Goal: Task Accomplishment & Management: Complete application form

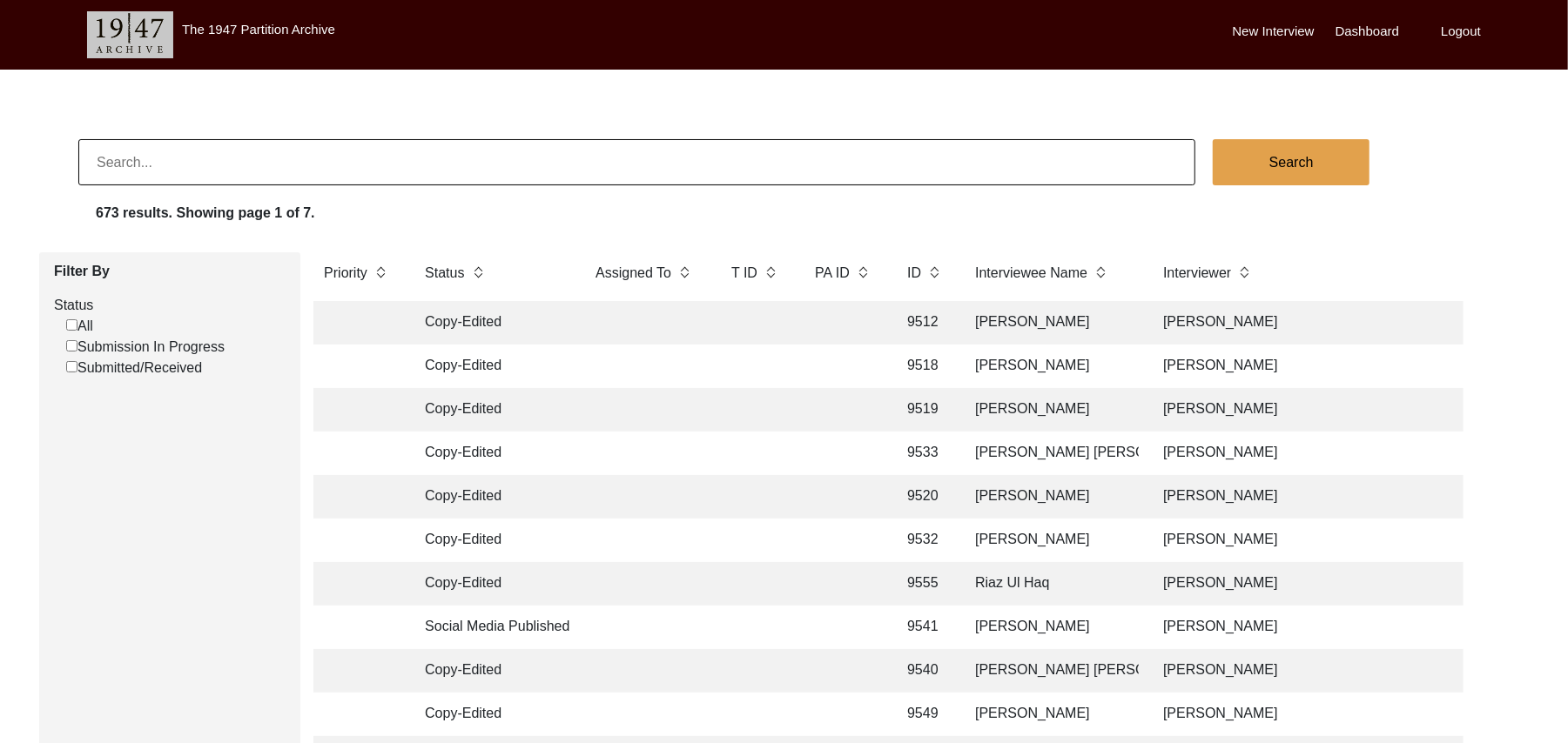
click at [73, 345] on input "Submission In Progress" at bounding box center [71, 345] width 12 height 12
checkbox input "false"
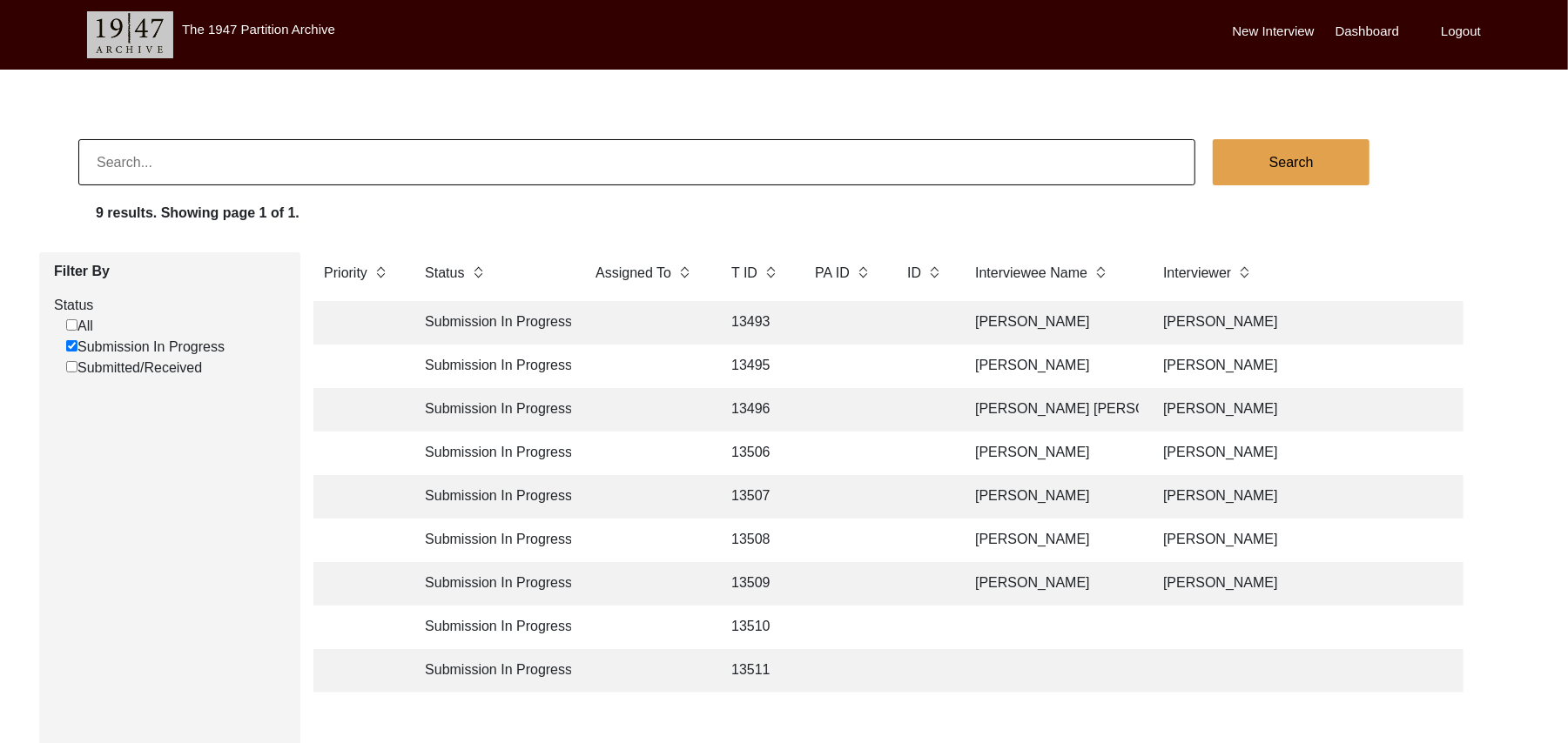
click at [753, 440] on td "13506" at bounding box center [755, 454] width 69 height 43
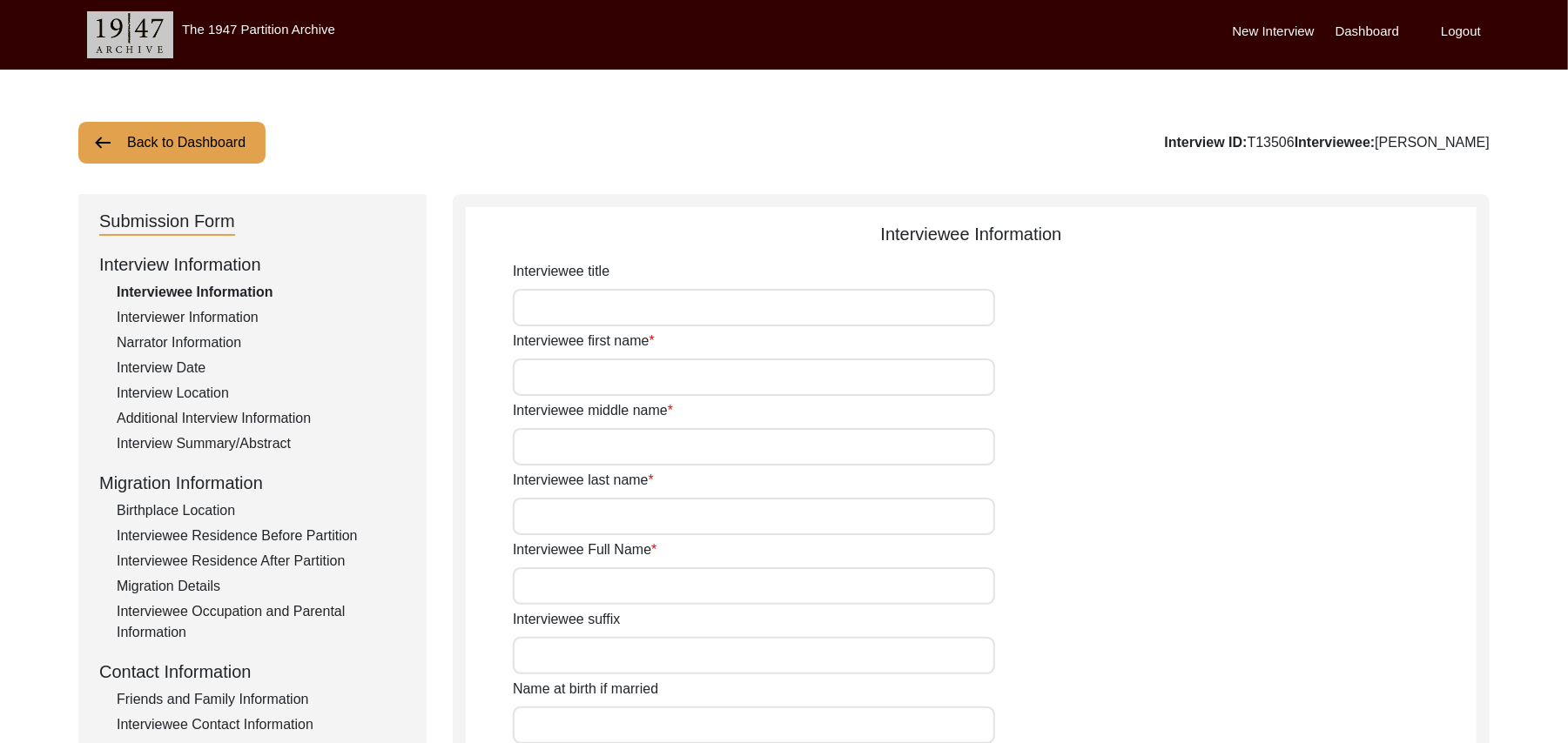
type input "Mr"
type input "Bashir"
type input "[PERSON_NAME]"
type input "N/A"
type input "[PERSON_NAME]"
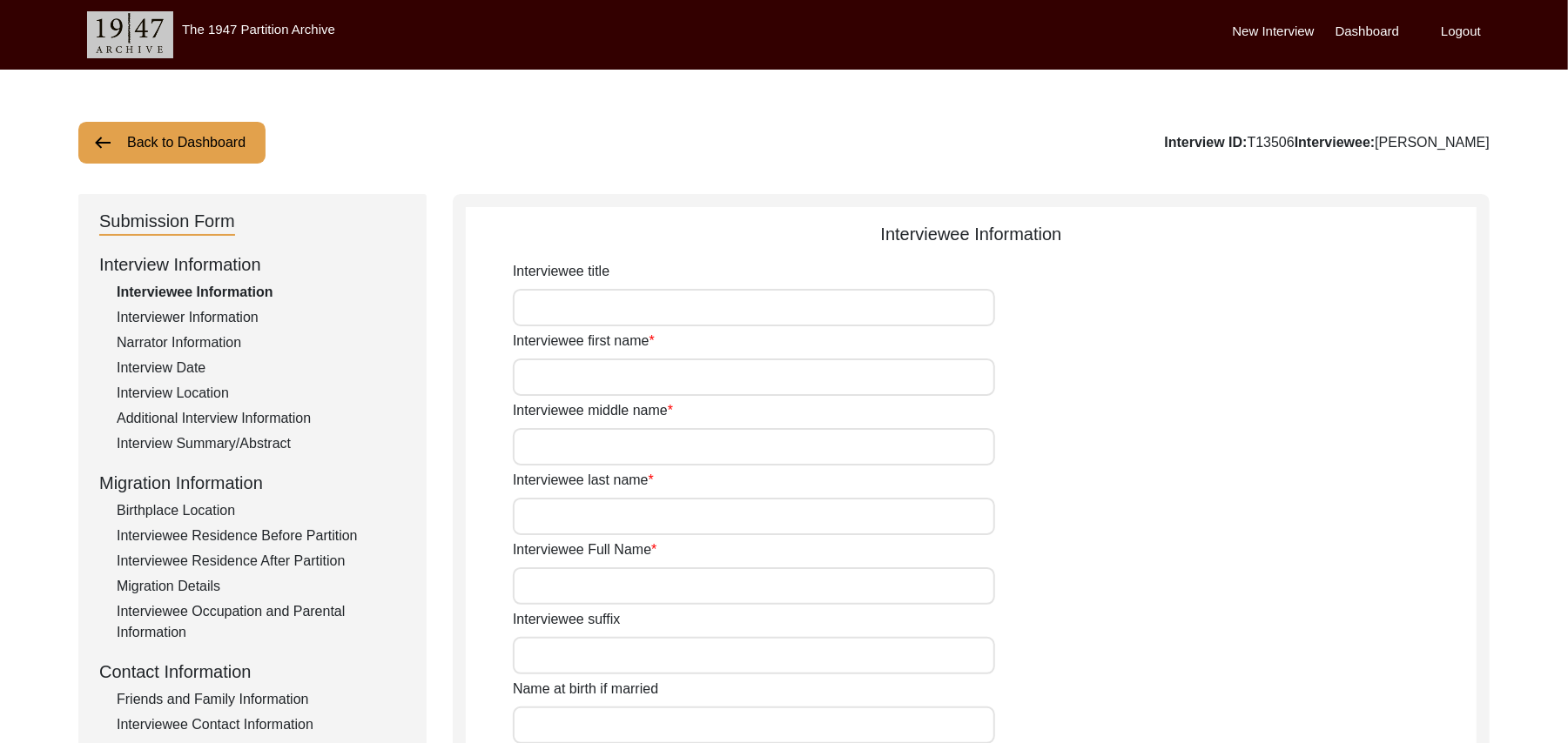
type input "N/A"
type input "[PERSON_NAME]"
type input "1939"
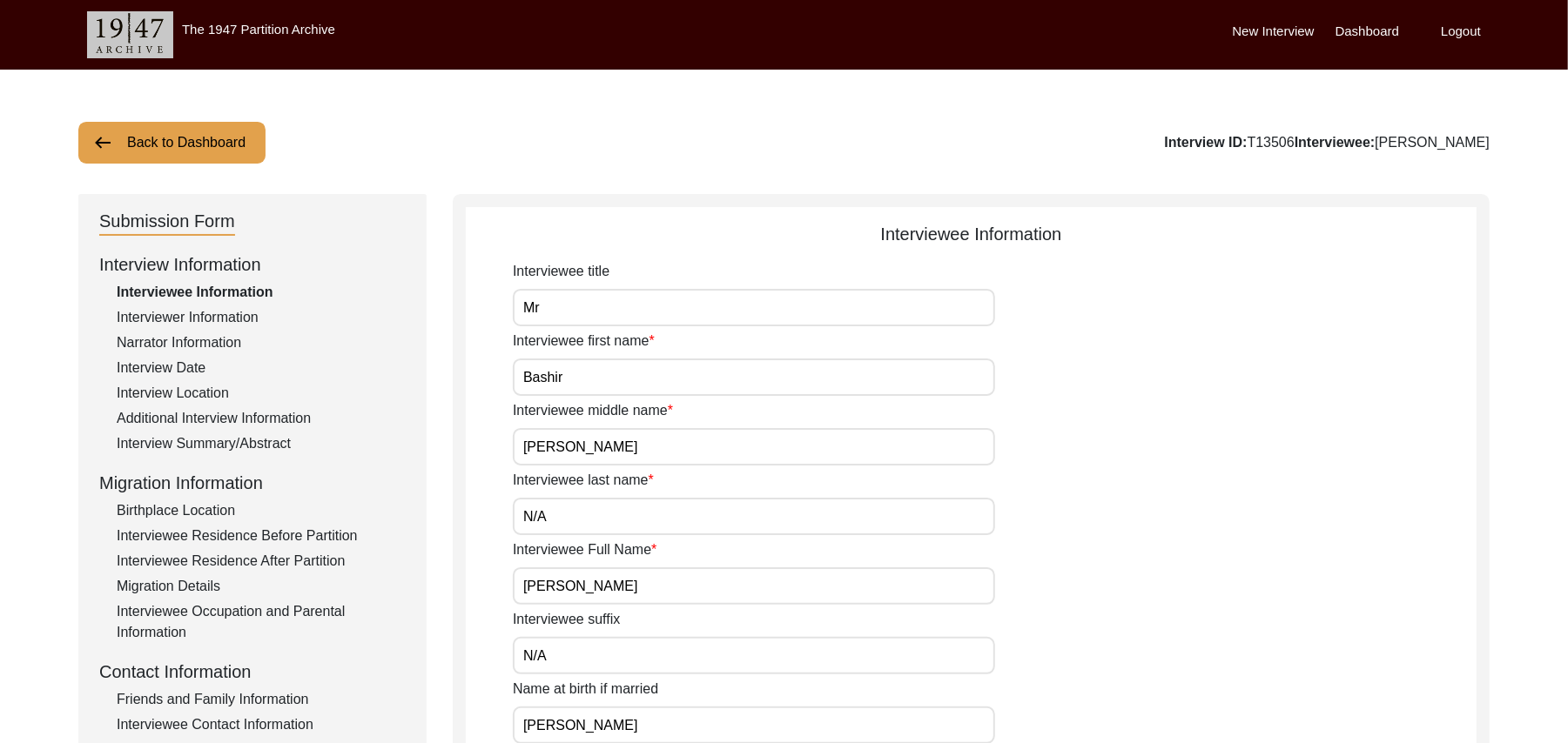
type input "86 Years"
type input "[DEMOGRAPHIC_DATA]"
type input "N/A"
type textarea "N/A"
type input "Punjabi"
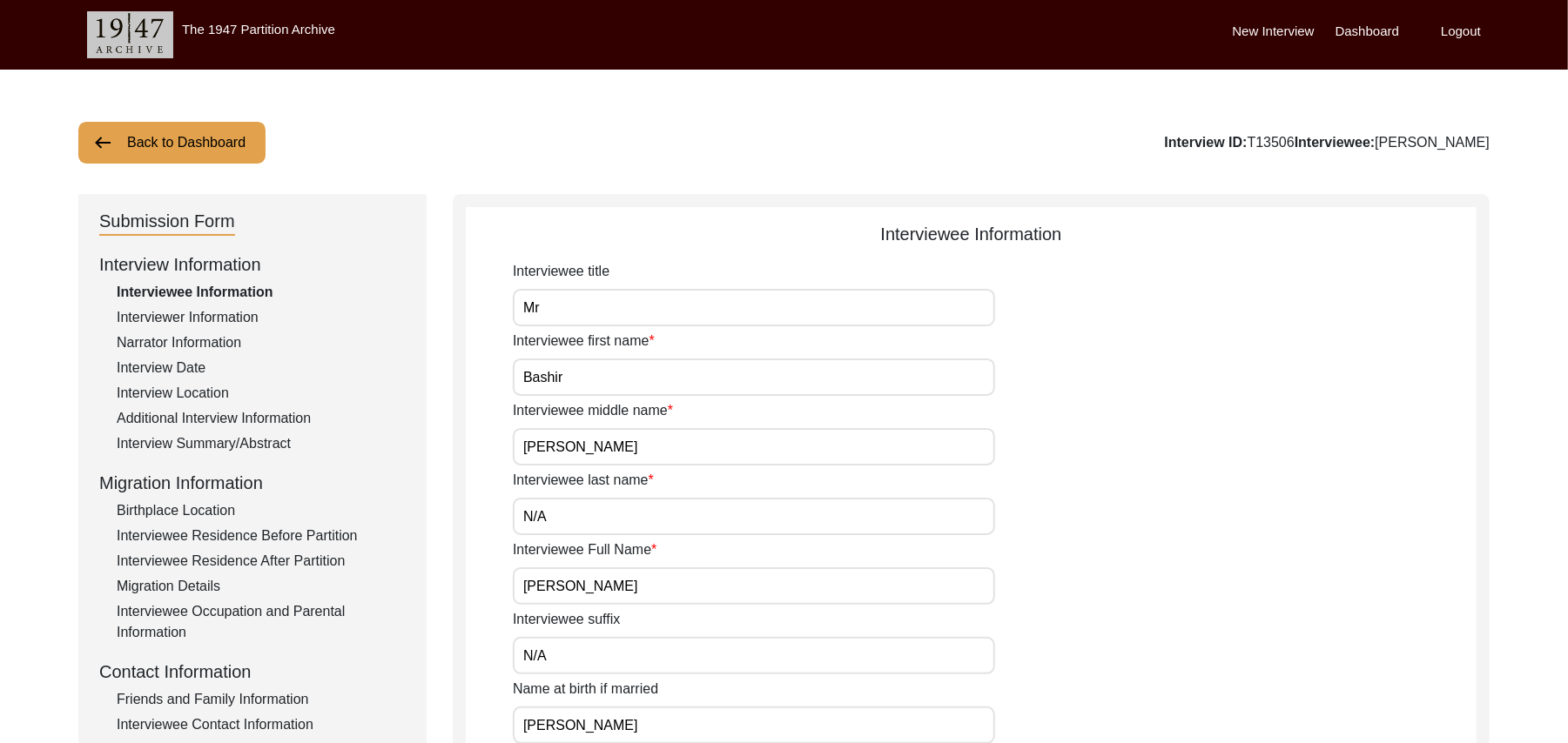
type input "Malwai"
type input "[DEMOGRAPHIC_DATA]"
type input "Jut"
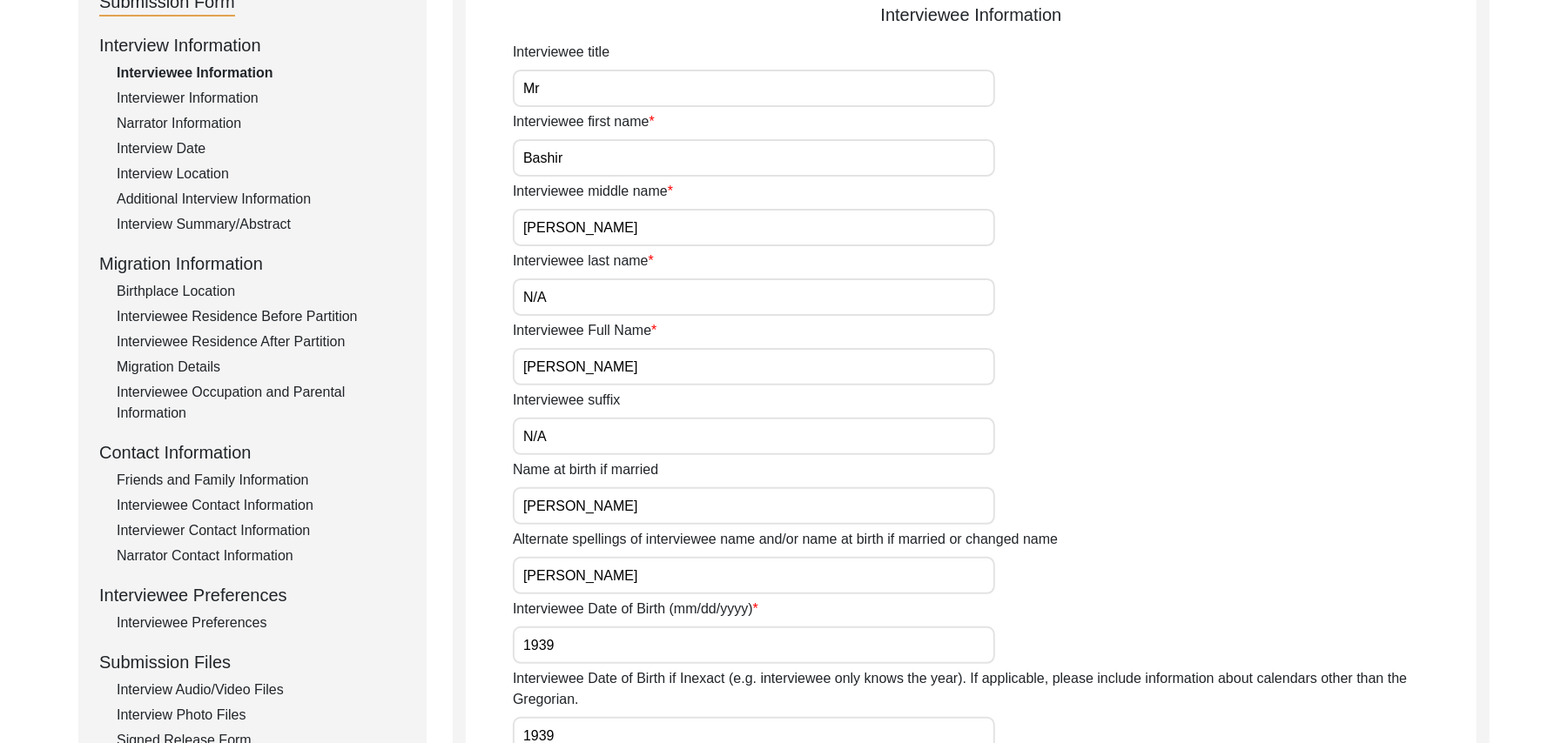
scroll to position [277, 0]
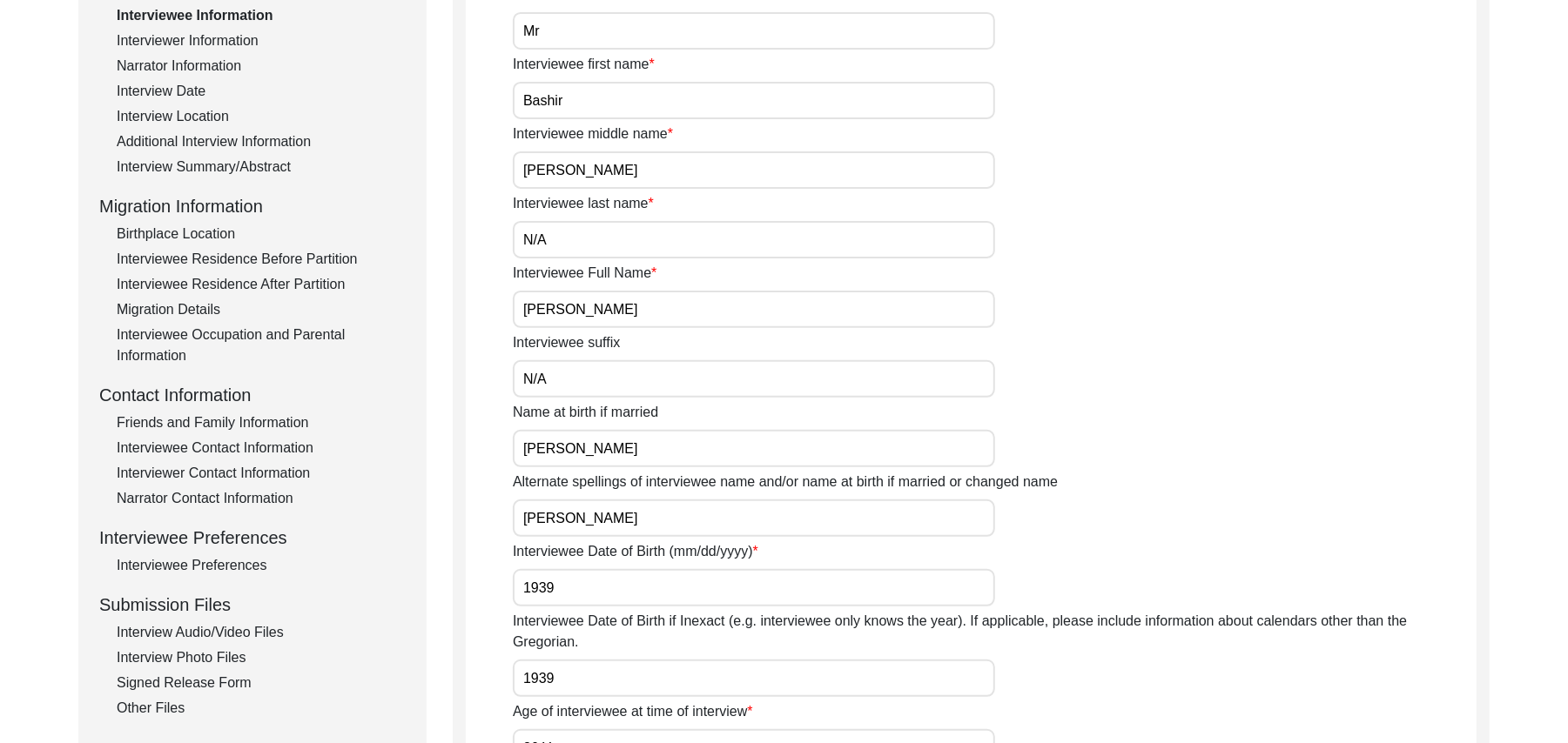
click at [224, 627] on div "Interview Audio/Video Files" at bounding box center [261, 632] width 289 height 21
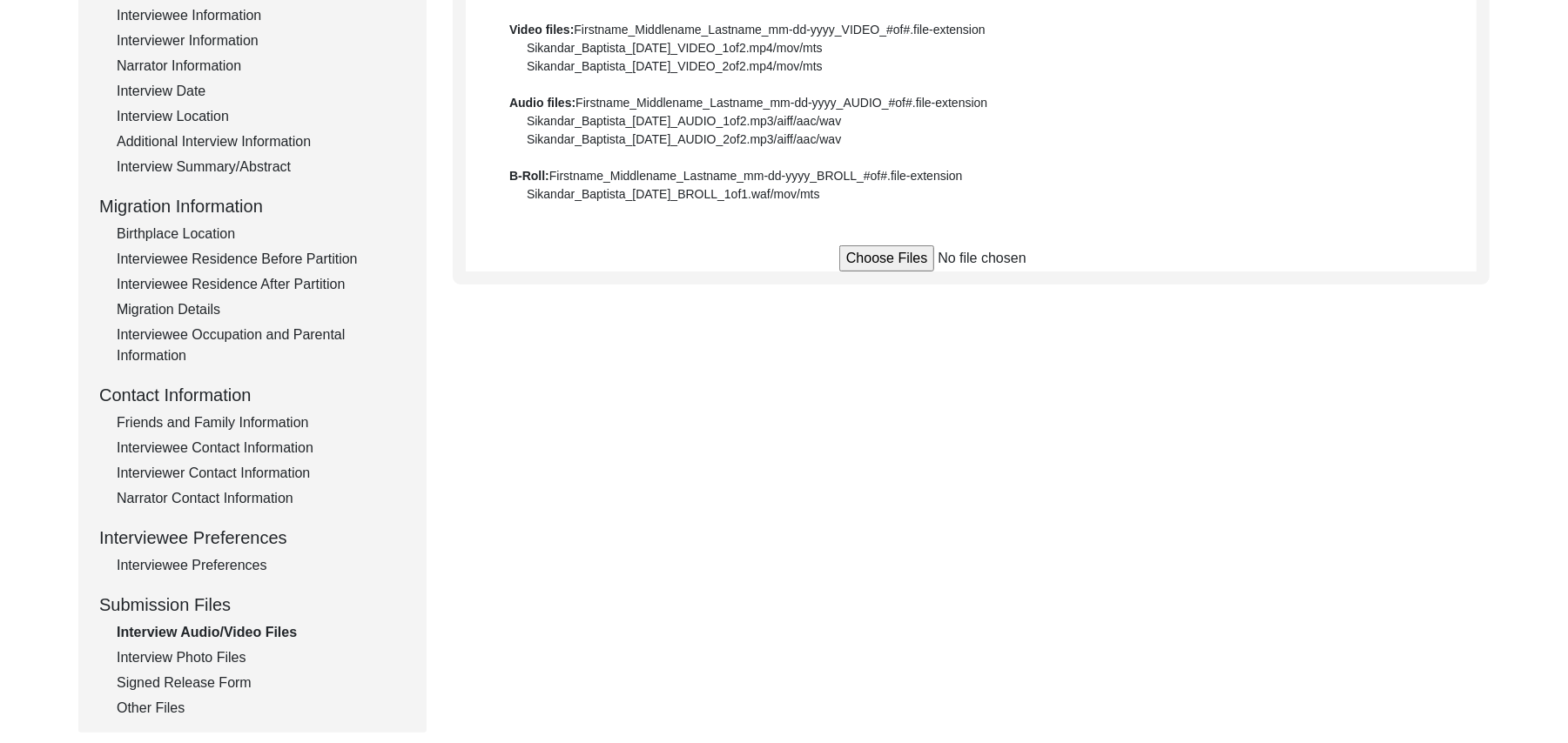
click at [849, 255] on input "file" at bounding box center [971, 258] width 264 height 26
click at [889, 258] on input "file" at bounding box center [971, 258] width 264 height 26
click at [877, 259] on input "file" at bounding box center [971, 258] width 264 height 26
type input "C:\fakepath\Bashir_Ahmed_08-16-2025_VIDEO_4of6.MTS"
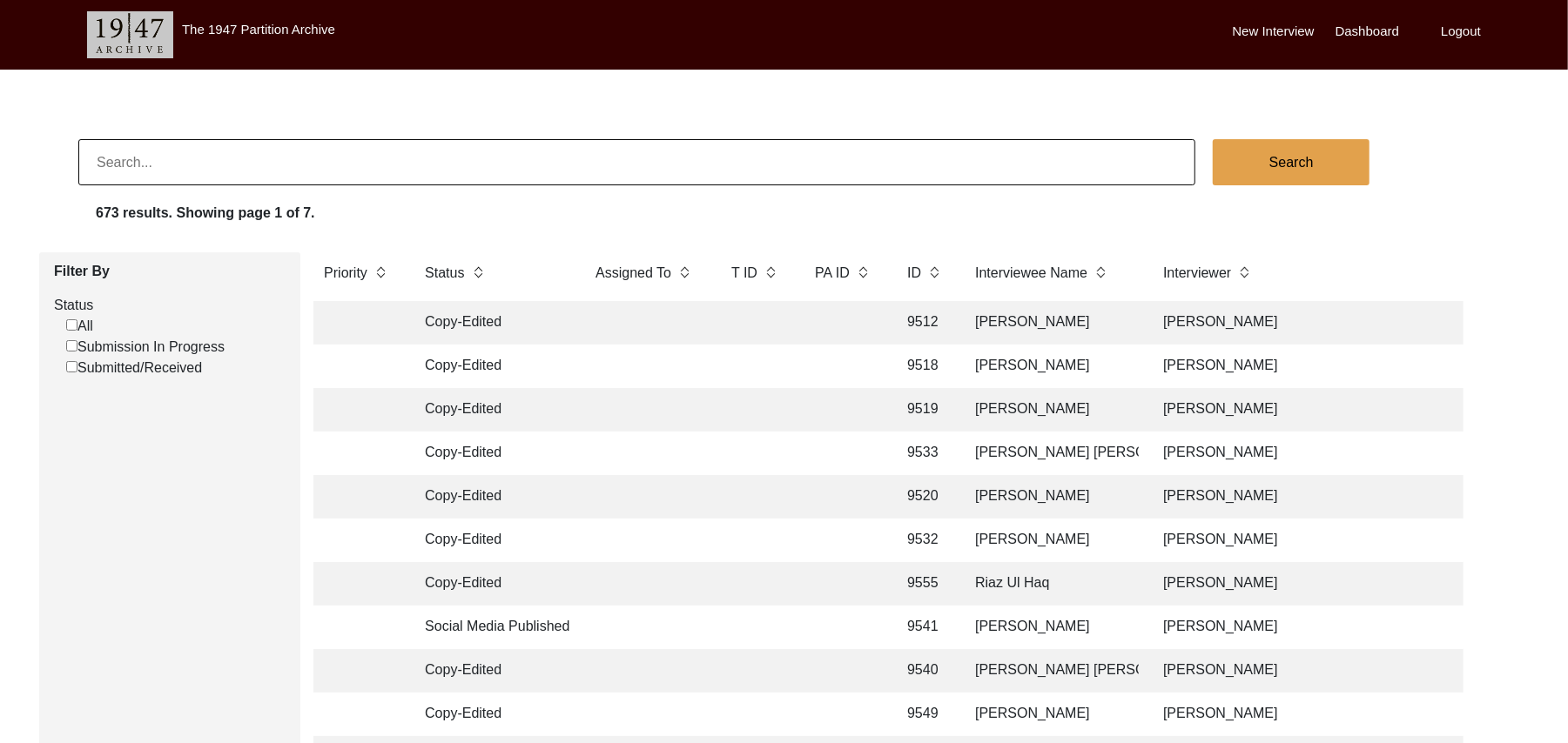
click at [74, 342] on input "Submission In Progress" at bounding box center [71, 345] width 12 height 12
checkbox input "false"
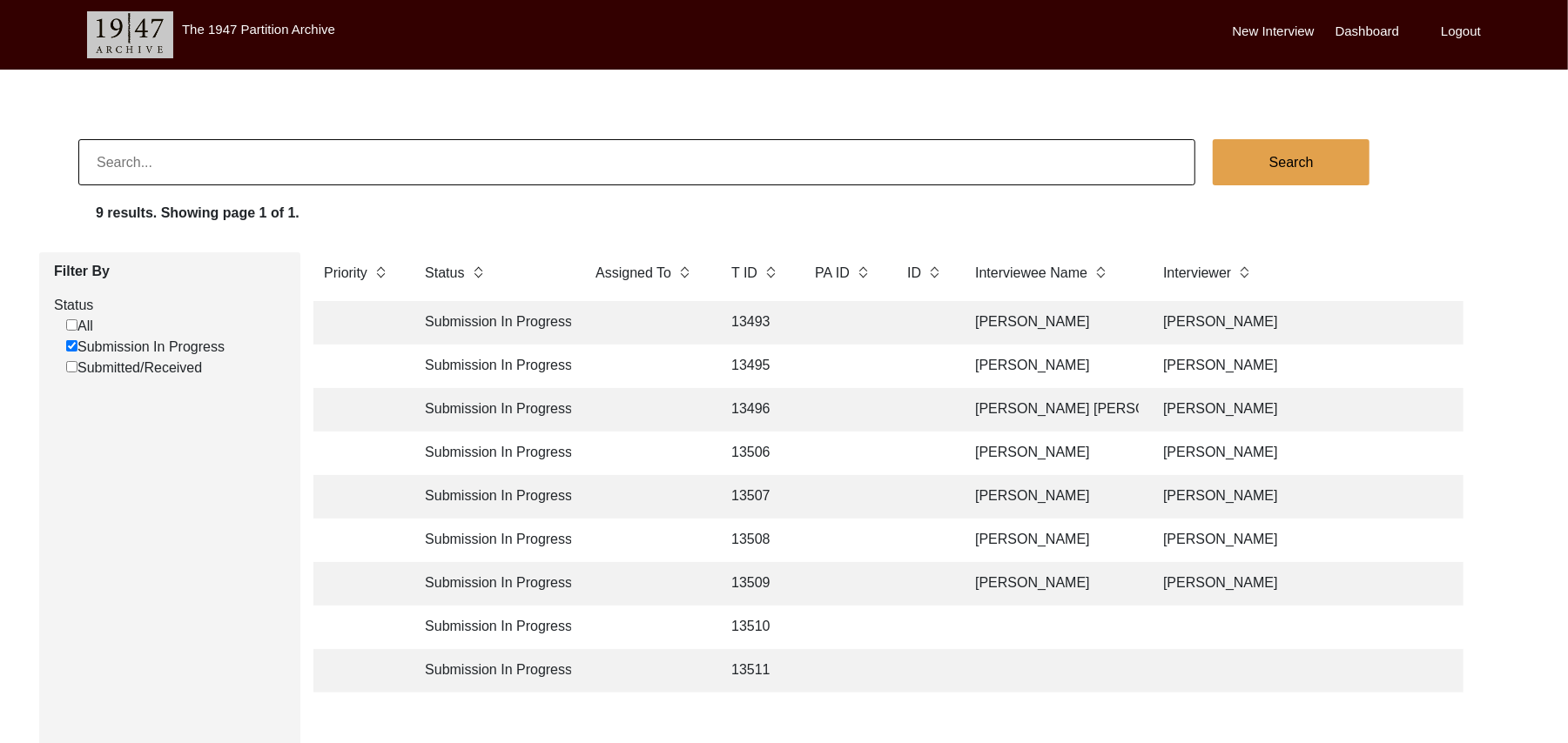
click at [745, 488] on td "13507" at bounding box center [755, 497] width 69 height 43
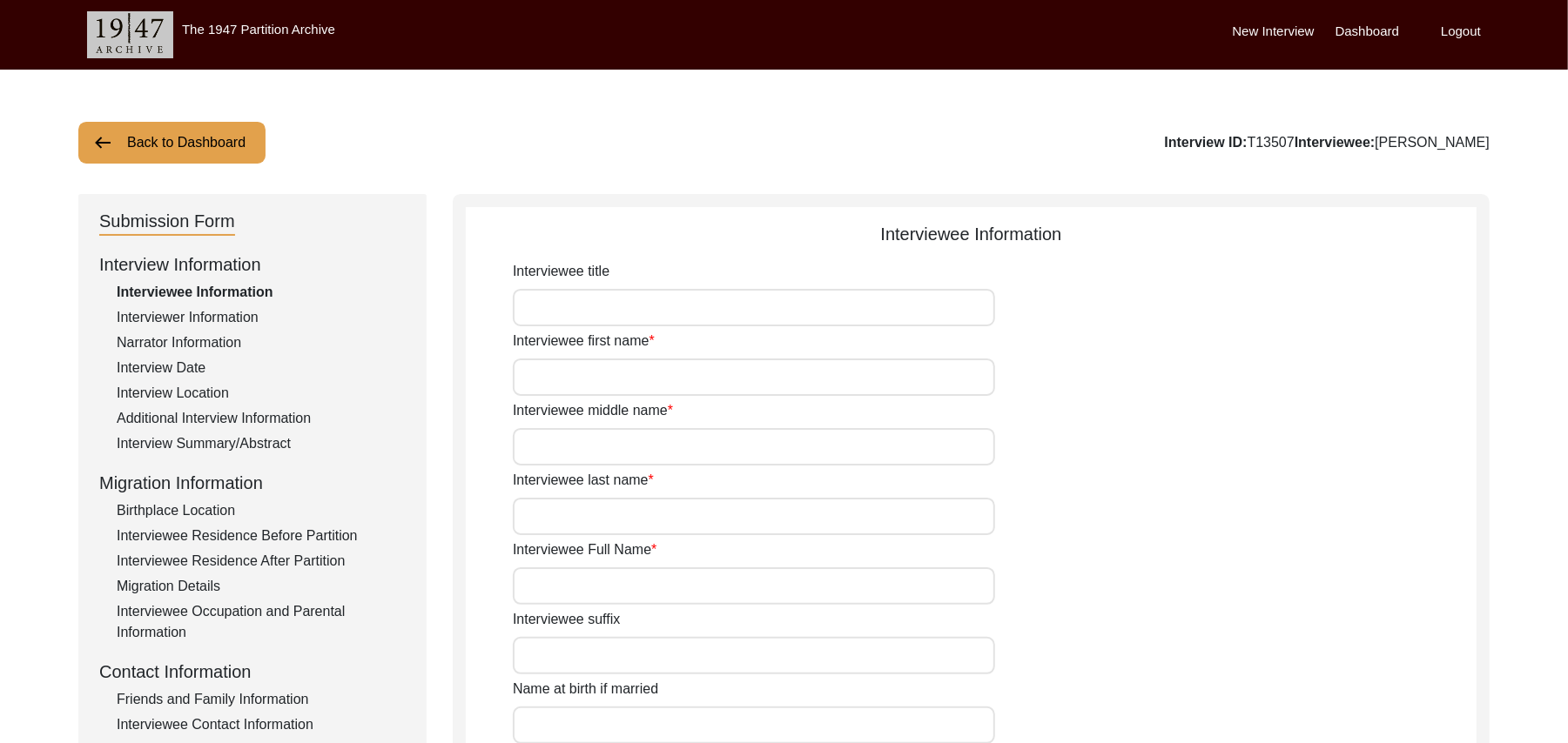
type input "Mr"
type input "[DEMOGRAPHIC_DATA]"
type input "Ramzan"
type input "N/A"
type input "[PERSON_NAME]"
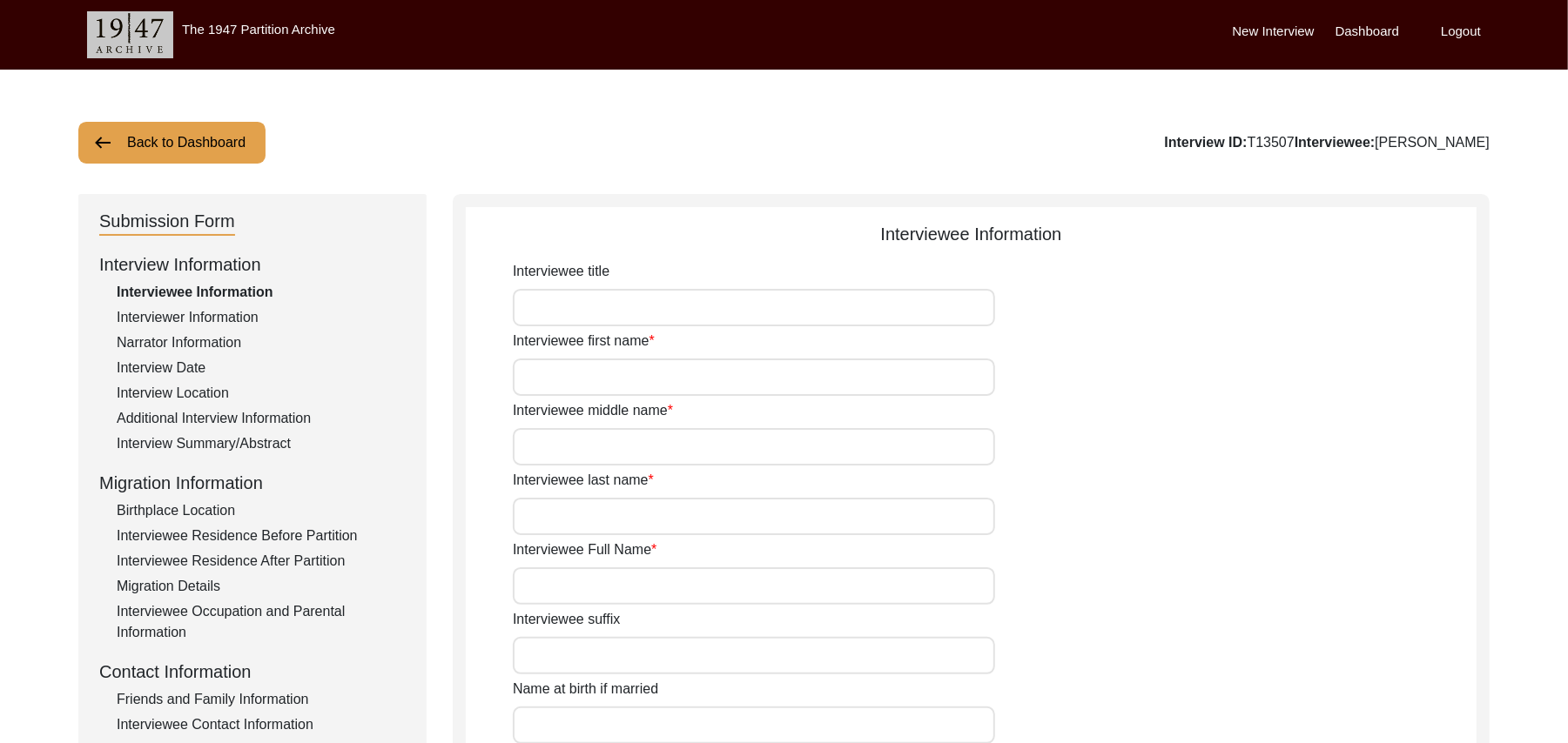
type input "N/A"
type input "[PERSON_NAME]"
type input "1935"
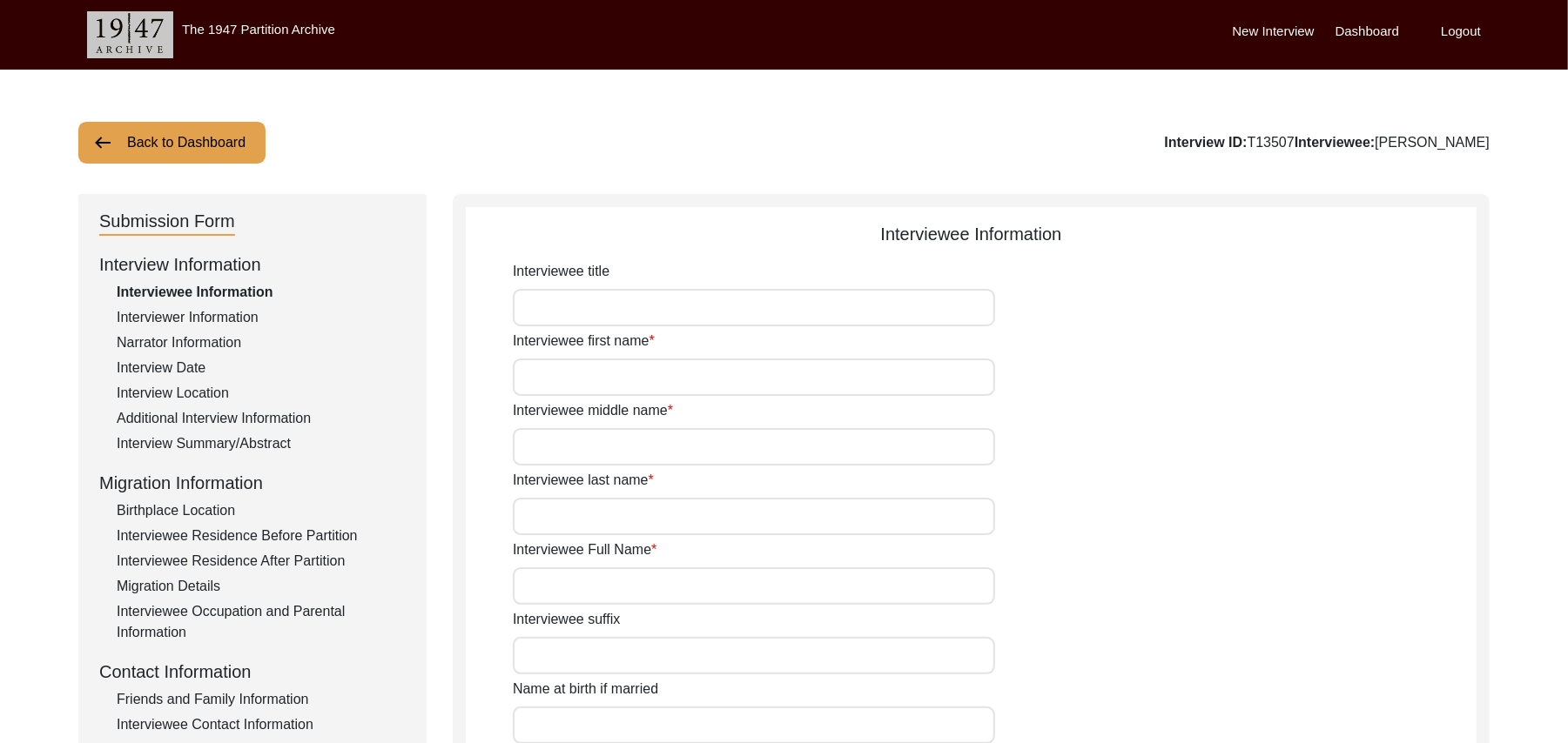
type input "90"
type input "[DEMOGRAPHIC_DATA]"
type input "N/A"
type textarea "N/A"
type input "Punjabi"
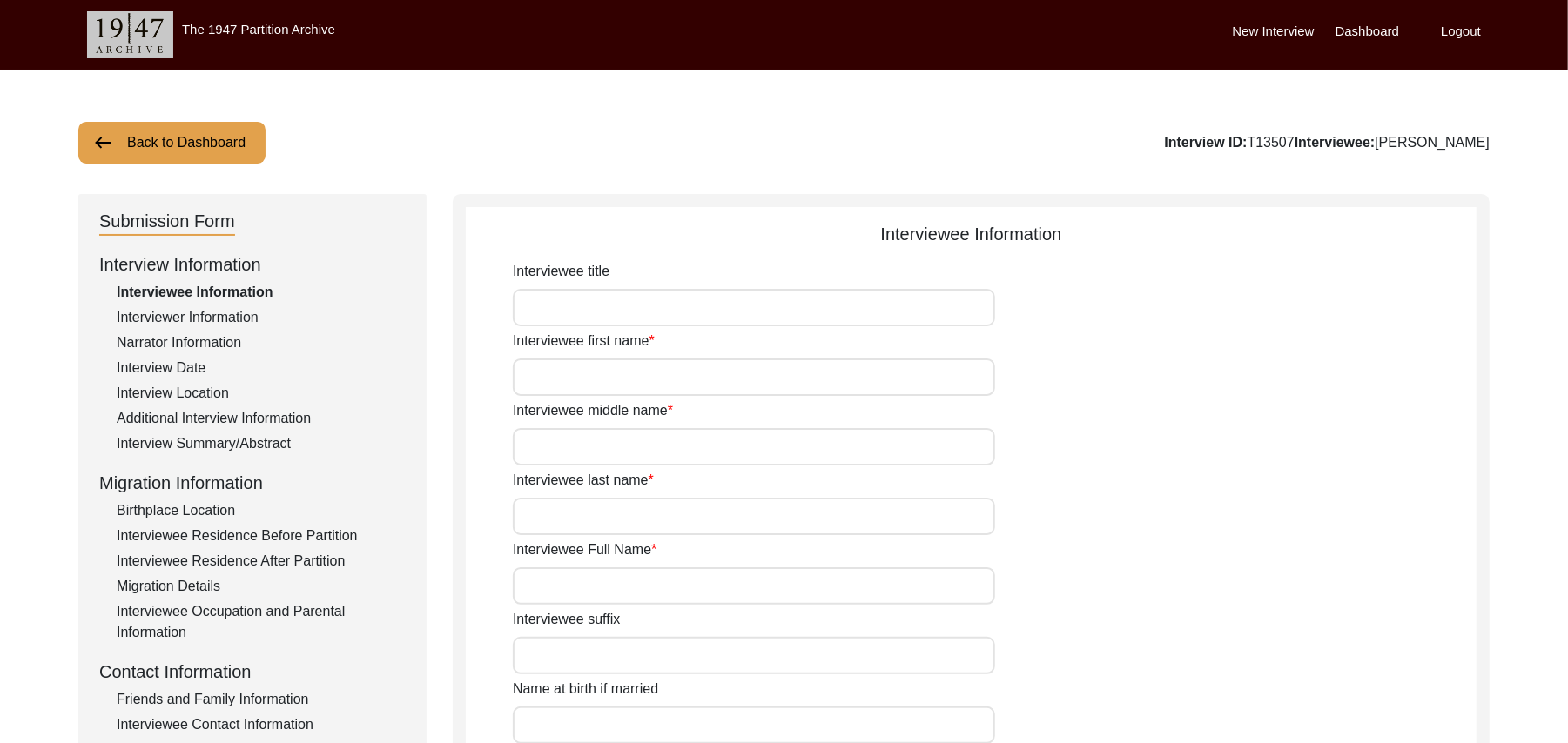
type input "Malwai"
type input "[DEMOGRAPHIC_DATA]"
type input "Jut"
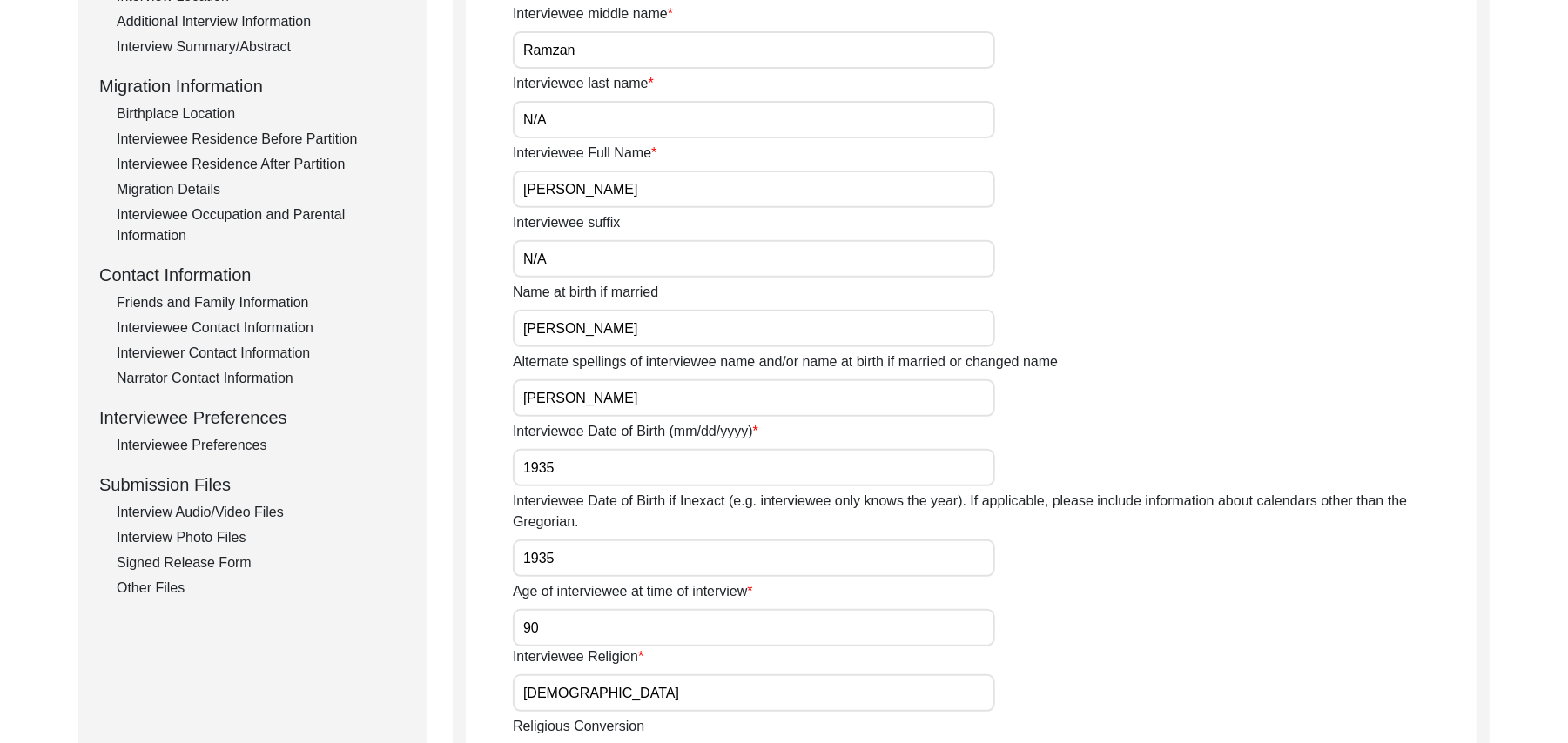
scroll to position [374, 0]
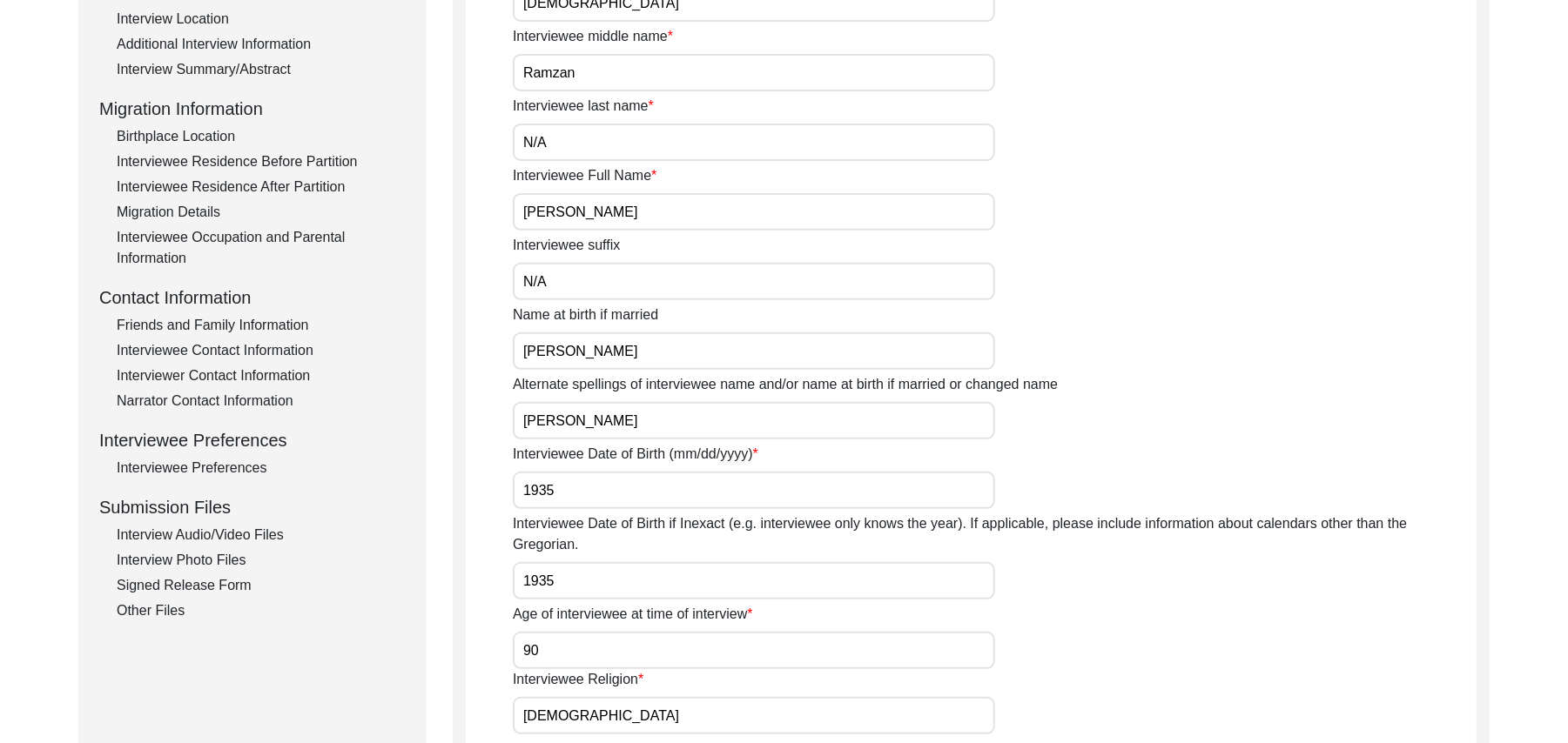
click at [270, 525] on div "Interview Audio/Video Files" at bounding box center [261, 535] width 289 height 21
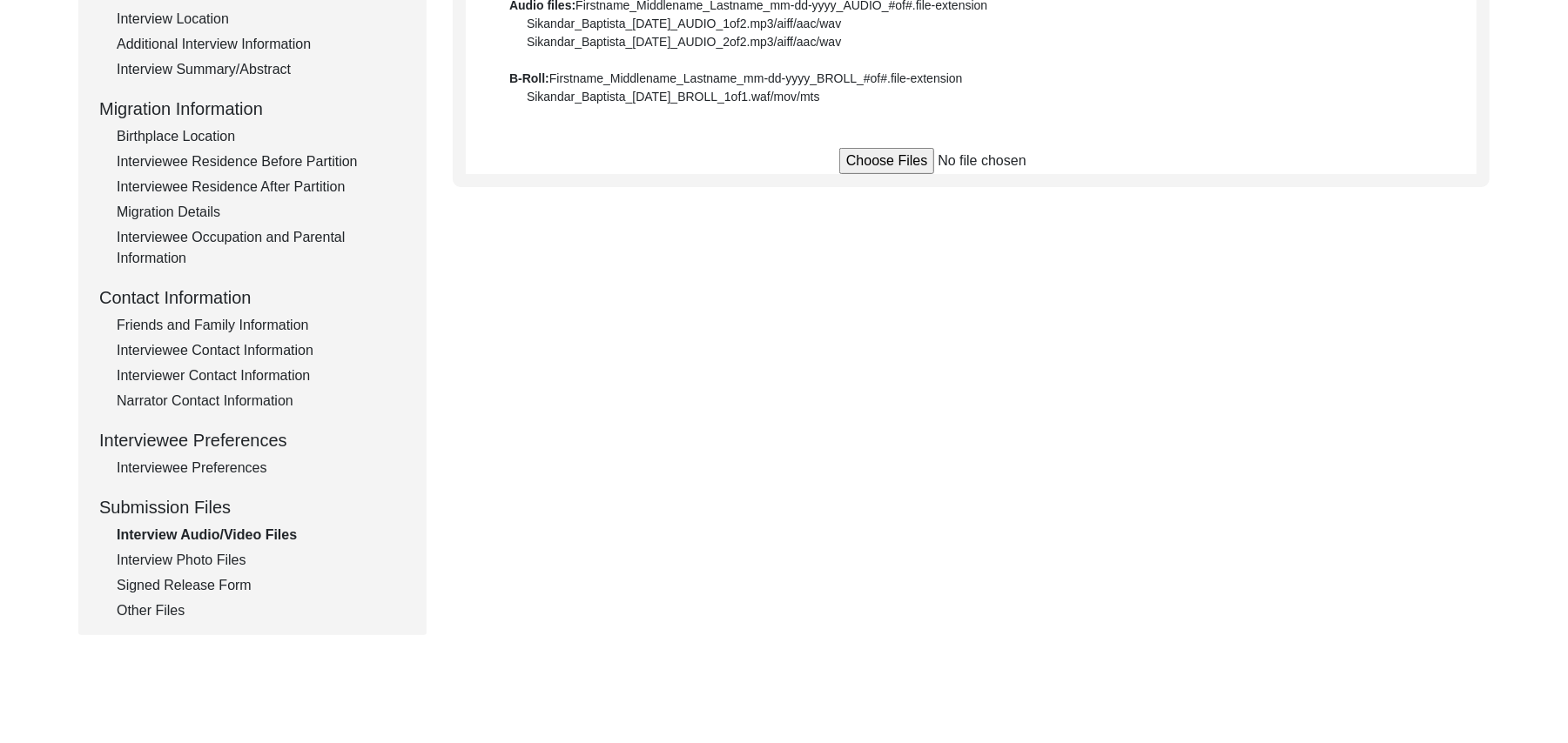
click at [870, 161] on input "file" at bounding box center [971, 161] width 264 height 26
click at [866, 154] on input "file" at bounding box center [971, 161] width 264 height 26
click at [865, 165] on input "file" at bounding box center [971, 161] width 264 height 26
click at [874, 163] on input "file" at bounding box center [971, 161] width 264 height 26
click at [899, 164] on input "file" at bounding box center [971, 161] width 264 height 26
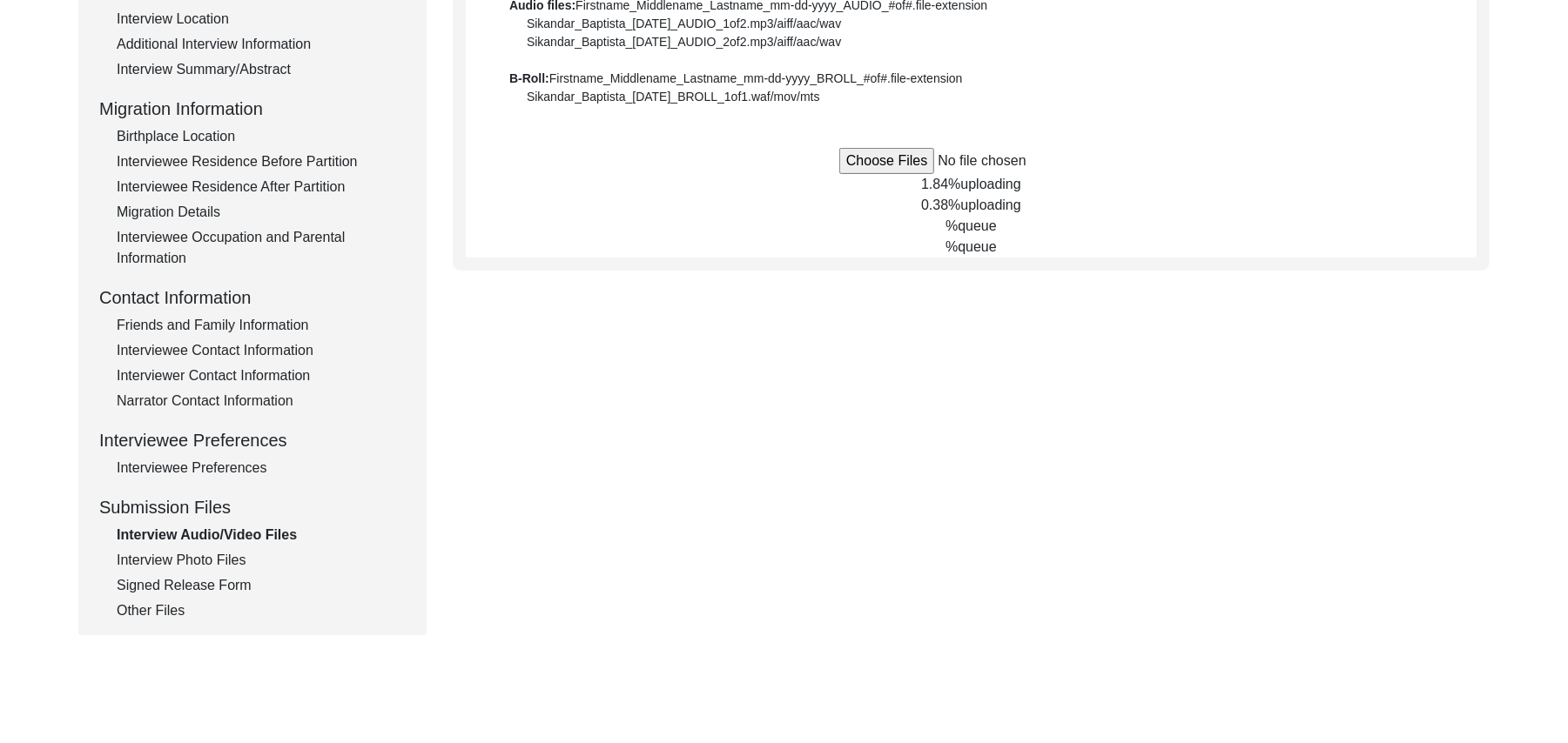
type input "C:\fakepath\Muhammad_Ramzan_08-16-2025_VIDEO_3of5.MTS"
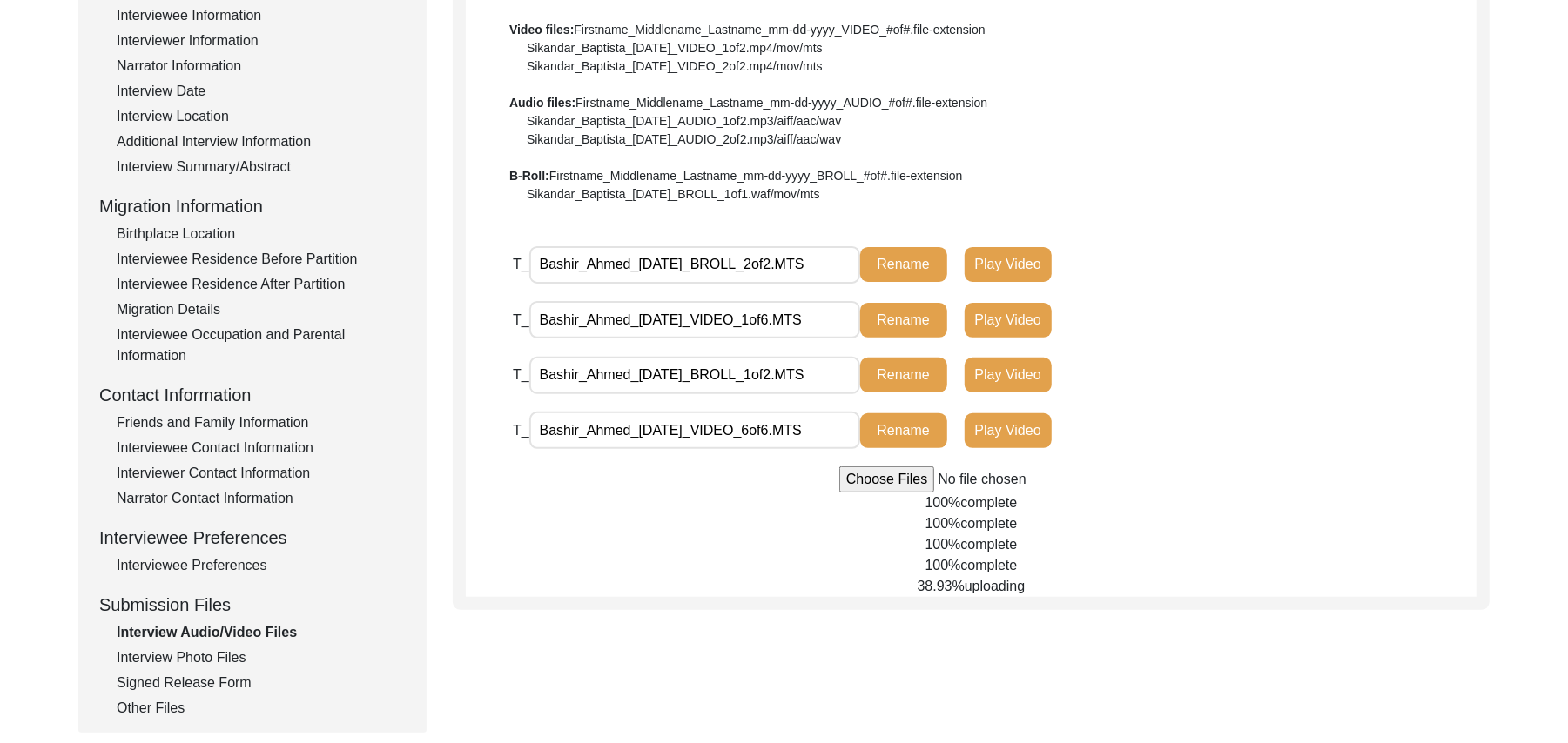
scroll to position [277, 0]
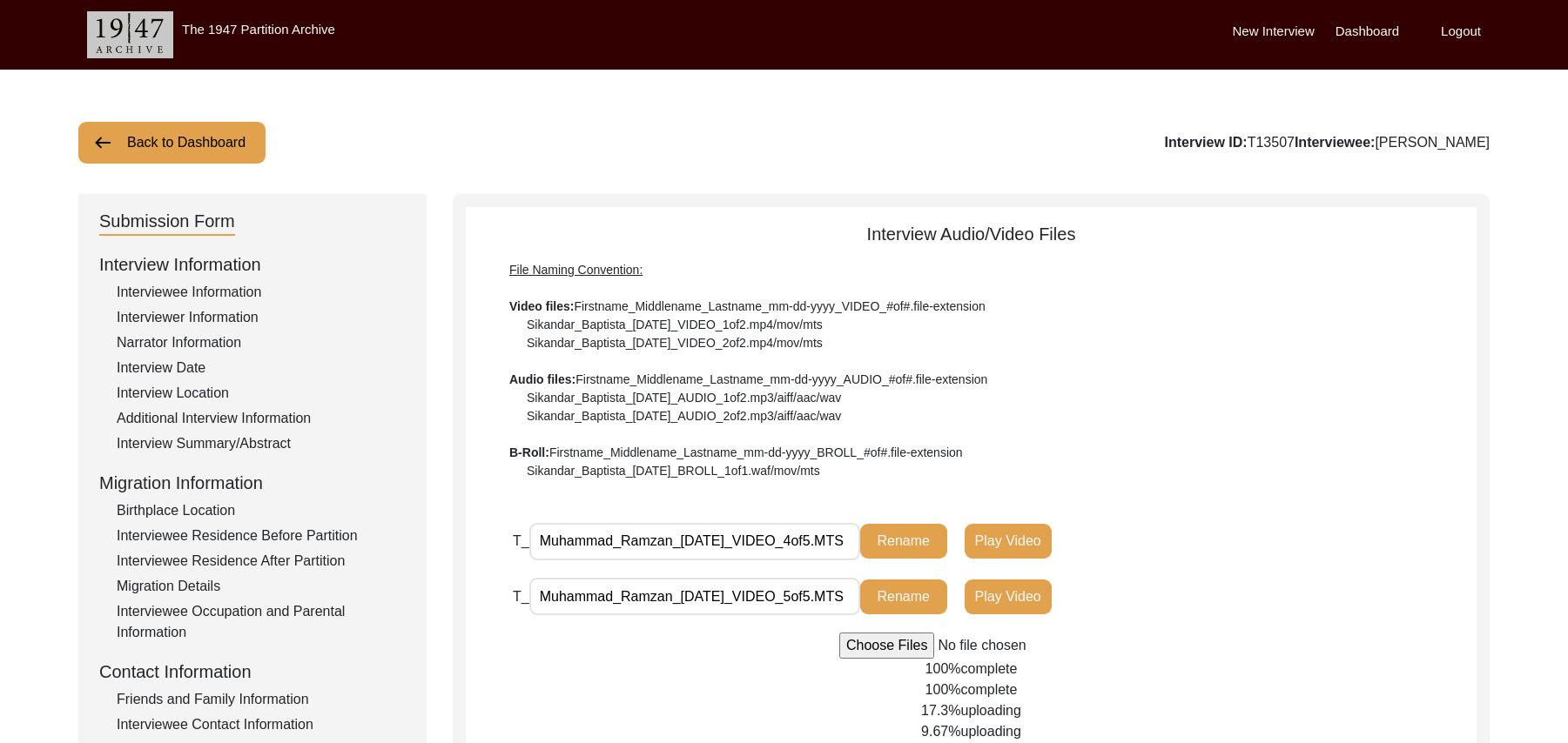
scroll to position [374, 0]
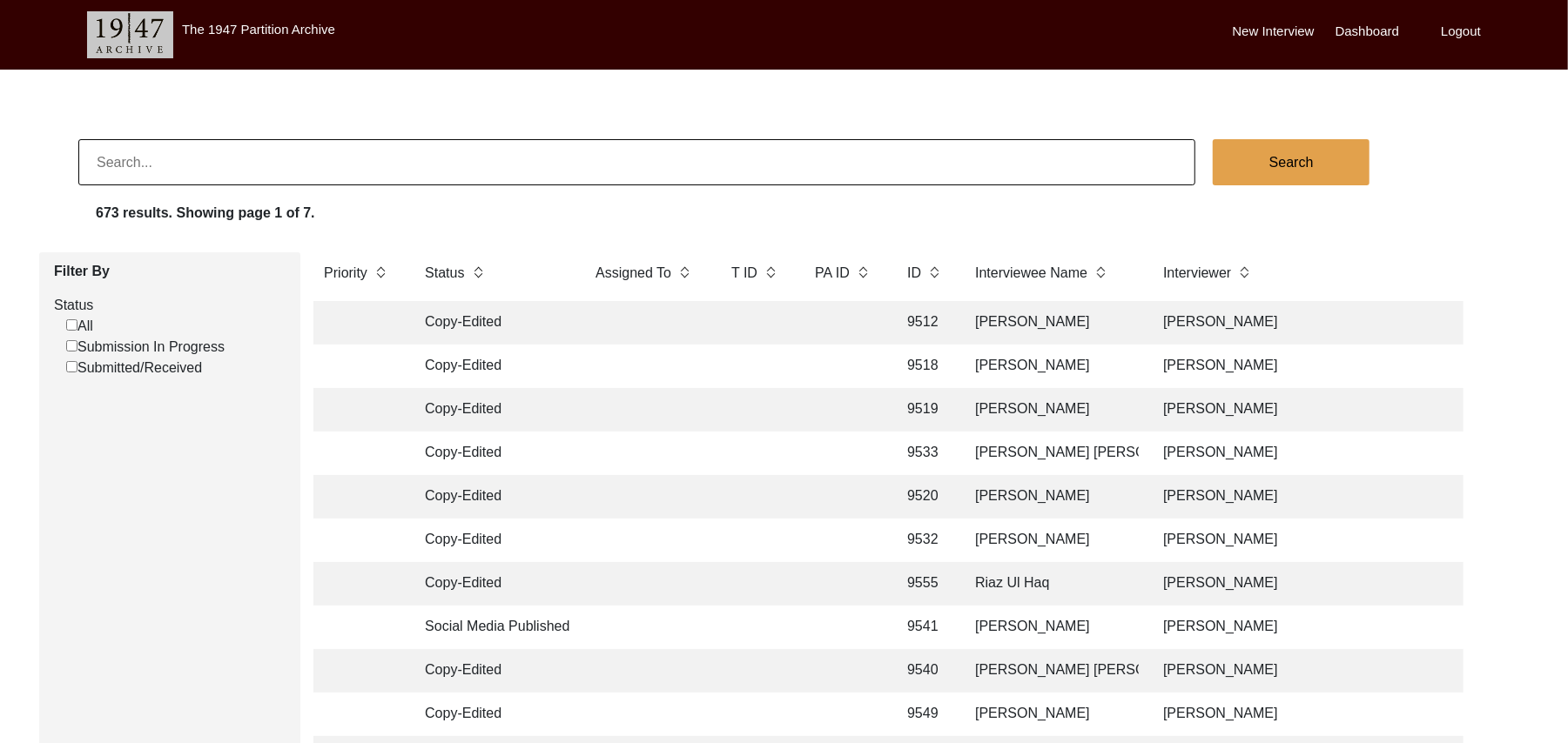
click at [73, 345] on input "Submission In Progress" at bounding box center [71, 345] width 12 height 12
checkbox input "false"
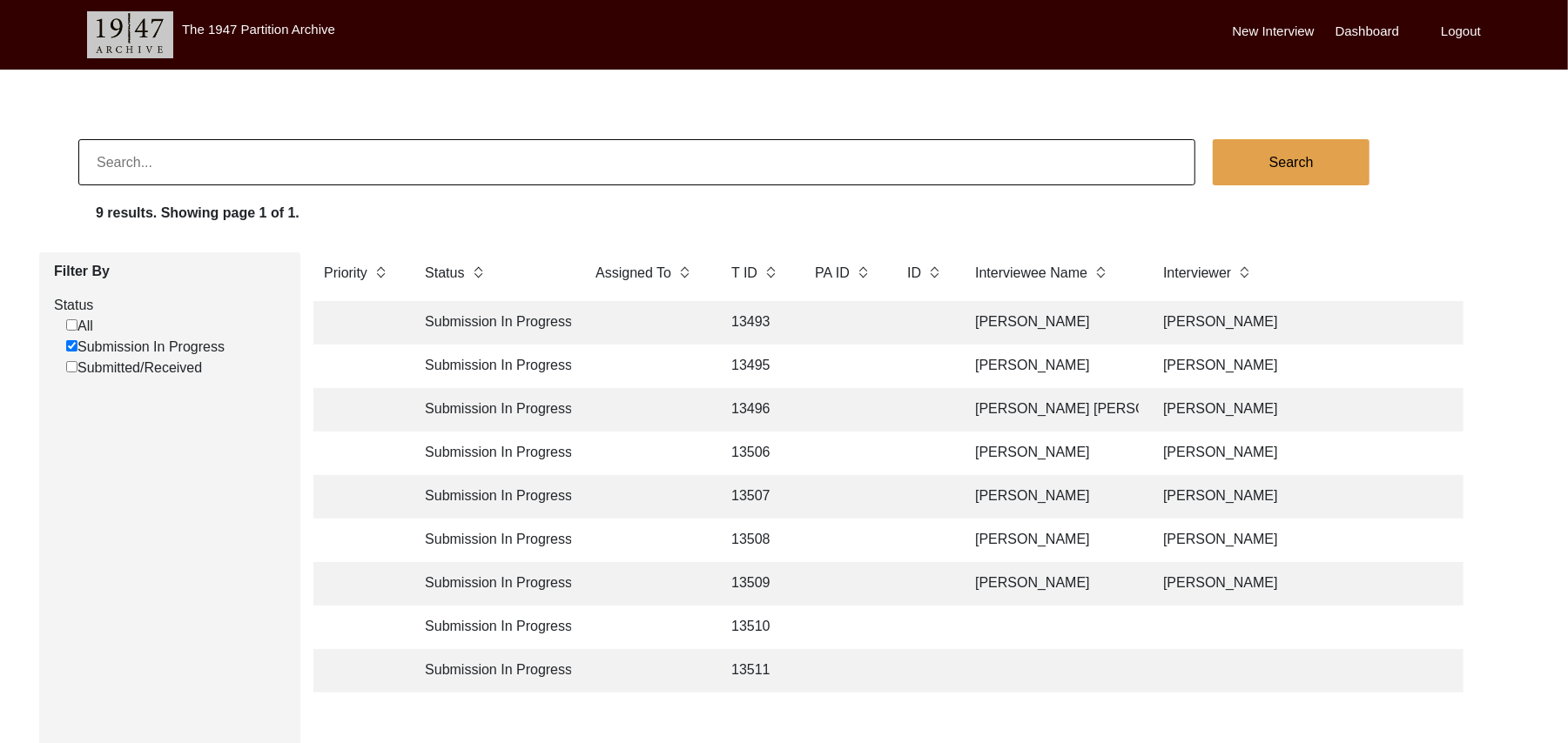
click at [748, 578] on td "13509" at bounding box center [755, 584] width 69 height 43
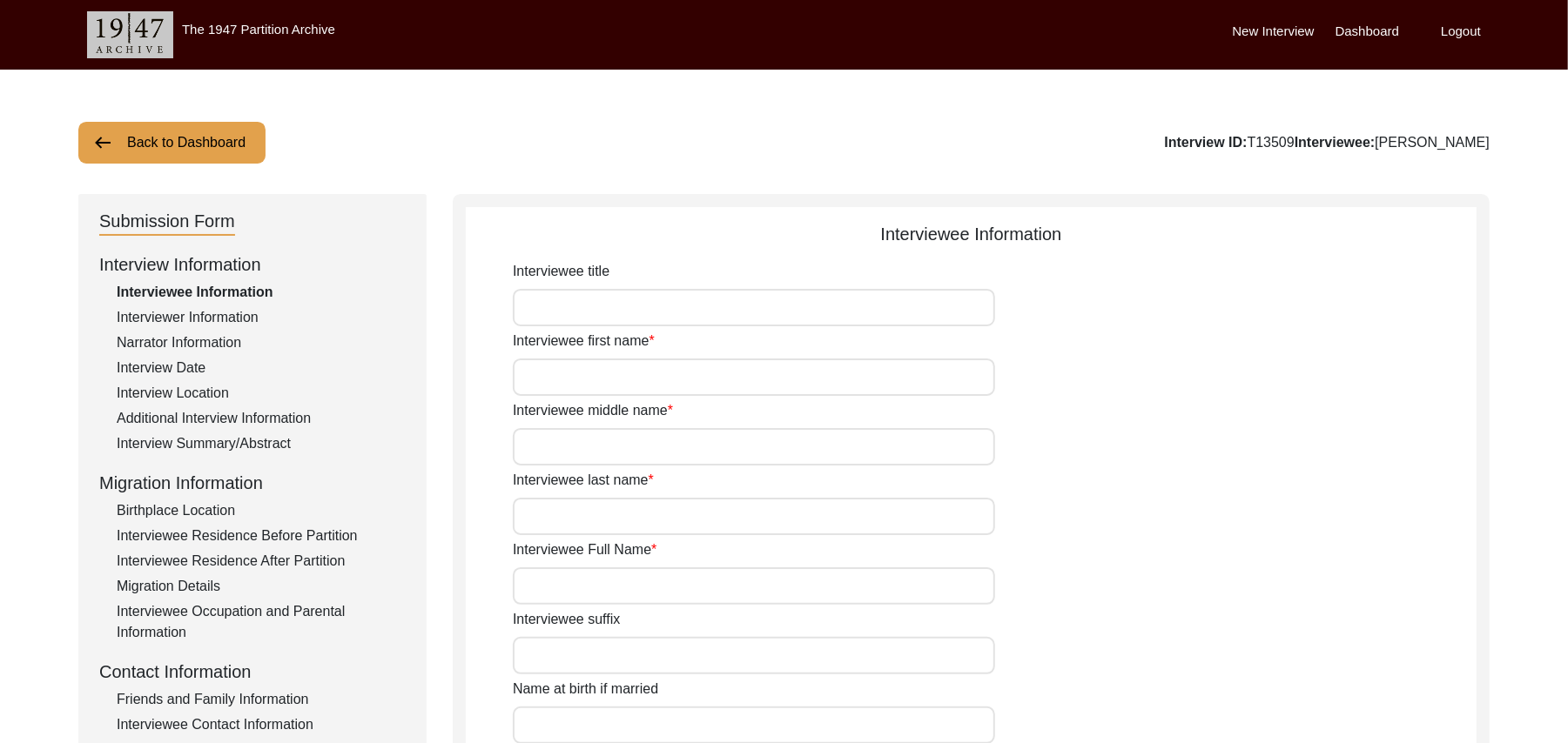
type input "Mr"
type input "Muhammad"
type input "Iqbal"
type input "N/A"
type input "[PERSON_NAME]"
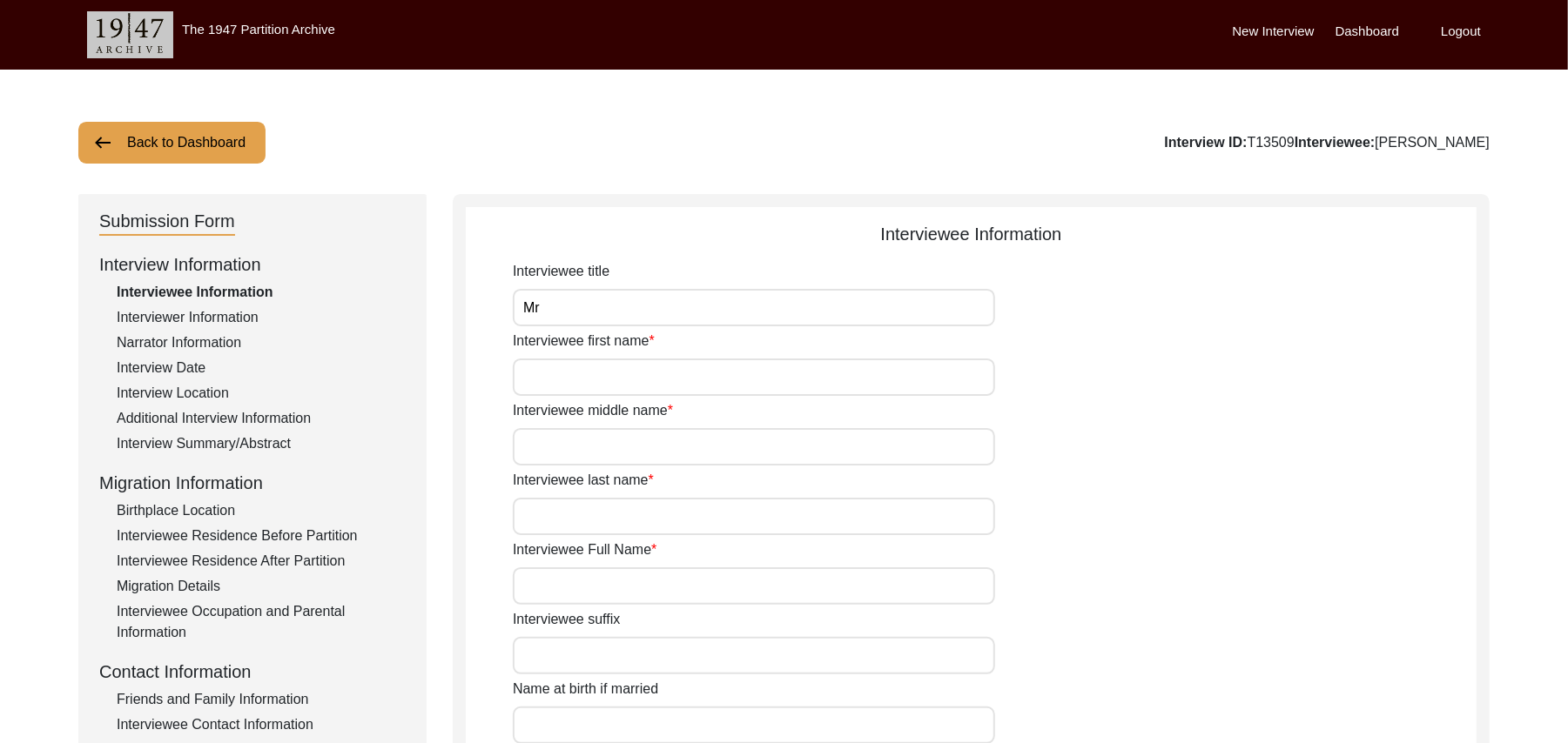
type input "N/A"
type input "[PERSON_NAME]"
type input "add"
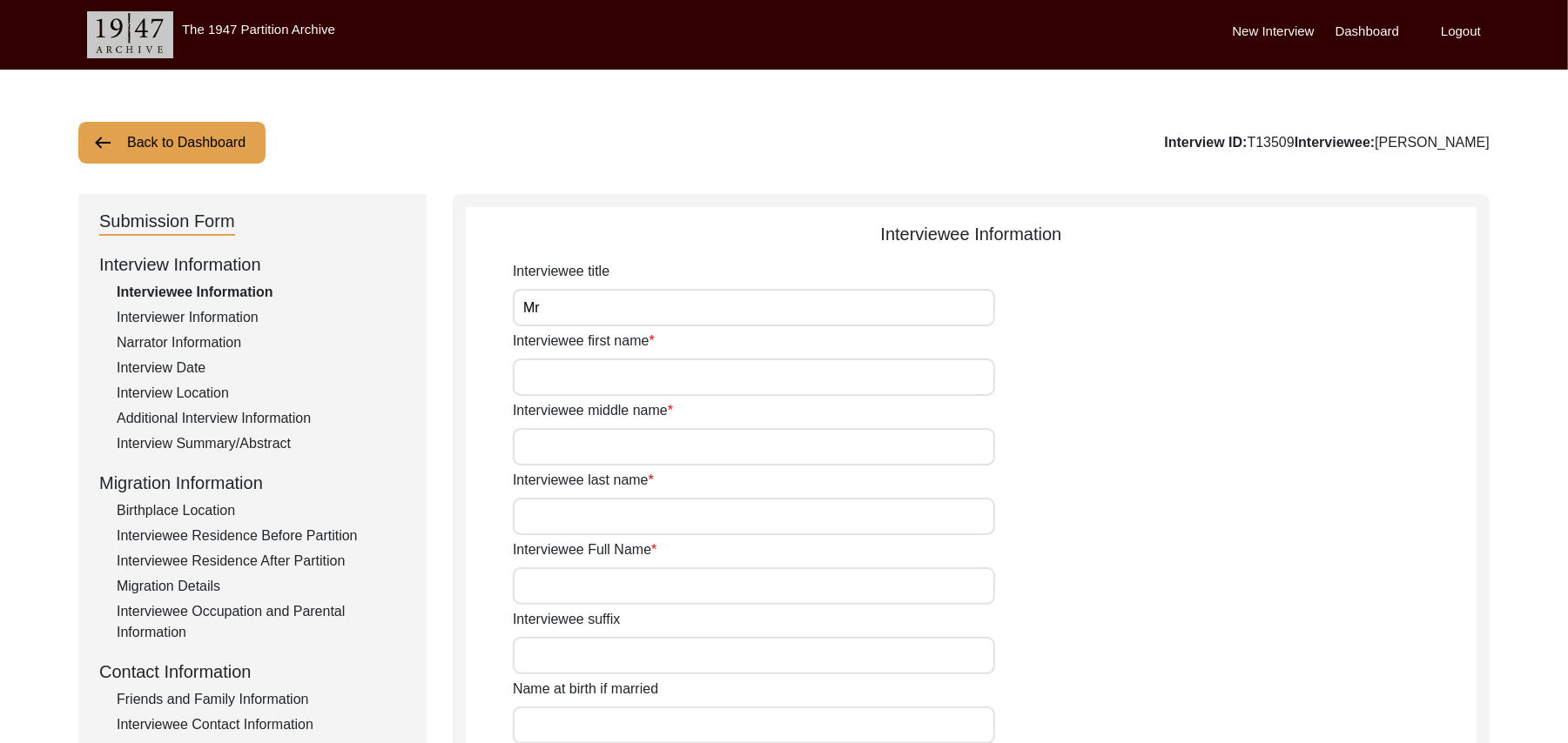
type input "aa"
type input "Islam"
type input "N/A"
type textarea "N/A"
type input "Punjabi"
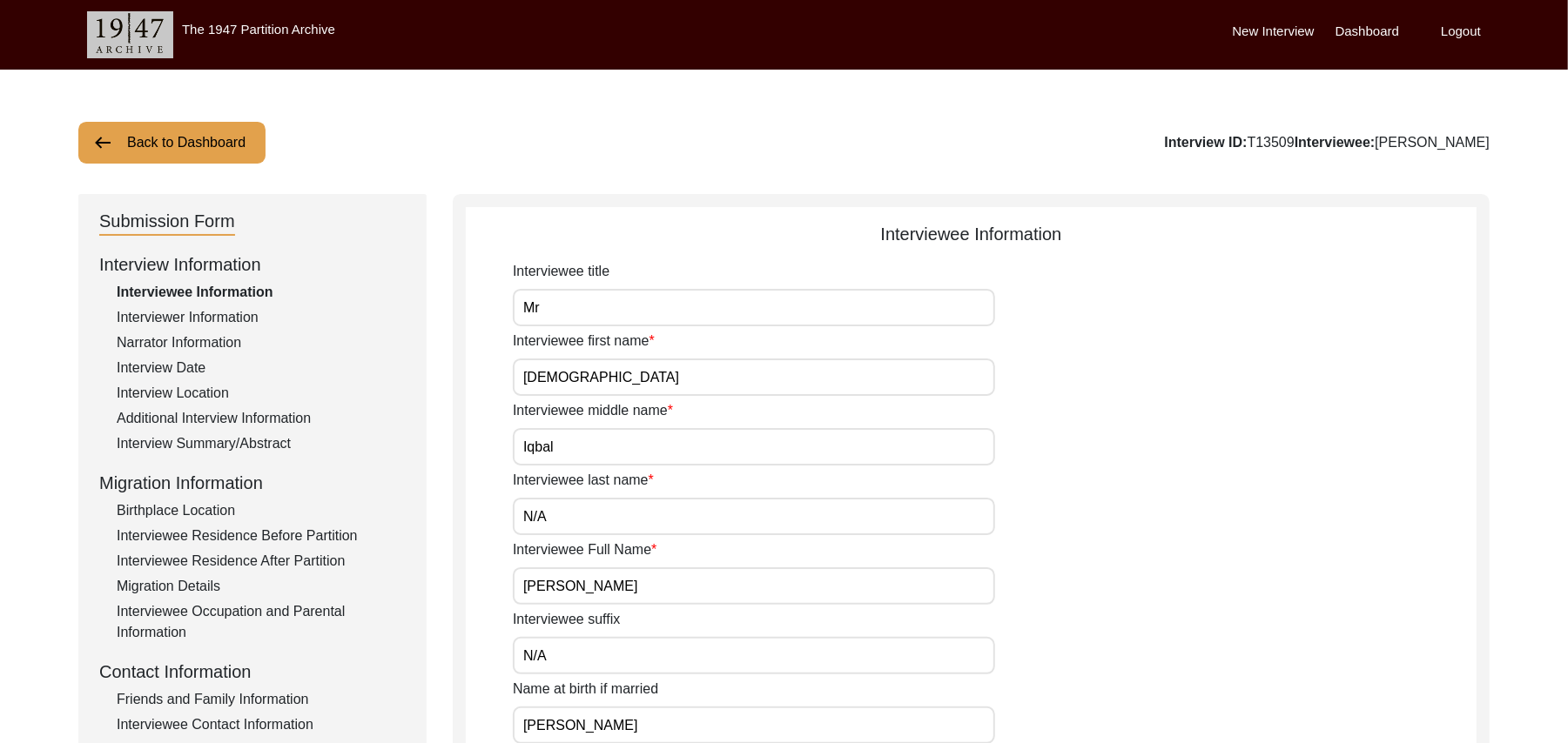
type input "Malwai"
type input "Male"
type input "Jut"
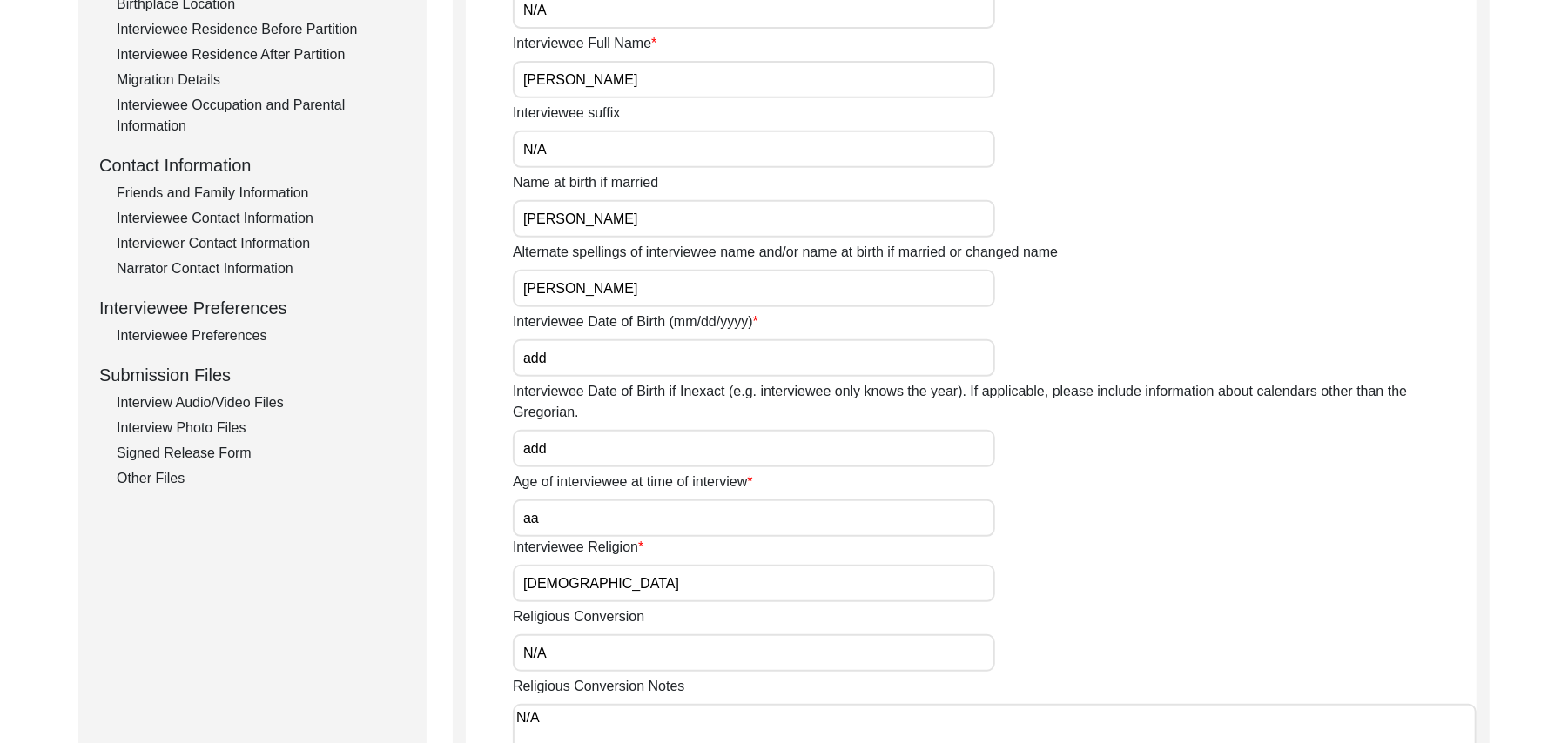
scroll to position [555, 0]
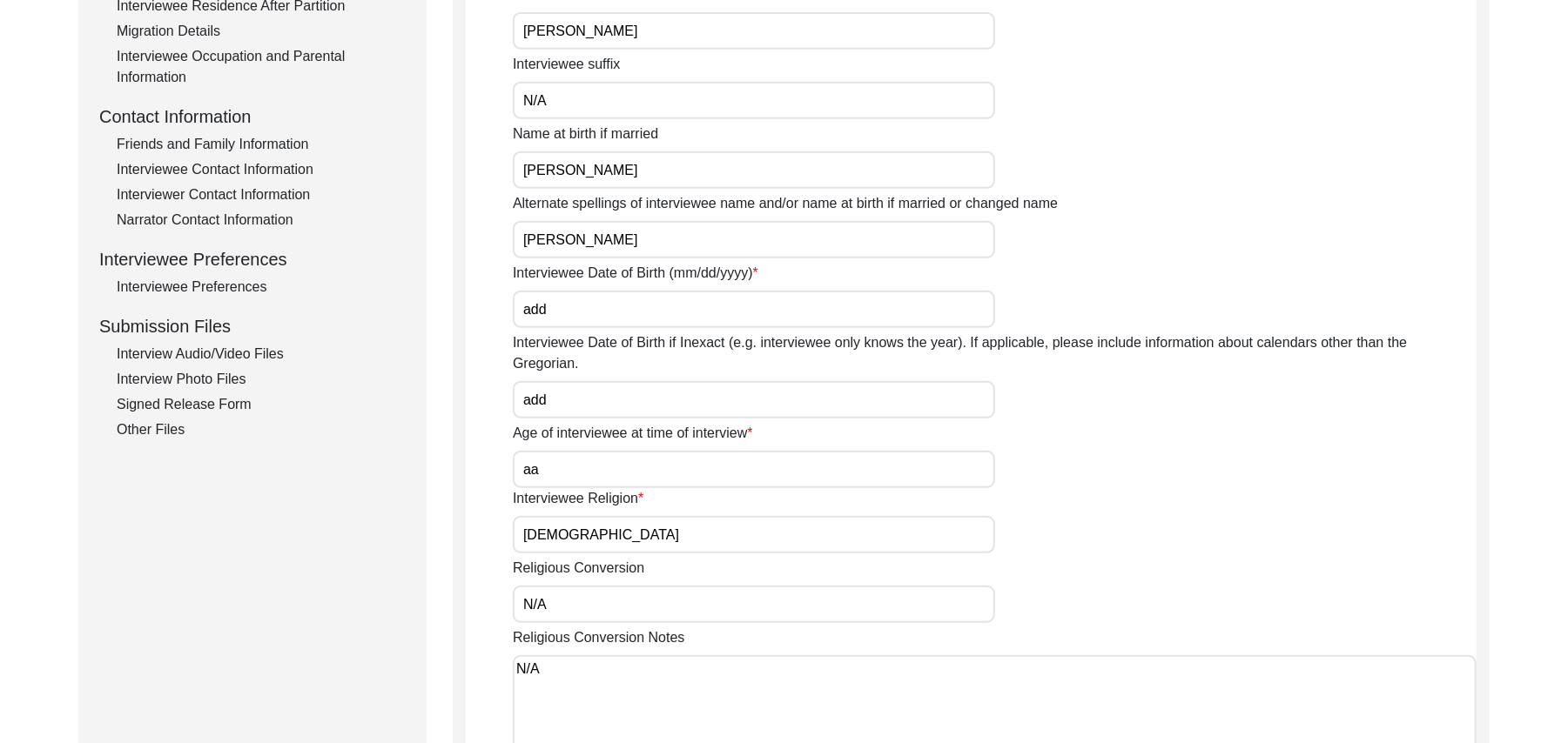
click at [265, 349] on div "Interview Audio/Video Files" at bounding box center [261, 353] width 289 height 21
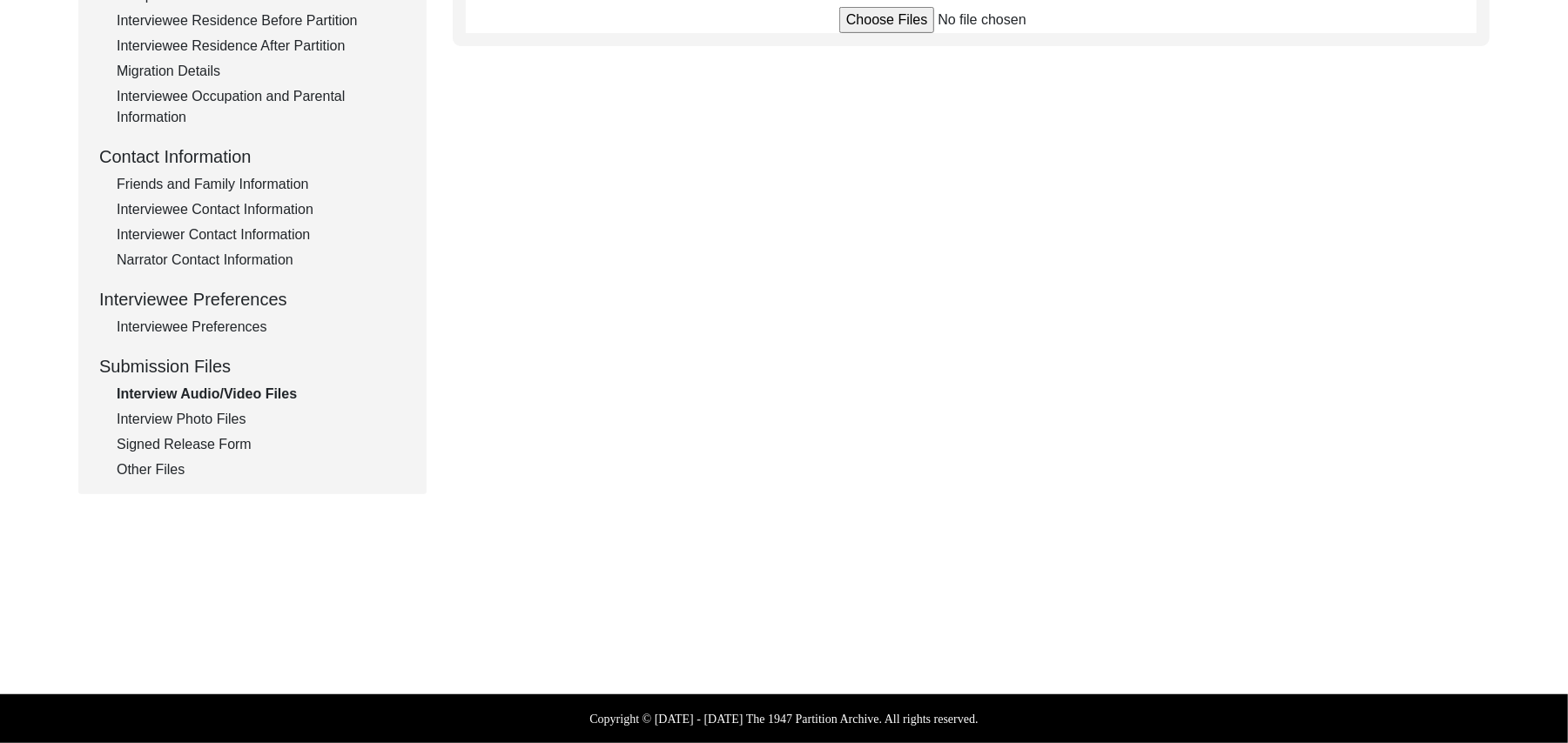
scroll to position [514, 0]
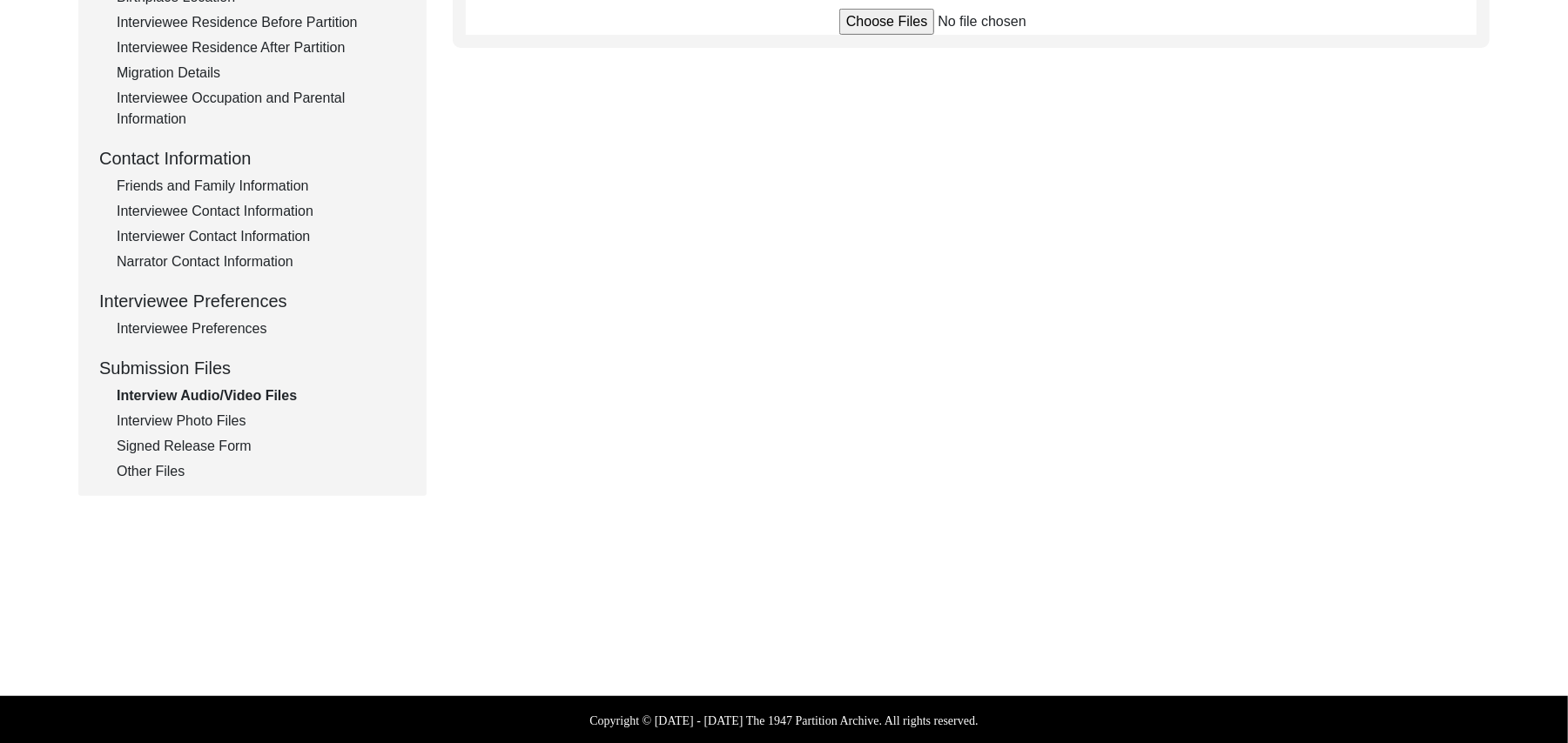
click at [871, 17] on input "file" at bounding box center [971, 22] width 264 height 26
click at [861, 19] on input "file" at bounding box center [971, 22] width 264 height 26
type input "C:\fakepath\Muhammad_Iqbal_08-19-2025_VIDEO_5of5.MTS"
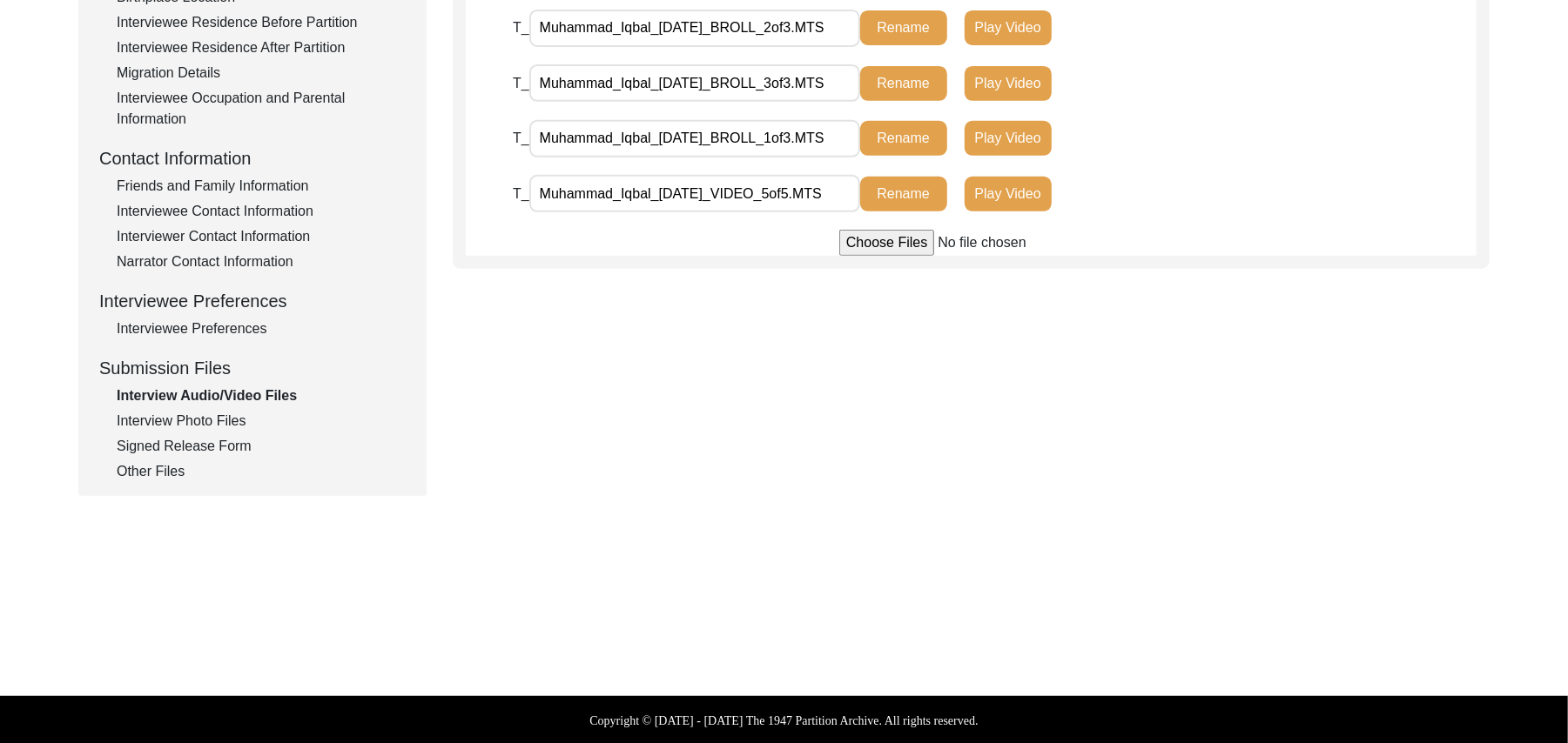
click at [883, 244] on input "file" at bounding box center [971, 243] width 264 height 26
click at [860, 247] on input "file" at bounding box center [971, 243] width 264 height 26
type input "C:\fakepath\Muhammad_Iqbal_08-19-2025_VIDEO_1of5.MTS"
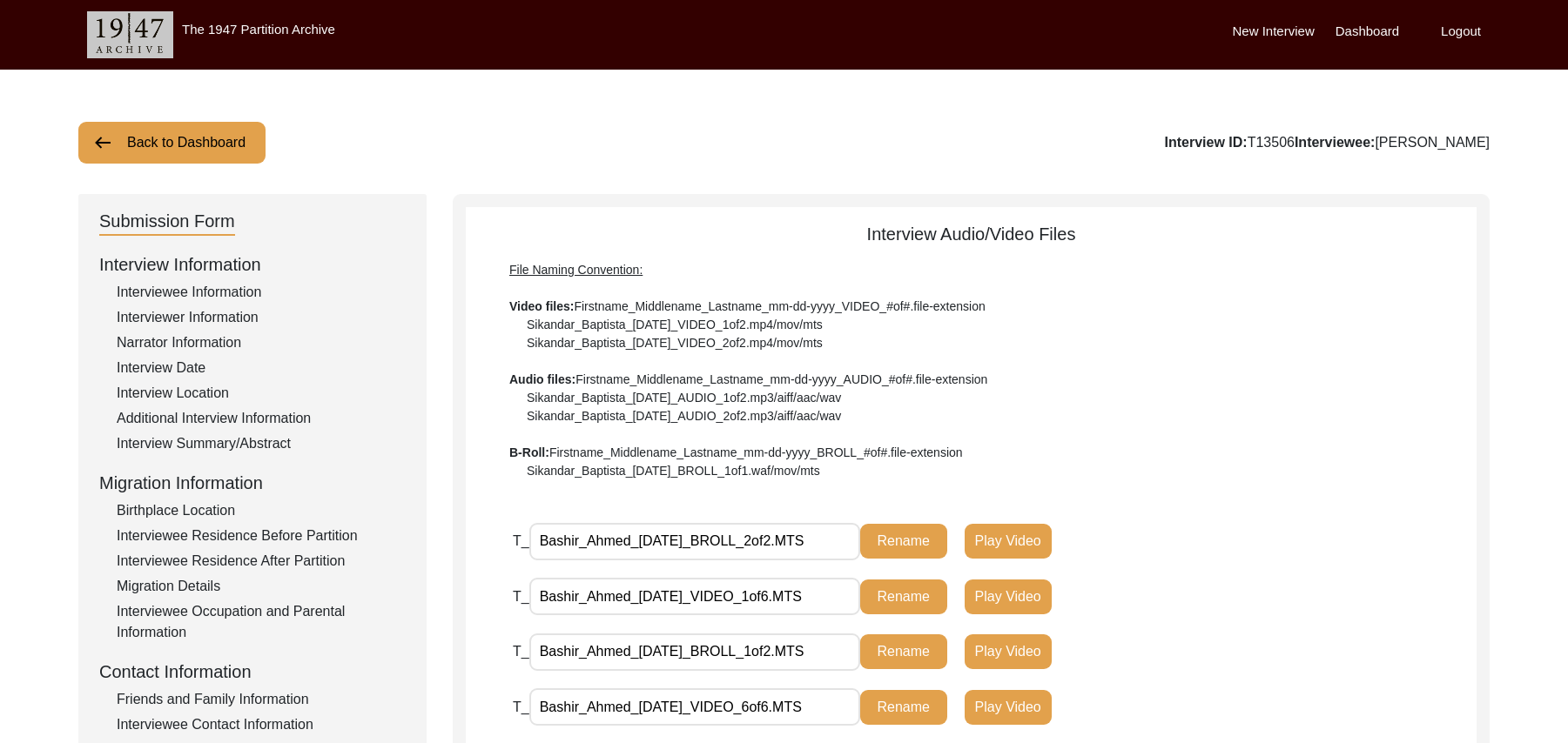
scroll to position [277, 0]
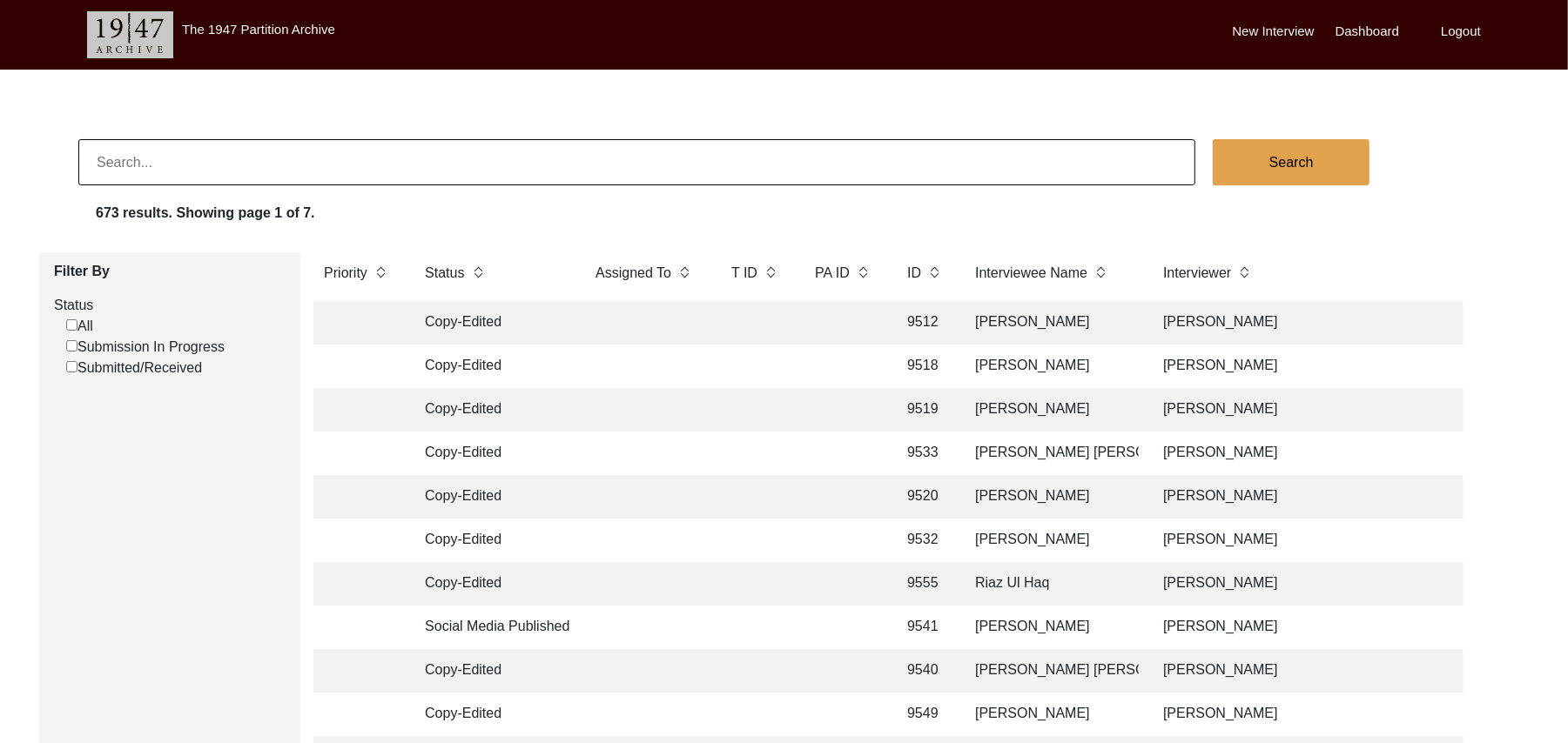
click at [71, 348] on input "Submission In Progress" at bounding box center [71, 345] width 12 height 12
checkbox input "false"
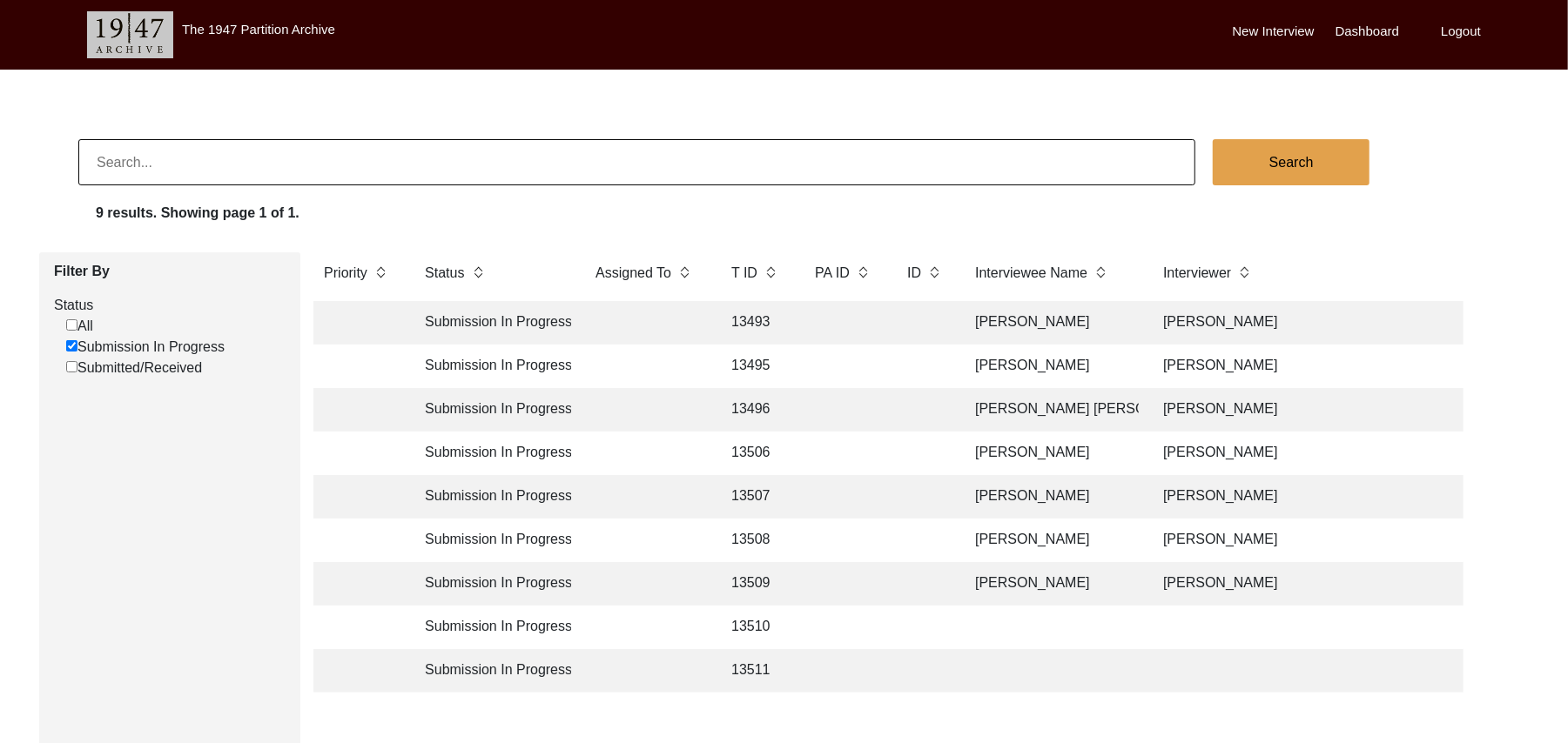
click at [752, 449] on td "13506" at bounding box center [755, 454] width 69 height 43
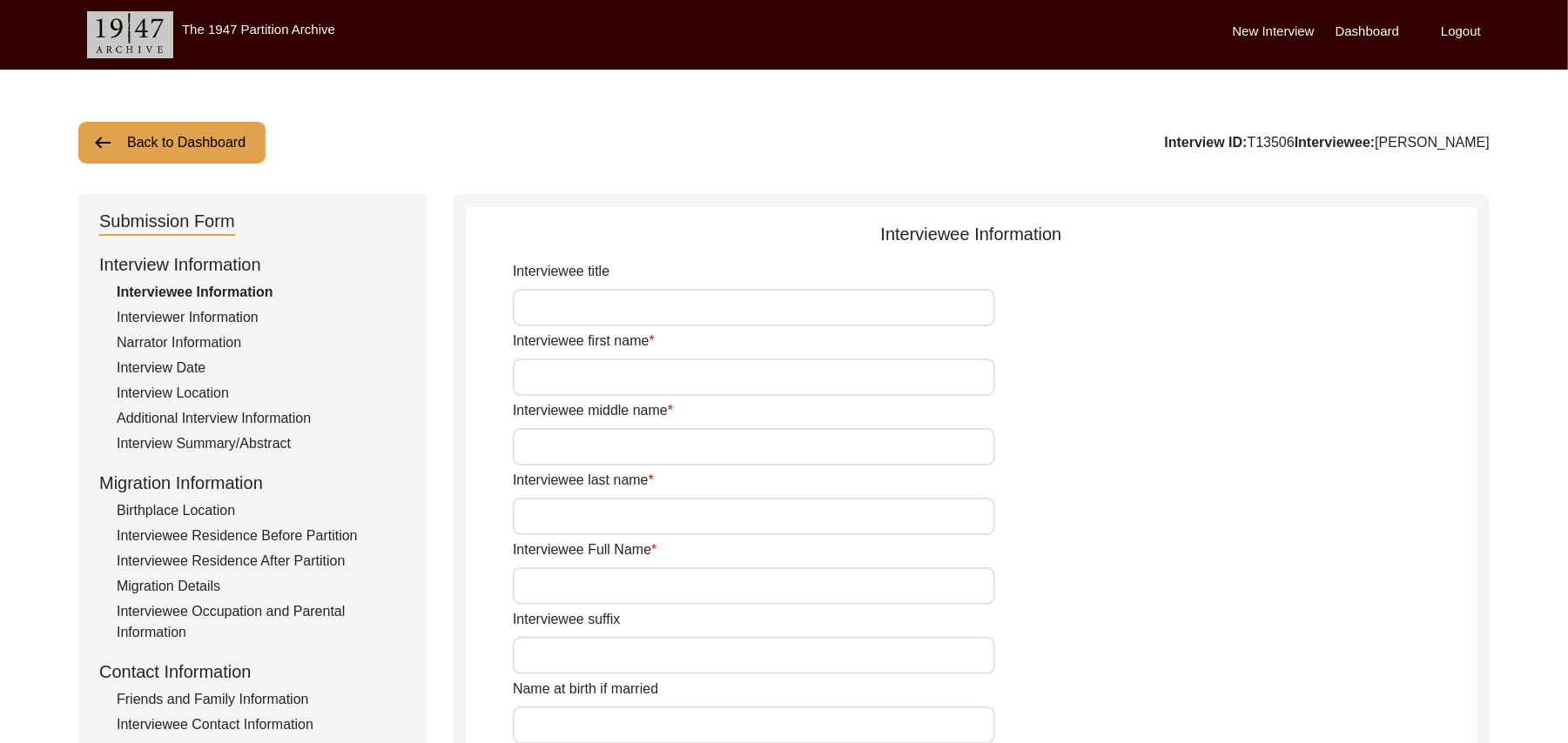
type input "Mr"
type input "Bashir"
type input "Ahmed"
type input "N/A"
type input "[PERSON_NAME]"
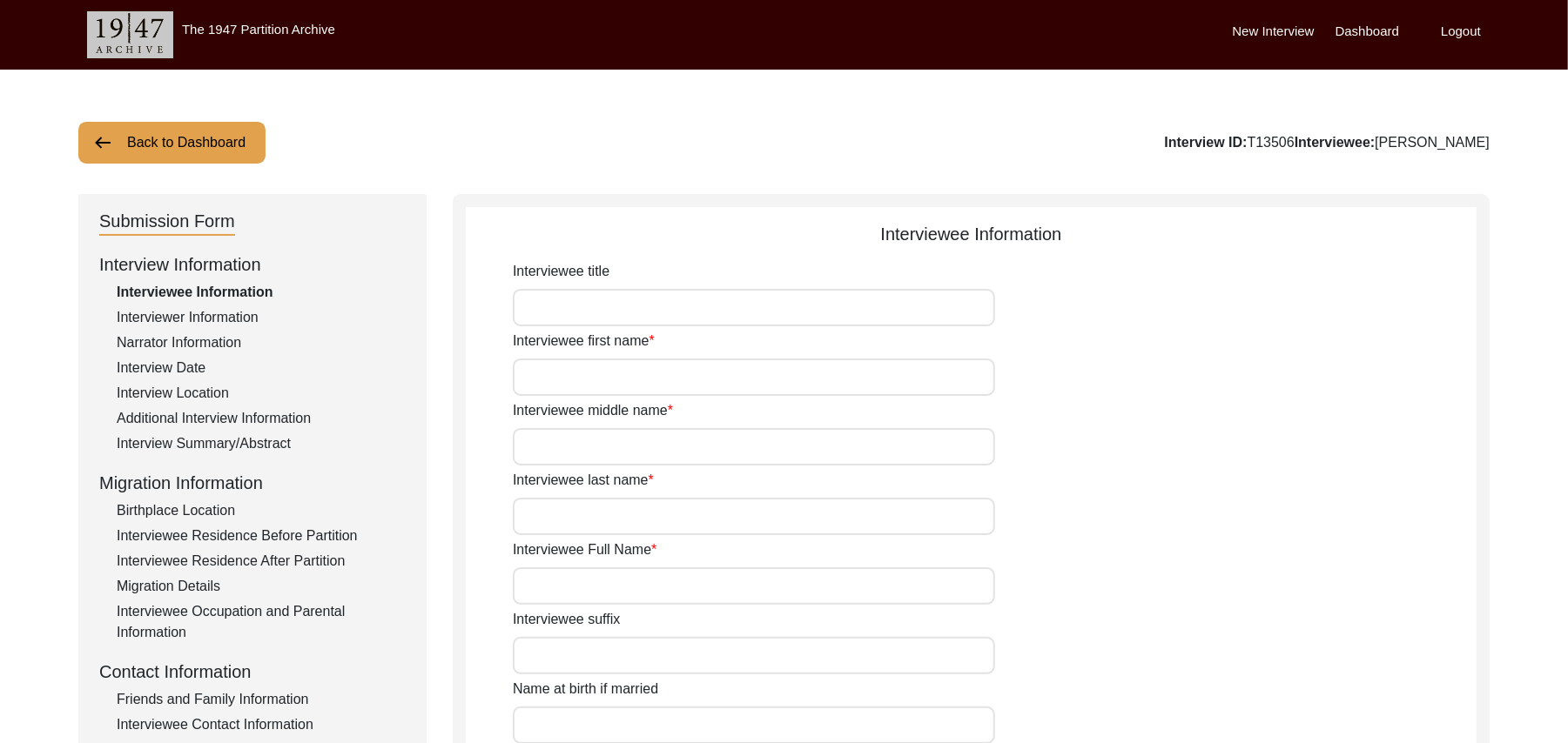
type input "N/A"
type input "[PERSON_NAME]"
type input "Bashr Ahmed"
type input "1939"
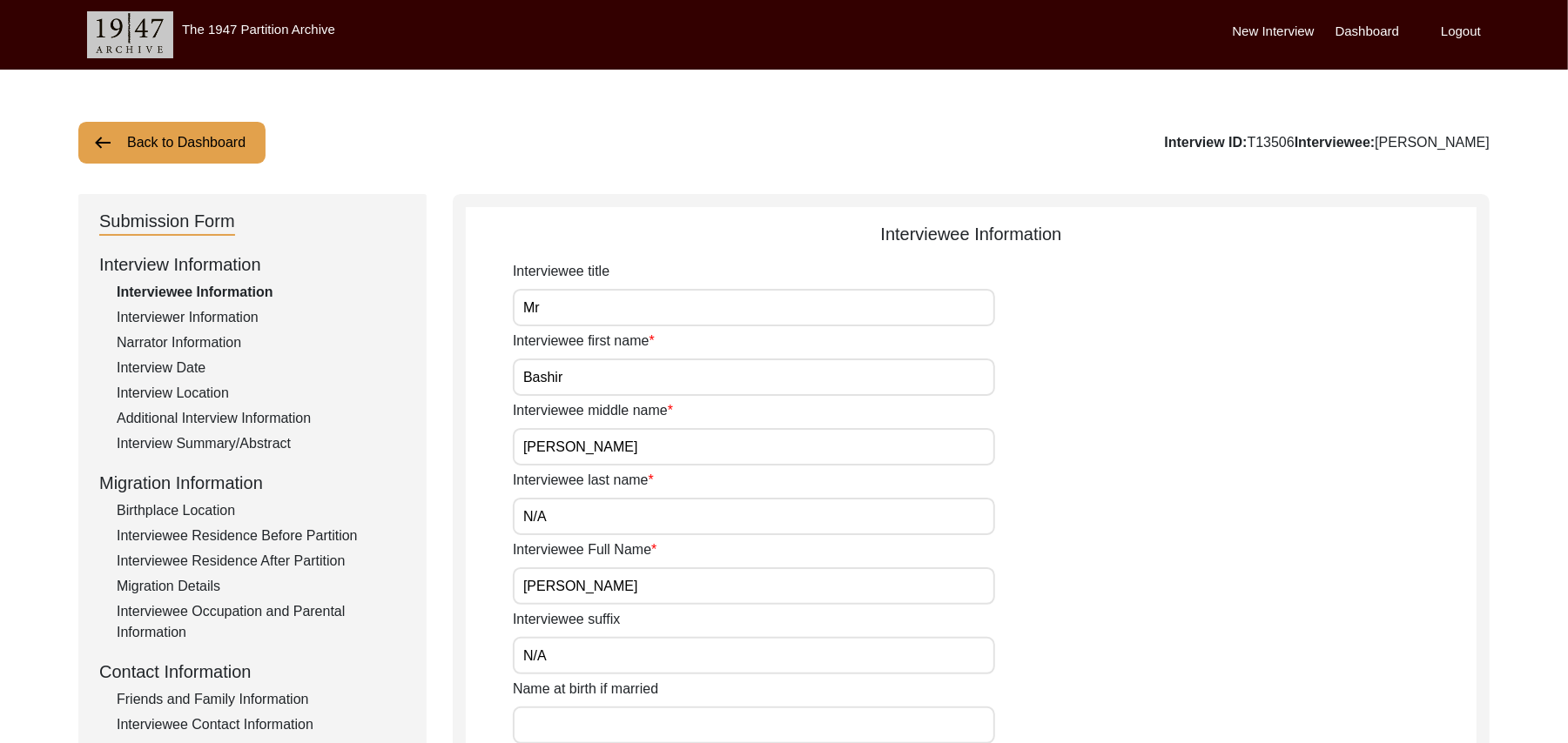
type input "86 Years"
type input "[DEMOGRAPHIC_DATA]"
type input "N/A"
type textarea "N/A"
type input "Punjabi"
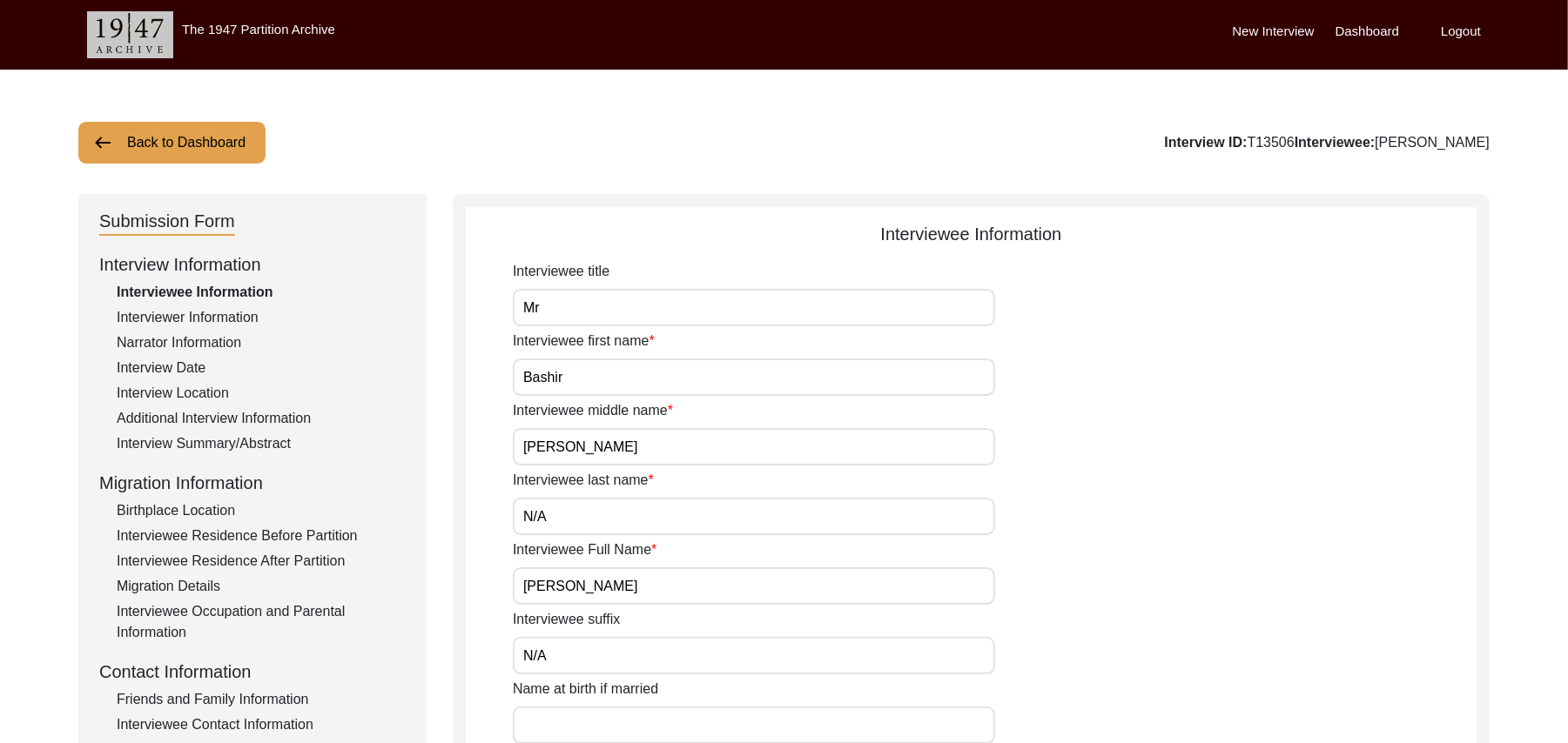
type input "Malwai"
type input "[DEMOGRAPHIC_DATA]"
type input "Jut"
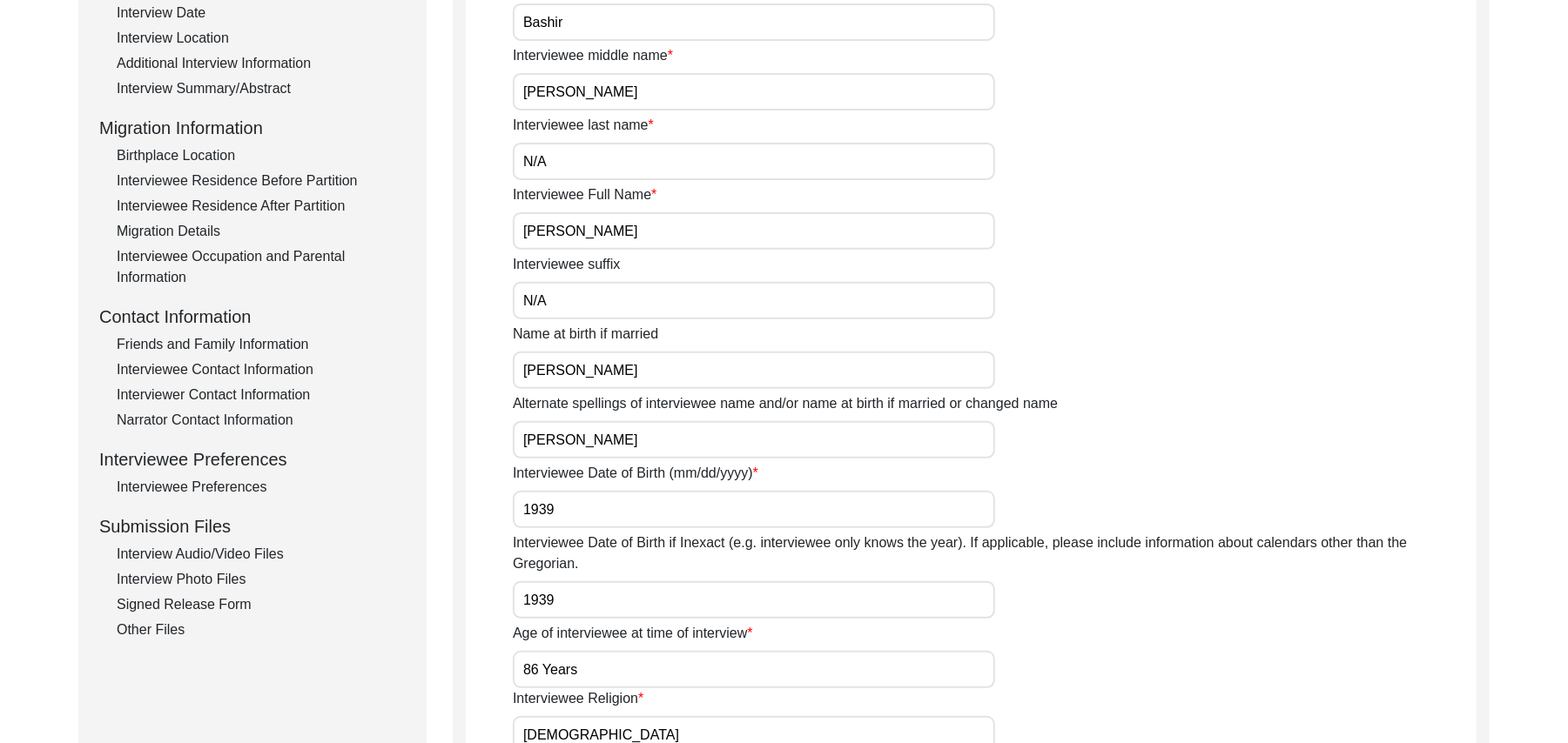
scroll to position [388, 0]
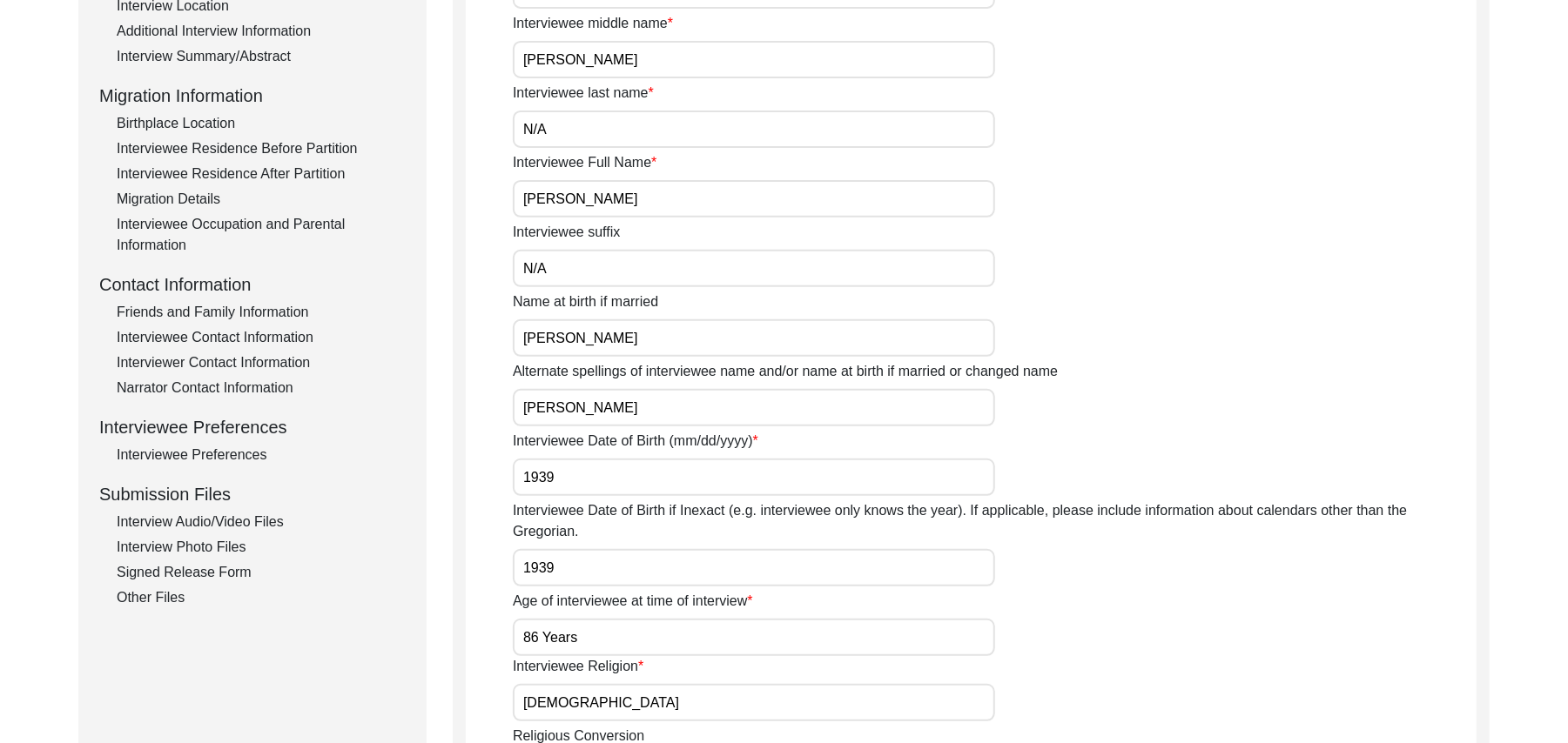
click at [237, 540] on div "Interview Photo Files" at bounding box center [261, 547] width 289 height 21
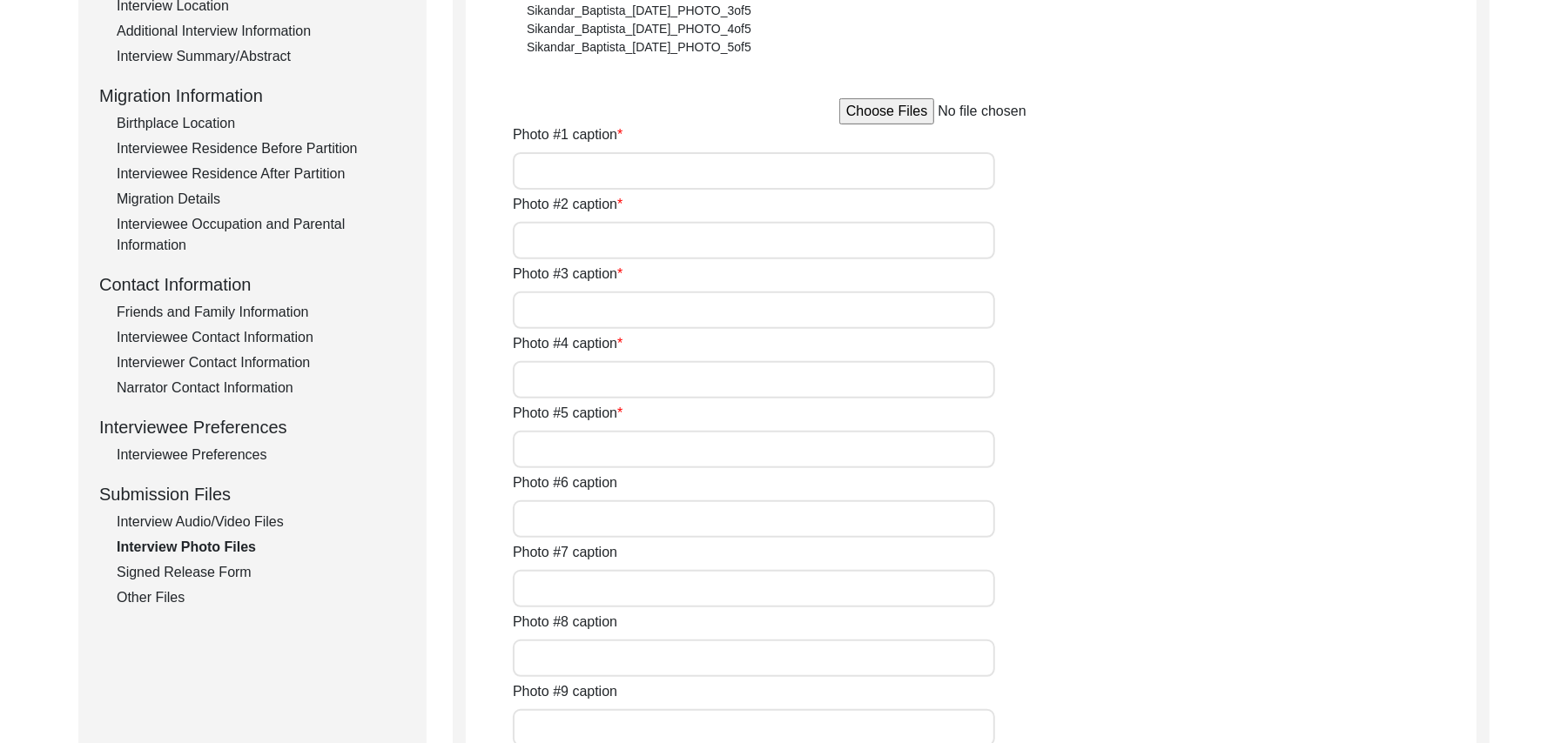
click at [910, 112] on input "file" at bounding box center [971, 111] width 264 height 26
type input "C:\fakepath\Bashir_Ahmed_08-16-2025_PHOTO_1of5.jpg"
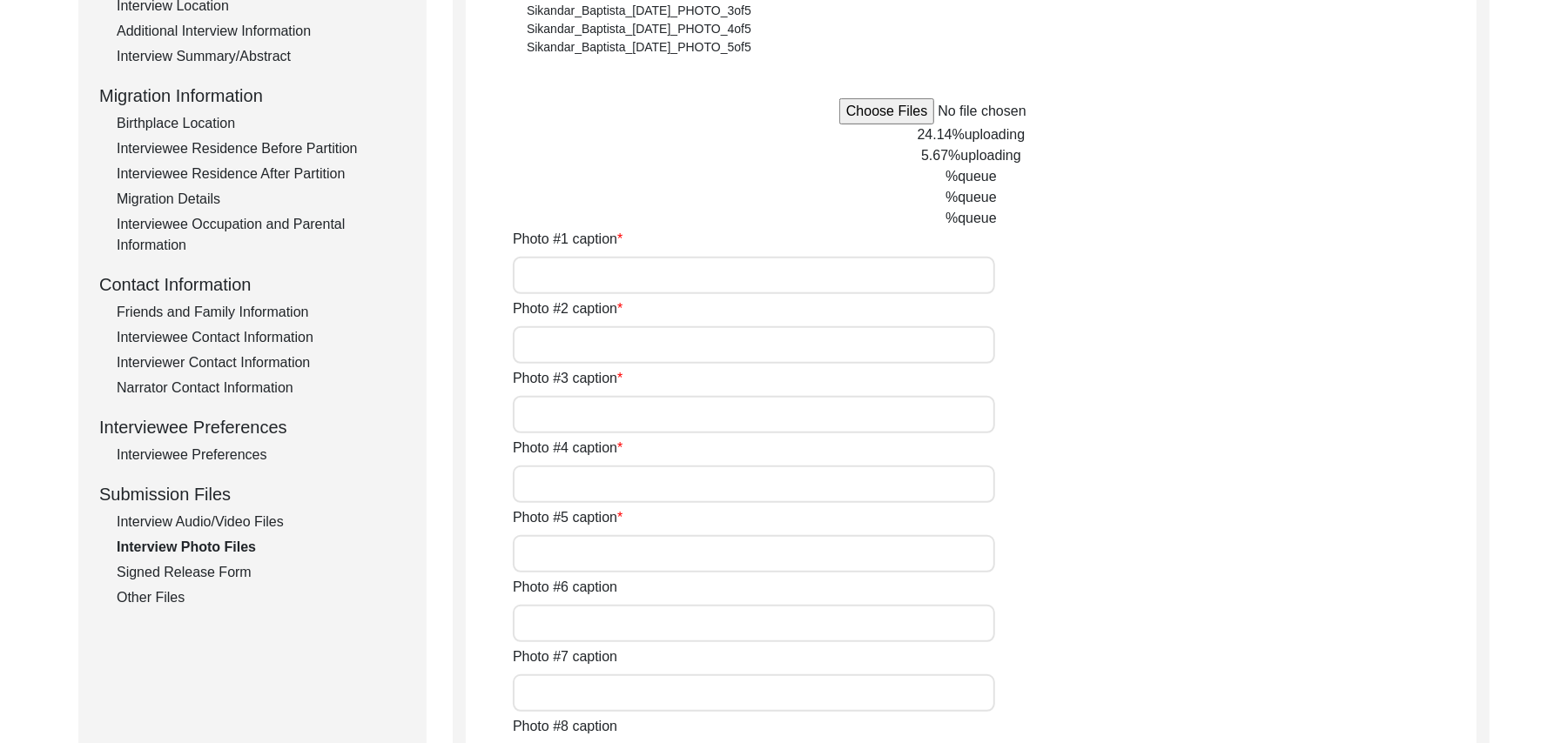
click at [540, 272] on input "Photo #1 caption" at bounding box center [754, 276] width 482 height 38
type input "[PERSON_NAME]"
click at [547, 353] on input "Photo #2 caption" at bounding box center [754, 345] width 482 height 38
paste input "[PERSON_NAME]"
type input "[PERSON_NAME]"
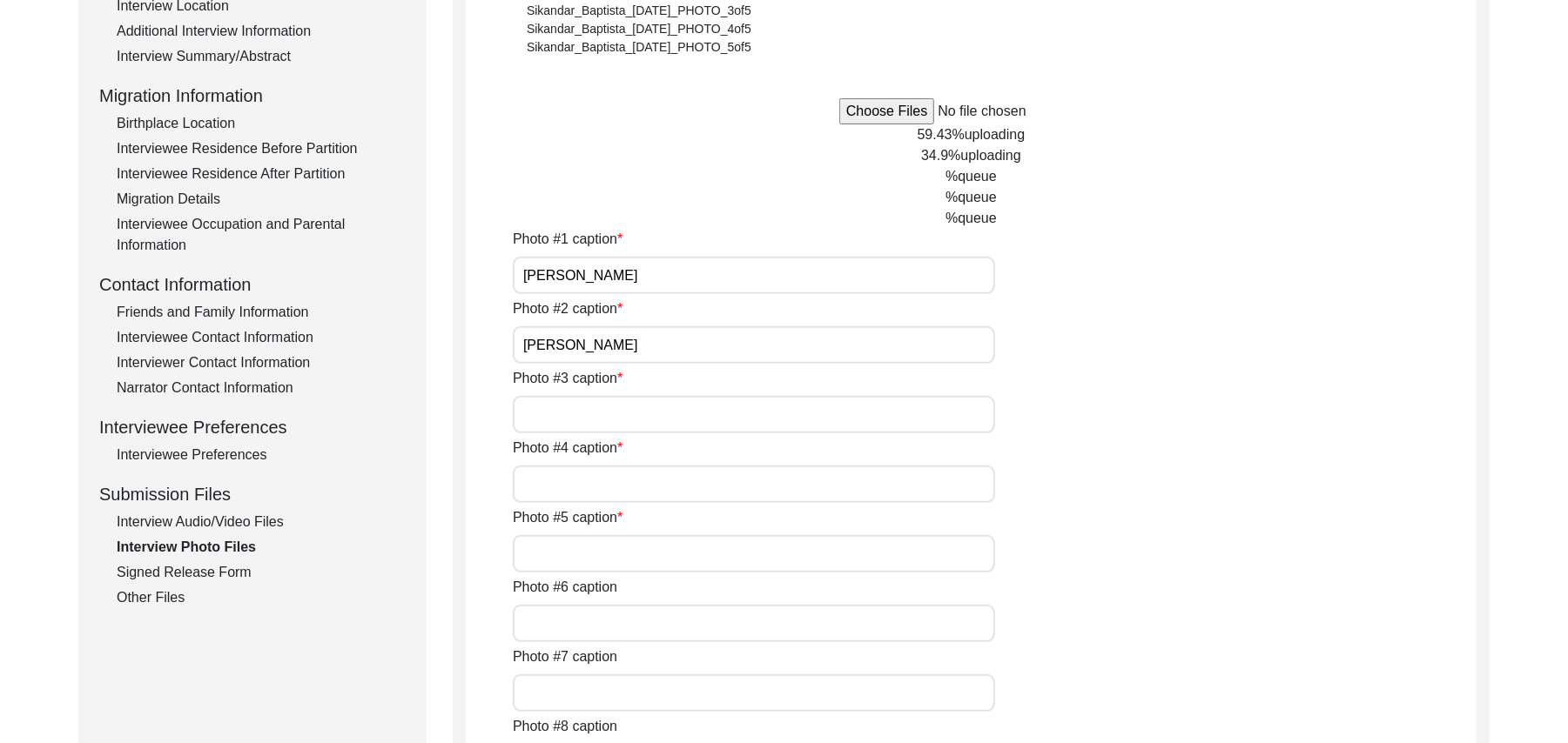
click at [547, 413] on input "Photo #3 caption" at bounding box center [754, 415] width 482 height 38
paste input "[PERSON_NAME]"
type input "[PERSON_NAME]"
click at [563, 481] on input "Photo #4 caption" at bounding box center [754, 484] width 482 height 38
paste input "[PERSON_NAME]"
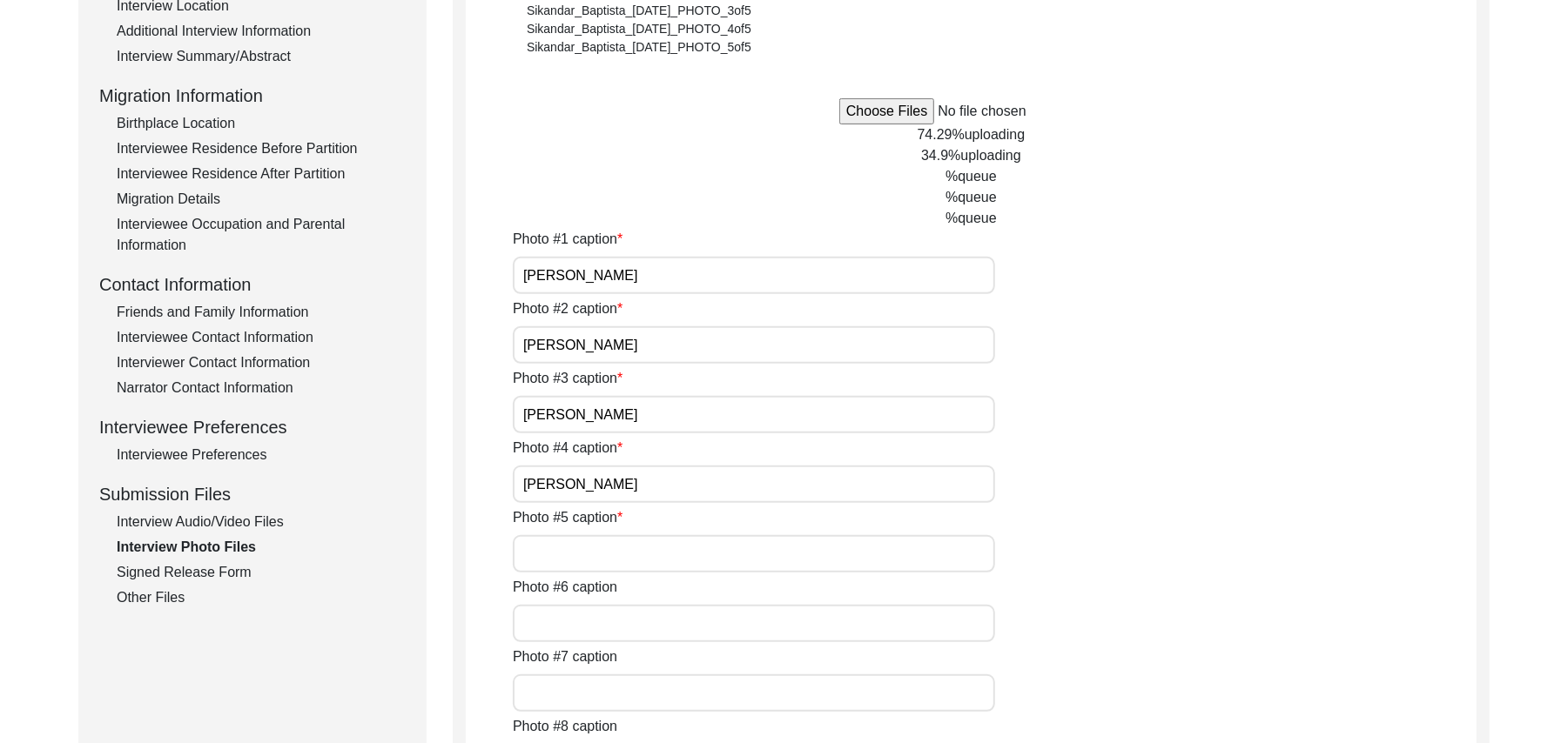
type input "[PERSON_NAME]"
click at [567, 555] on input "Photo #5 caption" at bounding box center [754, 555] width 482 height 38
paste input "Bashir Ahmed"
type input "Bashir Ahmed"
click at [571, 623] on input "Photo #6 caption" at bounding box center [754, 624] width 482 height 38
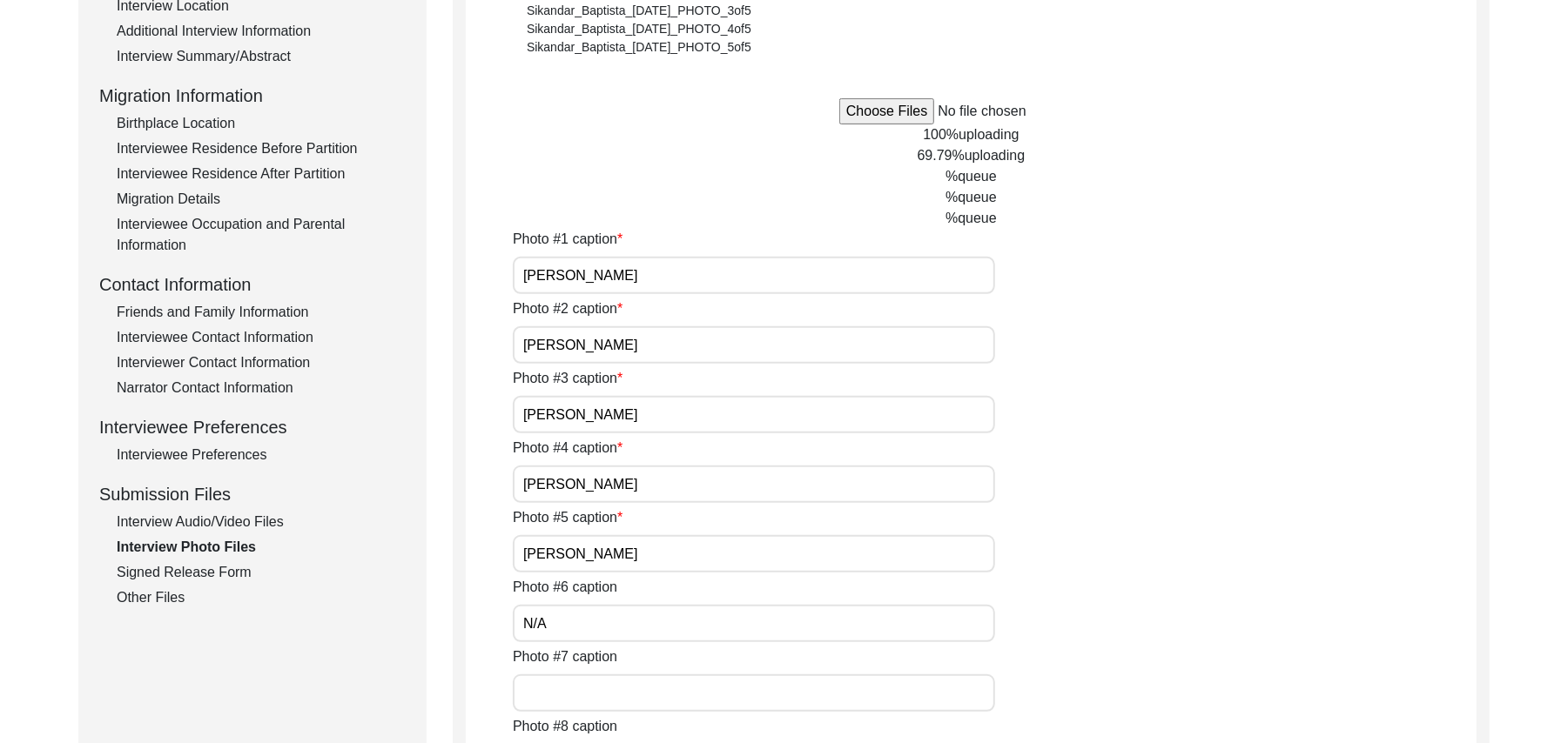
type input "N/A"
click at [576, 703] on input "Photo #7 caption" at bounding box center [754, 693] width 482 height 38
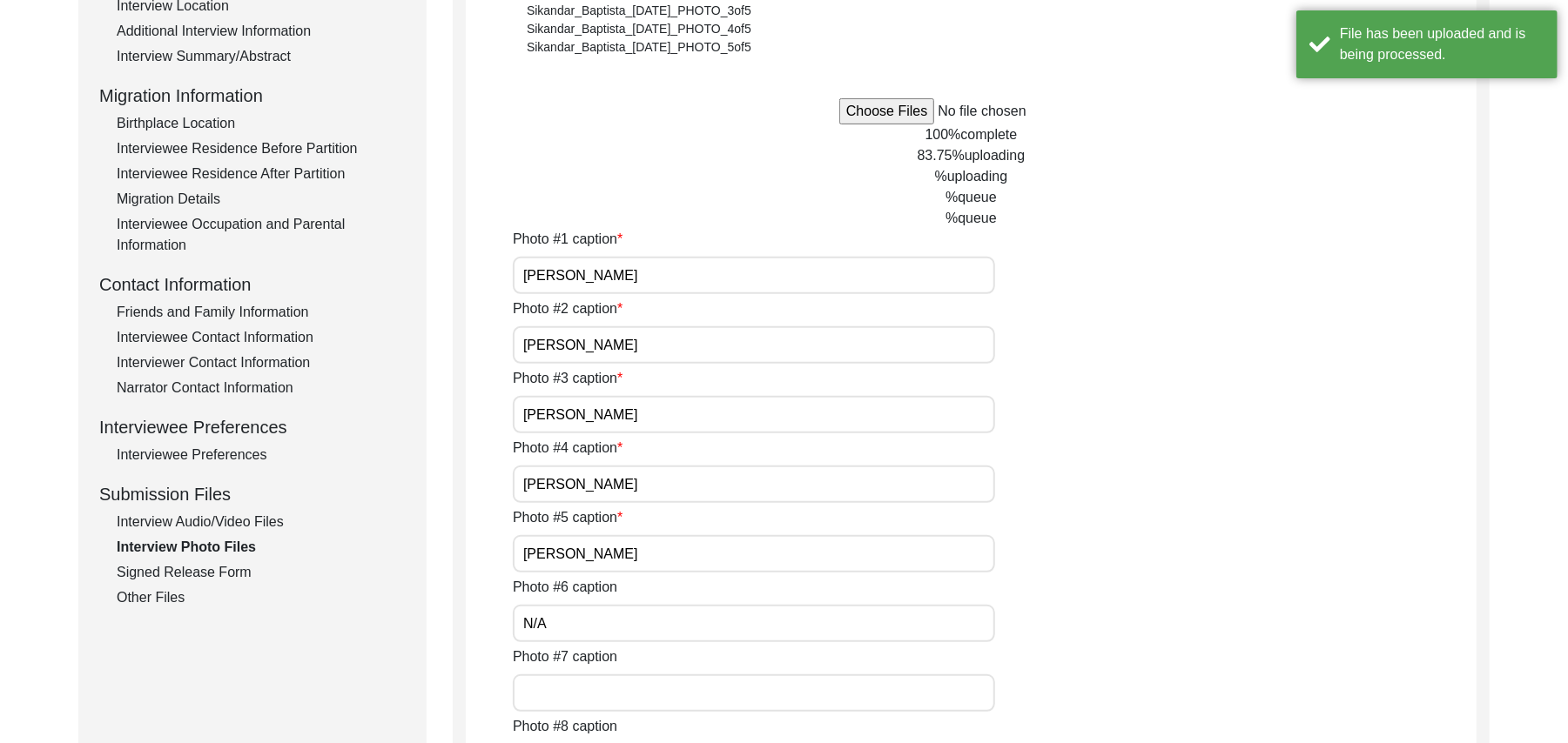
paste input "N/A"
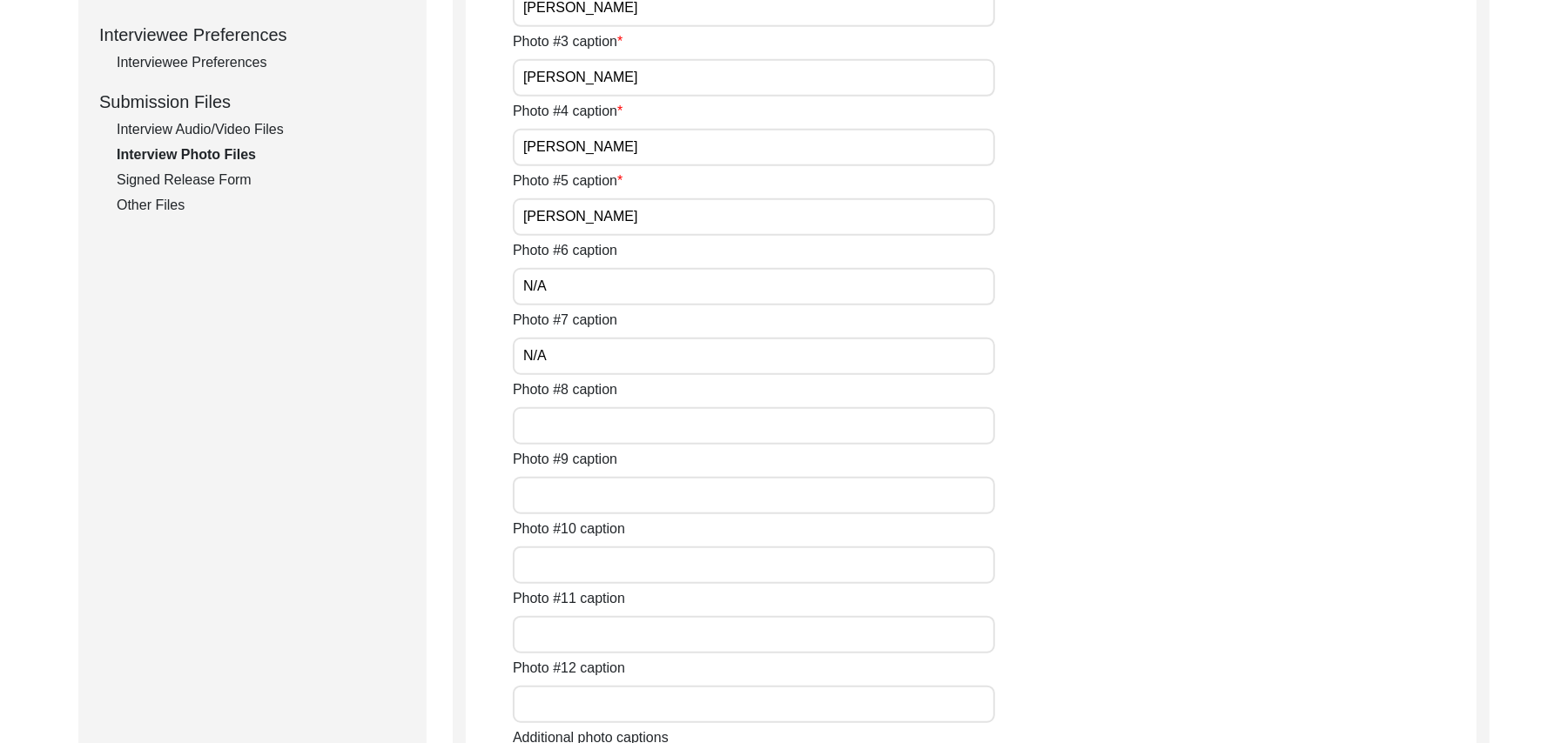
scroll to position [851, 0]
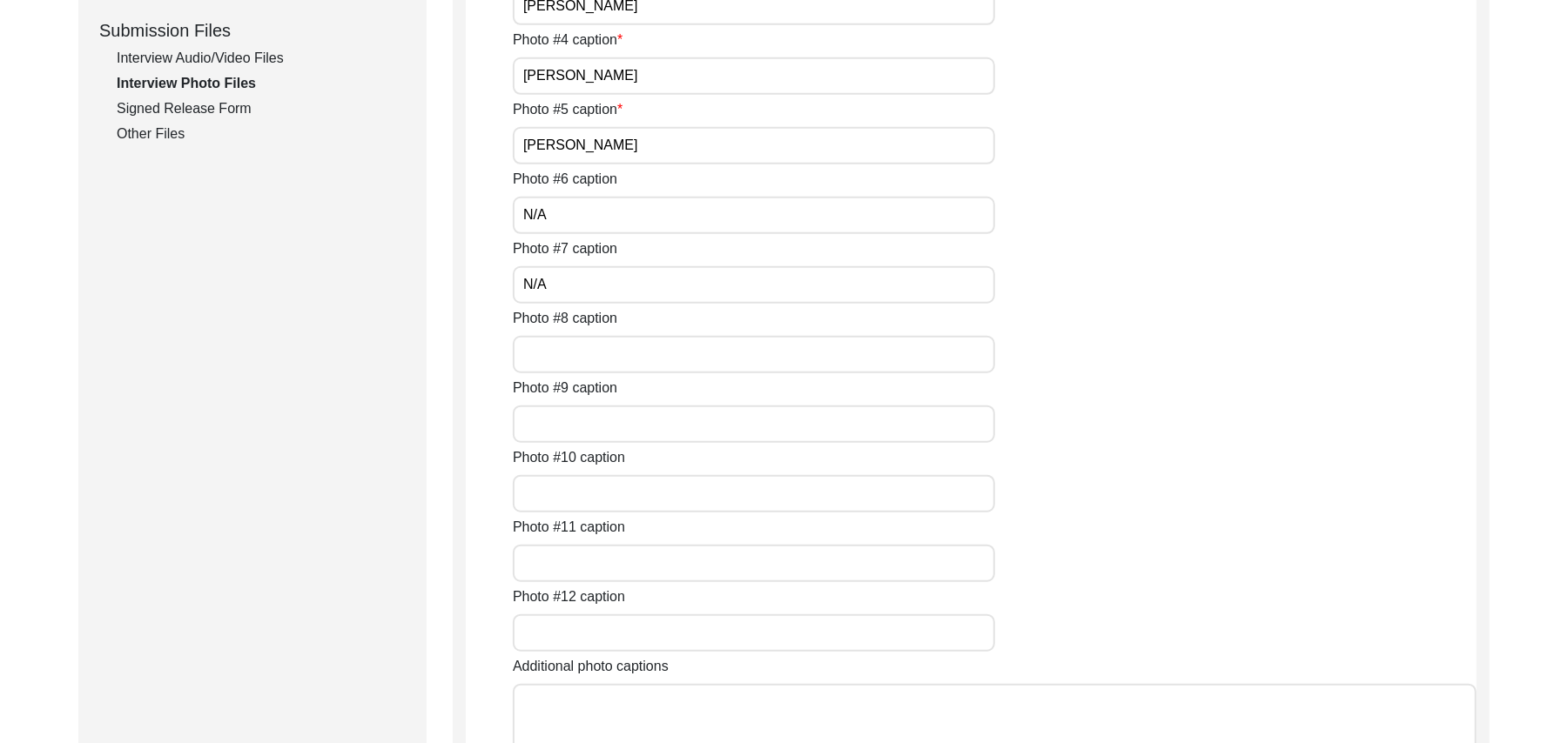
type input "N/A"
click at [638, 362] on input "Photo #8 caption" at bounding box center [754, 355] width 482 height 38
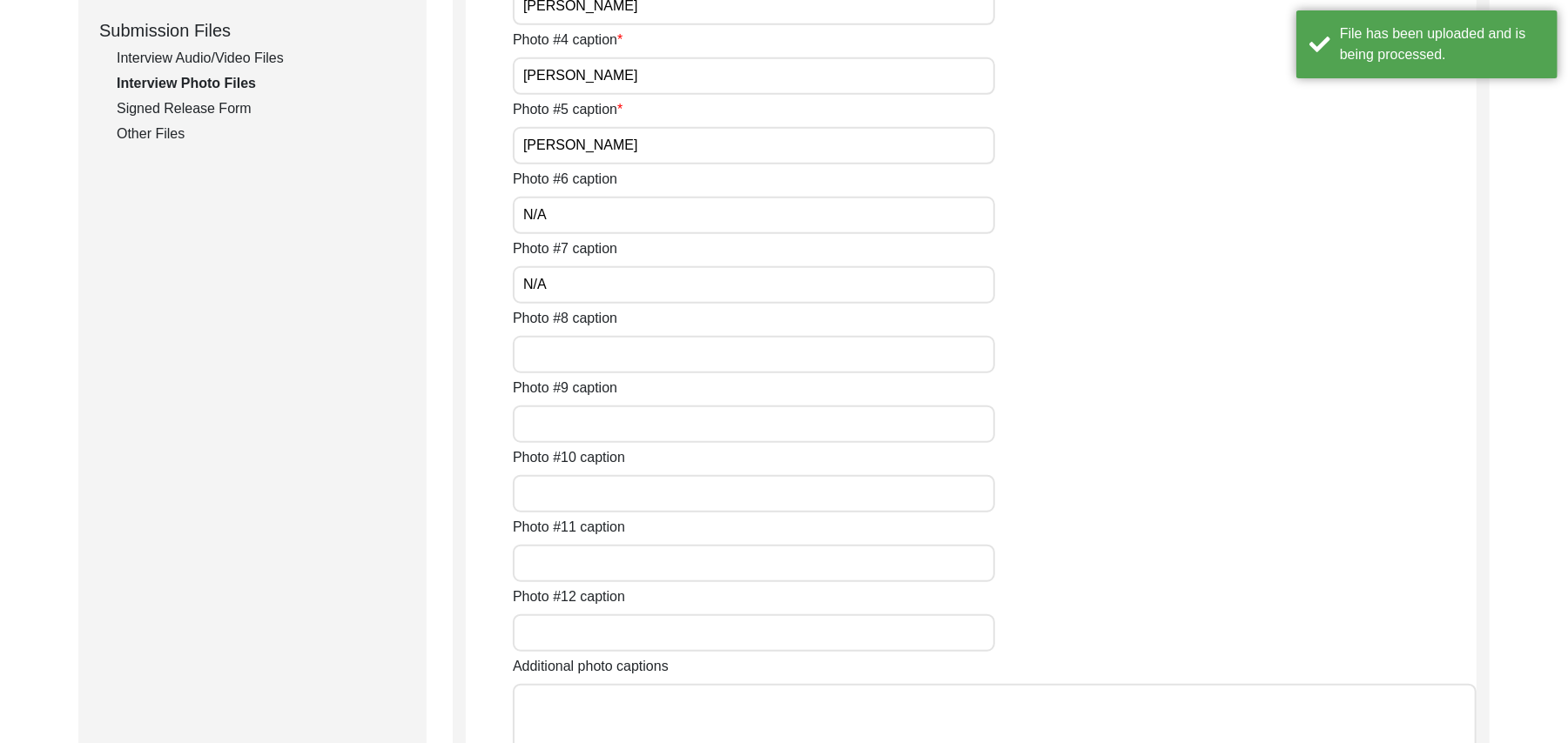
paste input "N/A"
type input "N/A"
click at [607, 419] on input "Photo #9 caption" at bounding box center [754, 425] width 482 height 38
paste input "N/A"
type input "N/A"
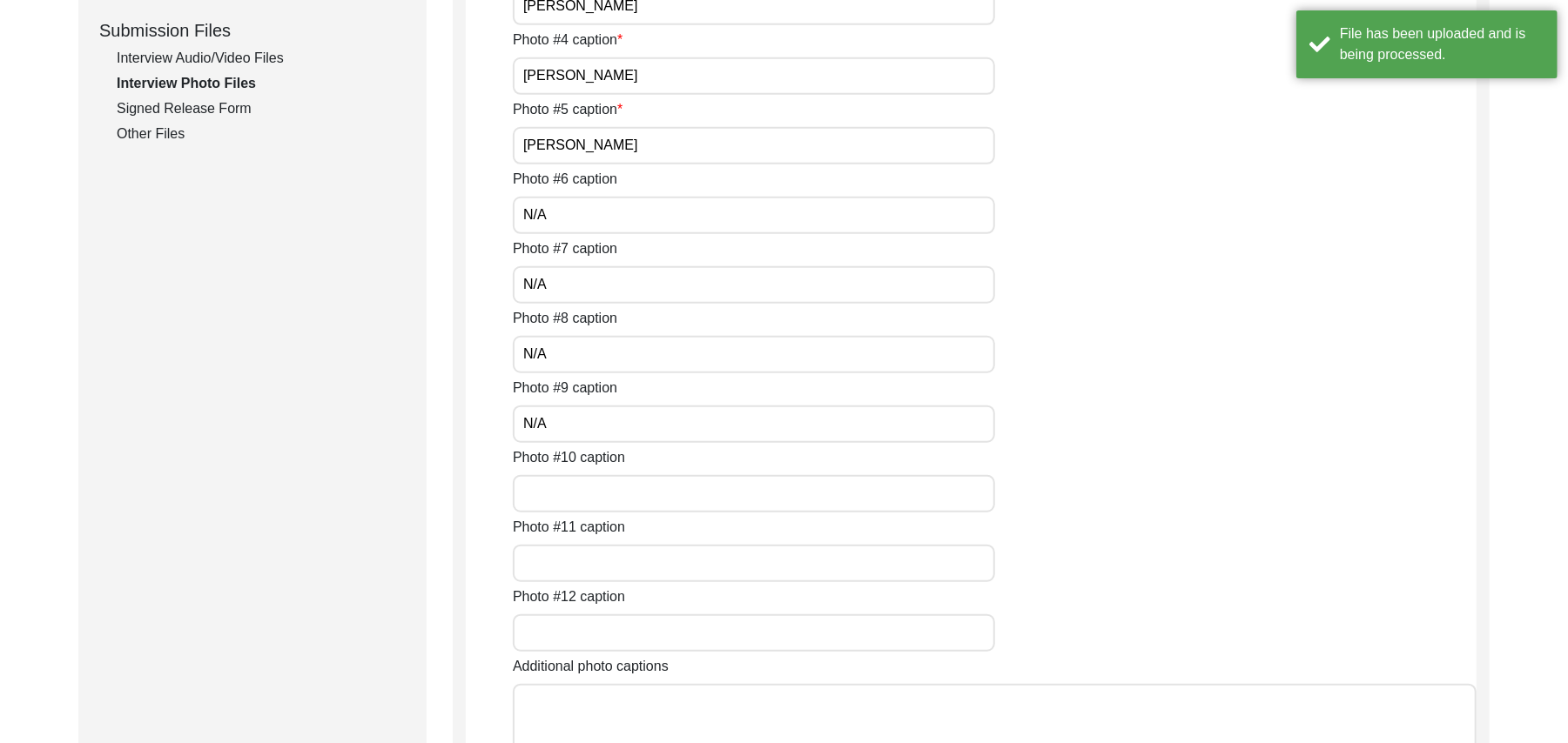
click at [595, 489] on input "Photo #10 caption" at bounding box center [754, 494] width 482 height 38
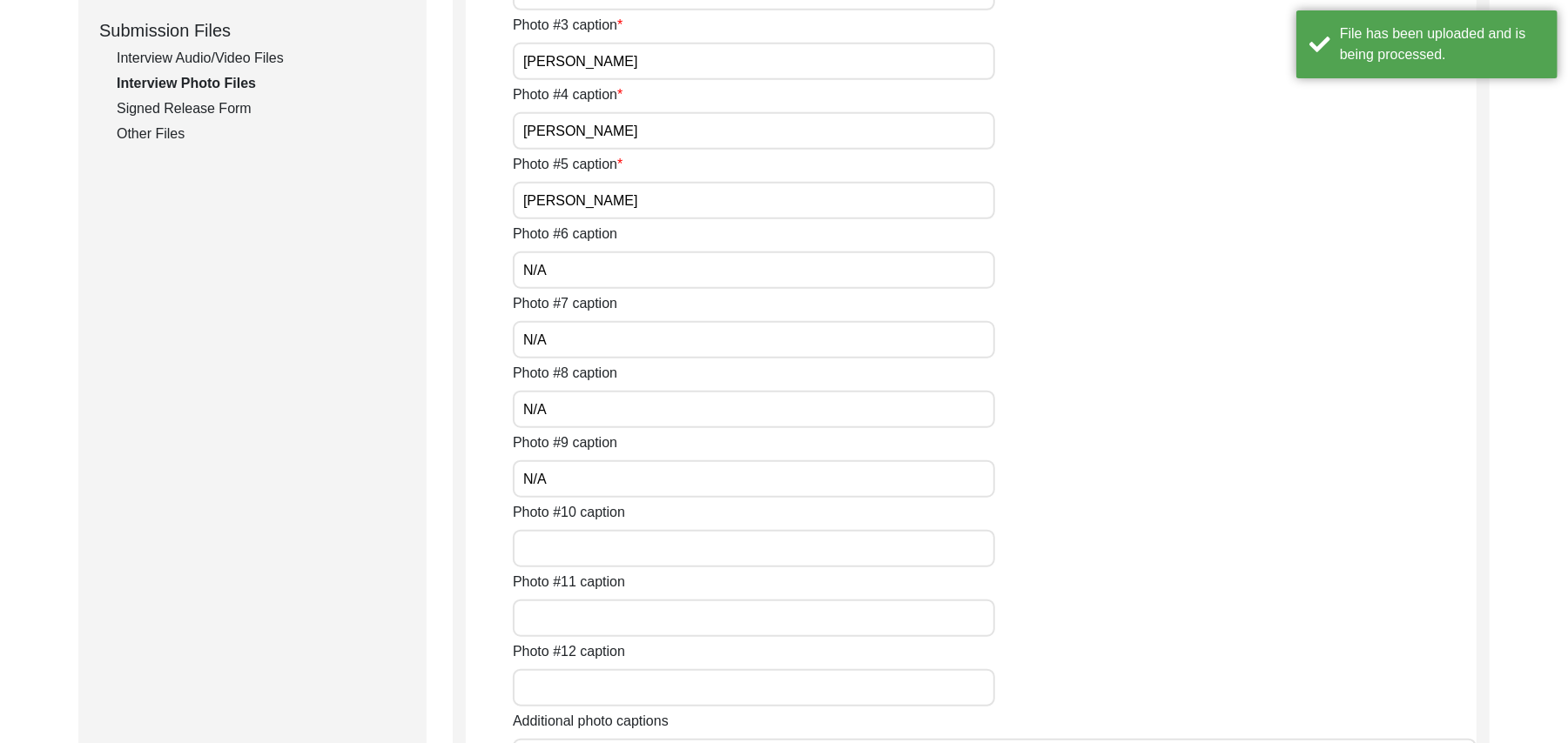
paste input "N/A"
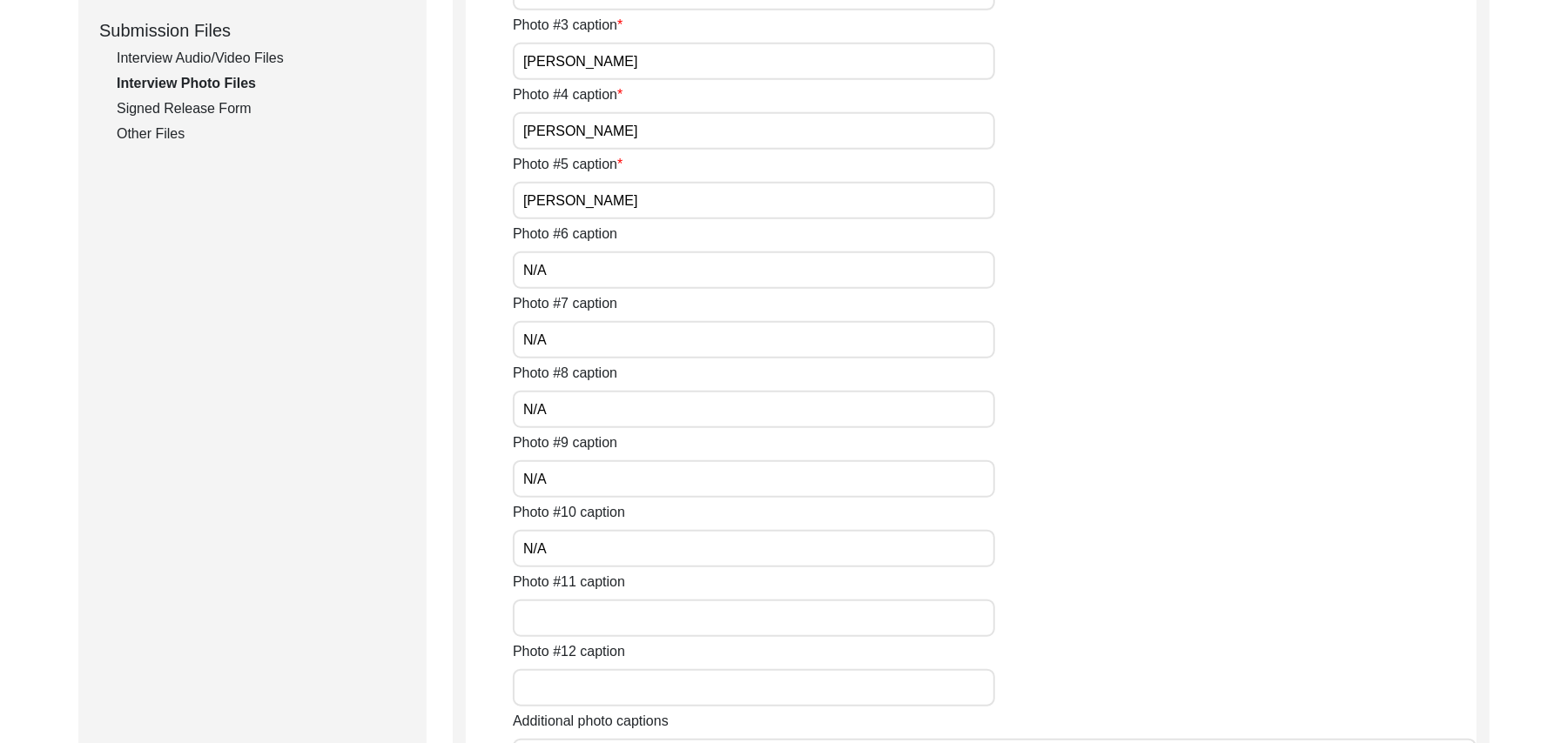
type input "N/A"
click at [576, 617] on input "Photo #11 caption" at bounding box center [754, 619] width 482 height 38
paste input "N/A"
type input "N/A"
click at [579, 691] on input "Photo #12 caption" at bounding box center [754, 688] width 482 height 38
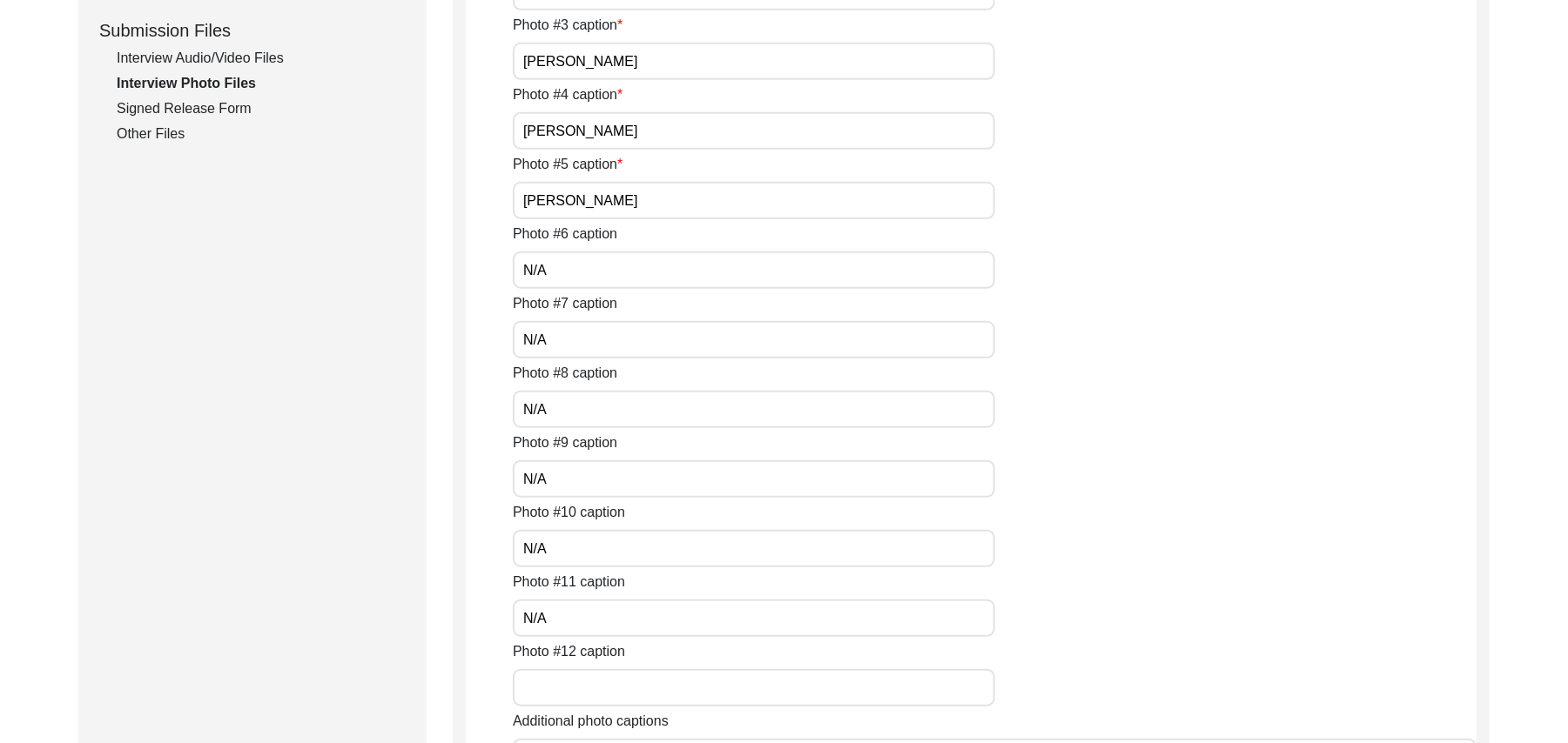
paste input "N/A"
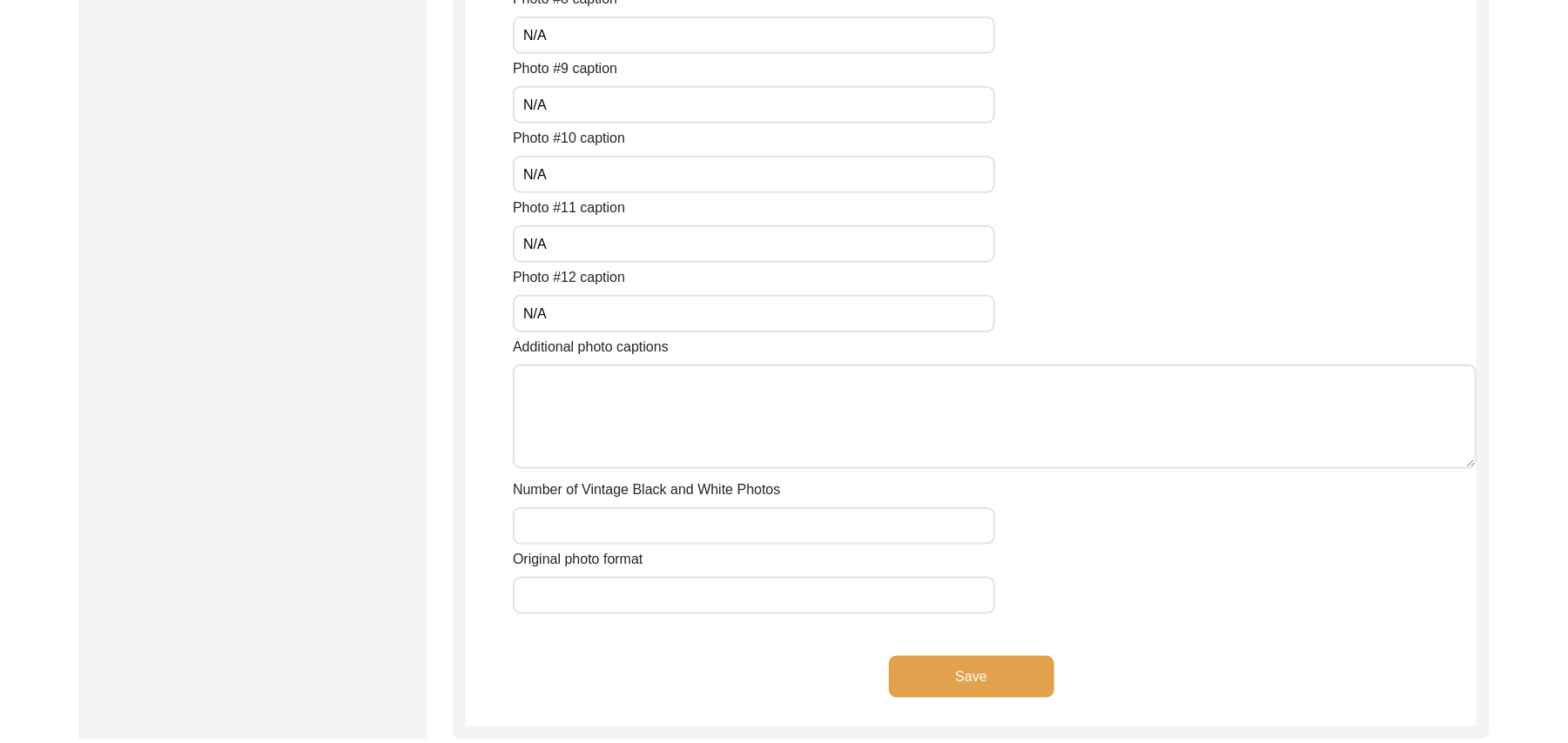
scroll to position [1287, 0]
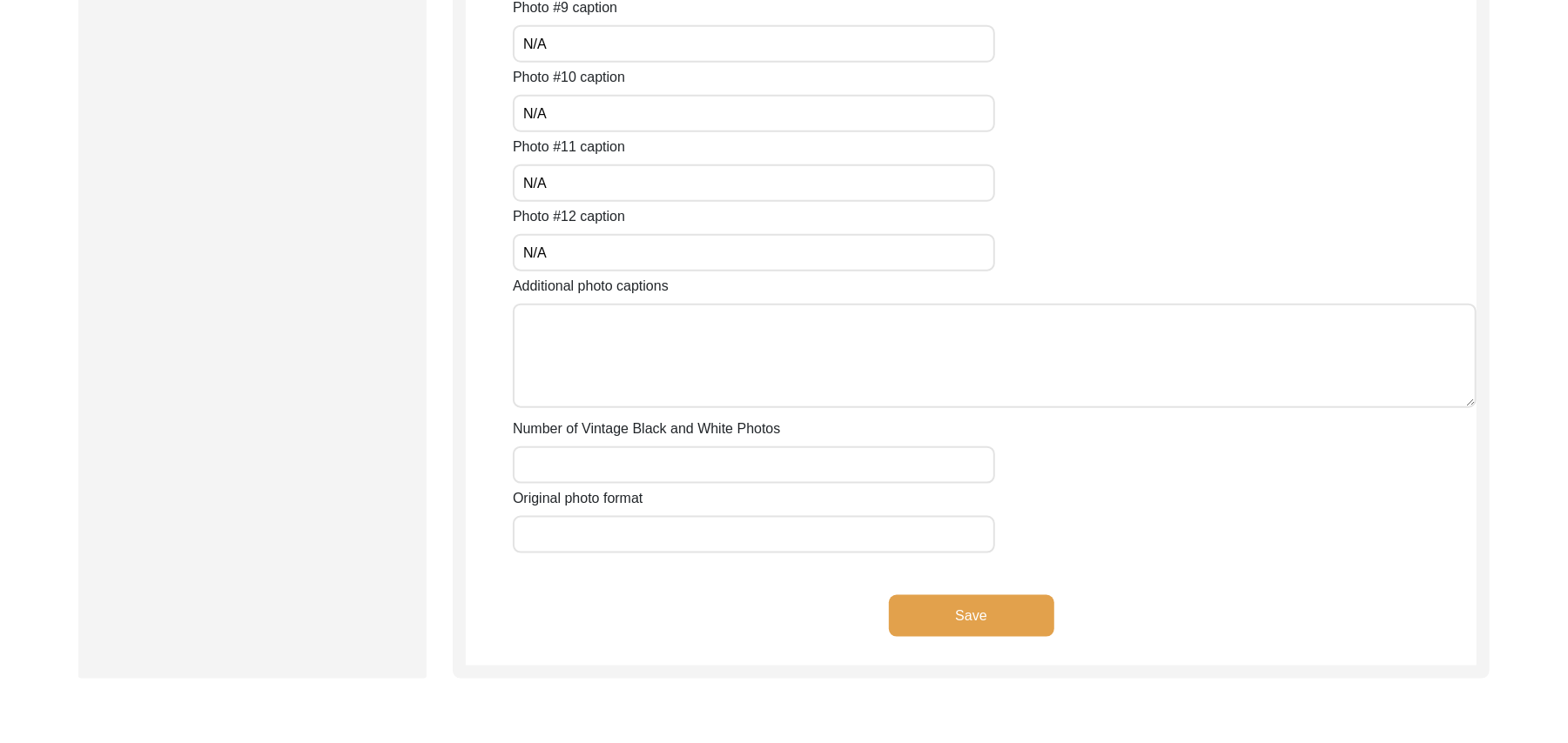
type input "N/A"
click at [591, 373] on textarea "Additional photo captions" at bounding box center [995, 356] width 964 height 105
paste textarea "N/A"
type textarea "N/A"
click at [583, 454] on input "Number of Vintage Black and White Photos" at bounding box center [754, 465] width 482 height 38
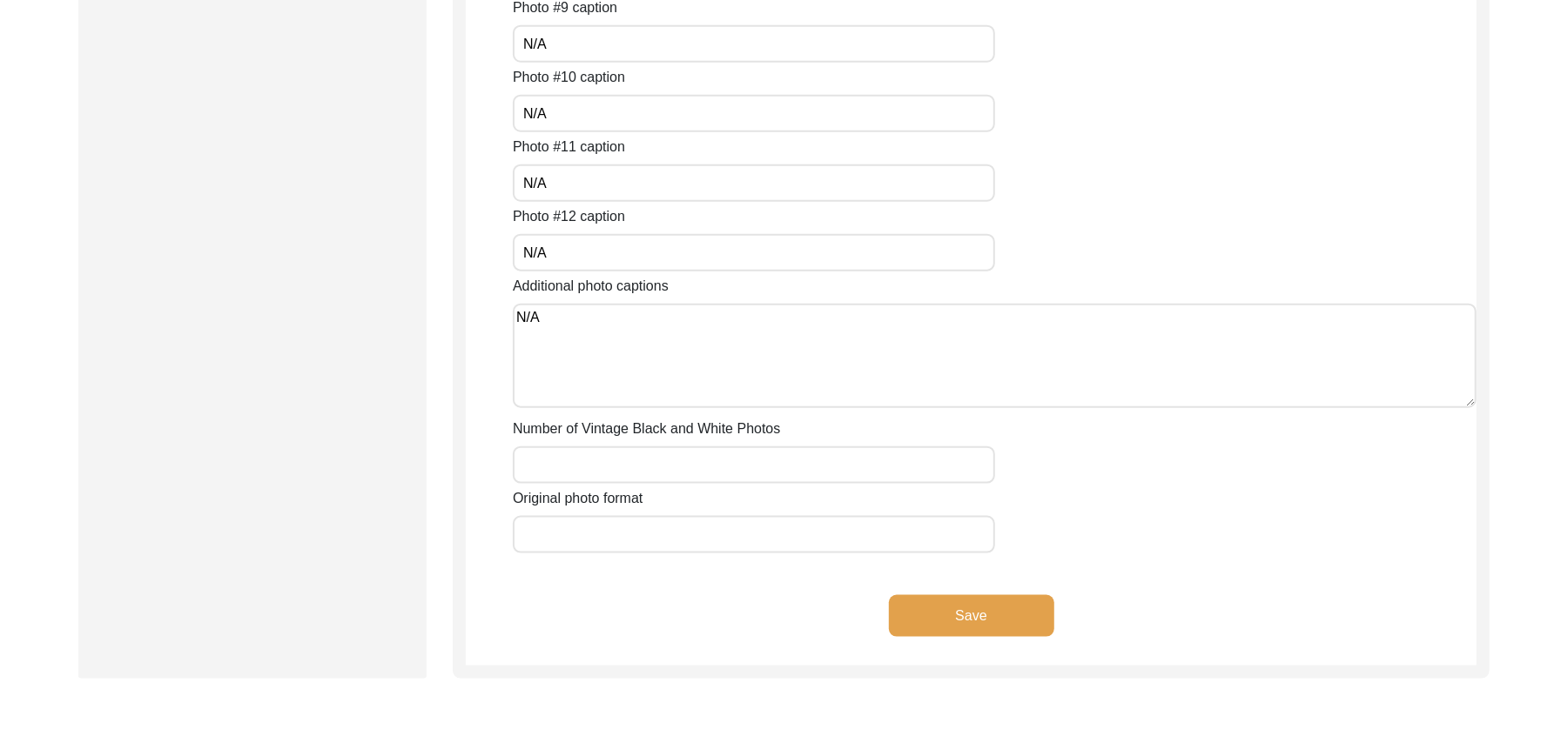
paste input "N/A"
type input "N/A"
click at [590, 530] on input "Original photo format" at bounding box center [754, 535] width 482 height 38
type input "JPG"
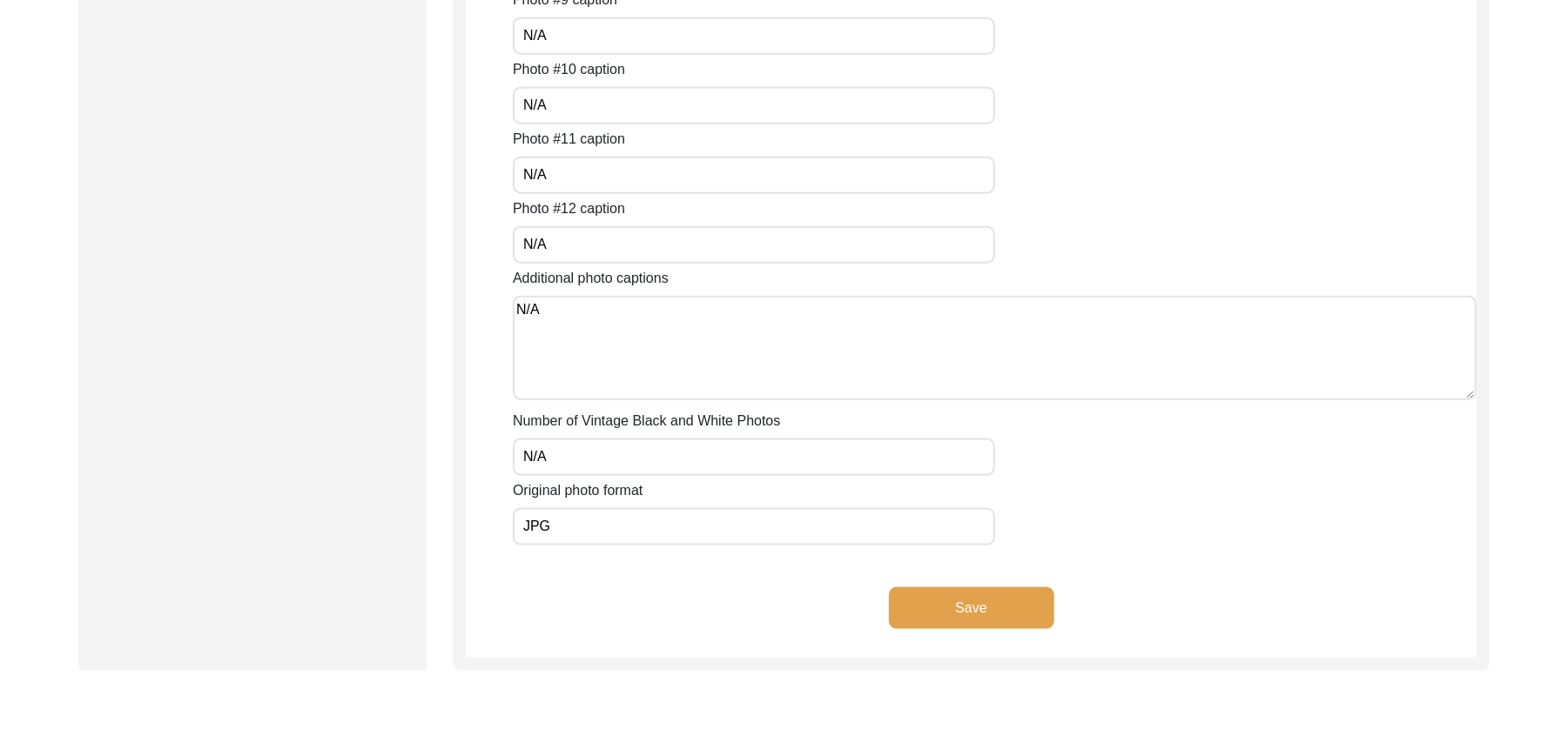
scroll to position [1380, 0]
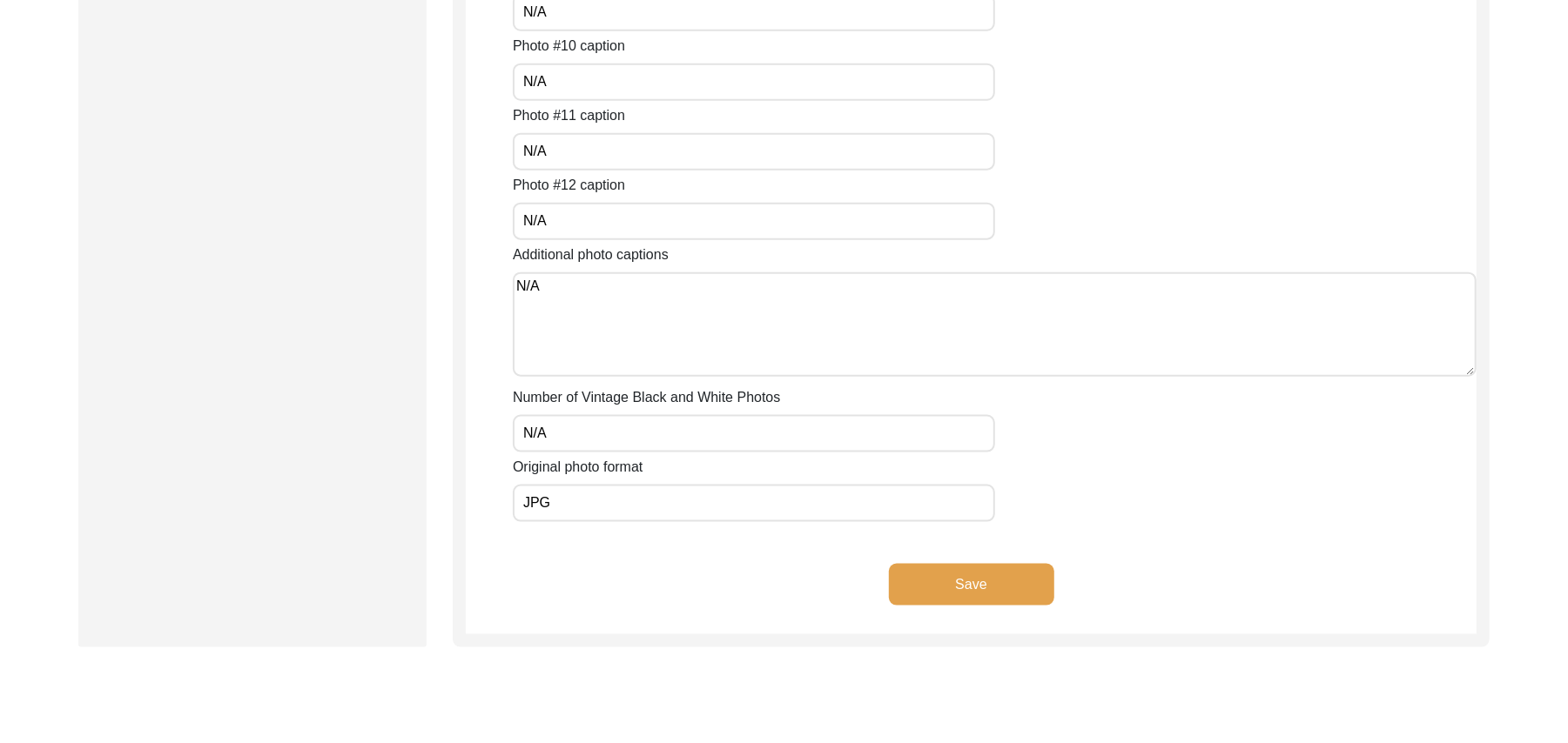
type input "JPG"
click at [973, 574] on button "Save" at bounding box center [971, 585] width 165 height 41
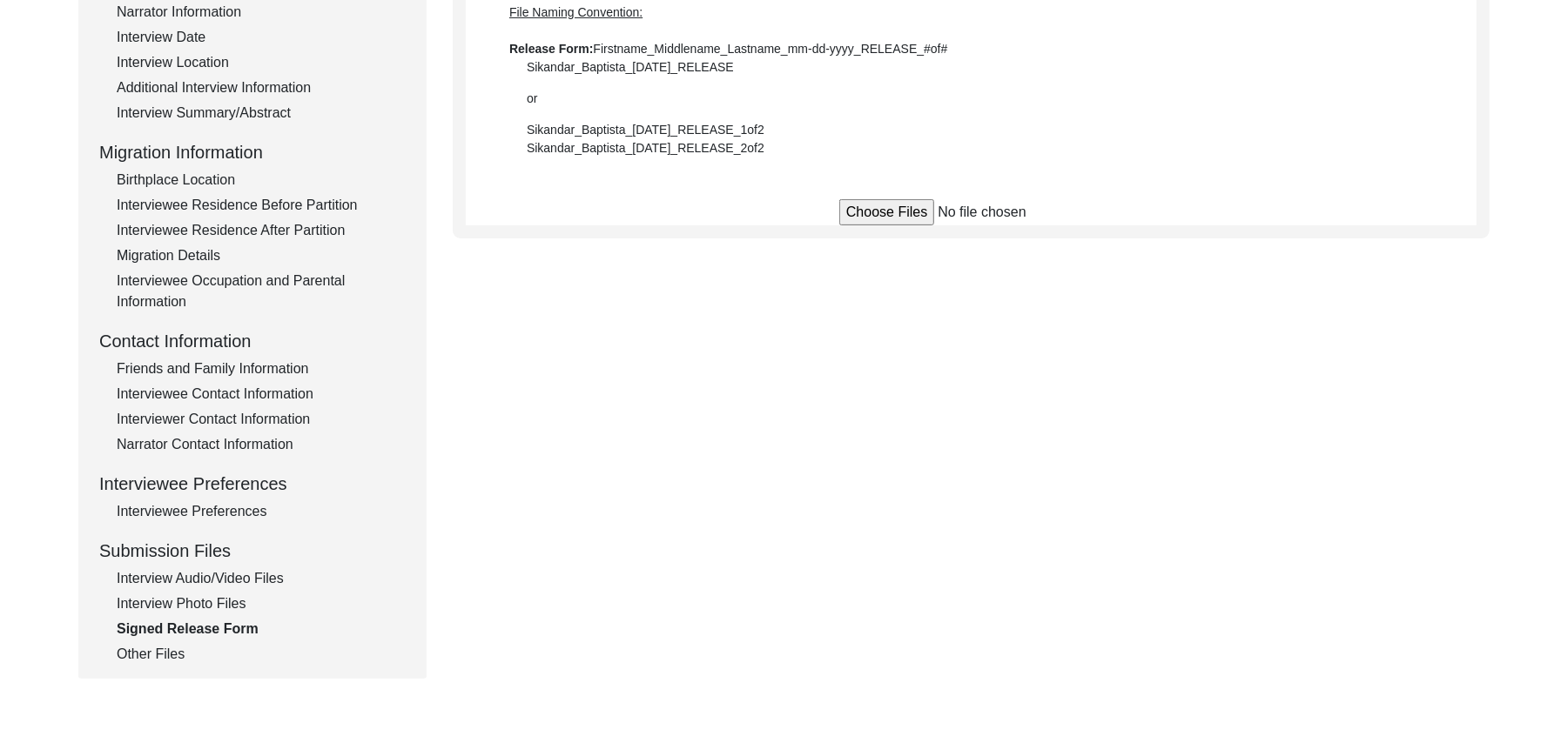
scroll to position [324, 0]
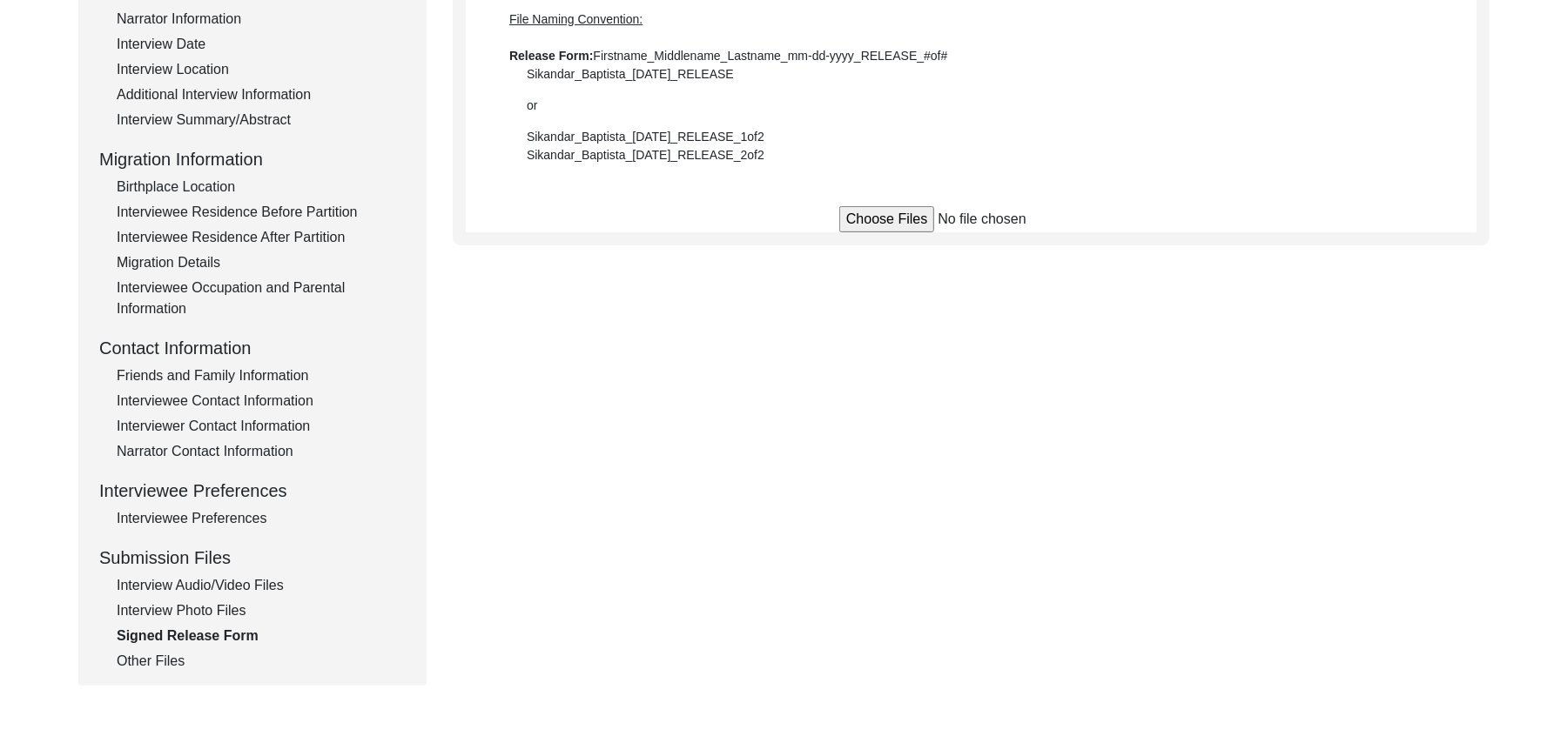
click at [917, 220] on input "file" at bounding box center [971, 219] width 264 height 26
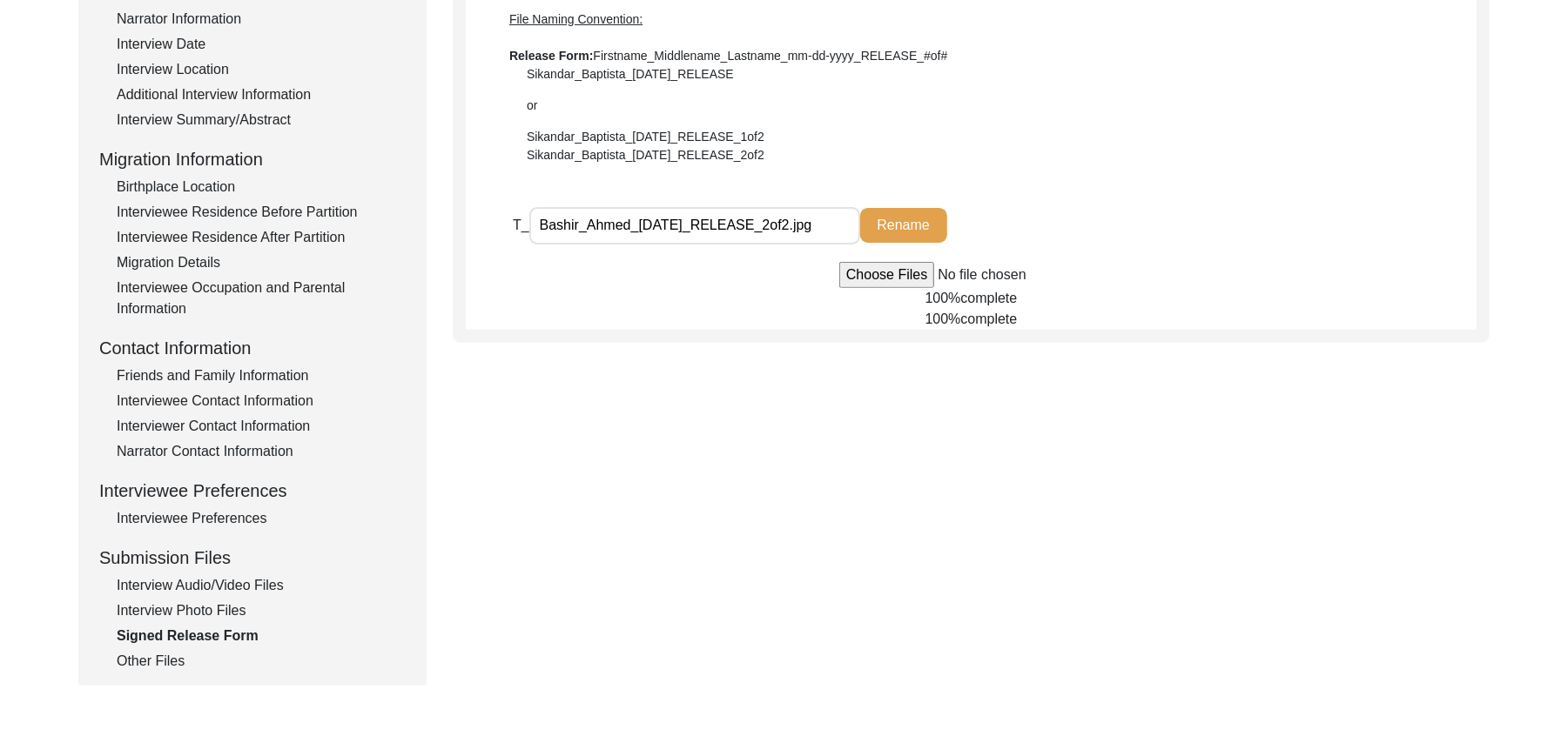
click at [879, 277] on input "file" at bounding box center [971, 275] width 264 height 26
type input "C:\fakepath\Bashir_Ahmed_08-16-2025_RELEASE_1of2.jpg"
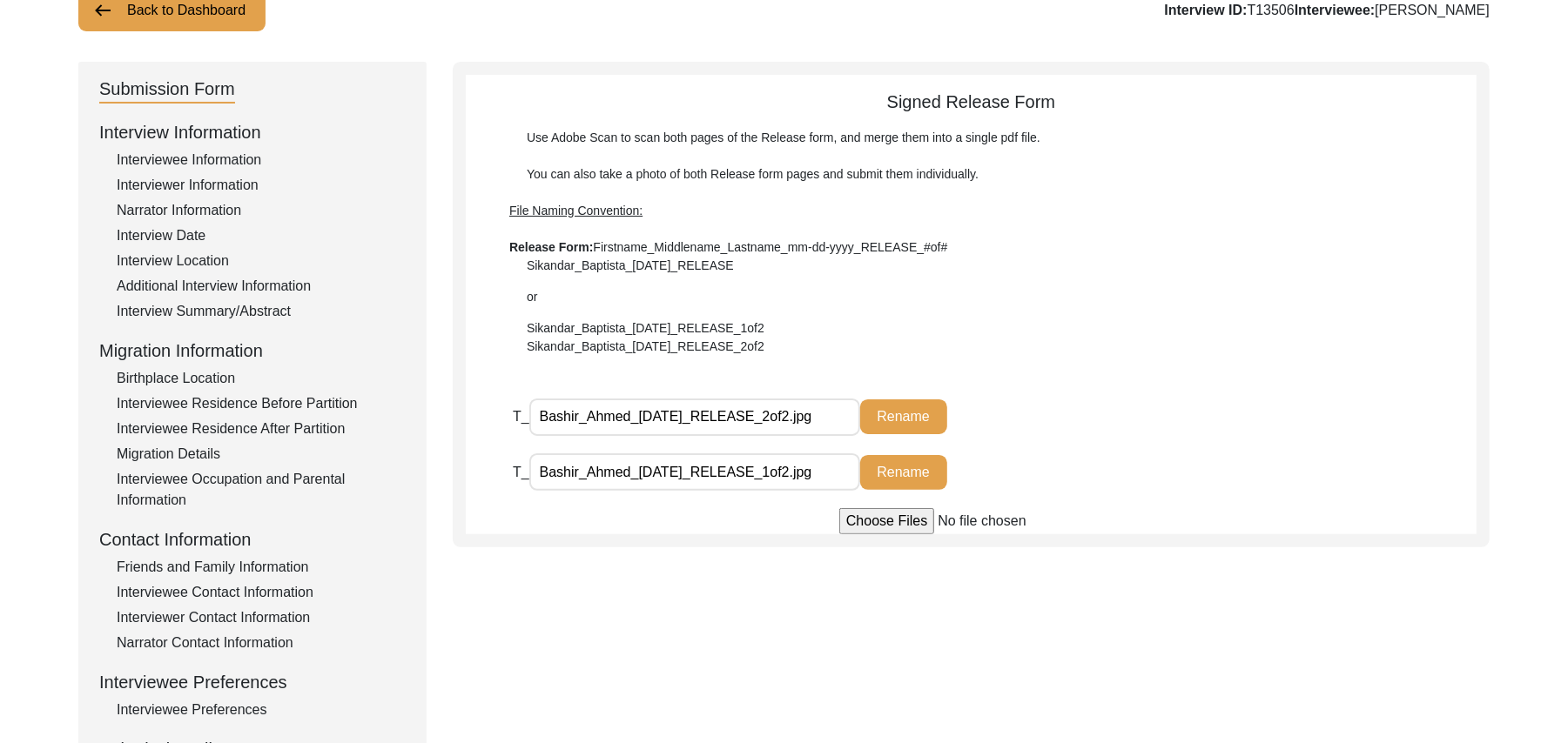
scroll to position [0, 0]
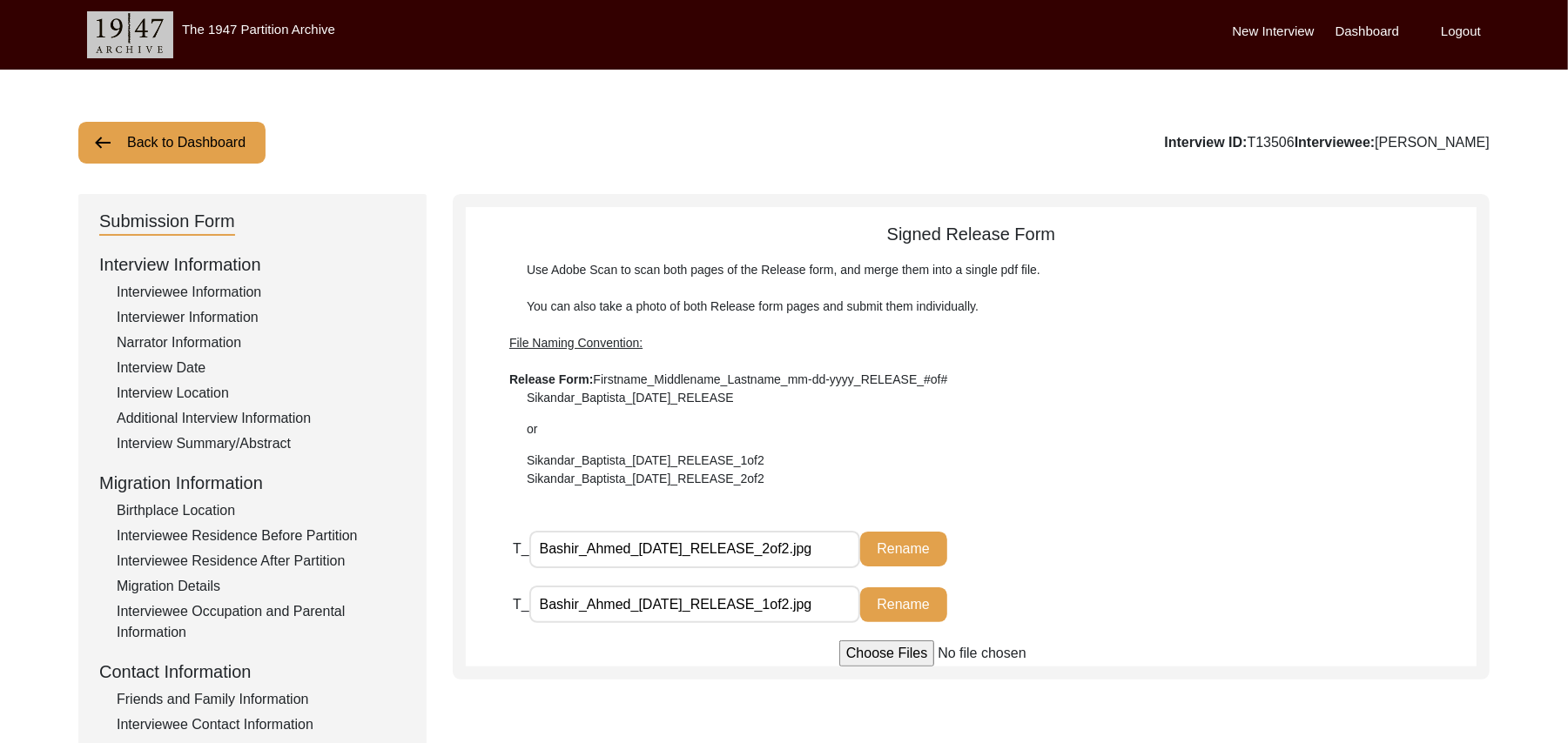
click at [179, 140] on button "Back to Dashboard" at bounding box center [172, 142] width 188 height 41
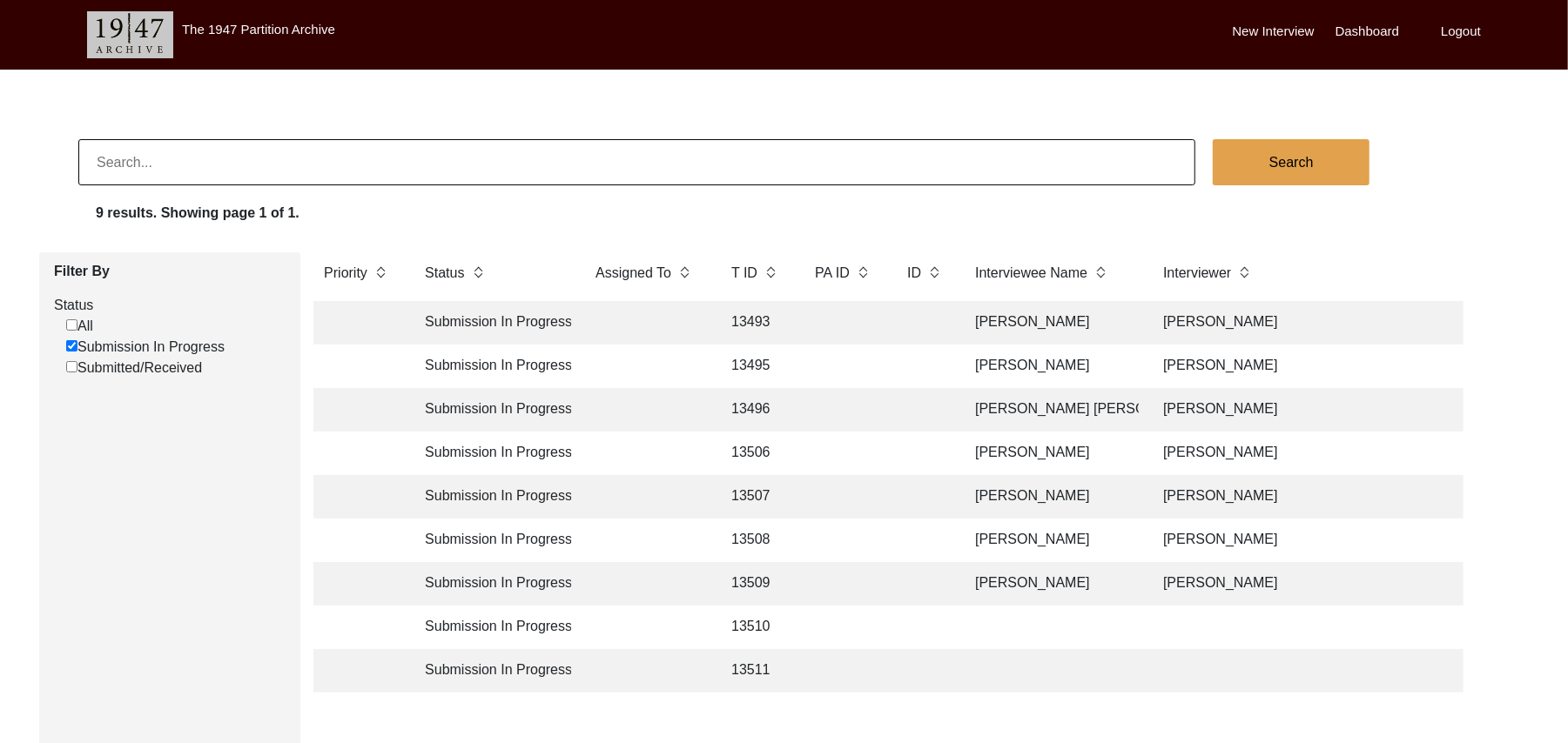
click at [122, 161] on input at bounding box center [637, 161] width 1117 height 46
type input "[PERSON_NAME]"
click at [1270, 158] on button "Search" at bounding box center [1291, 161] width 157 height 46
checkbox input "false"
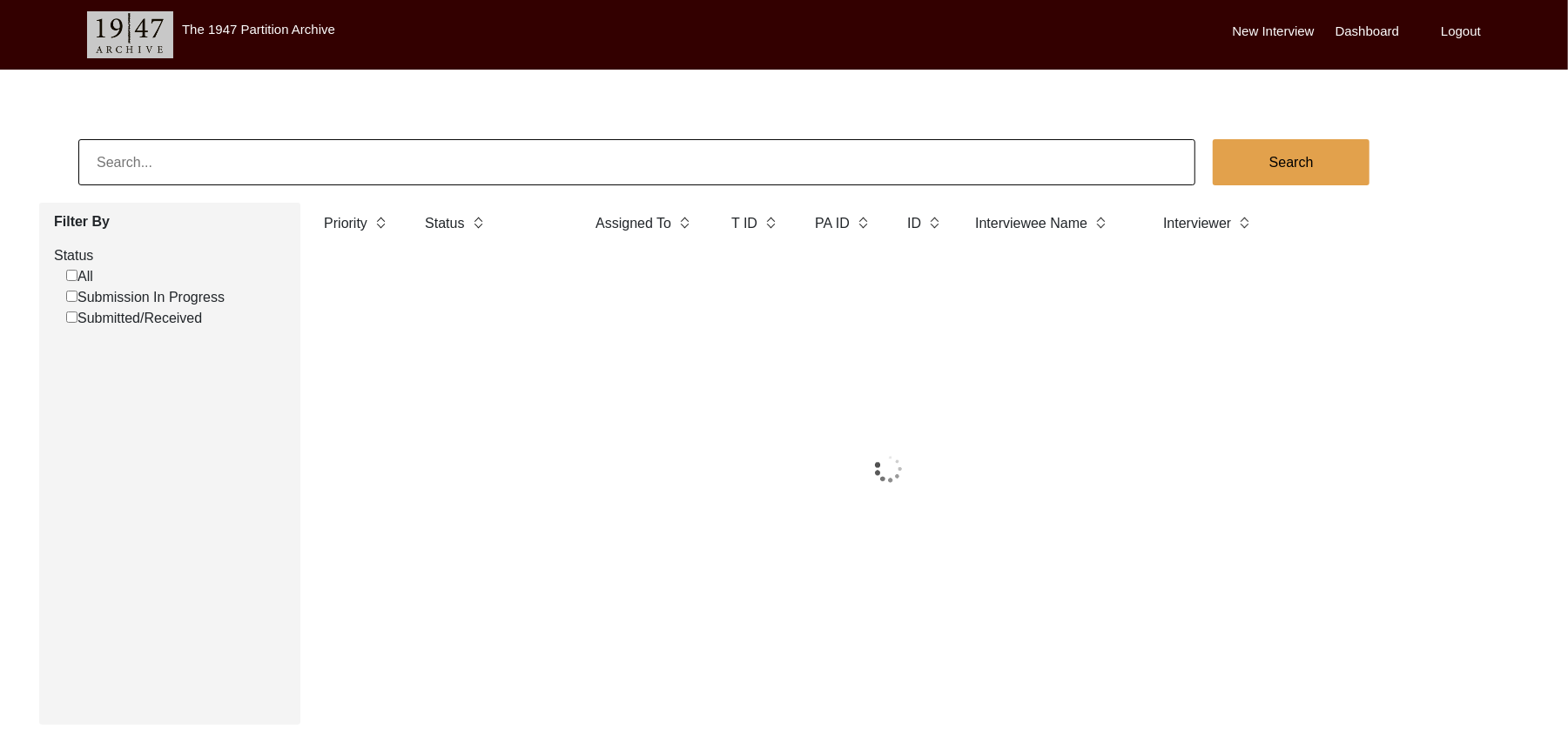
click at [70, 300] on input "Submission In Progress" at bounding box center [71, 296] width 12 height 12
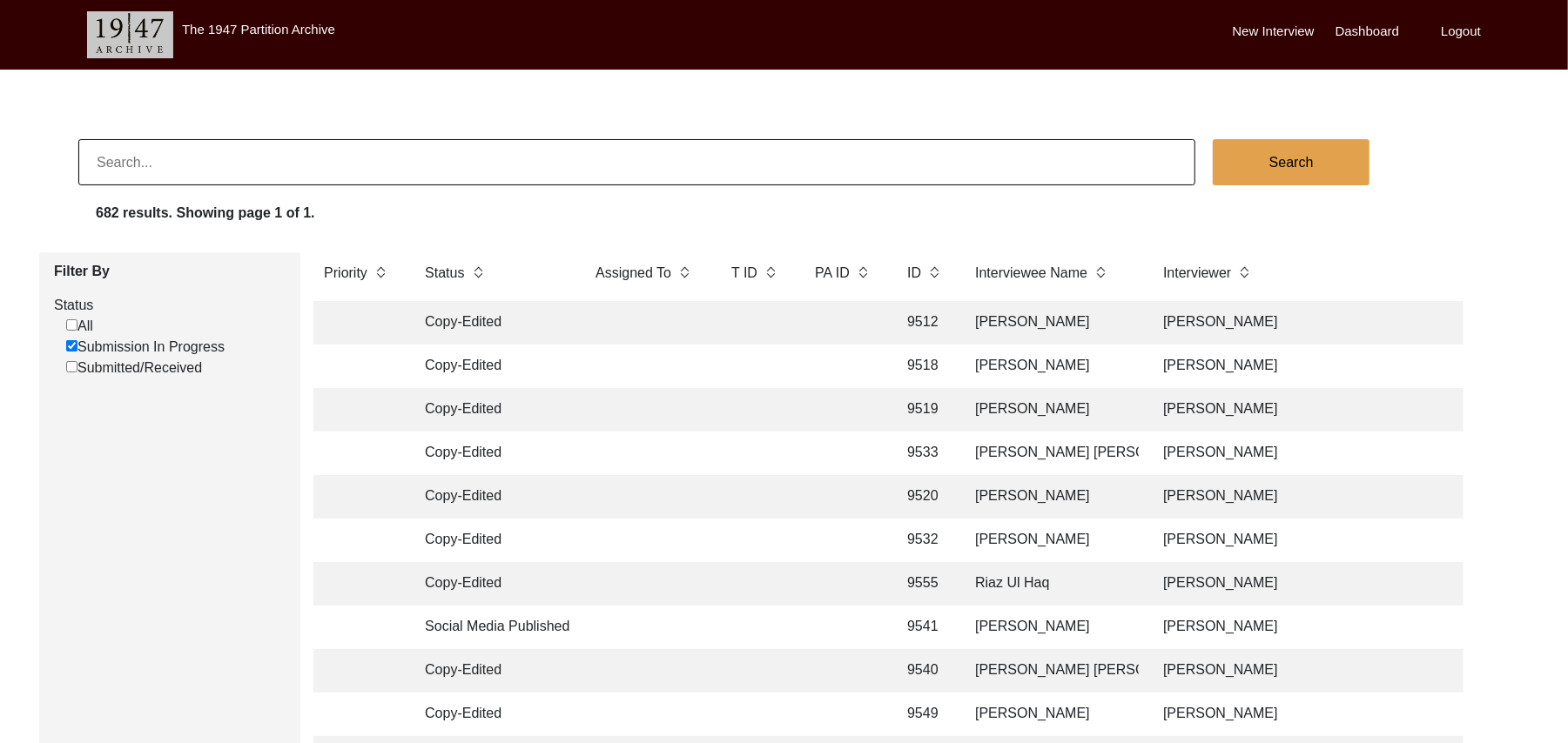
click at [71, 348] on input "Submission In Progress" at bounding box center [71, 345] width 12 height 12
click at [69, 345] on input "Submission In Progress" at bounding box center [71, 345] width 12 height 12
checkbox input "false"
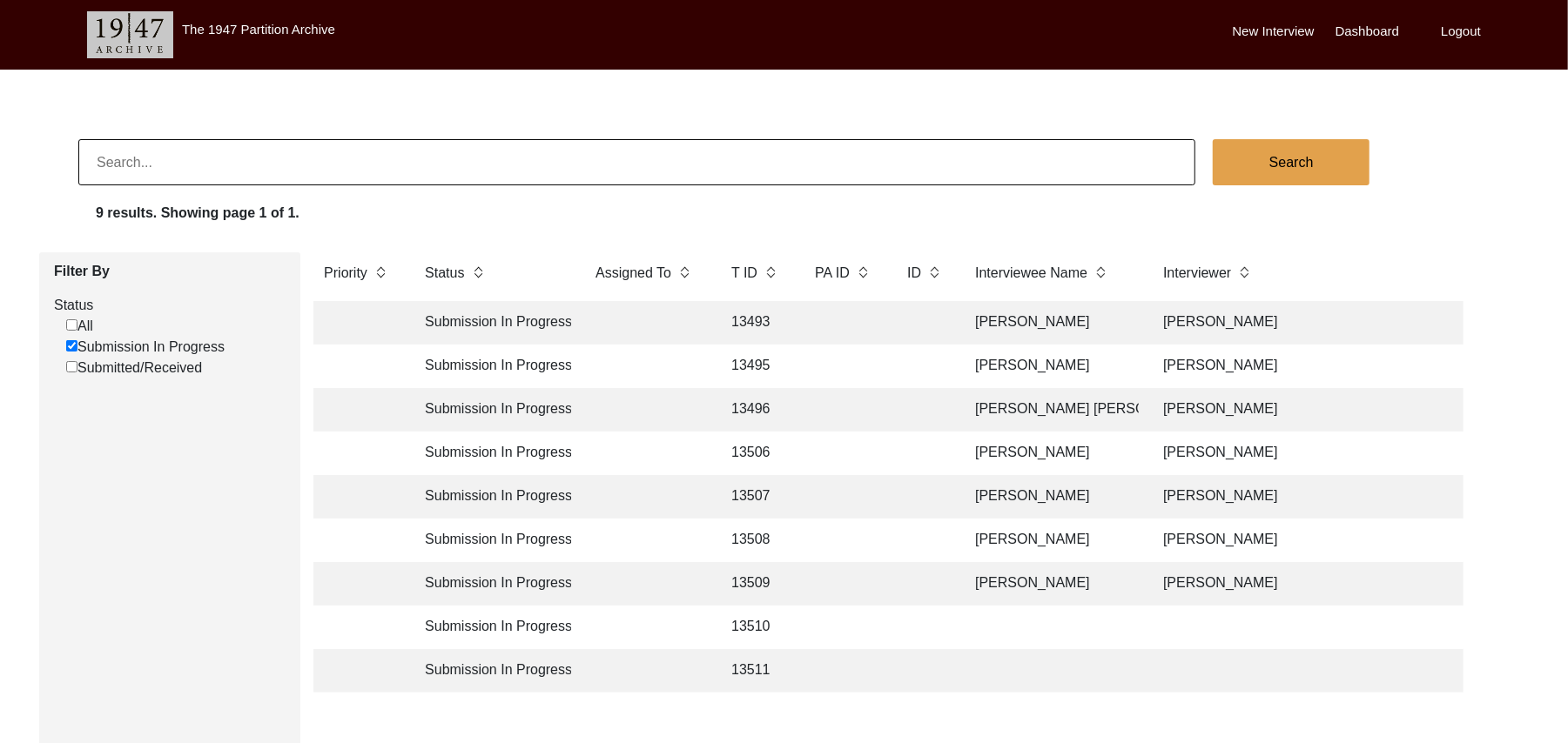
click at [752, 621] on td "13510" at bounding box center [755, 628] width 69 height 43
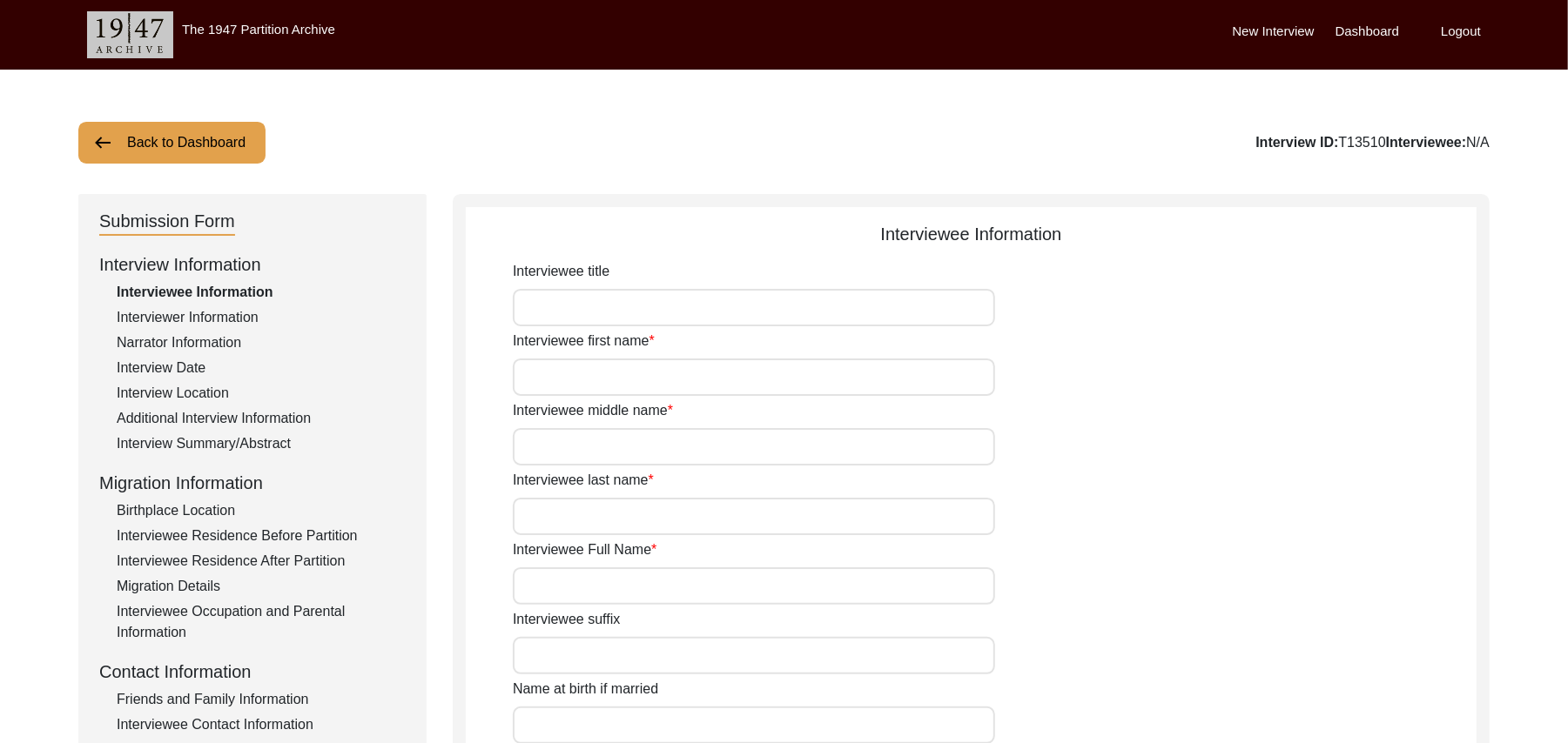
click at [544, 307] on input "Interviewee title" at bounding box center [754, 307] width 482 height 38
type input "Mr"
click at [547, 389] on input "Interviewee first name" at bounding box center [754, 378] width 482 height 38
type input "Faqir"
click at [562, 456] on input "Interviewee middle name" at bounding box center [754, 447] width 482 height 38
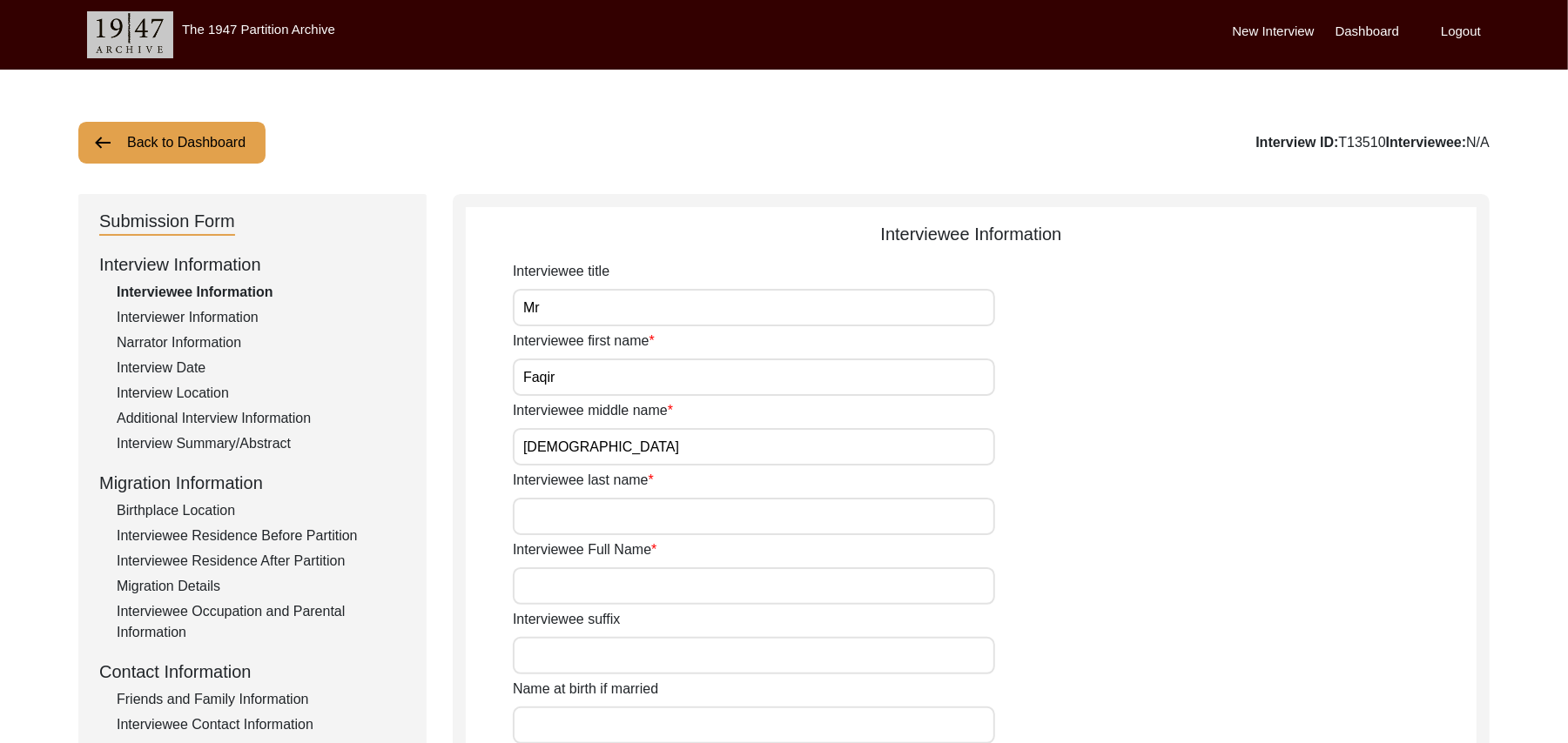
type input "[DEMOGRAPHIC_DATA]"
click at [547, 534] on input "Interviewee last name" at bounding box center [754, 517] width 482 height 38
type input "N/A"
click at [565, 599] on input "Interviewee Full Name" at bounding box center [754, 586] width 482 height 38
paste input "N/A"
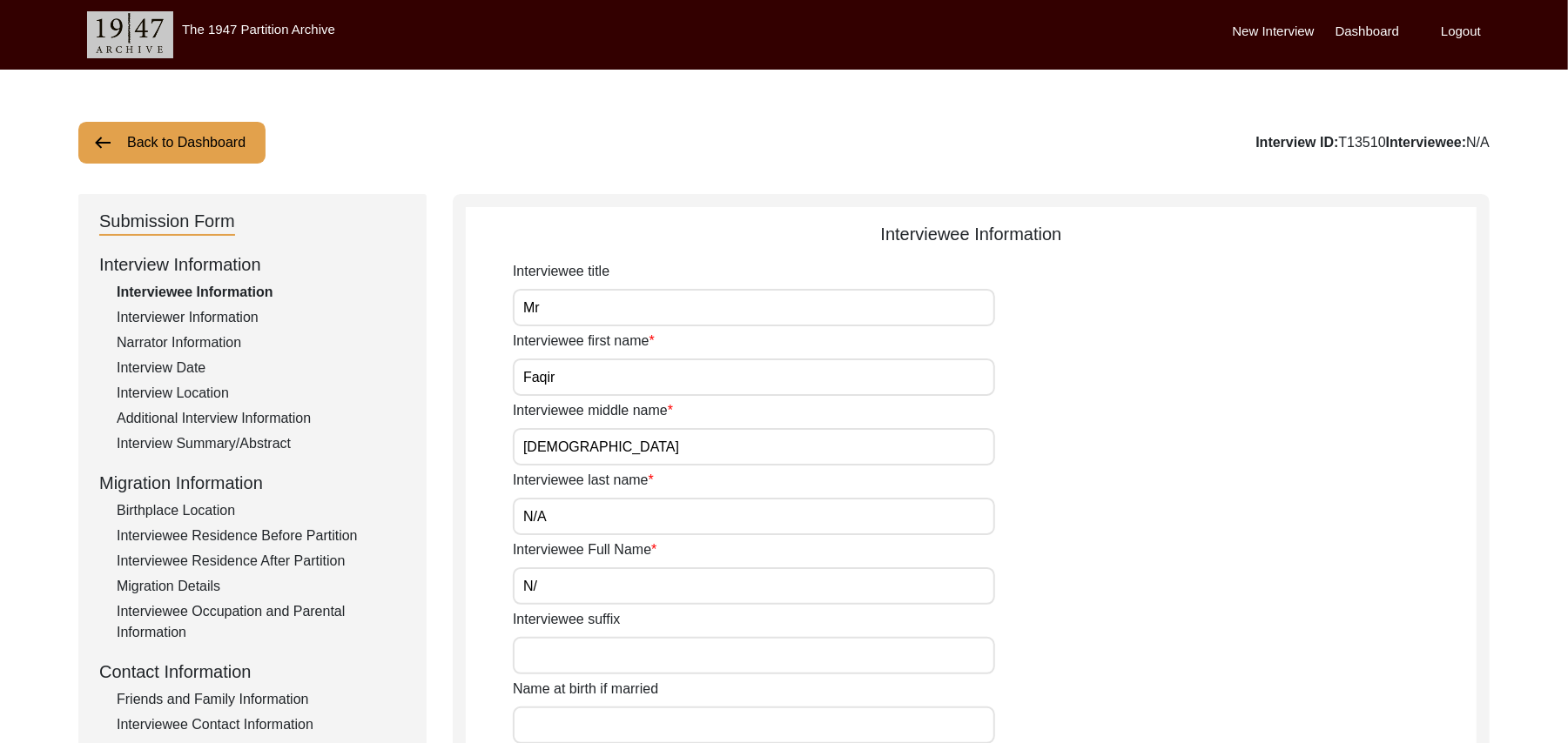
type input "N"
type input "M"
type input "[PERSON_NAME]"
click at [582, 660] on input "Interviewee suffix" at bounding box center [754, 656] width 482 height 38
paste input "N/A"
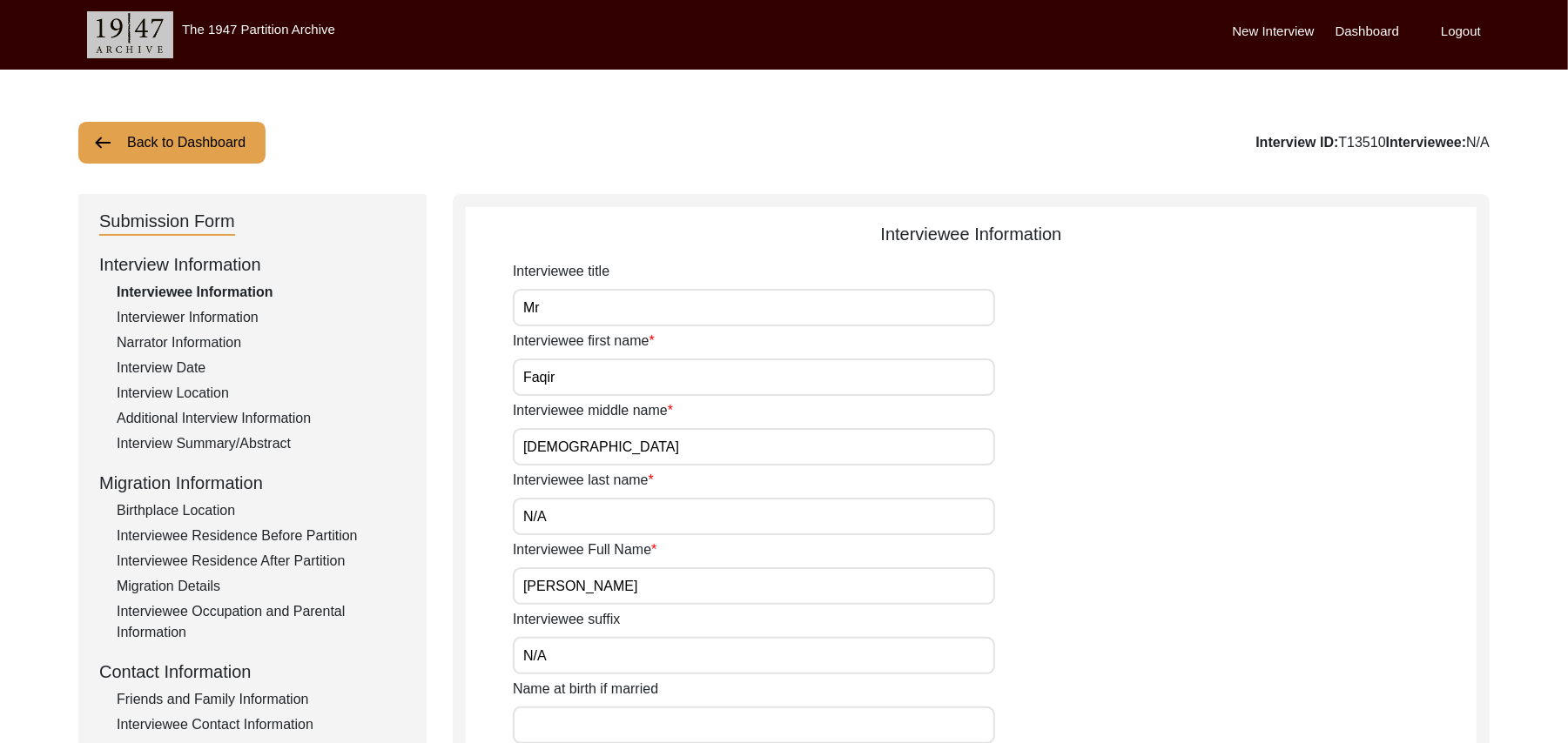
type input "N/A"
click at [591, 729] on input "Name at birth if married" at bounding box center [754, 726] width 482 height 38
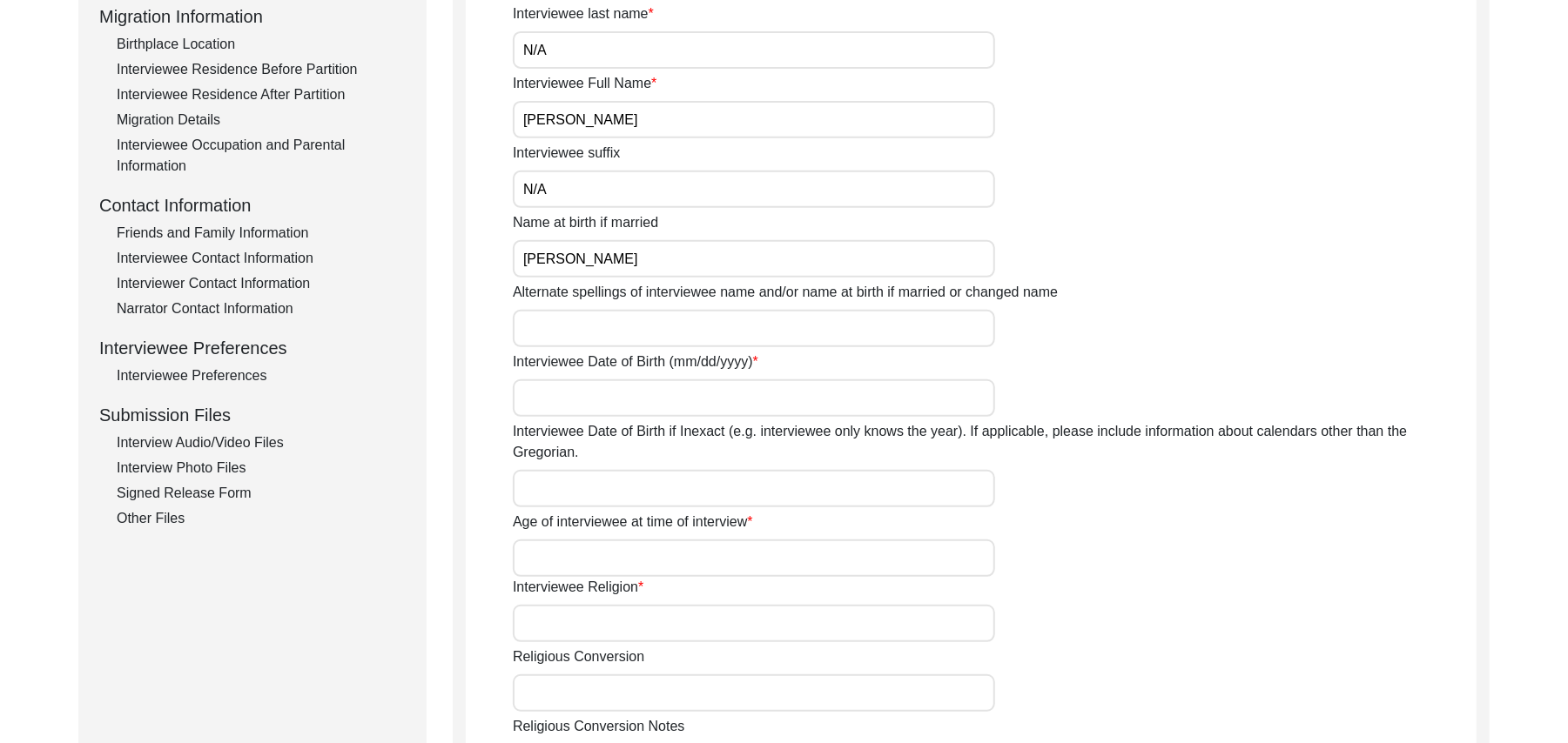
scroll to position [575, 0]
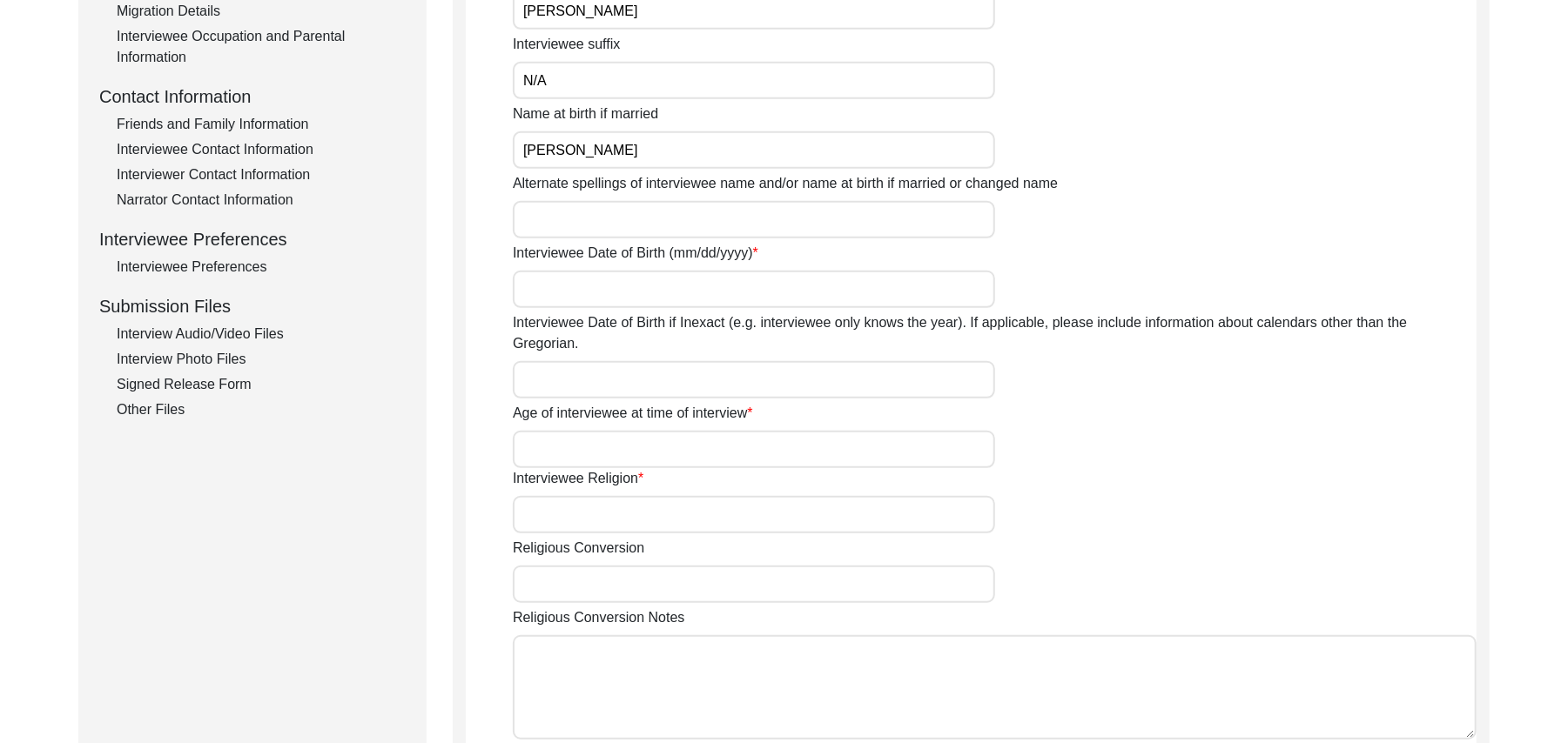
type input "[PERSON_NAME]"
click at [589, 234] on input "Alternate spellings of interviewee name and/or name at birth if married or chan…" at bounding box center [754, 220] width 482 height 38
type input "[PERSON_NAME]"
click at [590, 290] on input "Interviewee Date of Birth (mm/dd/yyyy)" at bounding box center [754, 289] width 482 height 38
type input "1925"
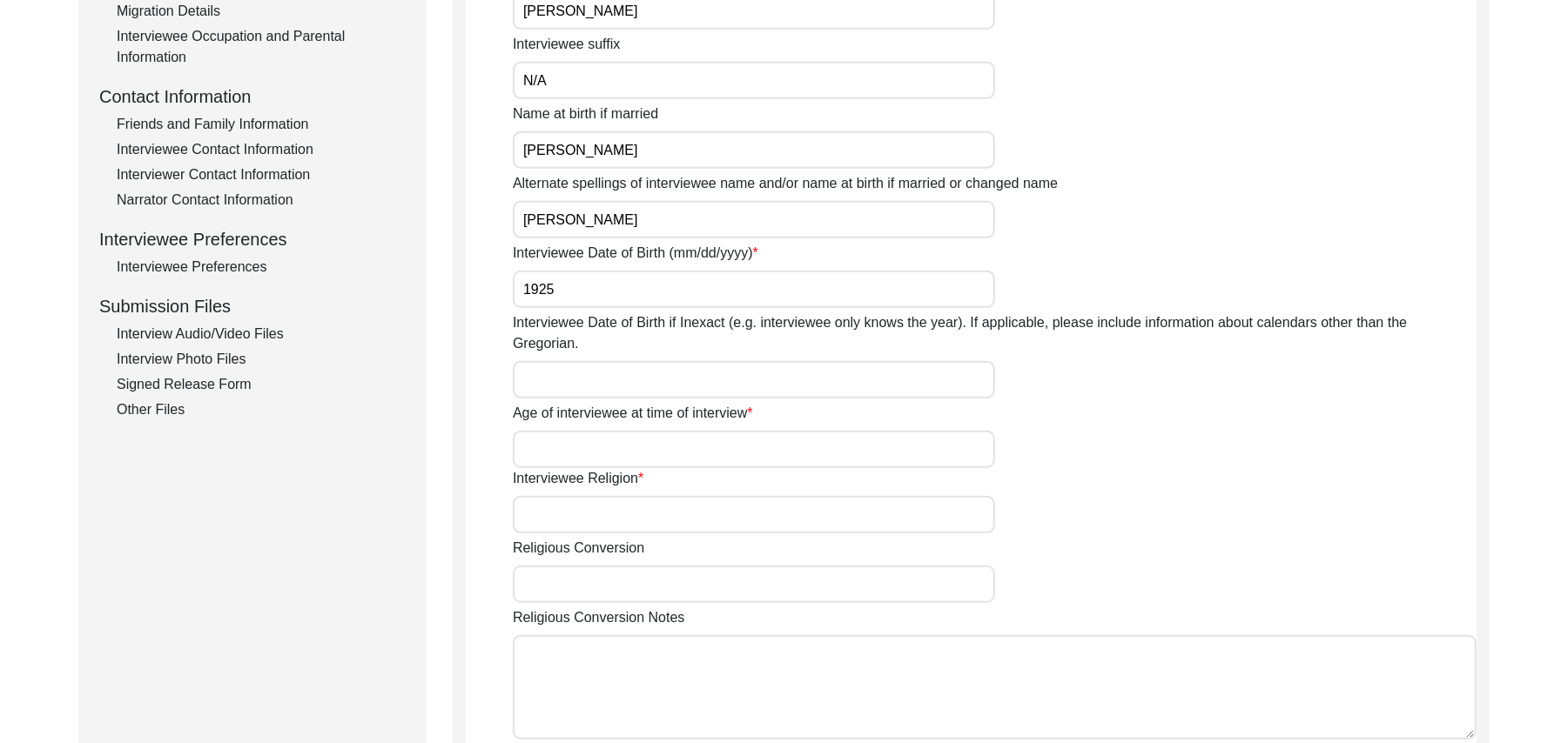
click at [572, 362] on input "Interviewee Date of Birth if Inexact (e.g. interviewee only knows the year). If…" at bounding box center [754, 381] width 482 height 38
type input "1925"
click at [555, 431] on input "Age of interviewee at time of interview" at bounding box center [754, 450] width 482 height 38
type input "!00 Years"
click at [563, 499] on input "Interviewee Religion" at bounding box center [754, 515] width 482 height 38
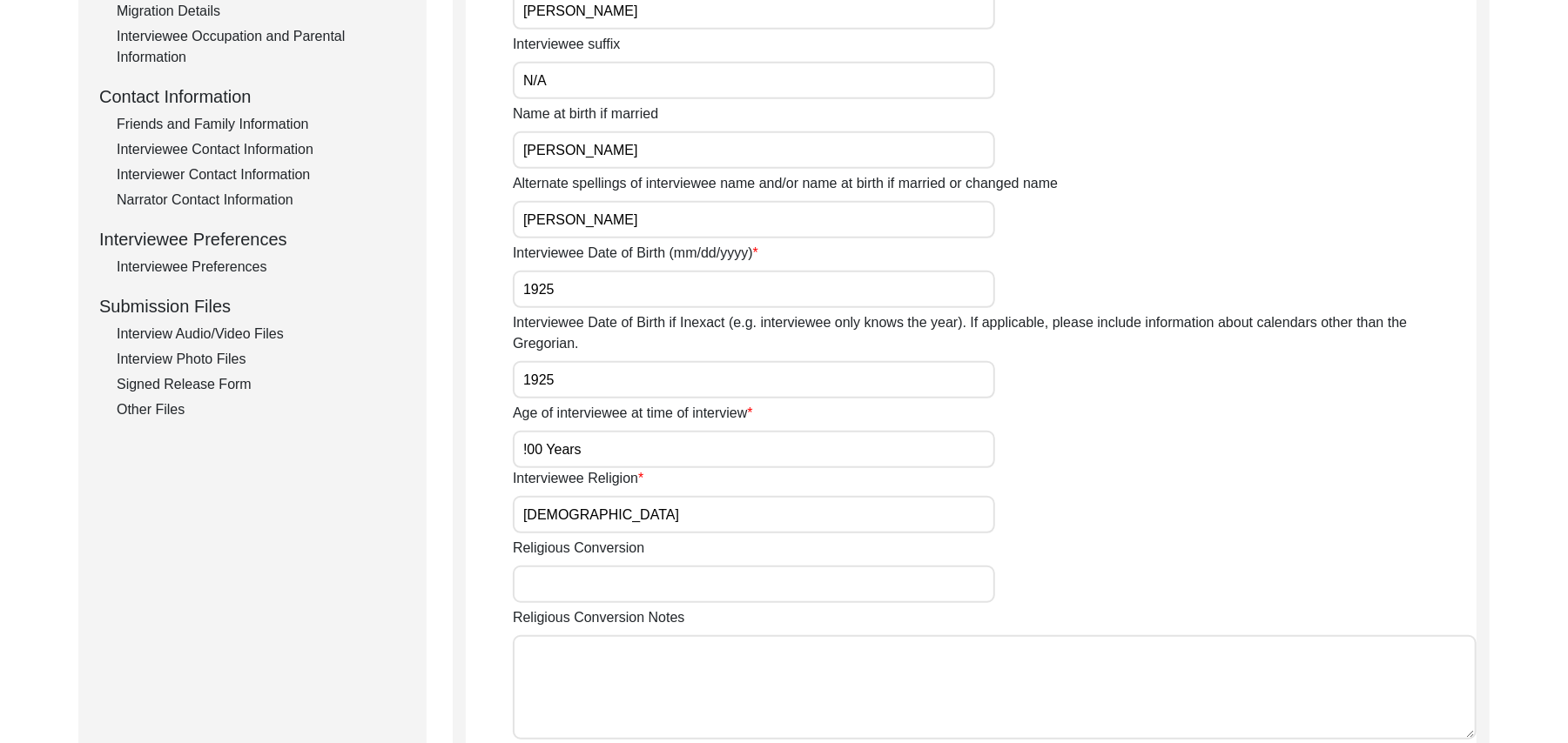
type input "[DEMOGRAPHIC_DATA]"
click at [557, 565] on input "Religious Conversion" at bounding box center [754, 584] width 482 height 38
paste input "N/A"
type input "N/A"
click at [580, 668] on textarea "Religious Conversion Notes" at bounding box center [995, 688] width 964 height 105
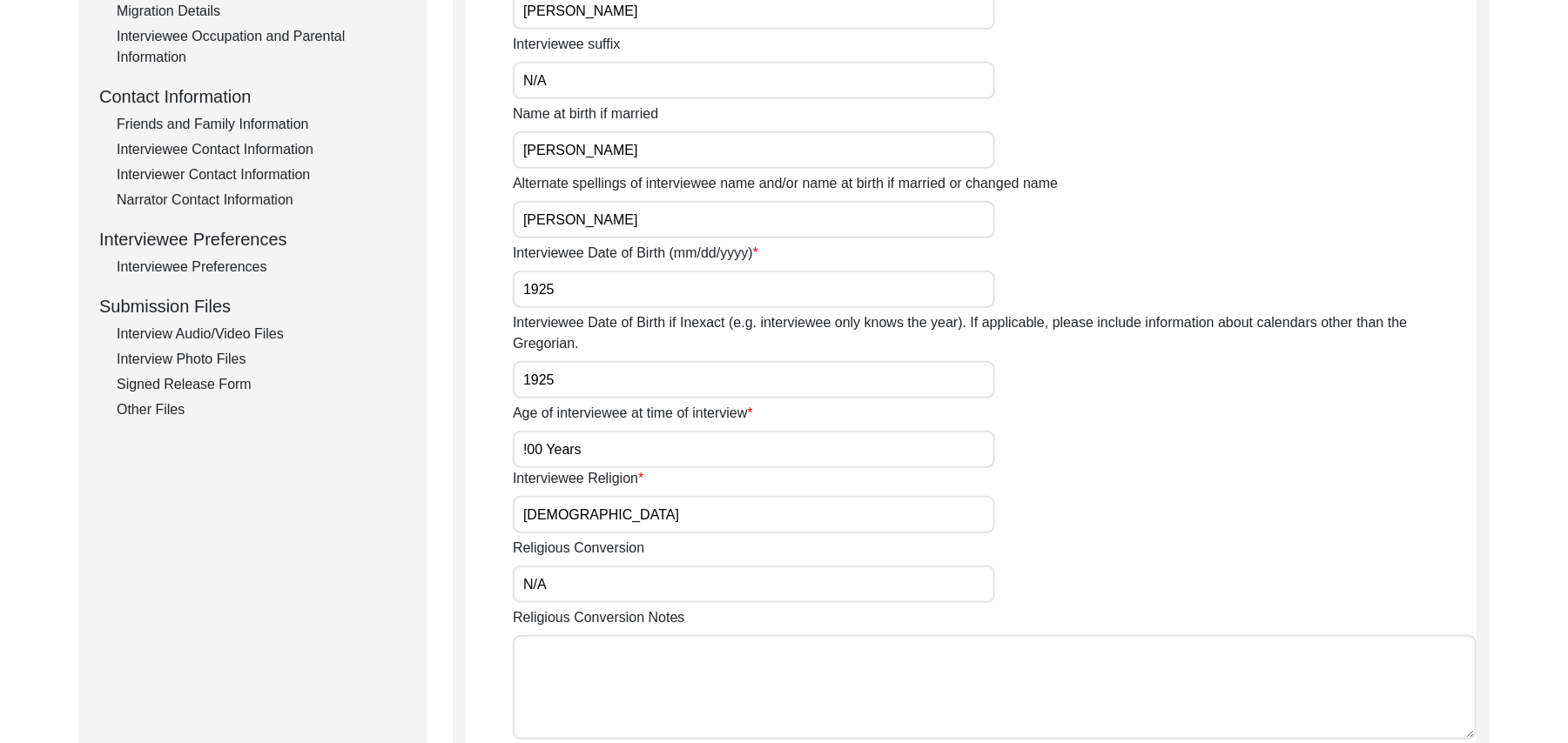
paste textarea "N/A"
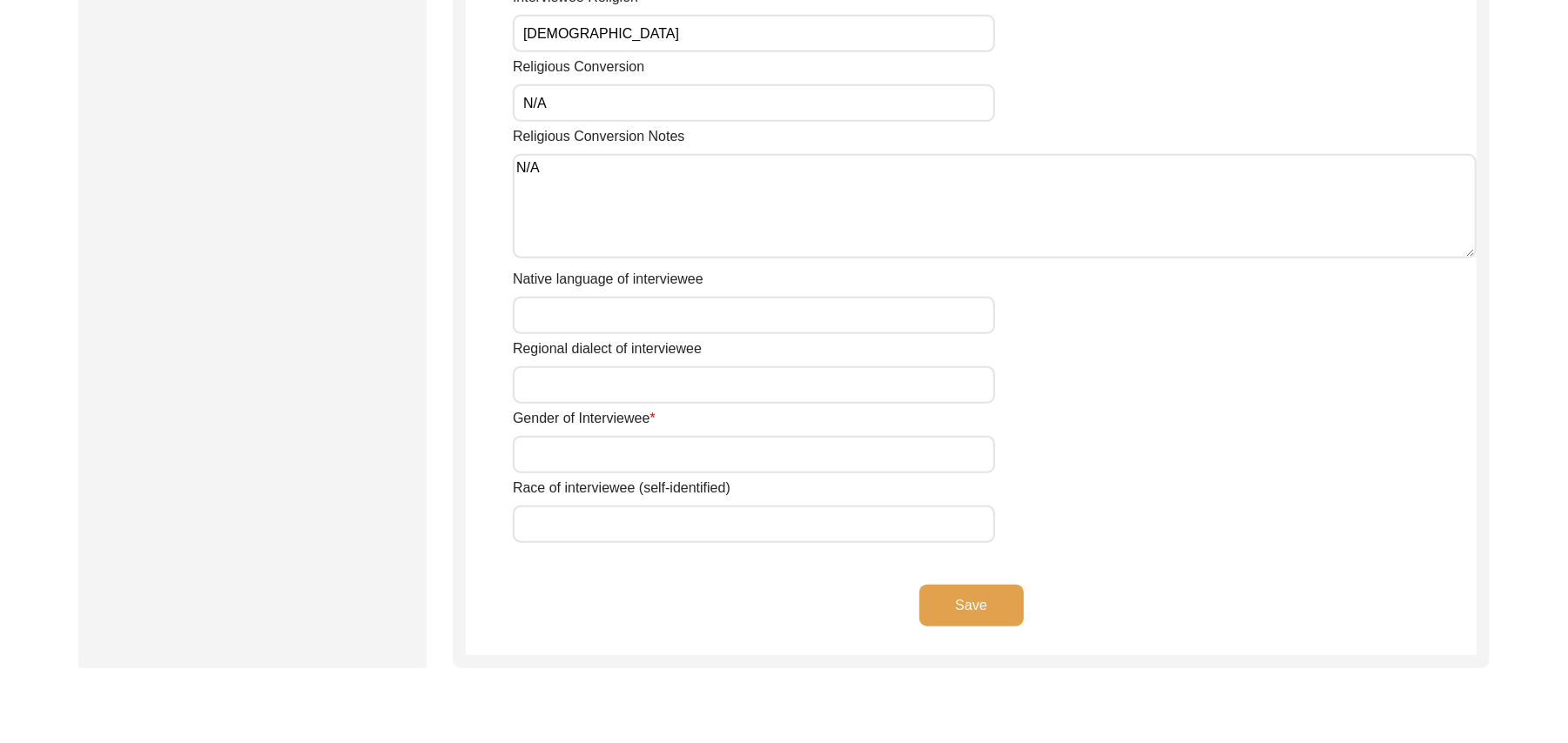
scroll to position [1073, 0]
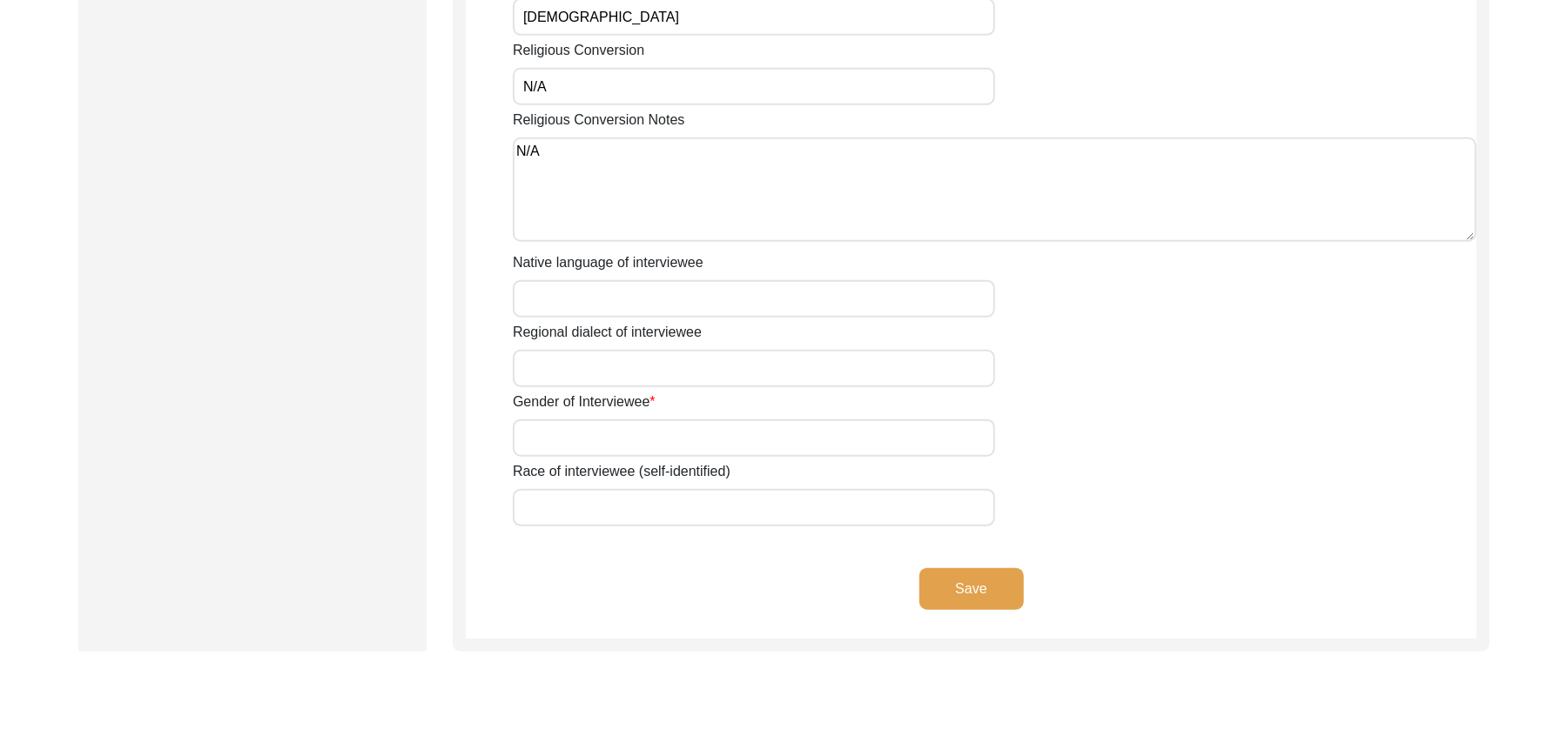
type textarea "N/A"
click at [592, 284] on input "Native language of interviewee" at bounding box center [754, 299] width 482 height 38
type input "Punjabi"
click at [583, 350] on input "Regional dialect of interviewee" at bounding box center [754, 369] width 482 height 38
type input "Malwai"
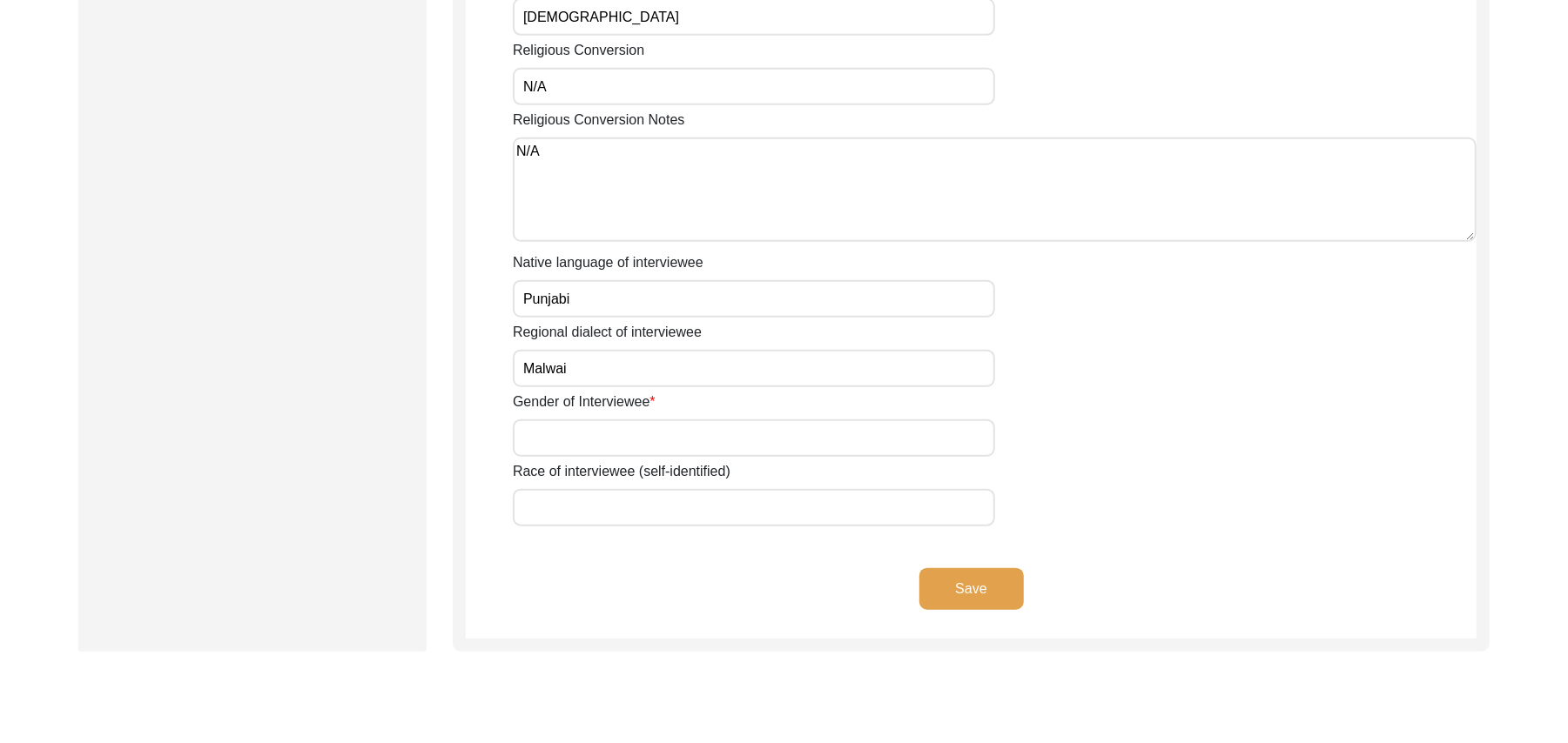
click at [580, 419] on input "Gender of Interviewee" at bounding box center [754, 438] width 482 height 38
type input "[DEMOGRAPHIC_DATA]"
click at [574, 490] on input "Race of interviewee (self-identified)" at bounding box center [754, 509] width 482 height 38
type input "Jut"
click at [958, 568] on button "Save" at bounding box center [971, 589] width 105 height 41
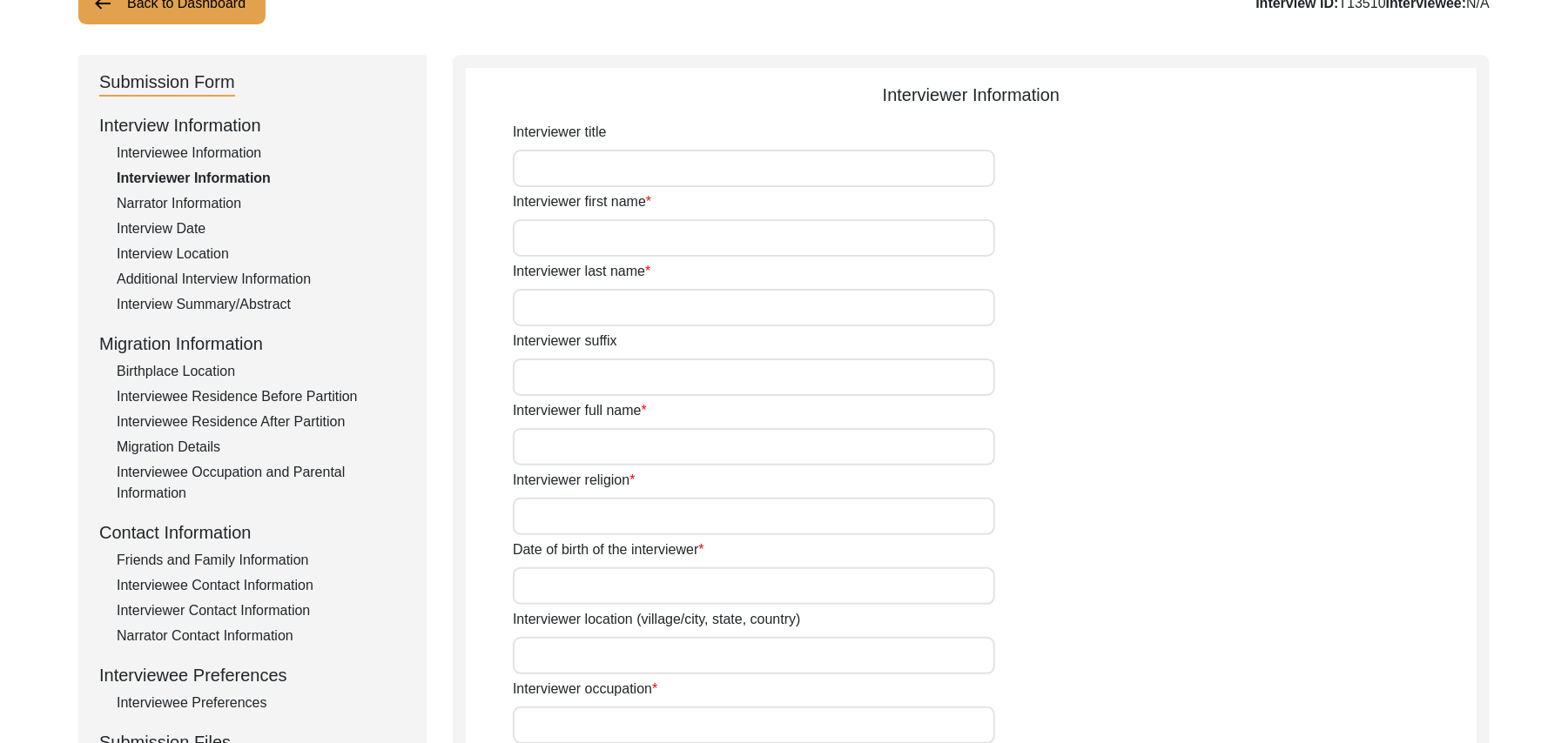
scroll to position [46, 0]
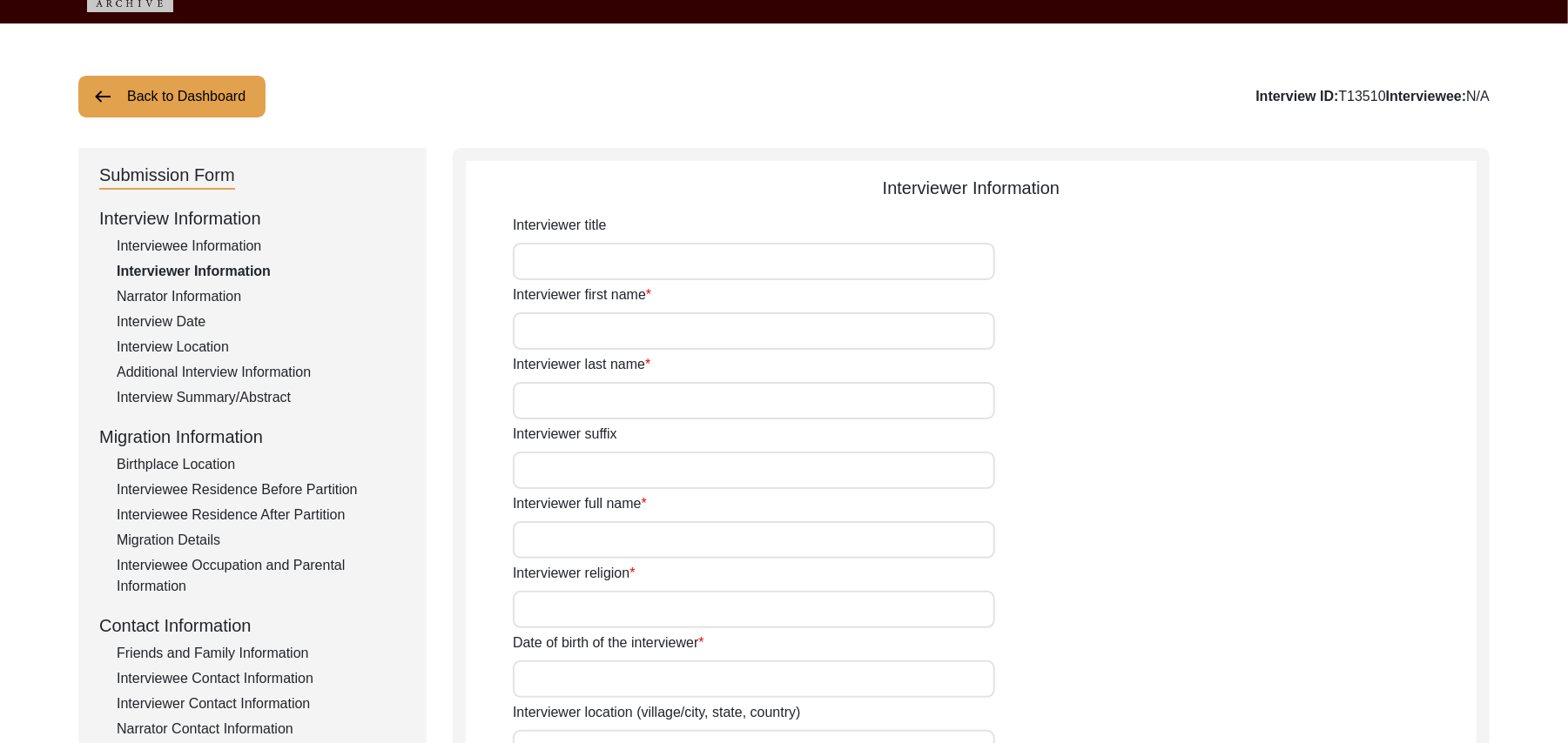
click at [728, 259] on input "Interviewer title" at bounding box center [754, 261] width 482 height 38
type input "Mr"
click at [673, 331] on input "Interviewer first name" at bounding box center [754, 332] width 482 height 38
type input "[DEMOGRAPHIC_DATA]"
click at [646, 400] on input "Interviewer last name" at bounding box center [754, 401] width 482 height 38
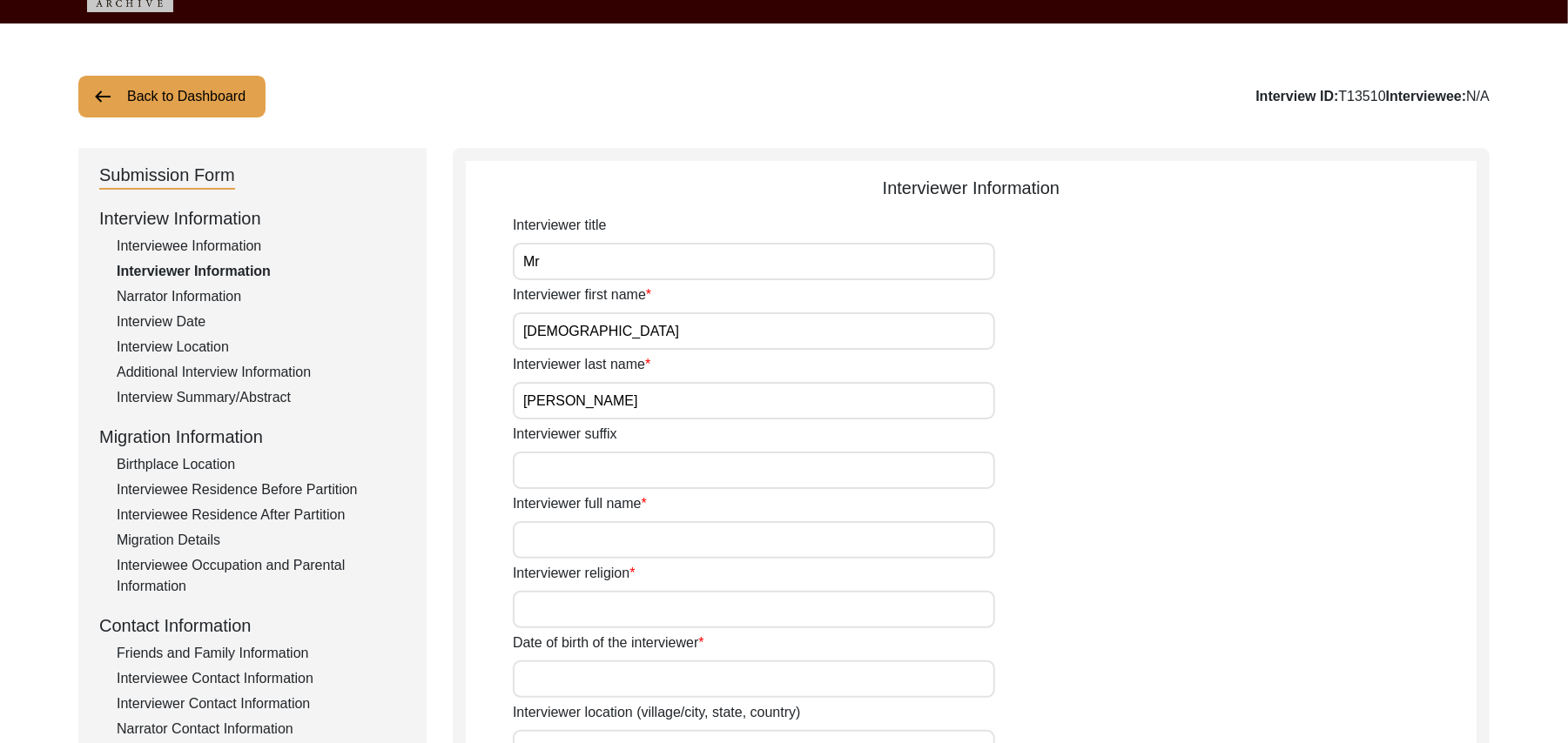
type input "[PERSON_NAME]"
click at [613, 471] on input "Interviewer suffix" at bounding box center [754, 471] width 482 height 38
paste input "N/A"
type input "N/A"
click at [597, 537] on input "Interviewer full name" at bounding box center [754, 540] width 482 height 38
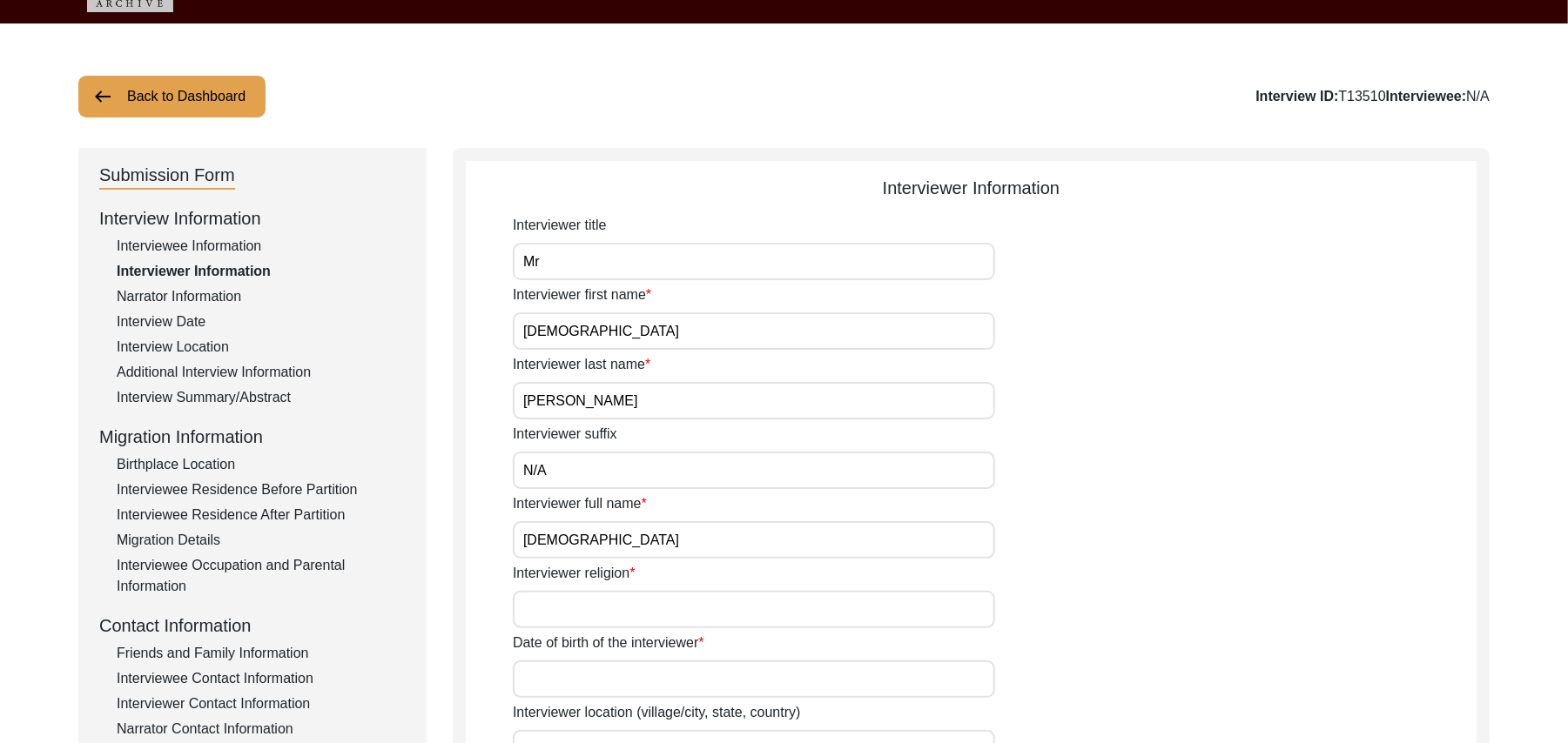
type input "[DEMOGRAPHIC_DATA]"
click at [593, 614] on input "Interviewer religion" at bounding box center [754, 610] width 482 height 38
type input "[PERSON_NAME]"
click at [591, 679] on input "Date of birth of the interviewer" at bounding box center [754, 680] width 482 height 38
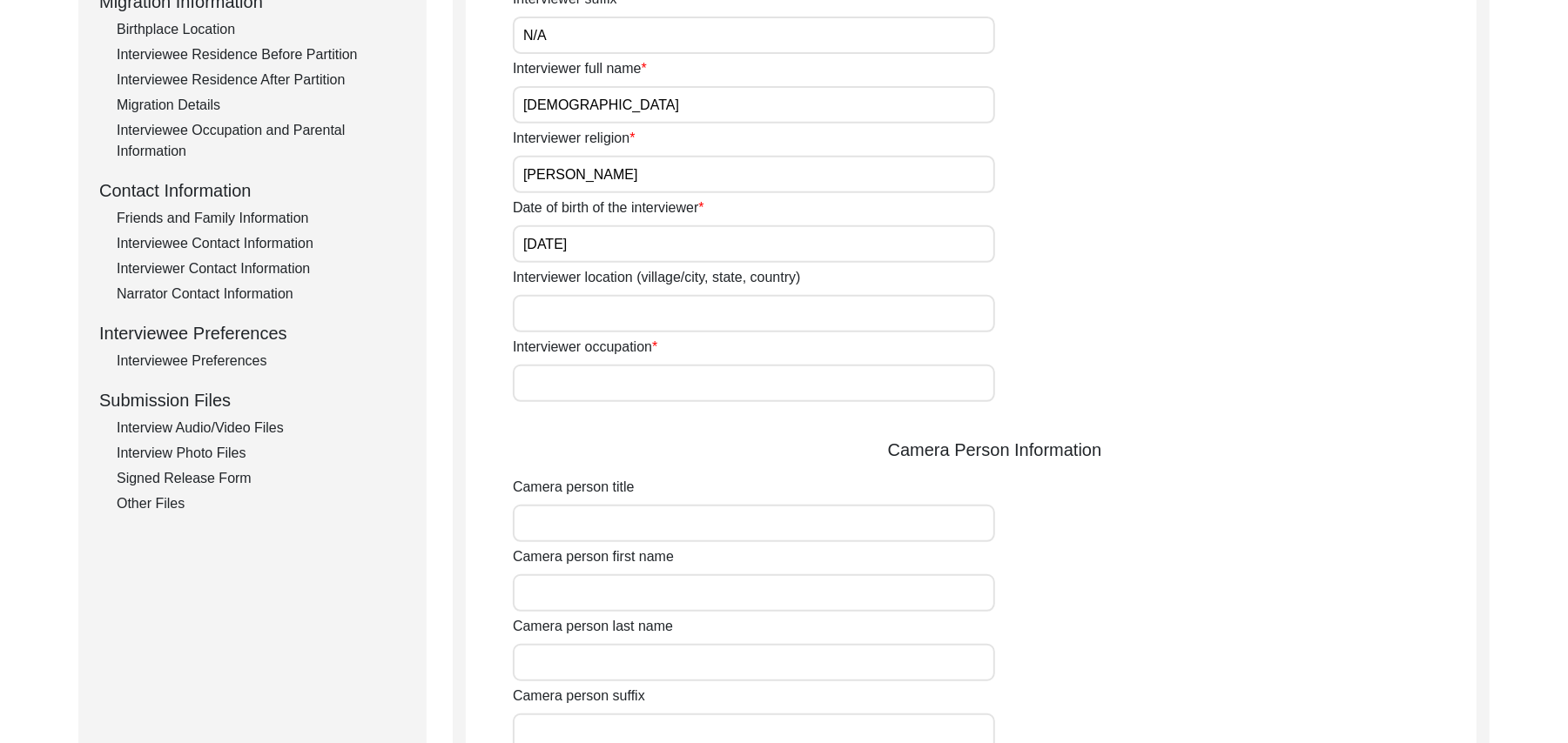
scroll to position [527, 0]
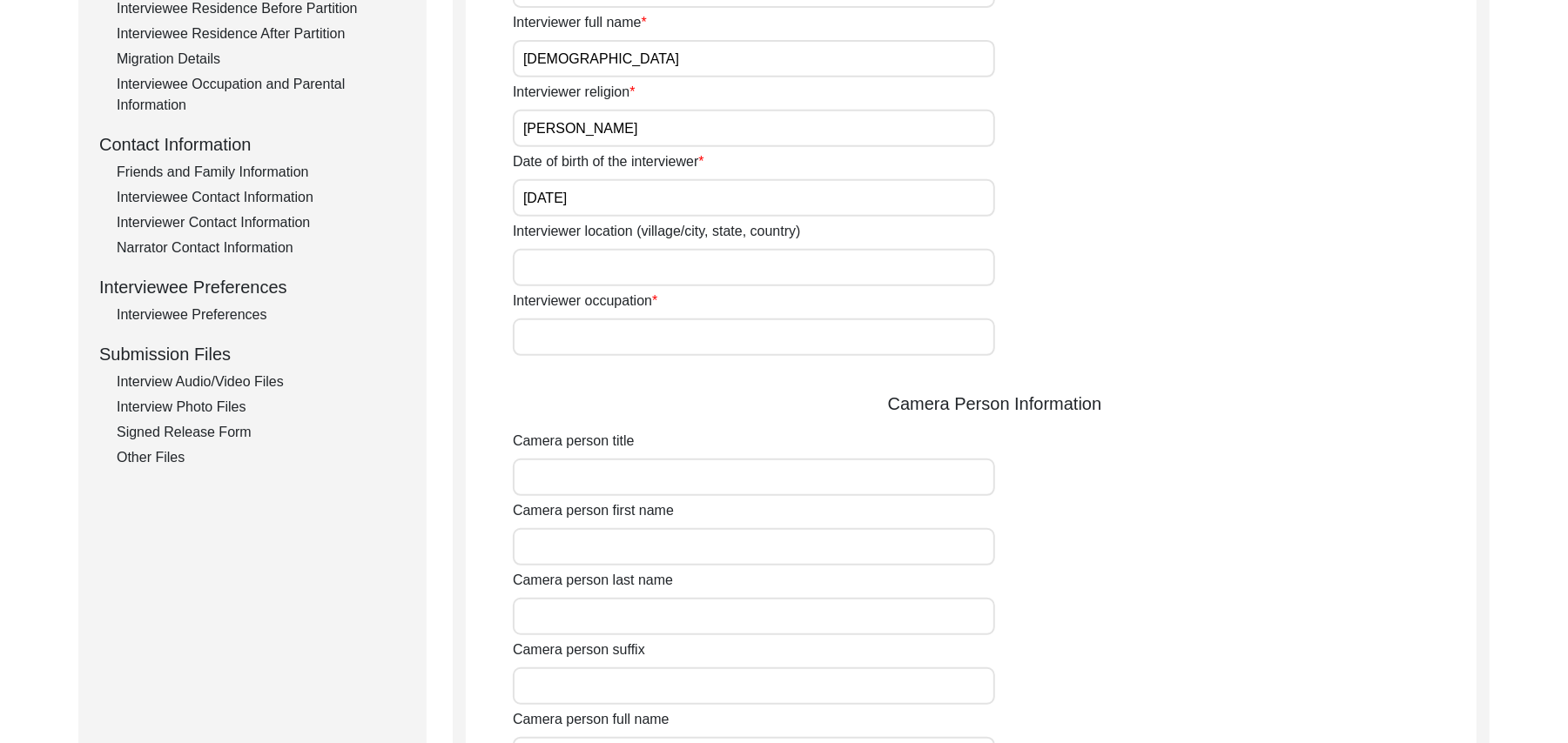
type input "10/01/1961"
click at [541, 276] on input "Interviewer location (village/city, state, country)" at bounding box center [754, 268] width 482 height 38
type input "Shorkot City, Punjab, Pakistan"
click at [576, 339] on input "Interviewer occupation" at bounding box center [754, 337] width 482 height 38
type input "Retired Govt Servant"
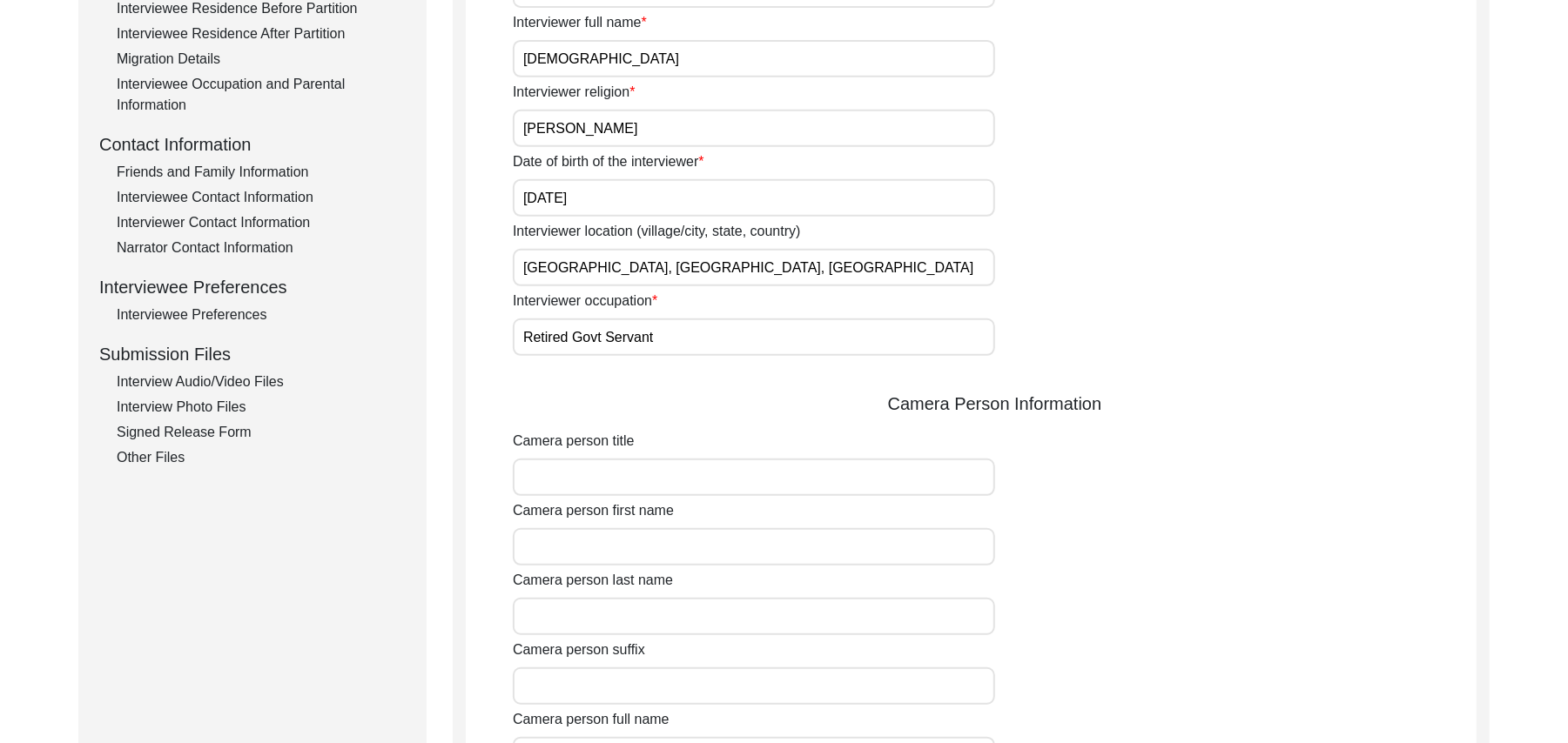
click at [591, 485] on input "Camera person title" at bounding box center [754, 478] width 482 height 38
type input "Mr"
click at [597, 559] on input "Camera person first name" at bounding box center [754, 547] width 482 height 38
type input "Muhammad"
click at [591, 615] on input "Camera person last name" at bounding box center [754, 617] width 482 height 38
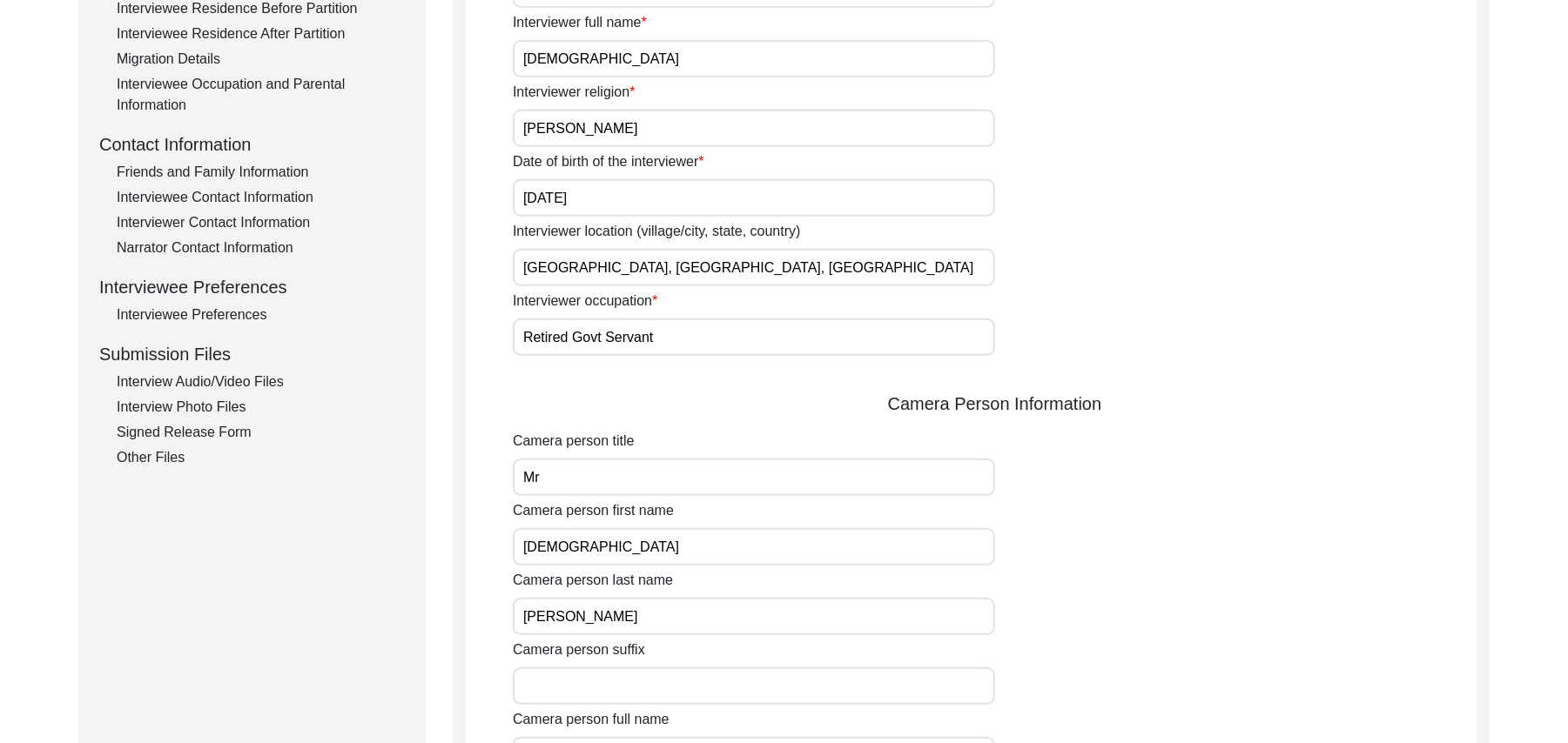
type input "Sarfraz"
click at [604, 696] on input "Camera person suffix" at bounding box center [754, 686] width 482 height 38
paste input "N/A"
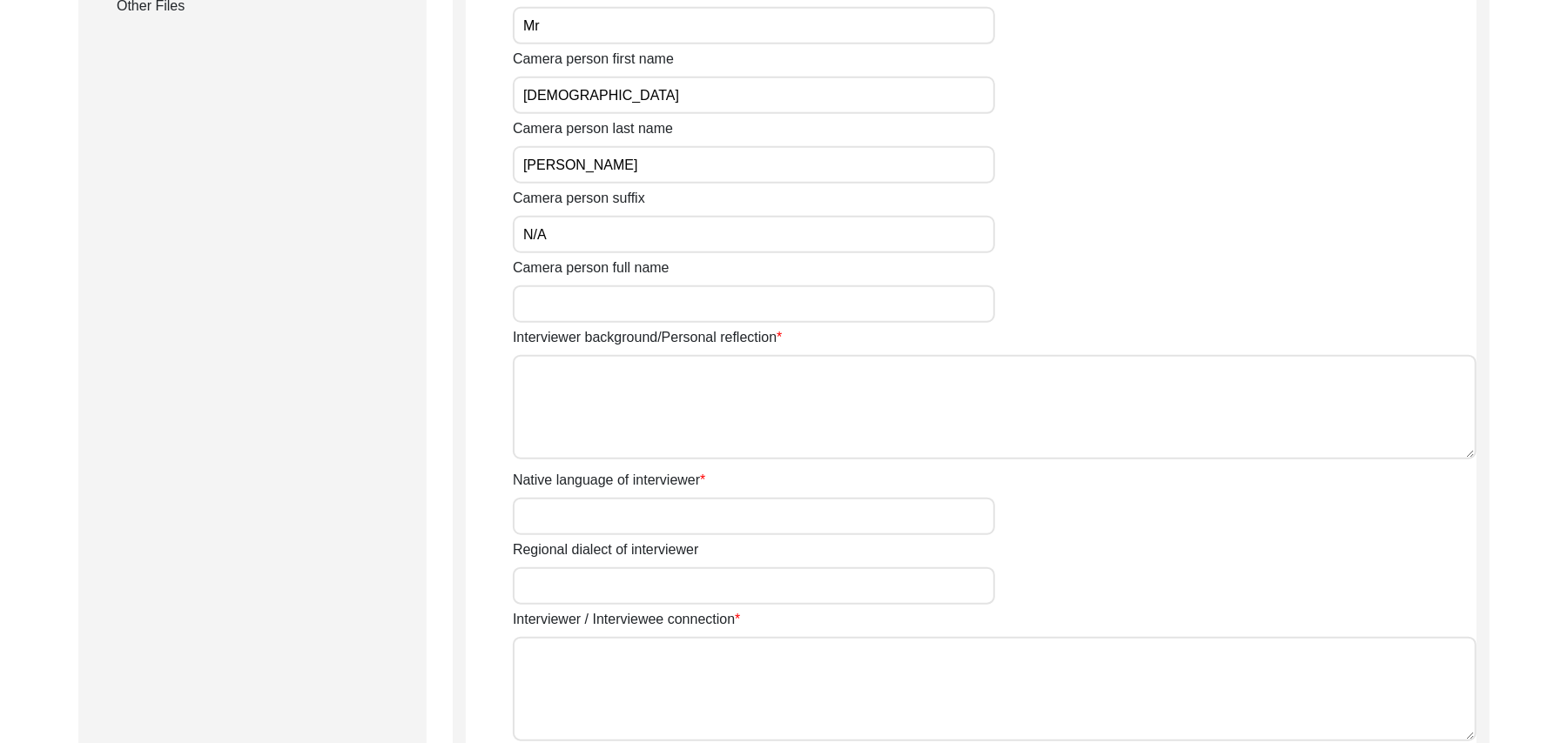
scroll to position [1057, 0]
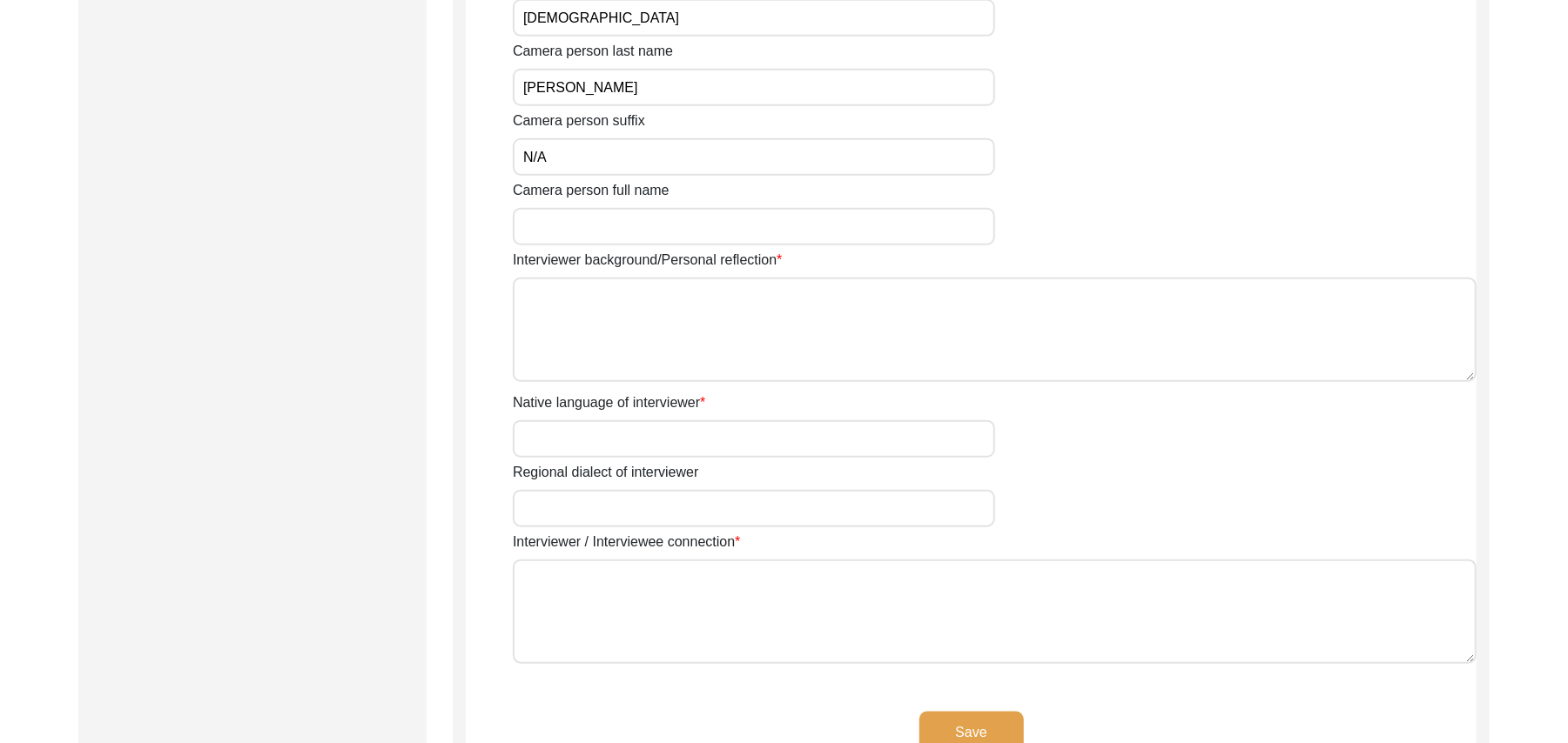
type input "N/A"
click at [714, 228] on input "Camera person full name" at bounding box center [754, 227] width 482 height 38
type input "Muhammad Sarfraz"
click at [708, 320] on textarea "Interviewer background/Personal reflection" at bounding box center [995, 330] width 964 height 105
type textarea "a"
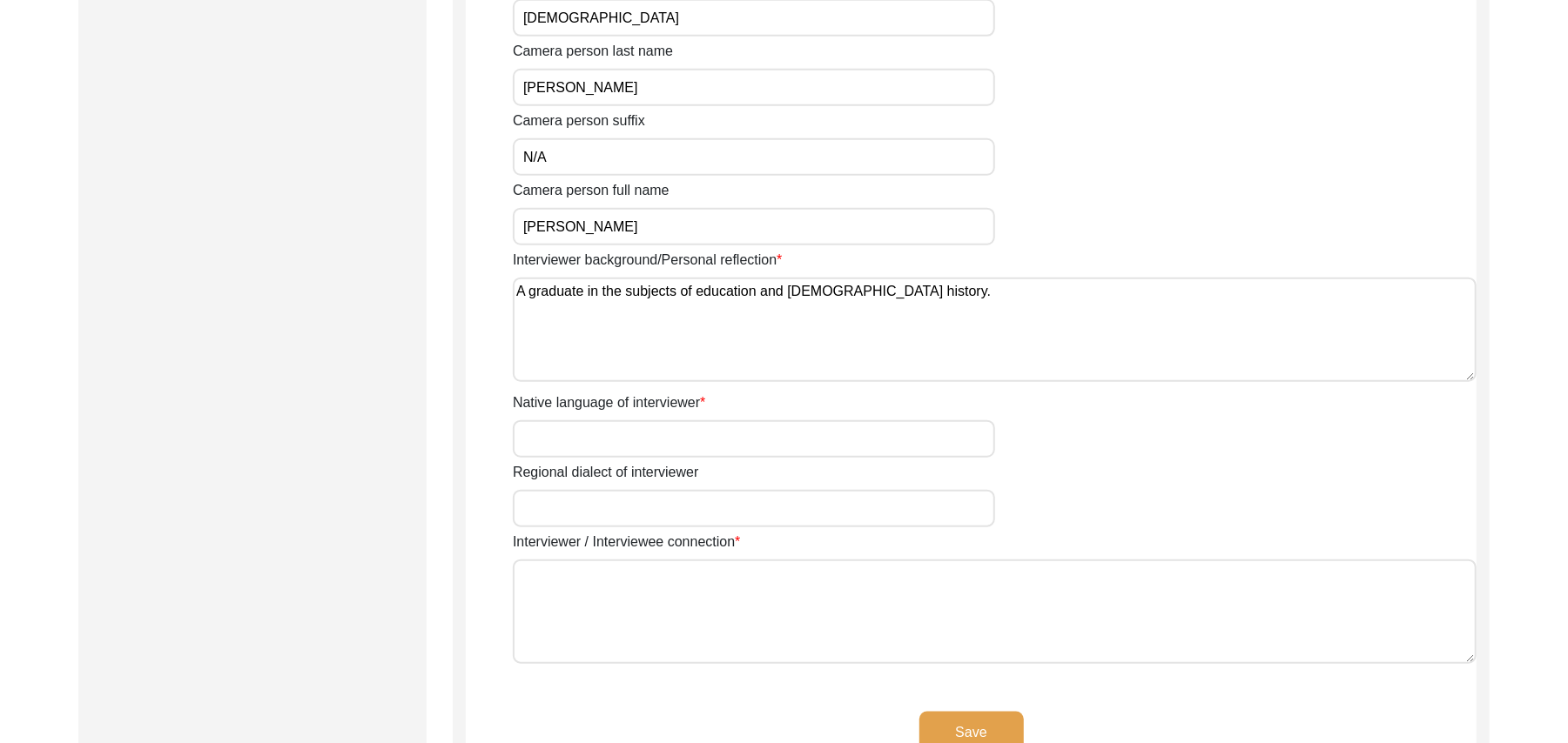
type textarea "A graduate in the subjects of education and Islamic history."
click at [700, 425] on input "Native language of interviewer" at bounding box center [754, 439] width 482 height 38
type input "Punjabi"
click at [668, 510] on input "Regional dialect of interviewer" at bounding box center [754, 509] width 482 height 38
type input "Malwai"
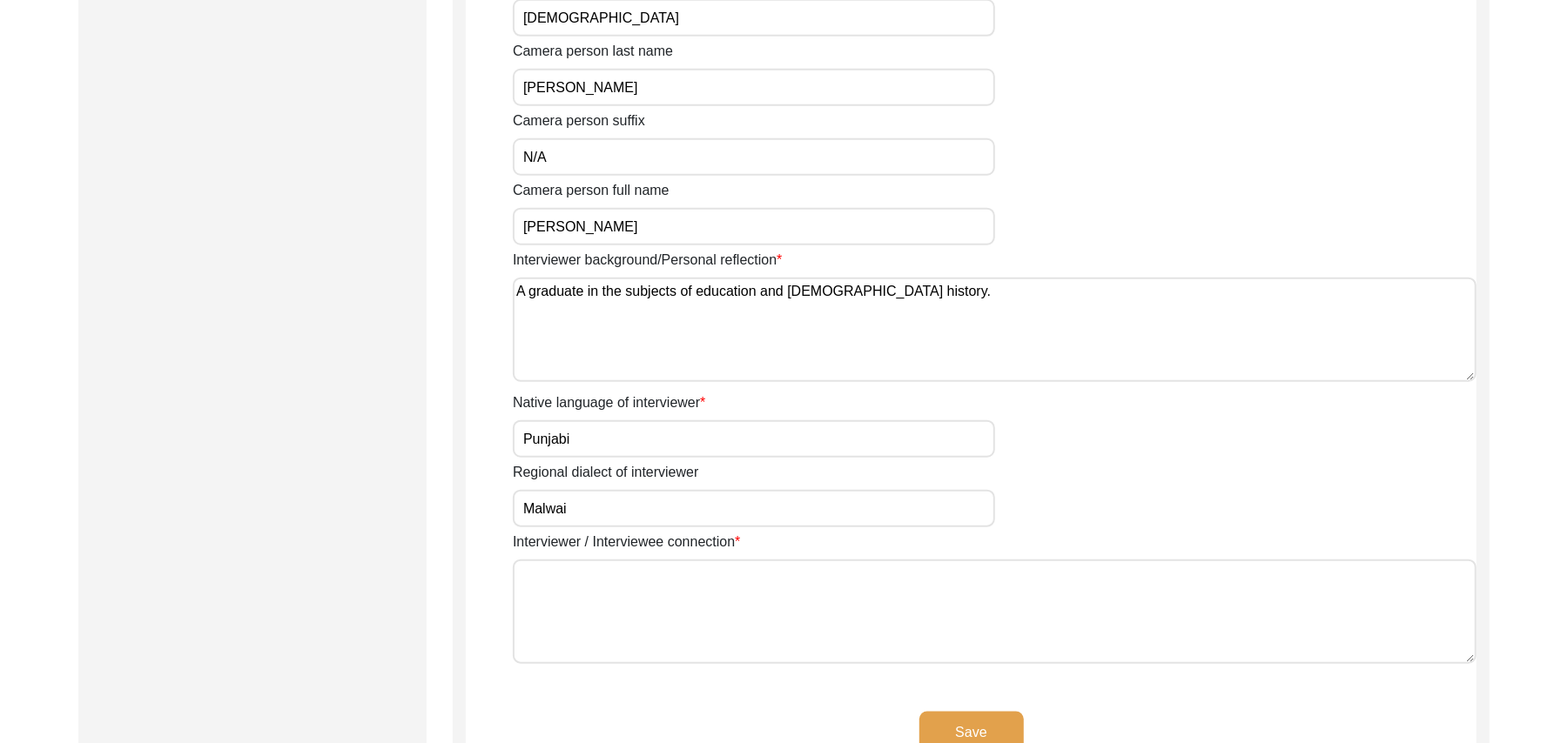
click at [663, 632] on textarea "Interviewer / Interviewee connection" at bounding box center [995, 612] width 964 height 105
type textarea "Refered by man in the village"
click at [941, 720] on button "Save" at bounding box center [971, 733] width 105 height 41
click at [950, 720] on button "Save" at bounding box center [971, 733] width 105 height 41
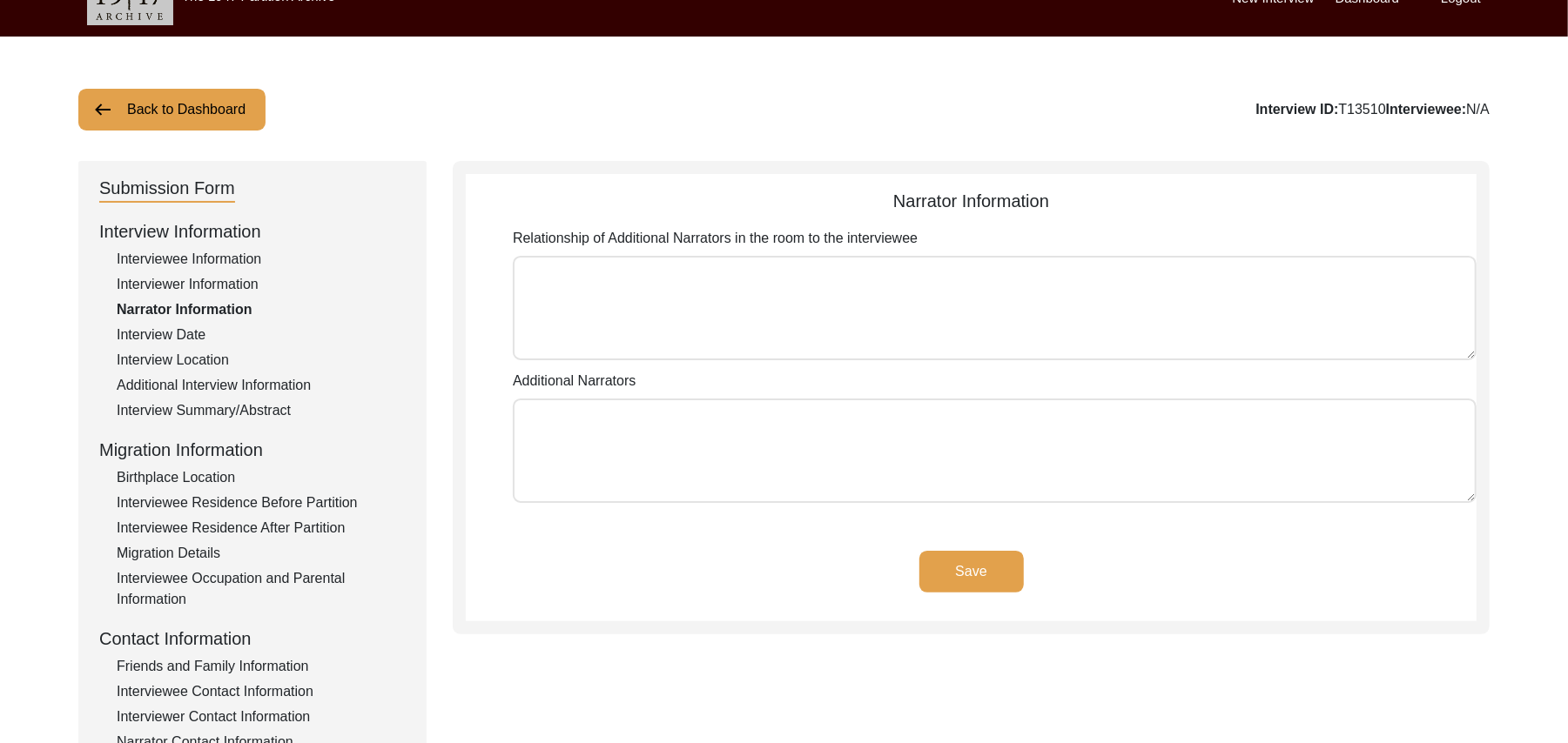
scroll to position [35, 0]
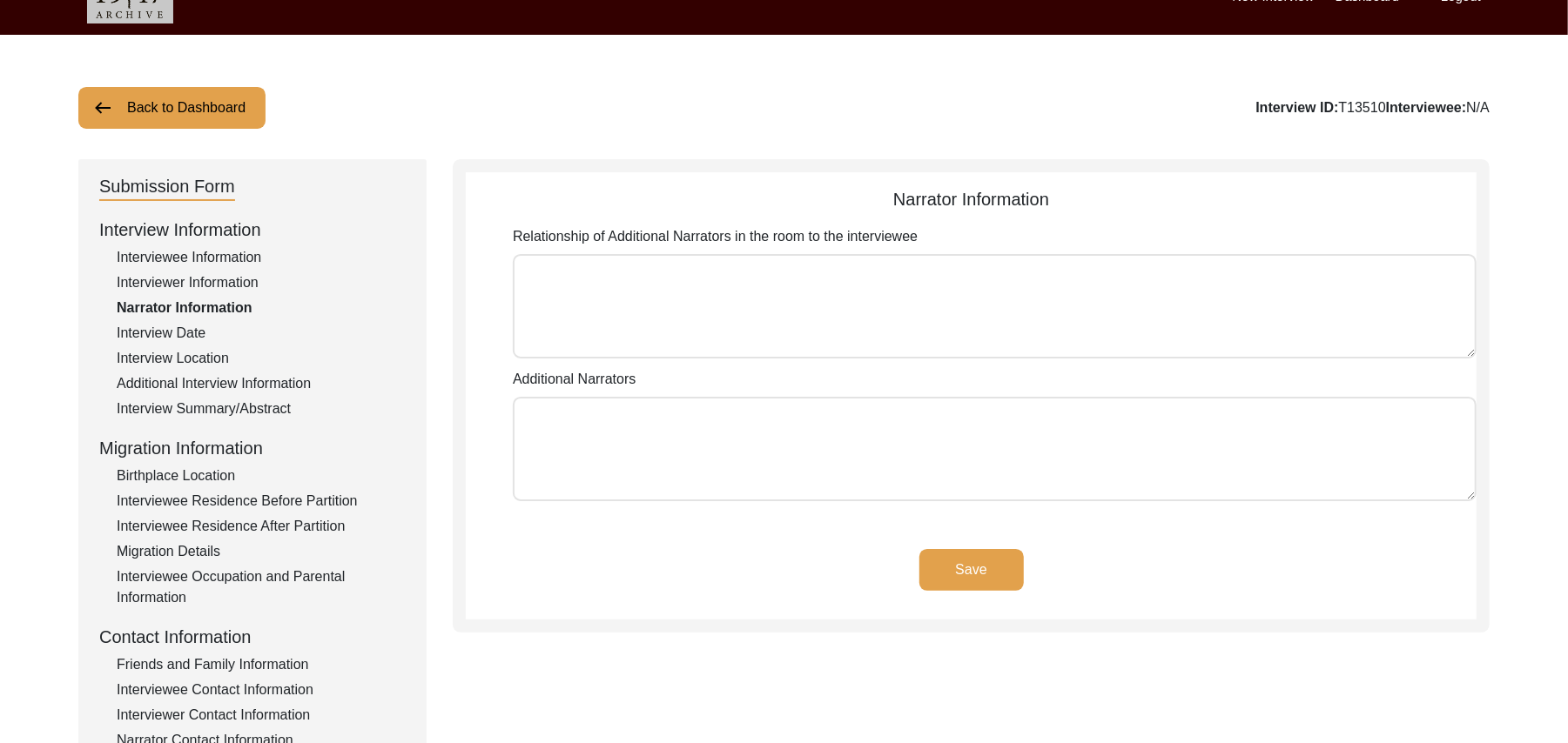
click at [843, 294] on textarea "Relationship of Additional Narrators in the room to the interviewee" at bounding box center [995, 307] width 964 height 105
paste textarea "N/A"
type textarea "N/A"
click at [792, 440] on textarea "Additional Narrators" at bounding box center [995, 449] width 964 height 105
paste textarea "N/A"
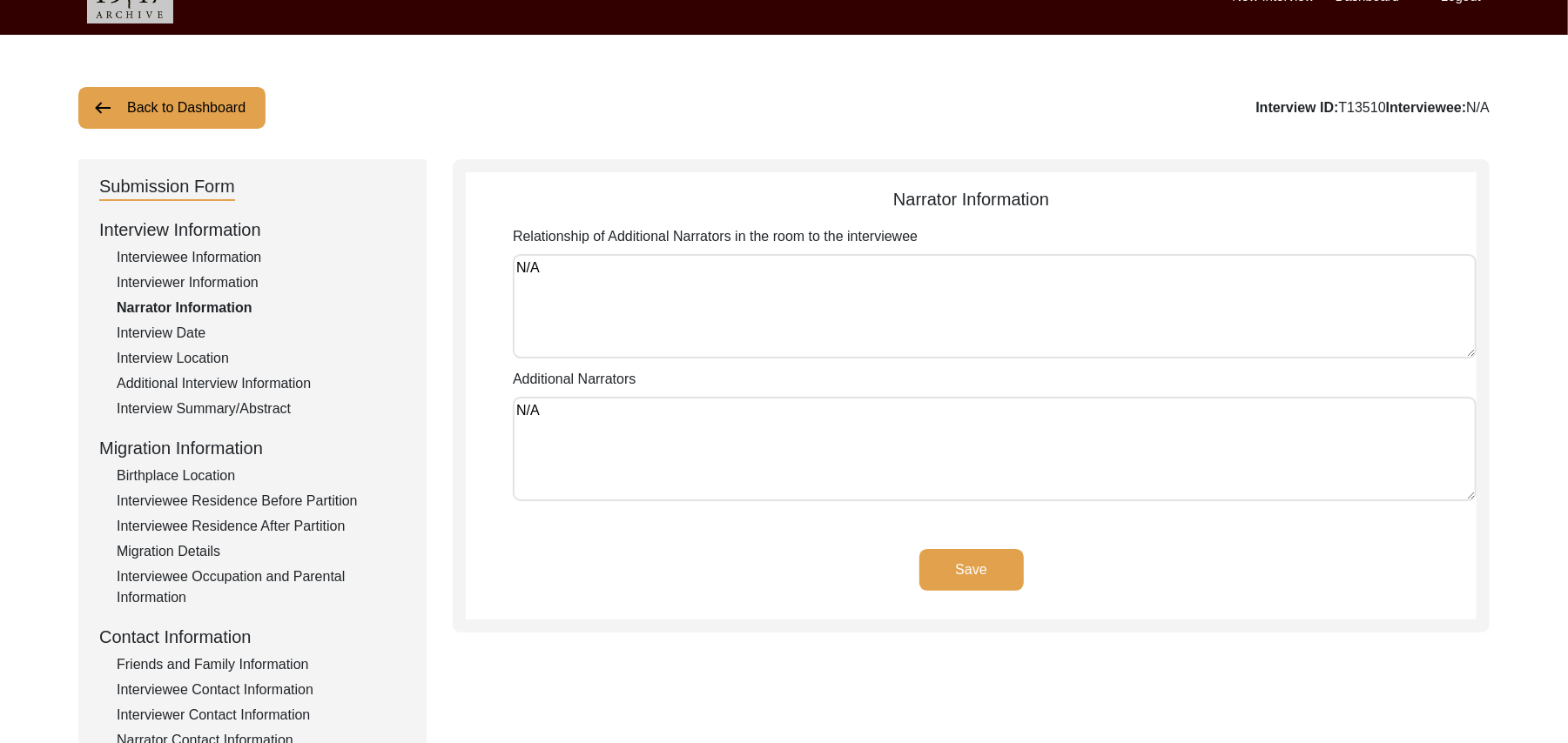
type textarea "N/A"
click at [986, 563] on button "Save" at bounding box center [971, 570] width 105 height 41
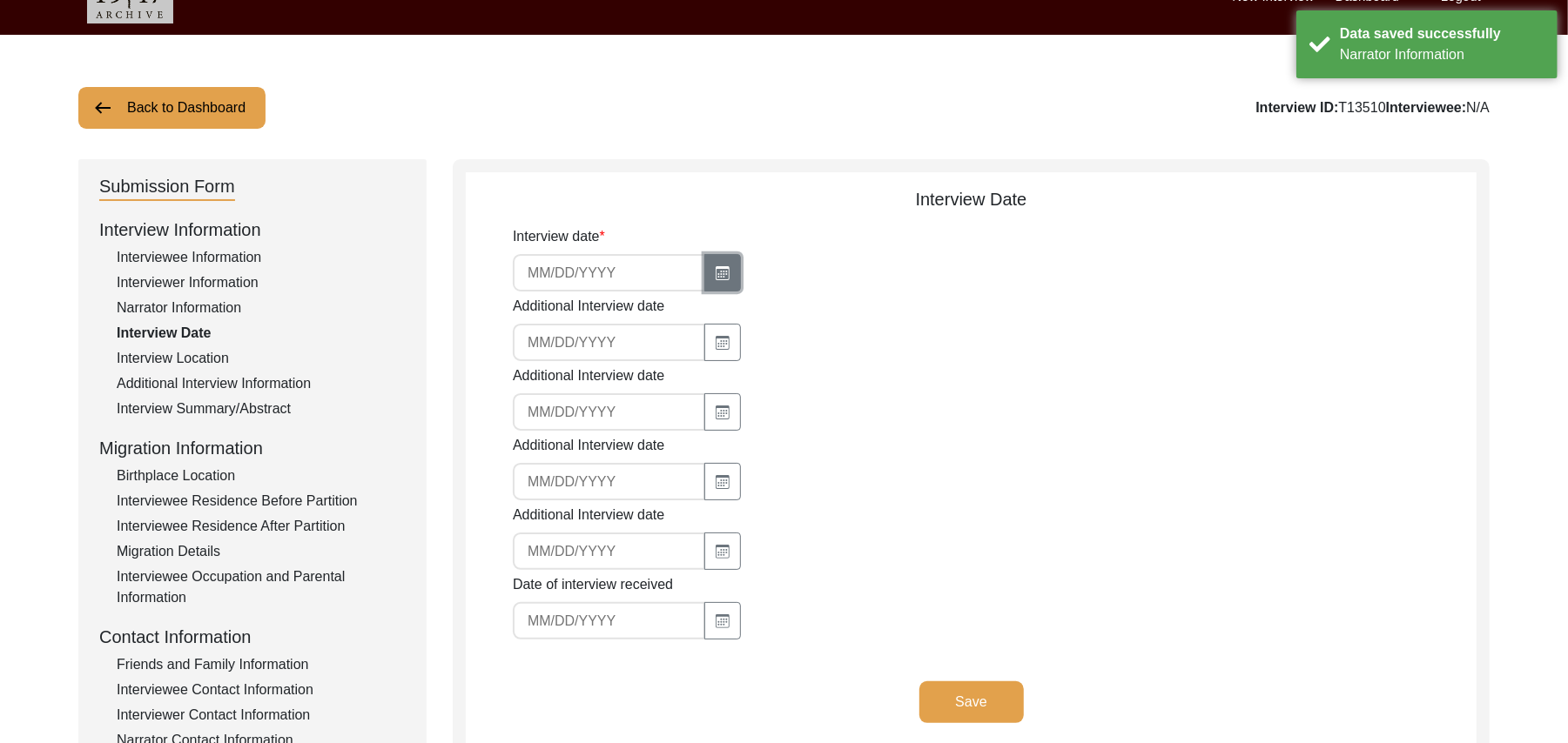
click at [716, 270] on icon "button" at bounding box center [722, 272] width 14 height 14
select select "8"
select select "2025"
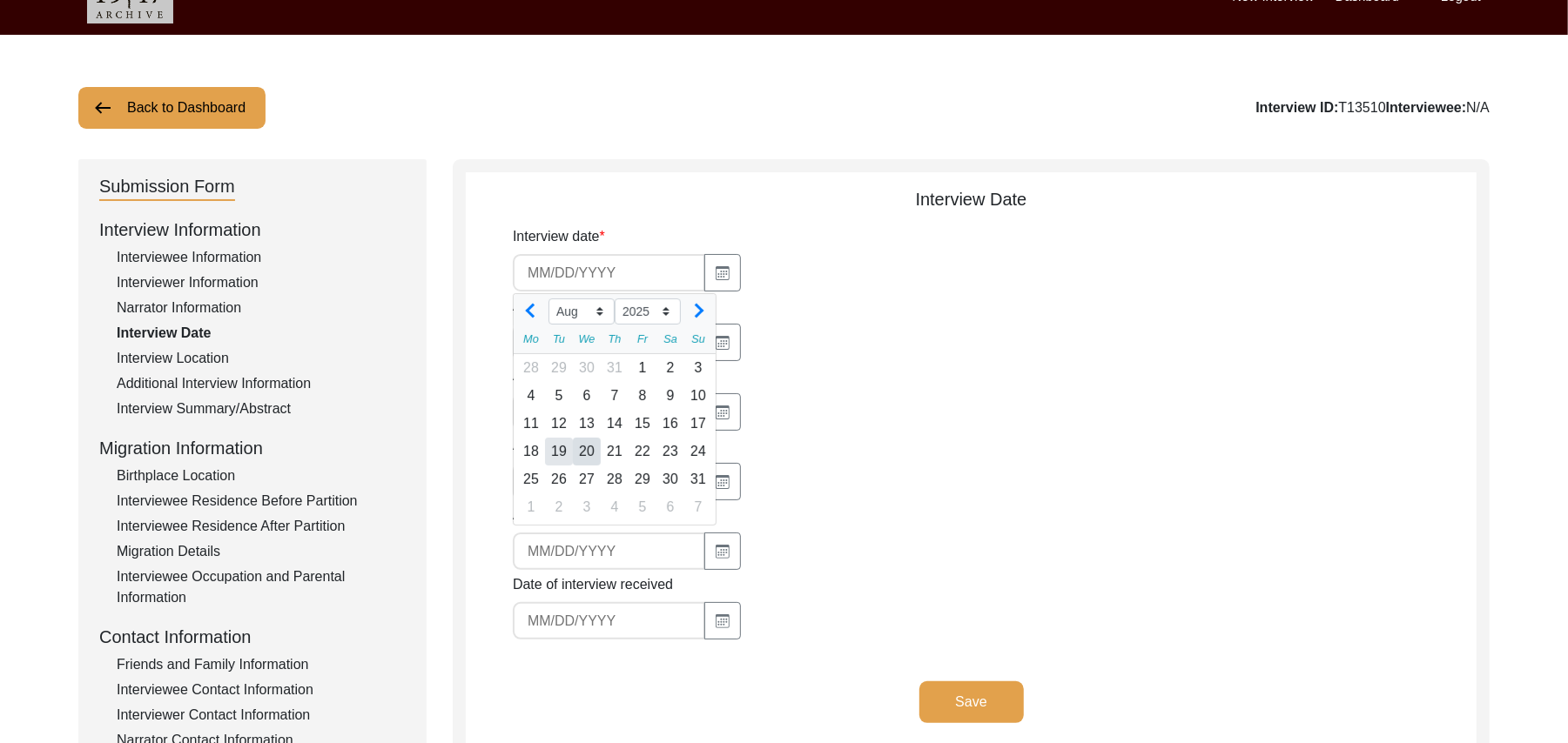
click at [555, 450] on div "19" at bounding box center [558, 452] width 28 height 28
type input "[DATE]"
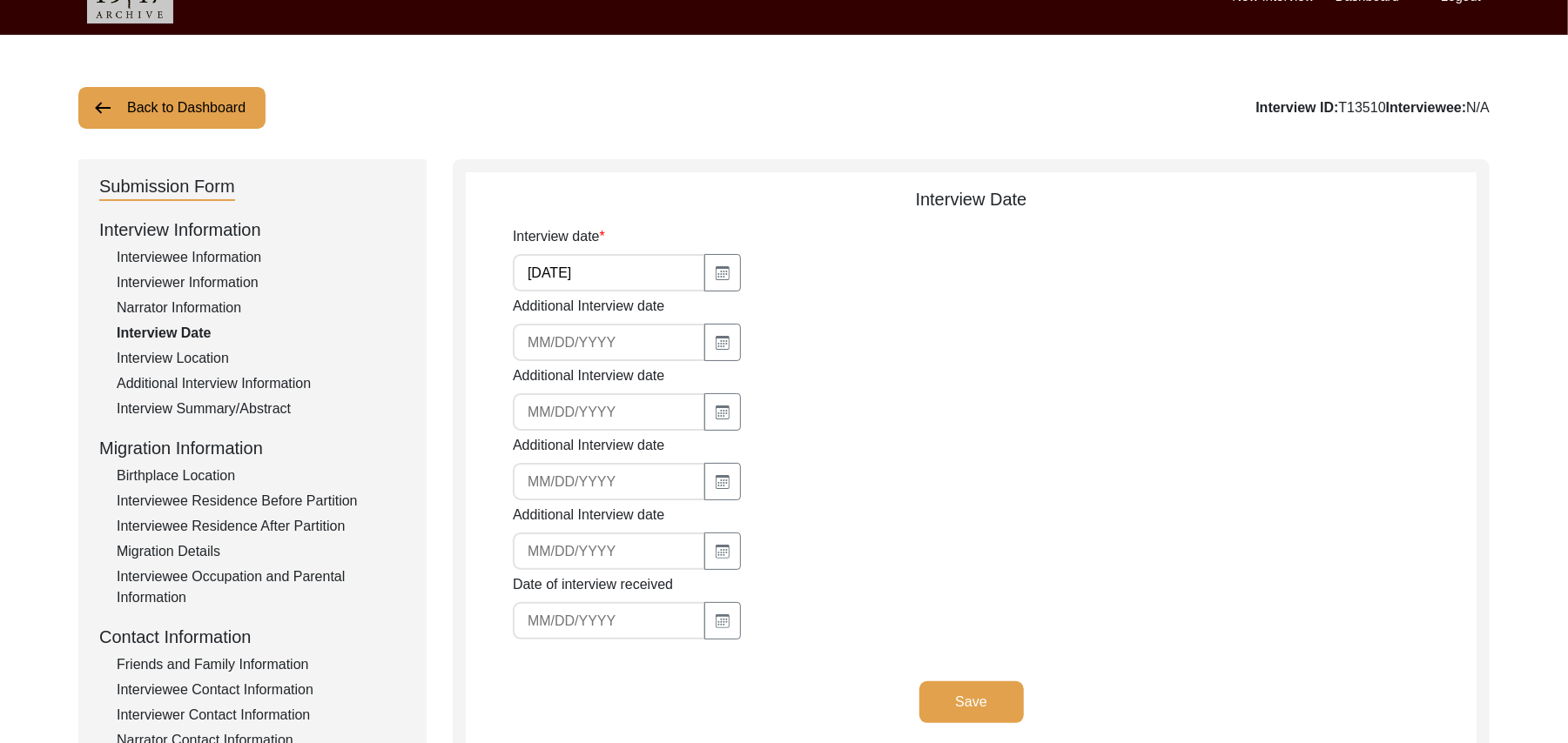
click at [933, 690] on button "Save" at bounding box center [971, 702] width 105 height 41
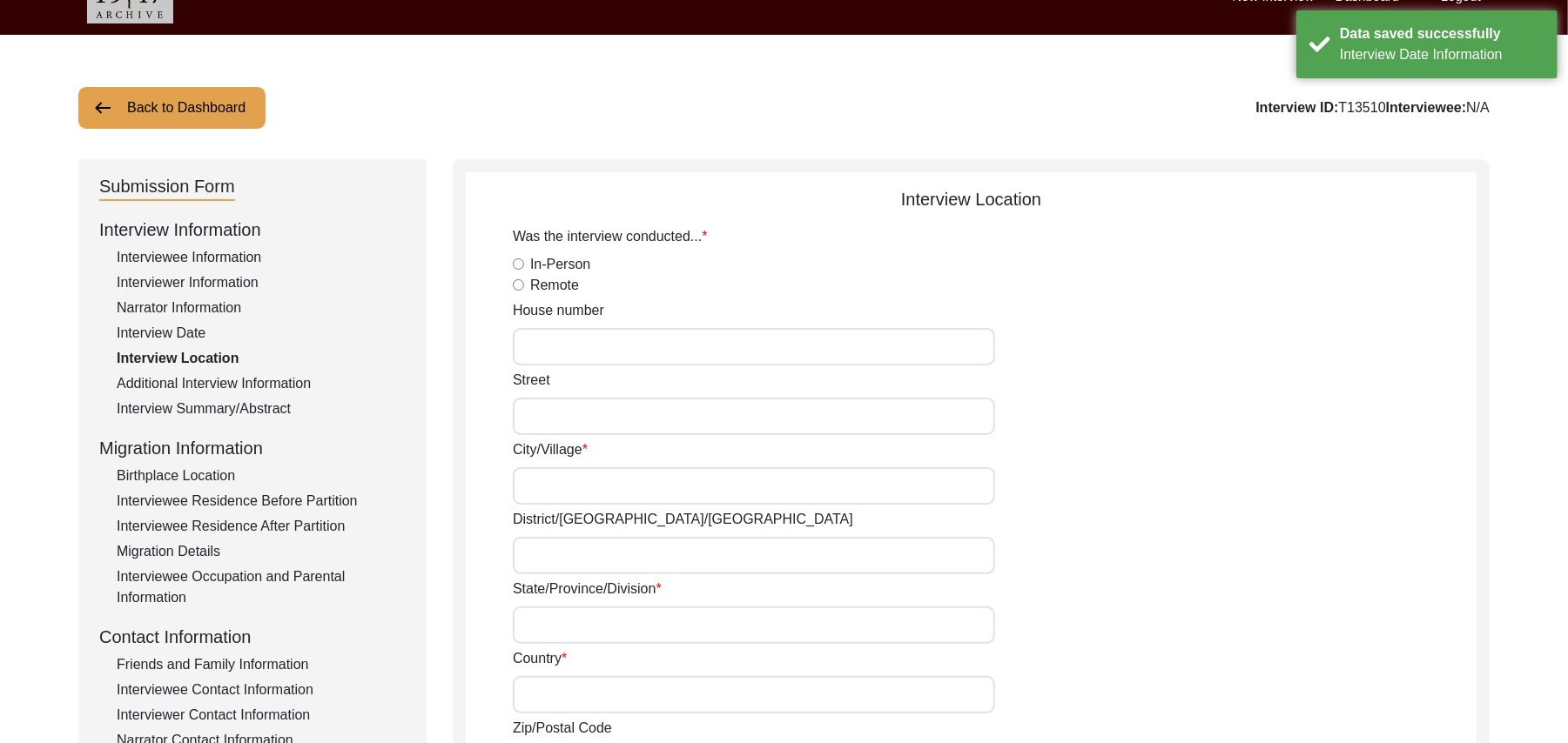
click at [517, 264] on input "In-Person" at bounding box center [518, 264] width 12 height 12
radio input "true"
click at [527, 346] on input "House number" at bounding box center [754, 347] width 482 height 38
paste input "N/A"
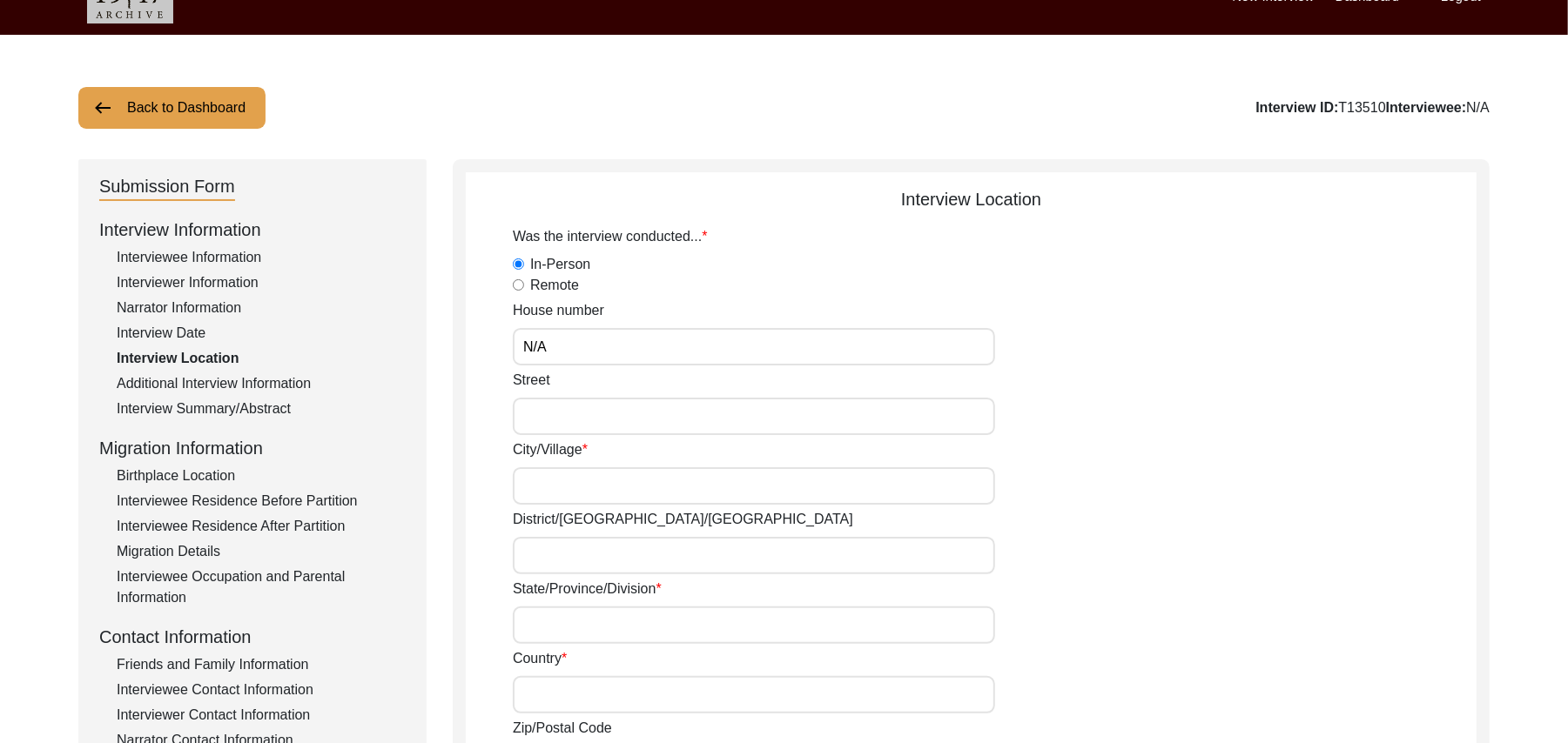
type input "N/A"
click at [544, 429] on input "Street" at bounding box center [754, 417] width 482 height 38
paste input "N/A"
type input "N/A"
click at [547, 494] on input "City/Village" at bounding box center [754, 486] width 482 height 38
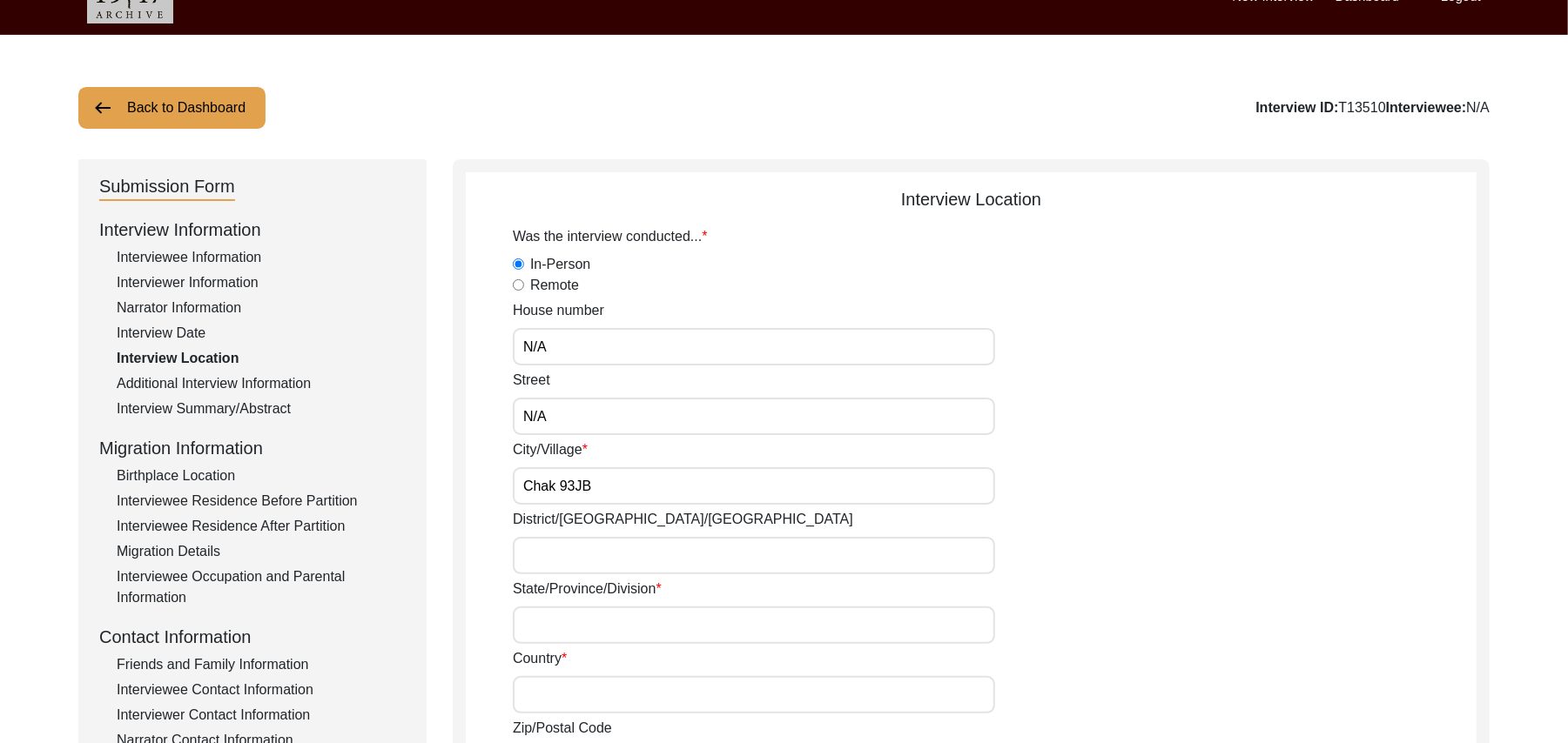
type input "Chak 93JB"
click at [545, 551] on input "District/tehsil/Jilla" at bounding box center [754, 556] width 482 height 38
type input "Toba Tek Singh/ Gojra"
click at [546, 624] on input "State/Province/Division" at bounding box center [754, 626] width 482 height 38
type input "Punjab"
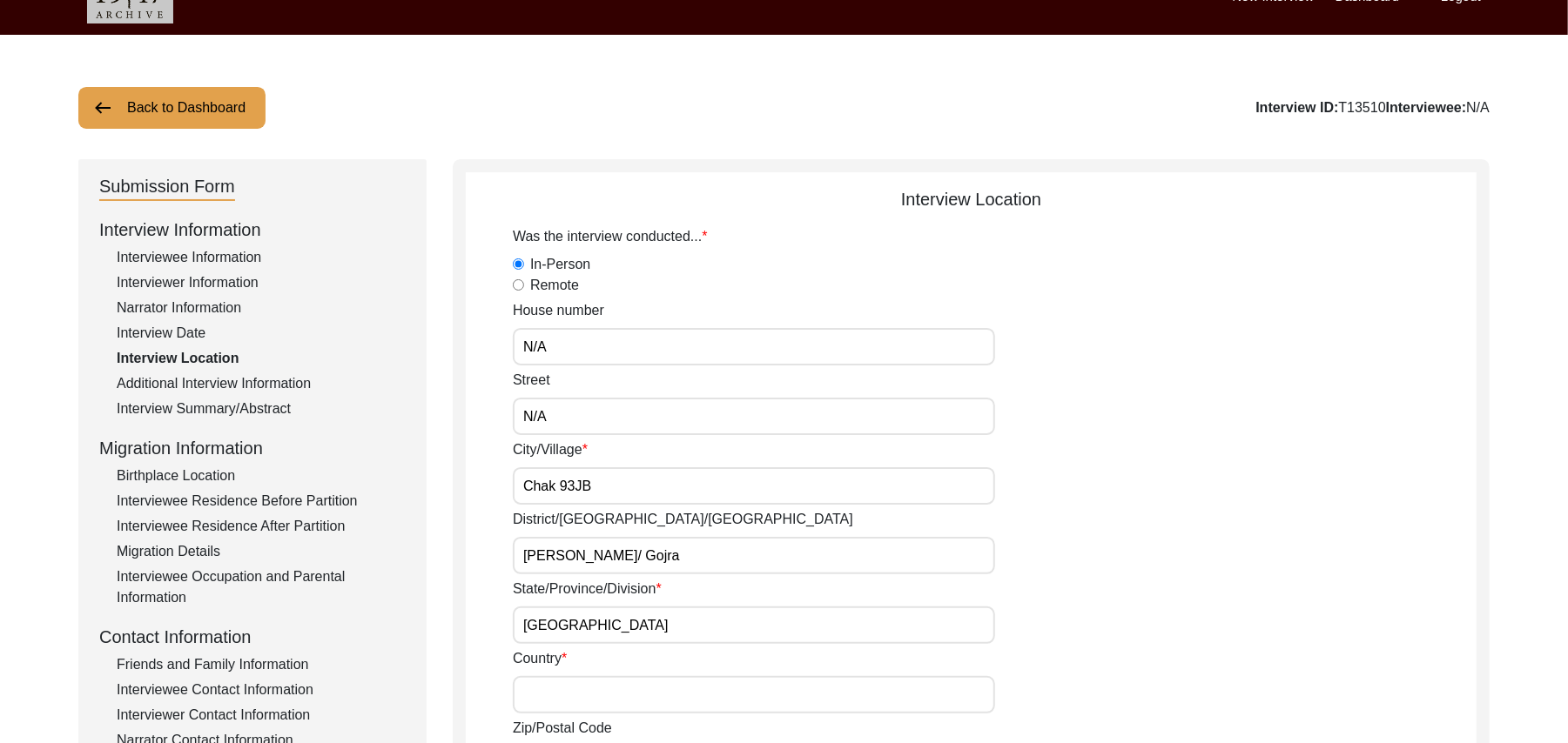
click at [540, 703] on input "Country" at bounding box center [754, 695] width 482 height 38
type input "Pakistan"
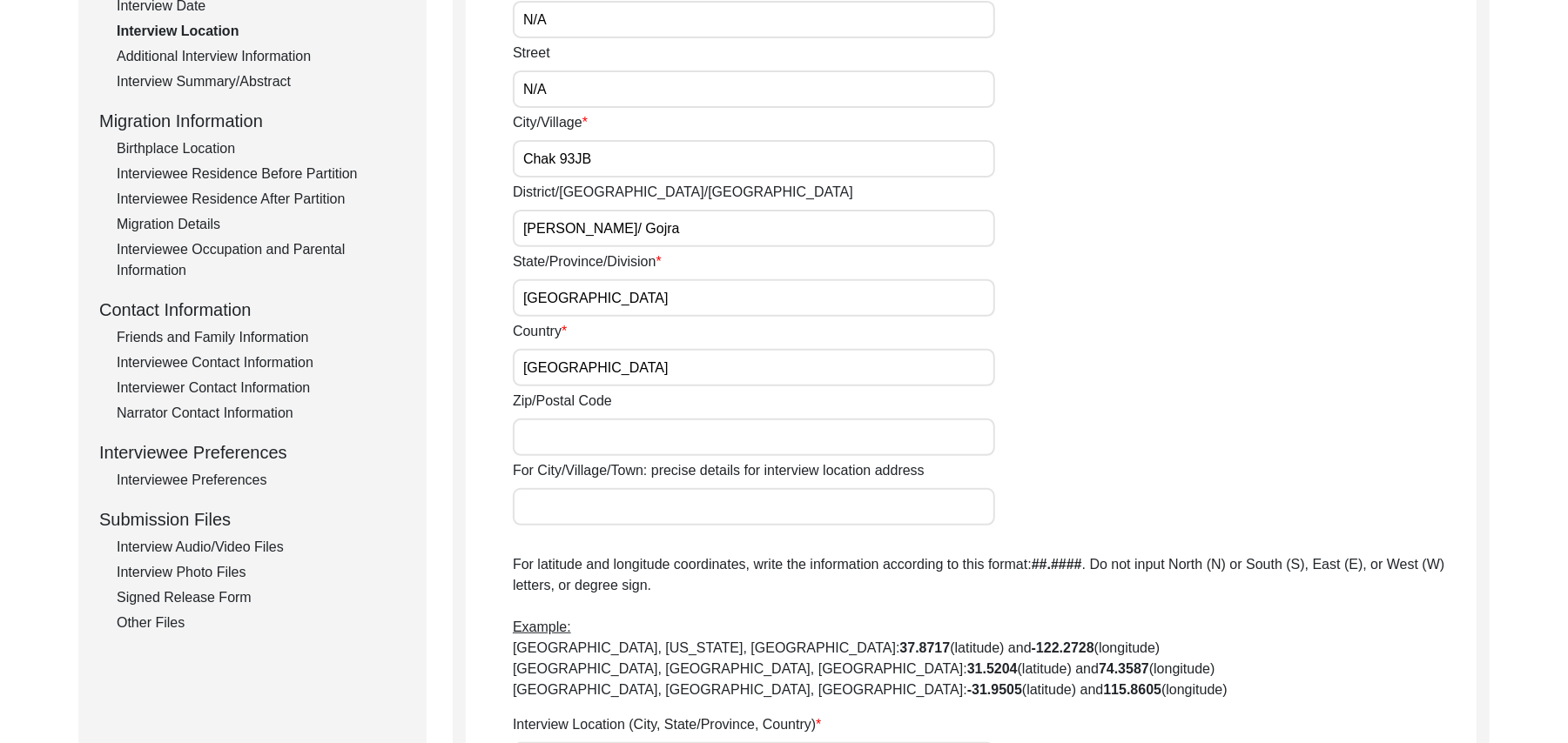
scroll to position [440, 0]
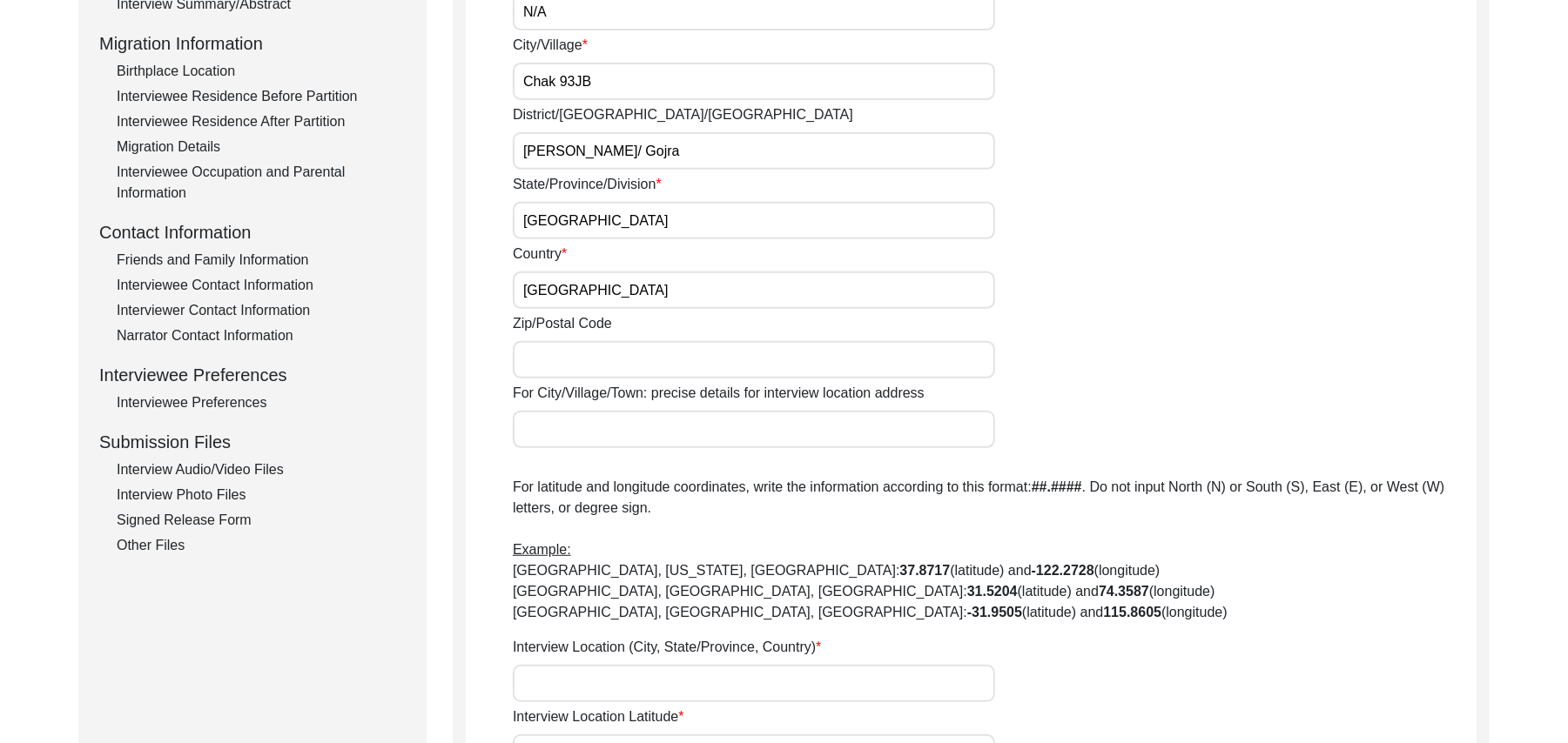
click at [615, 361] on input "Zip/Postal Code" at bounding box center [754, 360] width 482 height 38
type input "36120"
click at [580, 437] on input "For City/Village/Town: precise details for interview location address" at bounding box center [754, 430] width 482 height 38
type input "Chak 93JB"
click at [583, 683] on input "Interview Location (City, State/Province, Country)" at bounding box center [754, 684] width 482 height 38
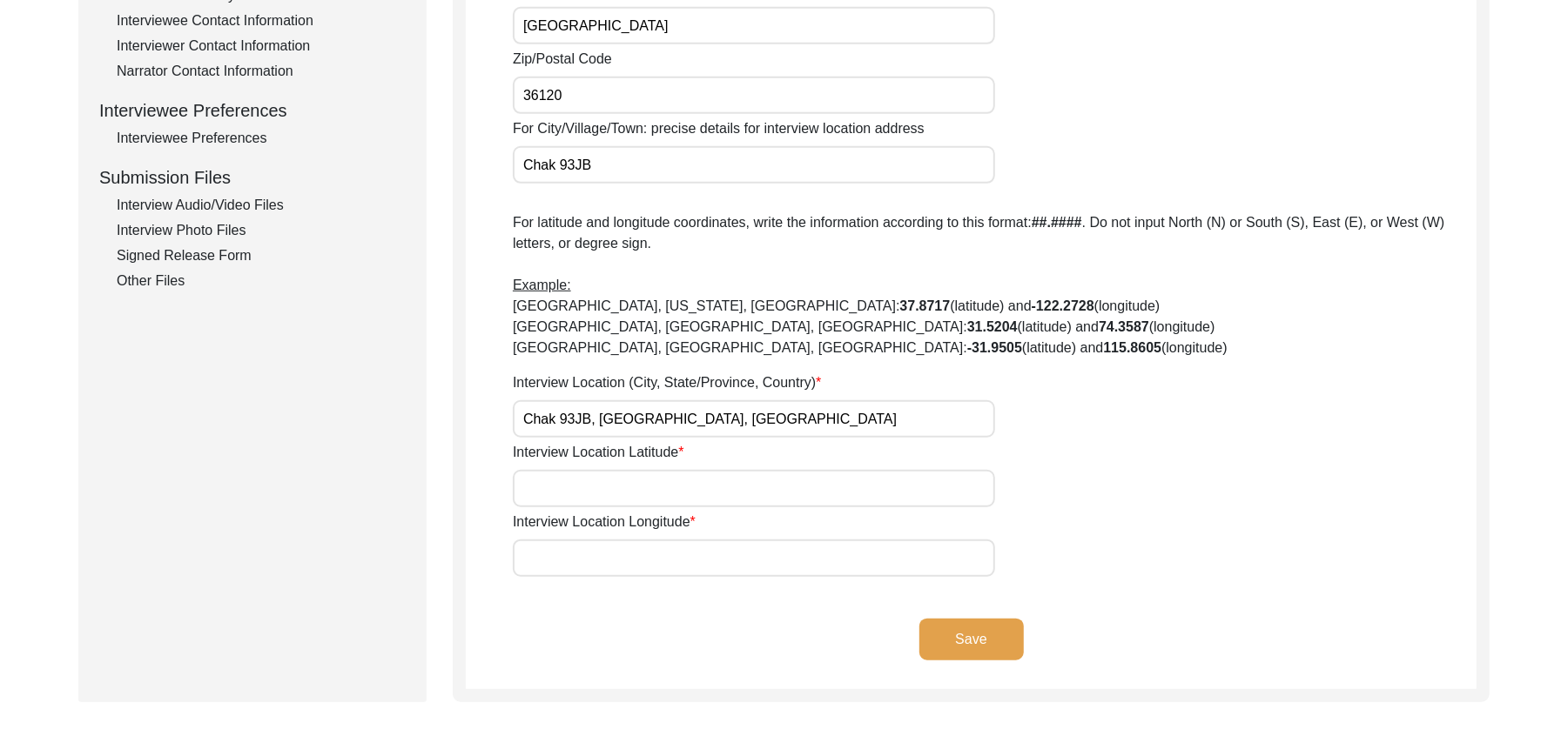
scroll to position [906, 0]
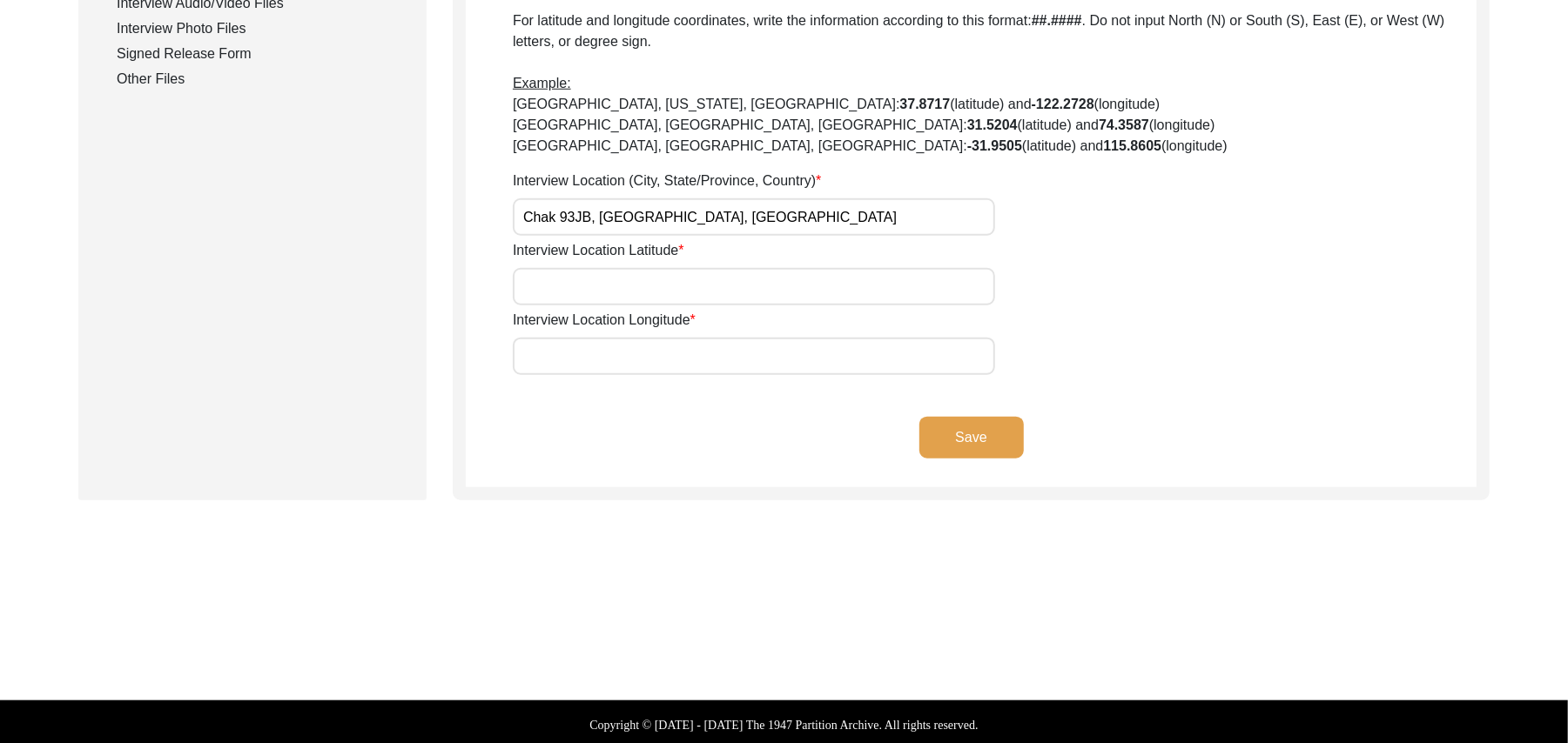
type input "Chak 93JB, Punjab, Pakistan"
click at [611, 280] on input "Interview Location Latitude" at bounding box center [754, 287] width 482 height 38
paste input "N/A"
type input "N/A"
click at [606, 352] on input "Interview Location Longitude" at bounding box center [754, 357] width 482 height 38
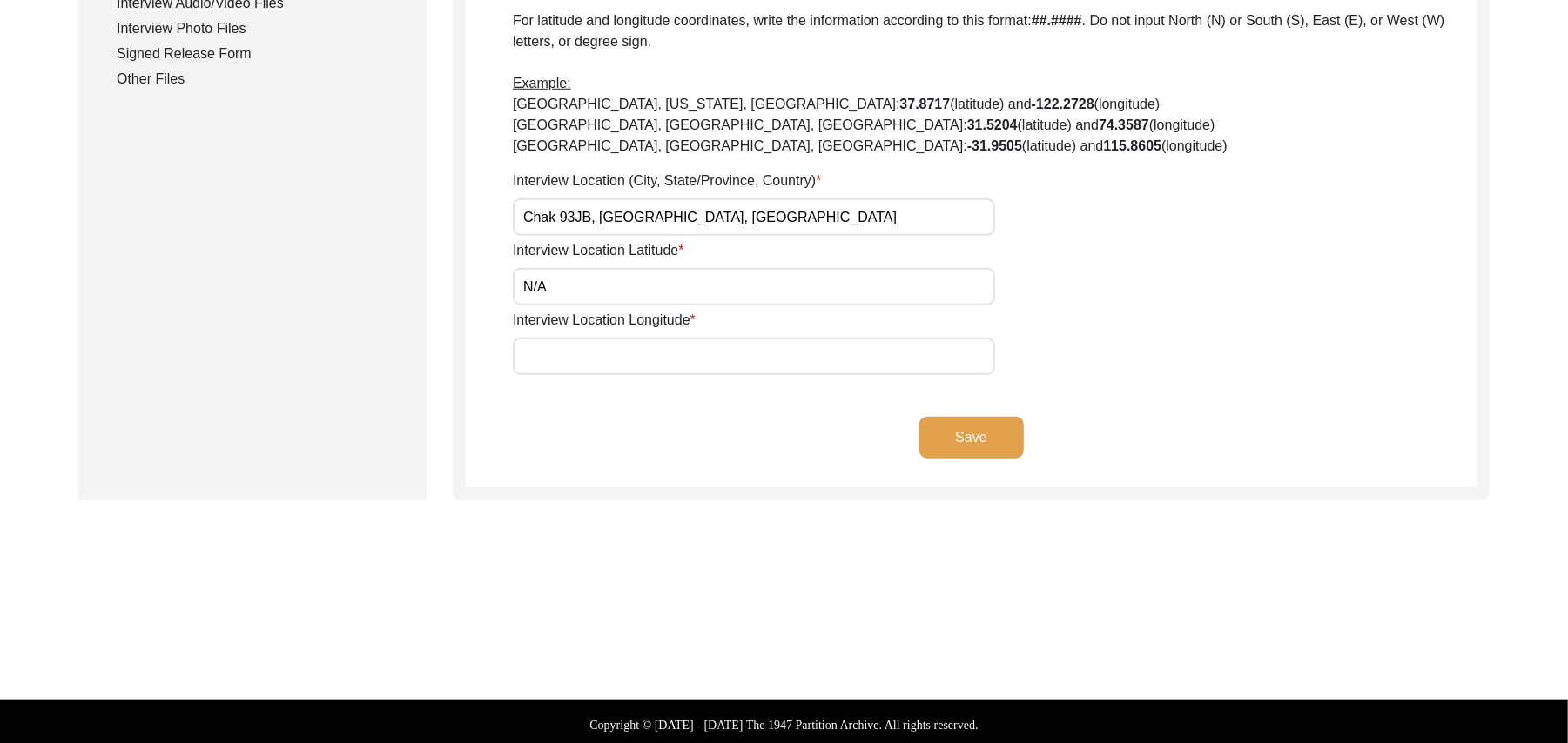
paste input "N/A"
type input "N/A"
click at [931, 433] on button "Save" at bounding box center [971, 437] width 105 height 41
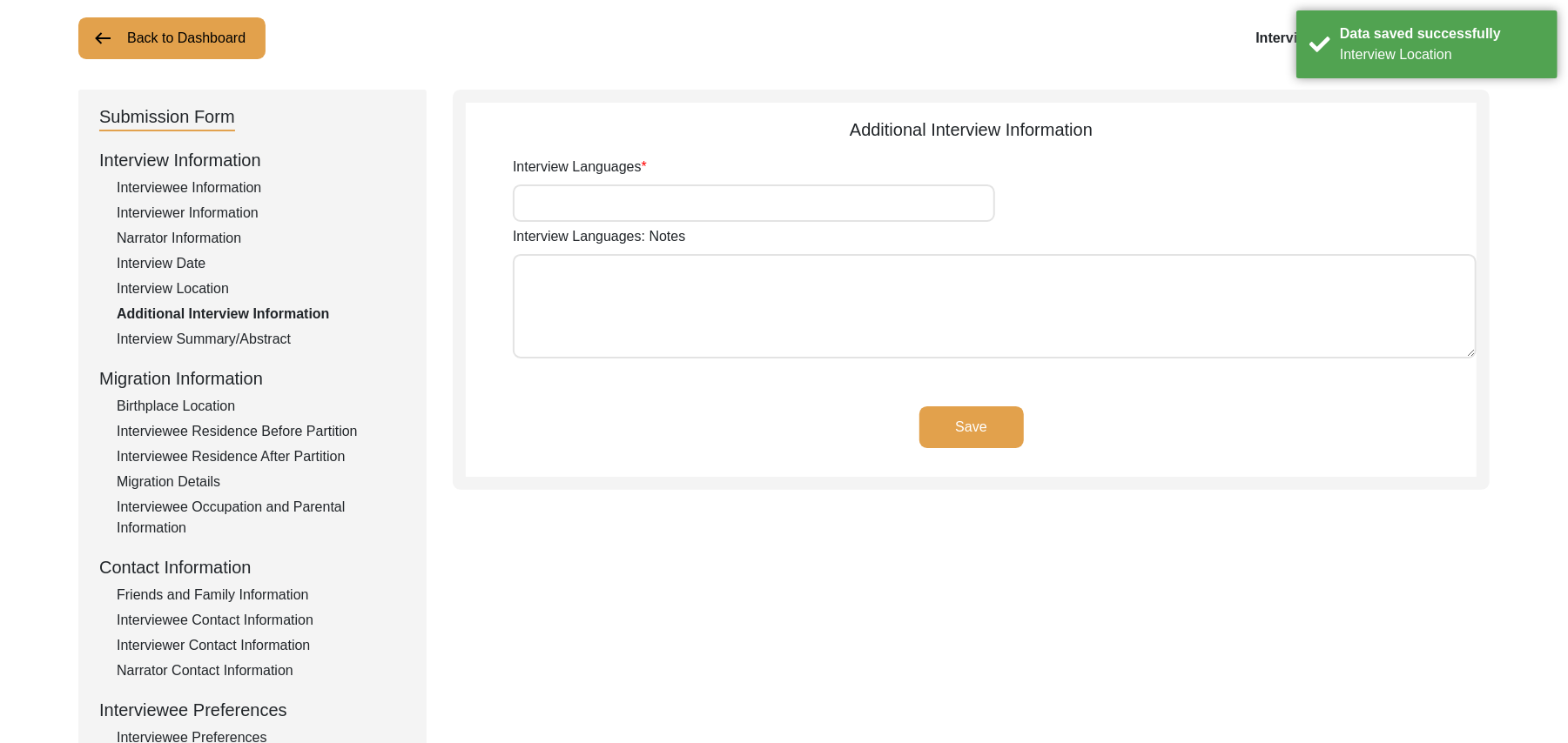
scroll to position [84, 0]
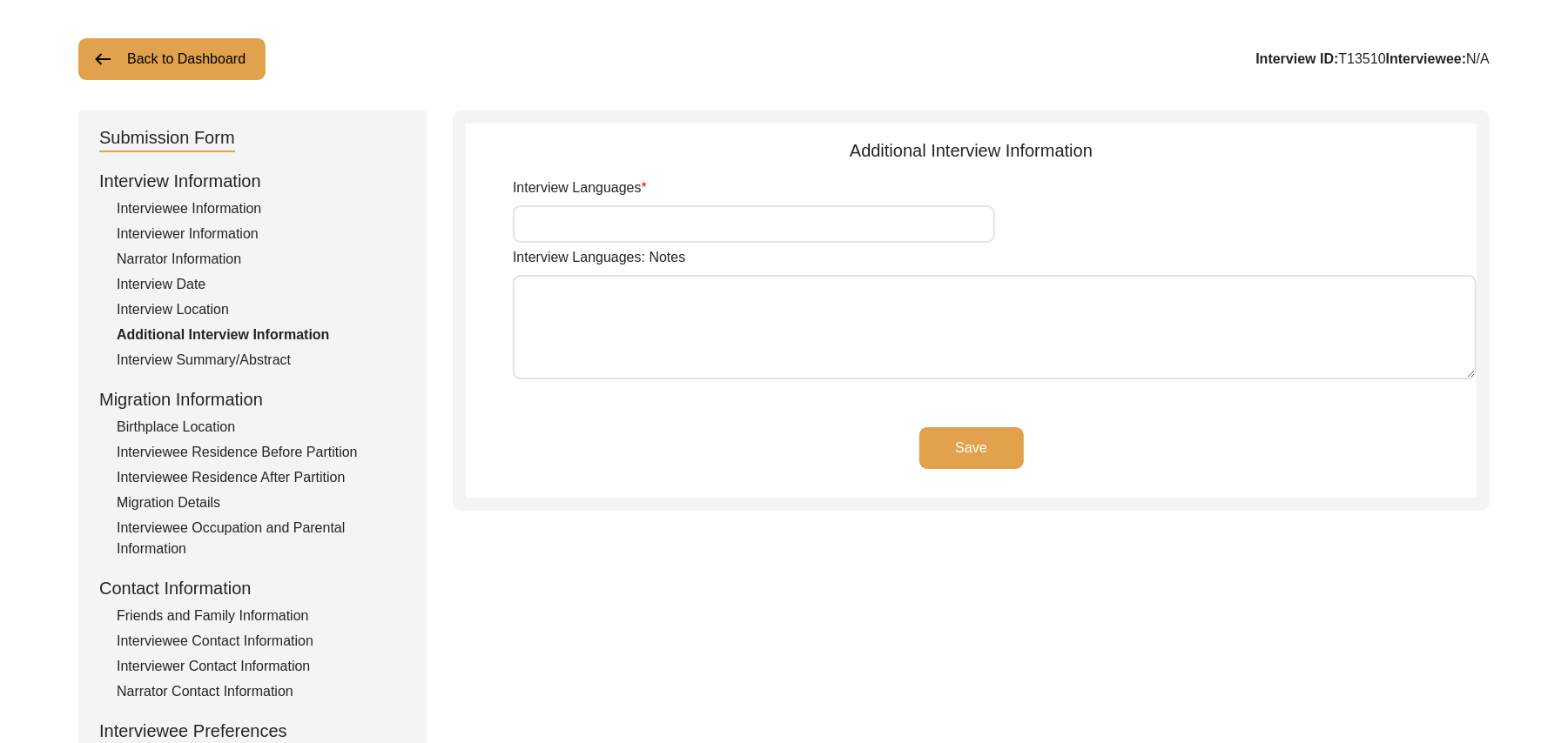
click at [802, 234] on input "Interview Languages" at bounding box center [754, 225] width 482 height 38
type input "Punjabi"
click at [806, 329] on textarea "Interview Languages: Notes" at bounding box center [995, 327] width 964 height 105
paste textarea "N/A"
type textarea "N/A"
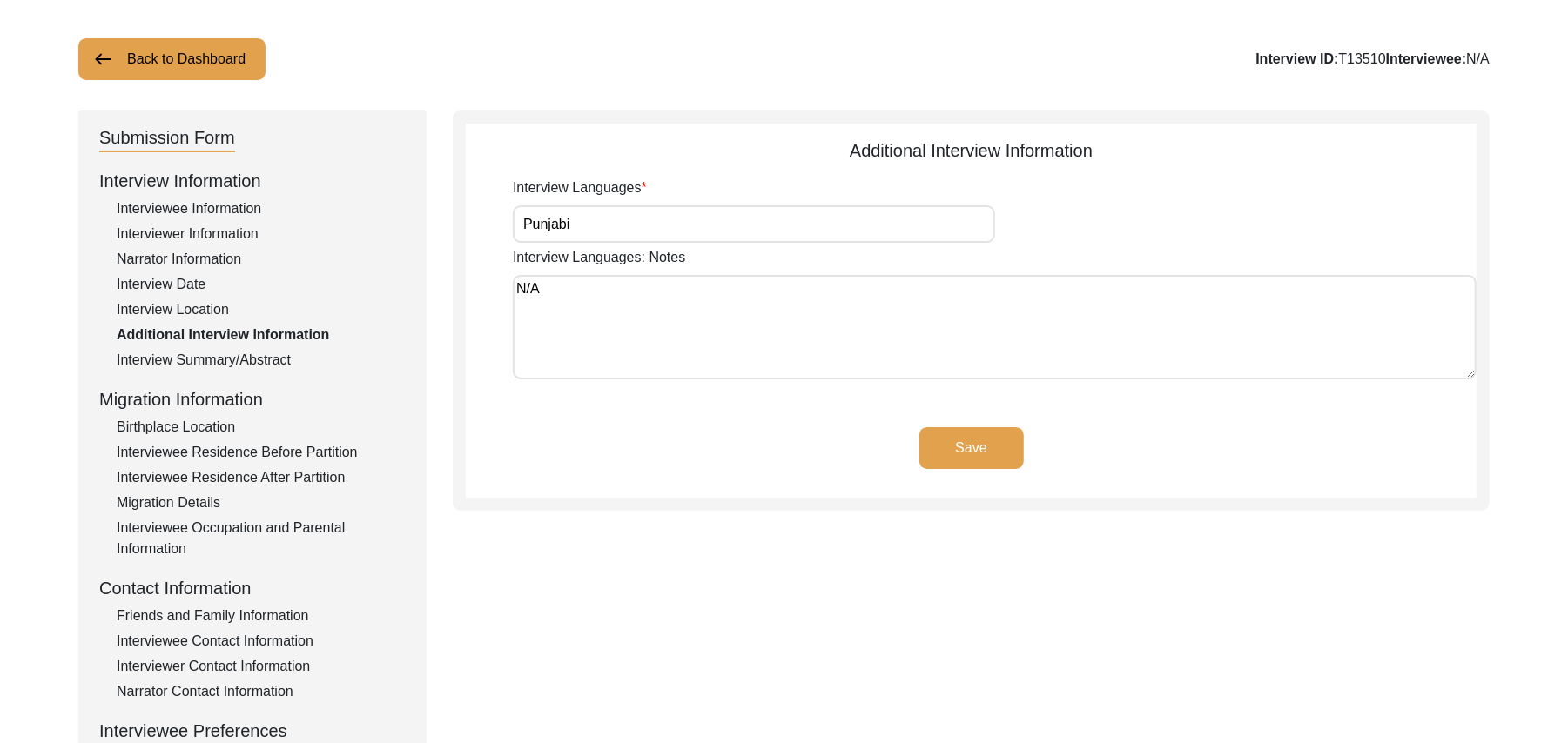
click at [940, 444] on button "Save" at bounding box center [971, 448] width 105 height 41
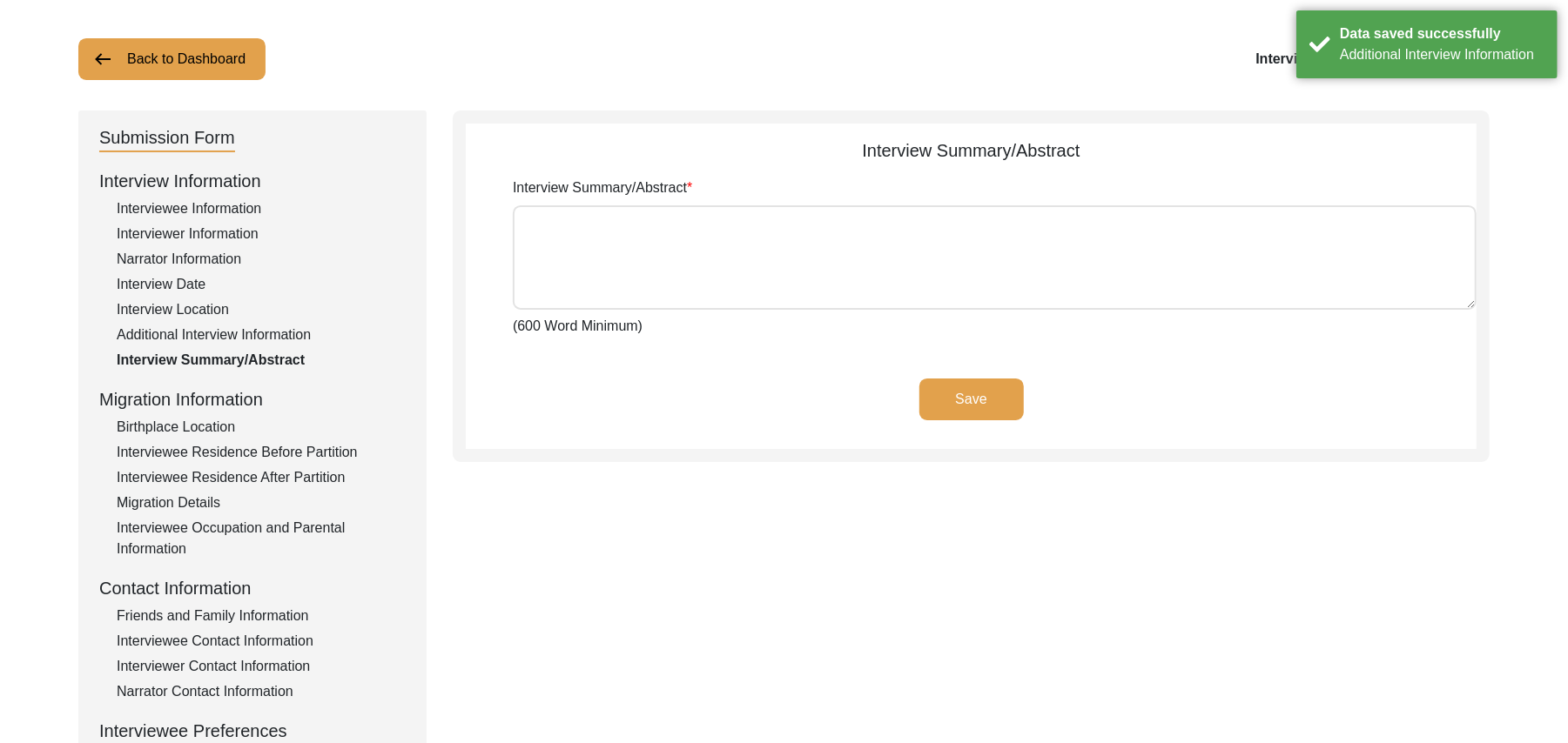
click at [203, 427] on div "Birthplace Location" at bounding box center [261, 427] width 289 height 21
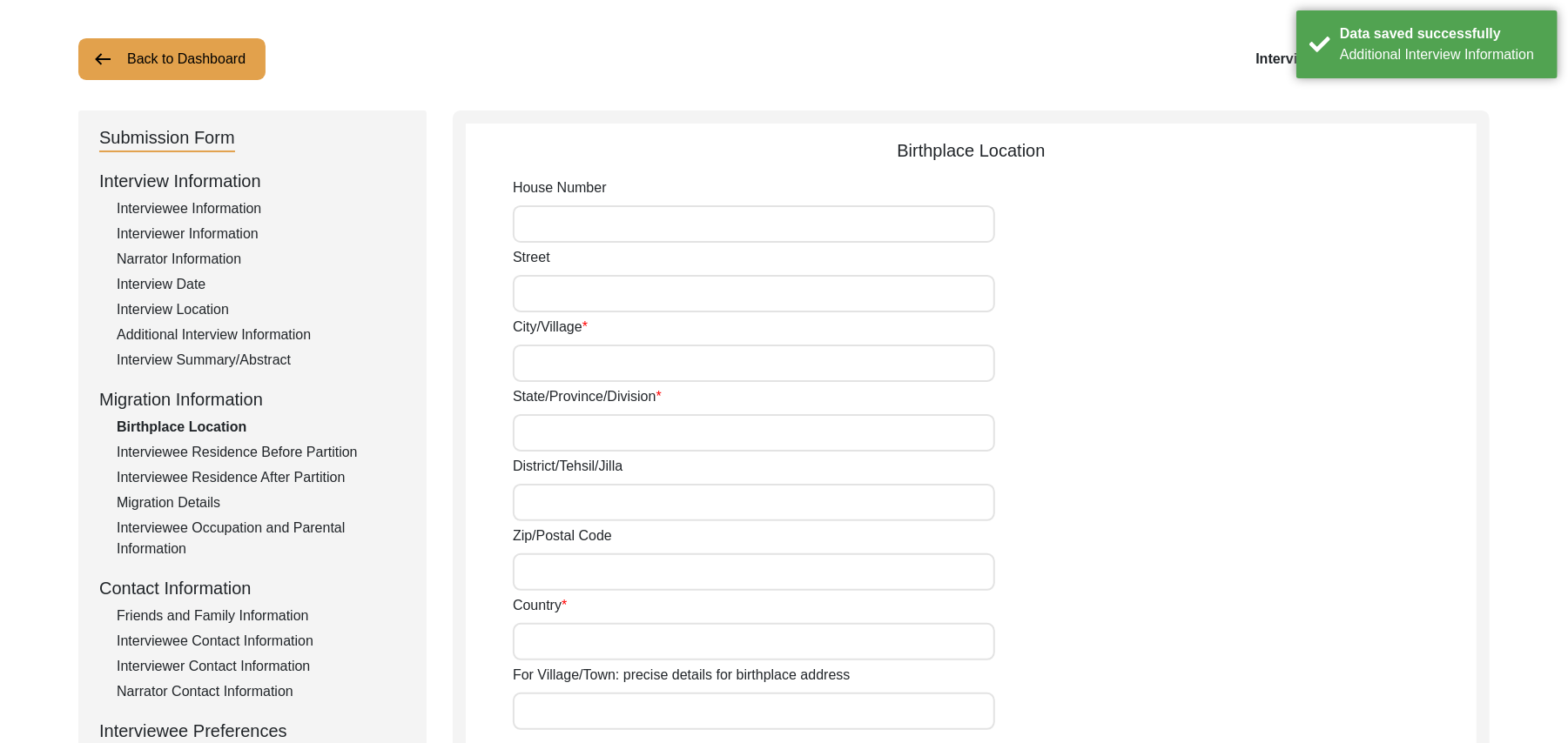
click at [563, 226] on input "House Number" at bounding box center [754, 225] width 482 height 38
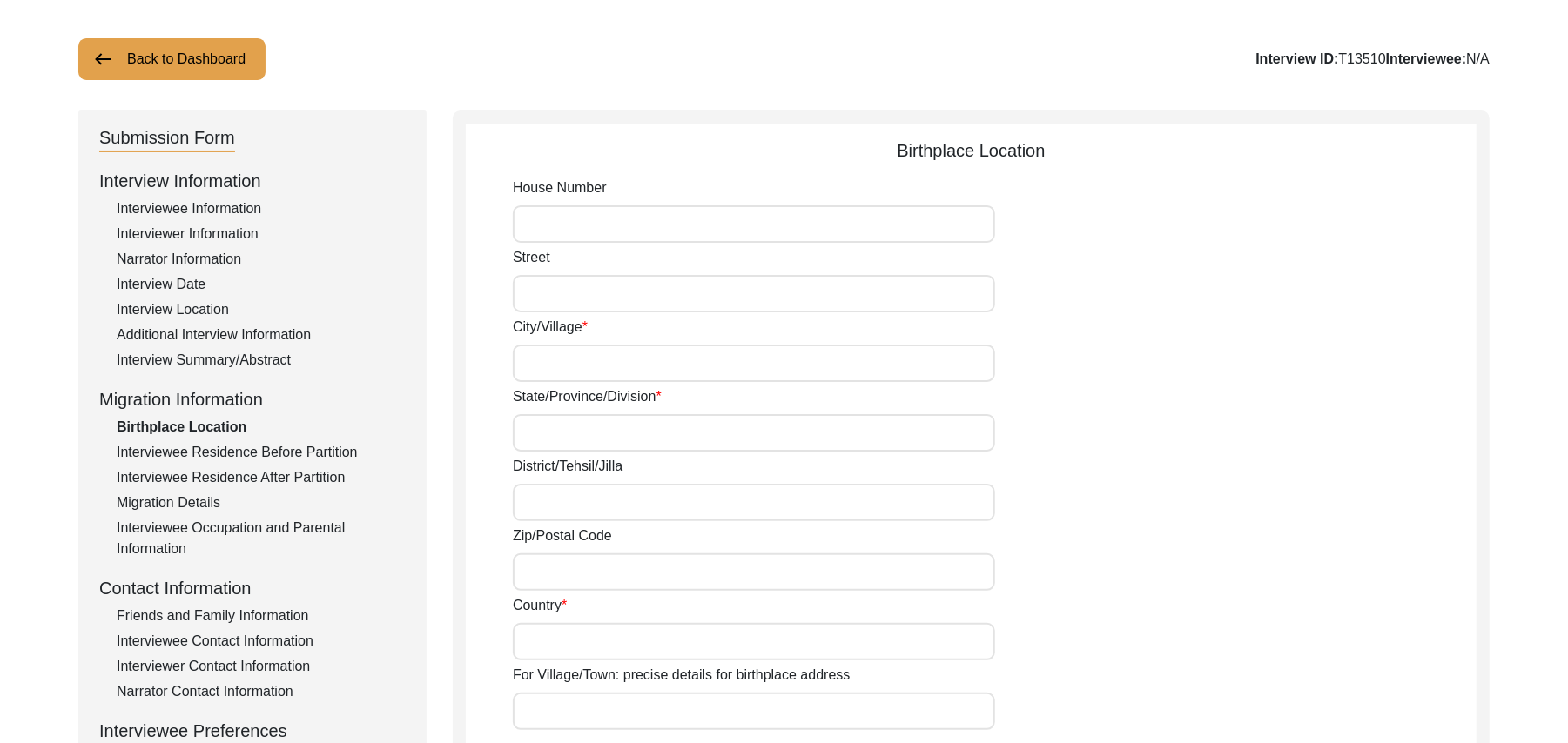
paste input "N/A"
type input "N/A"
click at [547, 289] on input "Street" at bounding box center [754, 294] width 482 height 38
paste input "N/A"
type input "N/A"
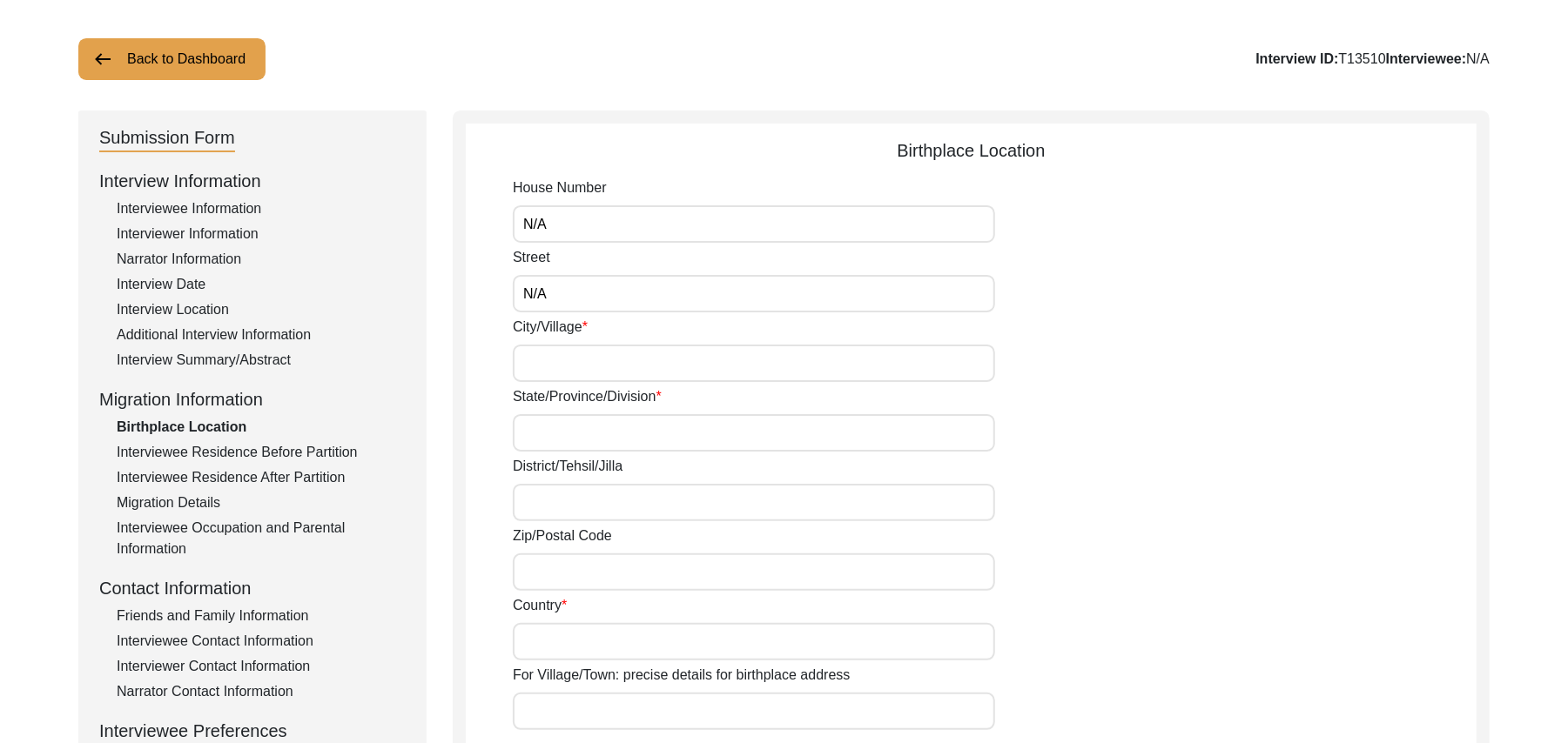
click at [544, 366] on input "City/Village" at bounding box center [754, 363] width 482 height 38
type input "Raikot"
click at [565, 445] on input "State/Province/Division" at bounding box center [754, 434] width 482 height 38
type input "Punjab"
click at [538, 509] on input "District/Tehsil/Jilla" at bounding box center [754, 503] width 482 height 38
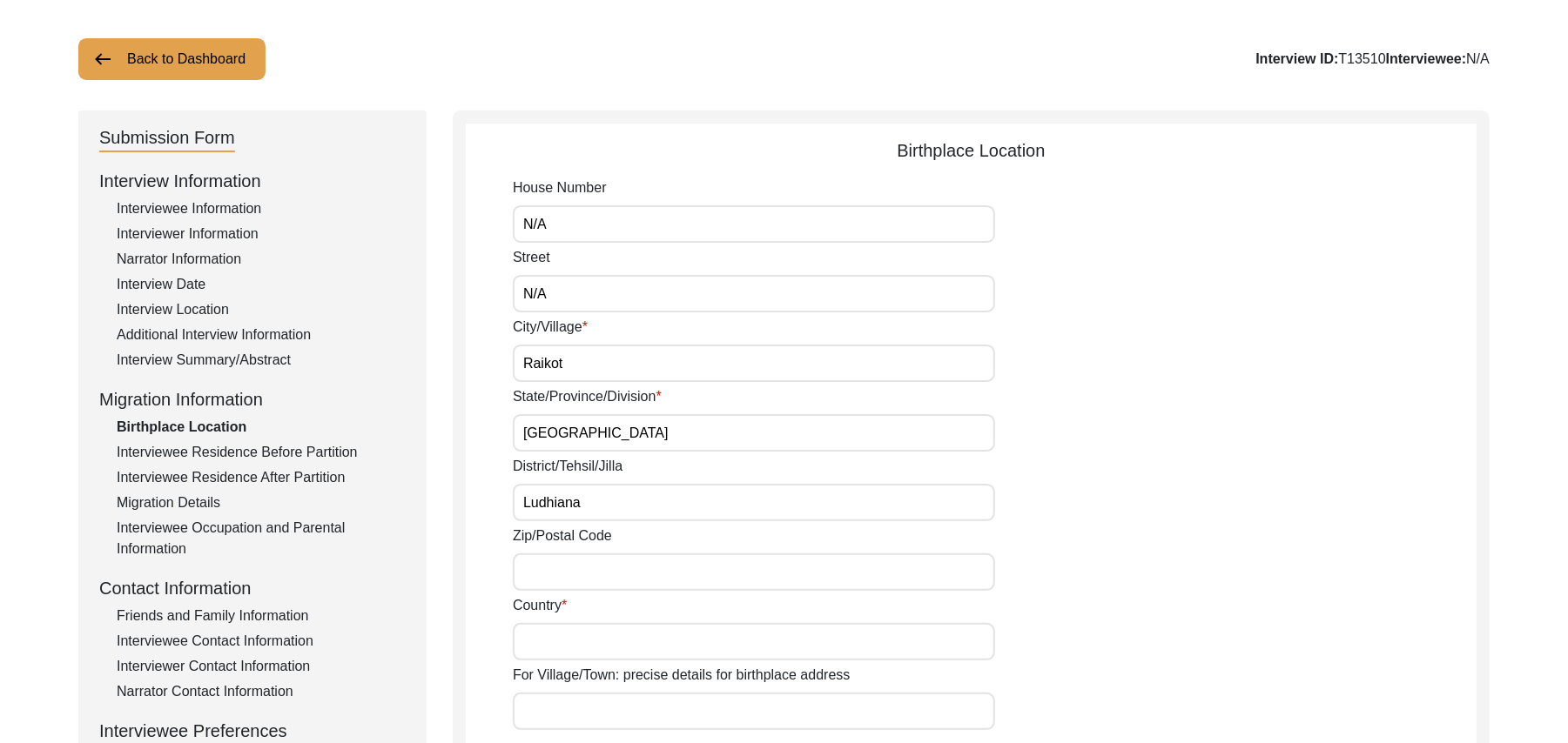
type input "Ludhiana"
click at [540, 565] on input "Zip/Postal Code" at bounding box center [754, 573] width 482 height 38
type input "add"
click at [546, 652] on input "Country" at bounding box center [754, 642] width 482 height 38
type input "India"
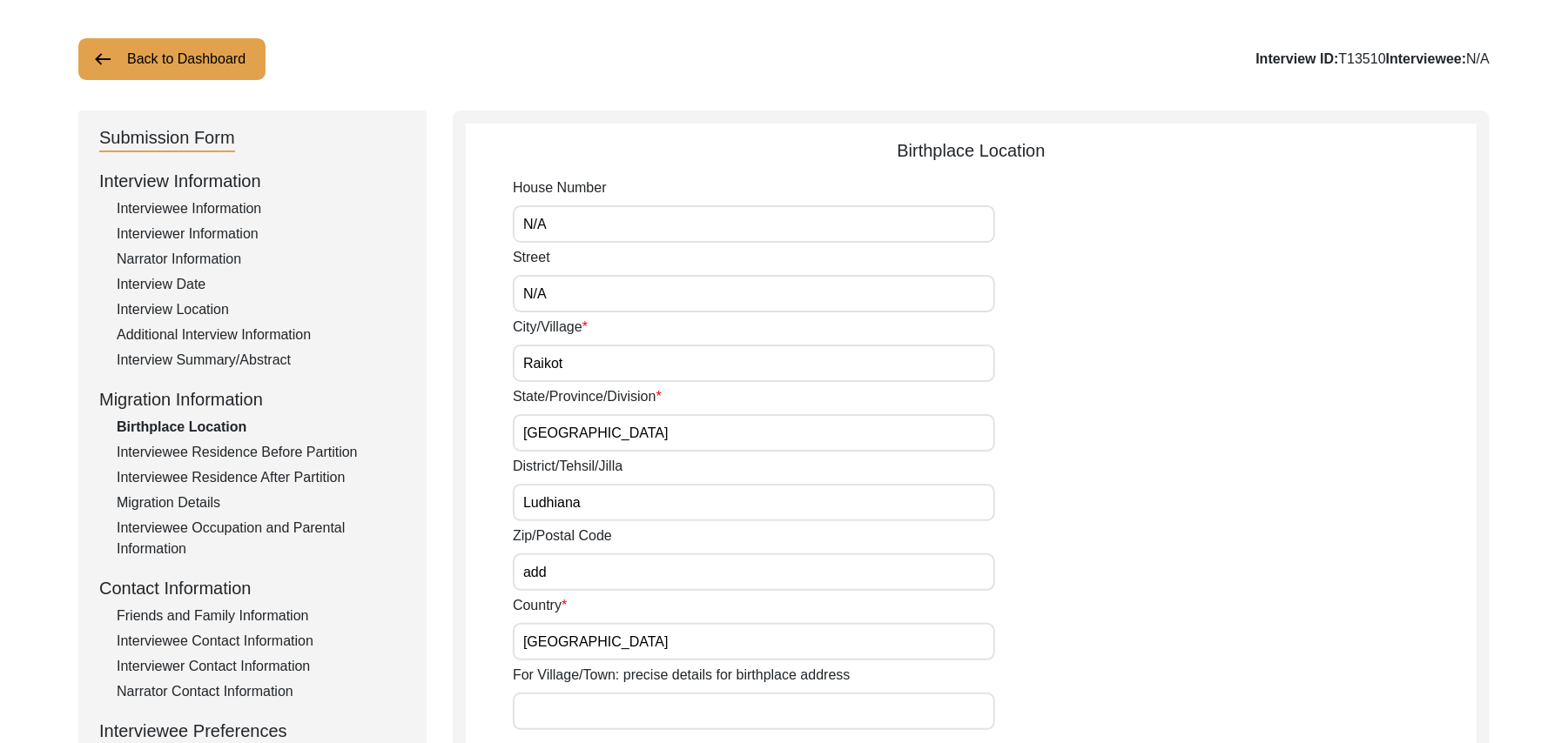
click at [606, 716] on input "For Village/Town: precise details for birthplace address" at bounding box center [754, 711] width 482 height 38
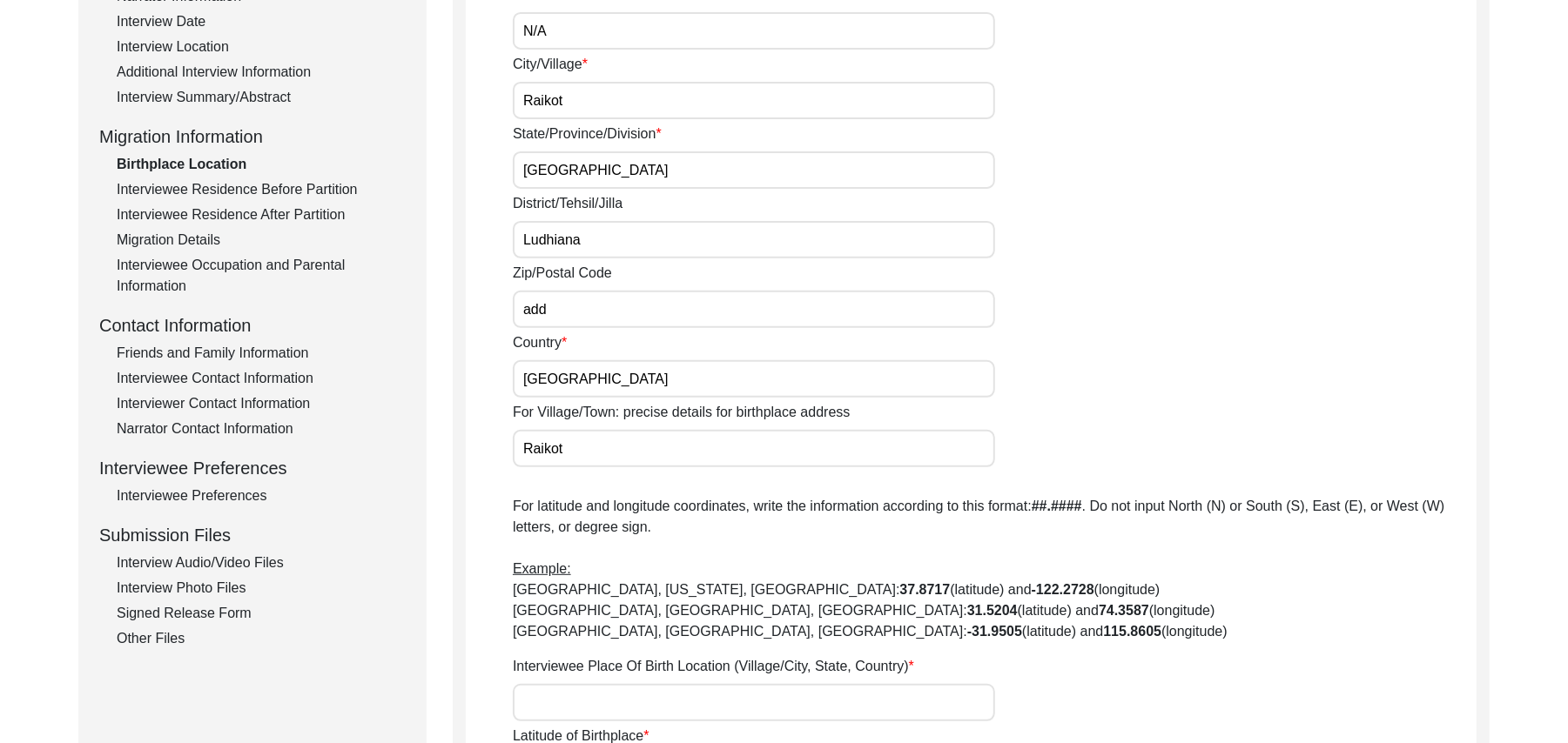
scroll to position [534, 0]
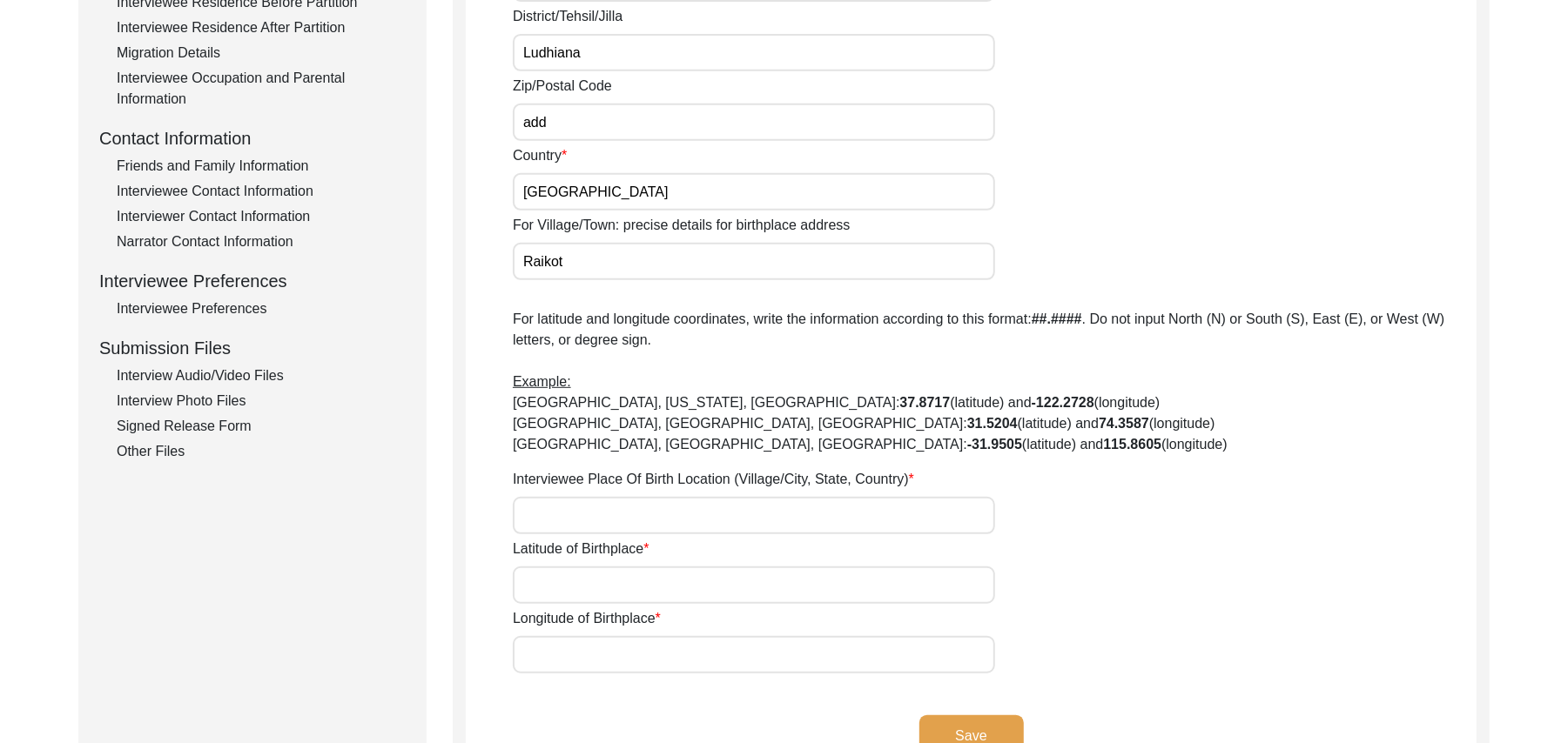
type input "Raikot"
click at [656, 520] on input "Interviewee Place Of Birth Location (Village/City, State, Country)" at bounding box center [754, 516] width 482 height 38
type input "[GEOGRAPHIC_DATA], [GEOGRAPHIC_DATA], [GEOGRAPHIC_DATA]"
click at [627, 592] on input "Latitude of Birthplace" at bounding box center [754, 585] width 482 height 38
paste input "N/A"
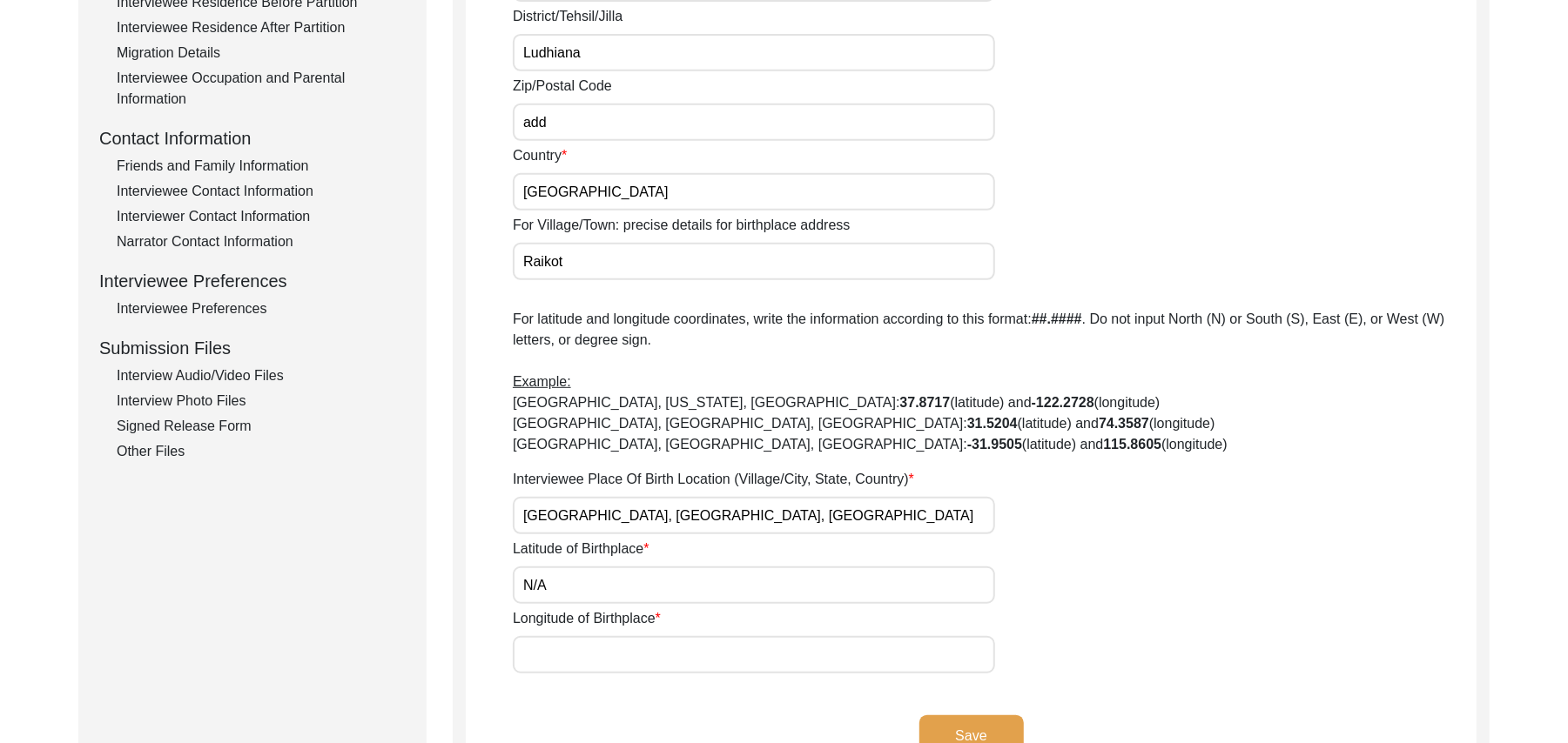
type input "N/A"
click at [608, 652] on input "Longitude of Birthplace" at bounding box center [754, 656] width 482 height 38
paste input "N/A"
type input "N/A"
click at [962, 735] on button "Save" at bounding box center [971, 737] width 105 height 41
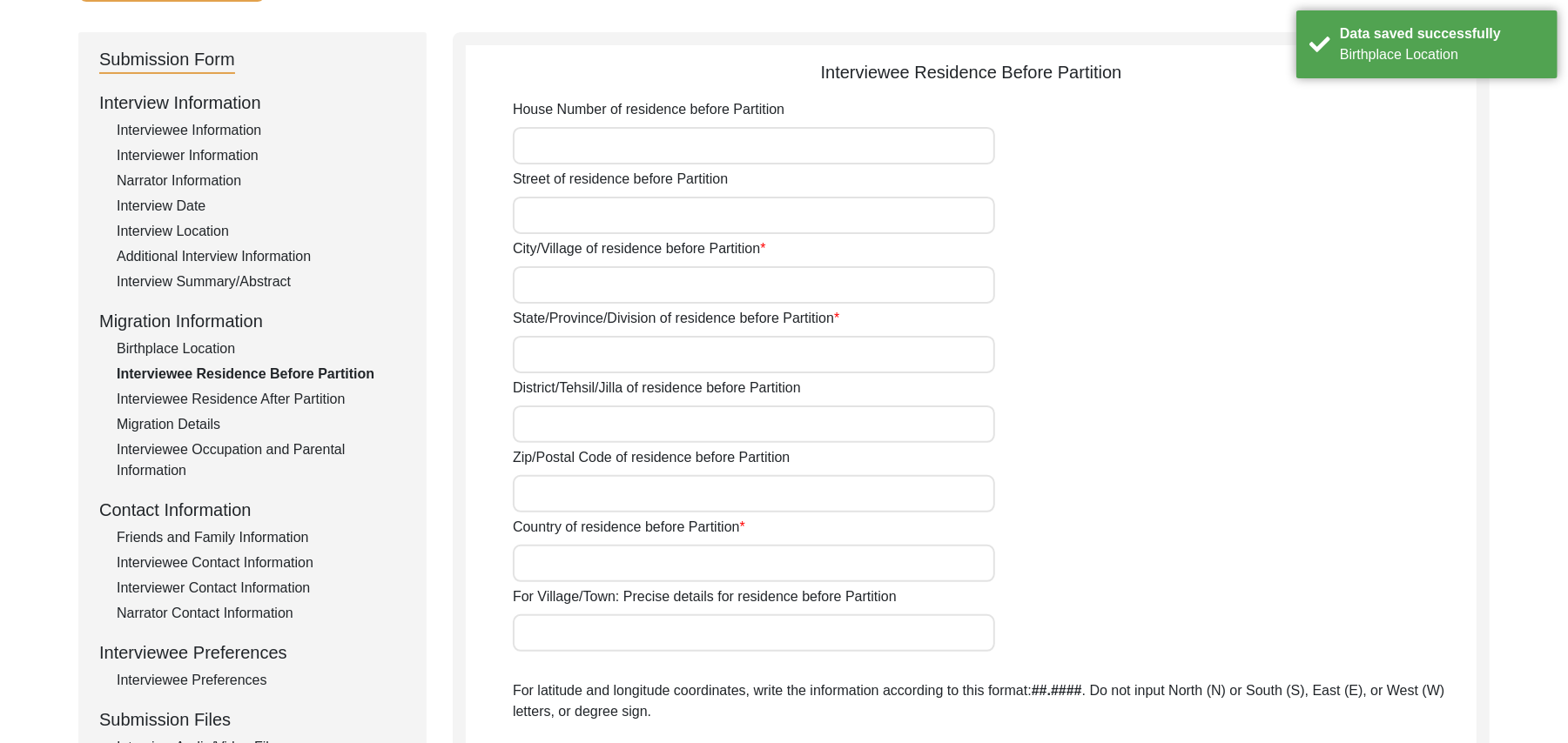
scroll to position [110, 0]
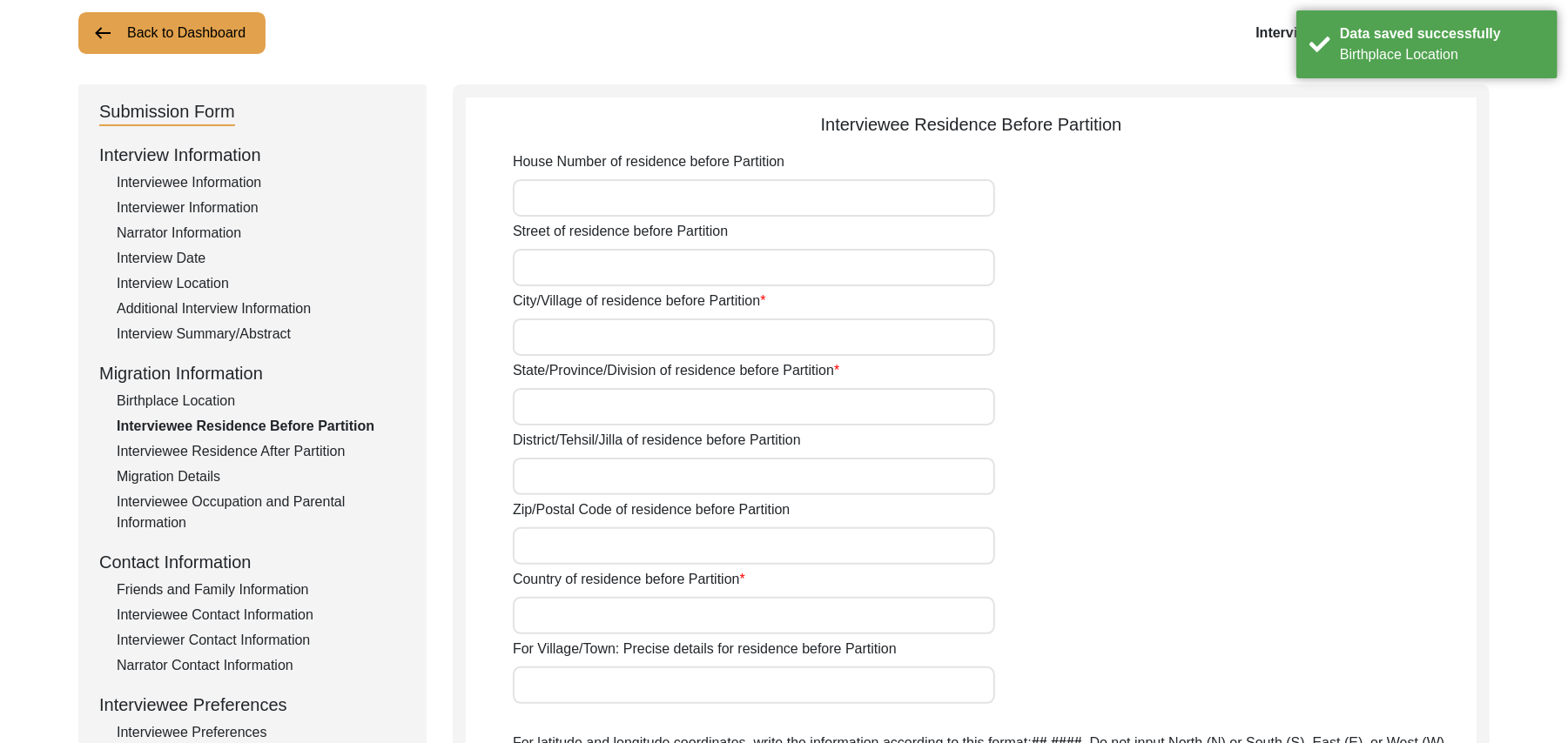
click at [766, 183] on input "House Number of residence before Partition" at bounding box center [754, 198] width 482 height 38
paste input "N/A"
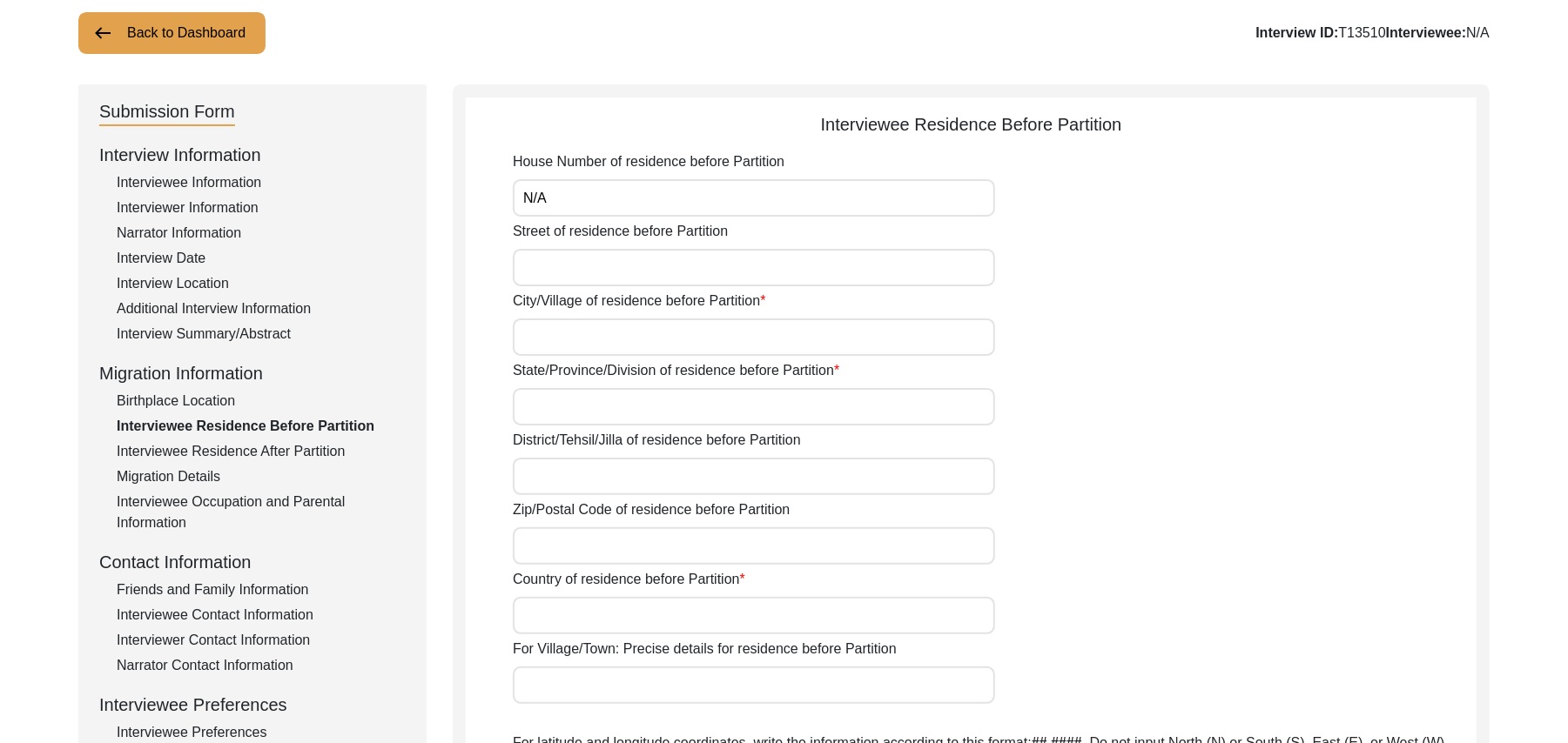
type input "N/A"
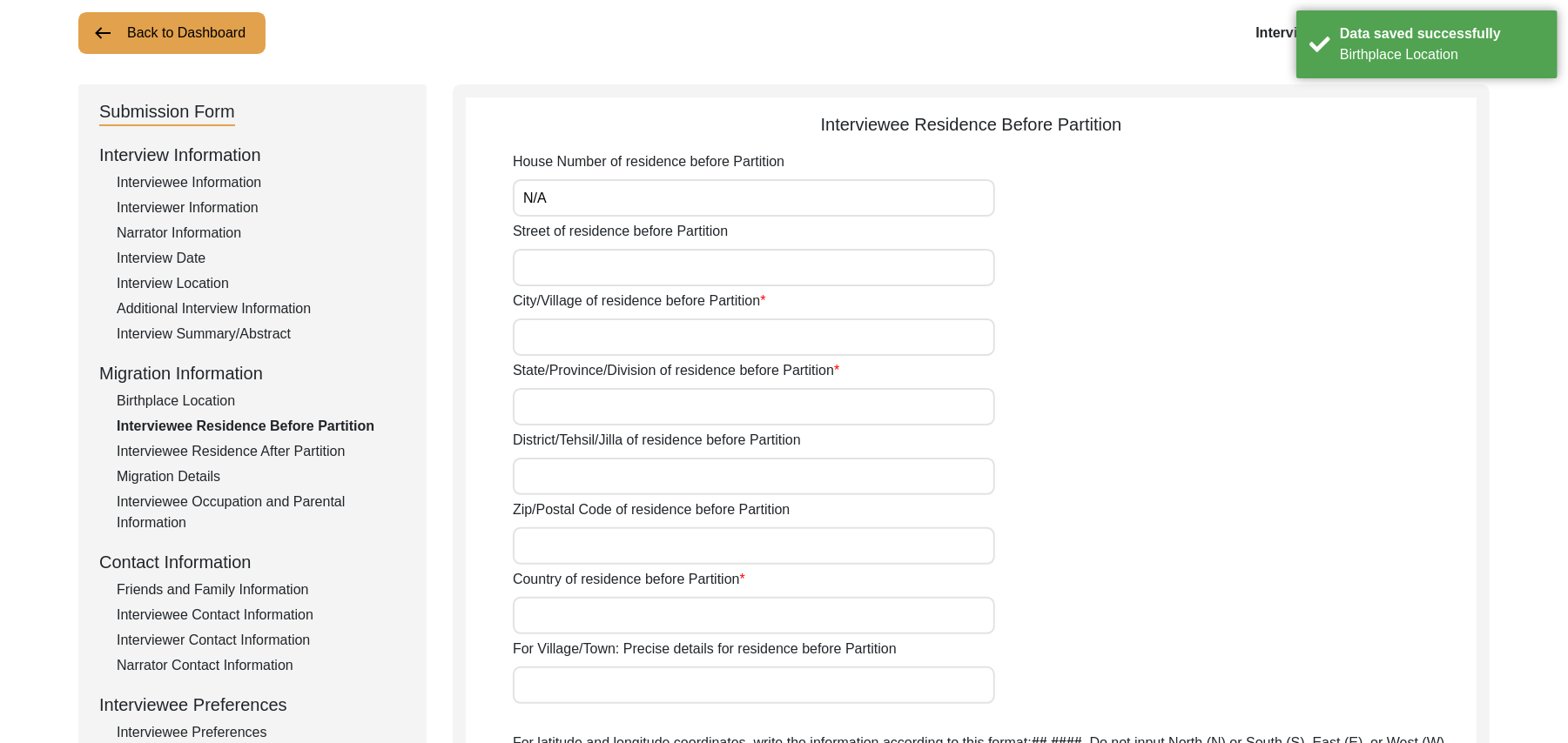
click at [687, 254] on input "Street of residence before Partition" at bounding box center [754, 268] width 482 height 38
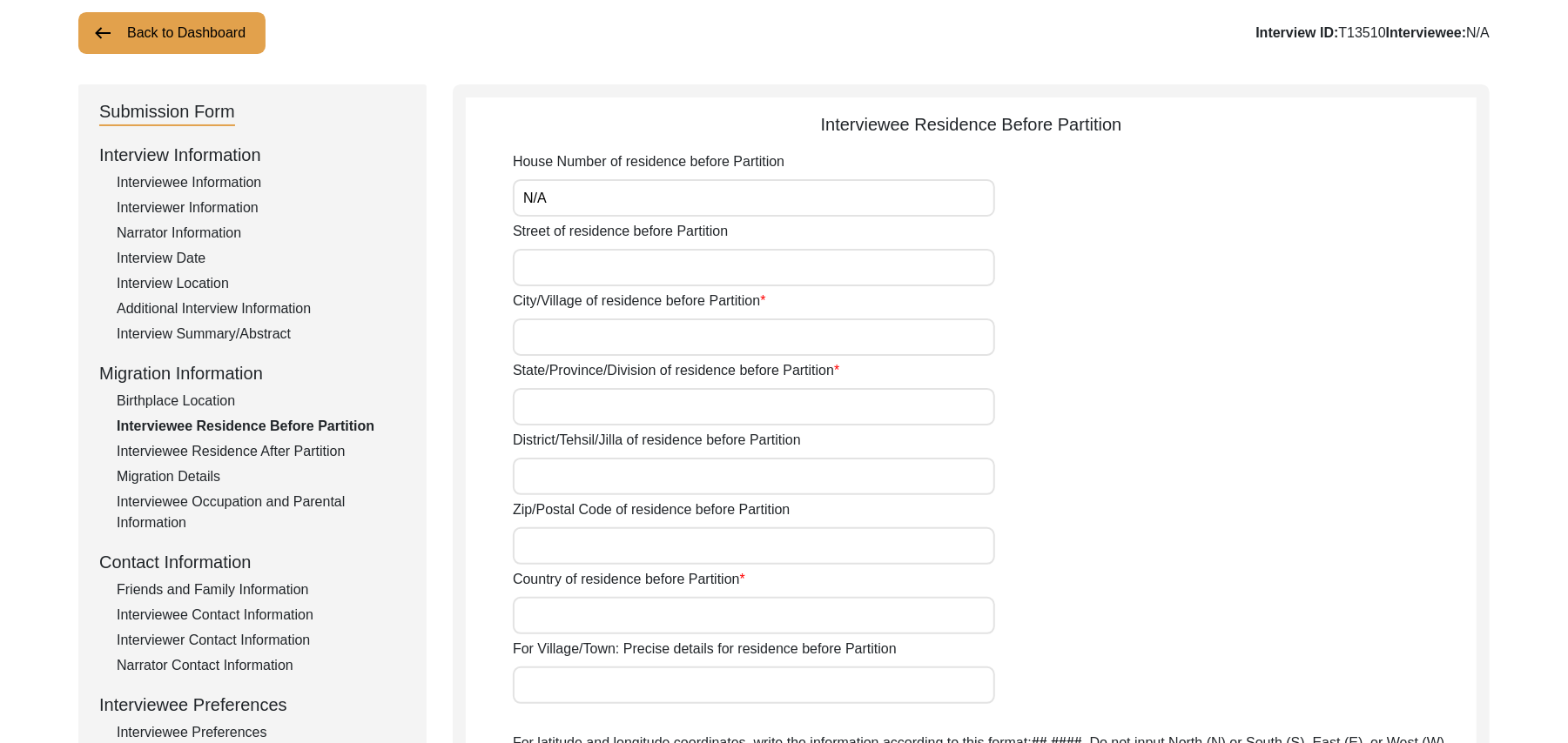
paste input "N/A"
type input "N/A"
click at [642, 343] on input "City/Village of residence before Partition" at bounding box center [754, 337] width 482 height 38
type input "Raikot"
click at [621, 408] on input "State/Province/Division of residence before Partition" at bounding box center [754, 408] width 482 height 38
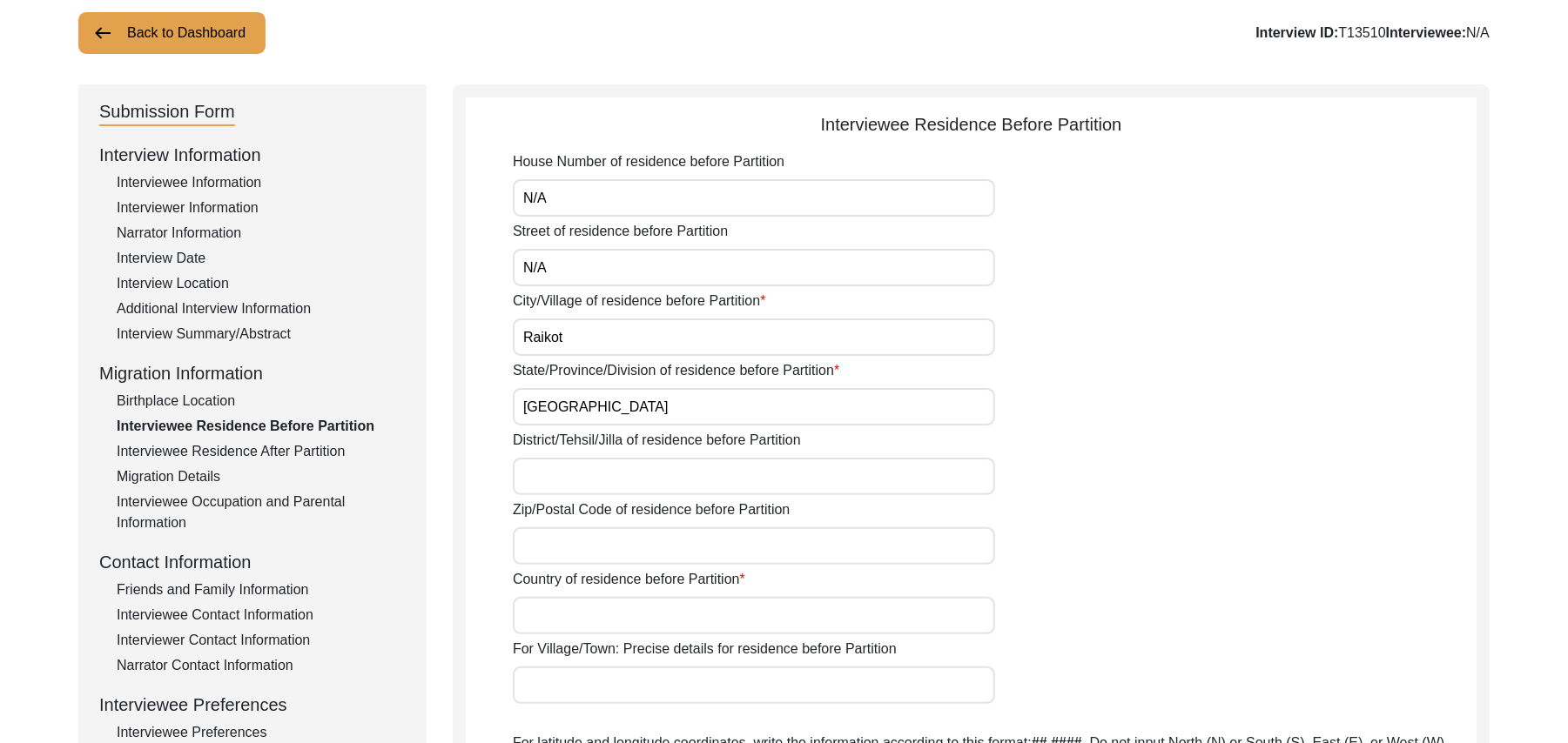
type input "Punjab"
click at [603, 481] on input "District/Tehsil/Jilla of residence before Partition" at bounding box center [754, 477] width 482 height 38
type input "Ludhiana"
click at [578, 544] on input "Zip/Postal Code of residence before Partition" at bounding box center [754, 546] width 482 height 38
type input "DD"
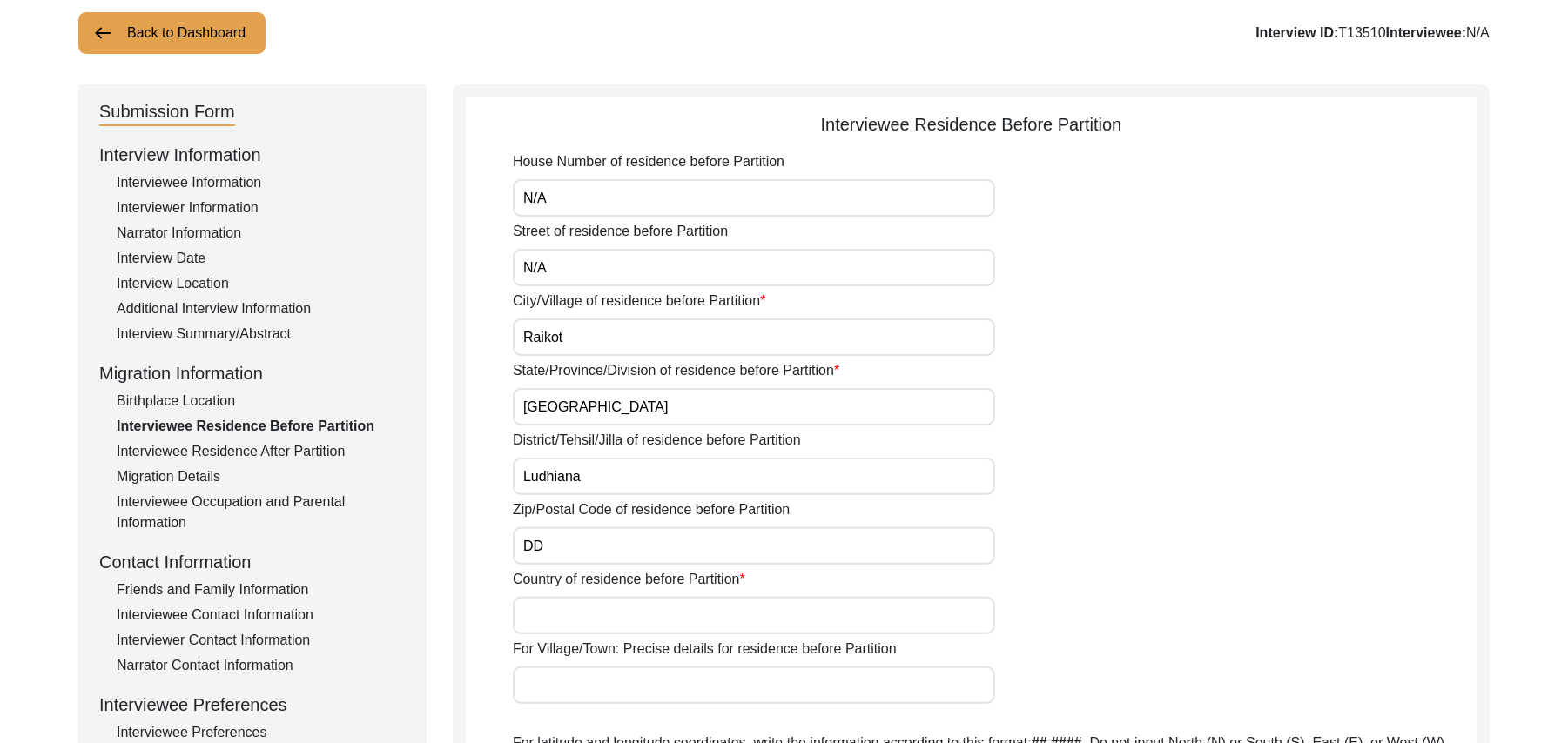
click at [565, 623] on input "Country of residence before Partition" at bounding box center [754, 616] width 482 height 38
type input "i"
type input "India"
click at [557, 687] on input "For Village/Town: Precise details for residence before Partition" at bounding box center [754, 685] width 482 height 38
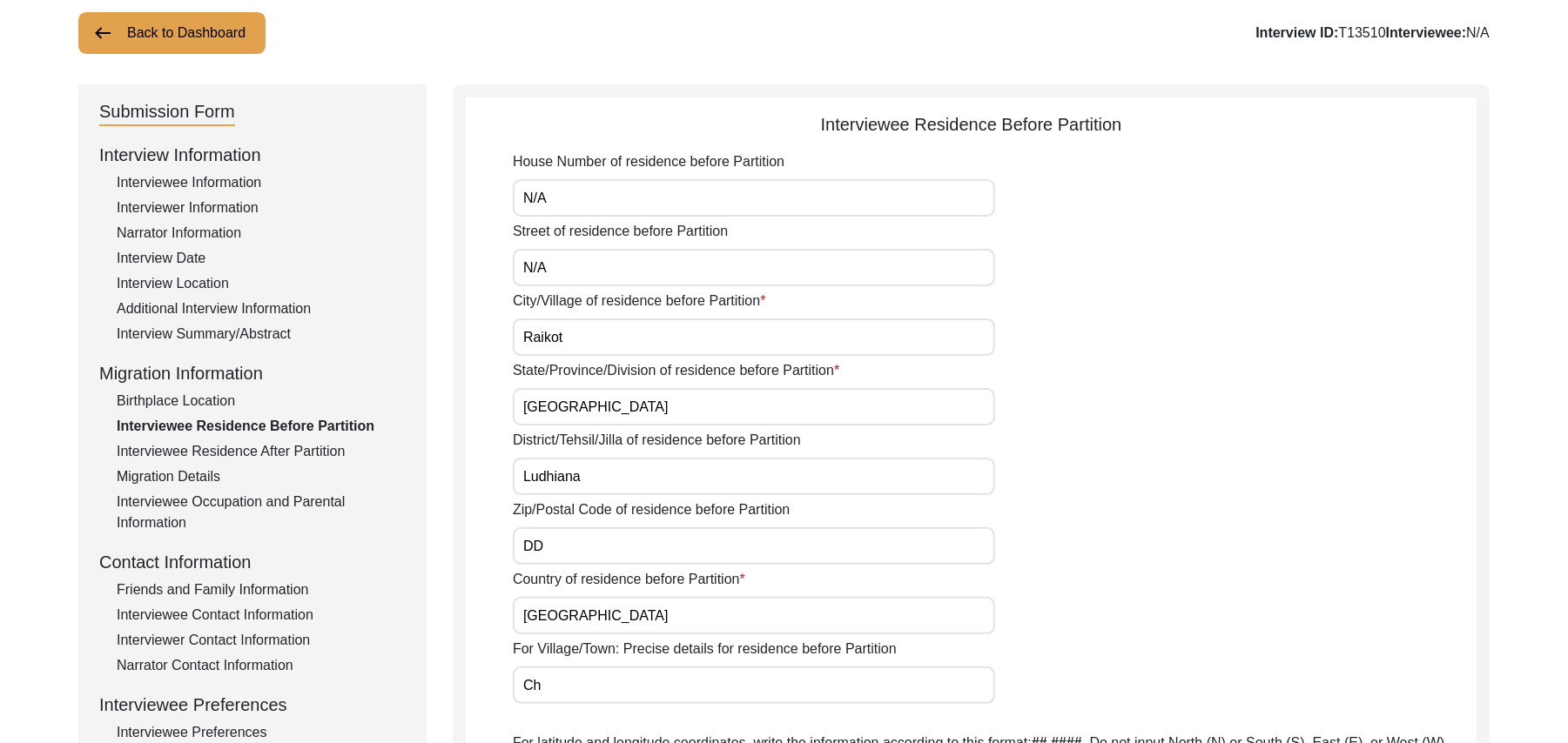
type input "C"
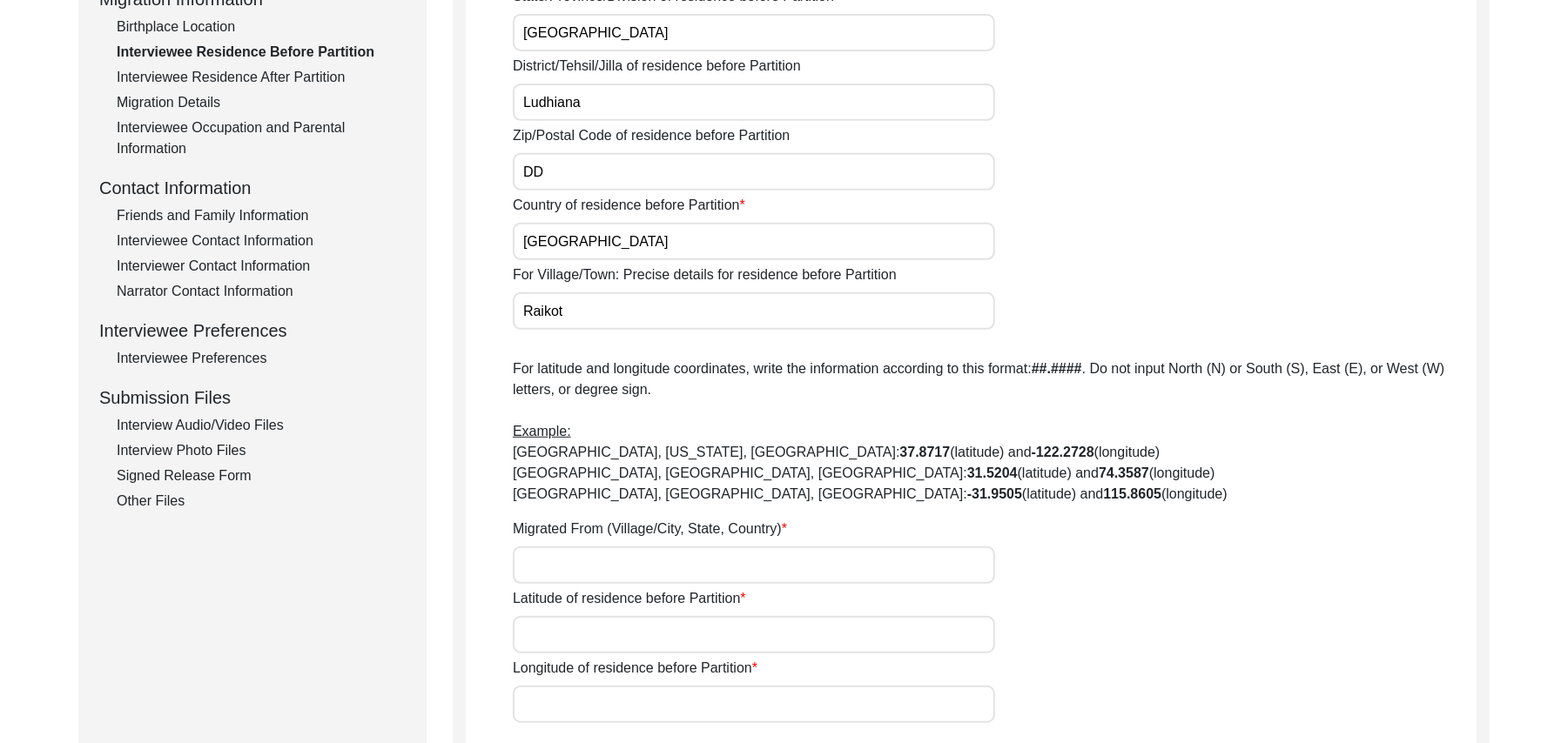
scroll to position [576, 0]
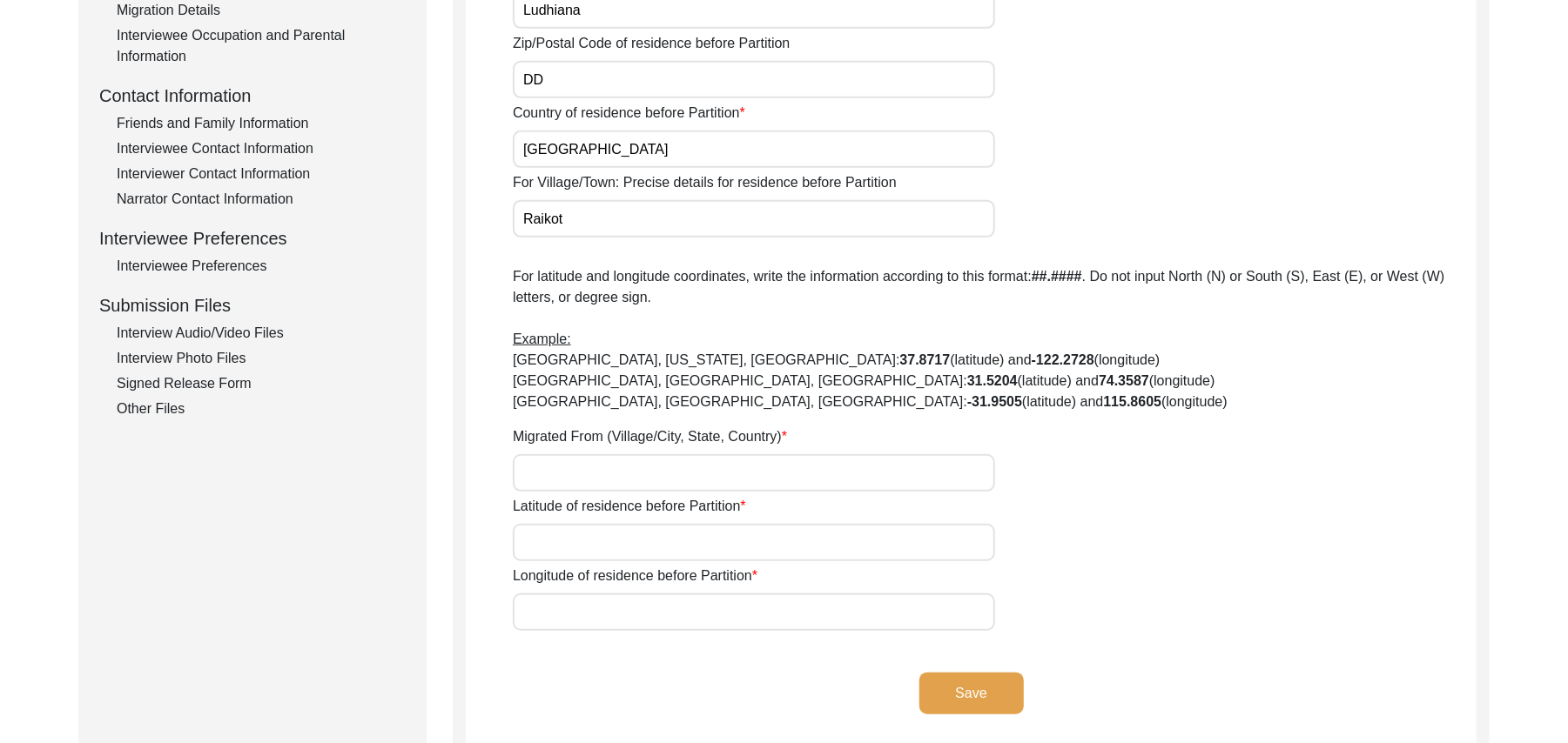
type input "Raikot"
click at [601, 485] on input "Migrated From (Village/City, State, Country)" at bounding box center [754, 473] width 482 height 38
type input "[GEOGRAPHIC_DATA], [GEOGRAPHIC_DATA], [GEOGRAPHIC_DATA]"
click at [599, 554] on input "Latitude of residence before Partition" at bounding box center [754, 543] width 482 height 38
paste input "N/A"
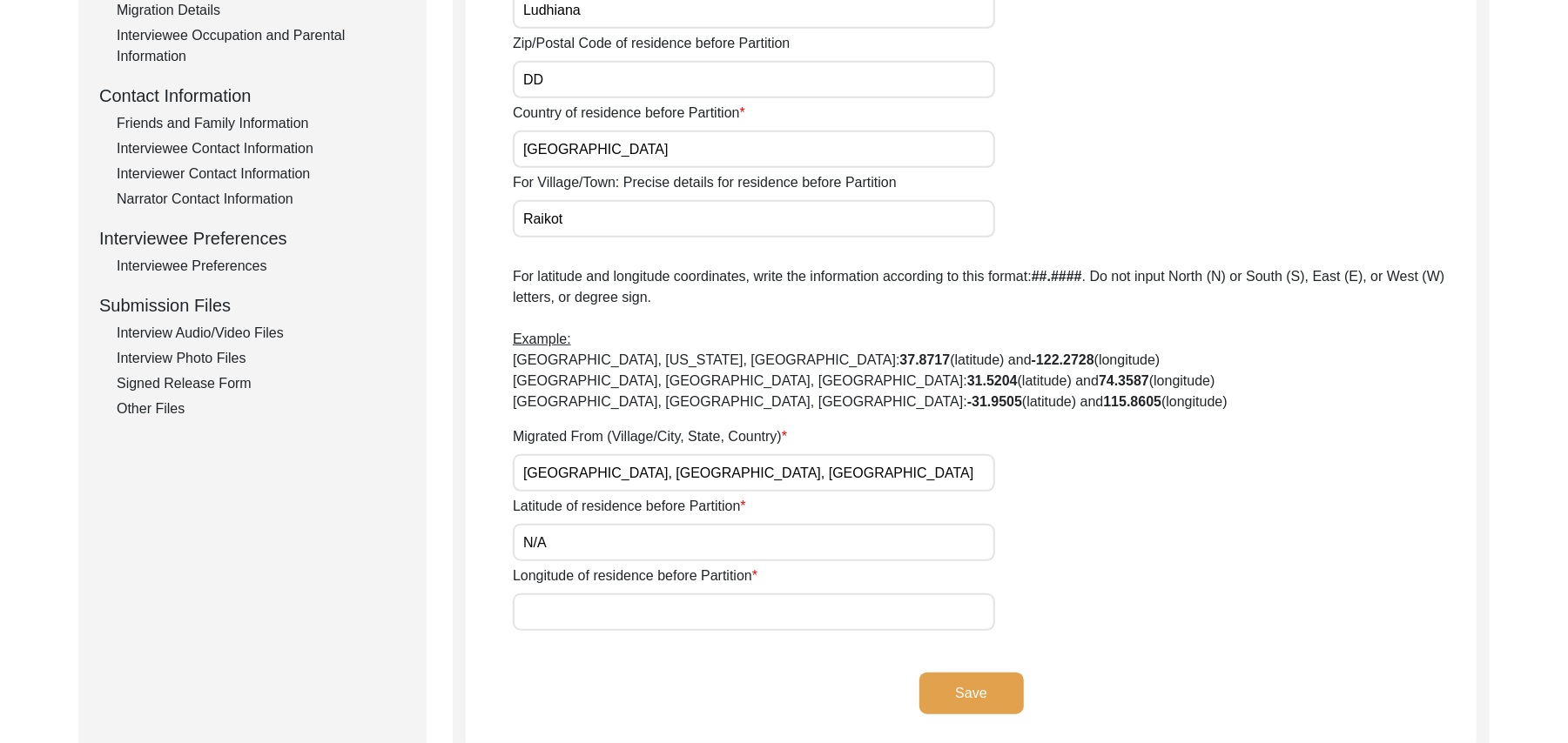
type input "N/A"
click at [591, 615] on input "Longitude of residence before Partition" at bounding box center [754, 612] width 482 height 38
paste input "N/A"
type input "N/A"
click at [971, 697] on button "Save" at bounding box center [971, 693] width 105 height 41
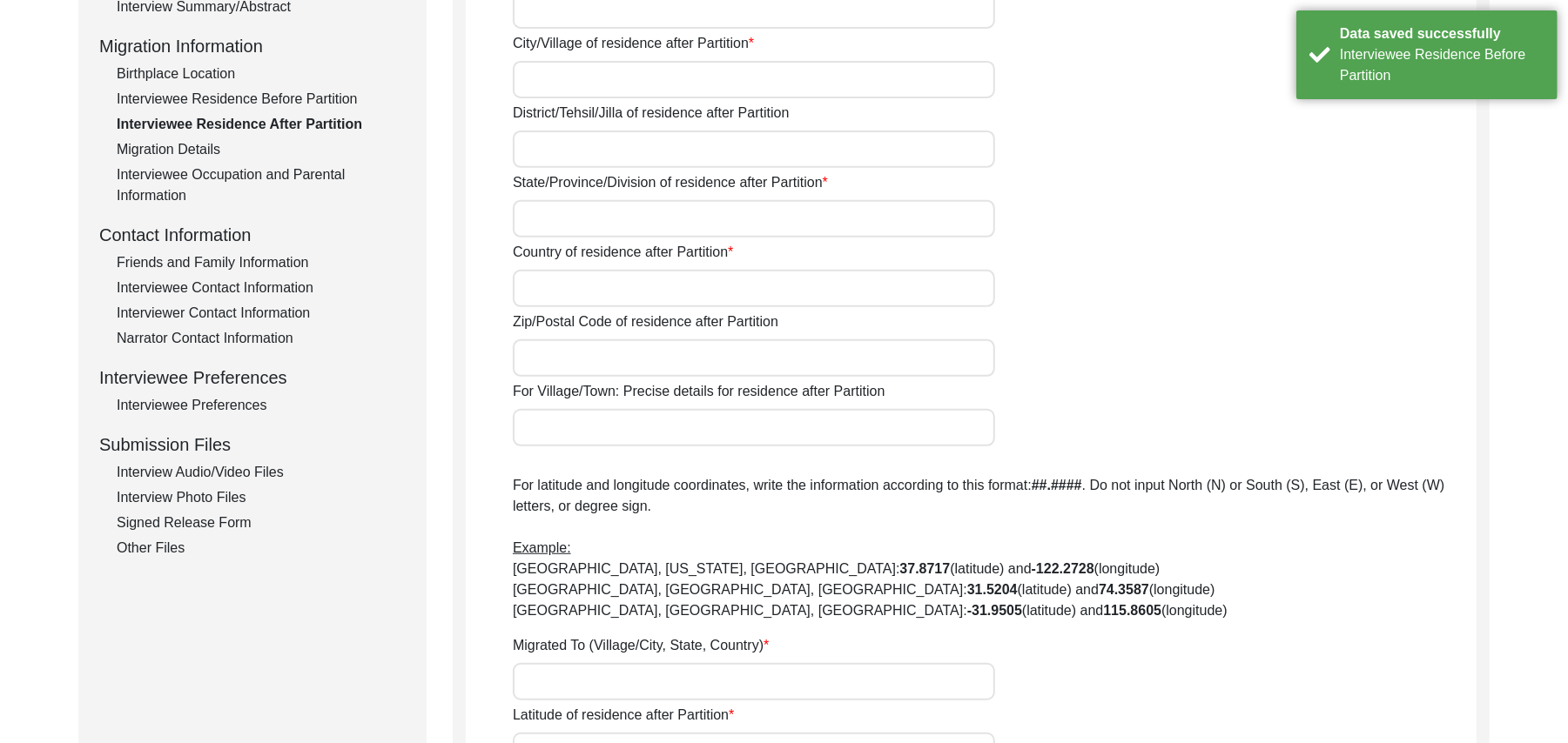
scroll to position [0, 0]
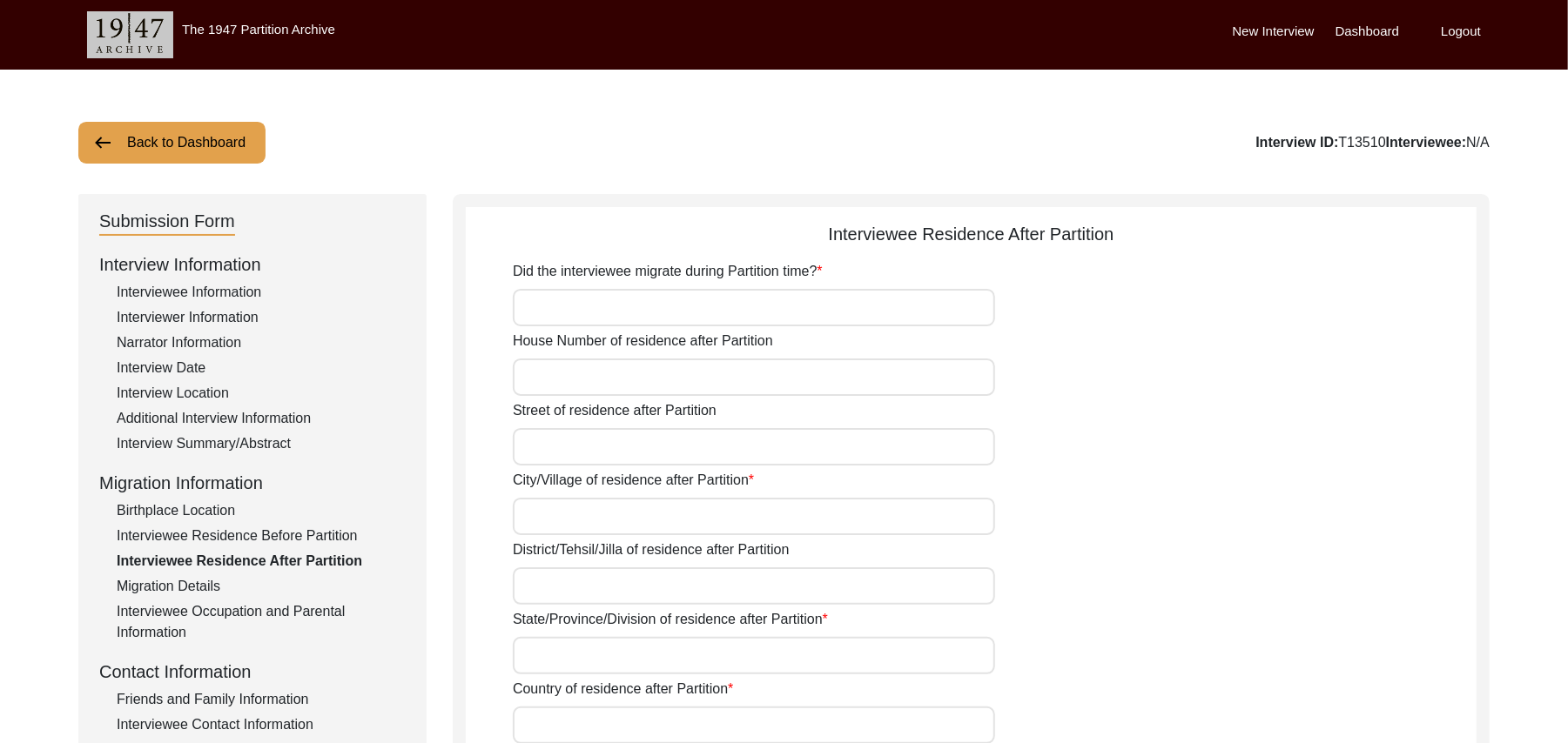
click at [701, 312] on input "Did the interviewee migrate during Partition time?" at bounding box center [754, 307] width 482 height 38
type input "Yes"
click at [659, 389] on input "House Number of residence after Partition" at bounding box center [754, 378] width 482 height 38
paste input "N/A"
type input "N/A"
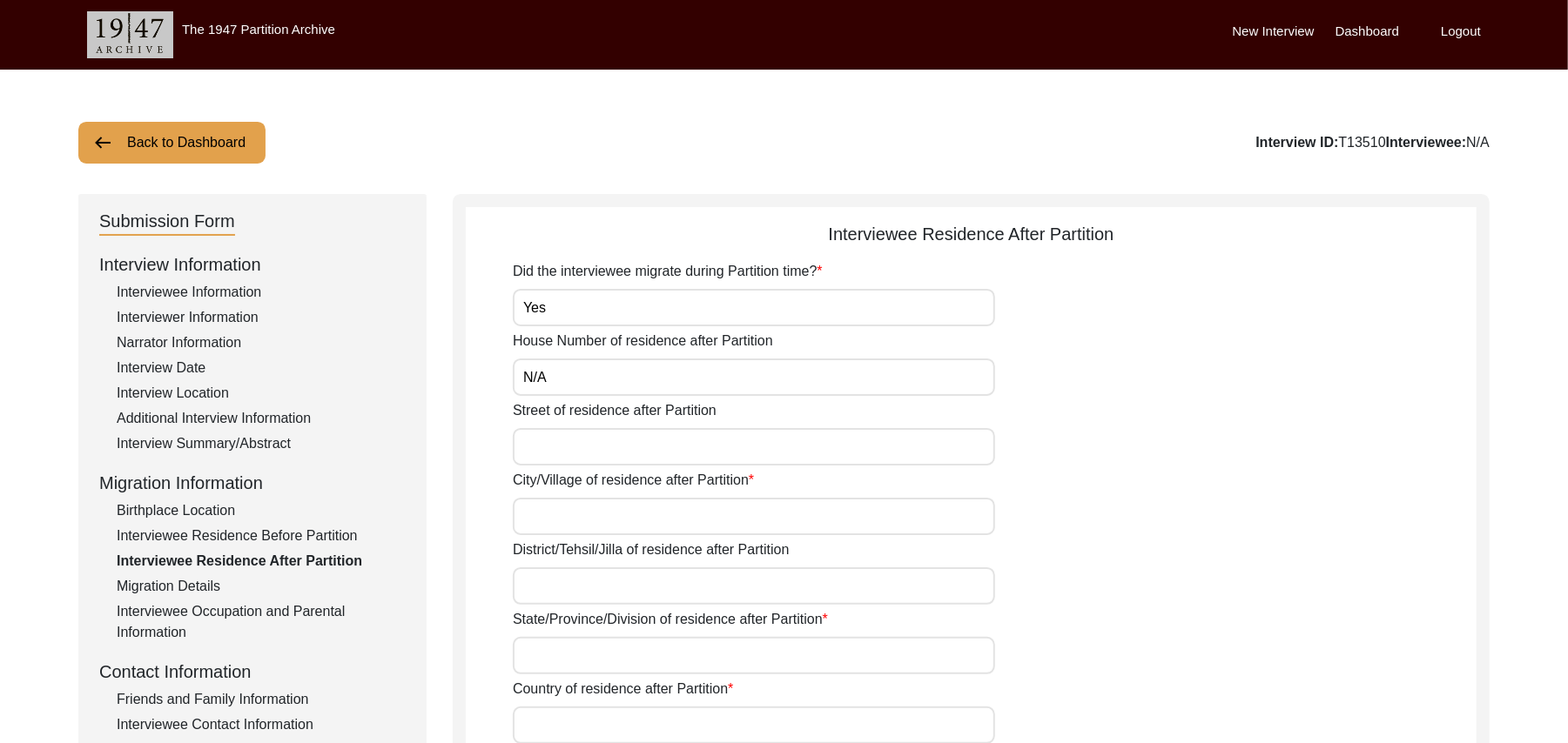
click at [632, 449] on input "Street of residence after Partition" at bounding box center [754, 447] width 482 height 38
paste input "N/A"
type input "N/A"
click at [632, 520] on input "City/Village of residence after Partition" at bounding box center [754, 517] width 482 height 38
type input "Chak 93JB"
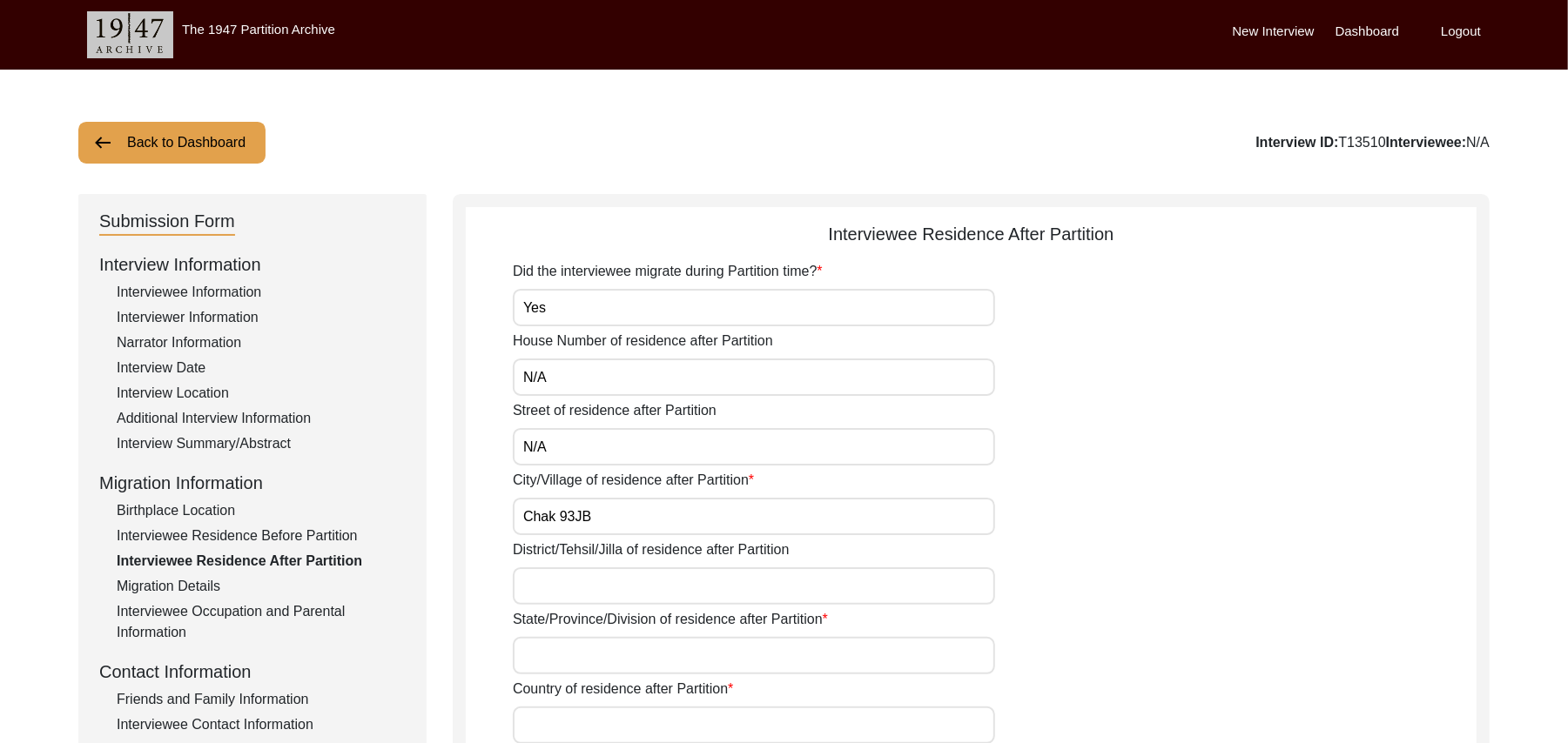
click at [591, 590] on input "District/Tehsil/Jilla of residence after Partition" at bounding box center [754, 586] width 482 height 38
type input "Toba Tek Singh/ Gojra"
click at [582, 656] on input "State/Province/Division of residence after Partition" at bounding box center [754, 656] width 482 height 38
type input "Punjab"
click at [568, 725] on input "Country of residence after Partition" at bounding box center [754, 726] width 482 height 38
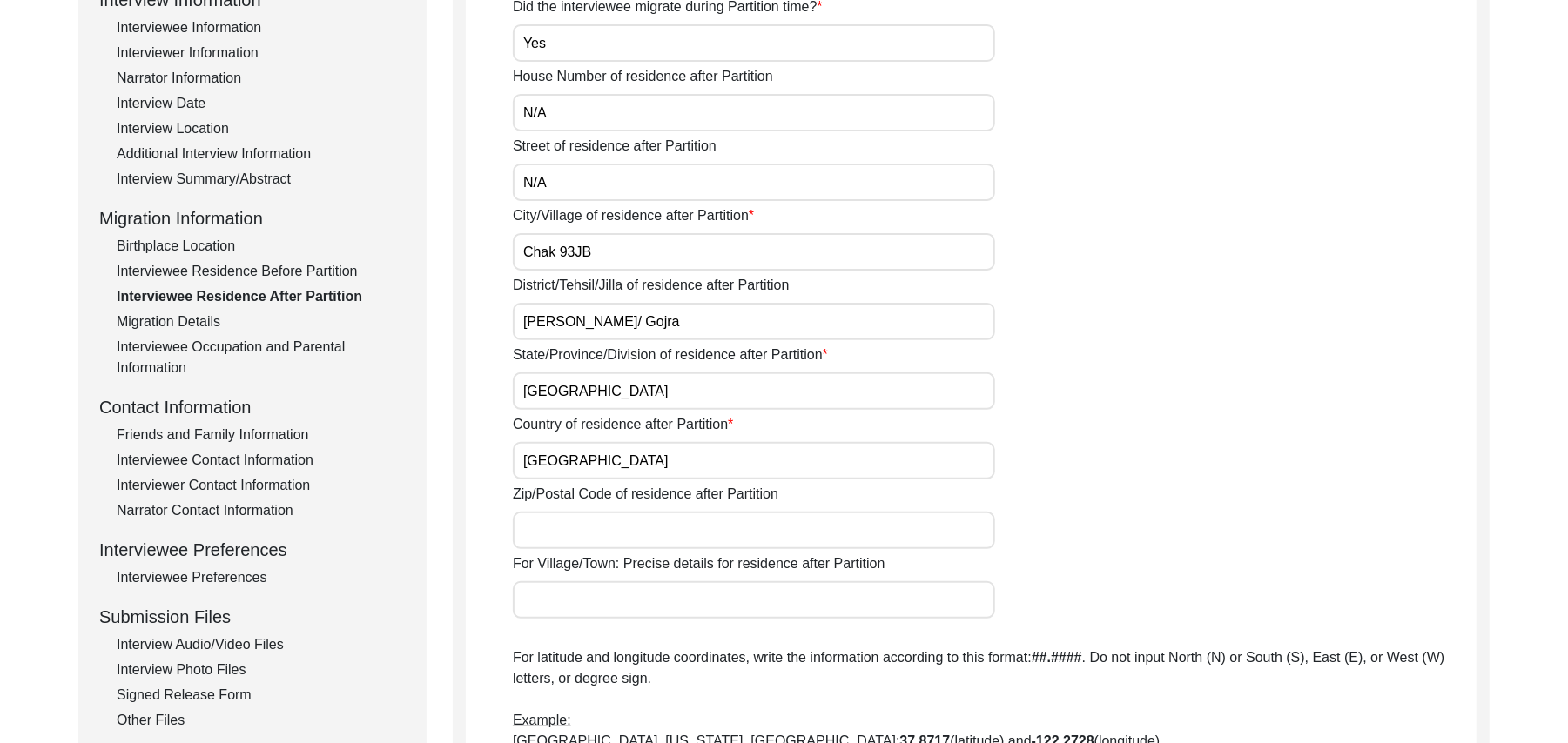
scroll to position [419, 0]
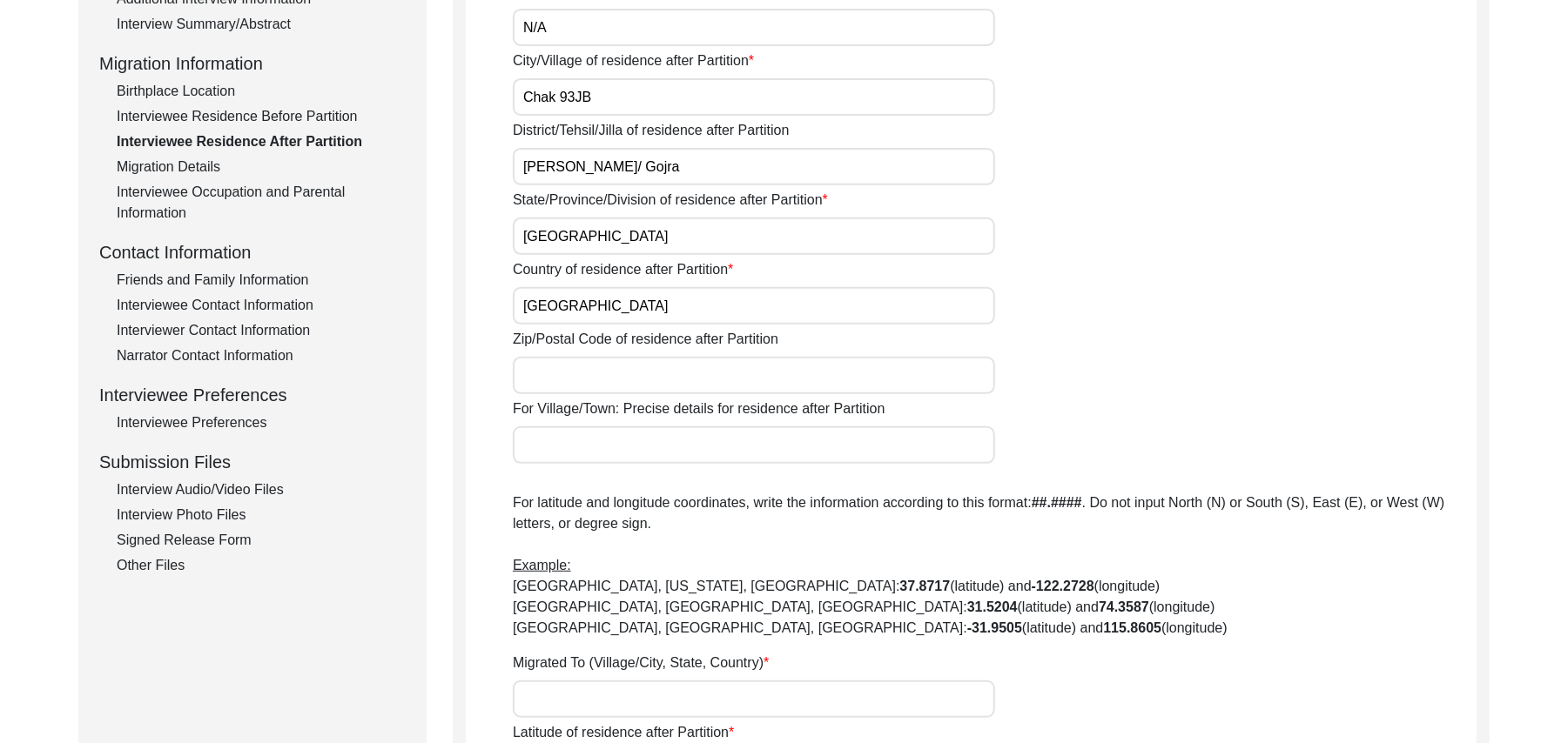
type input "Pakistan"
click at [536, 377] on input "Zip/Postal Code of residence after Partition" at bounding box center [754, 376] width 482 height 38
type input "36120"
click at [531, 446] on input "For Village/Town: Precise details for residence after Partition" at bounding box center [754, 445] width 482 height 38
type input "Chak 93JB/ Pakka Anna Railway station"
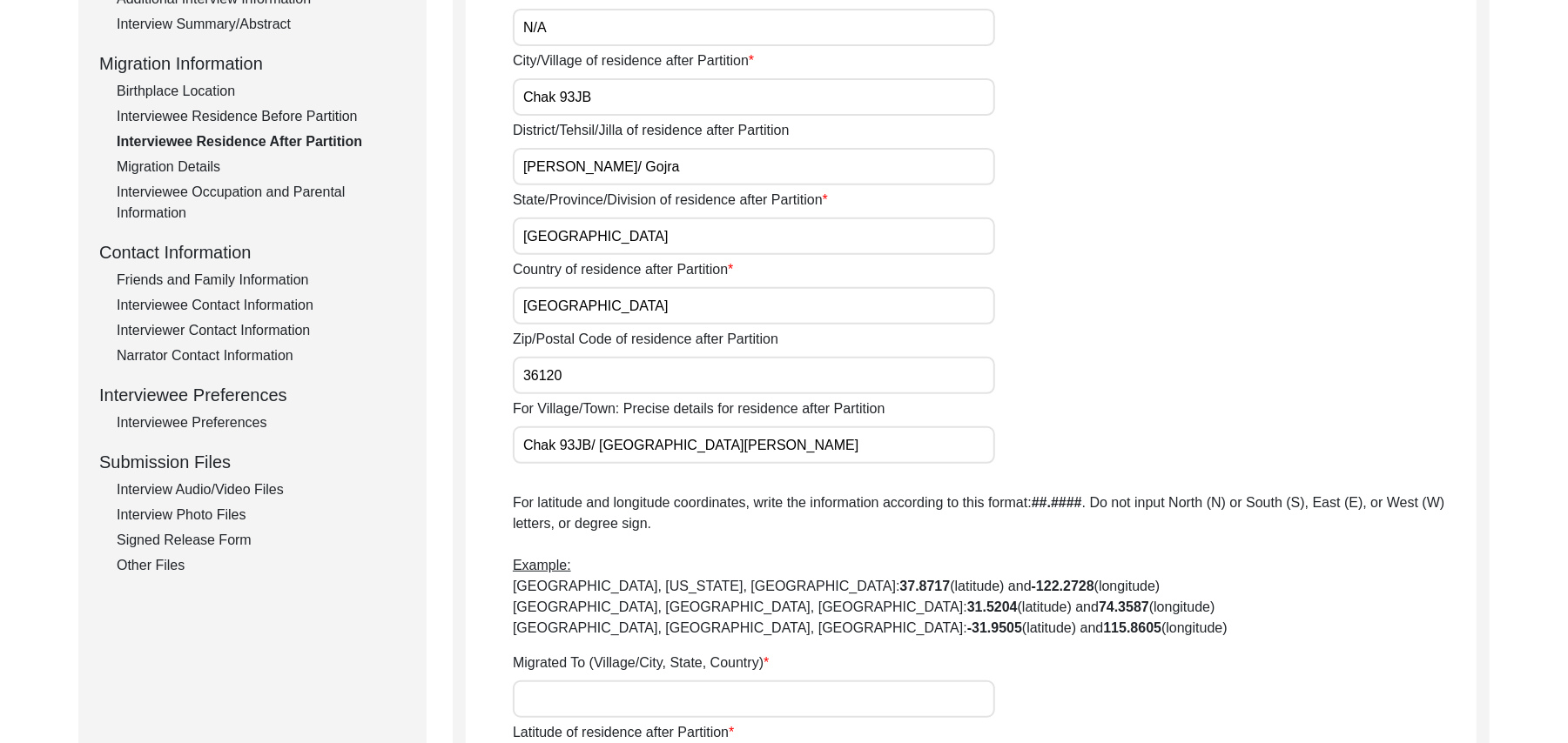
click at [572, 703] on input "Migrated To (Village/City, State, Country)" at bounding box center [754, 700] width 482 height 38
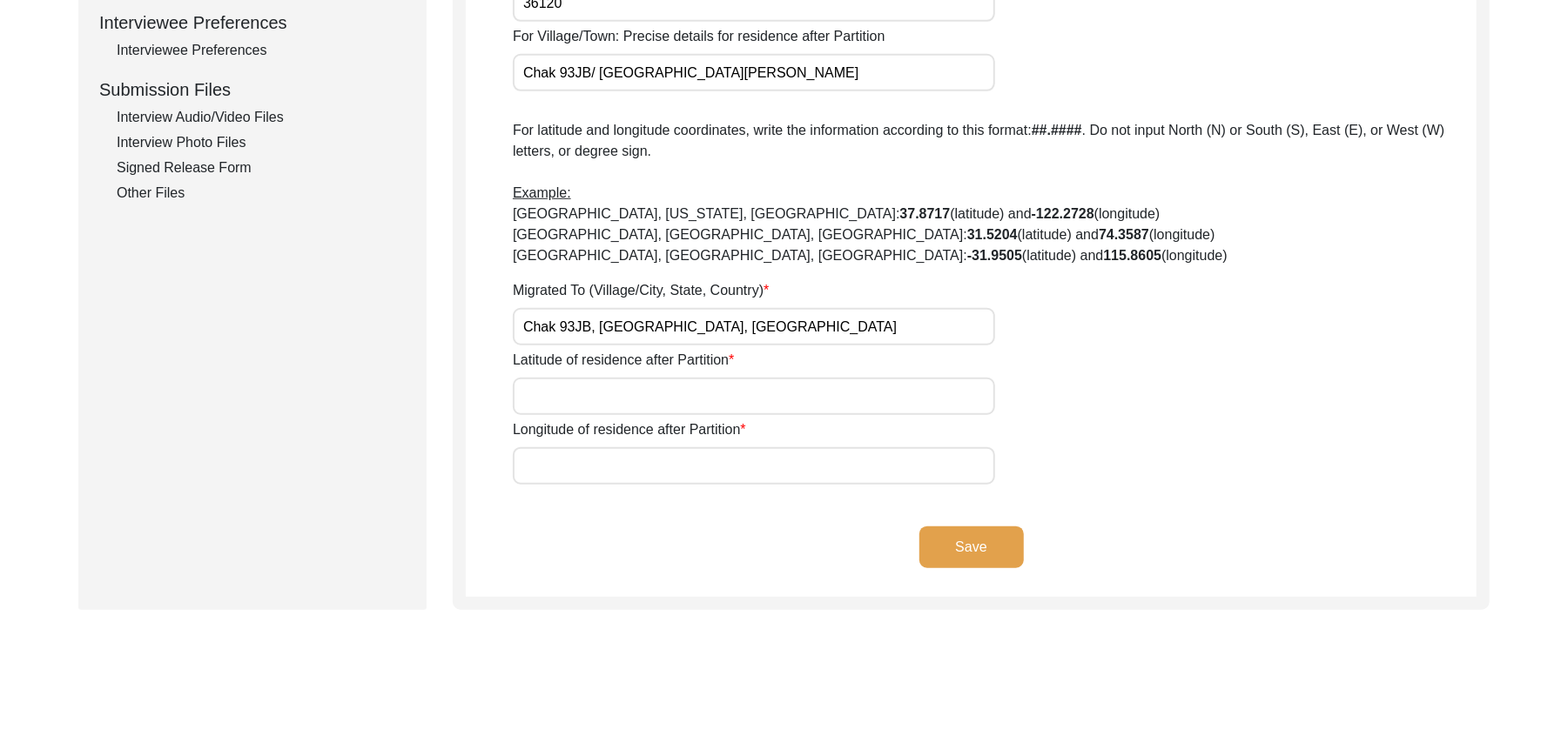
scroll to position [886, 0]
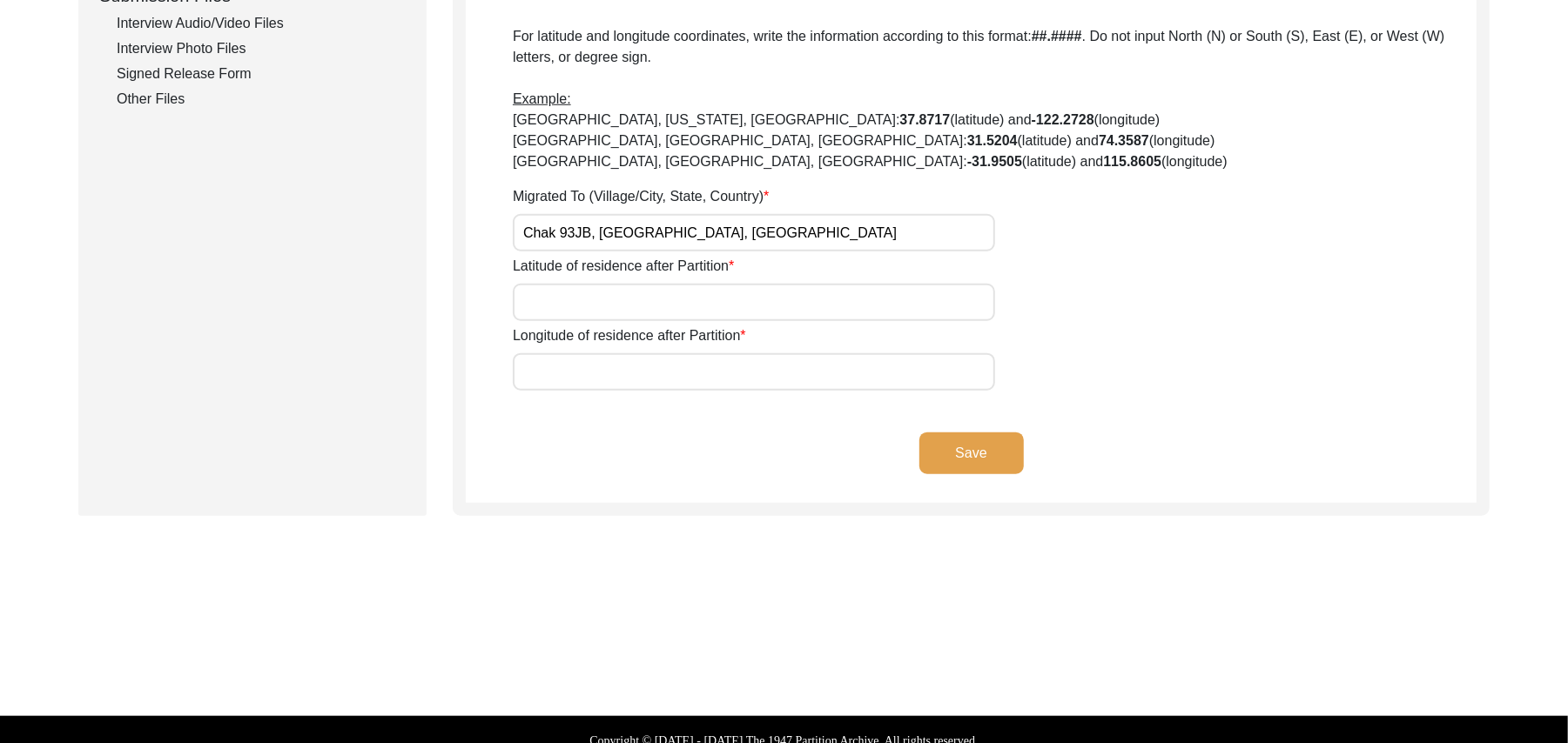
type input "Chak 93JB, [GEOGRAPHIC_DATA], [GEOGRAPHIC_DATA]"
click at [604, 308] on input "Latitude of residence after Partition" at bounding box center [754, 303] width 482 height 38
paste input "N/A"
type input "N/A"
click at [602, 372] on input "Longitude of residence after Partition" at bounding box center [754, 372] width 482 height 38
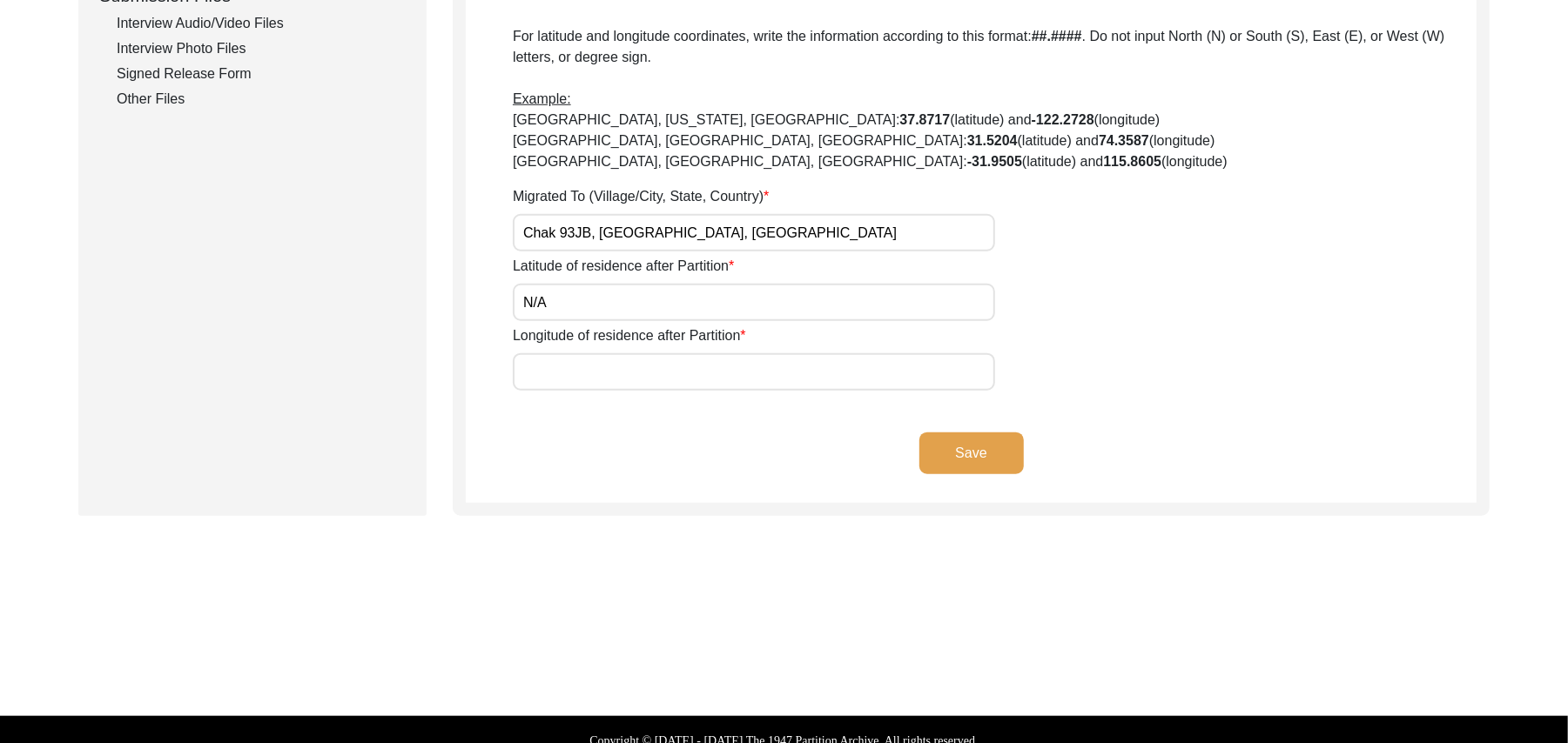
paste input "N/A"
type input "N/A"
click at [977, 449] on button "Save" at bounding box center [971, 454] width 105 height 41
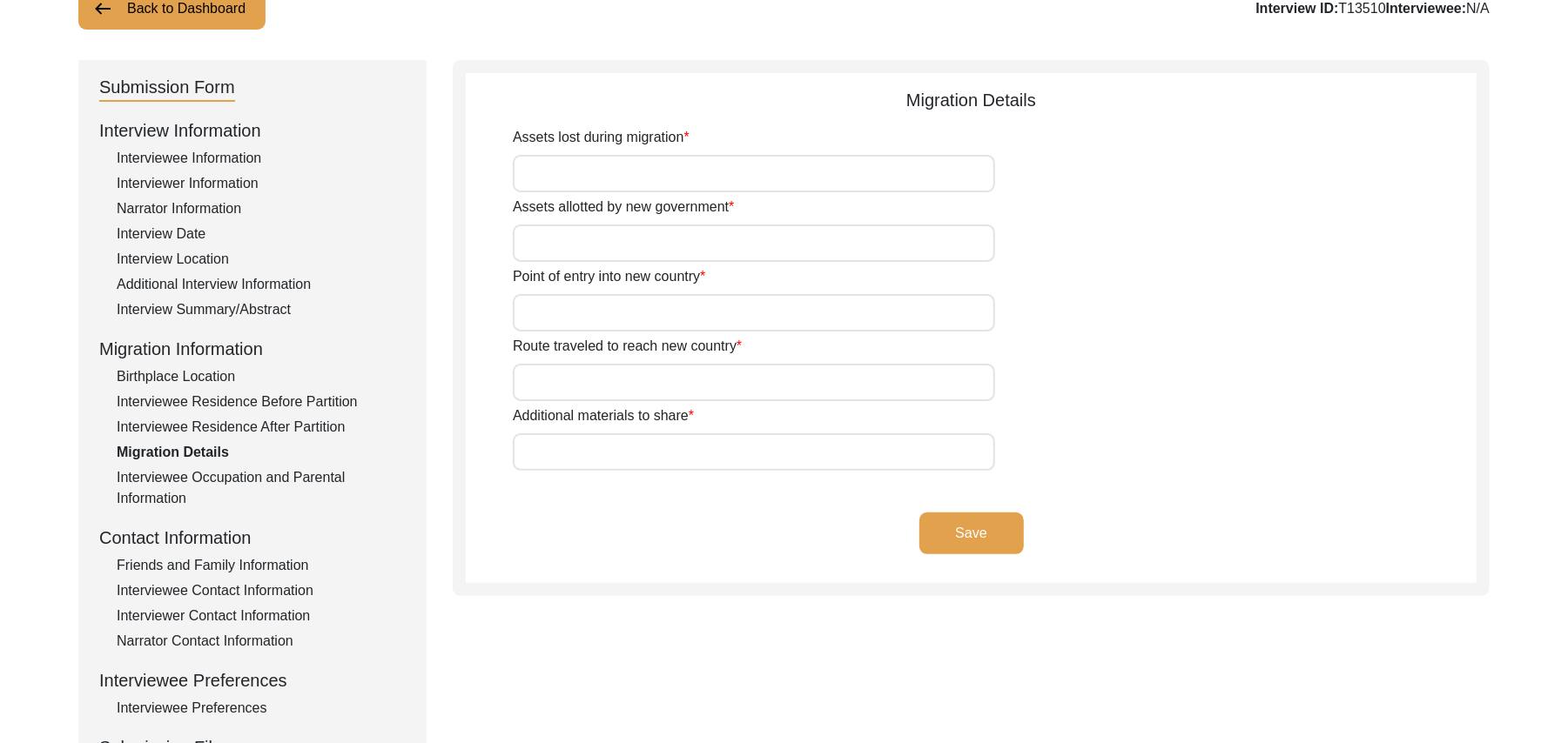
scroll to position [133, 0]
click at [601, 174] on input "Assets lost during migration" at bounding box center [754, 175] width 482 height 38
type input "Land, Home, Animals"
click at [579, 241] on input "Assets allotted by new government" at bounding box center [754, 244] width 482 height 38
type input "Land, Home"
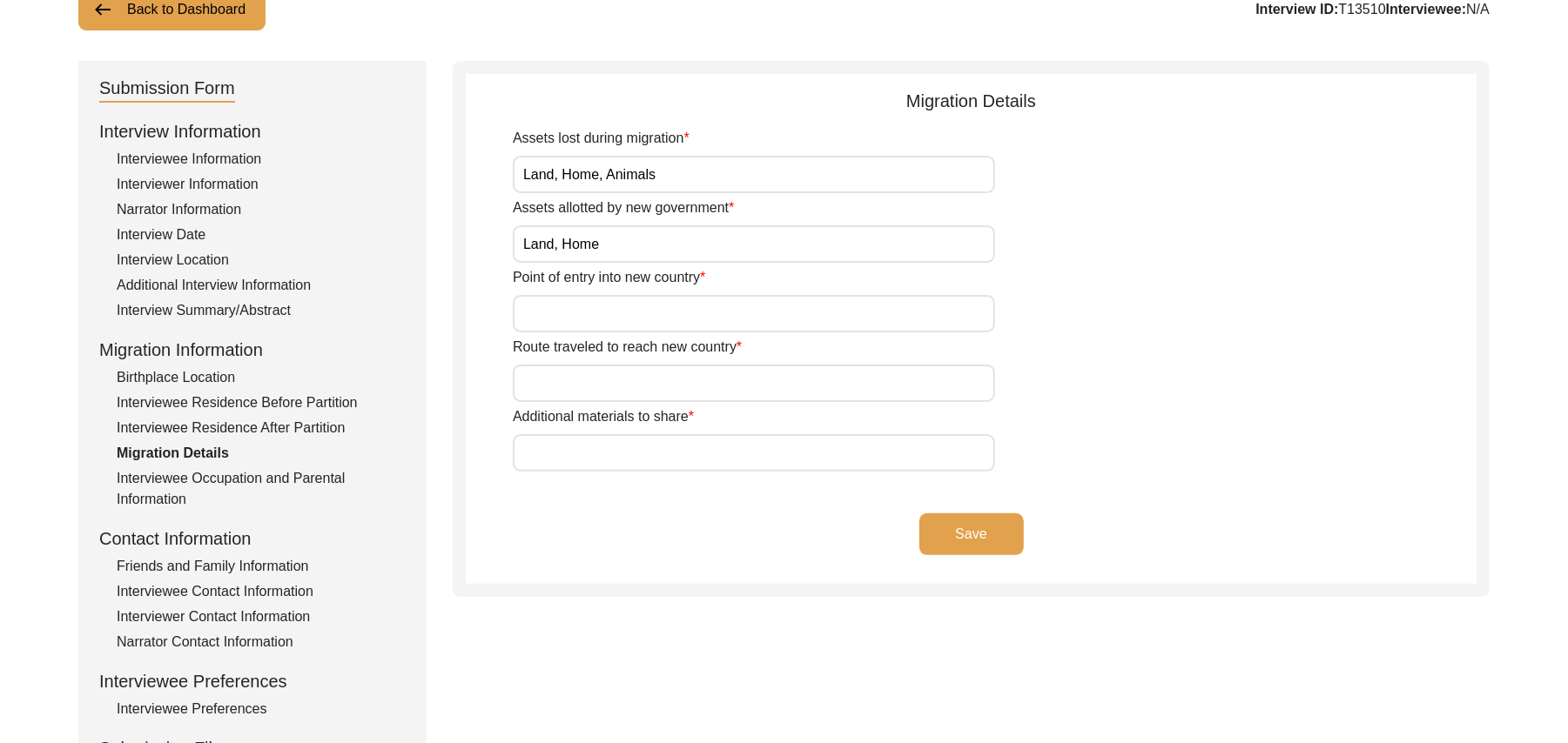
click at [574, 308] on input "Point of entry into new country" at bounding box center [754, 314] width 482 height 38
type input "Gunda Singh Wala"
click at [564, 389] on input "Route traveled to reach new country" at bounding box center [754, 383] width 482 height 38
type input "add"
click at [564, 446] on input "Additional materials to share" at bounding box center [754, 454] width 482 height 38
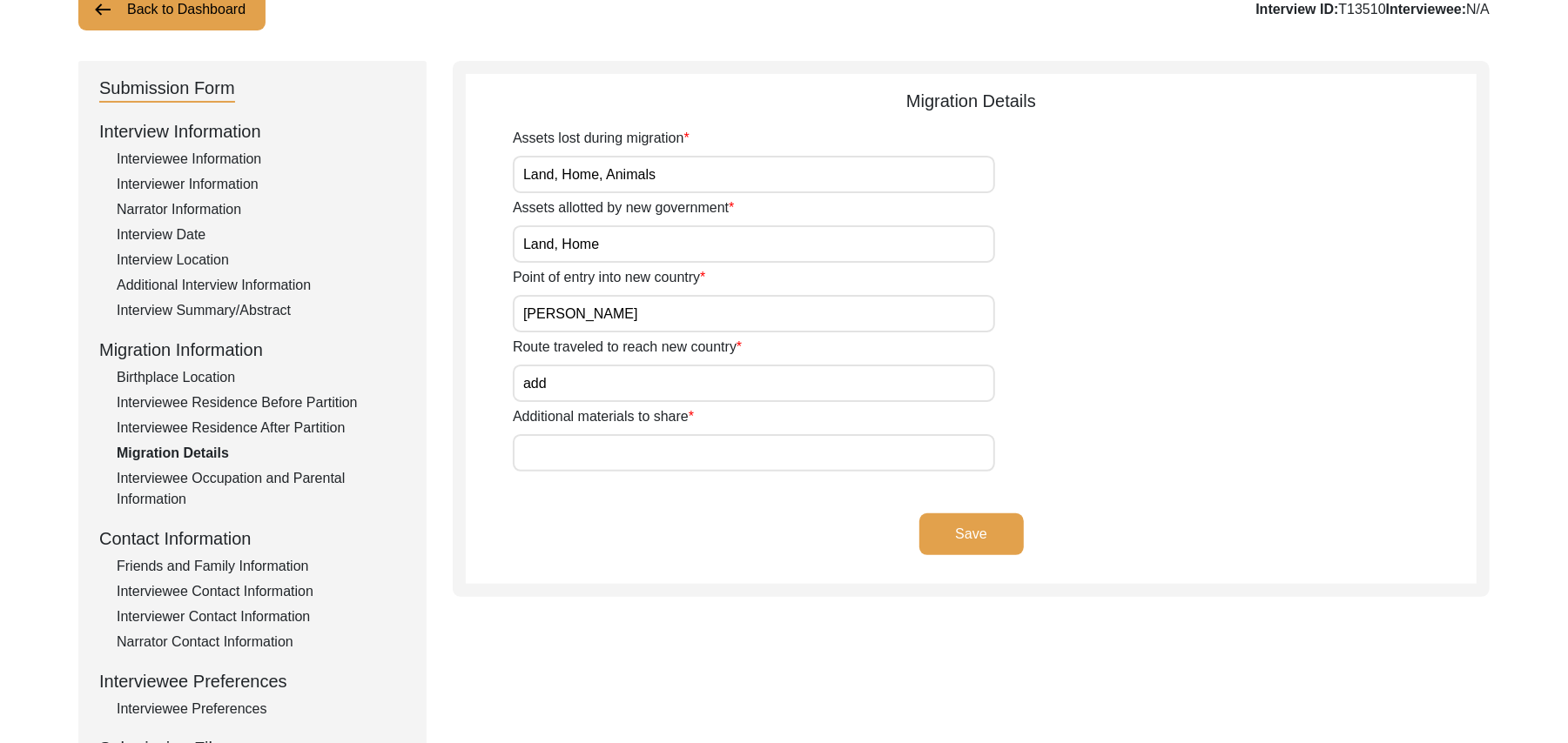
paste input "N/A"
type input "N/A"
click at [944, 524] on button "Save" at bounding box center [971, 535] width 105 height 41
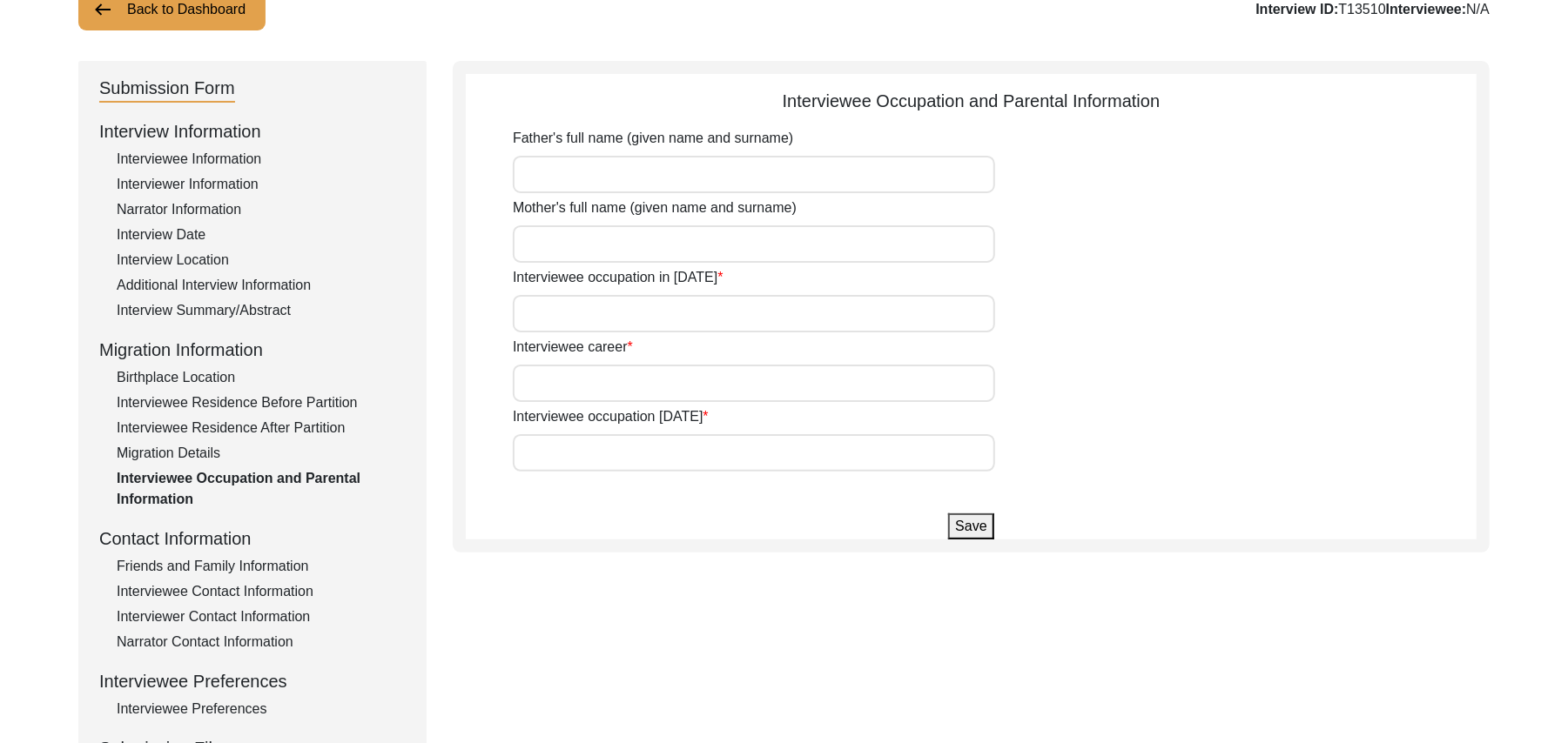
click at [618, 172] on input "Father's full name (given name and surname)" at bounding box center [754, 175] width 482 height 38
type input "[PERSON_NAME]"
click at [610, 249] on input "Mother's full name (given name and surname)" at bounding box center [754, 244] width 482 height 38
type input "Rehmat Bibi (Known As Rehmmon)"
click at [573, 311] on input "Interviewee occupation in 1947" at bounding box center [754, 314] width 482 height 38
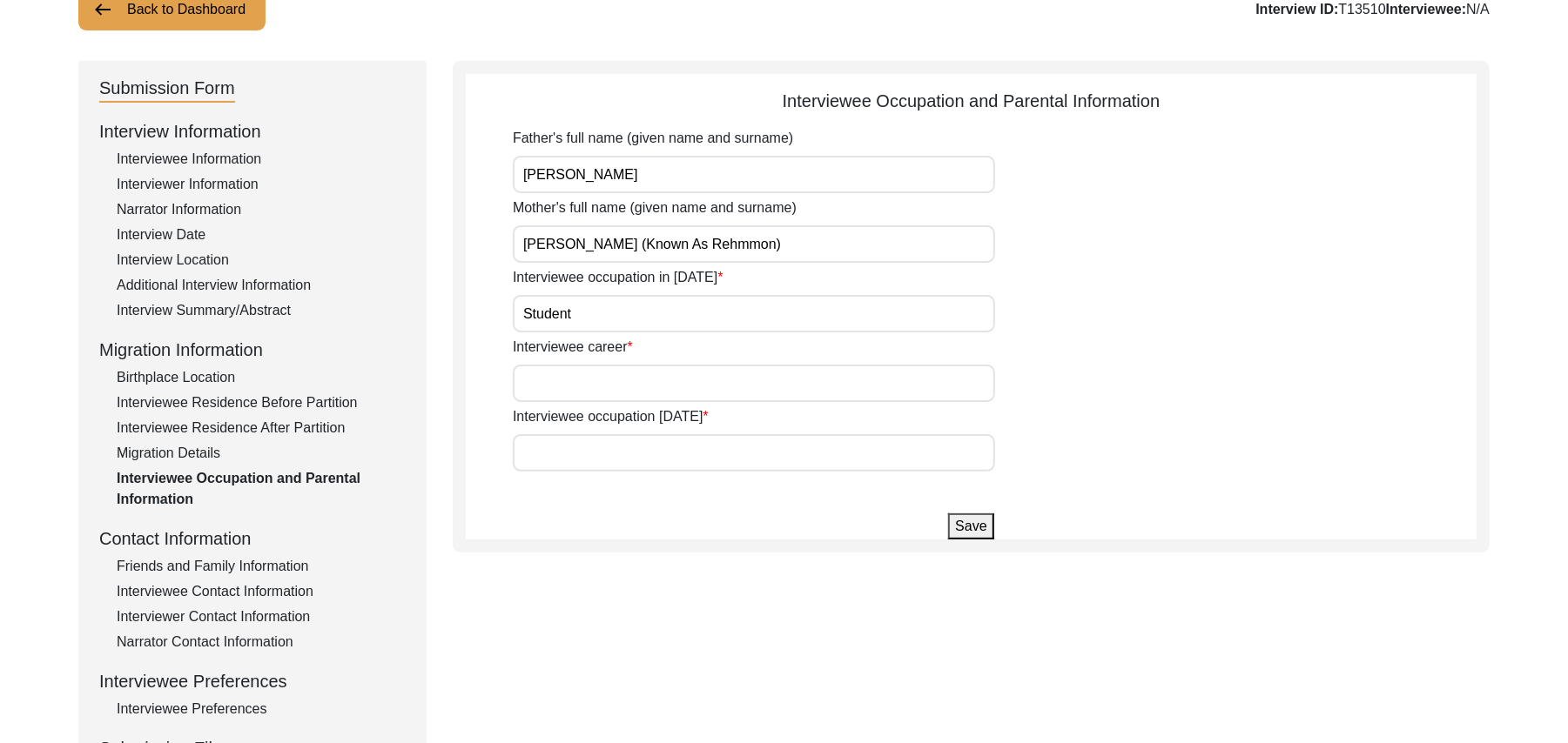
type input "Student"
click at [565, 387] on input "Interviewee career" at bounding box center [754, 383] width 482 height 38
type input "Govt Servant"
click at [590, 457] on input "Interviewee occupation today" at bounding box center [754, 454] width 482 height 38
type input "Pensioner"
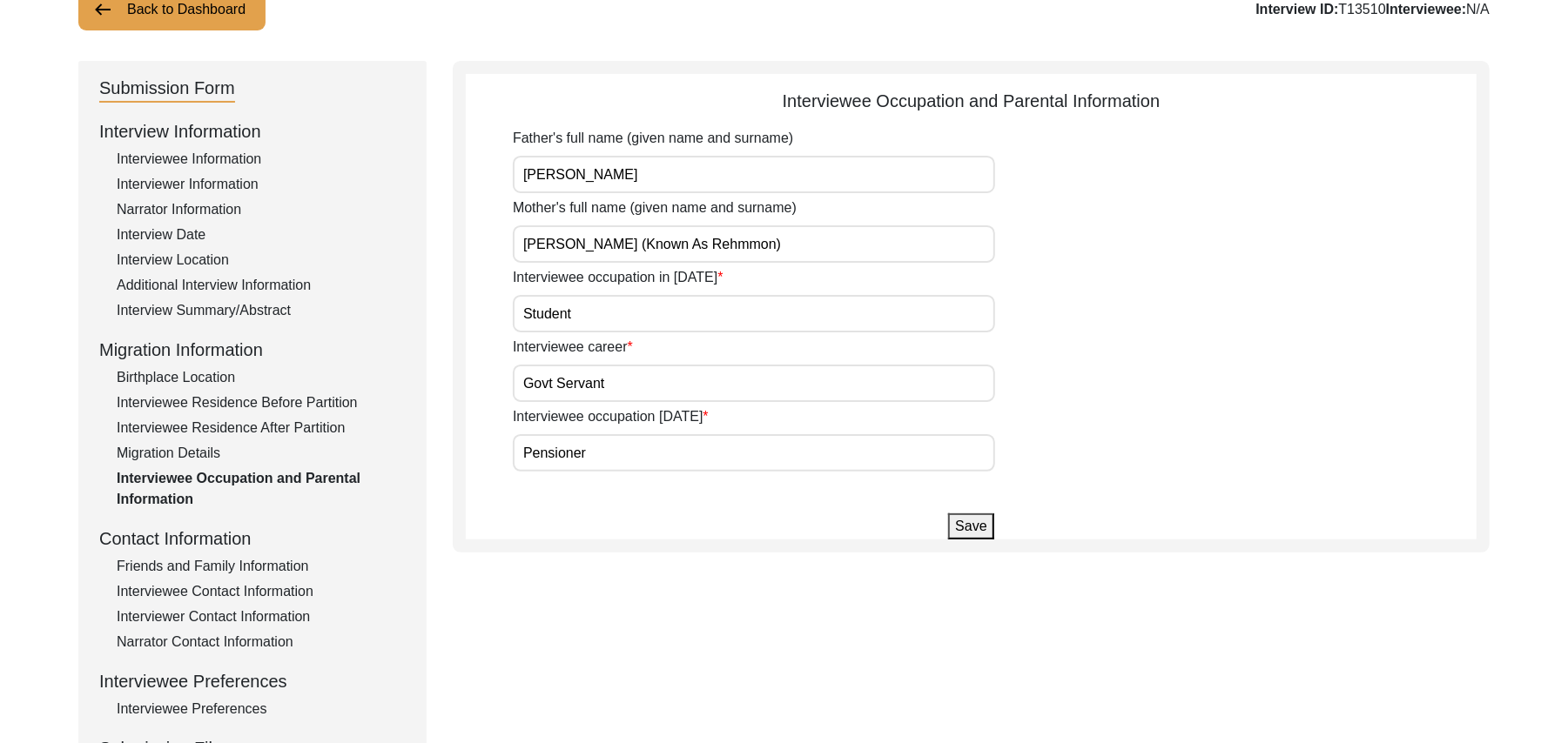
click at [980, 523] on button "Save" at bounding box center [970, 527] width 45 height 26
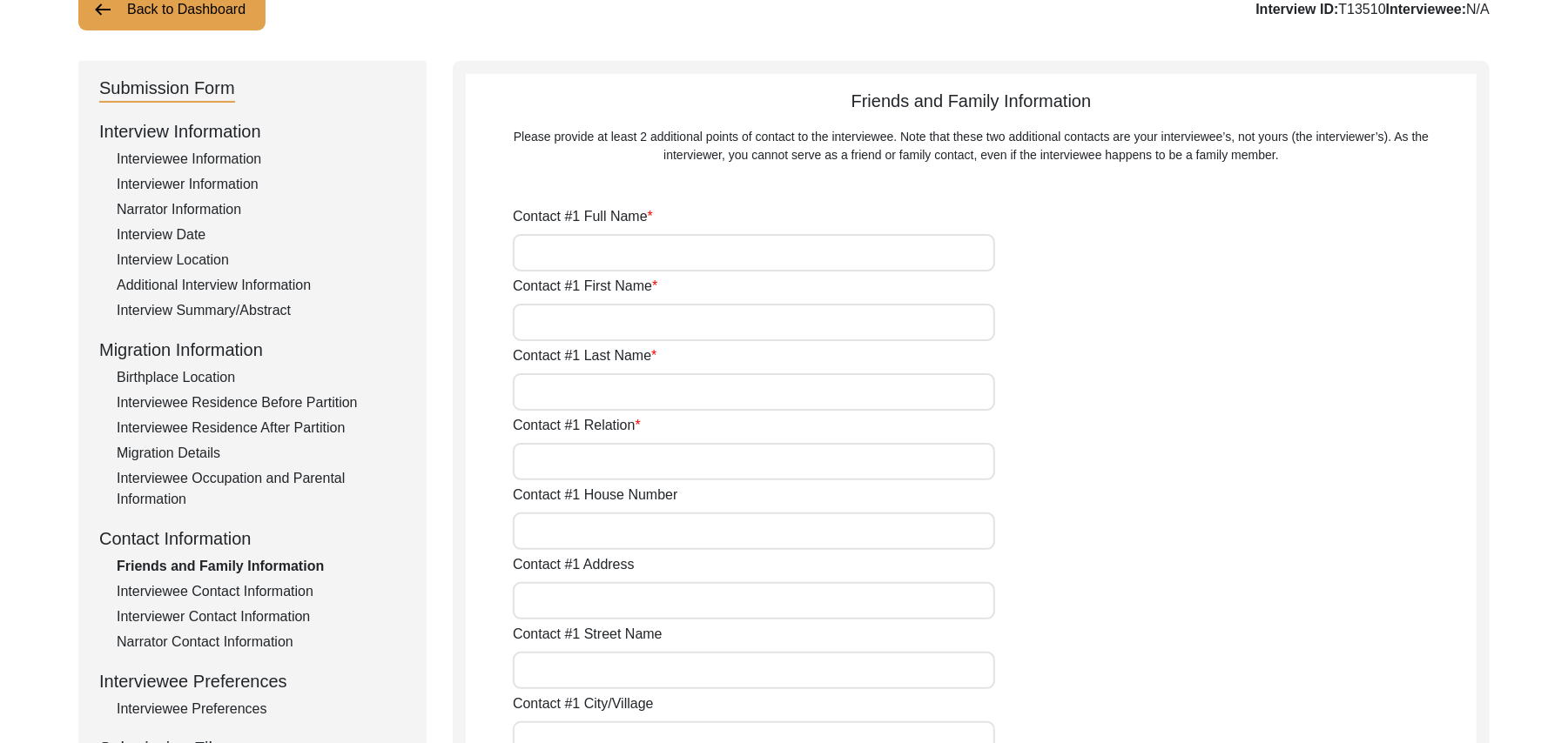
click at [297, 589] on div "Interviewee Contact Information" at bounding box center [261, 592] width 289 height 21
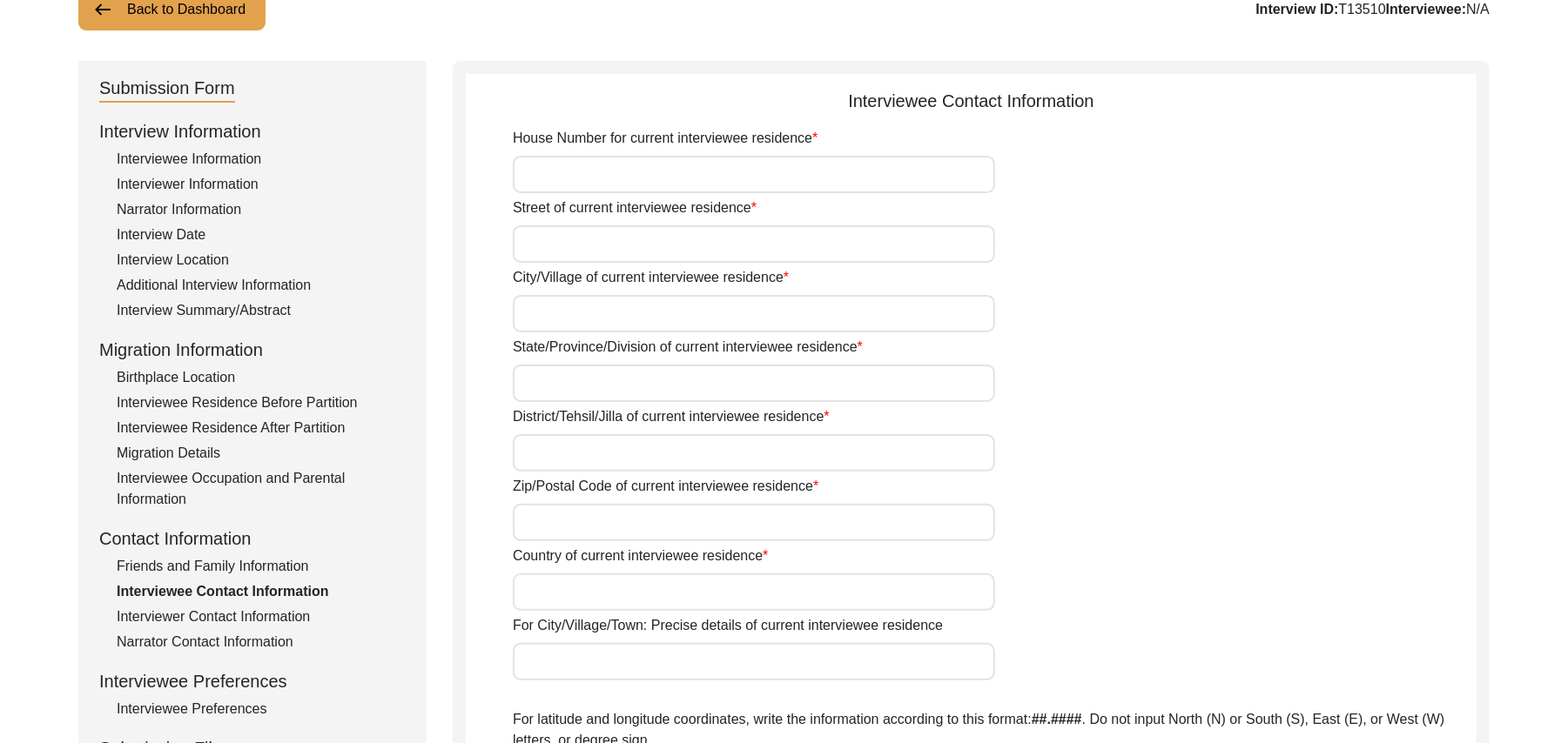
click at [712, 175] on input "House Number for current interviewee residence" at bounding box center [754, 175] width 482 height 38
paste input "N/A"
type input "N/A"
click at [673, 239] on input "Street of current interviewee residence" at bounding box center [754, 244] width 482 height 38
paste input "N/A"
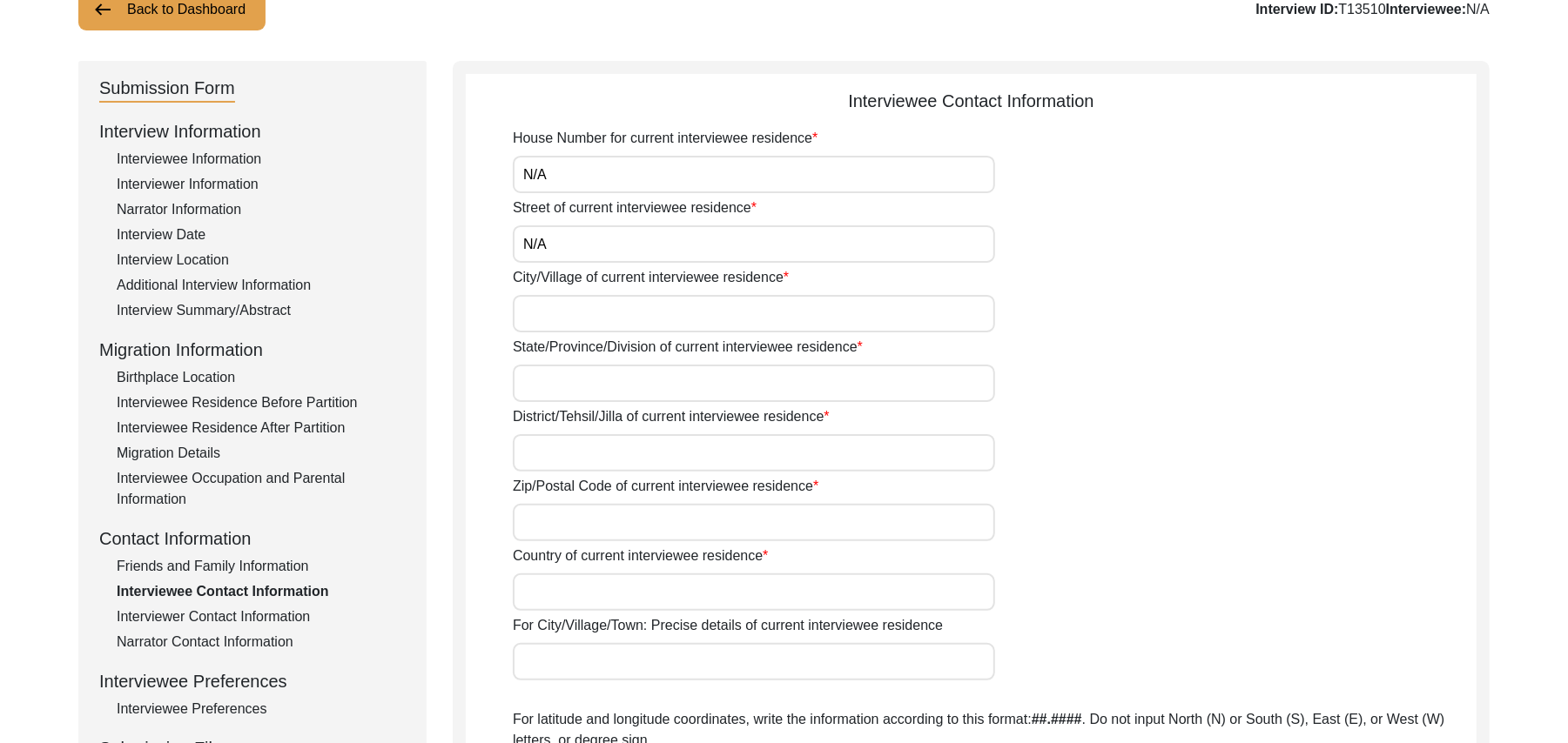
type input "N/A"
click at [631, 311] on input "City/Village of current interviewee residence" at bounding box center [754, 314] width 482 height 38
type input "Chak 93JB"
click at [592, 393] on input "State/Province/Division of current interviewee residence" at bounding box center [754, 383] width 482 height 38
type input "Punjab"
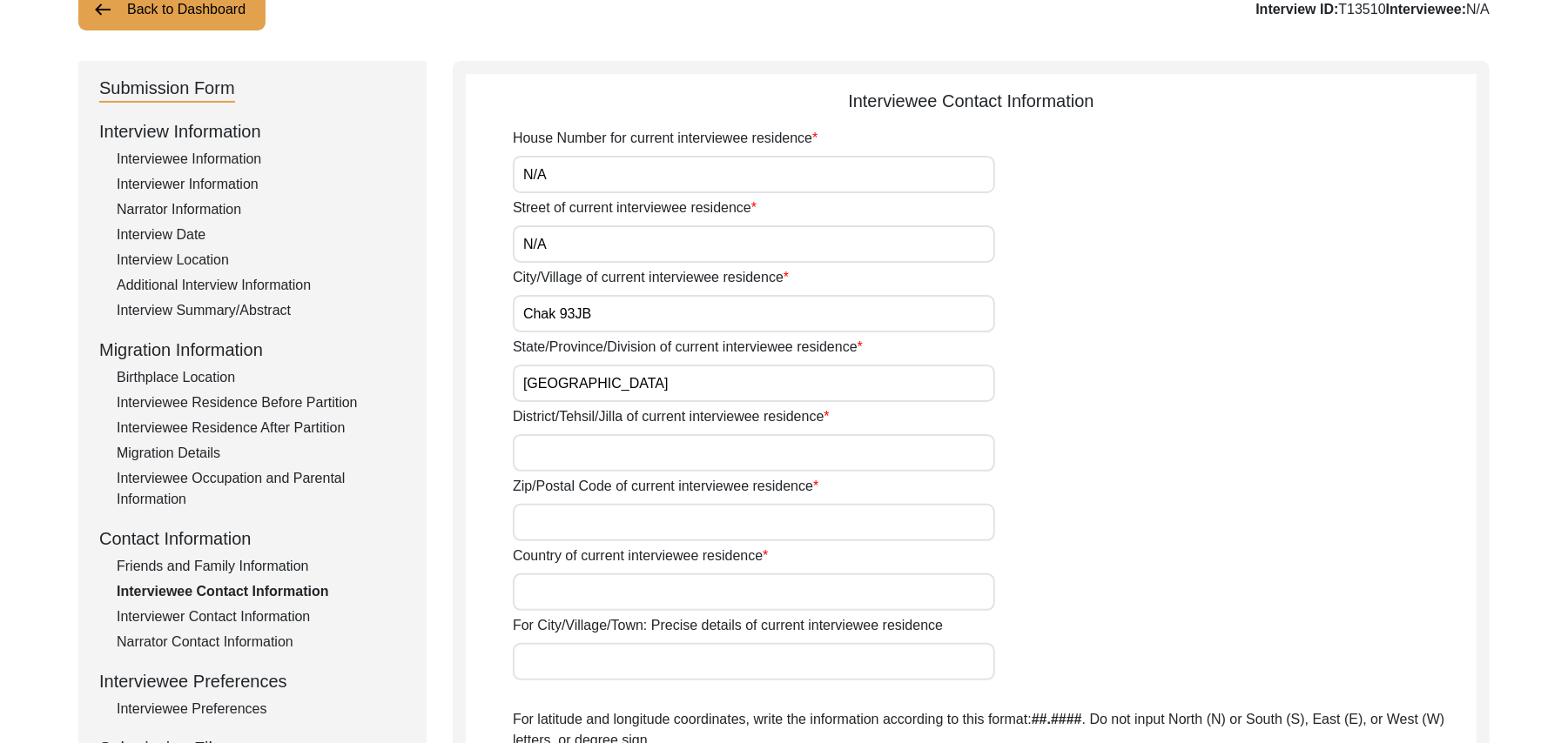
click at [567, 454] on input "District/Tehsil/Jilla of current interviewee residence" at bounding box center [754, 454] width 482 height 38
type input "Toba Tek Singh/ Gojra"
click at [550, 517] on input "Zip/Postal Code of current interviewee residence" at bounding box center [754, 523] width 482 height 38
type input "36120"
click at [547, 603] on input "Country of current interviewee residence" at bounding box center [754, 592] width 482 height 38
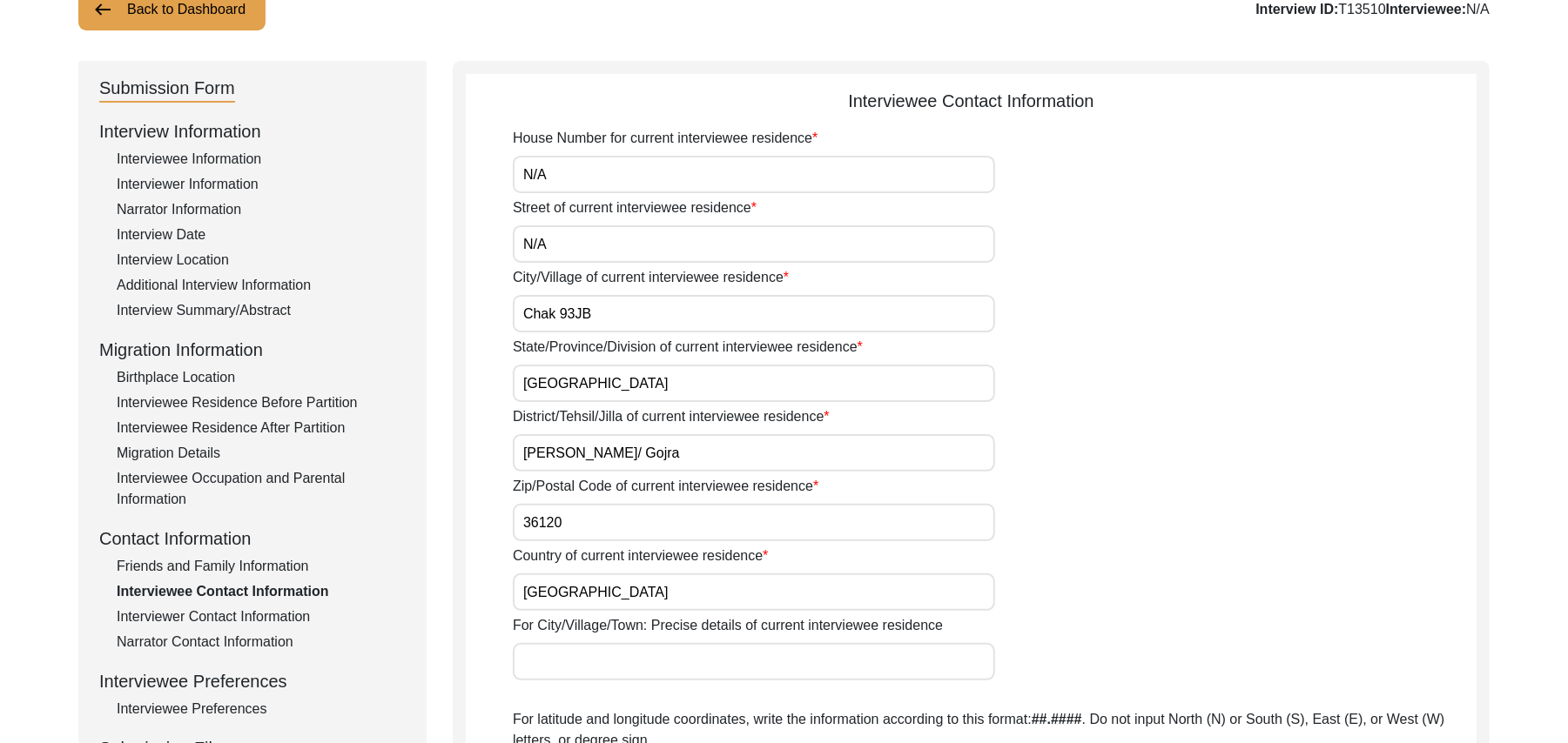
type input "Pakistan"
click at [558, 668] on input "For City/Village/Town: Precise details of current interviewee residence" at bounding box center [754, 662] width 482 height 38
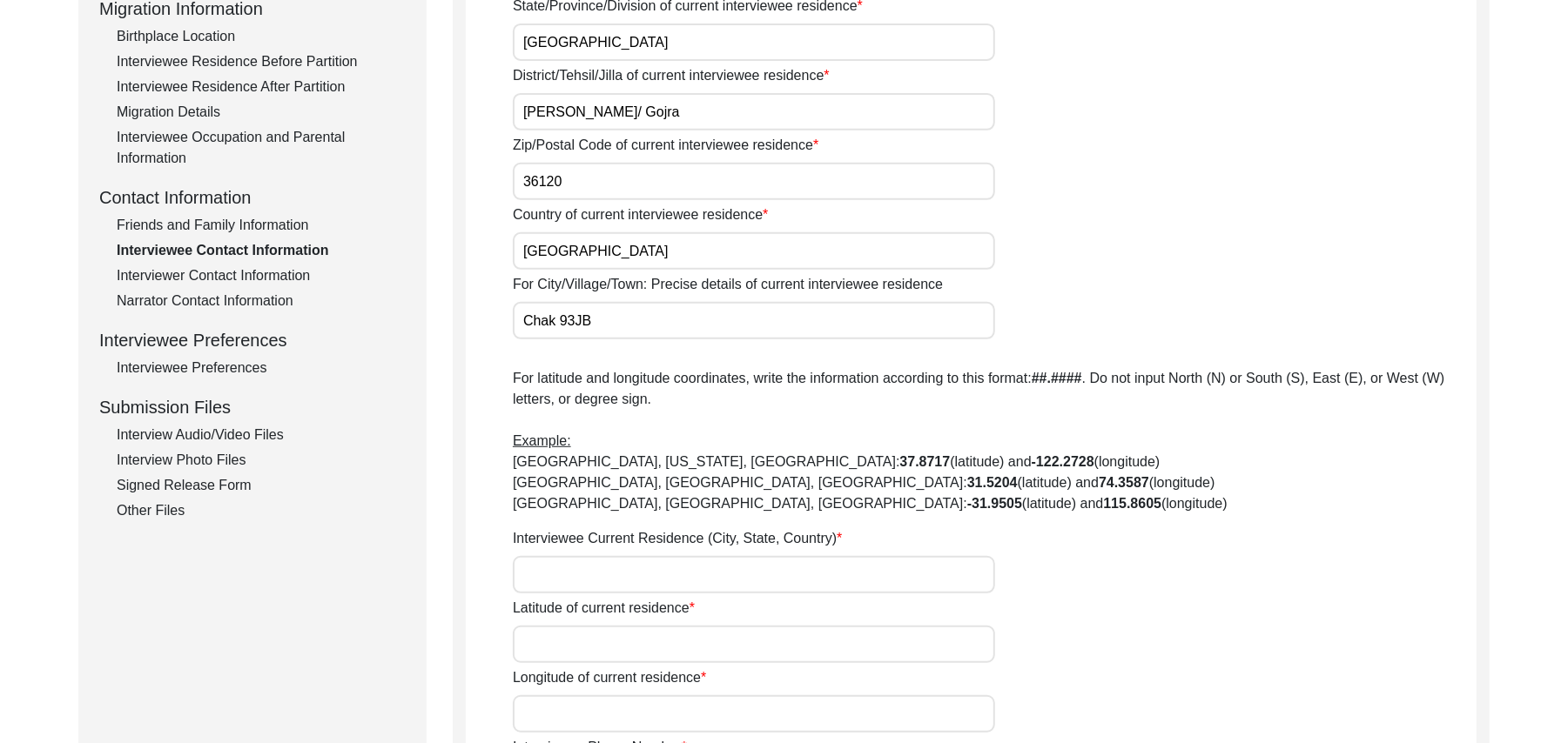
scroll to position [554, 0]
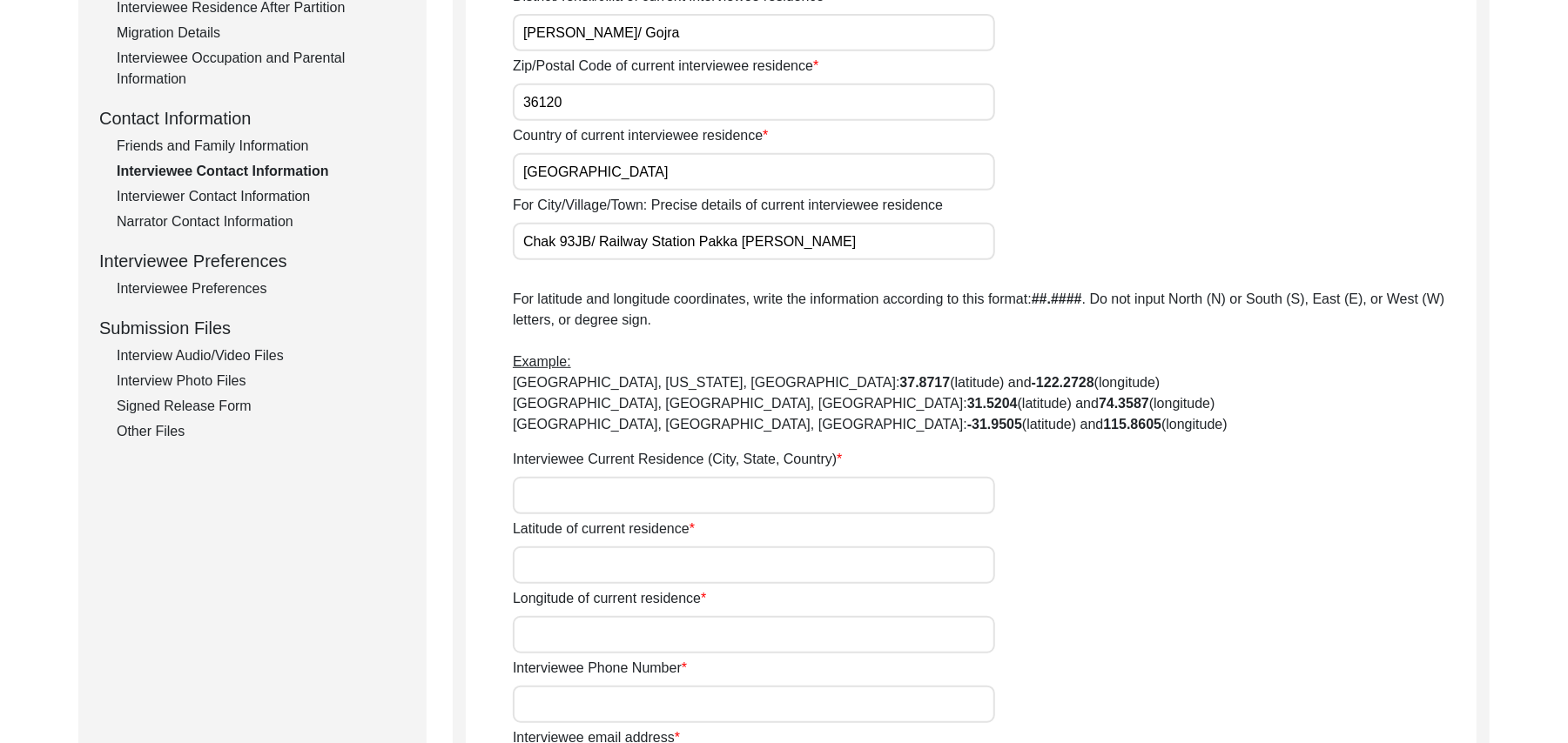
type input "Chak 93JB/ Railway Station Pakka Anna"
click at [568, 496] on input "Interviewee Current Residence (City, State, Country)" at bounding box center [754, 496] width 482 height 38
type input "Chak 93JB, [GEOGRAPHIC_DATA], [GEOGRAPHIC_DATA]"
click at [573, 567] on input "Latitude of current residence" at bounding box center [754, 565] width 482 height 38
paste input "N/A"
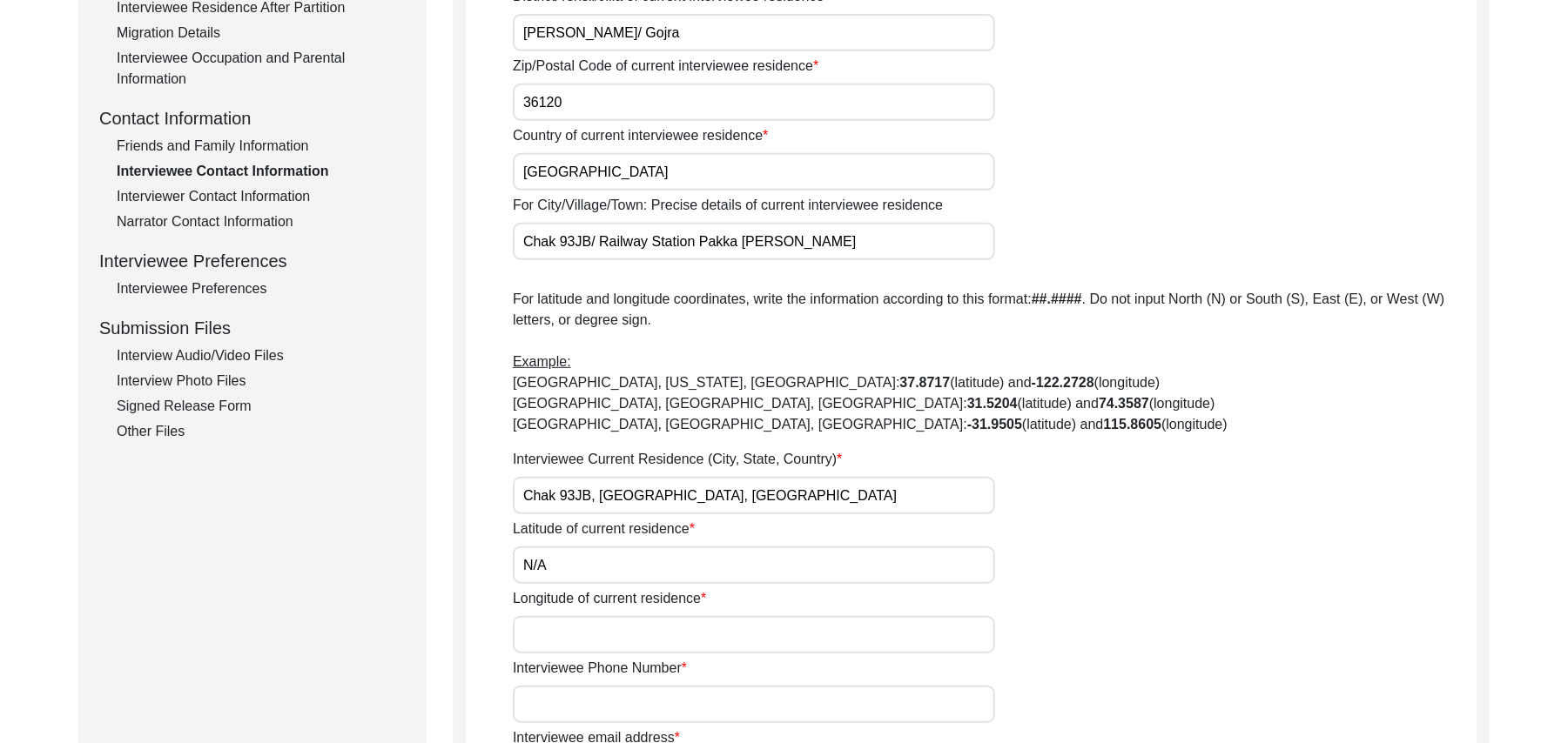
type input "N/A"
click at [575, 632] on input "Longitude of current residence" at bounding box center [754, 635] width 482 height 38
paste input "N/A"
type input "N/A"
click at [580, 705] on input "Interviewee Phone Number" at bounding box center [754, 705] width 482 height 38
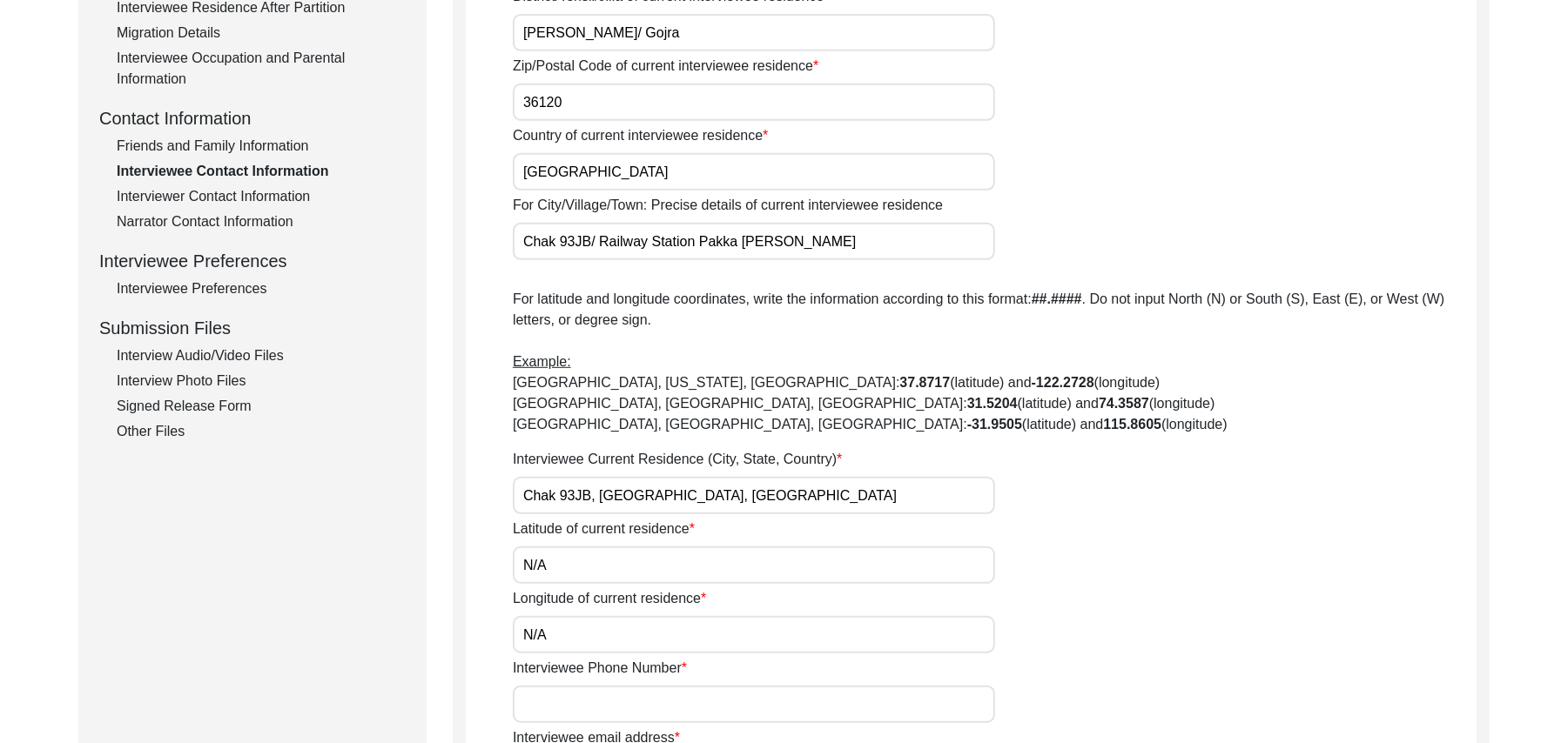
paste input "N/A"
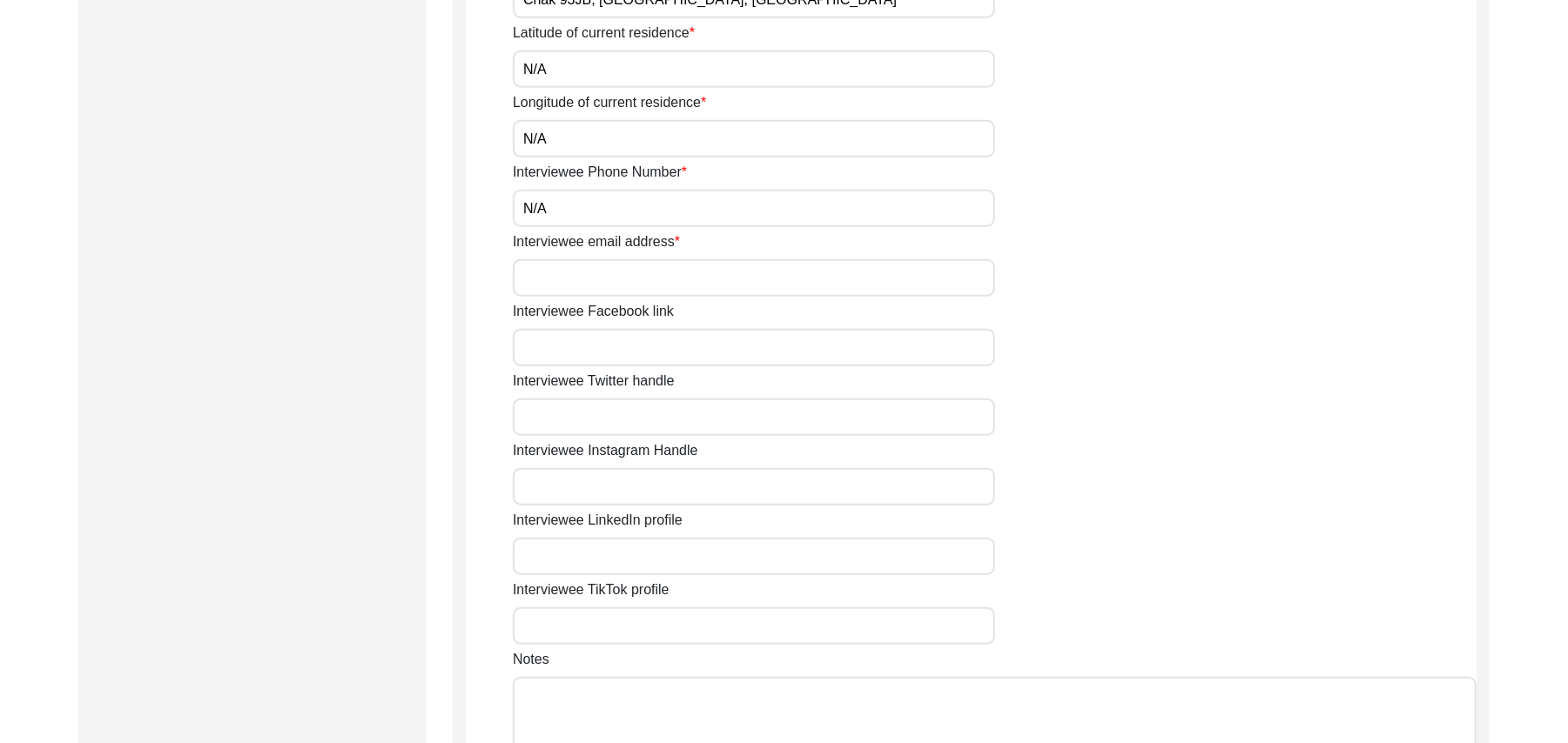
scroll to position [1083, 0]
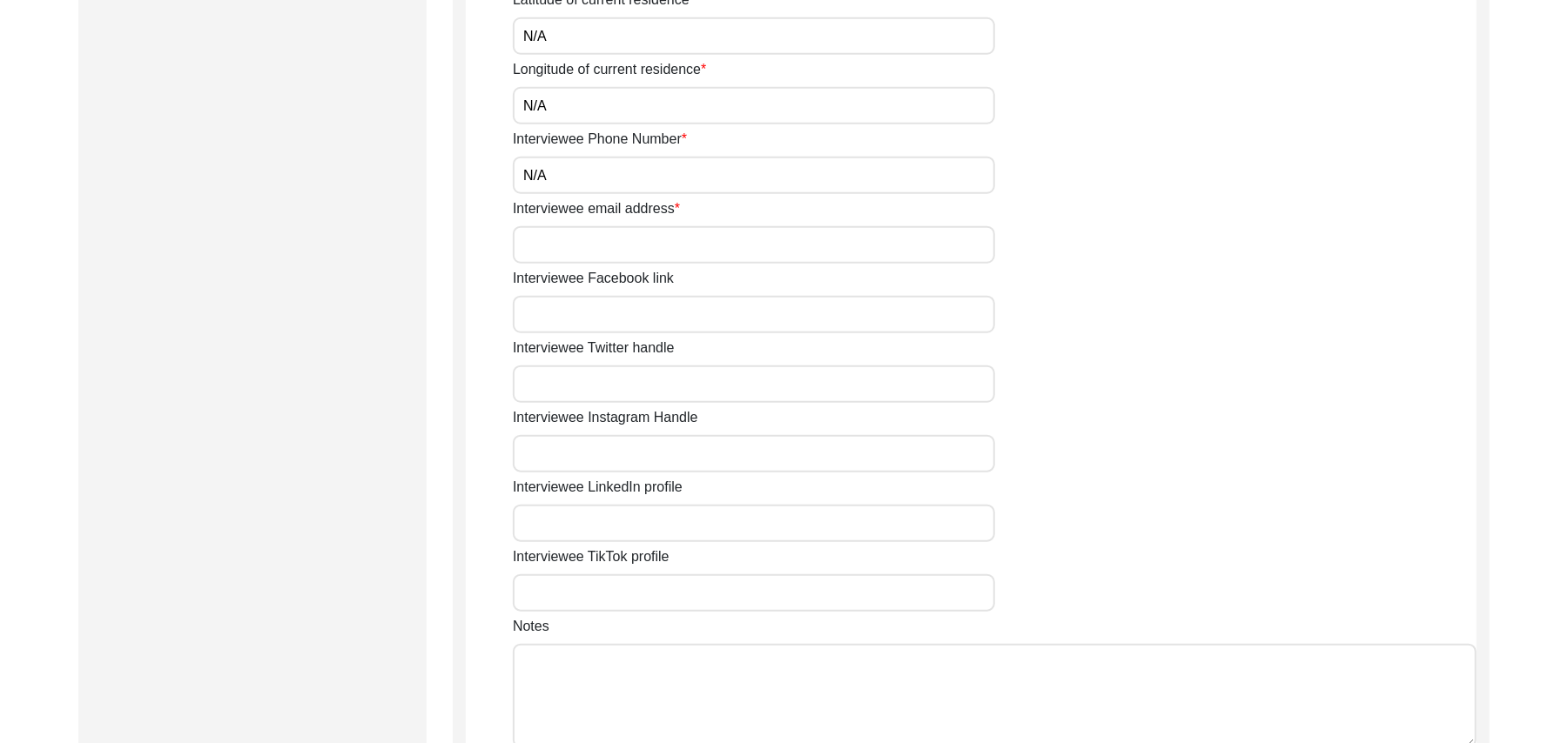
type input "N/A"
click at [637, 252] on input "Interviewee email address" at bounding box center [754, 245] width 482 height 38
paste input "N/A"
type input "N/A"
click at [623, 317] on input "Interviewee Facebook link" at bounding box center [754, 315] width 482 height 38
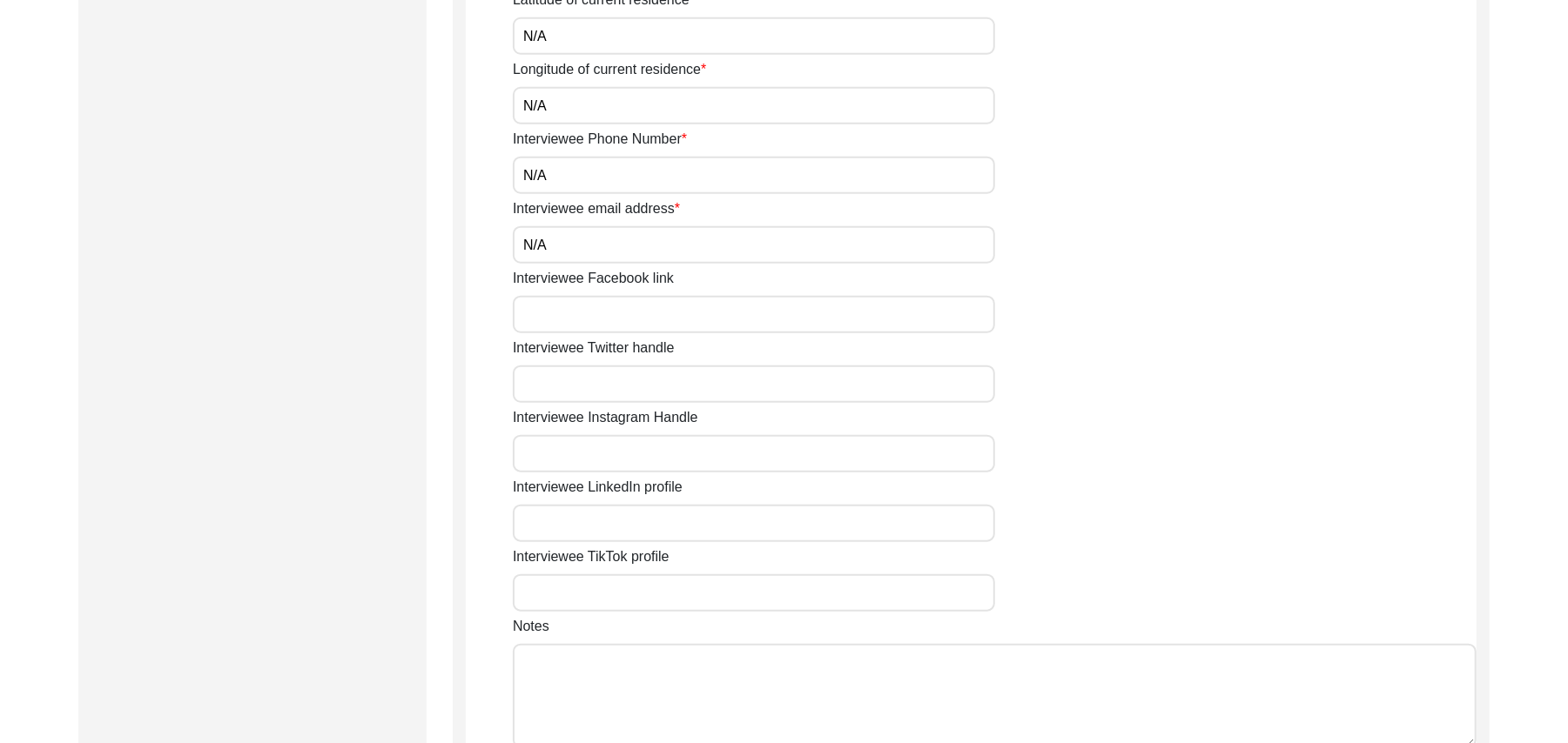
paste input "N/A"
type input "N/A"
click at [606, 389] on input "Interviewee Twitter handle" at bounding box center [754, 384] width 482 height 38
paste input "N/A"
type input "N/A"
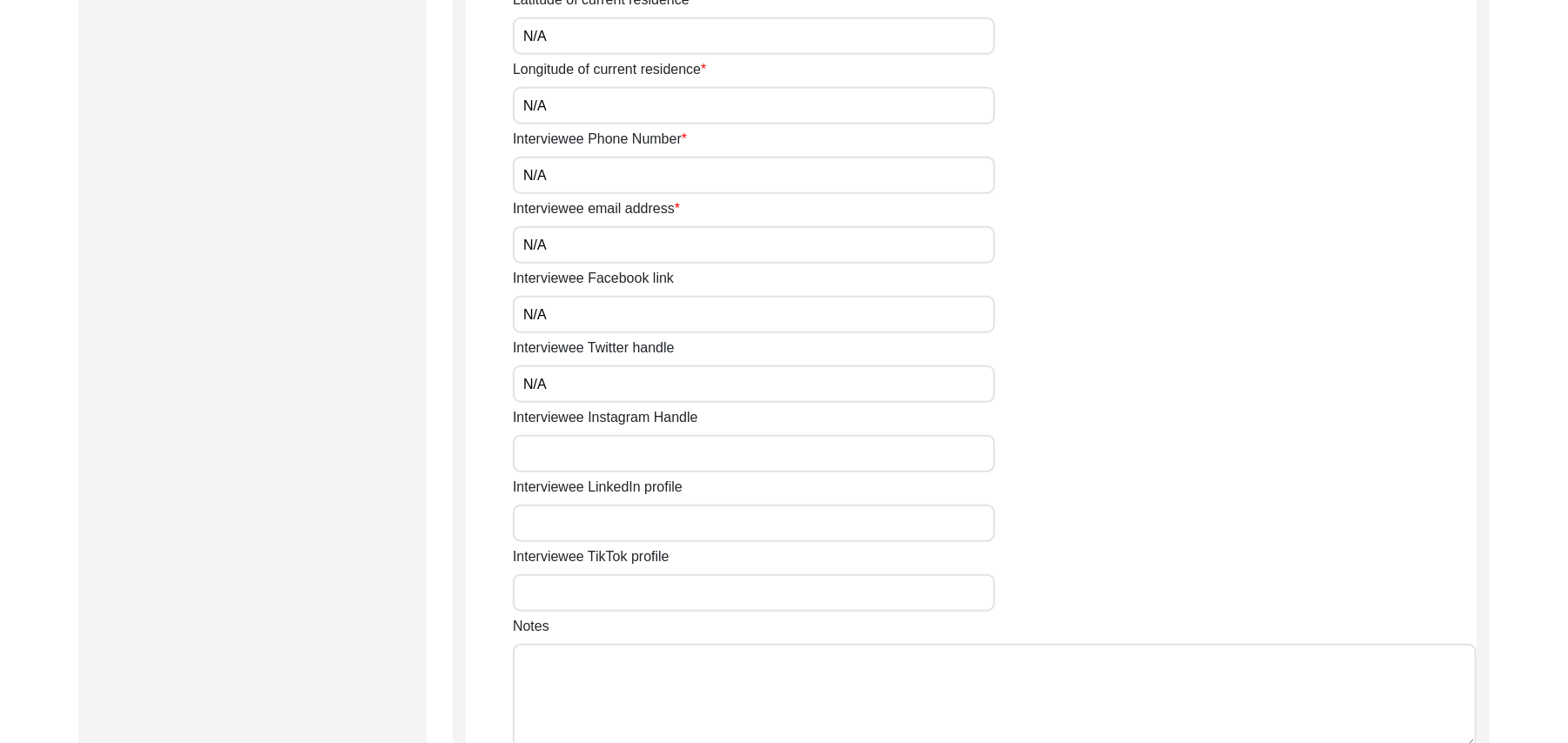
click at [600, 451] on input "Interviewee Instagram Handle" at bounding box center [754, 454] width 482 height 38
paste input "N/A"
type input "N/A"
click at [593, 520] on input "Interviewee LinkedIn profile" at bounding box center [754, 524] width 482 height 38
paste input "N/A"
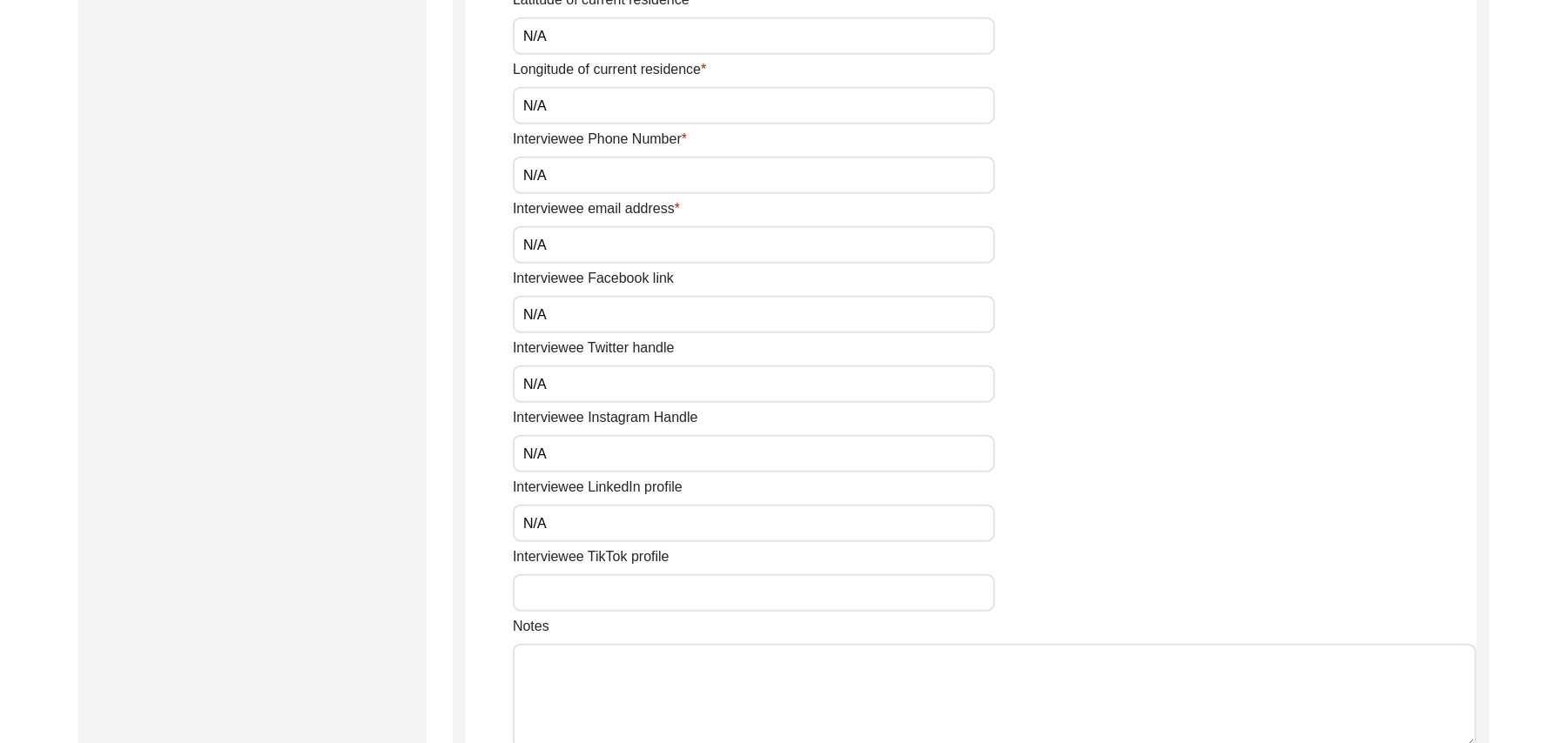
type input "N/A"
click at [597, 589] on input "Interviewee TikTok profile" at bounding box center [754, 593] width 482 height 38
paste input "N/A"
type input "N/A"
click at [590, 668] on textarea "Notes" at bounding box center [995, 696] width 964 height 105
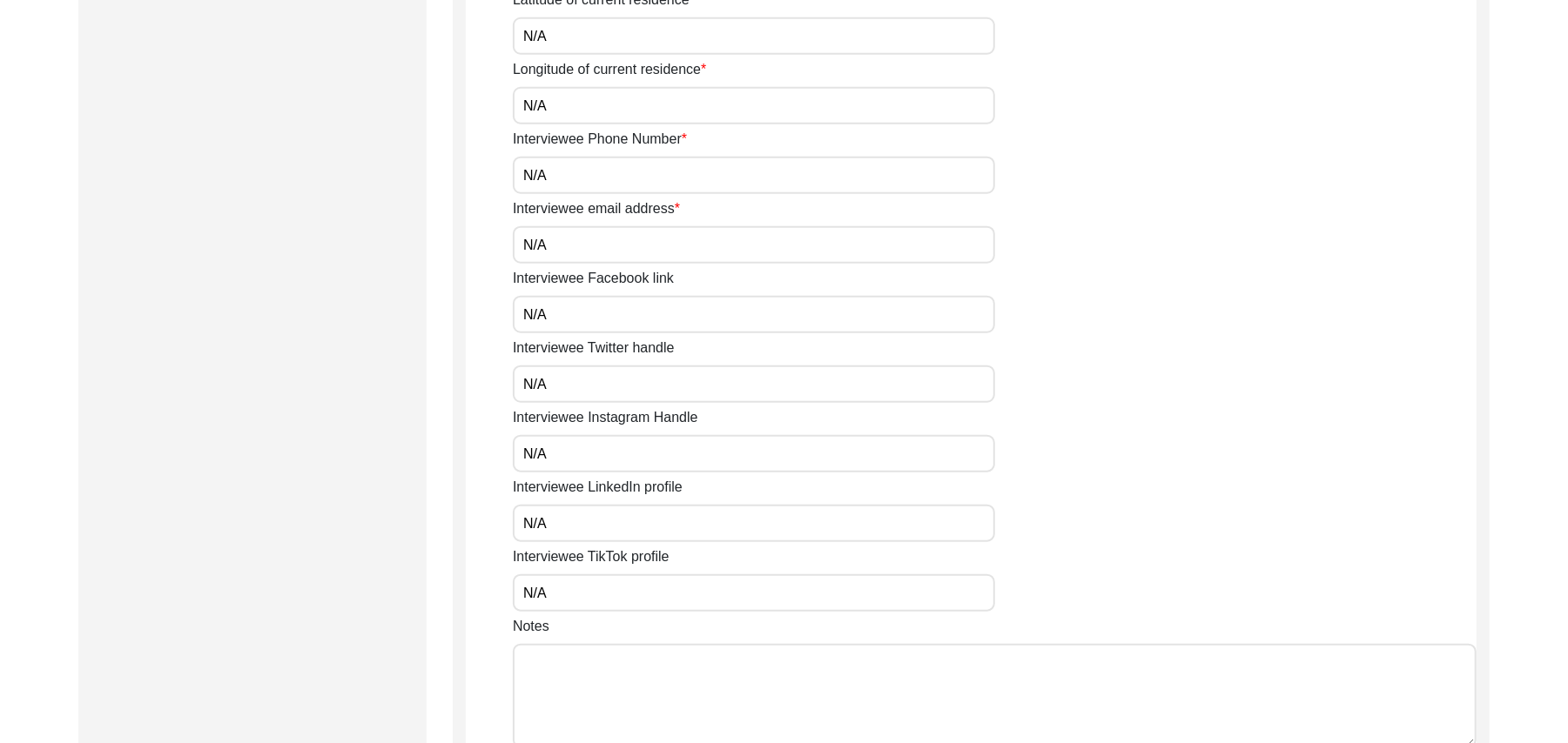
paste textarea "N/A"
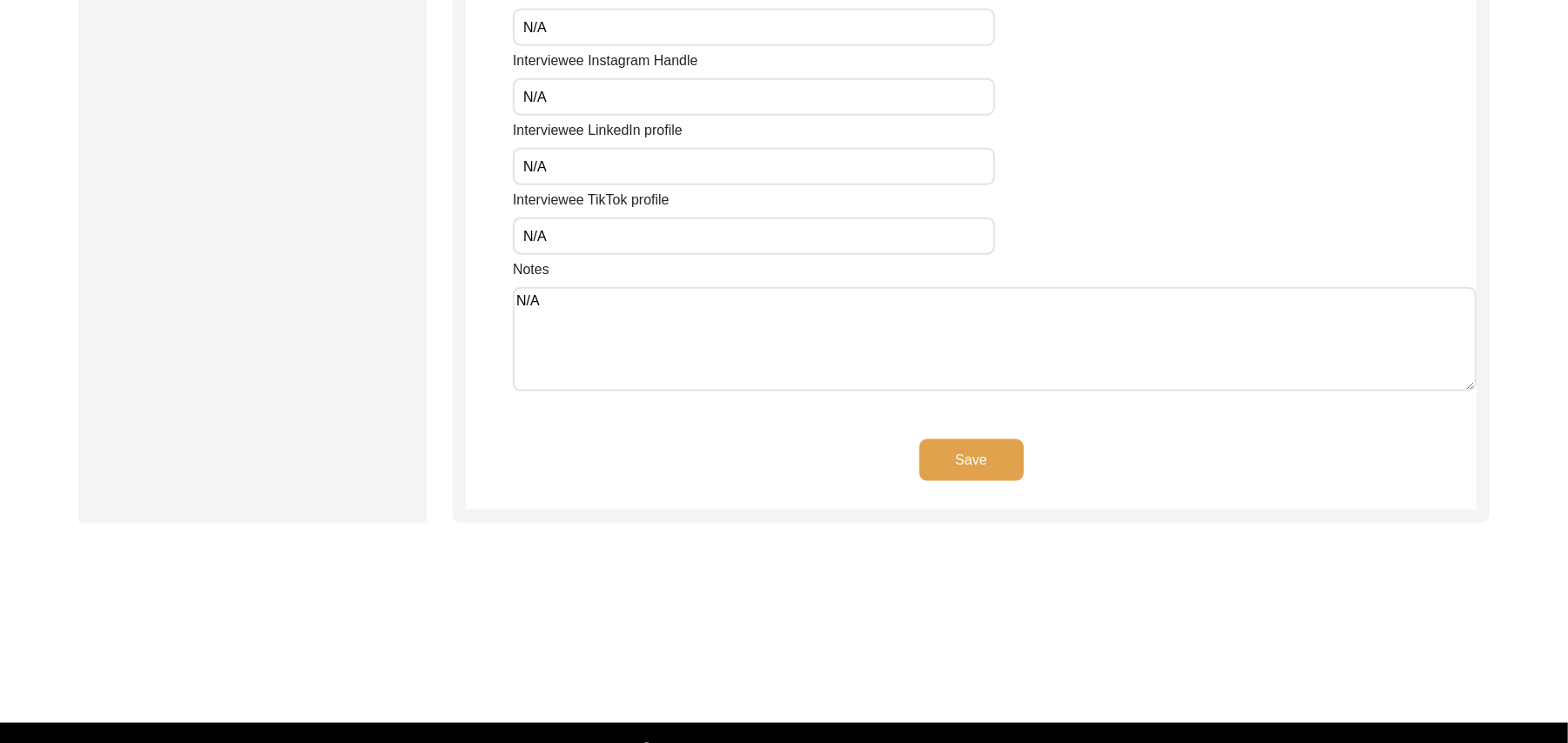
scroll to position [1456, 0]
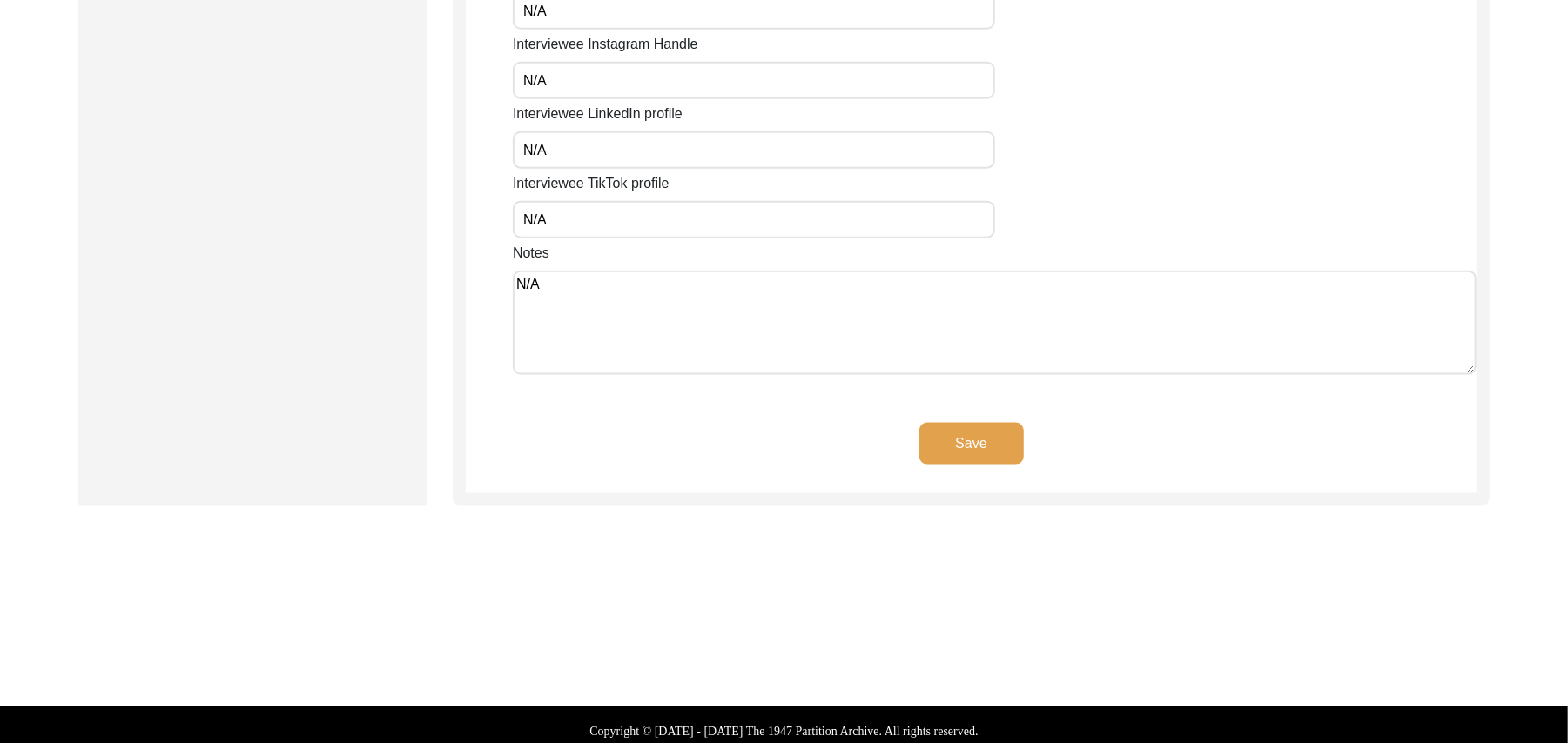
type textarea "N/A"
click at [968, 433] on button "Save" at bounding box center [971, 444] width 105 height 41
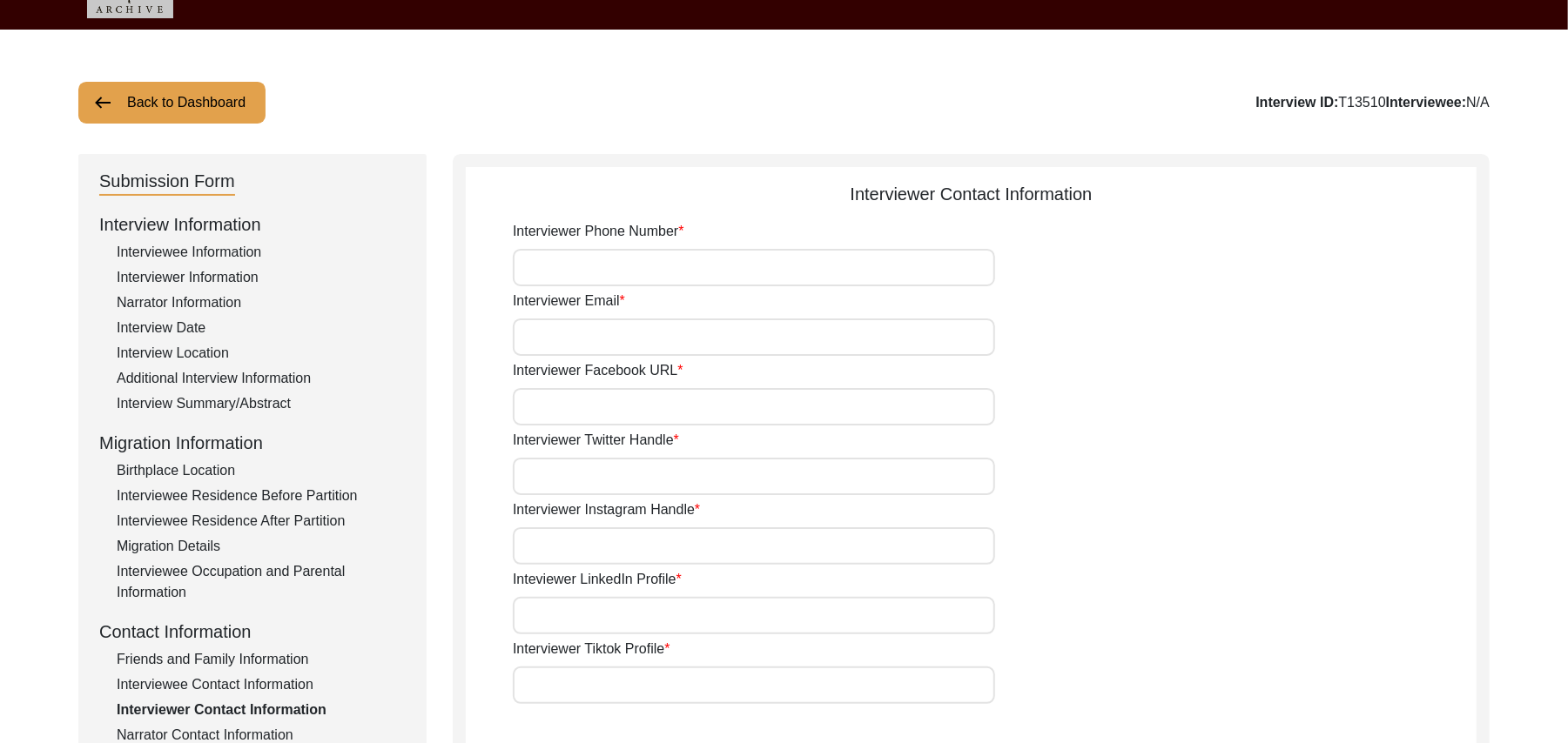
scroll to position [0, 0]
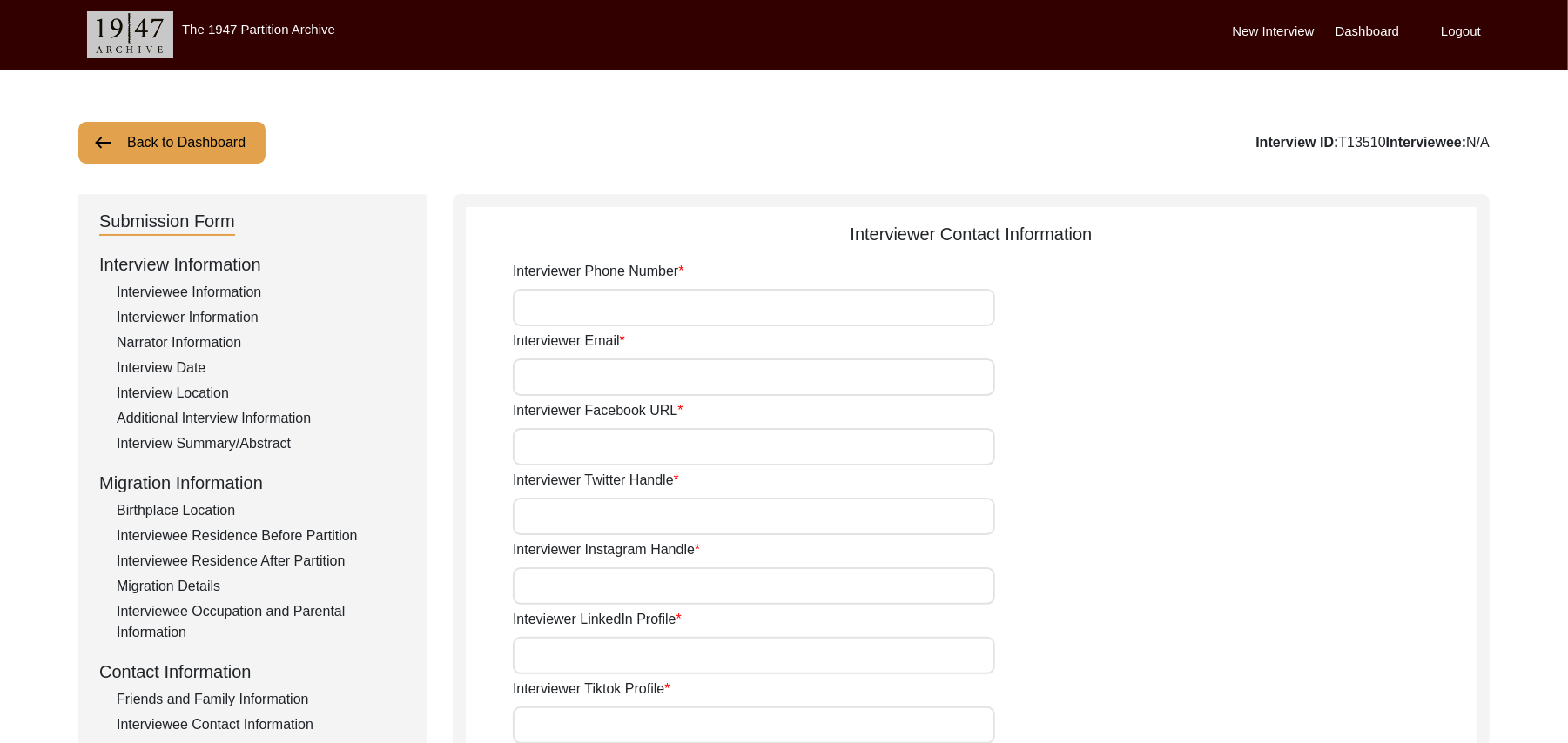
click at [658, 315] on input "Interviewer Phone Number" at bounding box center [754, 307] width 482 height 38
type input "03337682214"
click at [646, 383] on input "Interviewer Email" at bounding box center [754, 378] width 482 height 38
type input "bhutta.sarfraz733@gmail.com"
click at [632, 446] on input "Interviewer Facebook URL" at bounding box center [754, 447] width 482 height 38
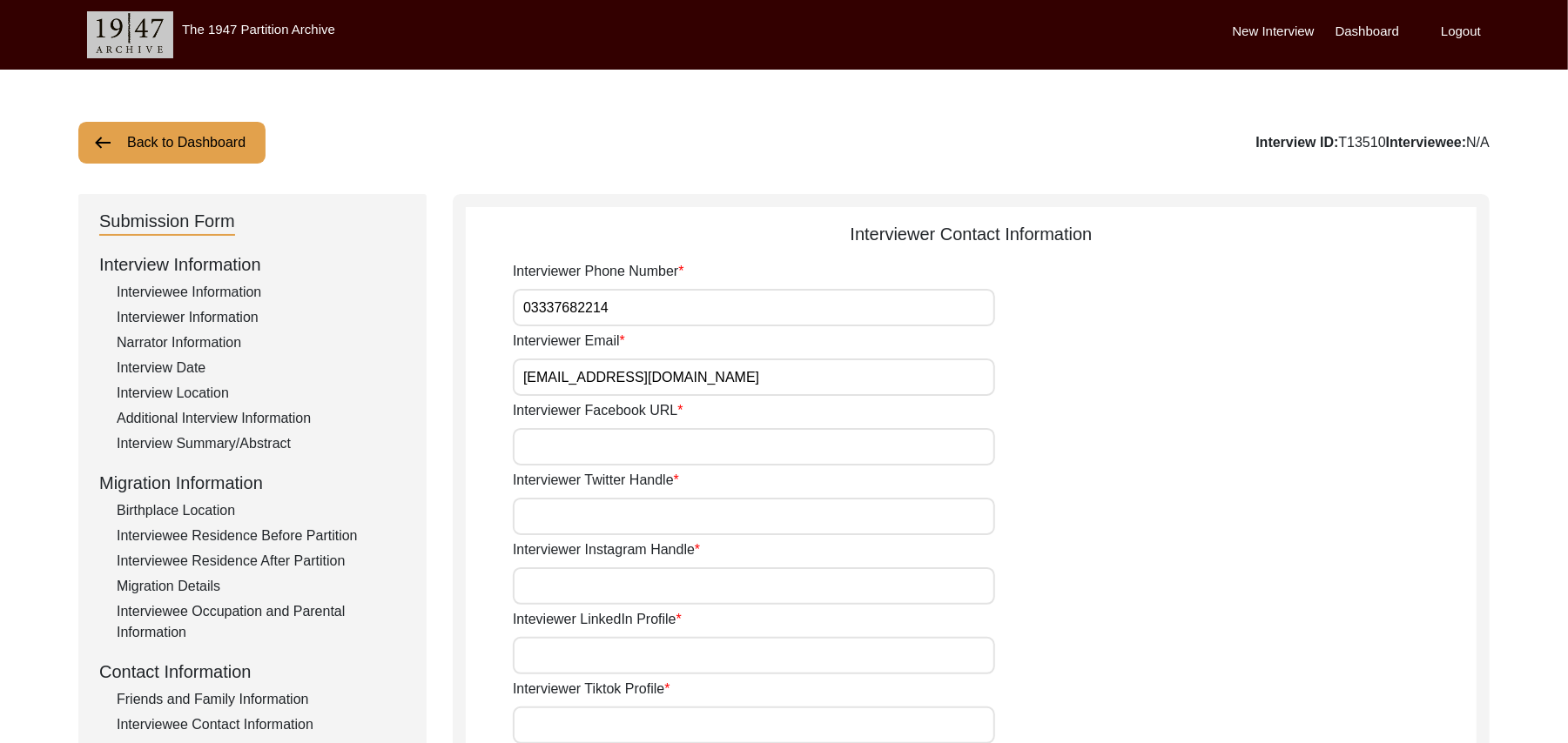
paste input "N/A"
type input "N/A"
click at [621, 533] on input "Interviewer Twitter Handle" at bounding box center [754, 517] width 482 height 38
paste input "N/A"
type input "N/A"
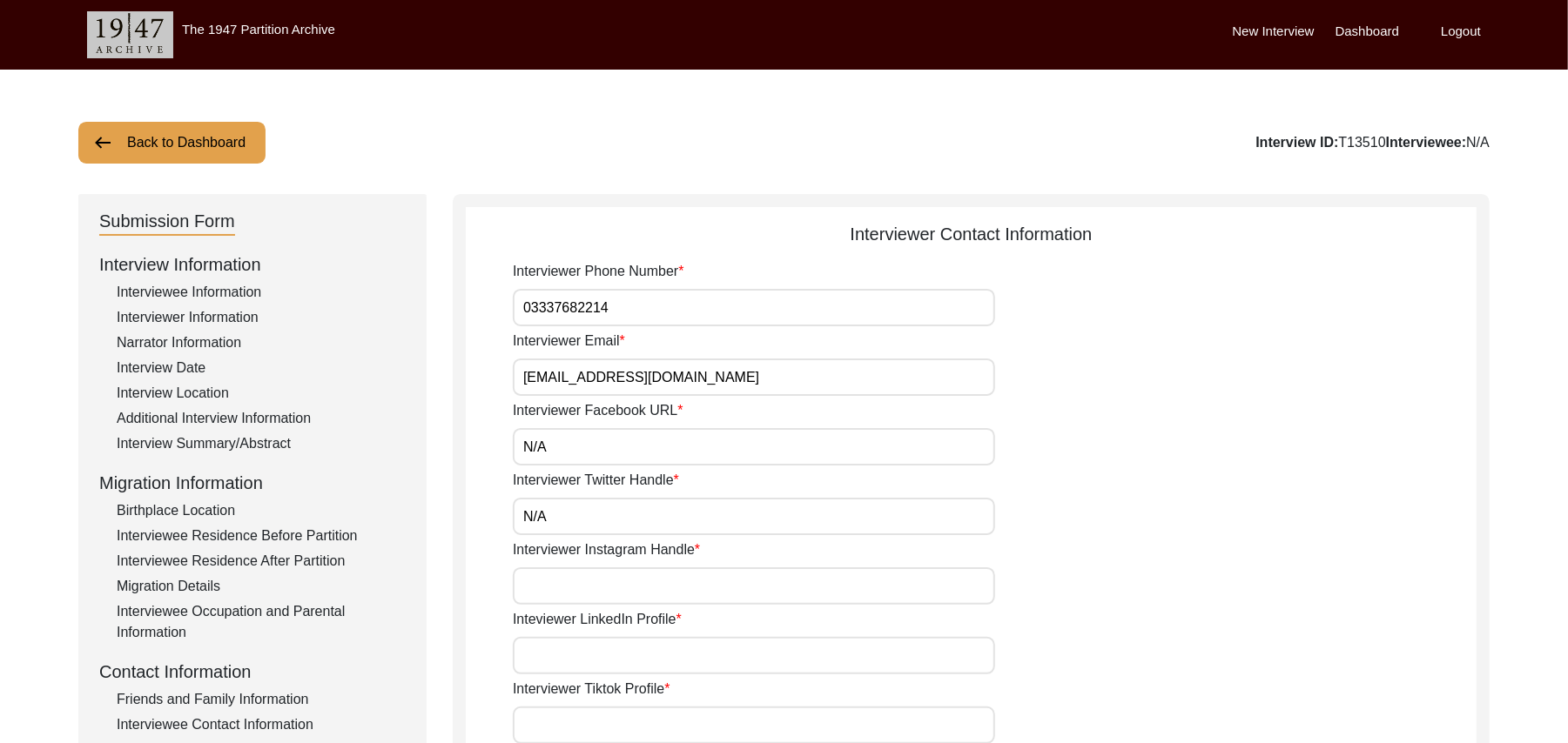
click at [608, 587] on input "Interviewer Instagram Handle" at bounding box center [754, 586] width 482 height 38
paste input "N/A"
type input "N/A"
click at [604, 656] on input "Inteviewer LinkedIn Profile" at bounding box center [754, 656] width 482 height 38
paste input "N/A"
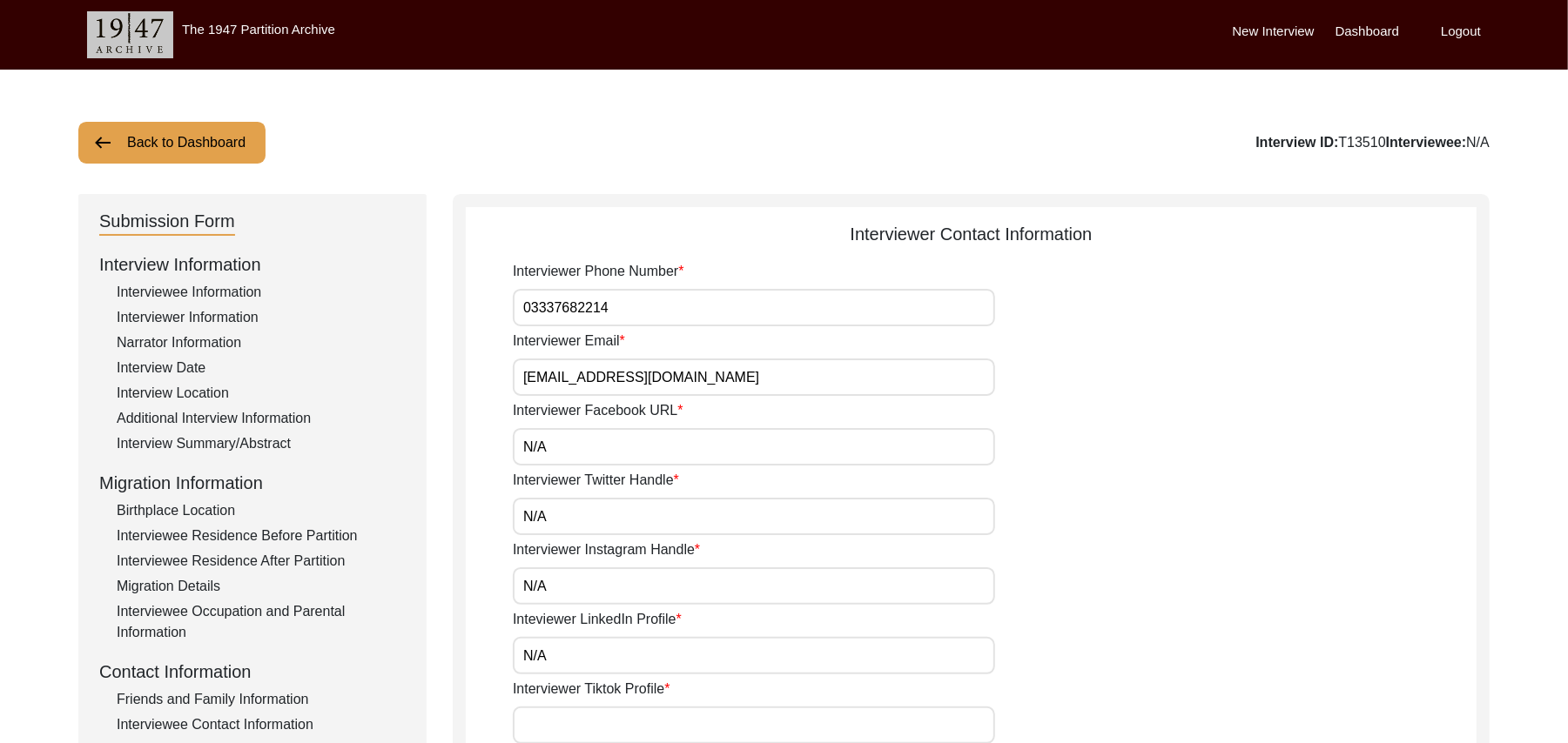
type input "N/A"
click at [595, 729] on input "Interviewer Tiktok Profile" at bounding box center [754, 726] width 482 height 38
paste input "N/A"
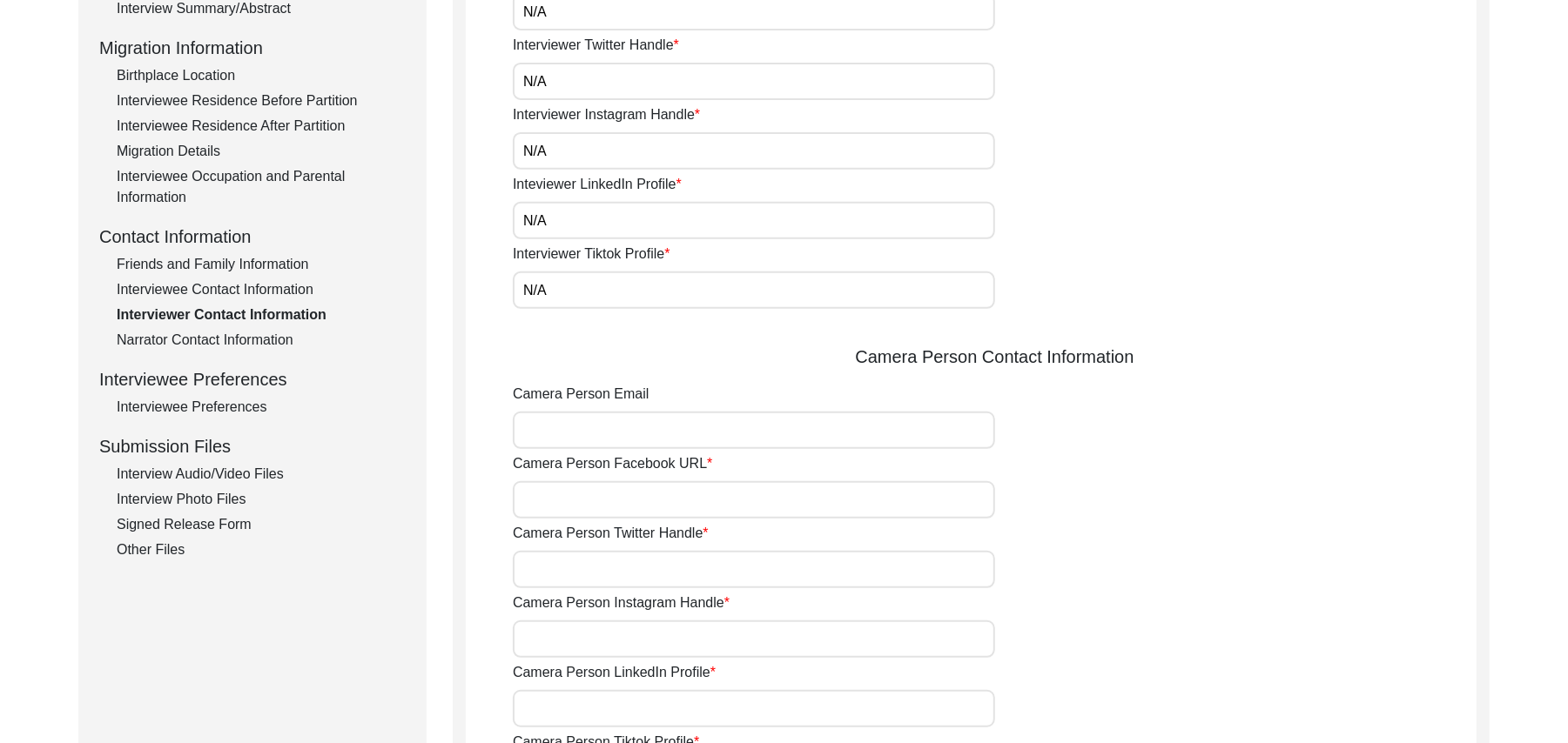
scroll to position [513, 0]
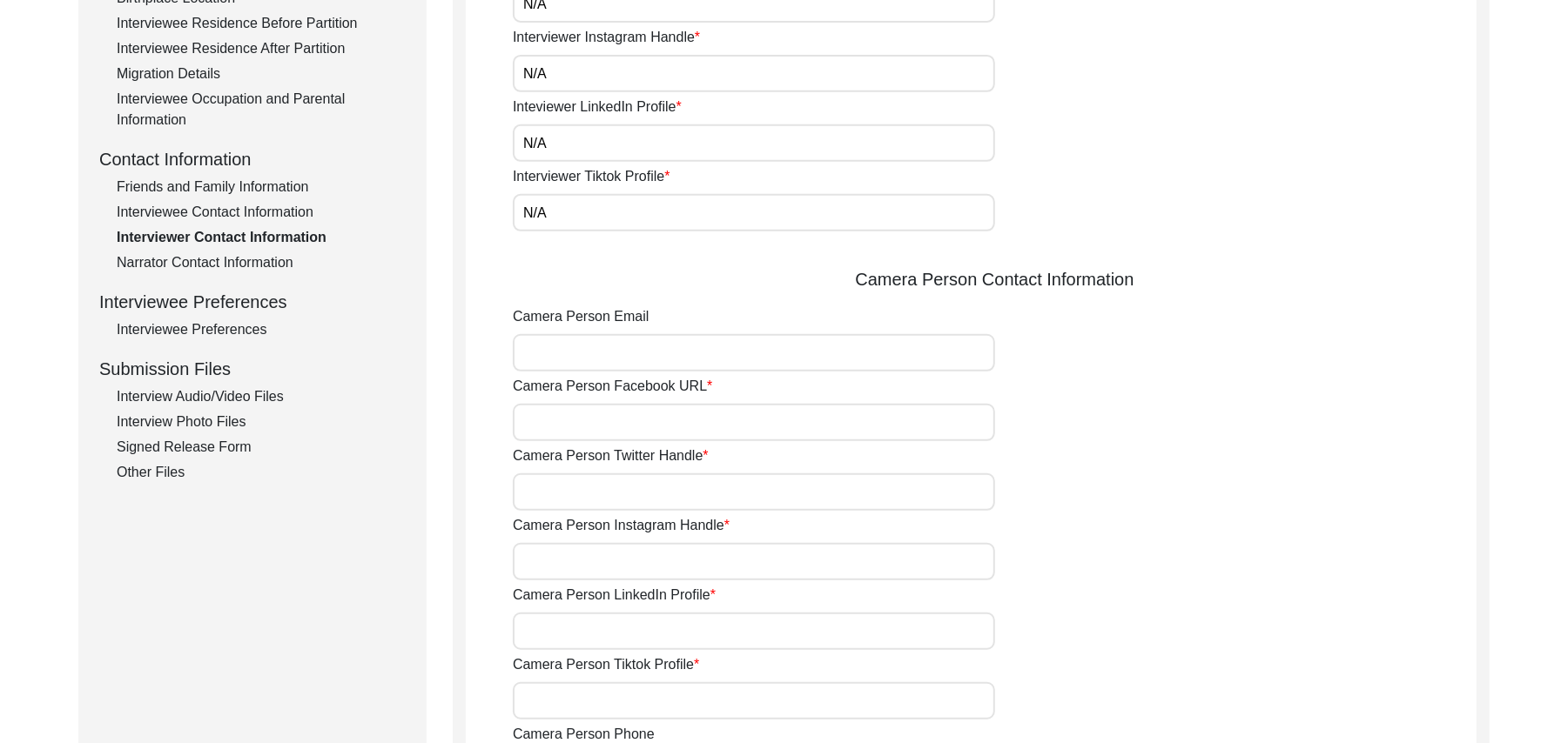
type input "N/A"
click at [647, 345] on input "Camera Person Email" at bounding box center [754, 353] width 482 height 38
paste input "N/A"
type input "N/A"
click at [610, 427] on input "Camera Person Facebook URL" at bounding box center [754, 423] width 482 height 38
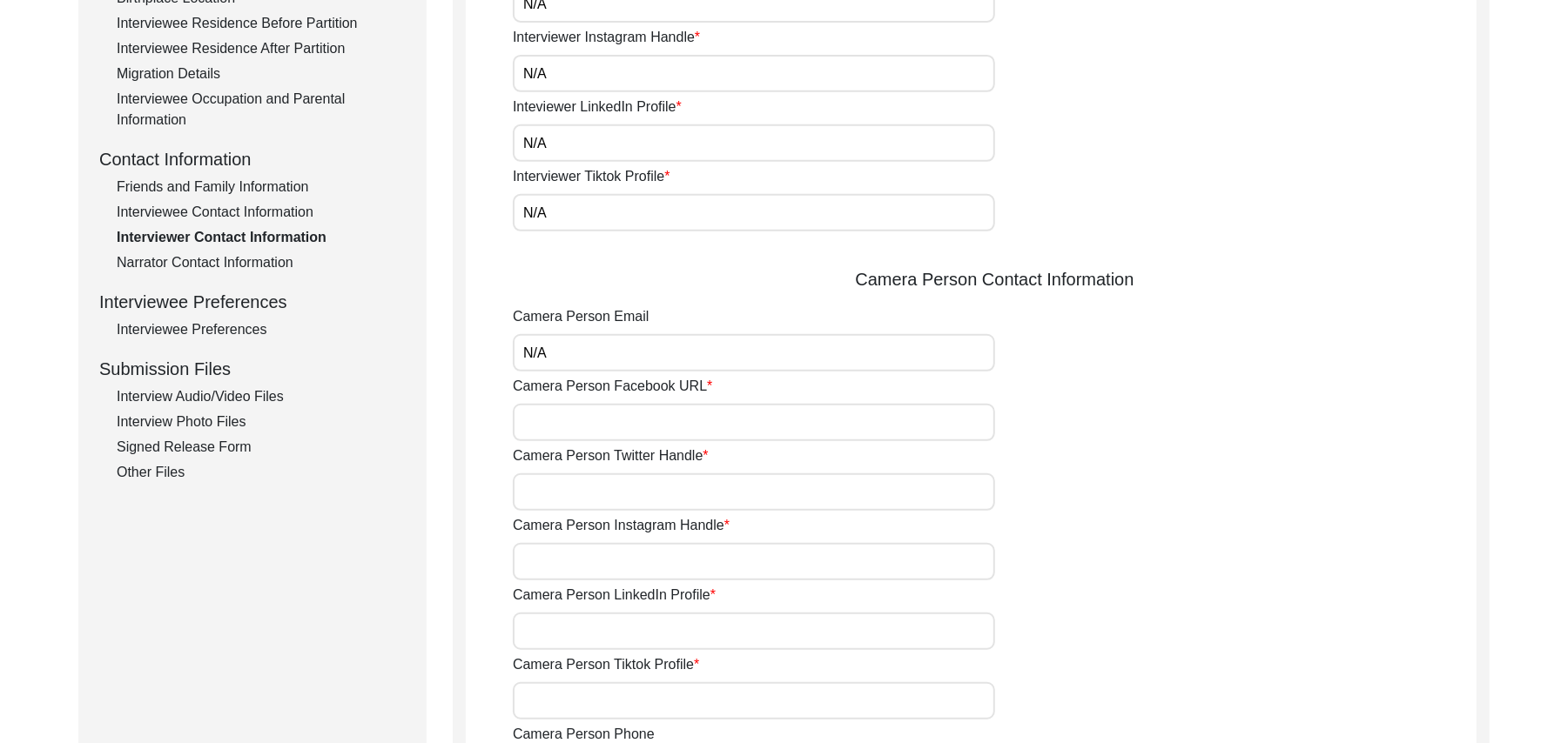
paste input "N/A"
type input "N/A"
click at [596, 492] on input "Camera Person Twitter Handle" at bounding box center [754, 492] width 482 height 38
paste input "N/A"
type input "N/A"
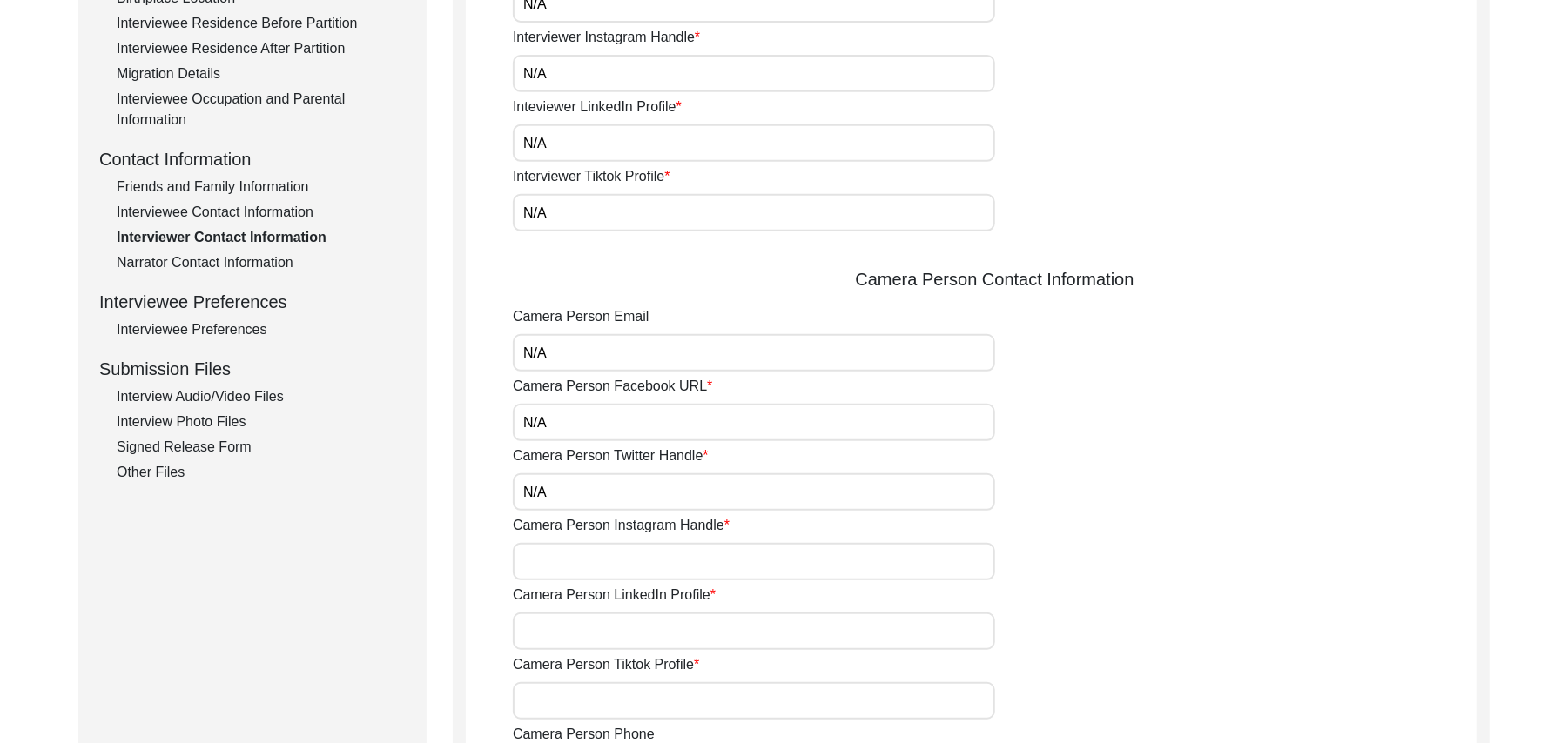
click at [590, 559] on input "Camera Person Instagram Handle" at bounding box center [754, 562] width 482 height 38
paste input "N/A"
type input "N/A"
click at [586, 630] on input "Camera Person LinkedIn Profile" at bounding box center [754, 632] width 482 height 38
paste input "N/A"
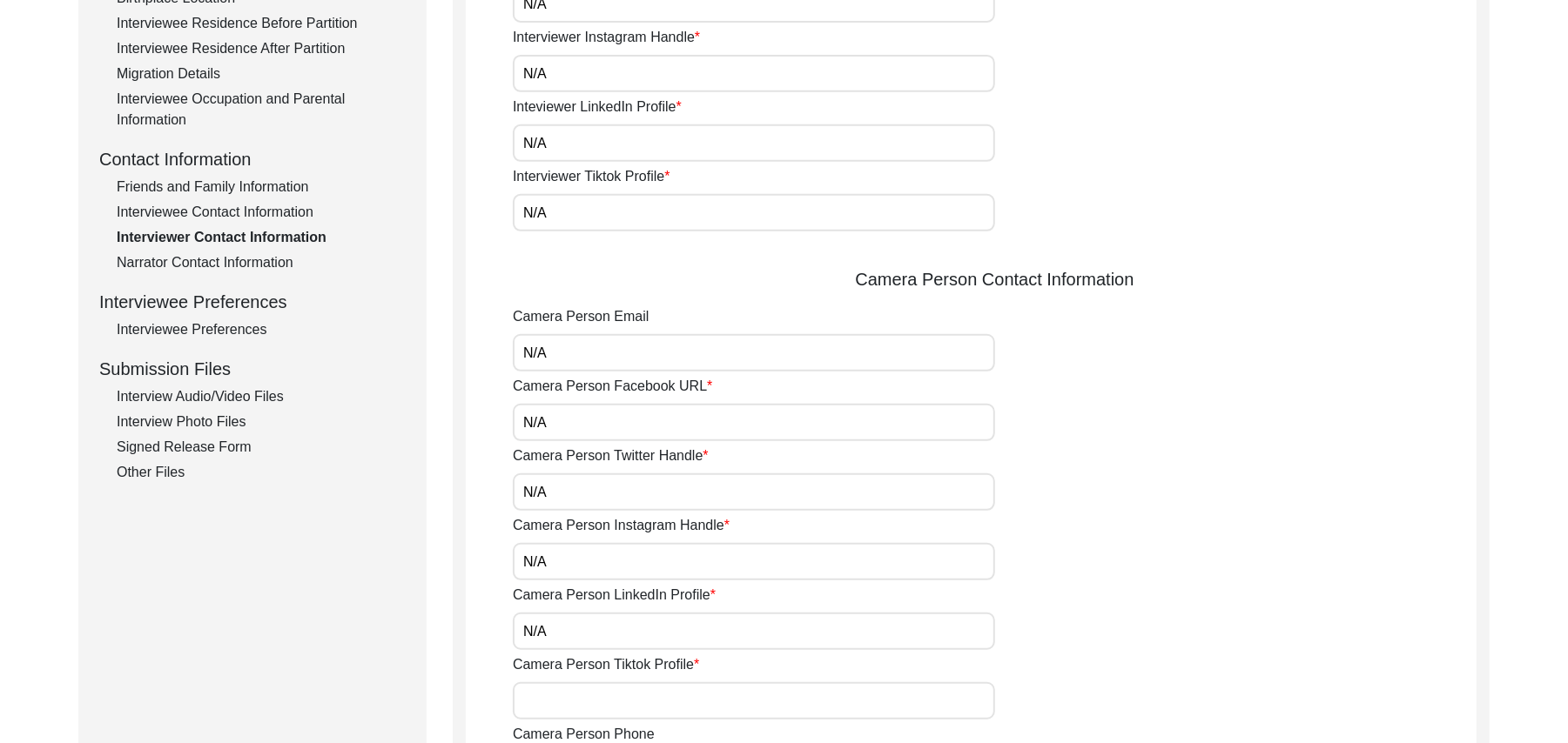
type input "N/A"
click at [582, 693] on input "Camera Person Tiktok Profile" at bounding box center [754, 702] width 482 height 38
paste input "N/A"
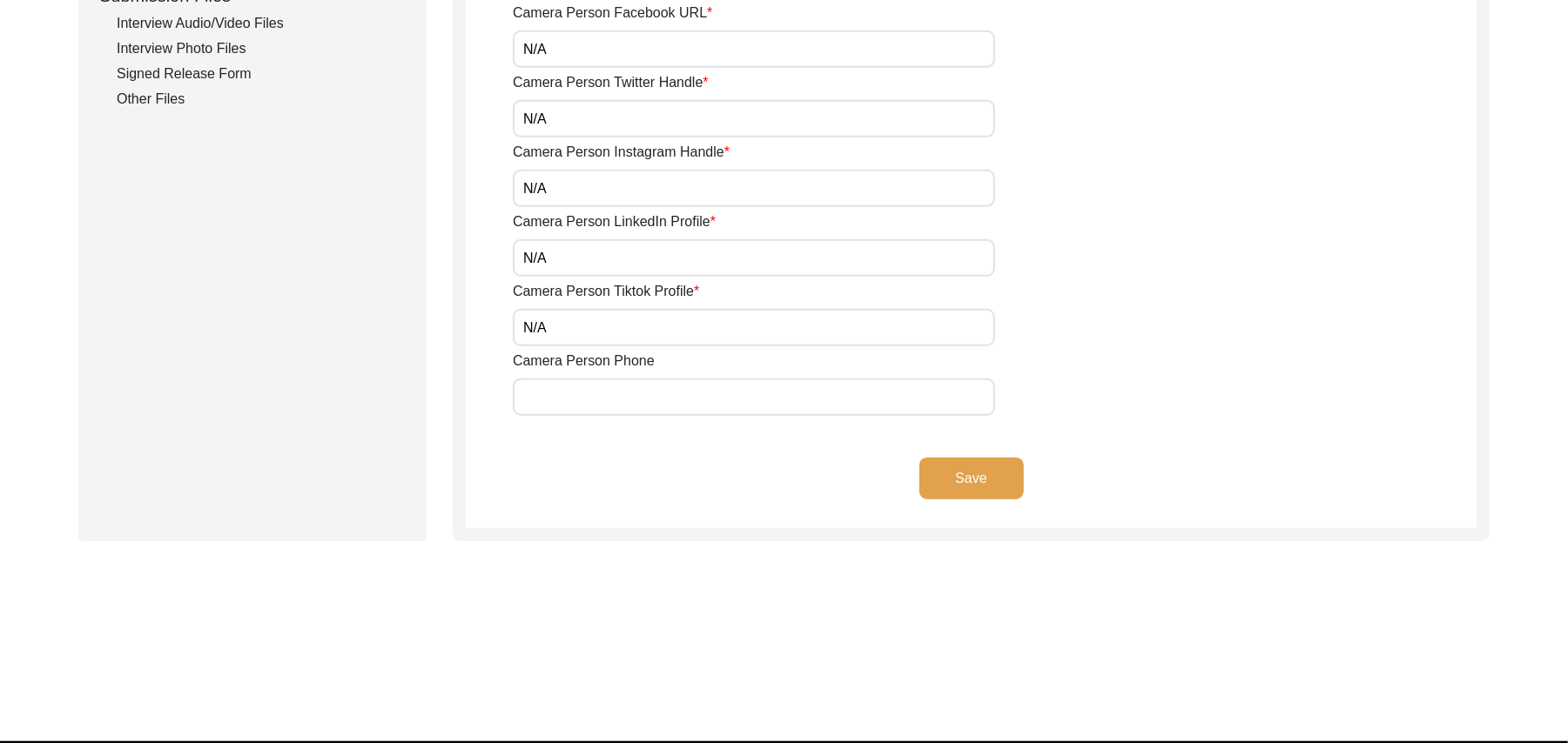
scroll to position [931, 0]
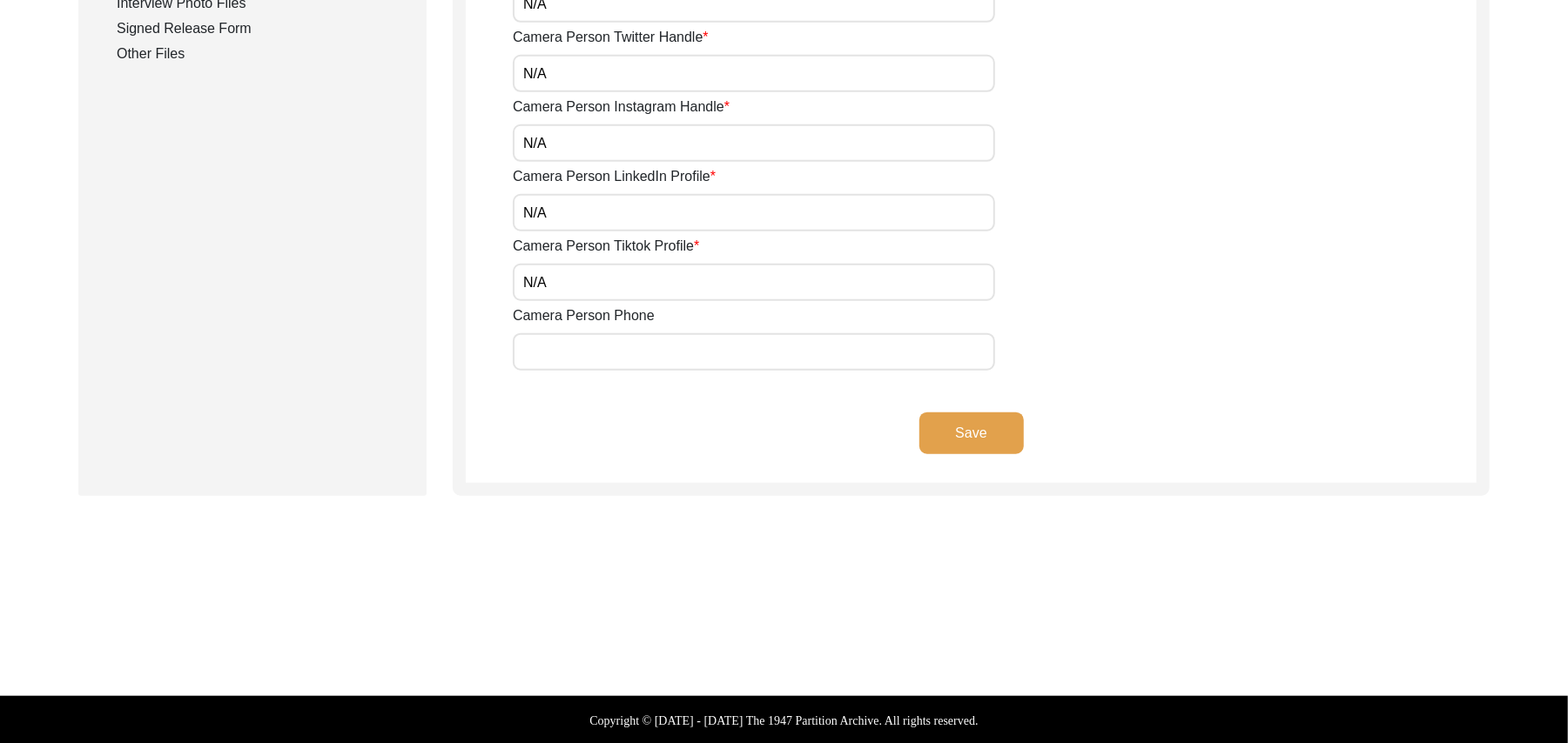
type input "N/A"
click at [597, 363] on input "Camera Person Phone" at bounding box center [754, 353] width 482 height 38
paste input "N/A"
type input "N/A"
click at [945, 432] on button "Save" at bounding box center [971, 434] width 105 height 41
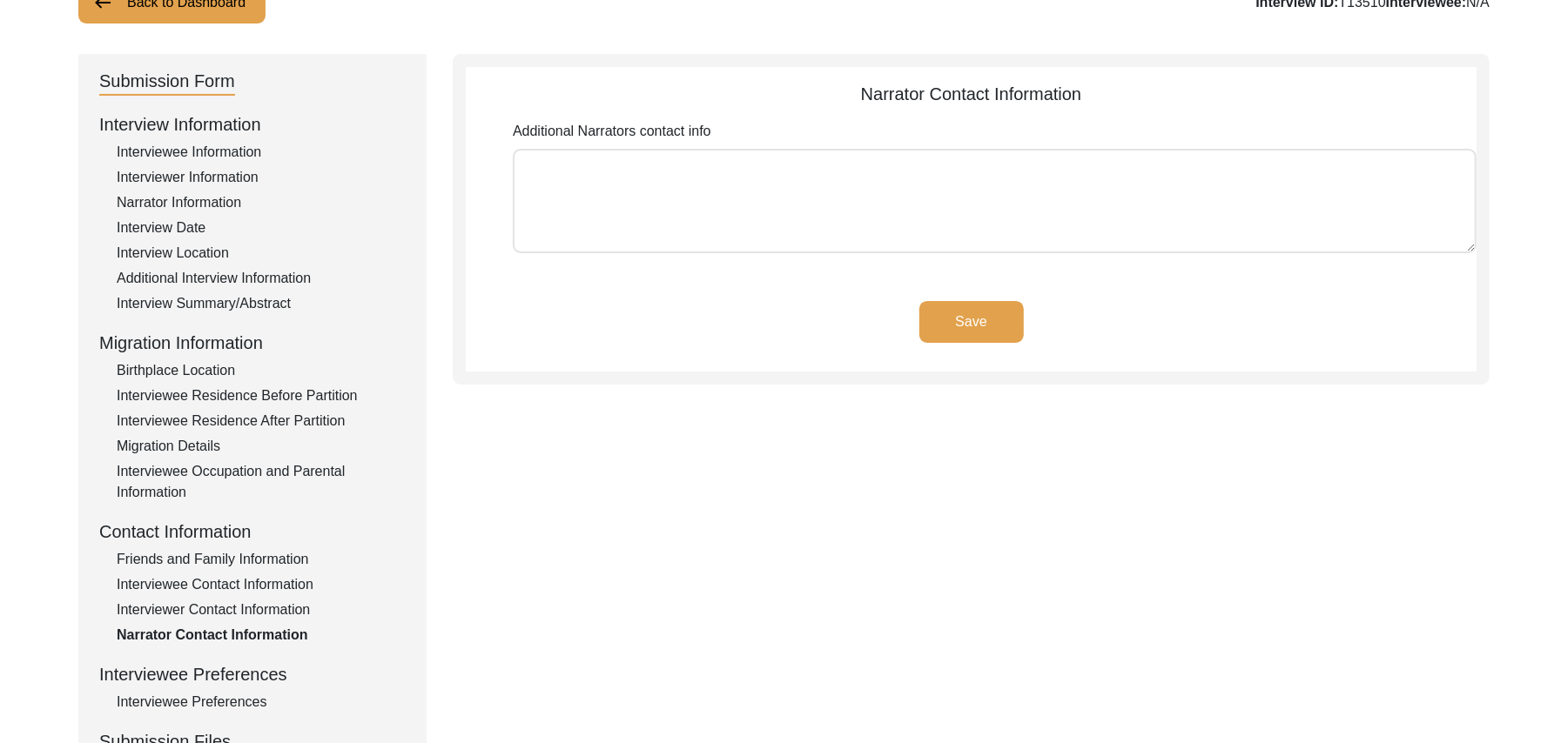
scroll to position [63, 0]
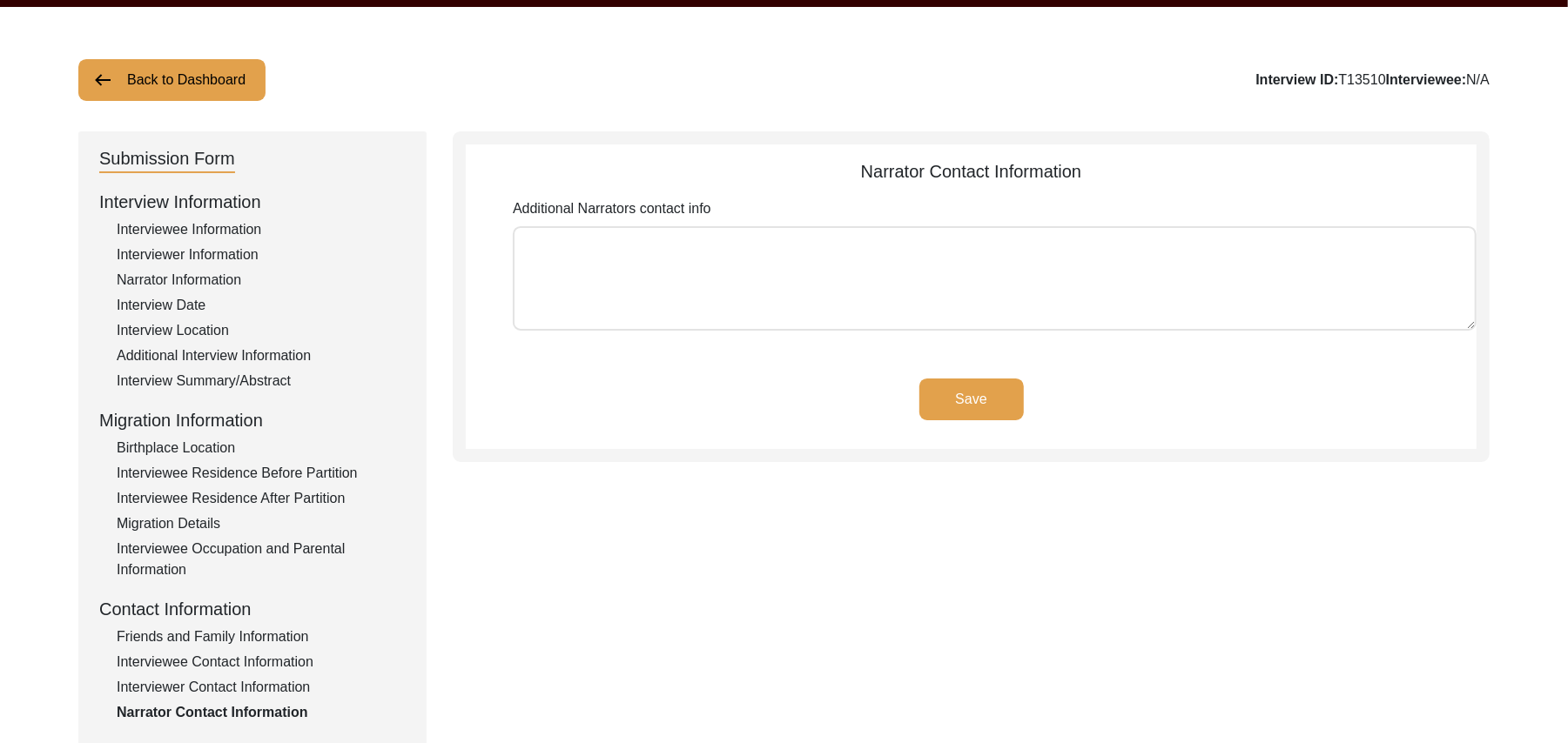
click at [748, 296] on textarea "Additional Narrators contact info" at bounding box center [995, 279] width 964 height 105
paste textarea "N/A"
type textarea "N/A"
click at [989, 391] on button "Save" at bounding box center [971, 399] width 105 height 41
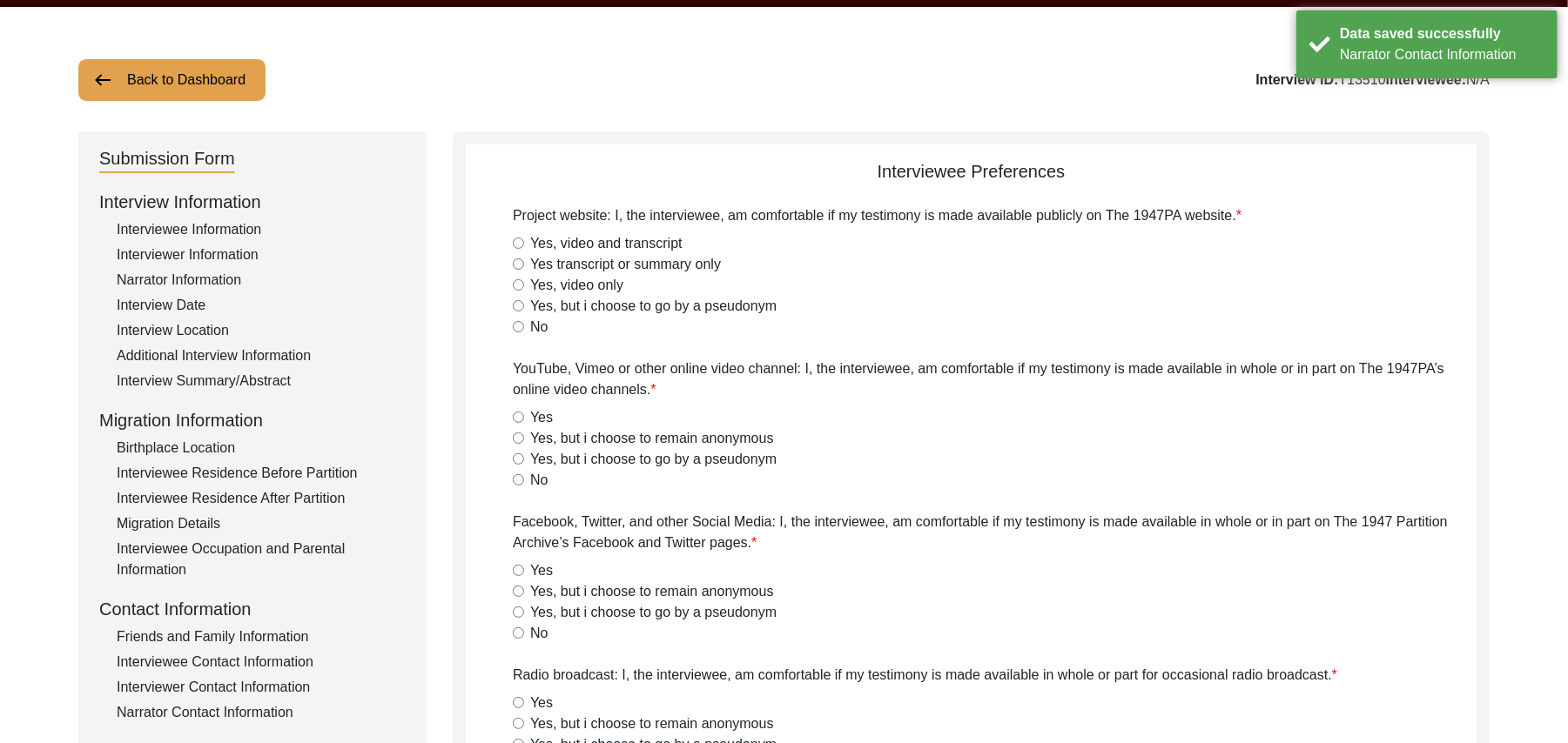
click at [519, 240] on input "Yes, video and transcript" at bounding box center [518, 243] width 12 height 12
radio input "true"
click at [517, 415] on input "Yes" at bounding box center [518, 417] width 12 height 12
radio input "true"
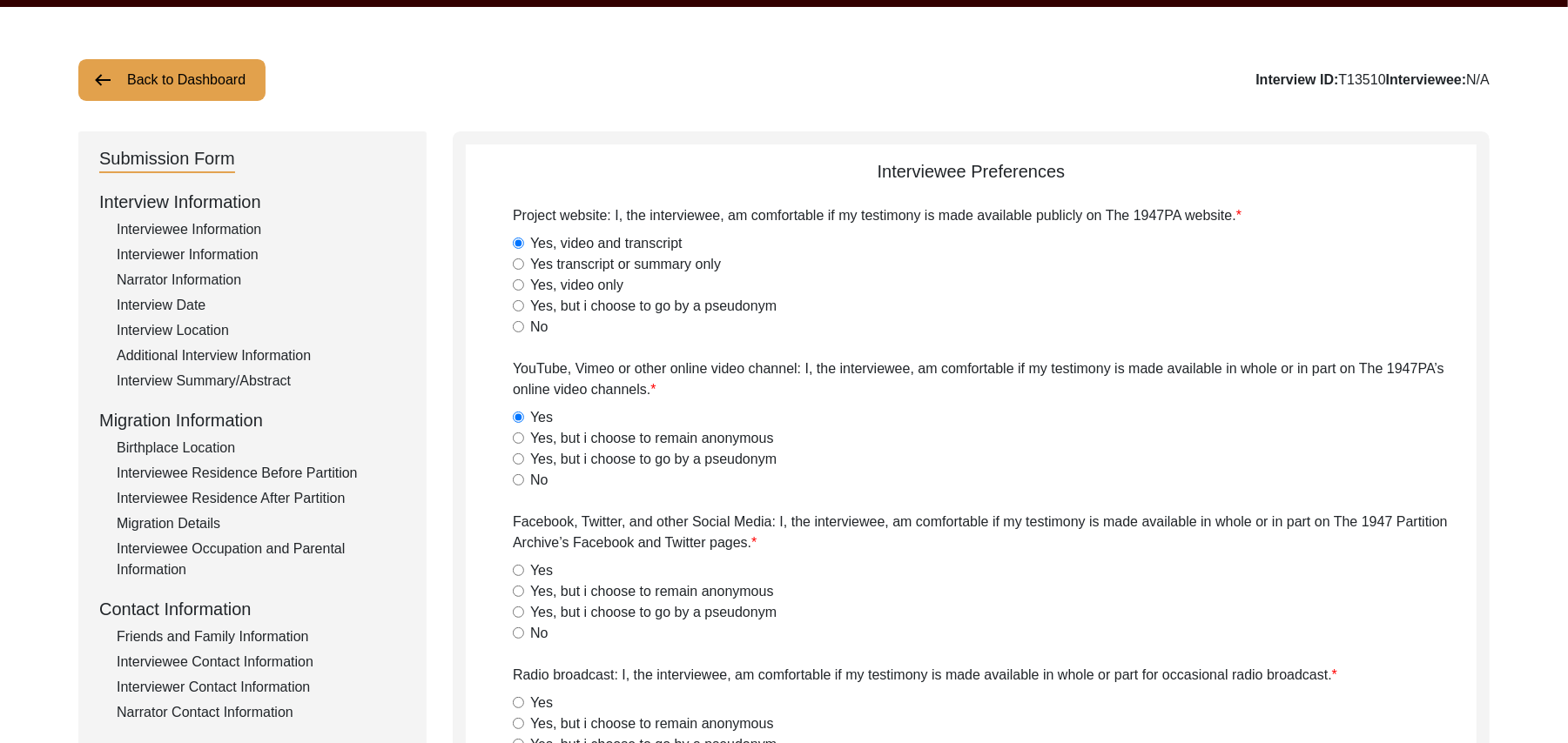
click at [519, 568] on input "Yes" at bounding box center [518, 571] width 12 height 12
radio input "true"
click at [517, 704] on input "Yes" at bounding box center [518, 702] width 12 height 12
radio input "true"
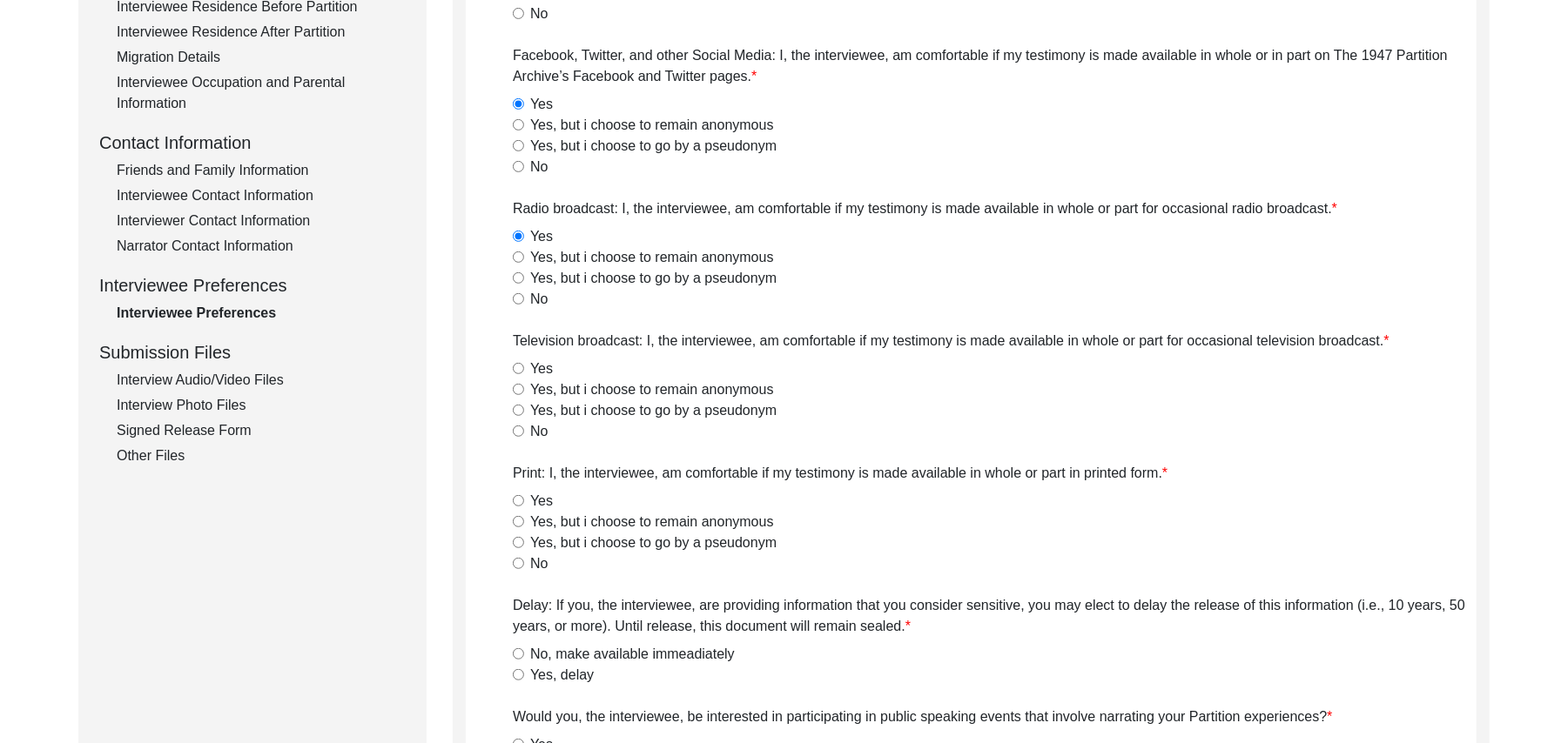
scroll to position [576, 0]
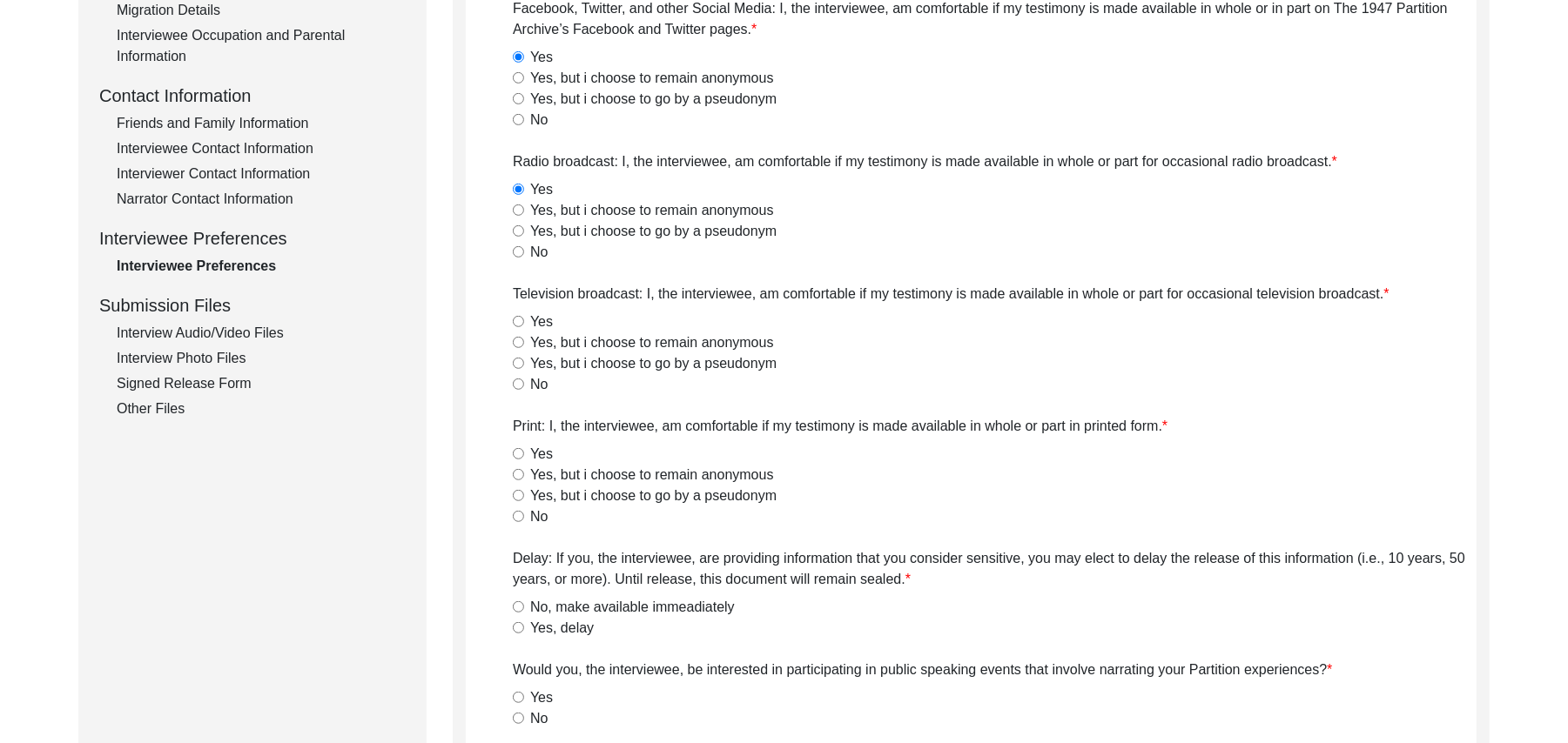
click at [518, 321] on input "Yes" at bounding box center [518, 321] width 12 height 12
radio input "true"
click at [516, 449] on input "Yes" at bounding box center [518, 454] width 12 height 12
radio input "true"
click at [517, 608] on input "No, make available immeadiately" at bounding box center [518, 607] width 12 height 12
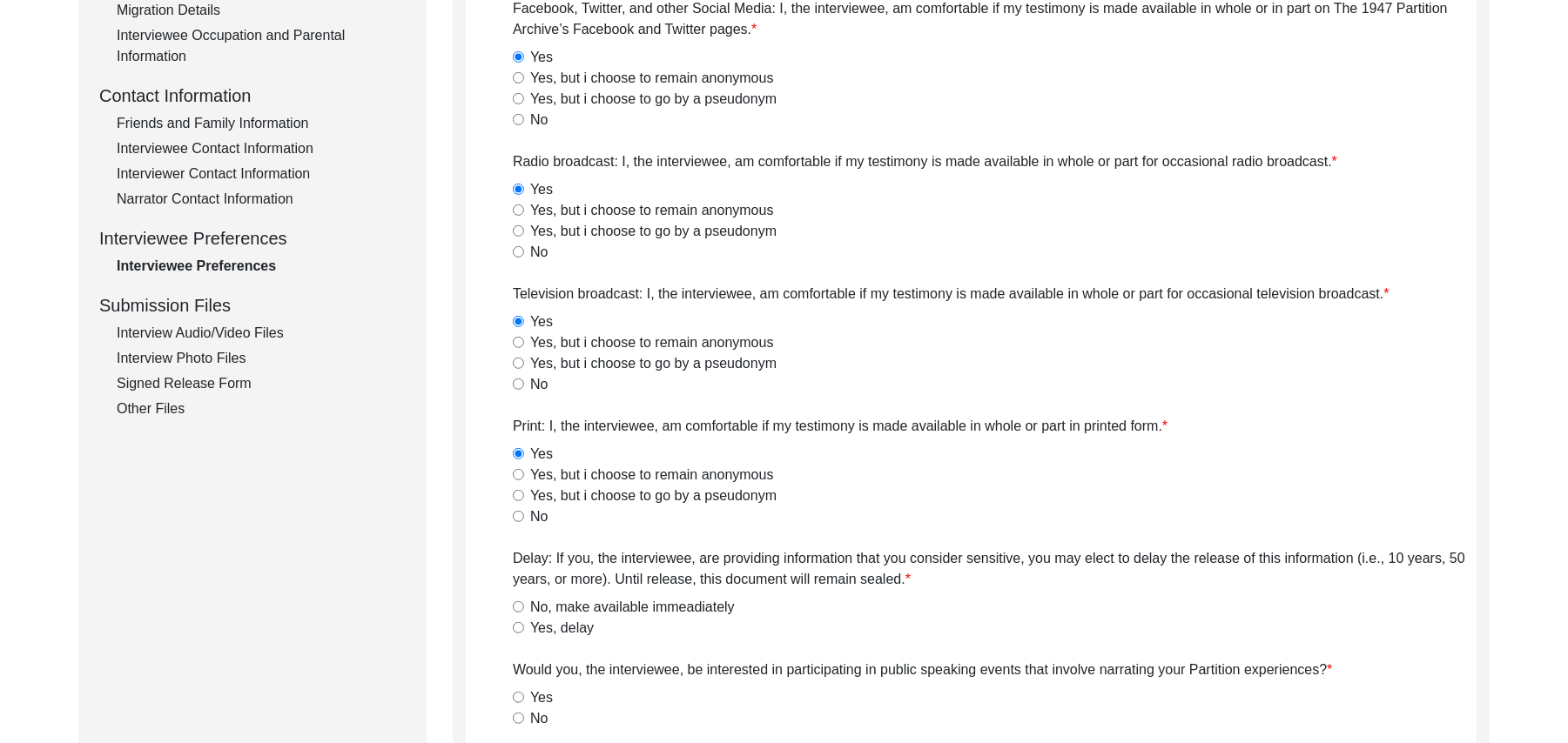
radio input "true"
click at [519, 713] on input "No" at bounding box center [518, 719] width 12 height 12
radio input "true"
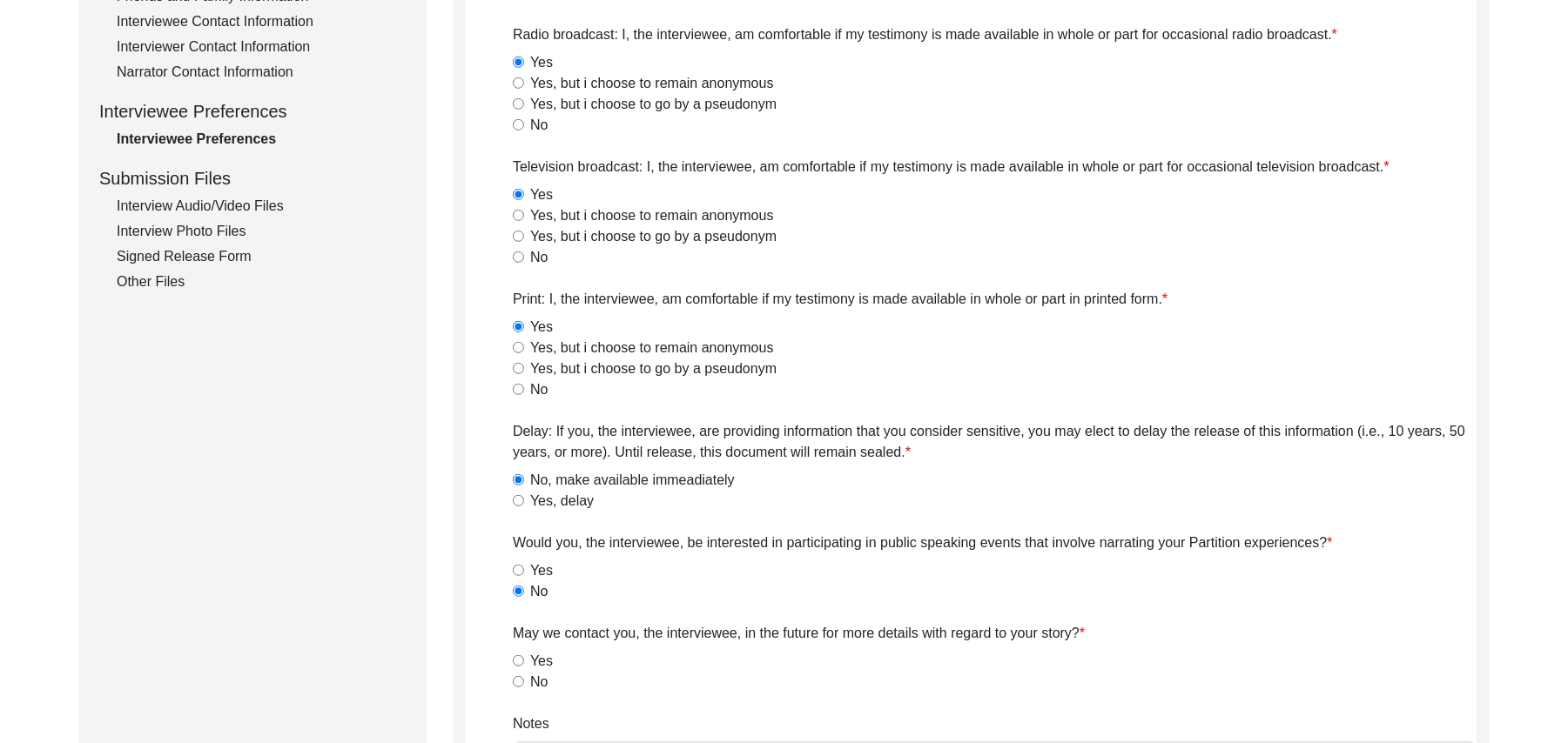
scroll to position [803, 0]
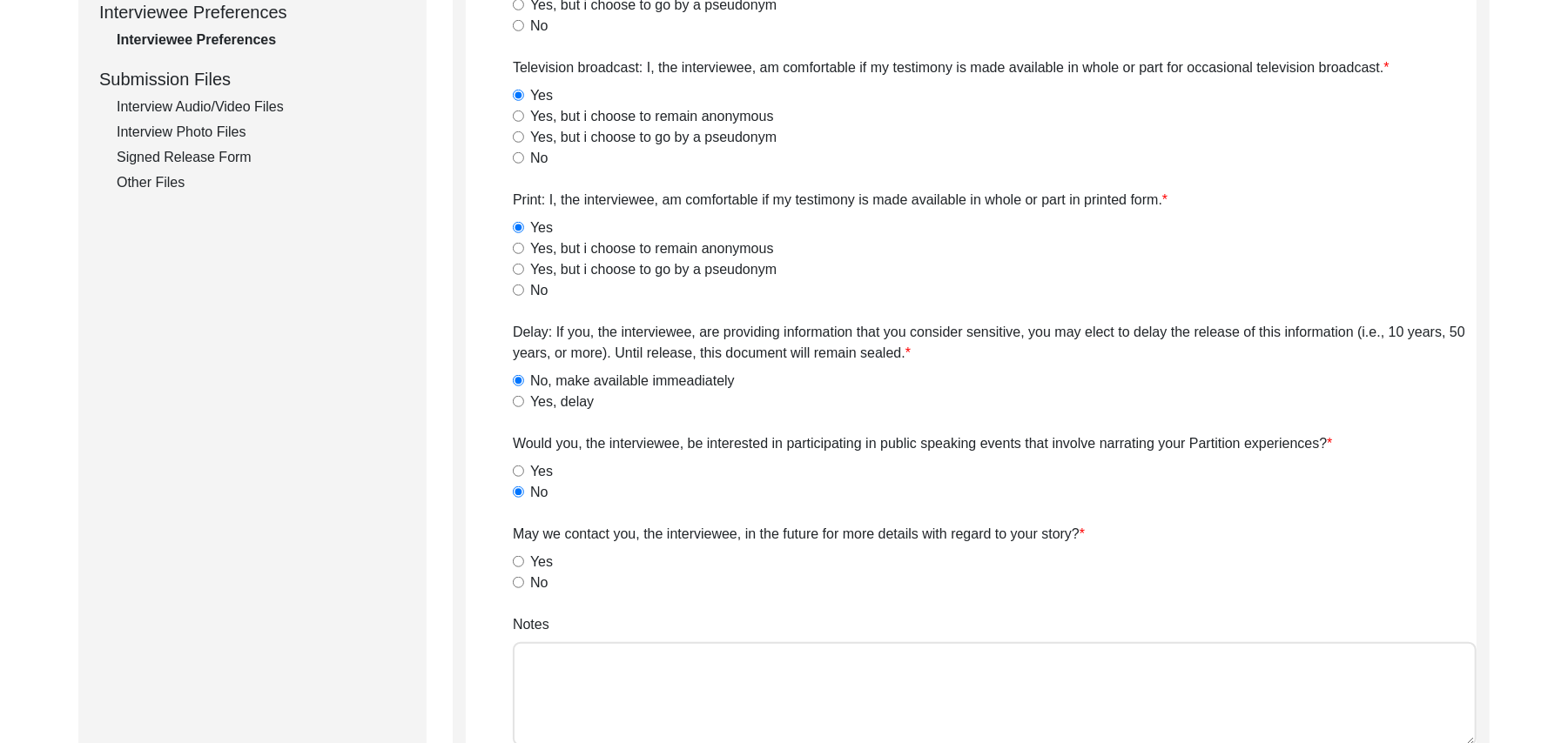
click at [516, 562] on input "Yes" at bounding box center [518, 562] width 12 height 12
radio input "true"
click at [573, 684] on textarea "Notes" at bounding box center [995, 694] width 964 height 105
paste textarea "N/A"
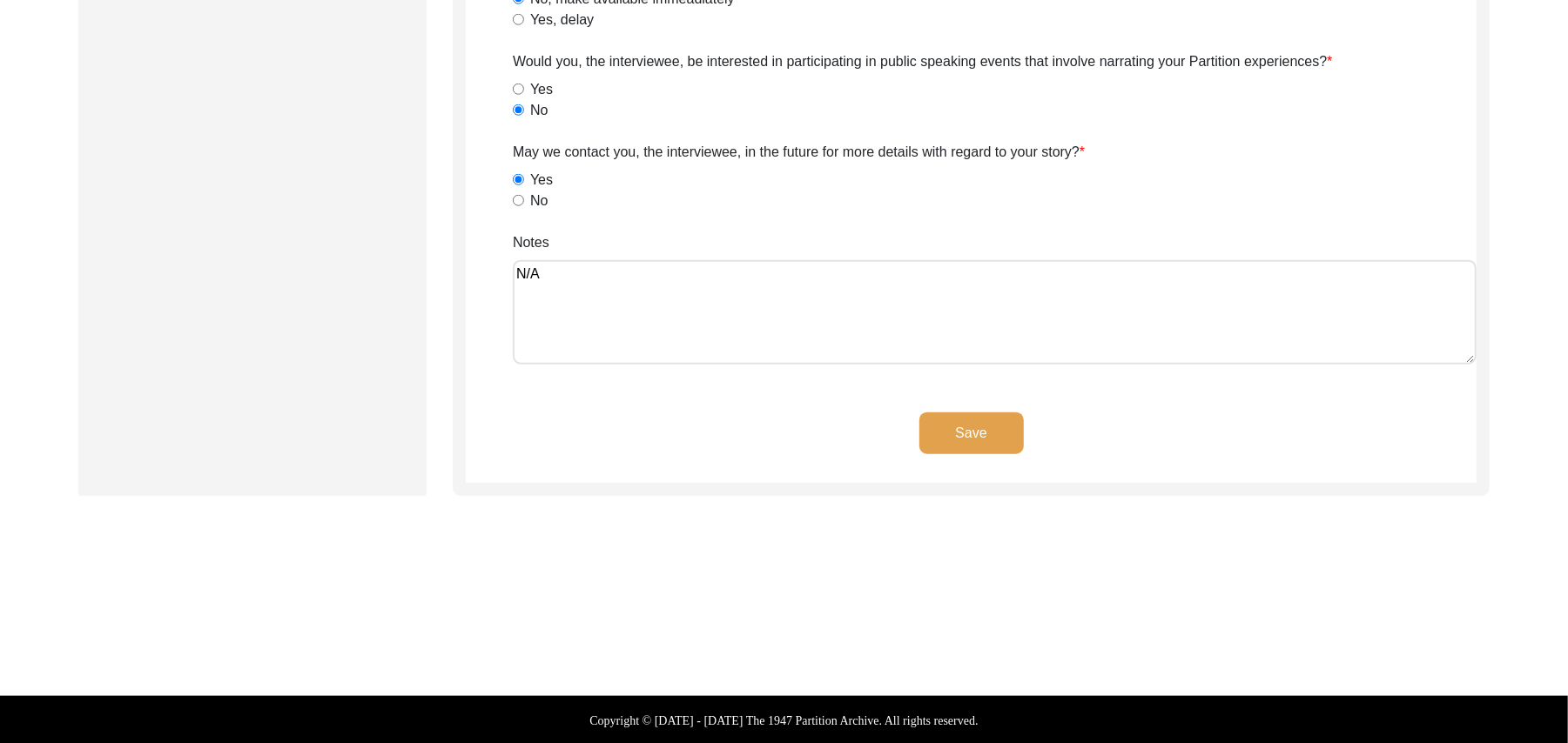
type textarea "N/A"
click at [980, 419] on button "Save" at bounding box center [971, 434] width 105 height 41
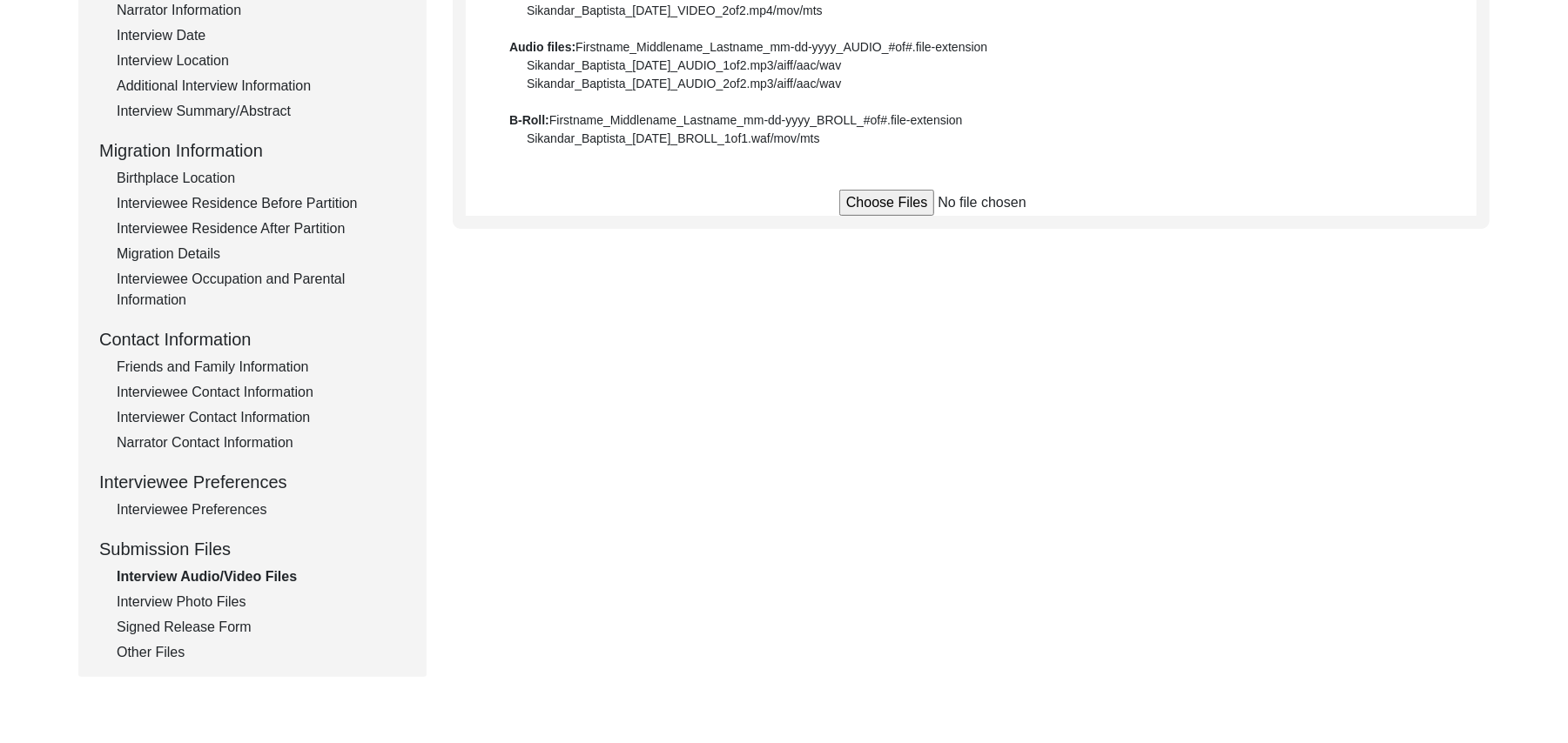
scroll to position [280, 0]
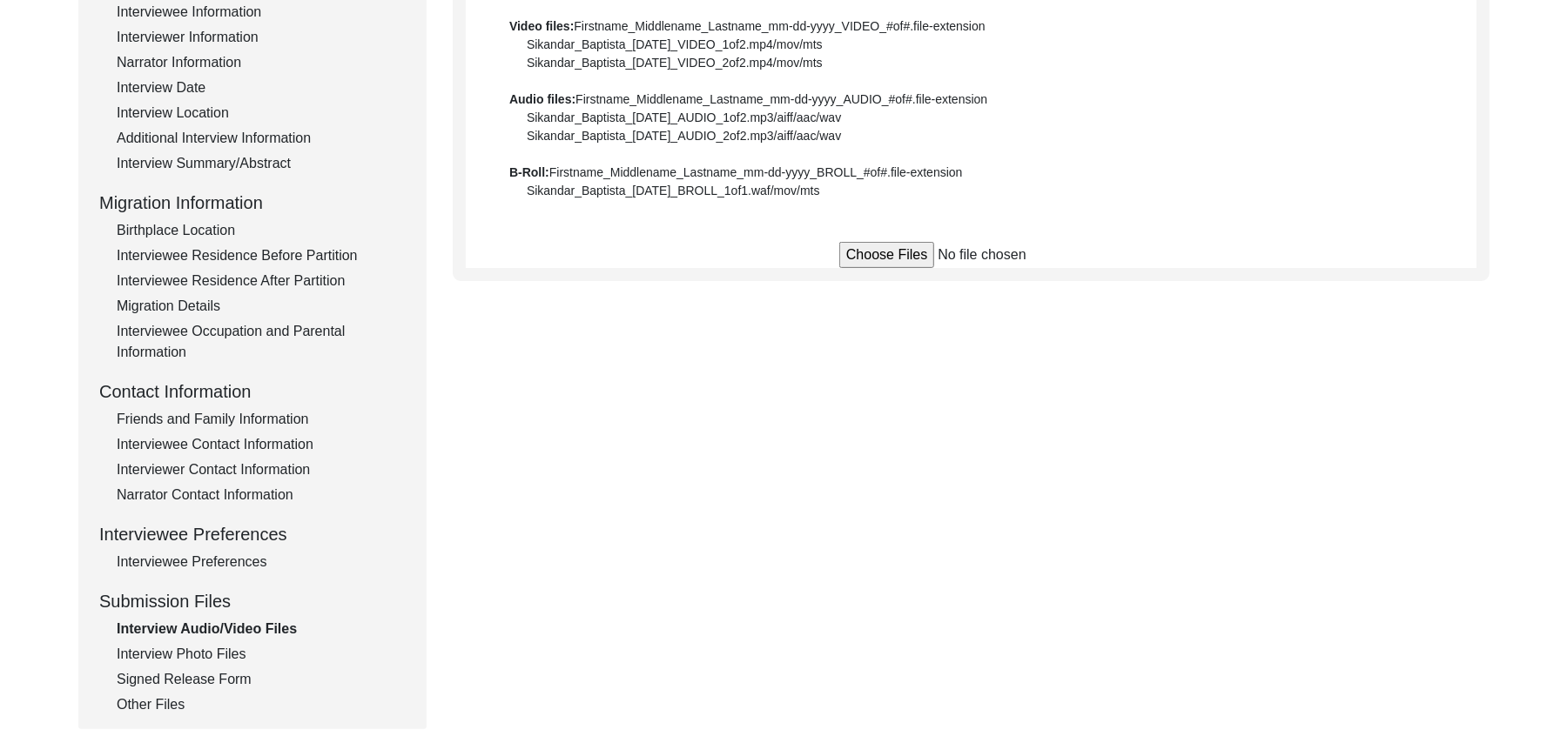
click at [861, 254] on input "file" at bounding box center [971, 254] width 264 height 26
type input "C:\fakepath\Bagh_Ali_08-19-2025_RELEASE_1of2.jpg"
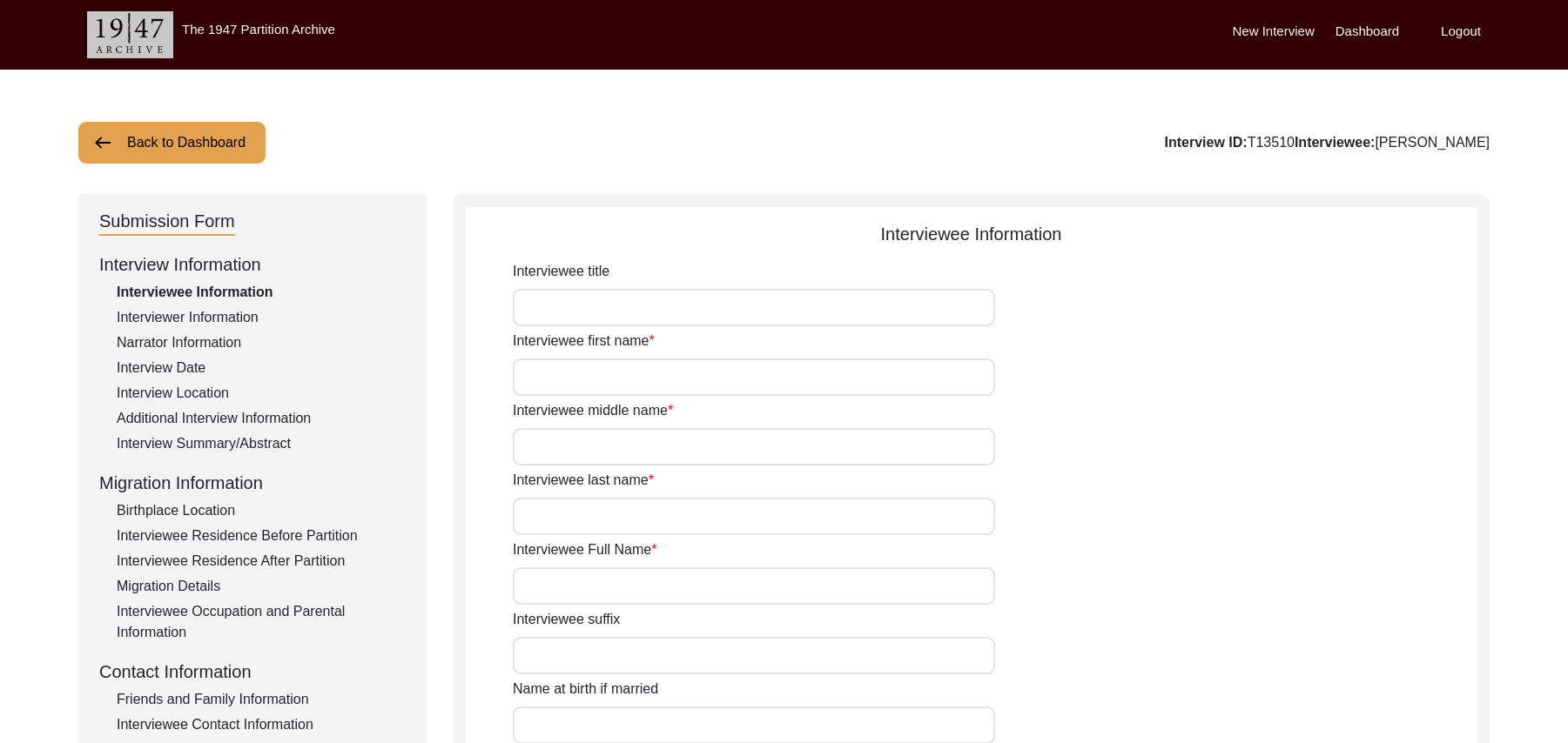
scroll to position [280, 0]
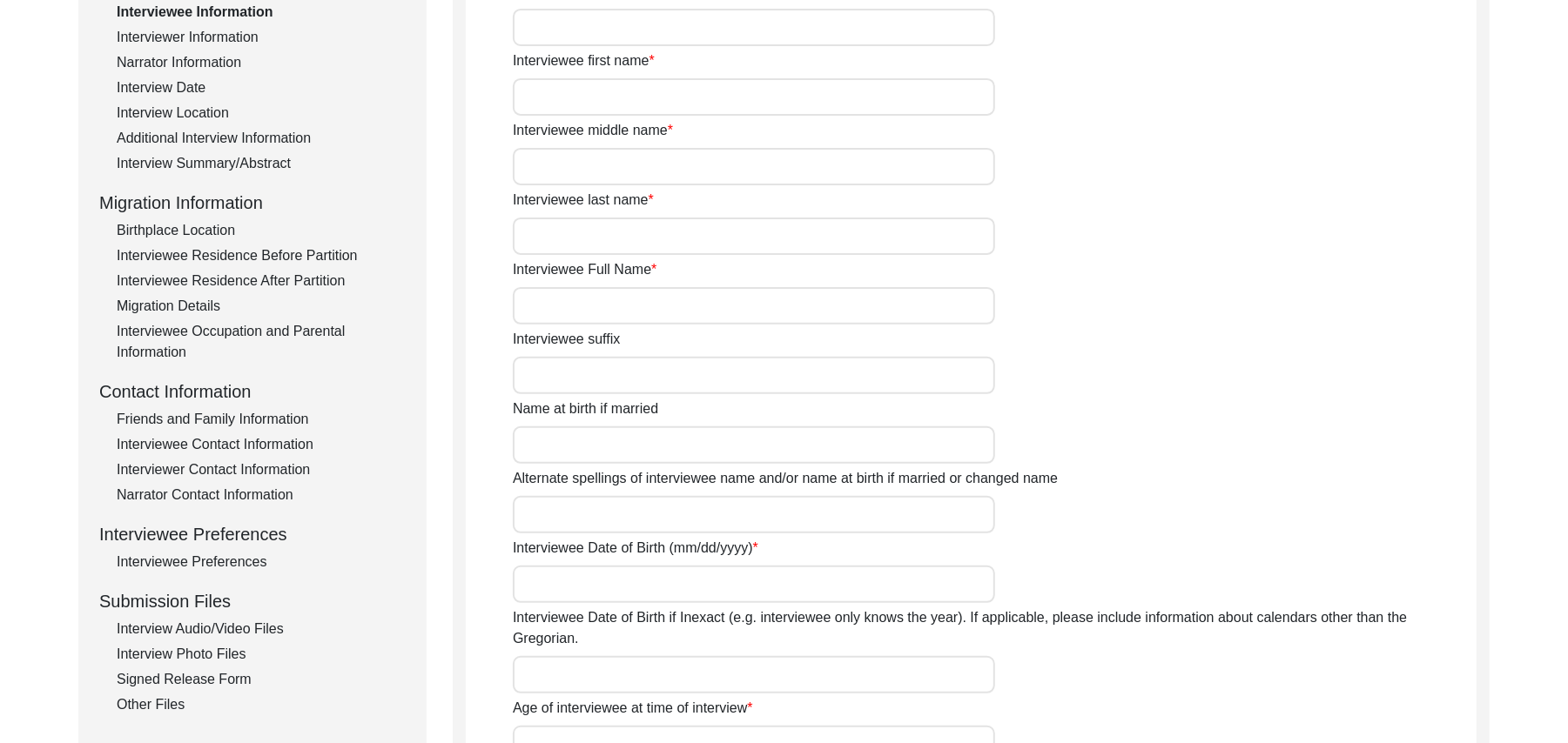
type input "Mr"
type input "Faqir"
type input "[DEMOGRAPHIC_DATA]"
type input "N/A"
type input "[PERSON_NAME]"
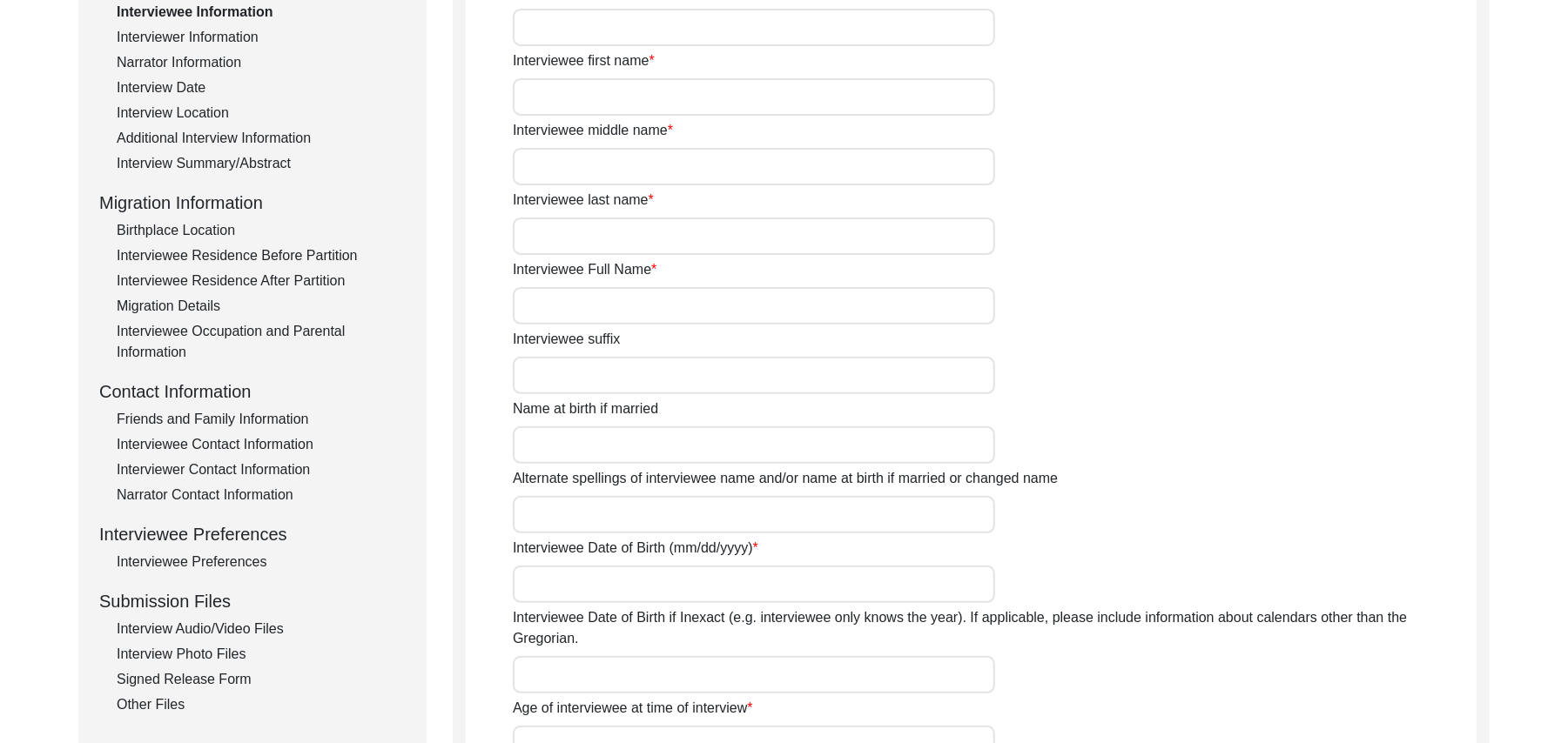
type input "N/A"
type input "[PERSON_NAME]"
type input "1925"
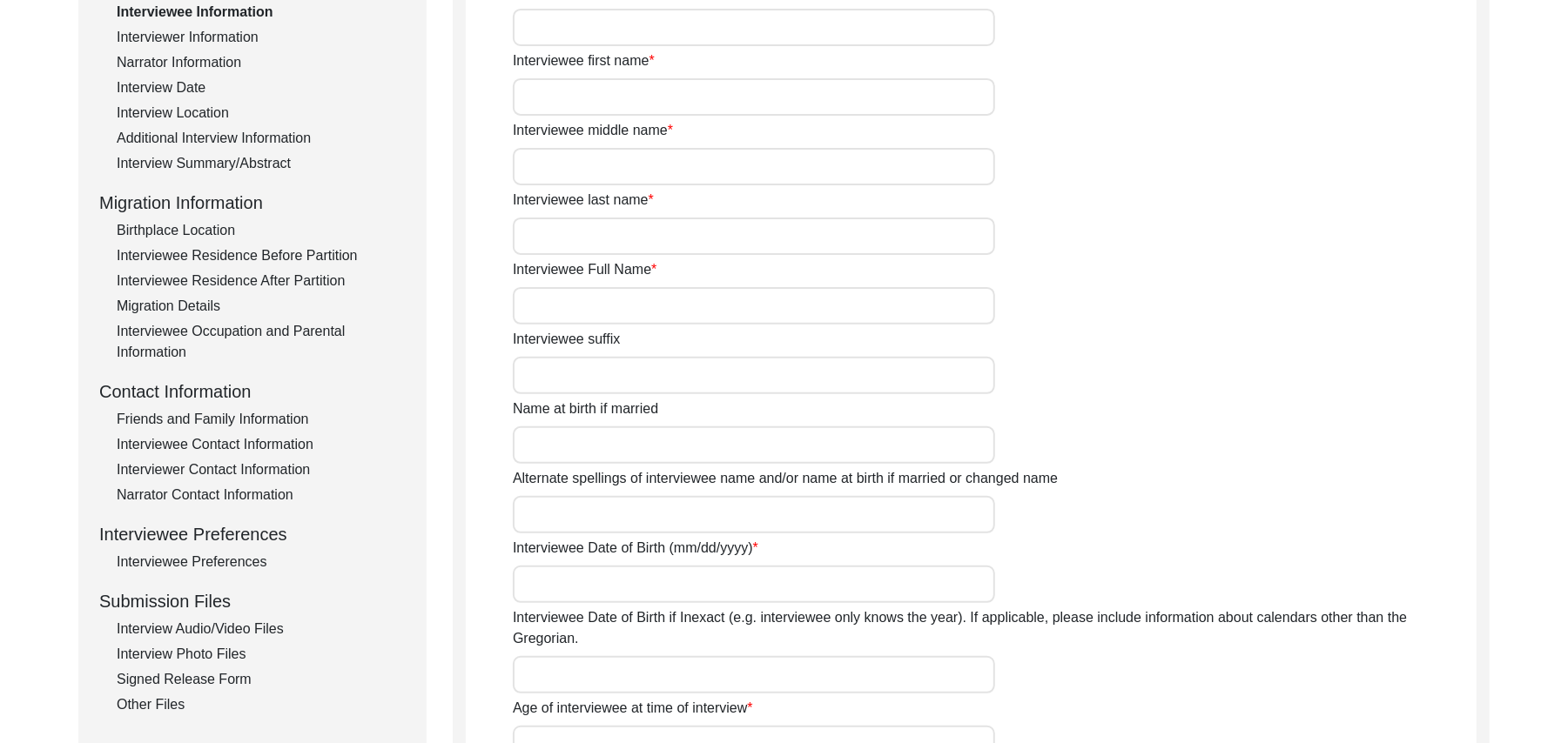
type input "!00 Years"
type input "[DEMOGRAPHIC_DATA]"
type input "N/A"
type textarea "N/A"
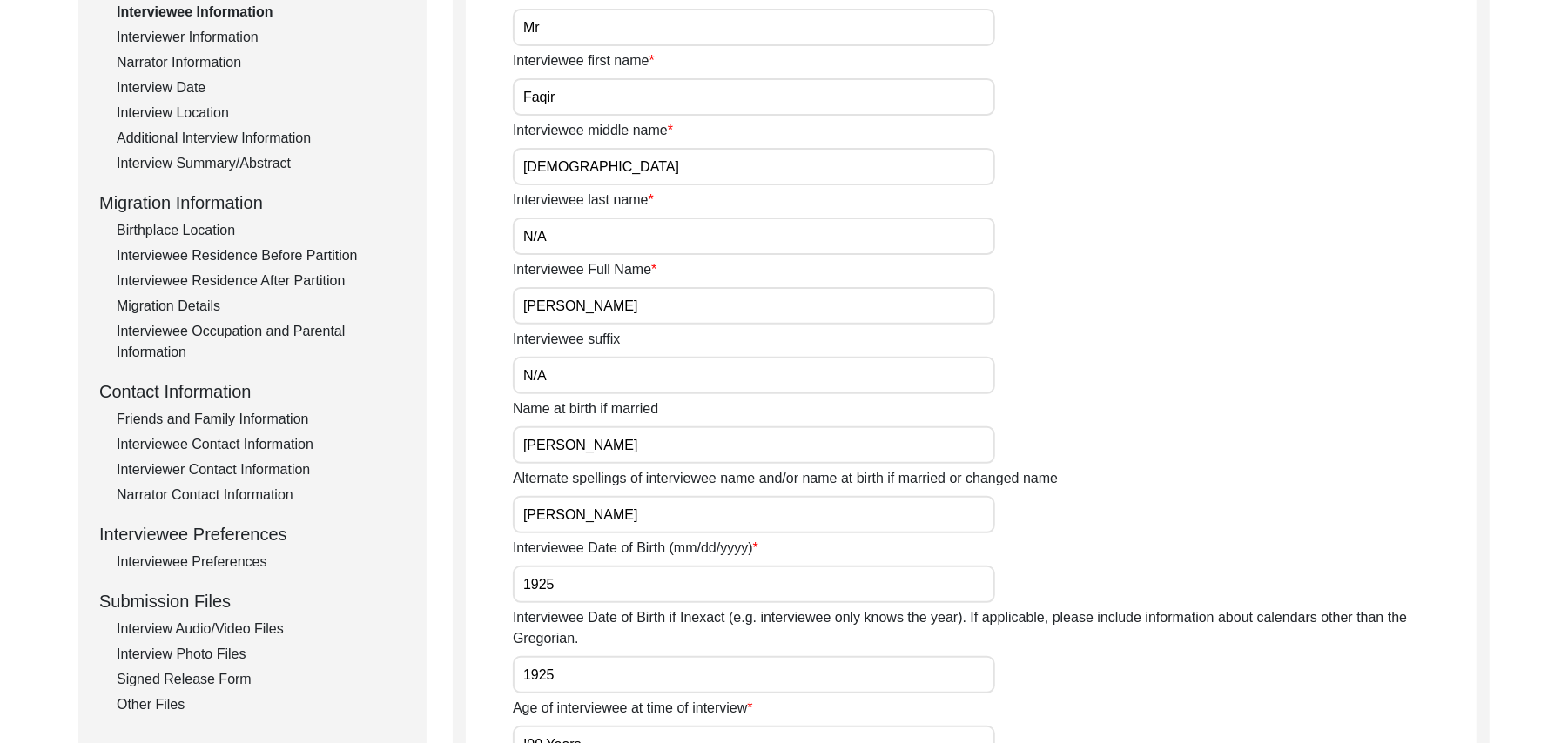
type input "Punjabi"
type input "Malwai"
type input "[DEMOGRAPHIC_DATA]"
type input "Jut"
click at [244, 628] on div "Interview Audio/Video Files" at bounding box center [261, 628] width 289 height 21
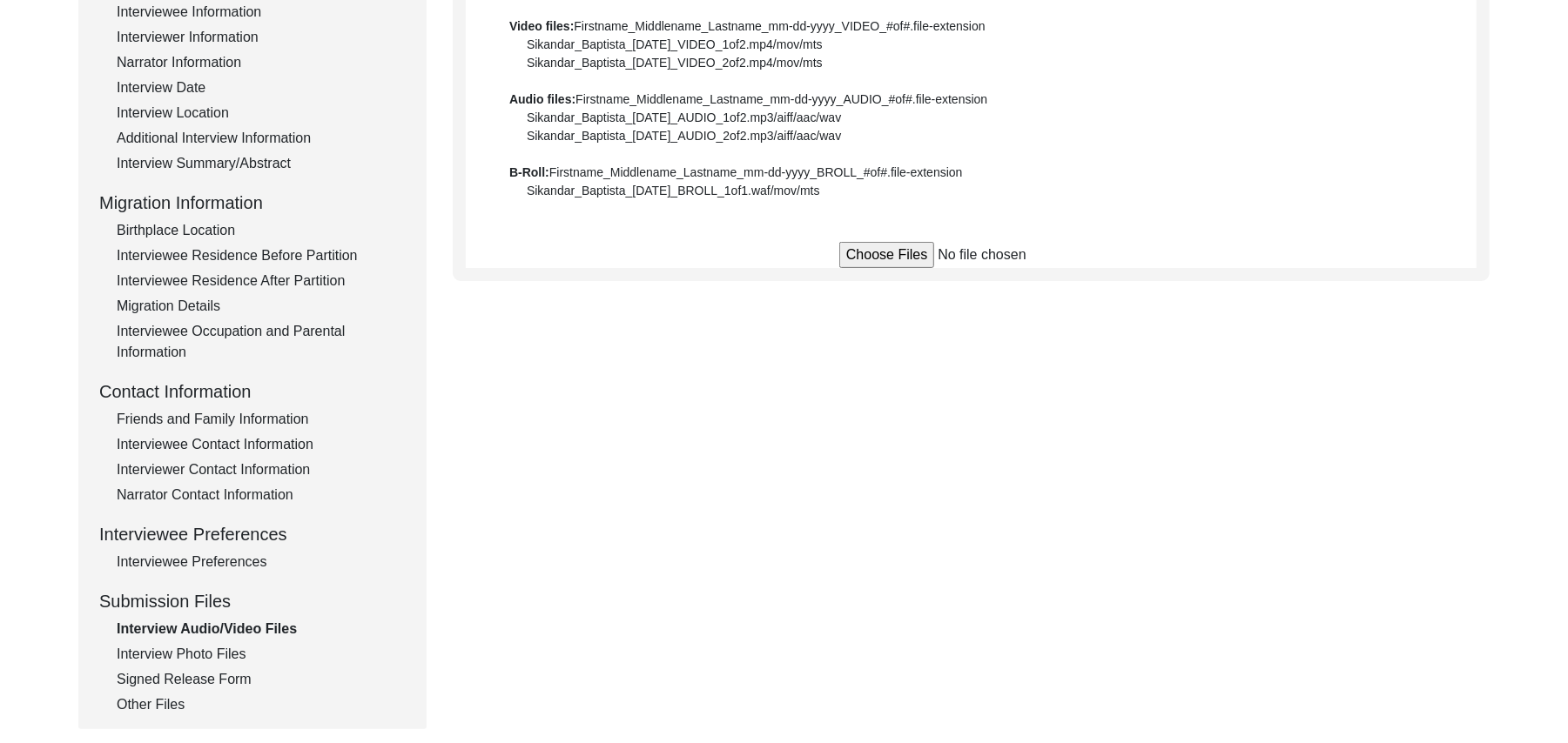
click at [870, 252] on input "file" at bounding box center [971, 254] width 264 height 26
type input "C:\fakepath\Faqir_Muhammad_[DATE]_BROLL_1of4.MTS"
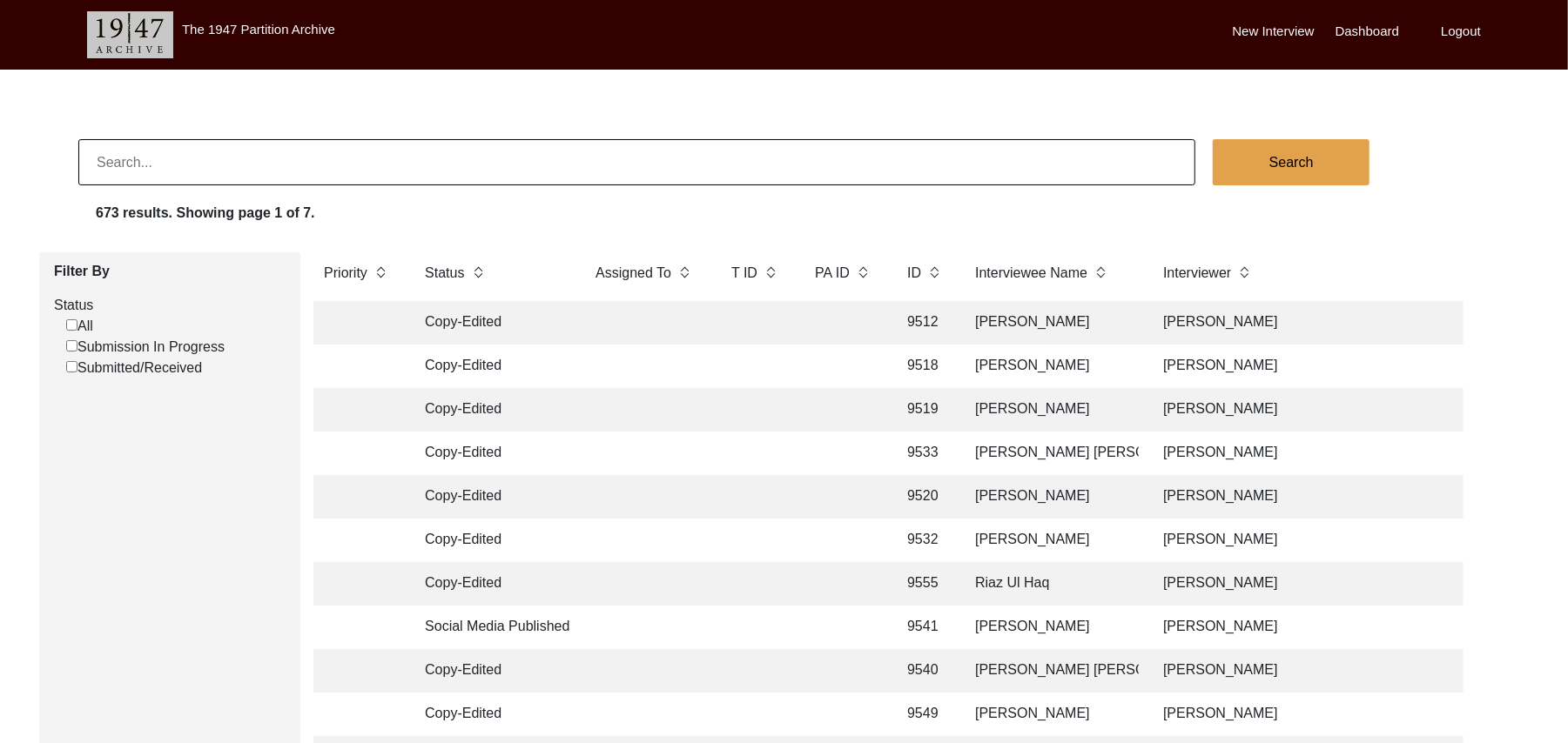
click at [70, 345] on input "Submission In Progress" at bounding box center [71, 345] width 12 height 12
checkbox input "false"
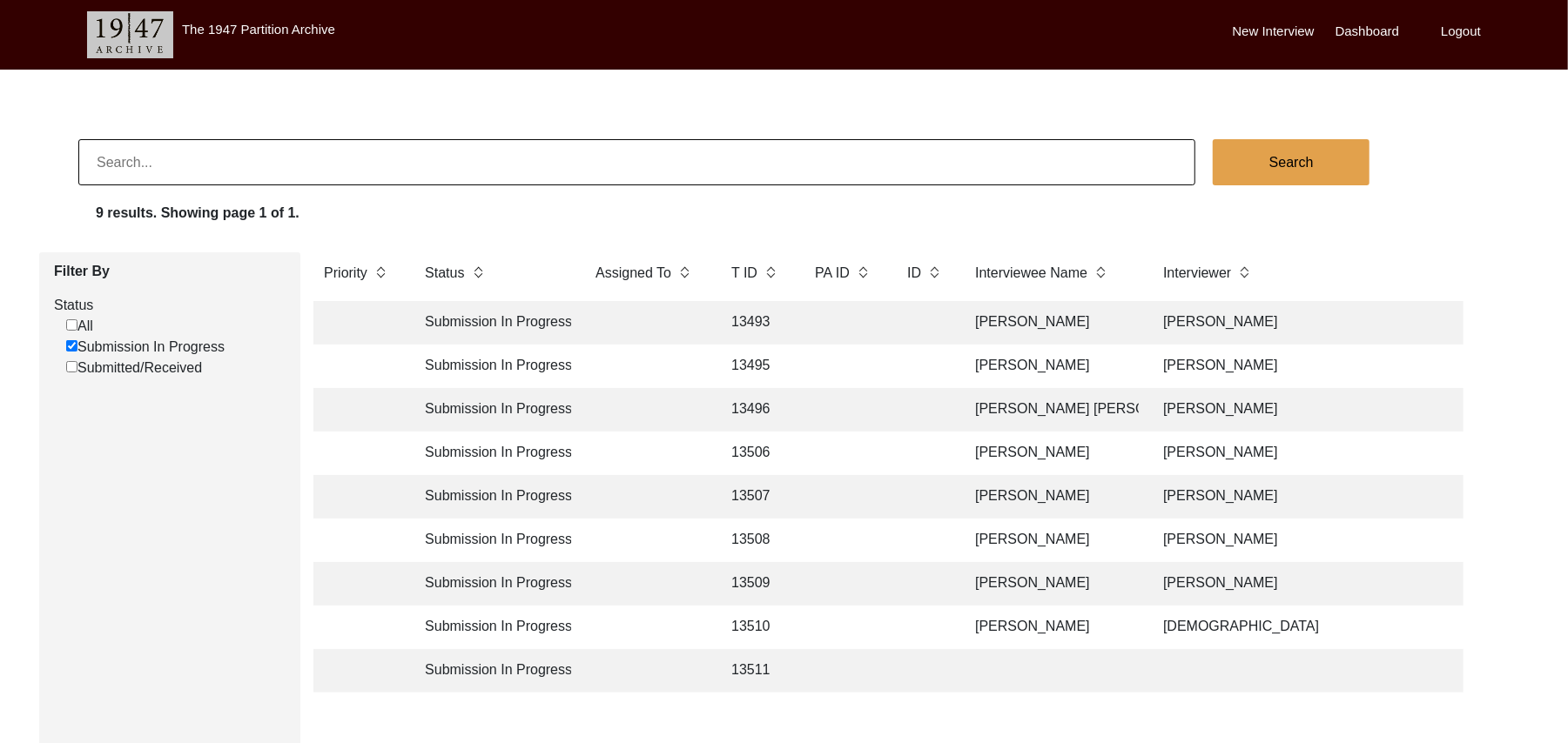
click at [1039, 619] on td "[PERSON_NAME]" at bounding box center [1051, 628] width 174 height 43
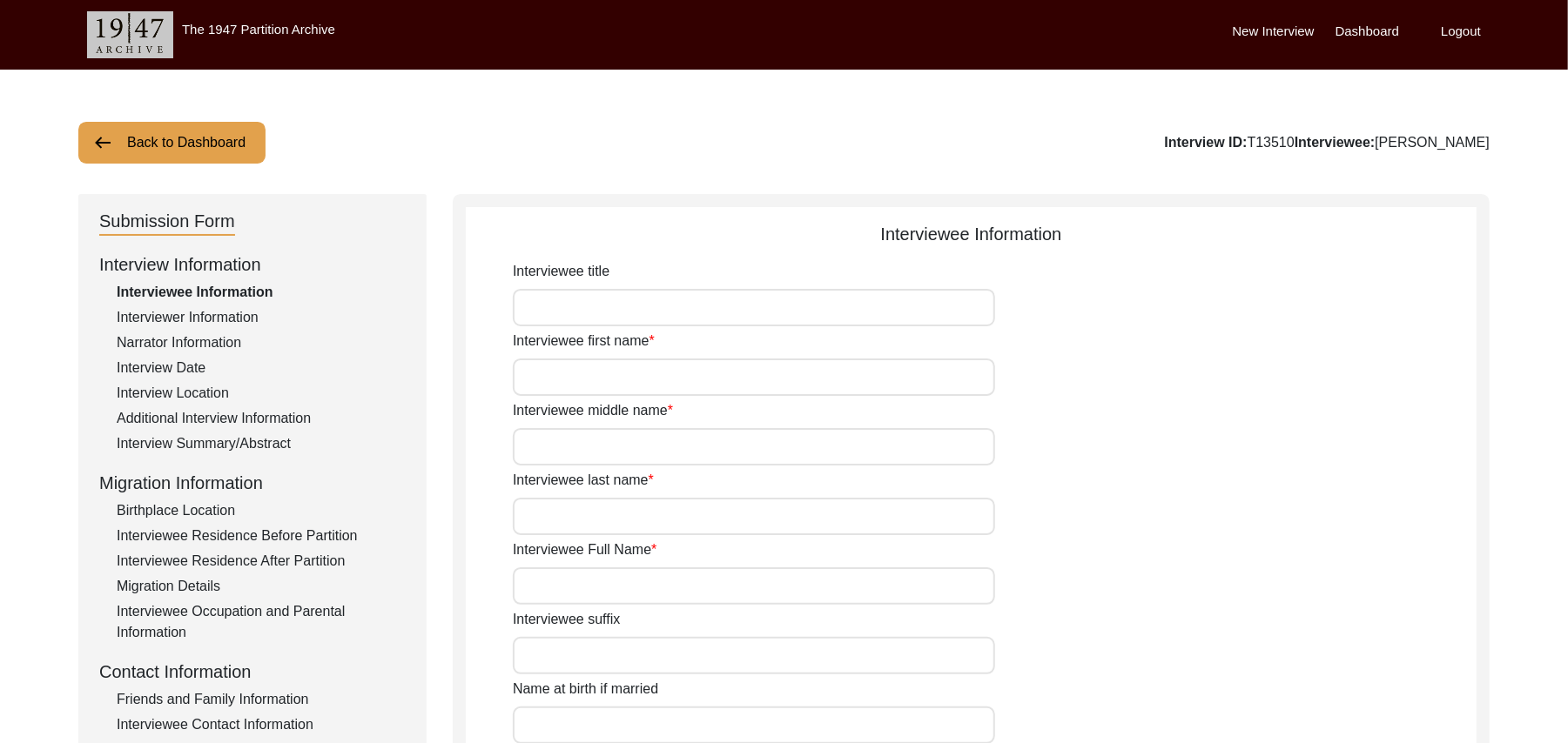
type input "Mr"
type input "Faqir"
type input "[DEMOGRAPHIC_DATA]"
type input "N/A"
type input "[PERSON_NAME]"
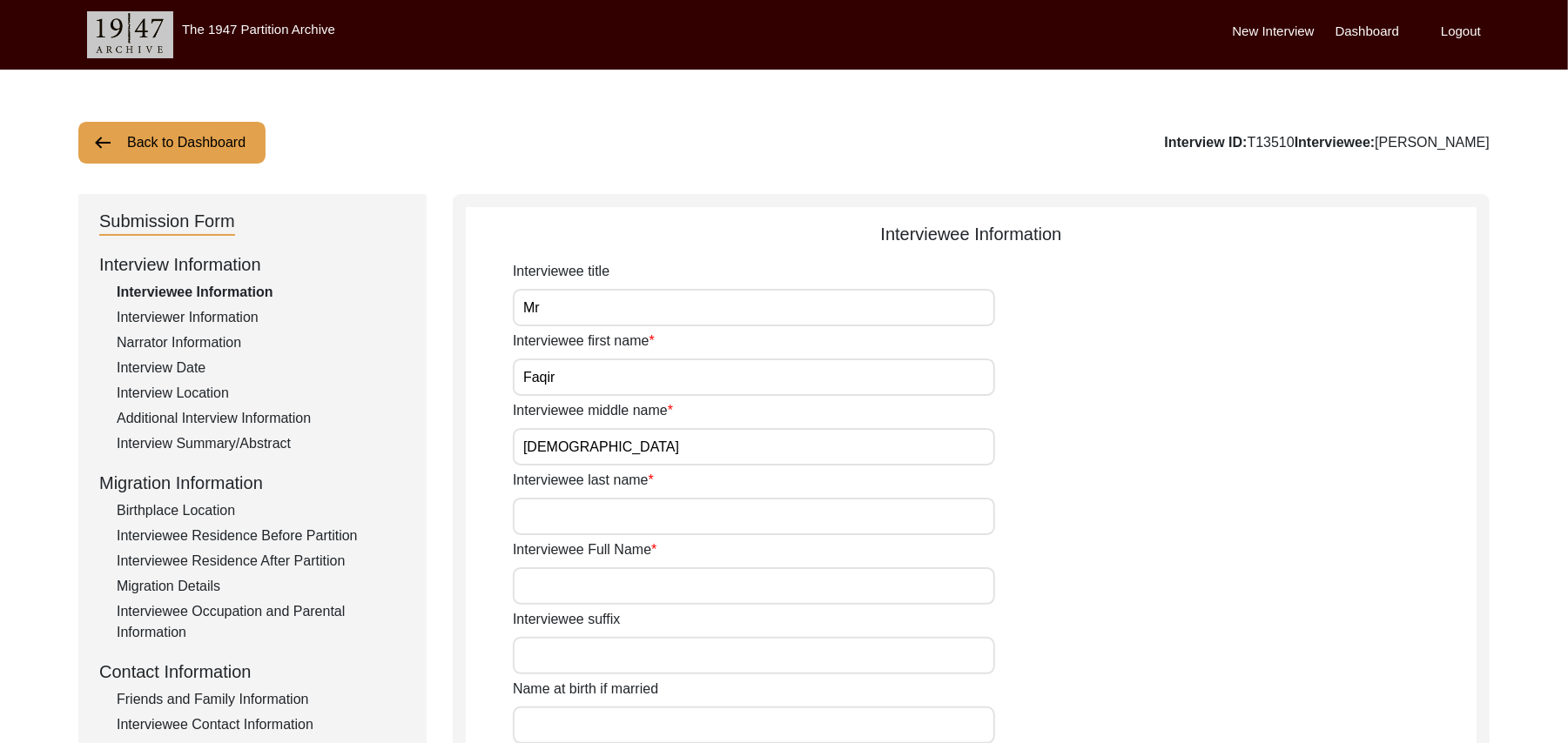
type input "N/A"
type input "[PERSON_NAME]"
type input "1925"
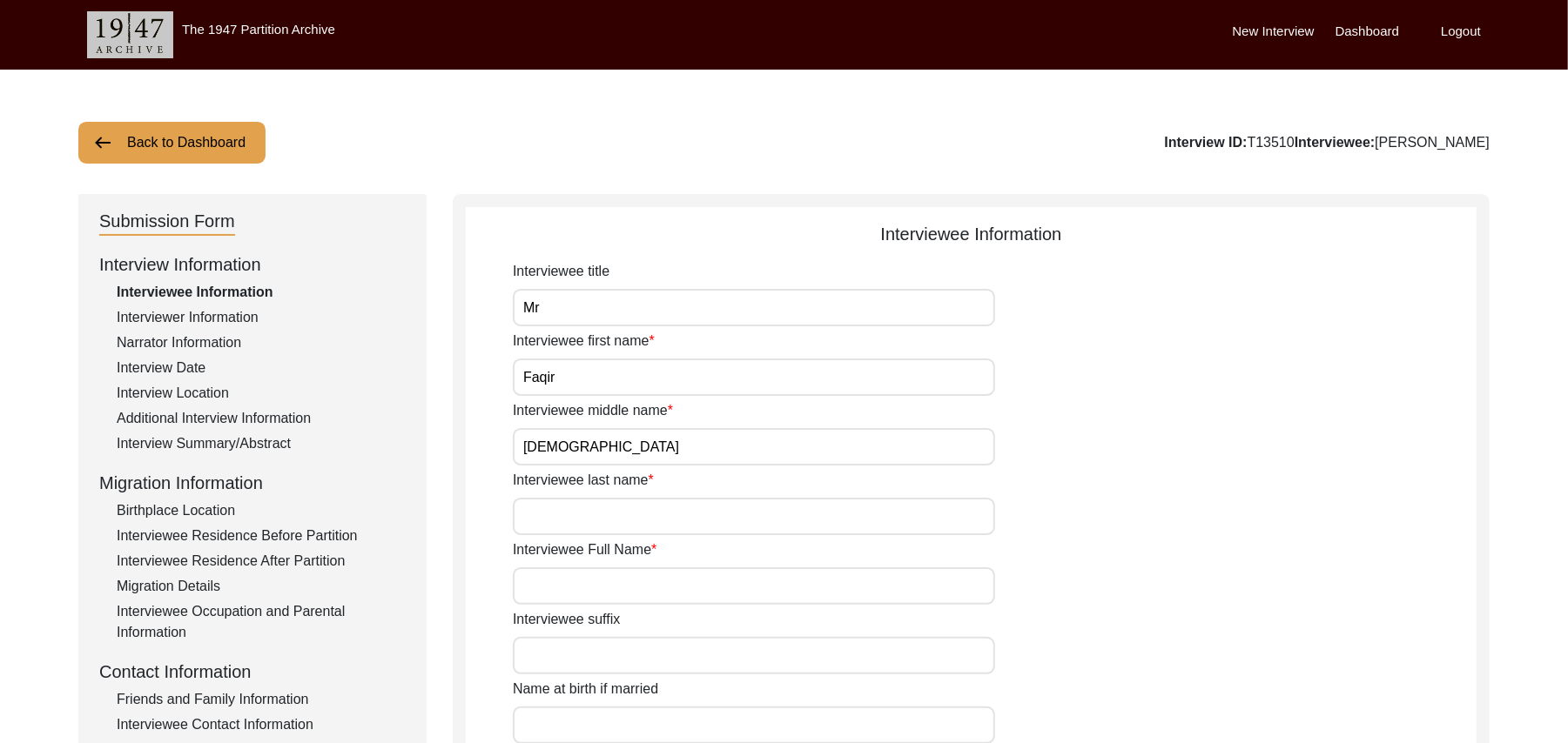
type input "!00 Years"
type input "[DEMOGRAPHIC_DATA]"
type input "N/A"
type textarea "N/A"
type input "Punjabi"
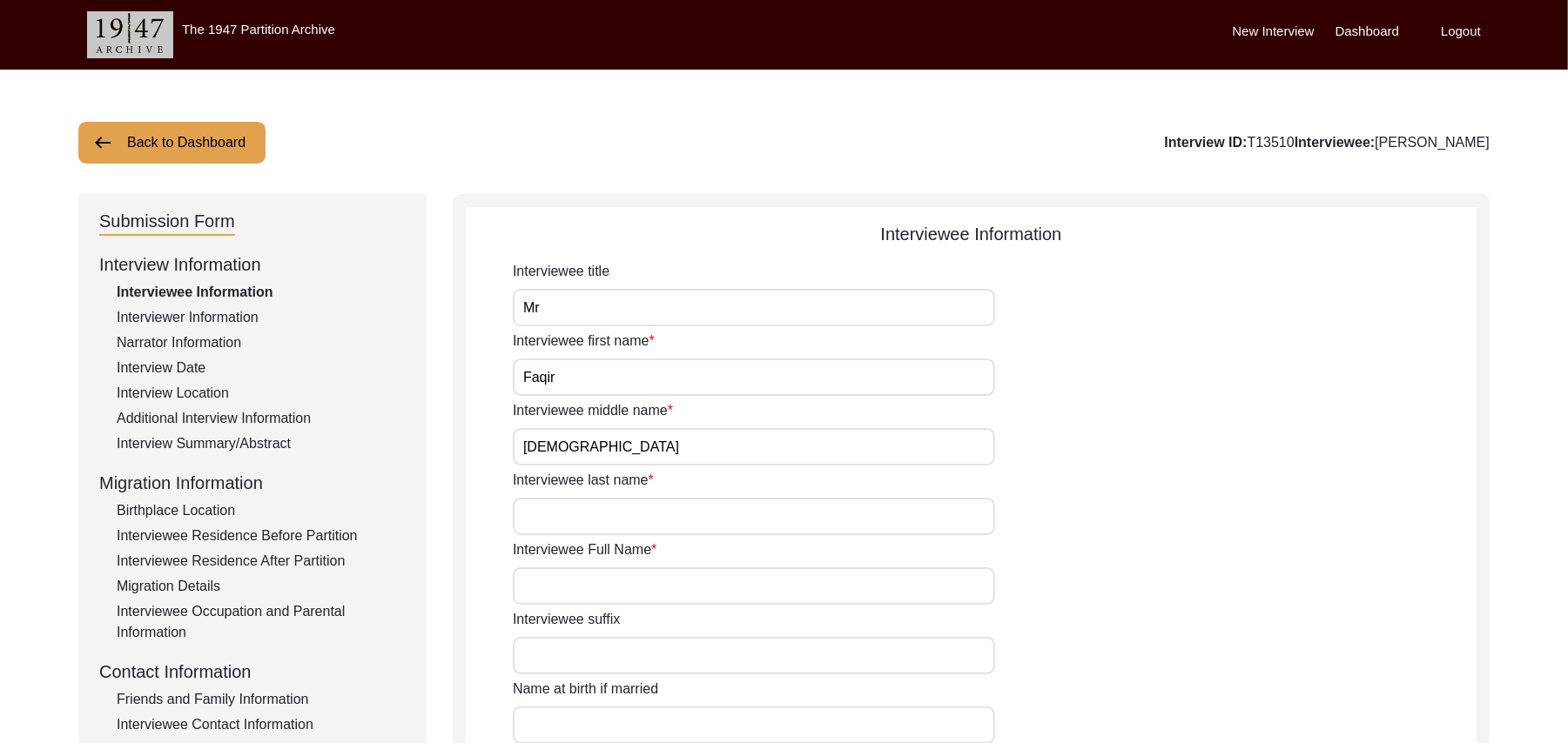
type input "Malwai"
type input "[DEMOGRAPHIC_DATA]"
type input "Jut"
click at [244, 314] on div "Interviewer Information" at bounding box center [261, 317] width 289 height 21
type input "Mr"
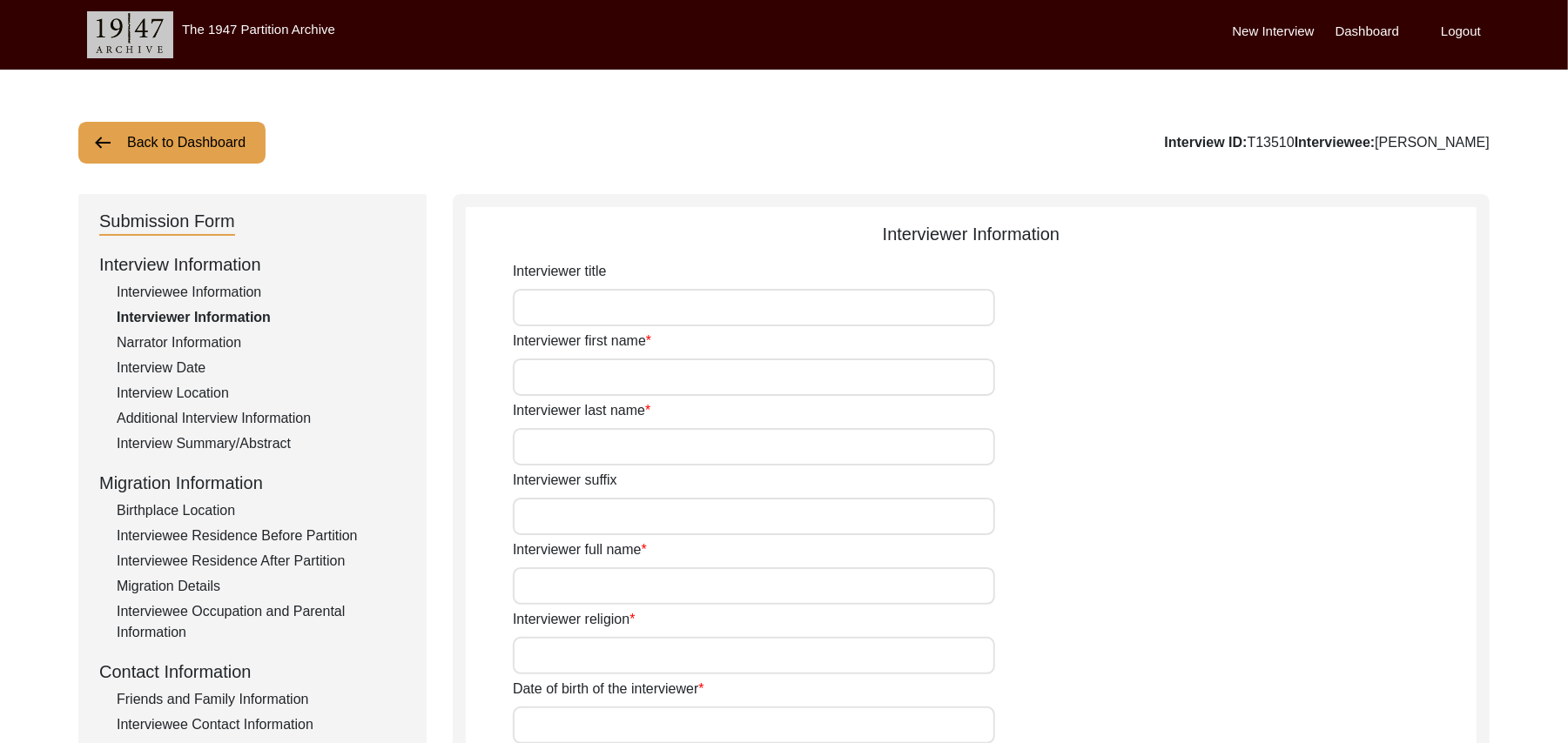
type input "[DEMOGRAPHIC_DATA]"
type input "[PERSON_NAME]"
type input "N/A"
type input "[DEMOGRAPHIC_DATA]"
type input "[PERSON_NAME]"
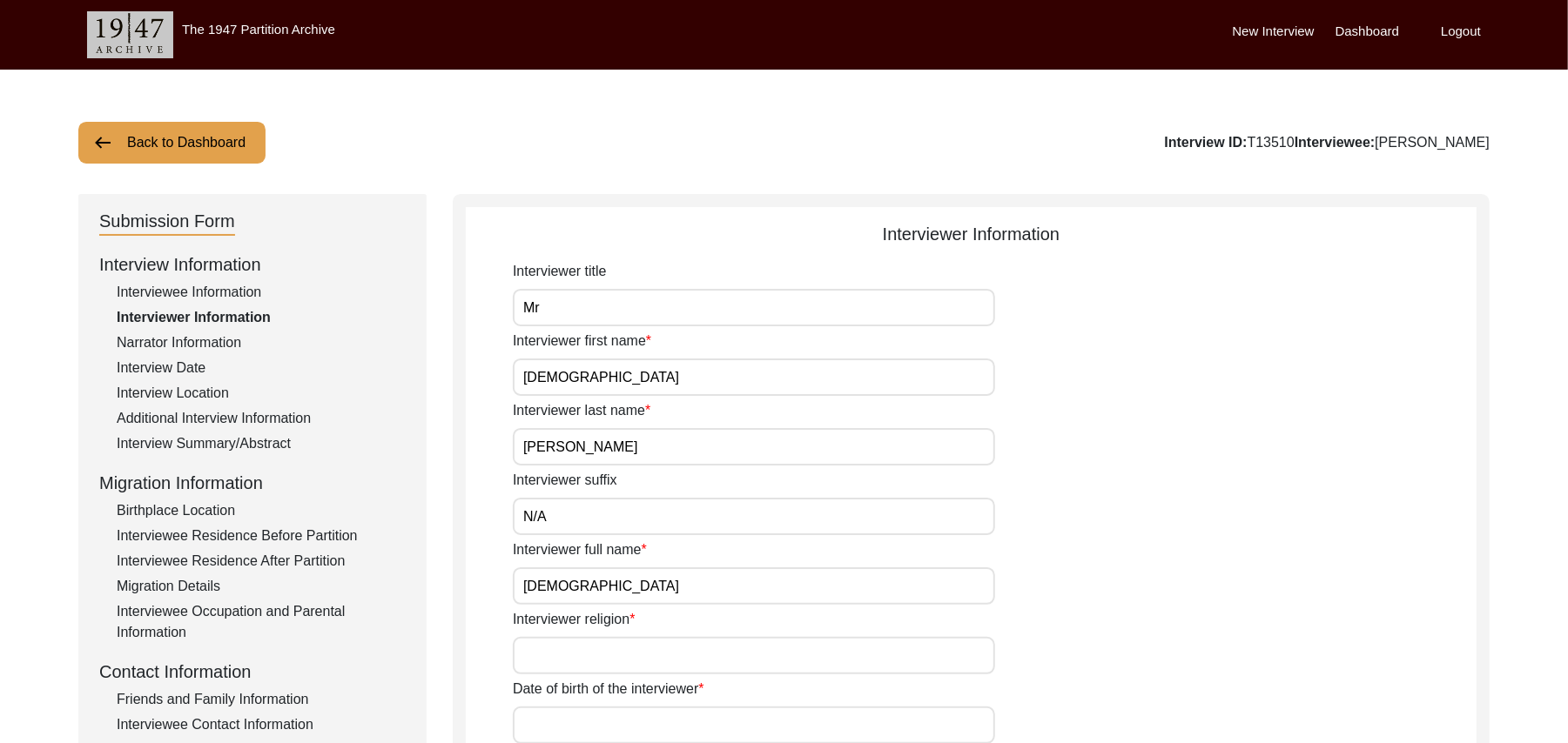
type input "[DATE]"
type input "[GEOGRAPHIC_DATA], [GEOGRAPHIC_DATA], [GEOGRAPHIC_DATA]"
type input "Retired Govt Servant"
type input "Mr"
type input "[DEMOGRAPHIC_DATA]"
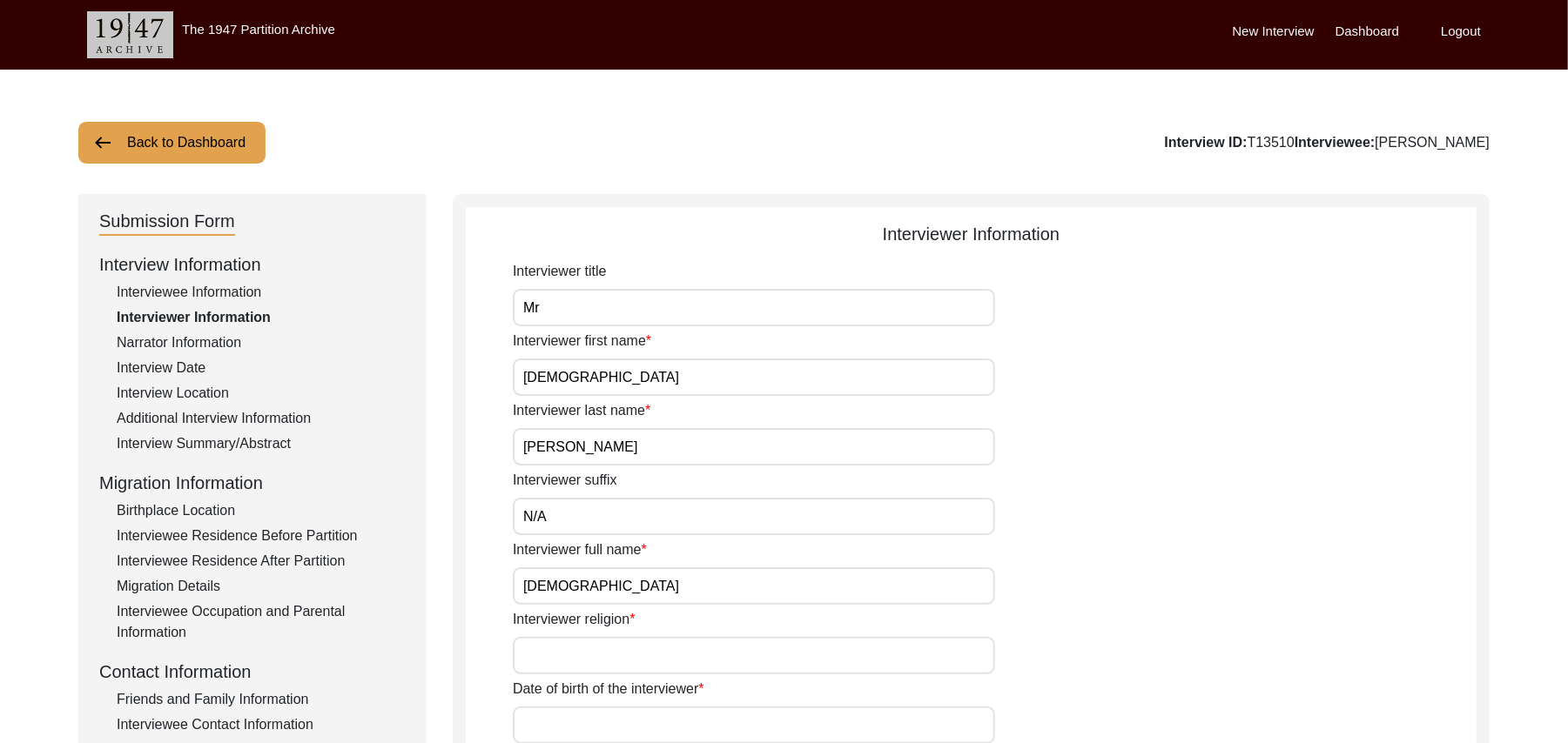
type input "[PERSON_NAME]"
type input "N/A"
type input "[PERSON_NAME]"
type textarea "A graduate in the subjects of education and [DEMOGRAPHIC_DATA] history."
type input "Punjabi"
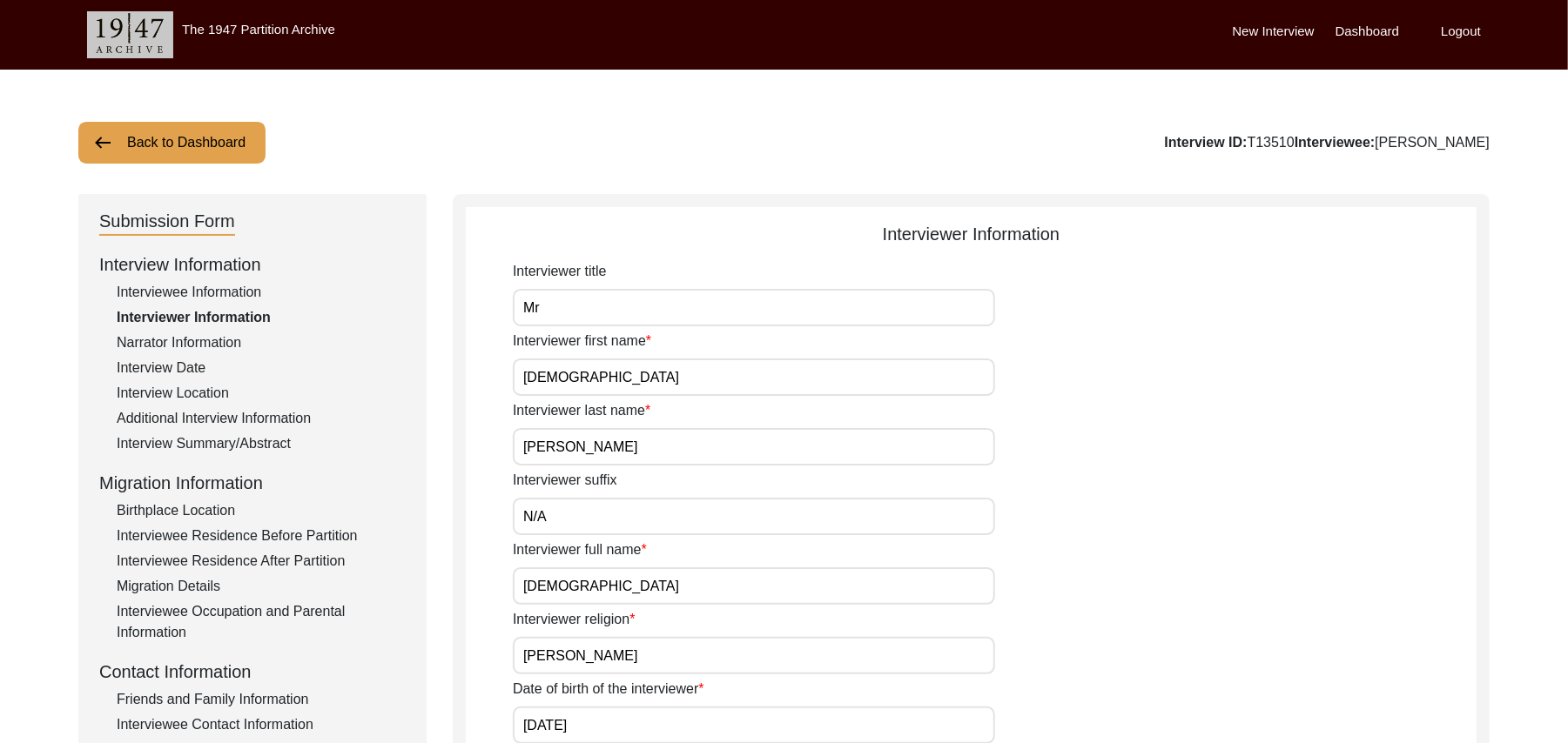
type input "Malwai"
type textarea "Refered by man in the village"
click at [621, 592] on input "[DEMOGRAPHIC_DATA]" at bounding box center [754, 586] width 482 height 38
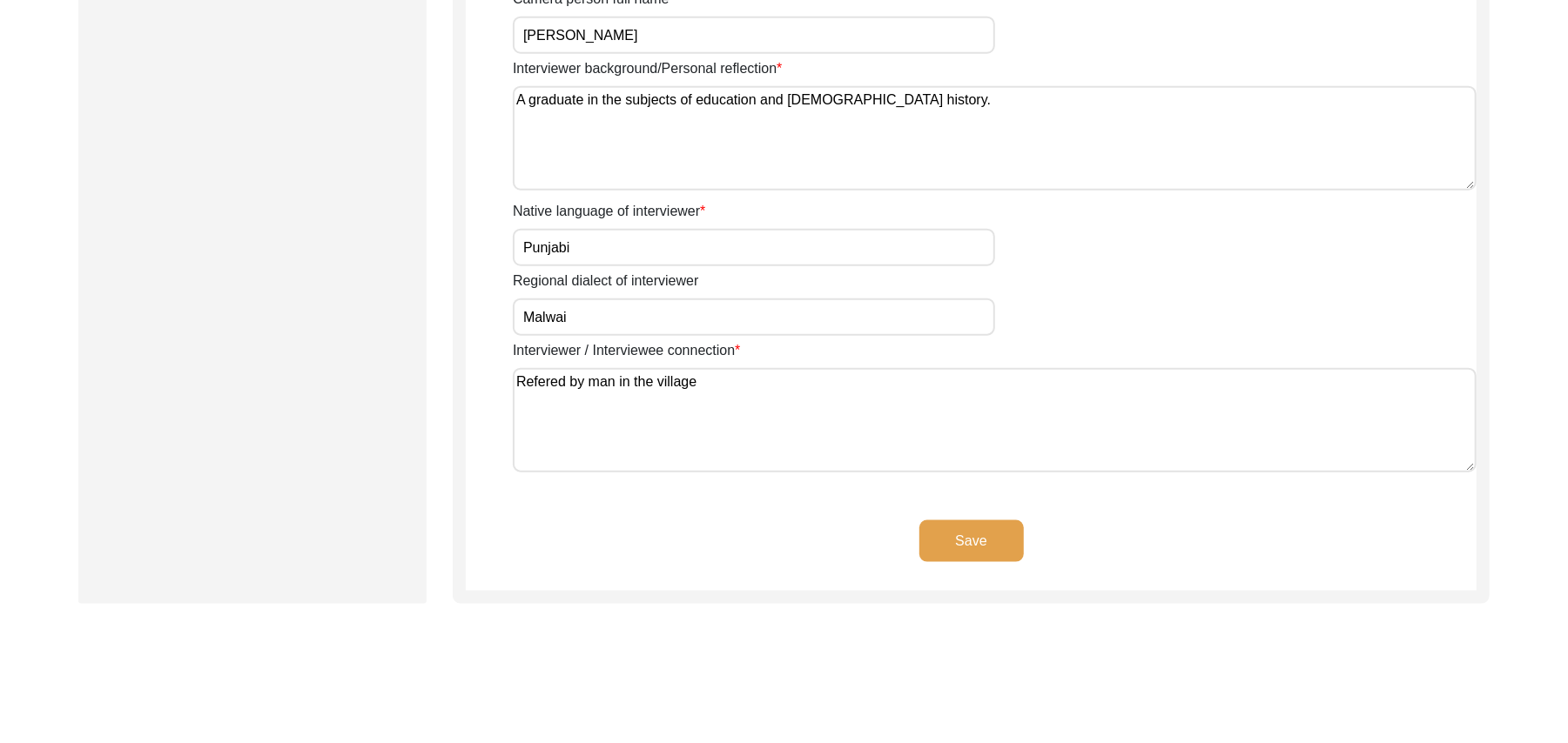
scroll to position [1259, 0]
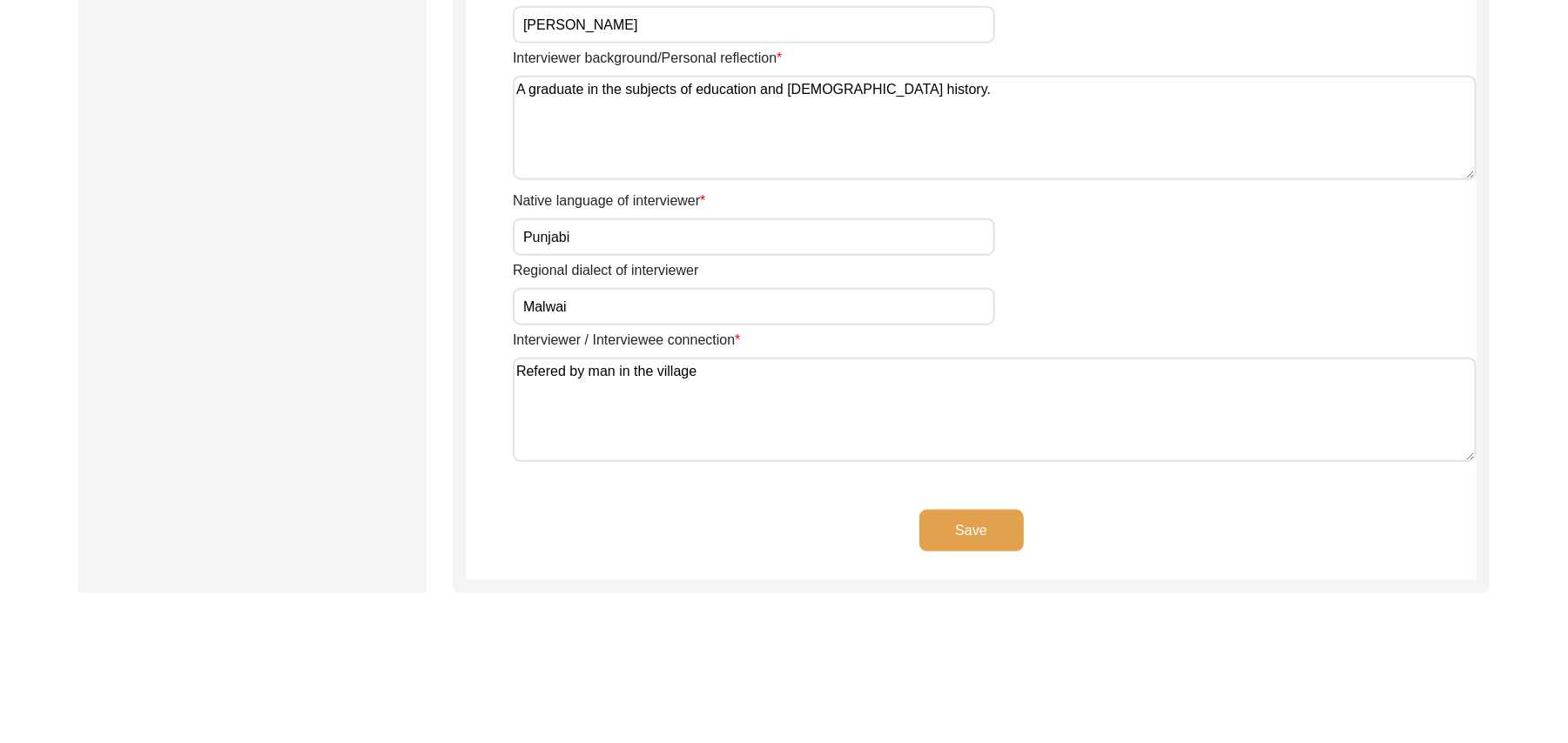
type input "[PERSON_NAME]"
click at [1007, 522] on button "Save" at bounding box center [971, 531] width 105 height 41
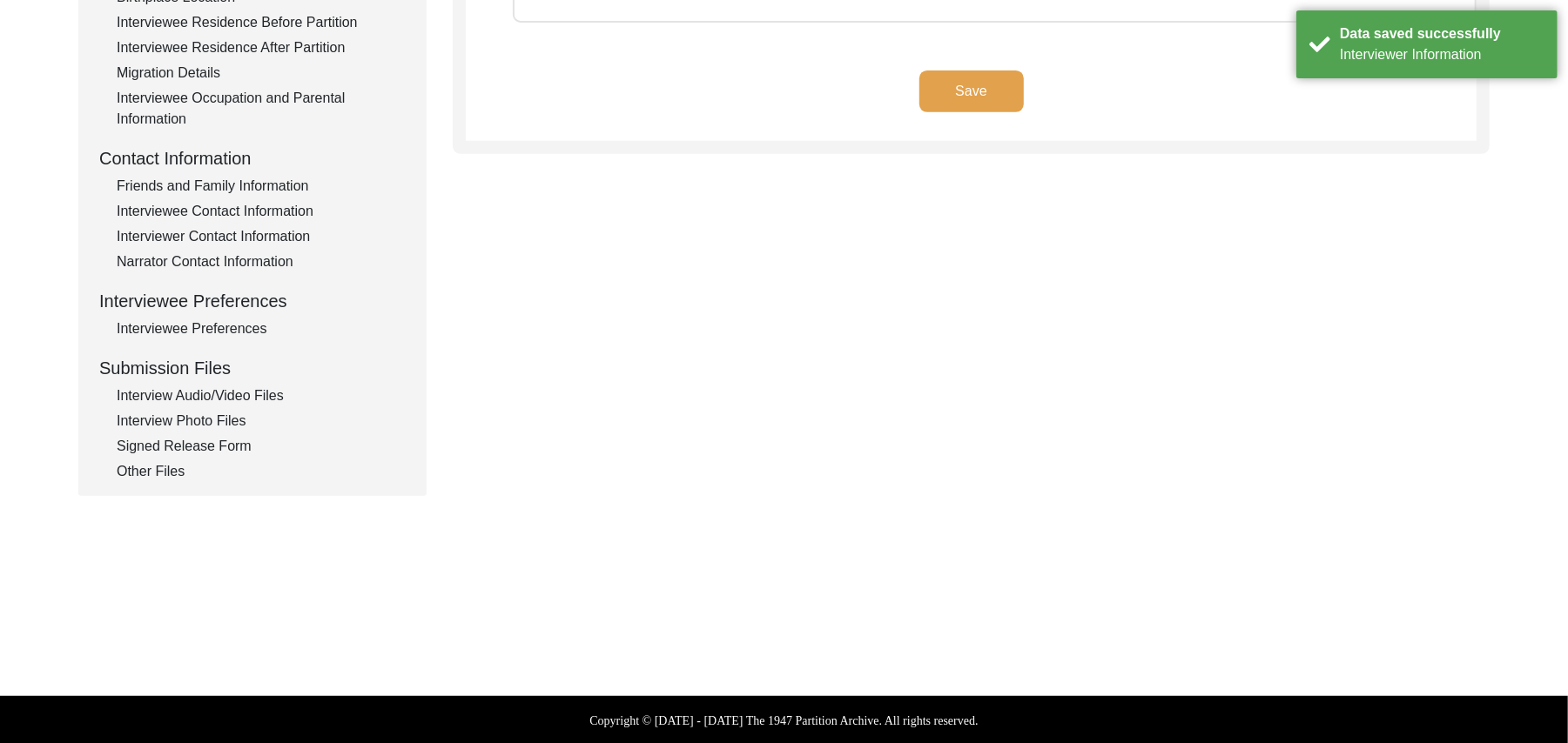
click at [990, 523] on div "Back to Dashboard Interview ID: T13510 Interviewee: Faqir Muhammad Submission F…" at bounding box center [784, 91] width 1568 height 1070
type textarea "N/A"
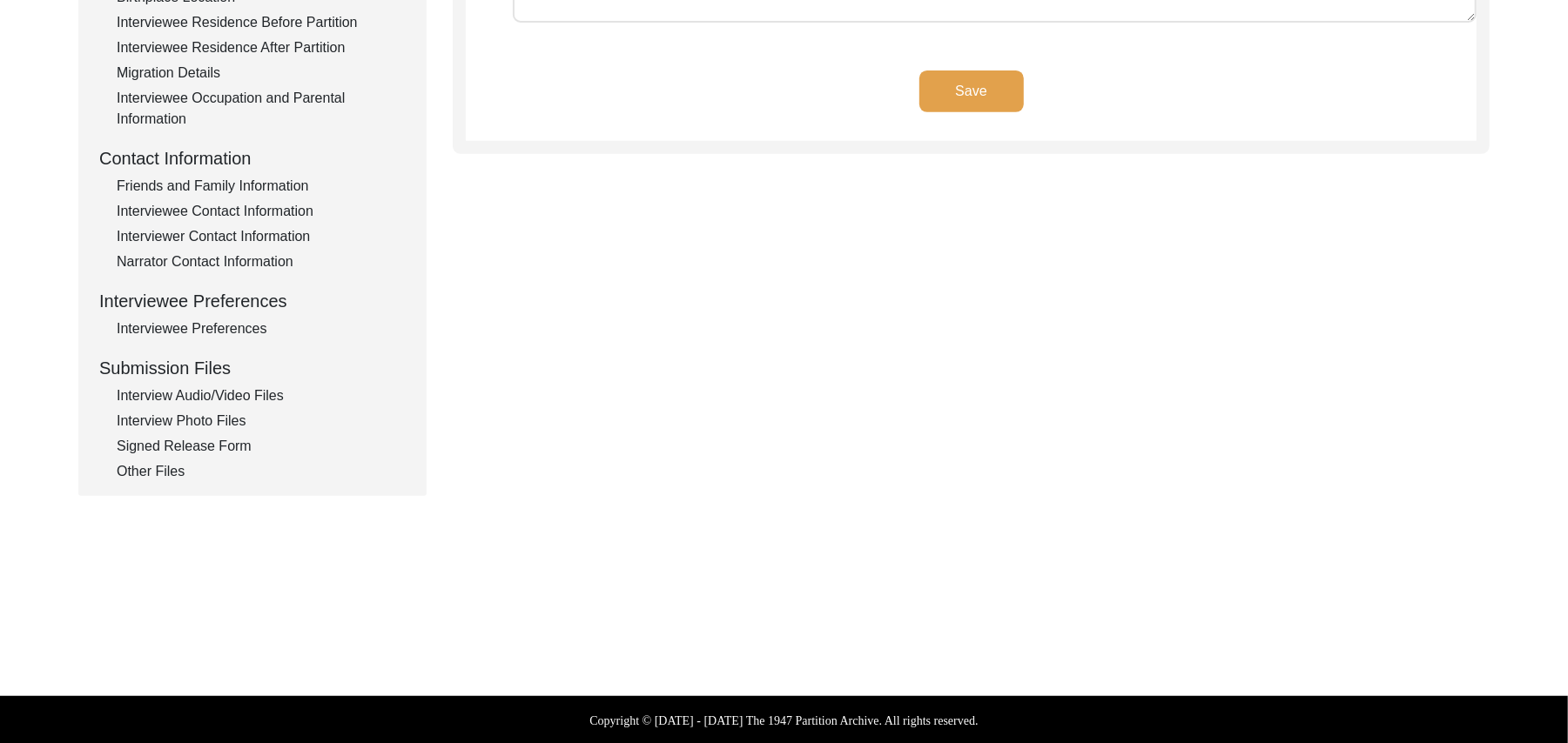
click at [266, 394] on div "Interview Audio/Video Files" at bounding box center [261, 396] width 289 height 21
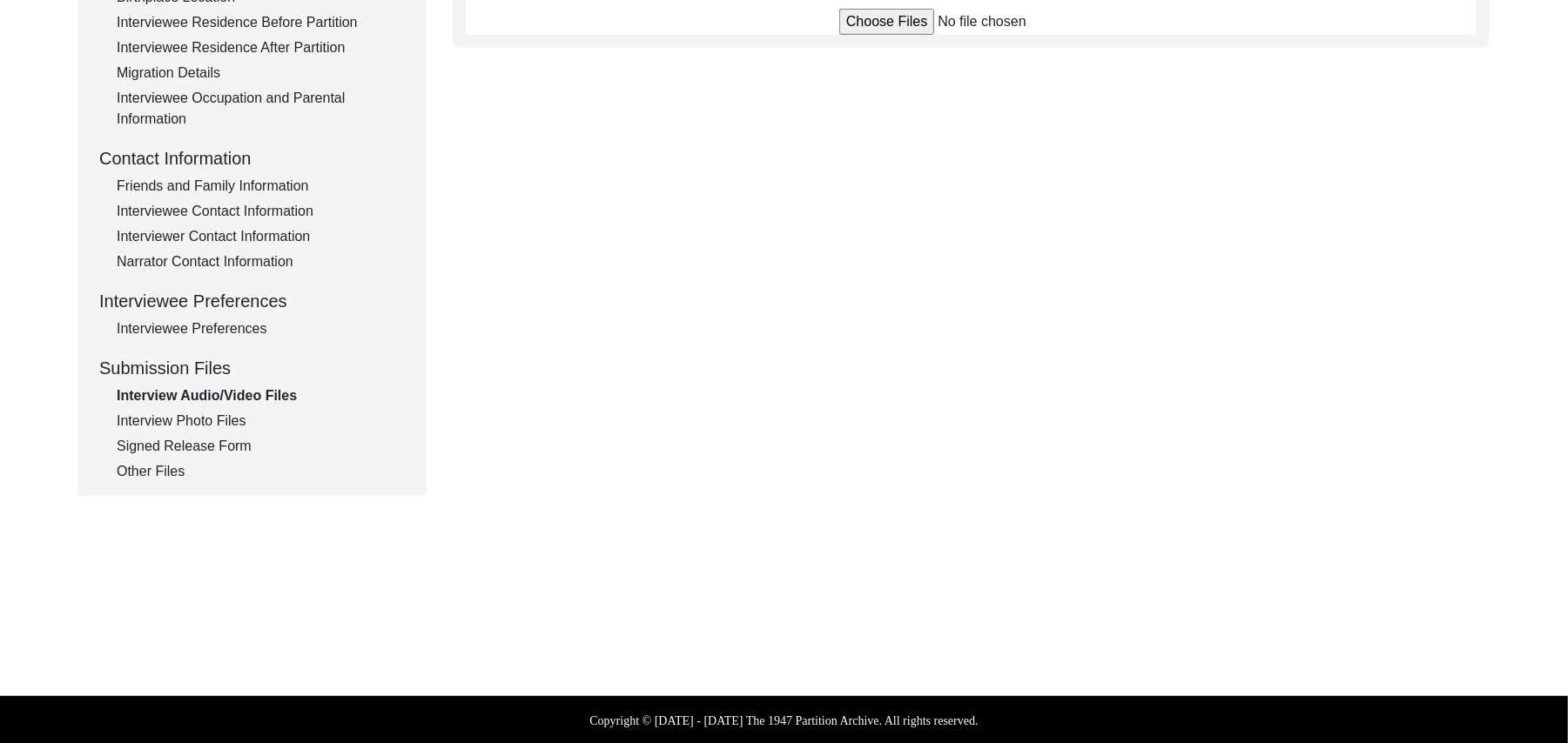
click at [860, 24] on input "file" at bounding box center [971, 22] width 264 height 26
click at [228, 449] on div "Signed Release Form" at bounding box center [261, 446] width 289 height 21
click at [862, 30] on input "file" at bounding box center [971, 29] width 264 height 26
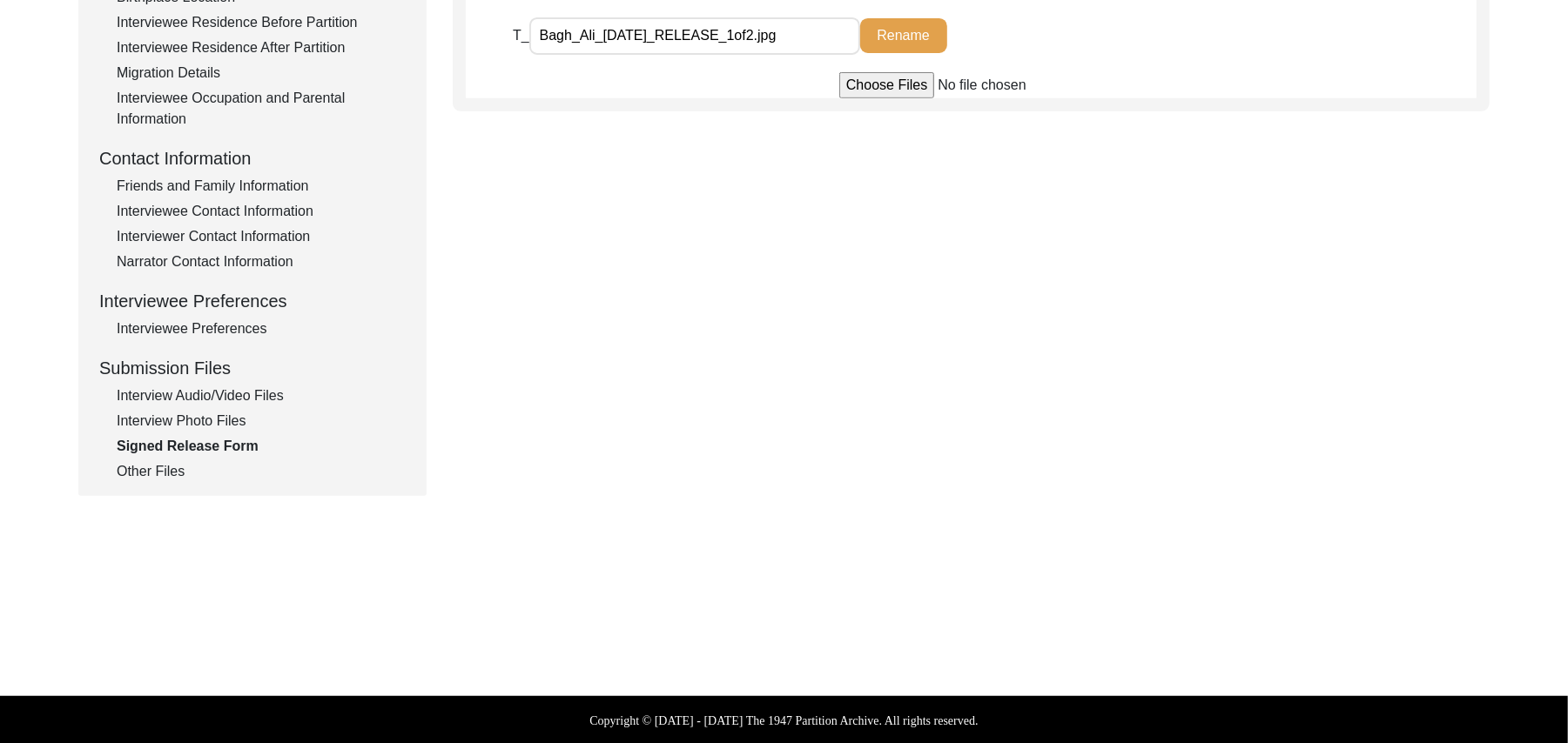
type input "C:\fakepath\Bagh_Ali_[DATE]_RELEASE_1of2.jpg"
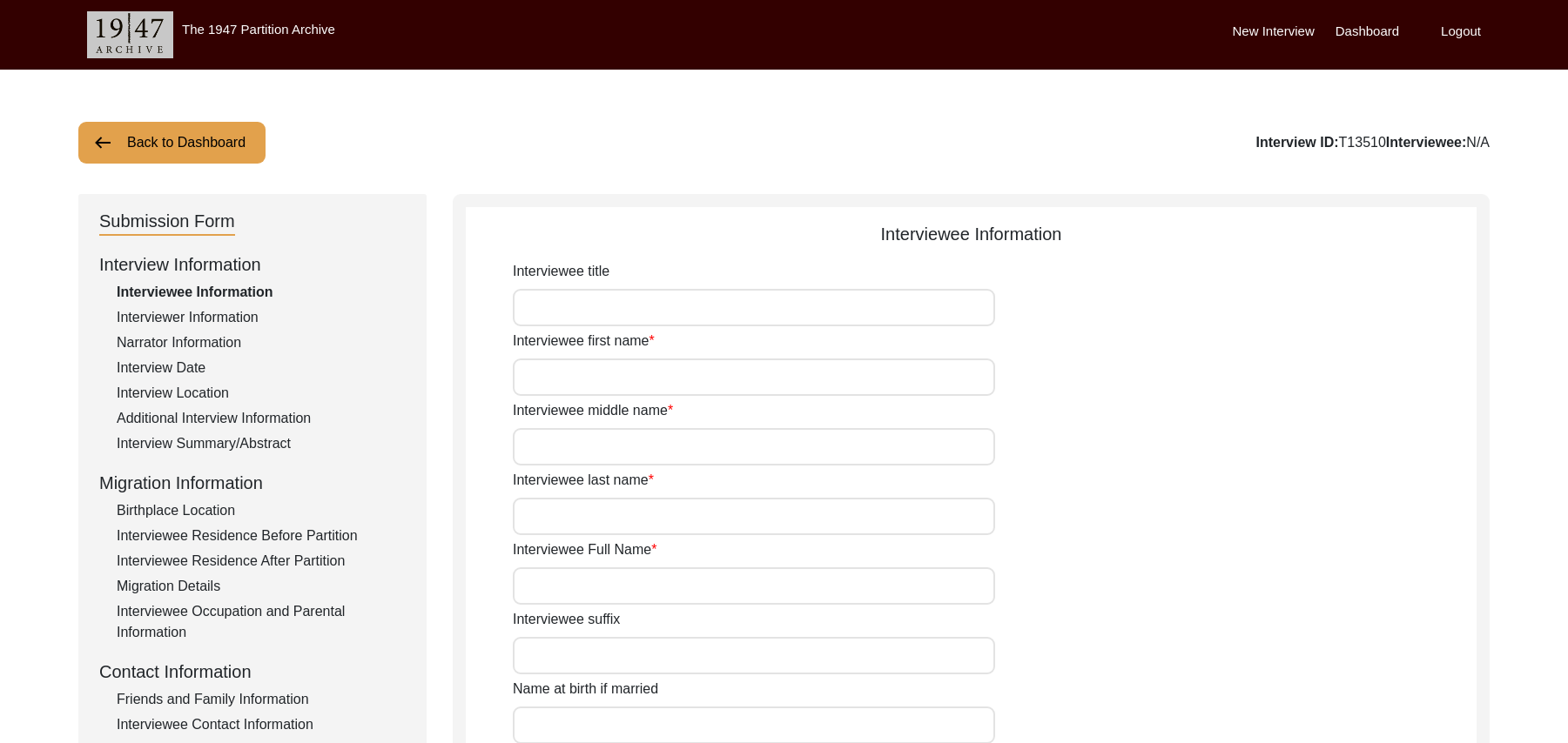
scroll to position [512, 0]
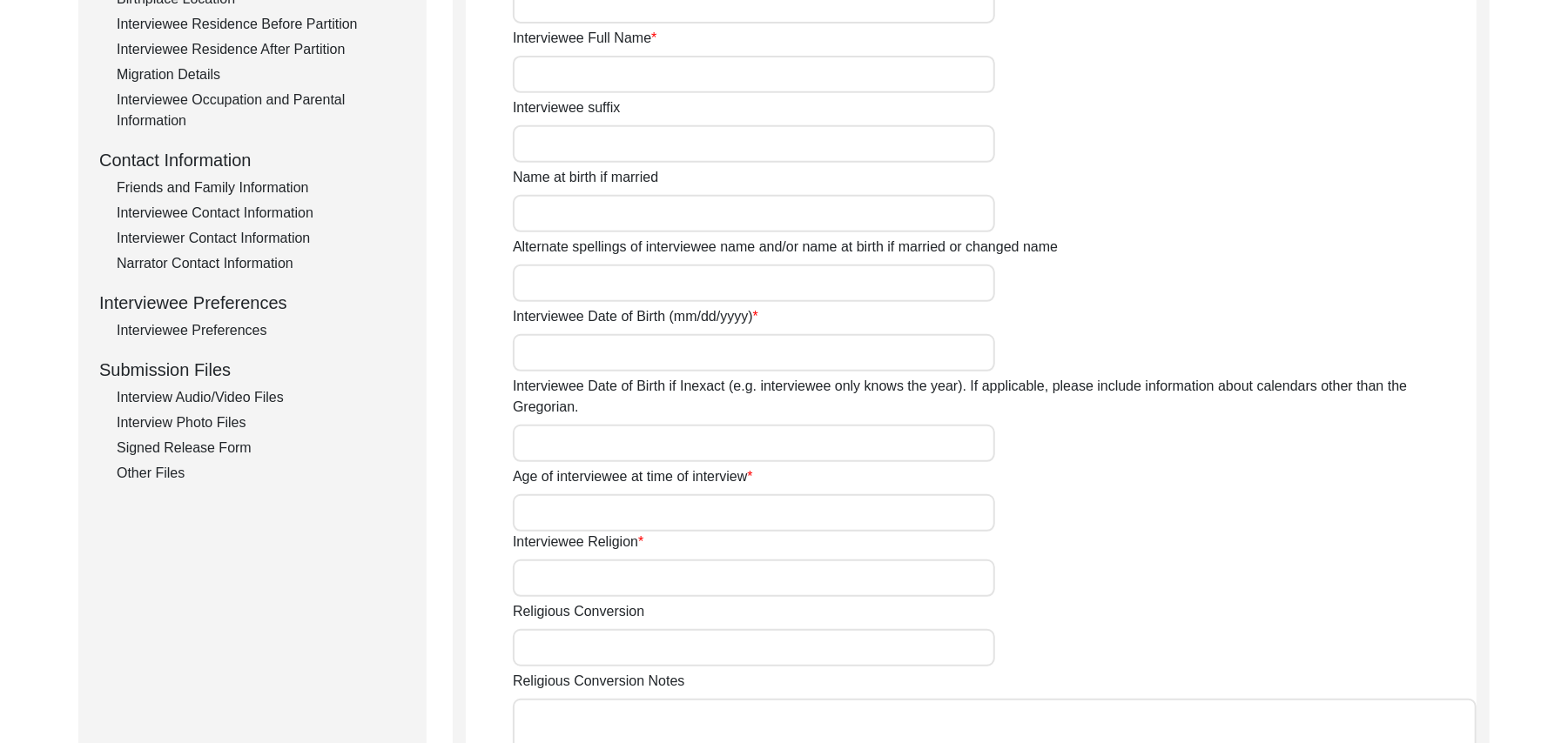
type input "Mr"
type input "Faqir"
type input "[DEMOGRAPHIC_DATA]"
type input "N/A"
type input "[PERSON_NAME]"
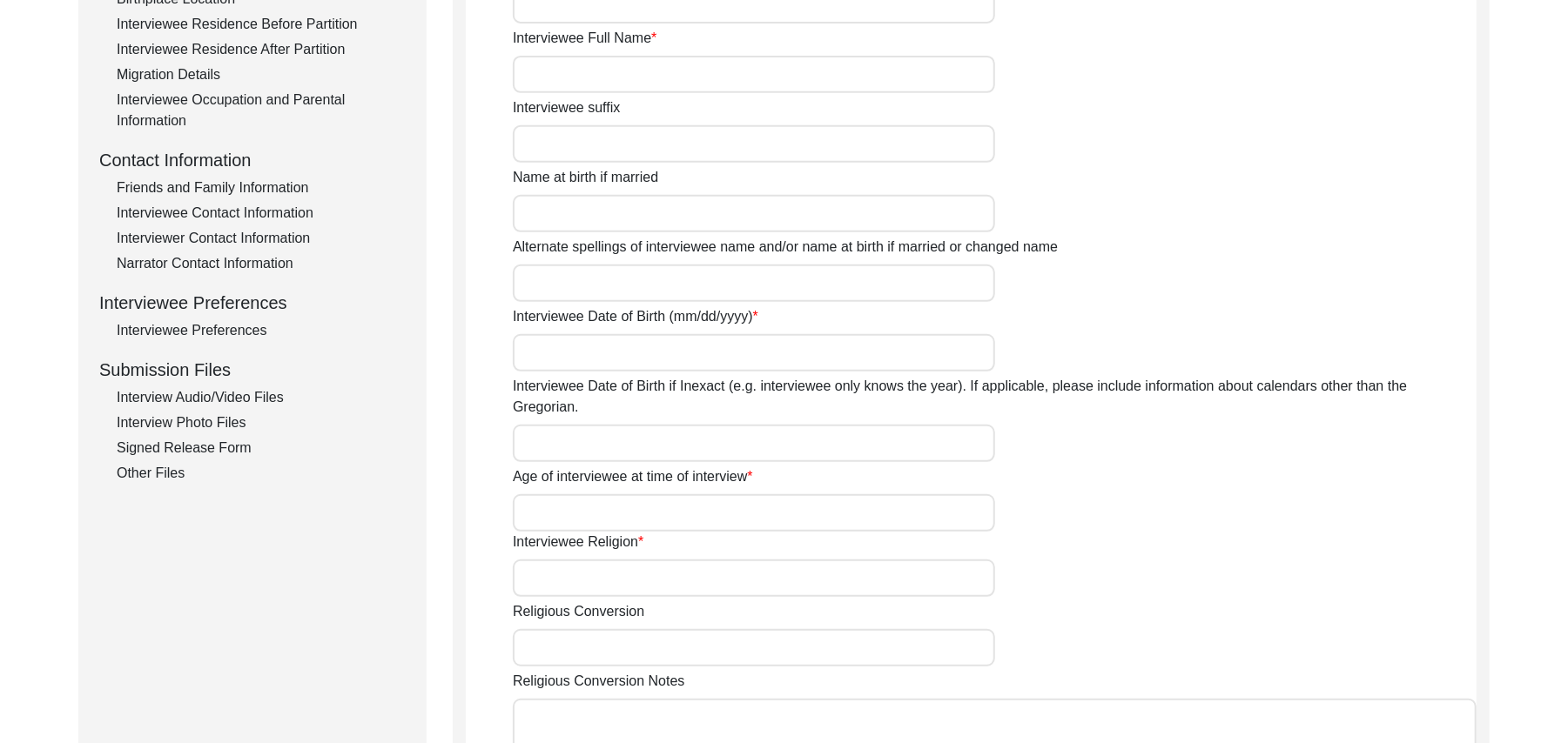
type input "N/A"
type input "[PERSON_NAME]"
type input "1925"
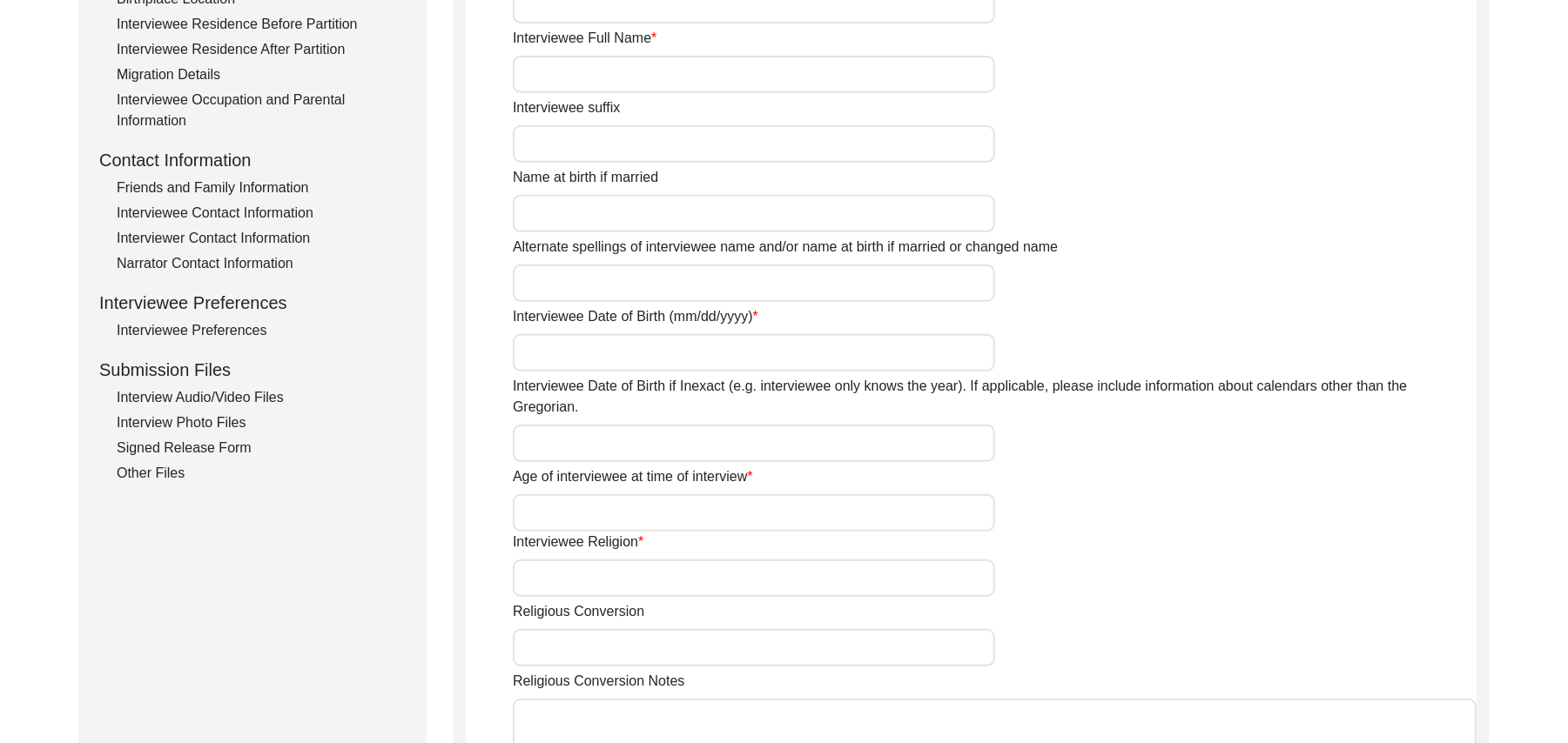
type input "!00 Years"
type input "[DEMOGRAPHIC_DATA]"
type input "N/A"
type textarea "N/A"
type input "Punjabi"
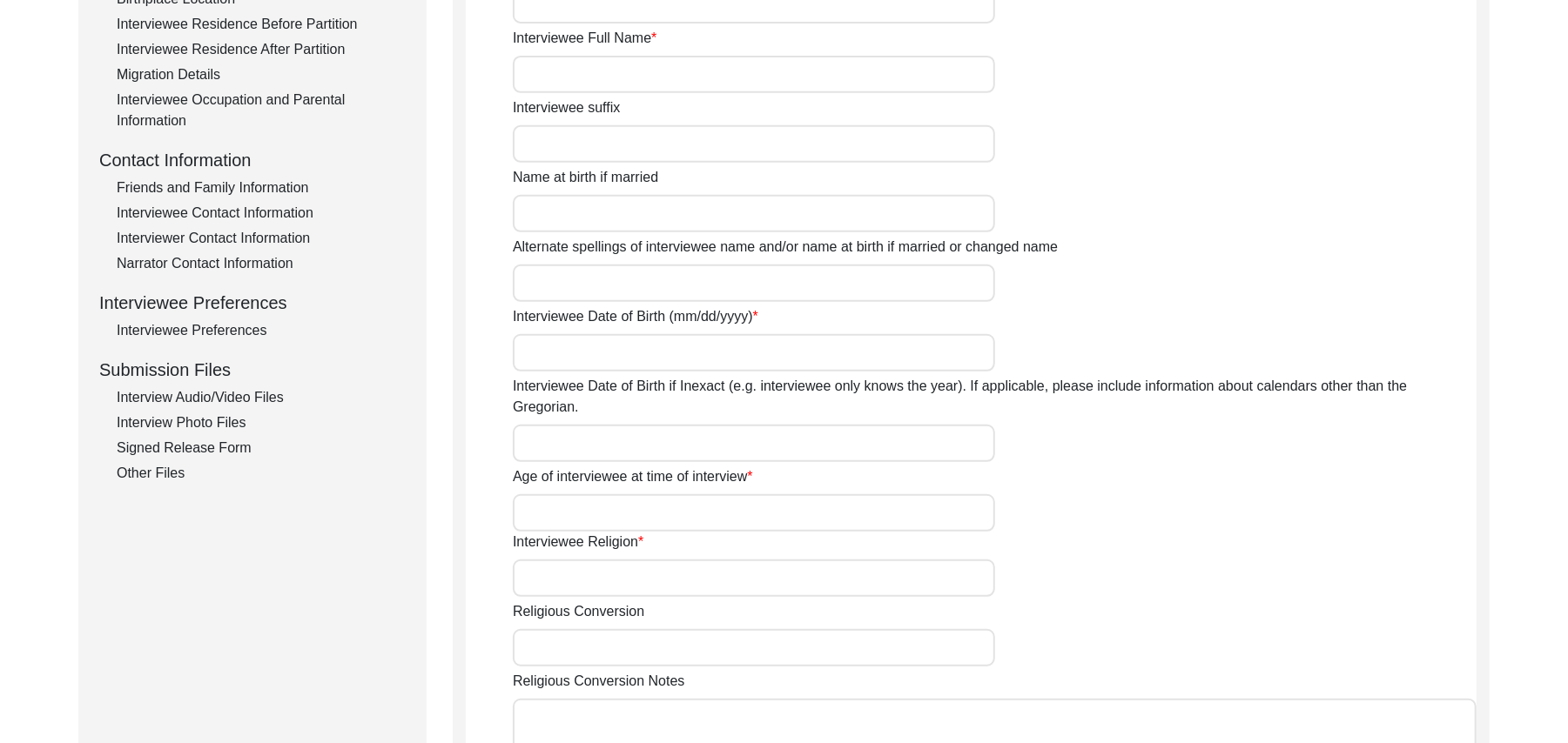
type input "Malwai"
type input "[DEMOGRAPHIC_DATA]"
type input "Jut"
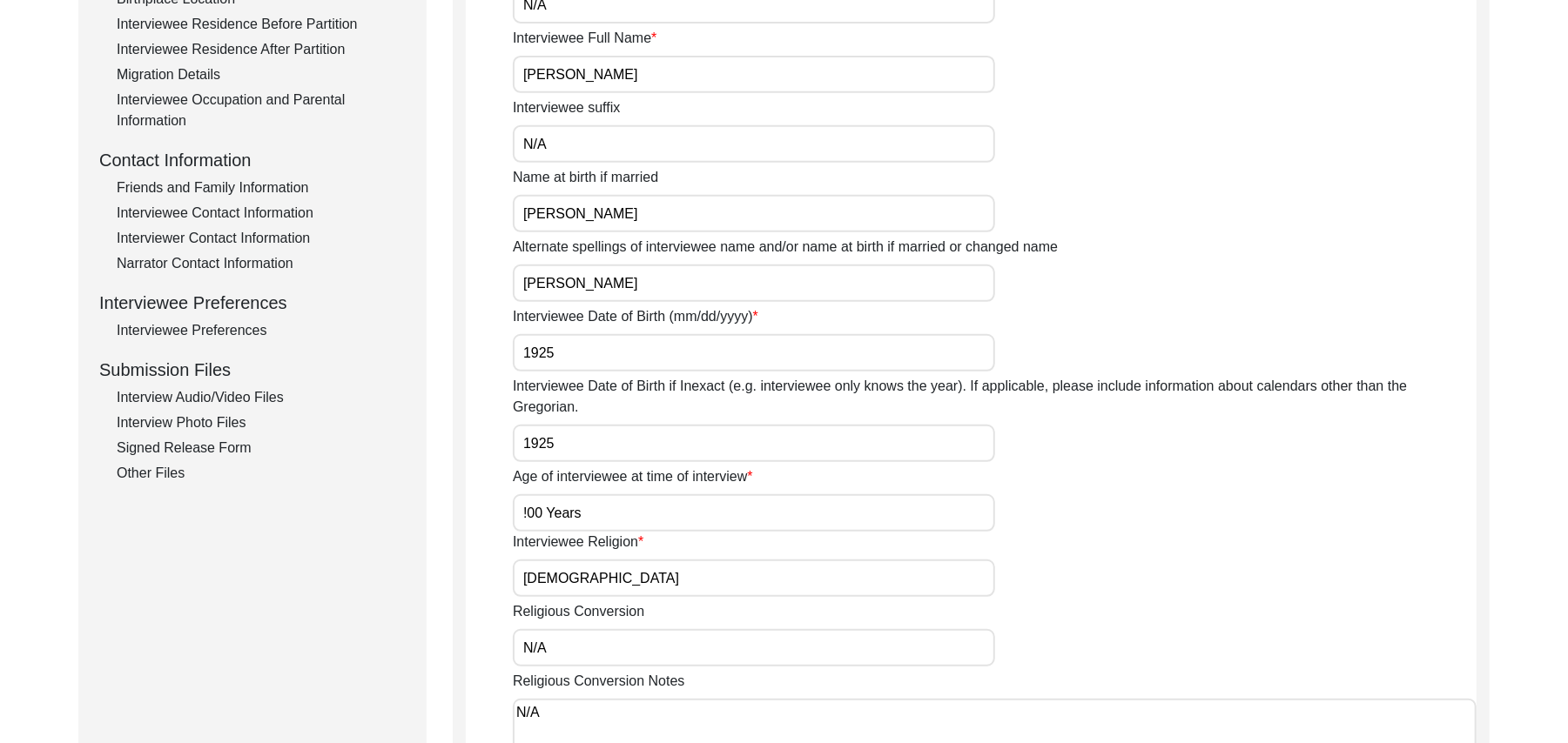
click at [226, 444] on div "Signed Release Form" at bounding box center [261, 448] width 289 height 21
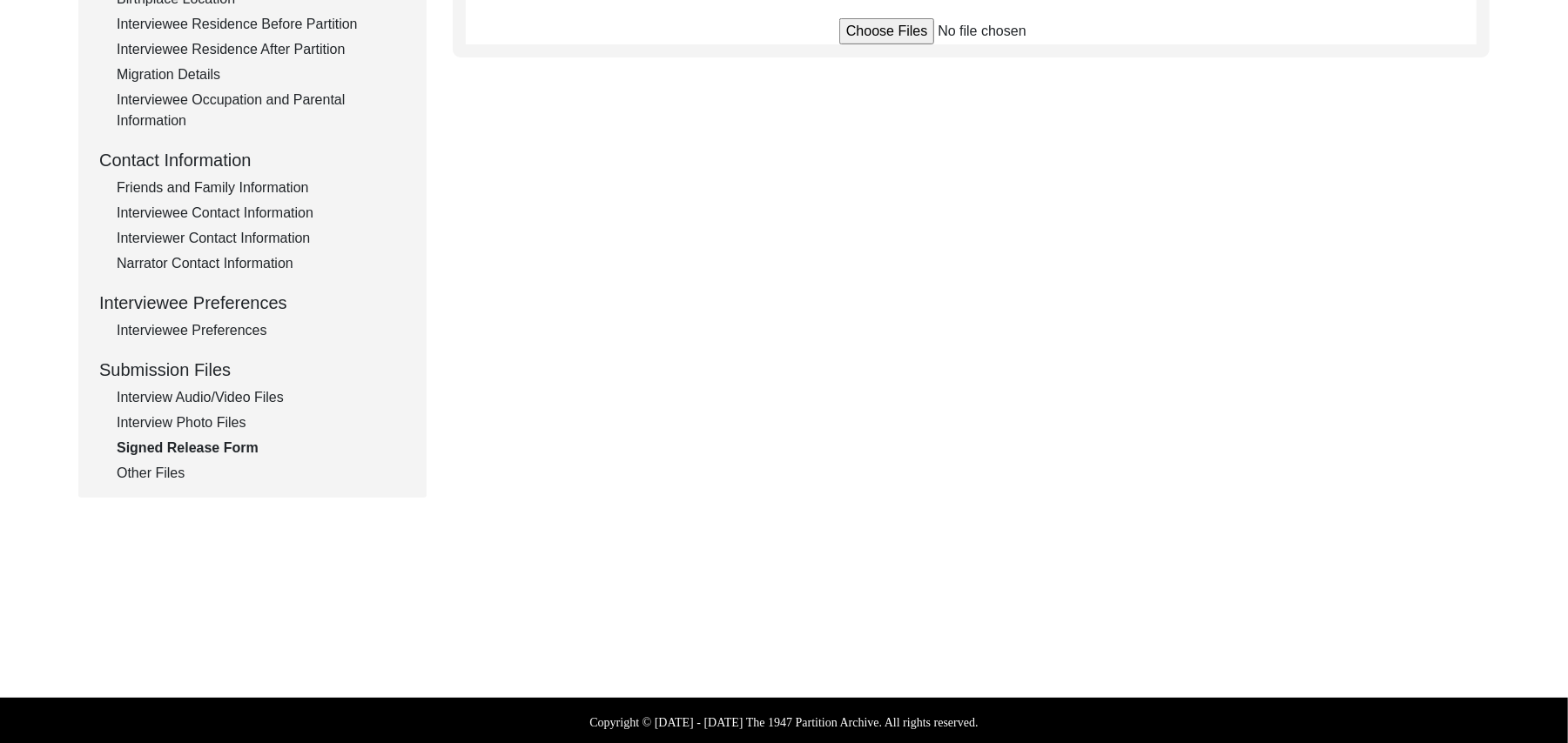
click at [875, 26] on input "file" at bounding box center [971, 31] width 264 height 26
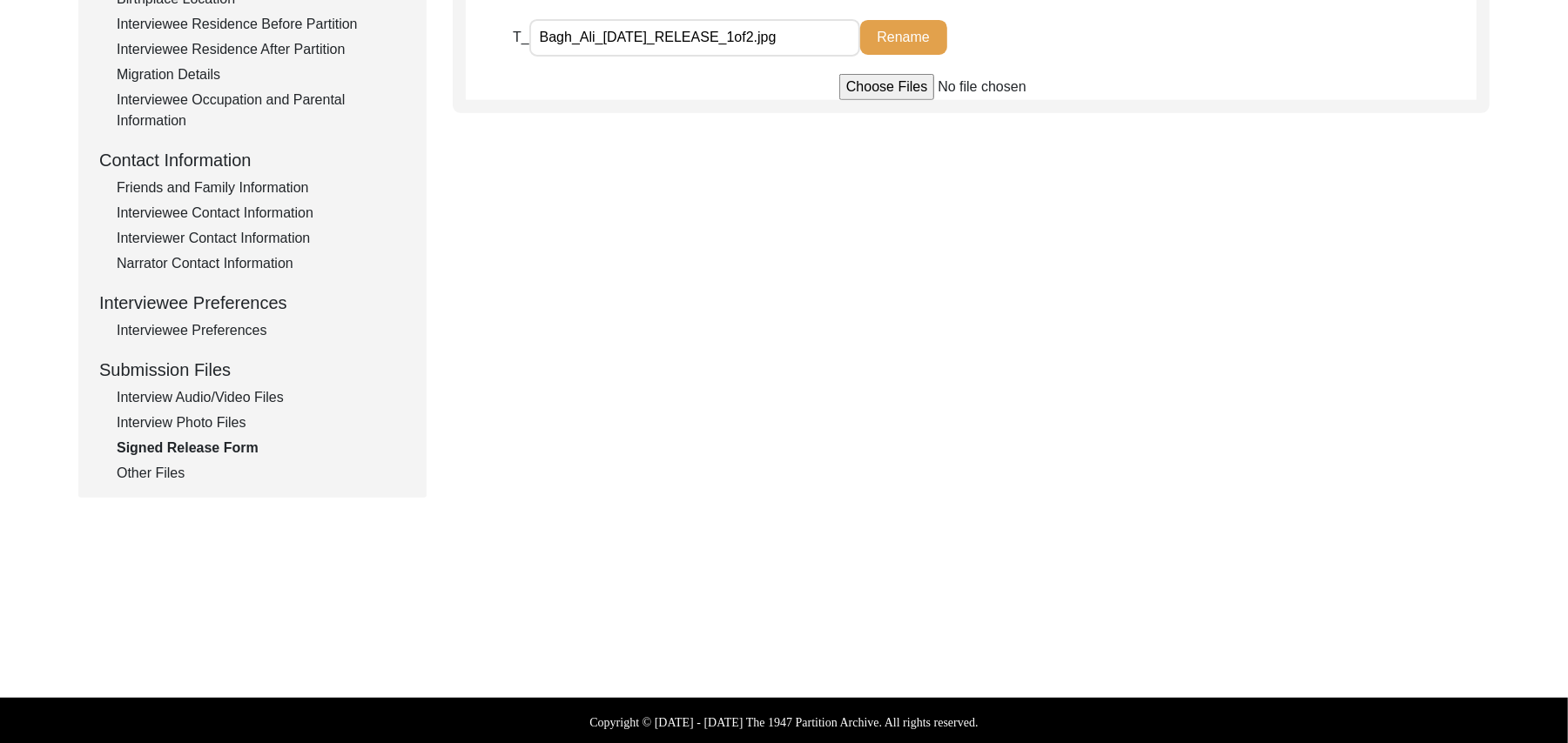
type input "C:\fakepath\Faqir_Muhammad_[DATE]_RELEASE_1of2.jpg"
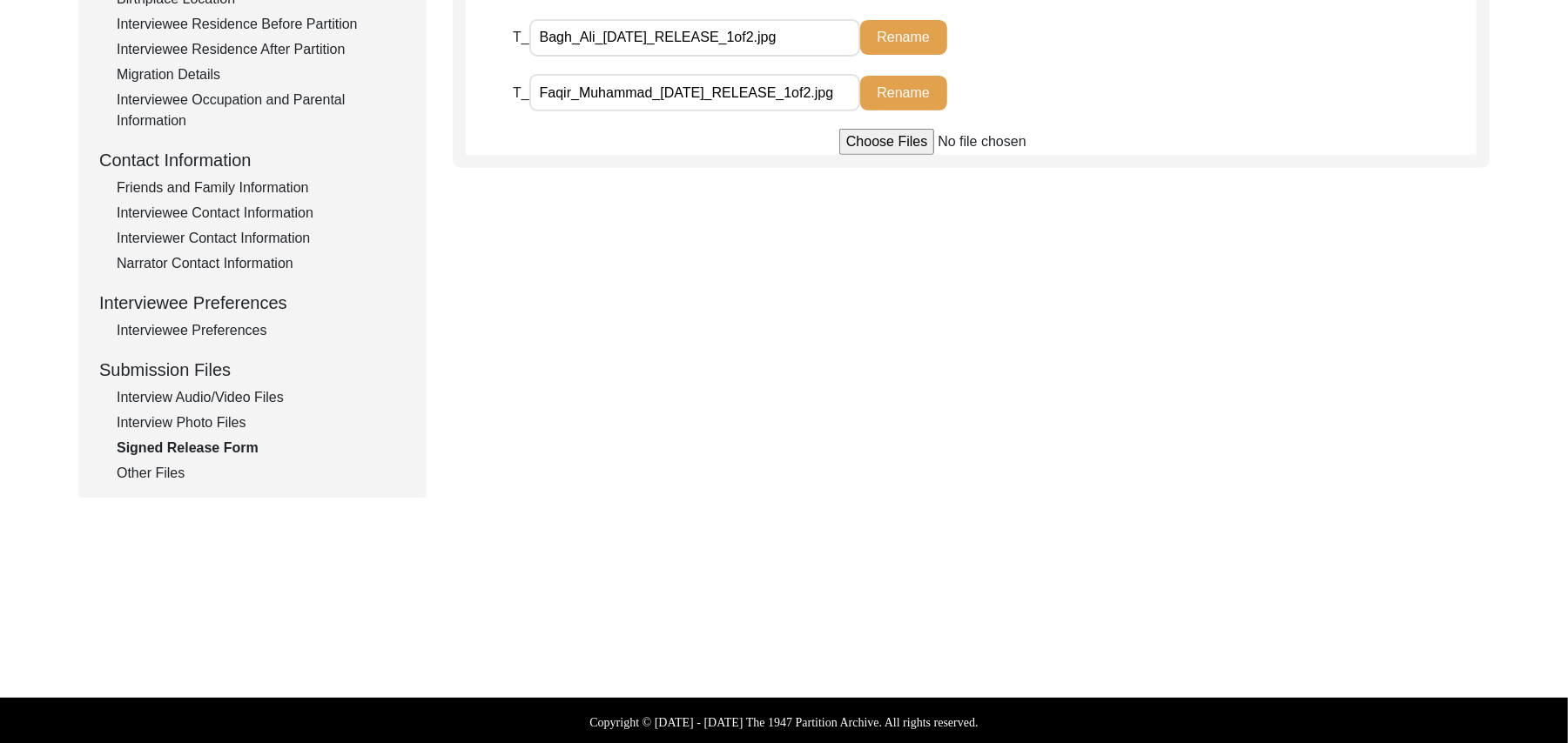
click at [867, 138] on input "file" at bounding box center [971, 142] width 264 height 26
type input "C:\fakepath\Faqir_Muhammad_[DATE]_RELEASE_2of2.jpg"
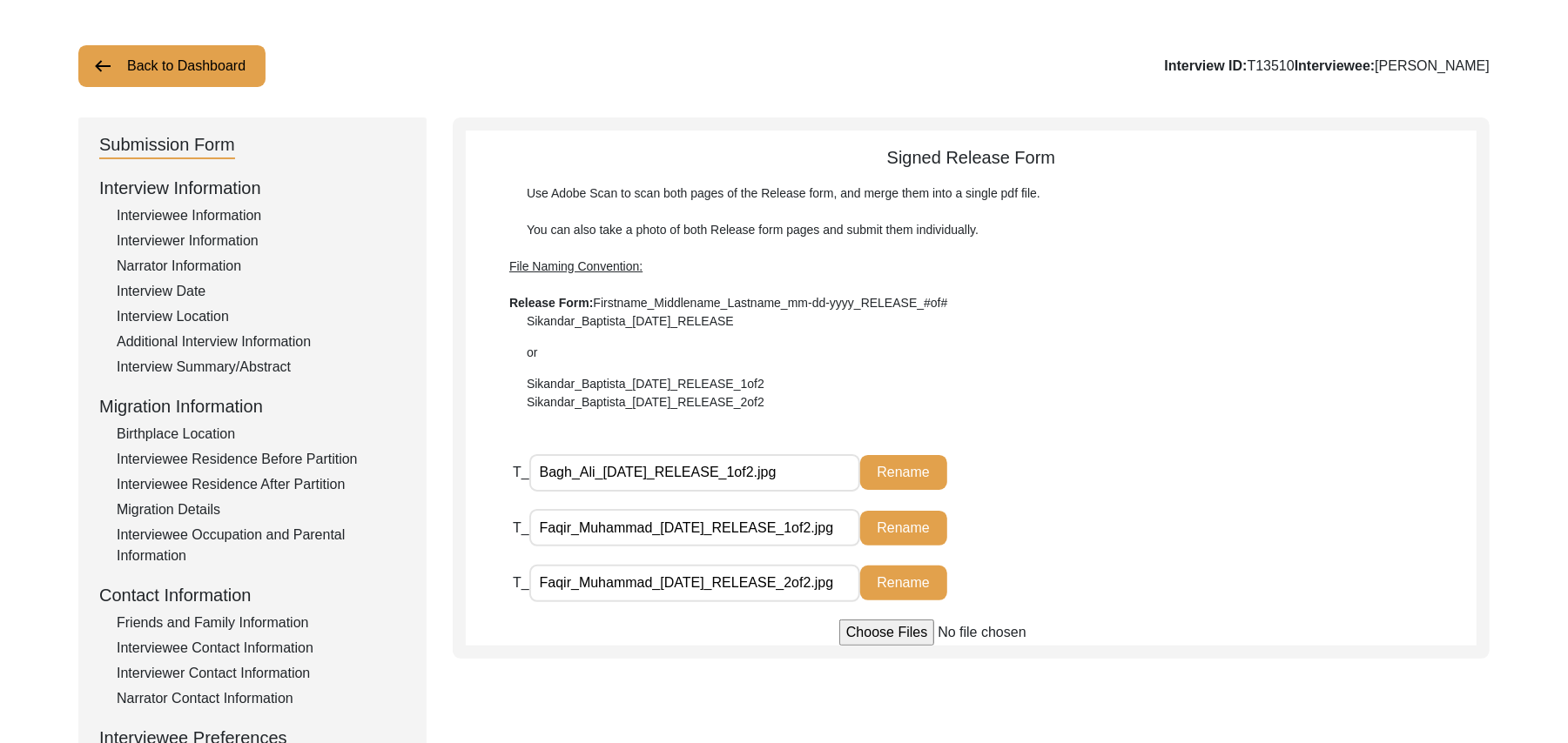
scroll to position [84, 0]
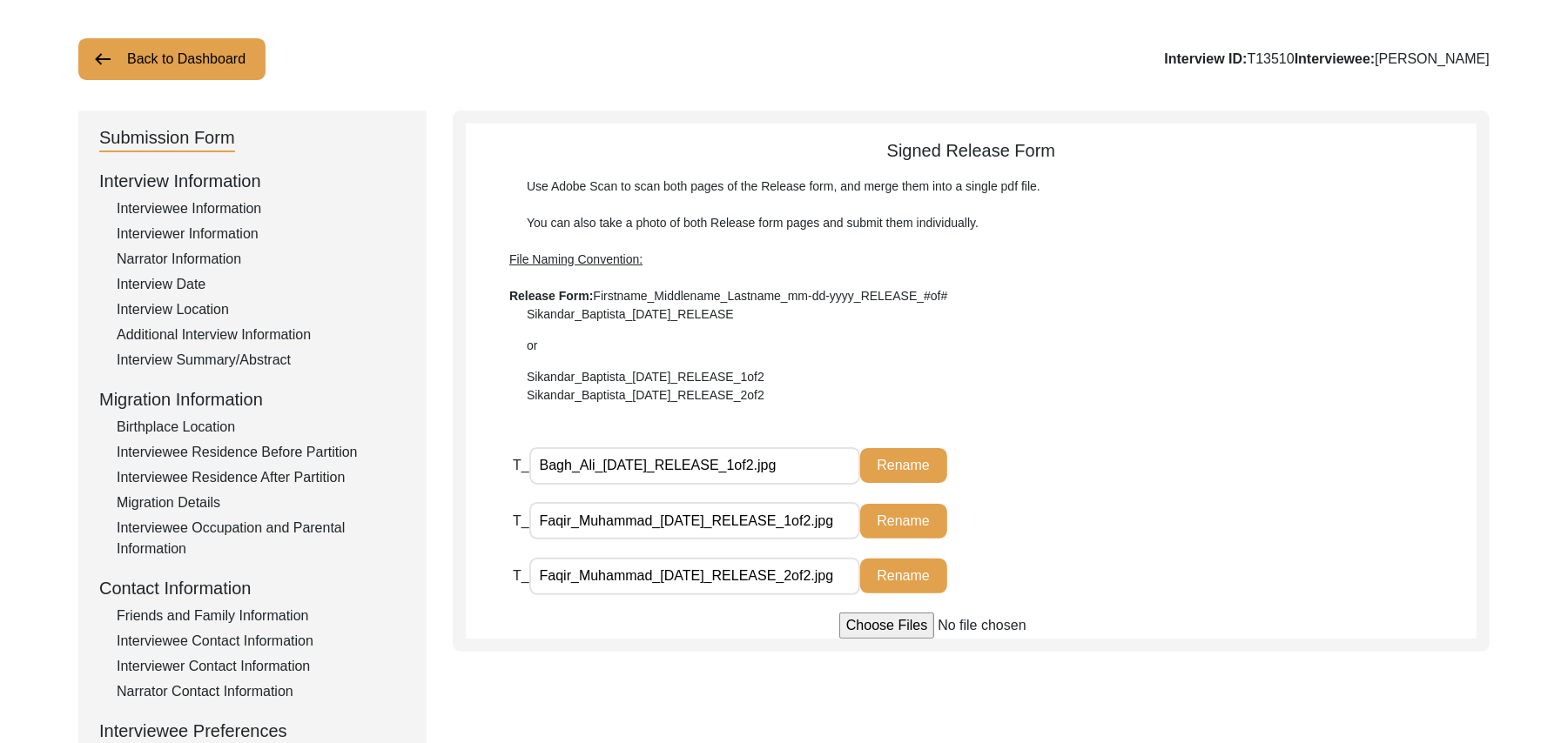
click at [239, 60] on button "Back to Dashboard" at bounding box center [172, 59] width 188 height 41
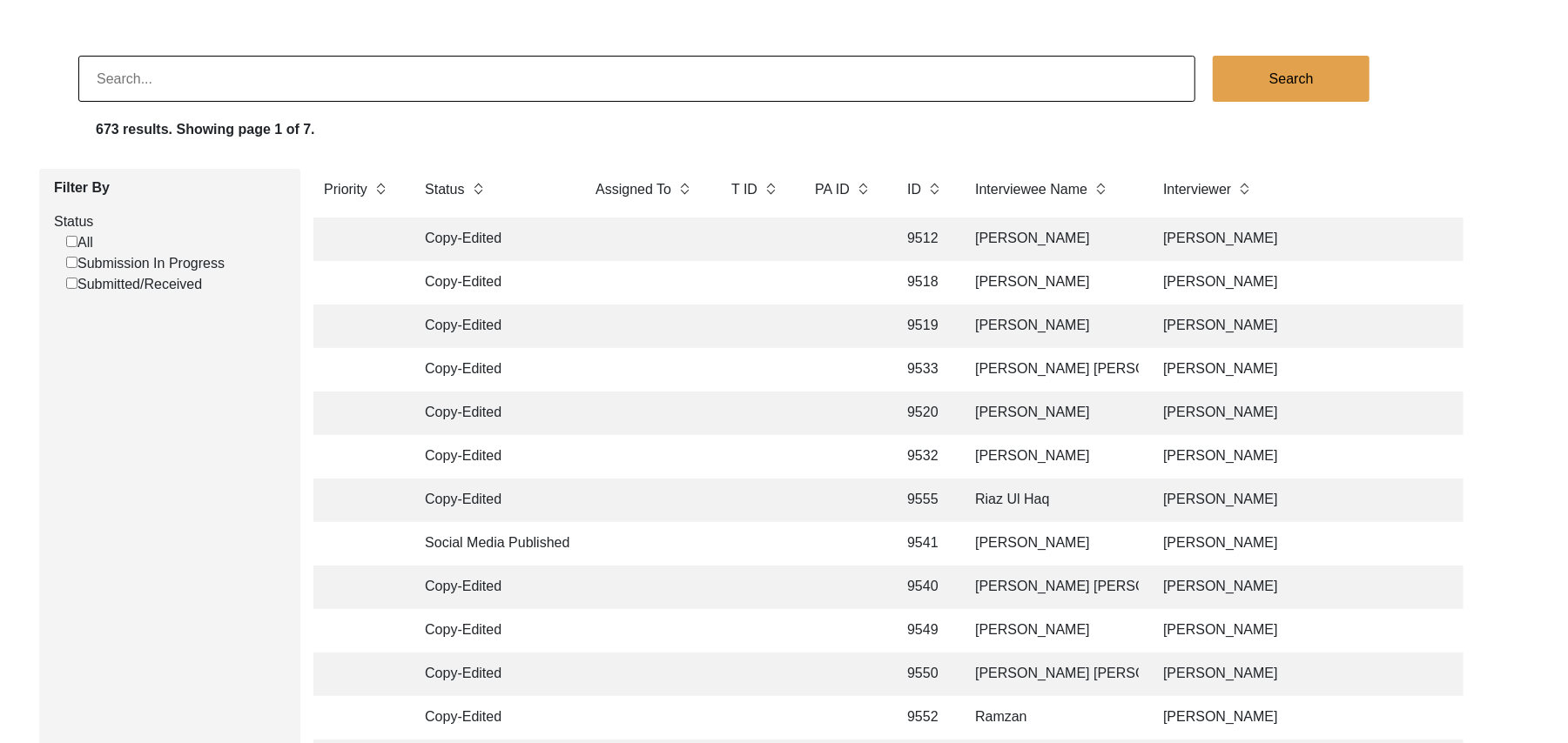
click at [69, 264] on input "Submission In Progress" at bounding box center [71, 262] width 12 height 12
checkbox input "false"
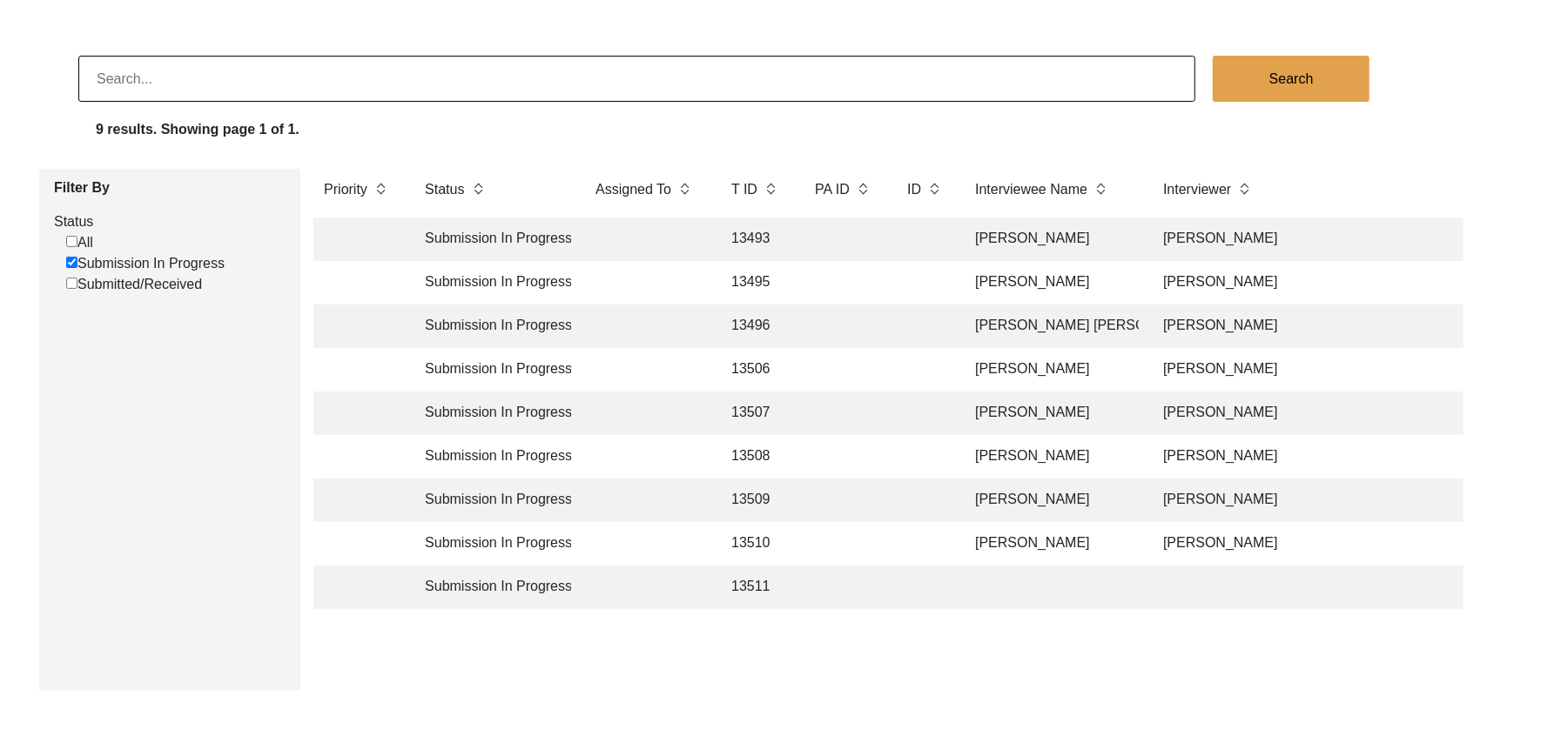
click at [756, 582] on td "13511" at bounding box center [755, 587] width 69 height 43
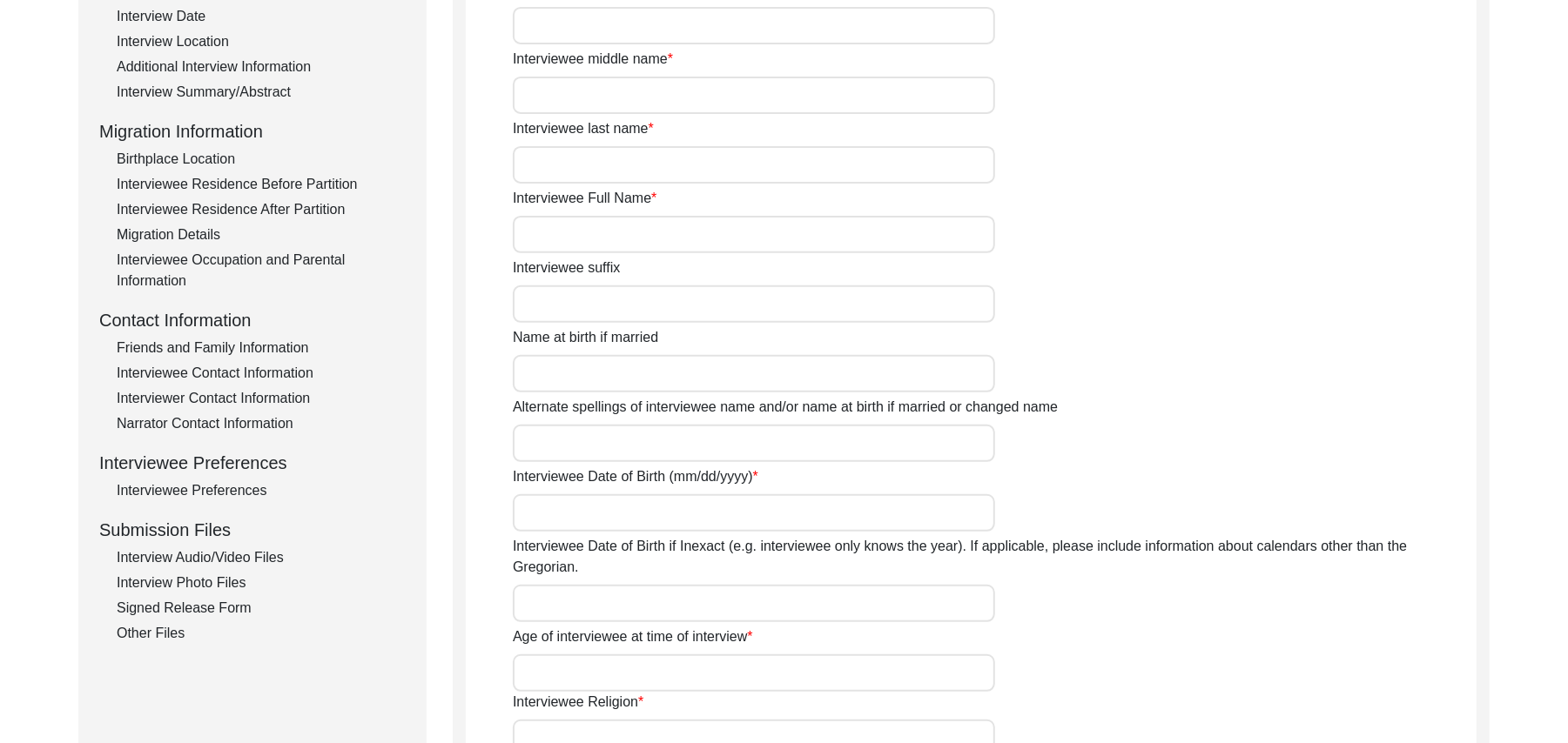
scroll to position [545, 0]
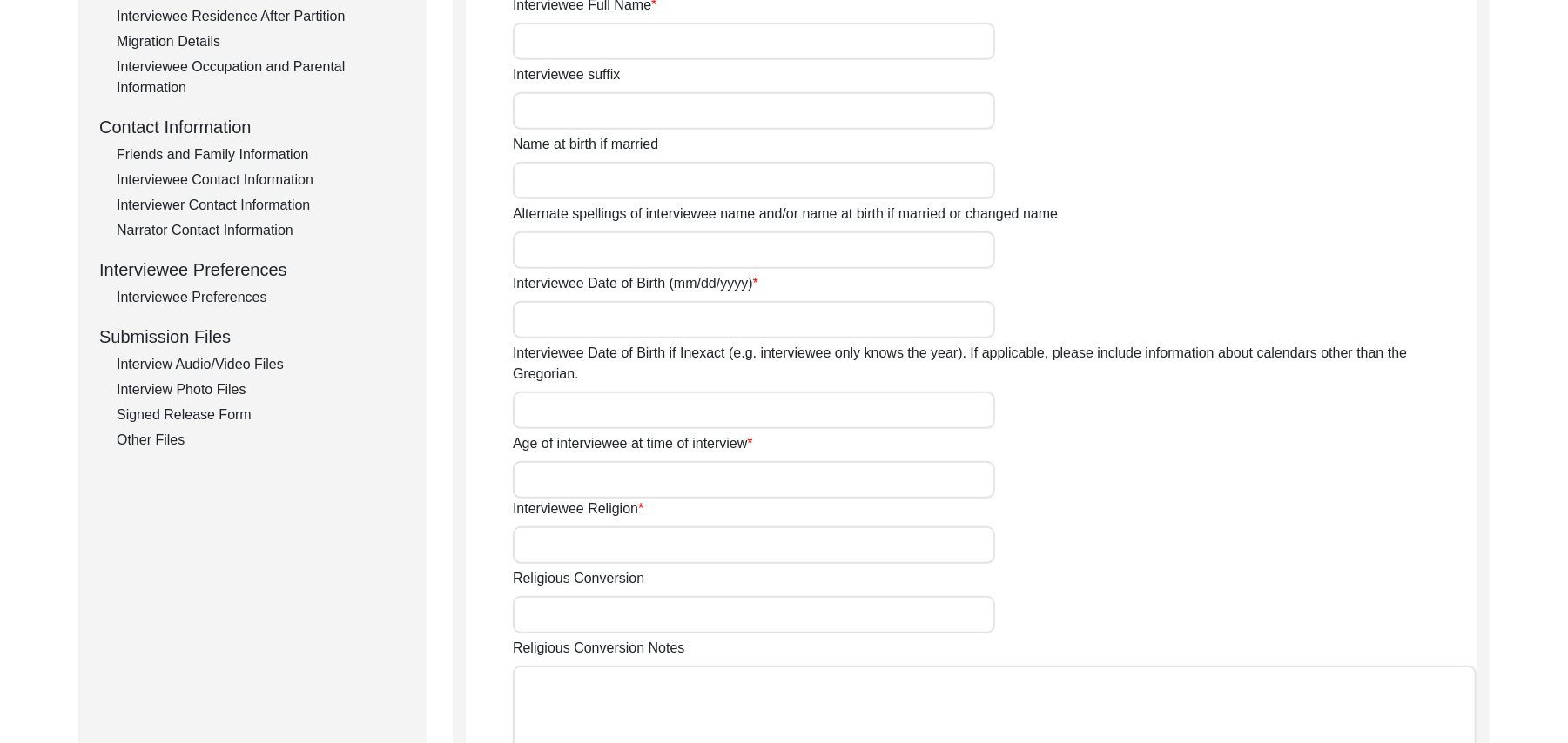
click at [217, 417] on div "Signed Release Form" at bounding box center [261, 415] width 289 height 21
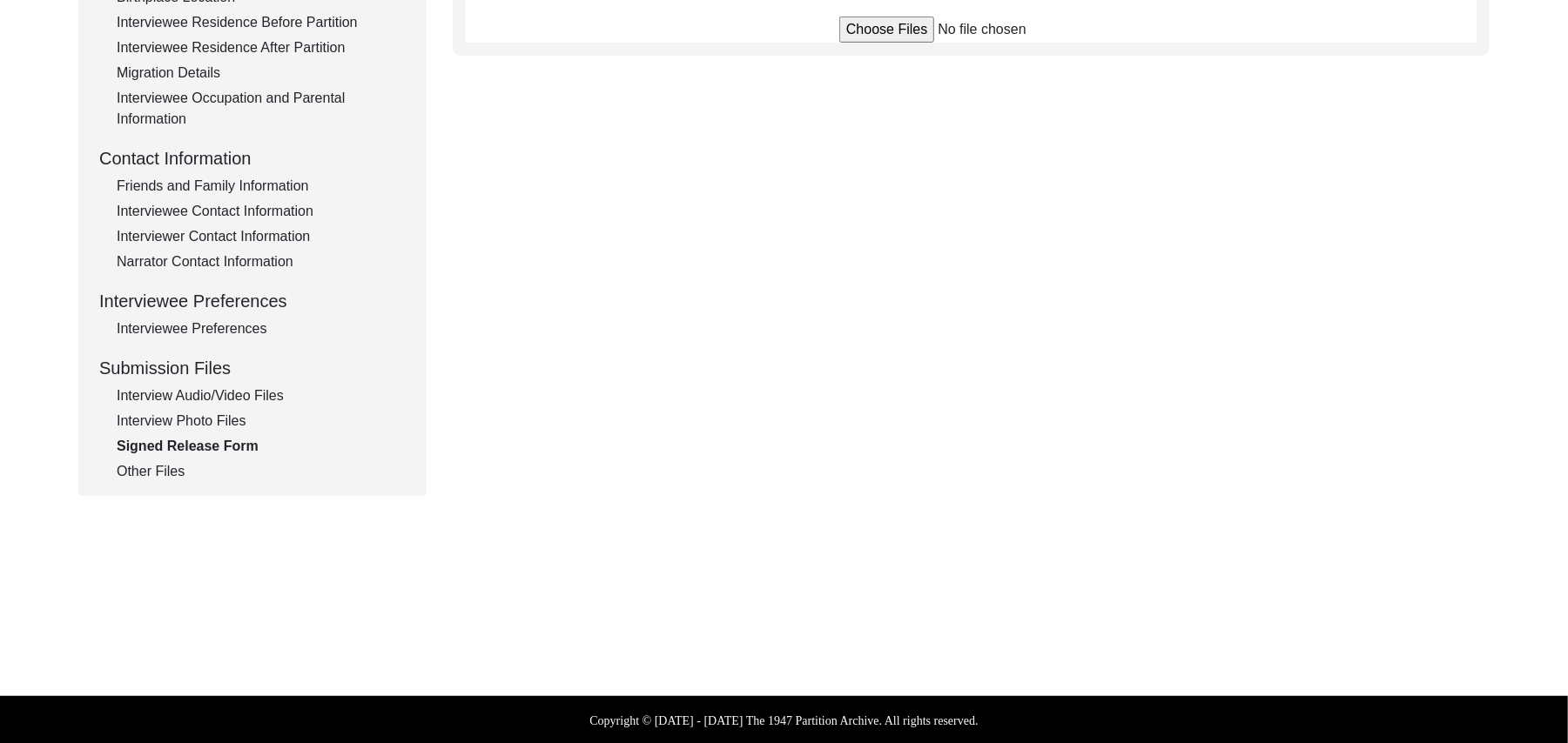
click at [855, 32] on input "file" at bounding box center [971, 29] width 264 height 26
type input "C:\fakepath\Bagh_Ali_[DATE]_RELEASE_1of2.jpg"
click at [903, 28] on input "file" at bounding box center [971, 29] width 264 height 26
type input "C:\fakepath\Bagh_Ali_[DATE]_RELEASE_2of2.jpg"
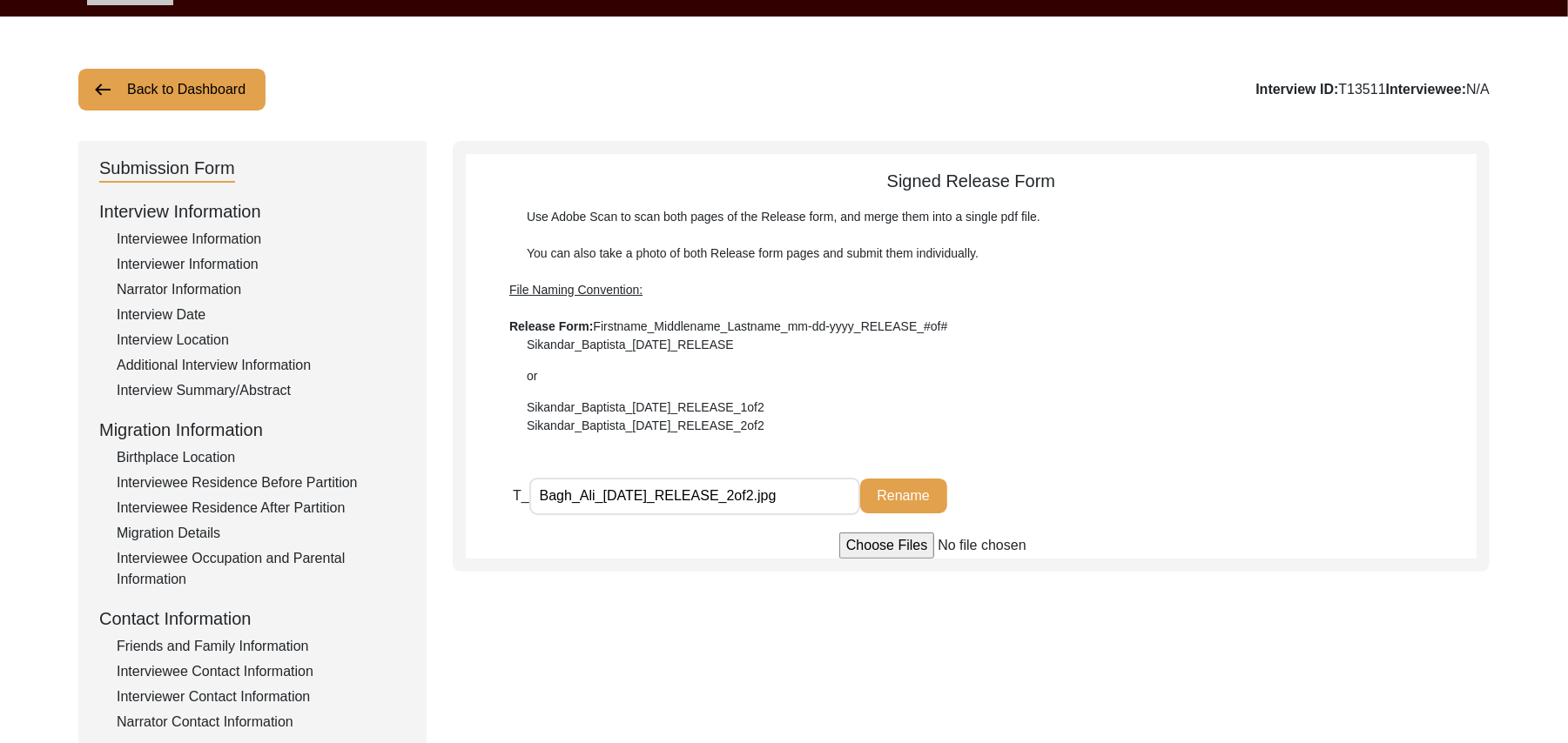
scroll to position [26, 0]
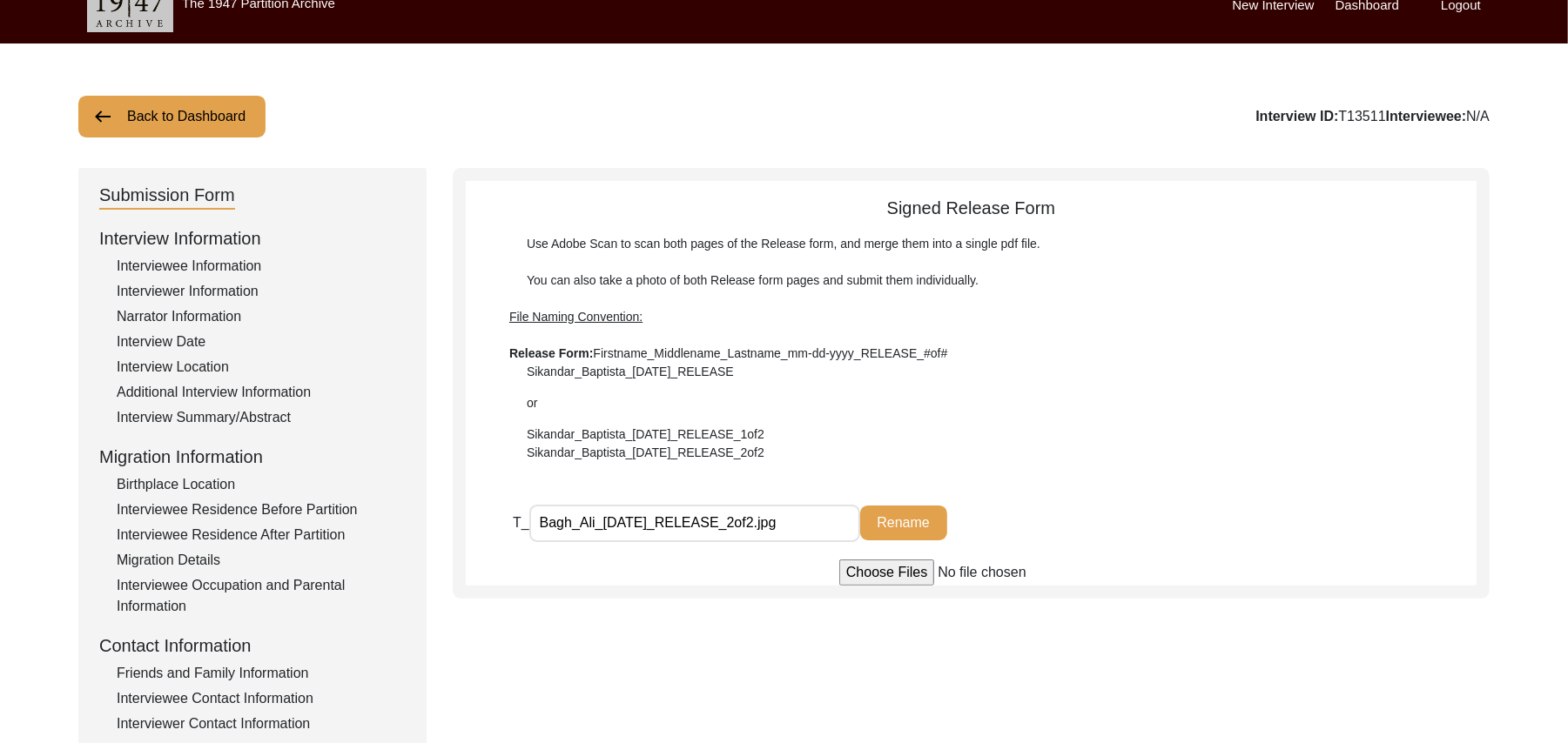
click at [243, 113] on button "Back to Dashboard" at bounding box center [172, 116] width 188 height 41
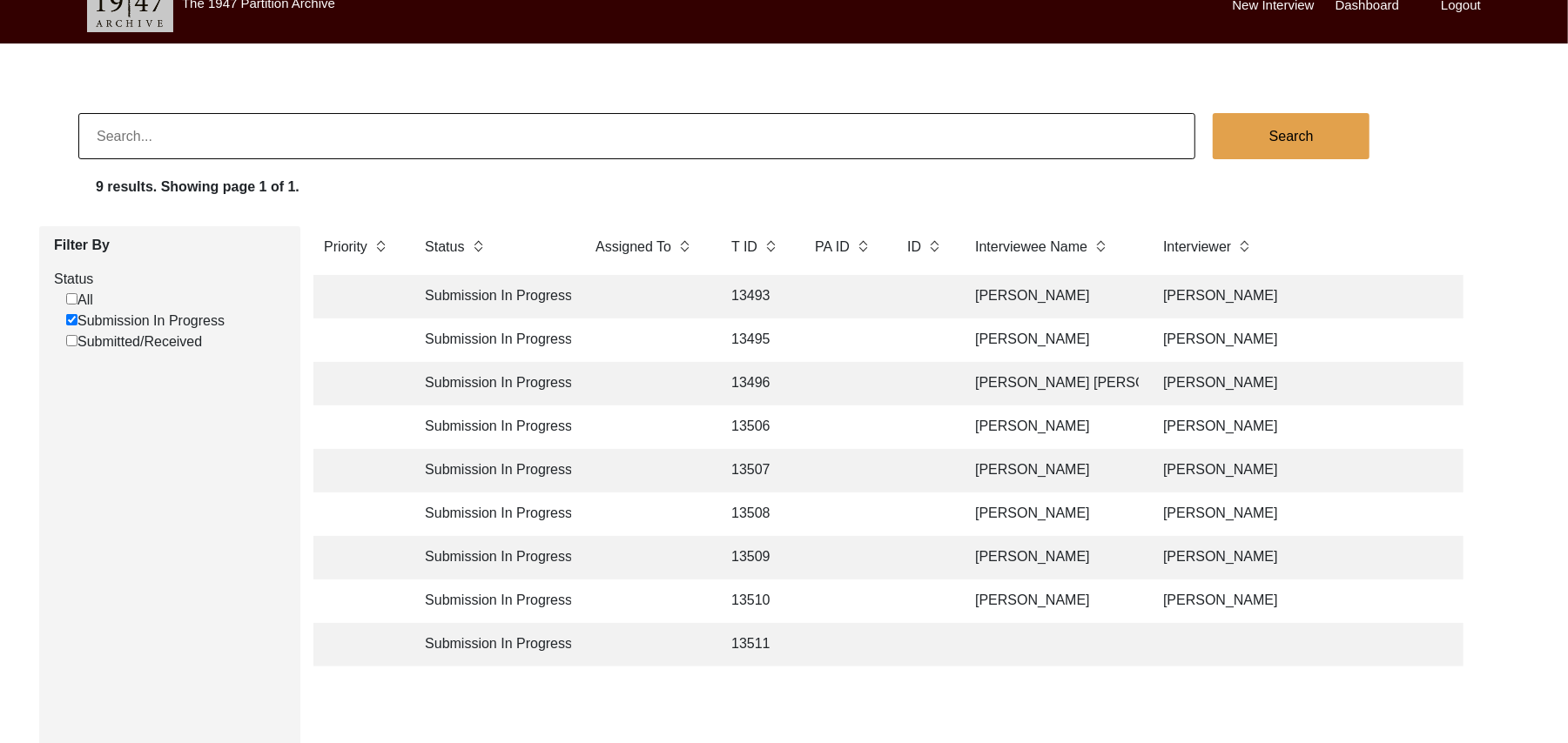
click at [756, 638] on td "13511" at bounding box center [755, 645] width 69 height 43
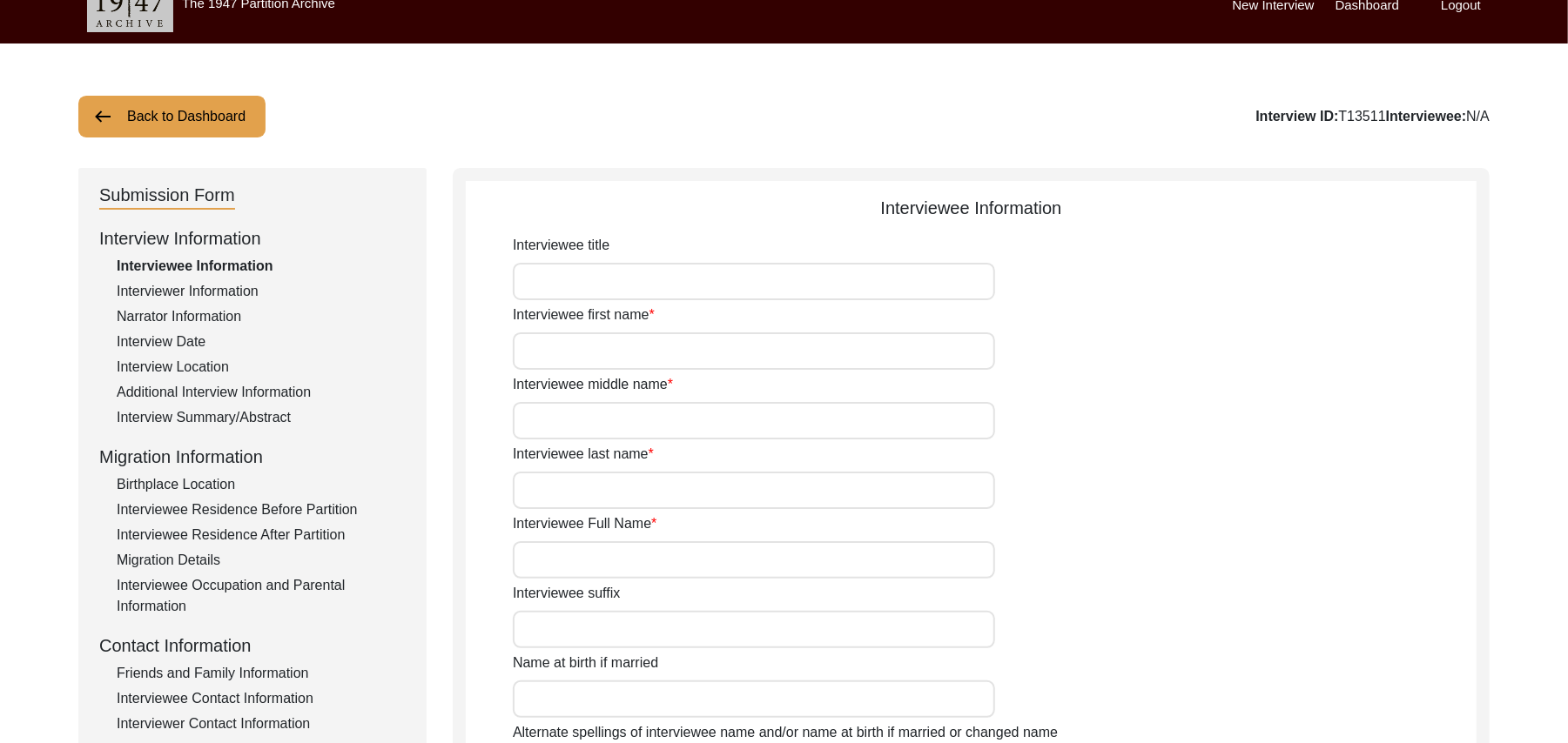
click at [613, 297] on input "Interviewee title" at bounding box center [754, 282] width 482 height 38
type input "Mr"
click at [613, 353] on input "Interviewee first name" at bounding box center [754, 352] width 482 height 38
type input "Bagh"
click at [587, 425] on input "Interviewee middle name" at bounding box center [754, 421] width 482 height 38
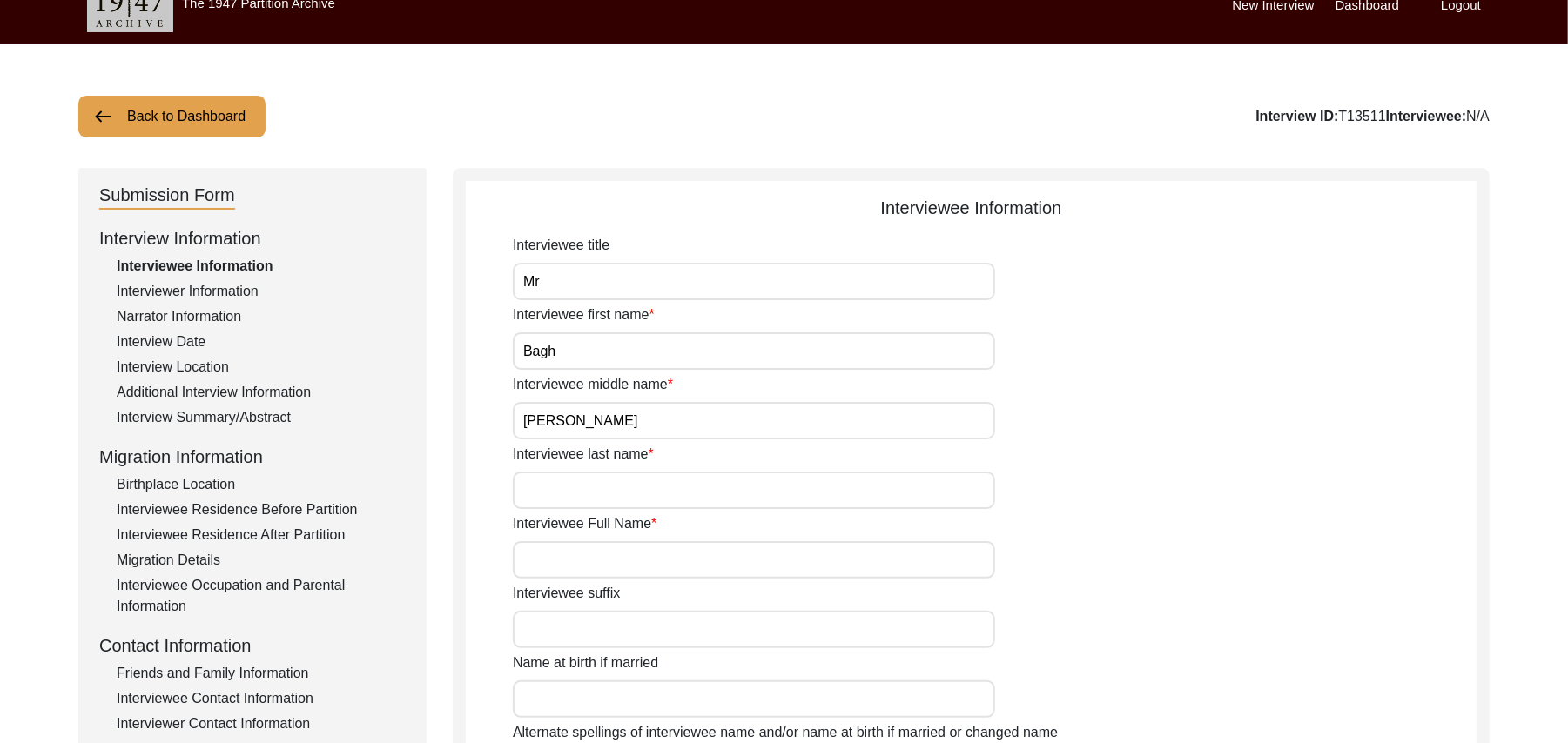
type input "[PERSON_NAME]"
click at [589, 506] on input "Interviewee last name" at bounding box center [754, 491] width 482 height 38
paste input "N/A"
type input "N/A"
click at [583, 559] on input "Interviewee Full Name" at bounding box center [754, 560] width 482 height 38
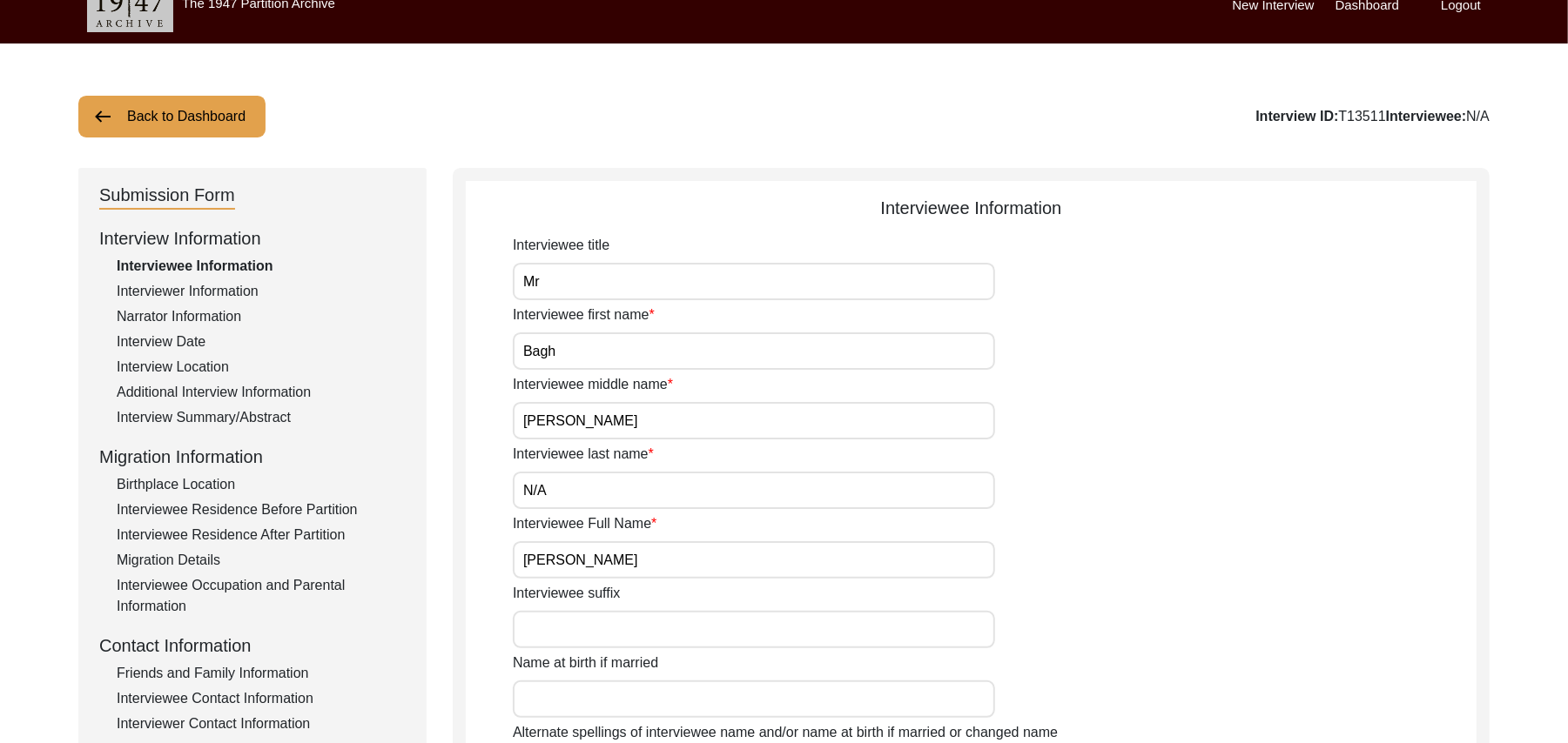
type input "[PERSON_NAME]"
click at [583, 634] on input "Interviewee suffix" at bounding box center [754, 630] width 482 height 38
paste input "N/A"
type input "N/A"
click at [591, 696] on input "Name at birth if married" at bounding box center [754, 700] width 482 height 38
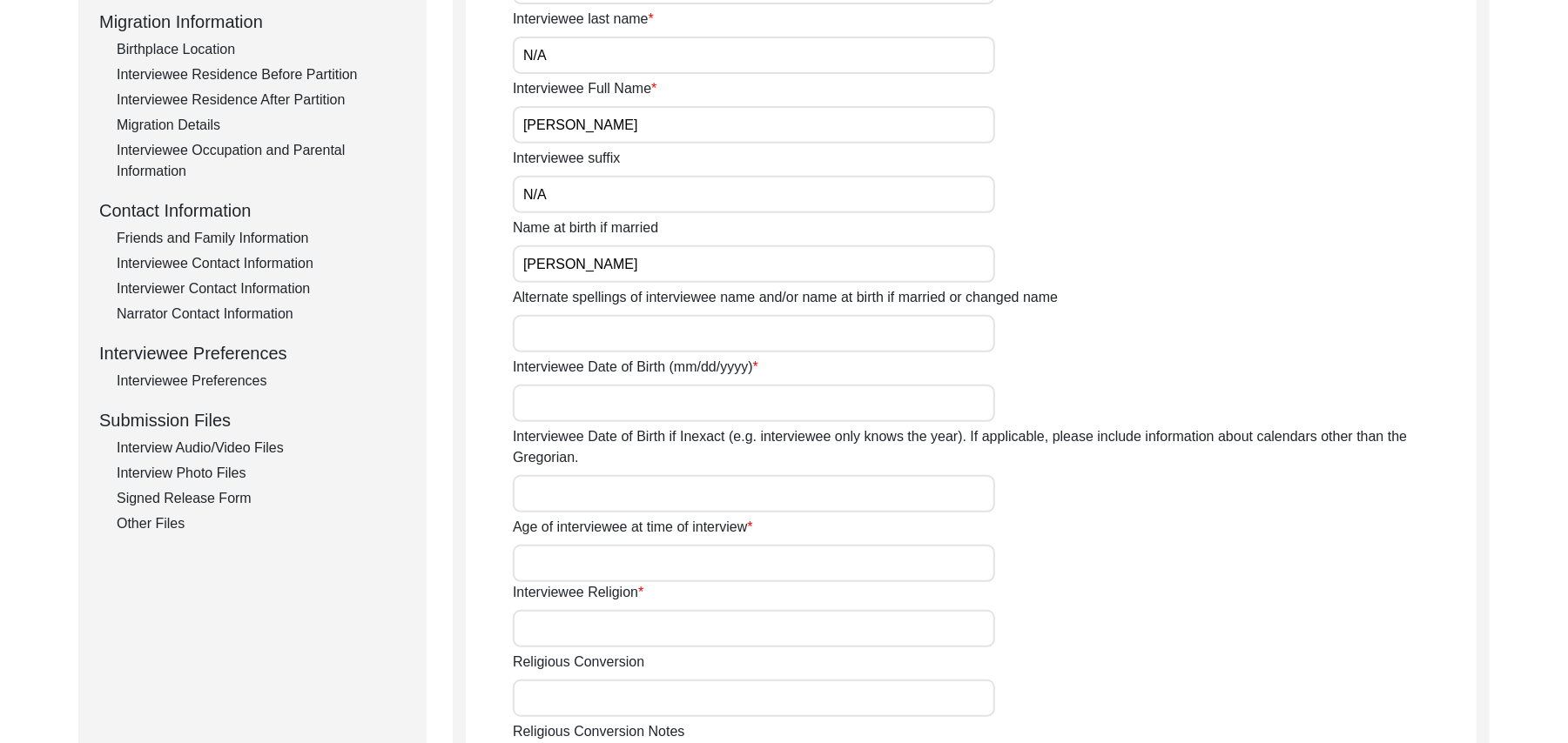
scroll to position [586, 0]
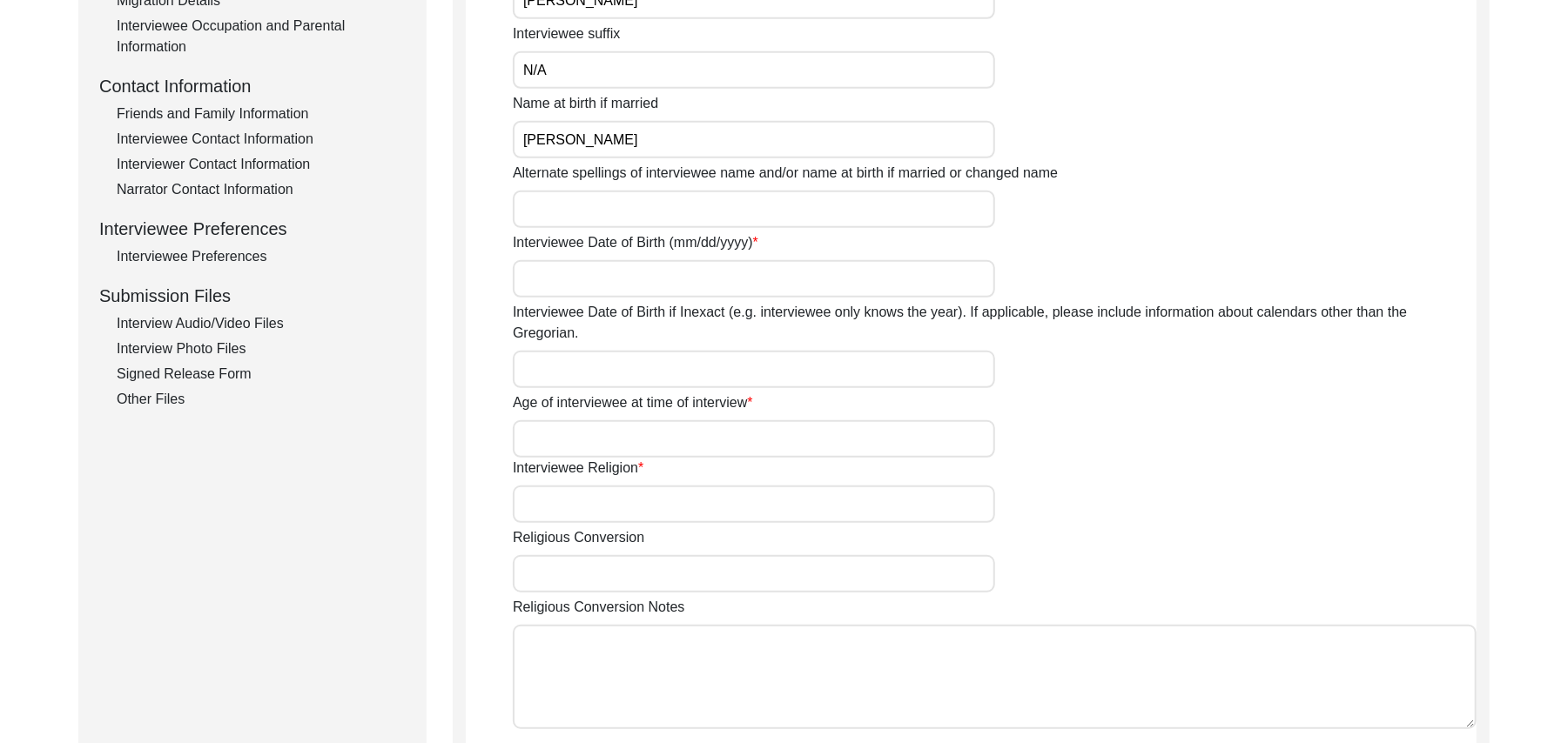
type input "[PERSON_NAME]"
click at [760, 213] on input "Alternate spellings of interviewee name and/or name at birth if married or chan…" at bounding box center [754, 209] width 482 height 38
type input "[PERSON_NAME]"
click at [679, 286] on input "Interviewee Date of Birth (mm/dd/yyyy)" at bounding box center [754, 280] width 482 height 38
type input "1937"
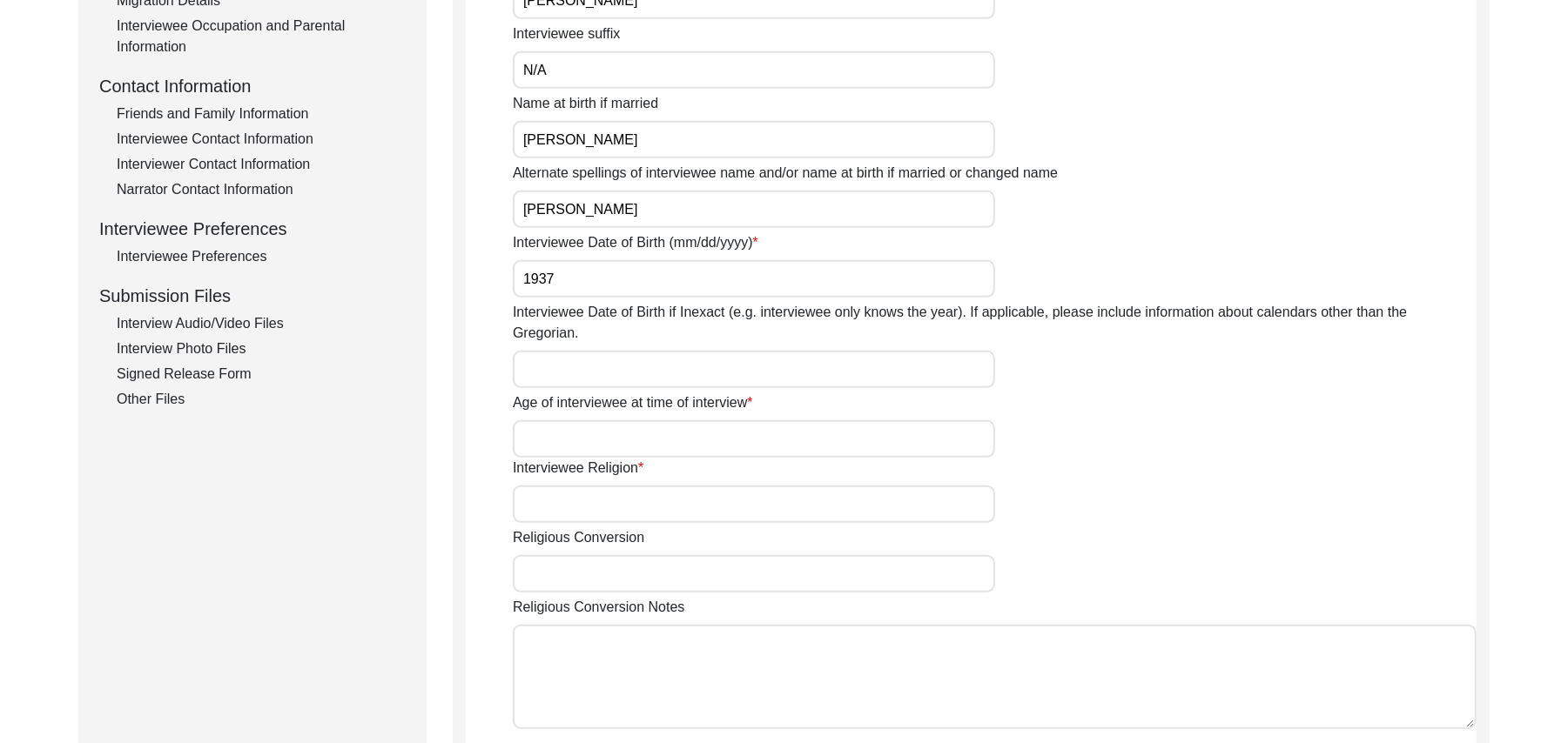
click at [660, 353] on input "Interviewee Date of Birth if Inexact (e.g. interviewee only knows the year). If…" at bounding box center [754, 370] width 482 height 38
type input "1937"
click at [639, 420] on input "Age of interviewee at time of interview" at bounding box center [754, 439] width 482 height 38
type input "88 Years"
click at [624, 488] on input "Interviewee Religion" at bounding box center [754, 505] width 482 height 38
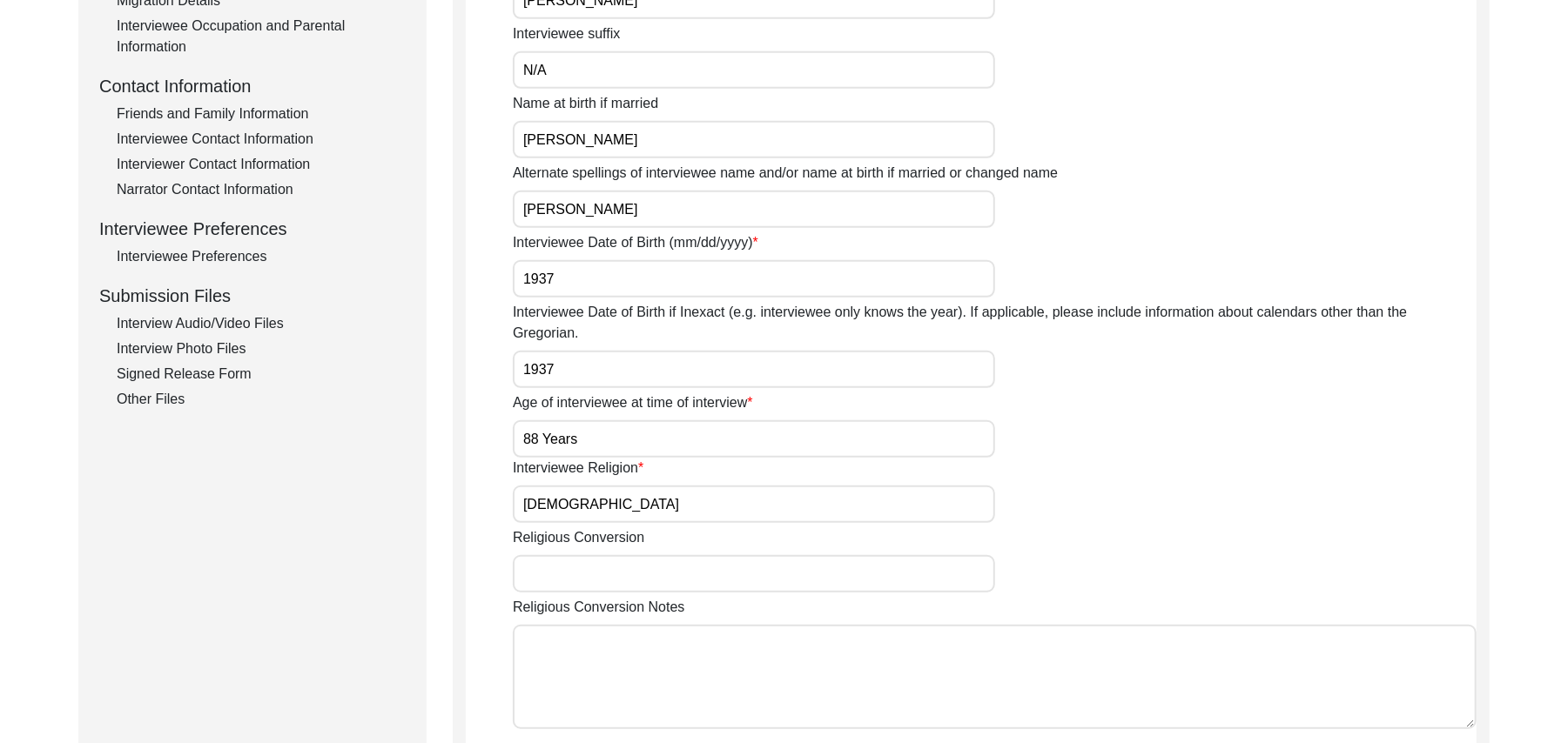
type input "[DEMOGRAPHIC_DATA]"
click at [620, 555] on input "Religious Conversion" at bounding box center [754, 574] width 482 height 38
paste input "N/A"
type input "N/A"
click at [634, 665] on textarea "Religious Conversion Notes" at bounding box center [995, 677] width 964 height 105
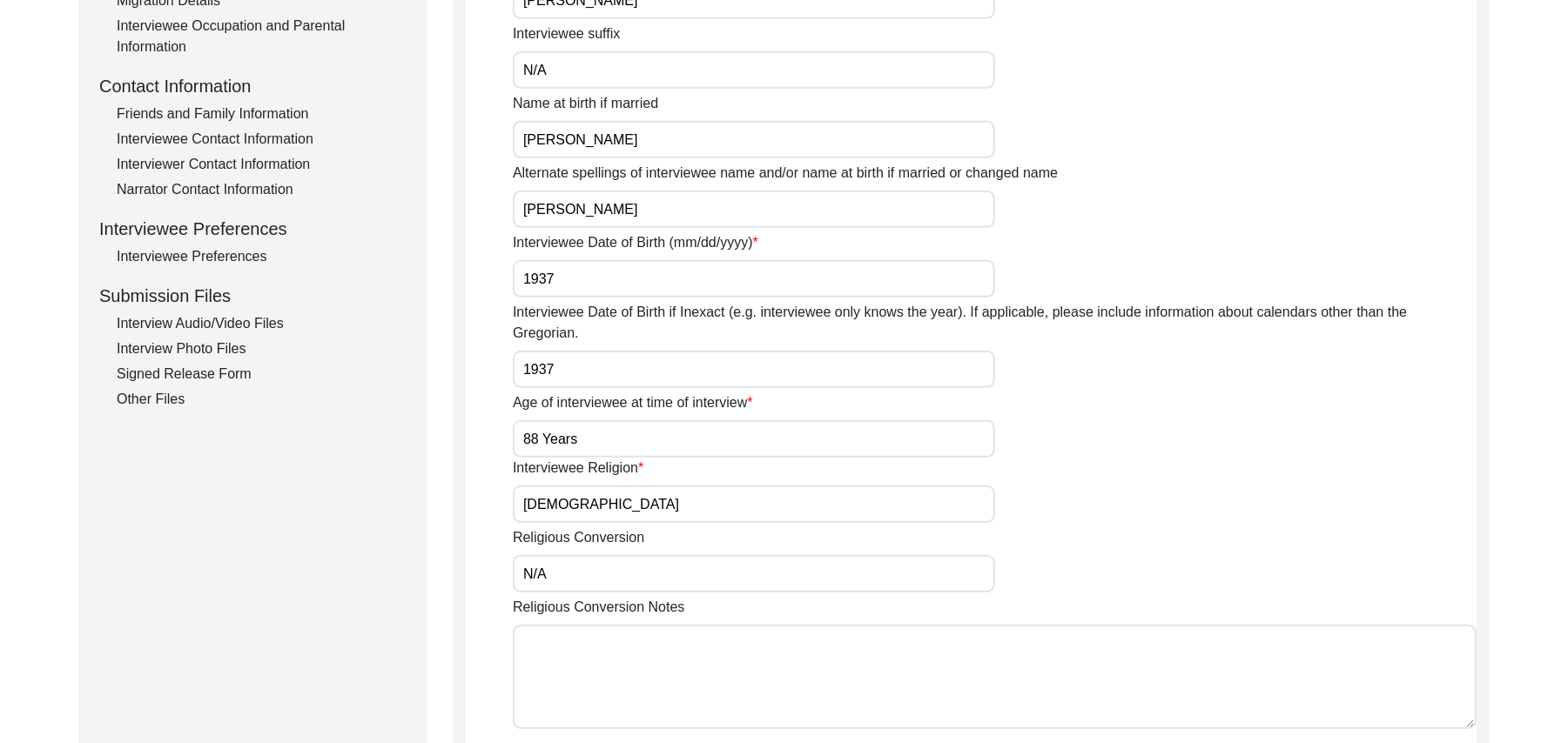
paste textarea "N/A"
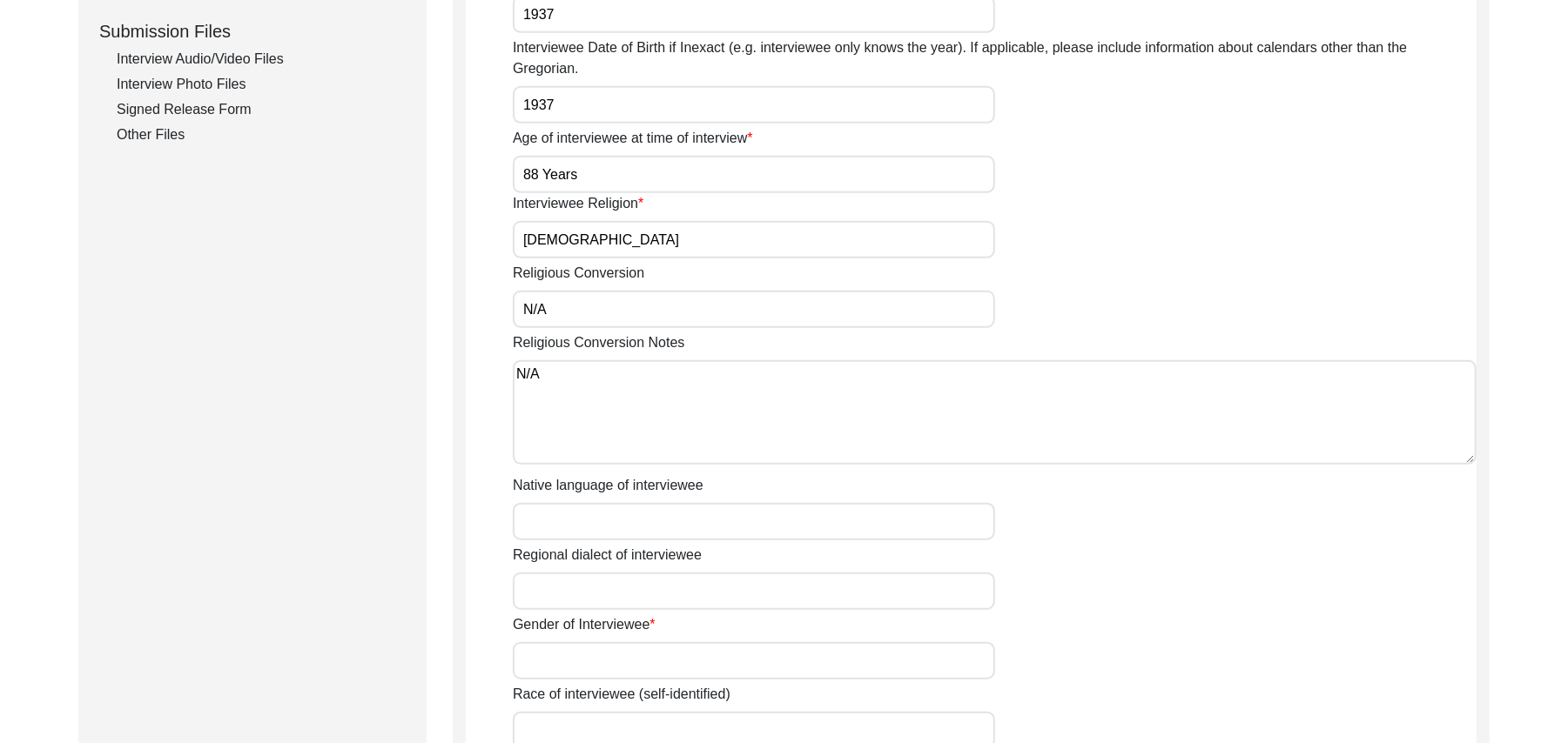
scroll to position [944, 0]
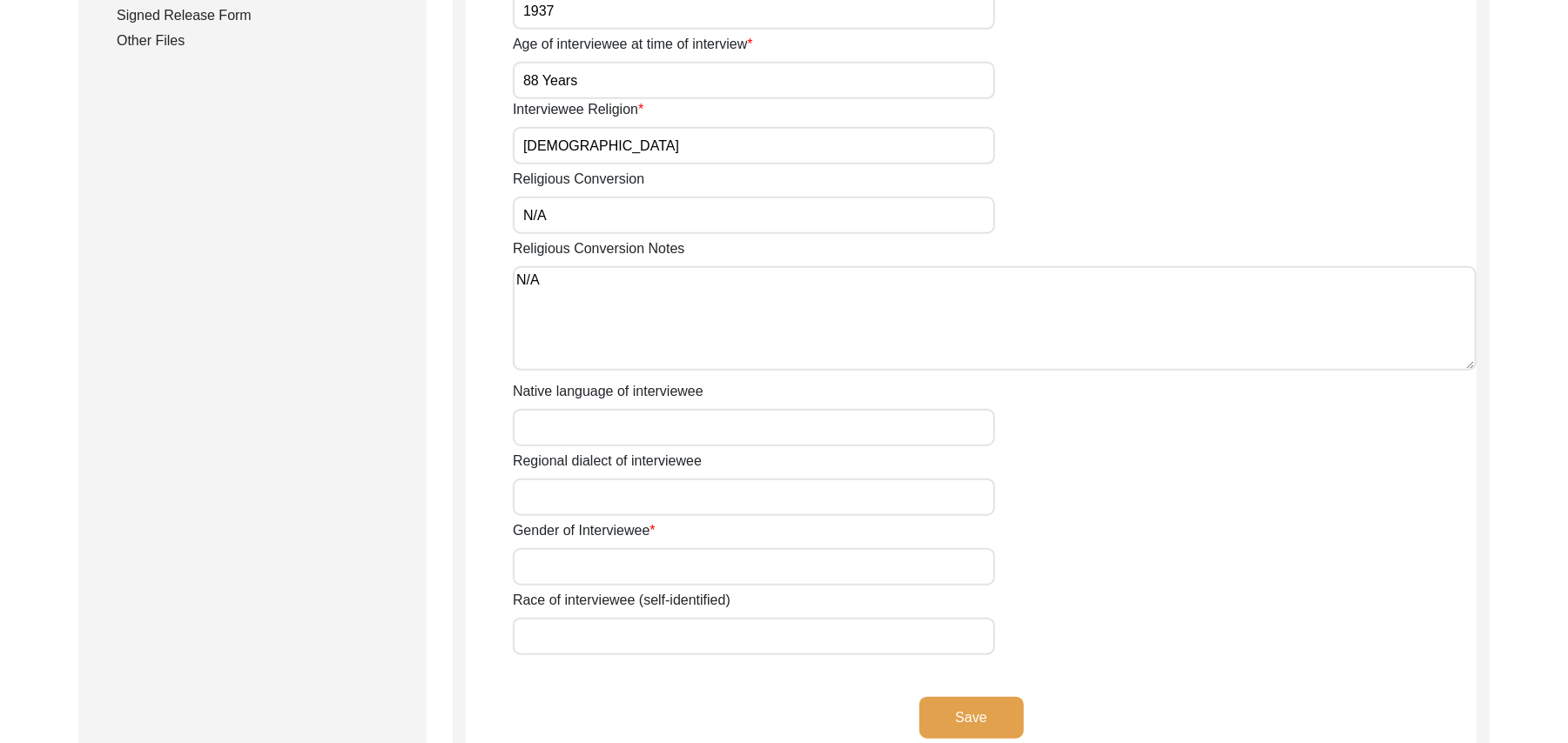
type textarea "N/A"
click at [754, 409] on input "Native language of interviewee" at bounding box center [754, 428] width 482 height 38
paste input "N/A"
type input "N"
type input "Punjabi"
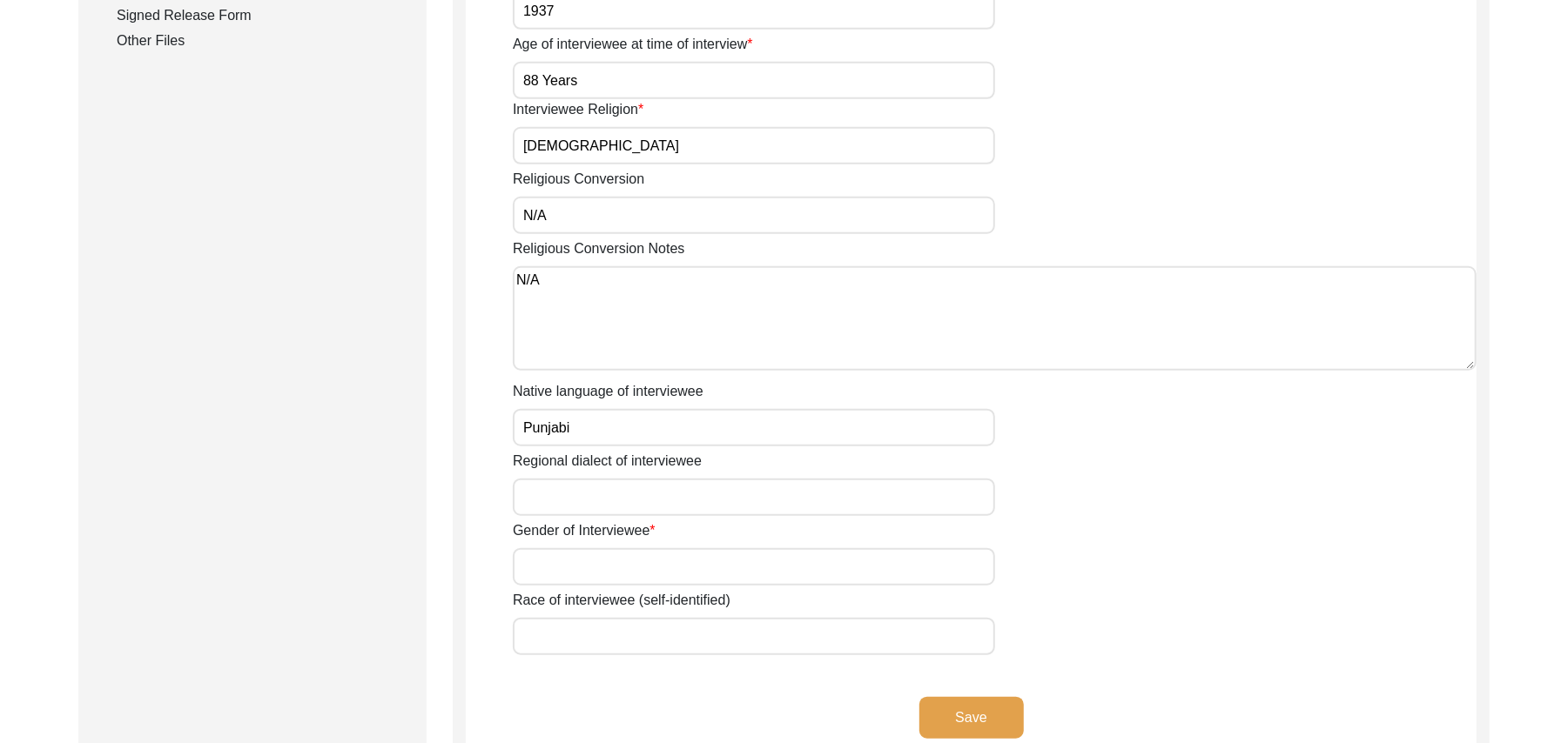
click at [722, 484] on input "Regional dialect of interviewee" at bounding box center [754, 498] width 482 height 38
type input "Malwai"
click at [691, 555] on input "Gender of Interviewee" at bounding box center [754, 567] width 482 height 38
type input "[DEMOGRAPHIC_DATA]"
click at [675, 619] on input "Race of interviewee (self-identified)" at bounding box center [754, 637] width 482 height 38
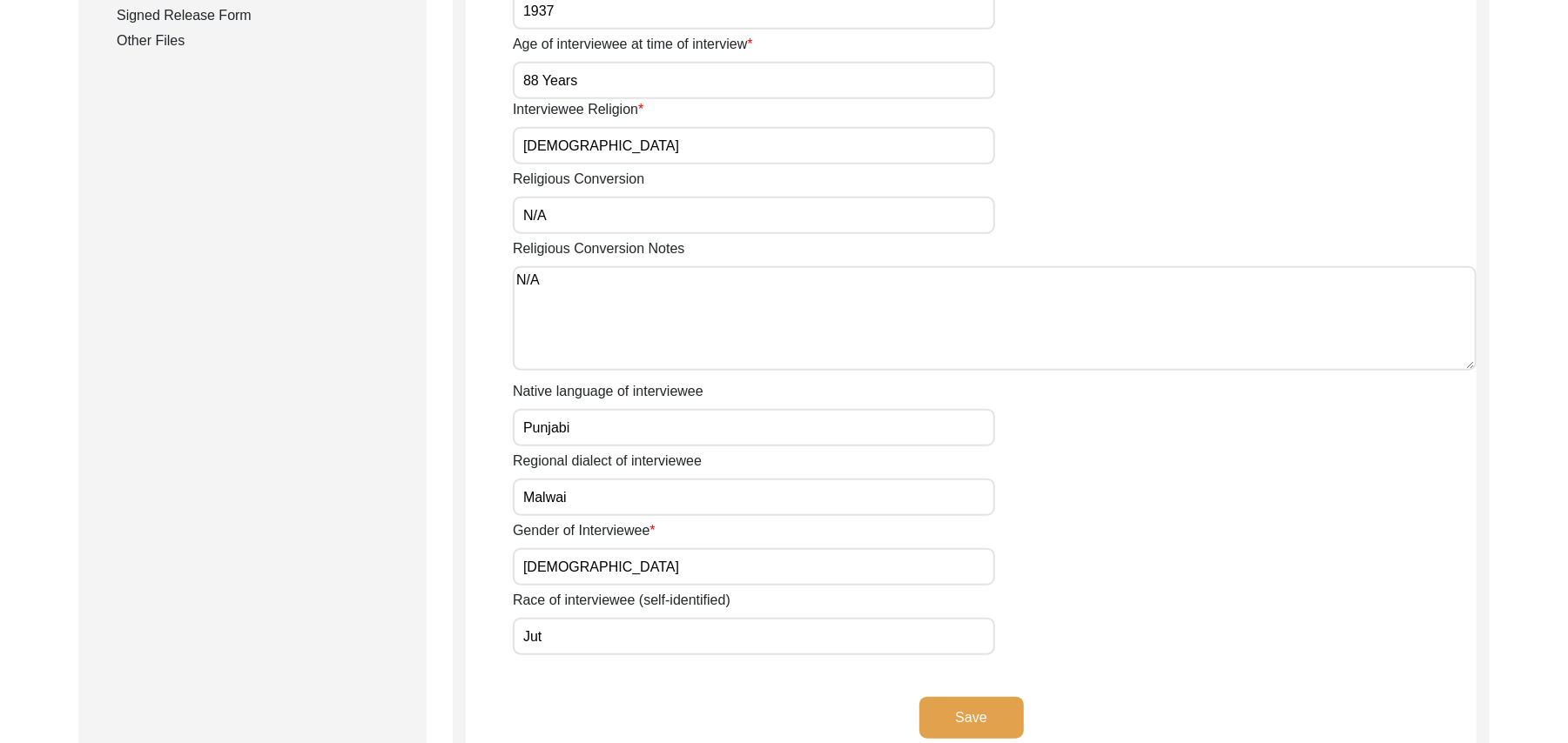
type input "Jut"
click at [956, 697] on button "Save" at bounding box center [971, 718] width 105 height 41
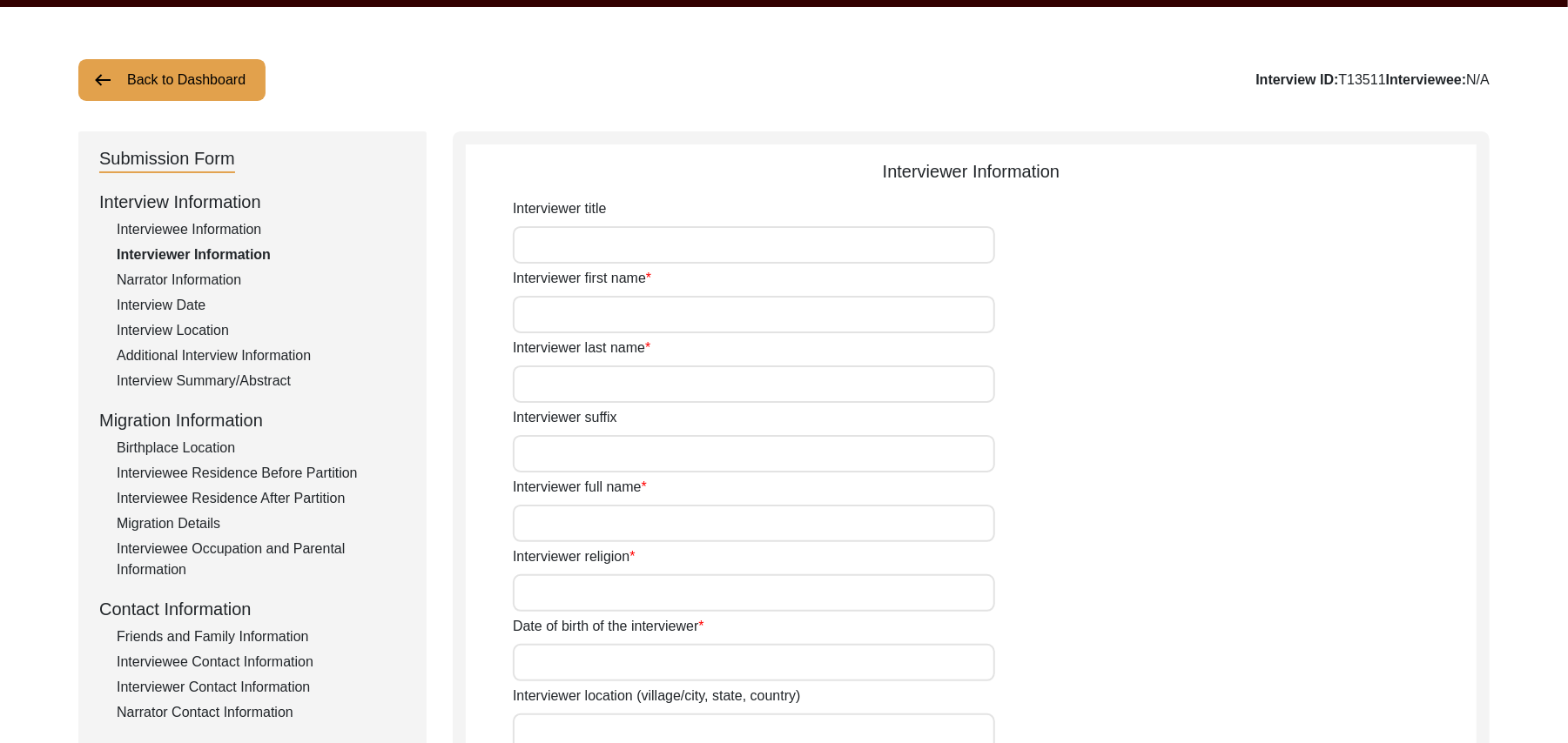
scroll to position [80, 0]
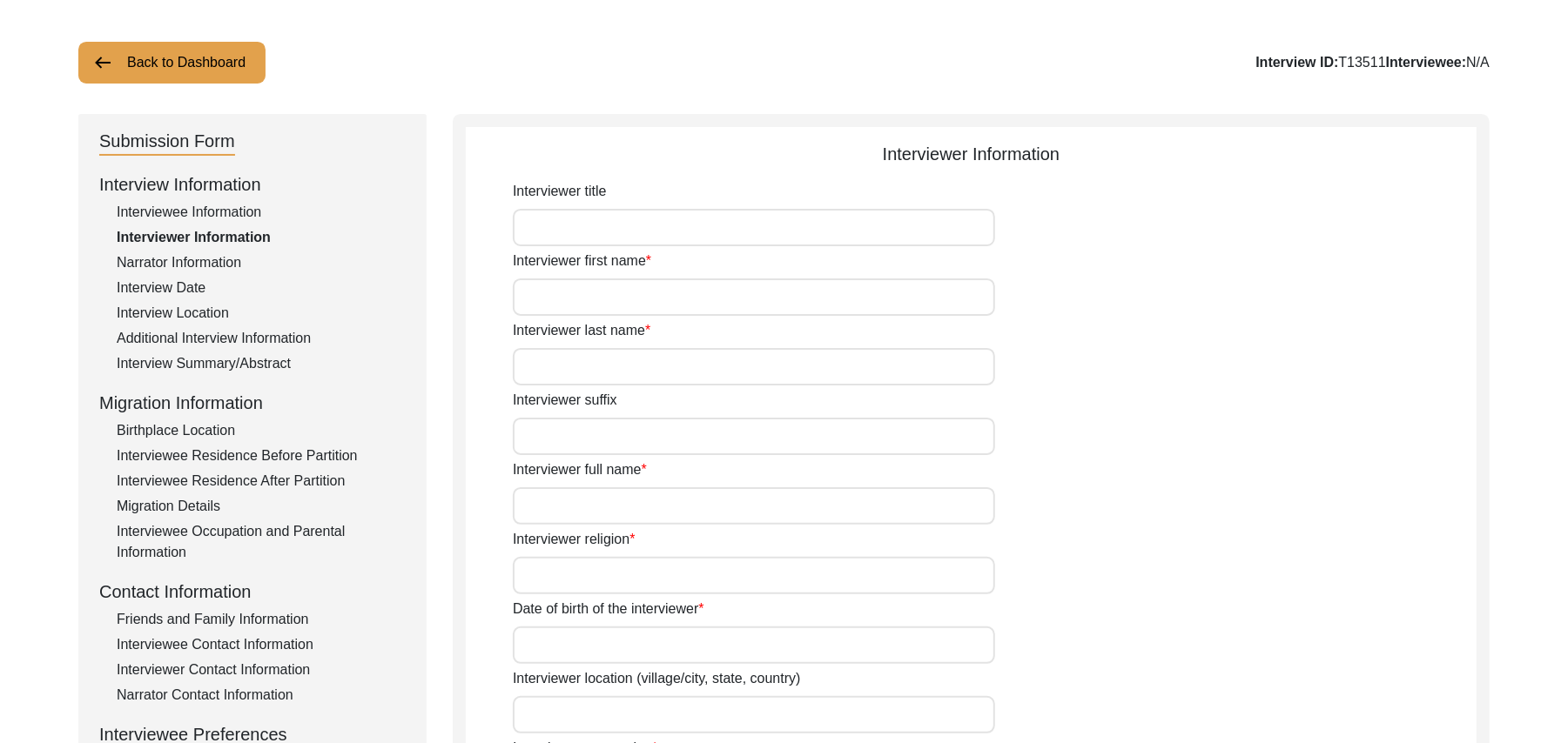
click at [847, 232] on input "Interviewer title" at bounding box center [754, 228] width 482 height 38
type input "Mr"
click at [801, 300] on input "Interviewer first name" at bounding box center [754, 298] width 482 height 38
type input "[DEMOGRAPHIC_DATA]"
click at [746, 359] on input "Interviewer last name" at bounding box center [754, 367] width 482 height 38
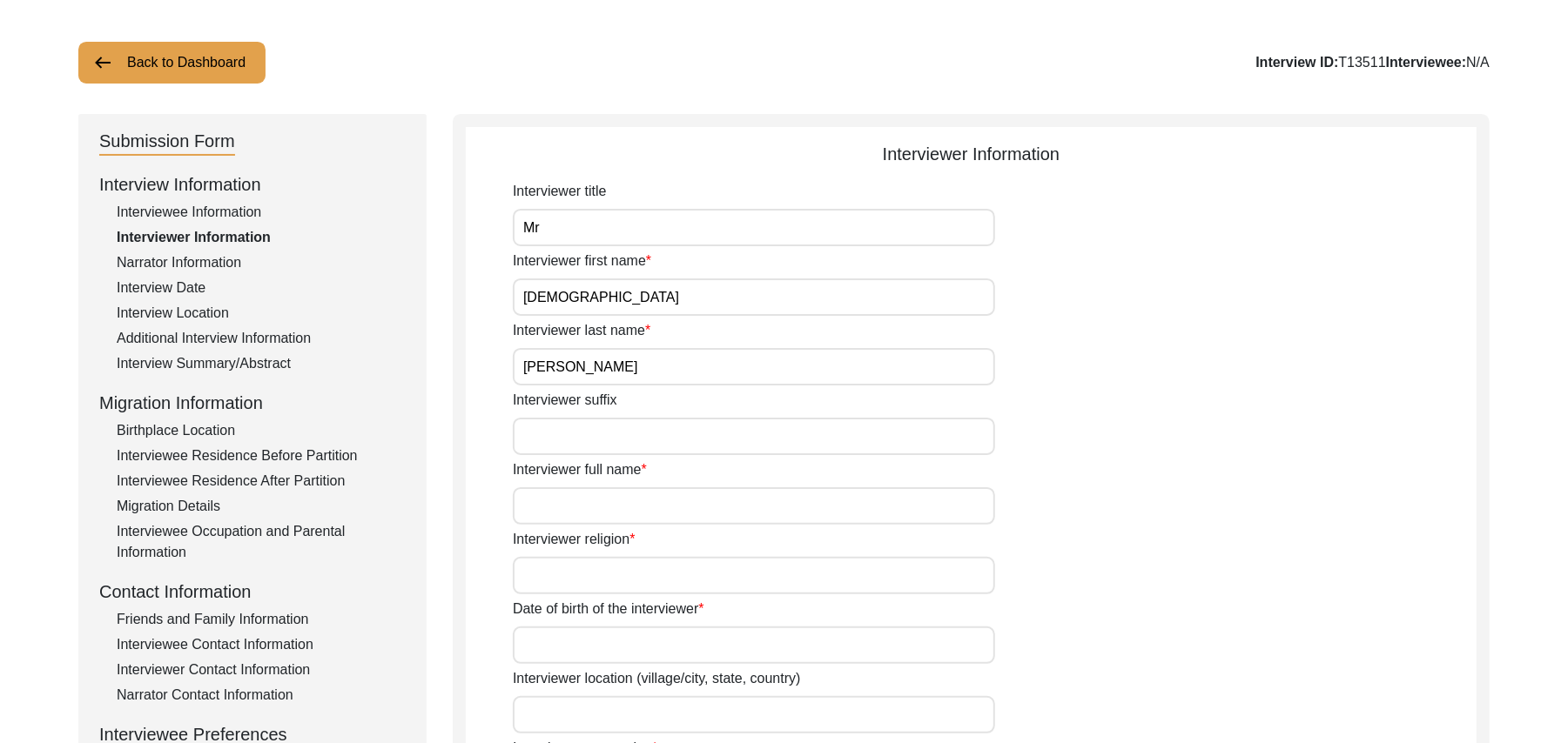
type input "[PERSON_NAME]"
click at [704, 436] on input "Interviewer suffix" at bounding box center [754, 436] width 482 height 38
paste input "N/A"
type input "N/A"
click at [683, 501] on input "Interviewer full name" at bounding box center [754, 507] width 482 height 38
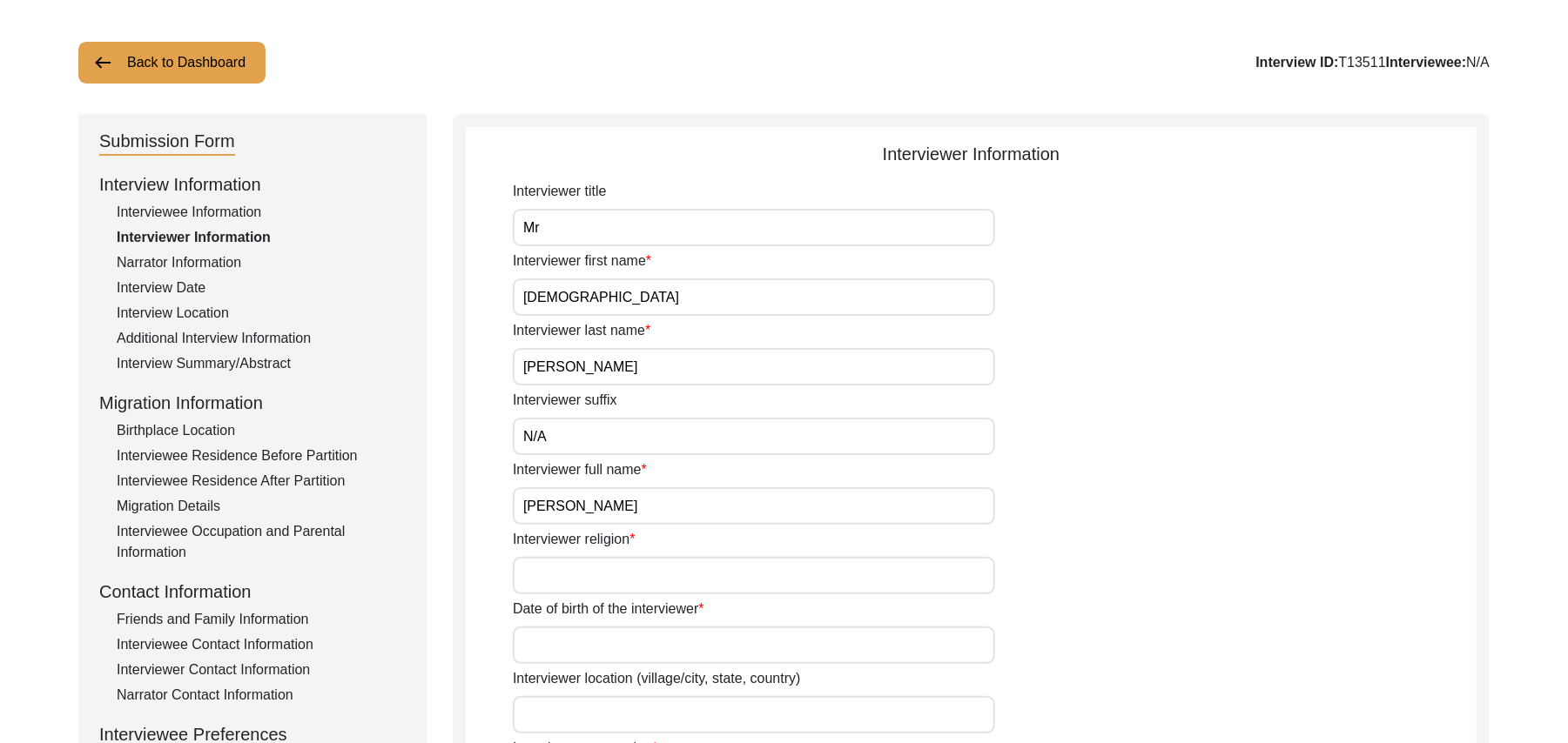
type input "[PERSON_NAME]"
click at [663, 575] on input "Interviewer religion" at bounding box center [754, 576] width 482 height 38
type input "[DEMOGRAPHIC_DATA]"
click at [647, 653] on input "Date of birth of the interviewer" at bounding box center [754, 646] width 482 height 38
type input "[DATE]"
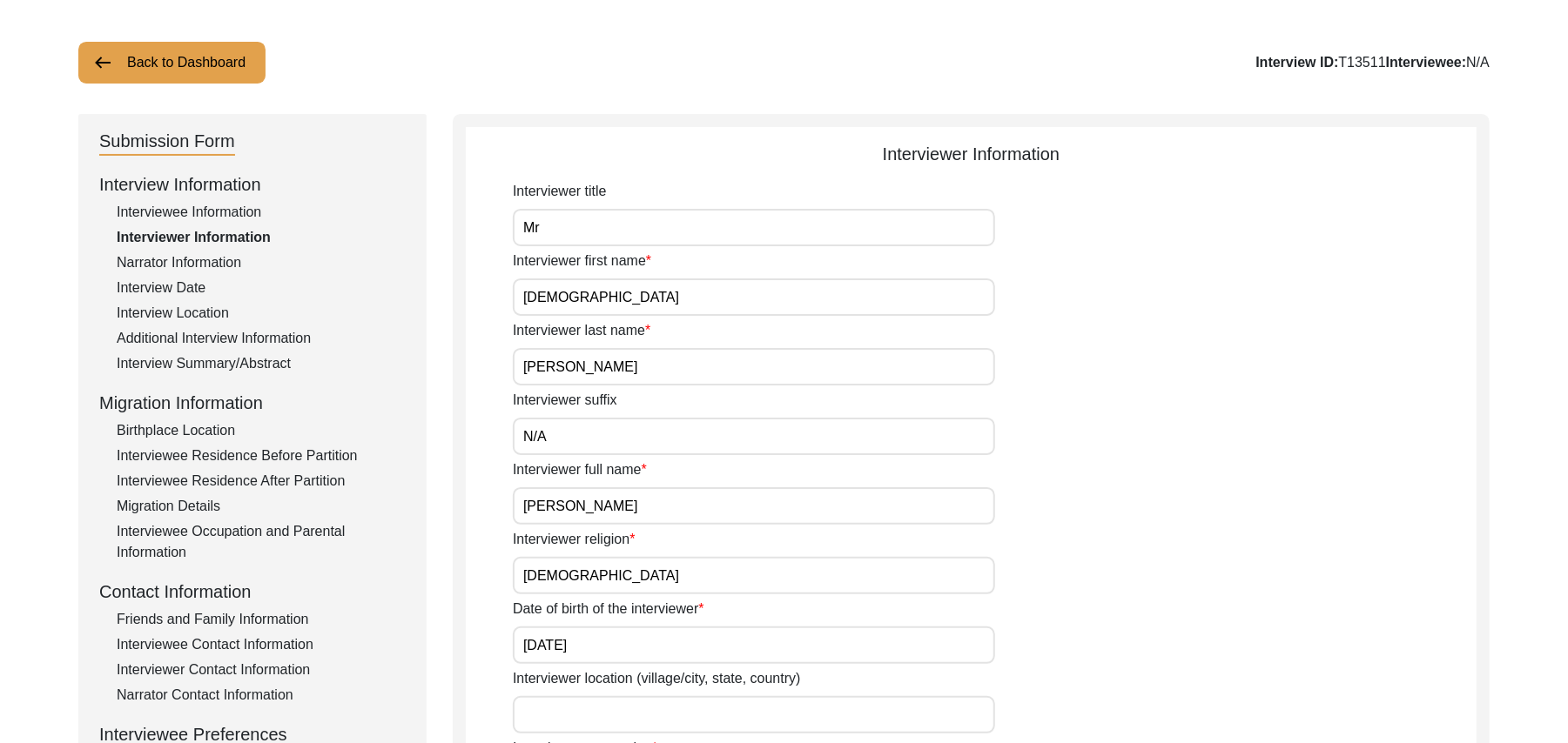
click at [636, 717] on input "Interviewer location (village/city, state, country)" at bounding box center [754, 715] width 482 height 38
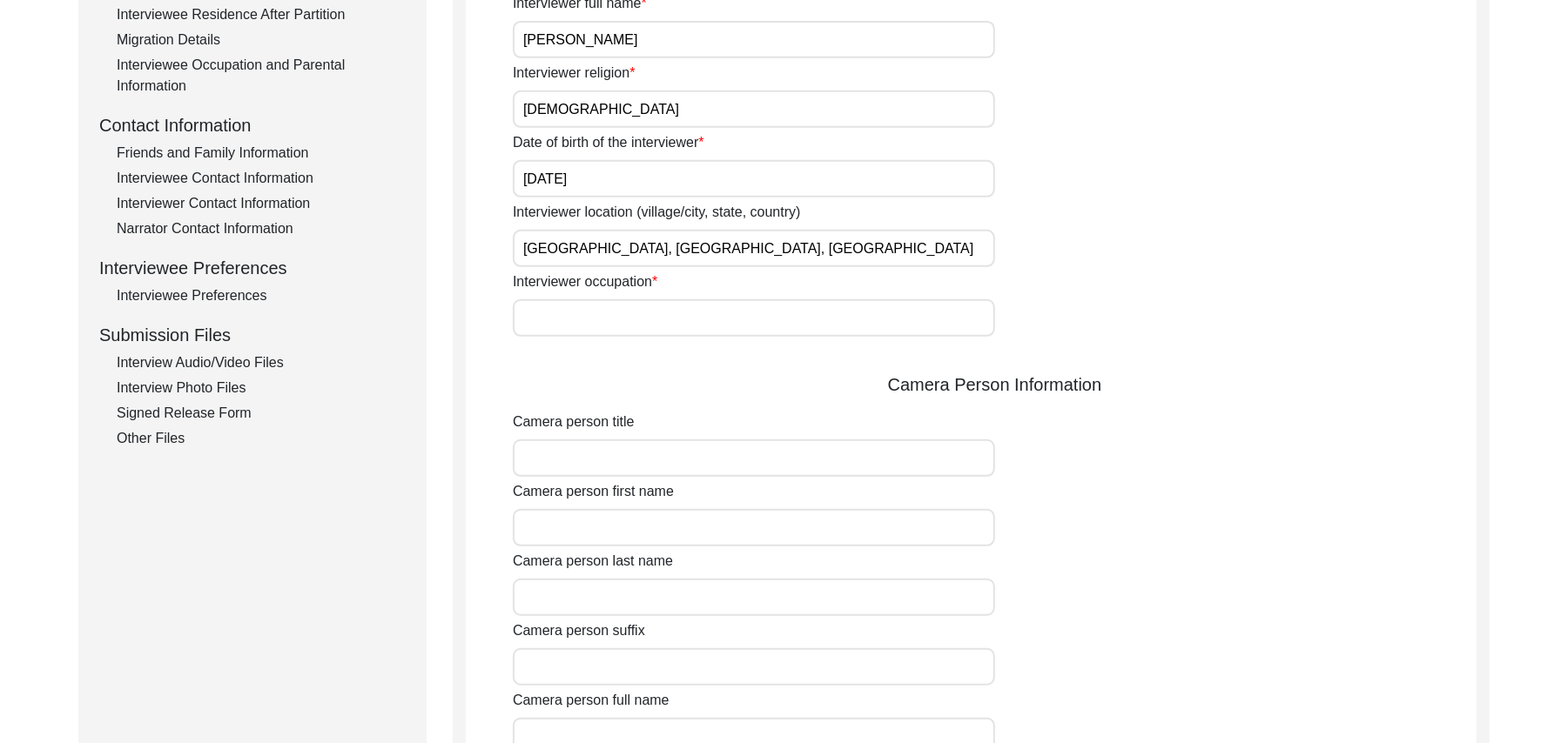
scroll to position [562, 0]
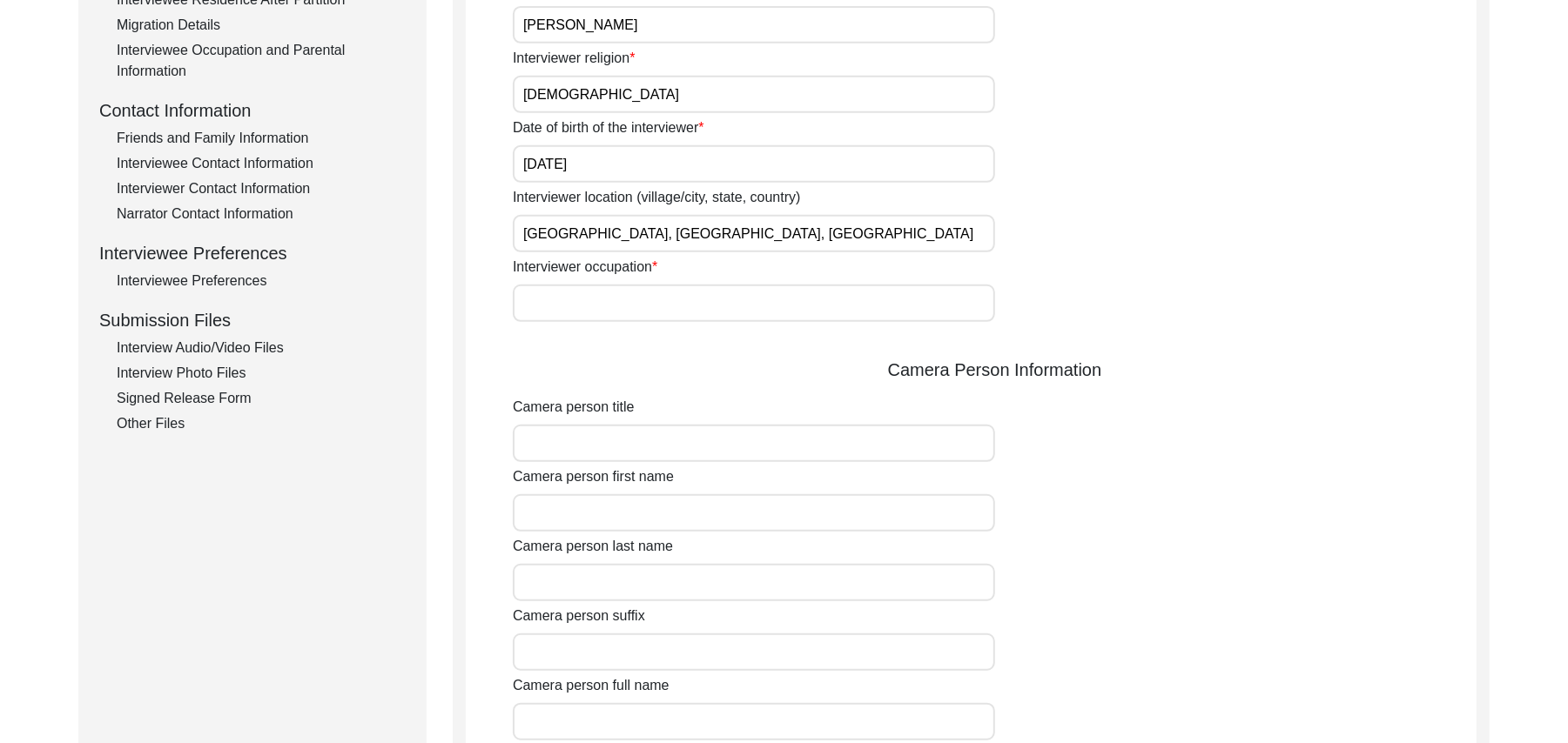
type input "[GEOGRAPHIC_DATA], [GEOGRAPHIC_DATA], [GEOGRAPHIC_DATA]"
click at [660, 301] on input "Interviewer occupation" at bounding box center [754, 304] width 482 height 38
type input "Retired Govt Servant"
click at [636, 443] on input "Camera person title" at bounding box center [754, 444] width 482 height 38
type input "Mr"
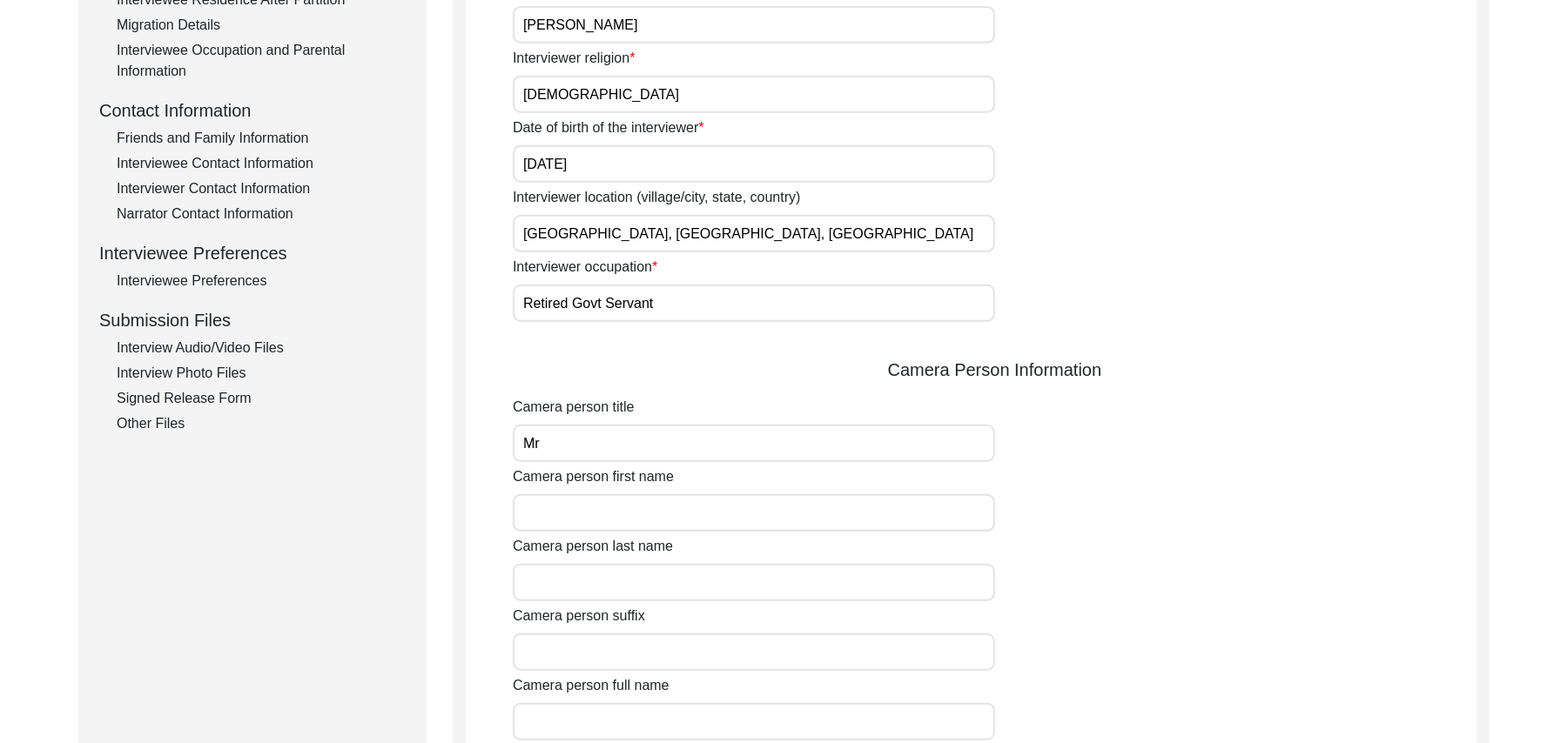
click at [630, 505] on input "Camera person first name" at bounding box center [754, 513] width 482 height 38
type input "[DEMOGRAPHIC_DATA]"
click at [610, 580] on input "Camera person last name" at bounding box center [754, 583] width 482 height 38
type input "[PERSON_NAME]"
click at [599, 662] on input "Camera person suffix" at bounding box center [754, 653] width 482 height 38
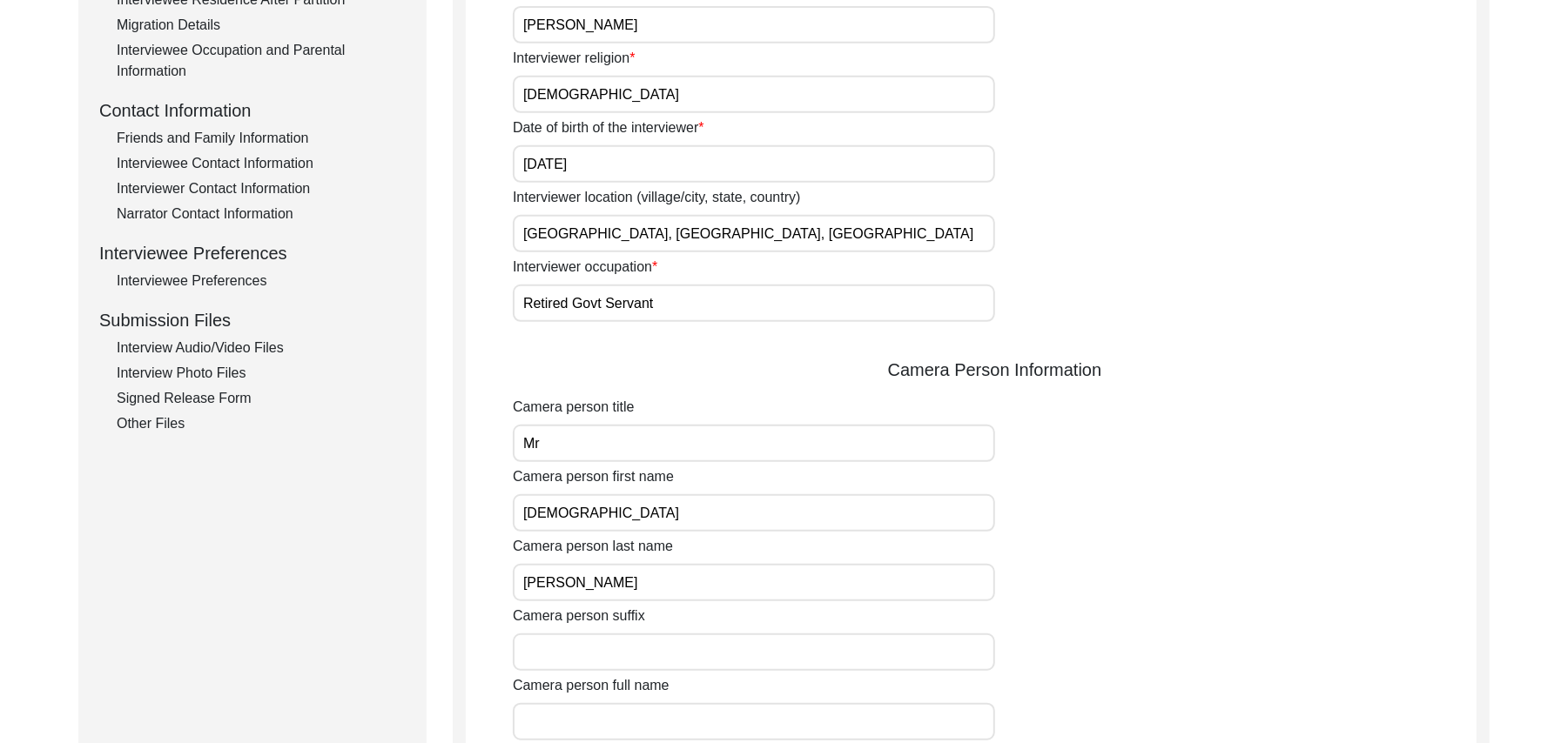
paste input "N/A"
type input "N/A"
click at [604, 722] on input "Camera person full name" at bounding box center [754, 722] width 482 height 38
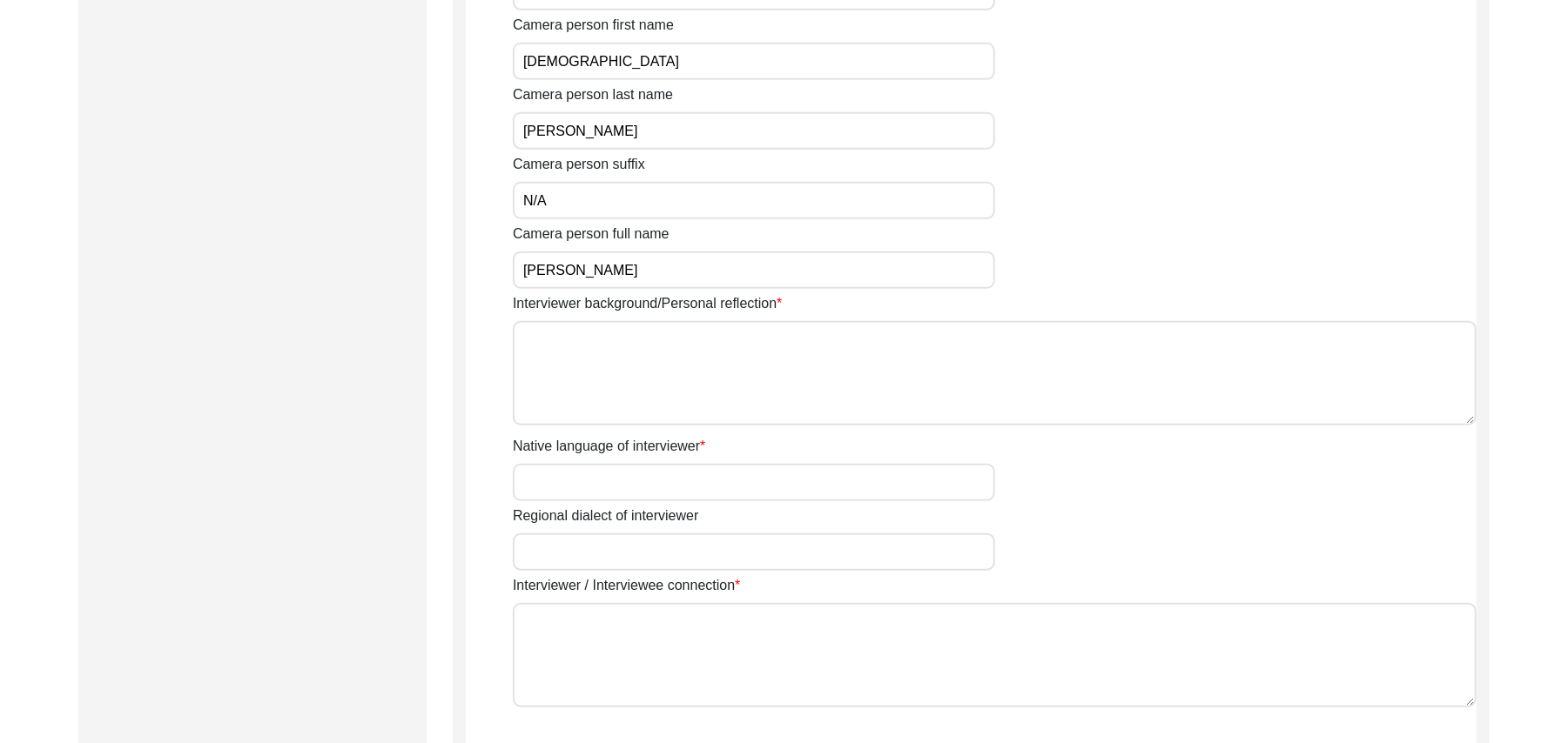
scroll to position [1059, 0]
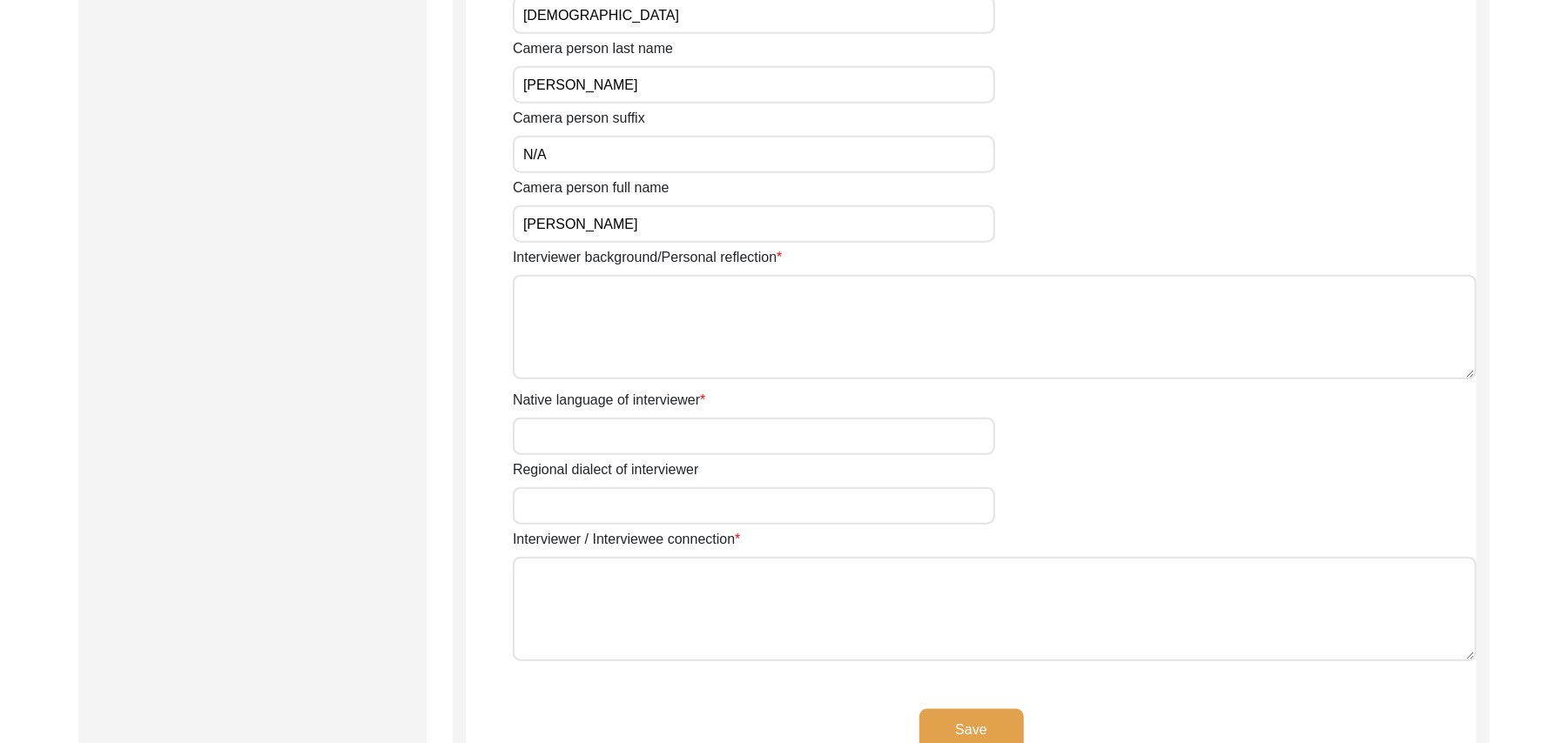
type input "[PERSON_NAME]"
click at [717, 356] on textarea "Interviewer background/Personal reflection" at bounding box center [995, 327] width 964 height 105
type textarea "A graduate in the subjects of education and [DEMOGRAPHIC_DATA] history."
click at [676, 440] on input "Native language of interviewer" at bounding box center [754, 436] width 482 height 38
type input "Punjabi"
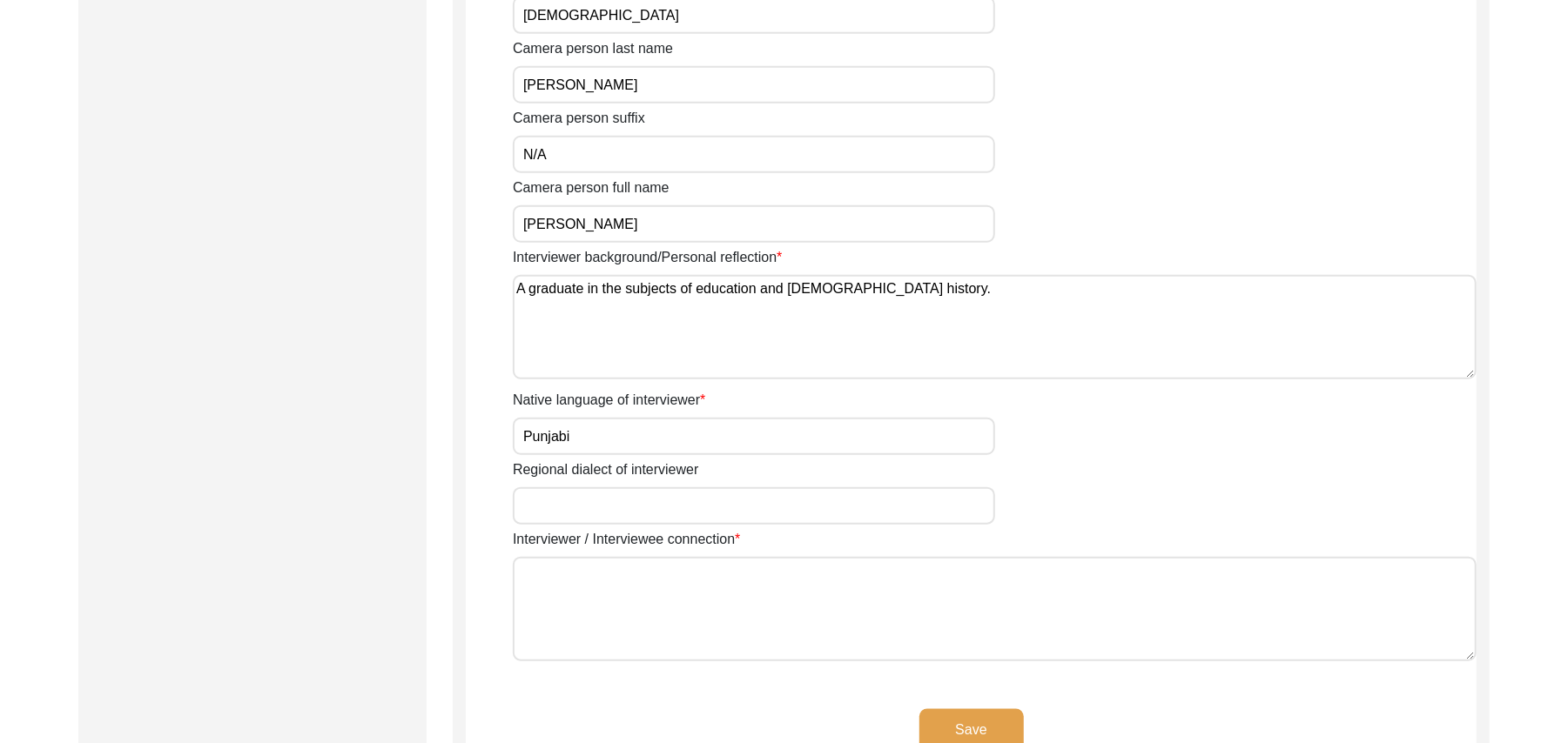
click at [658, 506] on input "Regional dialect of interviewer" at bounding box center [754, 507] width 482 height 38
type input "Malwai"
click at [658, 613] on textarea "Interviewer / Interviewee connection" at bounding box center [995, 610] width 964 height 105
paste textarea "N/A"
type textarea "N/A"
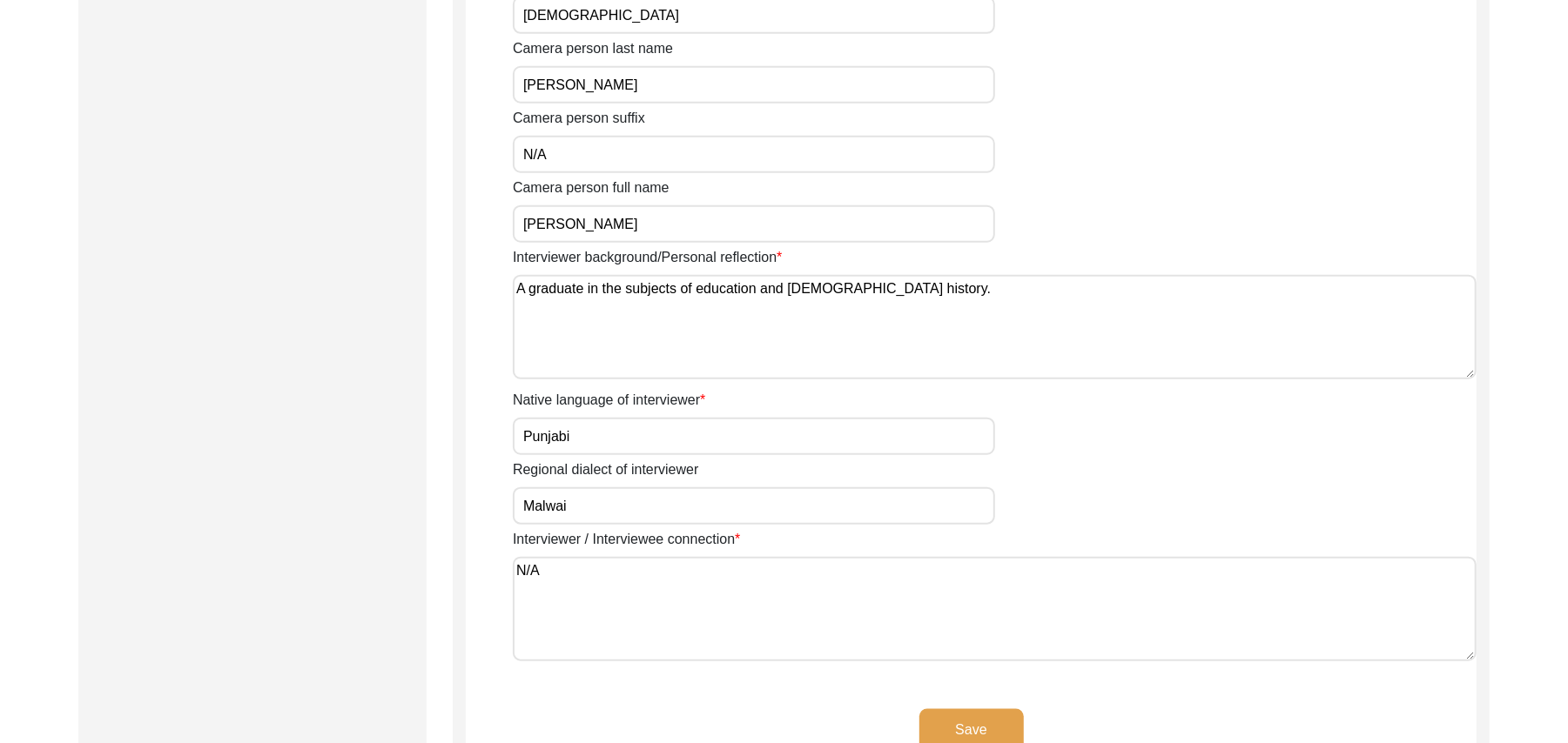
click at [978, 719] on button "Save" at bounding box center [971, 730] width 105 height 41
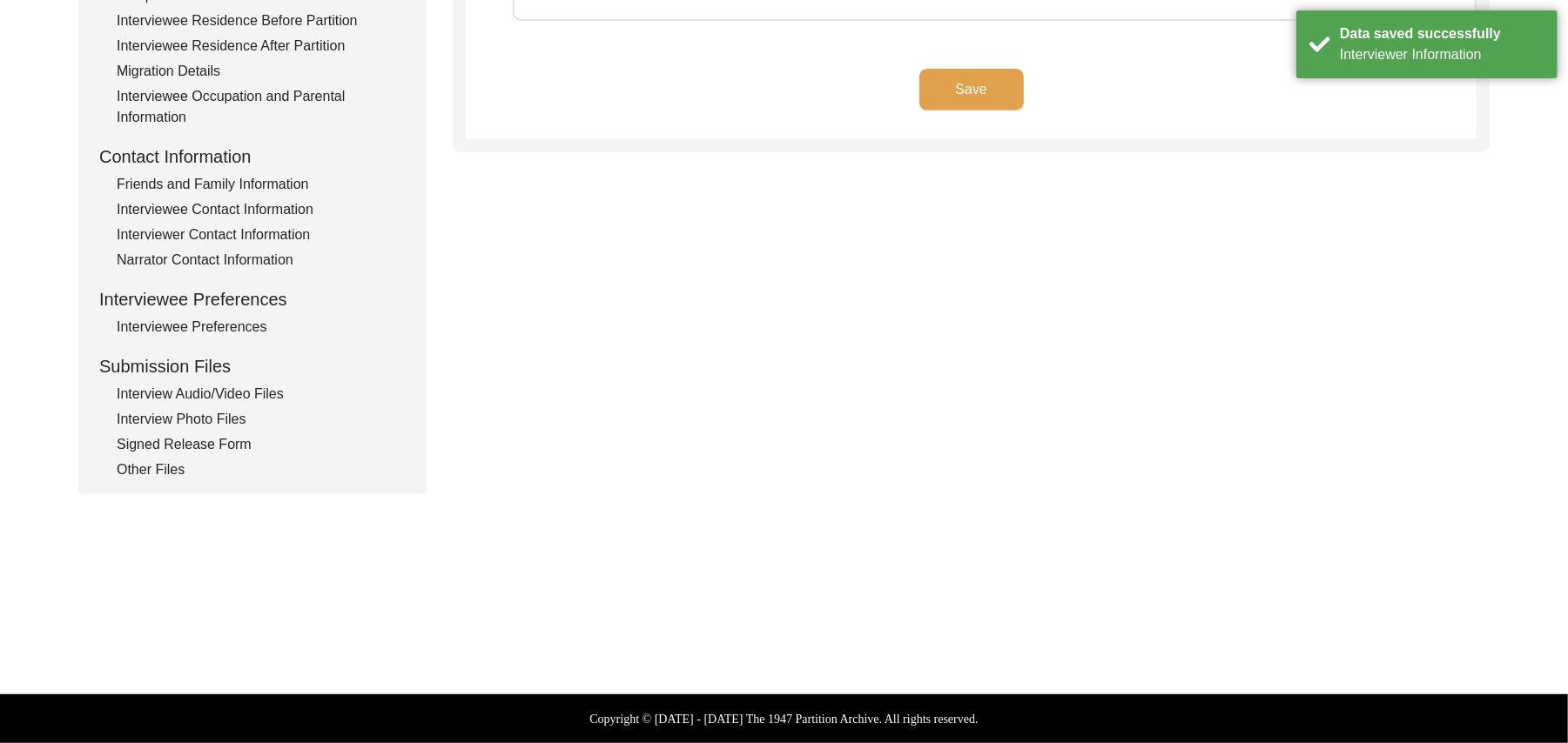
scroll to position [514, 0]
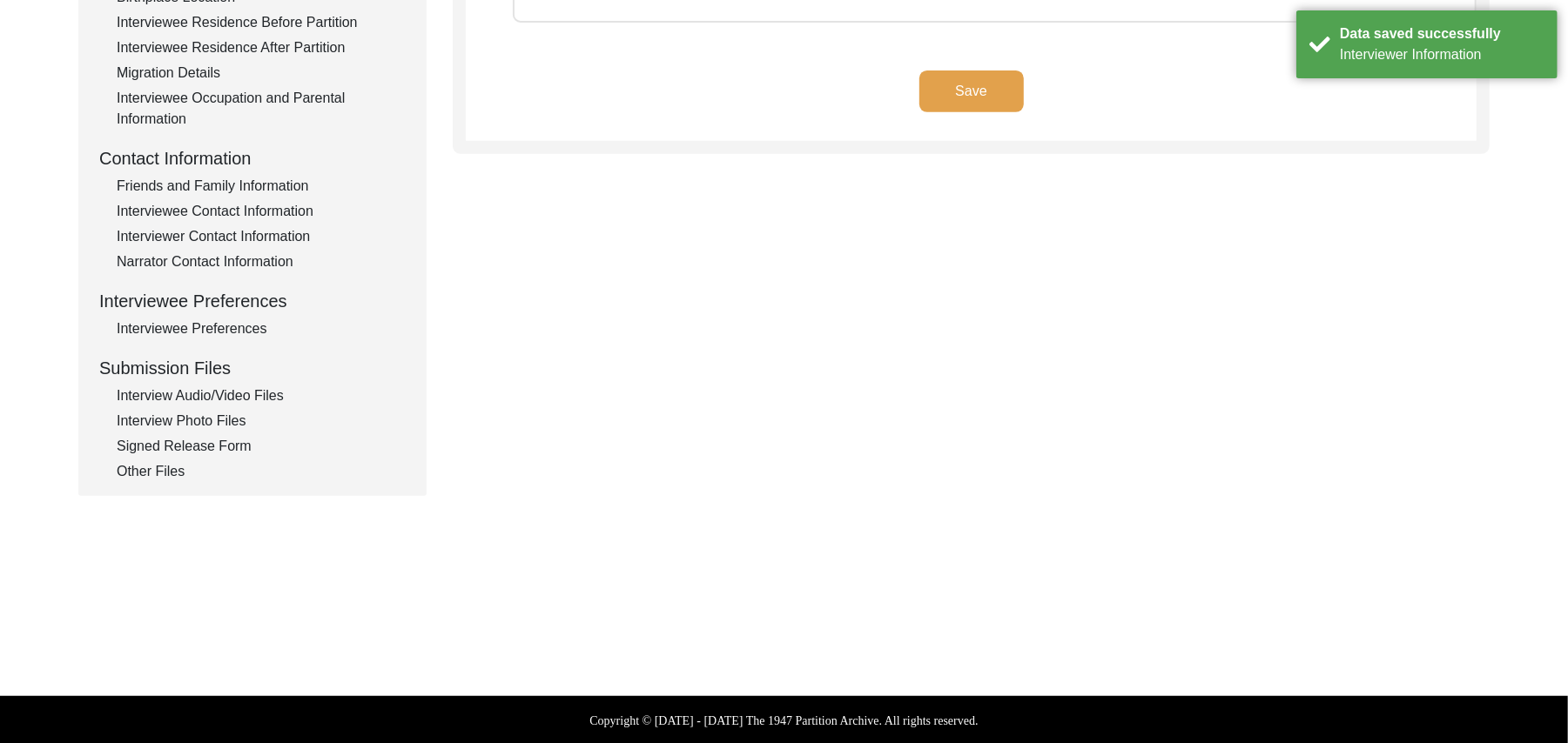
click at [978, 719] on div "Copyright © [DATE] - [DATE] The 1947 Partition Archive. All rights reserved." at bounding box center [784, 720] width 1568 height 49
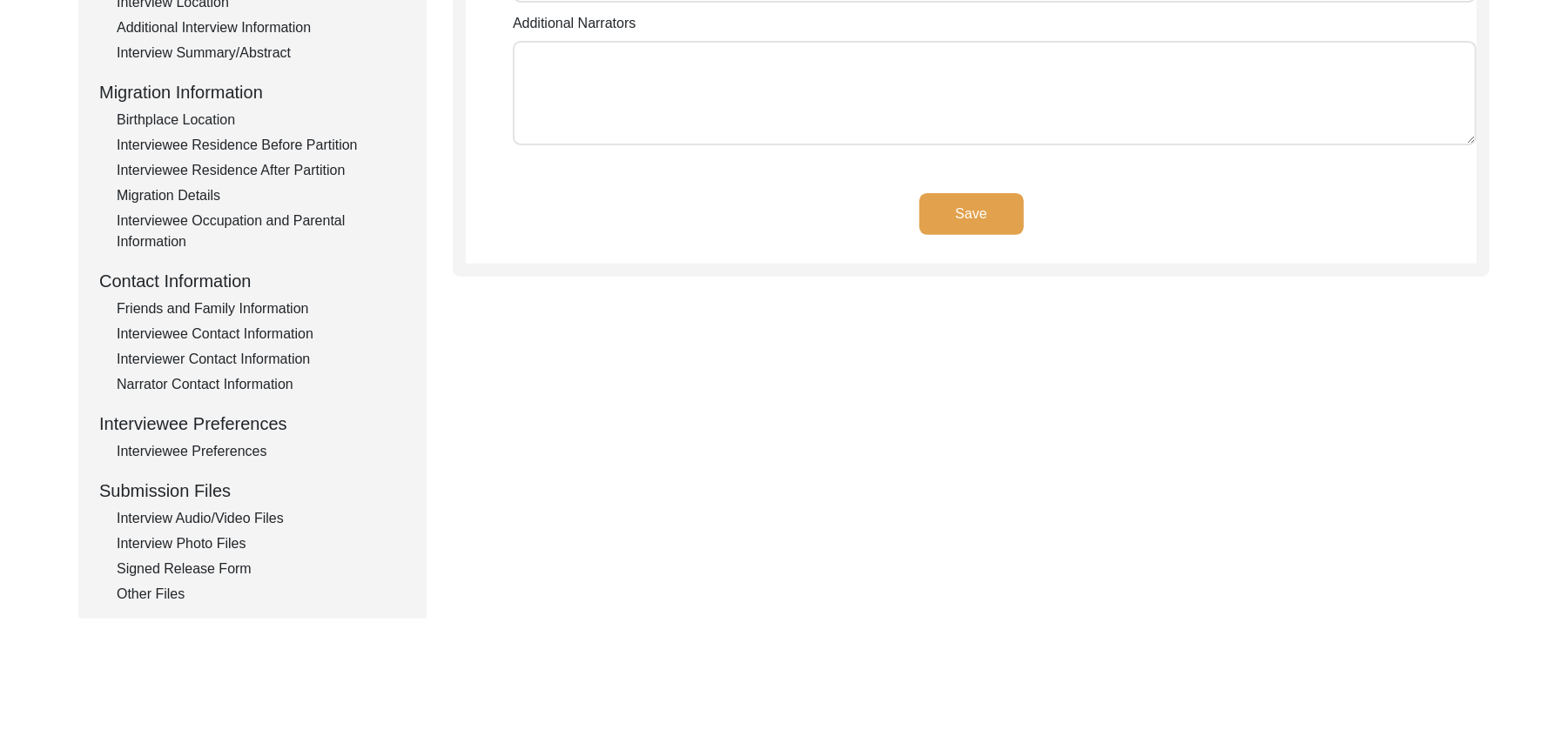
scroll to position [131, 0]
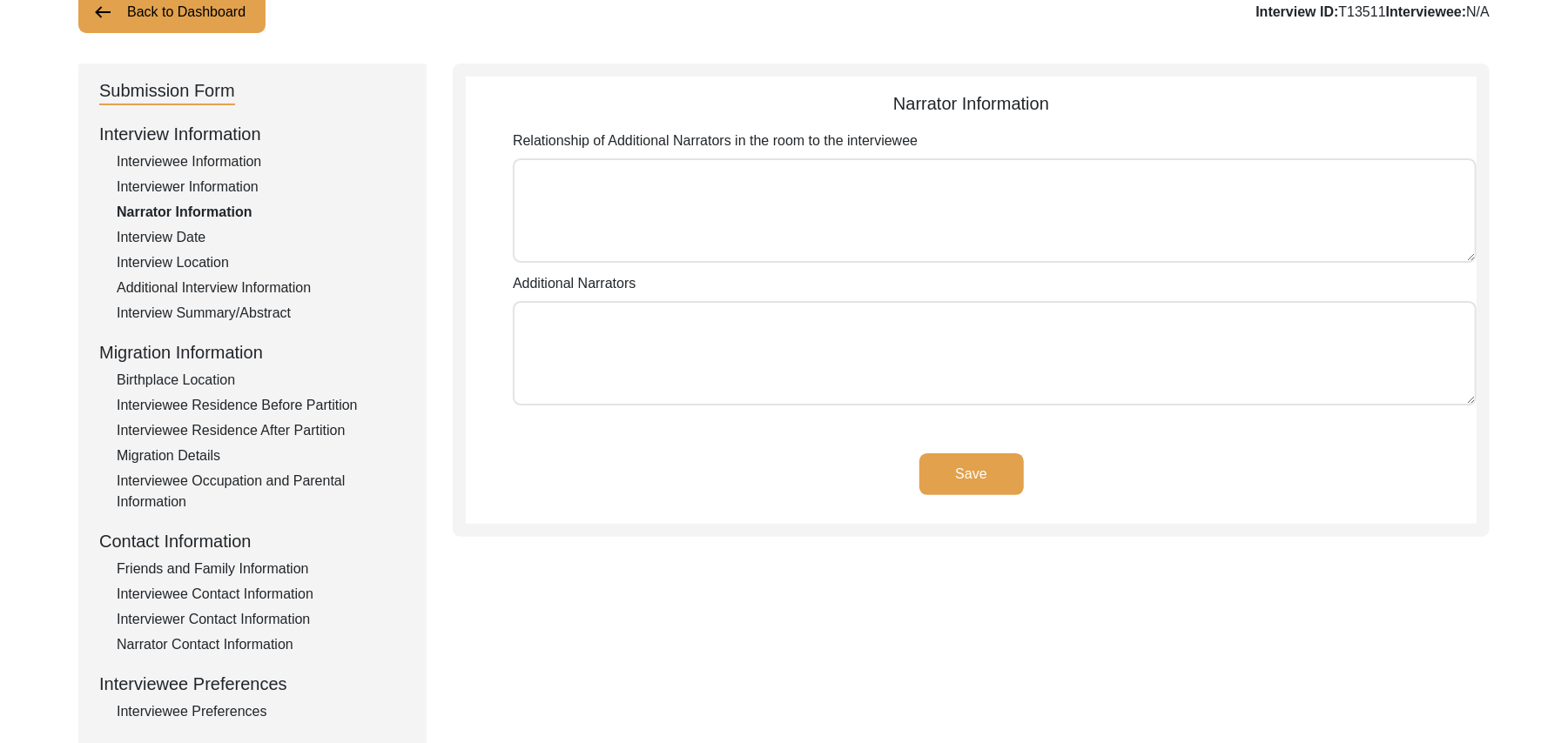
click at [841, 226] on textarea "Relationship of Additional Narrators in the room to the interviewee" at bounding box center [995, 211] width 964 height 105
paste textarea "N/A"
type textarea "N/A"
click at [789, 352] on textarea "Additional Narrators" at bounding box center [995, 353] width 964 height 105
paste textarea "N/A"
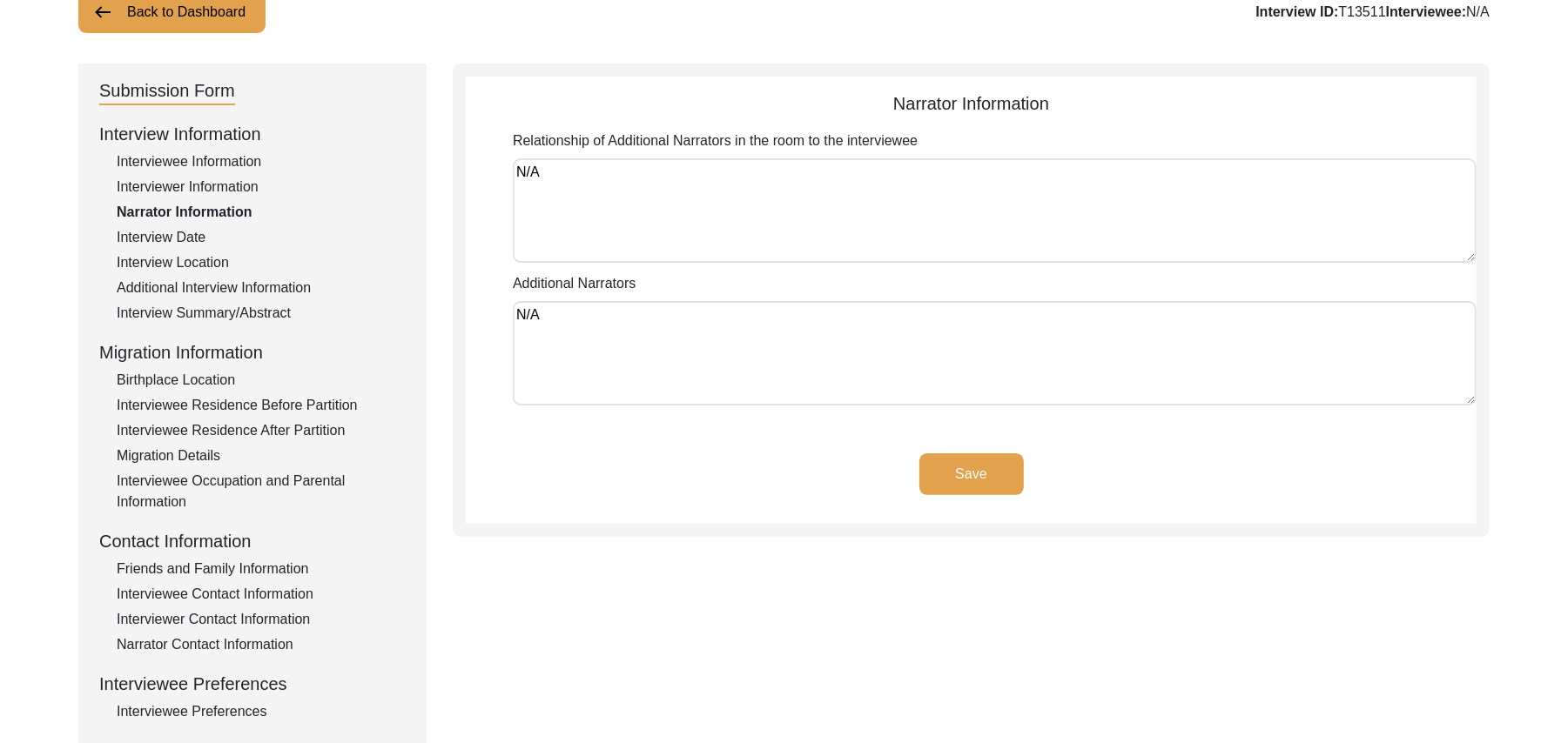
type textarea "N/A"
click at [955, 470] on button "Save" at bounding box center [971, 474] width 105 height 41
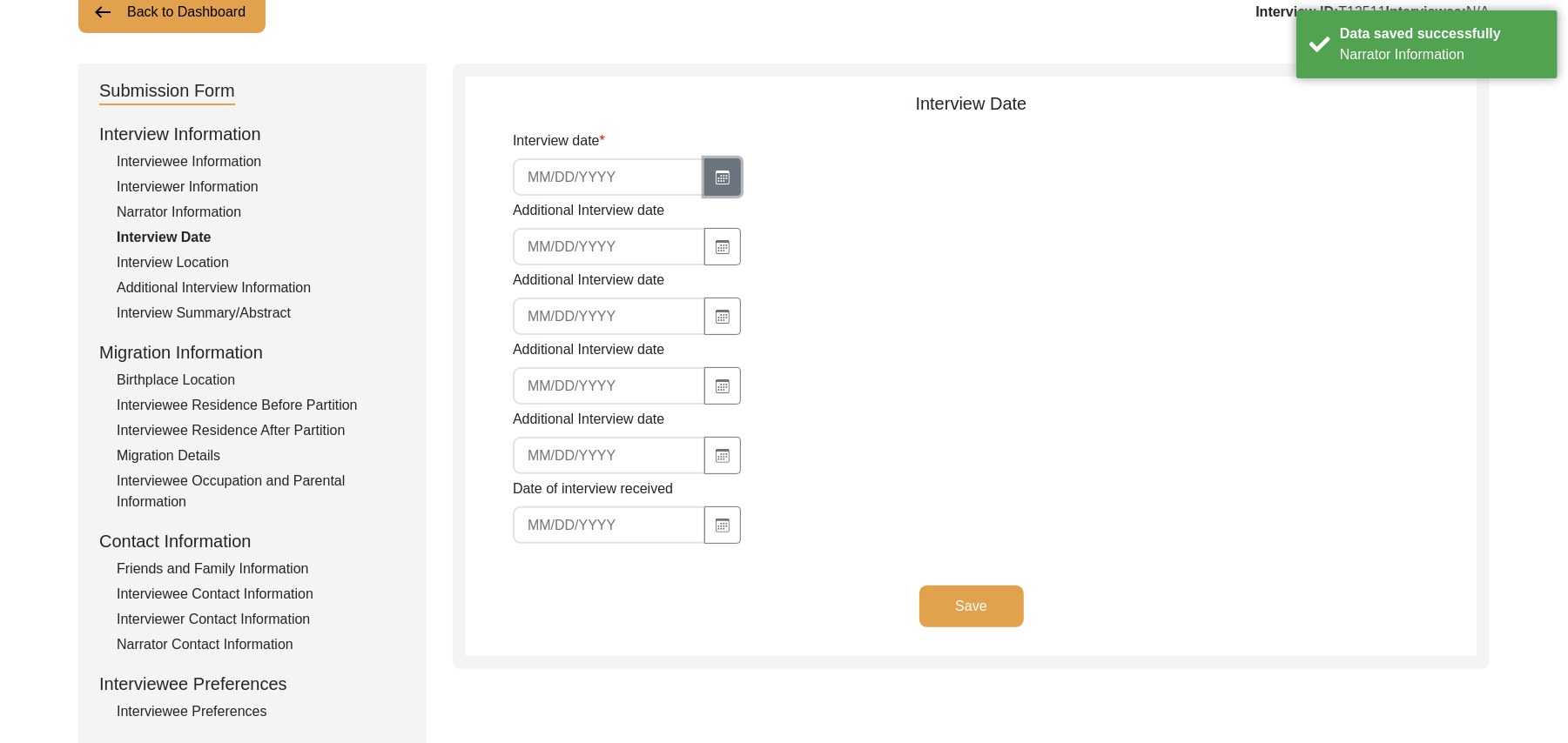
click at [720, 164] on button "button" at bounding box center [722, 178] width 37 height 38
select select "8"
select select "2025"
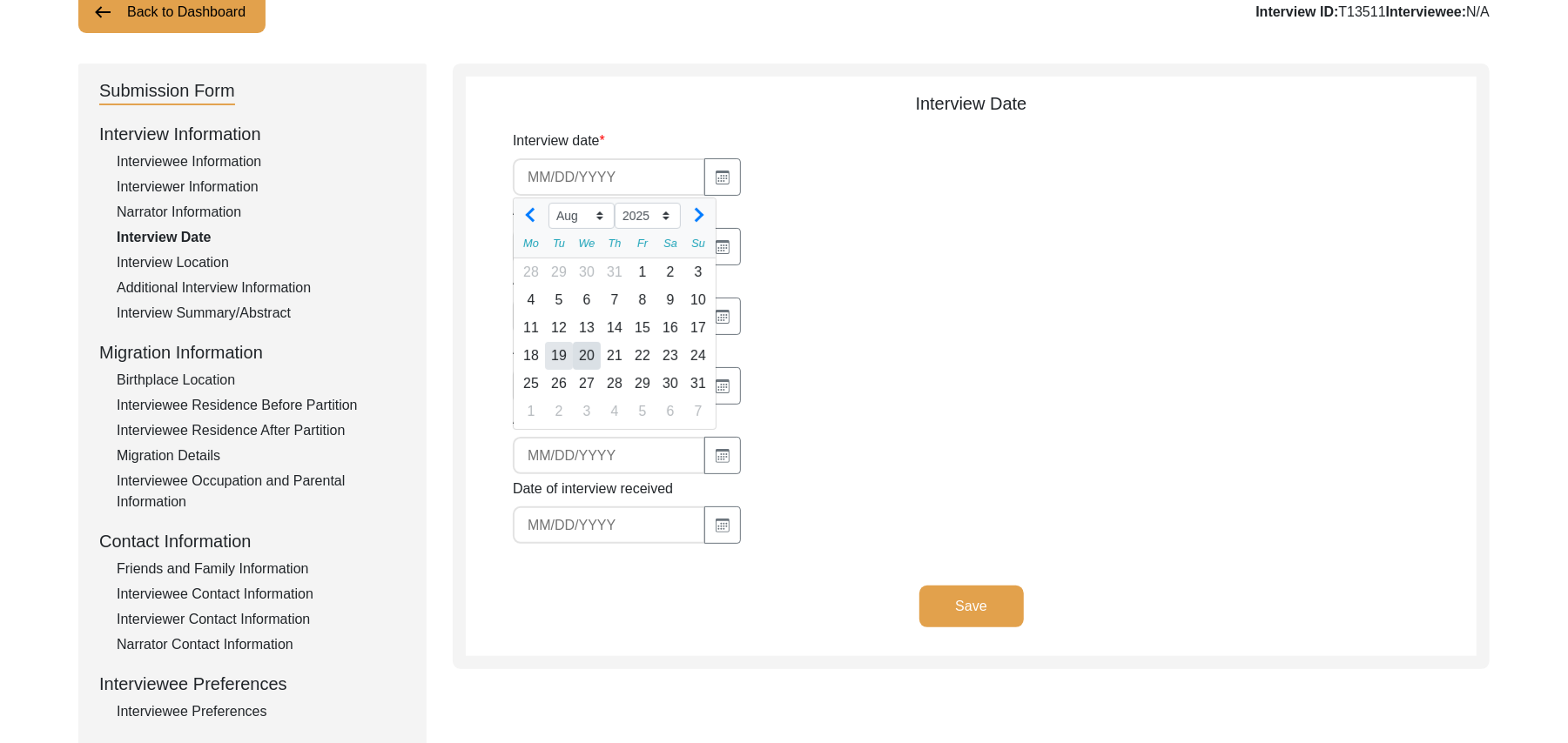
click at [562, 344] on div "19" at bounding box center [558, 355] width 28 height 28
type input "[DATE]"
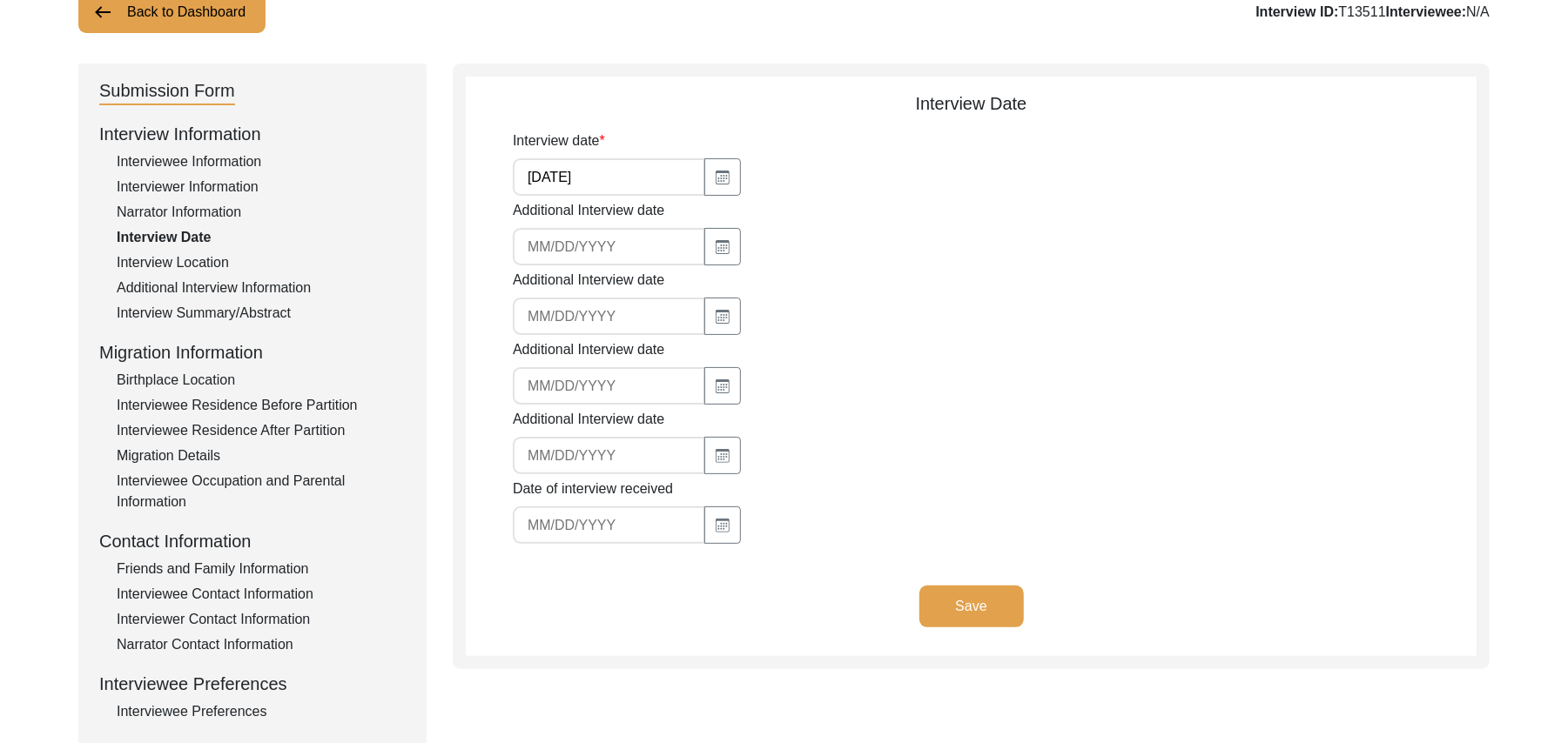
click at [980, 592] on button "Save" at bounding box center [971, 607] width 105 height 41
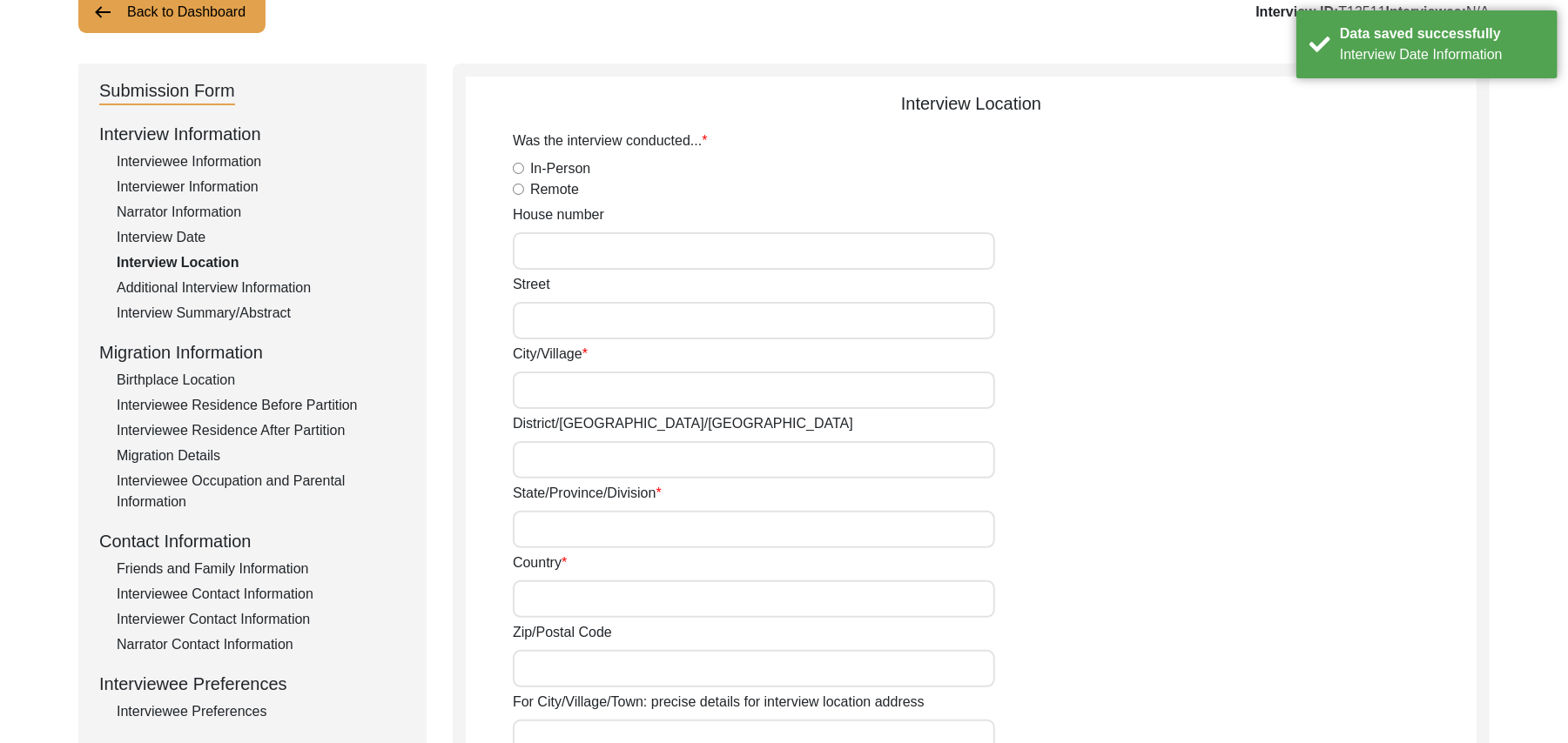
click at [518, 168] on input "In-Person" at bounding box center [518, 169] width 12 height 12
radio input "true"
click at [544, 248] on input "House number" at bounding box center [754, 252] width 482 height 38
paste input "N/A"
type input "N/A"
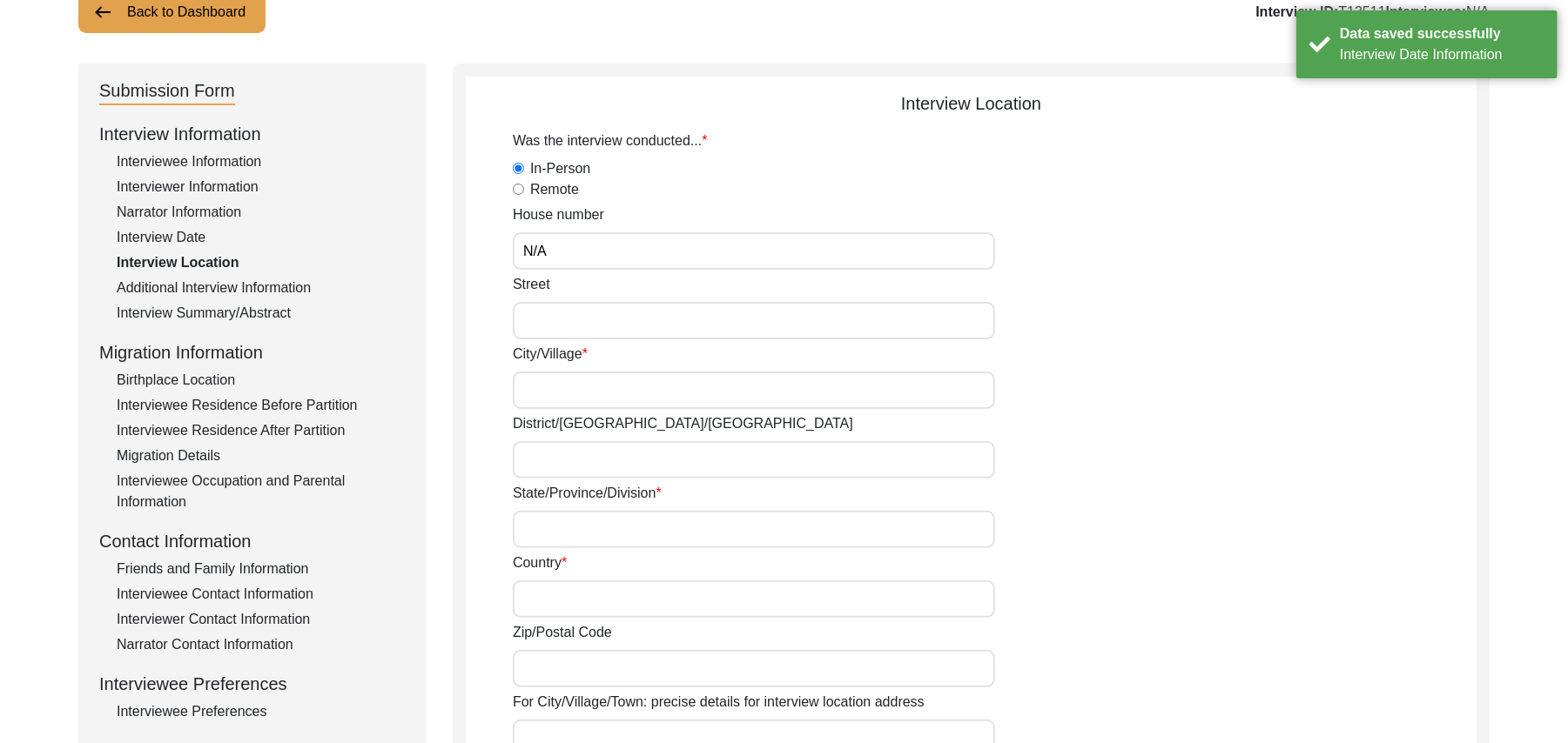
click at [541, 321] on input "Street" at bounding box center [754, 321] width 482 height 38
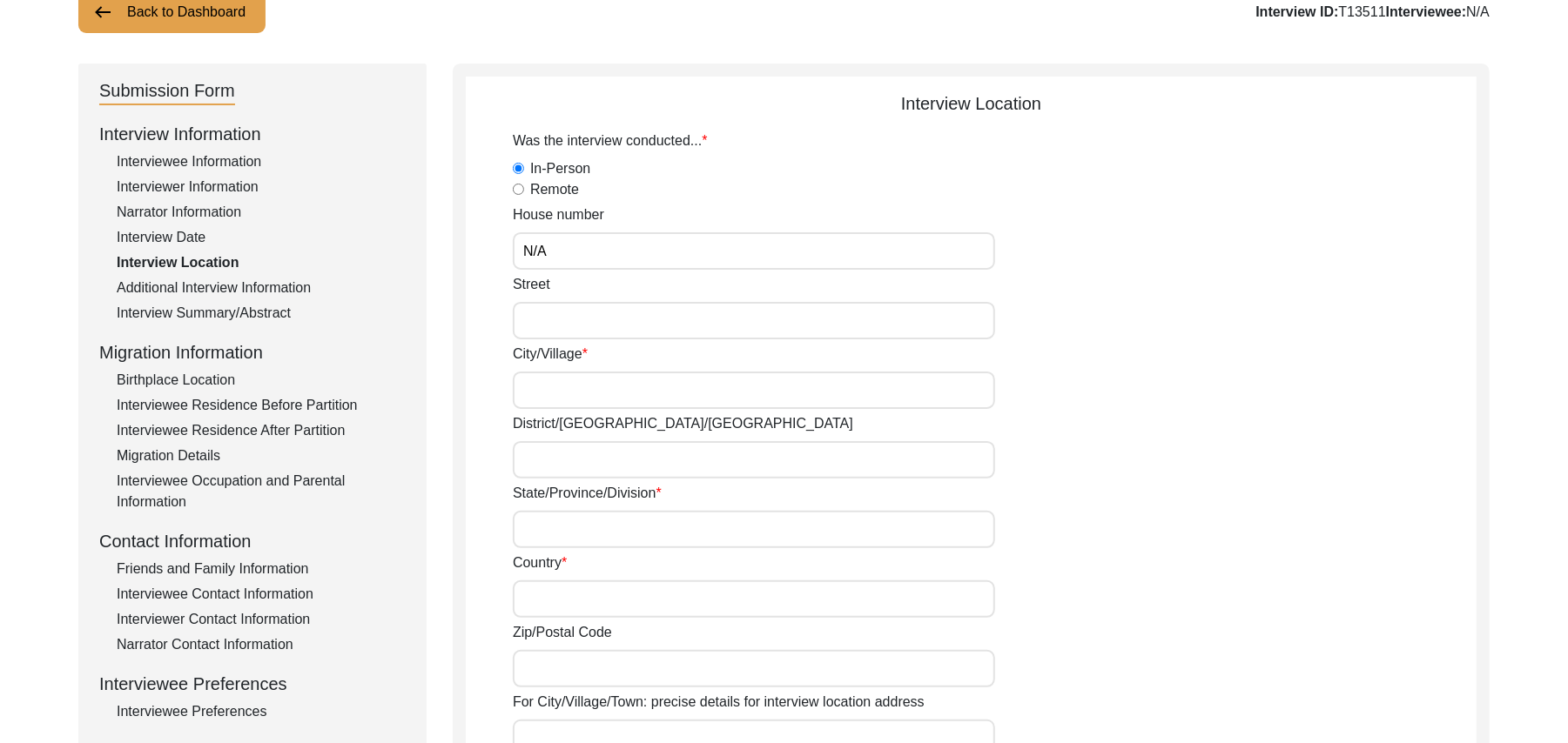
paste input "N/A"
type input "N/A"
click at [540, 381] on input "City/Village" at bounding box center [754, 390] width 482 height 38
type input "Chak 93JB"
click at [540, 466] on input "District/tehsil/Jilla" at bounding box center [754, 460] width 482 height 38
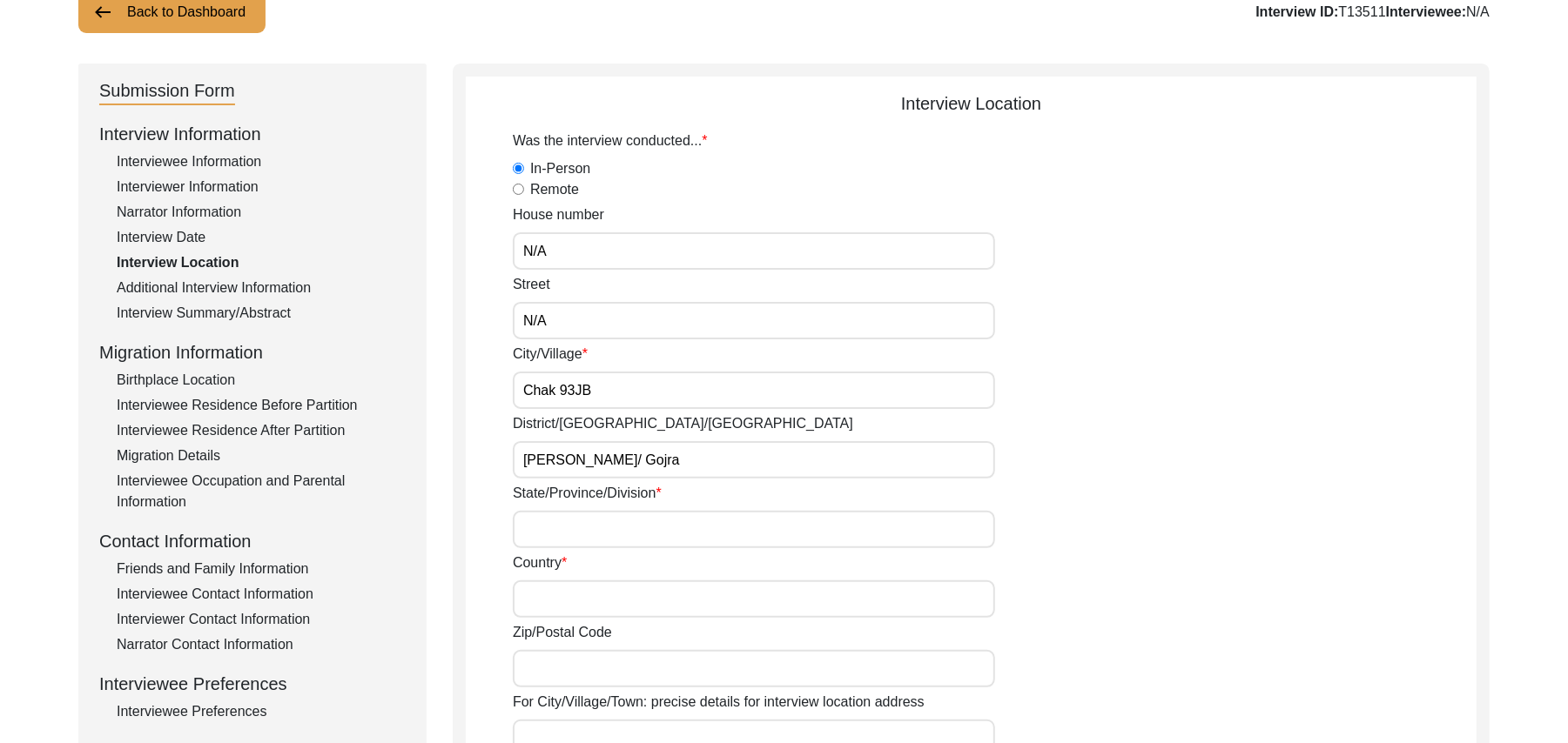
type input "Toba Tek Singh/ Gojra"
click at [536, 535] on input "State/Province/Division" at bounding box center [754, 530] width 482 height 38
type input "Punjab"
click at [537, 601] on input "Country" at bounding box center [754, 600] width 482 height 38
type input "Pakistan"
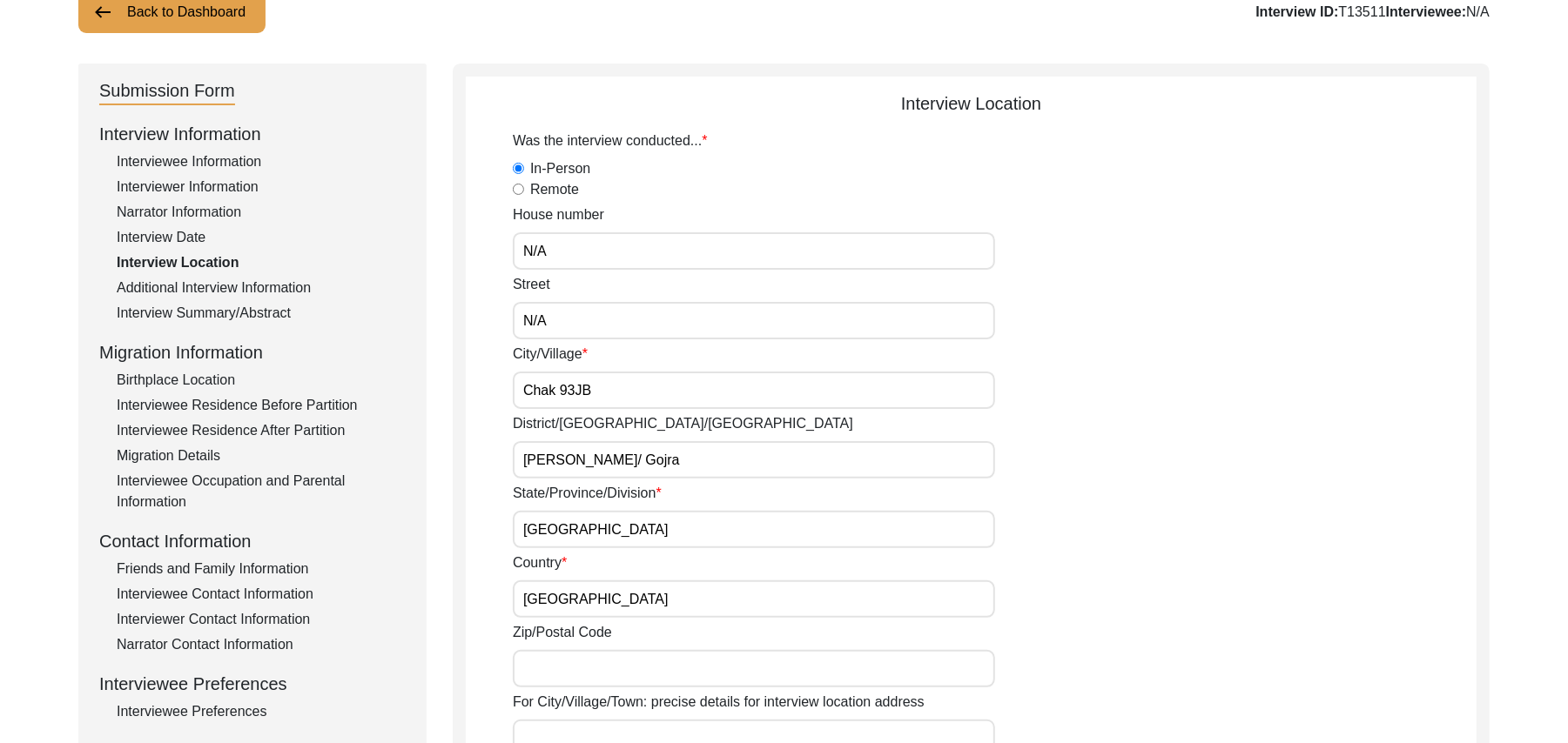
click at [551, 669] on input "Zip/Postal Code" at bounding box center [754, 669] width 482 height 38
type input "36120"
click at [573, 729] on input "For City/Village/Town: precise details for interview location address" at bounding box center [754, 738] width 482 height 38
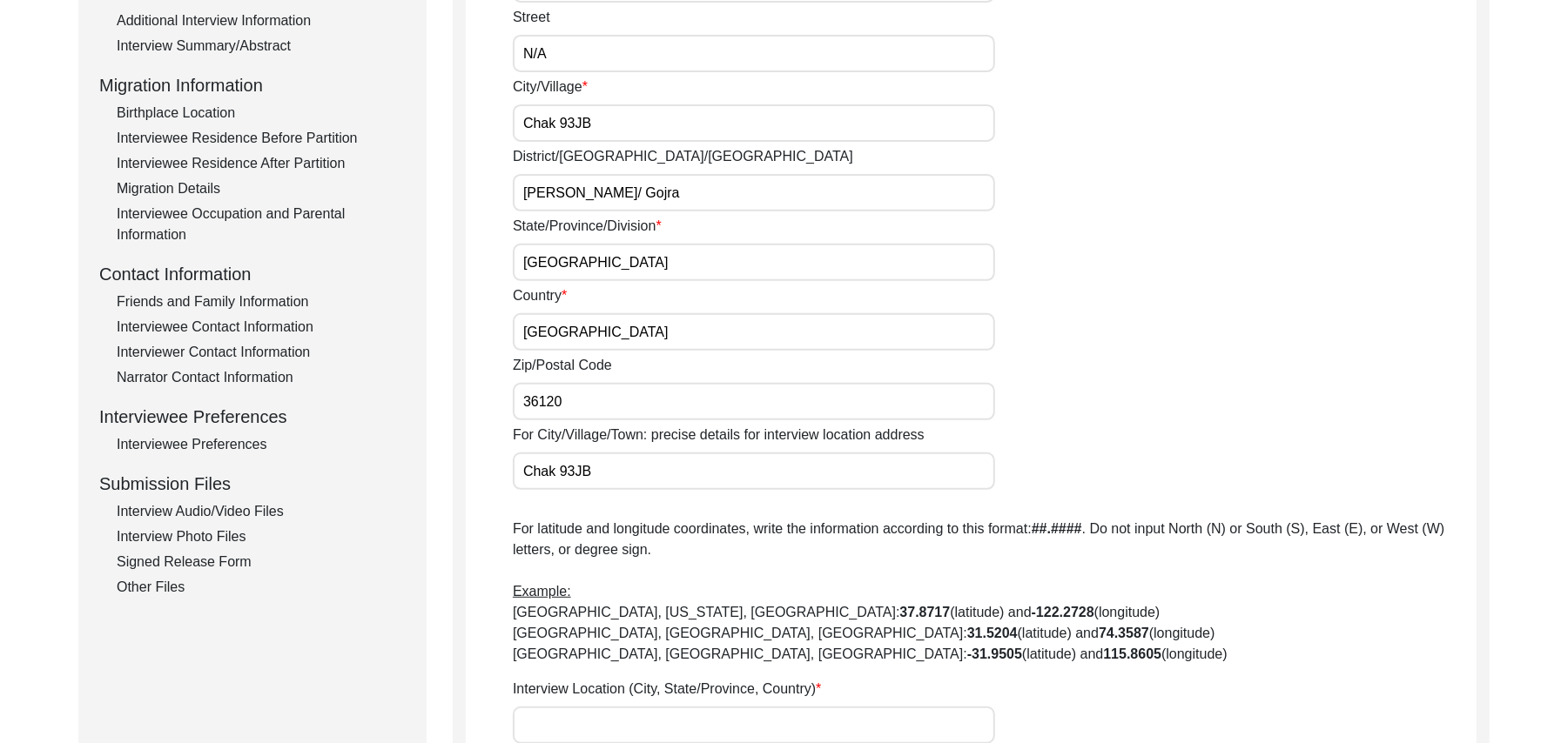
scroll to position [555, 0]
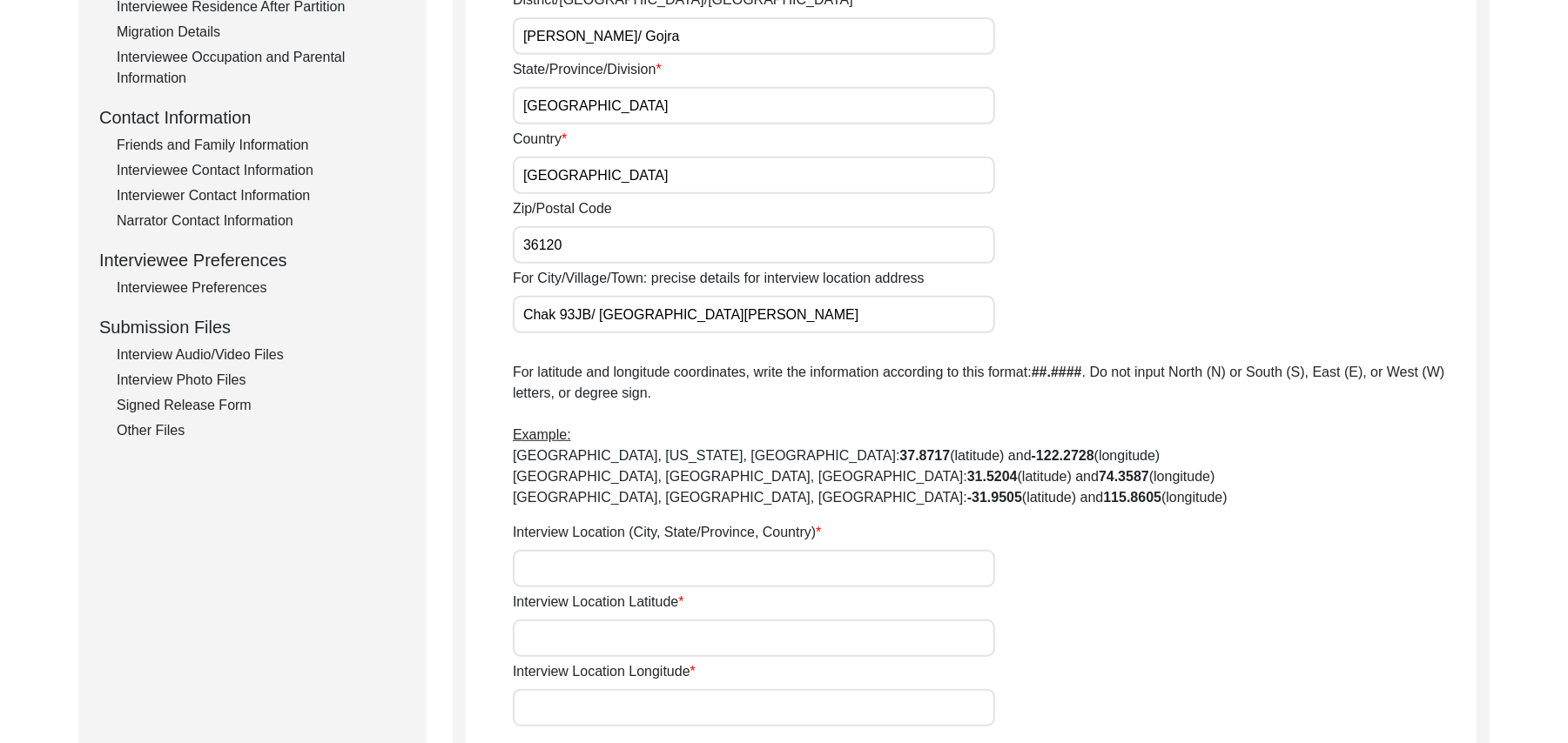
type input "Chak 93JB/ Pakka Anna Railway Station"
click at [618, 571] on input "Interview Location (City, State/Province, Country)" at bounding box center [754, 569] width 482 height 38
type input "Chak 93JB, Punjab, Pakistan"
click at [623, 632] on input "Interview Location Latitude" at bounding box center [754, 638] width 482 height 38
paste input "N/A"
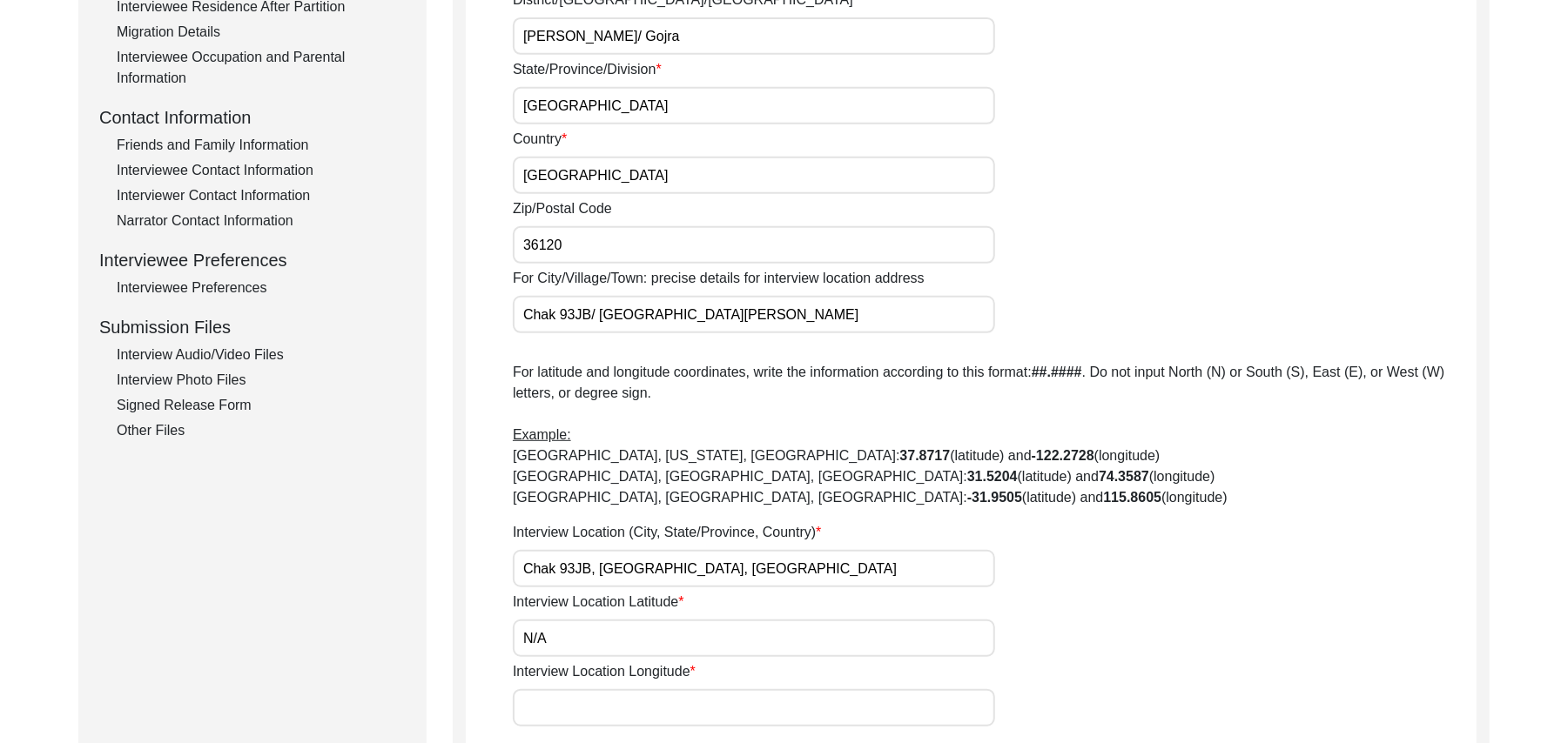
type input "N/A"
click at [625, 701] on input "Interview Location Longitude" at bounding box center [754, 709] width 482 height 38
paste input "N/A"
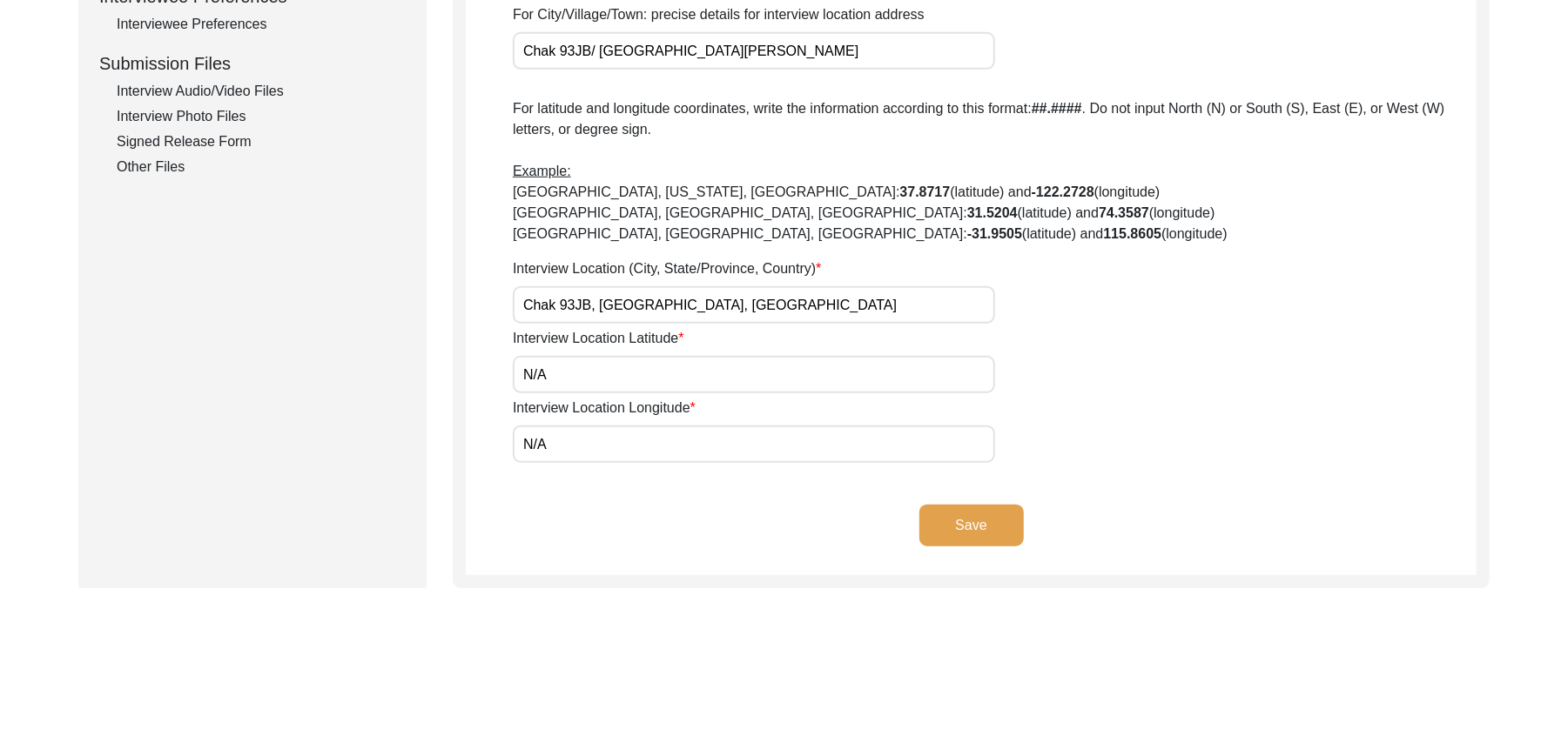
scroll to position [911, 0]
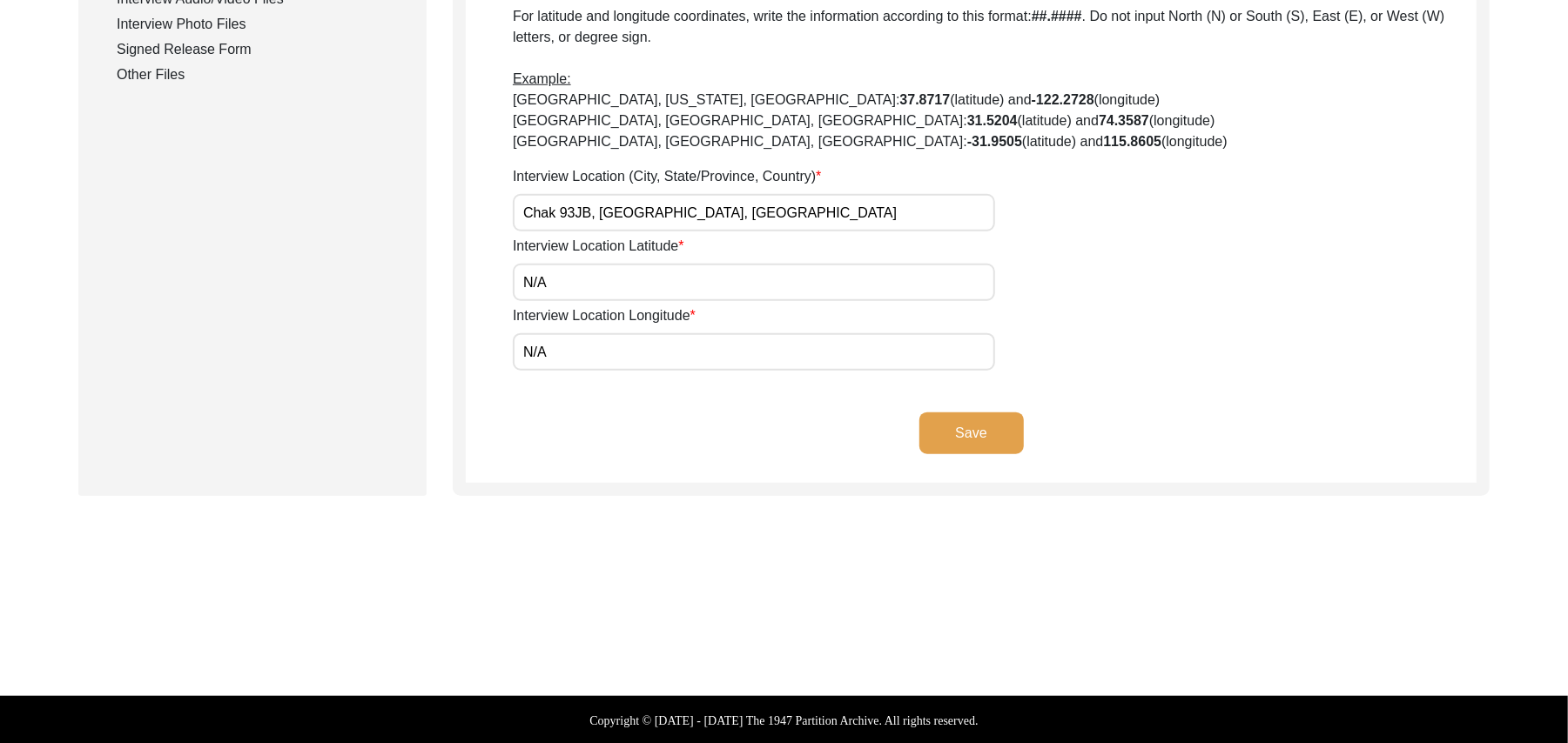
type input "N/A"
click at [986, 428] on button "Save" at bounding box center [971, 434] width 105 height 41
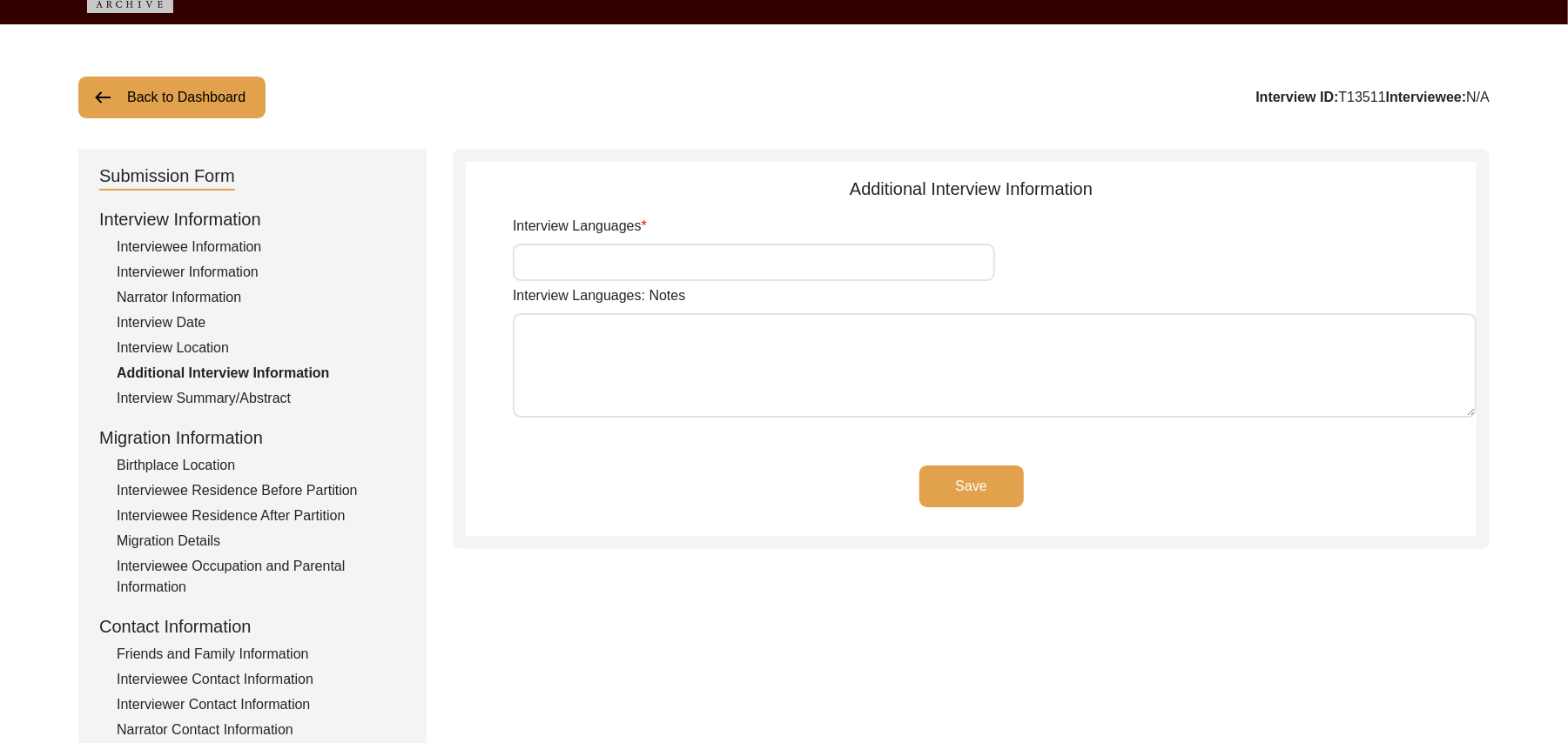
scroll to position [35, 0]
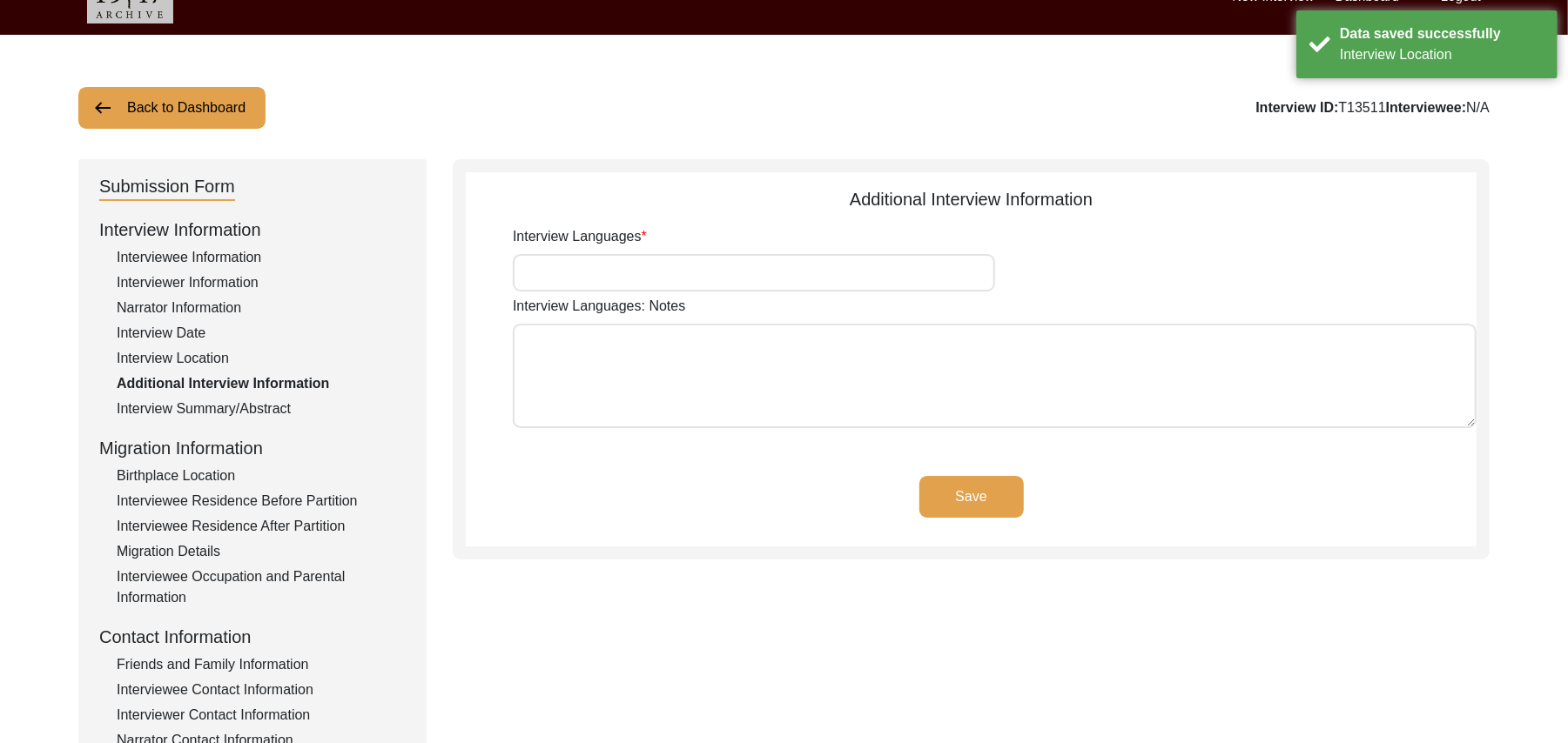
click at [729, 276] on input "Interview Languages" at bounding box center [754, 273] width 482 height 38
type input "Punjabi"
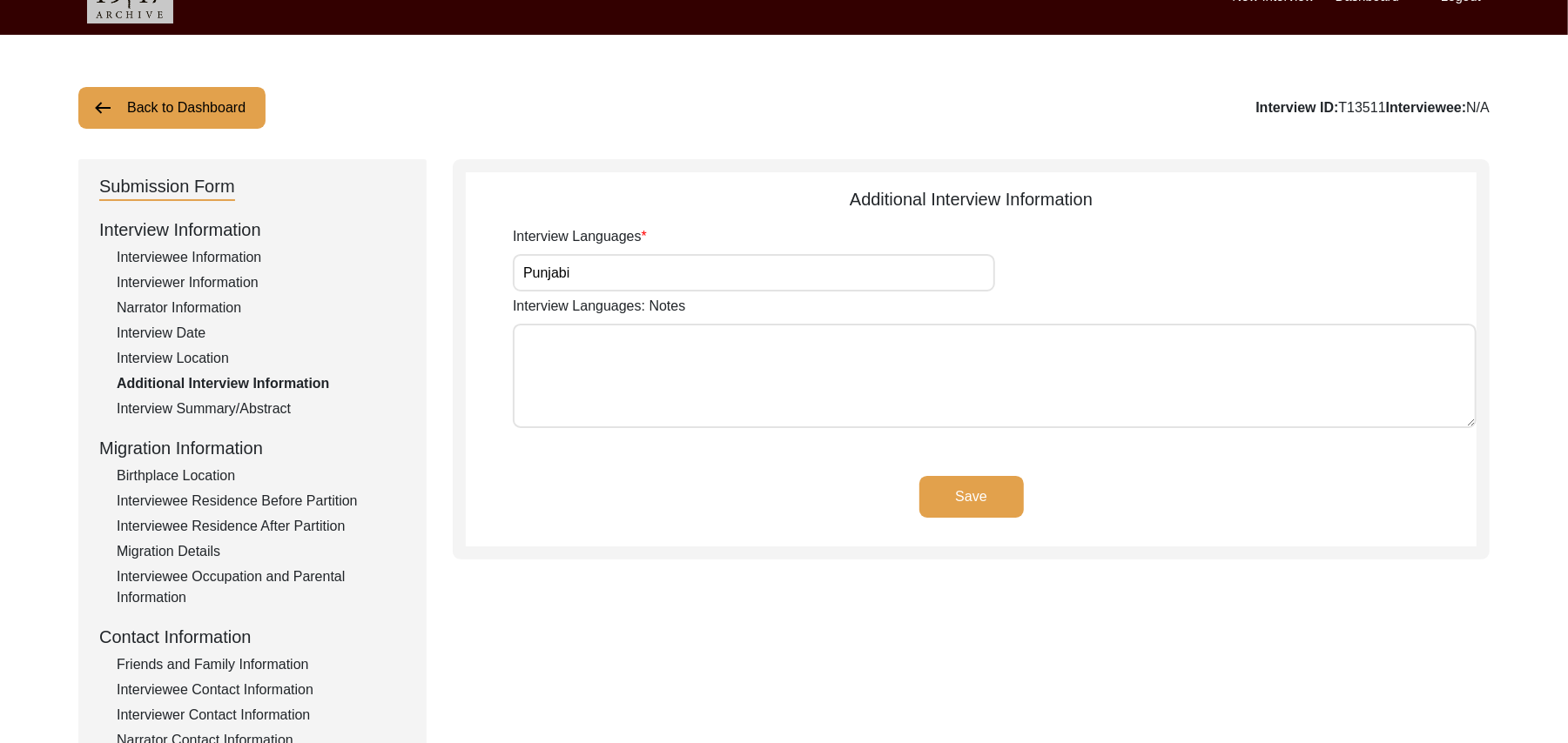
click at [705, 387] on textarea "Interview Languages: Notes" at bounding box center [995, 376] width 964 height 105
paste textarea "N/A"
type textarea "N/A"
click at [958, 489] on button "Save" at bounding box center [971, 497] width 105 height 41
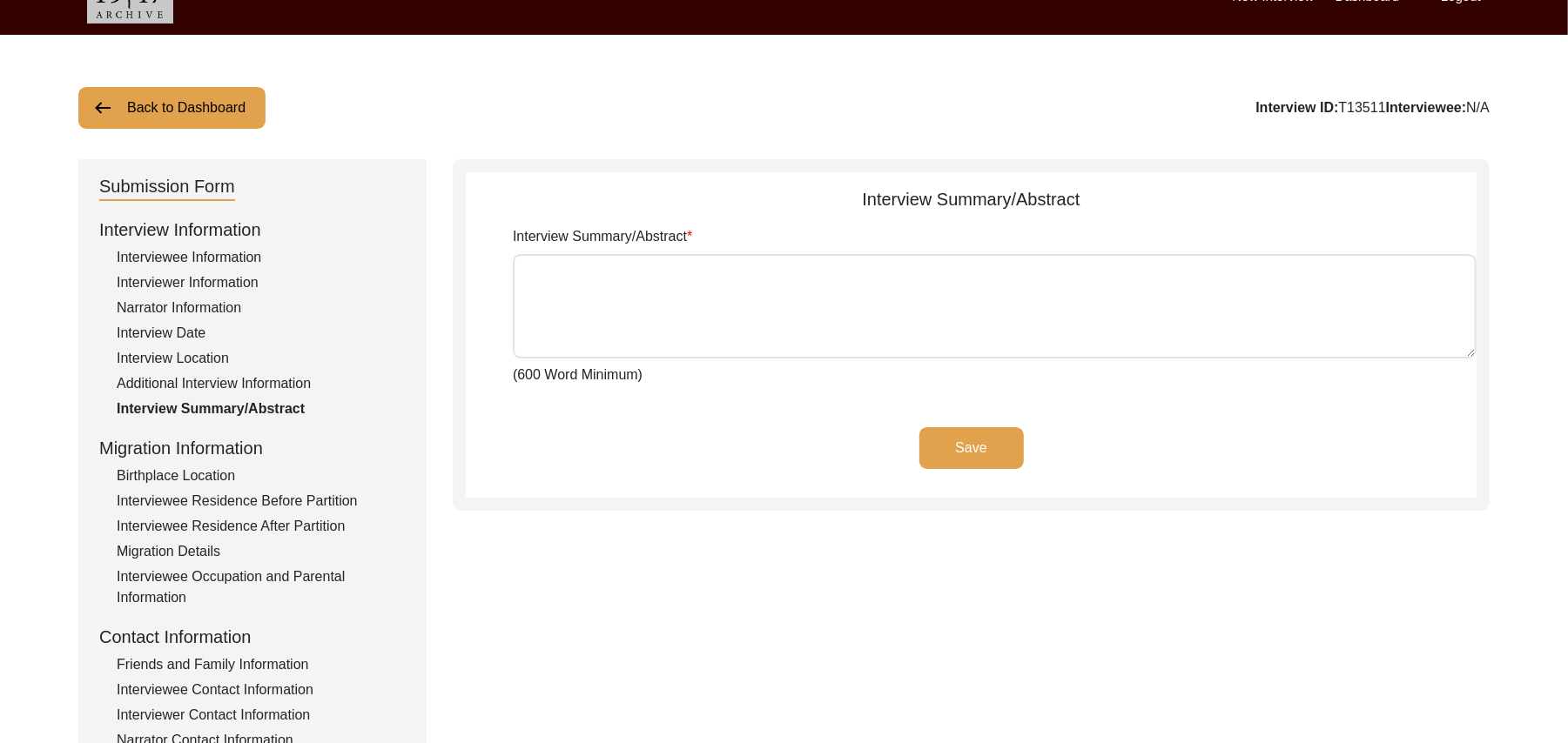
click at [215, 473] on div "Birthplace Location" at bounding box center [261, 475] width 289 height 21
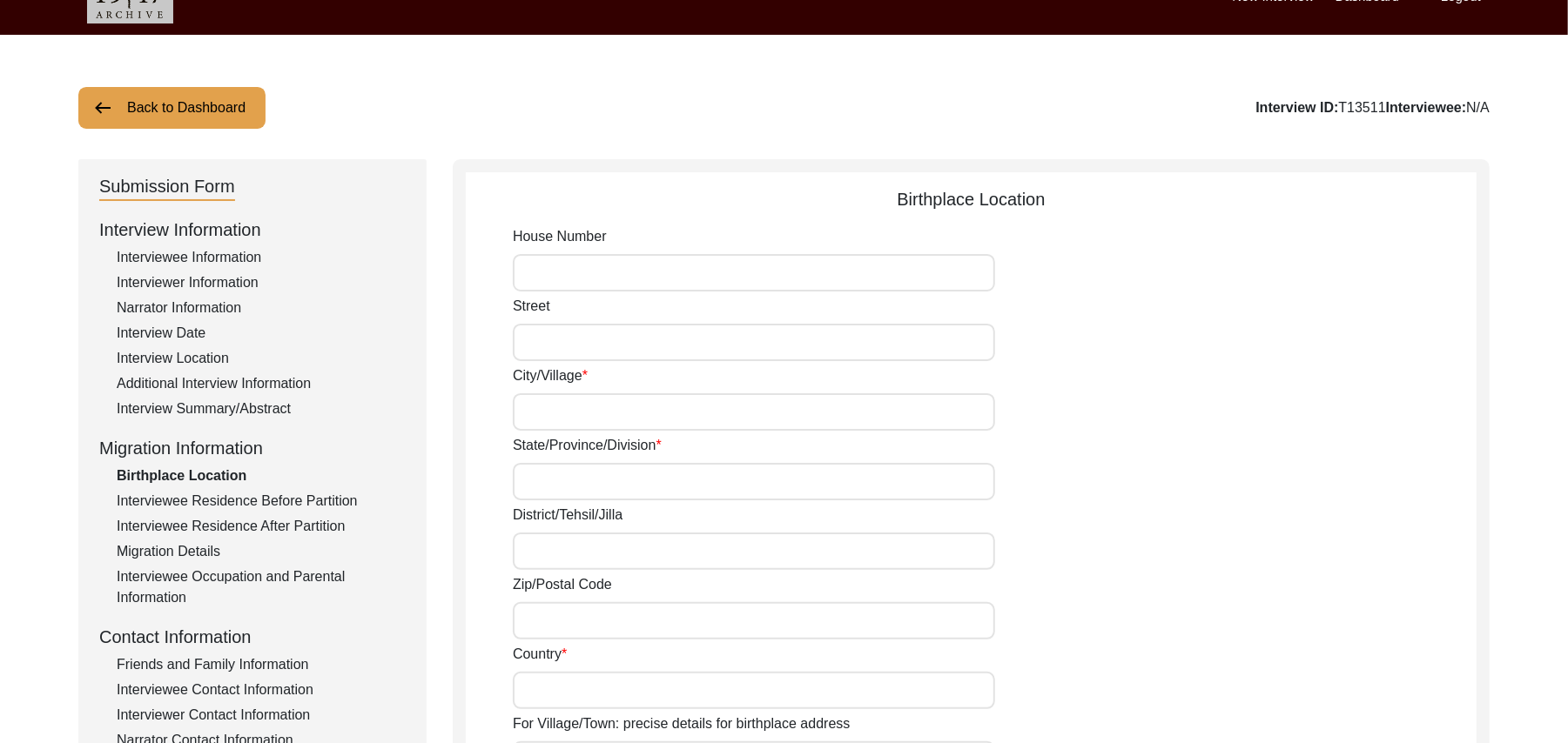
click at [575, 273] on input "House Number" at bounding box center [754, 273] width 482 height 38
paste input "N/A"
type input "N/A"
click at [565, 349] on input "Street" at bounding box center [754, 343] width 482 height 38
paste input "N/A"
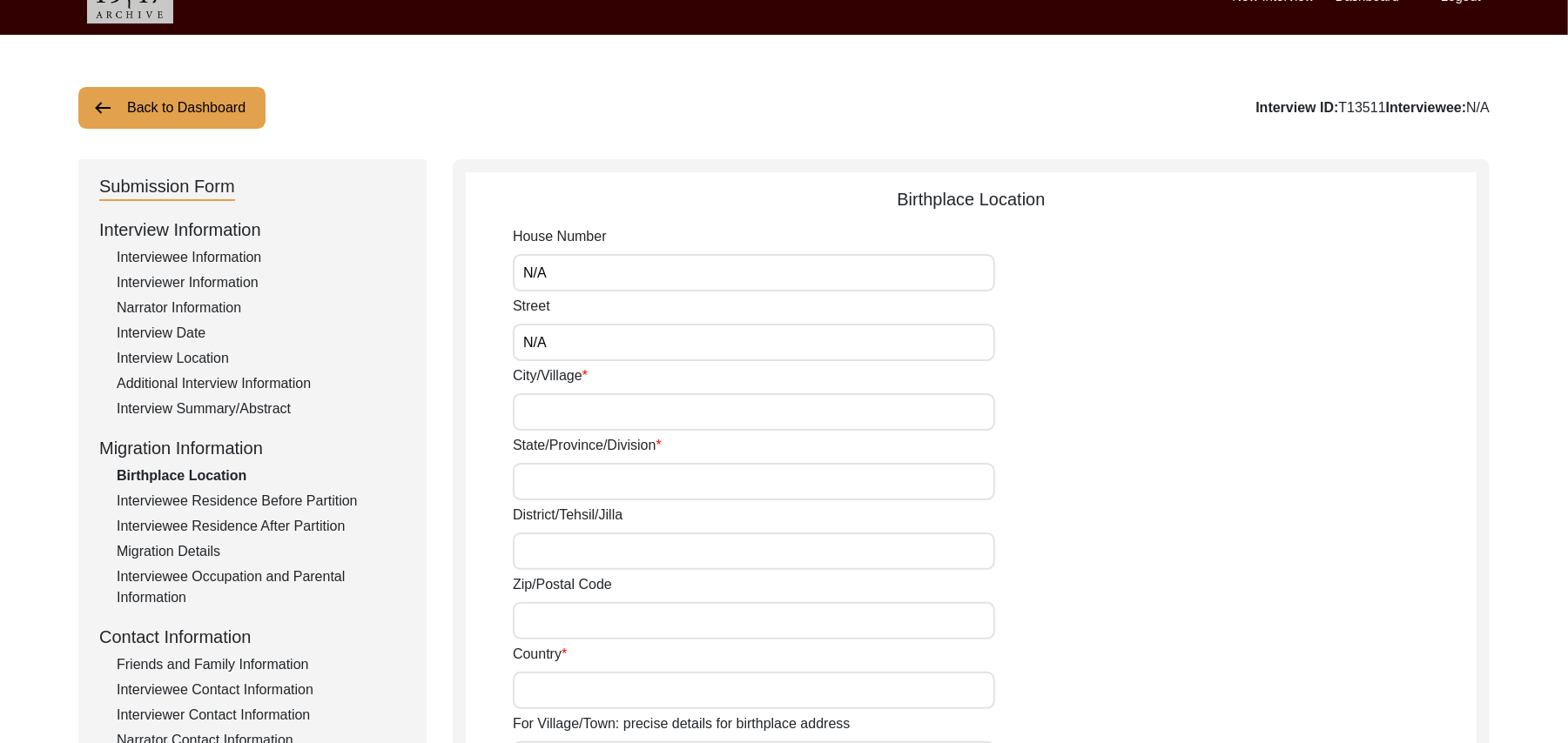
drag, startPoint x: 565, startPoint y: 356, endPoint x: 561, endPoint y: 417, distance: 61.1
click at [561, 417] on div "House Number N/A Street N/A City/Village State/Province/Division District/Tehsi…" at bounding box center [995, 699] width 964 height 946
type input "N/A"
click at [561, 417] on input "City/Village" at bounding box center [754, 412] width 482 height 38
type input "Kalay Kay"
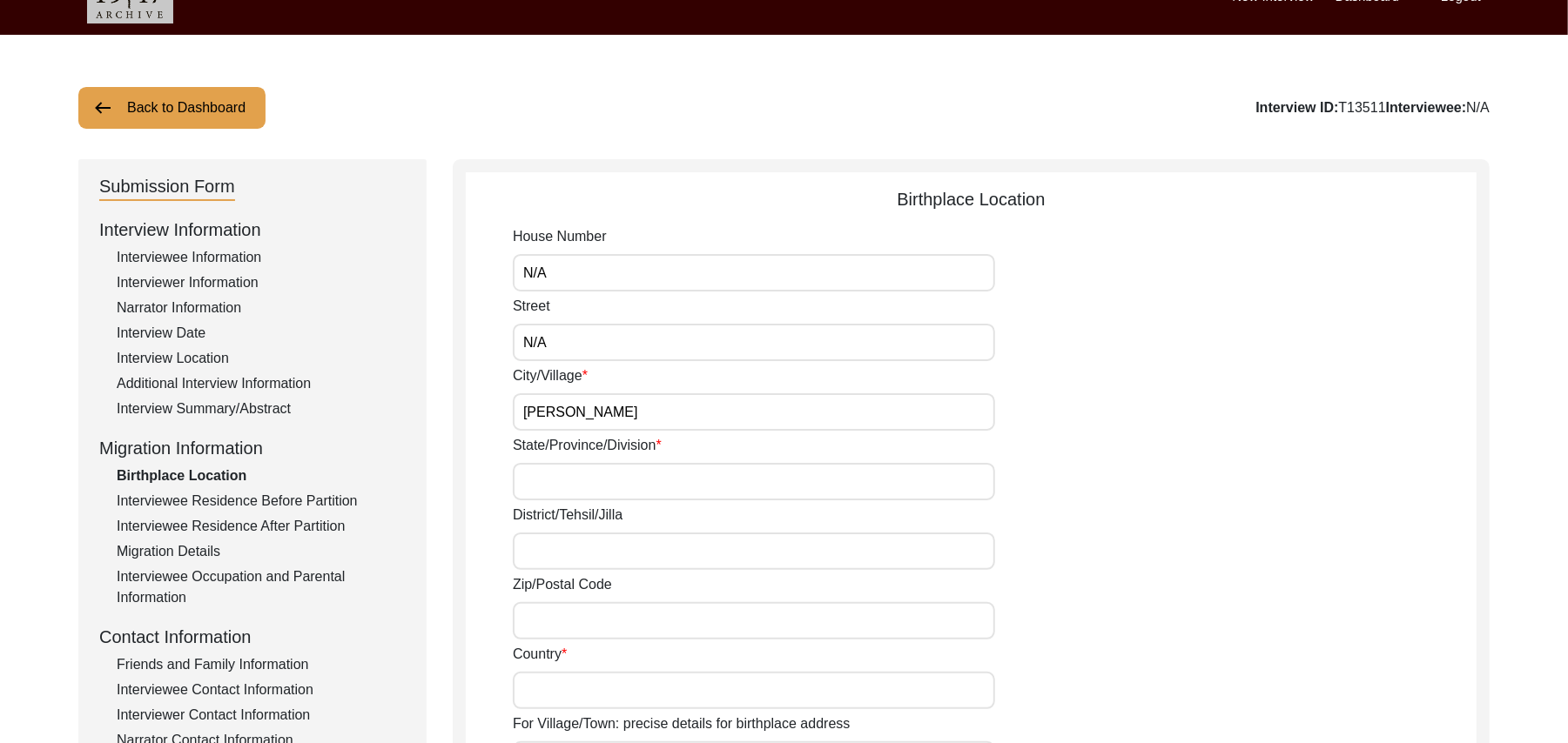
click at [551, 479] on input "State/Province/Division" at bounding box center [754, 482] width 482 height 38
type input "Patiala"
click at [555, 554] on input "District/Tehsil/Jilla" at bounding box center [754, 552] width 482 height 38
type input "Patiala/ Barnala"
click at [545, 625] on input "Zip/Postal Code" at bounding box center [754, 621] width 482 height 38
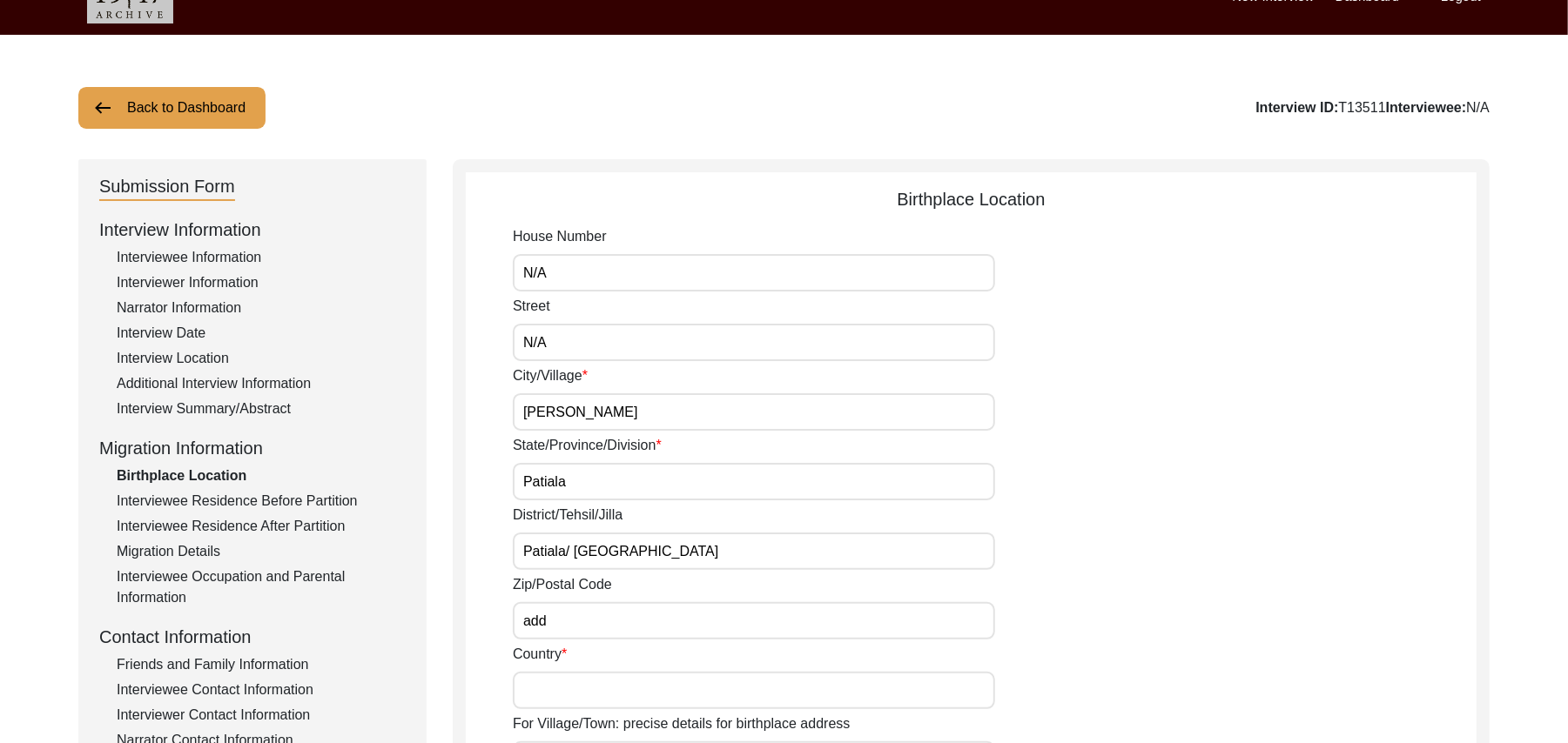
type input "add"
click at [551, 691] on input "Country" at bounding box center [754, 691] width 482 height 38
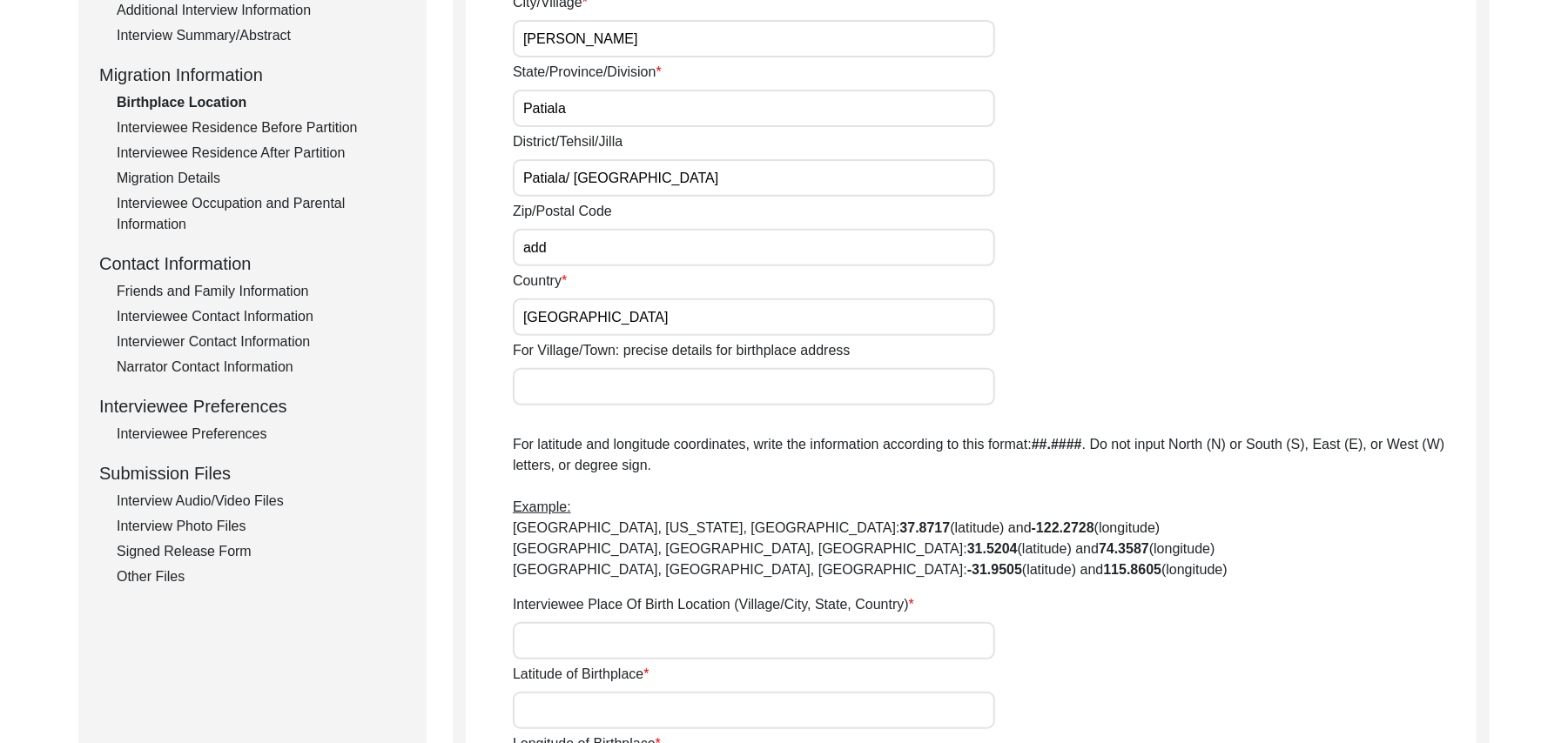
scroll to position [454, 0]
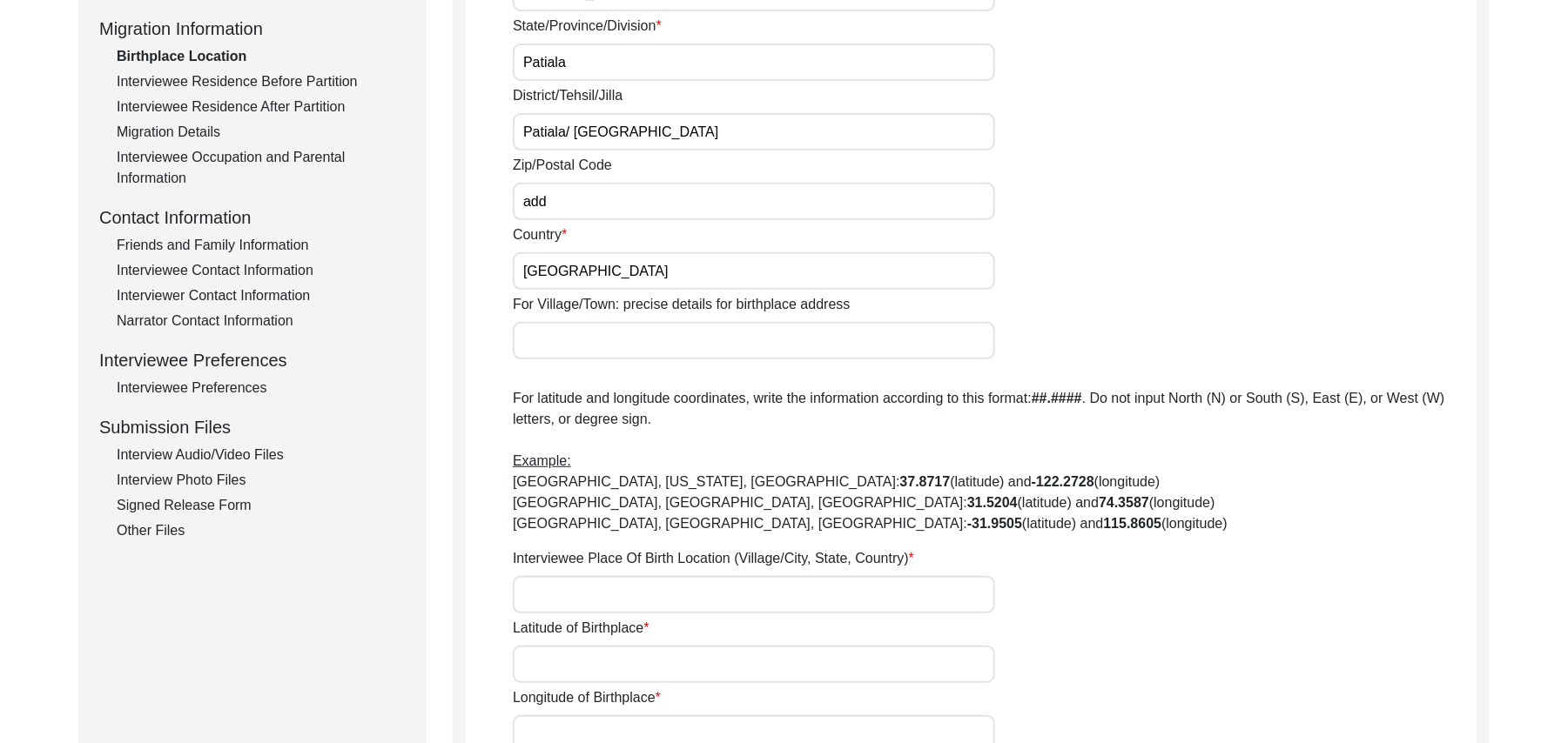
type input "India"
click at [673, 346] on input "For Village/Town: precise details for birthplace address" at bounding box center [754, 341] width 482 height 38
type input "Kalay Kay"
click at [607, 586] on input "Interviewee Place Of Birth Location (Village/City, State, Country)" at bounding box center [754, 595] width 482 height 38
type input "Kalay Kay, Patiala, India"
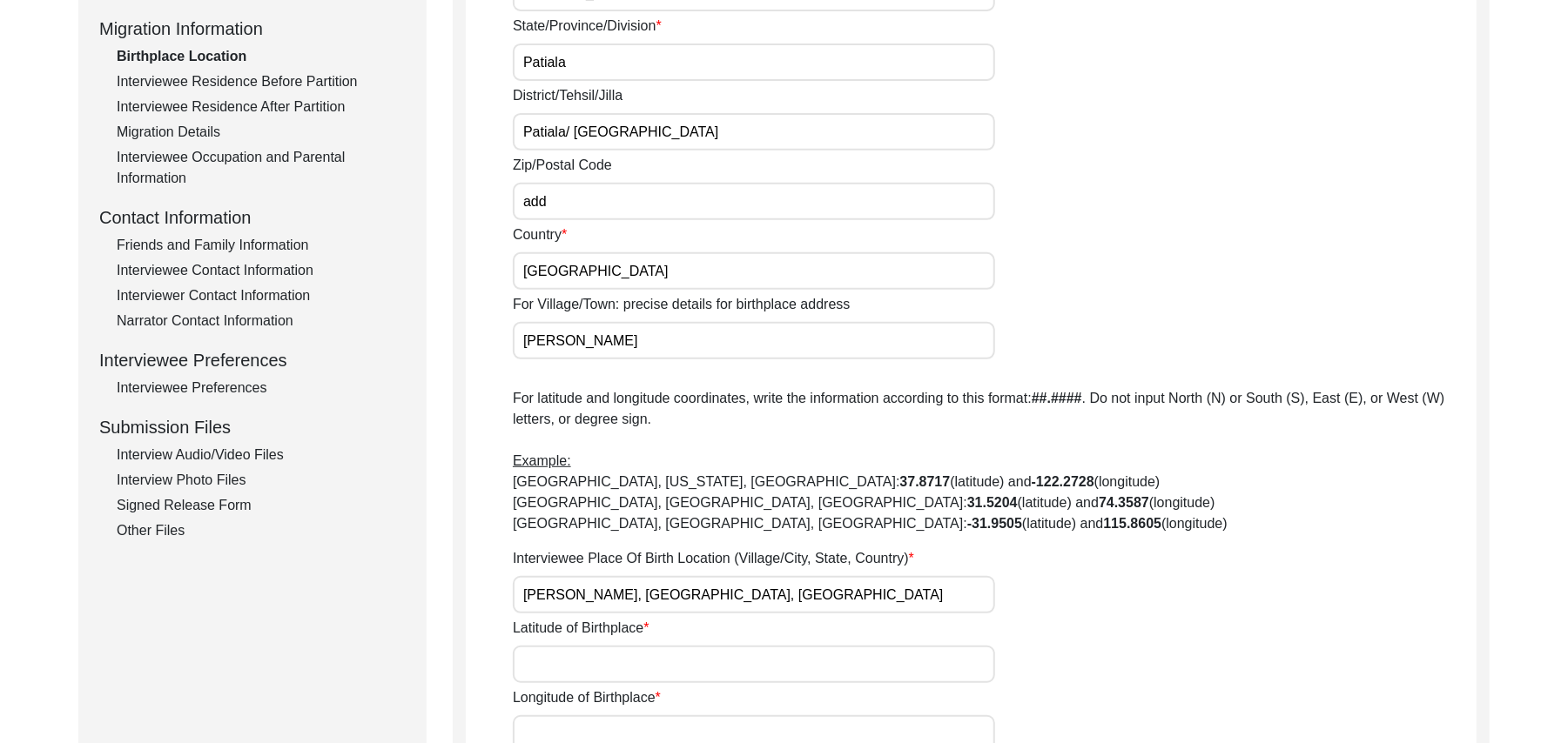
click at [610, 662] on input "Latitude of Birthplace" at bounding box center [754, 665] width 482 height 38
paste input "N/A"
type input "N/A"
click at [602, 729] on input "Longitude of Birthplace" at bounding box center [754, 735] width 482 height 38
paste input "N/A"
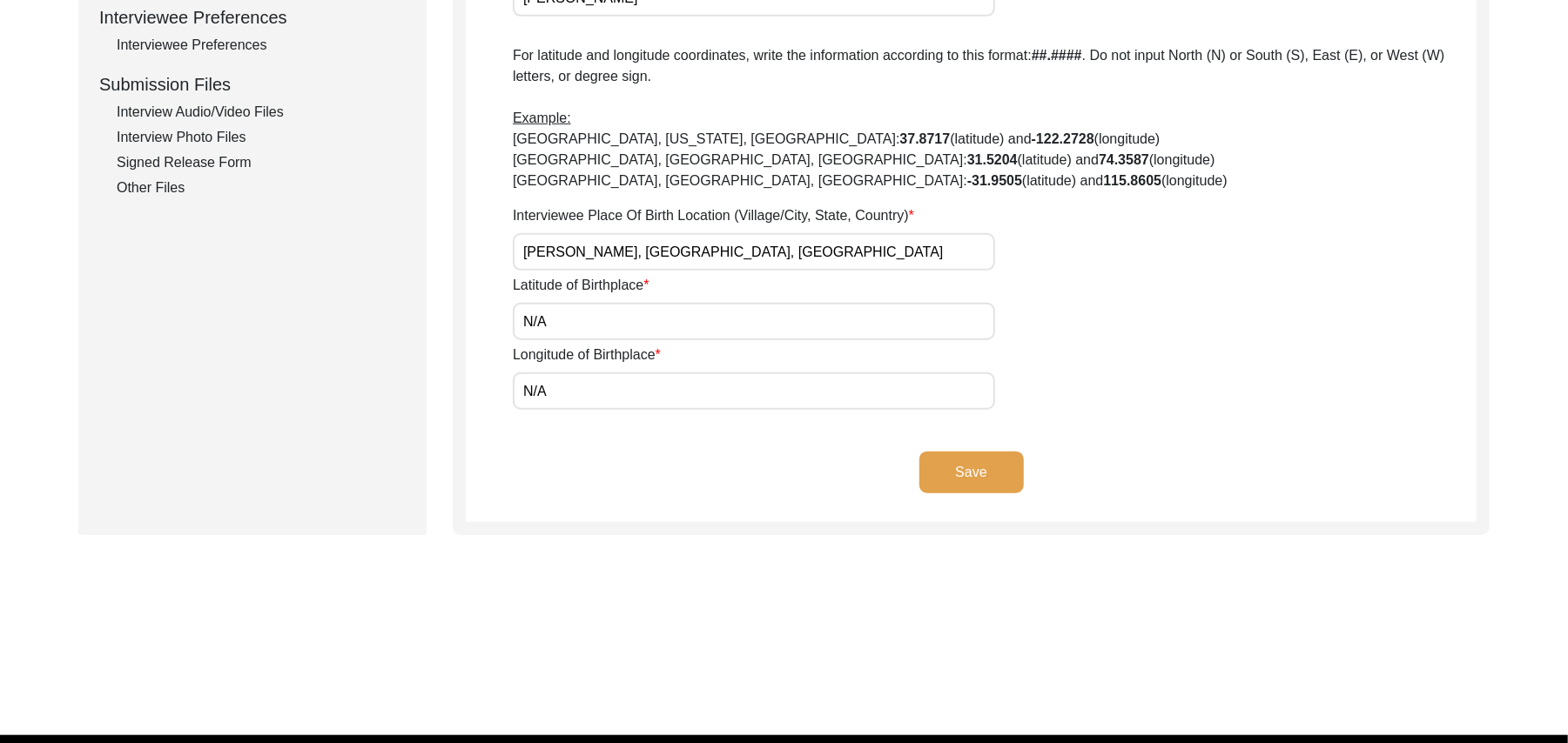
scroll to position [837, 0]
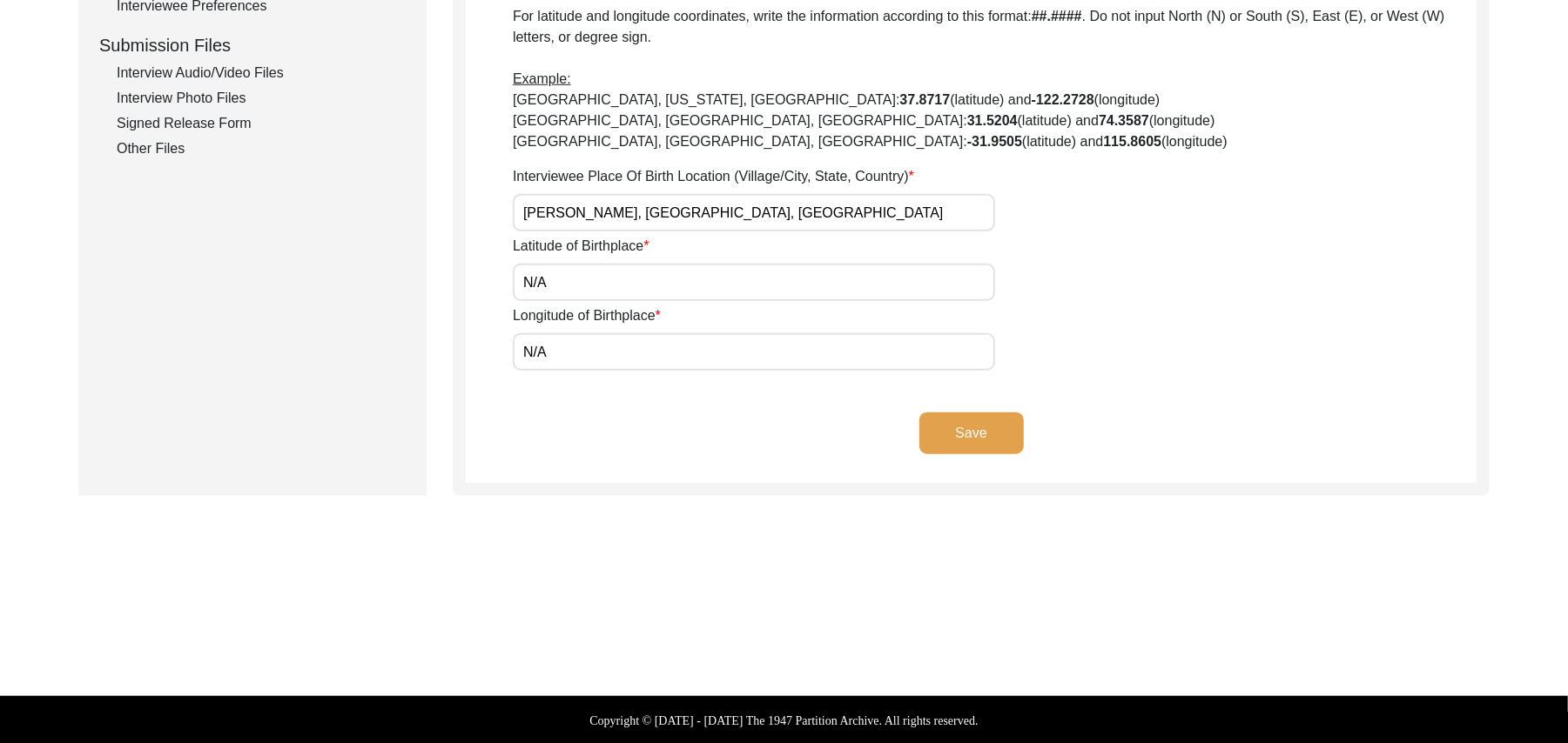
type input "N/A"
click at [996, 427] on button "Save" at bounding box center [971, 434] width 105 height 41
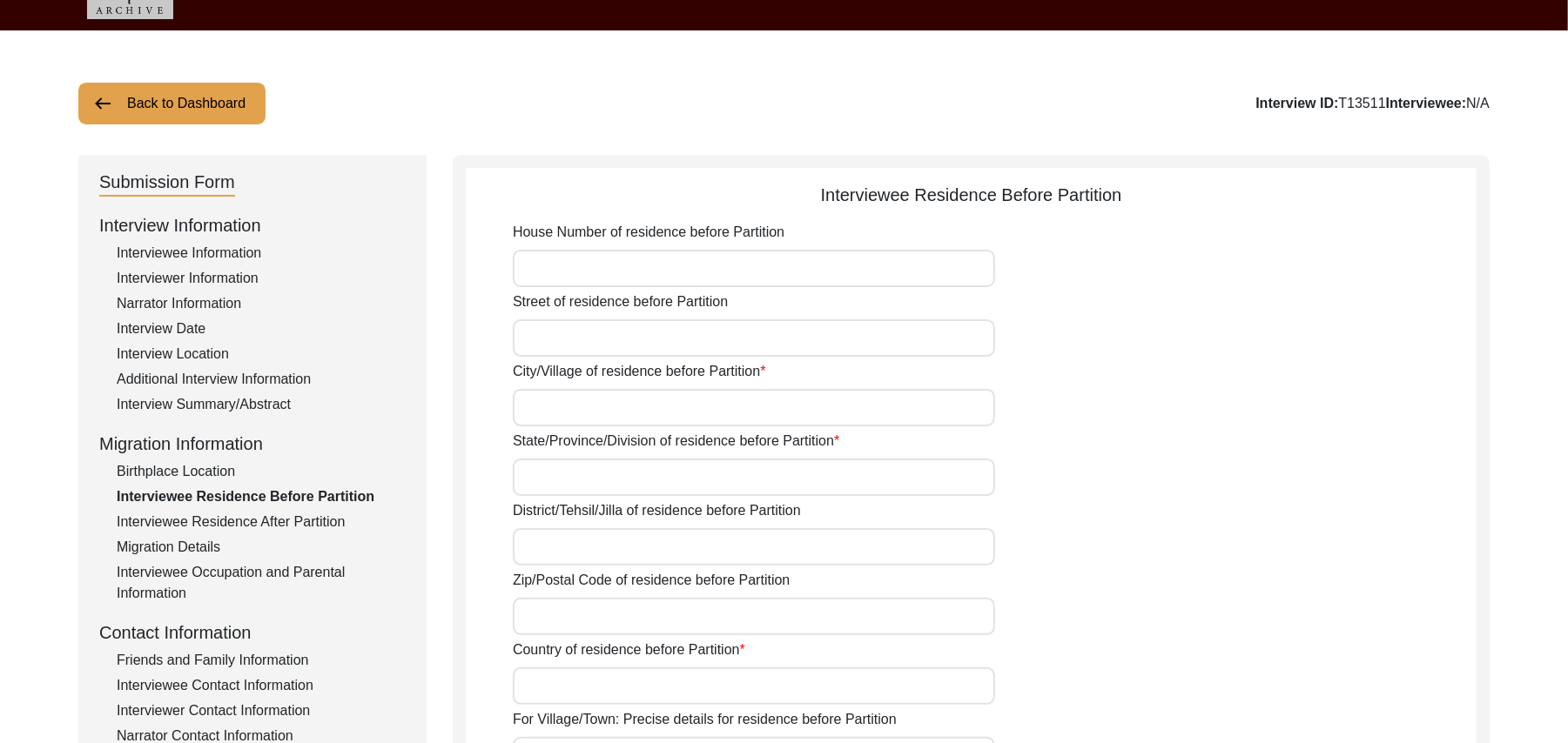
scroll to position [0, 0]
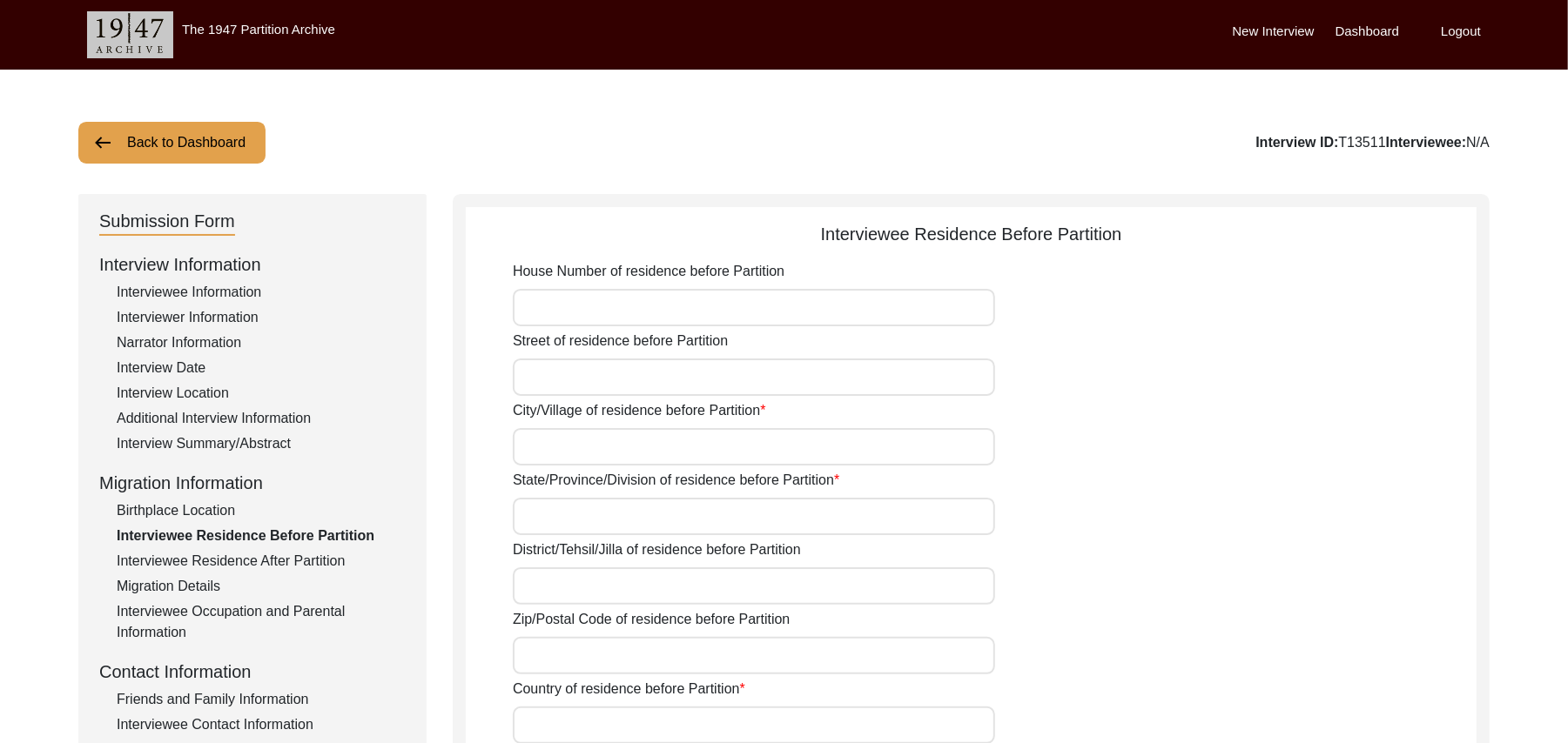
click at [694, 307] on input "House Number of residence before Partition" at bounding box center [754, 307] width 482 height 38
paste input "N/A"
type input "N/A"
click at [655, 373] on input "Street of residence before Partition" at bounding box center [754, 378] width 482 height 38
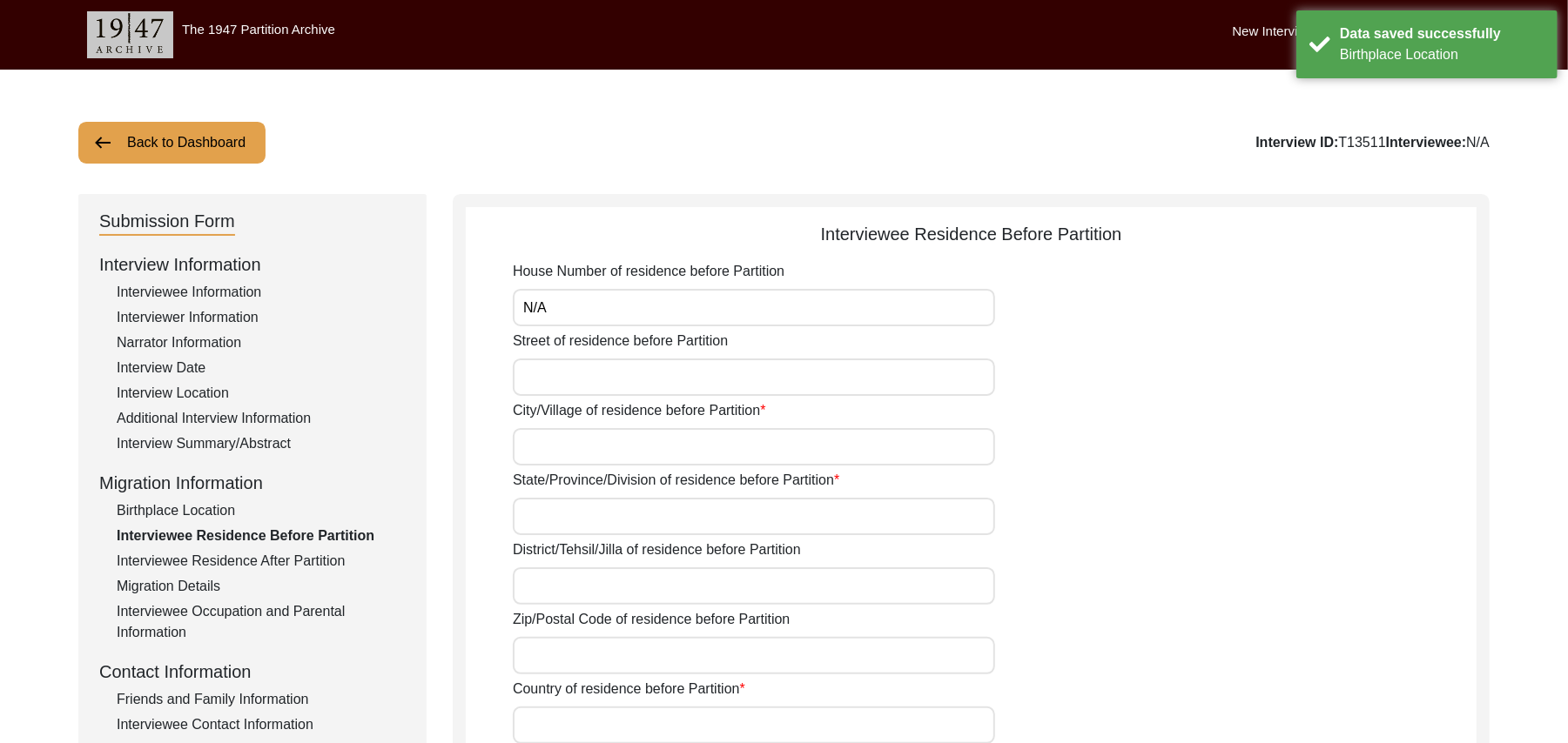
paste input "N/A"
type input "N/A"
click at [618, 453] on input "City/Village of residence before Partition" at bounding box center [754, 447] width 482 height 38
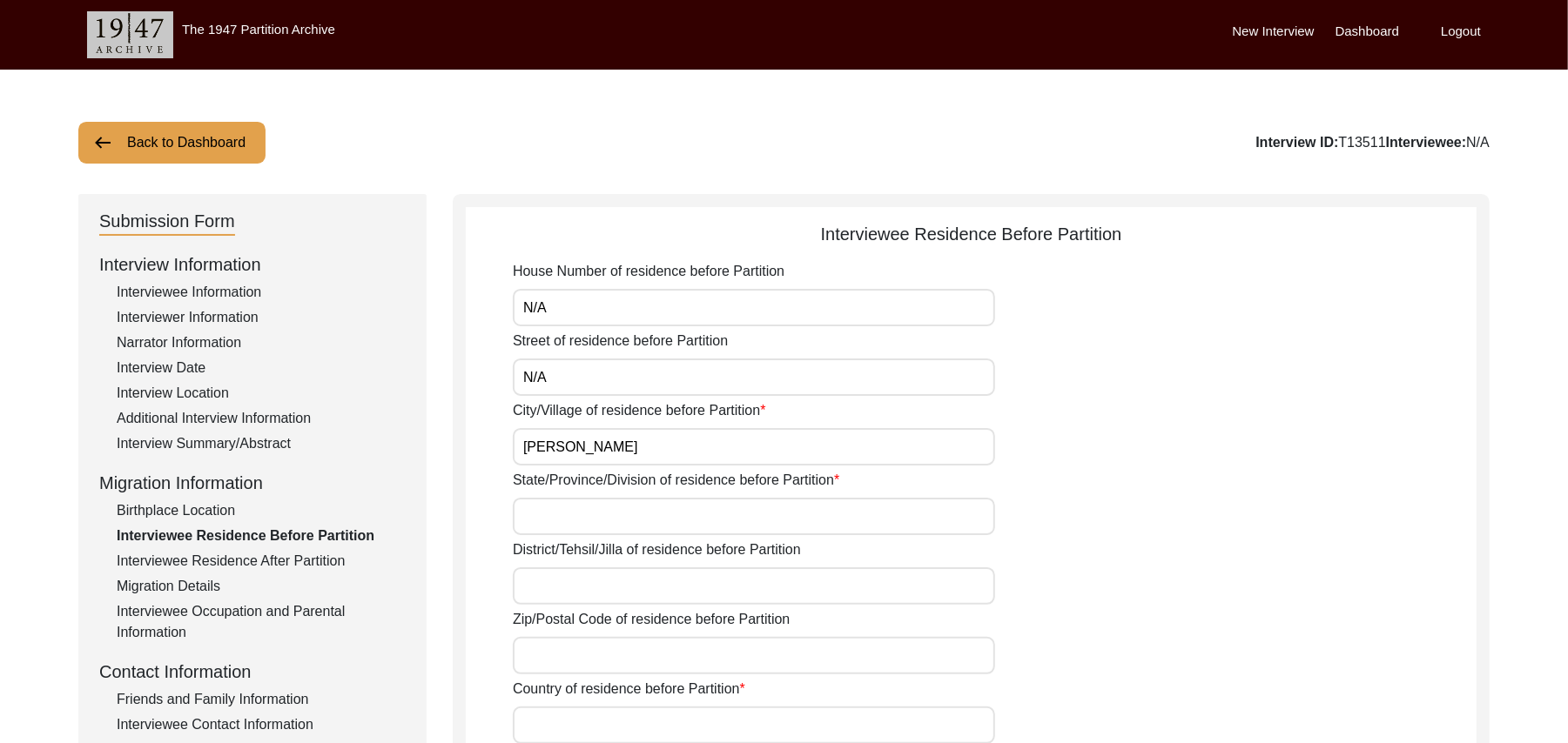
type input "Kalay Kay"
click at [592, 517] on input "State/Province/Division of residence before Partition" at bounding box center [754, 517] width 482 height 38
type input "Patiala"
click at [564, 580] on input "District/Tehsil/Jilla of residence before Partition" at bounding box center [754, 586] width 482 height 38
type input "Patiala/ Barnala"
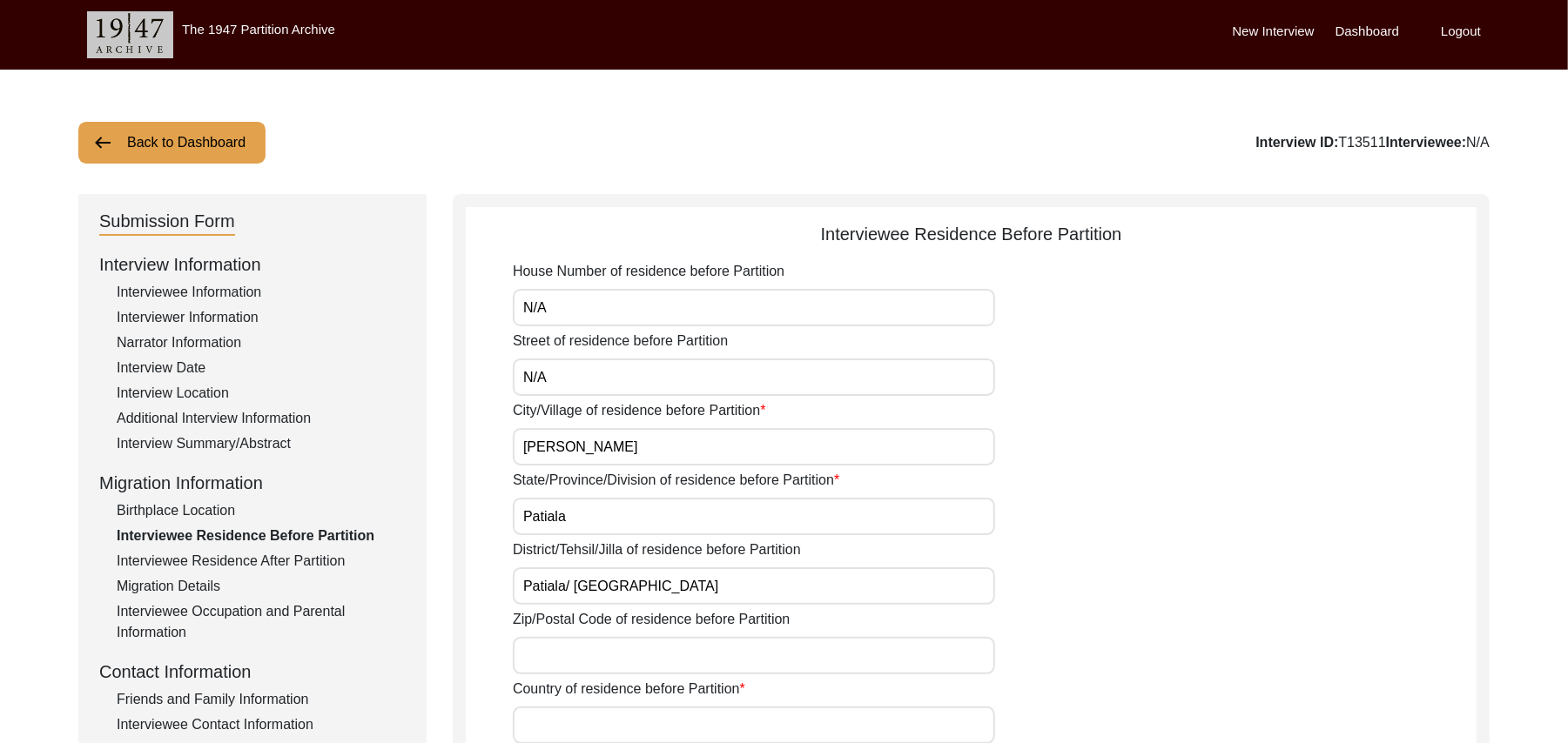
click at [551, 656] on input "Zip/Postal Code of residence before Partition" at bounding box center [754, 656] width 482 height 38
type input "add"
click at [557, 726] on input "Country of residence before Partition" at bounding box center [754, 726] width 482 height 38
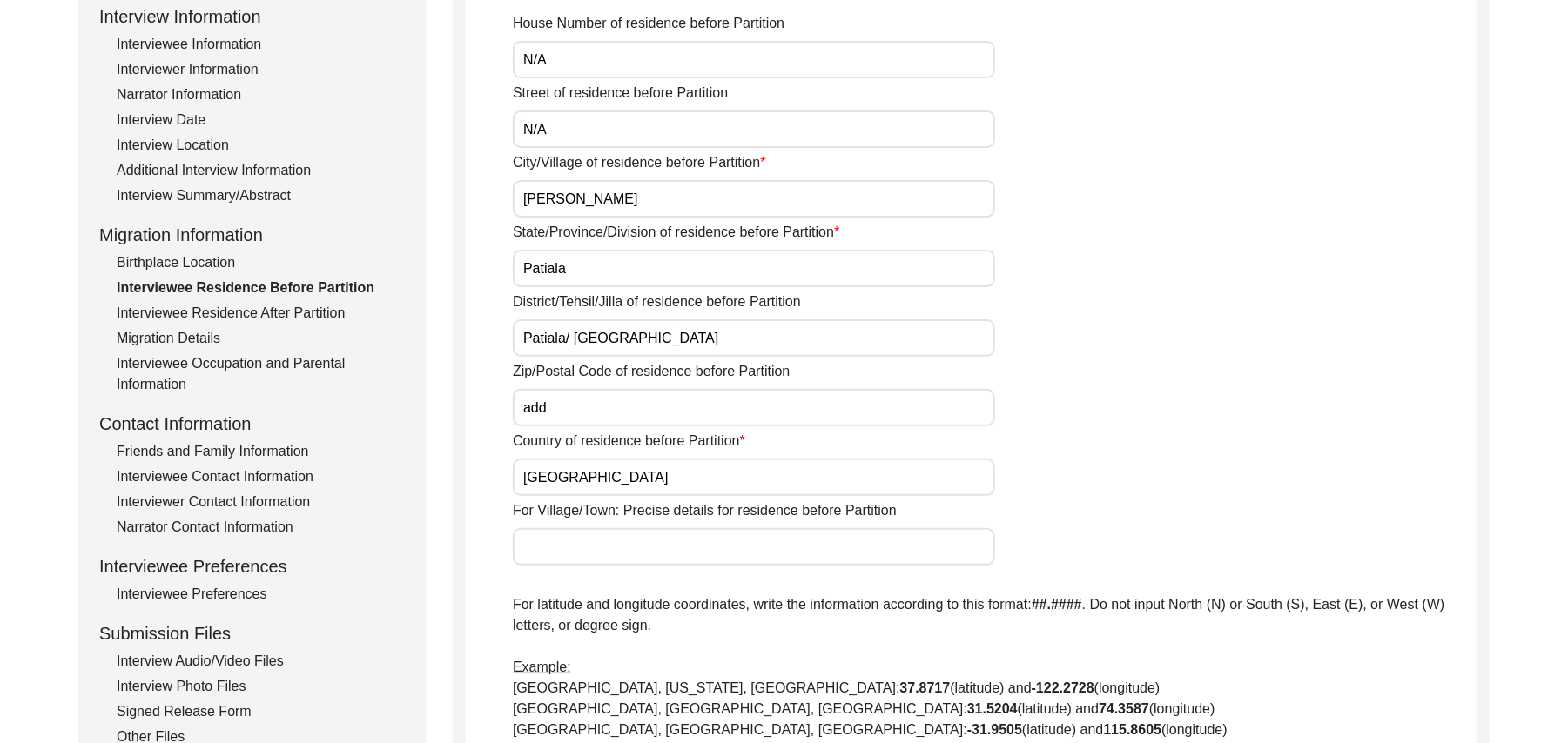
scroll to position [436, 0]
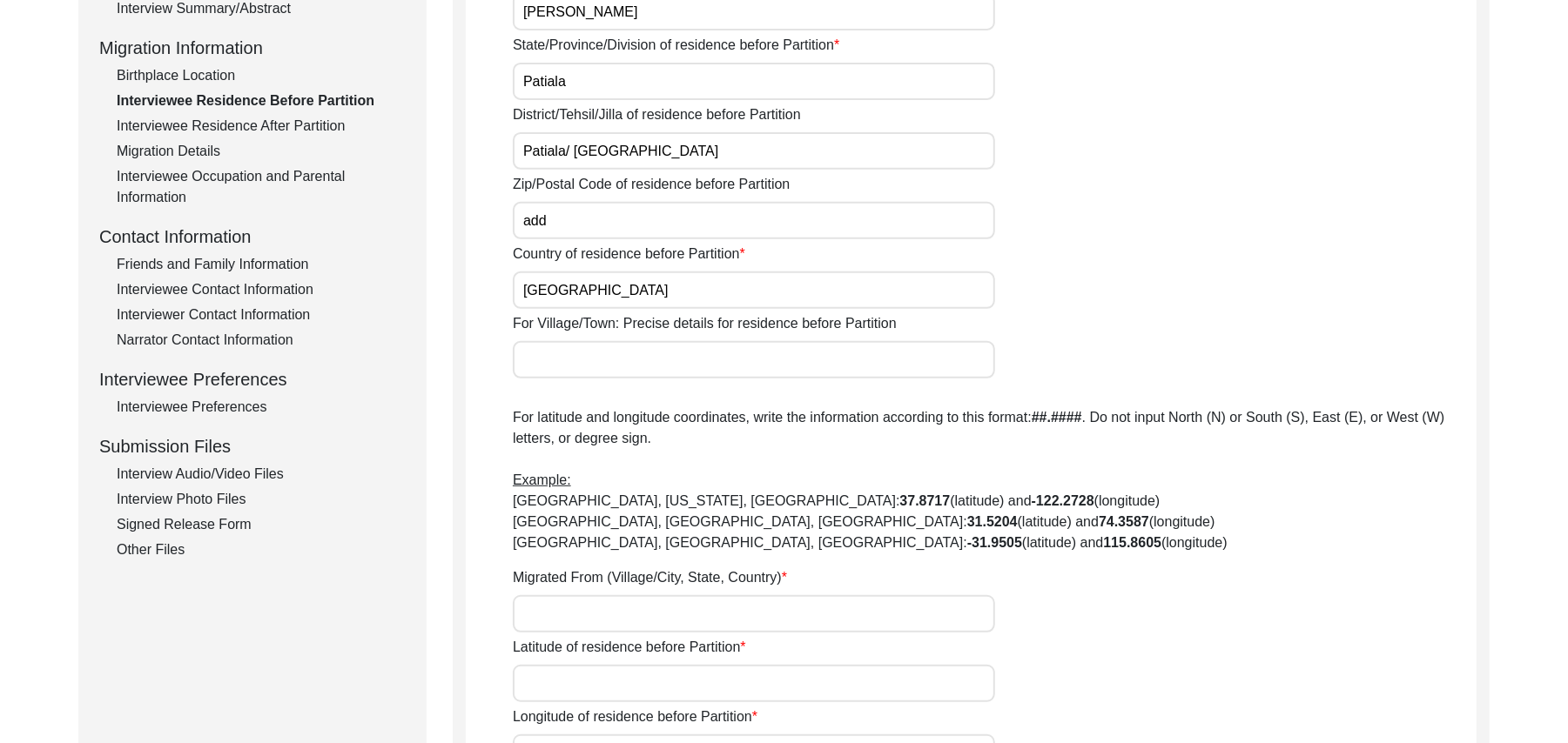
type input "India"
click at [627, 366] on input "For Village/Town: Precise details for residence before Partition" at bounding box center [754, 360] width 482 height 38
type input "Kalay Kay"
click at [599, 621] on input "Migrated From (Village/City, State, Country)" at bounding box center [754, 614] width 482 height 38
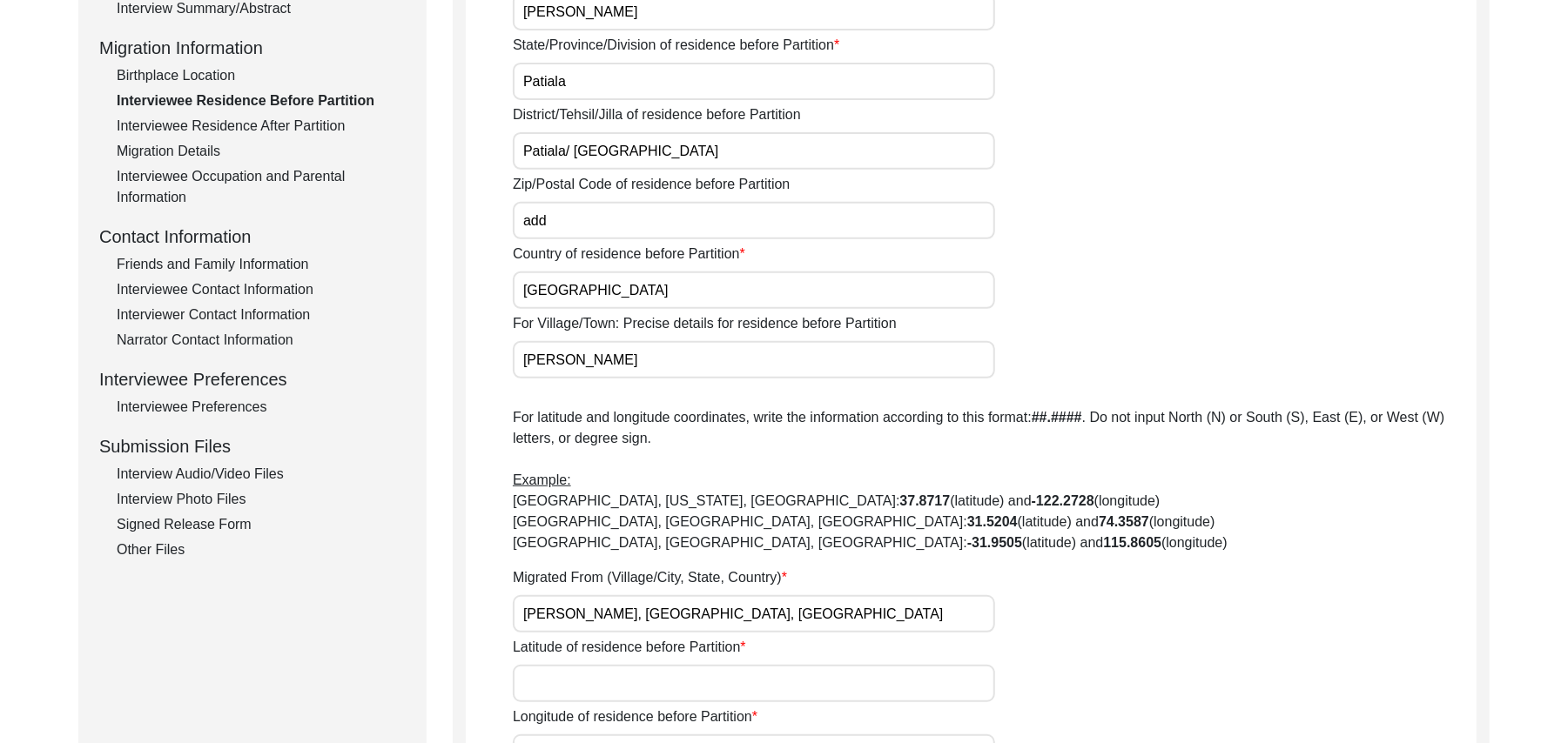
type input "[PERSON_NAME], [GEOGRAPHIC_DATA], [GEOGRAPHIC_DATA]"
click at [608, 691] on input "Latitude of residence before Partition" at bounding box center [754, 684] width 482 height 38
paste input "N/A"
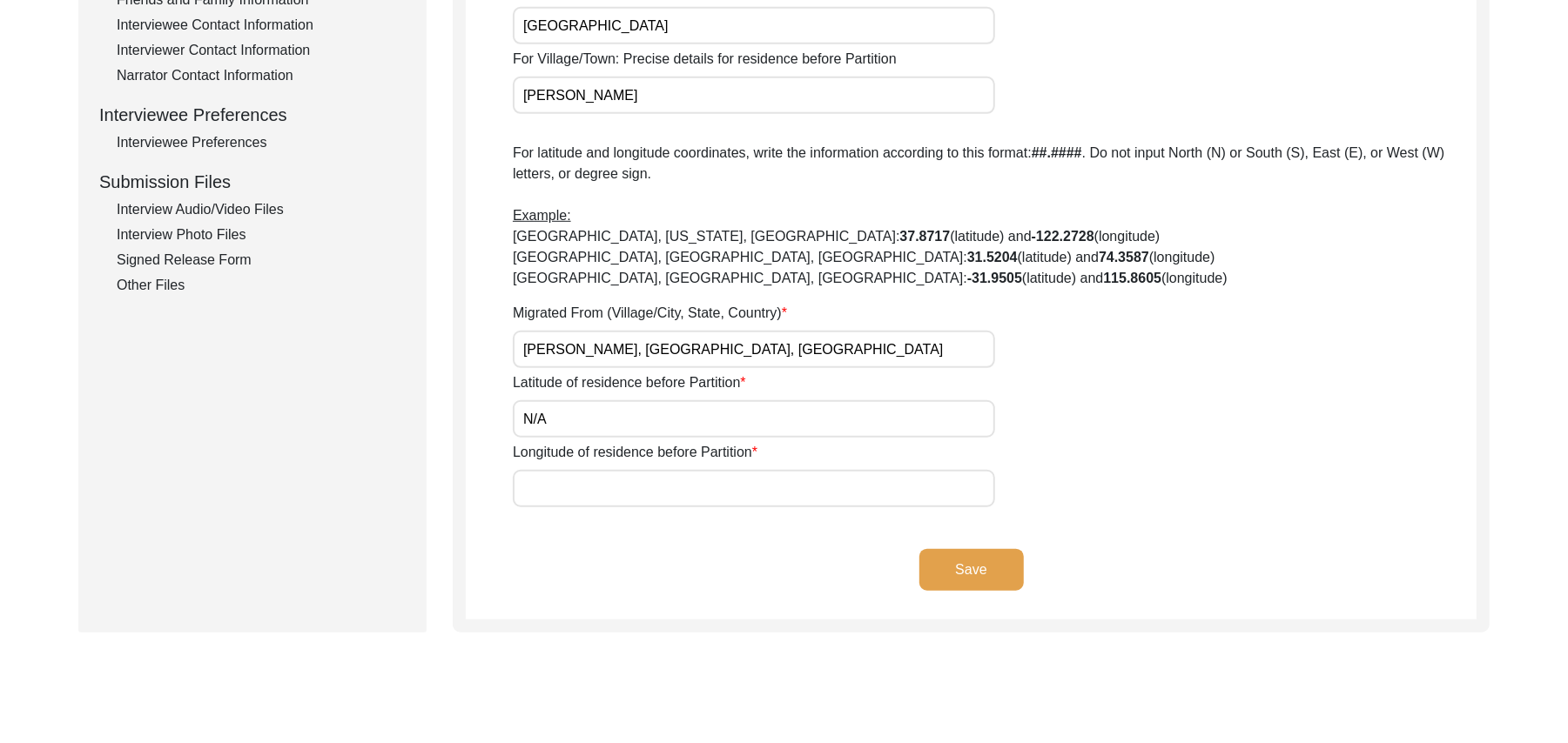
scroll to position [777, 0]
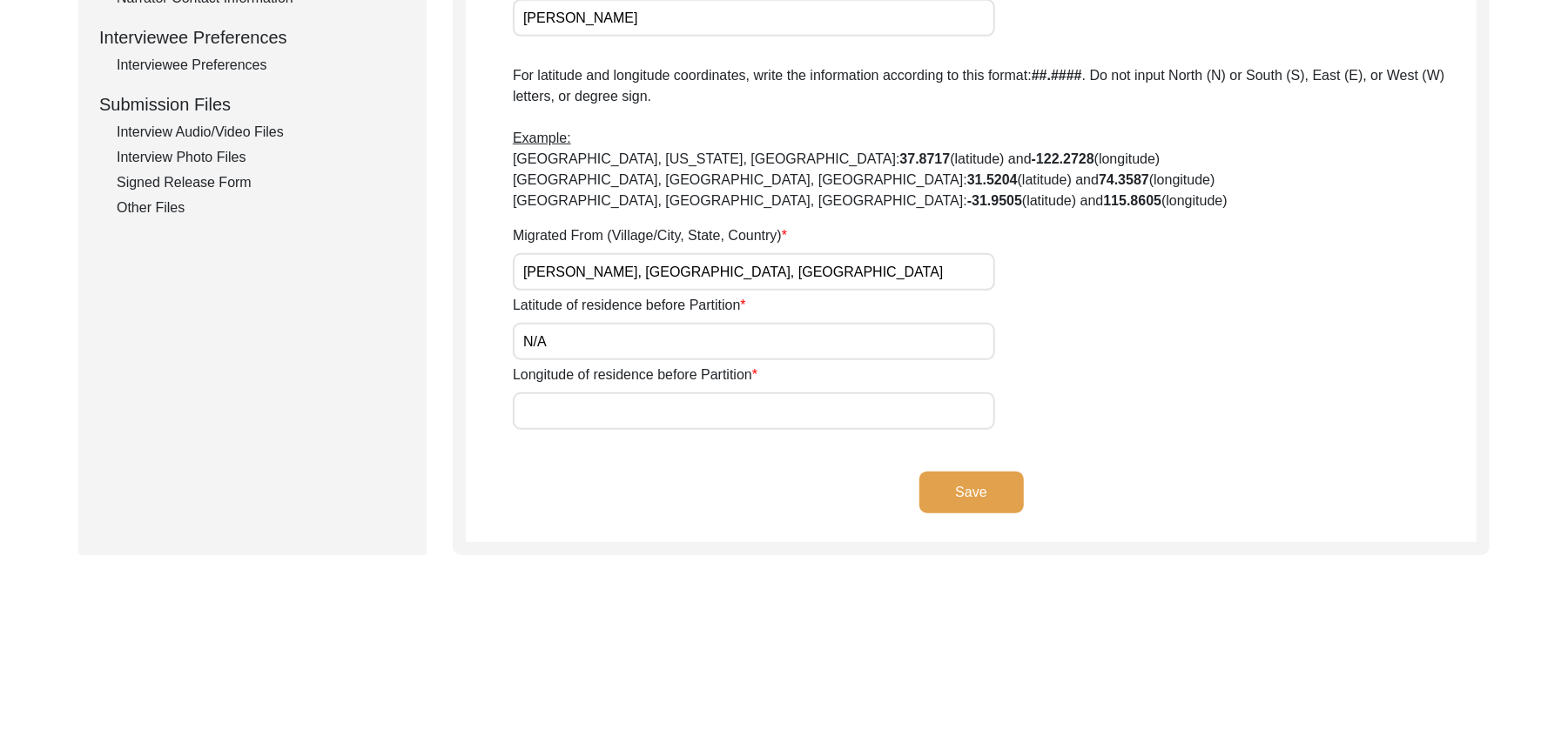
type input "N/A"
click at [747, 417] on input "Longitude of residence before Partition" at bounding box center [754, 411] width 482 height 38
paste input "N/A"
type input "N/A"
click at [999, 489] on button "Save" at bounding box center [971, 492] width 105 height 41
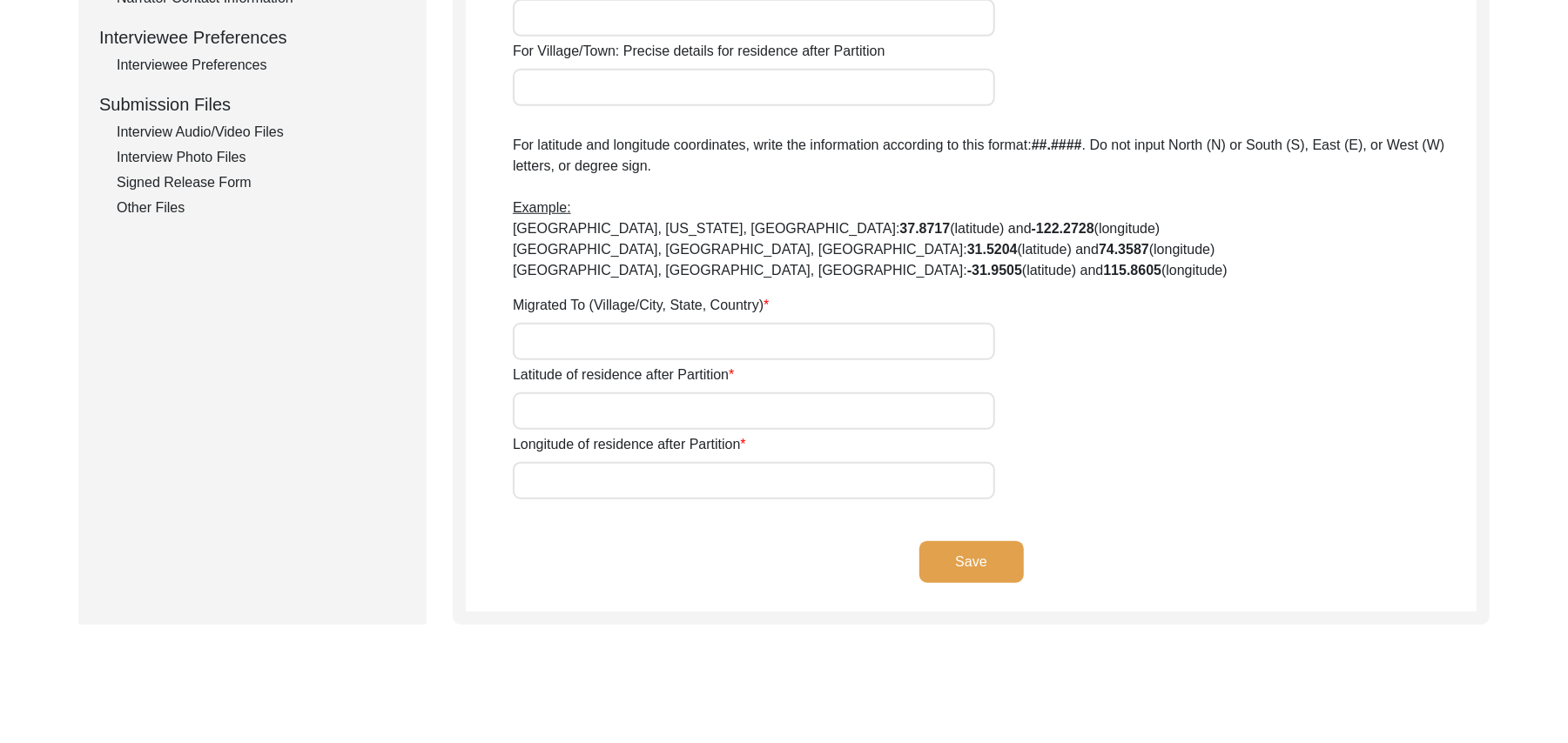
scroll to position [0, 0]
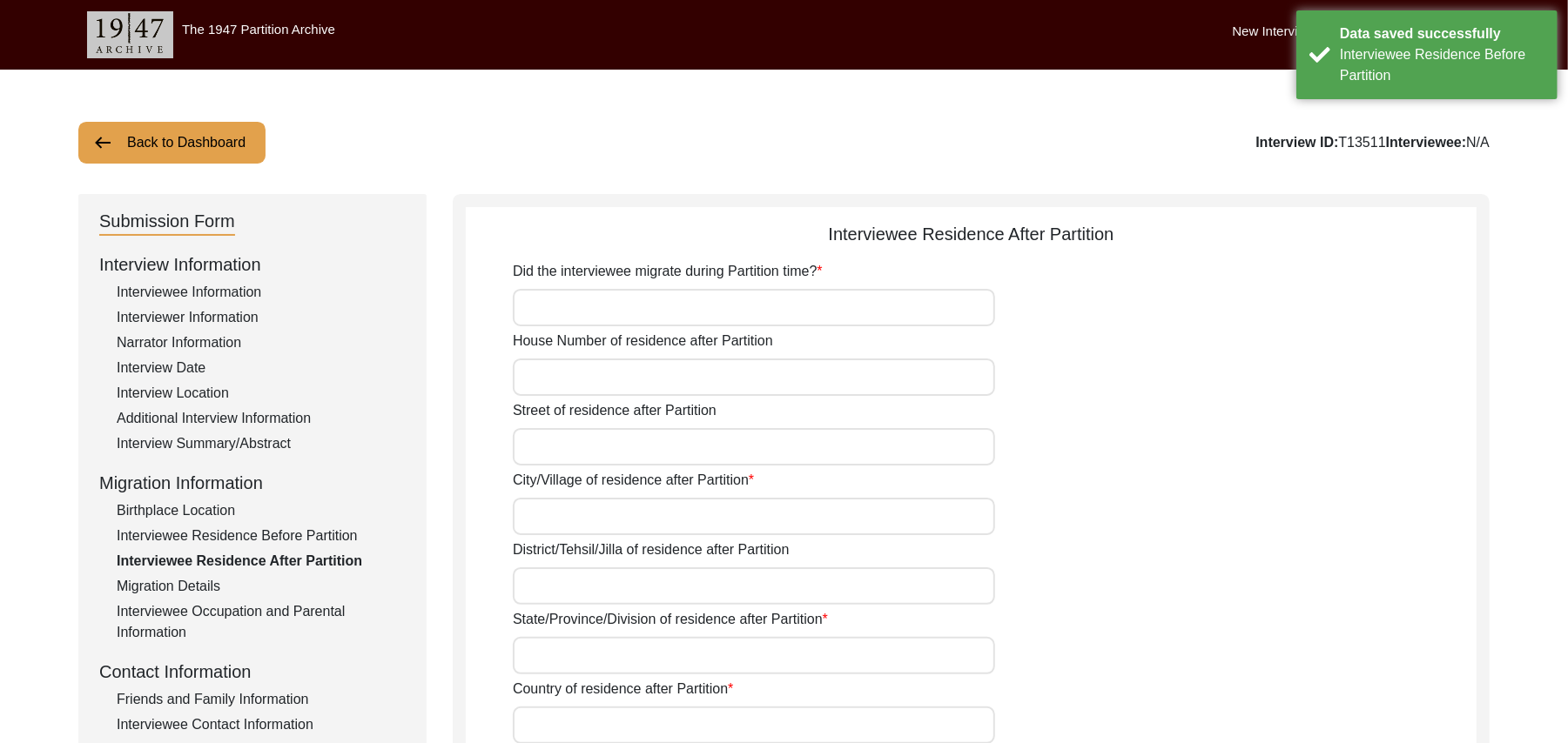
click at [716, 300] on input "Did the interviewee migrate during Partition time?" at bounding box center [754, 307] width 482 height 38
type input "Yes"
click at [686, 383] on input "House Number of residence after Partition" at bounding box center [754, 378] width 482 height 38
paste input "N/A"
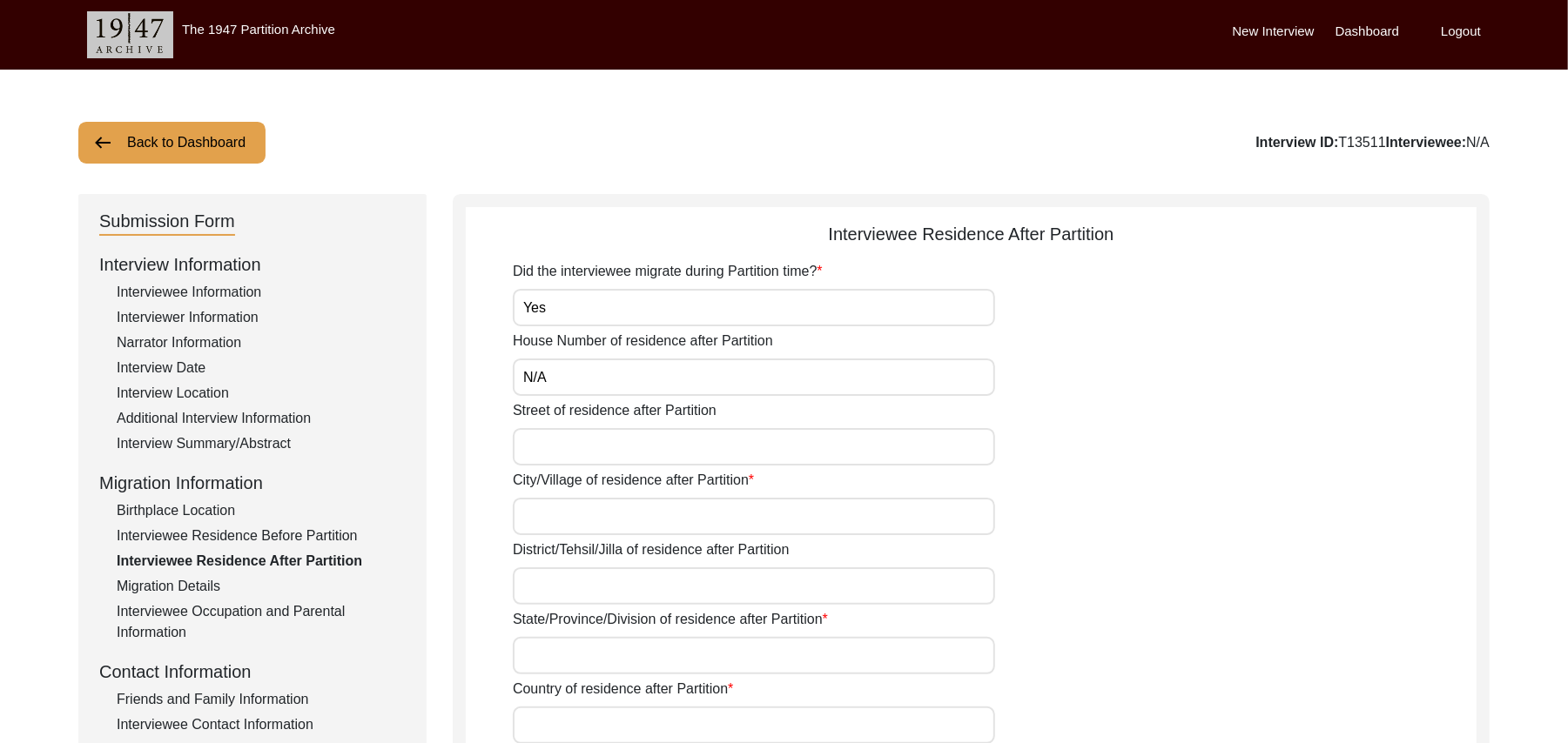
type input "N/A"
click at [653, 445] on input "Street of residence after Partition" at bounding box center [754, 447] width 482 height 38
paste input "N/A"
type input "N/A"
click at [627, 527] on input "City/Village of residence after Partition" at bounding box center [754, 517] width 482 height 38
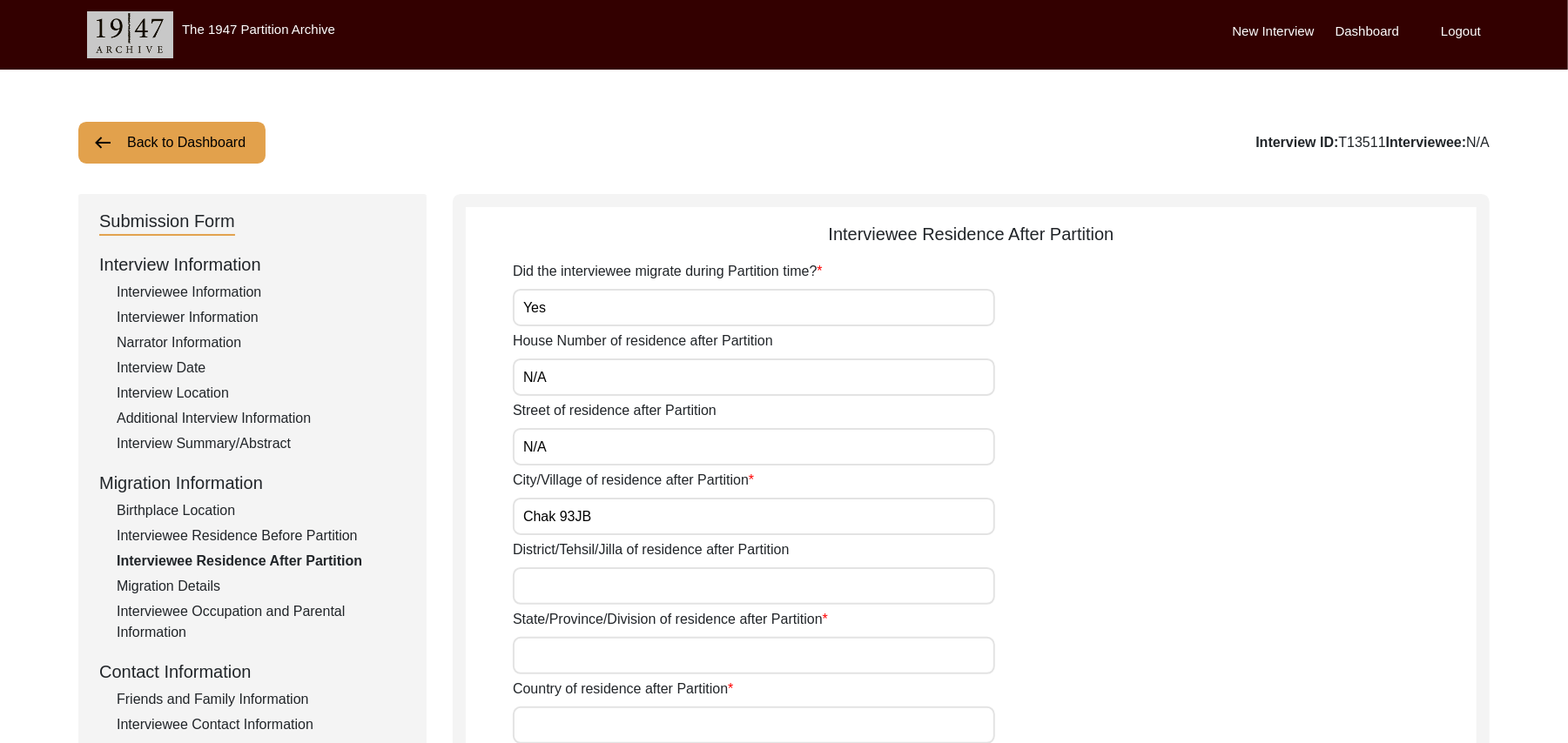
type input "Chak 93JB"
click at [619, 590] on input "District/Tehsil/Jilla of residence after Partition" at bounding box center [754, 586] width 482 height 38
type input "Toba Tek Singh/ Gojra"
click at [611, 656] on input "State/Province/Division of residence after Partition" at bounding box center [754, 656] width 482 height 38
type input "Punjab"
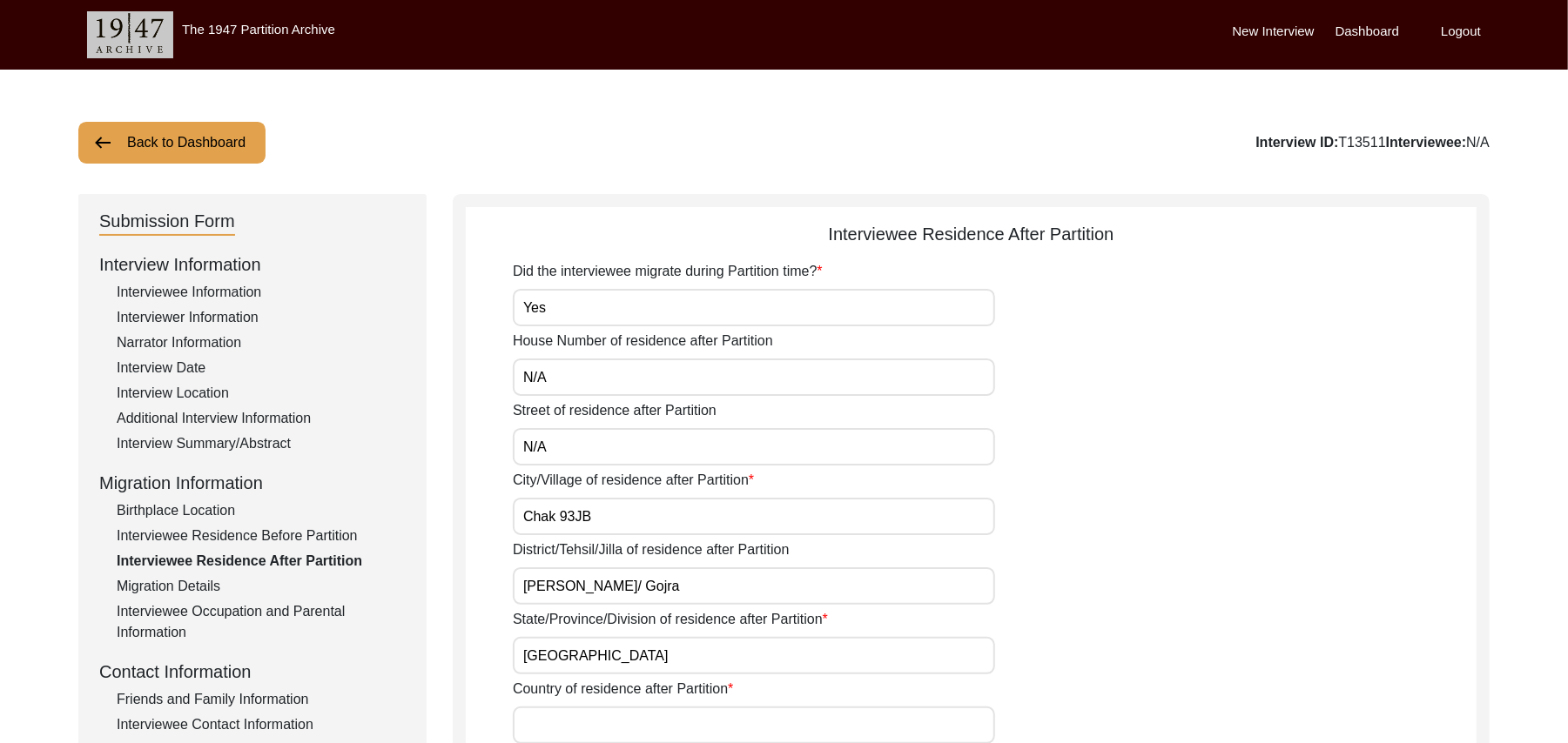
click at [601, 728] on input "Country of residence after Partition" at bounding box center [754, 726] width 482 height 38
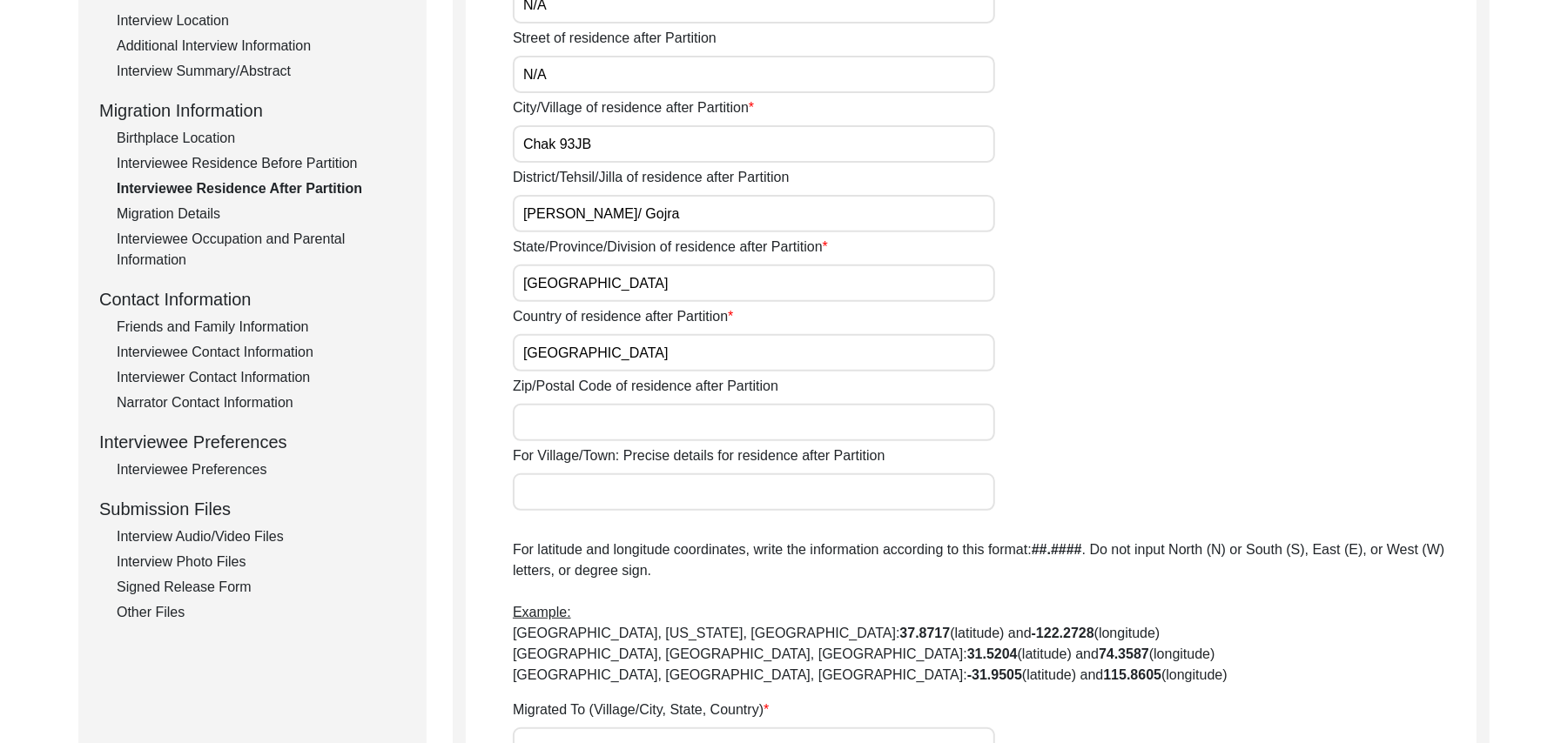
scroll to position [466, 0]
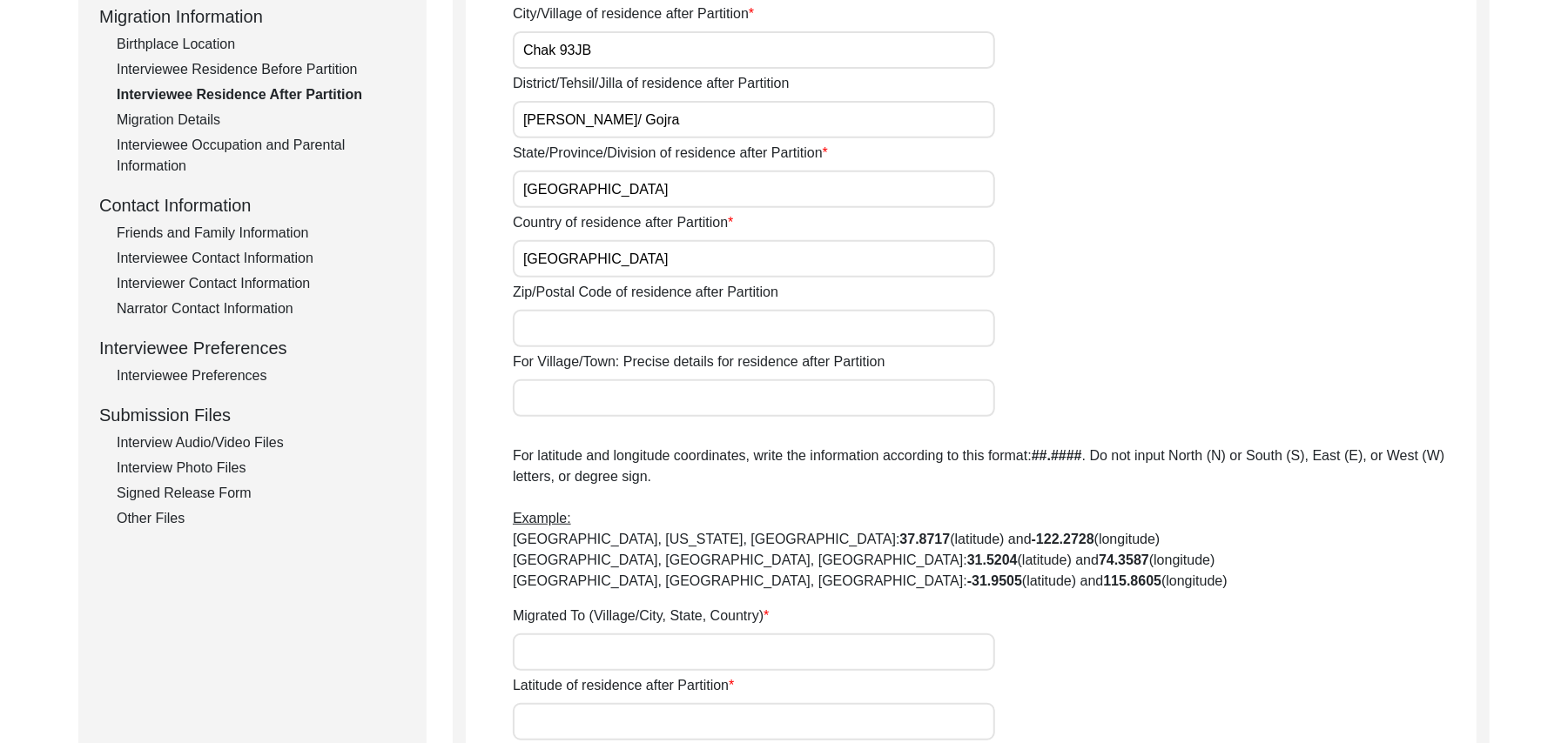
type input "Pakistan"
click at [628, 327] on input "Zip/Postal Code of residence after Partition" at bounding box center [754, 329] width 482 height 38
type input "36120"
click at [580, 400] on input "For Village/Town: Precise details for residence after Partition" at bounding box center [754, 399] width 482 height 38
type input "Chak 93JB"
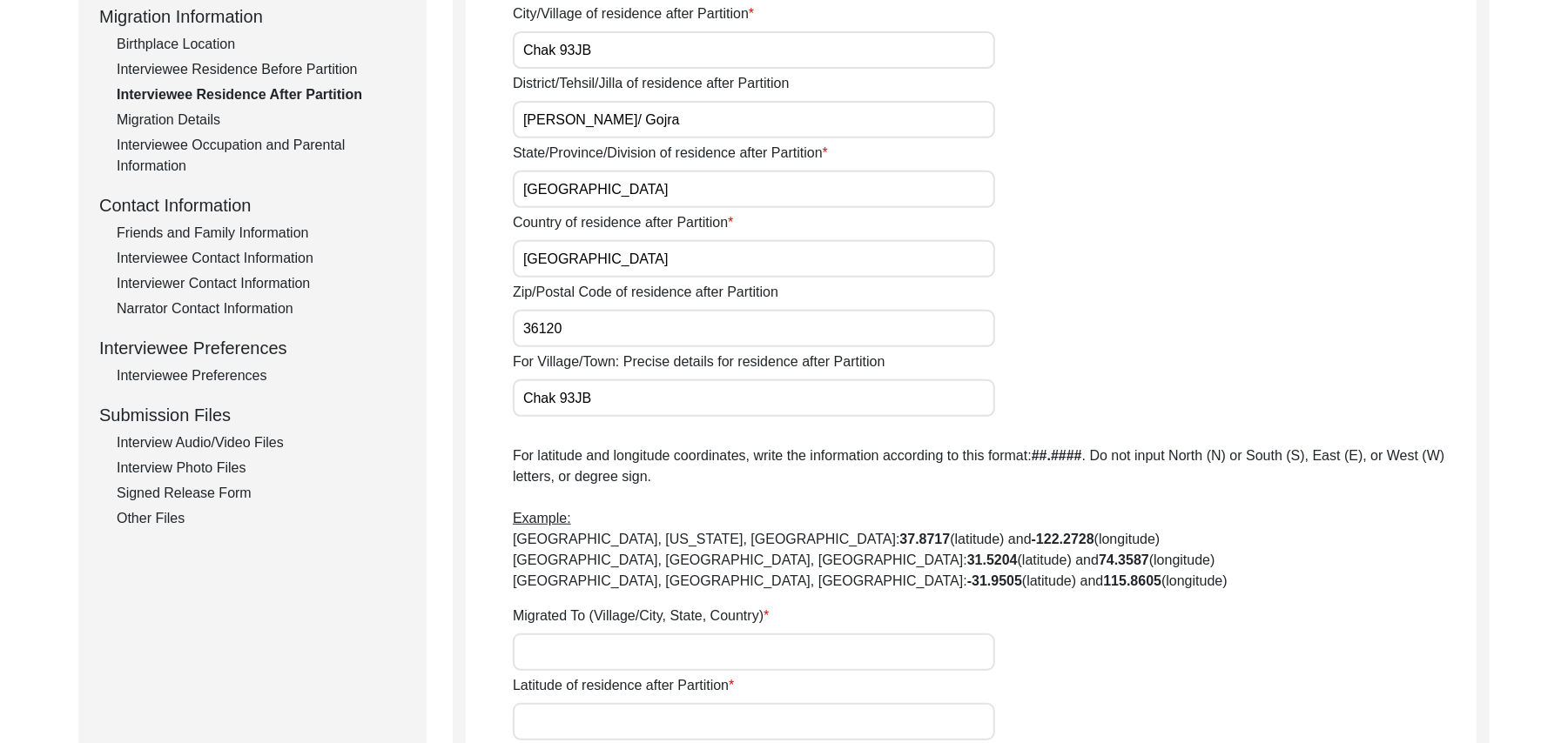
click at [558, 656] on input "Migrated To (Village/City, State, Country)" at bounding box center [754, 653] width 482 height 38
type input "Chak 93JB, [GEOGRAPHIC_DATA], [GEOGRAPHIC_DATA]"
click at [565, 725] on input "Latitude of residence after Partition" at bounding box center [754, 722] width 482 height 38
paste input "N/A"
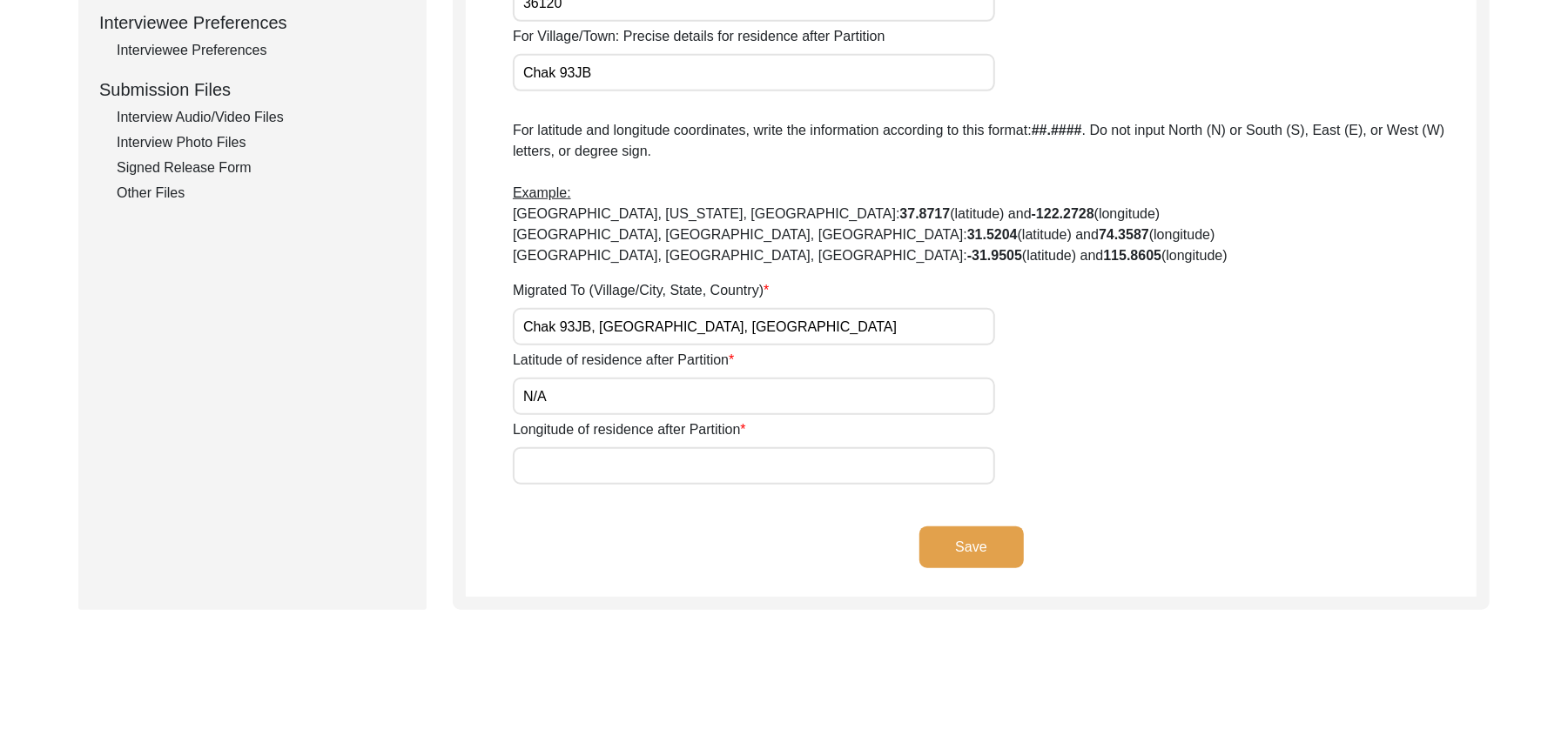
scroll to position [855, 0]
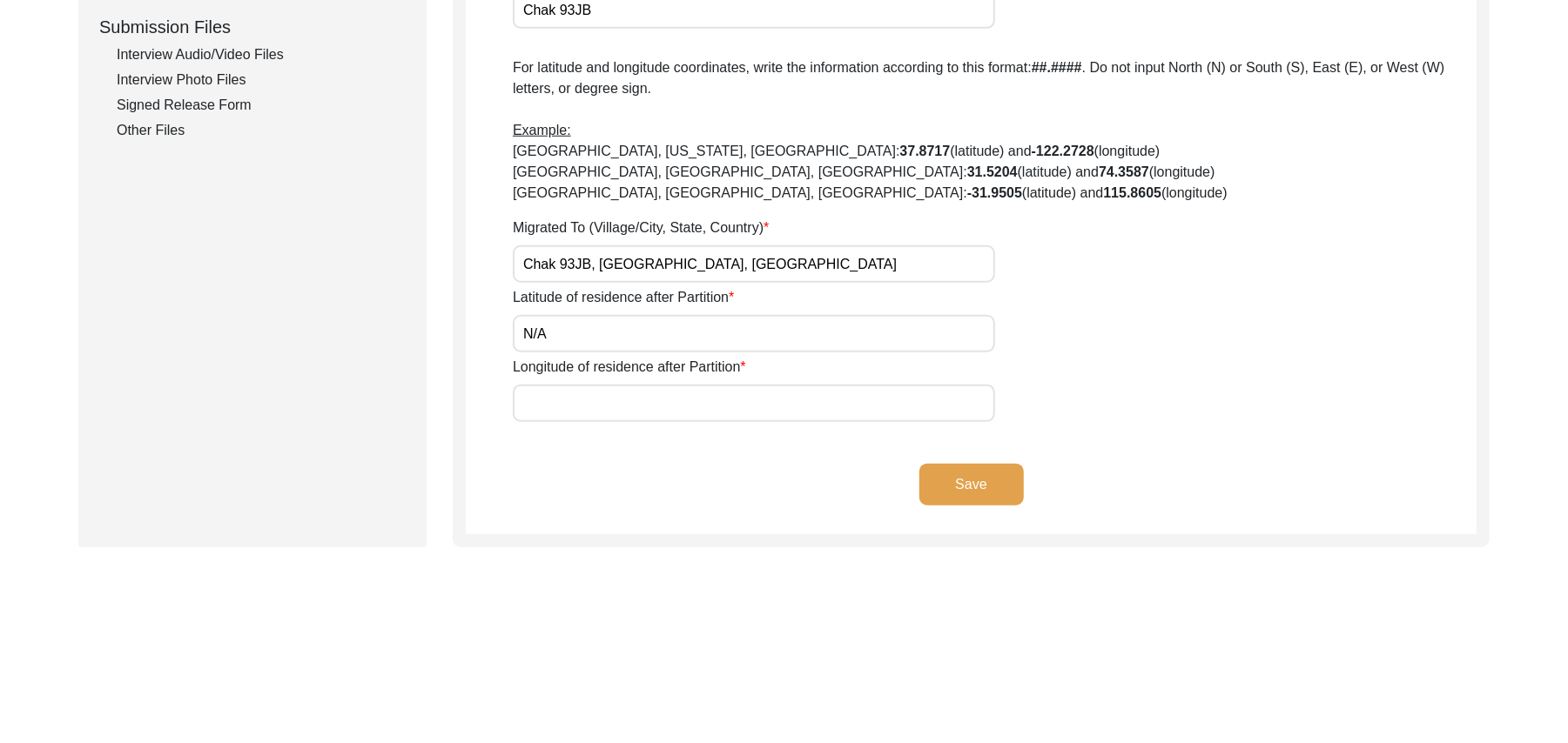
type input "N/A"
click at [614, 412] on input "Longitude of residence after Partition" at bounding box center [754, 404] width 482 height 38
paste input "N/A"
type input "N/A"
click at [995, 472] on button "Save" at bounding box center [971, 485] width 105 height 41
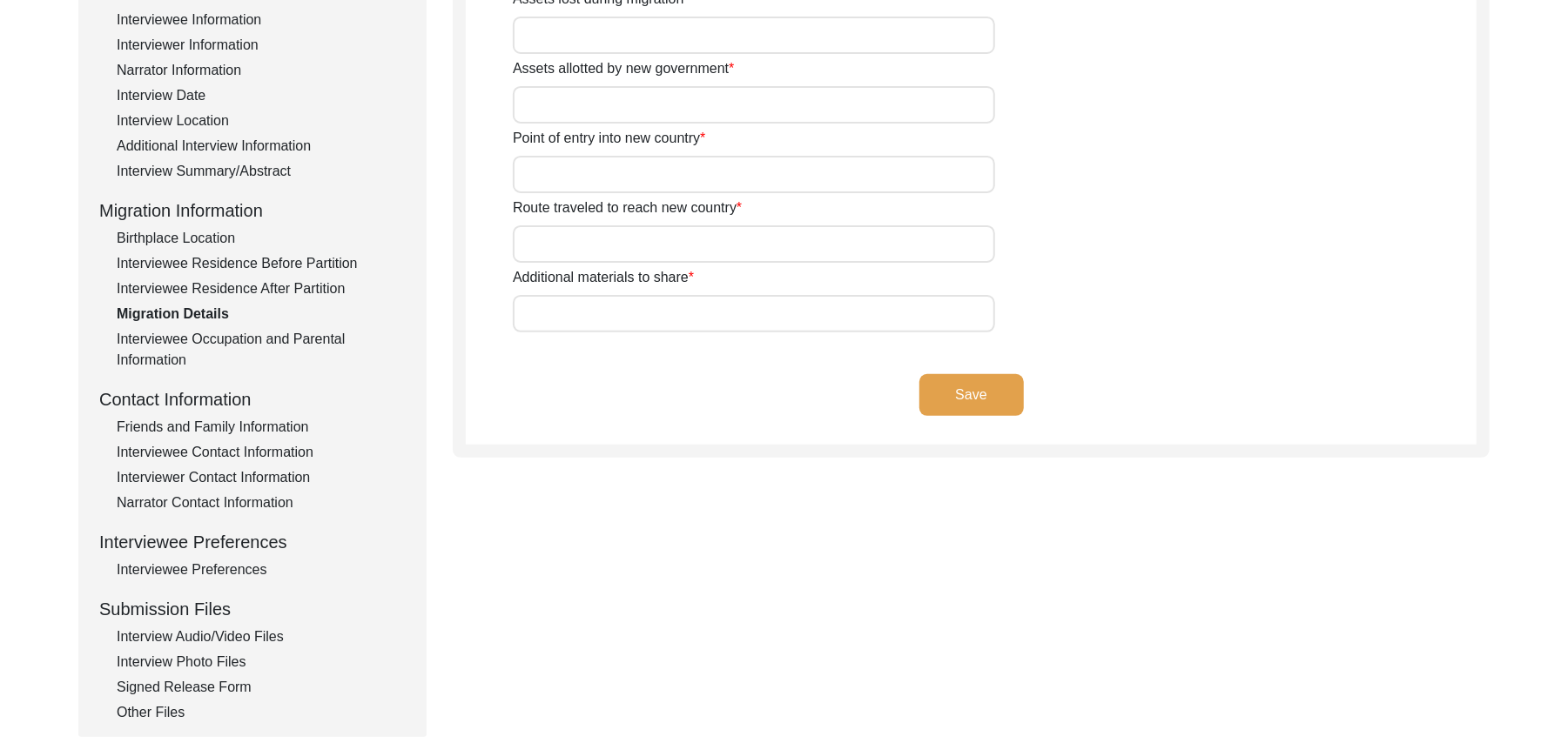
scroll to position [0, 0]
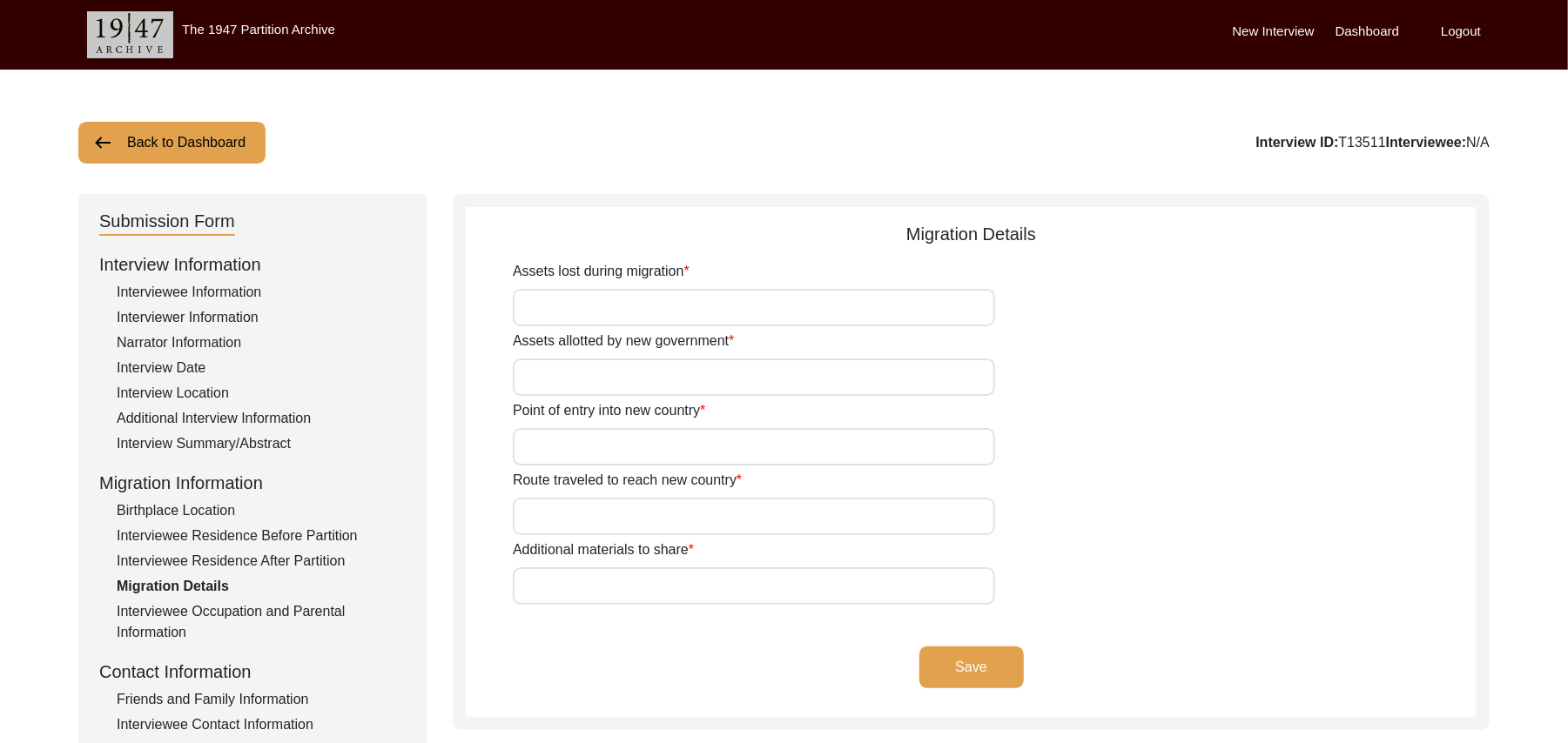
click at [701, 305] on input "Assets lost during migration" at bounding box center [754, 307] width 482 height 38
type input "l"
type input "Land, Home, animal"
click at [665, 376] on input "Assets allotted by new government" at bounding box center [754, 378] width 482 height 38
paste input "N/A"
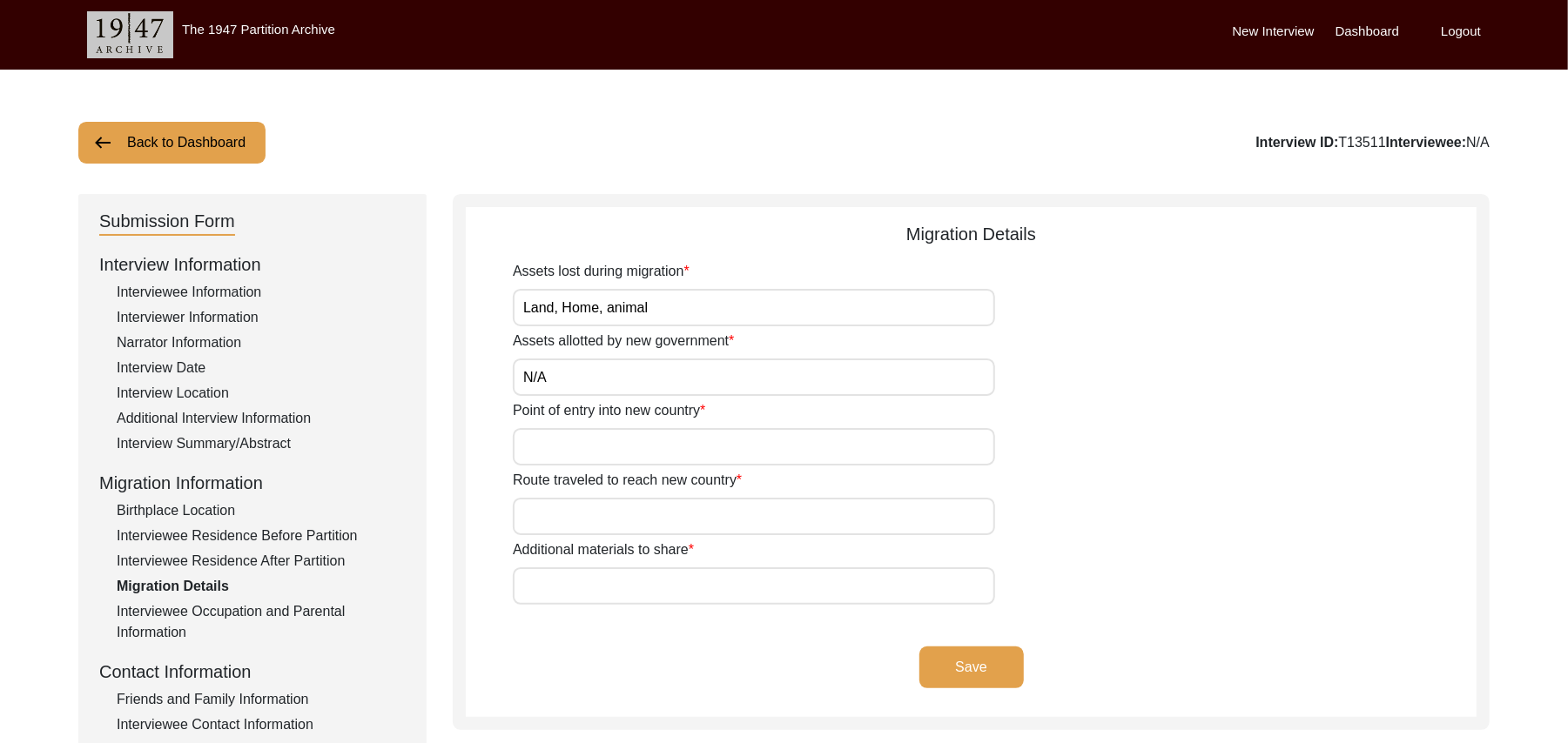
type input "N/A"
click at [620, 445] on input "Point of entry into new country" at bounding box center [754, 447] width 482 height 38
type input "Wagah"
click at [590, 524] on input "Route traveled to reach new country" at bounding box center [754, 517] width 482 height 38
type input "add"
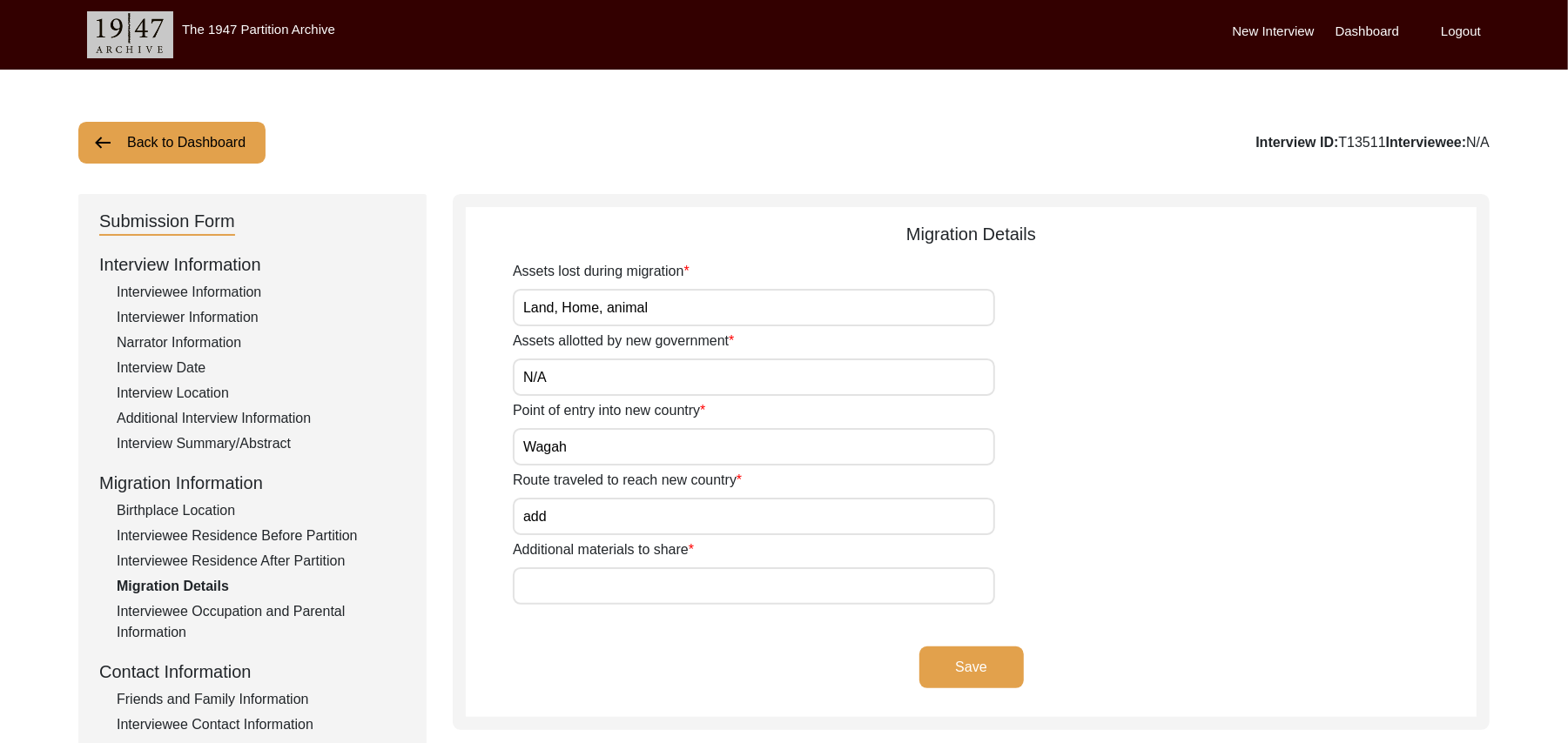
click at [583, 585] on input "Additional materials to share" at bounding box center [754, 586] width 482 height 38
paste input "N/A"
type input "N/A"
click at [950, 656] on button "Save" at bounding box center [971, 667] width 105 height 41
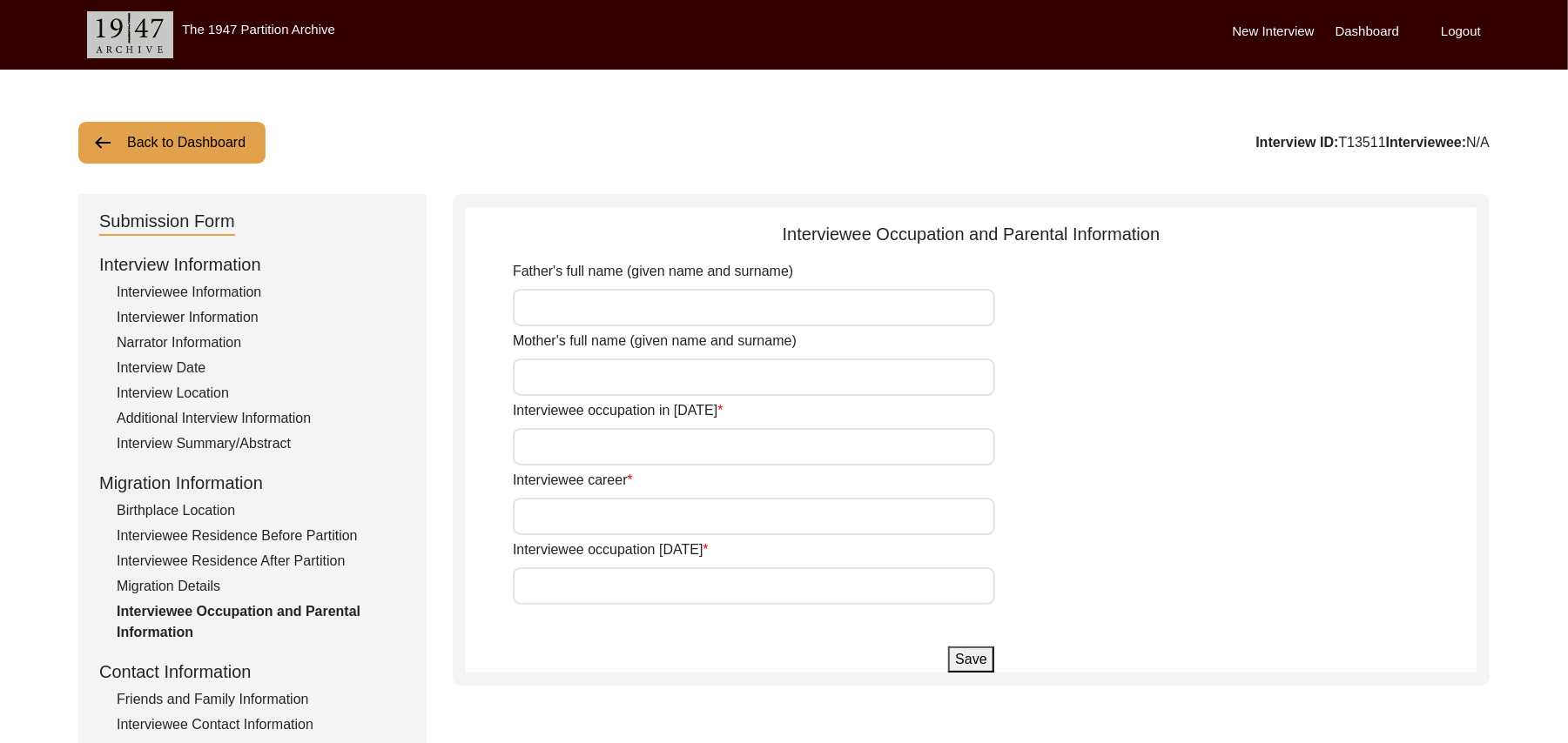
click at [606, 305] on input "Father's full name (given name and surname)" at bounding box center [754, 307] width 482 height 38
type input "Rukan Deen"
click at [587, 376] on input "Mother's full name (given name and surname)" at bounding box center [754, 378] width 482 height 38
type input "Shamon"
click at [591, 447] on input "Interviewee occupation in 1947" at bounding box center [754, 447] width 482 height 38
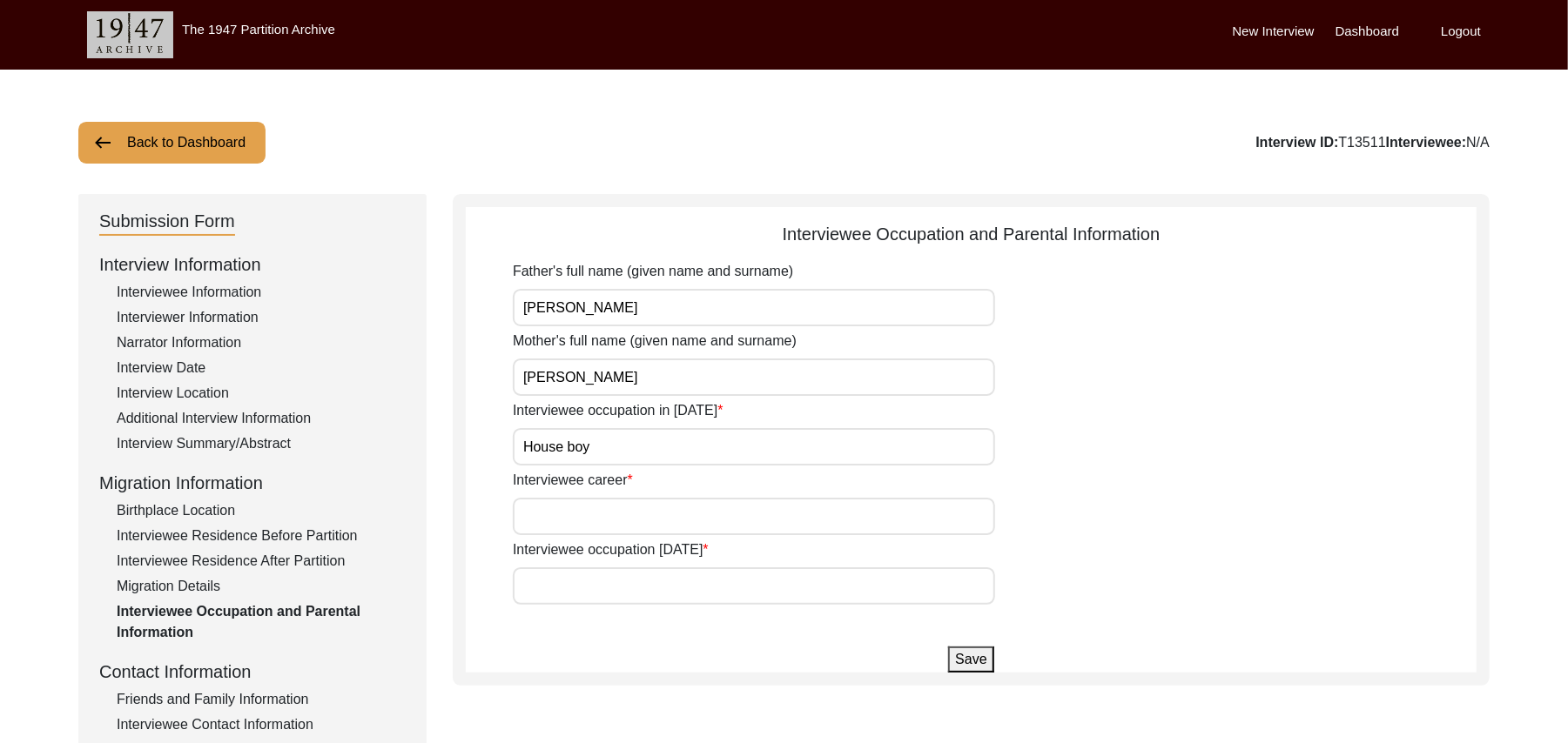
type input "House boy"
click at [603, 527] on input "Interviewee career" at bounding box center [754, 517] width 482 height 38
type input "Laborer"
click at [597, 595] on input "Interviewee occupation today" at bounding box center [754, 586] width 482 height 38
type input "Laborer"
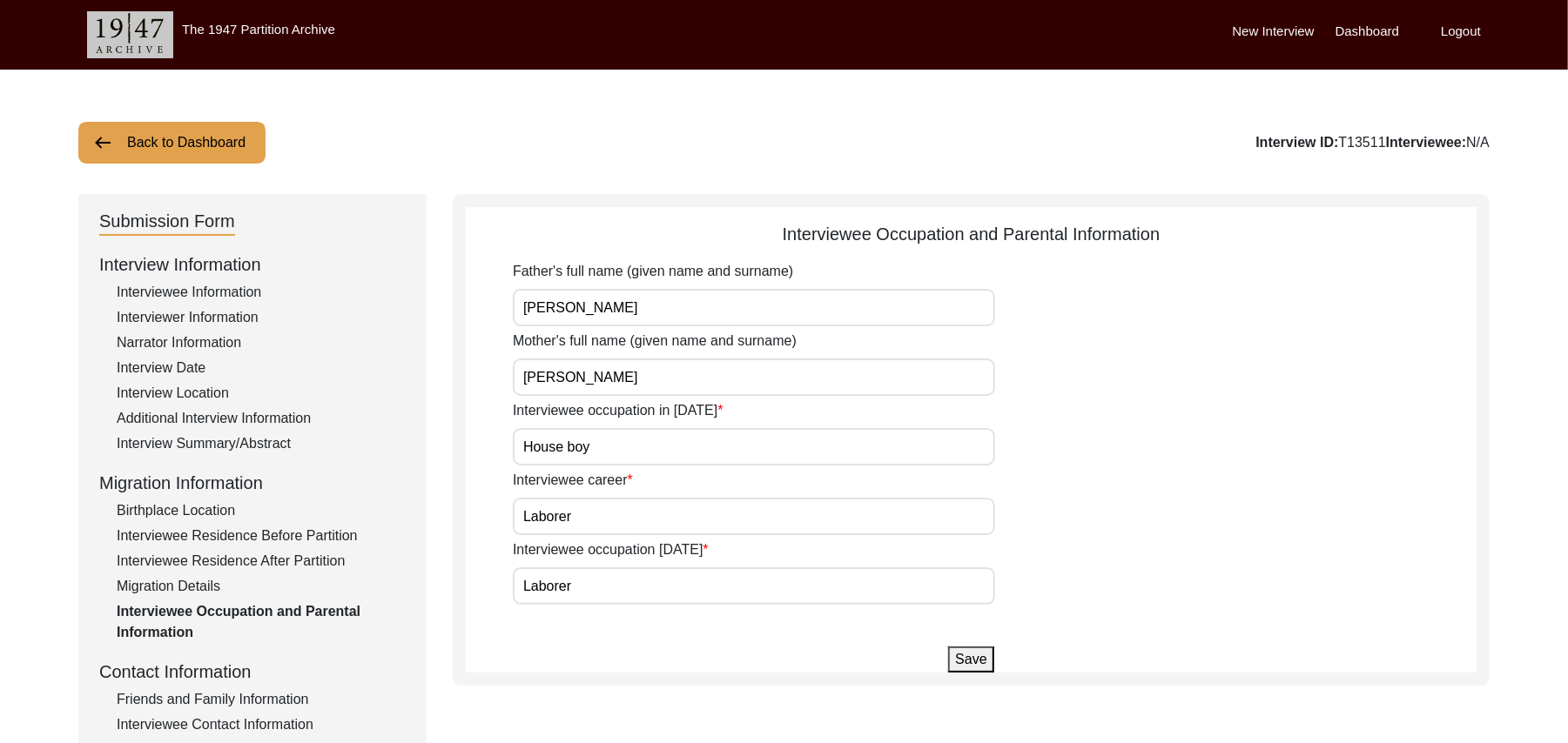
click at [973, 656] on button "Save" at bounding box center [970, 659] width 45 height 26
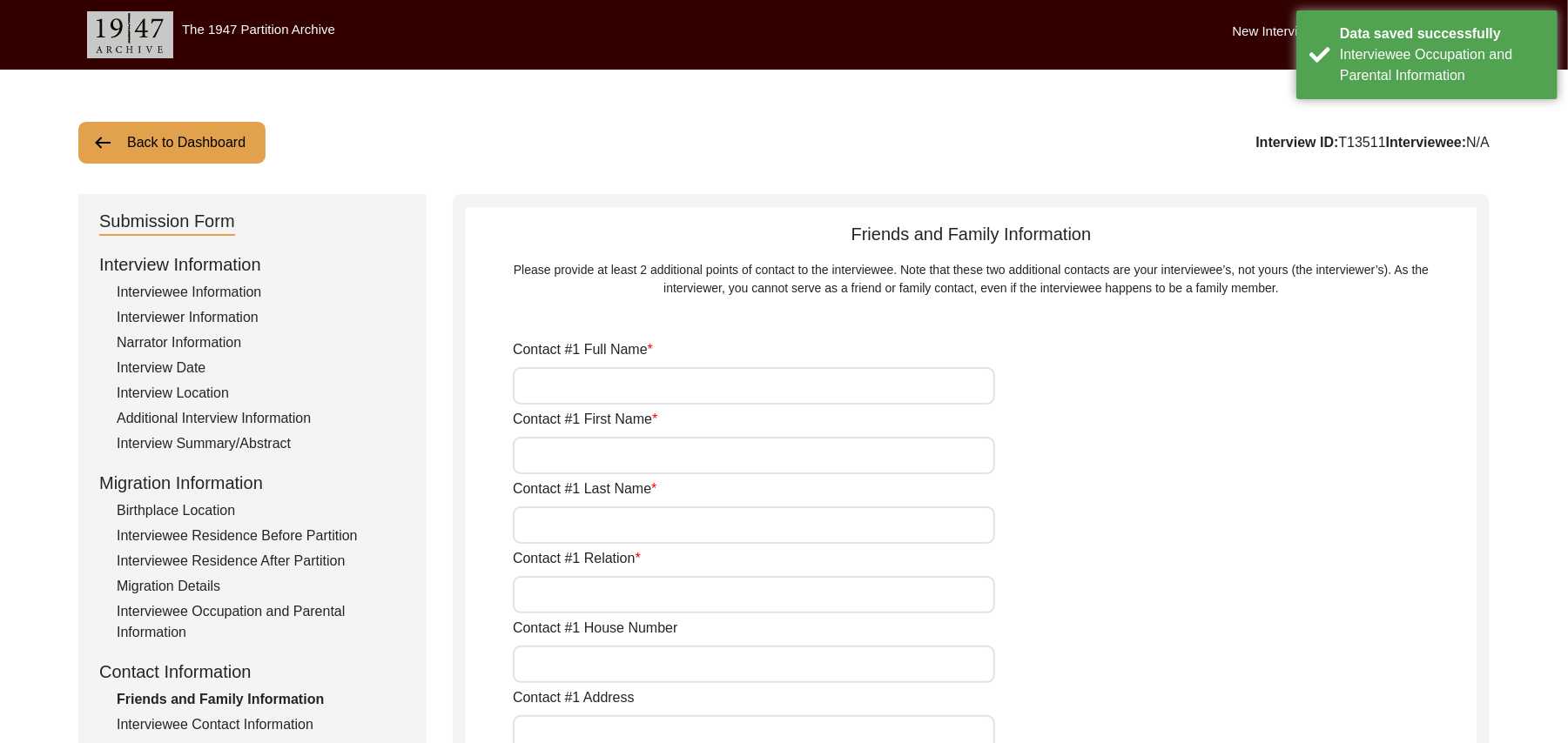
click at [592, 389] on input "Contact #1 Full Name" at bounding box center [754, 386] width 482 height 38
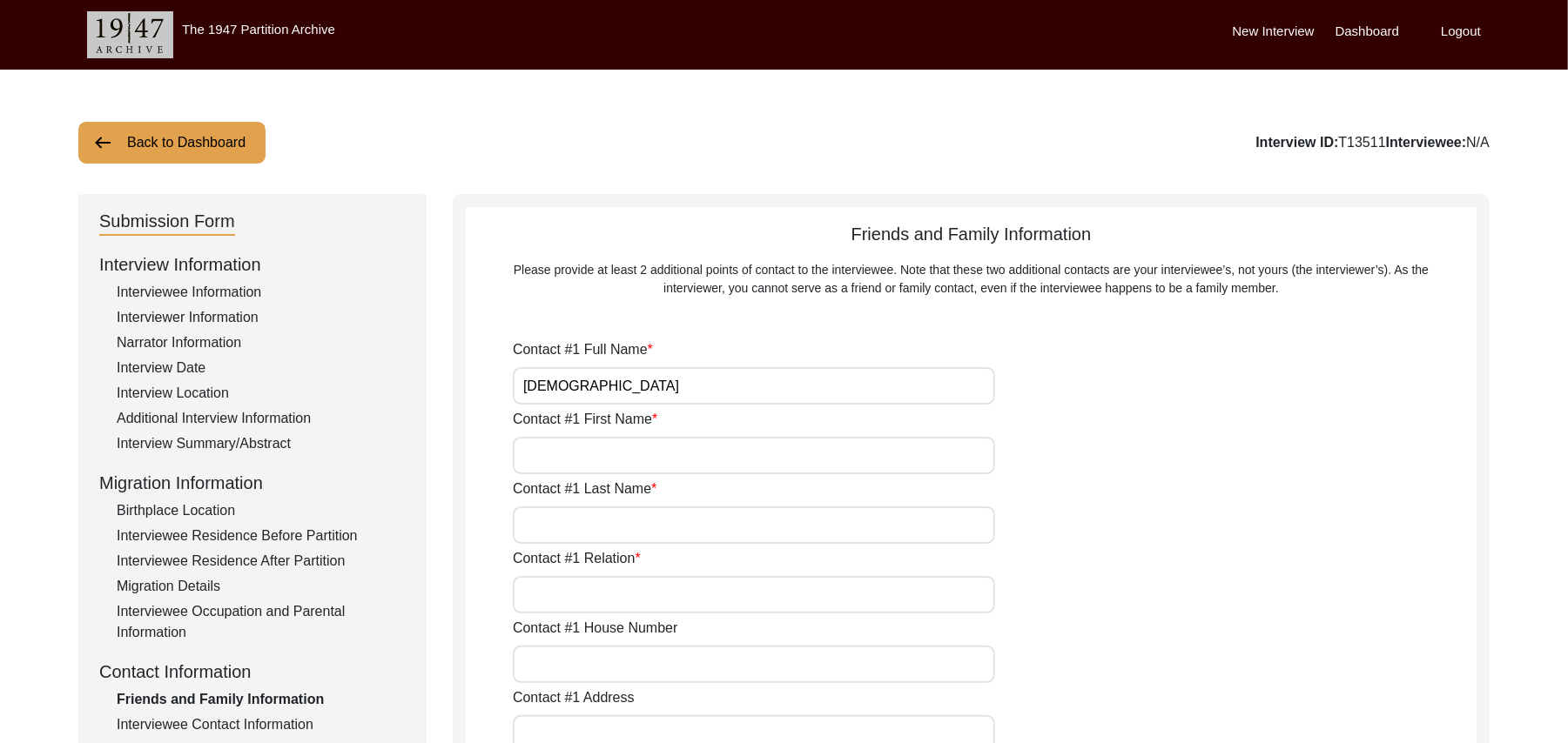
type input "[DEMOGRAPHIC_DATA]"
click at [580, 461] on input "Contact #1 First Name" at bounding box center [754, 456] width 482 height 38
type input "Iqbal"
click at [576, 520] on input "Contact #1 Last Name" at bounding box center [754, 526] width 482 height 38
click at [627, 390] on input "[DEMOGRAPHIC_DATA]" at bounding box center [754, 386] width 482 height 38
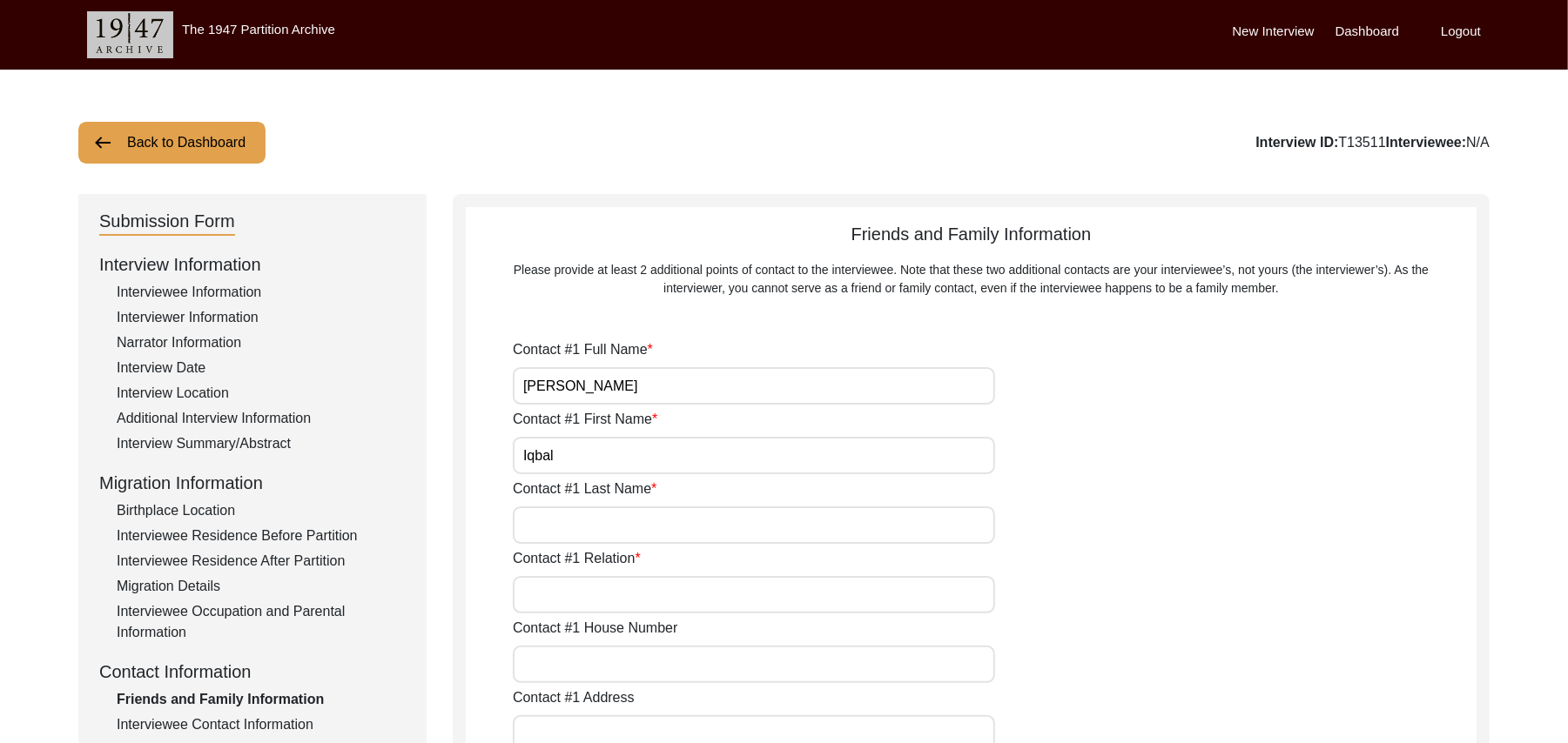
type input "Muhammad Iqbal"
click at [583, 457] on input "Iqbal" at bounding box center [754, 456] width 482 height 38
type input "I"
click at [550, 456] on input "Muhmmad" at bounding box center [754, 456] width 482 height 38
type input "[DEMOGRAPHIC_DATA]"
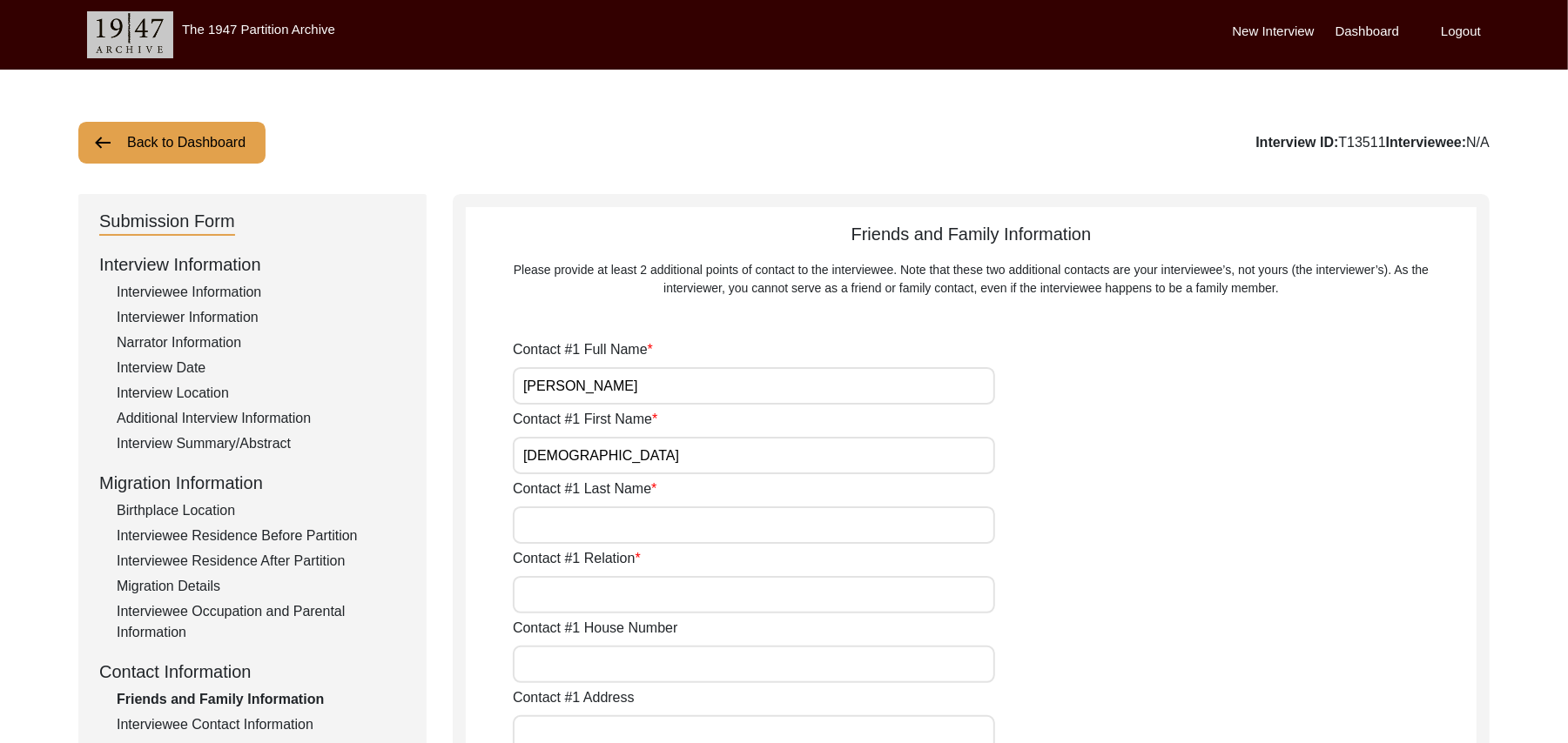
click at [585, 526] on input "Contact #1 Last Name" at bounding box center [754, 526] width 482 height 38
type input "Iqbal"
click at [591, 589] on input "Contact #1 Relation" at bounding box center [754, 595] width 482 height 38
type input "Son"
click at [592, 662] on input "Contact #1 House Number" at bounding box center [754, 665] width 482 height 38
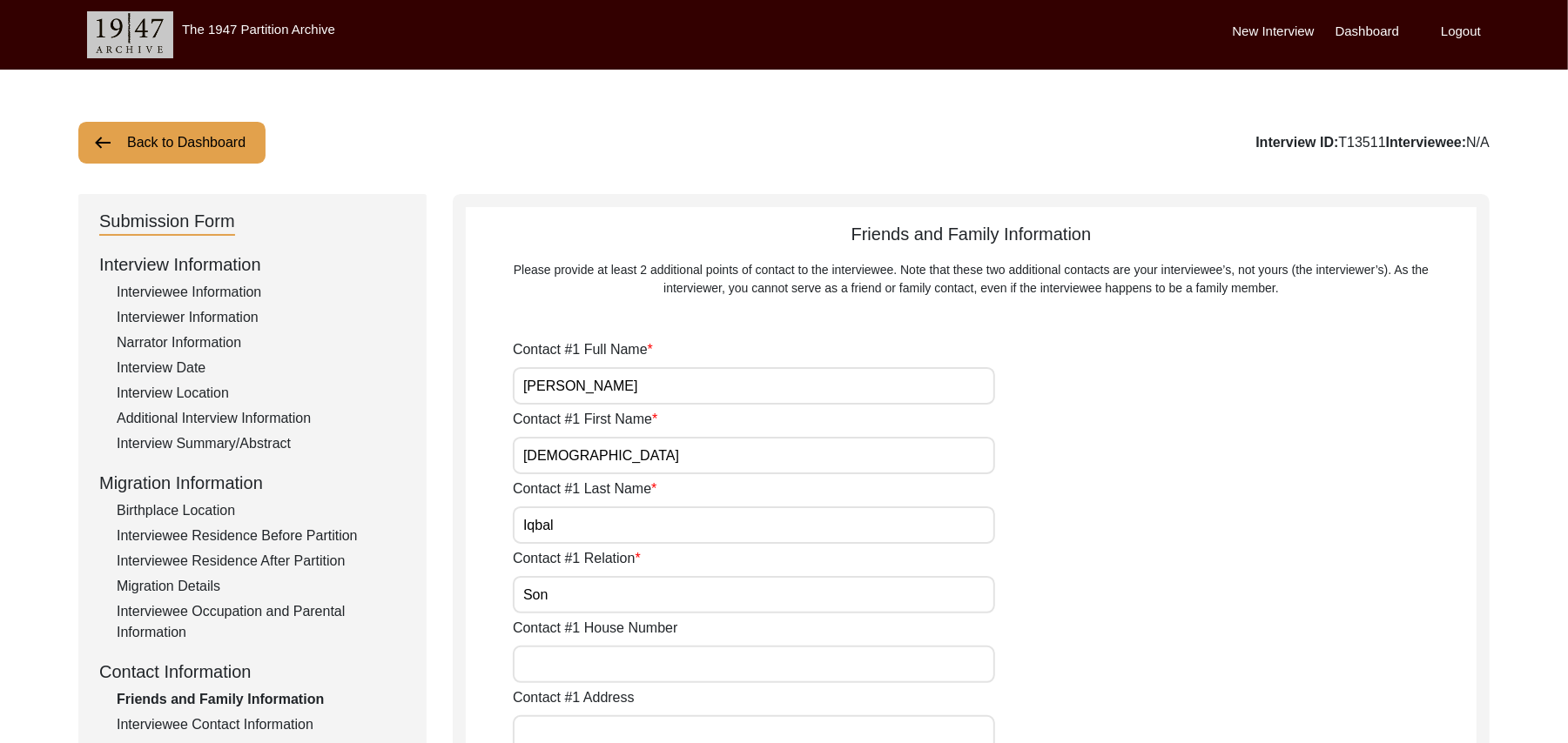
paste input "N/A"
type input "N/A"
click at [601, 724] on input "Contact #1 Address" at bounding box center [754, 735] width 482 height 38
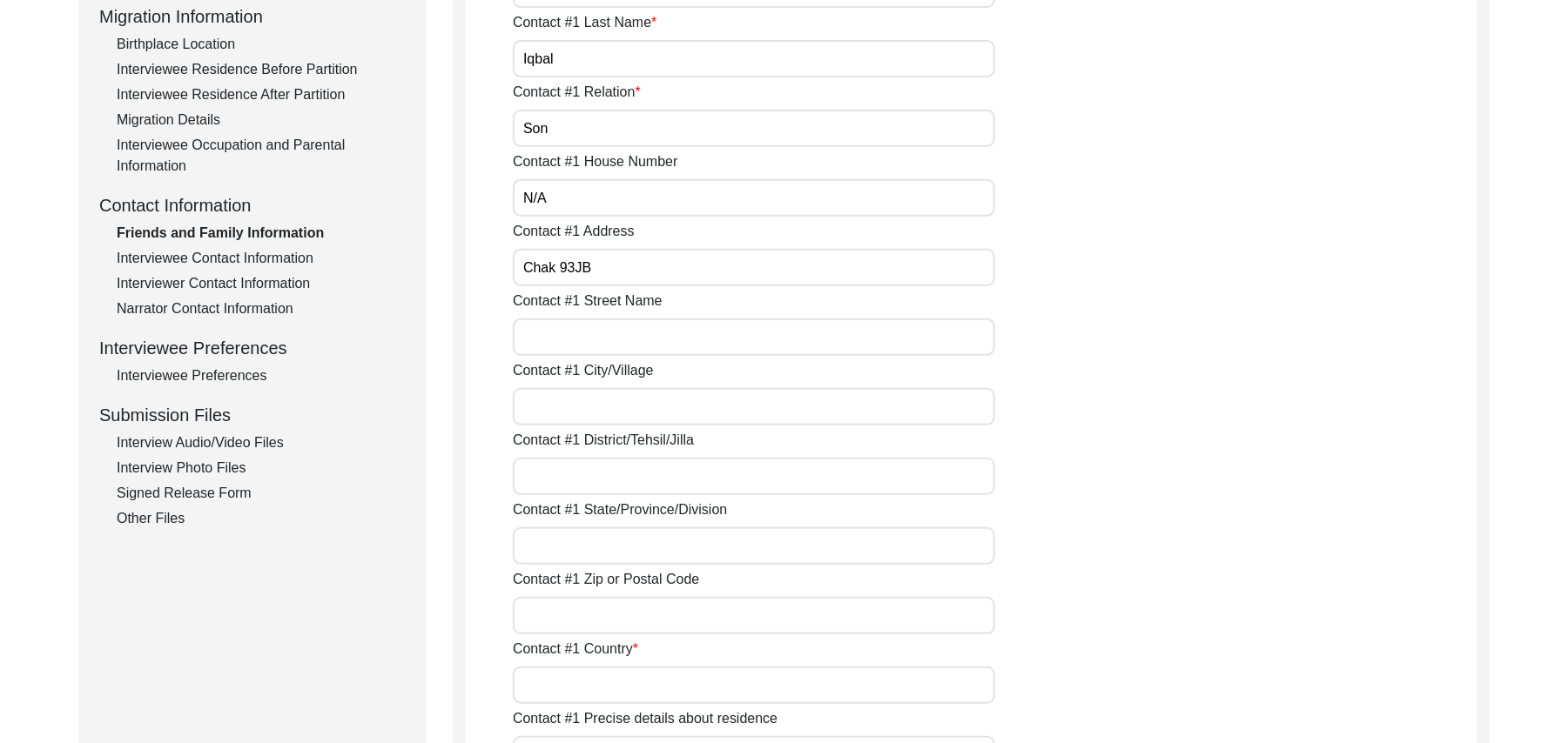
scroll to position [513, 0]
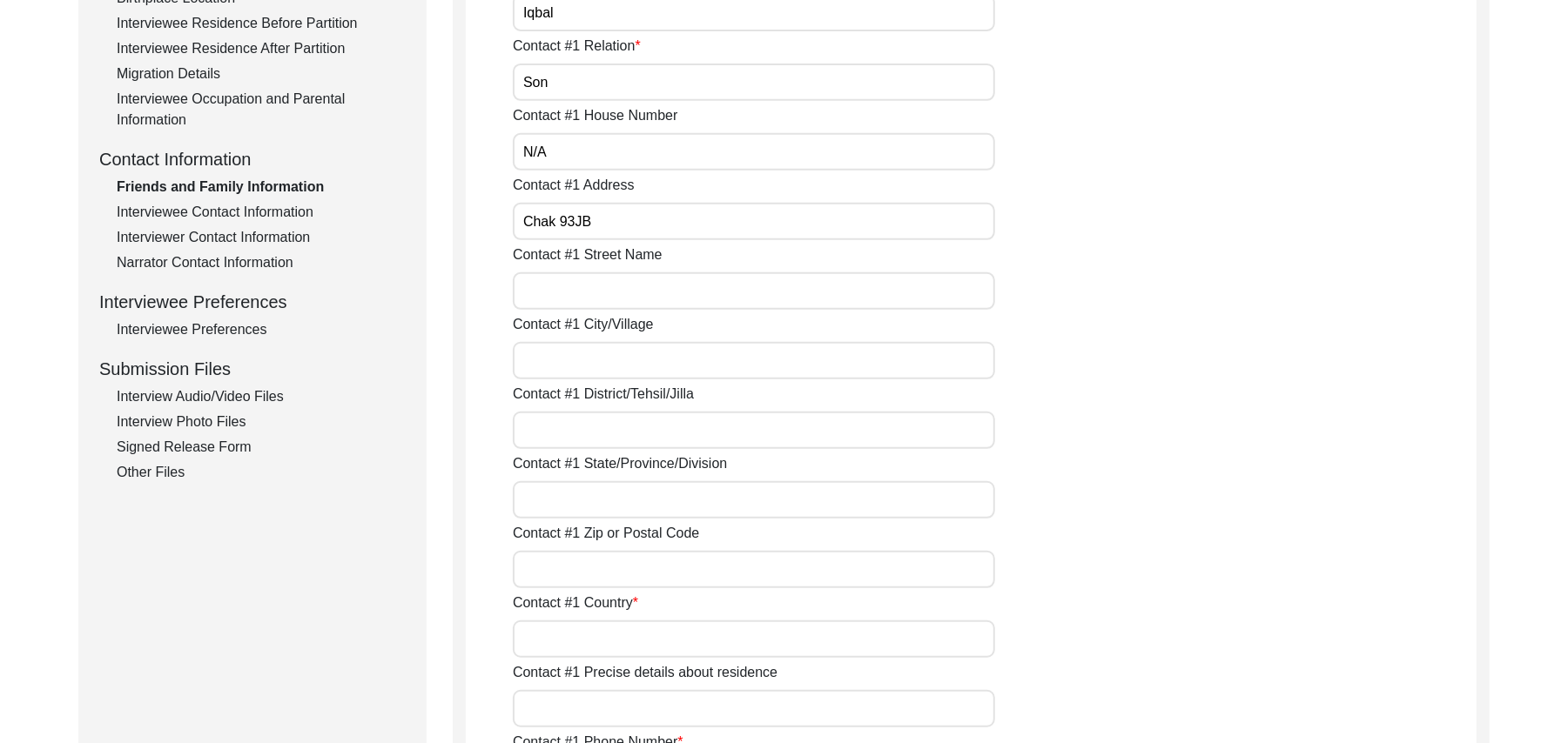
type input "Chak 93JB"
click at [684, 298] on input "Contact #1 Street Name" at bounding box center [754, 291] width 482 height 38
paste input "N/A"
type input "N/A"
click at [620, 364] on input "Contact #1 City/Village" at bounding box center [754, 361] width 482 height 38
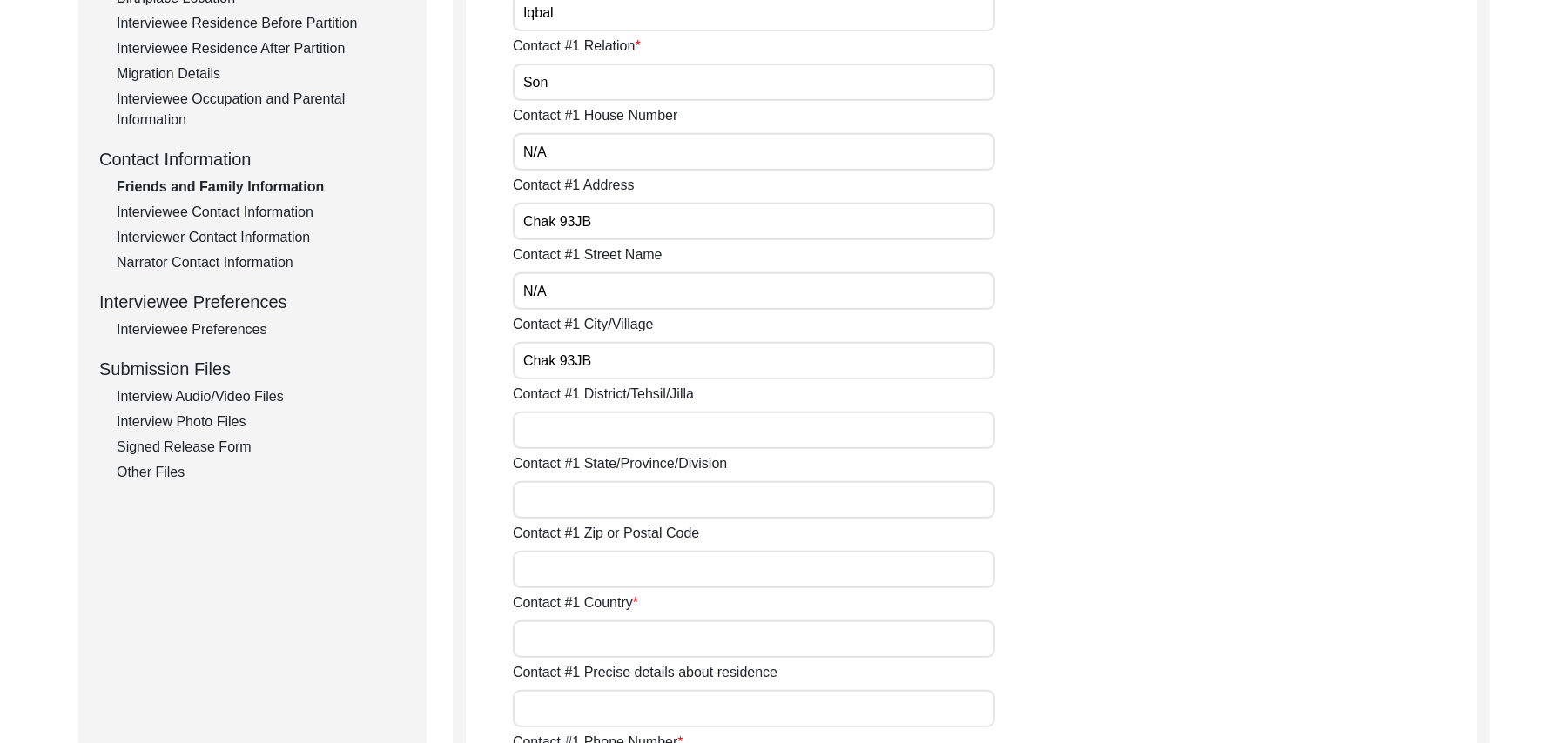
type input "Chak 93JB"
click at [587, 436] on input "Contact #1 District/Tehsil/Jilla" at bounding box center [754, 431] width 482 height 38
type input "Toba Tek Singh/ Gojra"
click at [591, 499] on input "Contact #1 State/Province/Division" at bounding box center [754, 500] width 482 height 38
type input "Punjab"
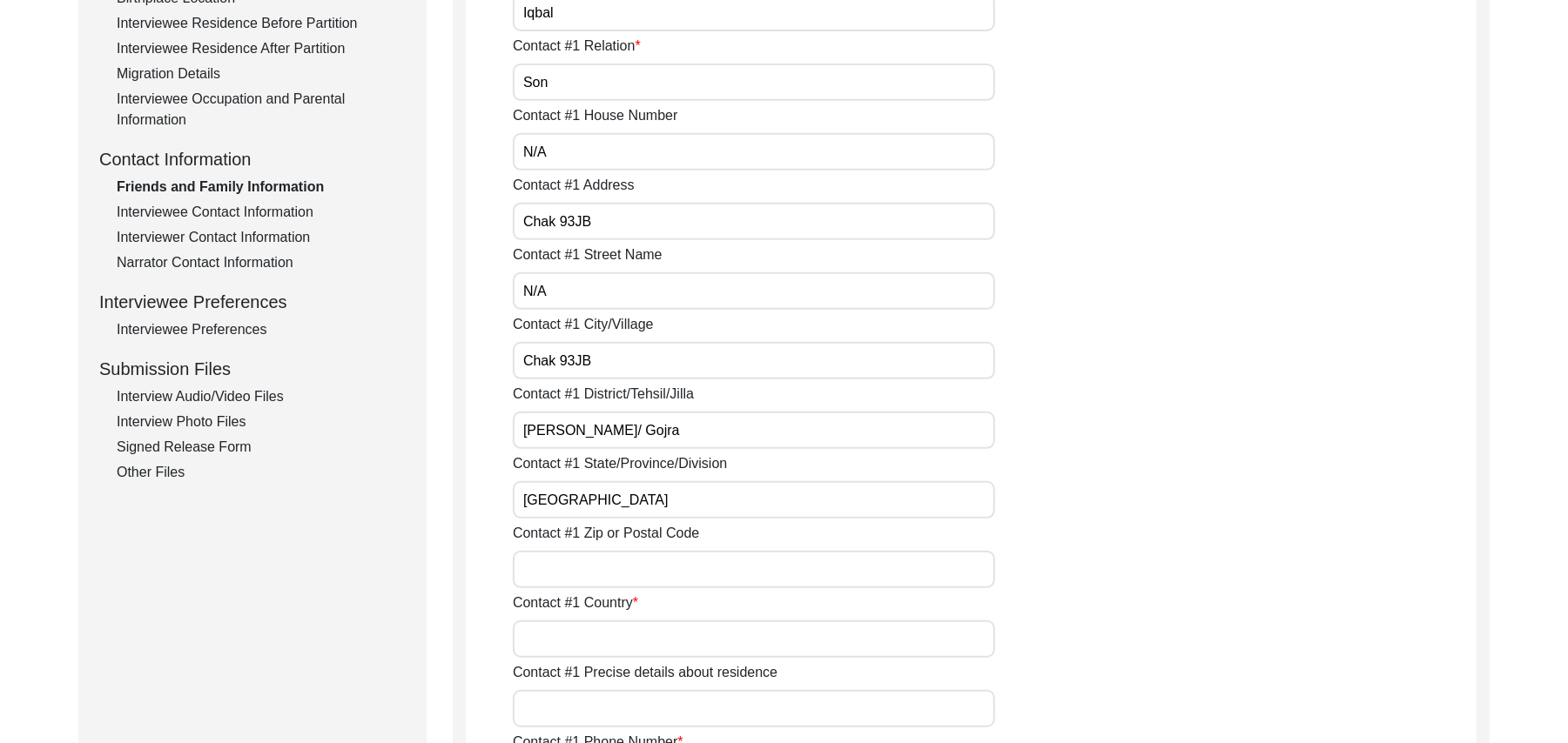
click at [575, 575] on input "Contact #1 Zip or Postal Code" at bounding box center [754, 570] width 482 height 38
type input "36120"
click at [572, 641] on input "Contact #1 Country" at bounding box center [754, 639] width 482 height 38
type input "Pakistan"
click at [582, 705] on input "Contact #1 Precise details about residence" at bounding box center [754, 710] width 482 height 38
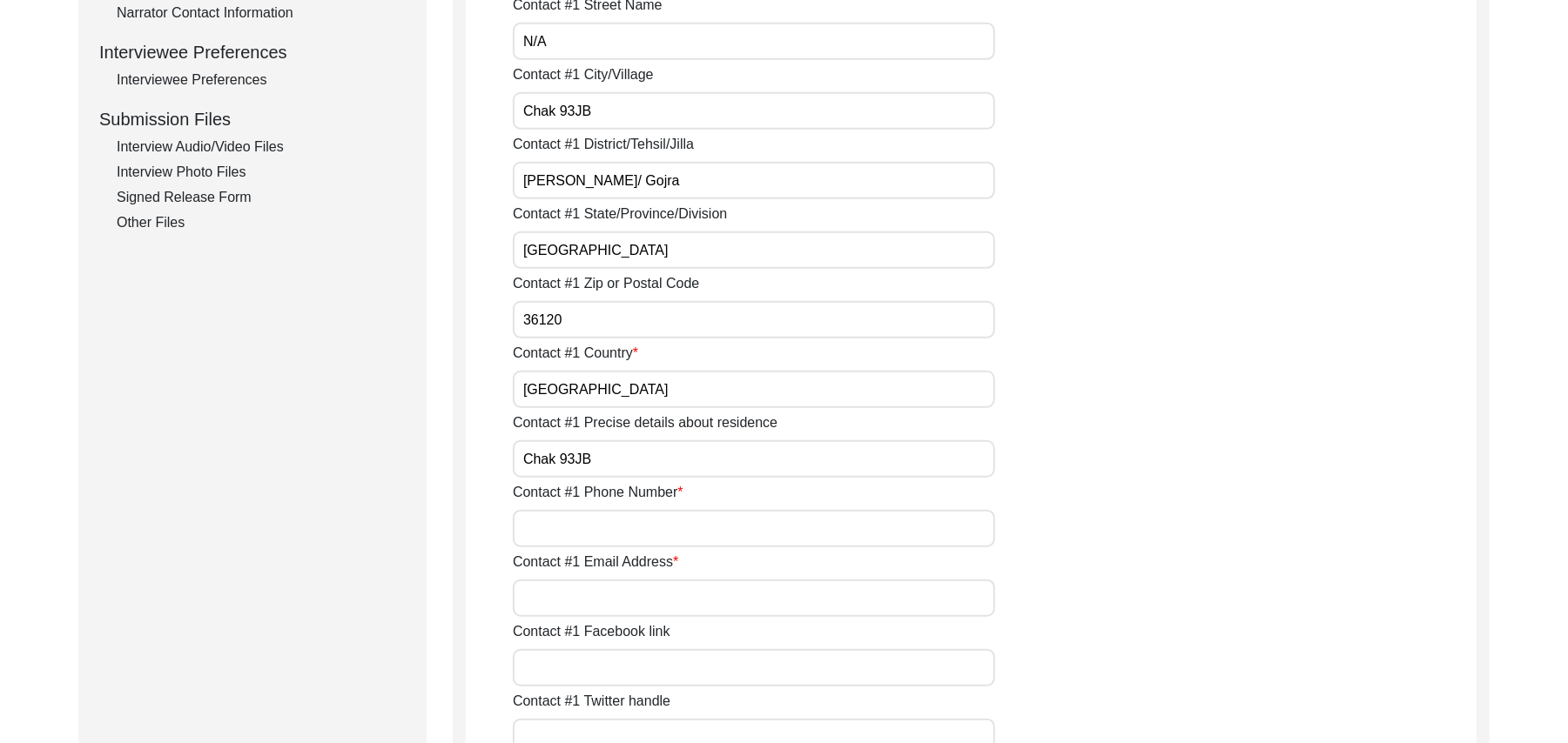
scroll to position [948, 0]
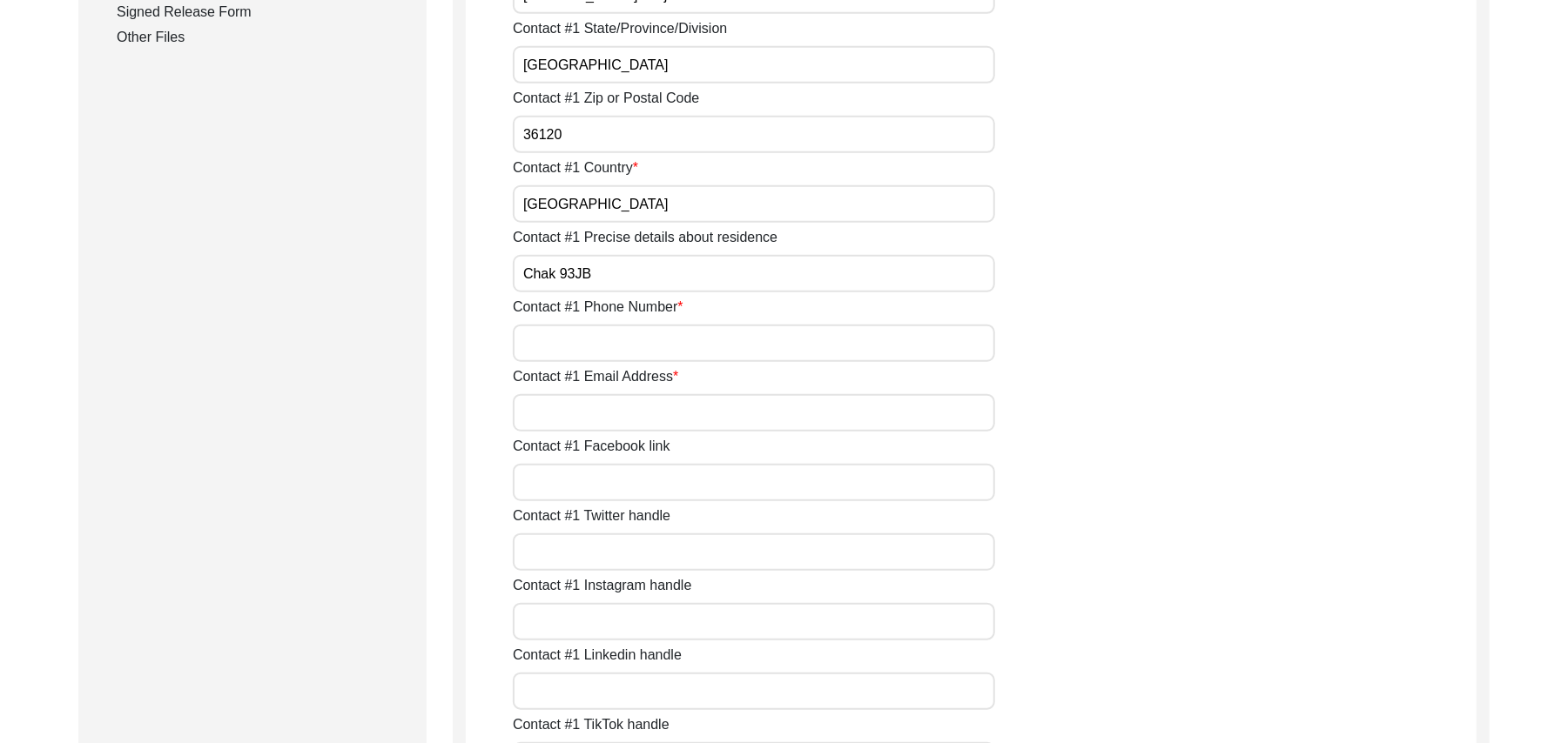
type input "Chak 93JB"
click at [780, 352] on input "Contact #1 Phone Number" at bounding box center [754, 344] width 482 height 38
type input "03046684794"
click at [739, 409] on input "Contact #1 Email Address" at bounding box center [754, 413] width 482 height 38
paste input "N/A"
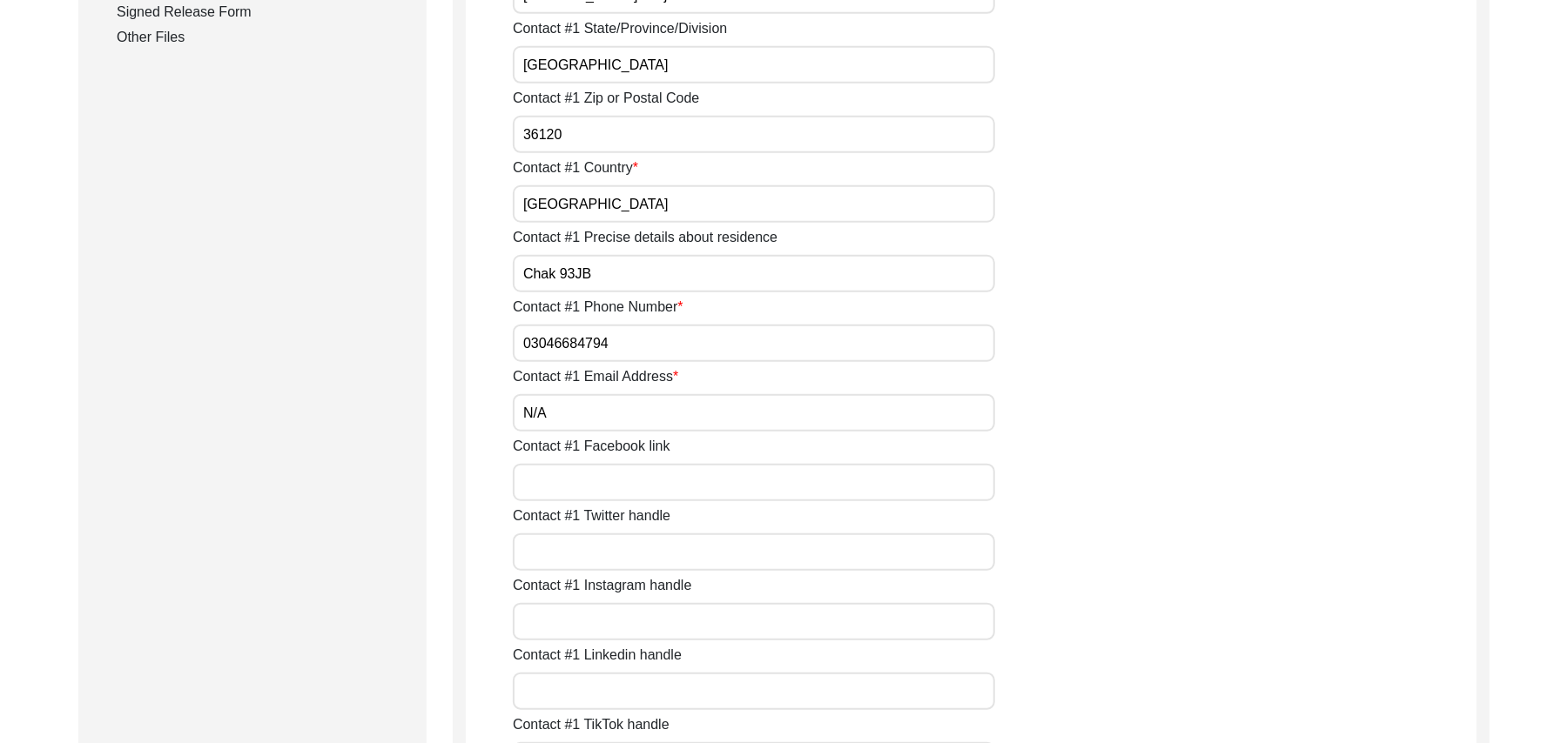
type input "N/A"
click at [677, 491] on input "Contact #1 Facebook link" at bounding box center [754, 483] width 482 height 38
paste input "N/A"
type input "N/A"
click at [658, 545] on input "Contact #1 Twitter handle" at bounding box center [754, 553] width 482 height 38
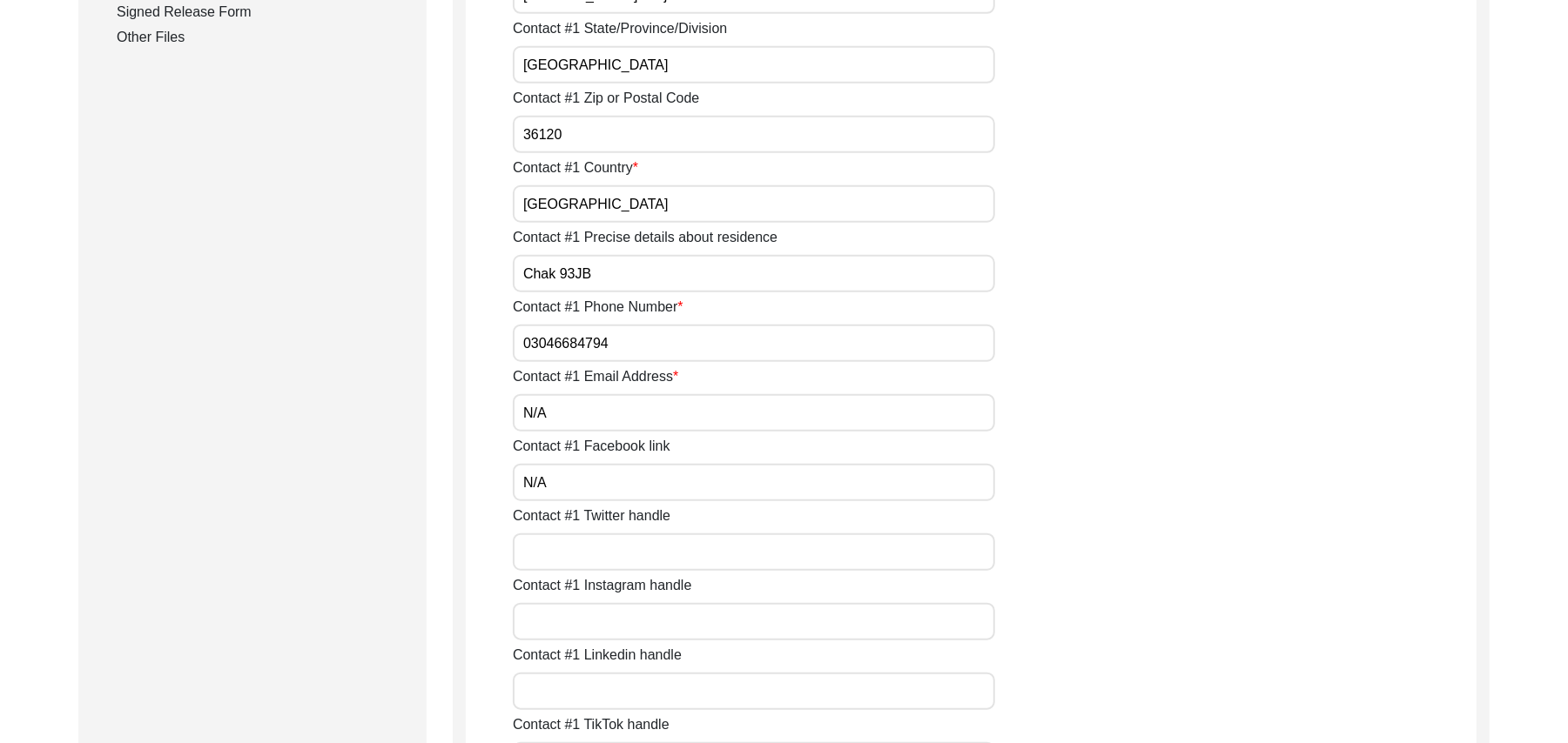
paste input "N/A"
type input "N/A"
click at [635, 628] on input "Contact #1 Instagram handle" at bounding box center [754, 622] width 482 height 38
paste input "N/A"
type input "N/A"
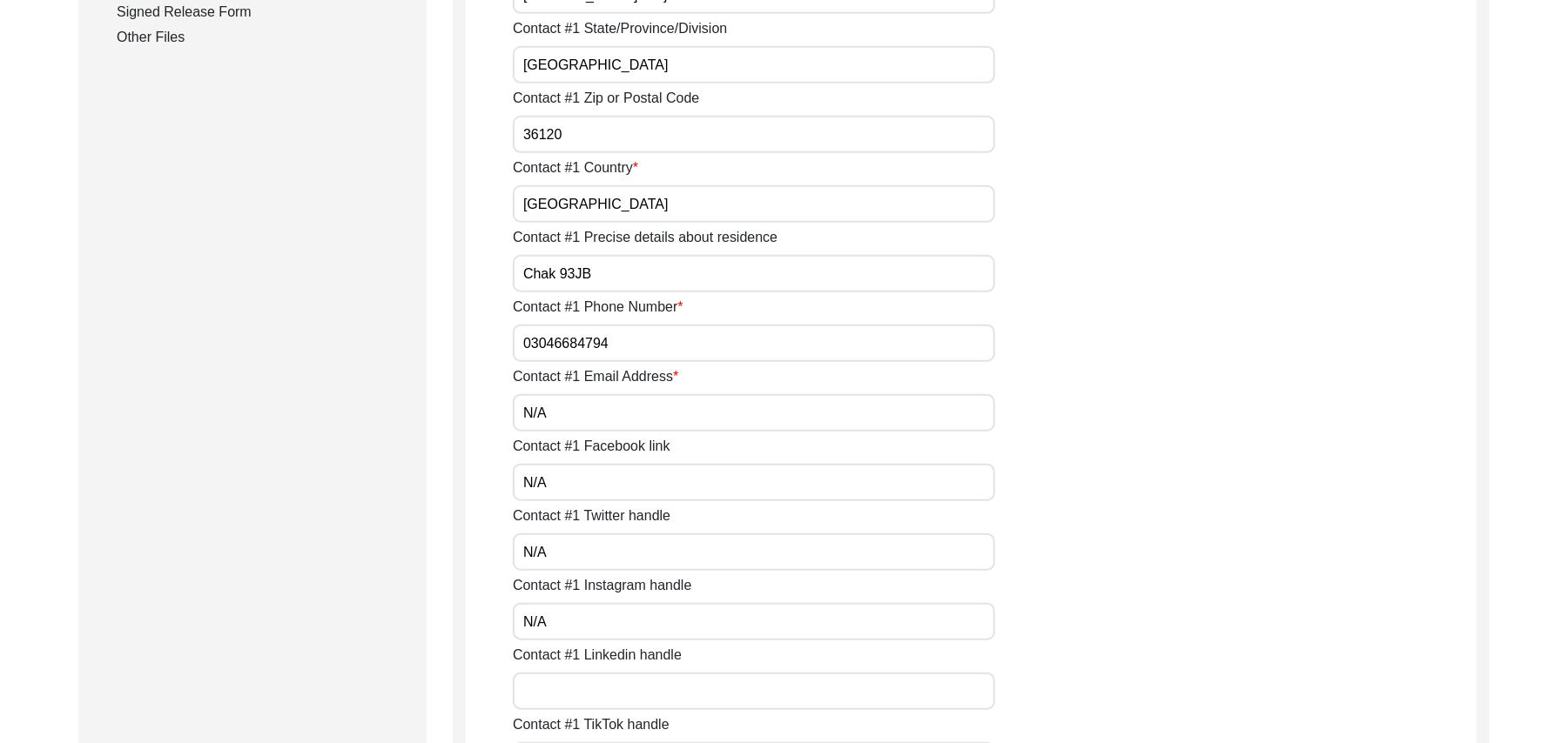
click at [630, 683] on input "Contact #1 Linkedin handle" at bounding box center [754, 692] width 482 height 38
paste input "N/A"
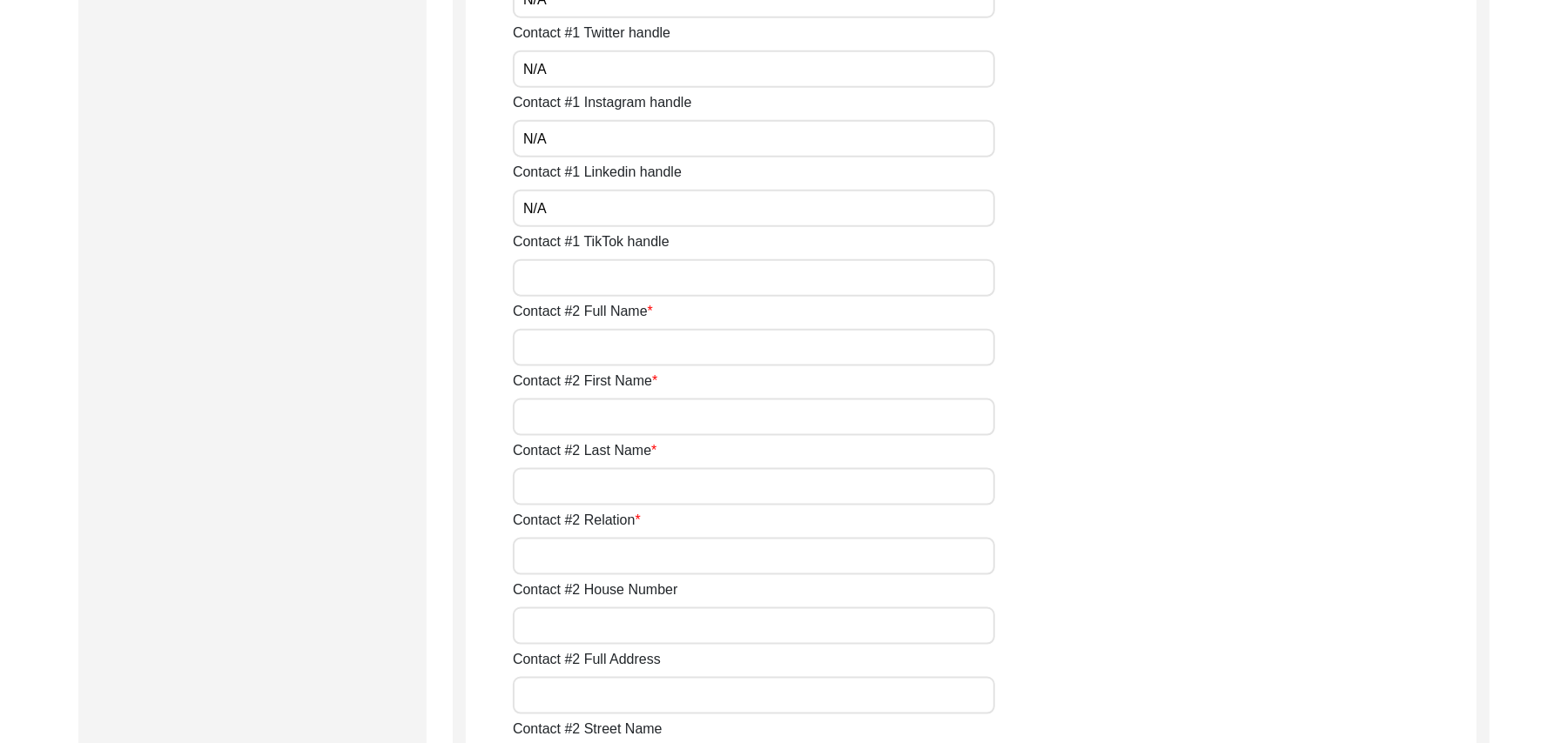
scroll to position [1492, 0]
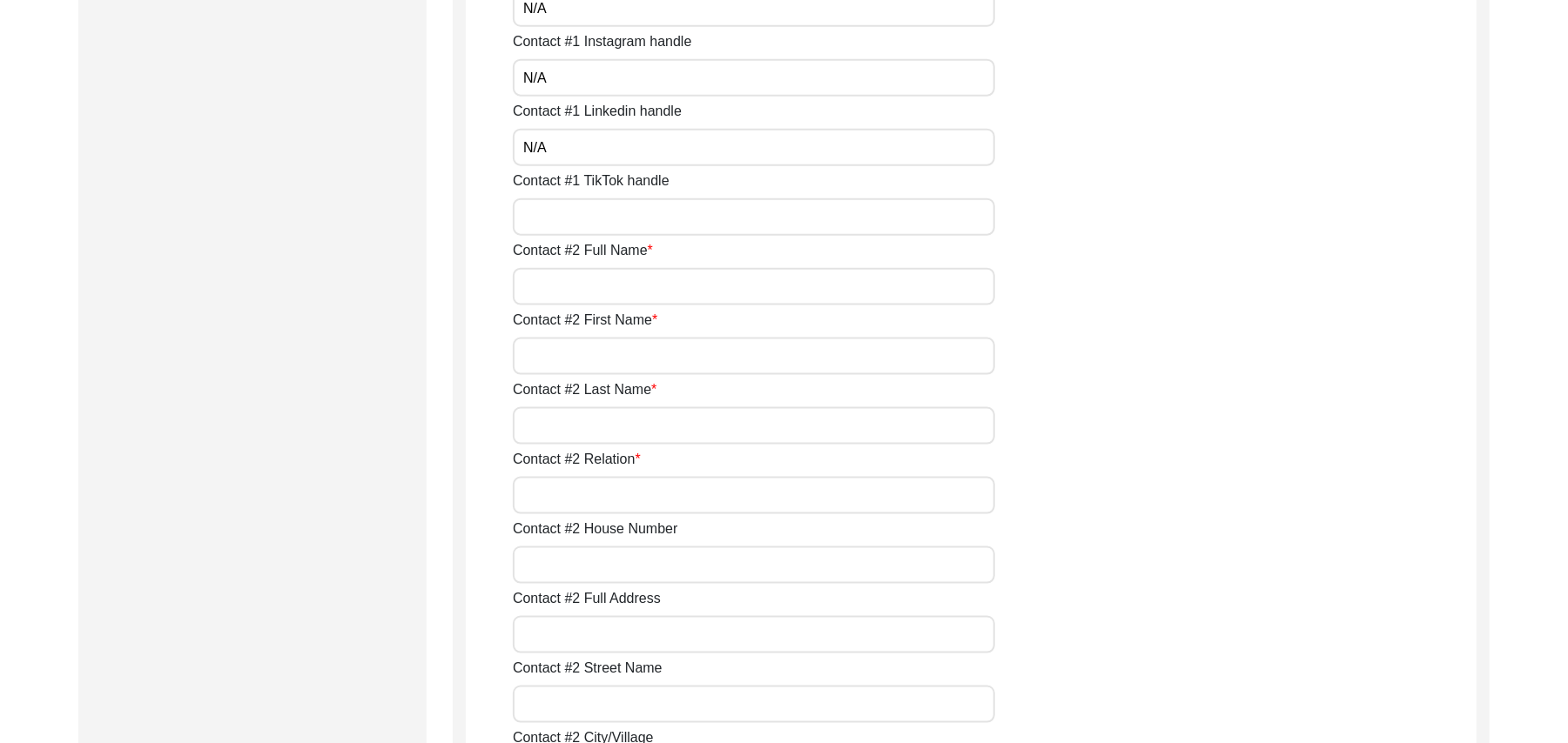
type input "N/A"
click at [691, 226] on input "Contact #1 TikTok handle" at bounding box center [754, 217] width 482 height 38
paste input "N/A"
type input "N/A"
click at [662, 283] on input "Contact #2 Full Name" at bounding box center [754, 287] width 482 height 38
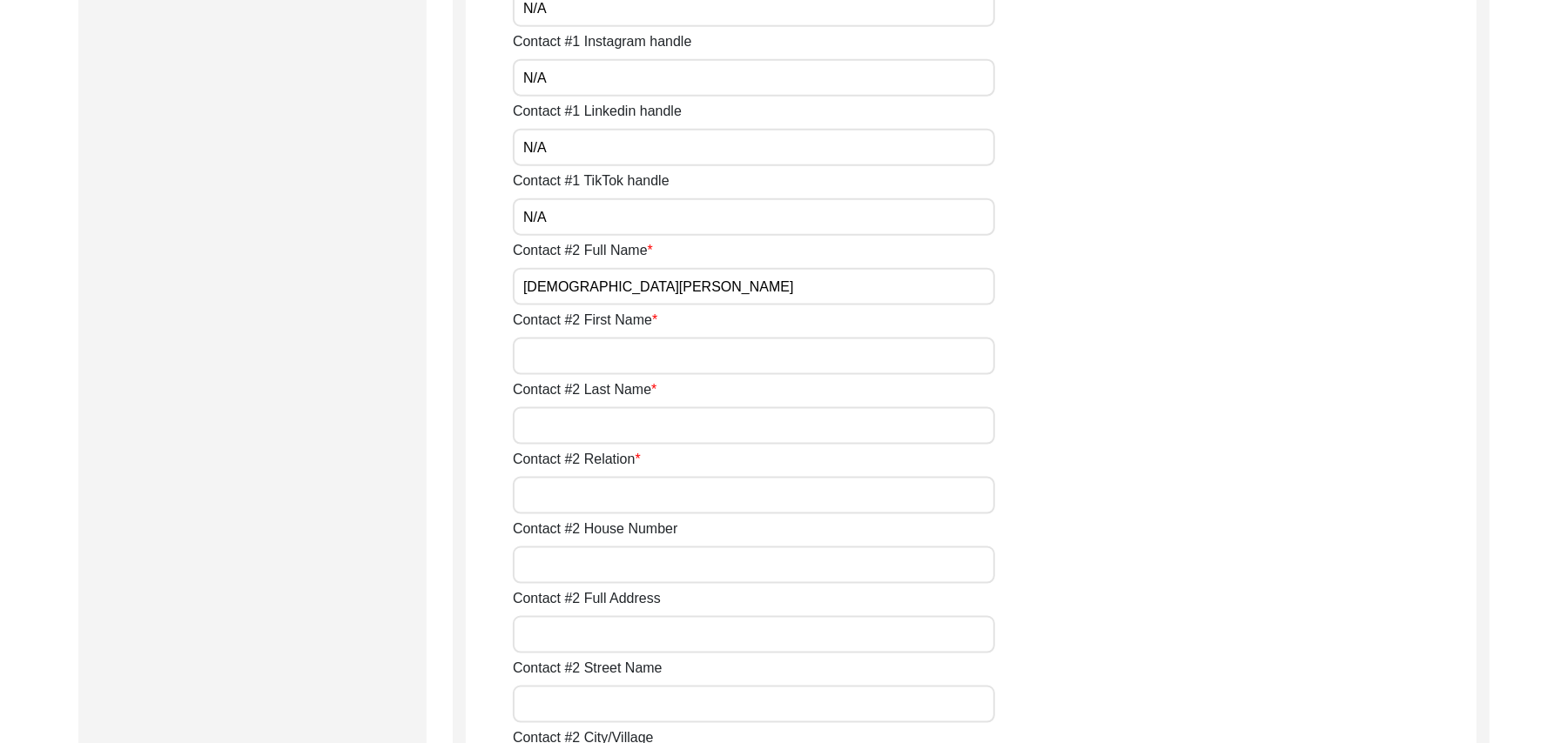
type input "Muhammad Usman"
click at [641, 348] on input "Contact #2 First Name" at bounding box center [754, 357] width 482 height 38
type input "[DEMOGRAPHIC_DATA]"
click at [616, 432] on input "Contact #2 Last Name" at bounding box center [754, 427] width 482 height 38
type input "Usman"
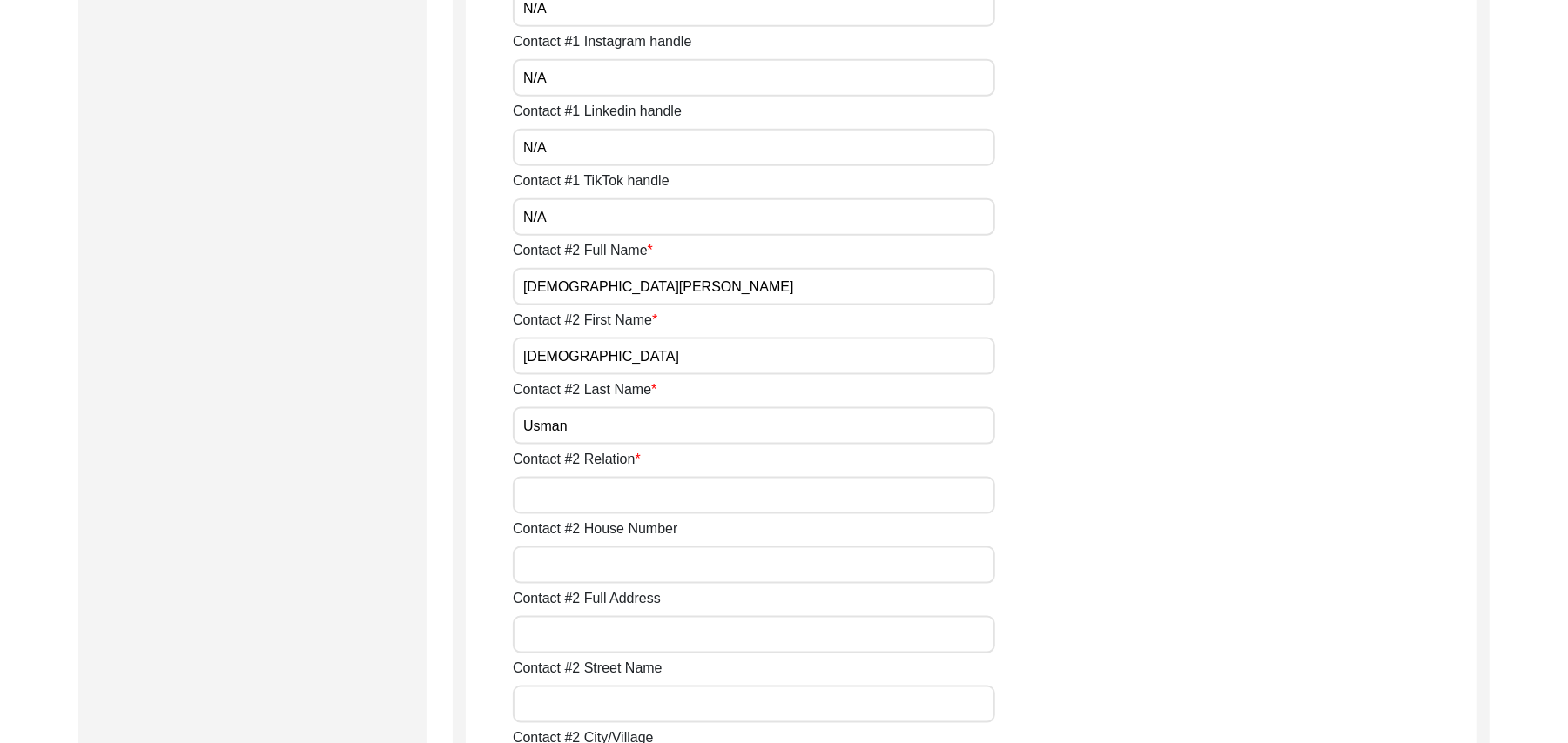
click at [615, 498] on input "Contact #2 Relation" at bounding box center [754, 496] width 482 height 38
type input "Grandson"
click at [611, 565] on input "Contact #2 House Number" at bounding box center [754, 565] width 482 height 38
paste input "N/A"
type input "N/A"
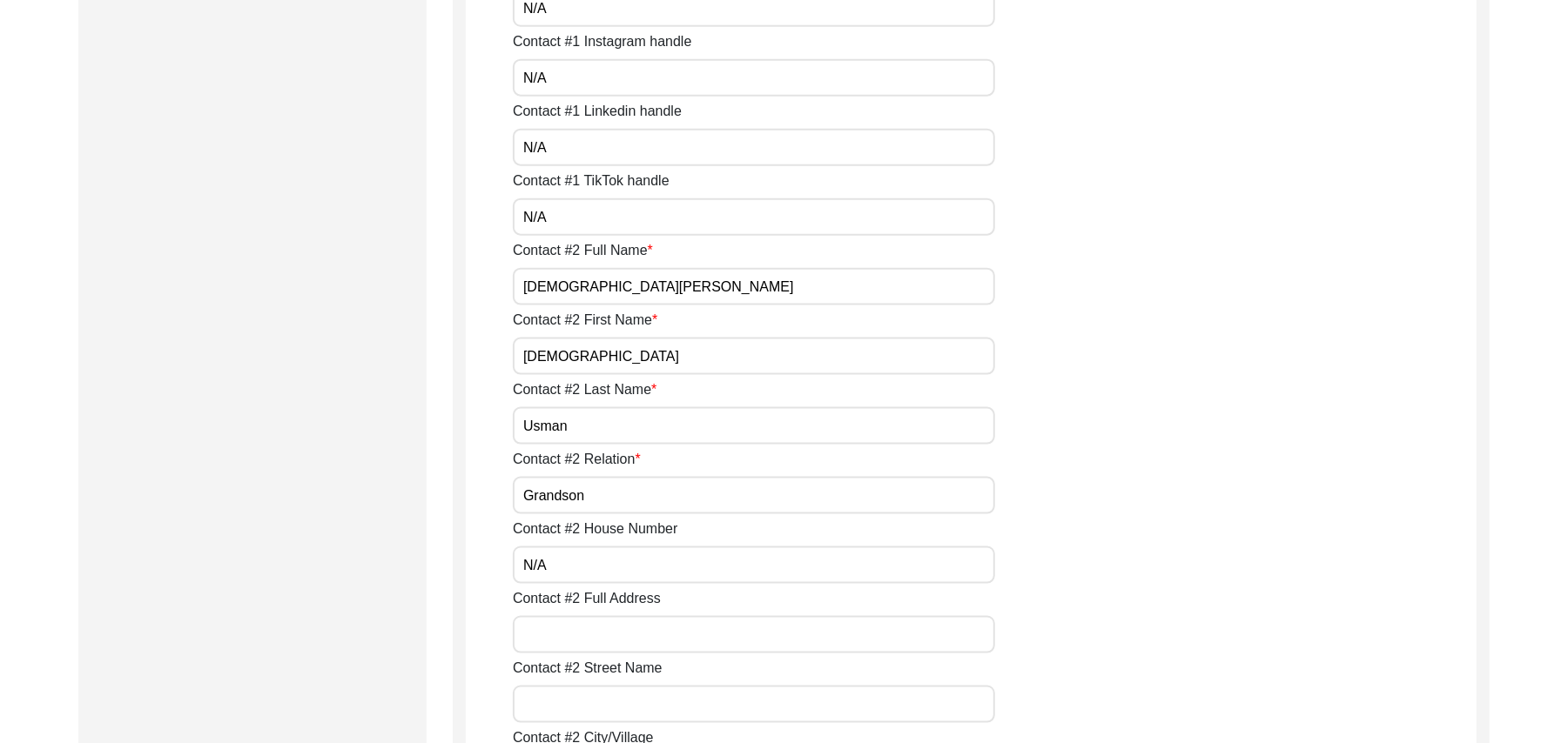
click at [603, 618] on input "Contact #2 Full Address" at bounding box center [754, 635] width 482 height 38
type input "Chak 93JB"
click at [595, 703] on input "Contact #2 Street Name" at bounding box center [754, 705] width 482 height 38
paste input "N/A"
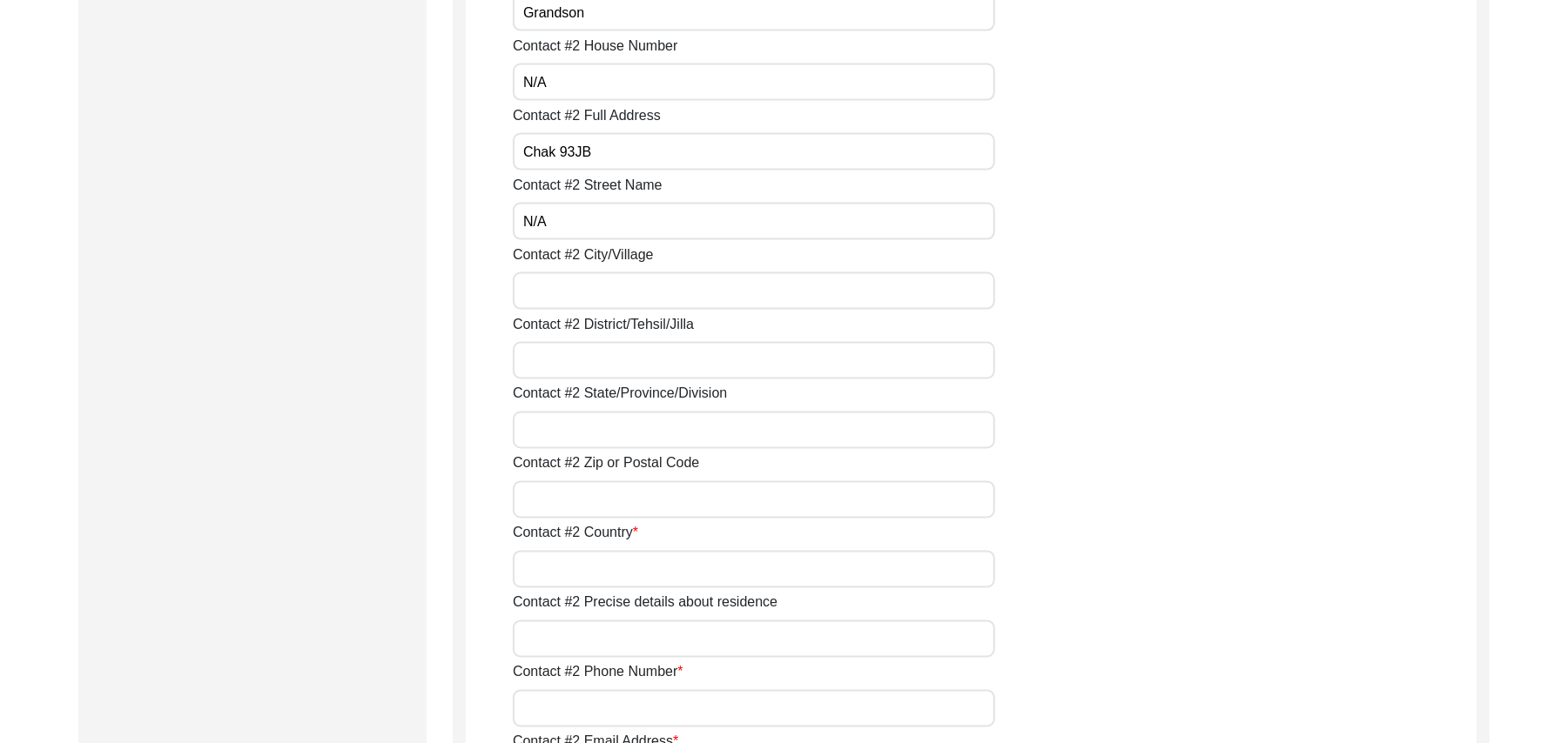
scroll to position [2068, 0]
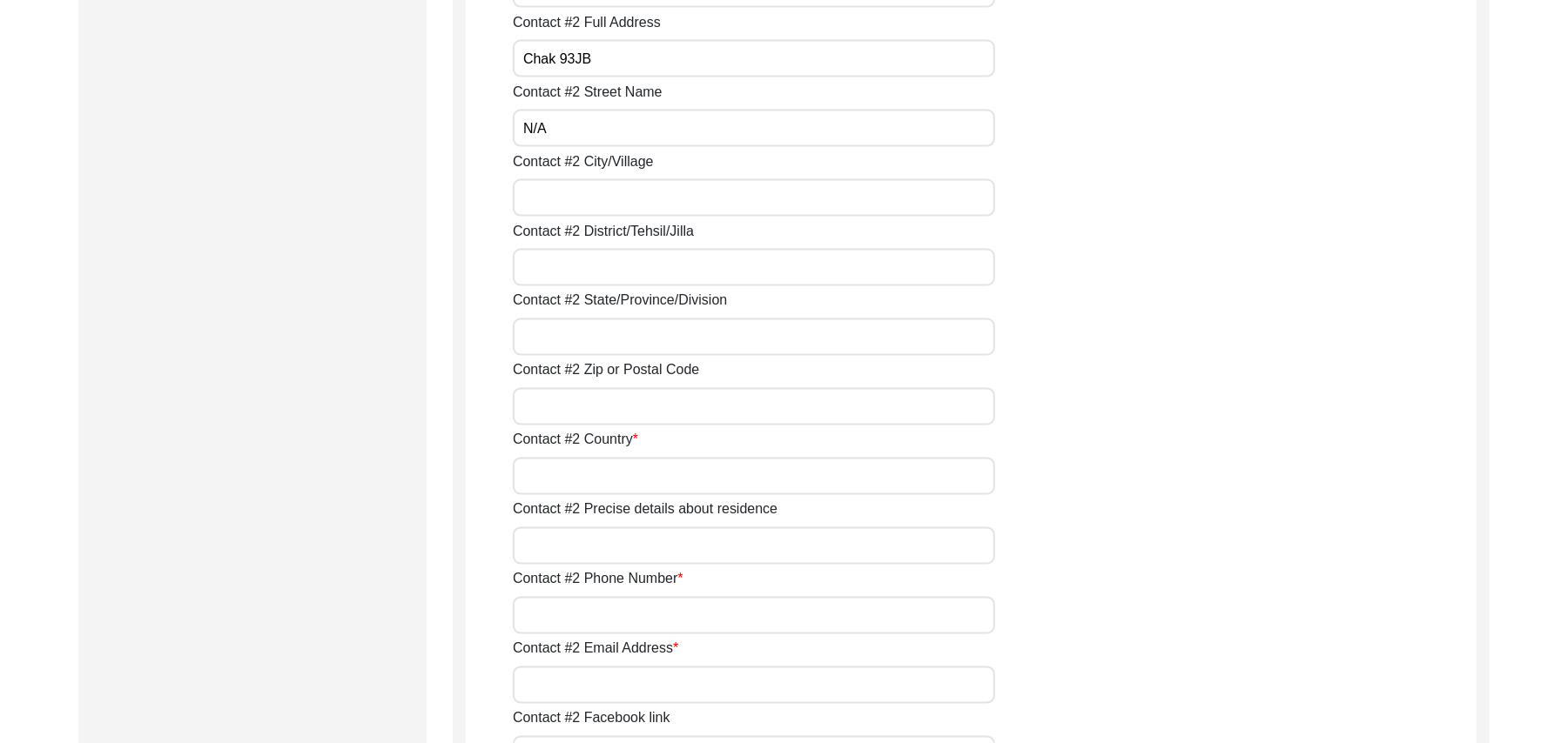
type input "N/A"
click at [684, 203] on input "Contact #2 City/Village" at bounding box center [754, 198] width 482 height 38
type input "Chak 93JB"
click at [634, 272] on input "Contact #2 District/Tehsil/Jilla" at bounding box center [754, 268] width 482 height 38
type input "t"
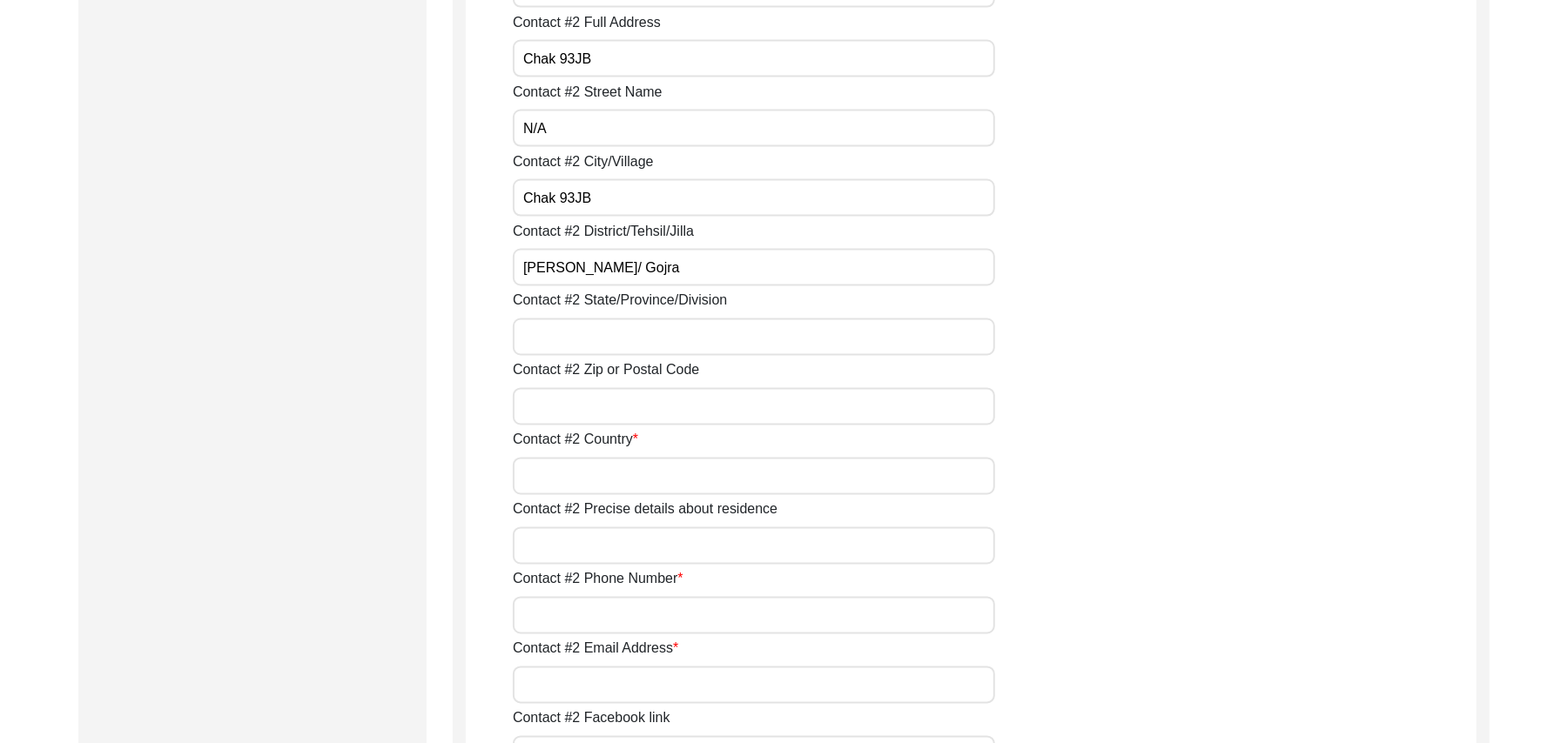
type input "Toba Tek Singh/ Gojra"
click at [627, 343] on input "Contact #2 State/Province/Division" at bounding box center [754, 337] width 482 height 38
type input "Punjab"
click at [614, 413] on input "Contact #2 Zip or Postal Code" at bounding box center [754, 408] width 482 height 38
type input "36120"
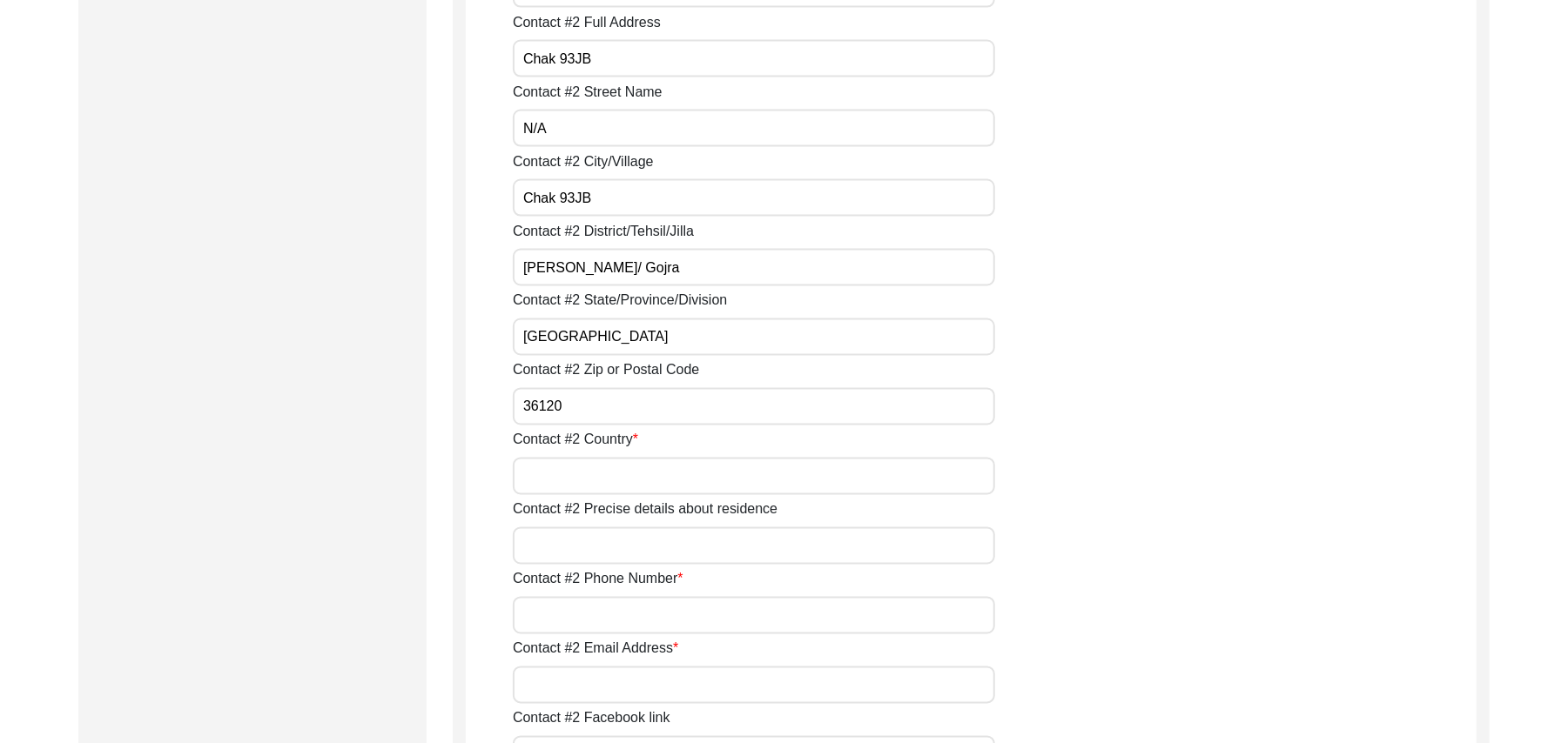
click at [586, 475] on input "Contact #2 Country" at bounding box center [754, 477] width 482 height 38
type input "Pakistan"
click at [586, 558] on input "Contact #2 Precise details about residence" at bounding box center [754, 546] width 482 height 38
type input "Chak 93JB"
click at [589, 630] on input "Contact #2 Phone Number" at bounding box center [754, 616] width 482 height 38
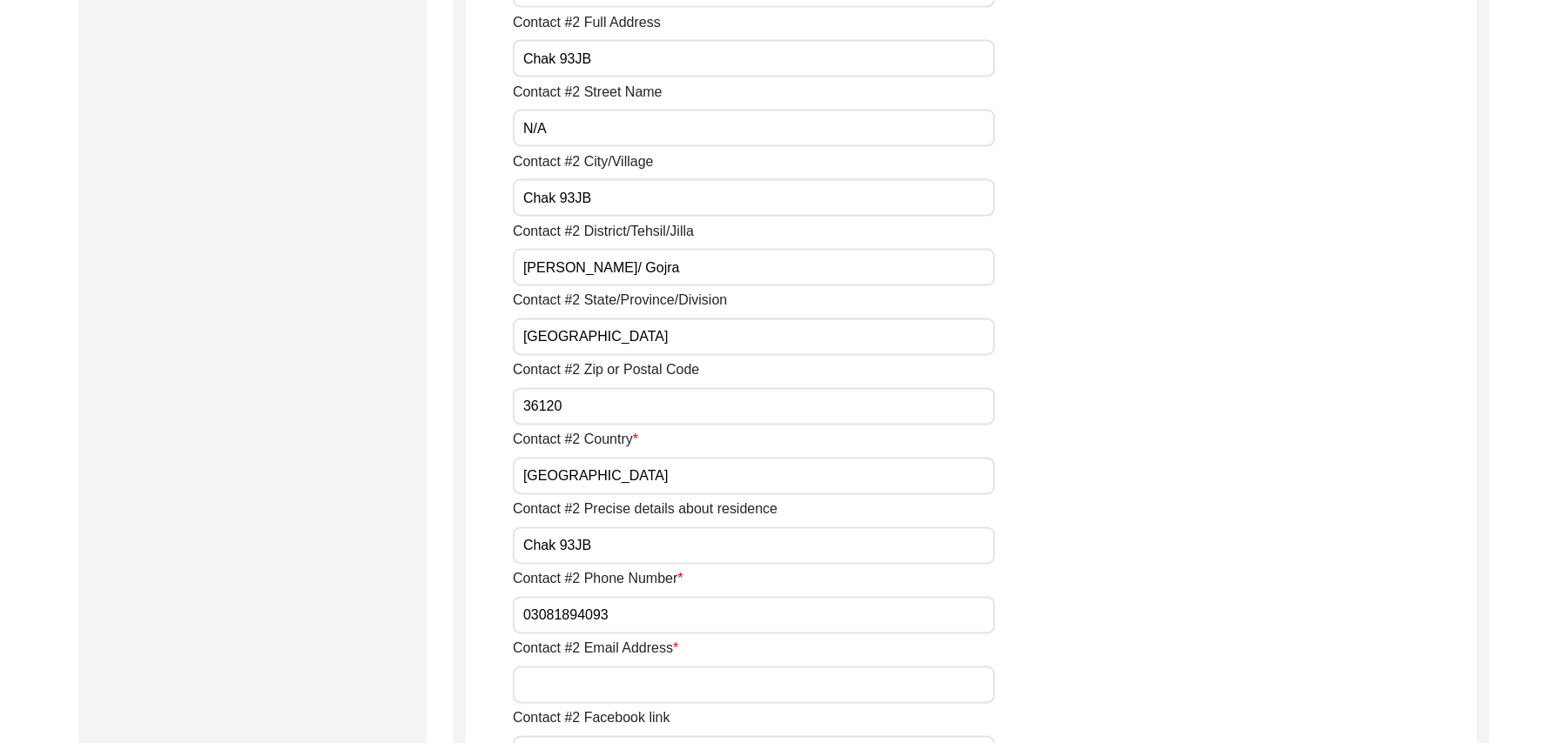
type input "03081894093"
click at [591, 684] on input "Contact #2 Email Address" at bounding box center [754, 685] width 482 height 38
paste input "N/A"
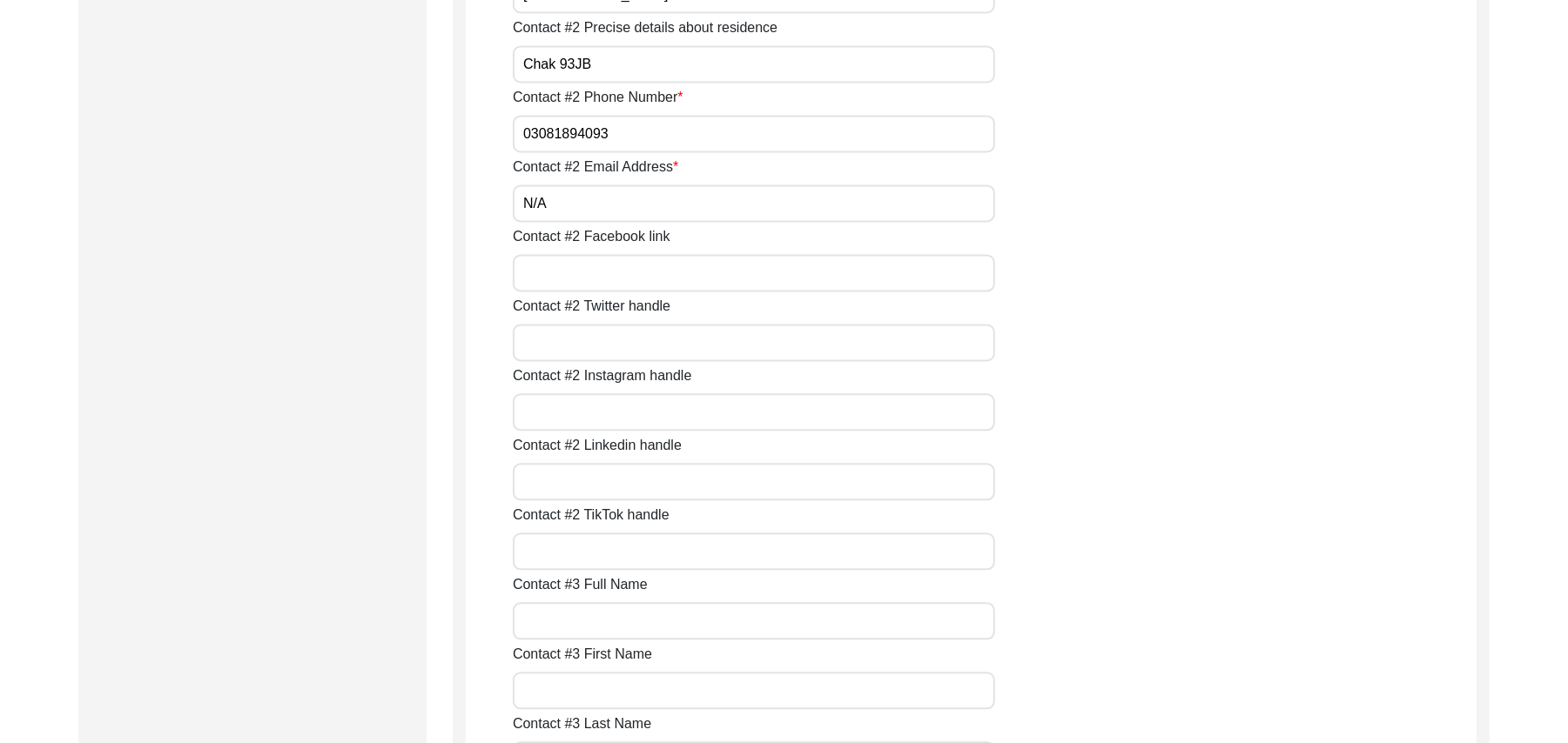
scroll to position [2660, 0]
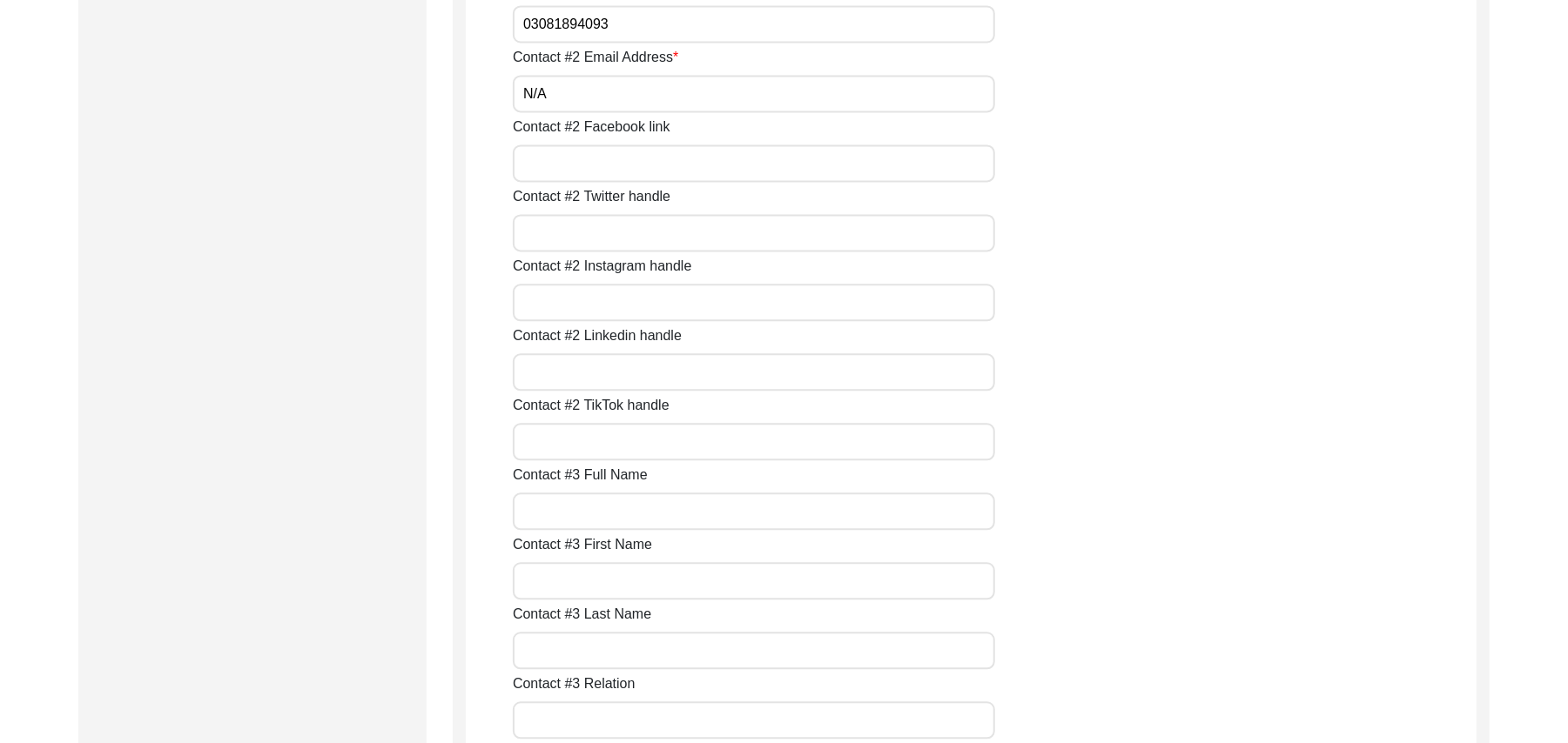
type input "N/A"
click at [733, 167] on input "Contact #2 Facebook link" at bounding box center [754, 163] width 482 height 38
paste input "N/A"
type input "N/A"
click at [684, 239] on input "Contact #2 Twitter handle" at bounding box center [754, 233] width 482 height 38
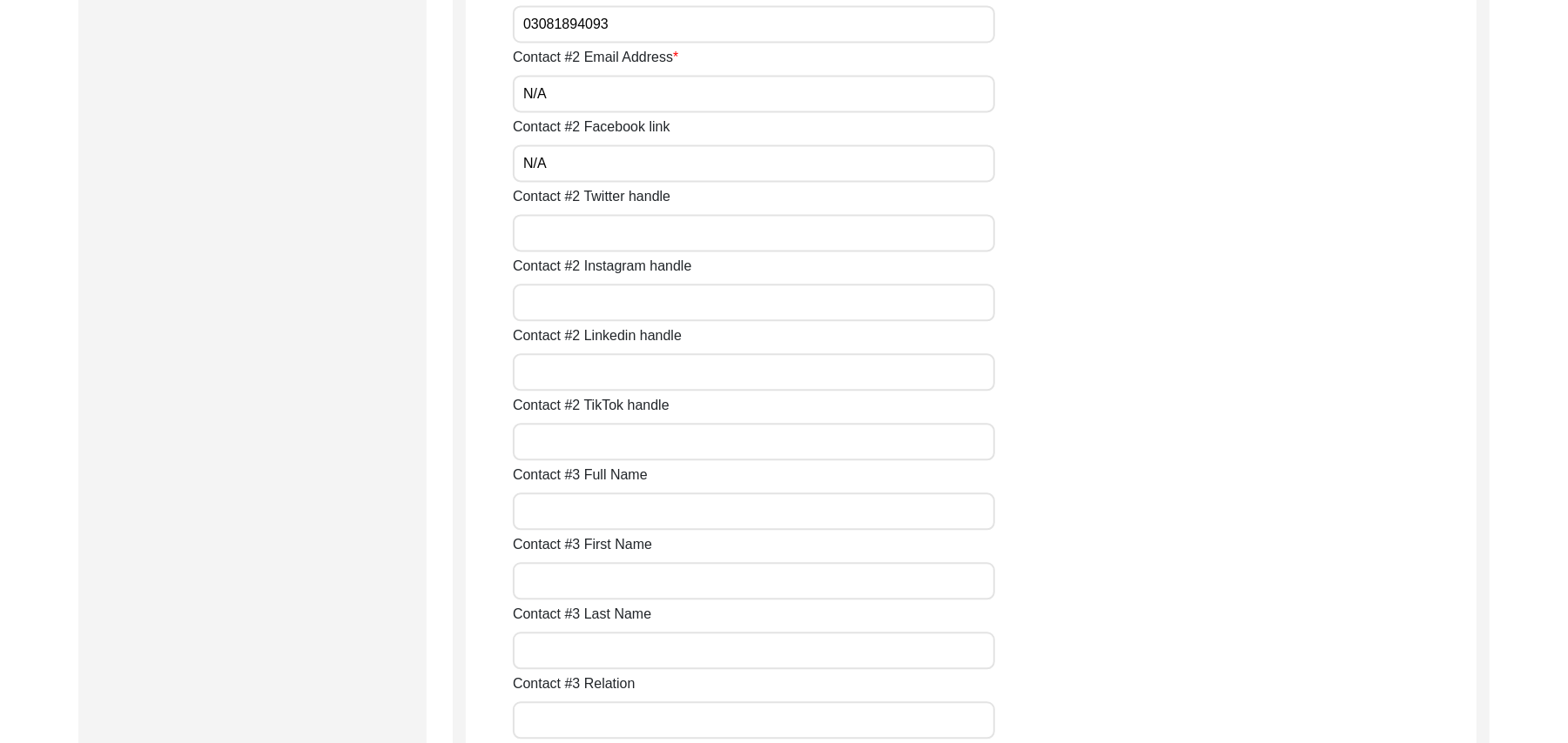
paste input "N/A"
type input "N/A"
click at [644, 299] on input "Contact #2 Instagram handle" at bounding box center [754, 303] width 482 height 38
paste input "N/A"
type input "N/A"
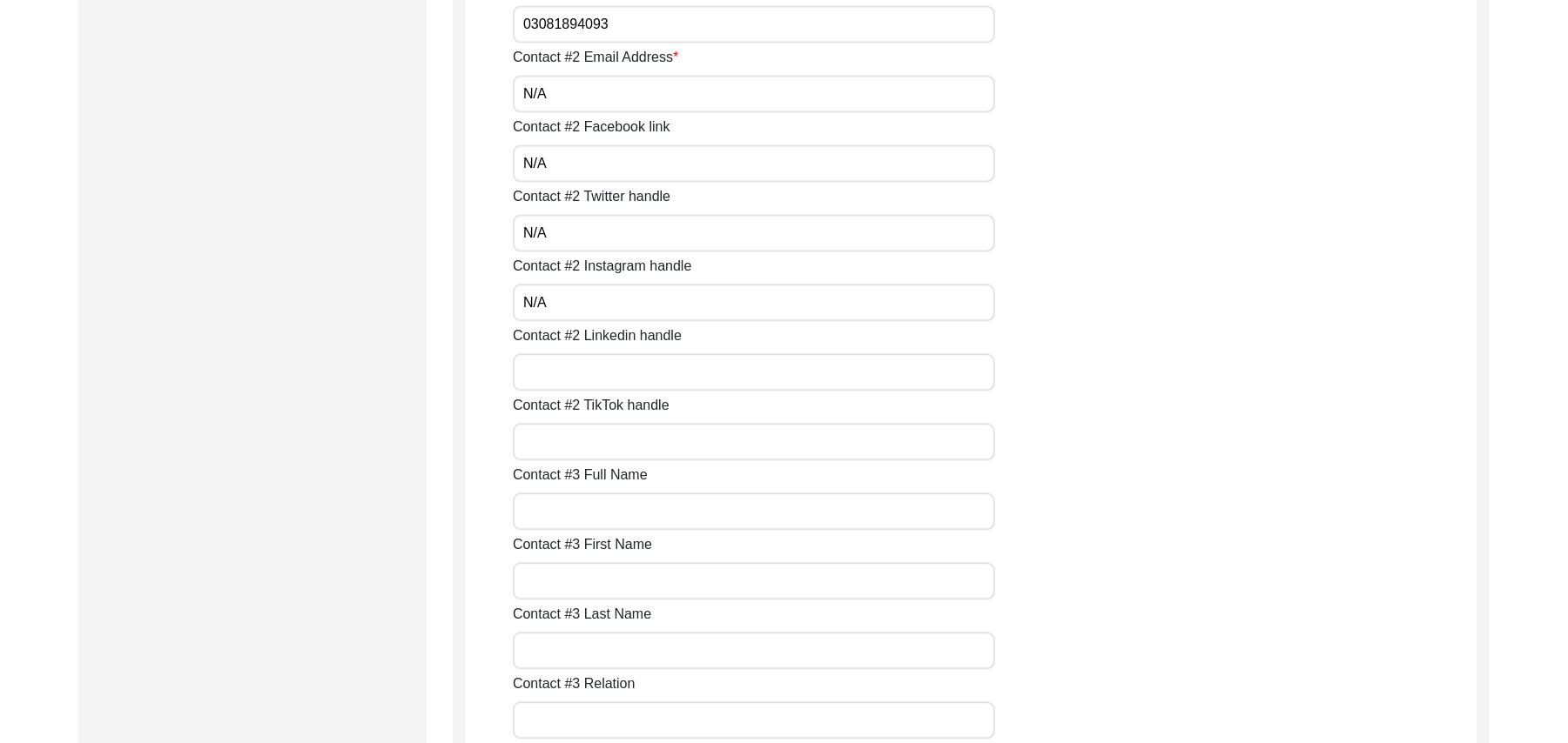
click at [628, 370] on input "Contact #2 Linkedin handle" at bounding box center [754, 372] width 482 height 38
paste input "N/A"
type input "N/A"
click at [607, 442] on input "Contact #2 TikTok handle" at bounding box center [754, 442] width 482 height 38
paste input "N/A"
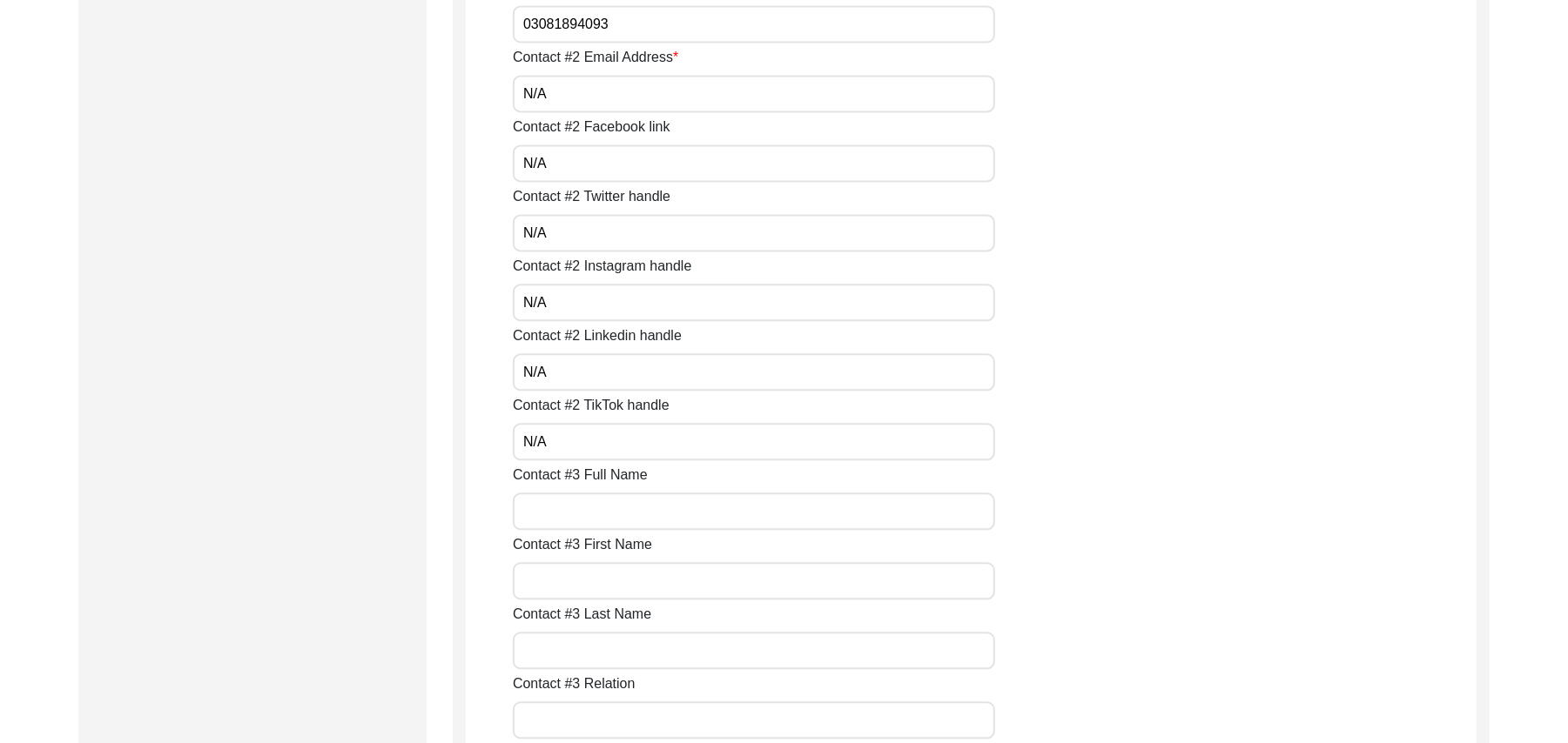
type input "N/A"
click at [600, 499] on input "Contact #3 Full Name" at bounding box center [754, 511] width 482 height 38
paste input "N/A"
drag, startPoint x: 600, startPoint y: 499, endPoint x: 599, endPoint y: 579, distance: 80.0
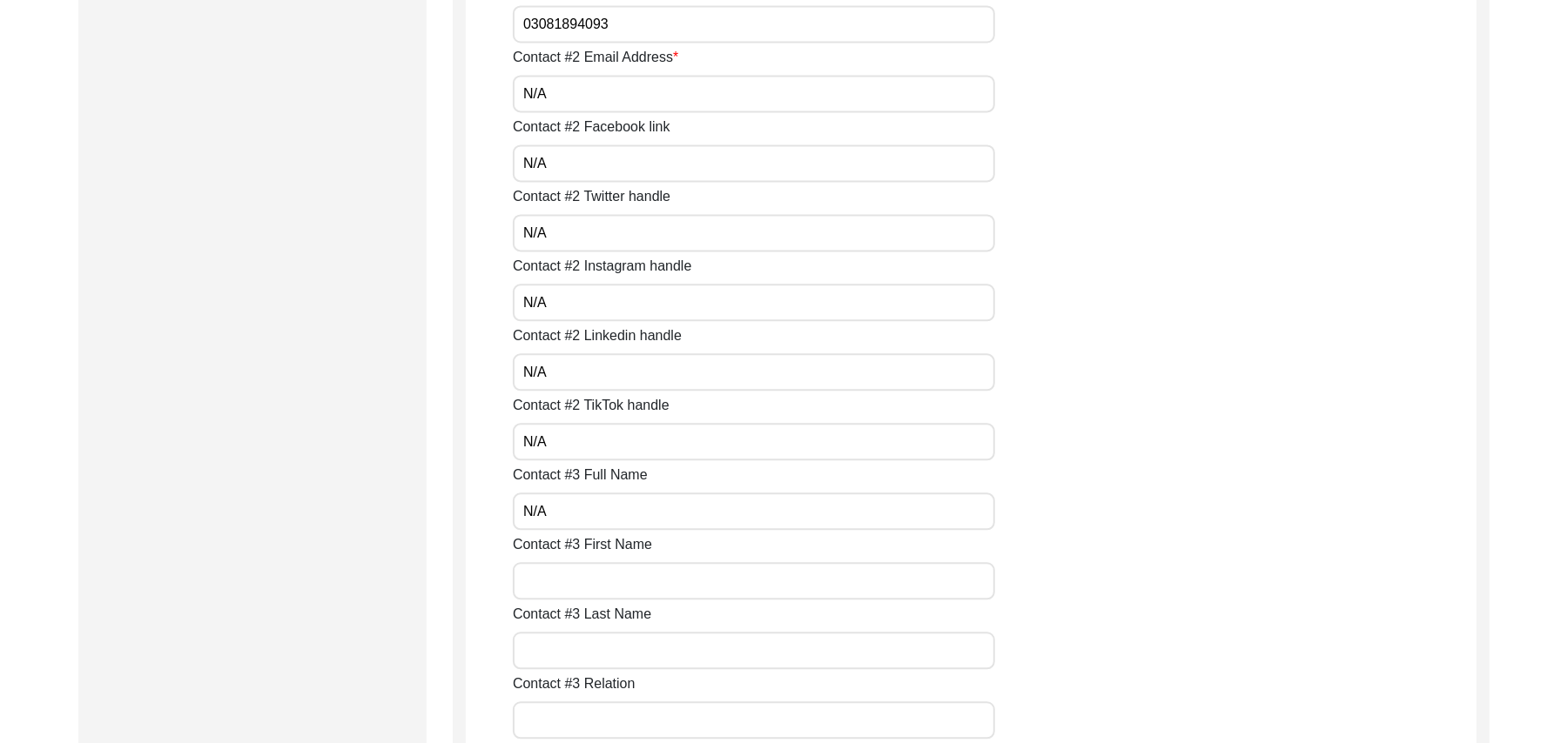
type input "N/A"
click at [597, 580] on input "Contact #3 First Name" at bounding box center [754, 582] width 482 height 38
paste input "N/A"
type input "N/A"
click at [596, 651] on input "Contact #3 Last Name" at bounding box center [754, 651] width 482 height 38
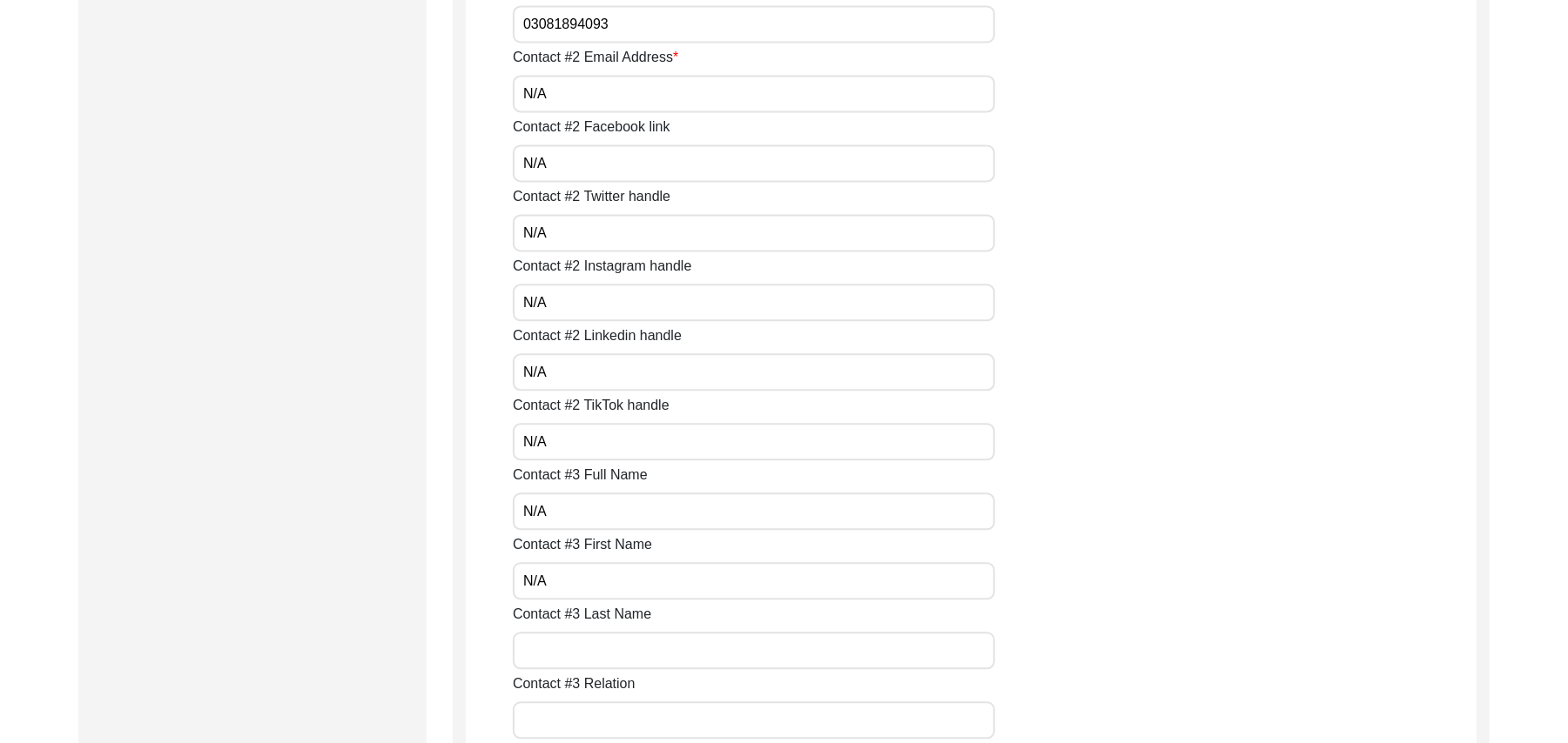
paste input "N/A"
type input "N/A"
click at [592, 726] on input "Contact #3 Relation" at bounding box center [754, 720] width 482 height 38
paste input "N/A"
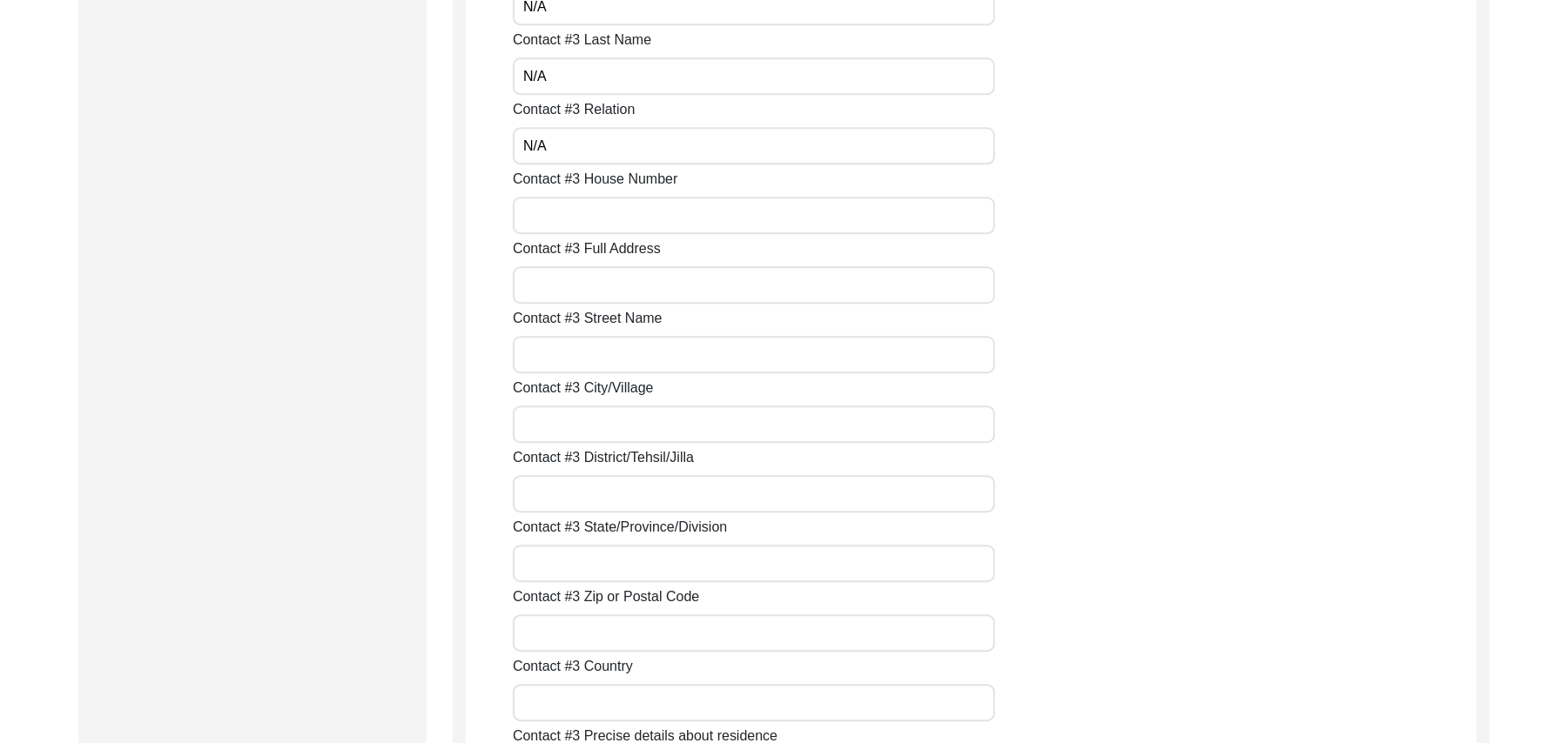
scroll to position [3266, 0]
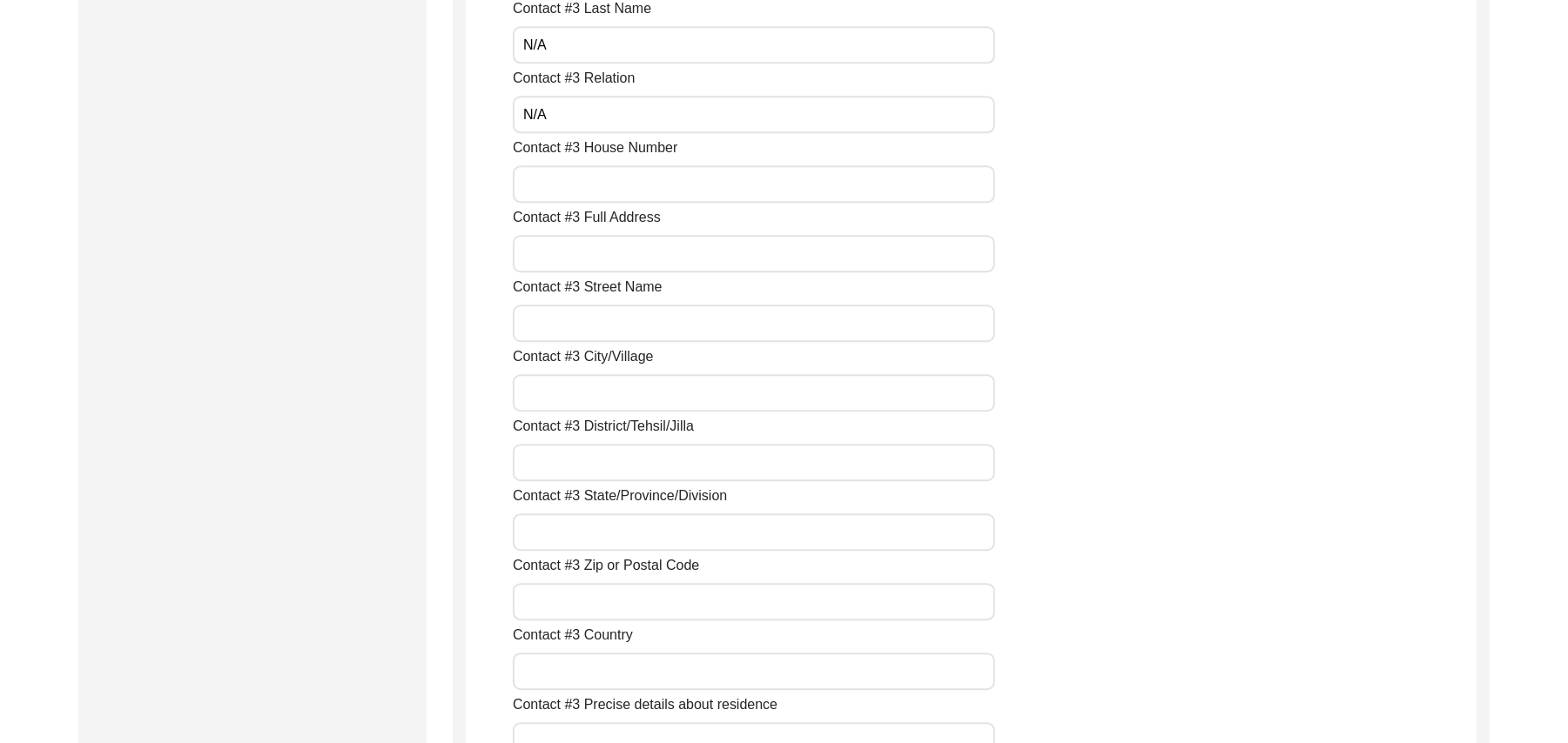
type input "N/A"
click at [705, 185] on input "Contact #3 House Number" at bounding box center [754, 184] width 482 height 38
paste input "N/A"
type input "N/A"
click at [639, 256] on input "Contact #3 Full Address" at bounding box center [754, 254] width 482 height 38
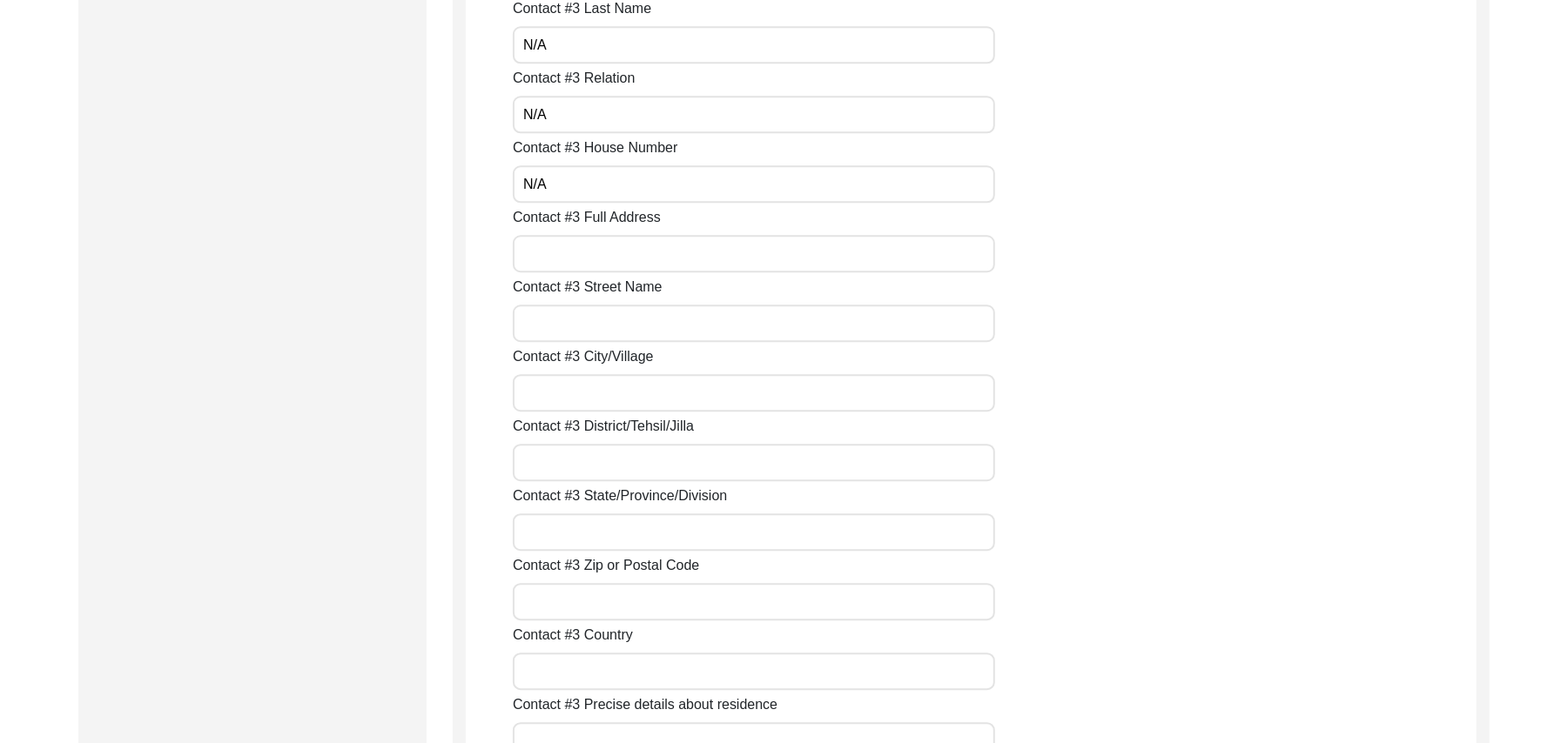
paste input "N/A"
type input "N/A"
click at [602, 326] on input "Contact #3 Street Name" at bounding box center [754, 324] width 482 height 38
paste input "N/A"
type input "N/A"
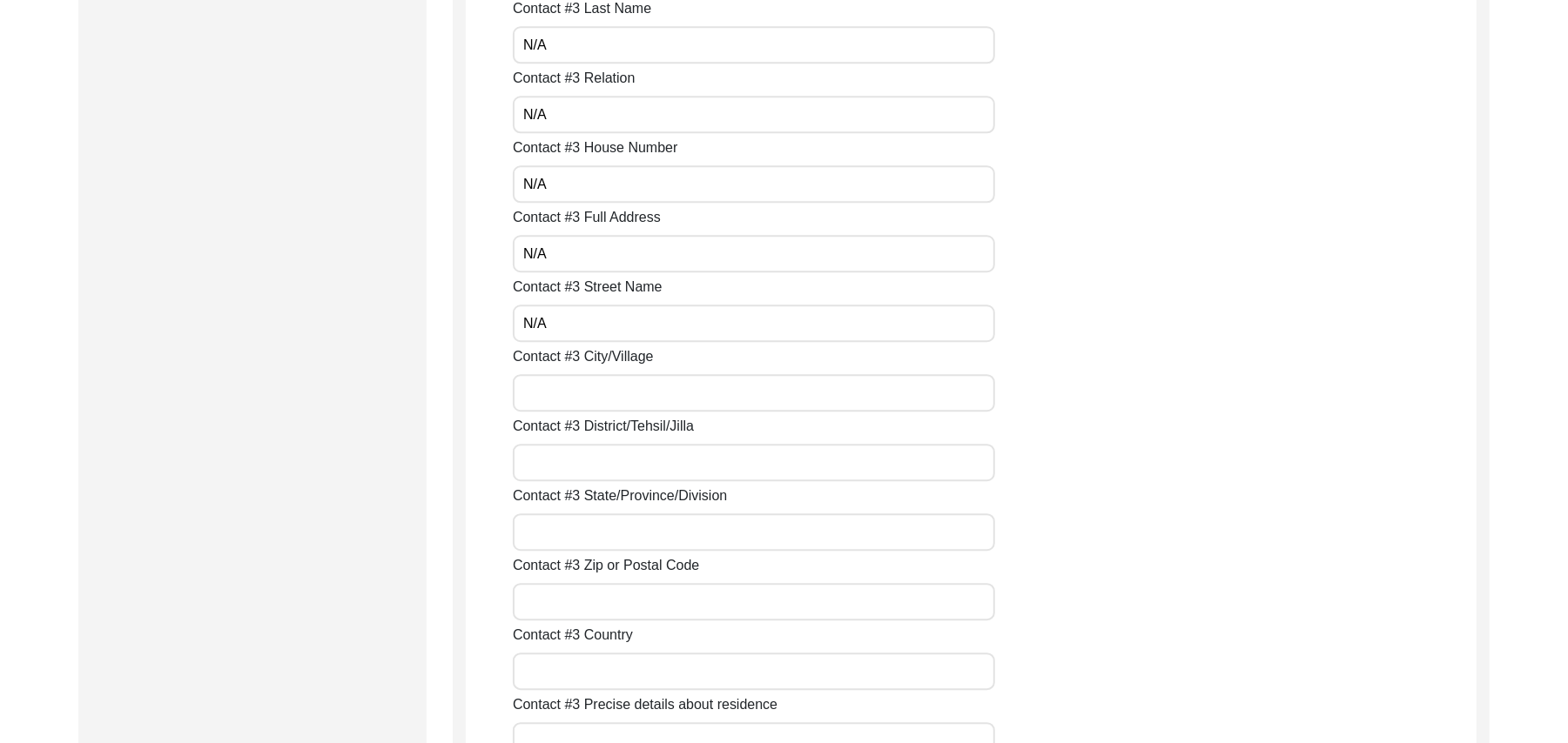
click at [590, 390] on input "Contact #3 City/Village" at bounding box center [754, 393] width 482 height 38
paste input "N/A"
type input "N/A"
click at [578, 460] on input "Contact #3 District/Tehsil/Jilla" at bounding box center [754, 463] width 482 height 38
paste input "N/A"
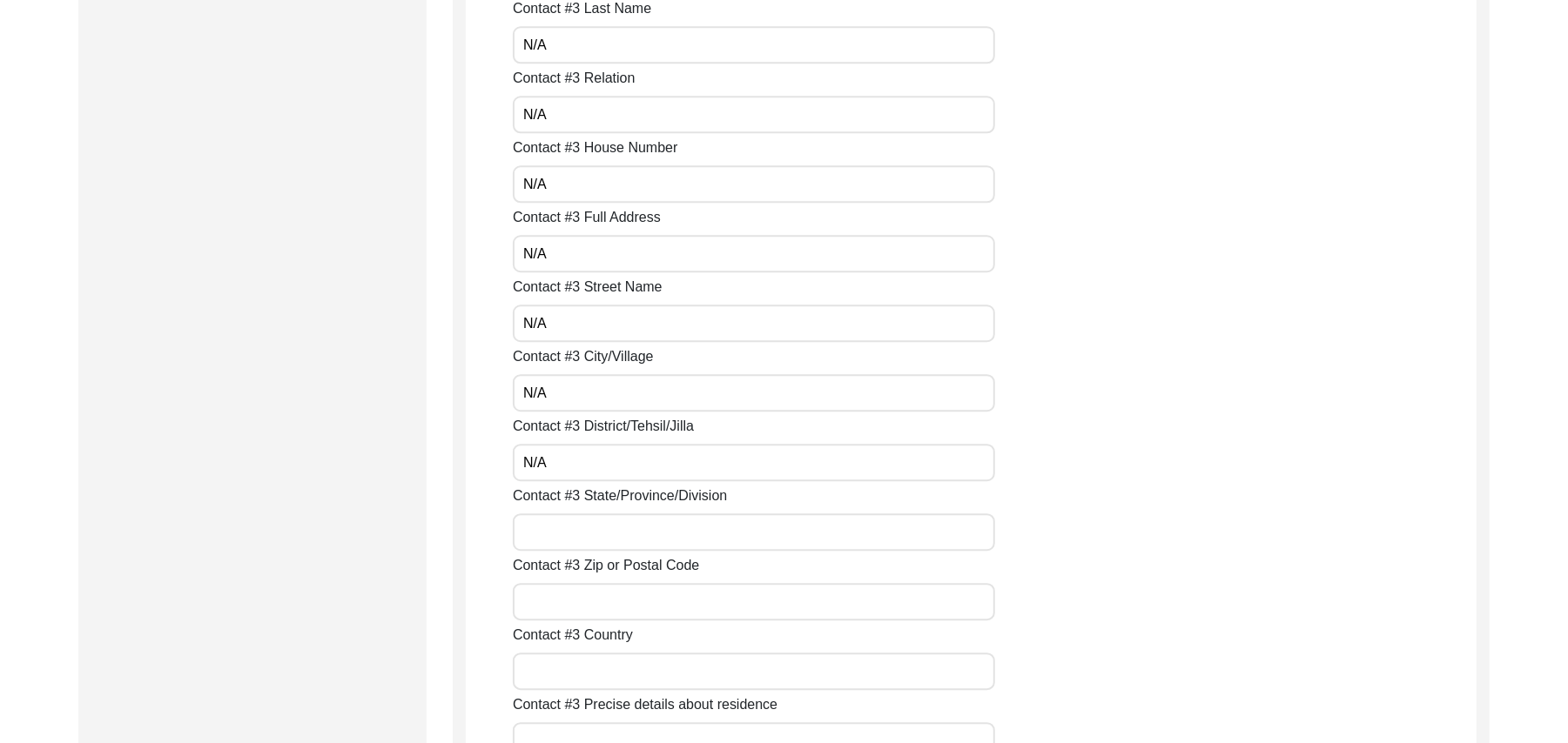
type input "N/A"
click at [575, 524] on input "Contact #3 State/Province/Division" at bounding box center [754, 533] width 482 height 38
paste input "N/A"
type input "N/A"
click at [578, 592] on input "Contact #3 Zip or Postal Code" at bounding box center [754, 602] width 482 height 38
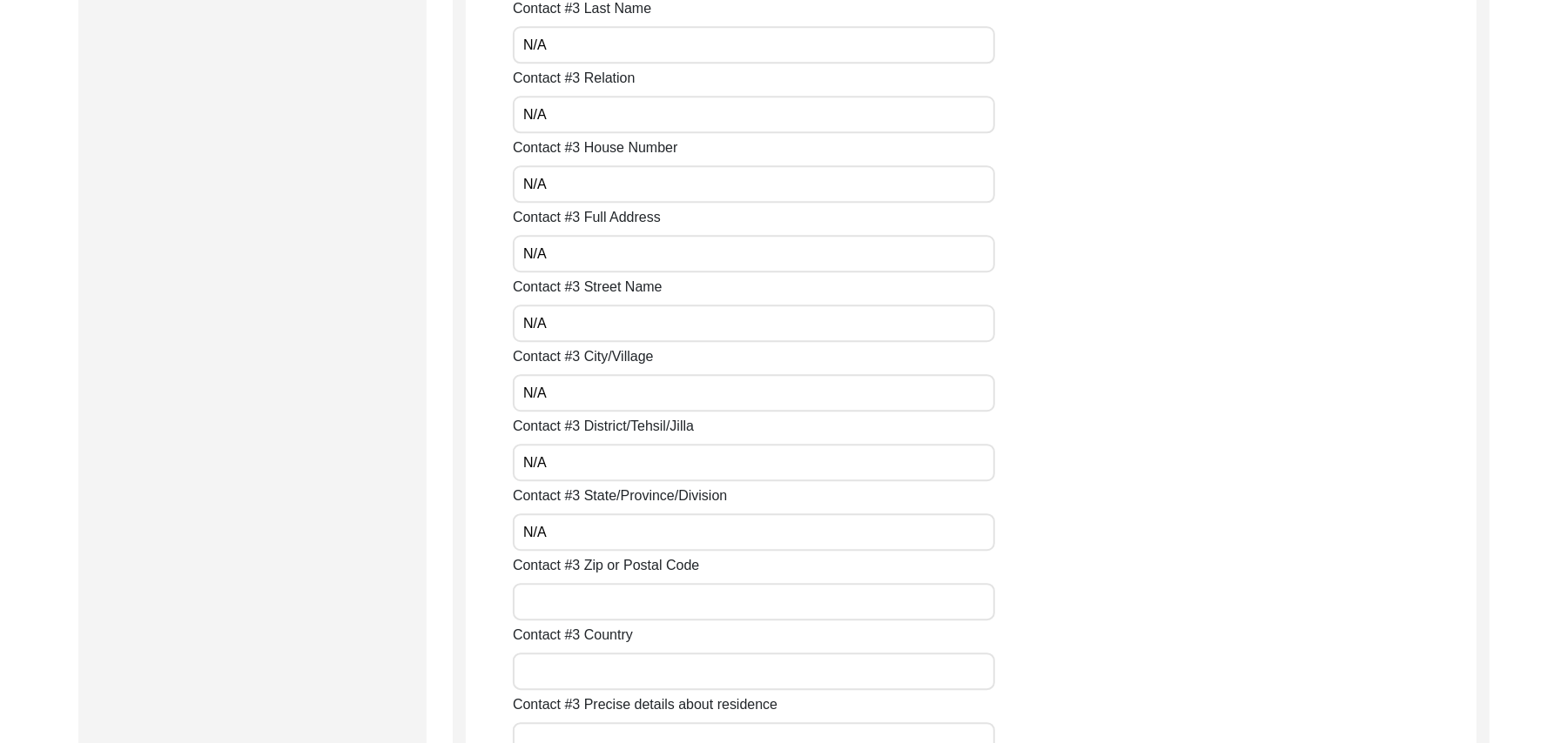
paste input "N/A"
type input "N/A"
click at [586, 668] on input "Contact #3 Country" at bounding box center [754, 672] width 482 height 38
paste input "N/A"
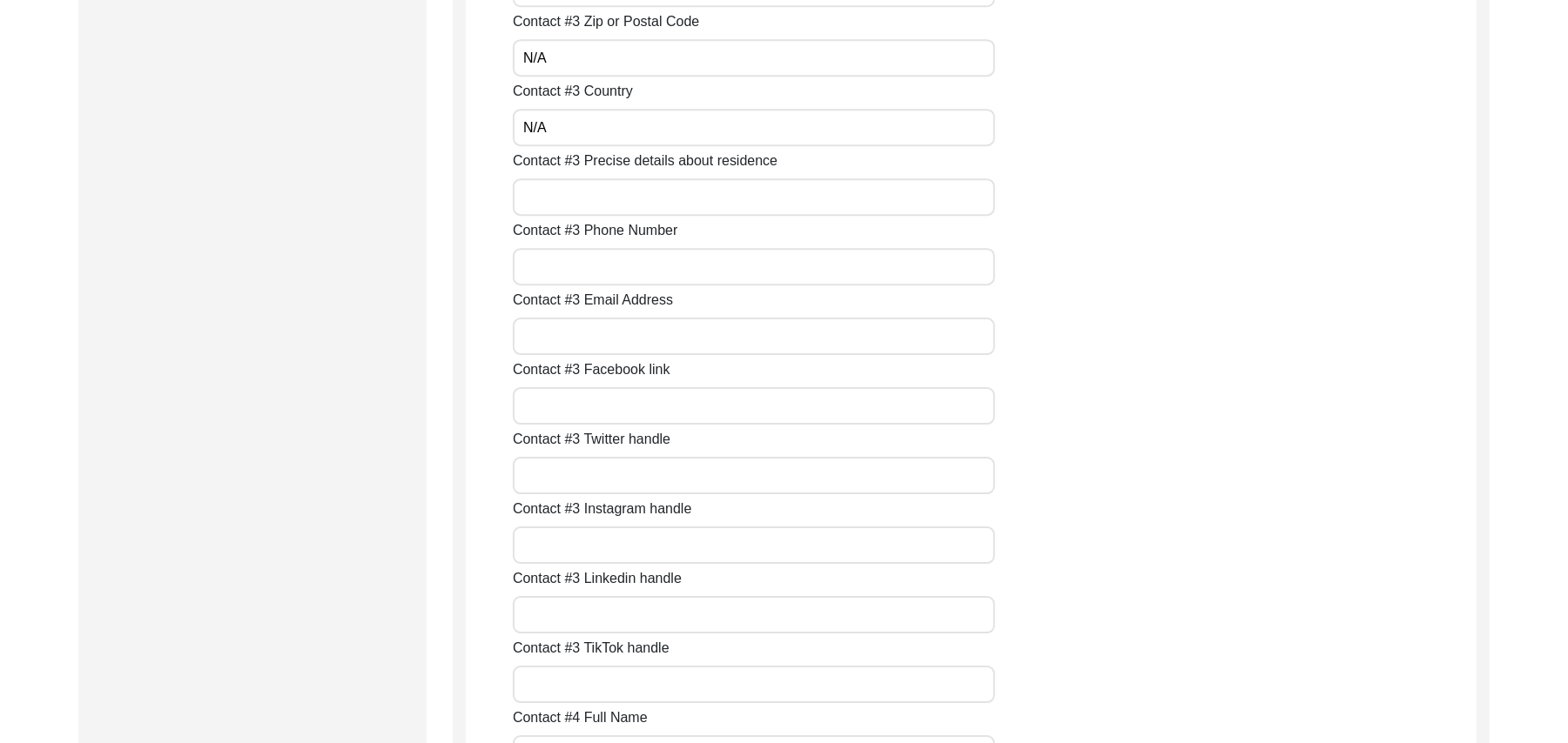
scroll to position [3827, 0]
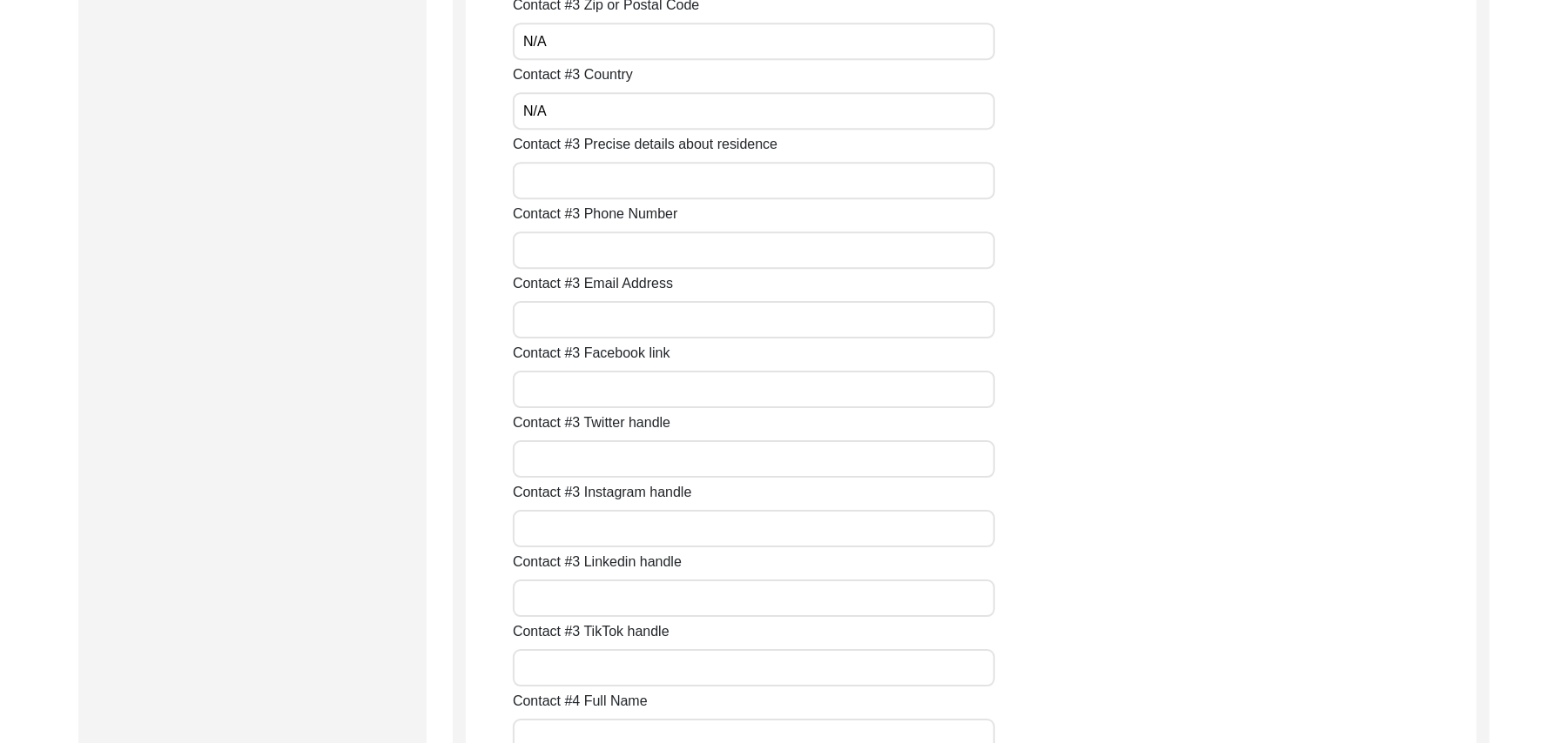
type input "N/A"
click at [568, 182] on input "Contact #3 Precise details about residence" at bounding box center [754, 181] width 482 height 38
paste input "N/A"
type input "N/A"
click at [571, 249] on input "Contact #3 Phone Number" at bounding box center [754, 251] width 482 height 38
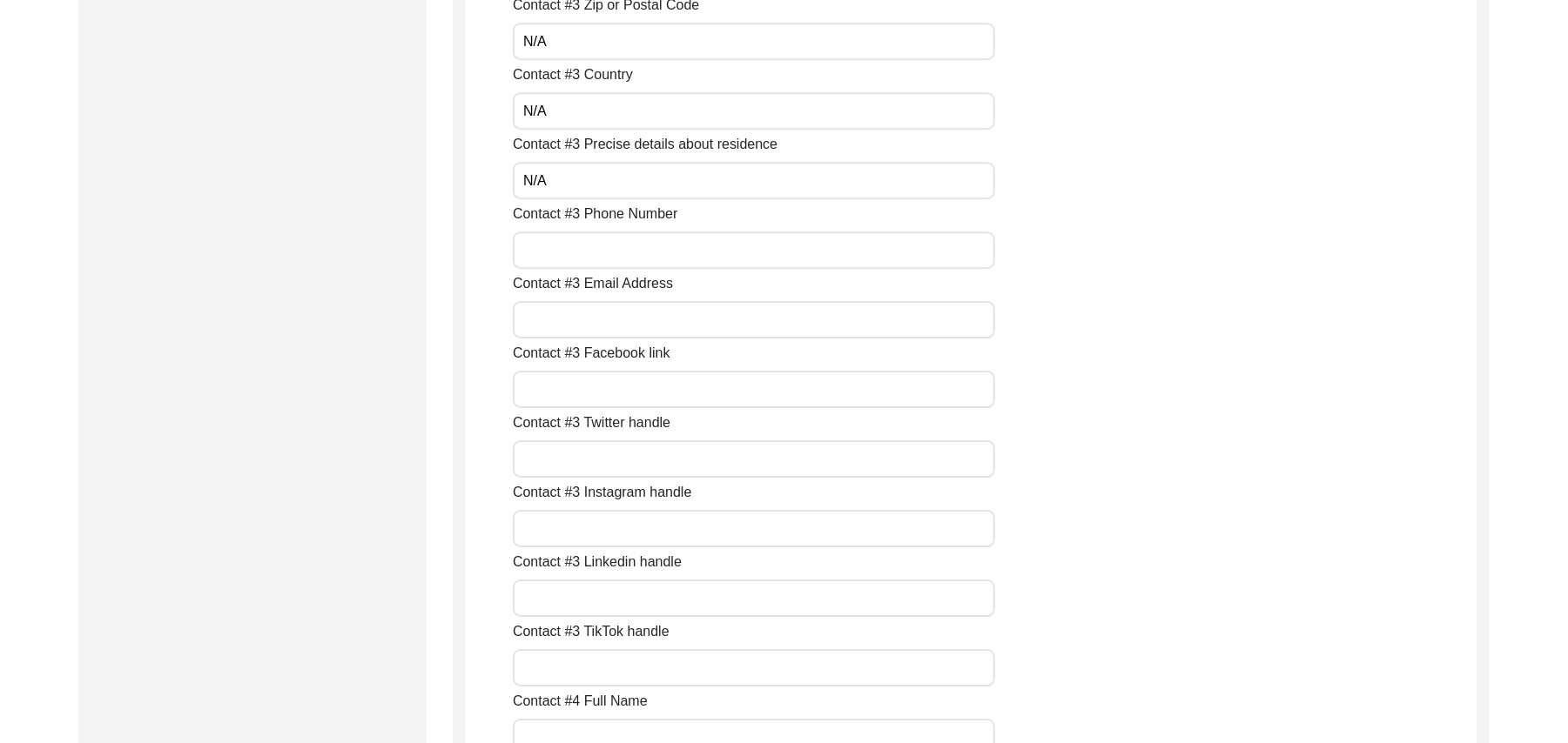
paste input "N/A"
type input "N/A"
click at [569, 318] on input "Contact #3 Email Address" at bounding box center [754, 320] width 482 height 38
paste input "N/A"
type input "N/A"
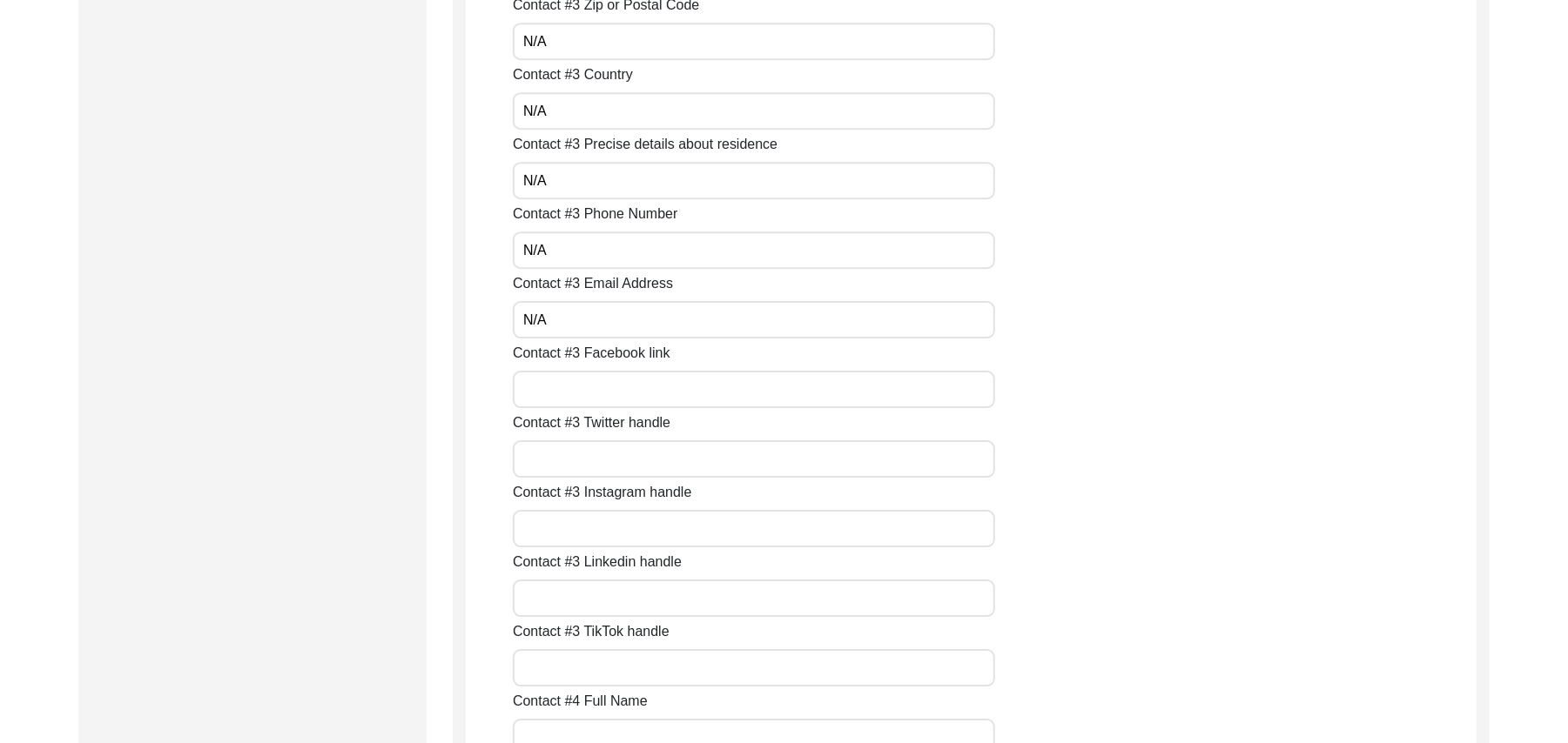
click at [572, 387] on input "Contact #3 Facebook link" at bounding box center [754, 390] width 482 height 38
paste input "N/A"
type input "N/A"
click at [564, 462] on input "Contact #3 Twitter handle" at bounding box center [754, 459] width 482 height 38
paste input "N/A"
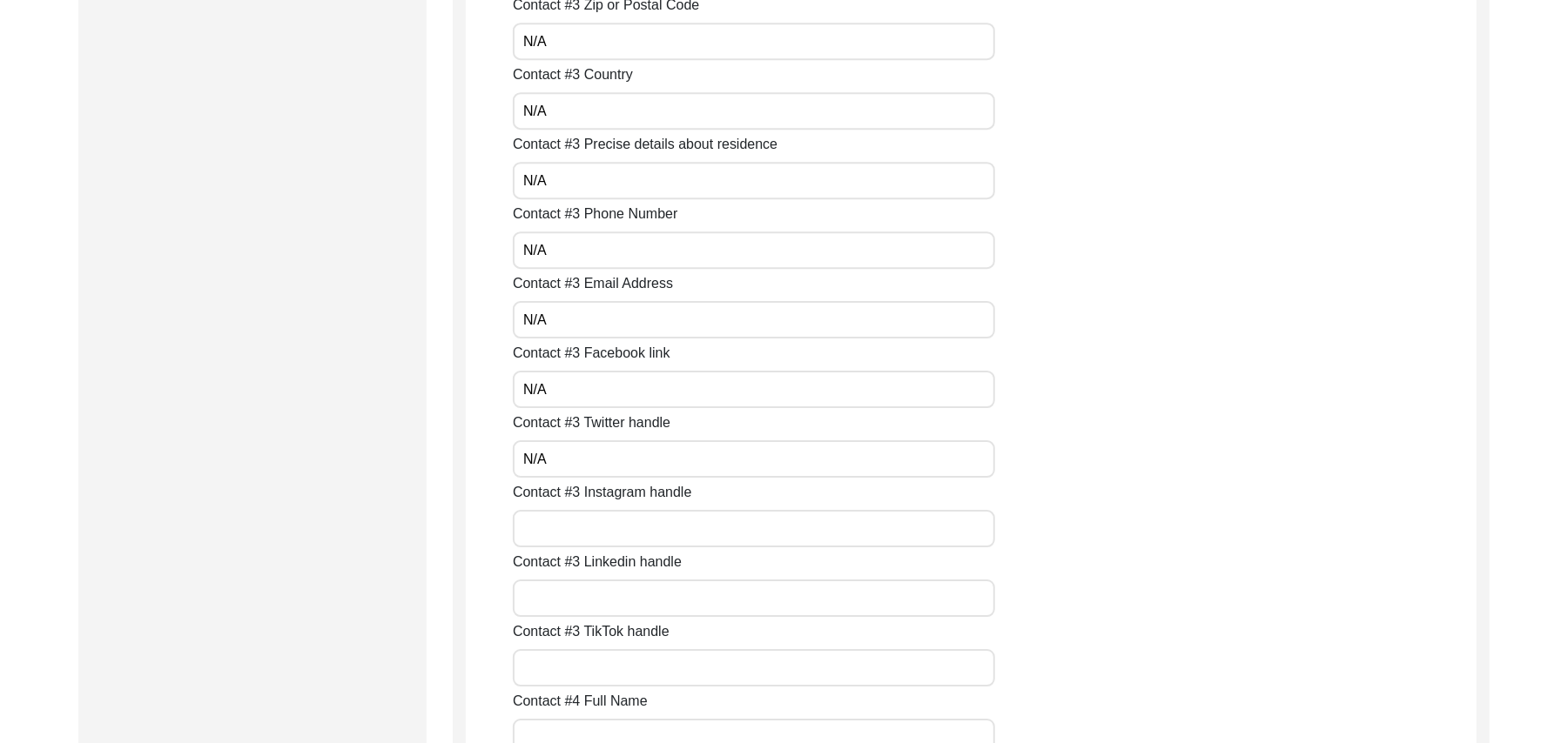
type input "N/A"
click at [569, 531] on input "Contact #3 Instagram handle" at bounding box center [754, 529] width 482 height 38
paste input "N/A"
type input "N/A"
click at [563, 597] on input "Contact #3 Linkedin handle" at bounding box center [754, 599] width 482 height 38
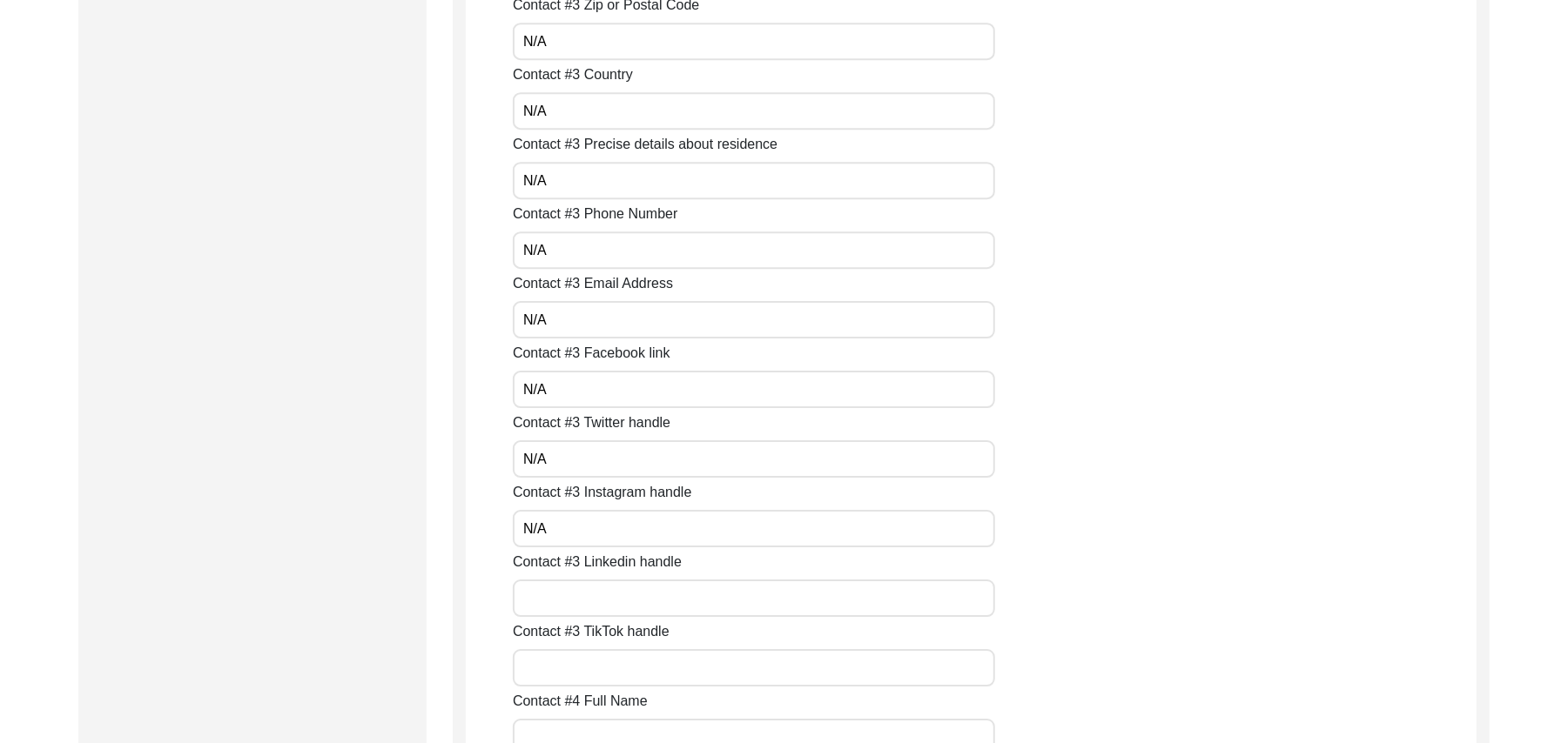
paste input "N/A"
type input "N/A"
click at [567, 670] on input "Contact #3 TikTok handle" at bounding box center [754, 668] width 482 height 38
paste input "N/A"
type input "N/A"
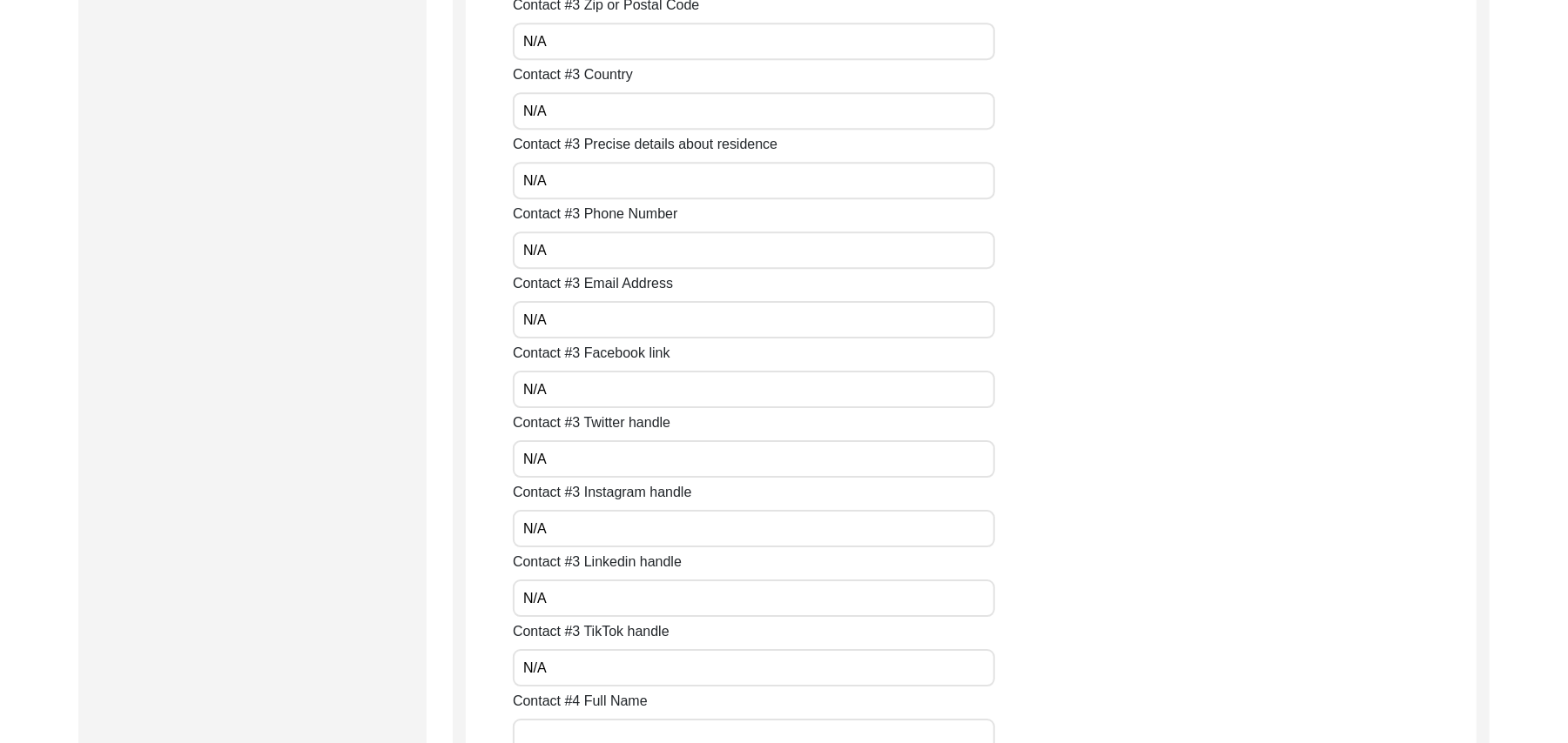
click at [568, 726] on input "Contact #4 Full Name" at bounding box center [754, 738] width 482 height 38
paste input "N/A"
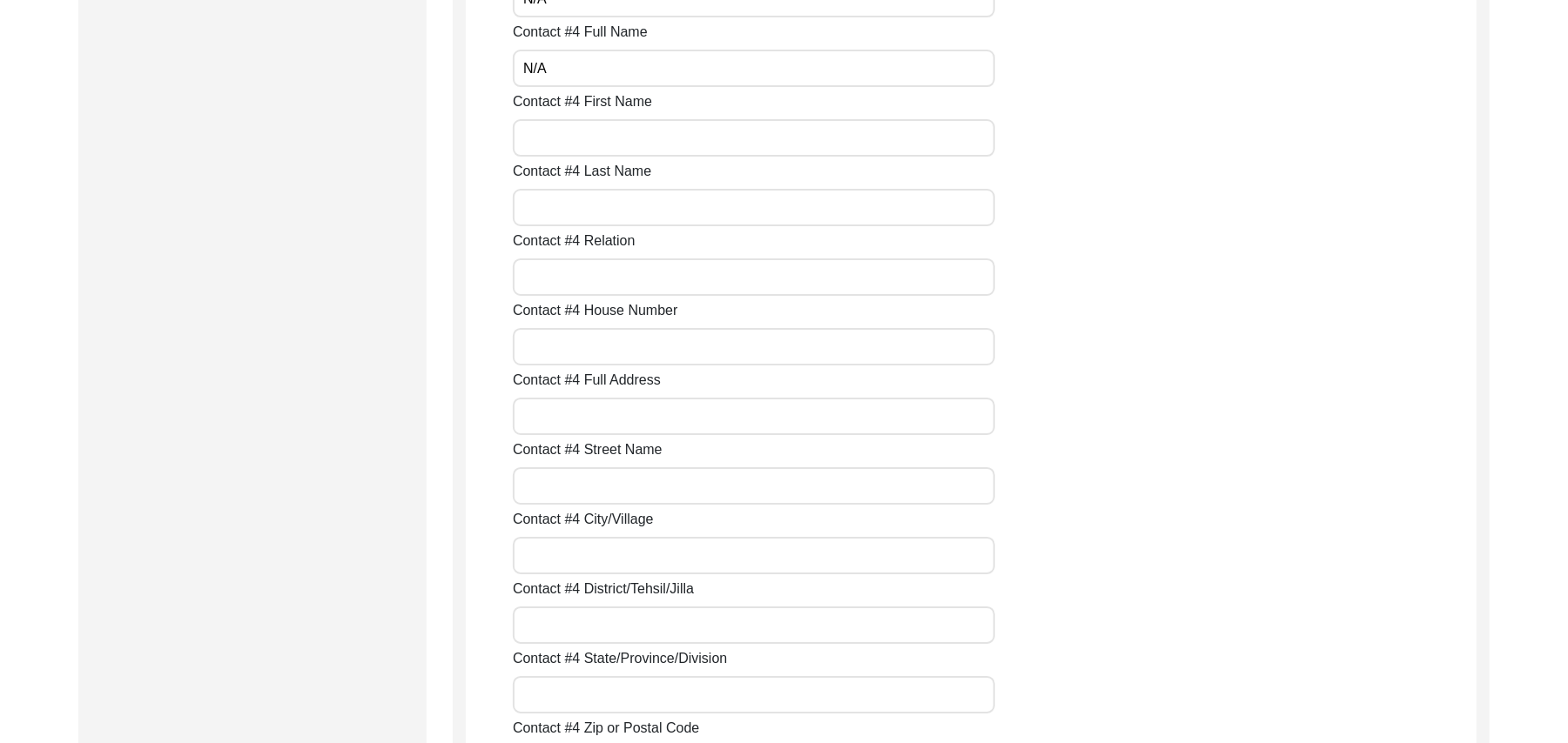
scroll to position [4559, 0]
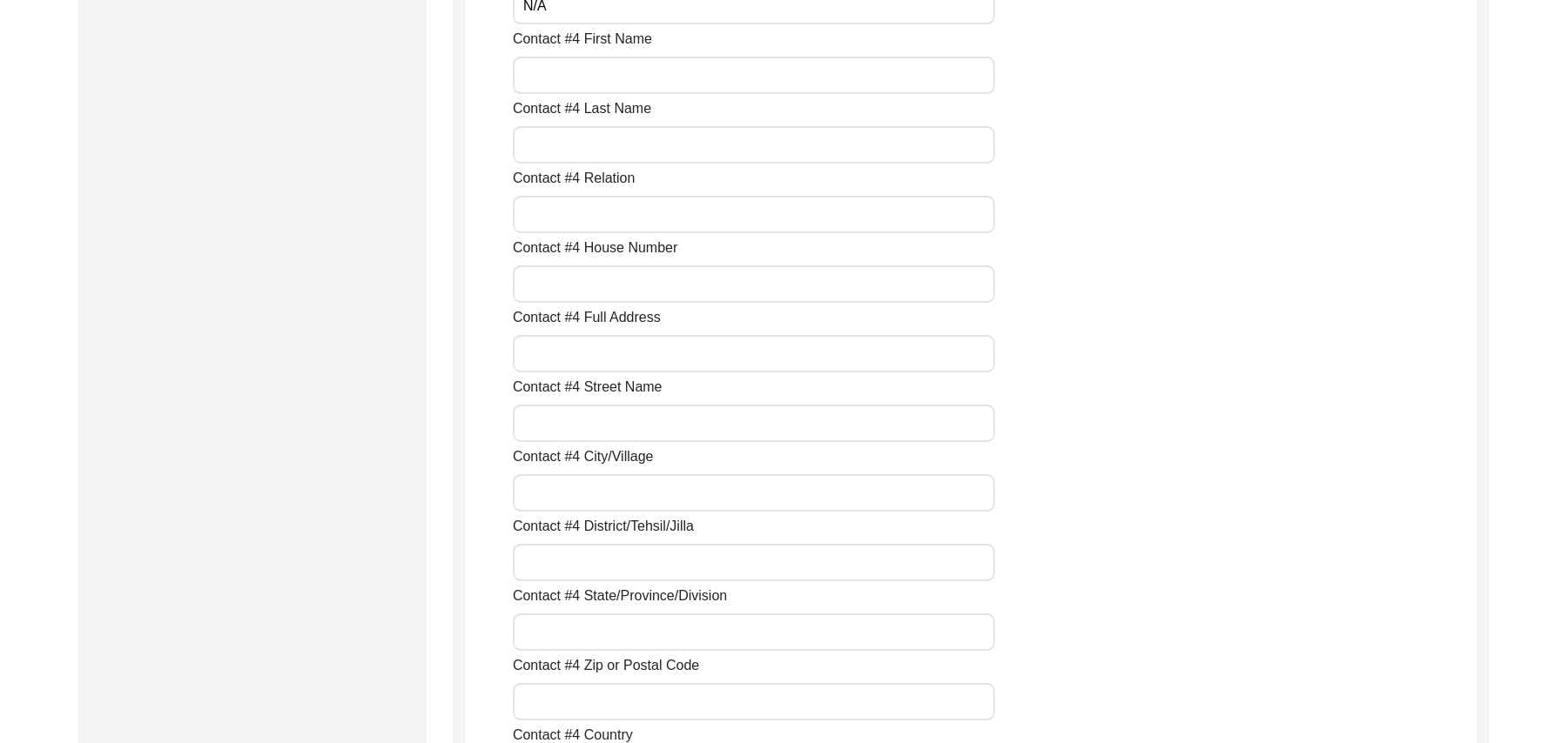
type input "N/A"
click at [582, 82] on input "Contact #4 First Name" at bounding box center [754, 76] width 482 height 38
paste input "N/A"
type input "N/A"
click at [569, 141] on input "Contact #4 Last Name" at bounding box center [754, 145] width 482 height 38
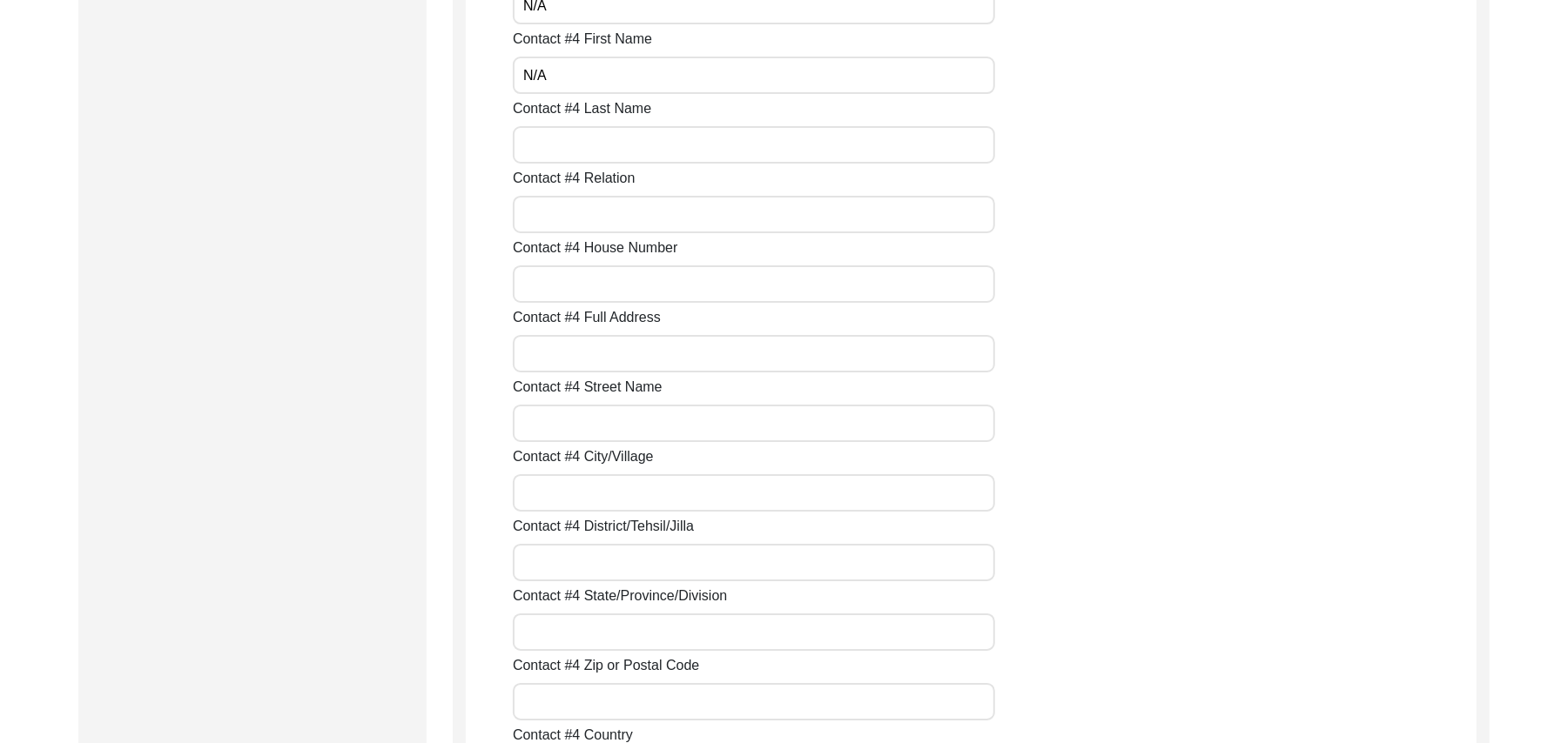
paste input "N/A"
type input "N/A"
click at [569, 219] on input "Contact #4 Relation" at bounding box center [754, 215] width 482 height 38
paste input "N/A"
type input "N/A"
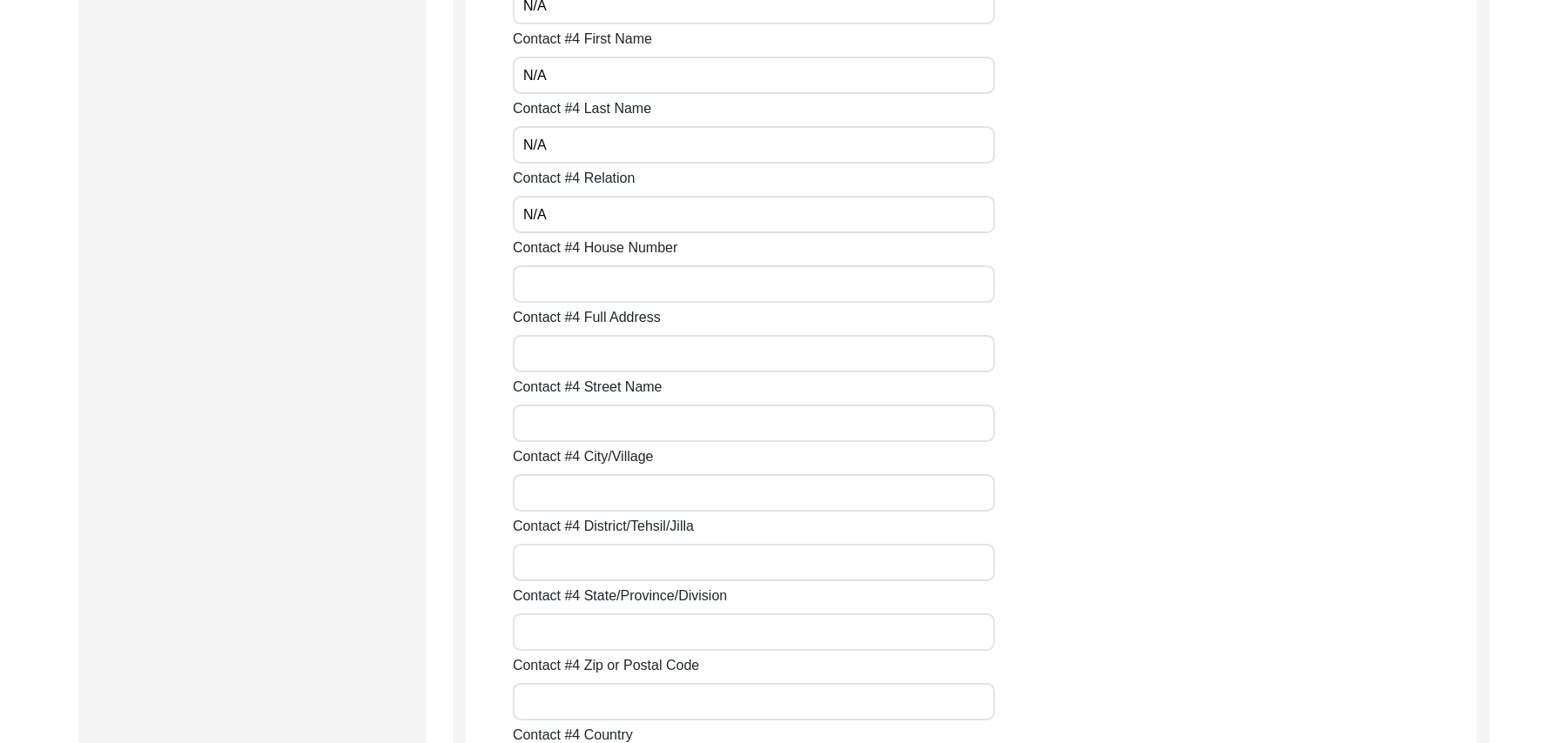
click at [571, 296] on input "Contact #4 House Number" at bounding box center [754, 284] width 482 height 38
paste input "N/A"
type input "N/A"
click at [568, 353] on input "Contact #4 Full Address" at bounding box center [754, 354] width 482 height 38
paste input "N/A"
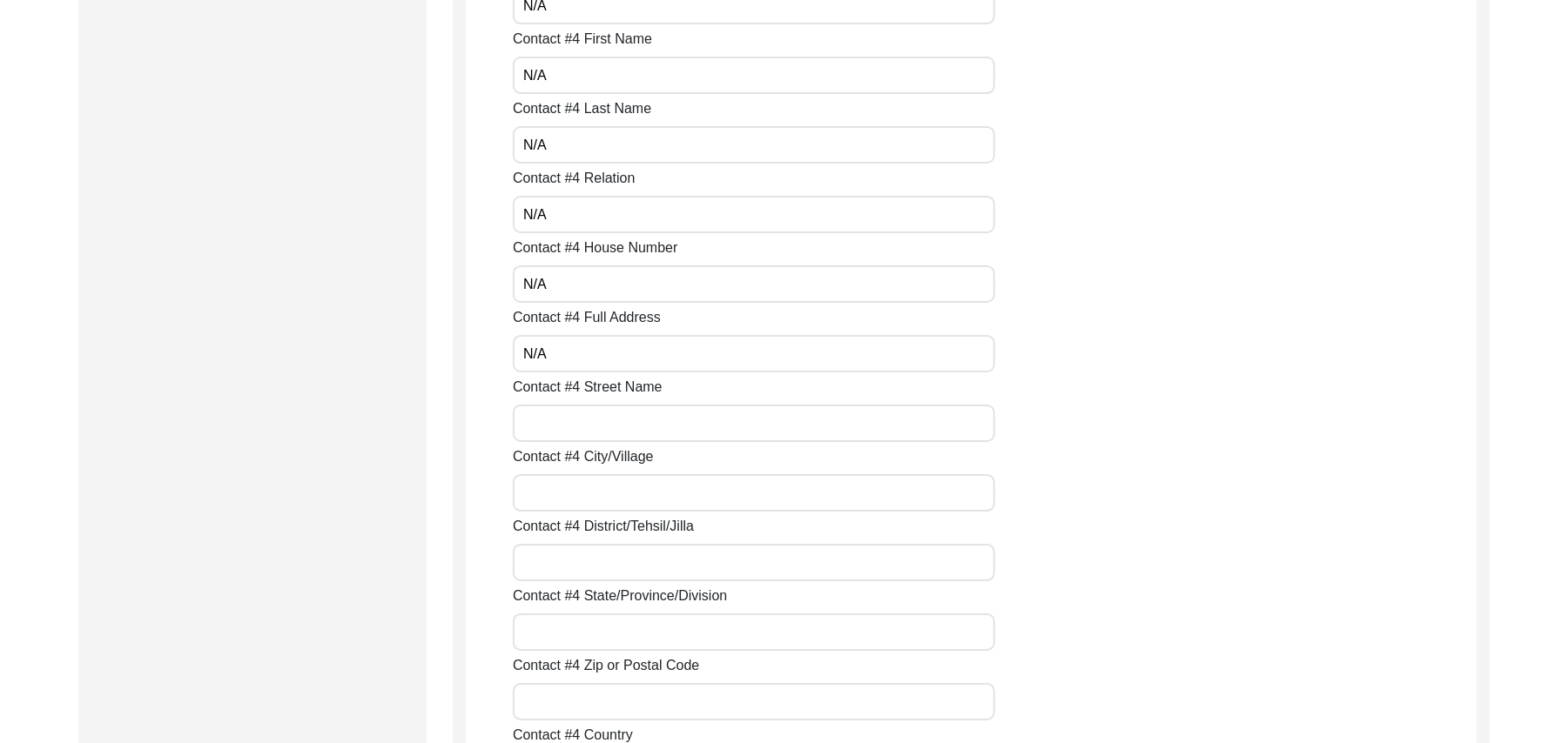
type input "N/A"
click at [568, 426] on input "Contact #4 Street Name" at bounding box center [754, 424] width 482 height 38
paste input "N/A"
type input "N/A"
click at [565, 488] on input "Contact #4 City/Village" at bounding box center [754, 493] width 482 height 38
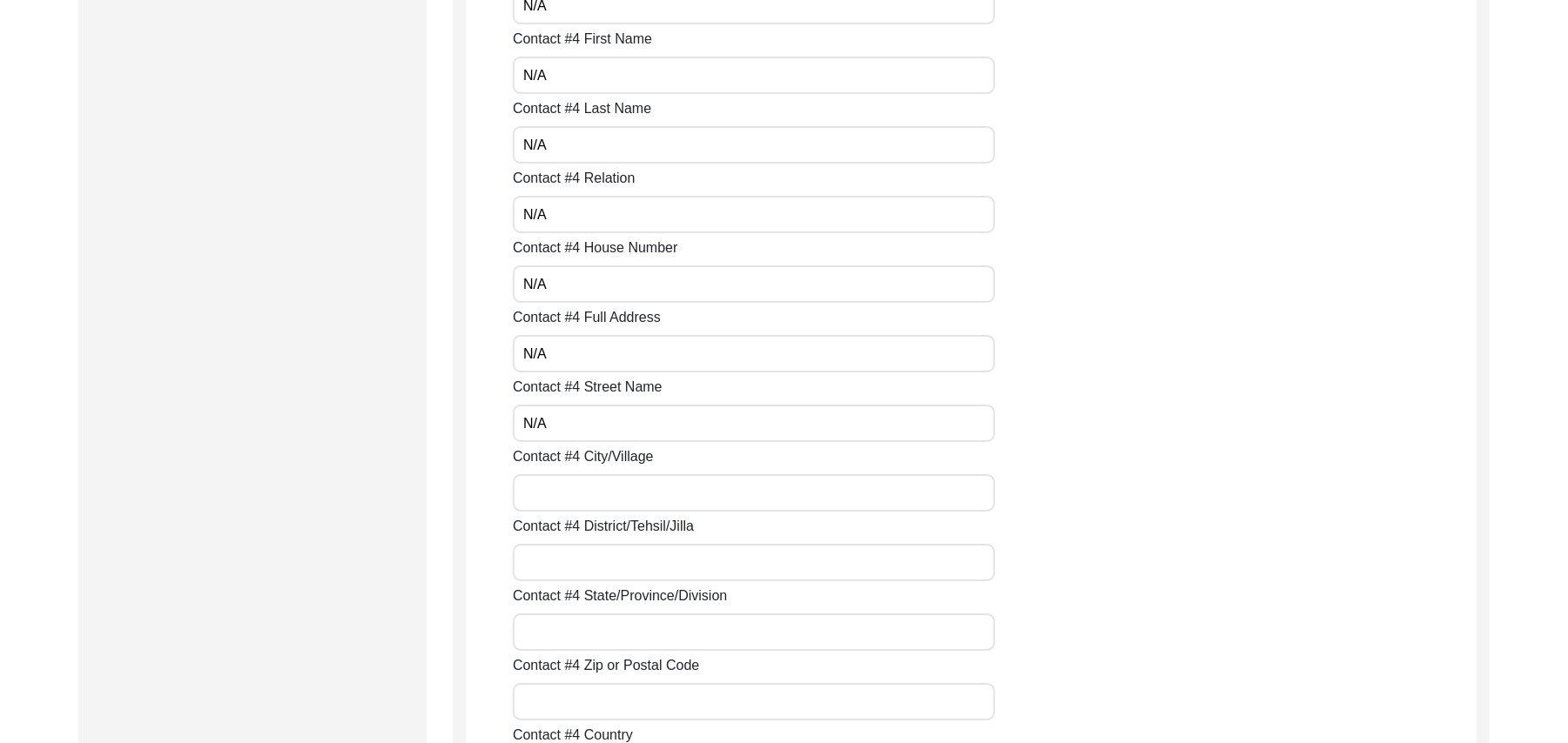
paste input "N/A"
type input "N/A"
click at [563, 554] on input "Contact #4 District/Tehsil/Jilla" at bounding box center [754, 563] width 482 height 38
paste input "N/A"
type input "N/A"
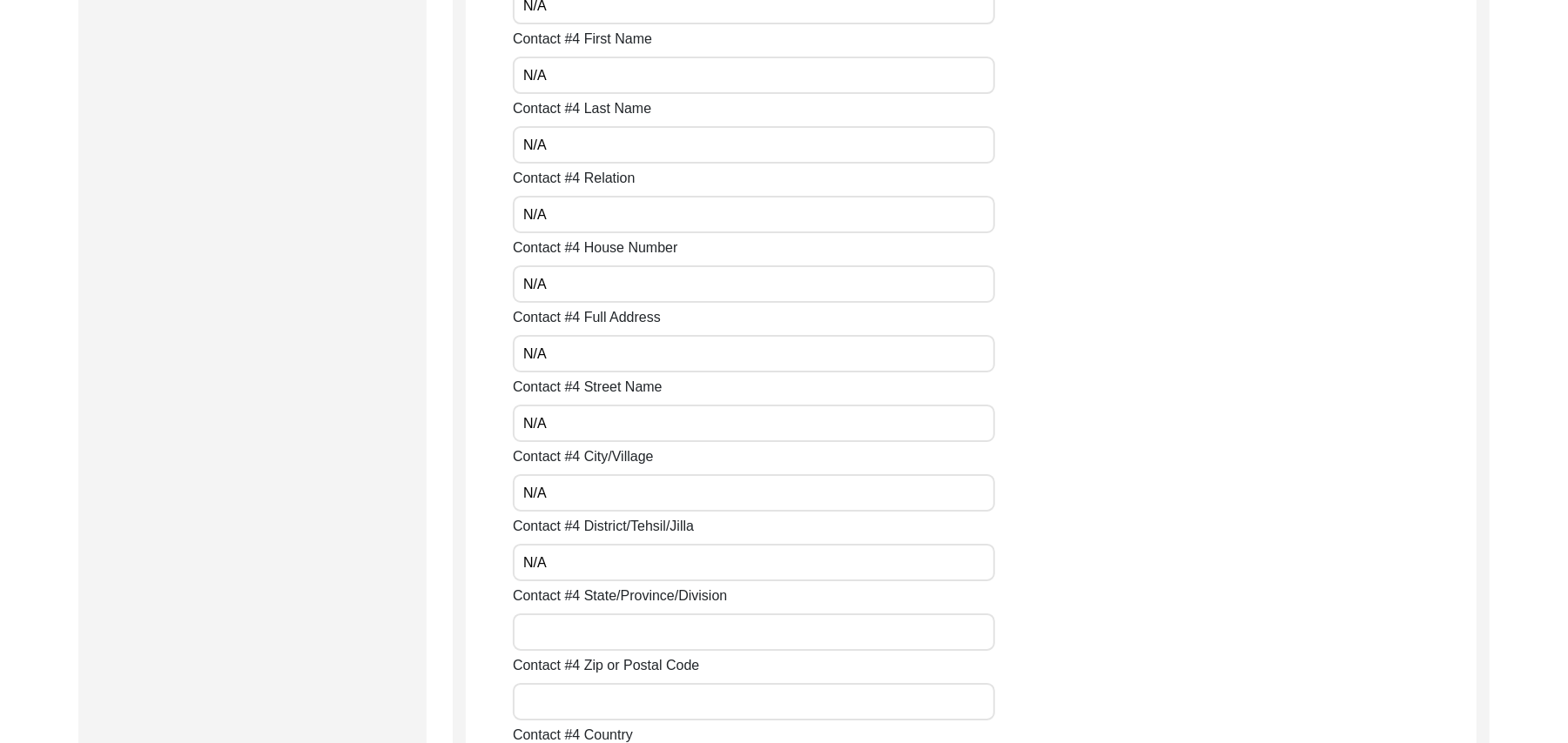
click at [569, 647] on input "Contact #4 State/Province/Division" at bounding box center [754, 633] width 482 height 38
paste input "N/A"
type input "N/A"
click at [579, 709] on input "Contact #4 Zip or Postal Code" at bounding box center [754, 702] width 482 height 38
paste input "N/A"
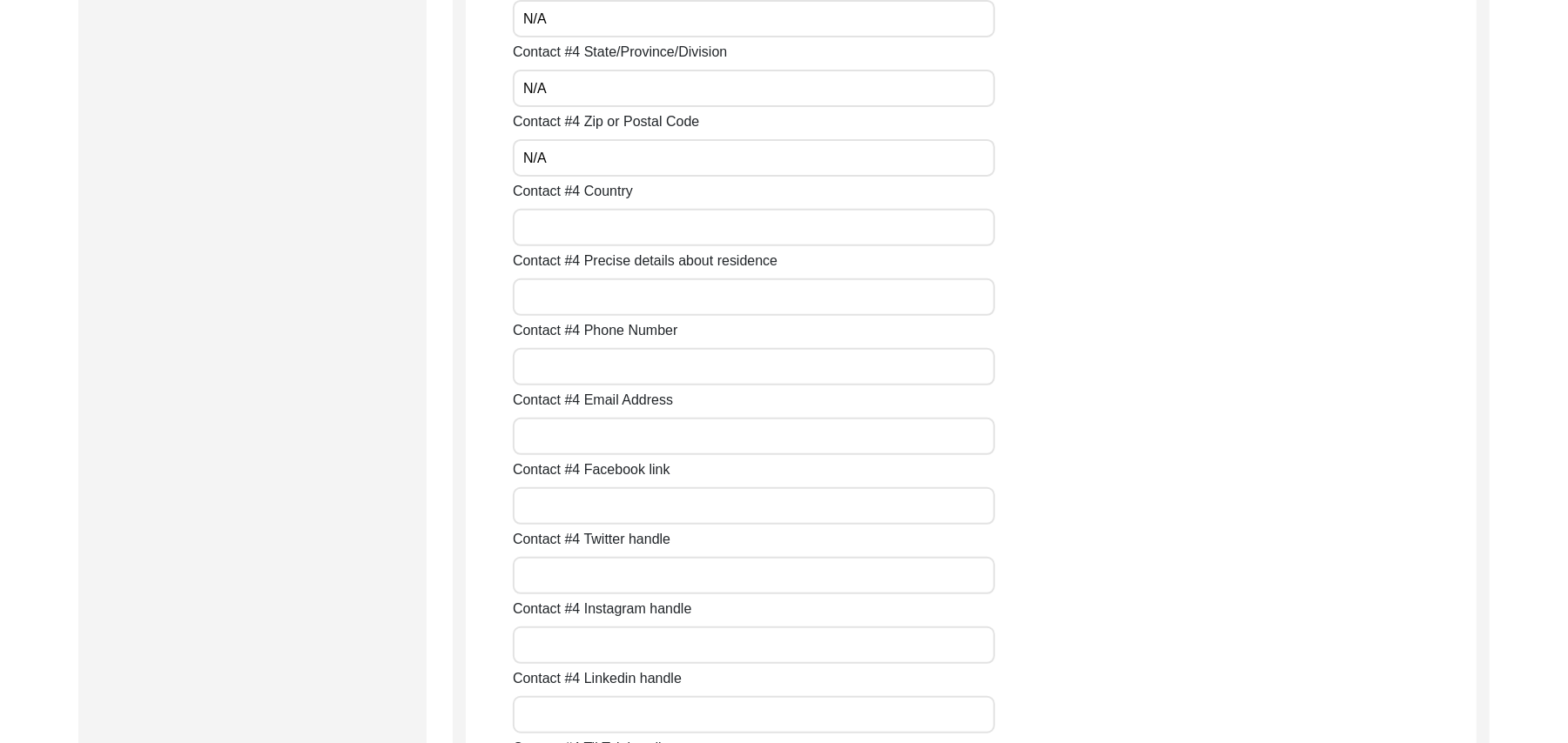
scroll to position [5133, 0]
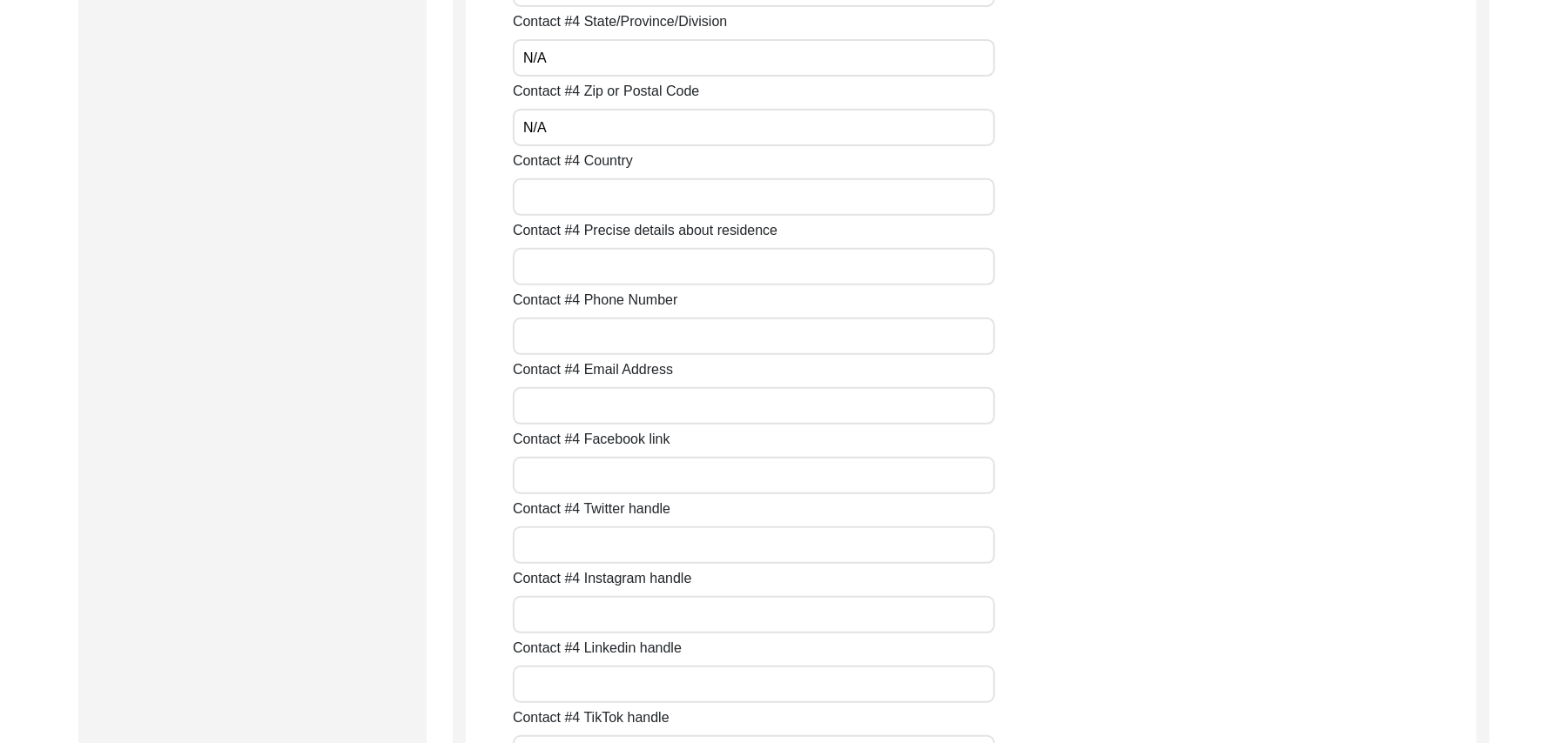
click at [691, 202] on input "Contact #4 Country" at bounding box center [754, 197] width 482 height 38
paste input "N/A"
click at [665, 266] on input "Contact #4 Precise details about residence" at bounding box center [754, 267] width 482 height 38
paste input "N/A"
click at [652, 326] on input "Contact #4 Phone Number" at bounding box center [754, 336] width 482 height 38
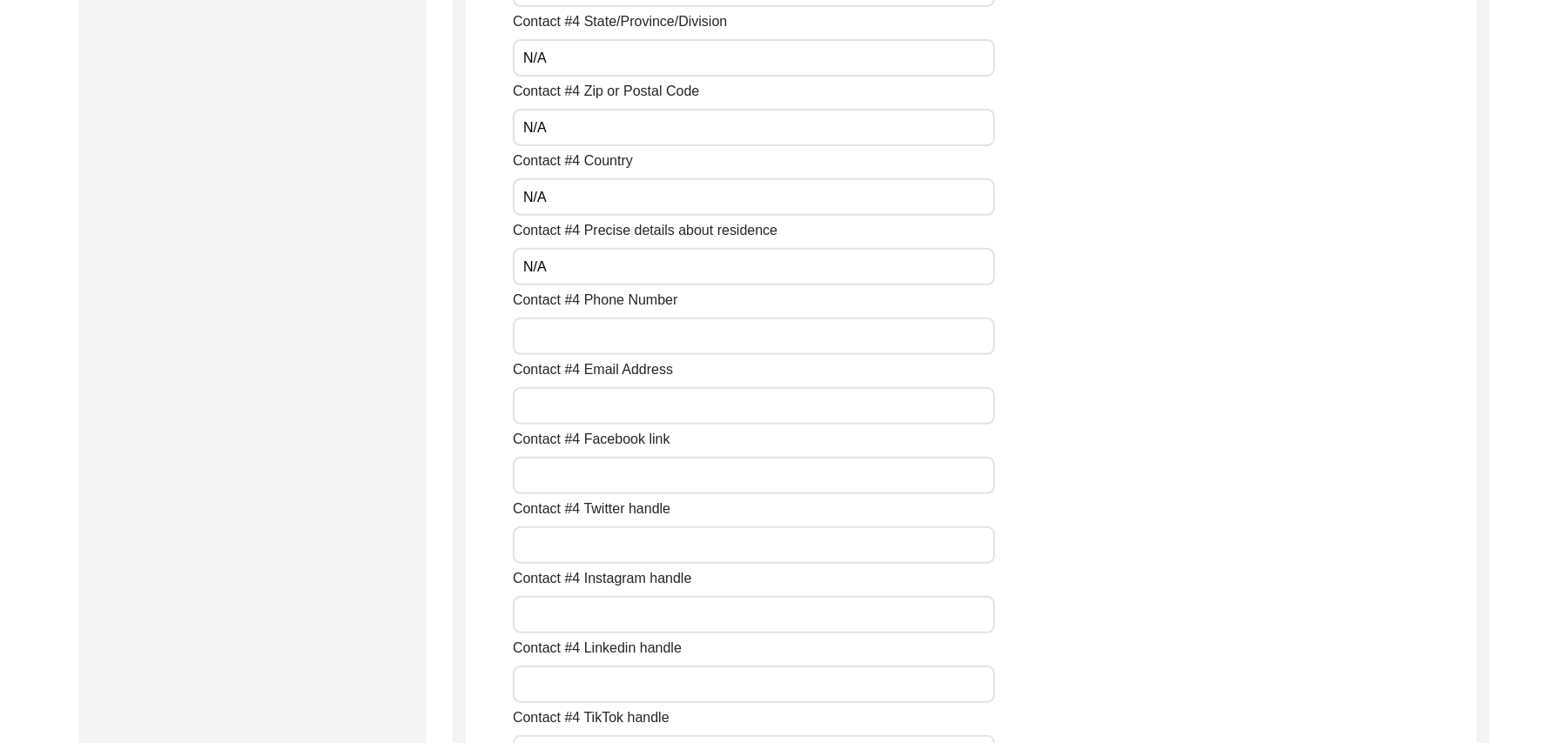
paste input "N/A"
click at [639, 408] on input "Contact #4 Email Address" at bounding box center [754, 407] width 482 height 38
paste input "N/A"
click at [617, 466] on input "Contact #4 Facebook link" at bounding box center [754, 476] width 482 height 38
paste input "N/A"
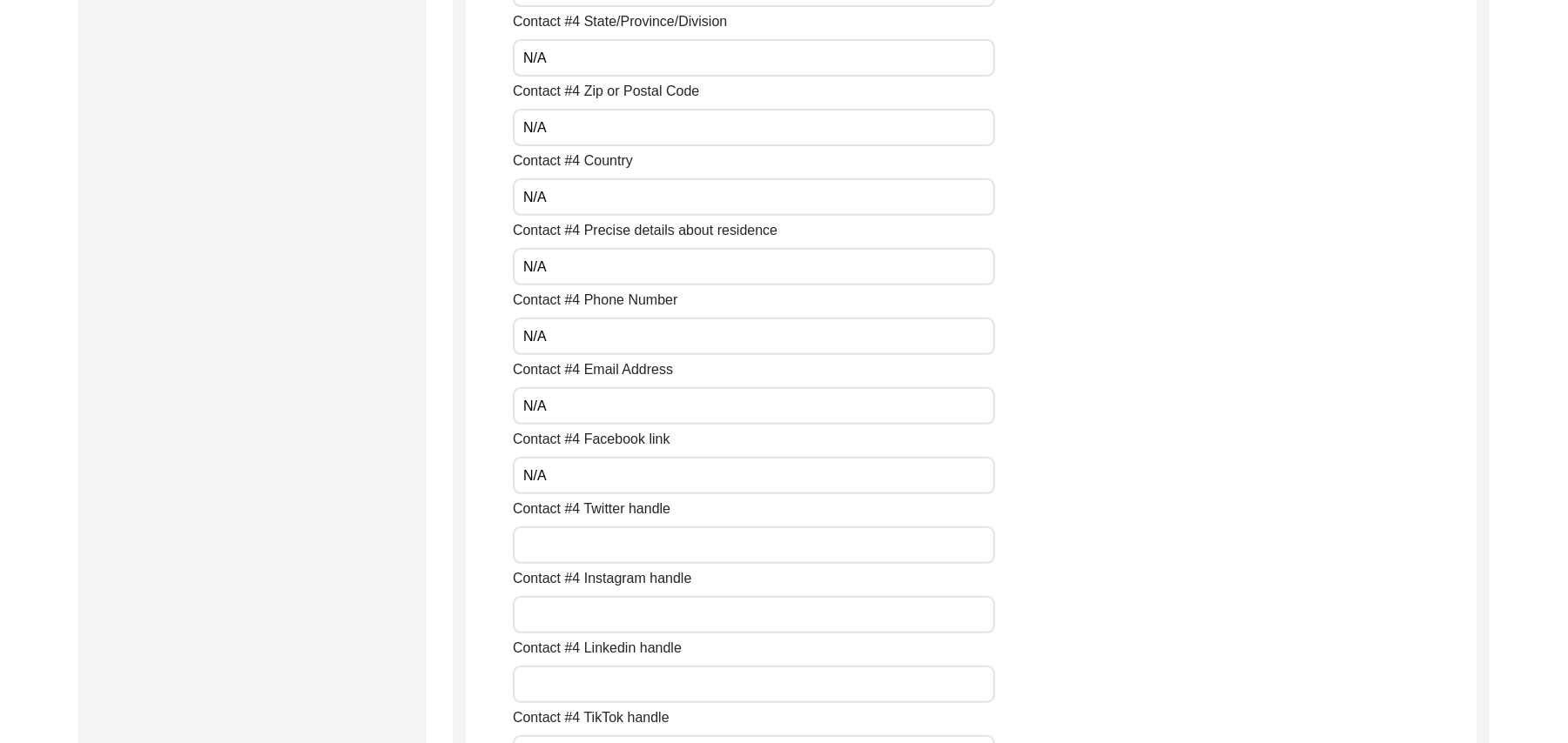
click at [604, 544] on input "Contact #4 Twitter handle" at bounding box center [754, 546] width 482 height 38
paste input "N/A"
click at [599, 617] on input "Contact #4 Instagram handle" at bounding box center [754, 615] width 482 height 38
paste input "N/A"
click at [599, 679] on input "Contact #4 Linkedin handle" at bounding box center [754, 684] width 482 height 38
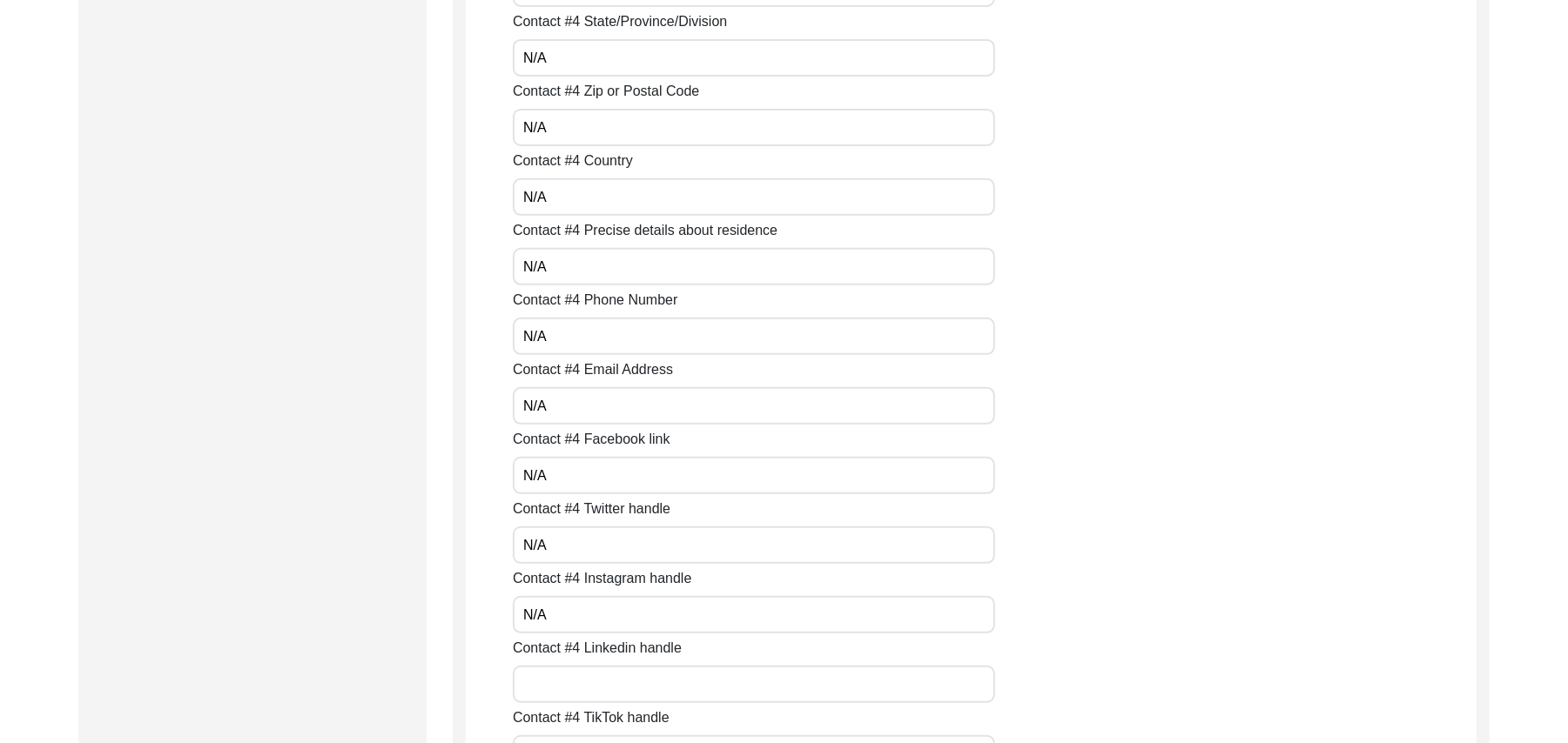
paste input "N/A"
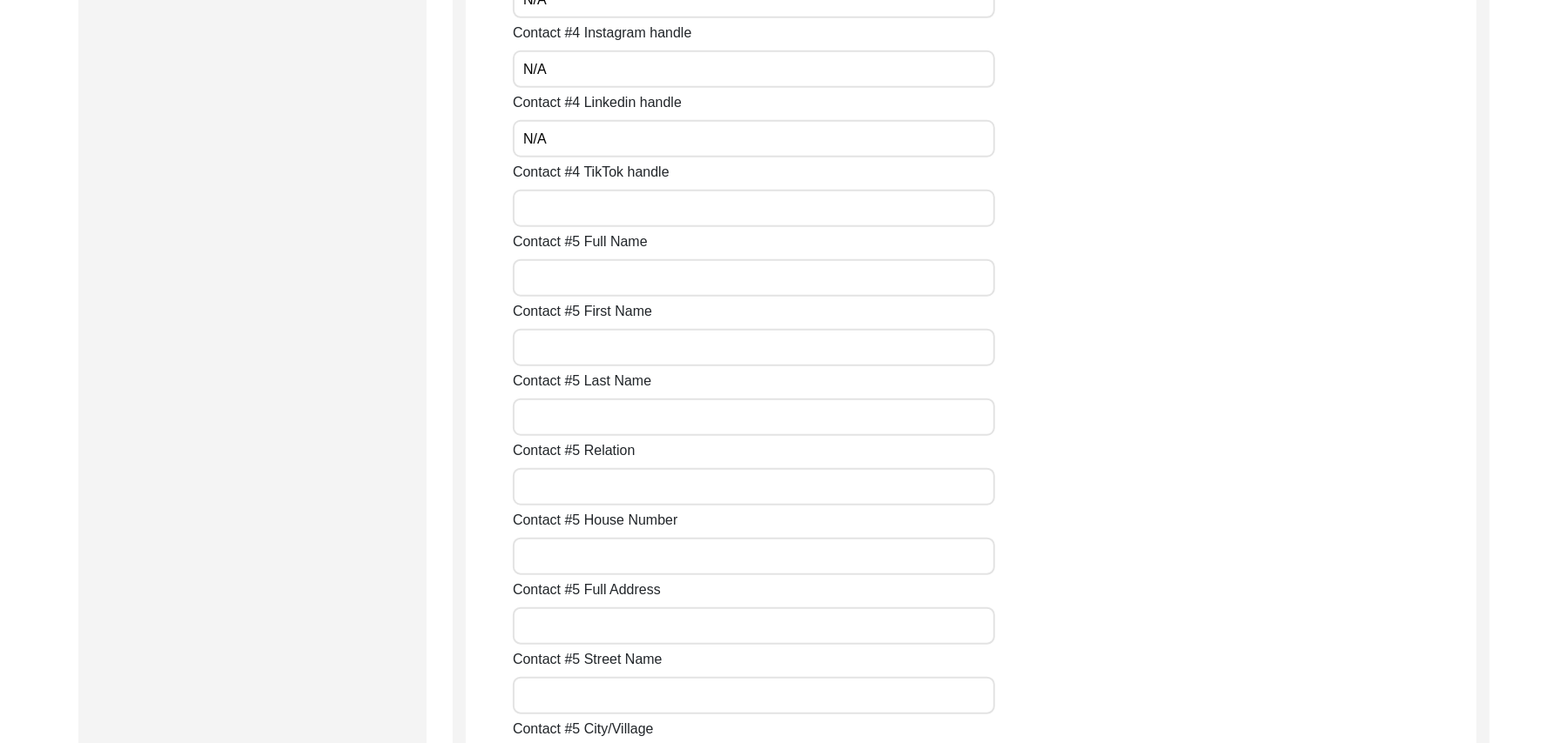
scroll to position [5725, 0]
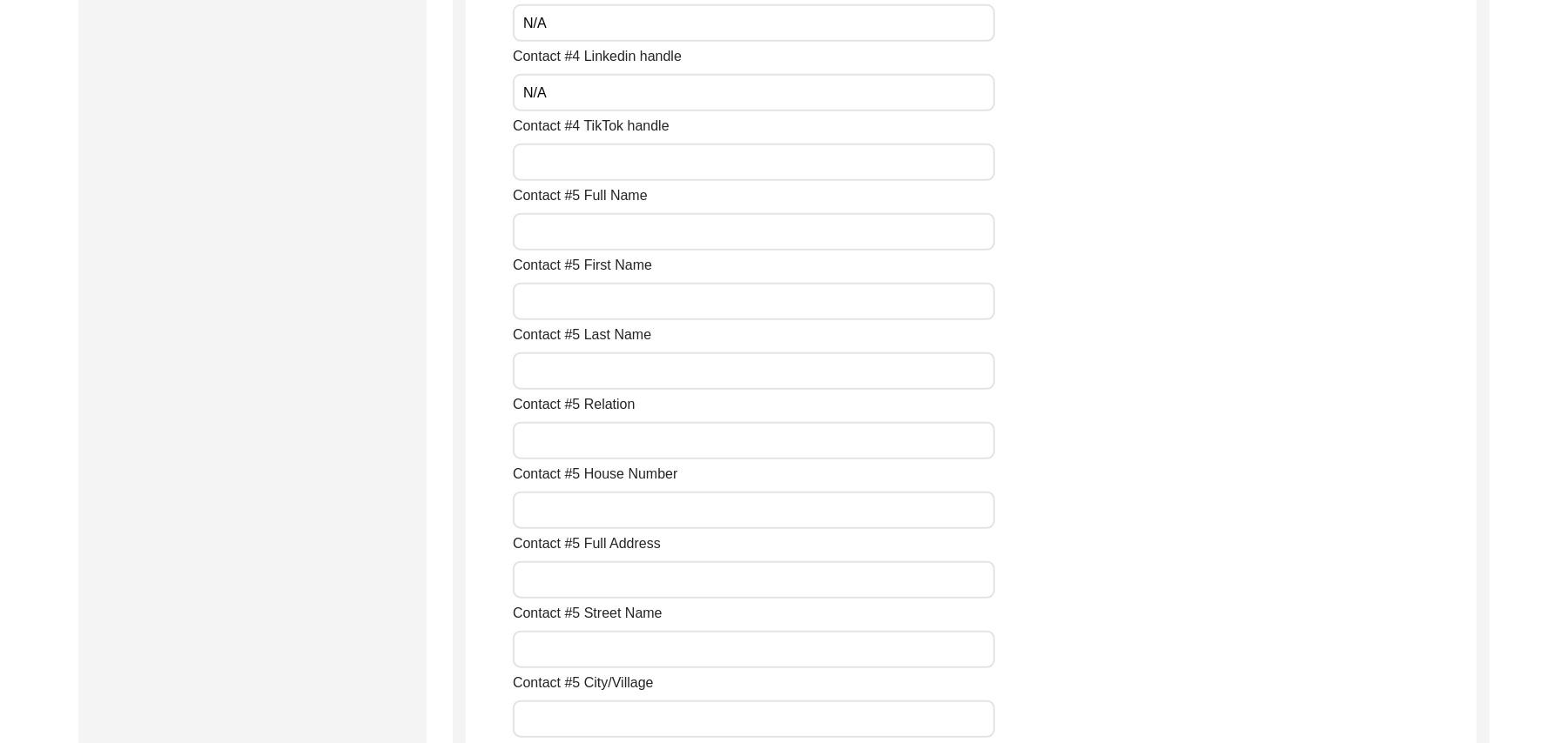
click at [644, 170] on input "Contact #4 TikTok handle" at bounding box center [754, 162] width 482 height 38
paste input "N/A"
click at [625, 234] on input "Contact #5 Full Name" at bounding box center [754, 233] width 482 height 38
paste input "N/A"
click at [608, 308] on input "Contact #5 First Name" at bounding box center [754, 302] width 482 height 38
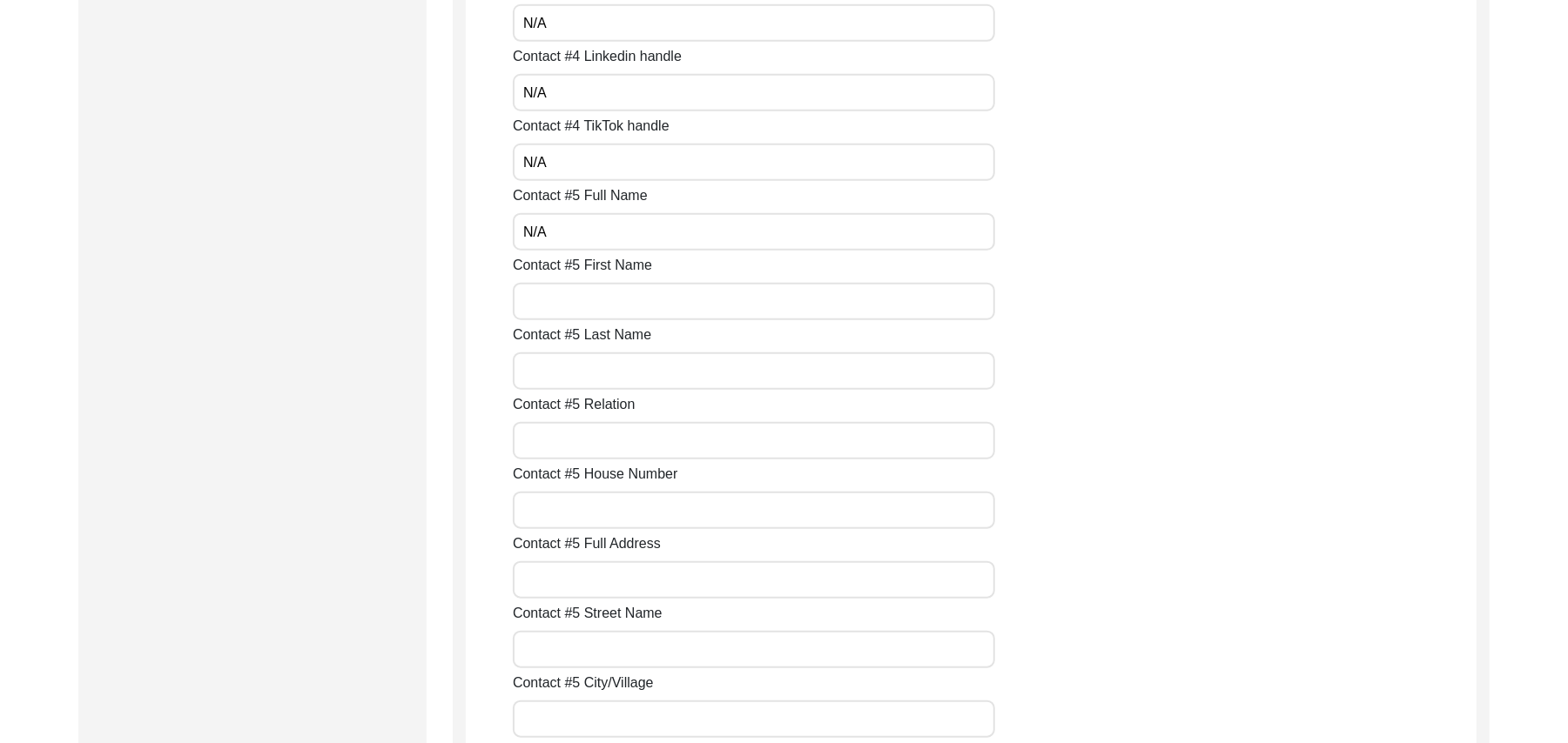
paste input "N/A"
click at [593, 360] on input "Contact #5 Last Name" at bounding box center [754, 372] width 482 height 38
paste input "N/A"
click at [582, 436] on input "Contact #5 Relation" at bounding box center [754, 441] width 482 height 38
paste input "N/A"
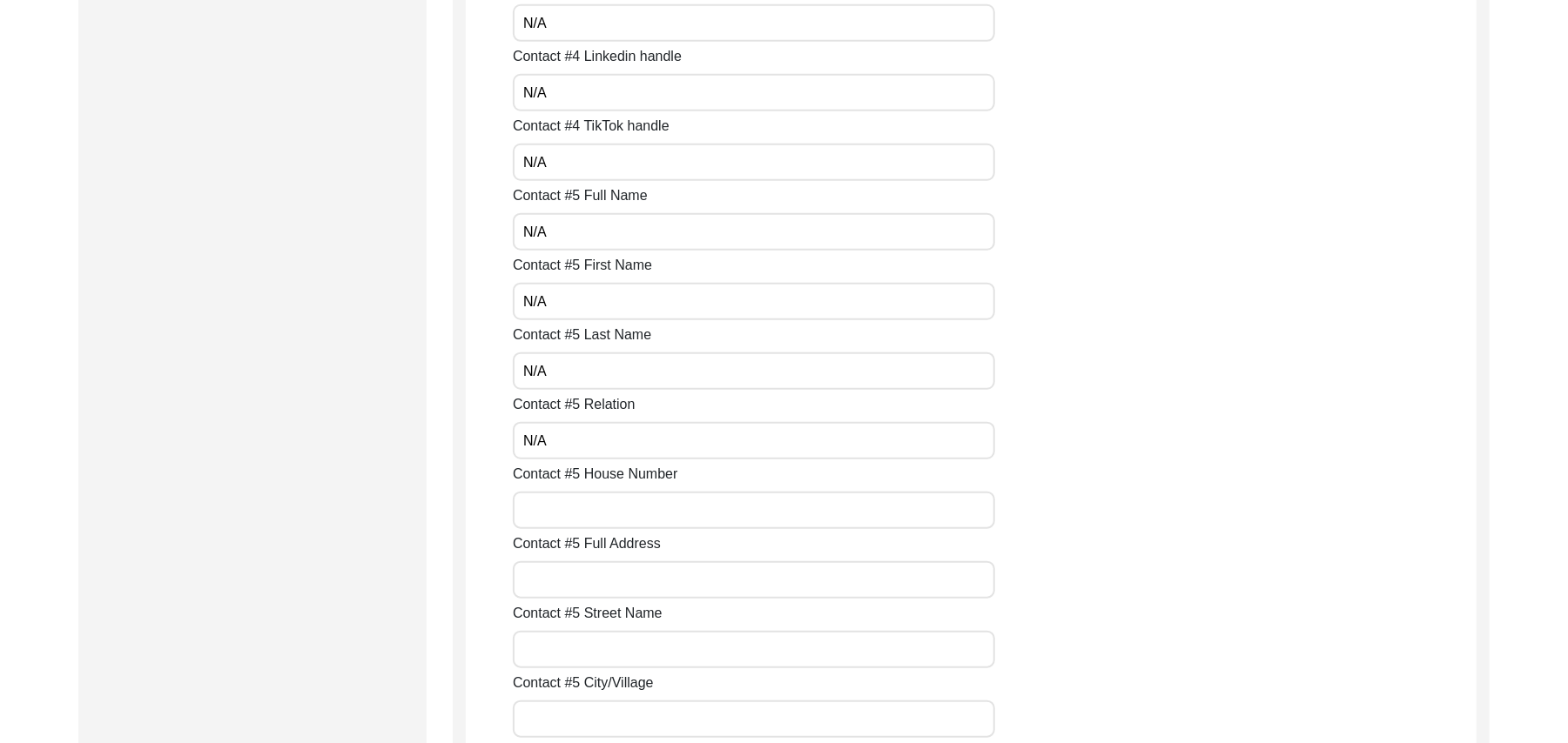
click at [578, 510] on input "Contact #5 House Number" at bounding box center [754, 510] width 482 height 38
paste input "N/A"
click at [569, 578] on input "Contact #5 Full Address" at bounding box center [754, 581] width 482 height 38
paste input "N/A"
click at [567, 651] on input "Contact #5 Street Name" at bounding box center [754, 650] width 482 height 38
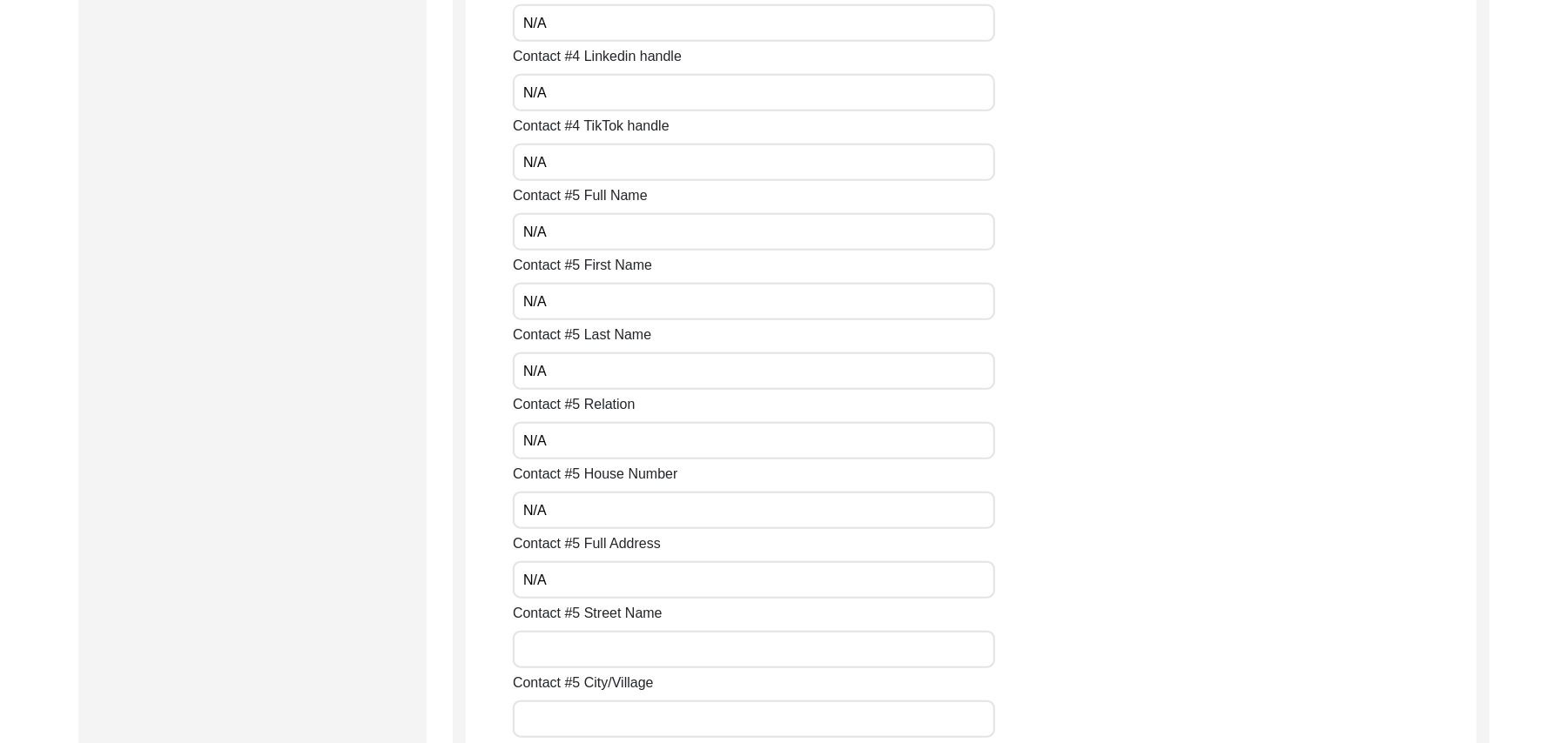
paste input "N/A"
drag, startPoint x: 567, startPoint y: 651, endPoint x: 571, endPoint y: 718, distance: 67.1
click at [572, 719] on input "Contact #5 City/Village" at bounding box center [754, 720] width 482 height 38
paste input "N/A"
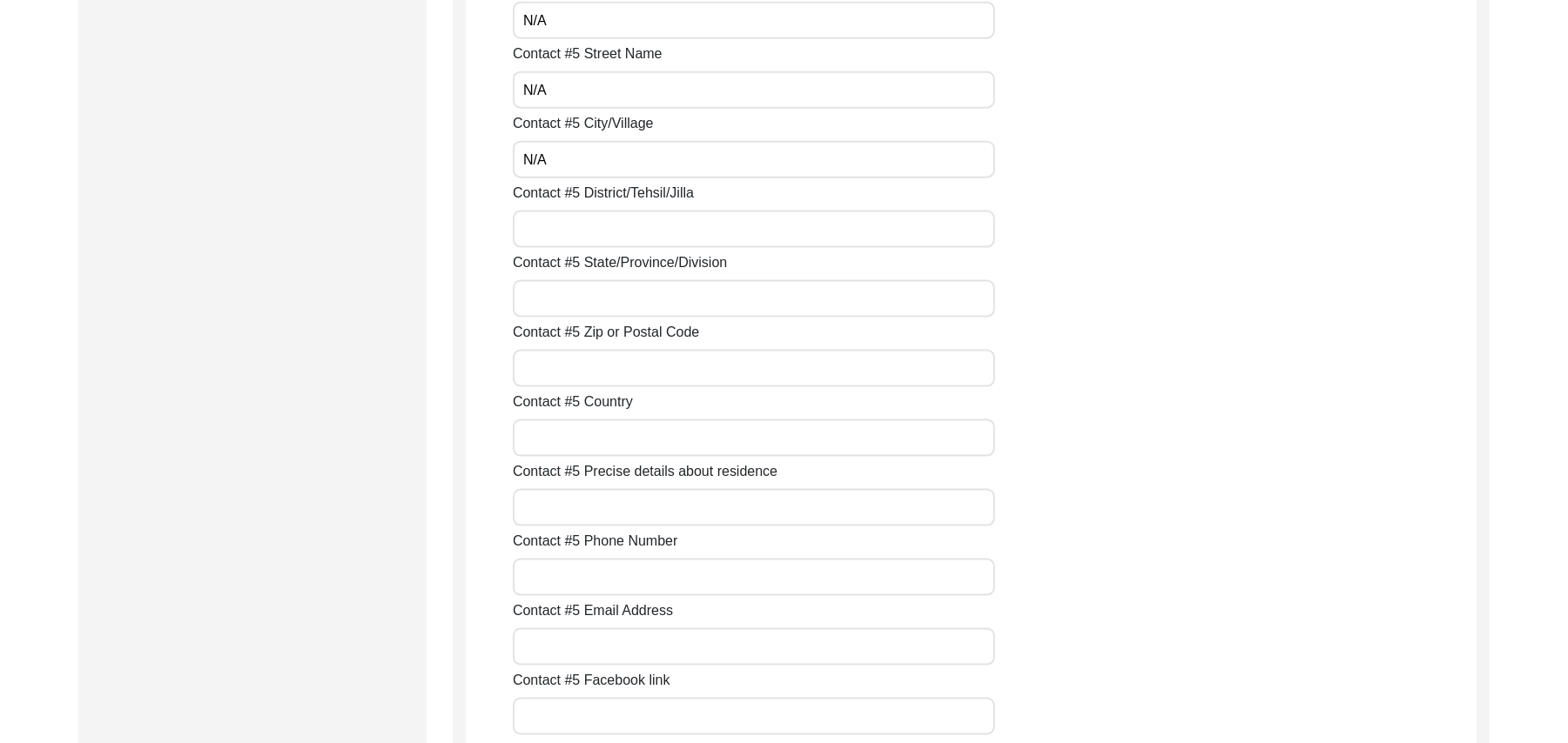
scroll to position [6394, 0]
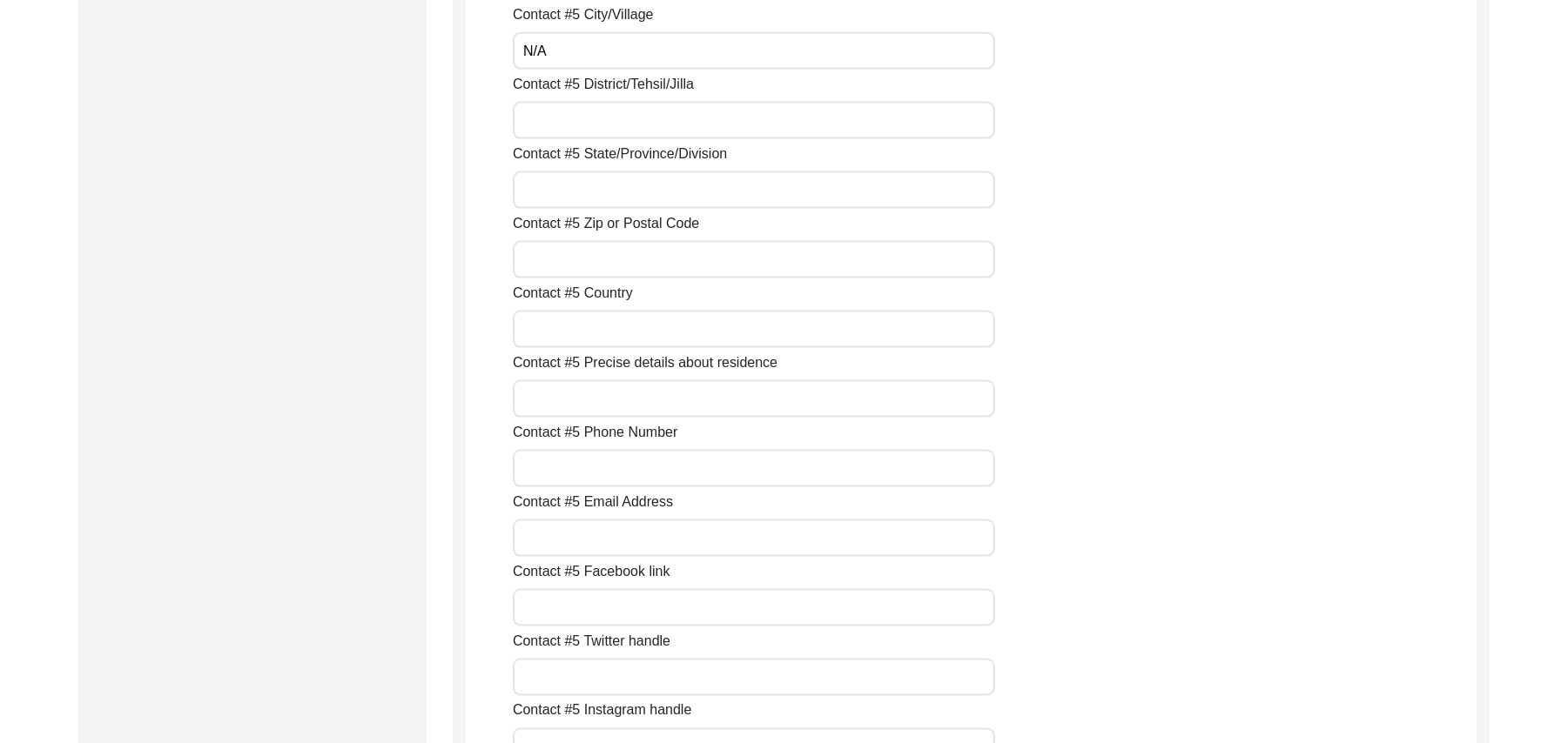
click at [529, 125] on input "Contact #5 District/Tehsil/Jilla" at bounding box center [754, 121] width 482 height 38
paste input "N/A"
click at [533, 192] on input "Contact #5 State/Province/Division" at bounding box center [754, 190] width 482 height 38
paste input "N/A"
click at [545, 259] on input "Contact #5 Zip or Postal Code" at bounding box center [754, 260] width 482 height 38
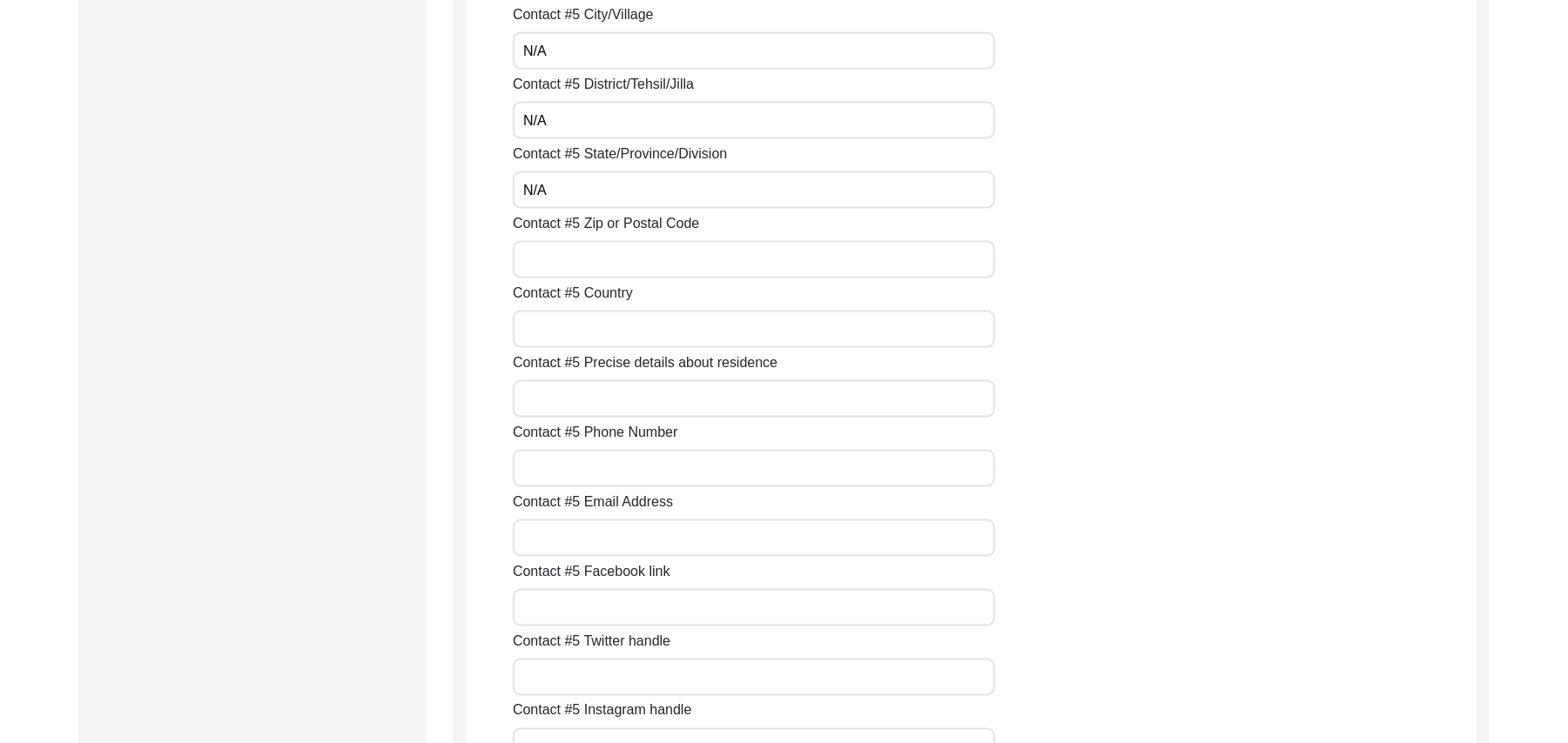
paste input "N/A"
click at [555, 335] on input "Contact #5 Country" at bounding box center [754, 330] width 482 height 38
paste input "N/A"
click at [569, 411] on input "Contact #5 Precise details about residence" at bounding box center [754, 399] width 482 height 38
paste input "N/A"
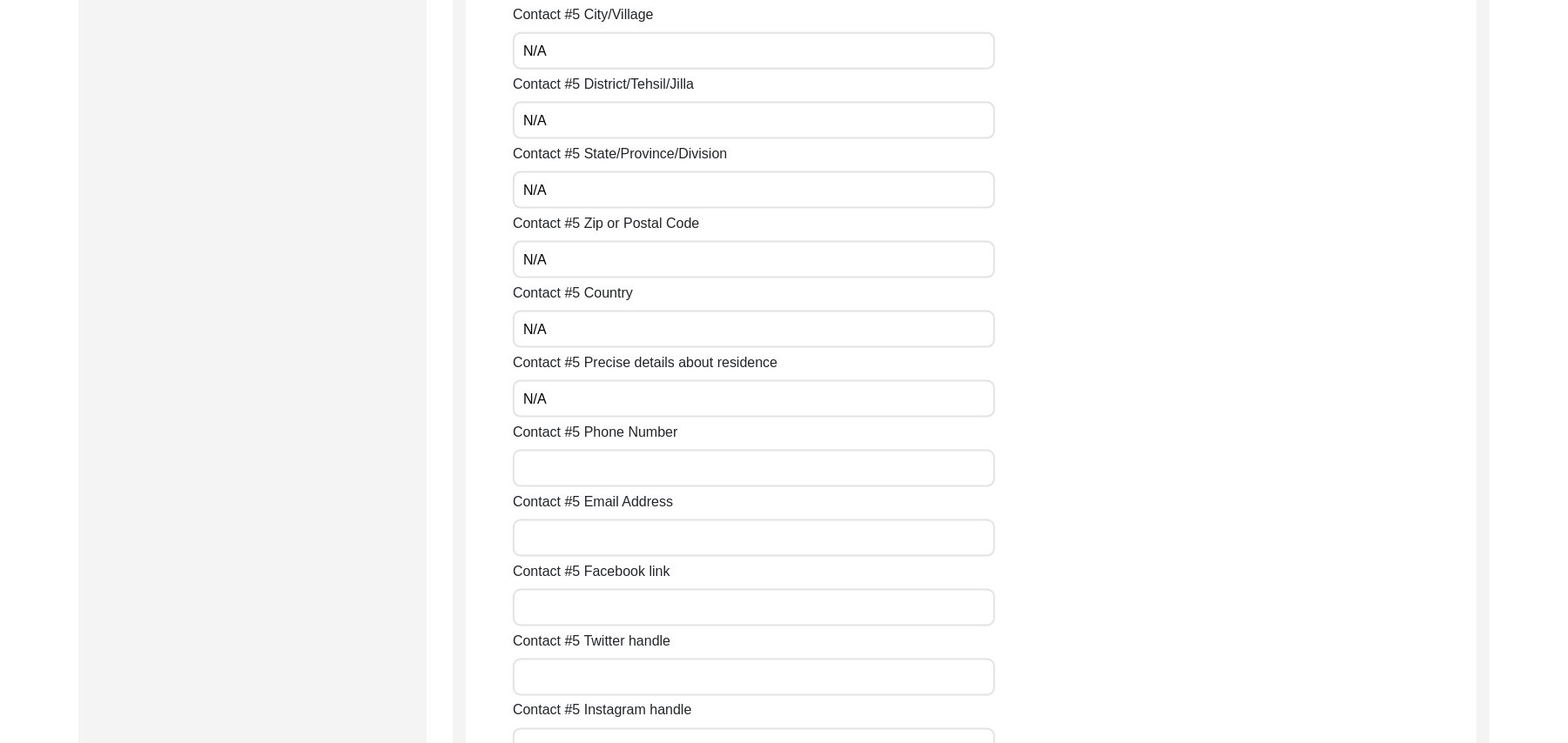
click at [565, 463] on input "Contact #5 Phone Number" at bounding box center [754, 469] width 482 height 38
paste input "N/A"
click at [572, 535] on input "Contact #5 Email Address" at bounding box center [754, 538] width 482 height 38
paste input "N/A"
click at [575, 606] on input "Contact #5 Facebook link" at bounding box center [754, 609] width 482 height 38
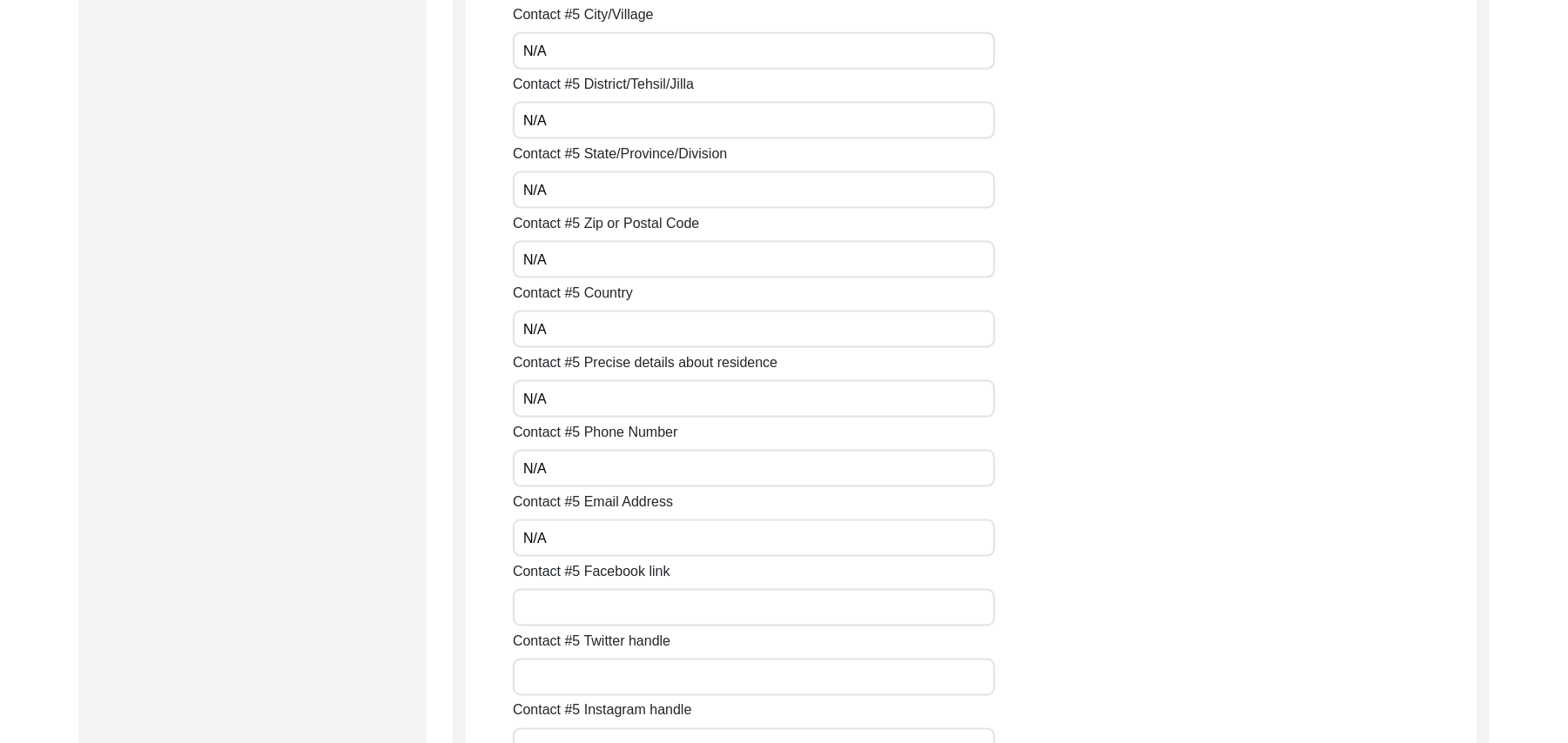
paste
click at [590, 670] on input "Contact #5 Twitter handle" at bounding box center [754, 678] width 482 height 38
click at [592, 731] on input "Contact #5 Instagram handle" at bounding box center [754, 748] width 482 height 38
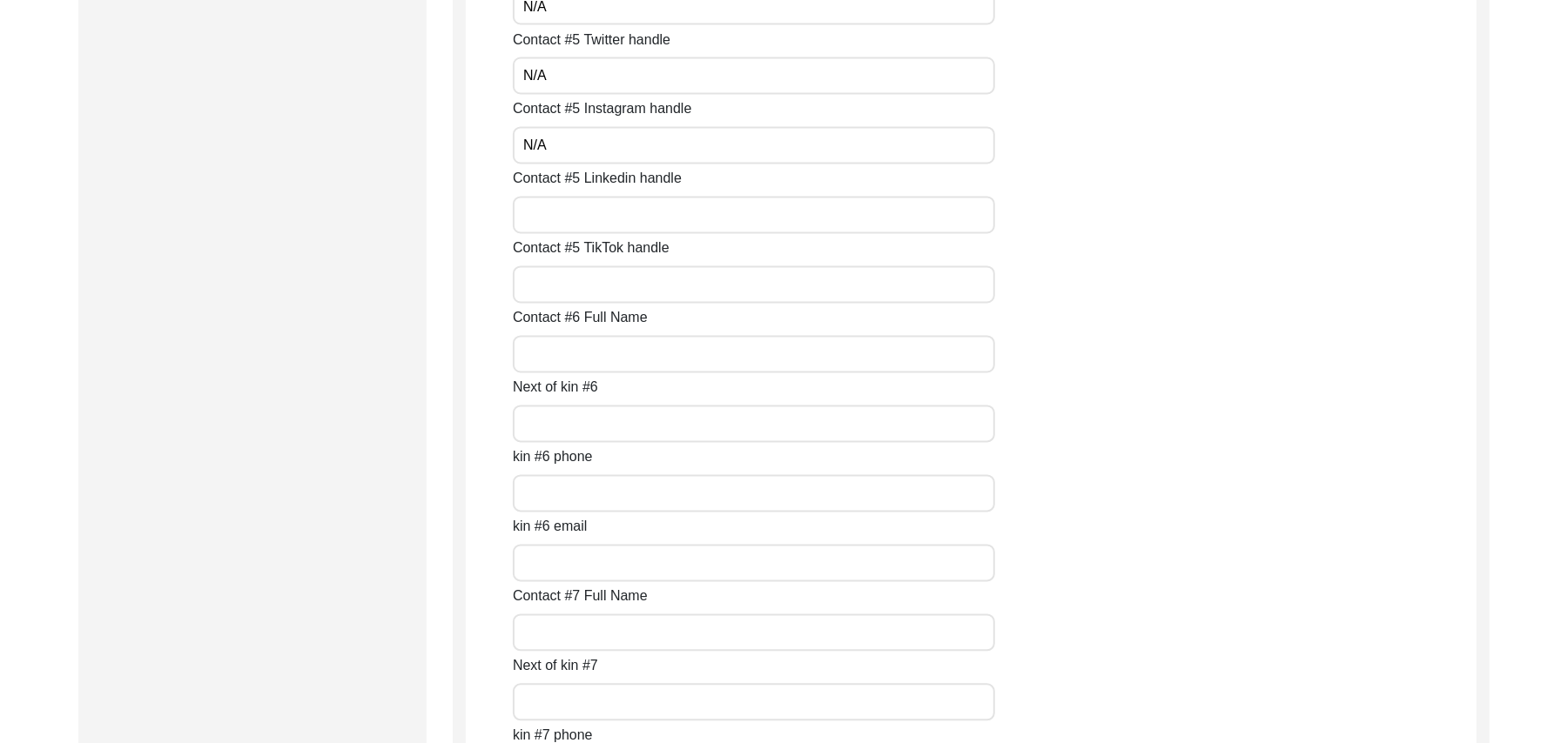
scroll to position [7058, 0]
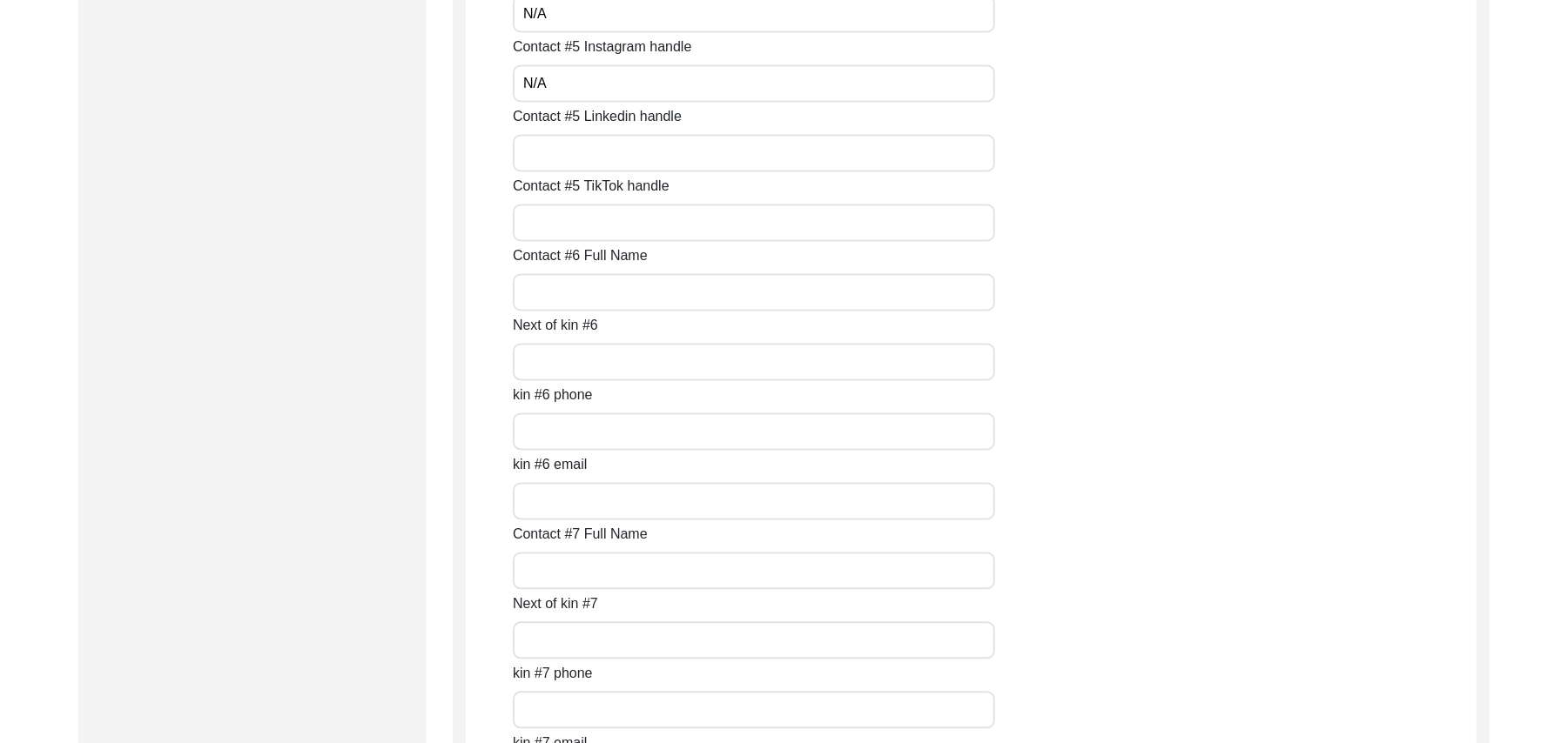
click at [630, 161] on input "Contact #5 Linkedin handle" at bounding box center [754, 153] width 482 height 38
click at [610, 228] on input "Contact #5 TikTok handle" at bounding box center [754, 223] width 482 height 38
click at [599, 289] on input "Contact #6 Full Name" at bounding box center [754, 292] width 482 height 38
click at [593, 356] on input "Next of kin #6" at bounding box center [754, 362] width 482 height 38
click at [572, 427] on input "kin #6 phone" at bounding box center [754, 432] width 482 height 38
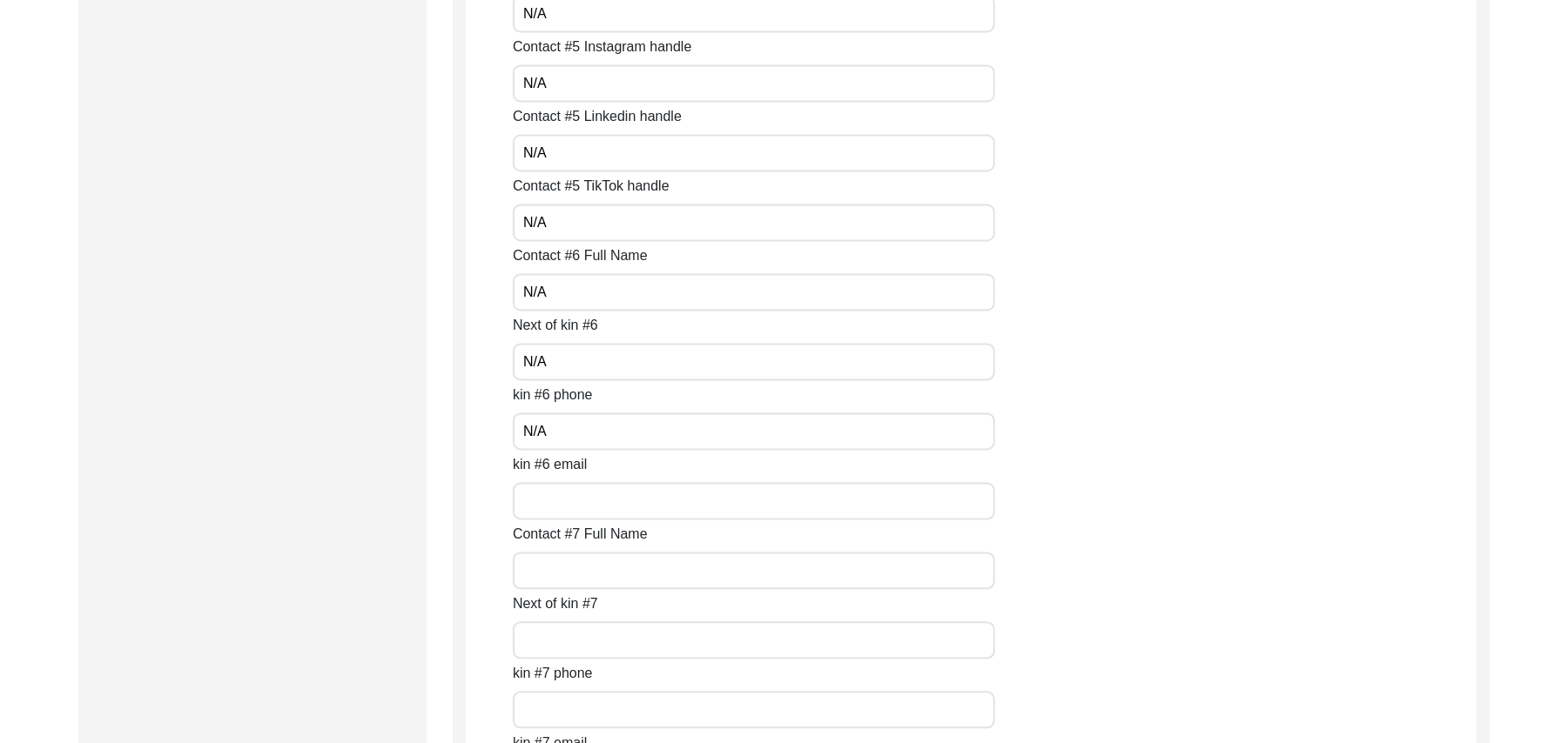
click at [574, 506] on input "kin #6 email" at bounding box center [754, 501] width 482 height 38
click at [578, 569] on input "Contact #7 Full Name" at bounding box center [754, 571] width 482 height 38
click at [582, 632] on input "Next of kin #7" at bounding box center [754, 640] width 482 height 38
click at [582, 715] on input "kin #7 phone" at bounding box center [754, 710] width 482 height 38
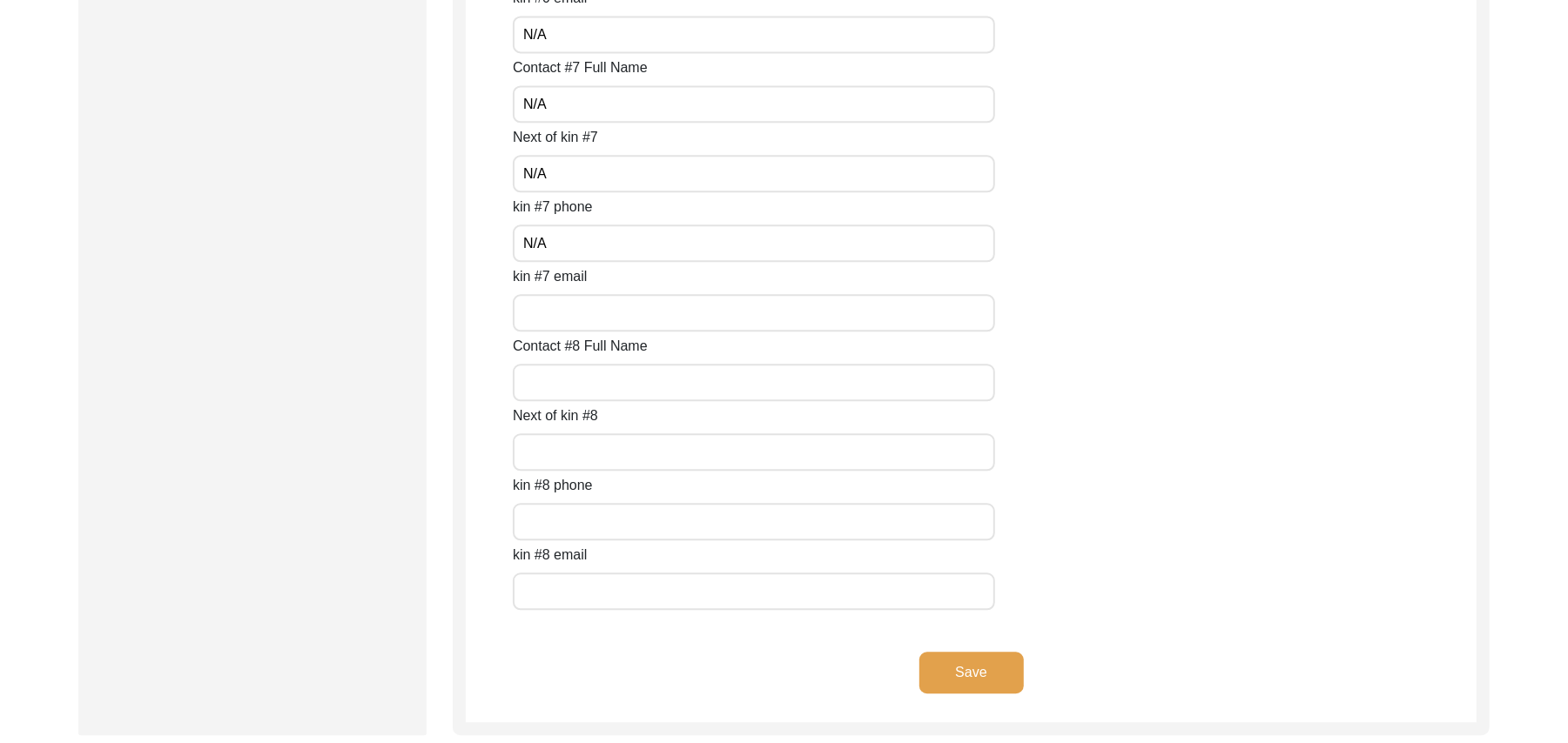
scroll to position [7696, 0]
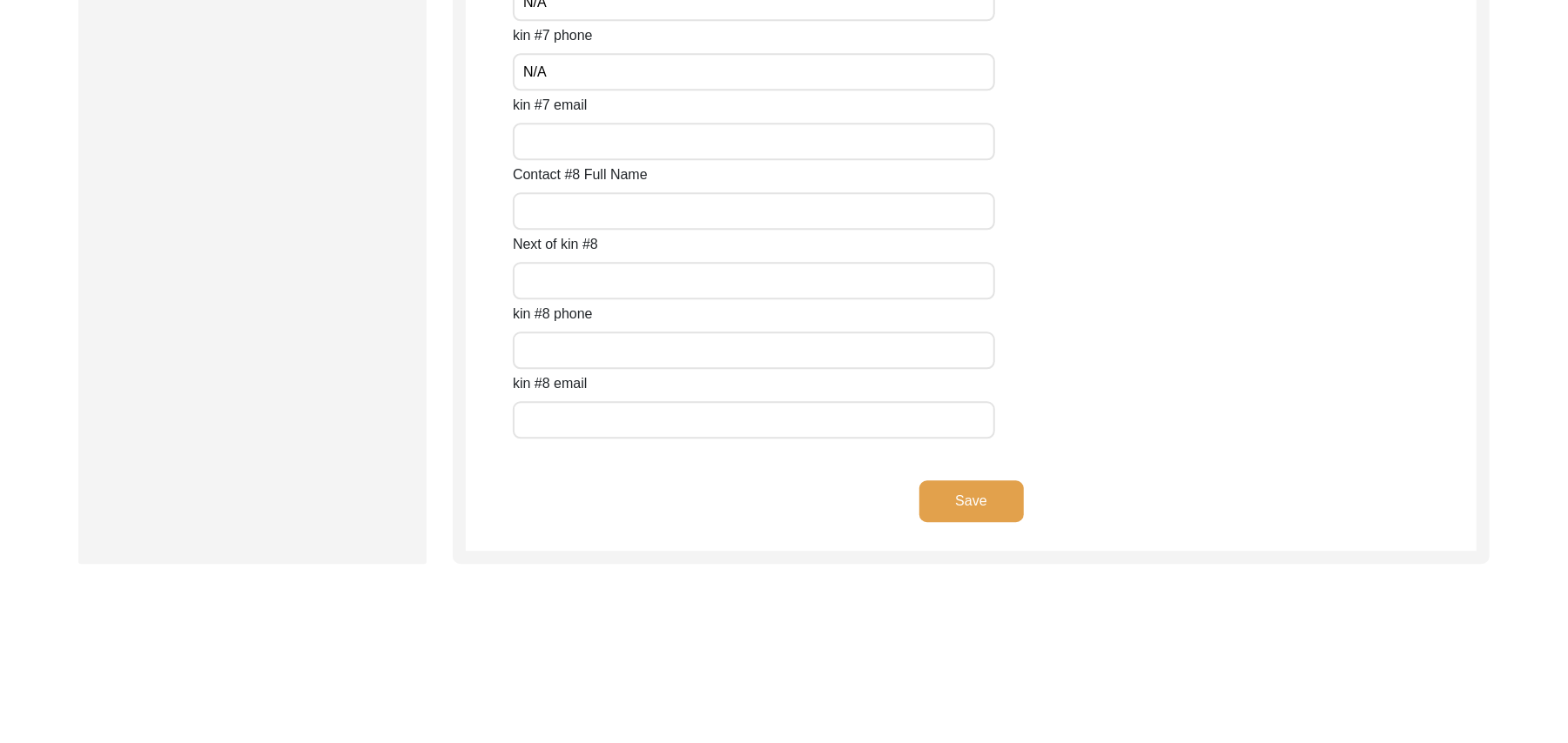
click at [602, 147] on input "kin #7 email" at bounding box center [754, 142] width 482 height 38
click at [591, 211] on input "Contact #8 Full Name" at bounding box center [754, 211] width 482 height 38
click at [590, 280] on input "Next of kin #8" at bounding box center [754, 281] width 482 height 38
click at [591, 363] on input "text" at bounding box center [754, 351] width 482 height 38
click at [593, 405] on input "text" at bounding box center [754, 420] width 482 height 38
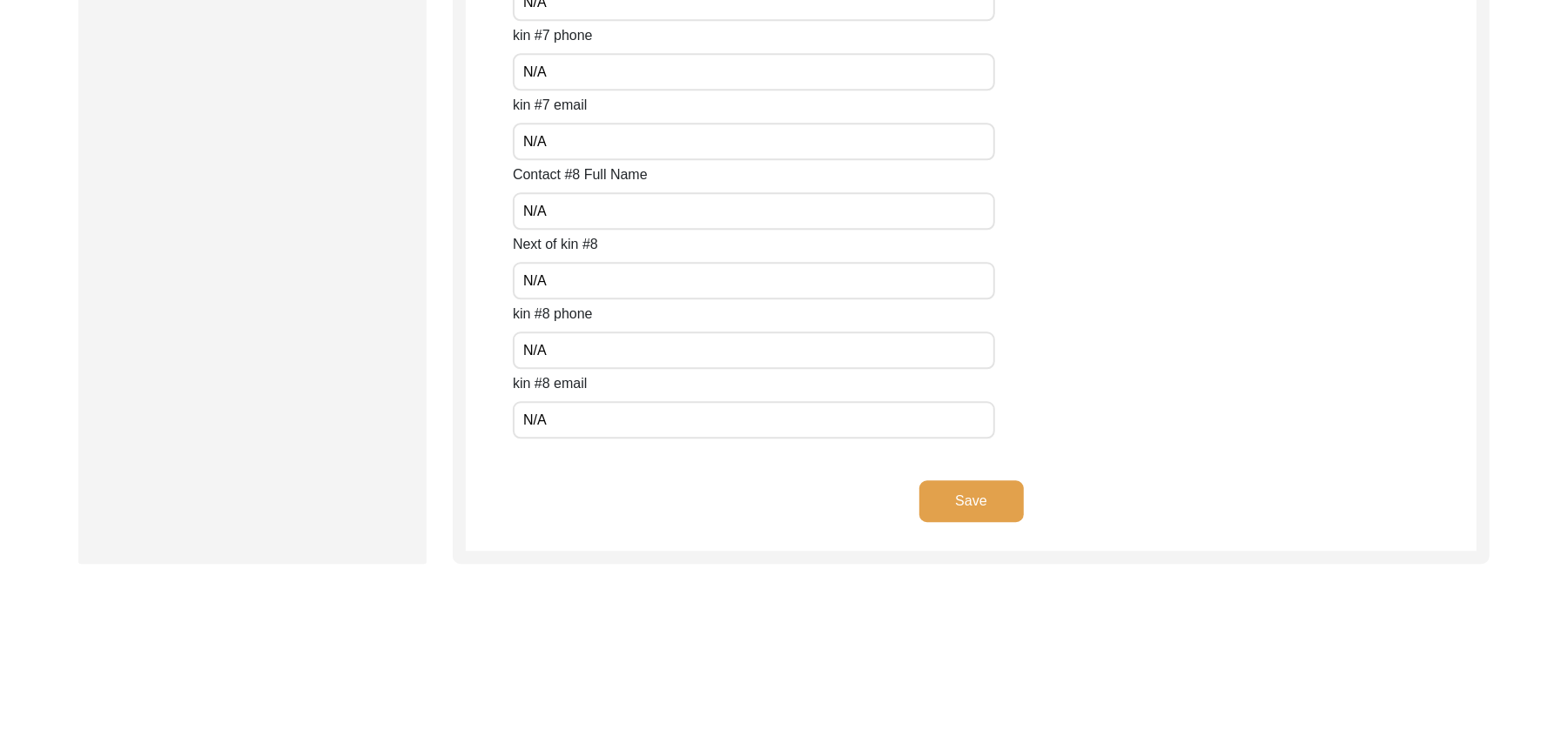
click at [951, 499] on button "Save" at bounding box center [971, 501] width 105 height 41
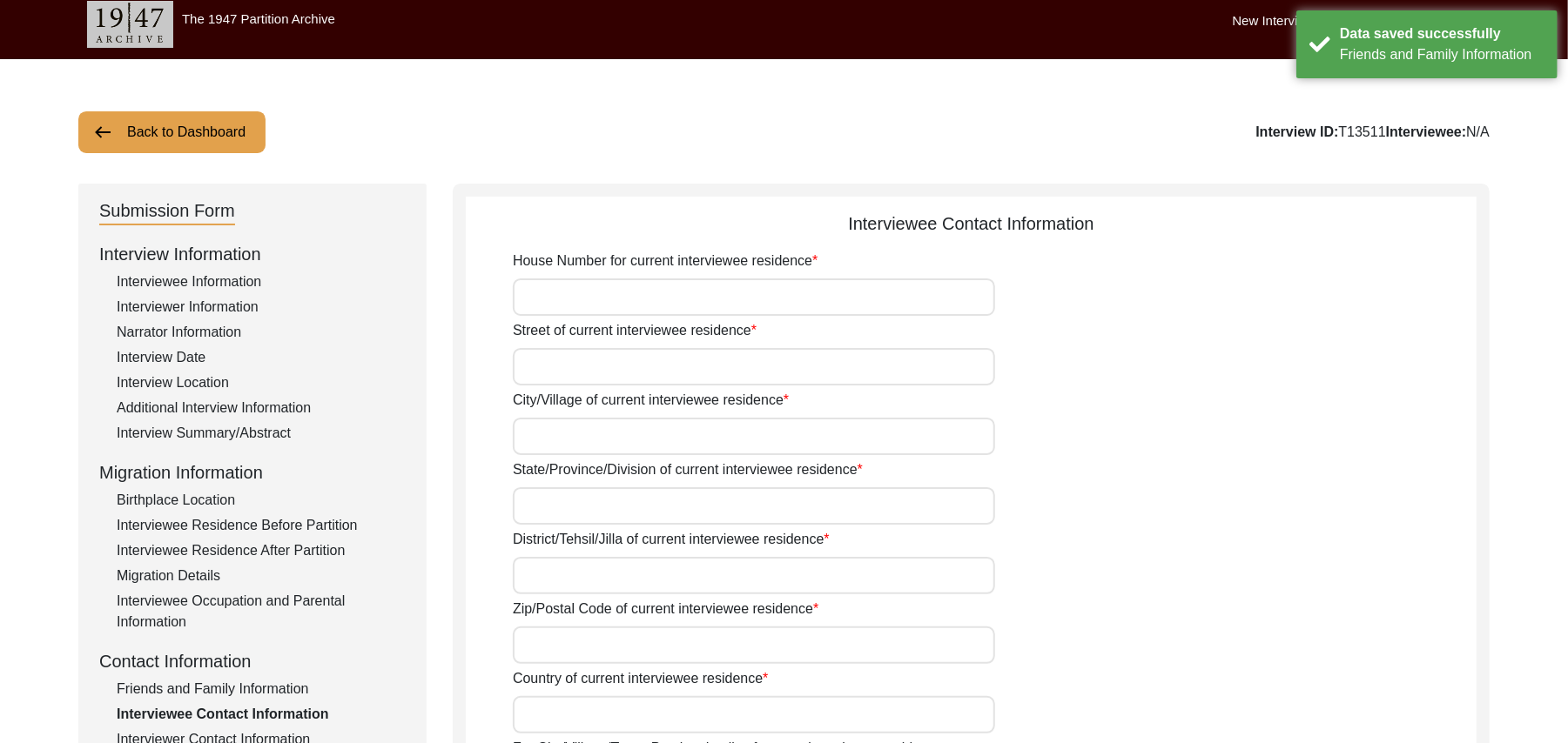
scroll to position [4, 0]
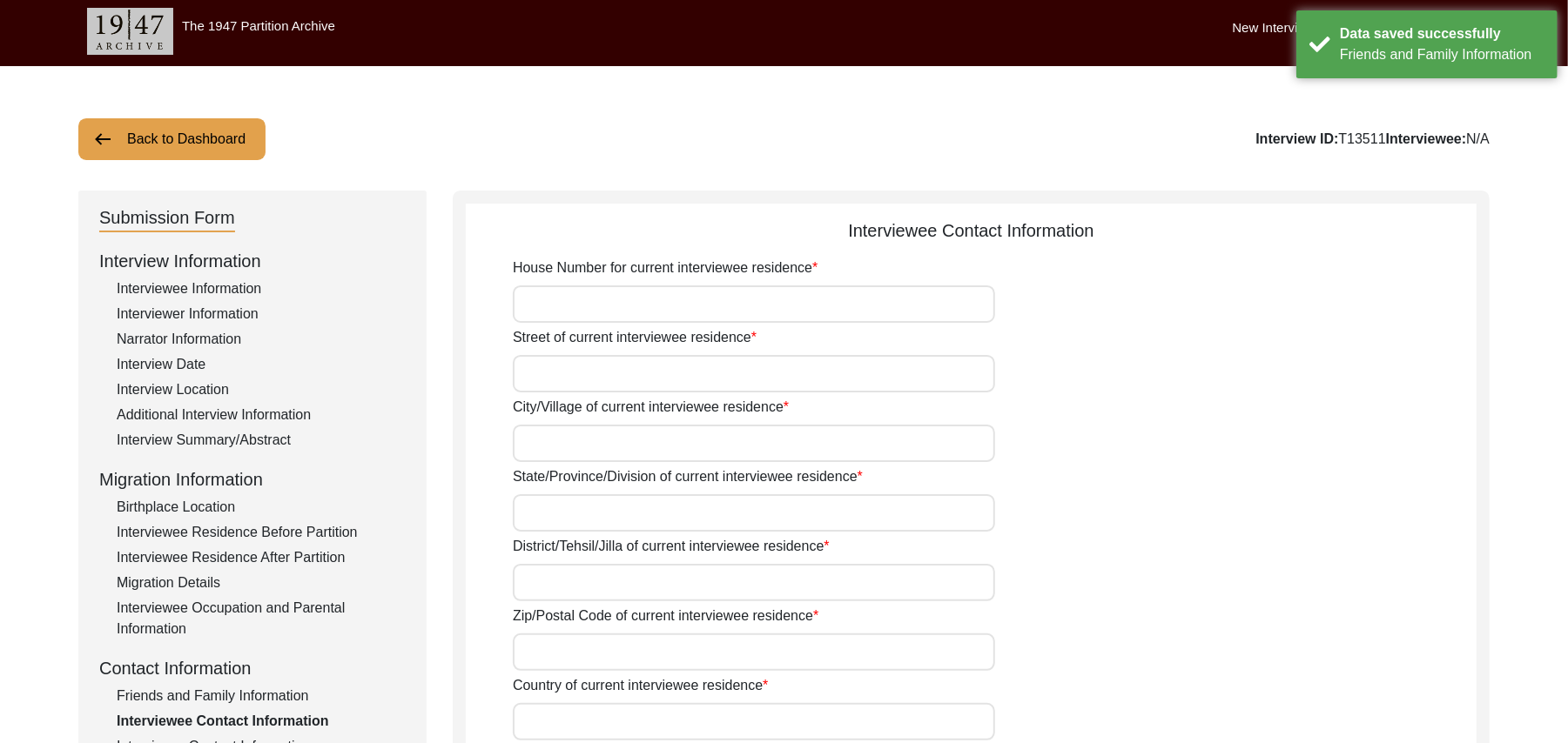
click at [846, 311] on input "House Number for current interviewee residence" at bounding box center [754, 305] width 482 height 38
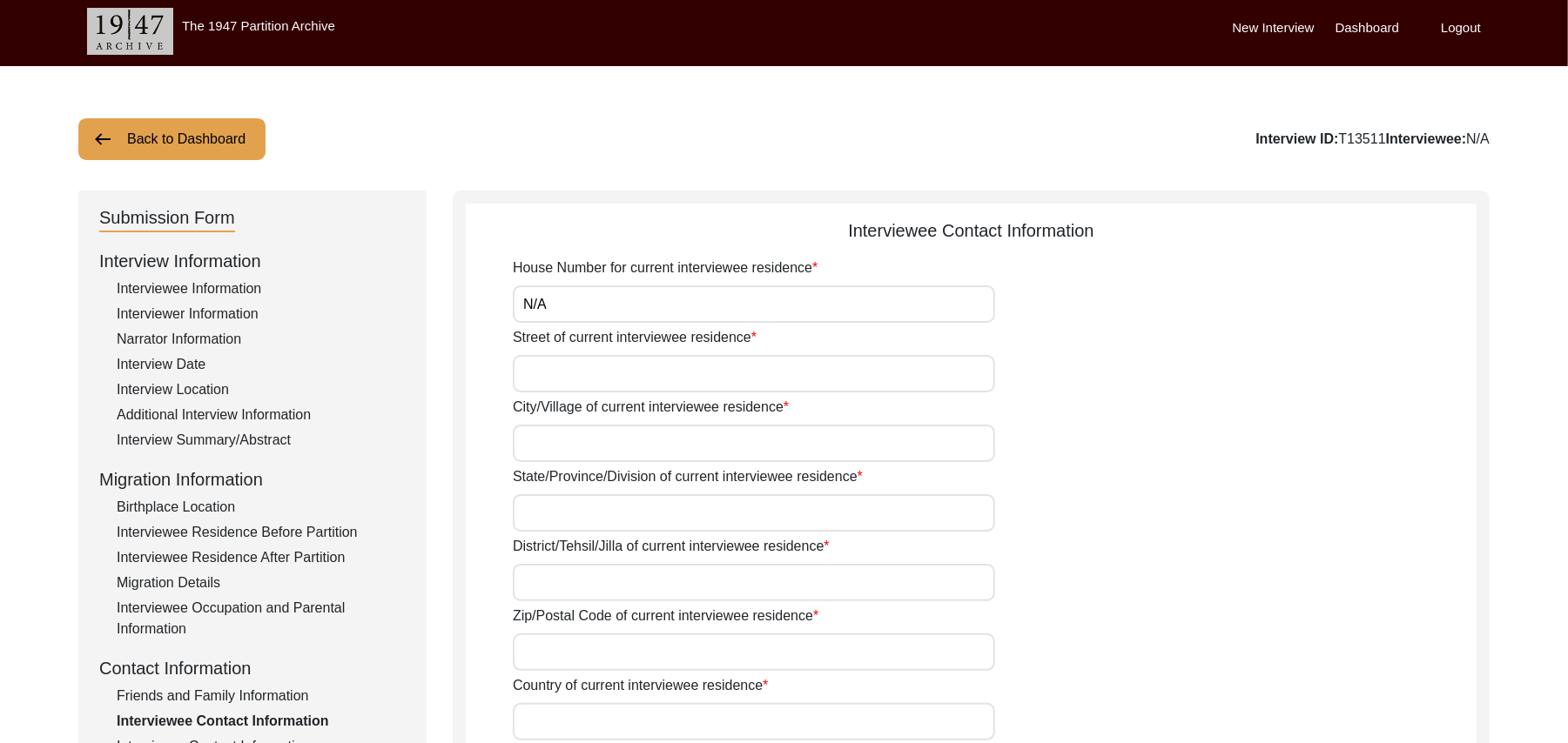
click at [757, 373] on input "Street of current interviewee residence" at bounding box center [754, 374] width 482 height 38
click at [683, 451] on input "City/Village of current interviewee residence" at bounding box center [754, 444] width 482 height 38
click at [619, 509] on input "State/Province/Division of current interviewee residence" at bounding box center [754, 513] width 482 height 38
click at [576, 592] on input "District/Tehsil/Jilla of current interviewee residence" at bounding box center [754, 583] width 482 height 38
click at [569, 664] on input "Zip/Postal Code of current interviewee residence" at bounding box center [754, 653] width 482 height 38
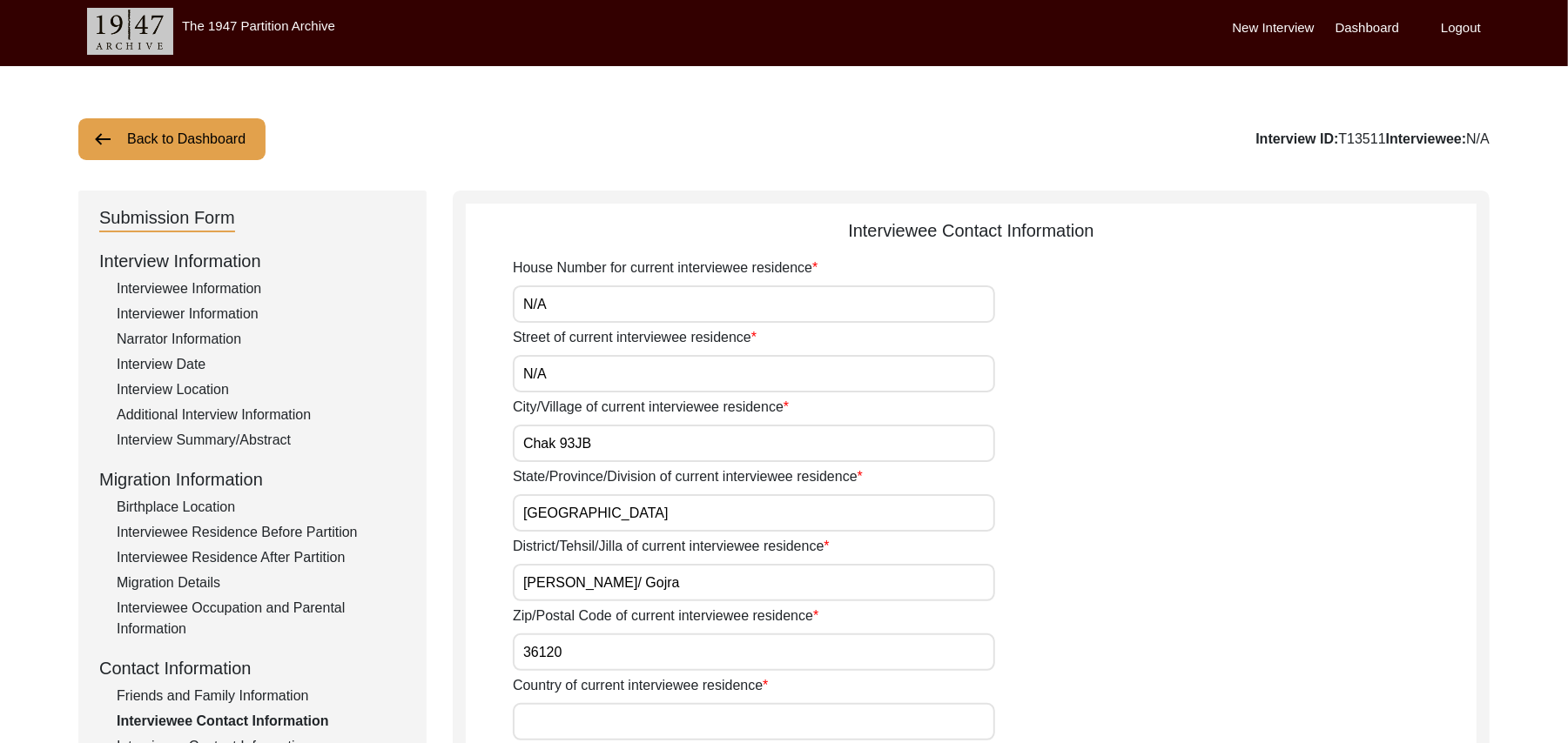
click at [567, 712] on input "Country of current interviewee residence" at bounding box center [754, 722] width 482 height 38
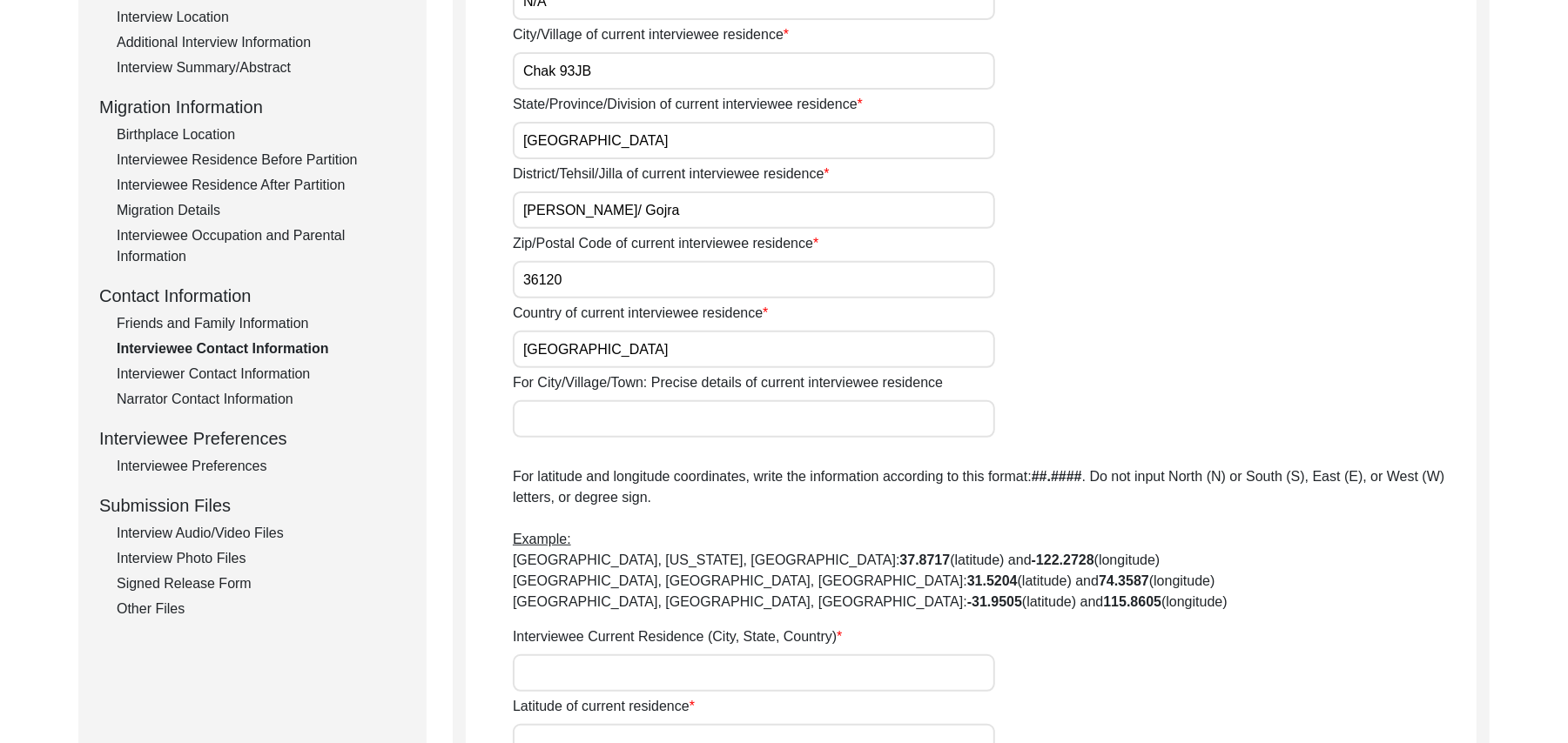
scroll to position [470, 0]
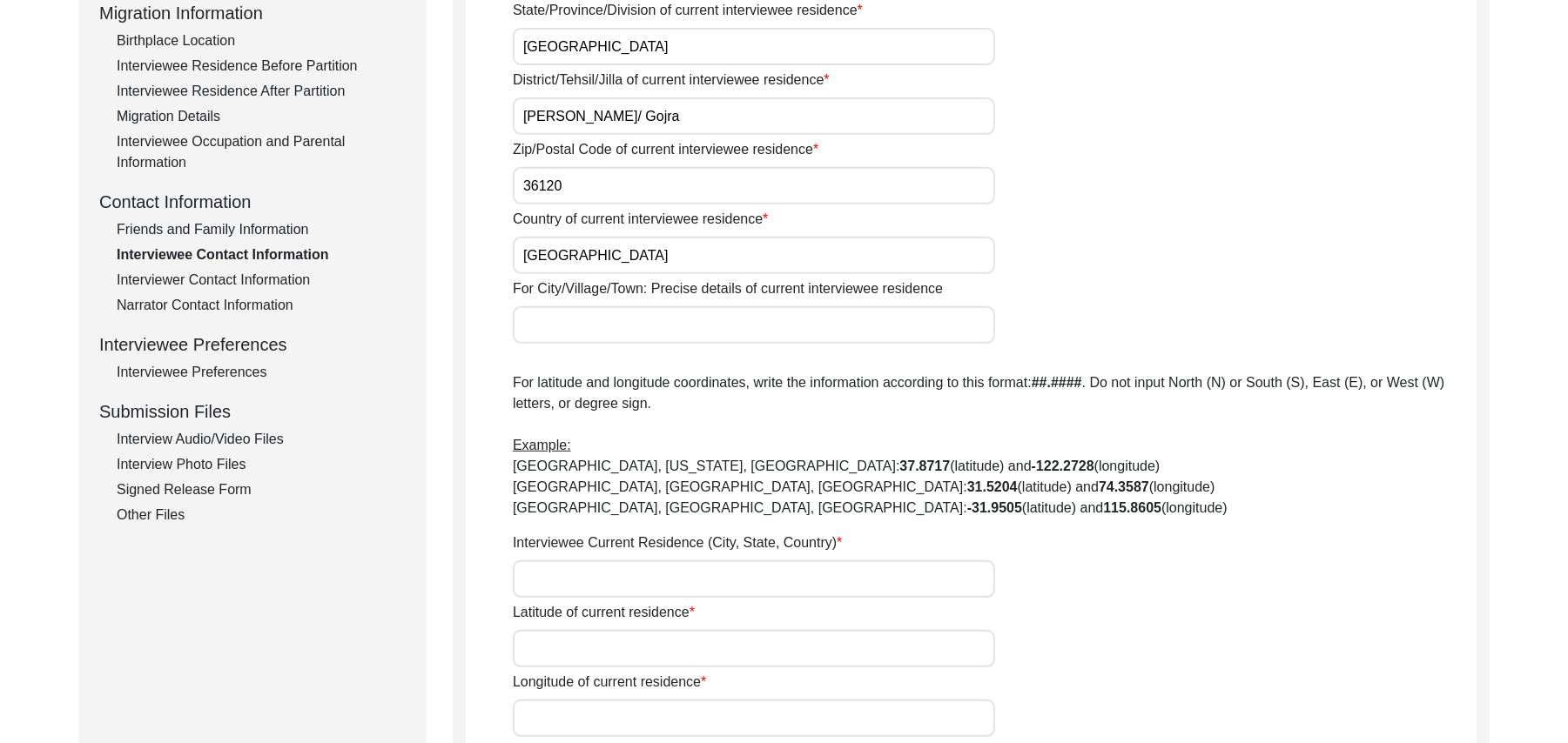
click at [686, 328] on input "For City/Village/Town: Precise details of current interviewee residence" at bounding box center [754, 326] width 482 height 38
click at [618, 582] on input "Interviewee Current Residence (City, State, Country)" at bounding box center [754, 580] width 482 height 38
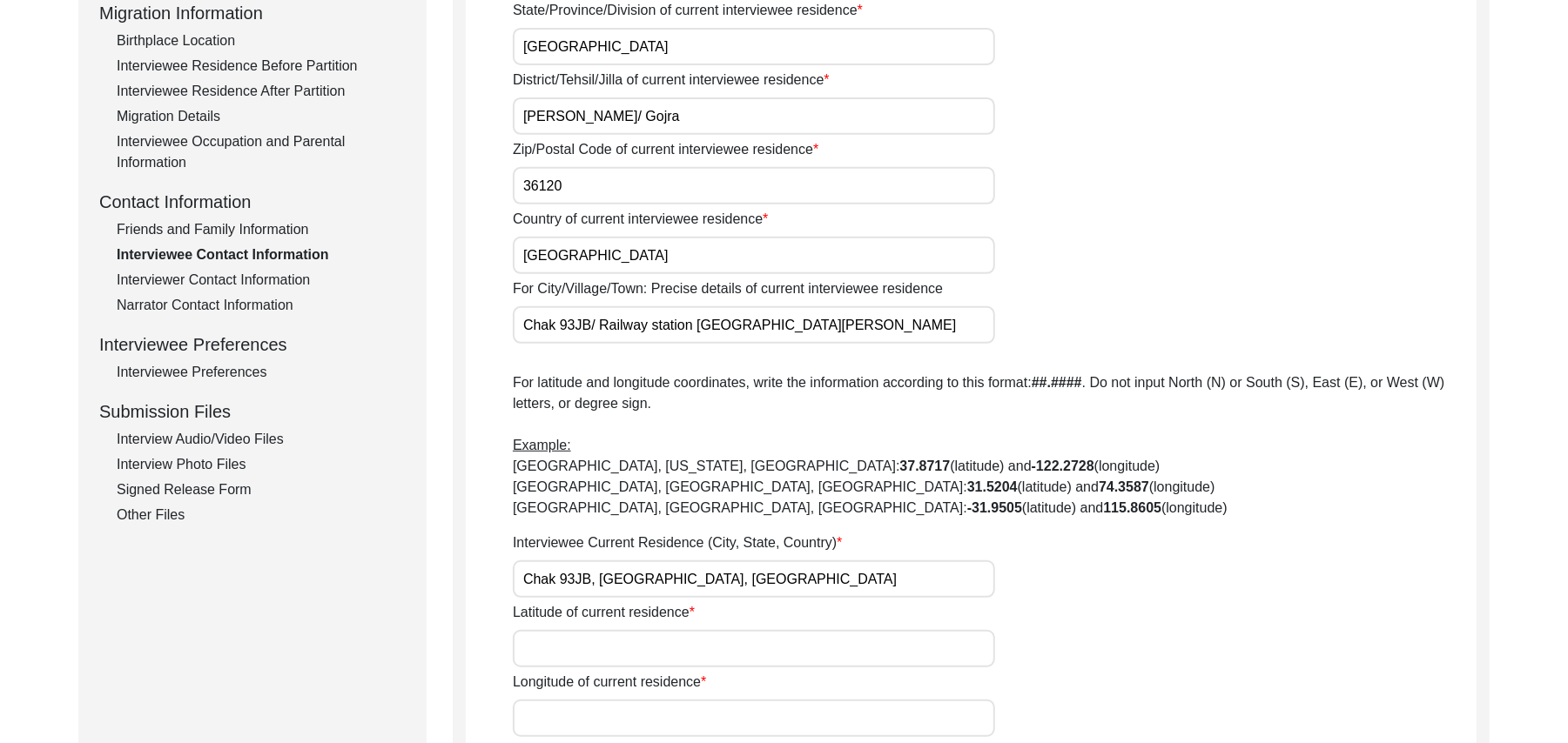
click at [623, 649] on input "Latitude of current residence" at bounding box center [754, 649] width 482 height 38
click at [607, 716] on input "Longitude of current residence" at bounding box center [754, 719] width 482 height 38
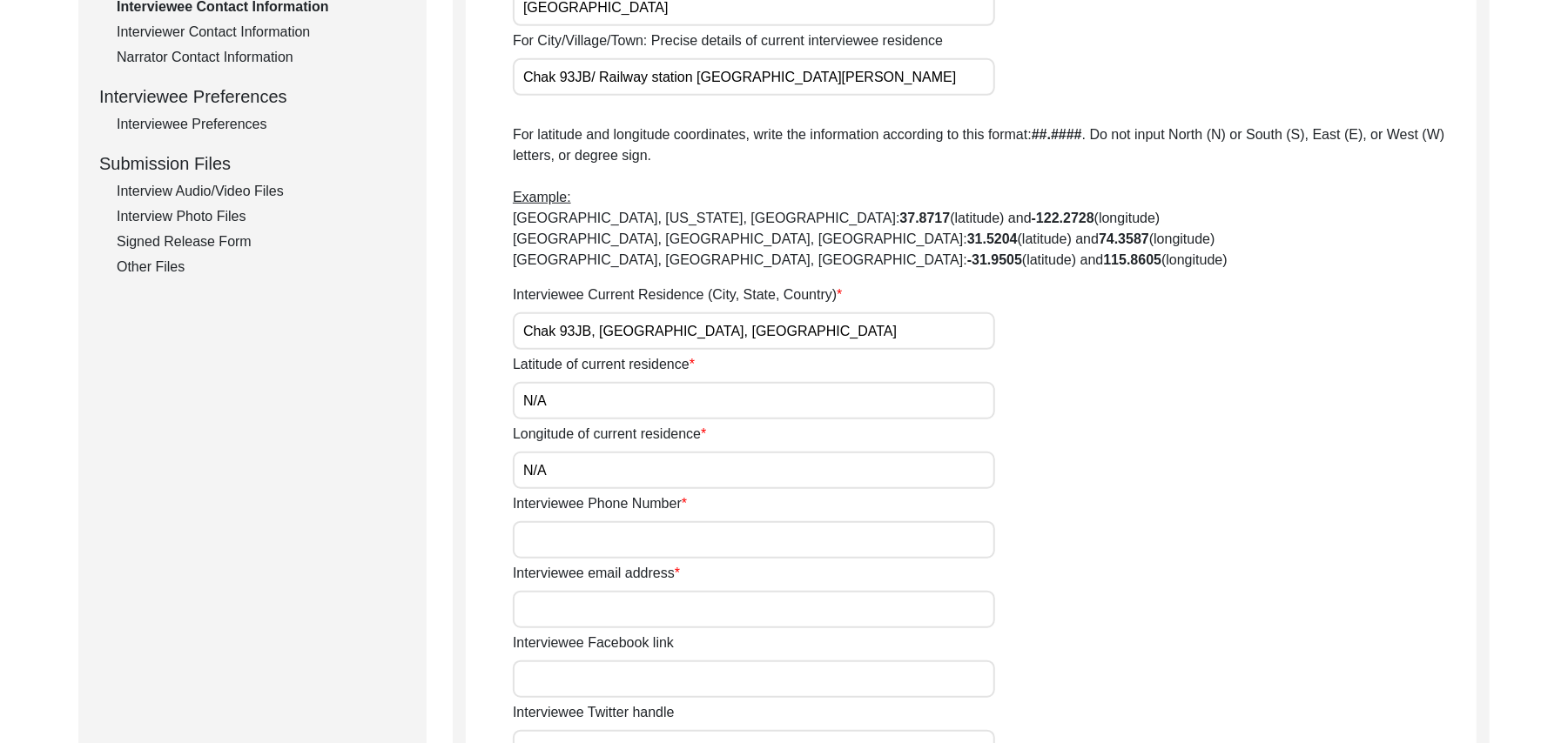
scroll to position [890, 0]
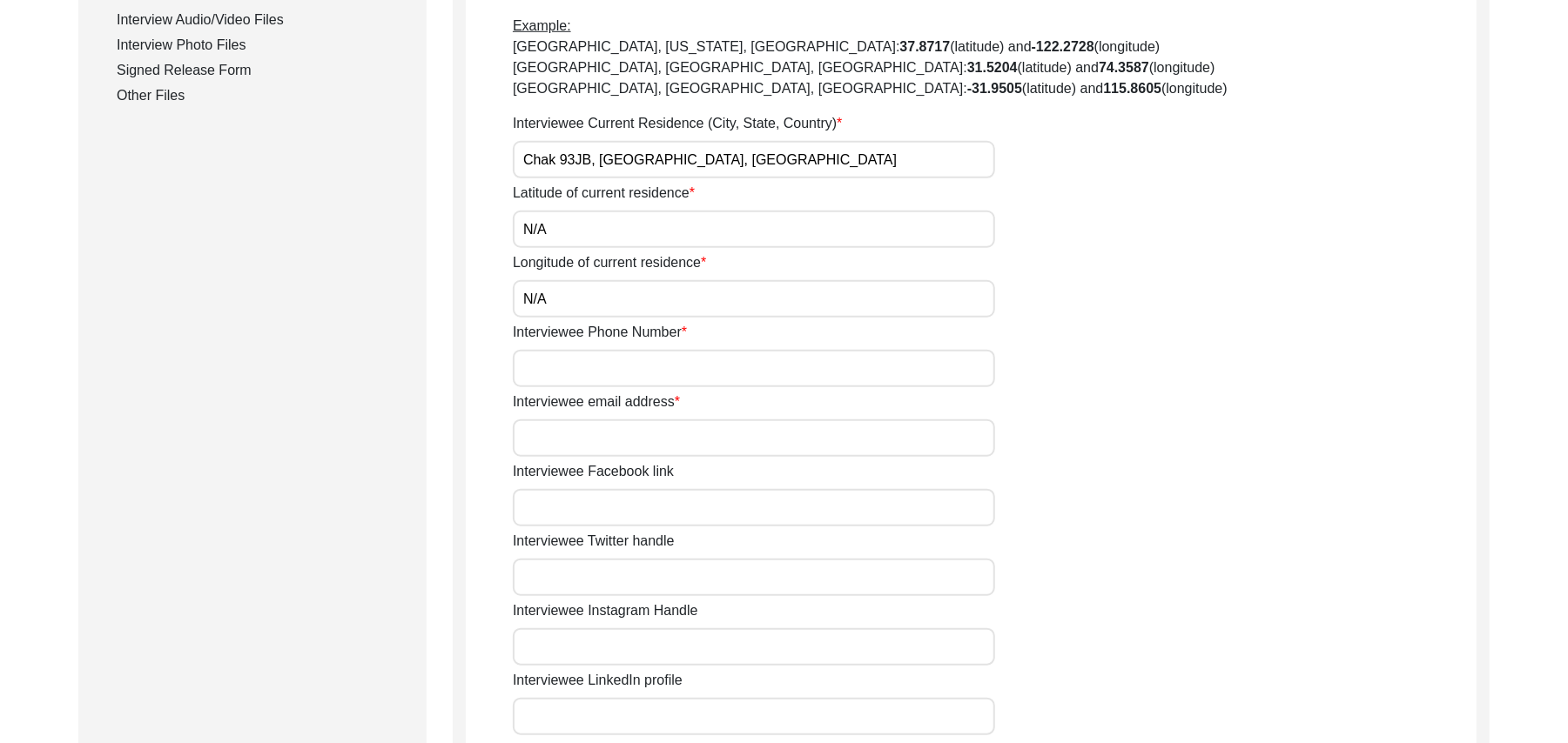
click at [718, 374] on input "Interviewee Phone Number" at bounding box center [754, 369] width 482 height 38
click at [686, 442] on input "Interviewee email address" at bounding box center [754, 438] width 482 height 38
click at [688, 509] on input "Interviewee Facebook link" at bounding box center [754, 509] width 482 height 38
click at [672, 569] on input "Interviewee Twitter handle" at bounding box center [754, 578] width 482 height 38
click at [649, 658] on input "Interviewee Instagram Handle" at bounding box center [754, 647] width 482 height 38
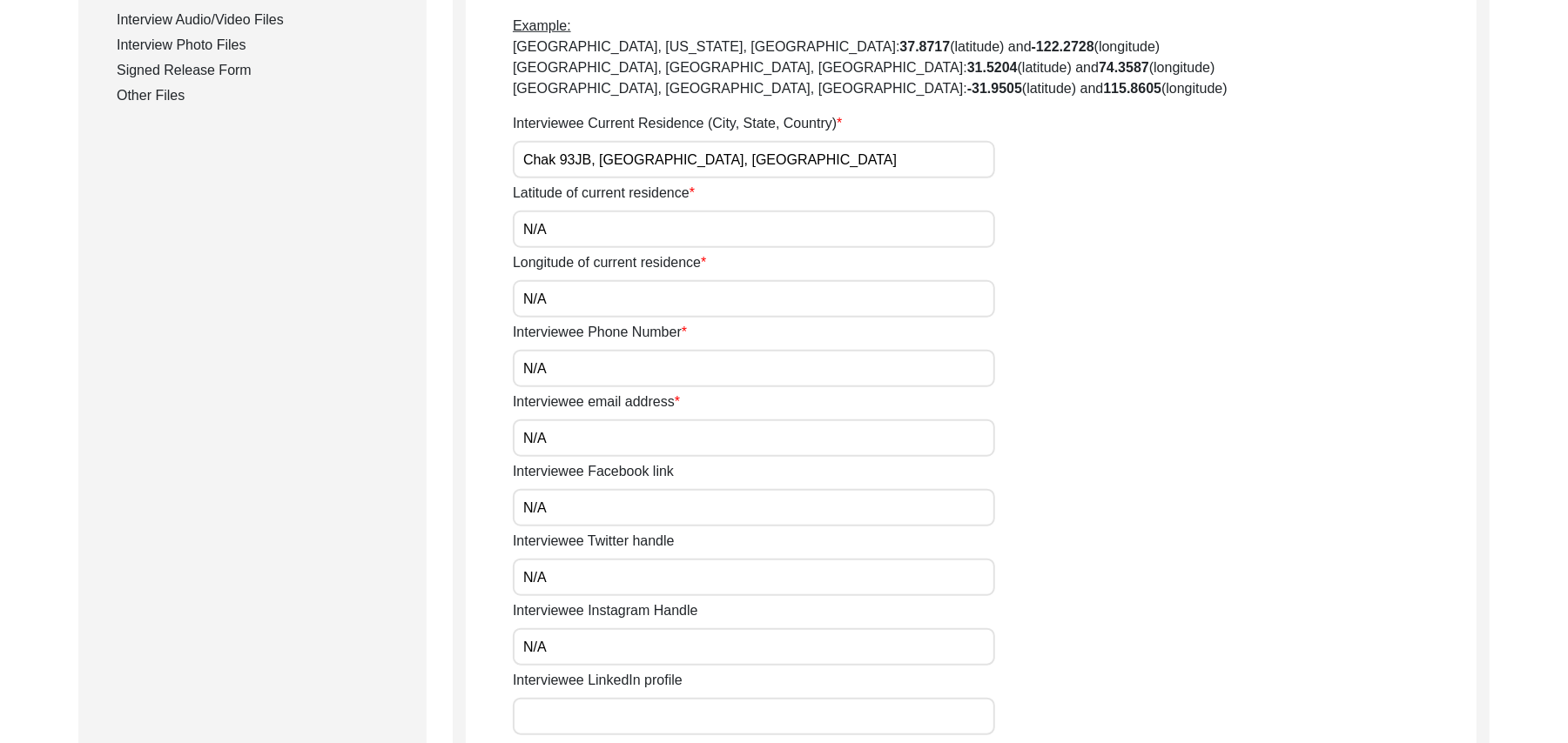
click at [645, 711] on input "Interviewee LinkedIn profile" at bounding box center [754, 717] width 482 height 38
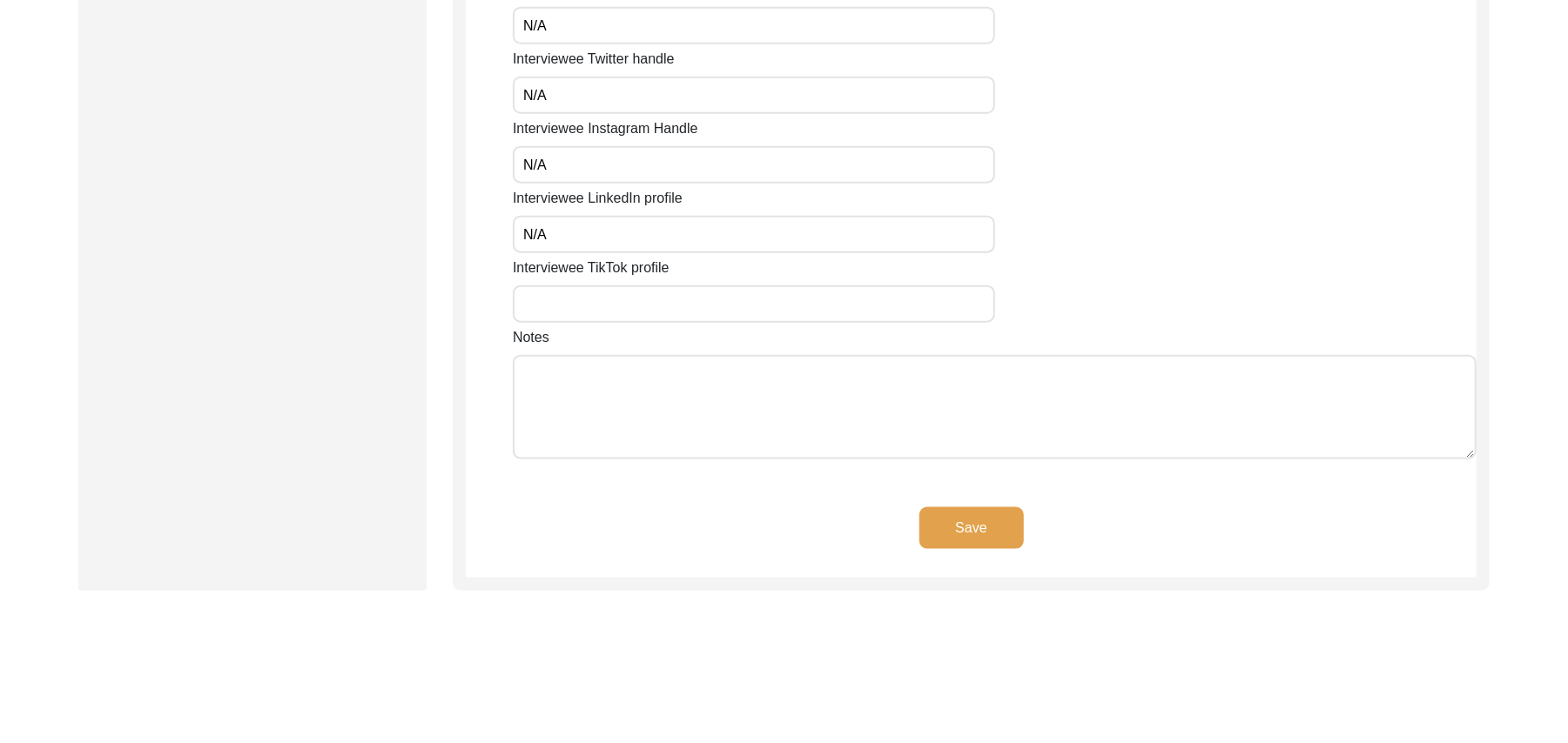
scroll to position [1418, 0]
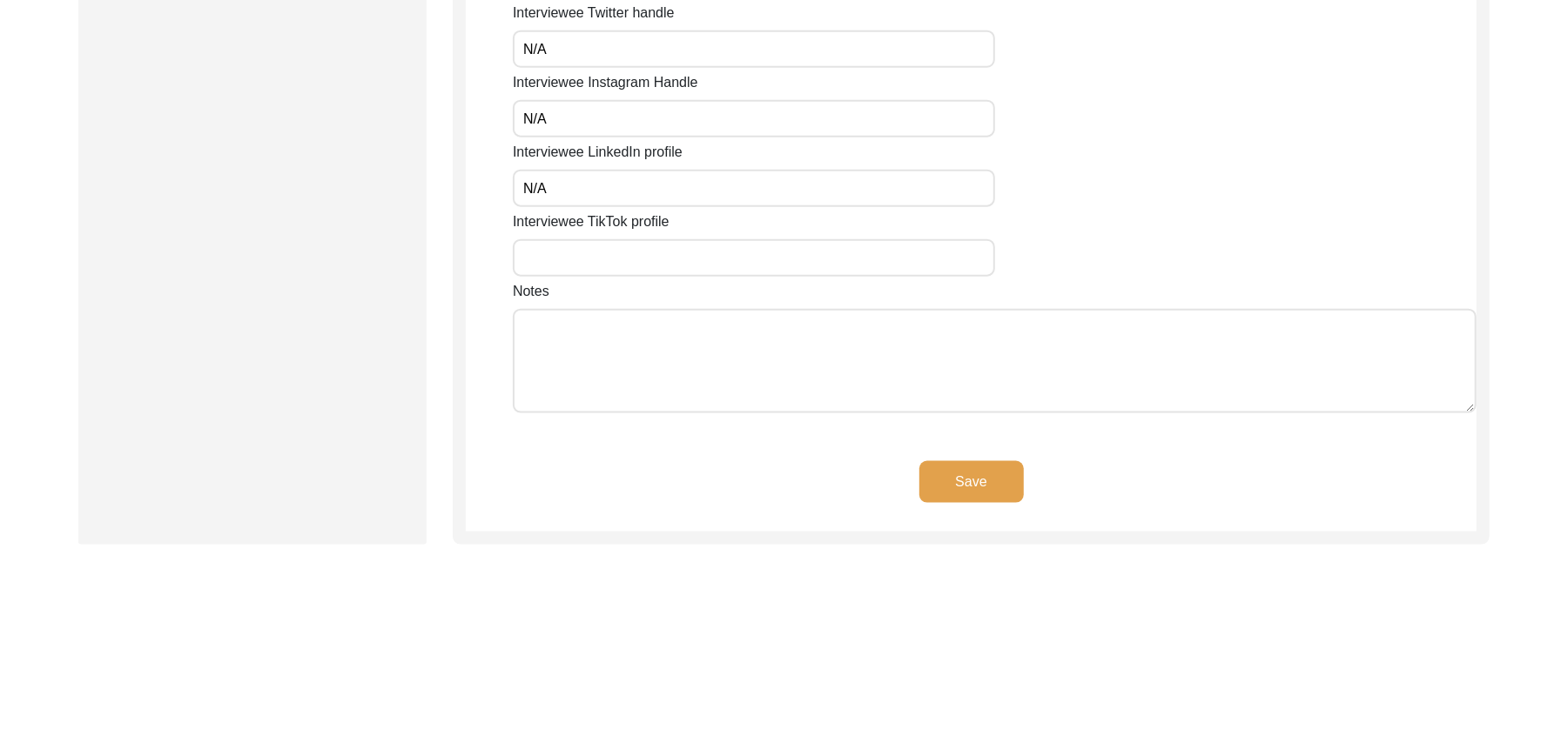
click at [660, 261] on input "Interviewee TikTok profile" at bounding box center [754, 258] width 482 height 38
click at [649, 350] on textarea "Notes" at bounding box center [995, 362] width 964 height 105
click at [951, 477] on button "Save" at bounding box center [971, 482] width 105 height 41
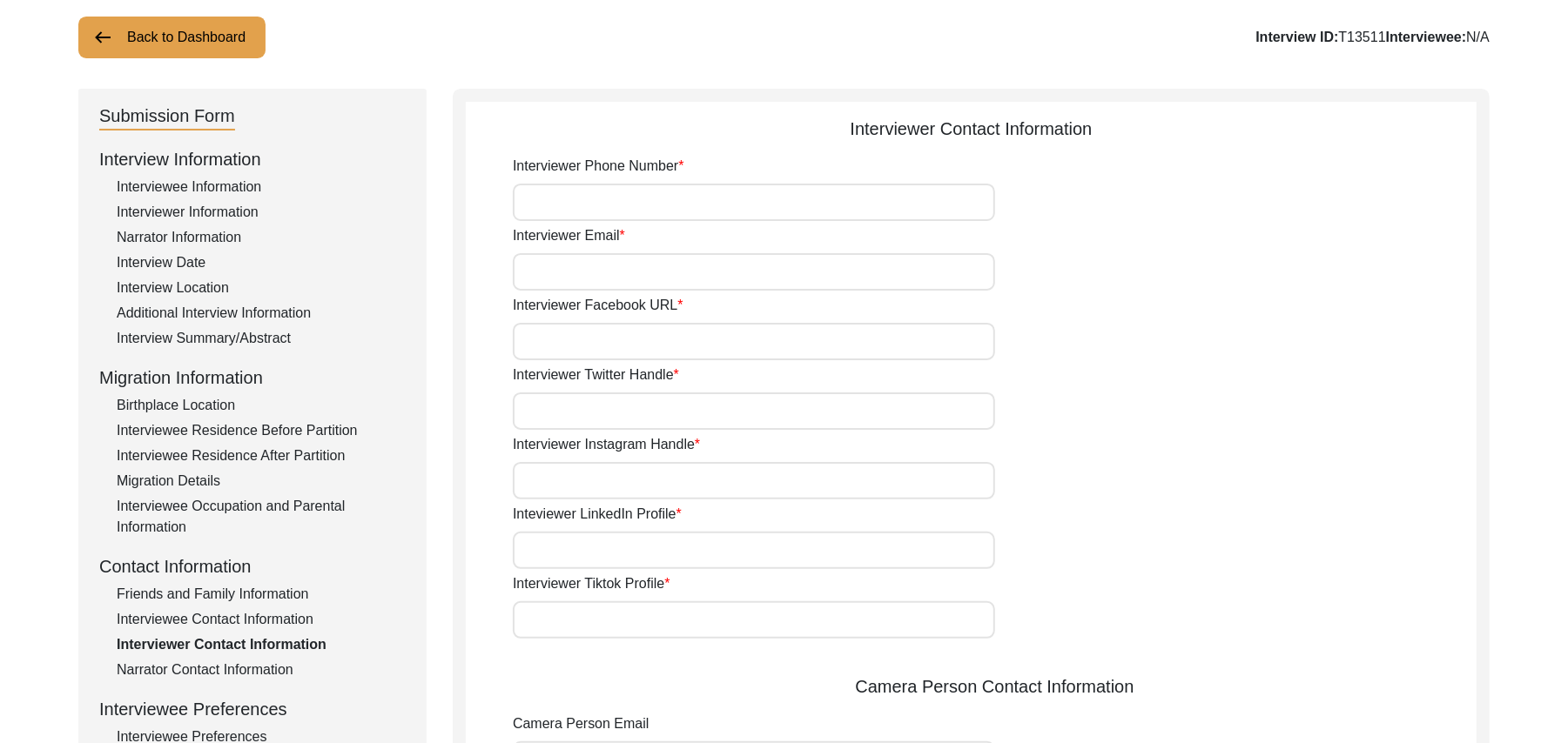
scroll to position [86, 0]
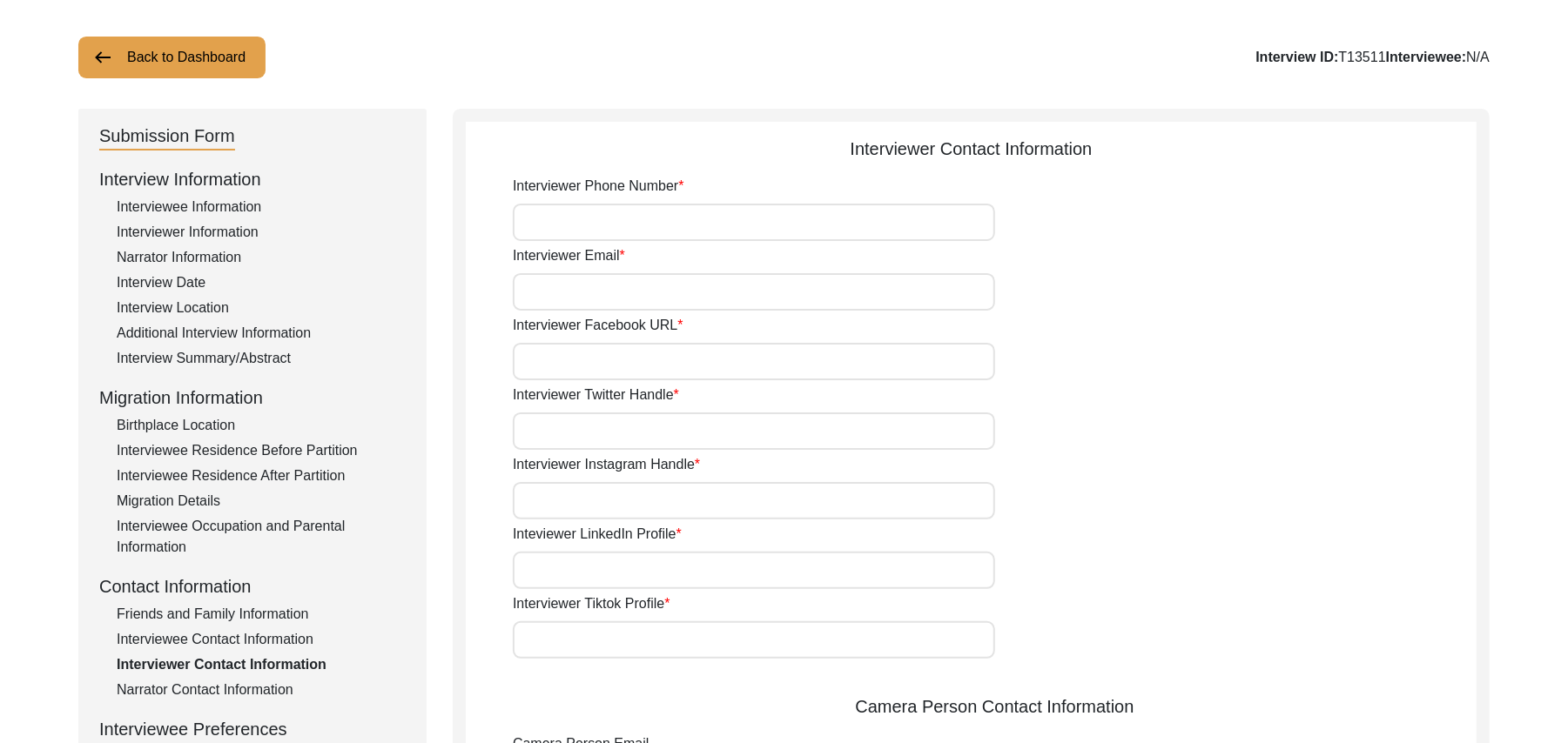
click at [847, 219] on input "Interviewer Phone Number" at bounding box center [754, 223] width 482 height 38
click at [784, 293] on input "Interviewer Email" at bounding box center [754, 292] width 482 height 38
click at [739, 362] on input "Interviewer Facebook URL" at bounding box center [754, 362] width 482 height 38
click at [690, 436] on input "Interviewer Twitter Handle" at bounding box center [754, 432] width 482 height 38
click at [663, 499] on input "Interviewer Instagram Handle" at bounding box center [754, 501] width 482 height 38
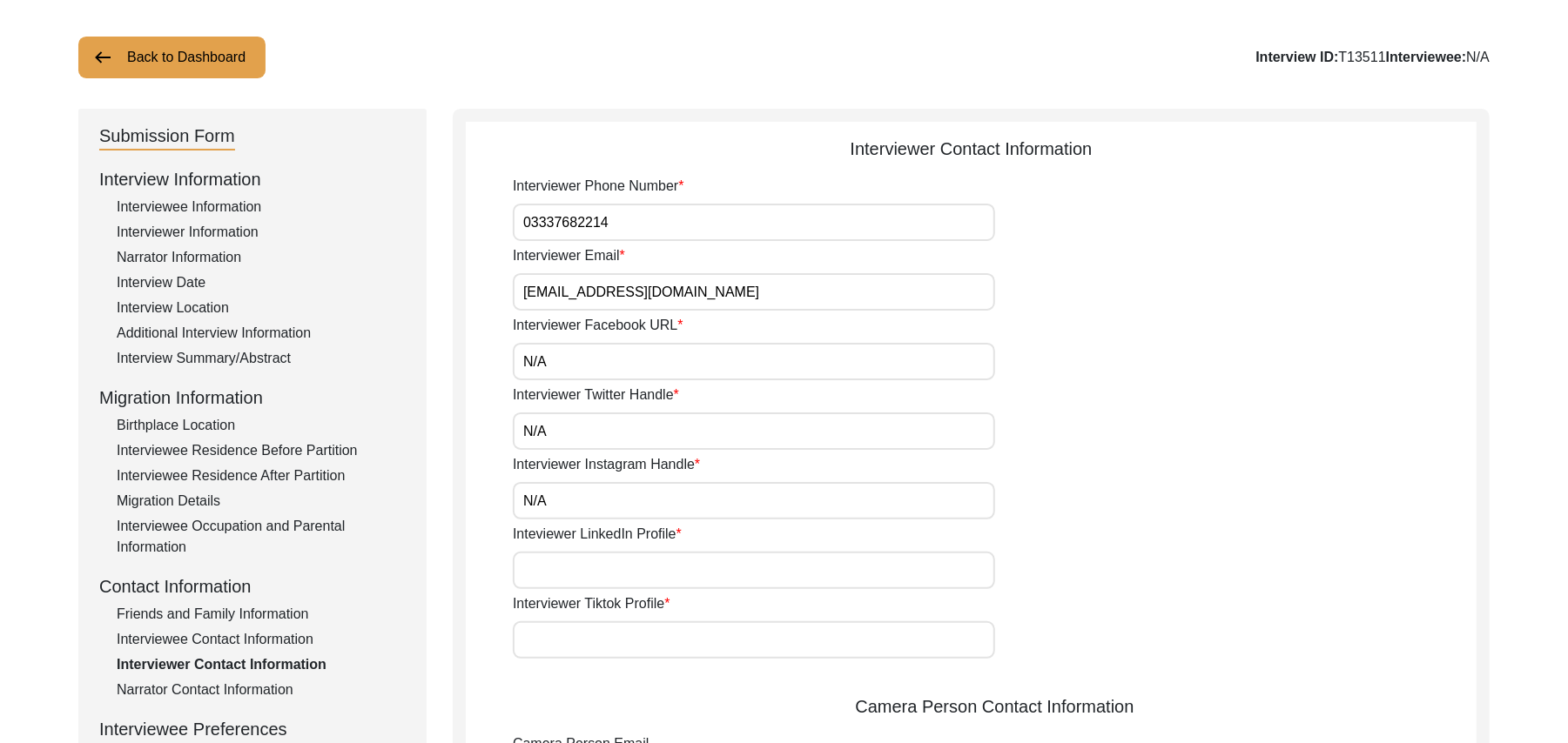
click at [634, 575] on input "Inteviewer LinkedIn Profile" at bounding box center [754, 571] width 482 height 38
click at [623, 628] on input "Interviewer Tiktok Profile" at bounding box center [754, 640] width 482 height 38
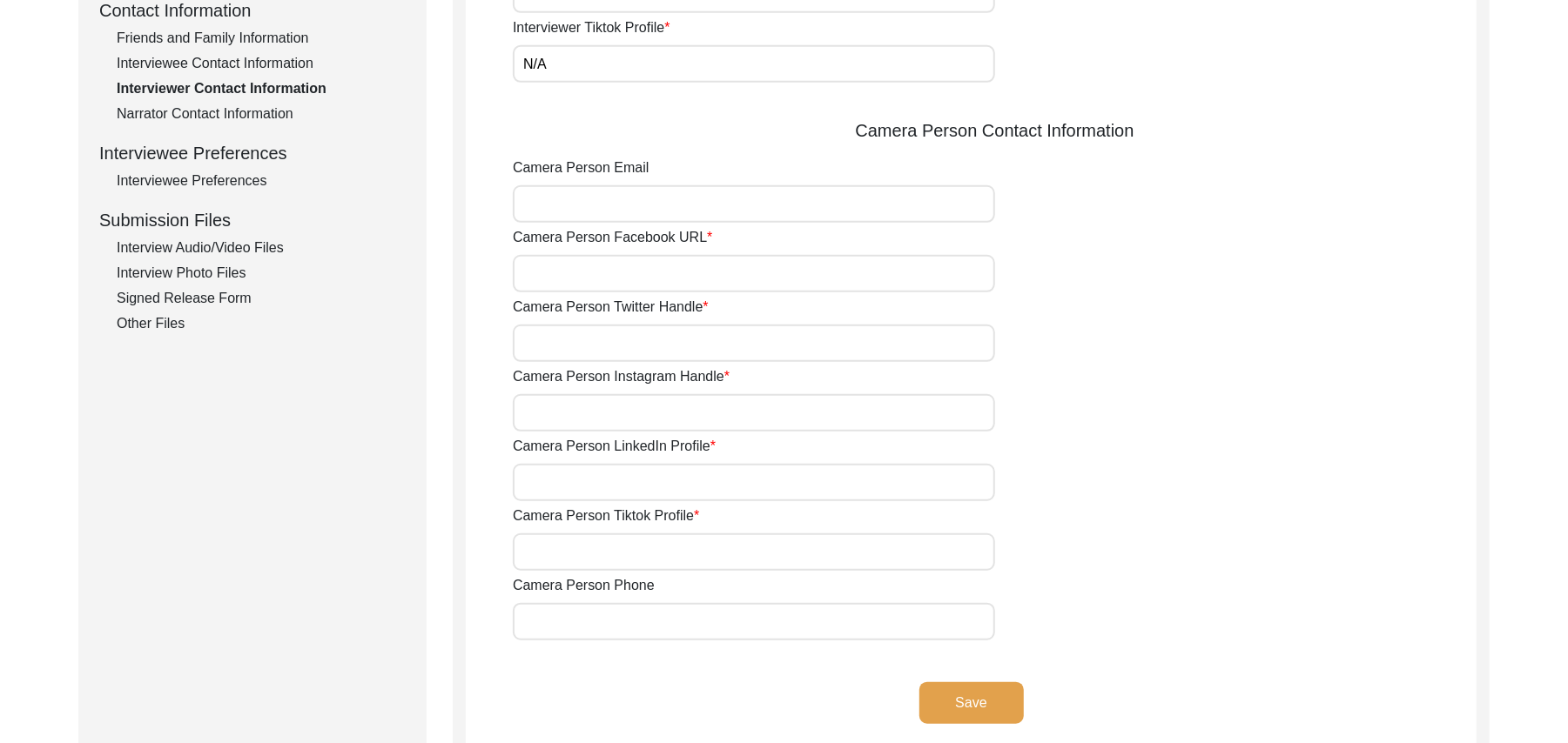
scroll to position [739, 0]
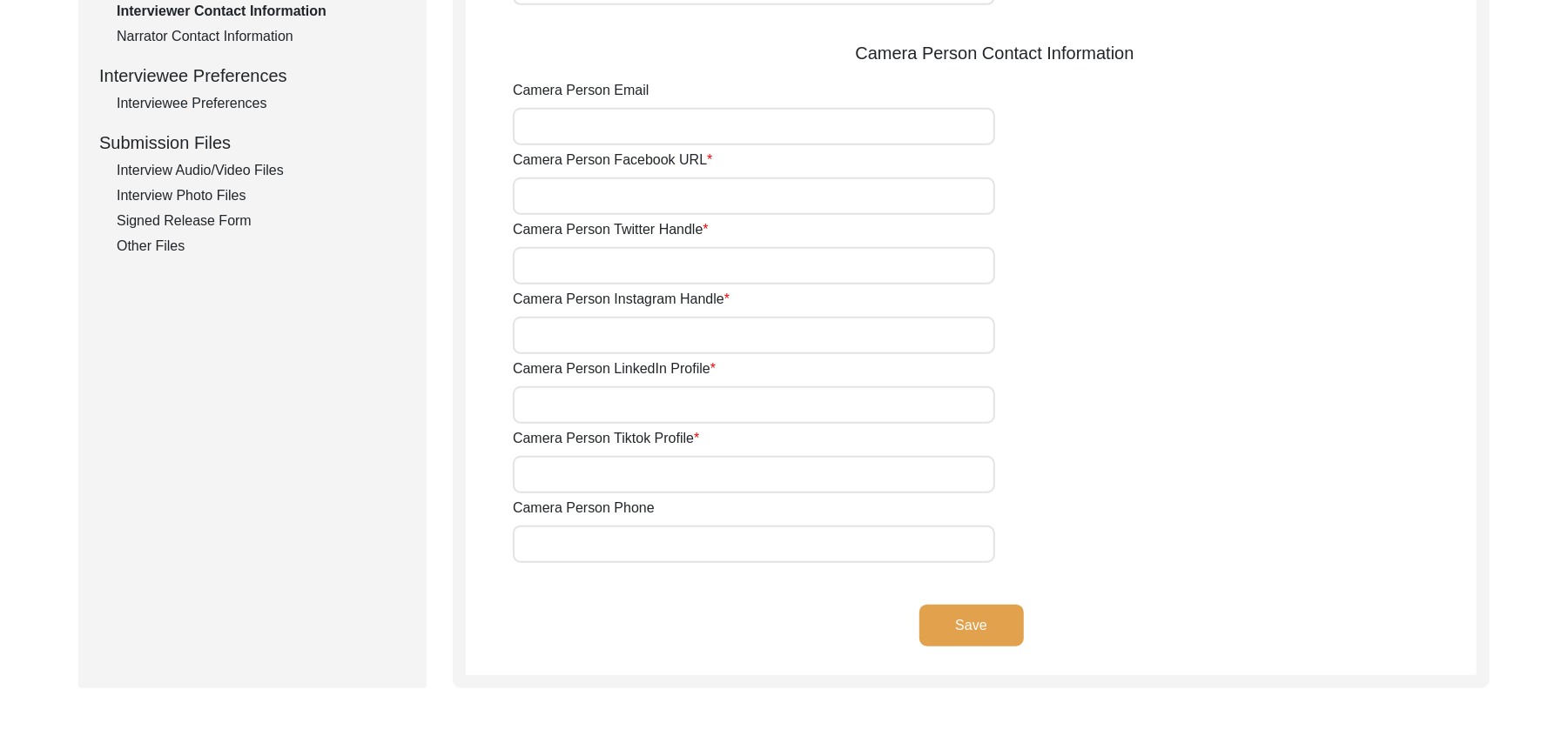
click at [602, 130] on input "Camera Person Email" at bounding box center [754, 127] width 482 height 38
click at [573, 202] on input "Camera Person Facebook URL" at bounding box center [754, 197] width 482 height 38
click at [573, 270] on input "Camera Person Twitter Handle" at bounding box center [754, 266] width 482 height 38
click at [569, 328] on input "Camera Person Instagram Handle" at bounding box center [754, 335] width 482 height 38
click at [567, 409] on input "Camera Person LinkedIn Profile" at bounding box center [754, 406] width 482 height 38
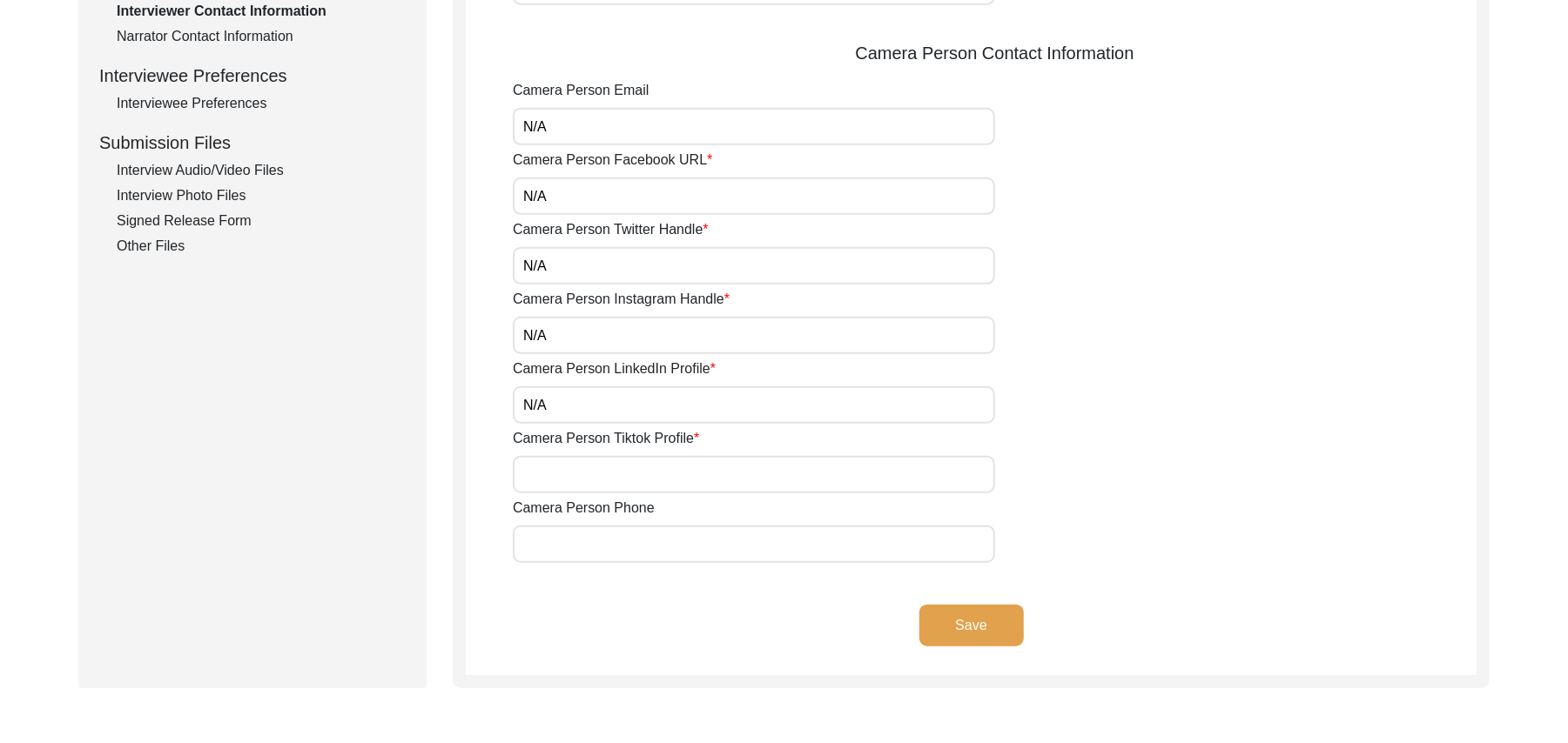
click at [569, 470] on input "Camera Person Tiktok Profile" at bounding box center [754, 475] width 482 height 38
click at [575, 534] on input "Camera Person Phone" at bounding box center [754, 545] width 482 height 38
click at [969, 614] on button "Save" at bounding box center [971, 626] width 105 height 41
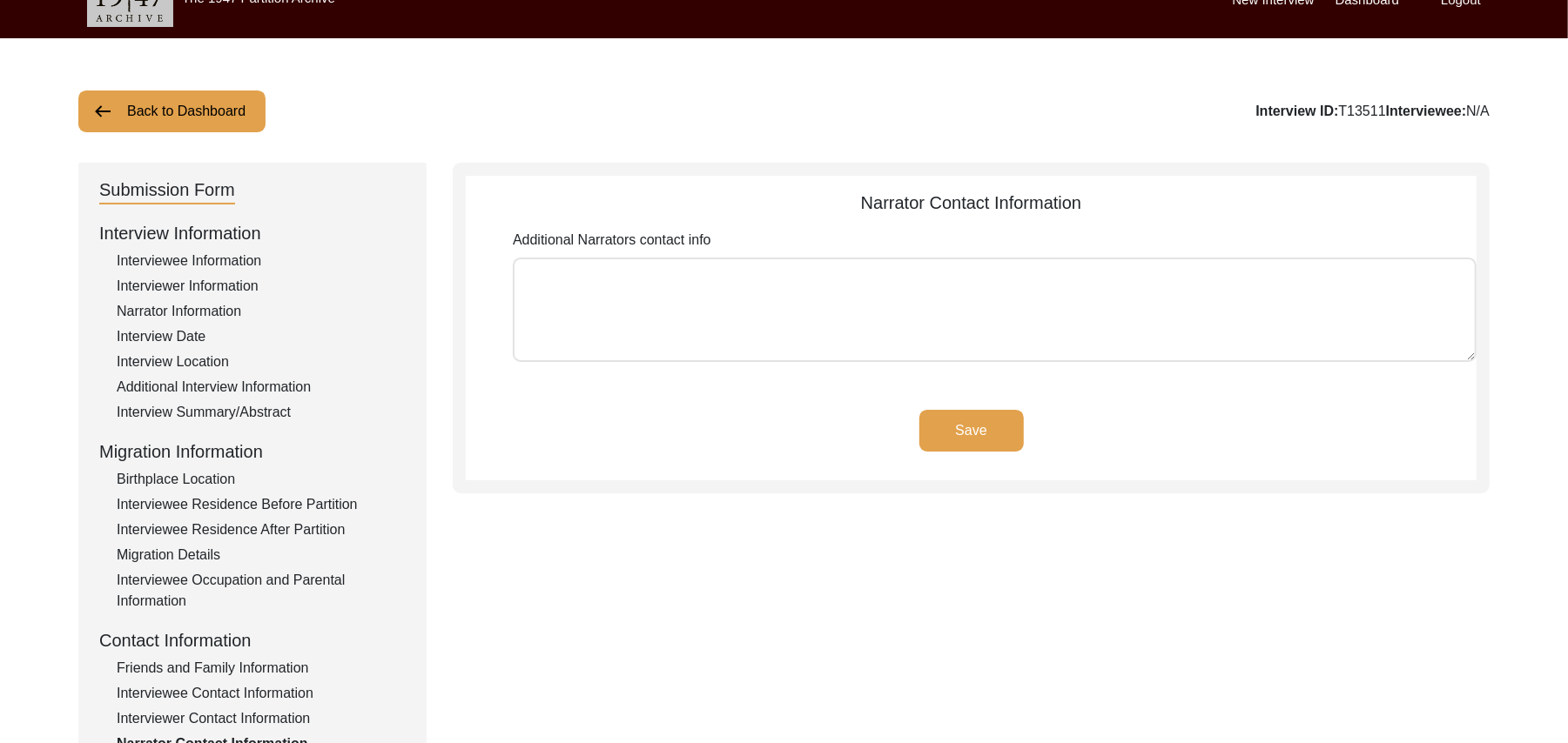
scroll to position [15, 0]
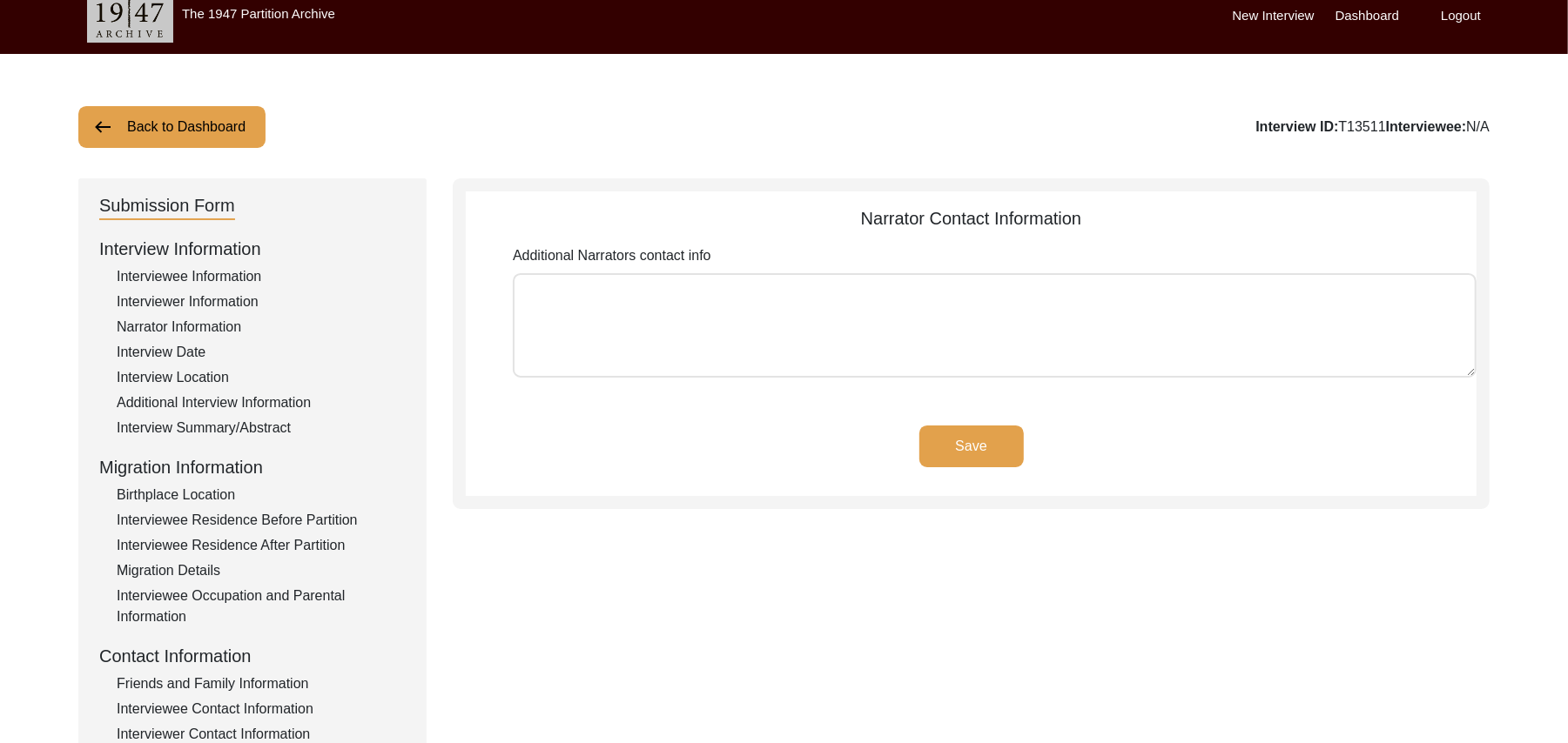
click at [813, 343] on textarea "Additional Narrators contact info" at bounding box center [995, 326] width 964 height 105
click at [987, 442] on button "Save" at bounding box center [971, 446] width 105 height 41
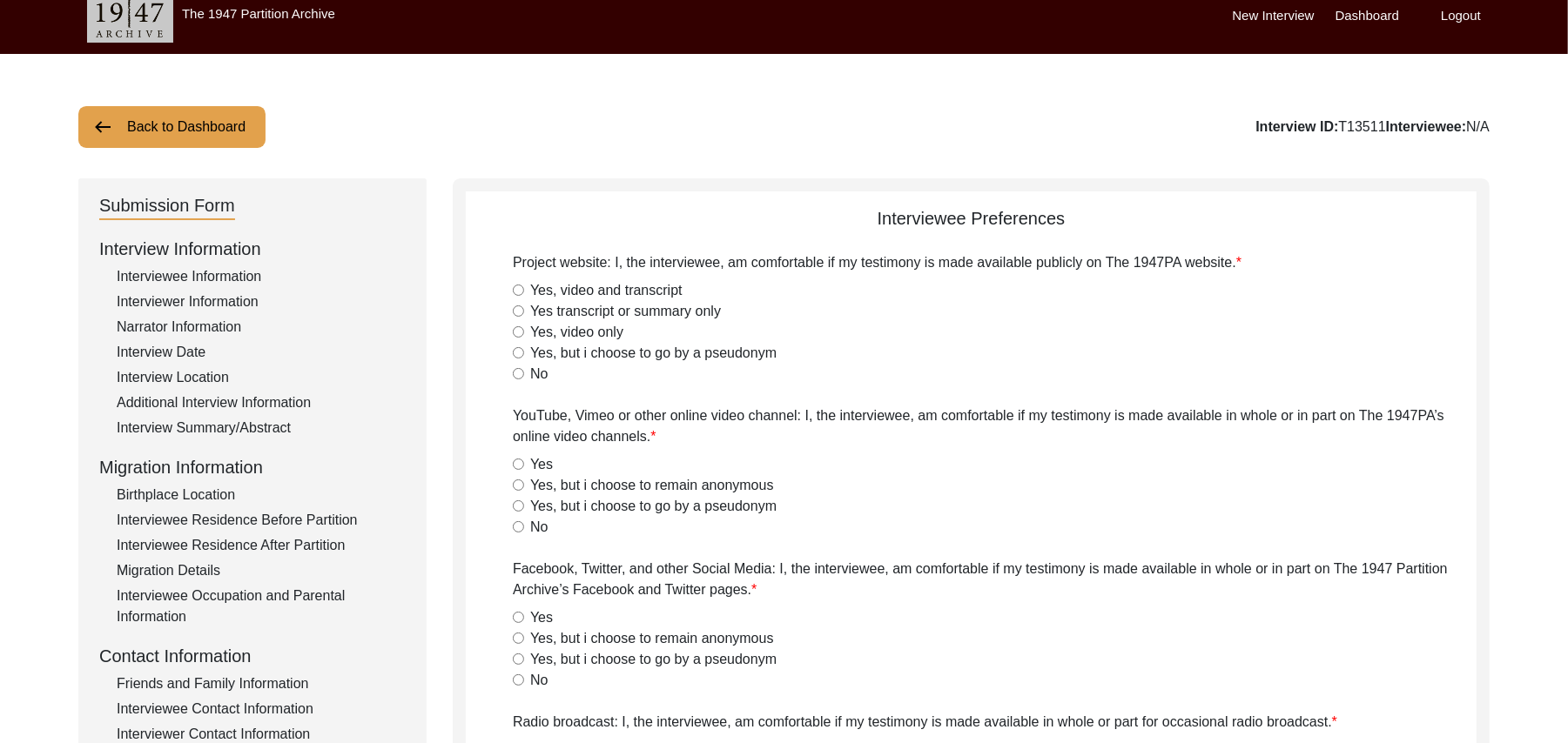
click at [518, 290] on input "Yes, video and transcript" at bounding box center [518, 290] width 12 height 12
click at [518, 460] on input "Yes" at bounding box center [518, 464] width 12 height 12
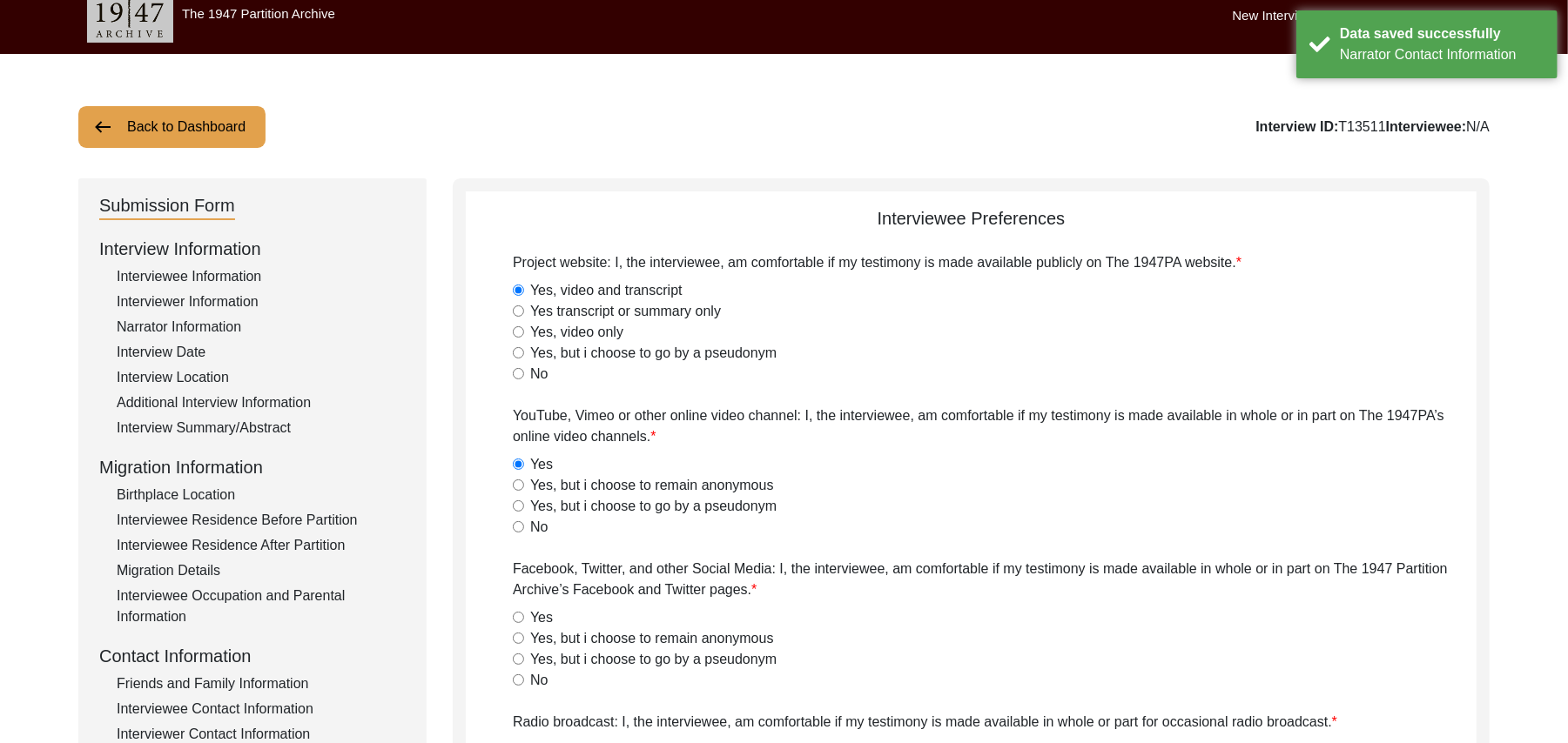
click at [519, 613] on input "Yes" at bounding box center [518, 618] width 12 height 12
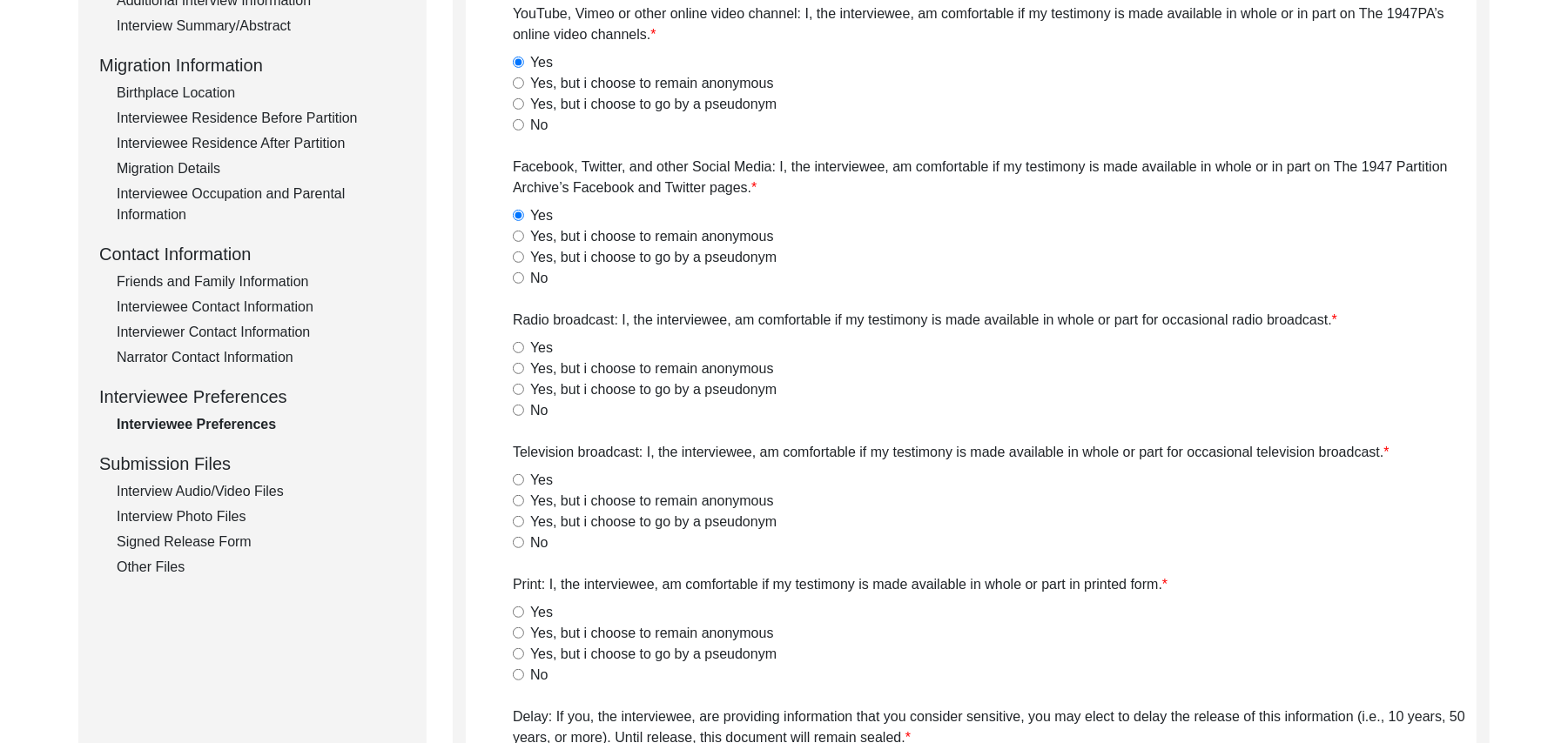
scroll to position [460, 0]
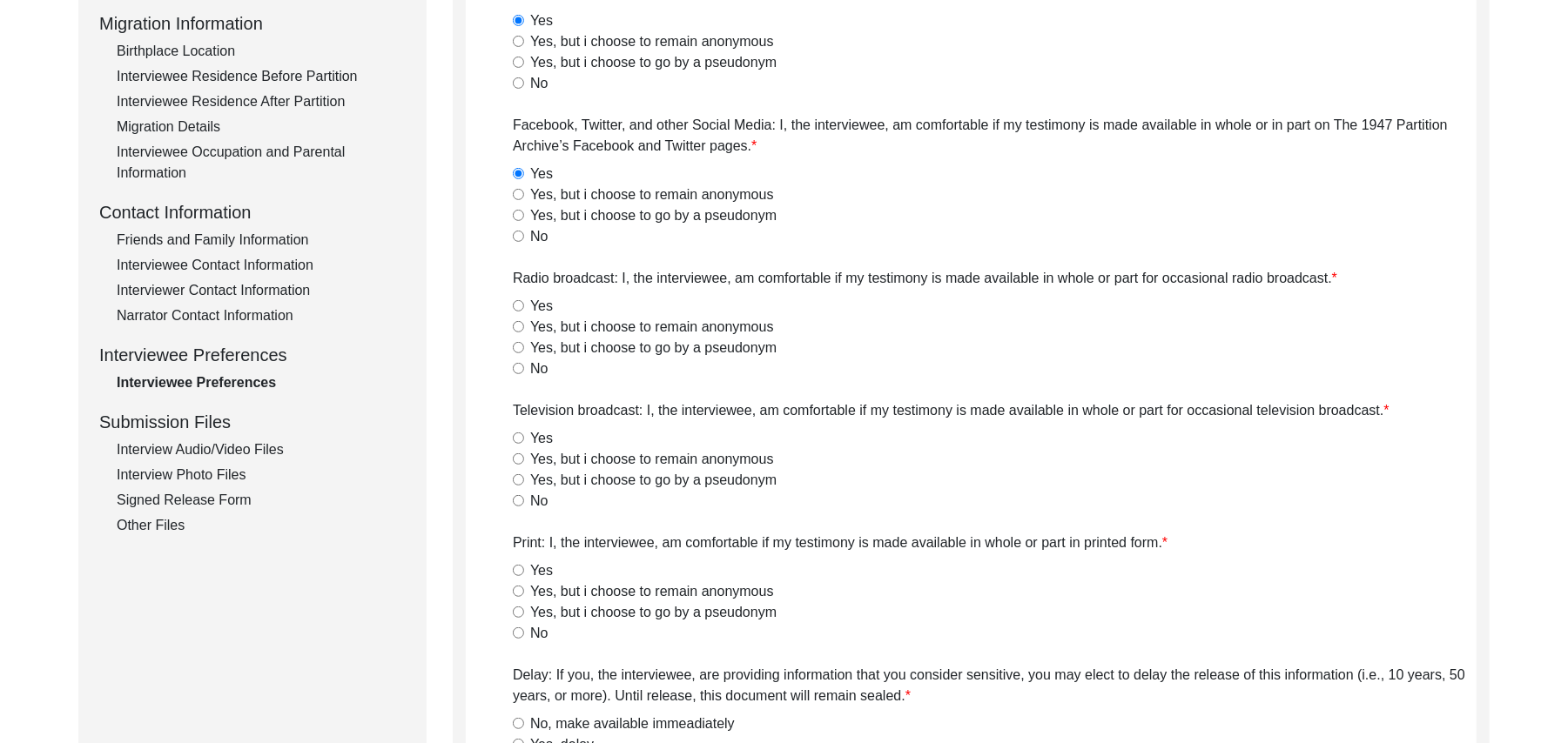
click at [518, 305] on input "Yes" at bounding box center [518, 306] width 12 height 12
click at [517, 436] on input "Yes" at bounding box center [518, 438] width 12 height 12
click at [519, 571] on input "Yes" at bounding box center [518, 571] width 12 height 12
click at [519, 722] on input "No, make available immeadiately" at bounding box center [518, 723] width 12 height 12
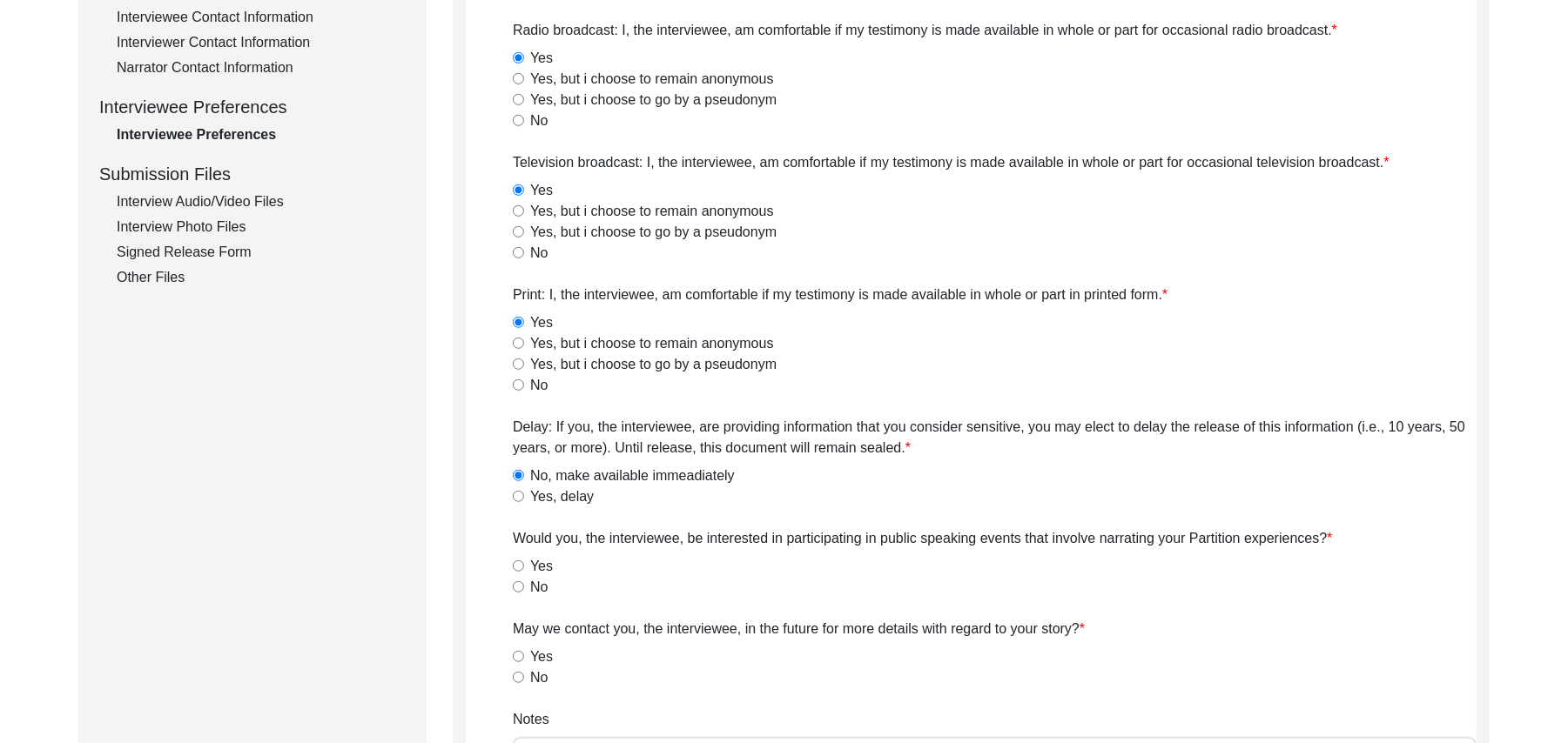
scroll to position [829, 0]
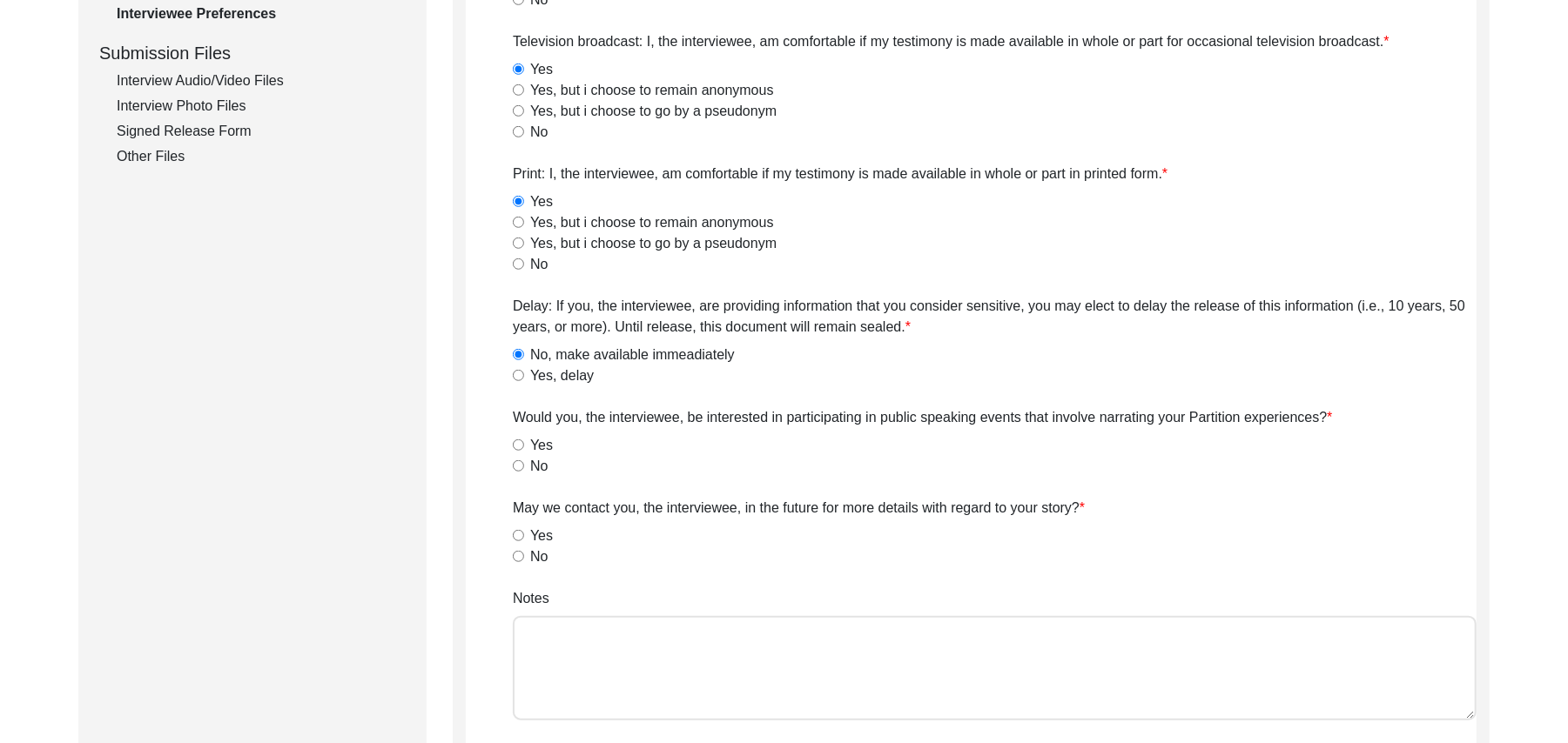
click at [518, 466] on input "No" at bounding box center [518, 466] width 12 height 12
click at [514, 535] on input "Yes" at bounding box center [518, 536] width 12 height 12
click at [552, 655] on textarea "Notes" at bounding box center [995, 668] width 964 height 105
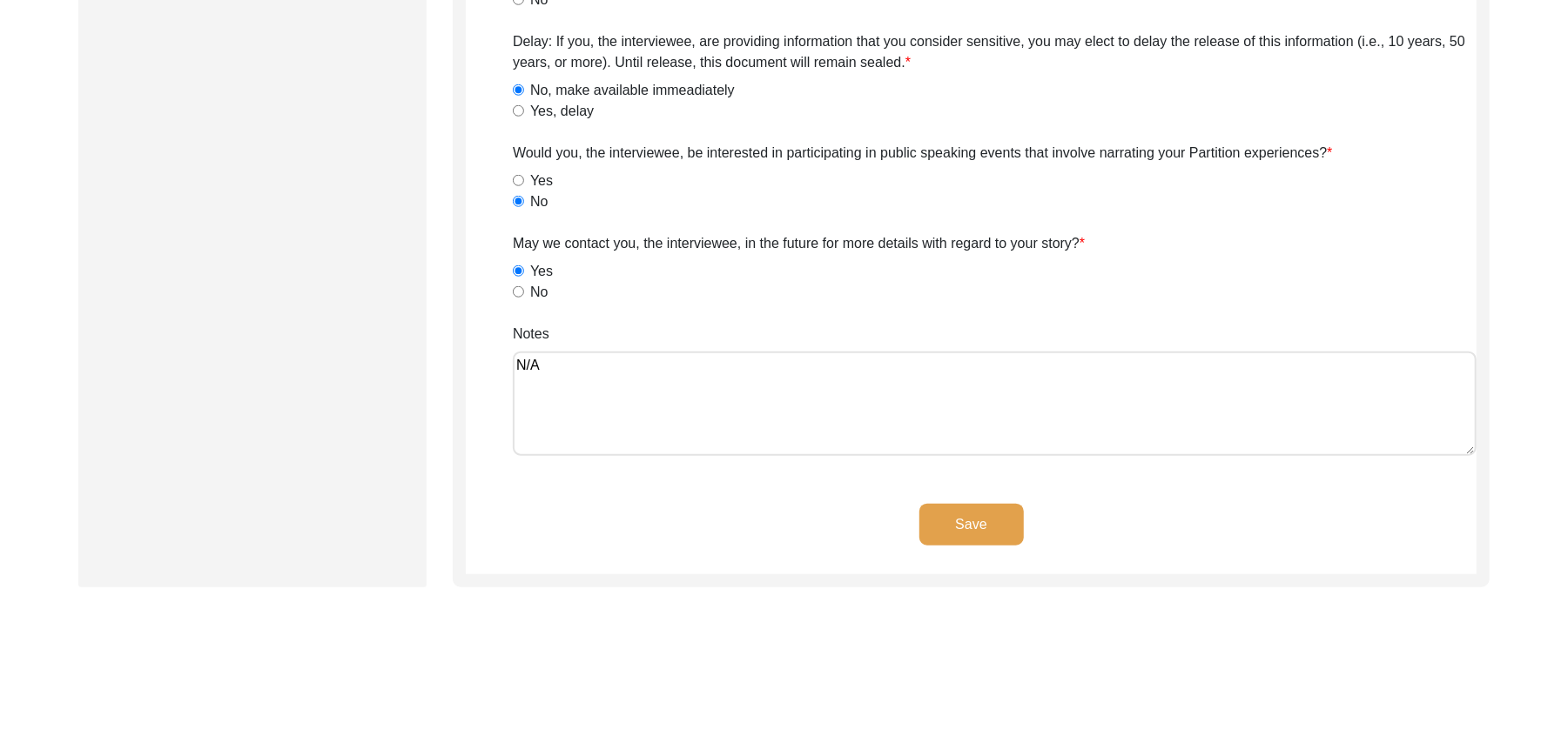
scroll to position [1185, 0]
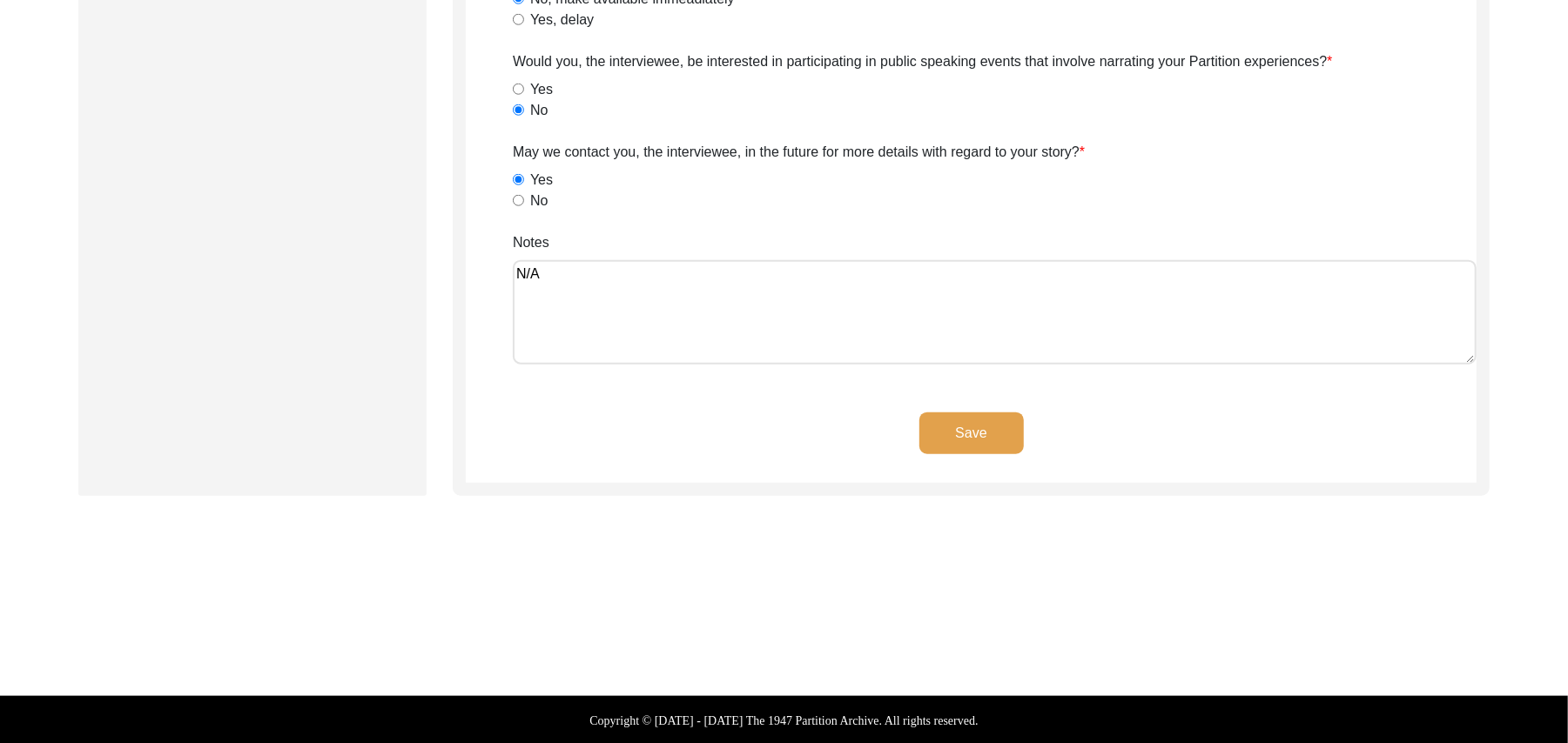
click at [984, 434] on button "Save" at bounding box center [971, 434] width 105 height 41
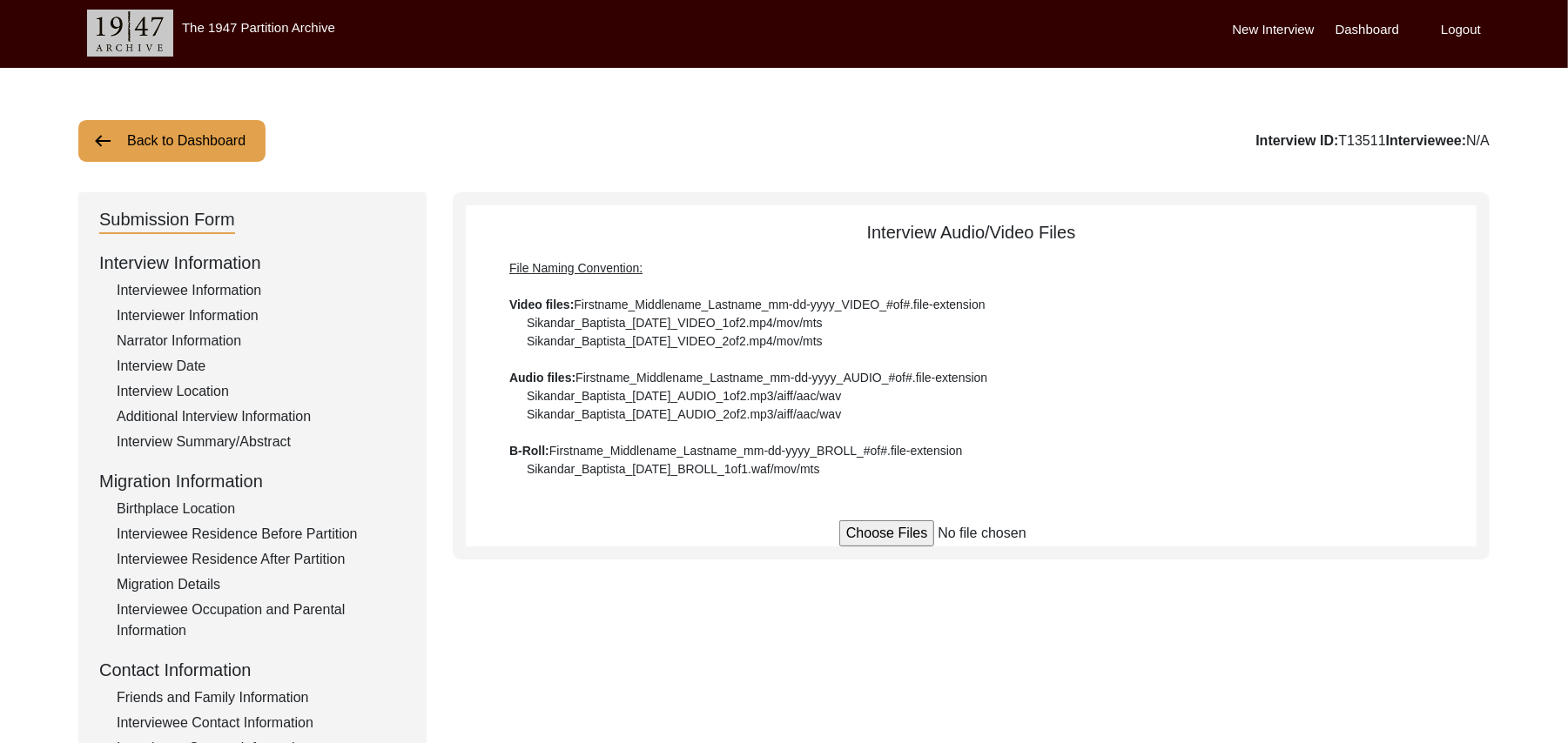
scroll to position [0, 0]
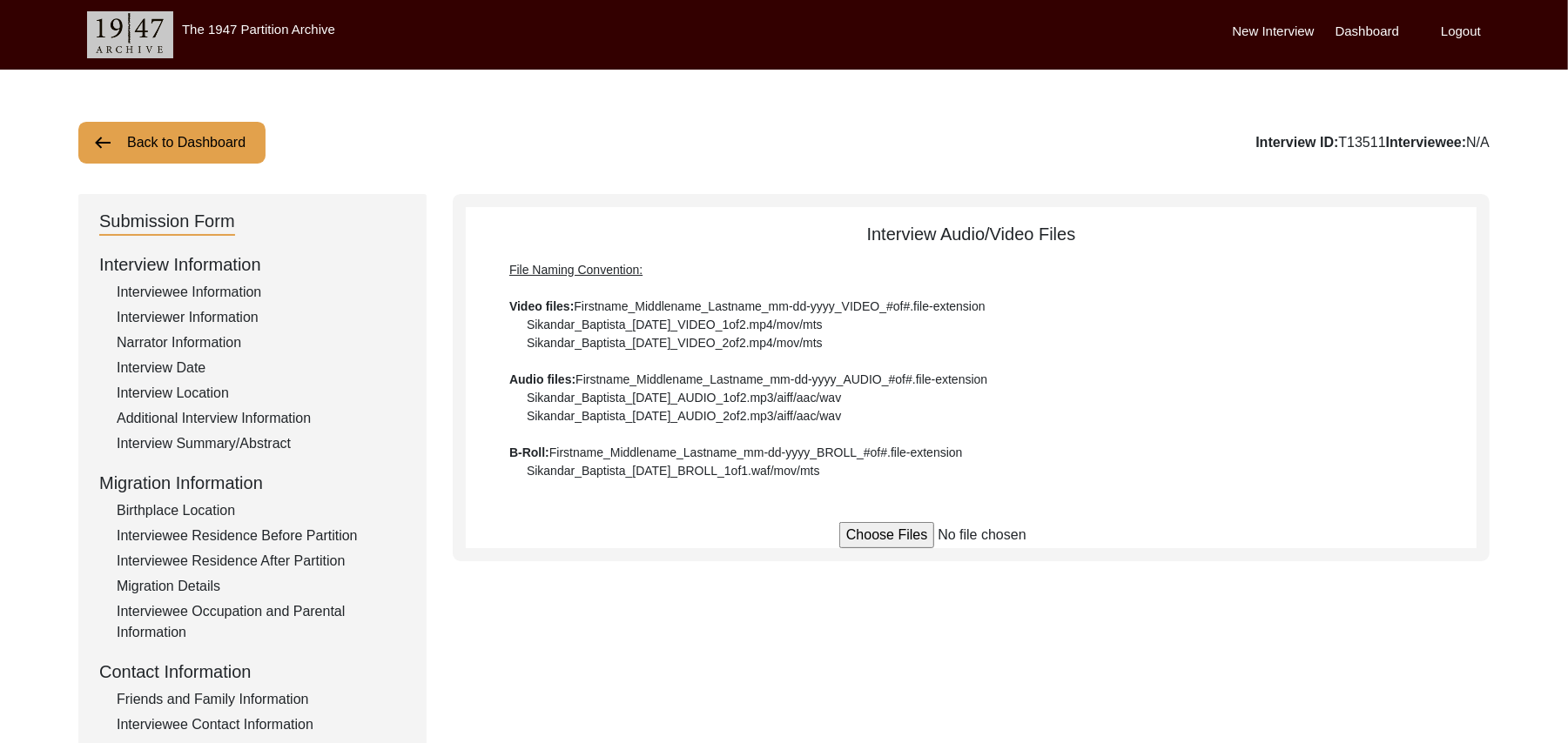
click at [232, 139] on button "Back to Dashboard" at bounding box center [172, 142] width 188 height 41
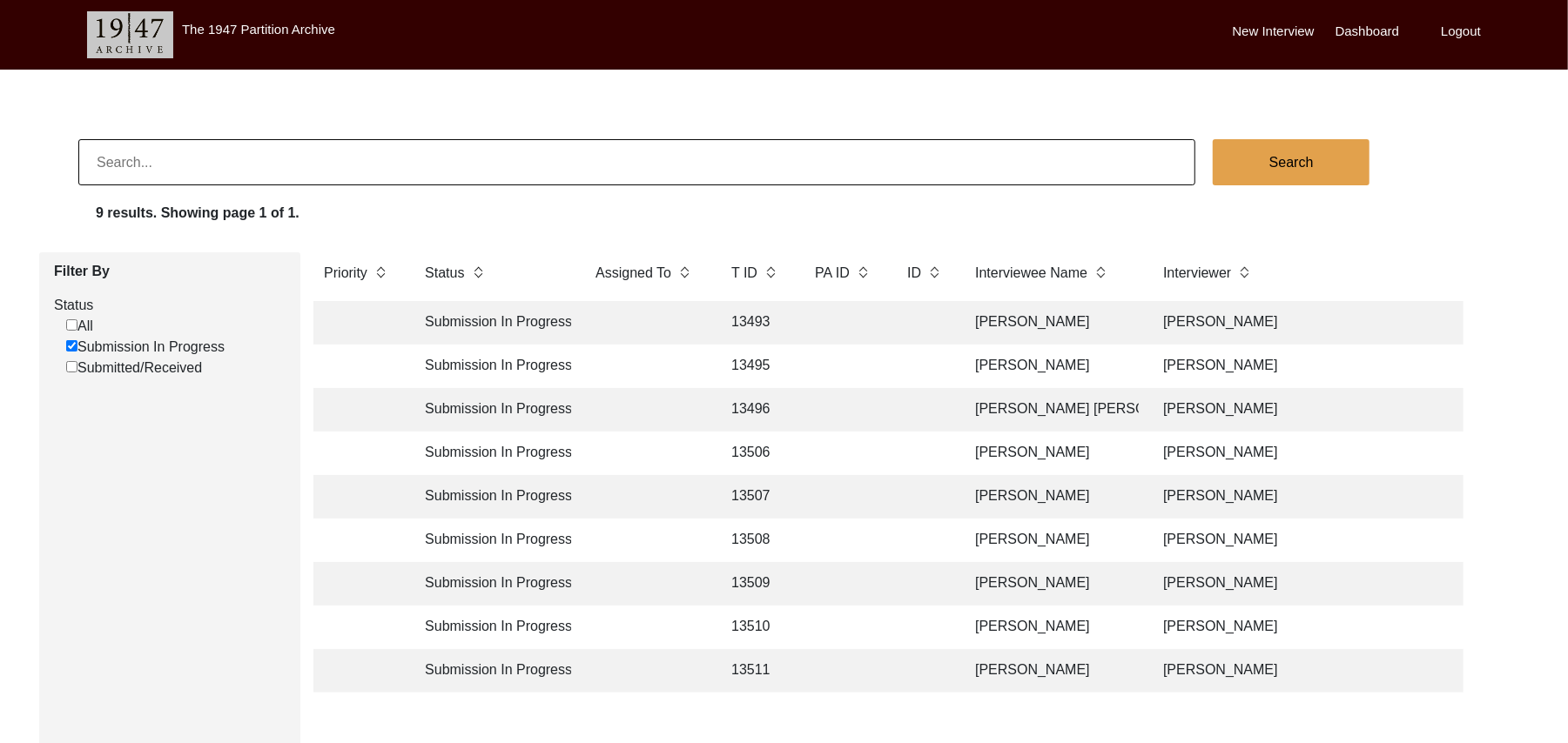
click at [760, 449] on td "13506" at bounding box center [755, 454] width 69 height 43
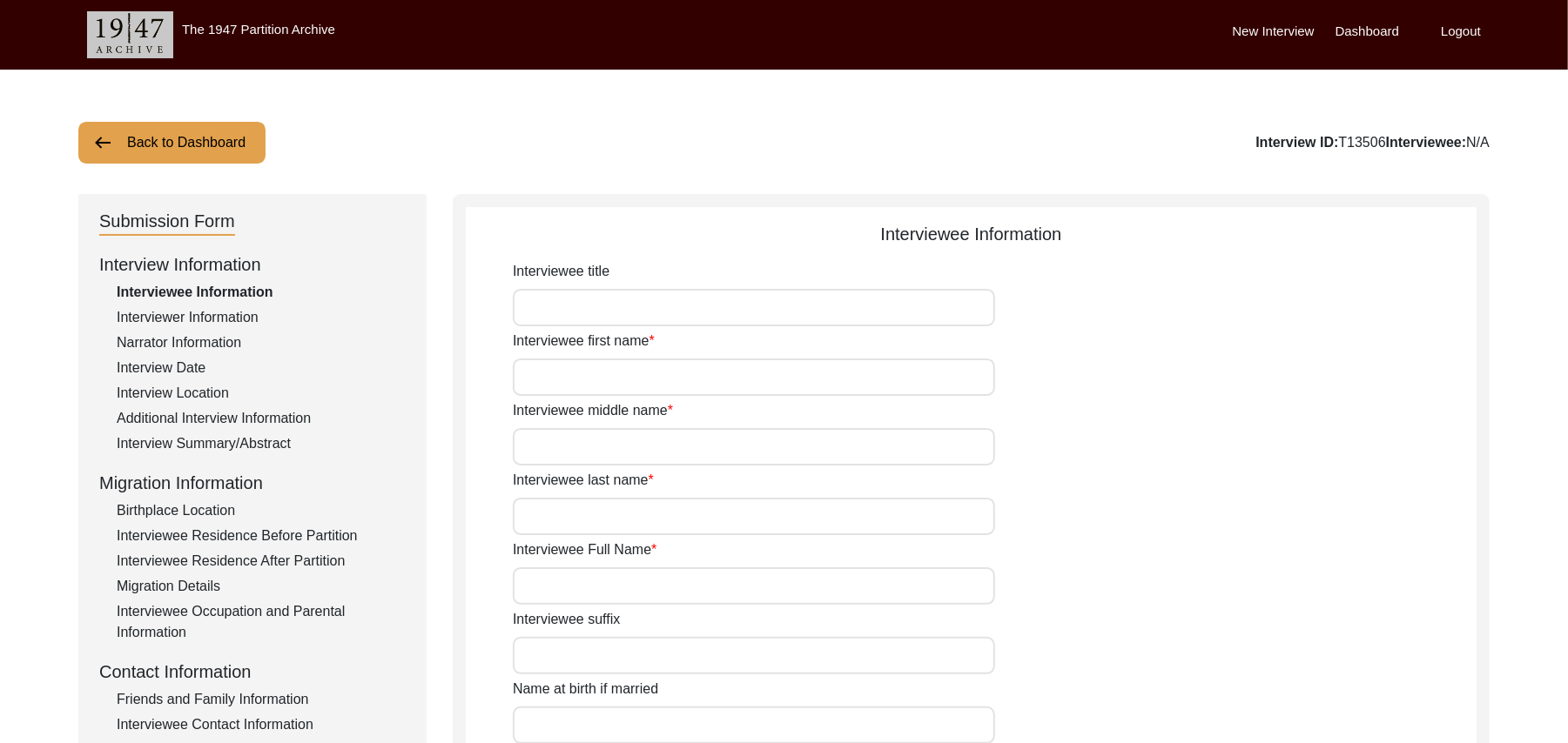
click at [289, 691] on div "Friends and Family Information" at bounding box center [261, 700] width 289 height 21
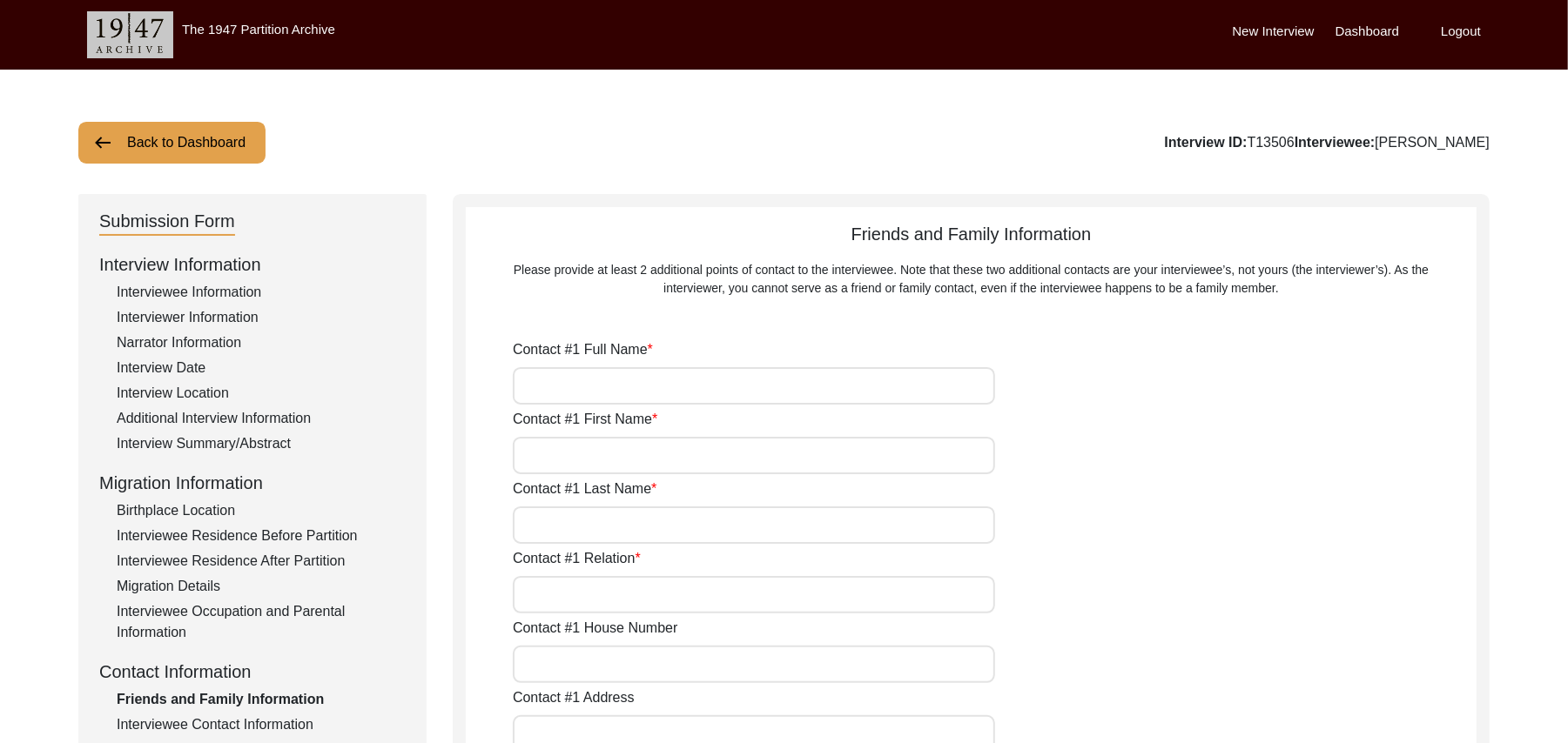
click at [561, 383] on input "Contact #1 Full Name" at bounding box center [754, 386] width 482 height 38
click at [567, 461] on input "Contact #1 First Name" at bounding box center [754, 456] width 482 height 38
click at [555, 534] on input "Contact #1 Last Name" at bounding box center [754, 526] width 482 height 38
click at [541, 596] on input "Contact #1 Relation" at bounding box center [754, 595] width 482 height 38
click at [547, 666] on input "Contact #1 House Number" at bounding box center [754, 665] width 482 height 38
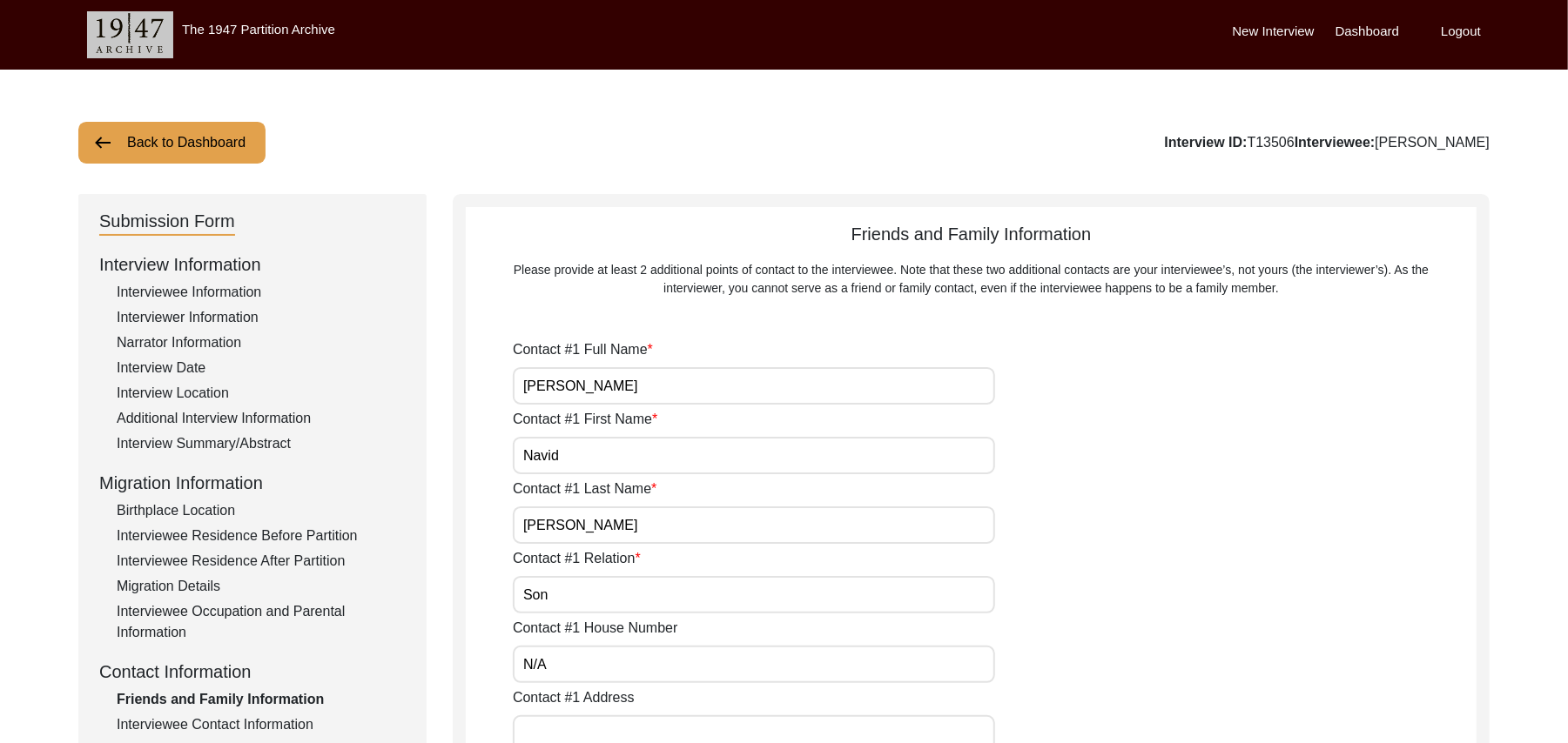
click at [565, 722] on input "Contact #1 Address" at bounding box center [754, 735] width 482 height 38
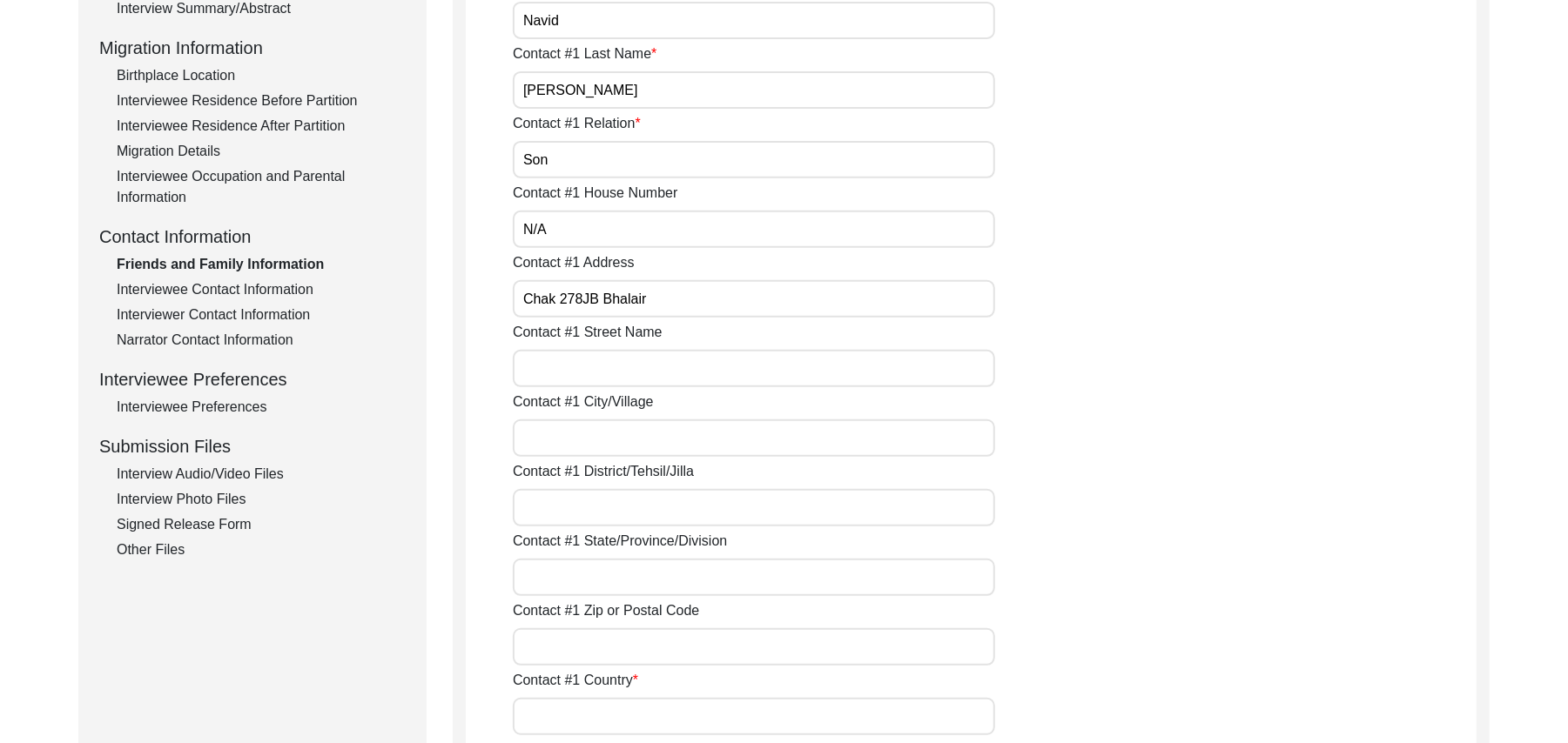
scroll to position [561, 0]
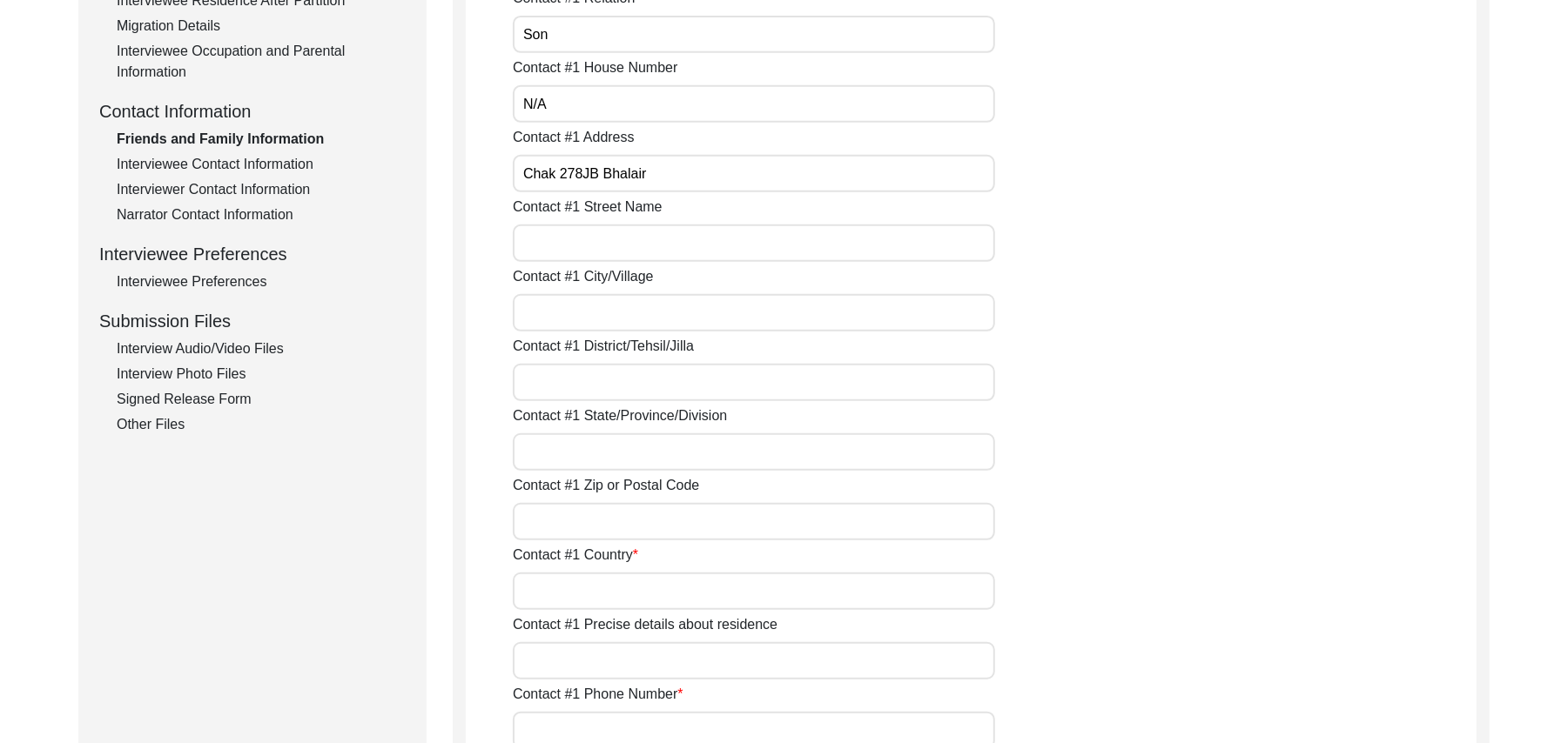
click at [770, 247] on input "Contact #1 Street Name" at bounding box center [754, 243] width 482 height 38
click at [716, 315] on input "Contact #1 City/Village" at bounding box center [754, 313] width 482 height 38
click at [683, 381] on input "Contact #1 District/Tehsil/Jilla" at bounding box center [754, 383] width 482 height 38
click at [642, 447] on input "Contact #1 State/Province/Division" at bounding box center [754, 453] width 482 height 38
click at [646, 522] on input "Contact #1 Zip or Postal Code" at bounding box center [754, 522] width 482 height 38
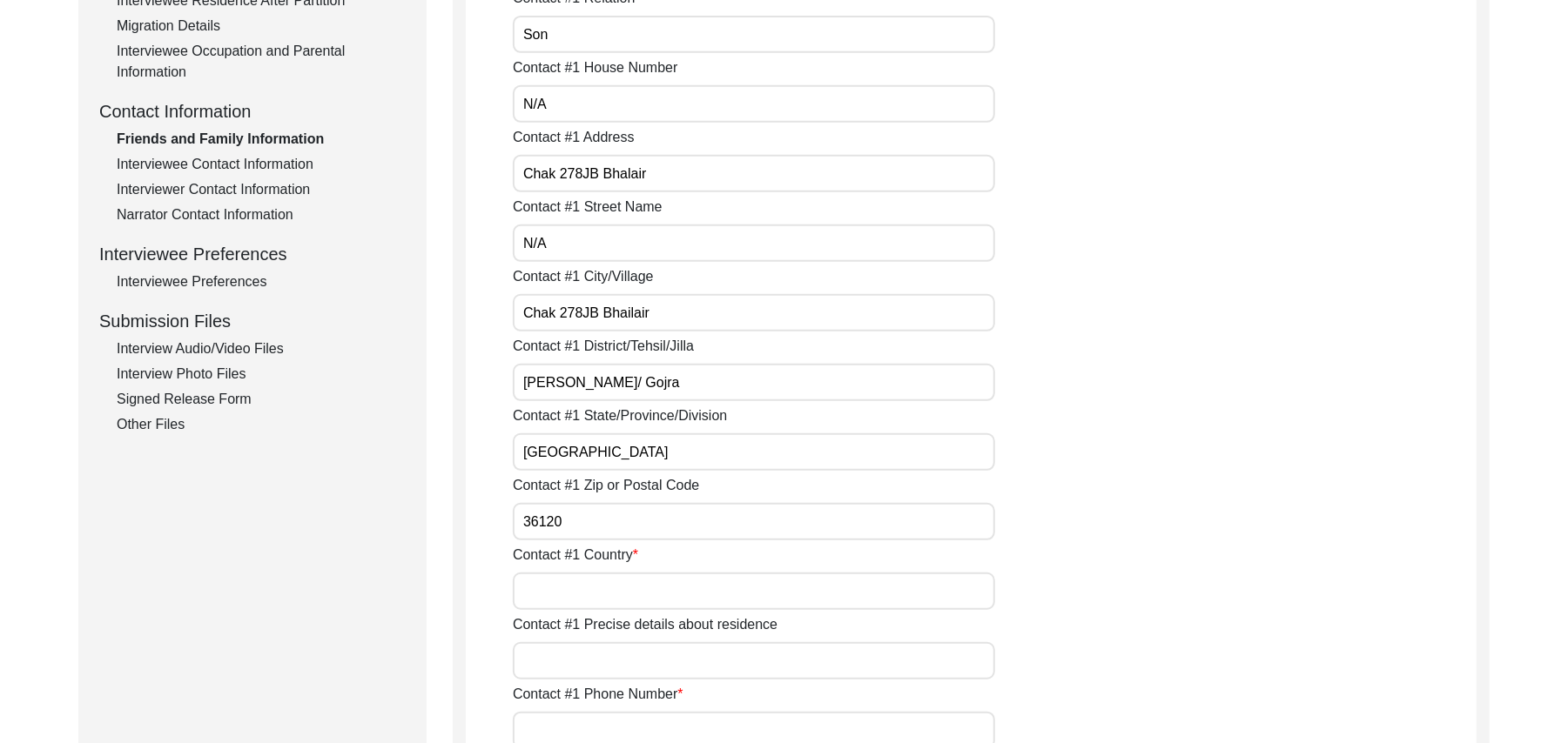
click at [614, 591] on input "Contact #1 Country" at bounding box center [754, 592] width 482 height 38
click at [591, 672] on input "Contact #1 Precise details about residence" at bounding box center [754, 661] width 482 height 38
click at [591, 728] on input "Contact #1 Phone Number" at bounding box center [754, 731] width 482 height 38
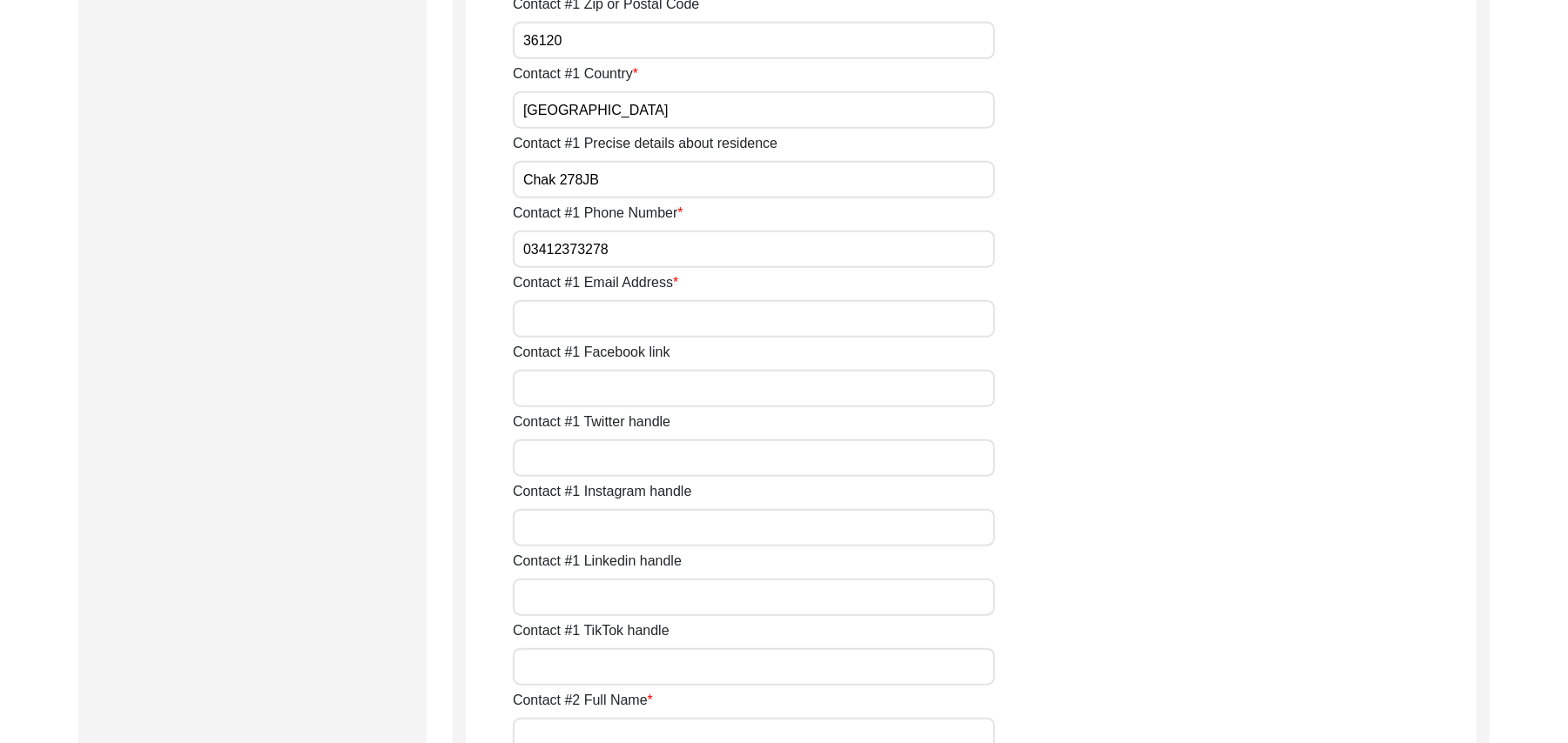
scroll to position [1135, 0]
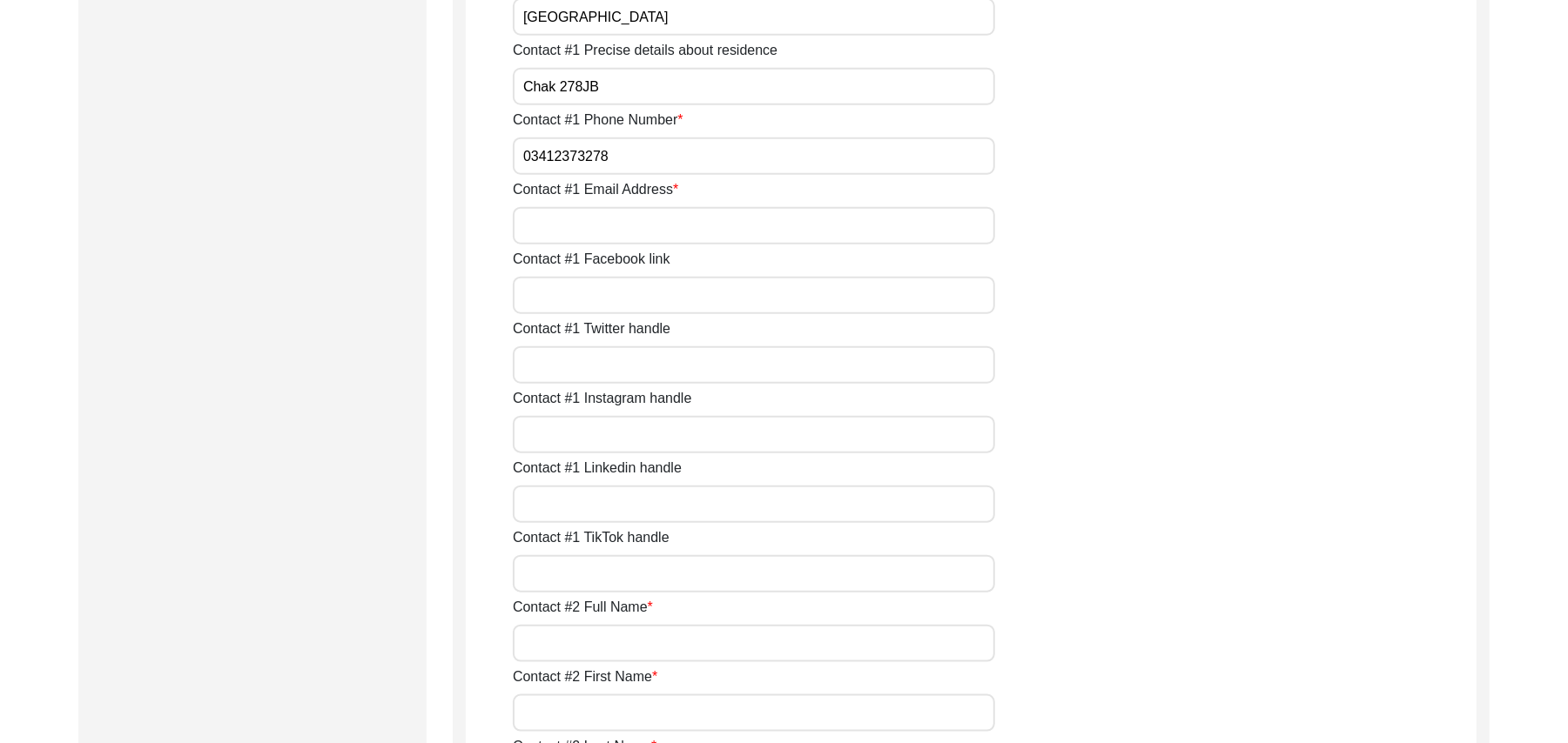
click at [801, 216] on input "Contact #1 Email Address" at bounding box center [754, 226] width 482 height 38
click at [711, 296] on input "Contact #1 Facebook link" at bounding box center [754, 296] width 482 height 38
click at [662, 363] on input "Contact #1 Twitter handle" at bounding box center [754, 365] width 482 height 38
click at [632, 436] on input "Contact #1 Instagram handle" at bounding box center [754, 435] width 482 height 38
click at [615, 501] on input "Contact #1 Linkedin handle" at bounding box center [754, 505] width 482 height 38
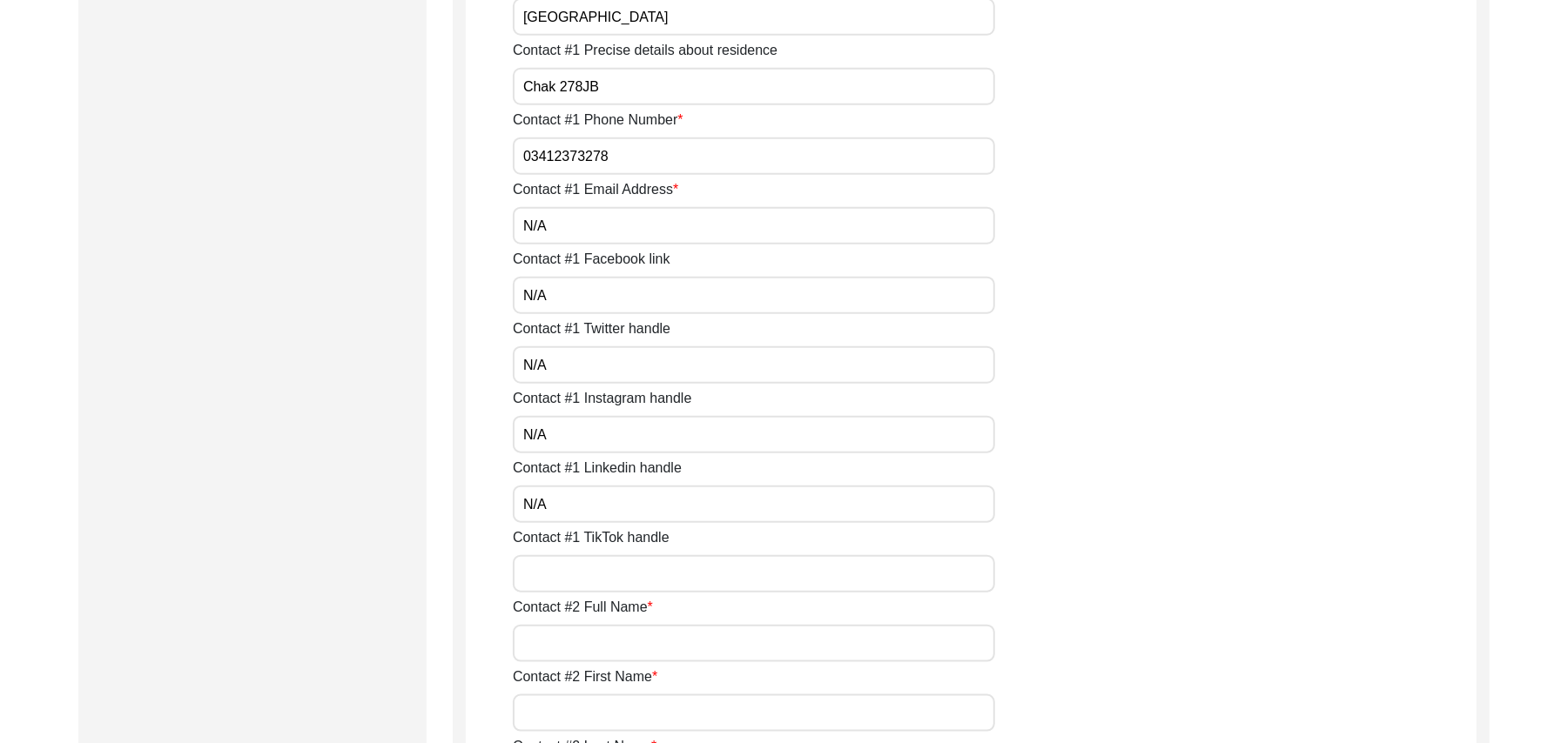
click at [602, 565] on input "Contact #1 TikTok handle" at bounding box center [754, 574] width 482 height 38
click at [599, 647] on input "Contact #2 Full Name" at bounding box center [754, 644] width 482 height 38
click at [602, 704] on input "Contact #2 First Name" at bounding box center [754, 713] width 482 height 38
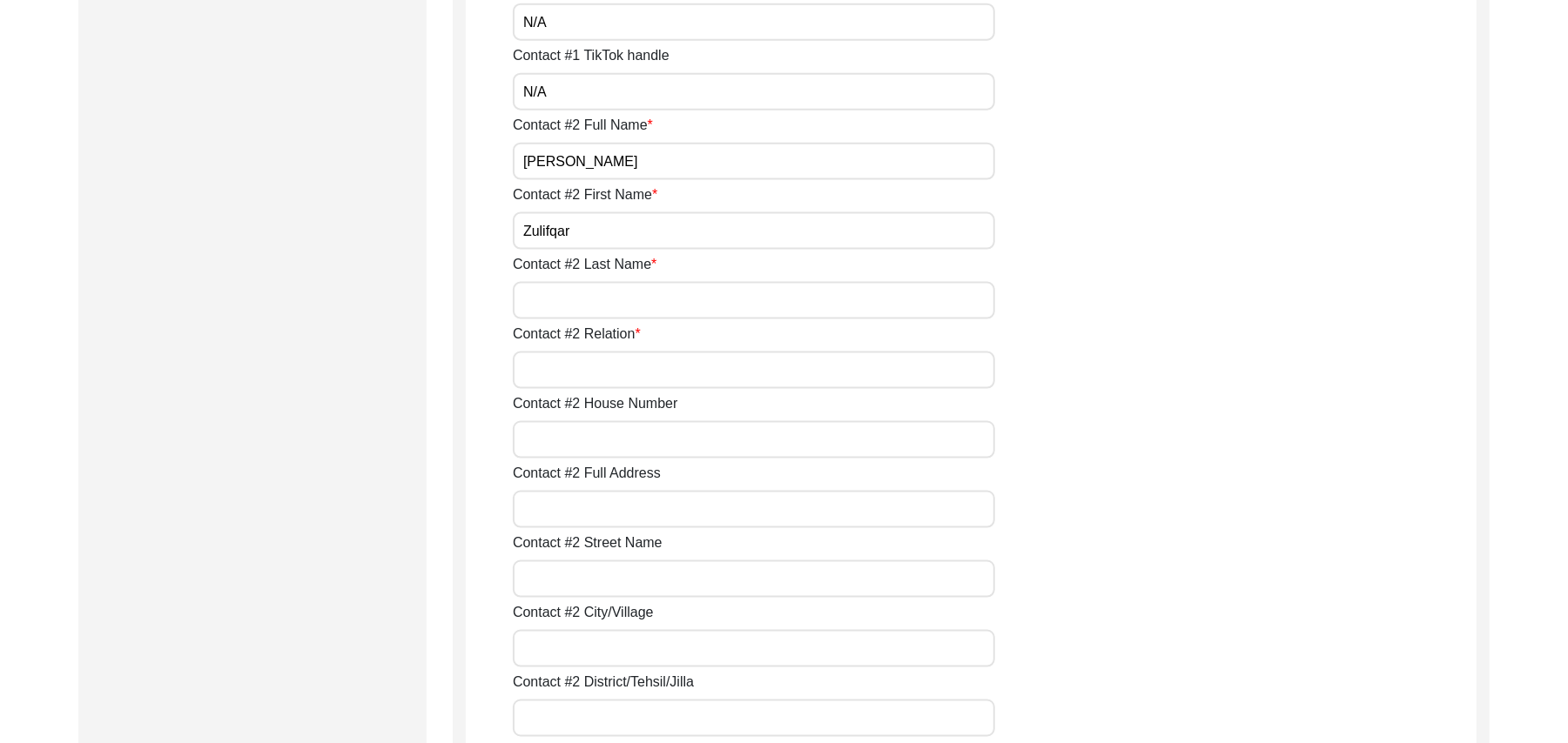
scroll to position [1788, 0]
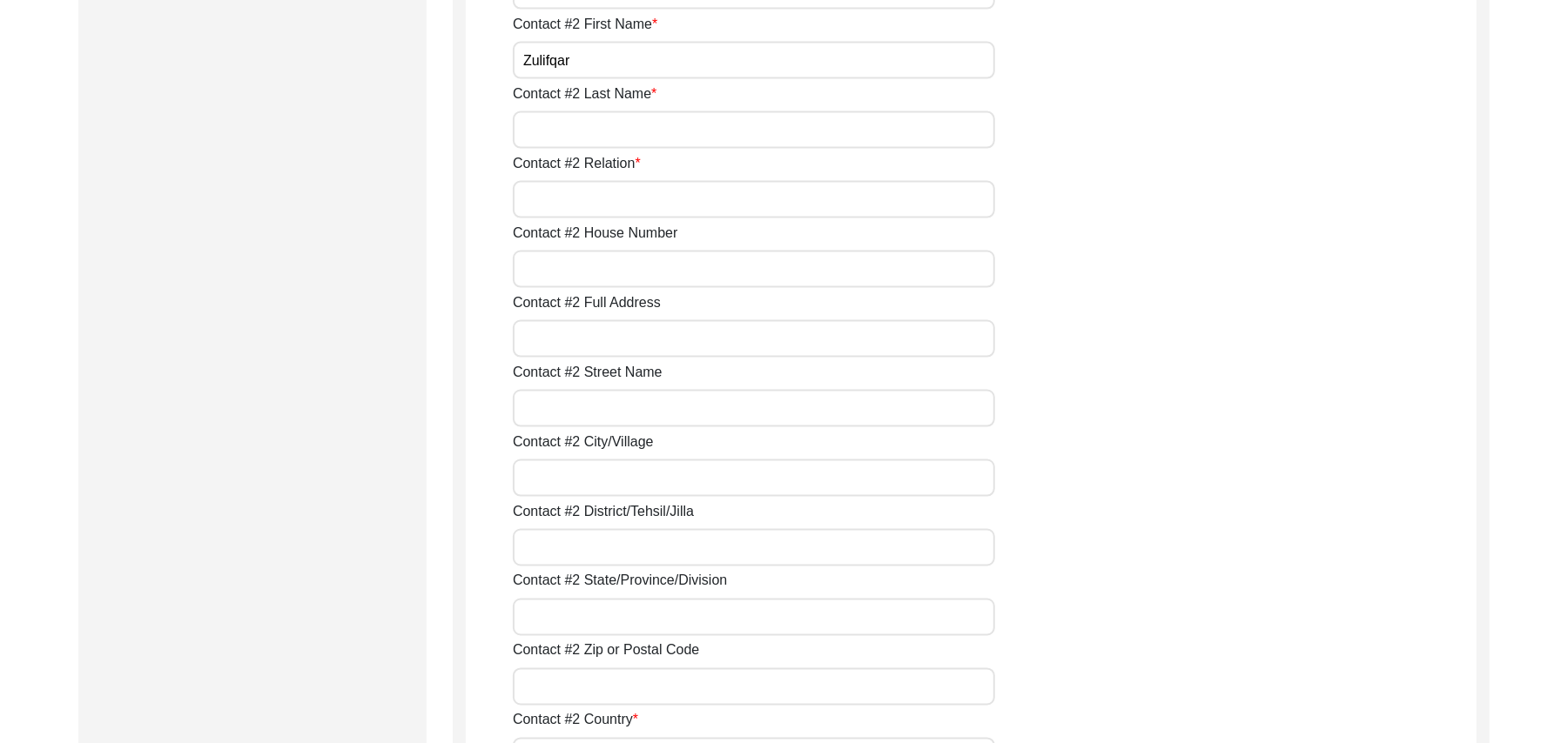
click at [736, 130] on input "Contact #2 Last Name" at bounding box center [754, 131] width 482 height 38
click at [672, 193] on input "Contact #2 Relation" at bounding box center [754, 200] width 482 height 38
click at [651, 271] on input "Contact #2 House Number" at bounding box center [754, 270] width 482 height 38
click at [634, 338] on input "Contact #2 Full Address" at bounding box center [754, 339] width 482 height 38
click at [610, 415] on input "Contact #2 Street Name" at bounding box center [754, 408] width 482 height 38
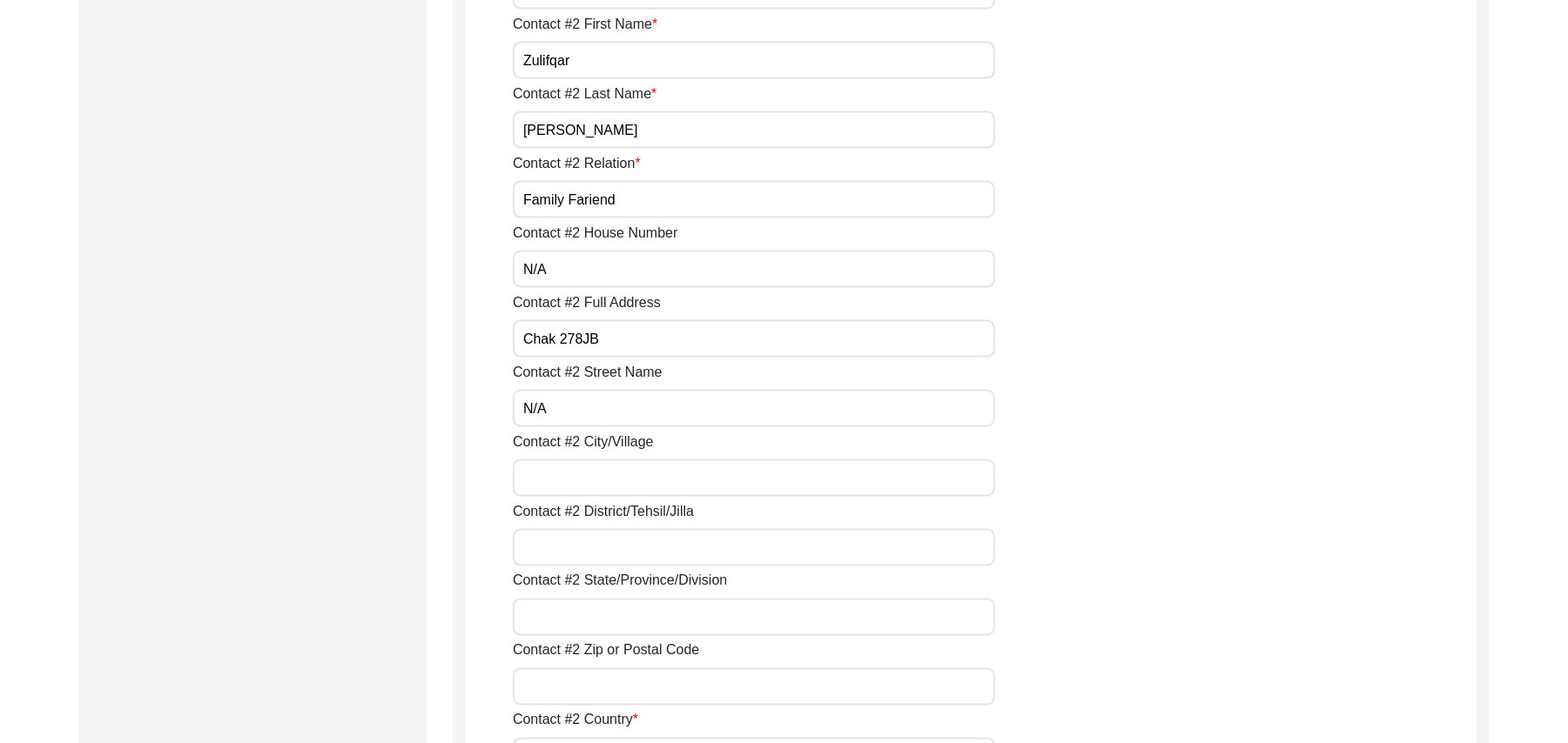
click at [589, 492] on input "Contact #2 City/Village" at bounding box center [754, 479] width 482 height 38
click at [580, 547] on input "Contact #2 District/Tehsil/Jilla" at bounding box center [754, 548] width 482 height 38
click at [578, 624] on input "Contact #2 State/Province/Division" at bounding box center [754, 618] width 482 height 38
click at [565, 693] on input "Contact #2 Zip or Postal Code" at bounding box center [754, 687] width 482 height 38
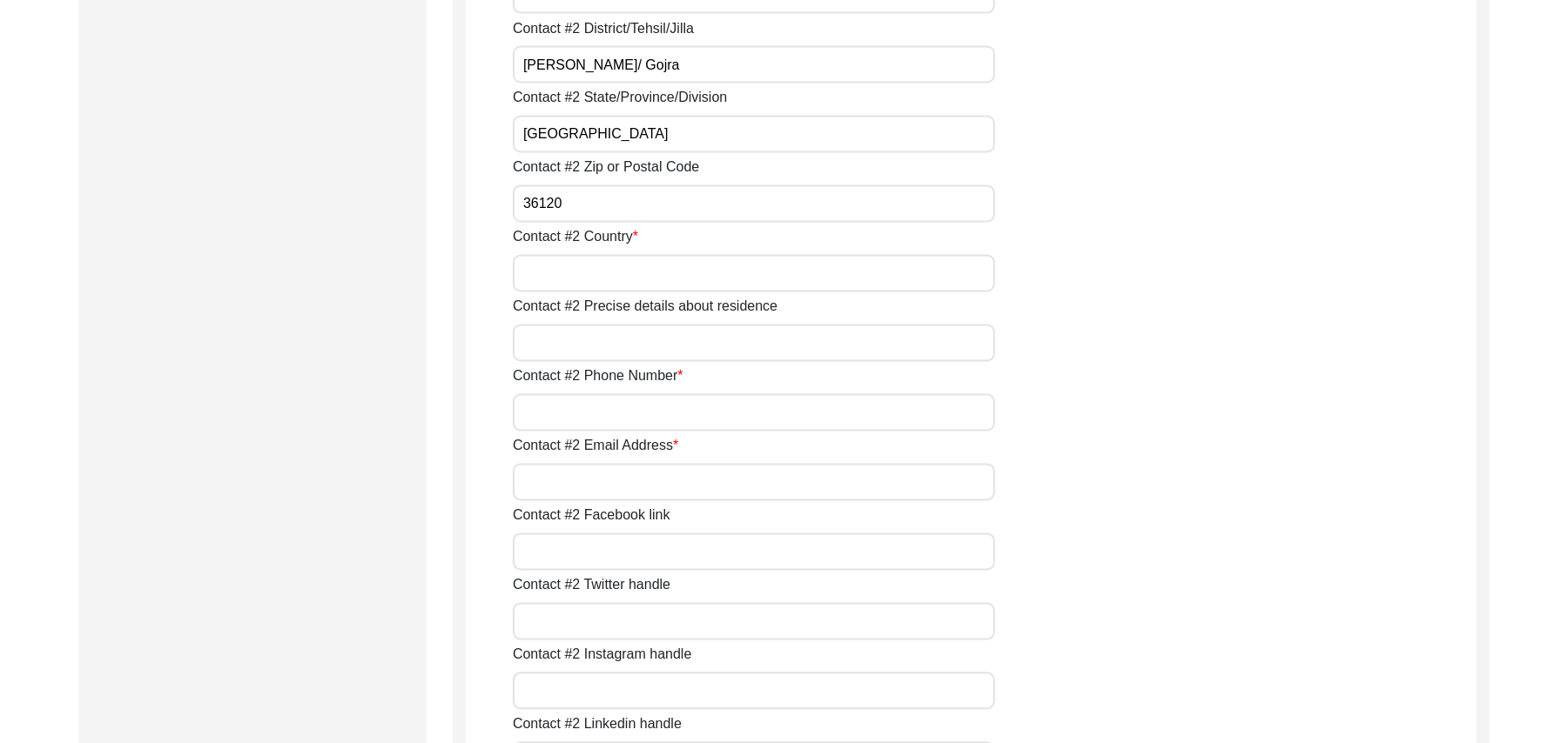
scroll to position [2364, 0]
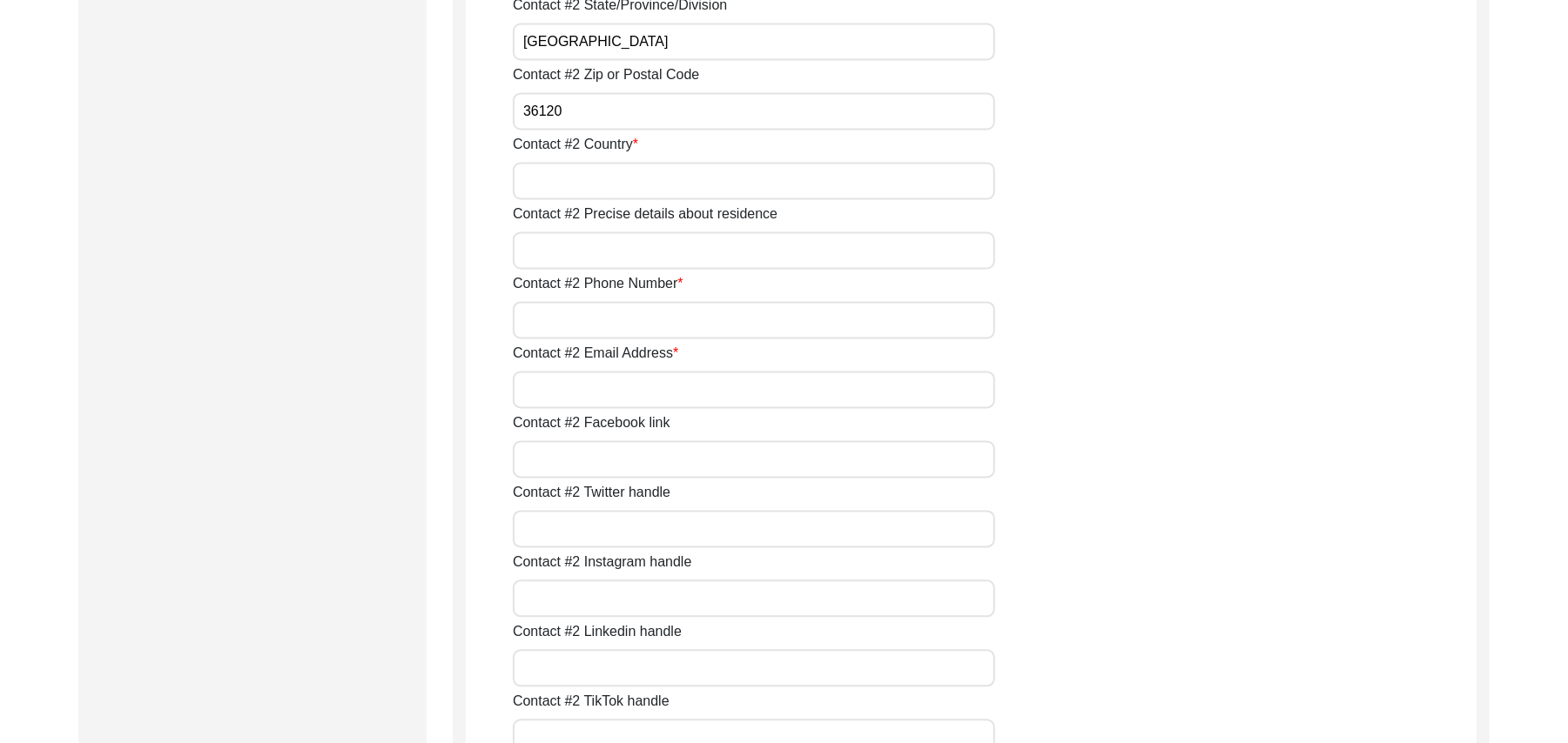
click at [592, 178] on input "Contact #2 Country" at bounding box center [754, 181] width 482 height 38
click at [592, 254] on input "Contact #2 Precise details about residence" at bounding box center [754, 251] width 482 height 38
click at [586, 320] on input "Contact #2 Phone Number" at bounding box center [754, 320] width 482 height 38
click at [599, 388] on input "Contact #2 Email Address" at bounding box center [754, 390] width 482 height 38
click at [590, 460] on input "Contact #2 Facebook link" at bounding box center [754, 459] width 482 height 38
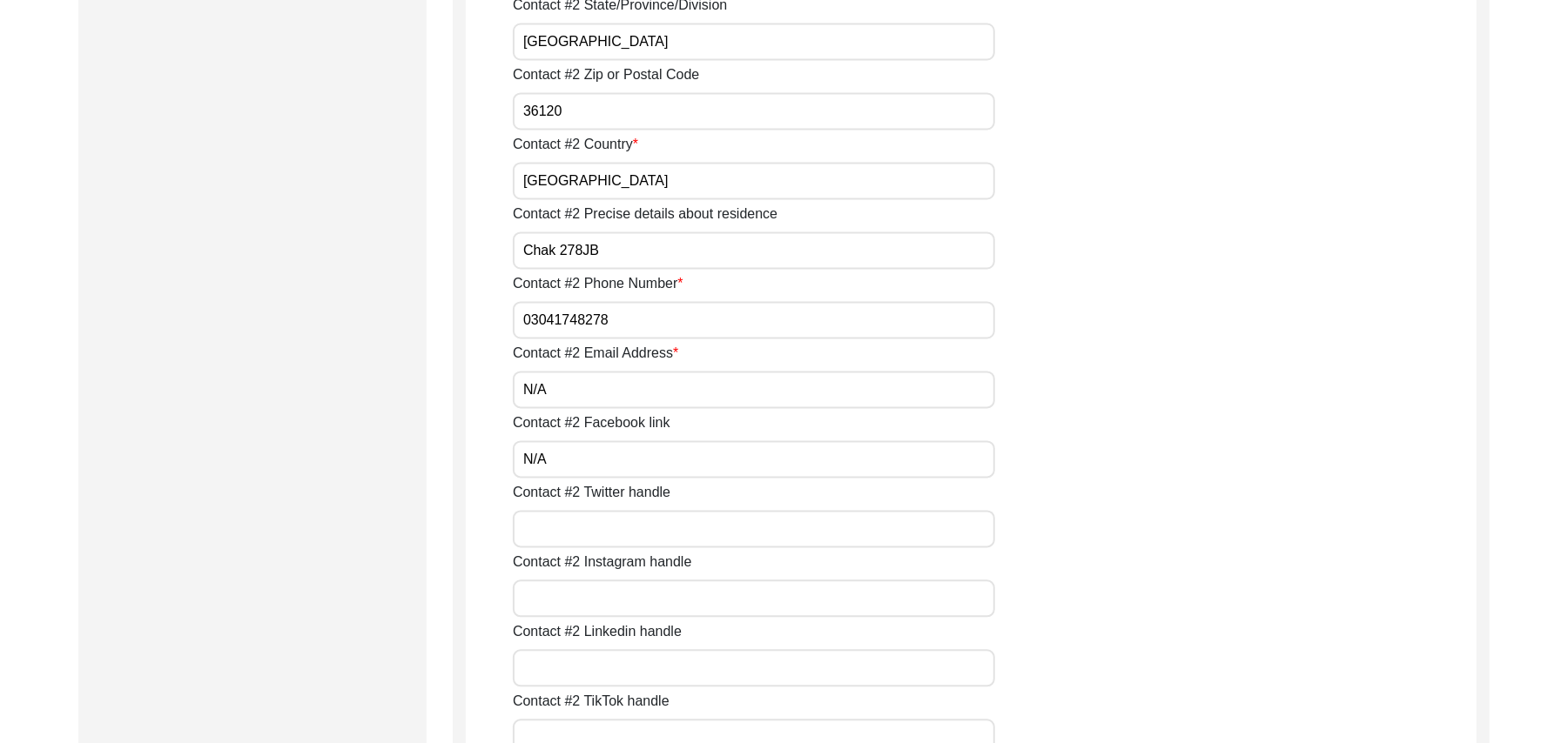
click at [586, 537] on input "Contact #2 Twitter handle" at bounding box center [754, 529] width 482 height 38
click at [585, 599] on input "Contact #2 Instagram handle" at bounding box center [754, 599] width 482 height 38
click at [586, 676] on input "Contact #2 Linkedin handle" at bounding box center [754, 668] width 482 height 38
click at [583, 724] on input "Contact #2 TikTok handle" at bounding box center [754, 738] width 482 height 38
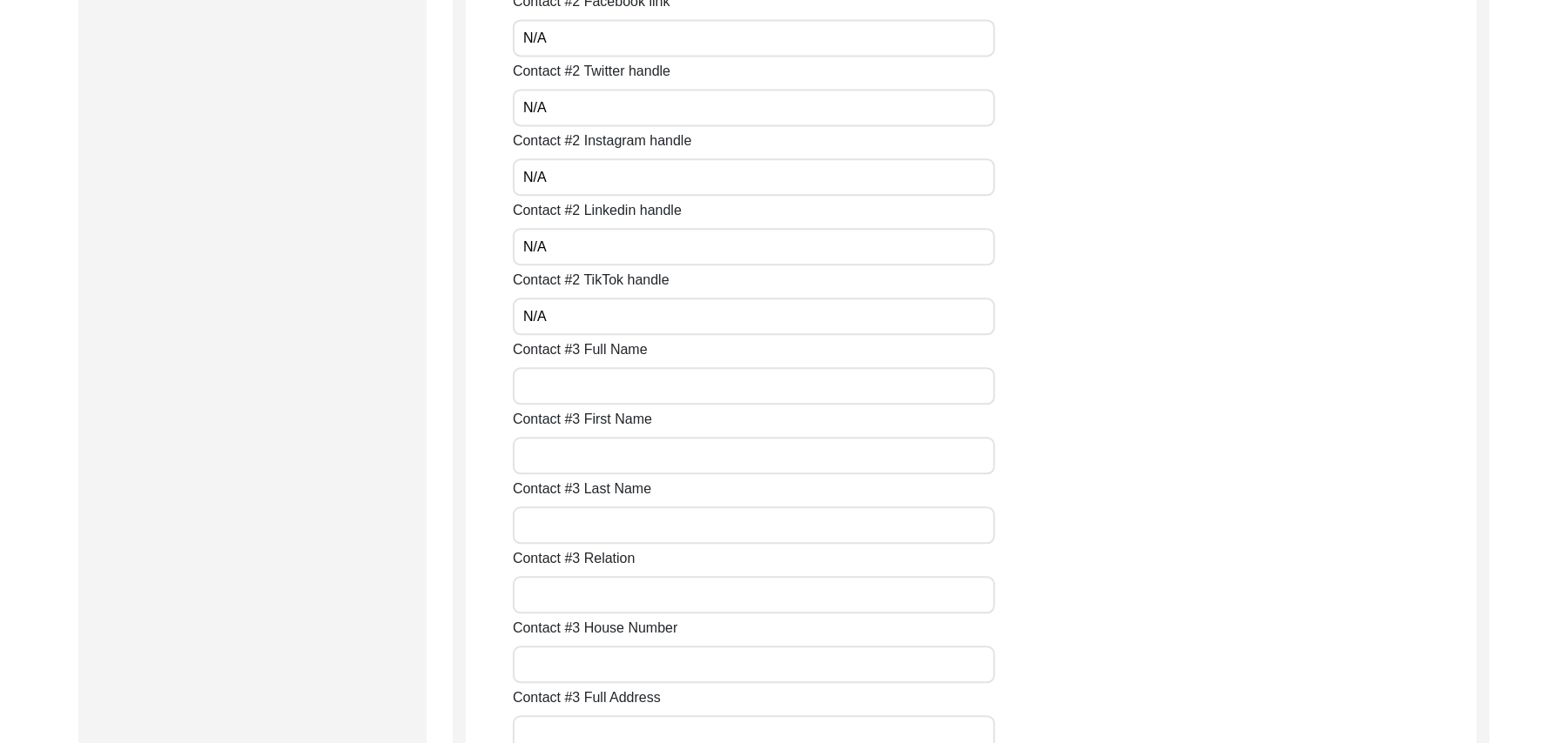
scroll to position [2911, 0]
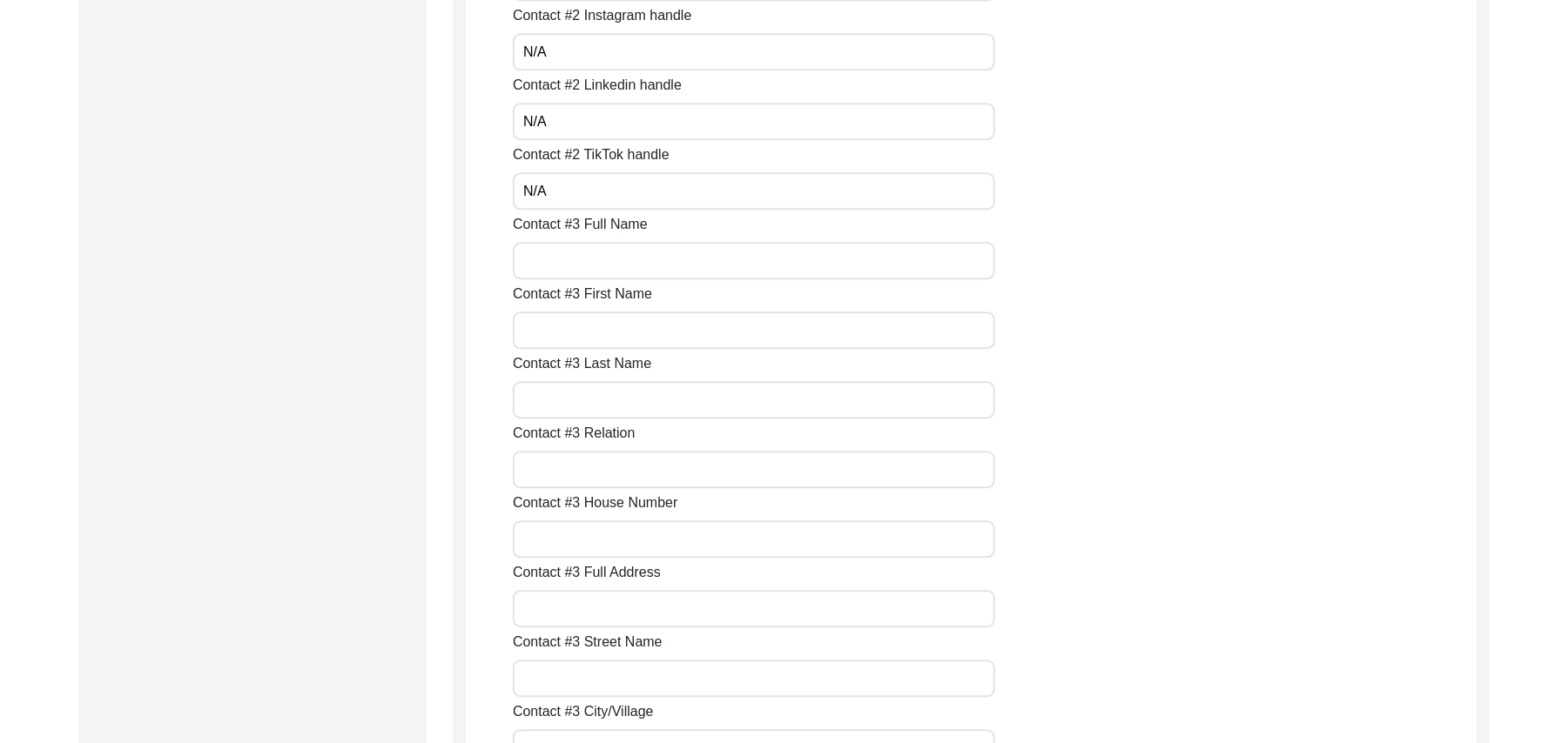
click at [655, 261] on input "Contact #3 Full Name" at bounding box center [754, 261] width 482 height 38
click at [607, 325] on input "Contact #3 First Name" at bounding box center [754, 331] width 482 height 38
click at [591, 399] on input "Contact #3 Last Name" at bounding box center [754, 400] width 482 height 38
click at [587, 470] on input "Contact #3 Relation" at bounding box center [754, 470] width 482 height 38
click at [567, 541] on input "Contact #3 House Number" at bounding box center [754, 539] width 482 height 38
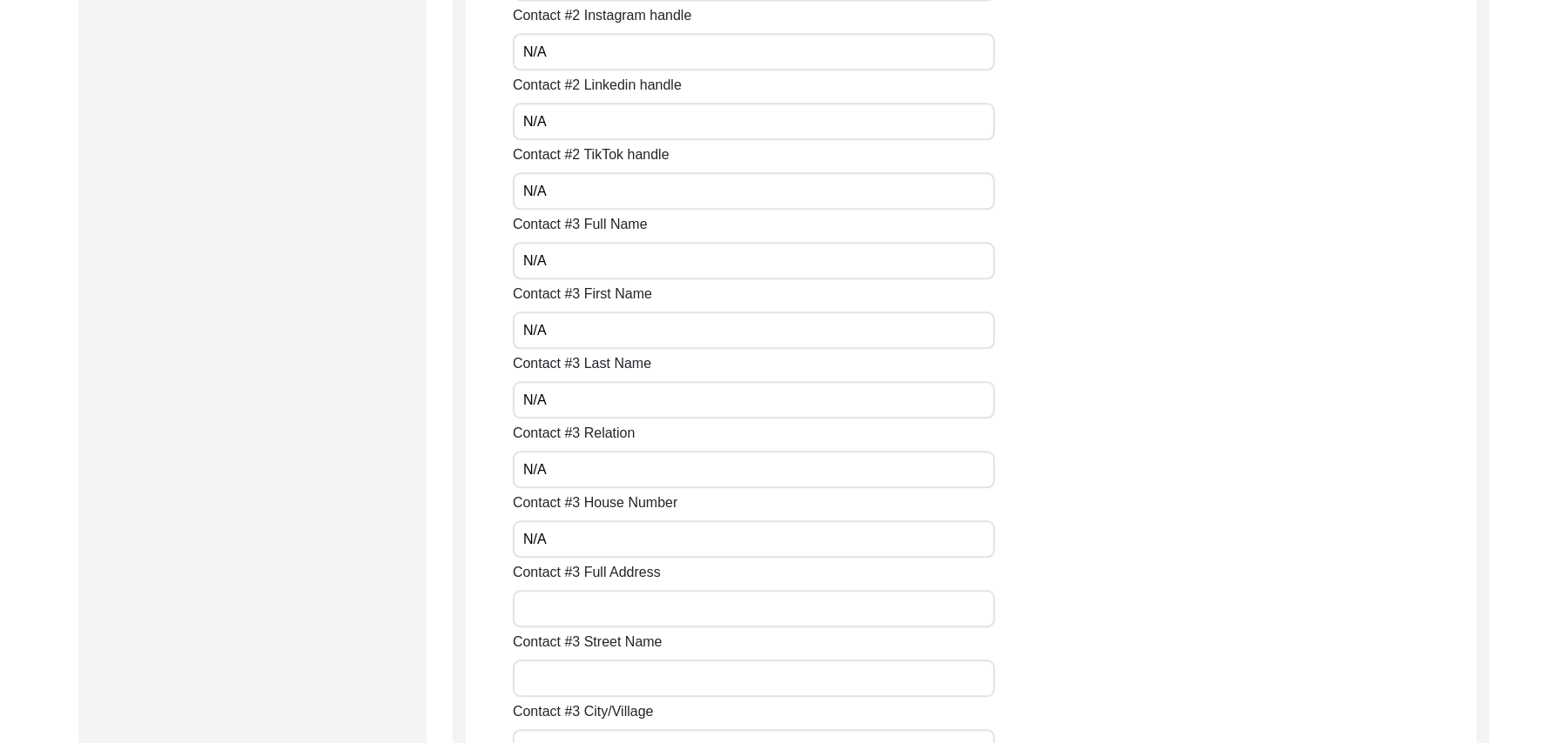
click at [562, 613] on input "Contact #3 Full Address" at bounding box center [754, 610] width 482 height 38
click at [555, 672] on input "Contact #3 Street Name" at bounding box center [754, 679] width 482 height 38
click at [562, 736] on input "Contact #3 City/Village" at bounding box center [754, 748] width 482 height 38
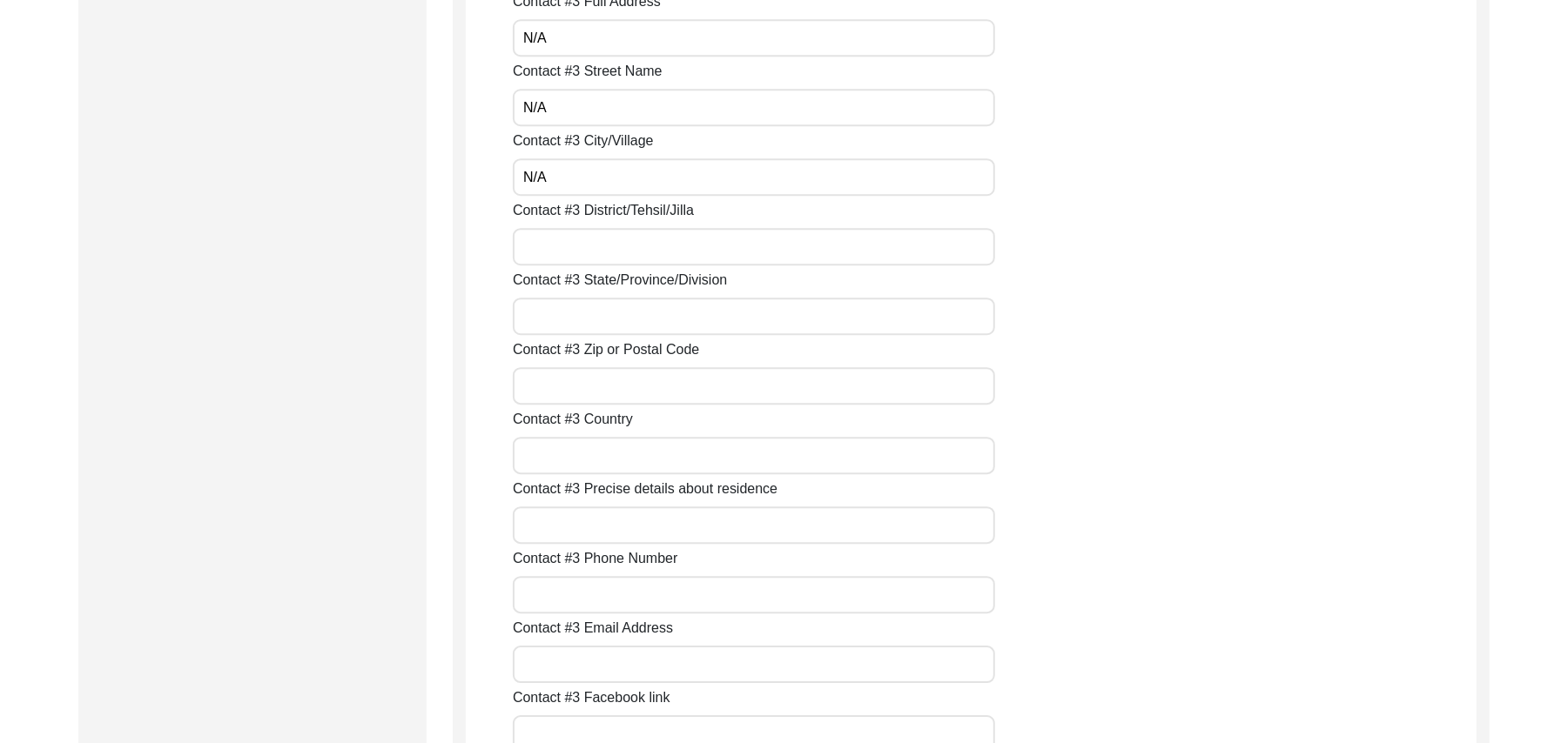
scroll to position [3559, 0]
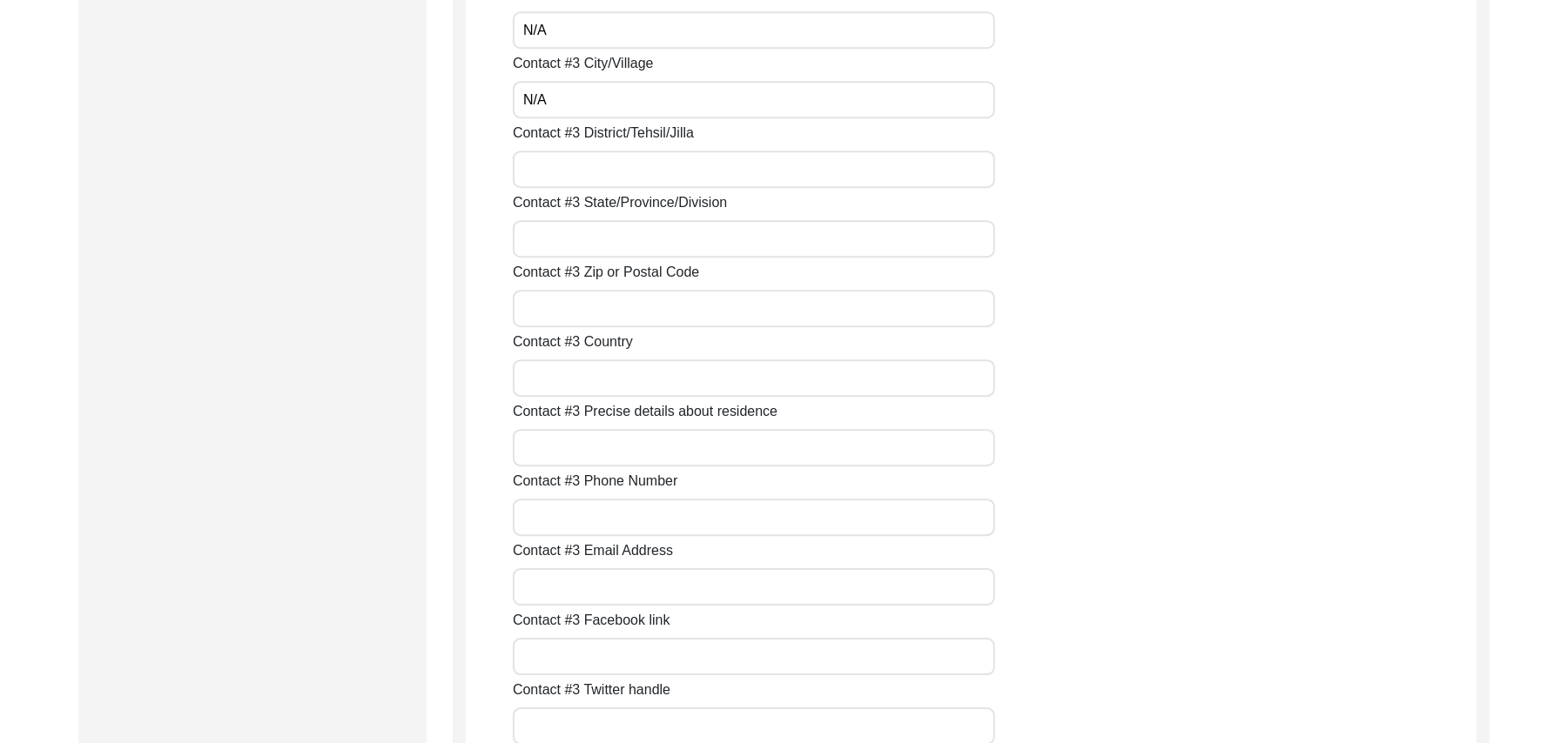
click at [595, 175] on input "Contact #3 District/Tehsil/Jilla" at bounding box center [754, 170] width 482 height 38
click at [579, 241] on input "Contact #3 State/Province/Division" at bounding box center [754, 239] width 482 height 38
click at [586, 314] on input "Contact #3 Zip or Postal Code" at bounding box center [754, 308] width 482 height 38
click at [589, 376] on input "Contact #3 Country" at bounding box center [754, 379] width 482 height 38
click at [587, 444] on input "Contact #3 Precise details about residence" at bounding box center [754, 448] width 482 height 38
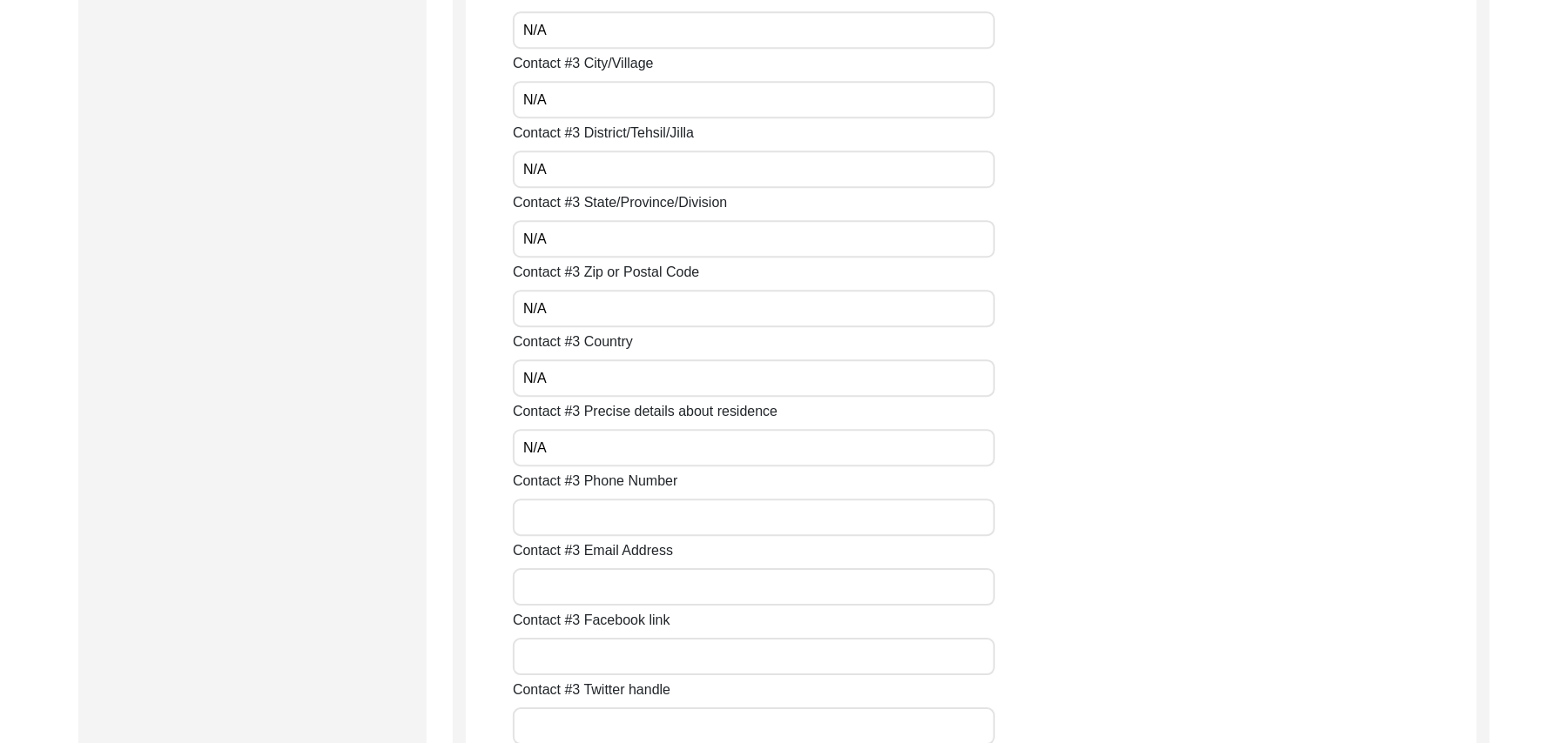
click at [589, 514] on input "Contact #3 Phone Number" at bounding box center [754, 518] width 482 height 38
click at [583, 592] on input "Contact #3 Email Address" at bounding box center [754, 587] width 482 height 38
click at [585, 647] on input "Contact #3 Facebook link" at bounding box center [754, 657] width 482 height 38
click at [599, 732] on input "Contact #3 Twitter handle" at bounding box center [754, 727] width 482 height 38
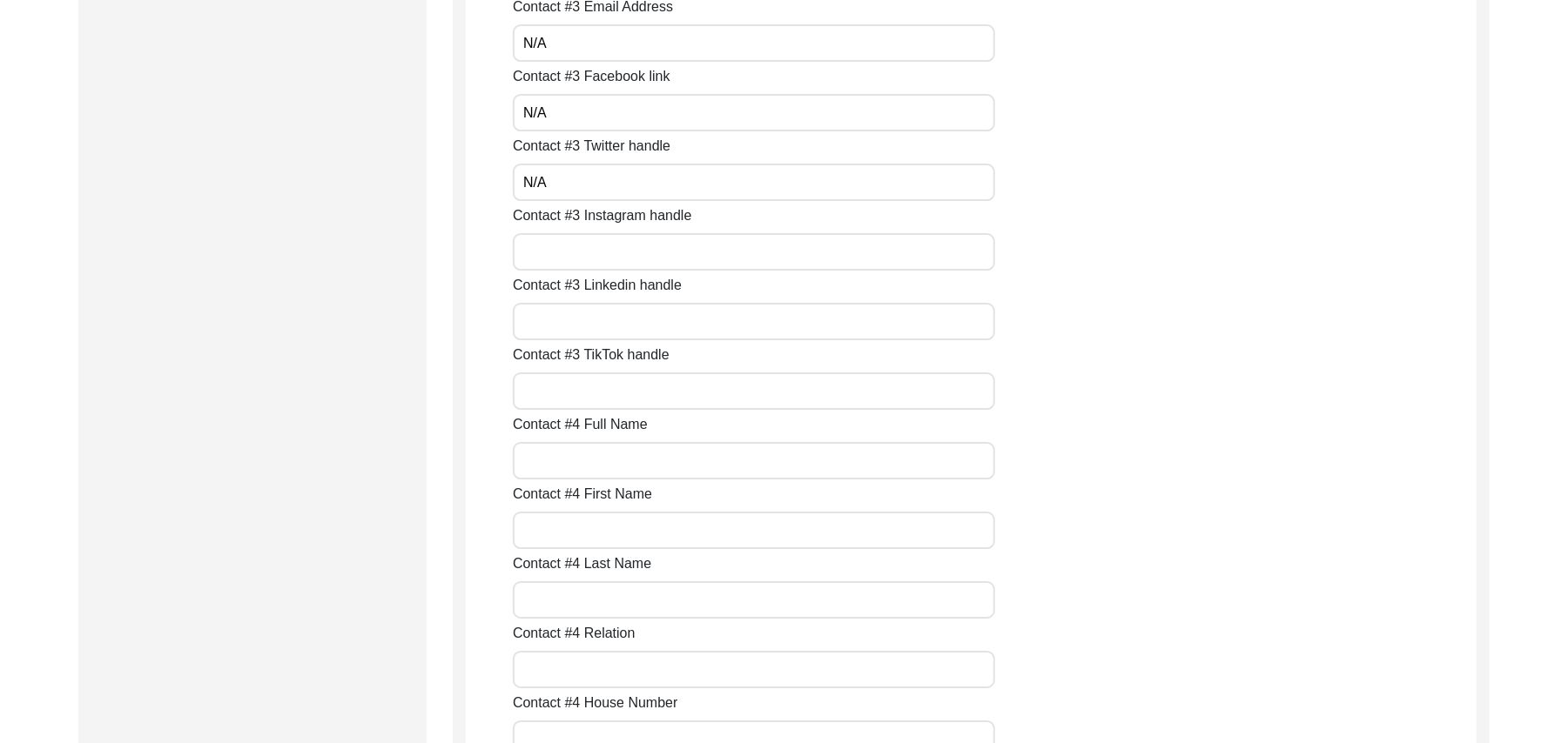
scroll to position [4244, 0]
click at [546, 108] on input "Contact #3 Instagram handle" at bounding box center [754, 111] width 482 height 38
click at [552, 188] on input "Contact #3 Linkedin handle" at bounding box center [754, 181] width 482 height 38
click at [568, 252] on input "Contact #3 TikTok handle" at bounding box center [754, 251] width 482 height 38
click at [575, 329] on input "Contact #4 Full Name" at bounding box center [754, 320] width 482 height 38
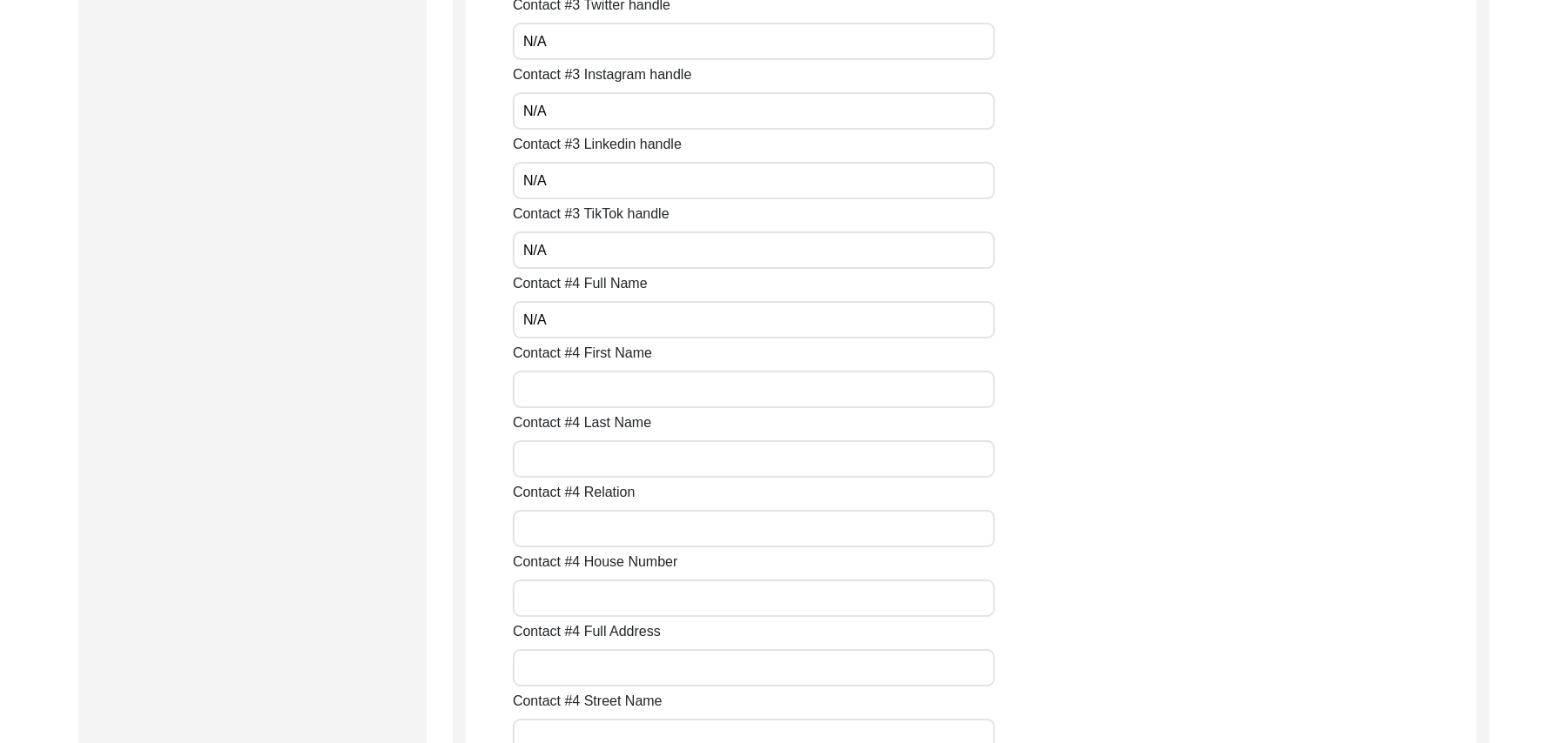
click at [582, 393] on input "Contact #4 First Name" at bounding box center [754, 390] width 482 height 38
click at [578, 454] on input "Contact #4 Last Name" at bounding box center [754, 459] width 482 height 38
click at [574, 540] on input "Contact #4 Relation" at bounding box center [754, 529] width 482 height 38
click at [573, 592] on input "Contact #4 House Number" at bounding box center [754, 599] width 482 height 38
click at [568, 663] on input "Contact #4 Full Address" at bounding box center [754, 668] width 482 height 38
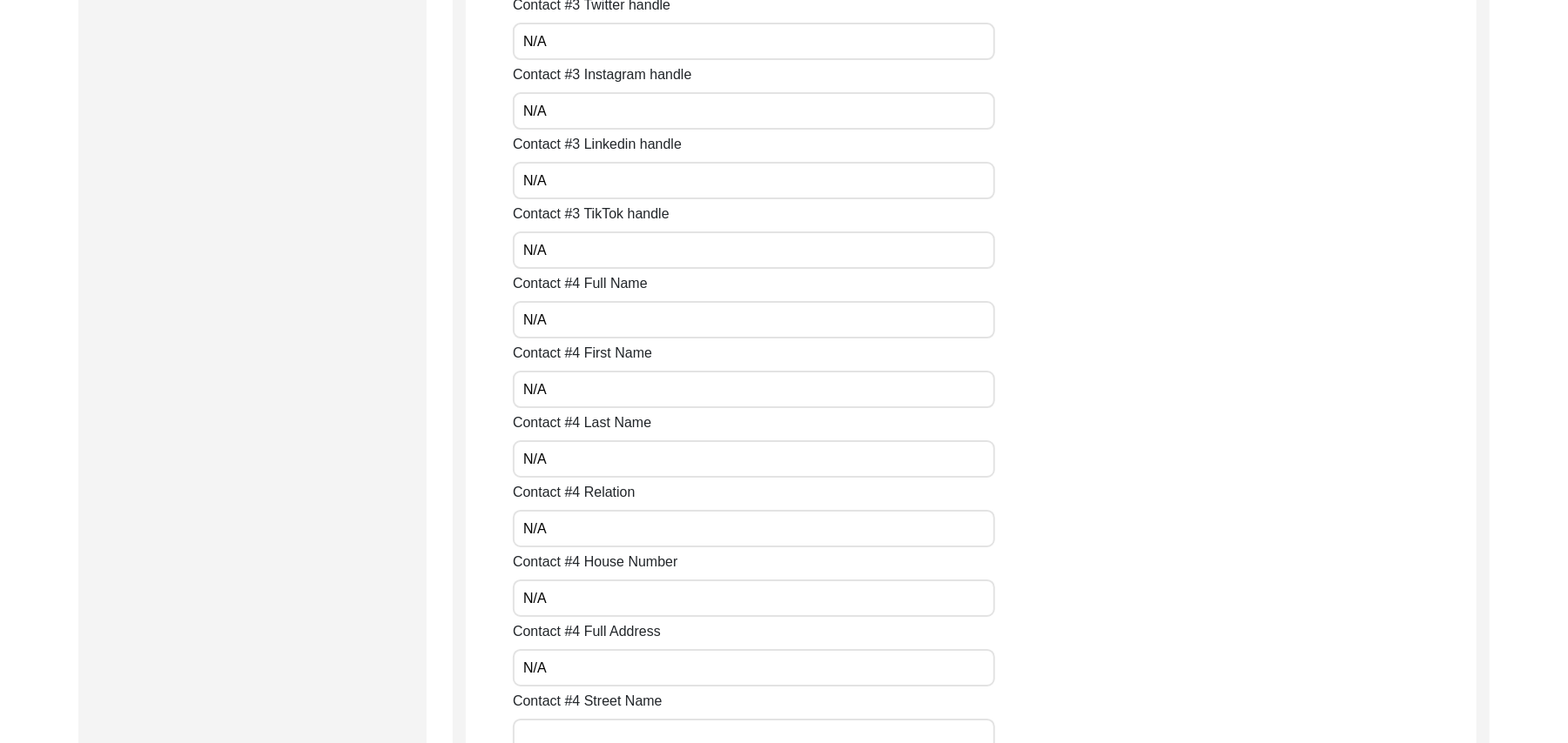
click at [571, 732] on input "Contact #4 Street Name" at bounding box center [754, 738] width 482 height 38
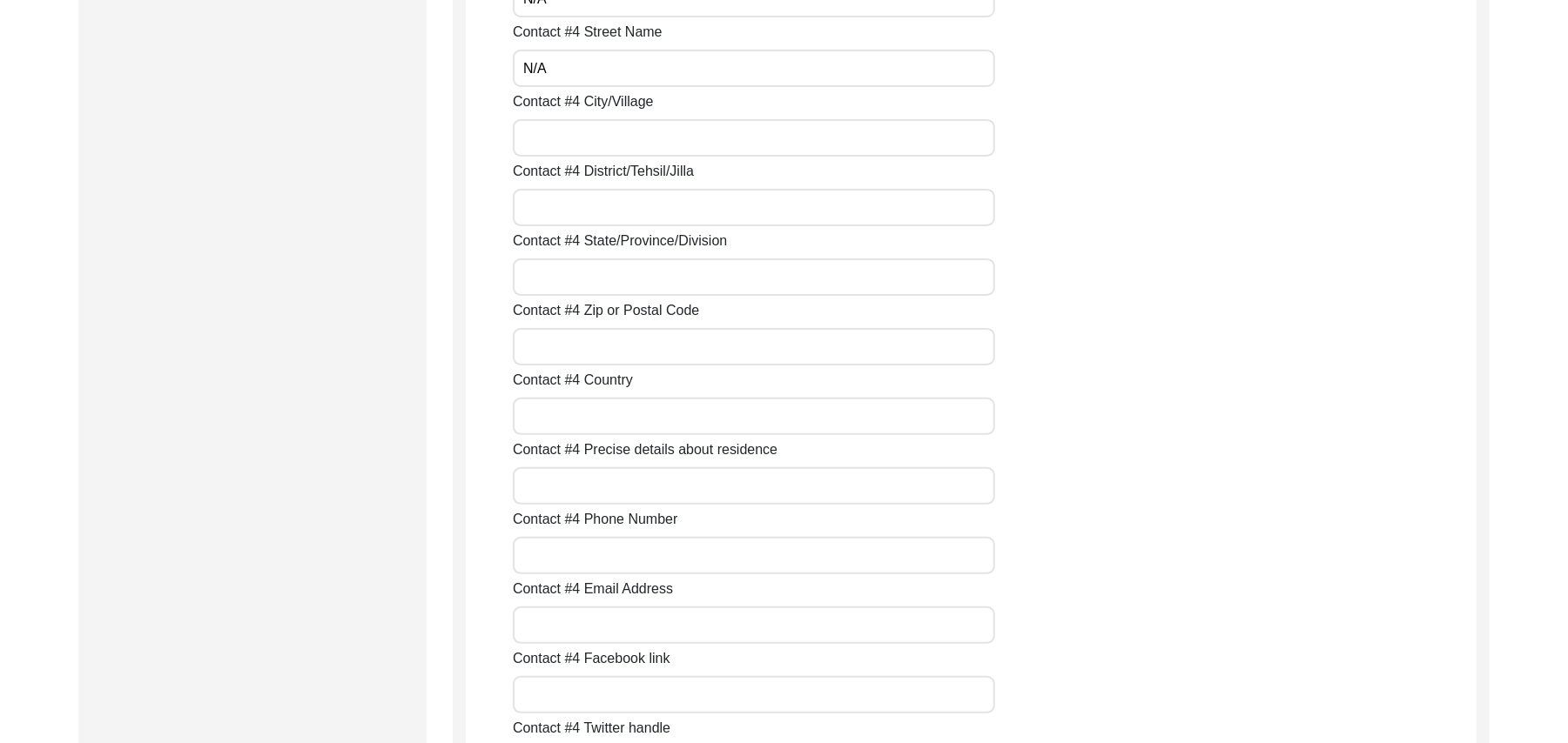
scroll to position [4960, 0]
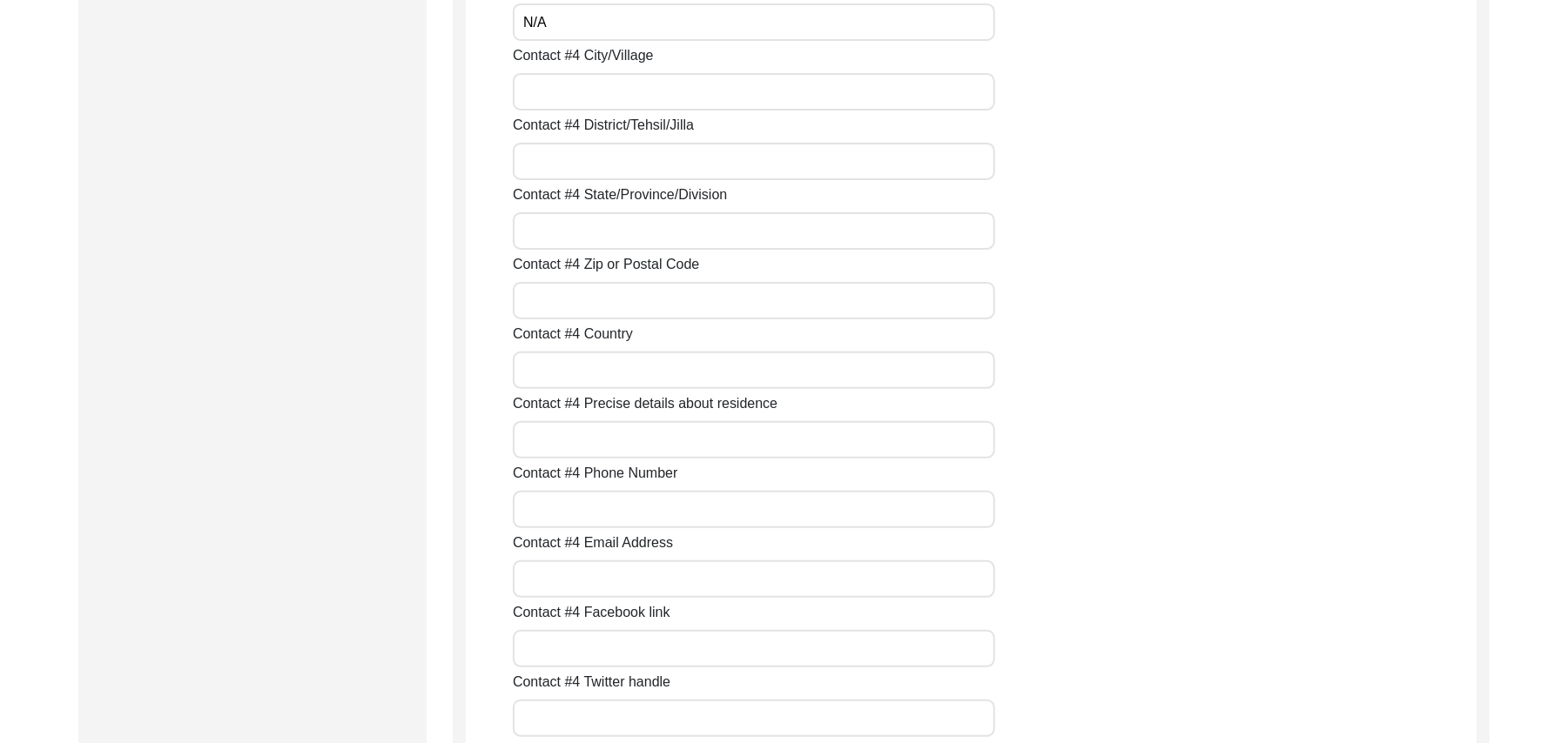
click at [543, 95] on input "Contact #4 City/Village" at bounding box center [754, 92] width 482 height 38
click at [544, 170] on input "Contact #4 District/Tehsil/Jilla" at bounding box center [754, 161] width 482 height 38
click at [545, 231] on input "Contact #4 State/Province/Division" at bounding box center [754, 232] width 482 height 38
click at [550, 303] on input "Contact #4 Zip or Postal Code" at bounding box center [754, 301] width 482 height 38
click at [561, 374] on input "Contact #4 Country" at bounding box center [754, 371] width 482 height 38
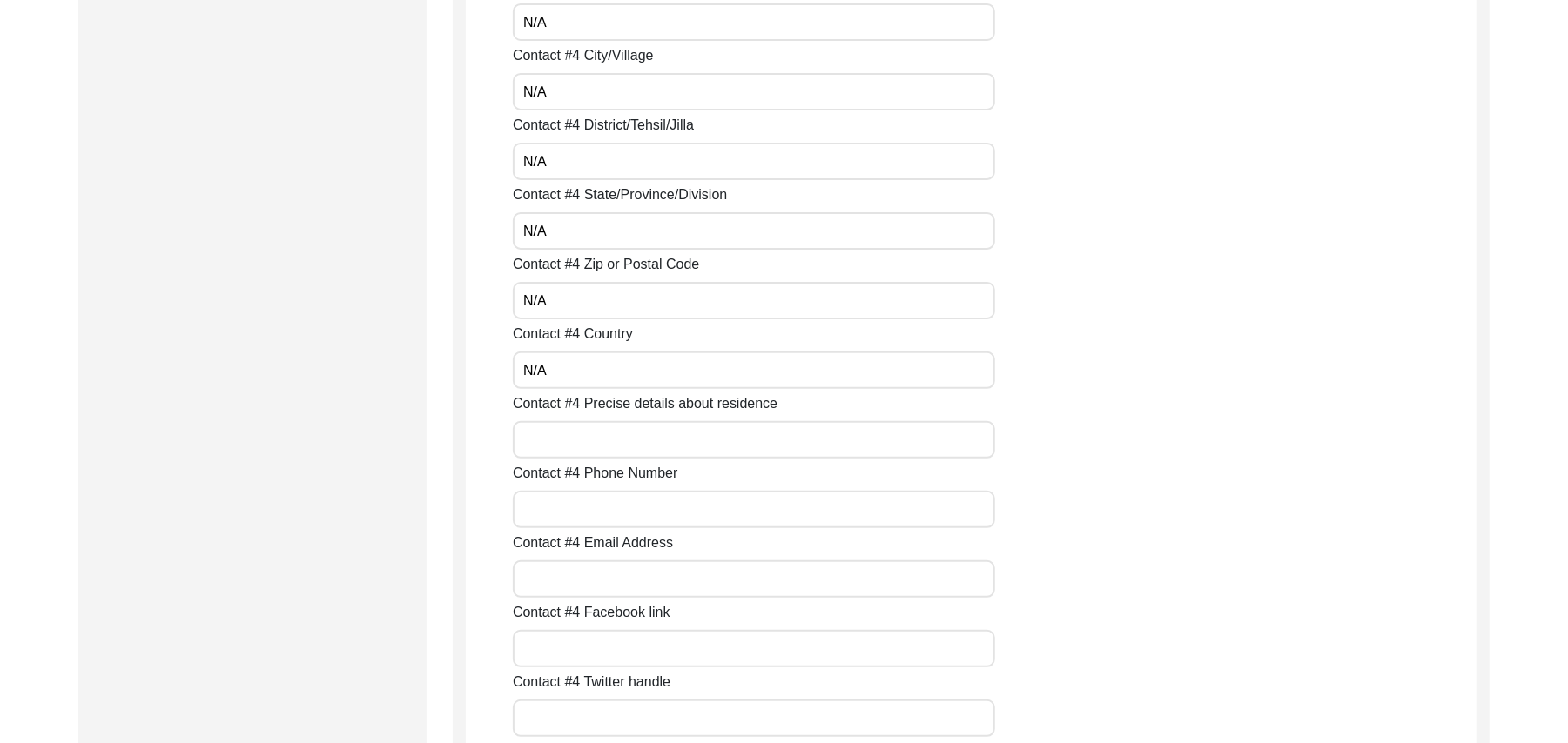
click at [564, 446] on input "Contact #4 Precise details about residence" at bounding box center [754, 440] width 482 height 38
click at [572, 515] on input "Contact #4 Phone Number" at bounding box center [754, 509] width 482 height 38
click at [567, 575] on input "Contact #4 Email Address" at bounding box center [754, 580] width 482 height 38
click at [572, 653] on input "Contact #4 Facebook link" at bounding box center [754, 649] width 482 height 38
click at [575, 712] on input "Contact #4 Twitter handle" at bounding box center [754, 719] width 482 height 38
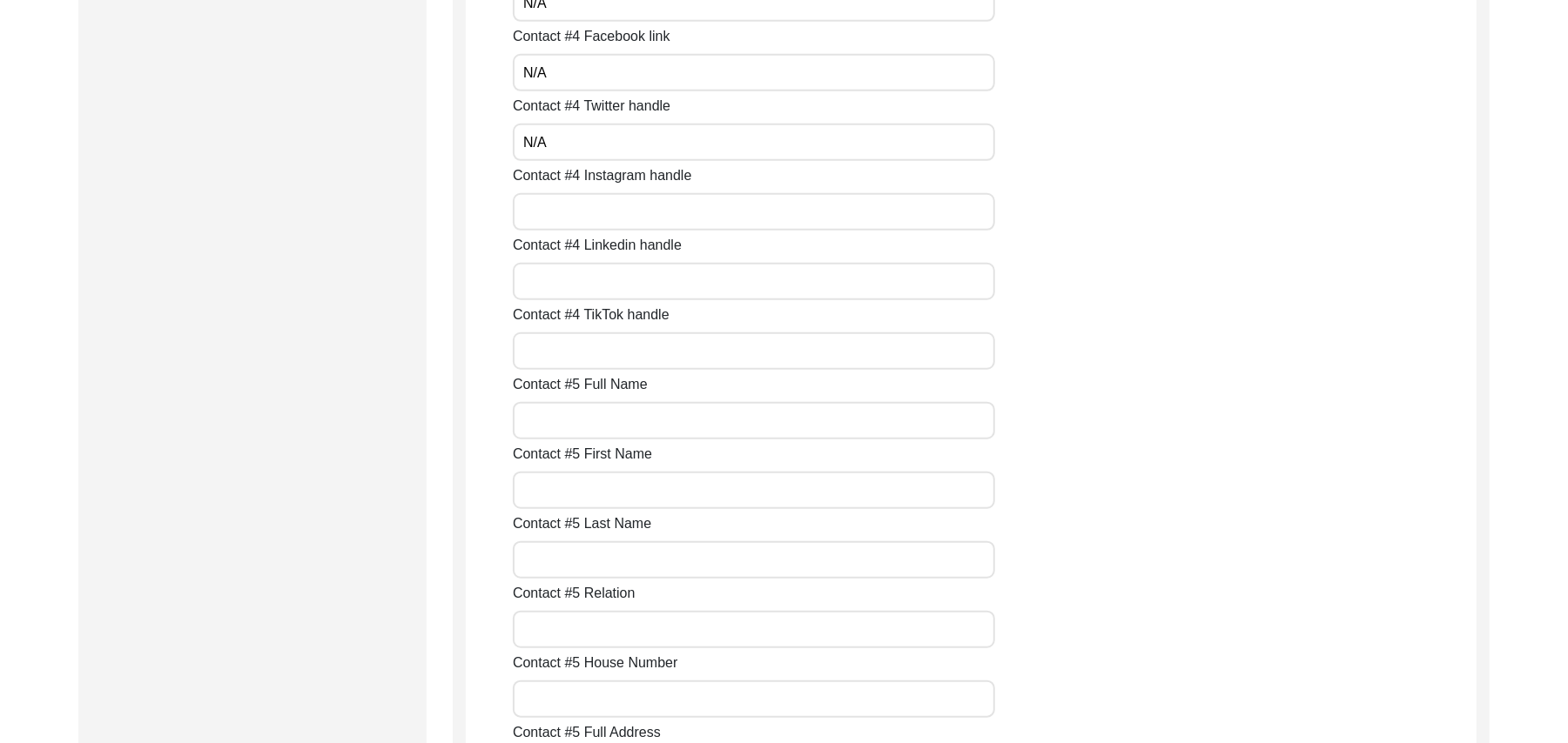
scroll to position [5614, 0]
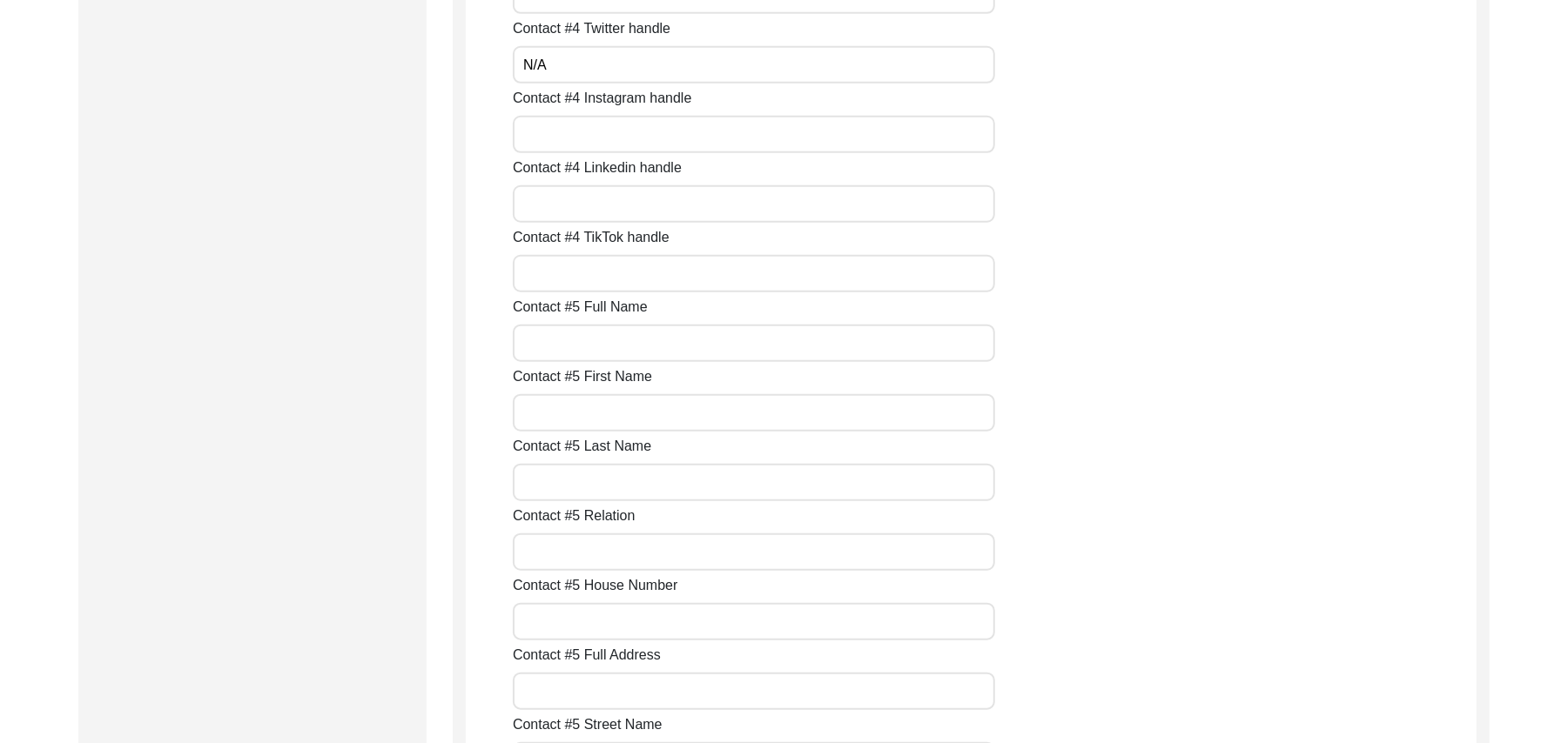
click at [607, 136] on input "Contact #4 Instagram handle" at bounding box center [754, 134] width 482 height 38
click at [600, 191] on input "Contact #4 Linkedin handle" at bounding box center [754, 205] width 482 height 38
click at [595, 266] on input "Contact #4 TikTok handle" at bounding box center [754, 274] width 482 height 38
click at [597, 342] on input "Contact #5 Full Name" at bounding box center [754, 344] width 482 height 38
click at [593, 413] on input "Contact #5 First Name" at bounding box center [754, 413] width 482 height 38
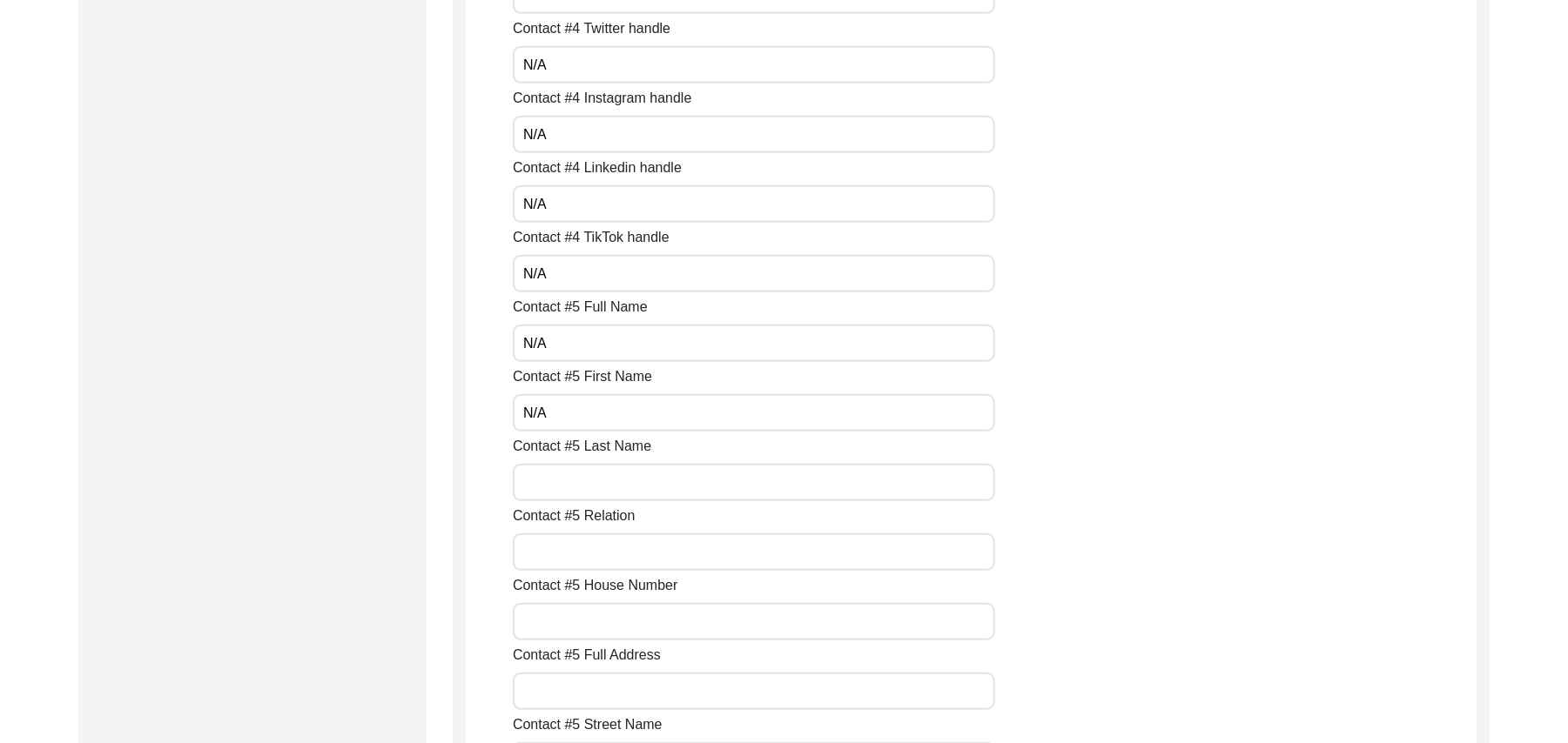
click at [593, 472] on input "Contact #5 Last Name" at bounding box center [754, 483] width 482 height 38
click at [590, 564] on input "Contact #5 Relation" at bounding box center [754, 553] width 482 height 38
click at [590, 624] on input "Contact #5 House Number" at bounding box center [754, 622] width 482 height 38
click at [587, 683] on input "Contact #5 Full Address" at bounding box center [754, 692] width 482 height 38
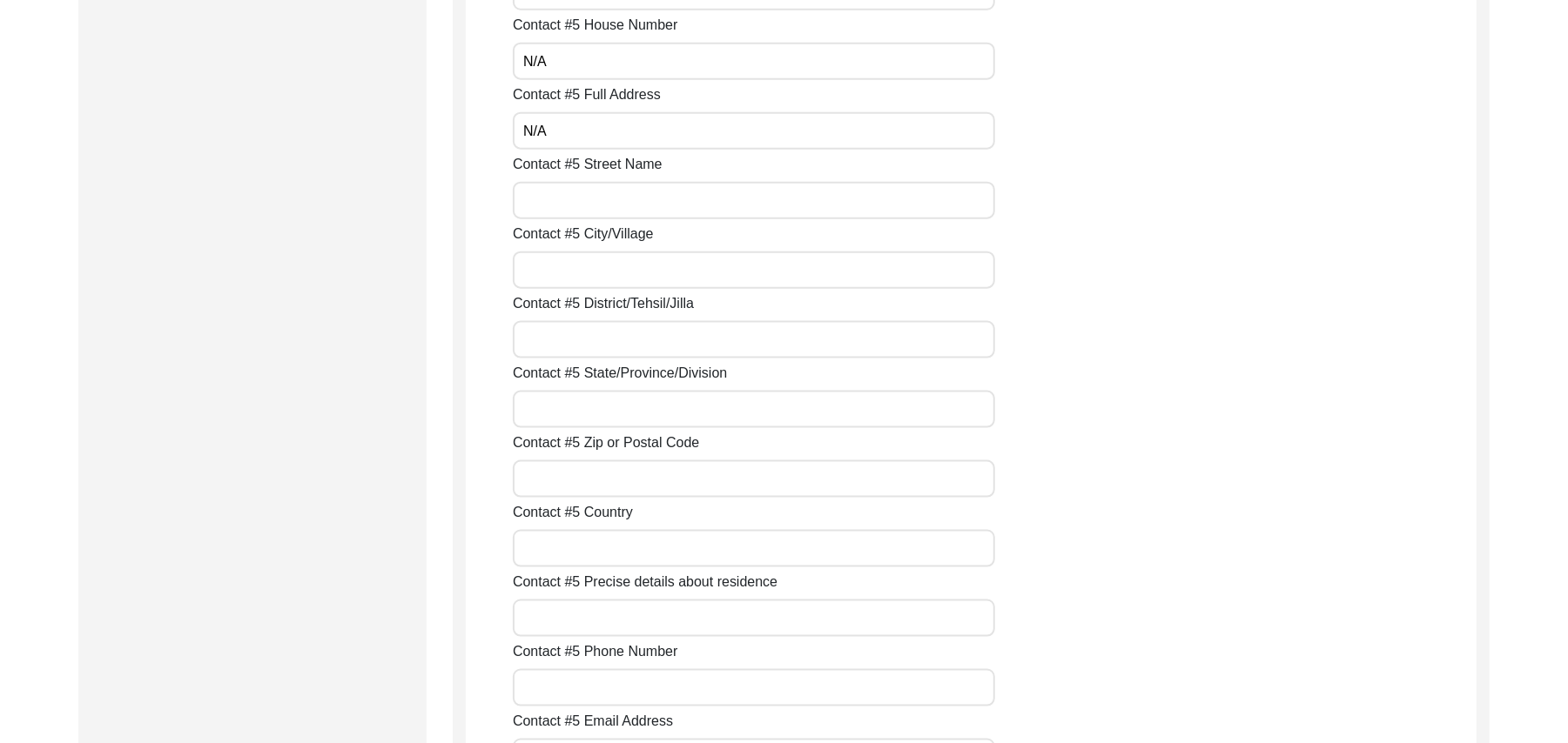
scroll to position [6220, 0]
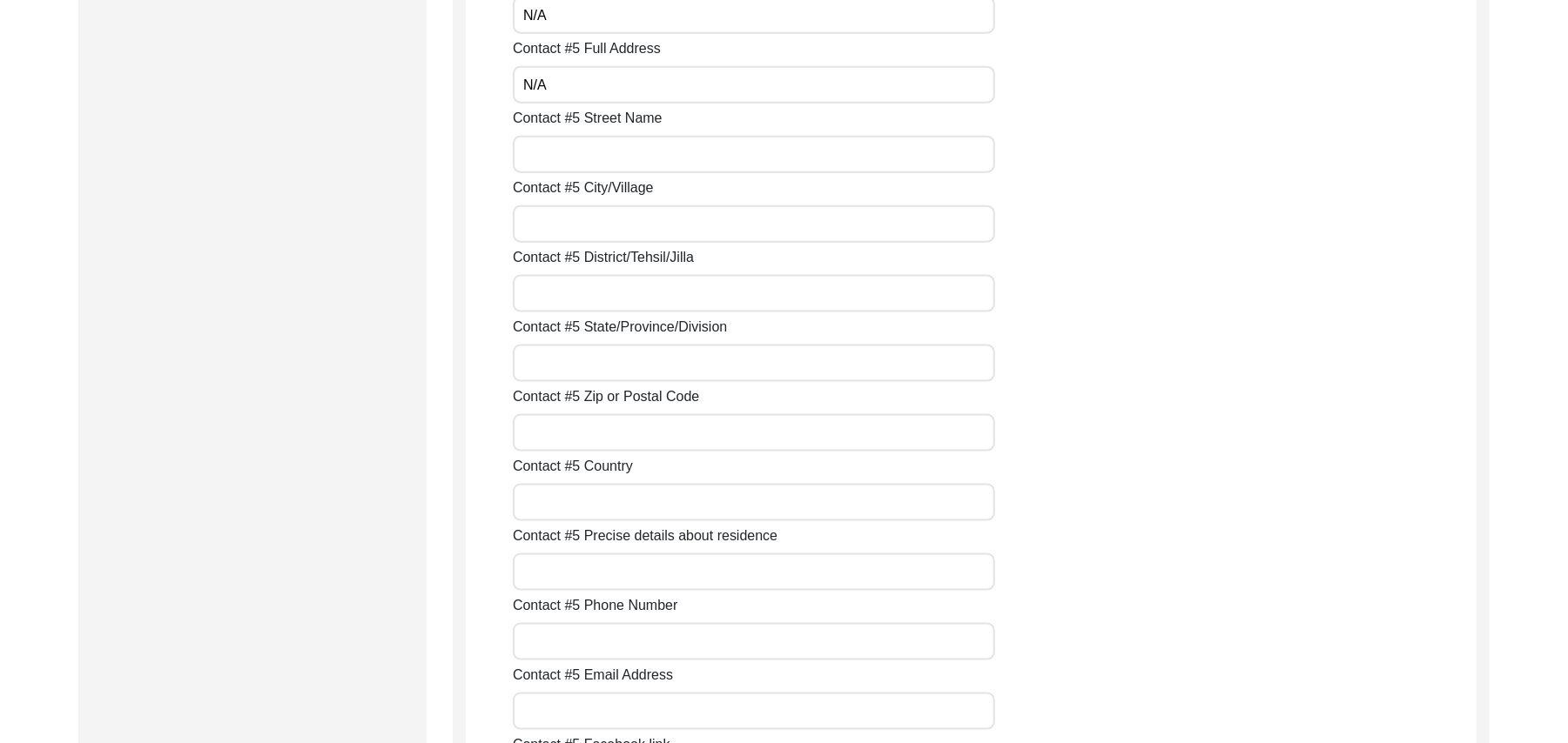
click at [619, 159] on input "Contact #5 Street Name" at bounding box center [754, 155] width 482 height 38
click at [590, 221] on input "Contact #5 City/Village" at bounding box center [754, 225] width 482 height 38
click at [582, 296] on input "Contact #5 District/Tehsil/Jilla" at bounding box center [754, 294] width 482 height 38
click at [575, 369] on input "Contact #5 State/Province/Division" at bounding box center [754, 363] width 482 height 38
click at [580, 430] on input "Contact #5 Zip or Postal Code" at bounding box center [754, 434] width 482 height 38
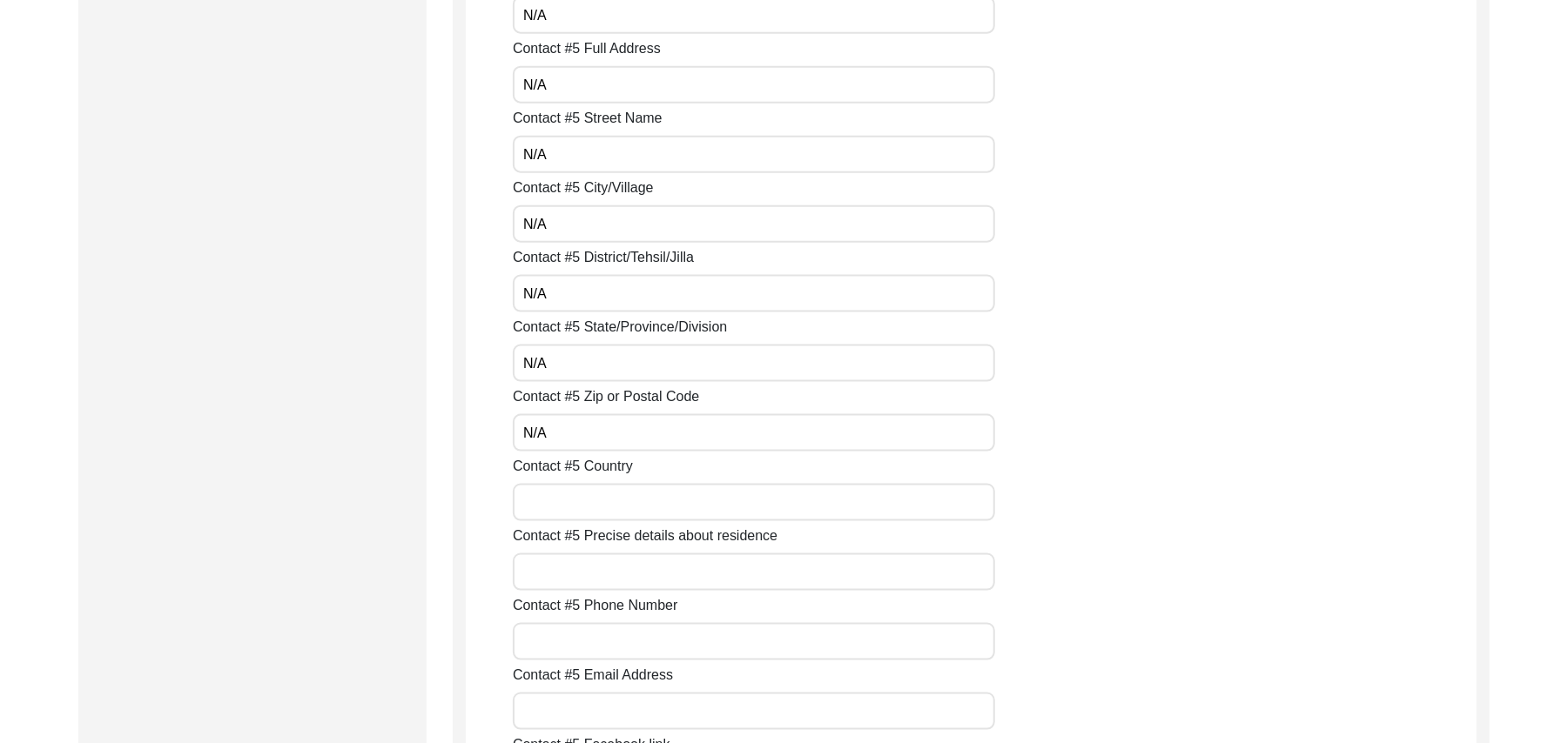
click at [574, 506] on input "Contact #5 Country" at bounding box center [754, 503] width 482 height 38
click at [567, 565] on input "Contact #5 Precise details about residence" at bounding box center [754, 573] width 482 height 38
click at [567, 624] on input "Contact #5 Phone Number" at bounding box center [754, 642] width 482 height 38
click at [564, 701] on input "Contact #5 Email Address" at bounding box center [754, 711] width 482 height 38
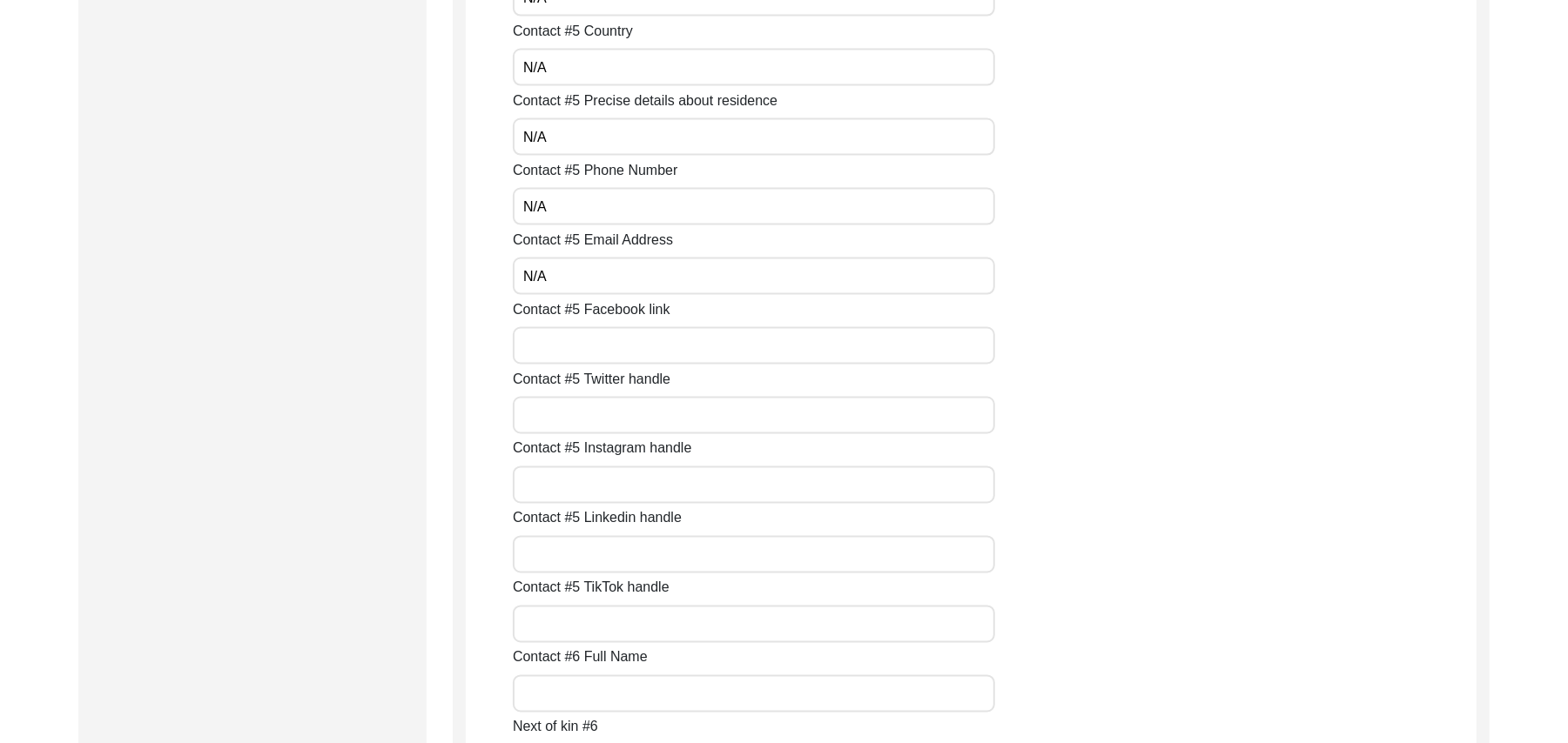
scroll to position [6874, 0]
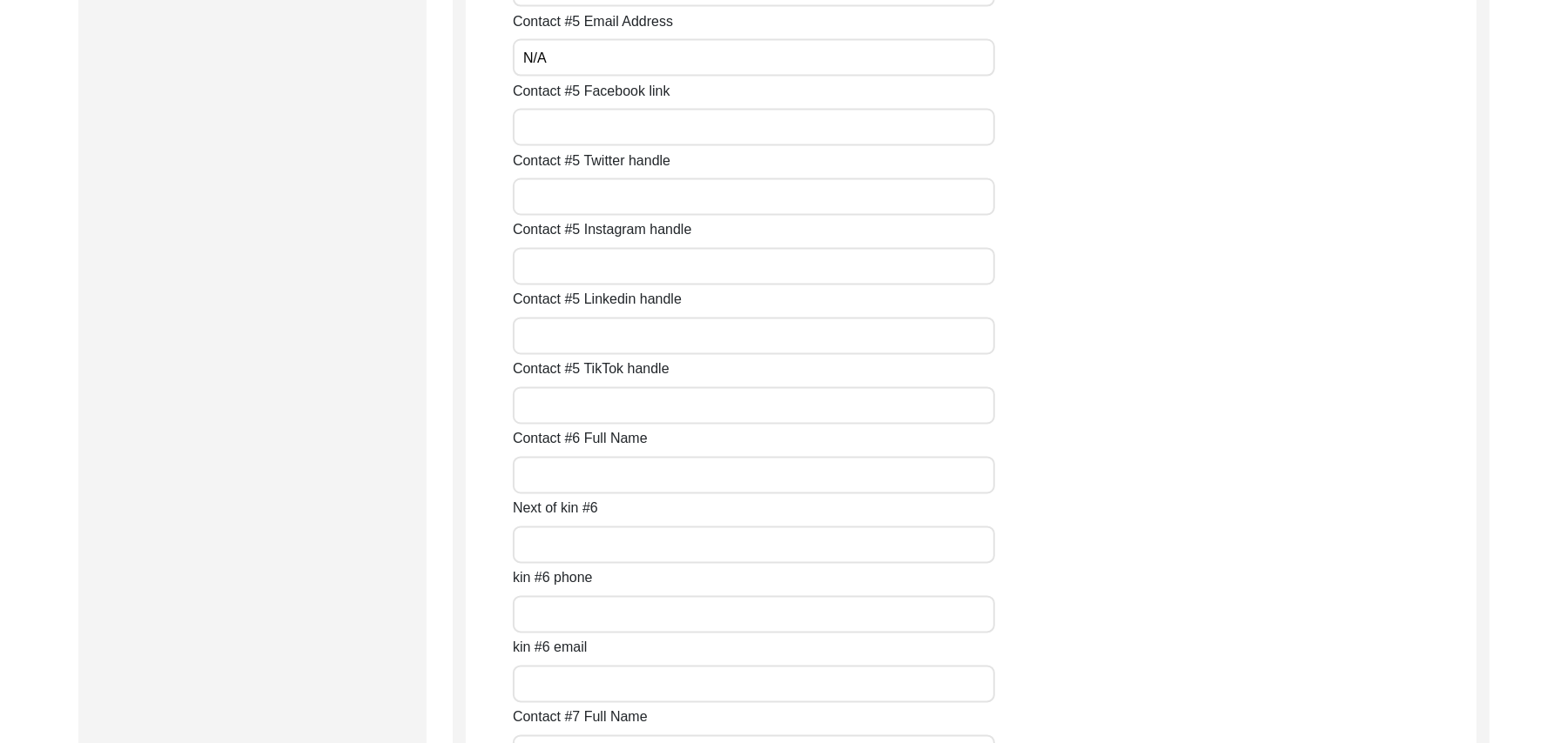
click at [562, 130] on input "Contact #5 Facebook link" at bounding box center [754, 128] width 482 height 38
click at [552, 188] on input "Contact #5 Twitter handle" at bounding box center [754, 197] width 482 height 38
drag, startPoint x: 552, startPoint y: 188, endPoint x: 547, endPoint y: 270, distance: 82.2
click at [547, 271] on input "Contact #5 Instagram handle" at bounding box center [754, 267] width 482 height 38
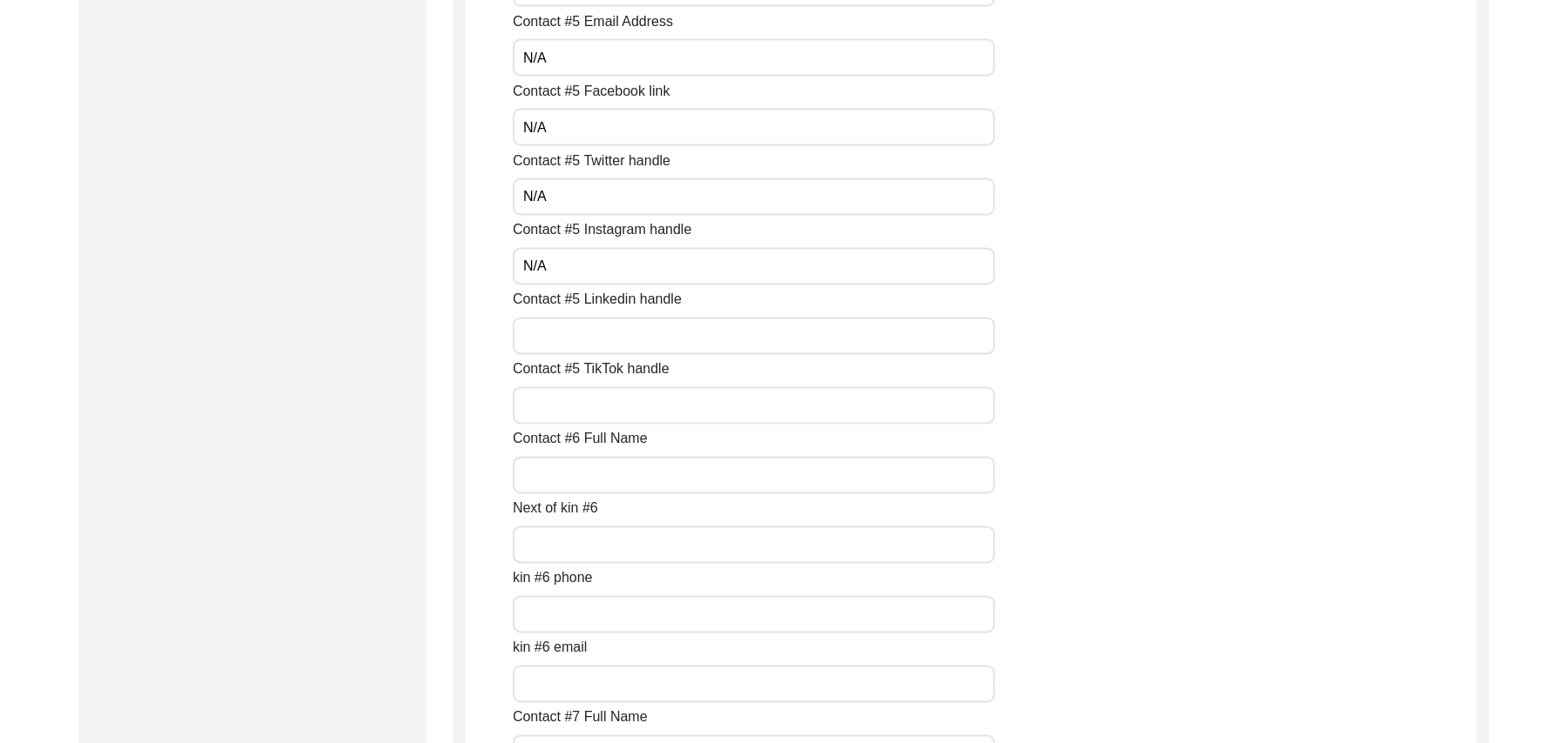
click at [550, 332] on input "Contact #5 Linkedin handle" at bounding box center [754, 336] width 482 height 38
click at [550, 400] on input "Contact #5 TikTok handle" at bounding box center [754, 407] width 482 height 38
click at [545, 474] on input "Contact #6 Full Name" at bounding box center [754, 476] width 482 height 38
click at [540, 547] on input "Next of kin #6" at bounding box center [754, 546] width 482 height 38
click at [537, 620] on input "kin #6 phone" at bounding box center [754, 615] width 482 height 38
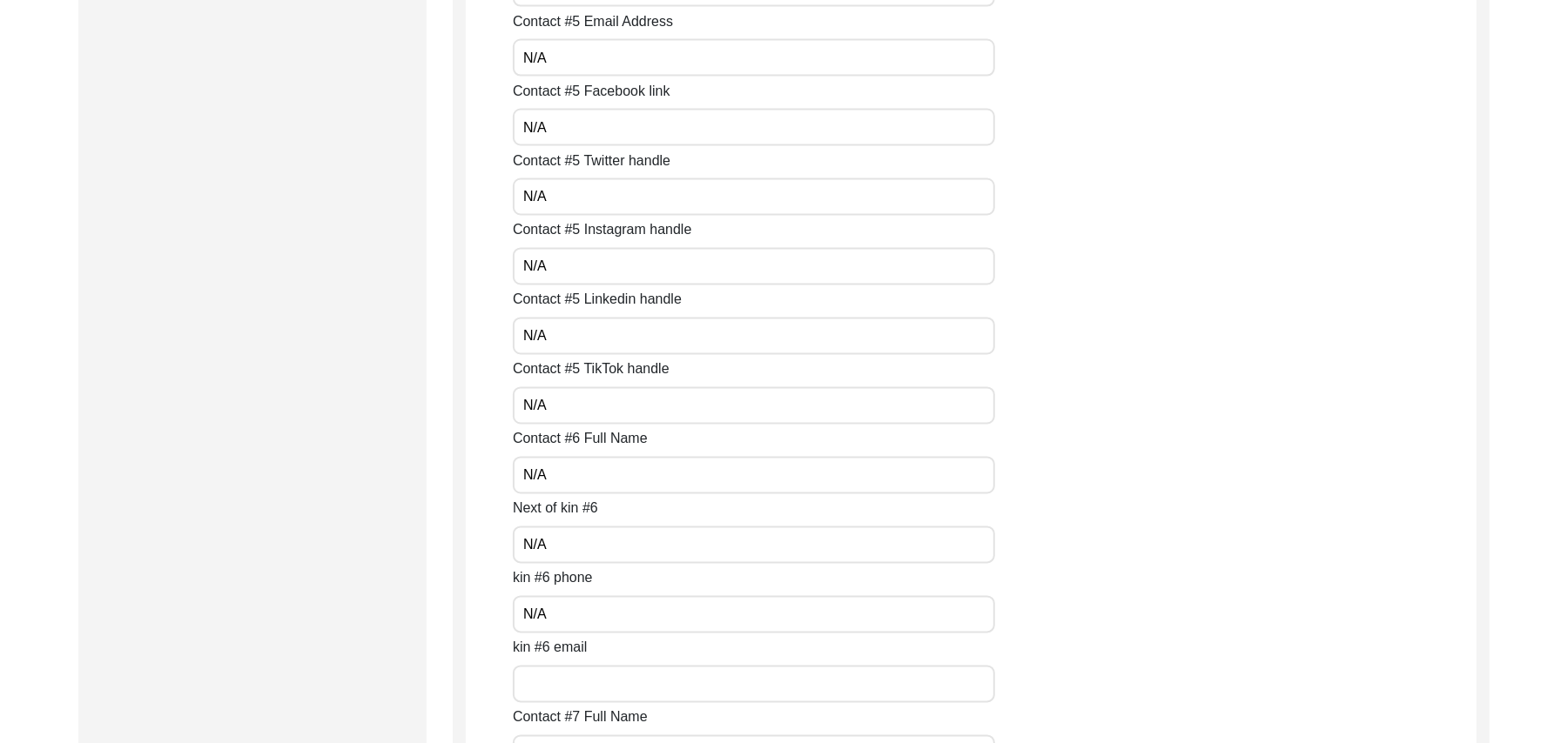
click at [552, 681] on input "kin #6 email" at bounding box center [754, 684] width 482 height 38
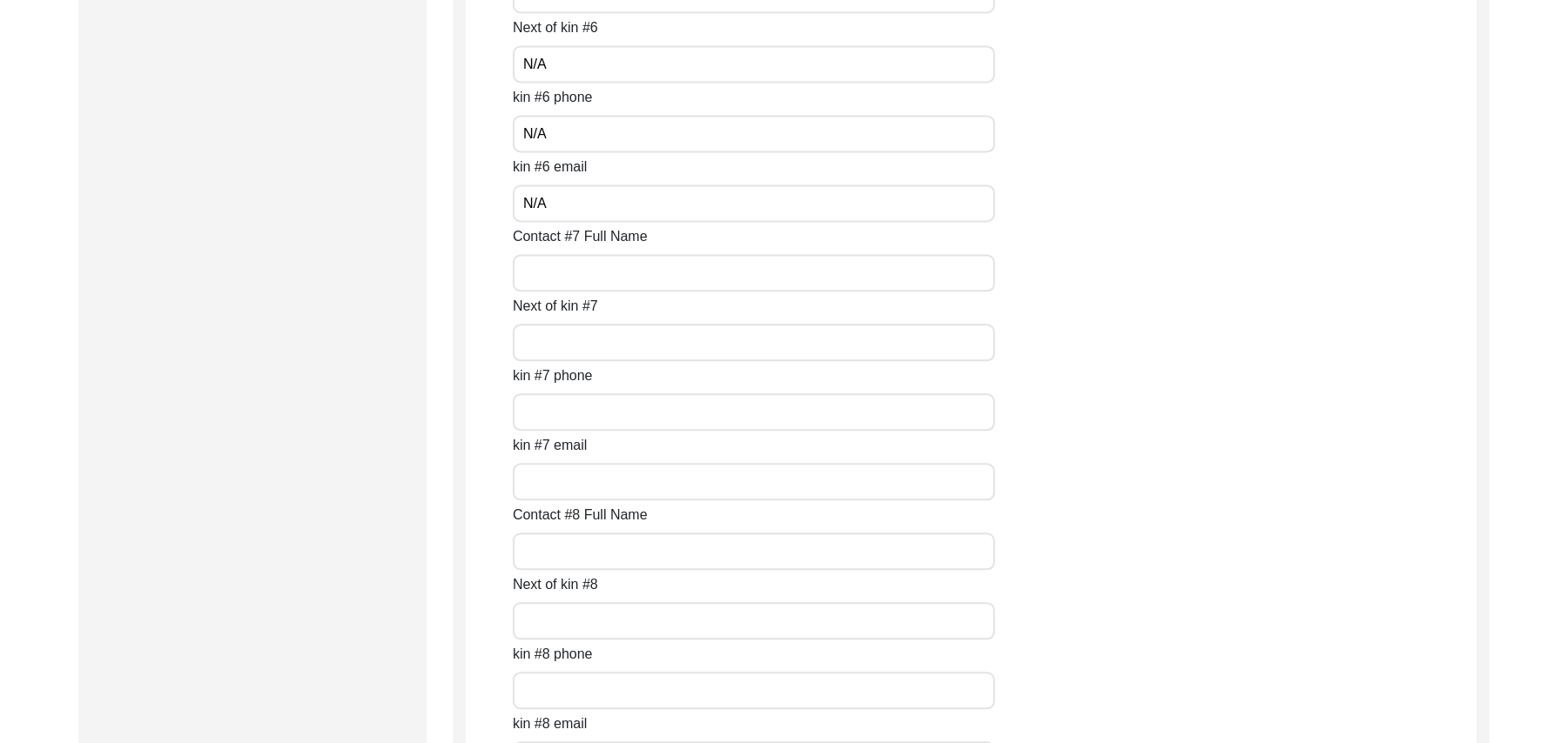
scroll to position [7387, 0]
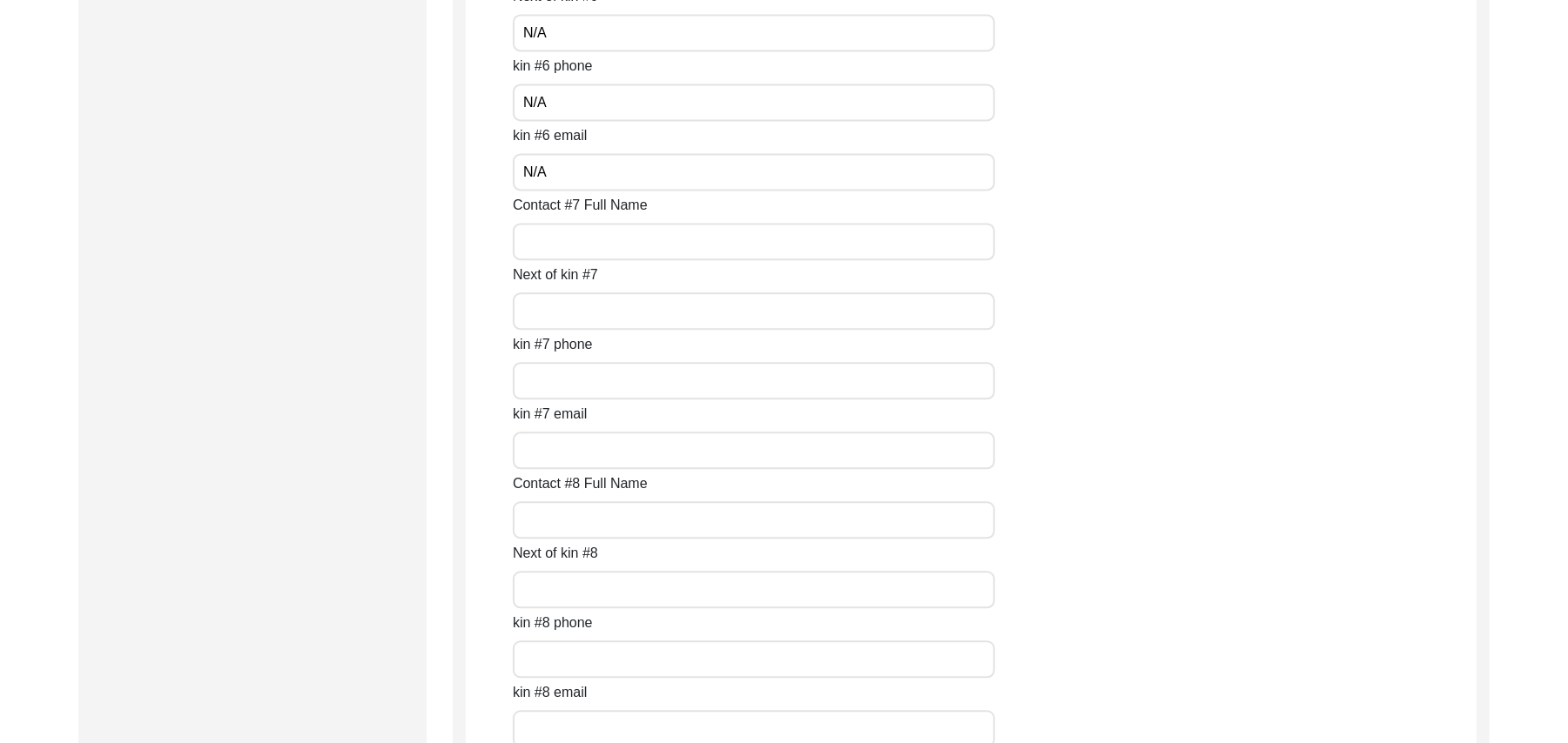
click at [603, 245] on input "Contact #7 Full Name" at bounding box center [754, 242] width 482 height 38
click at [552, 311] on input "Next of kin #7" at bounding box center [754, 311] width 482 height 38
drag, startPoint x: 552, startPoint y: 311, endPoint x: 530, endPoint y: 371, distance: 63.9
click at [530, 371] on input "kin #7 phone" at bounding box center [754, 381] width 482 height 38
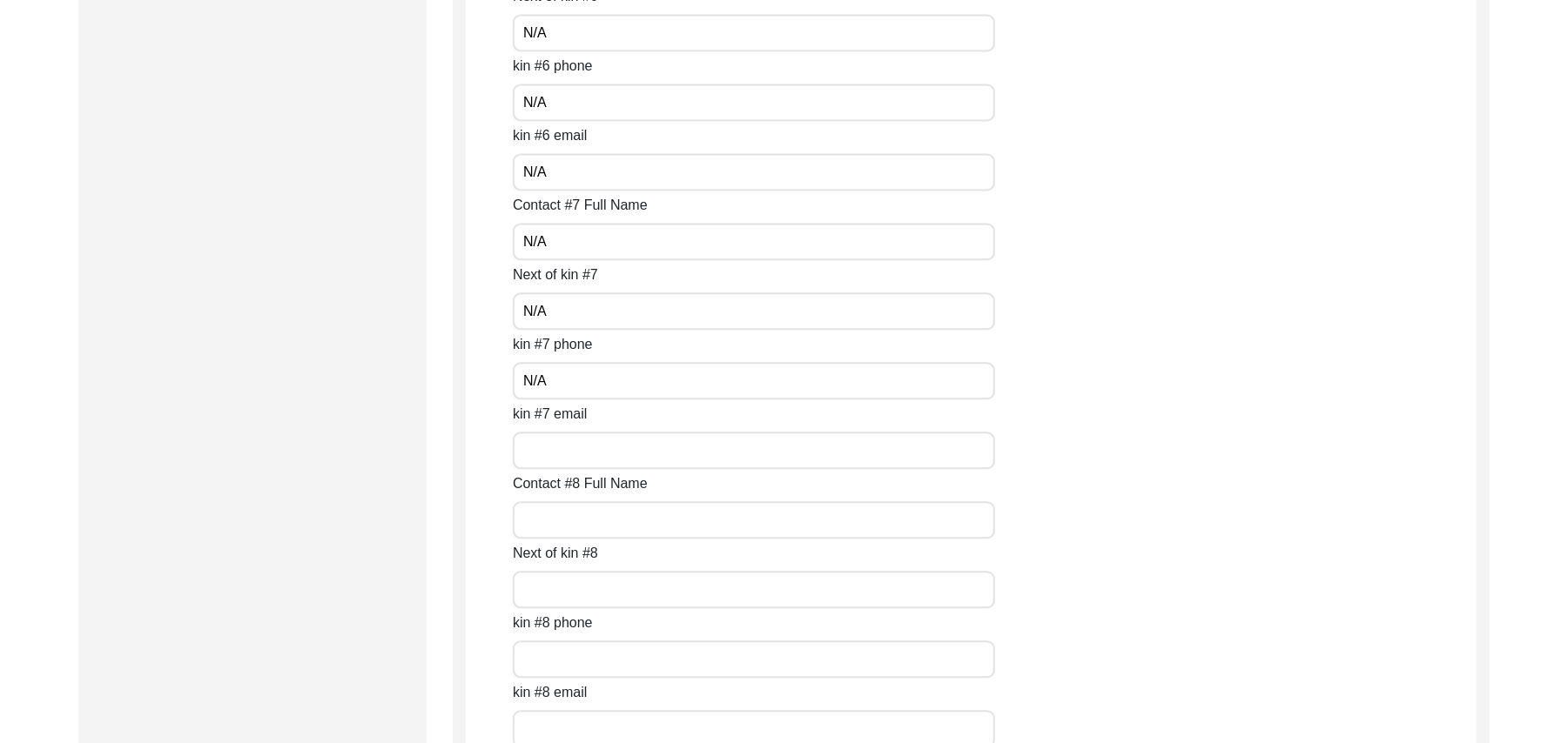
click at [536, 450] on input "kin #7 email" at bounding box center [754, 451] width 482 height 38
click at [535, 526] on input "Contact #8 Full Name" at bounding box center [754, 520] width 482 height 38
drag, startPoint x: 535, startPoint y: 526, endPoint x: 536, endPoint y: 589, distance: 63.0
click at [536, 589] on input "Next of kin #8" at bounding box center [754, 590] width 482 height 38
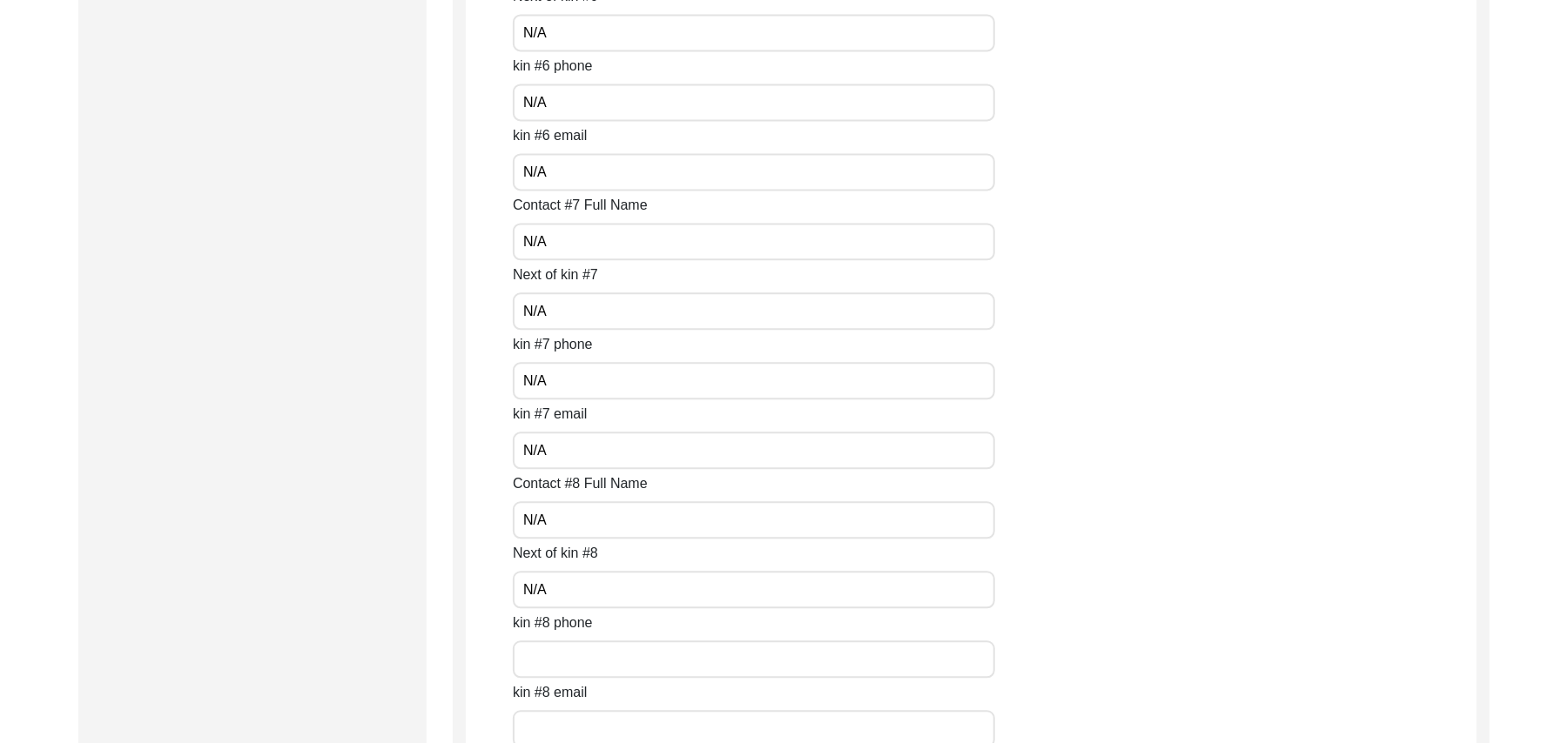
click at [547, 660] on input "text" at bounding box center [754, 659] width 482 height 38
click at [557, 719] on input "text" at bounding box center [754, 729] width 482 height 38
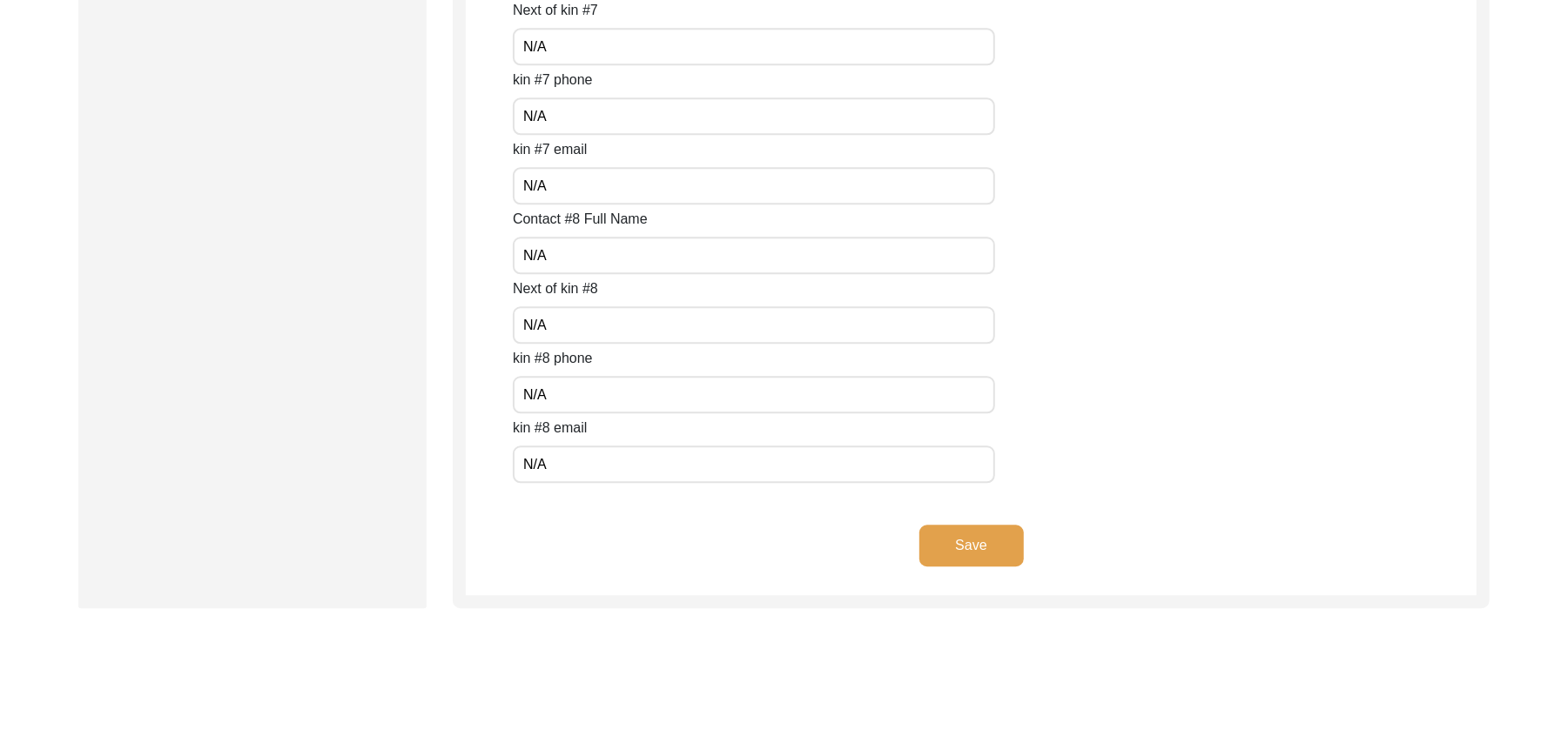
scroll to position [7765, 0]
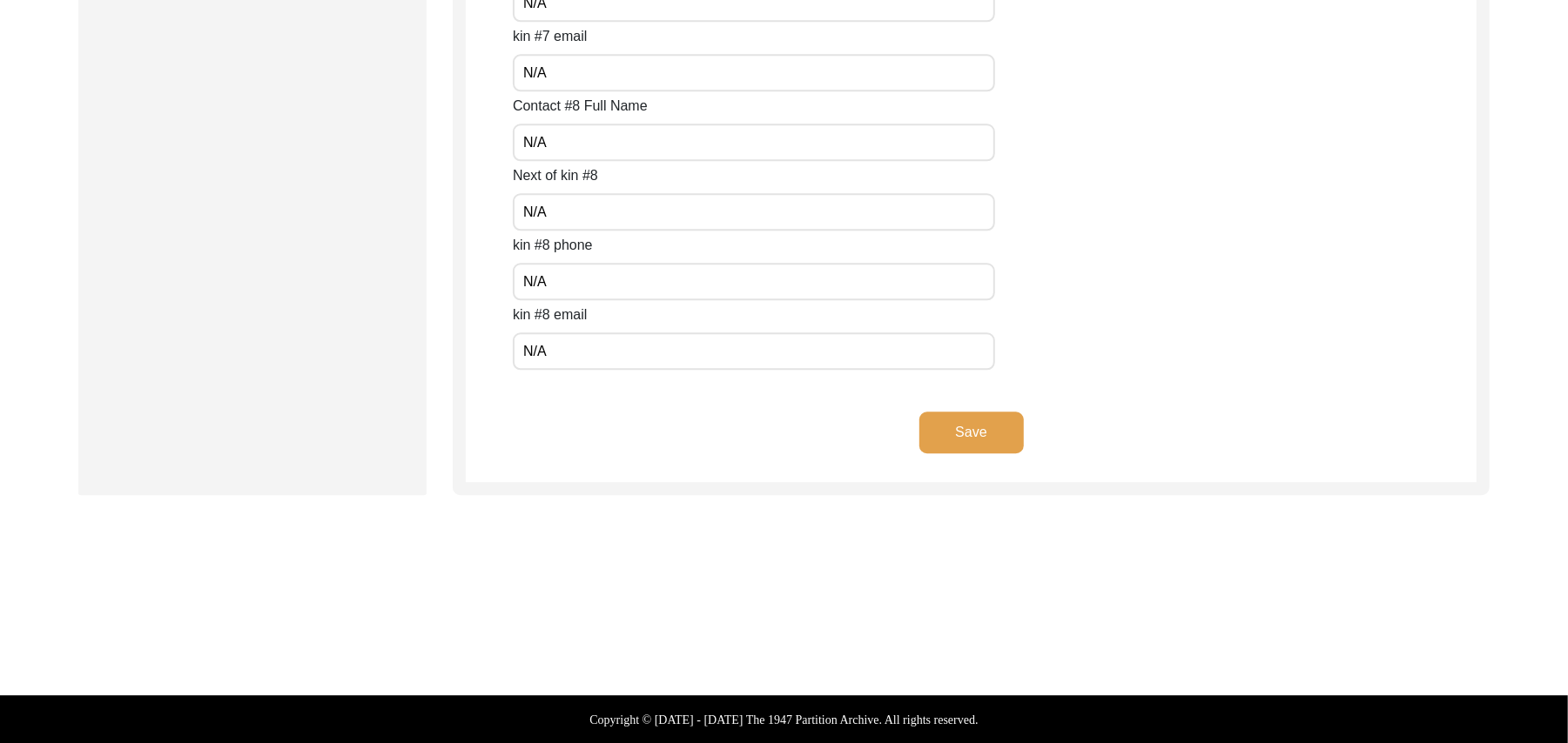
click at [1004, 423] on button "Save" at bounding box center [971, 433] width 105 height 41
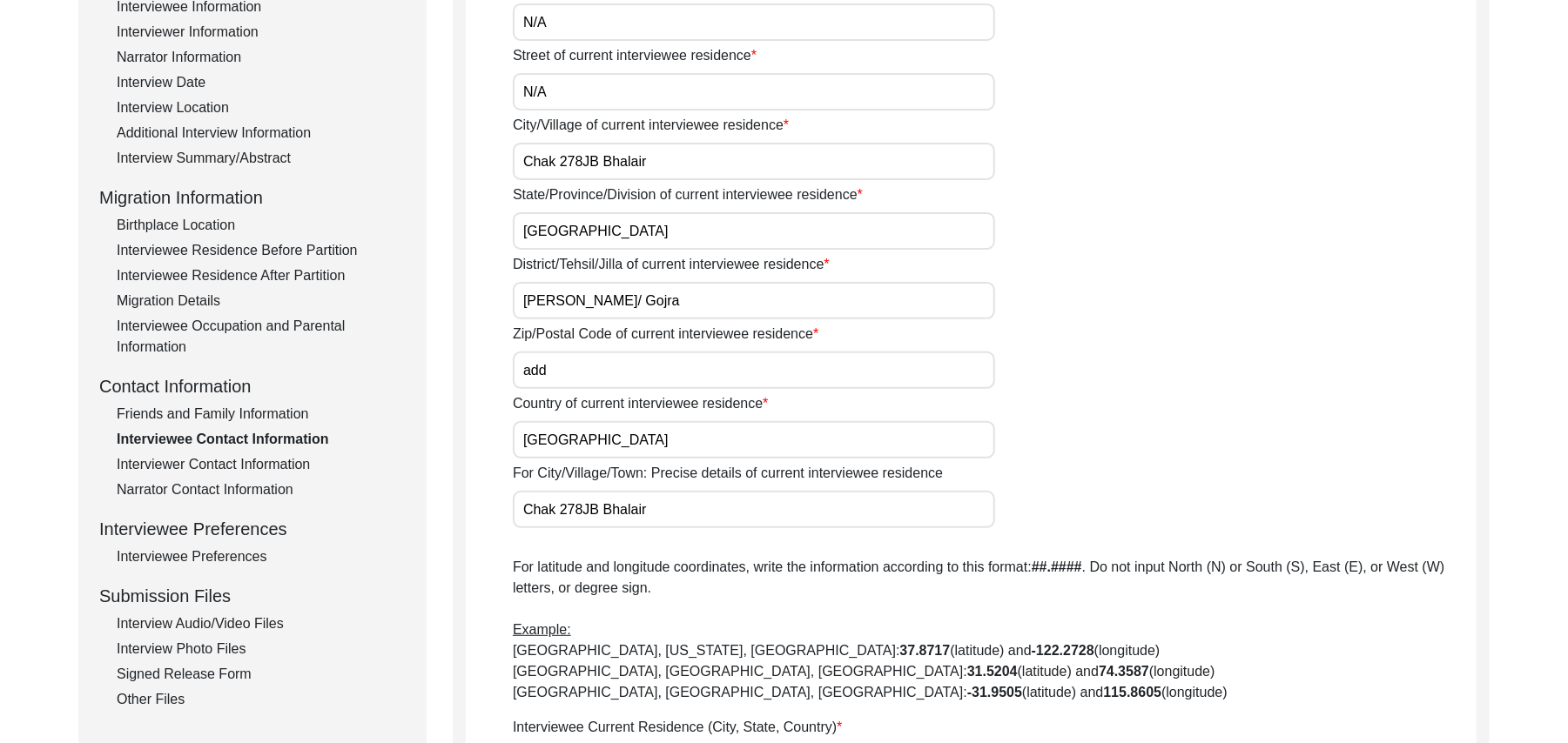
scroll to position [0, 0]
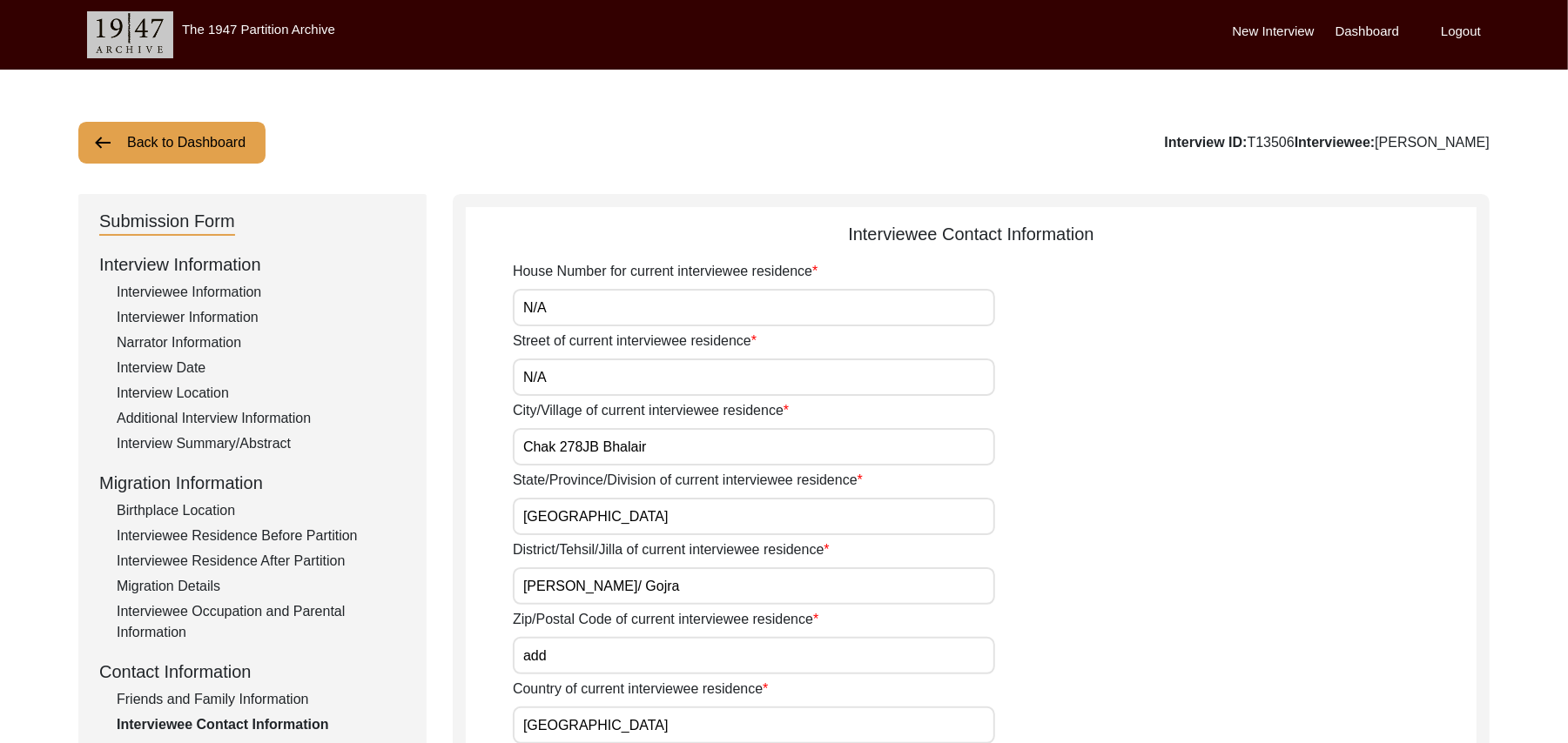
click at [235, 137] on button "Back to Dashboard" at bounding box center [172, 142] width 188 height 41
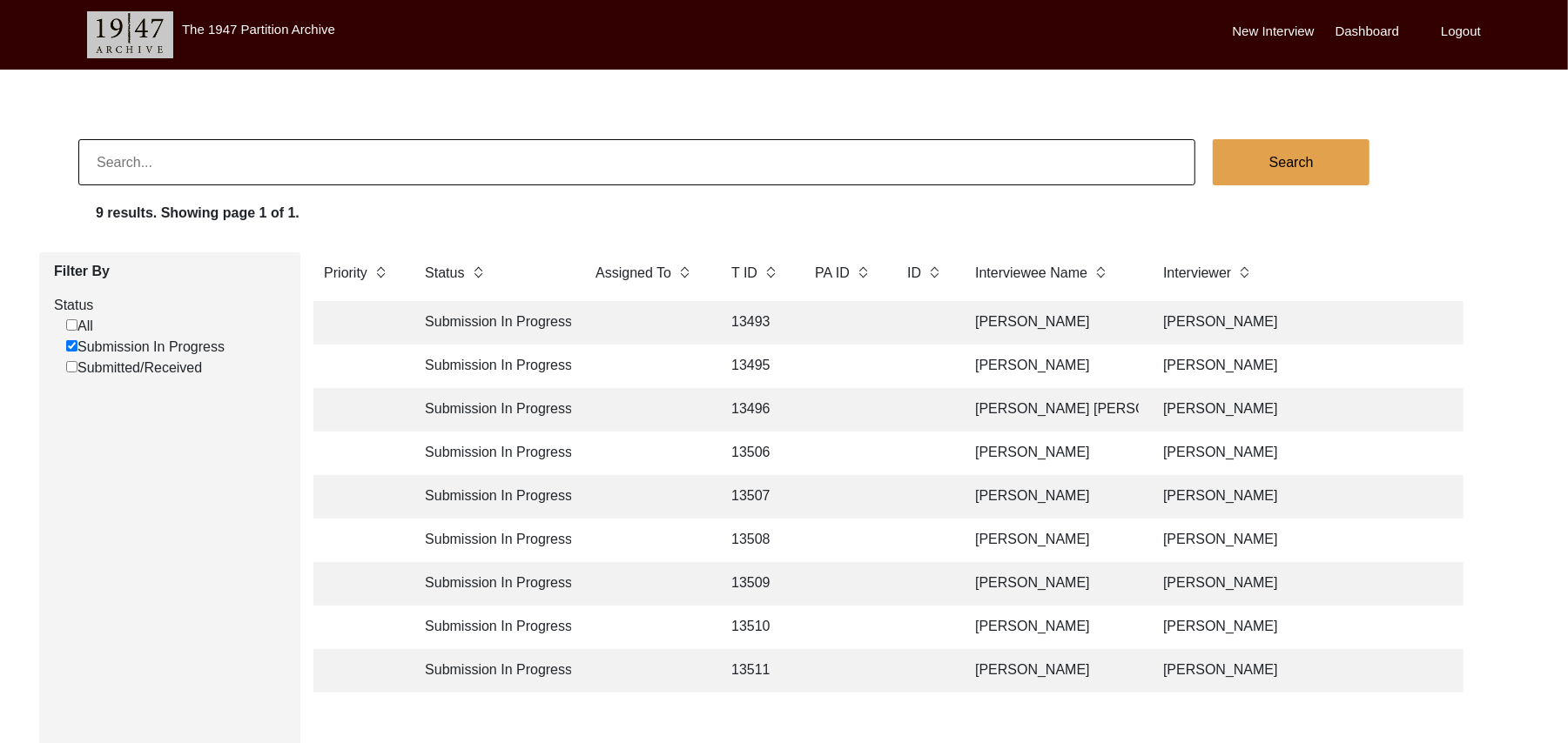
click at [749, 490] on td "13507" at bounding box center [755, 497] width 69 height 43
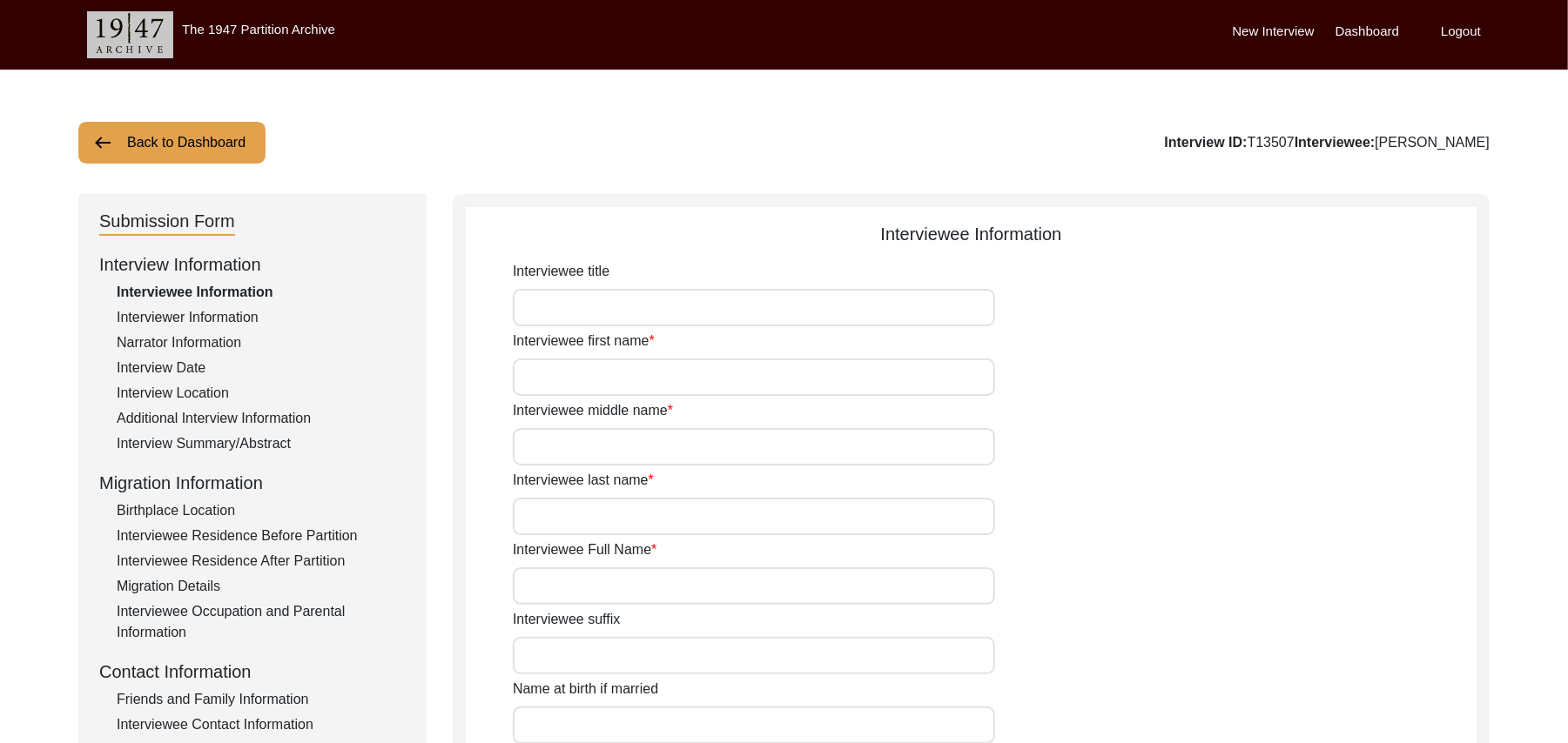
click at [223, 693] on div "Friends and Family Information" at bounding box center [261, 700] width 289 height 21
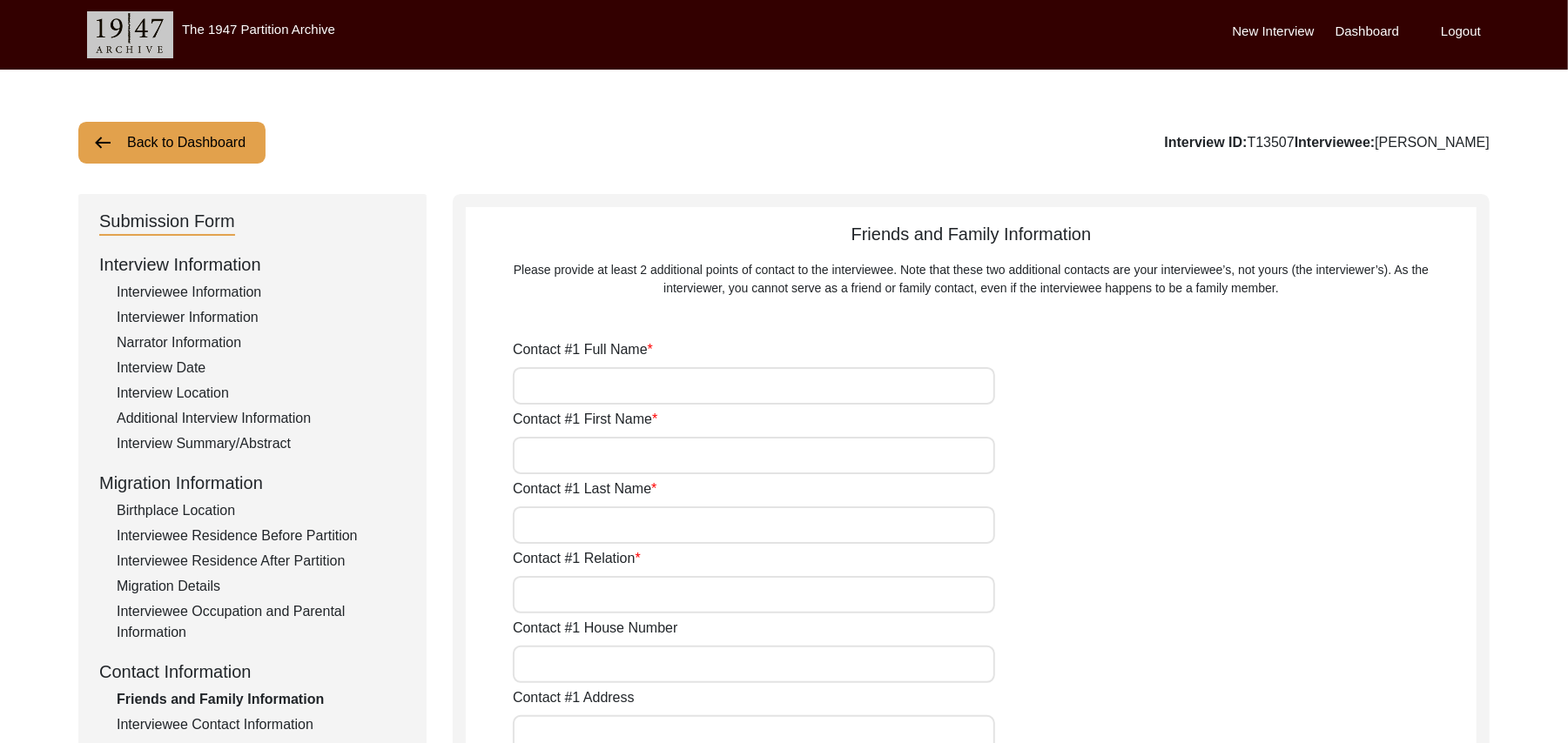
click at [559, 390] on input "Contact #1 Full Name" at bounding box center [754, 386] width 482 height 38
click at [547, 461] on input "Contact #1 First Name" at bounding box center [754, 456] width 482 height 38
click at [550, 530] on input "Contact #1 Last Name" at bounding box center [754, 526] width 482 height 38
click at [554, 604] on input "Contact #1 Relation" at bounding box center [754, 595] width 482 height 38
click at [565, 670] on input "Contact #1 House Number" at bounding box center [754, 665] width 482 height 38
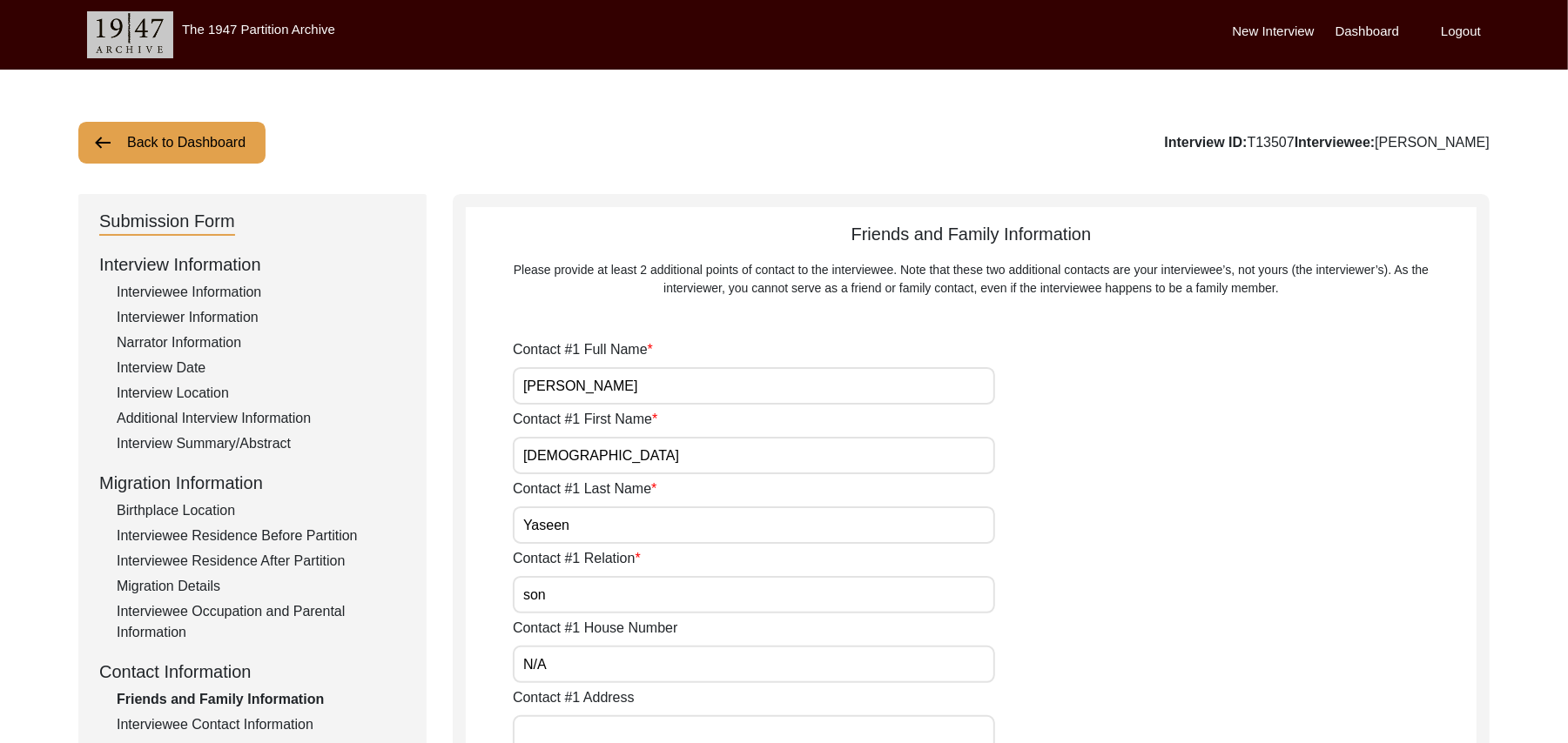
click at [569, 729] on input "Contact #1 Address" at bounding box center [754, 735] width 482 height 38
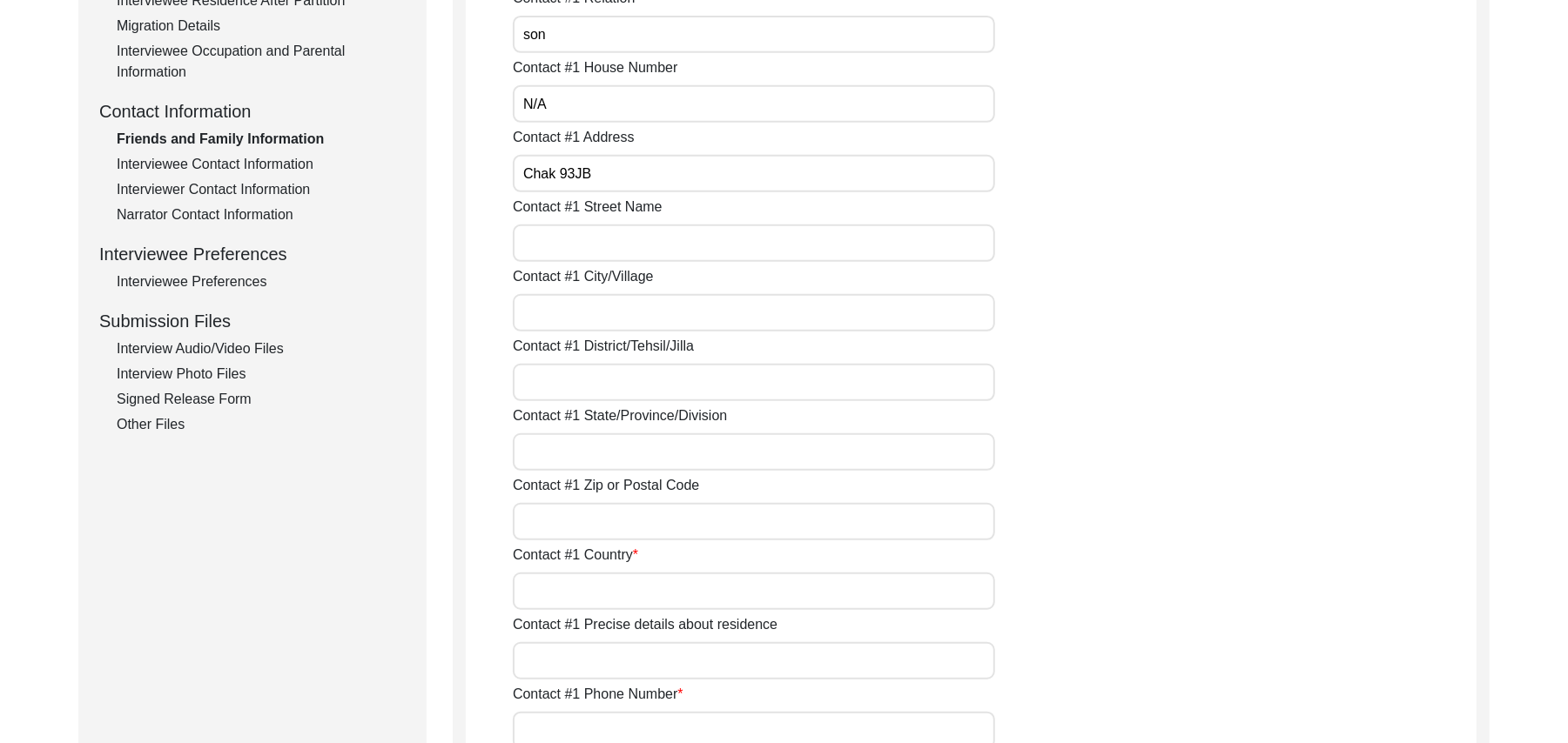
scroll to position [607, 0]
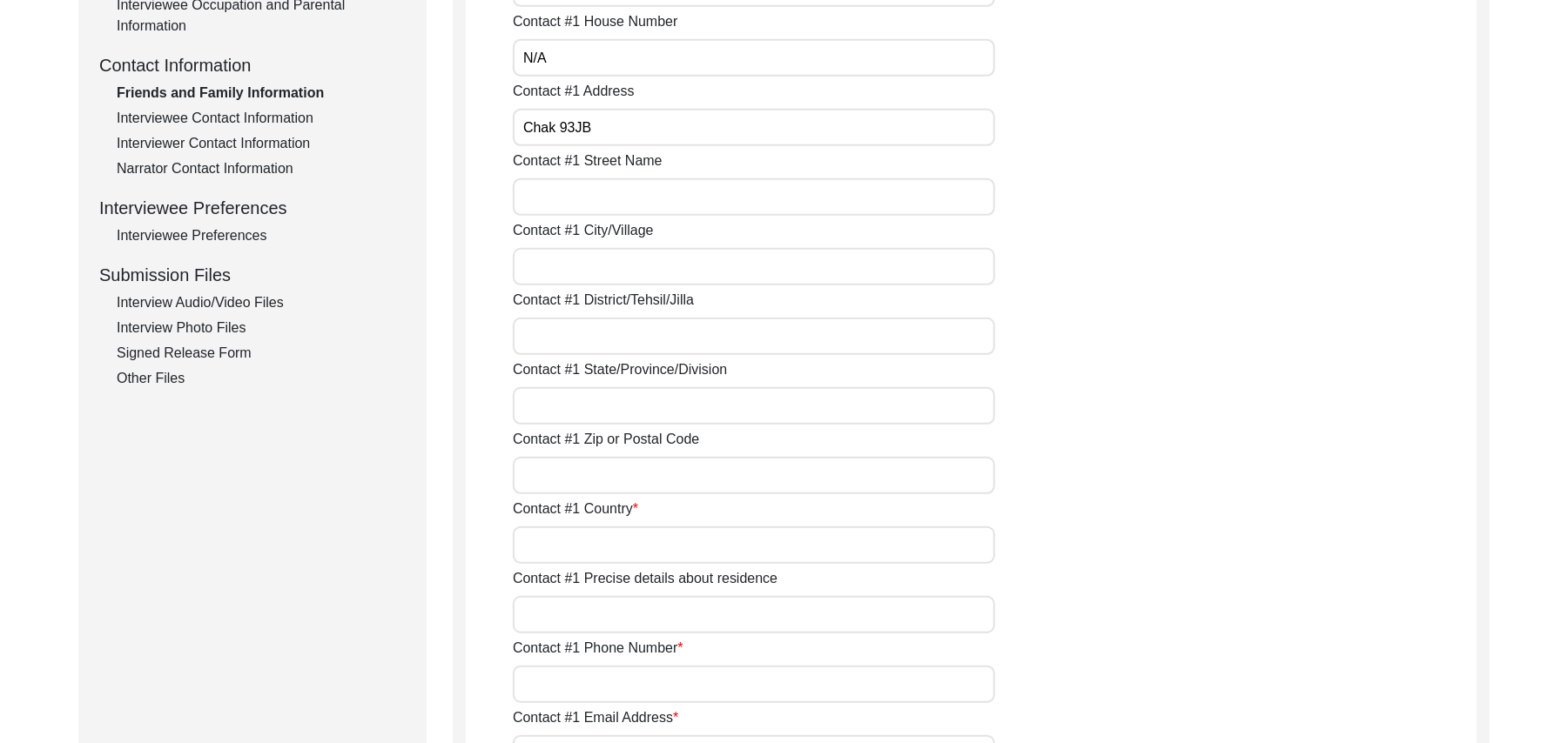
click at [688, 209] on input "Contact #1 Street Name" at bounding box center [754, 197] width 482 height 38
click at [652, 256] on input "Contact #1 City/Village" at bounding box center [754, 267] width 482 height 38
click at [619, 339] on input "Contact #1 District/Tehsil/Jilla" at bounding box center [754, 336] width 482 height 38
click at [593, 405] on input "Contact #1 State/Province/Division" at bounding box center [754, 407] width 482 height 38
click at [593, 481] on input "Contact #1 Zip or Postal Code" at bounding box center [754, 476] width 482 height 38
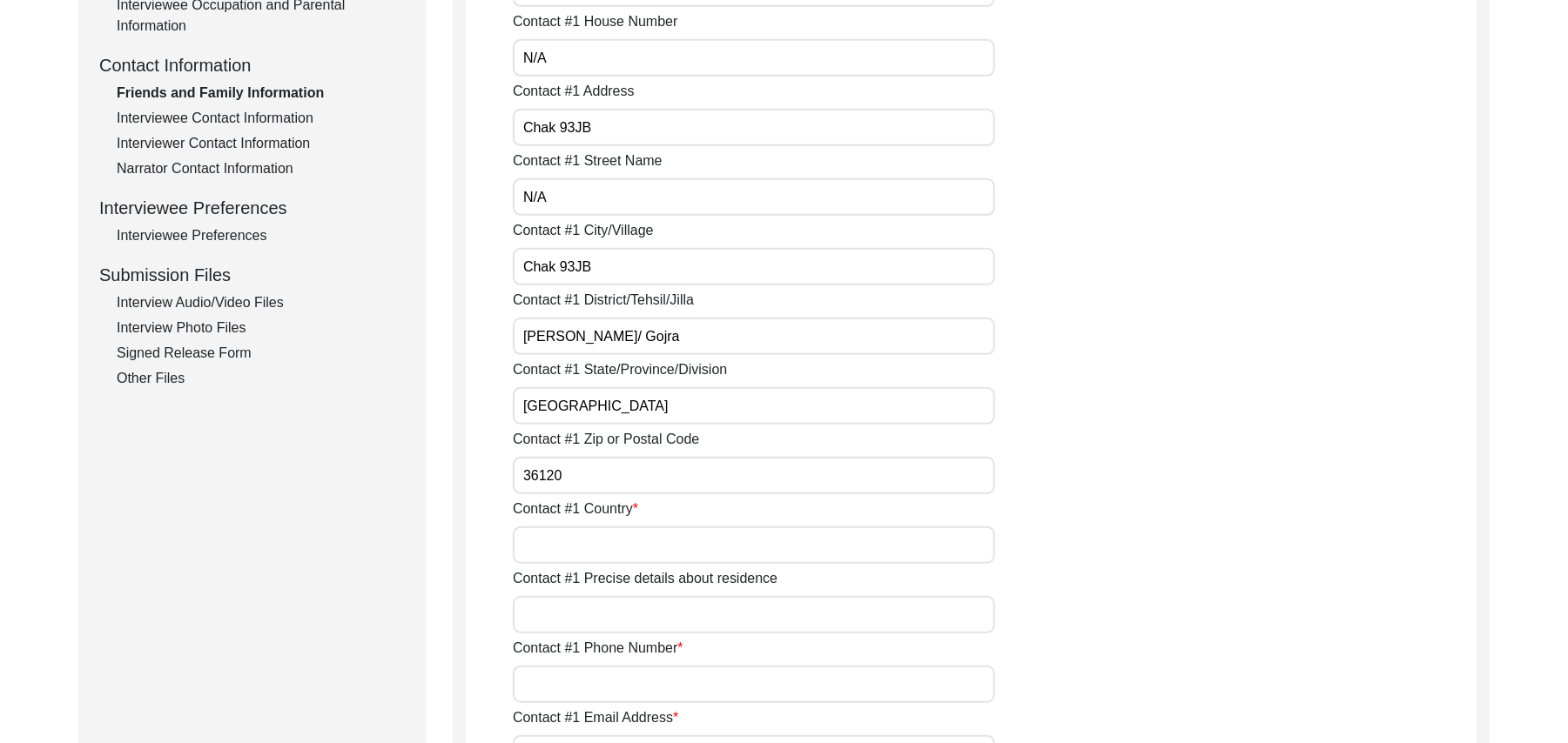
click at [582, 555] on input "Contact #1 Country" at bounding box center [754, 546] width 482 height 38
click at [575, 617] on input "Contact #1 Precise details about residence" at bounding box center [754, 615] width 482 height 38
click at [579, 690] on input "Contact #1 Phone Number" at bounding box center [754, 684] width 482 height 38
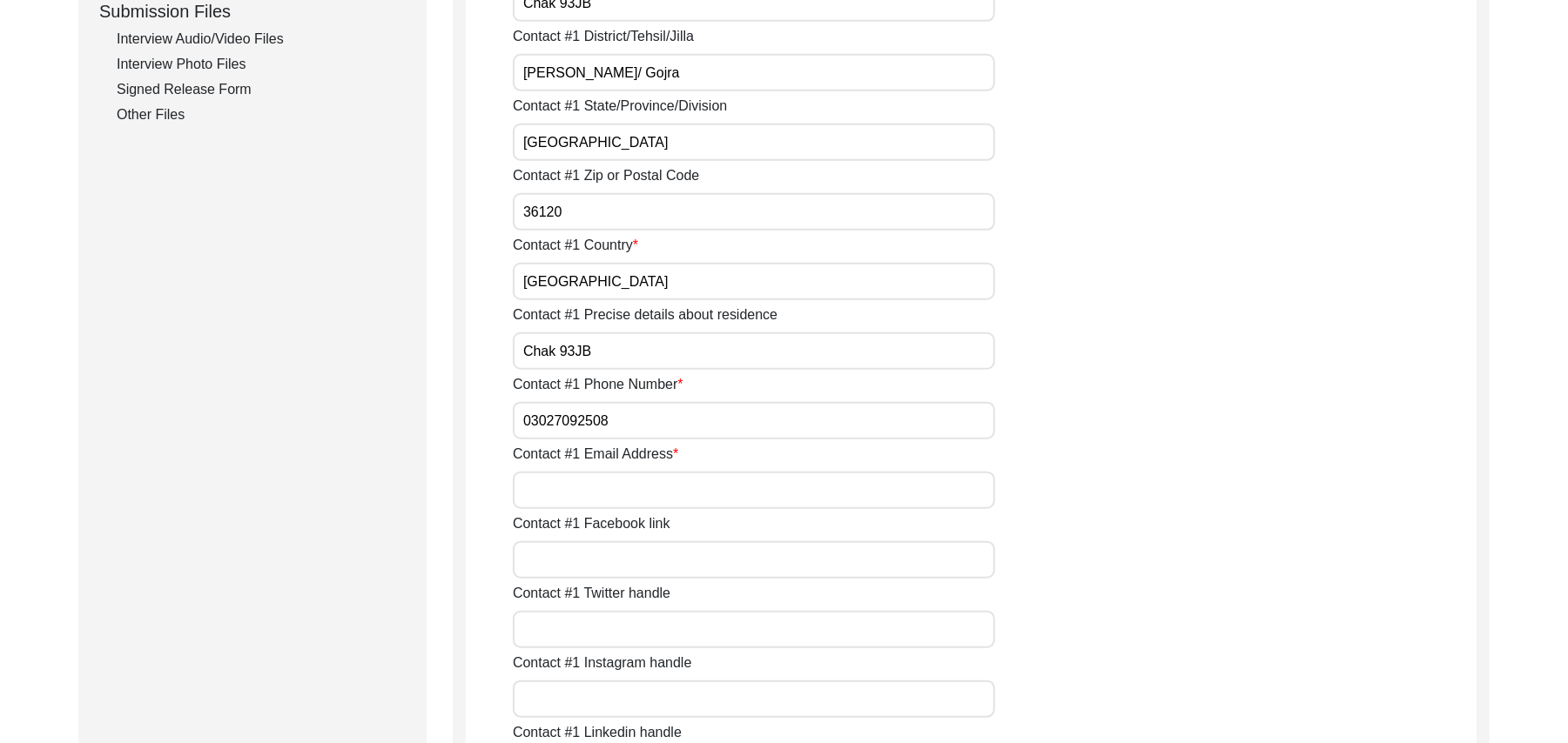
scroll to position [995, 0]
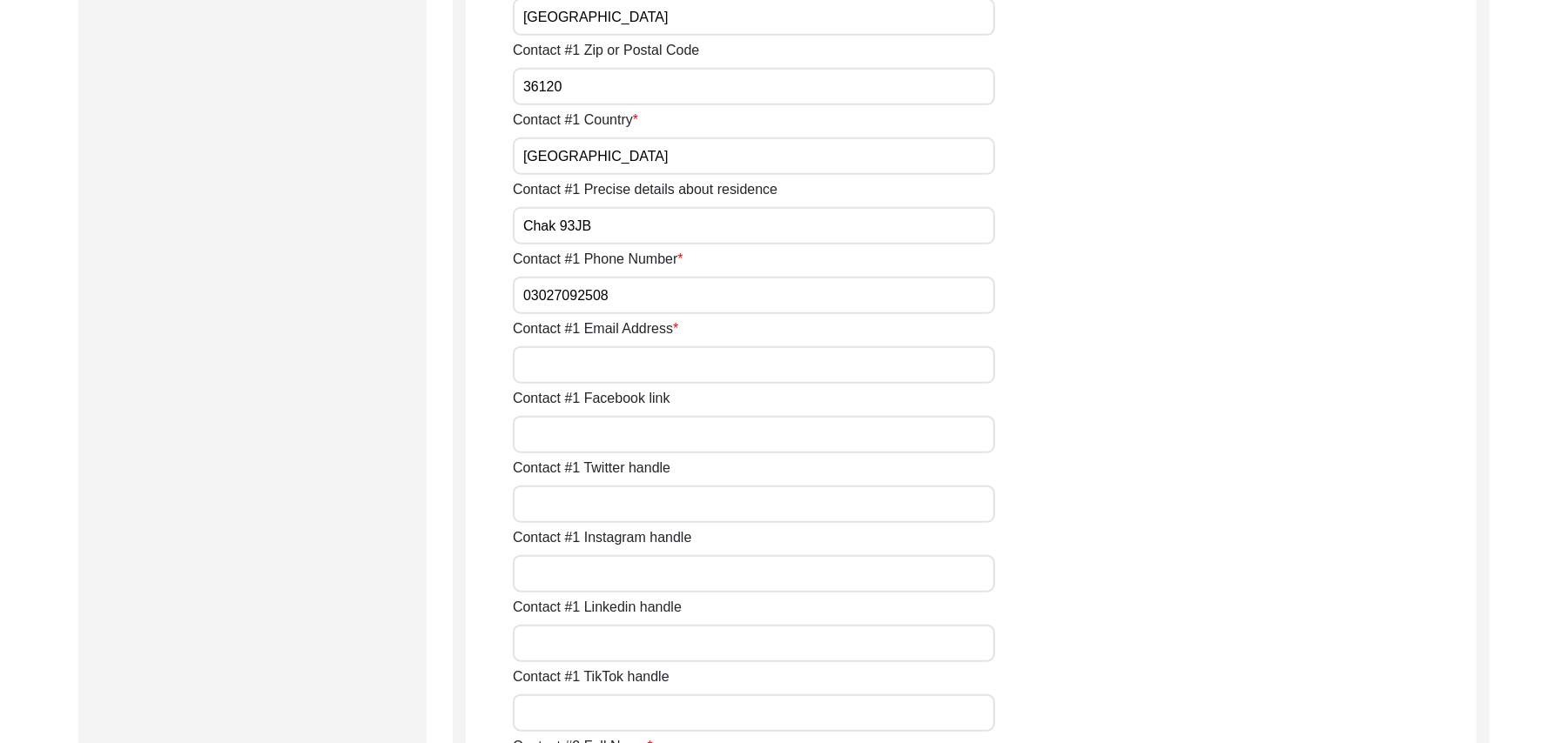
click at [700, 366] on input "Contact #1 Email Address" at bounding box center [754, 365] width 482 height 38
click at [669, 427] on input "Contact #1 Facebook link" at bounding box center [754, 435] width 482 height 38
click at [651, 499] on input "Contact #1 Twitter handle" at bounding box center [754, 505] width 482 height 38
click at [628, 569] on input "Contact #1 Instagram handle" at bounding box center [754, 574] width 482 height 38
click at [611, 653] on input "Contact #1 Linkedin handle" at bounding box center [754, 644] width 482 height 38
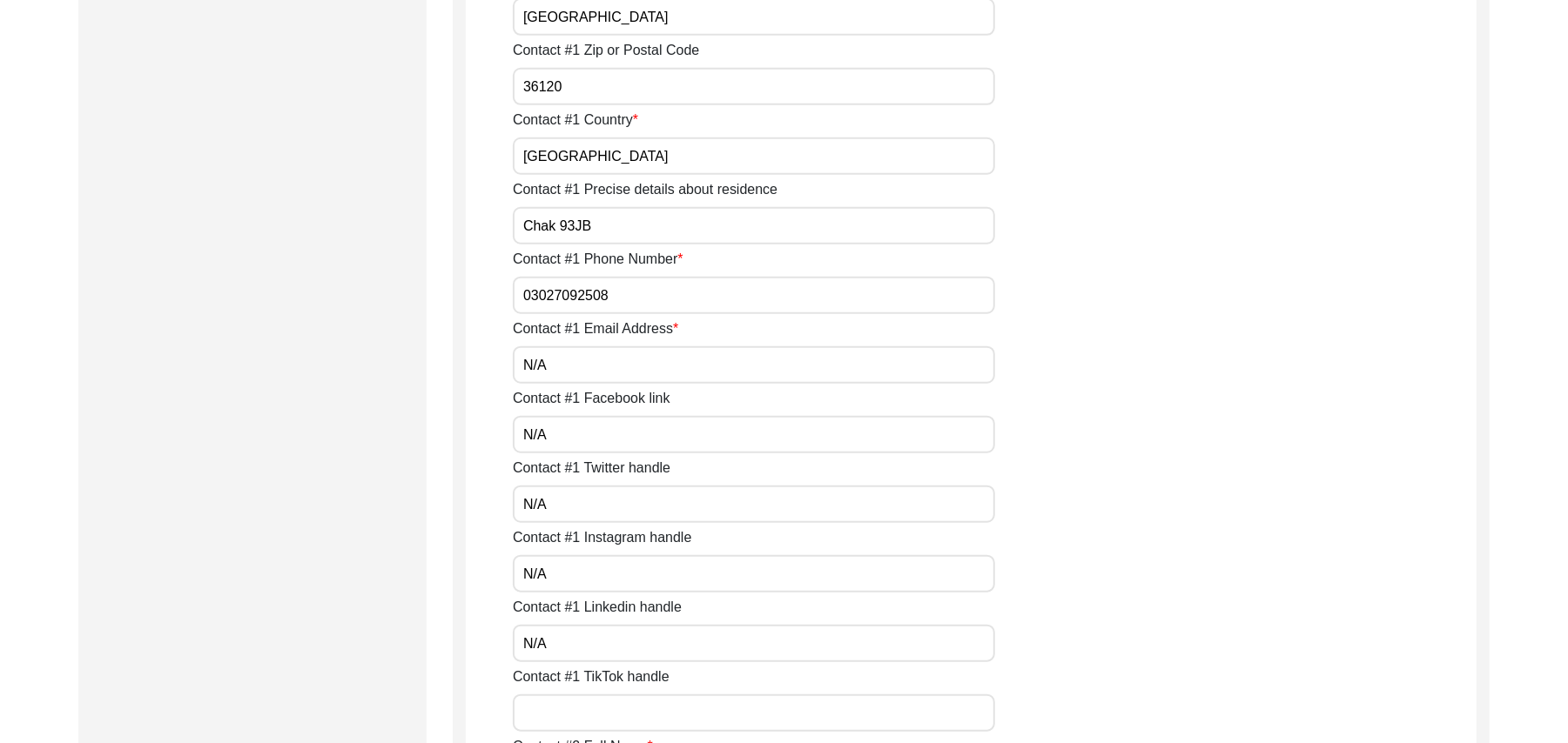
click at [614, 726] on input "Contact #1 TikTok handle" at bounding box center [754, 713] width 482 height 38
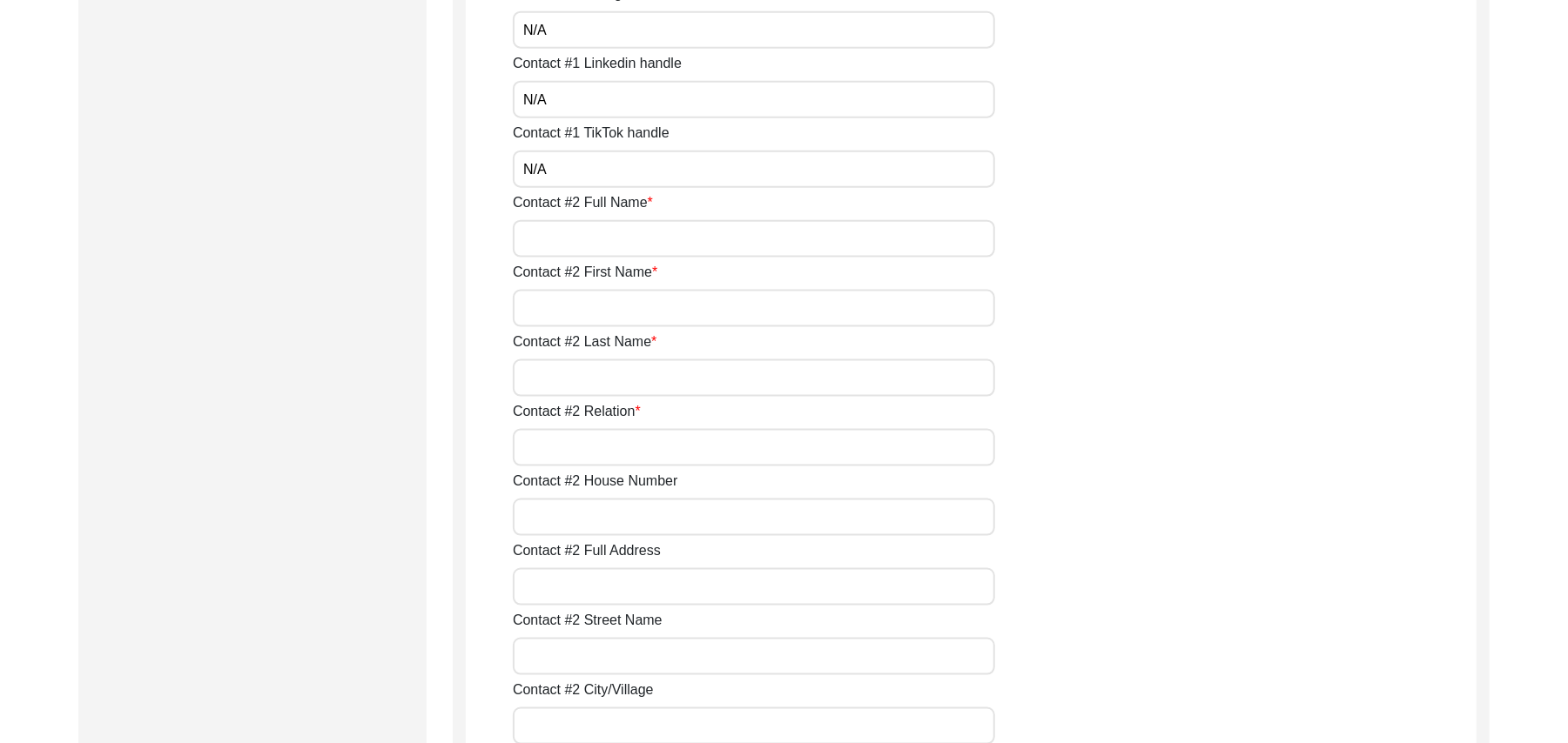
scroll to position [1586, 0]
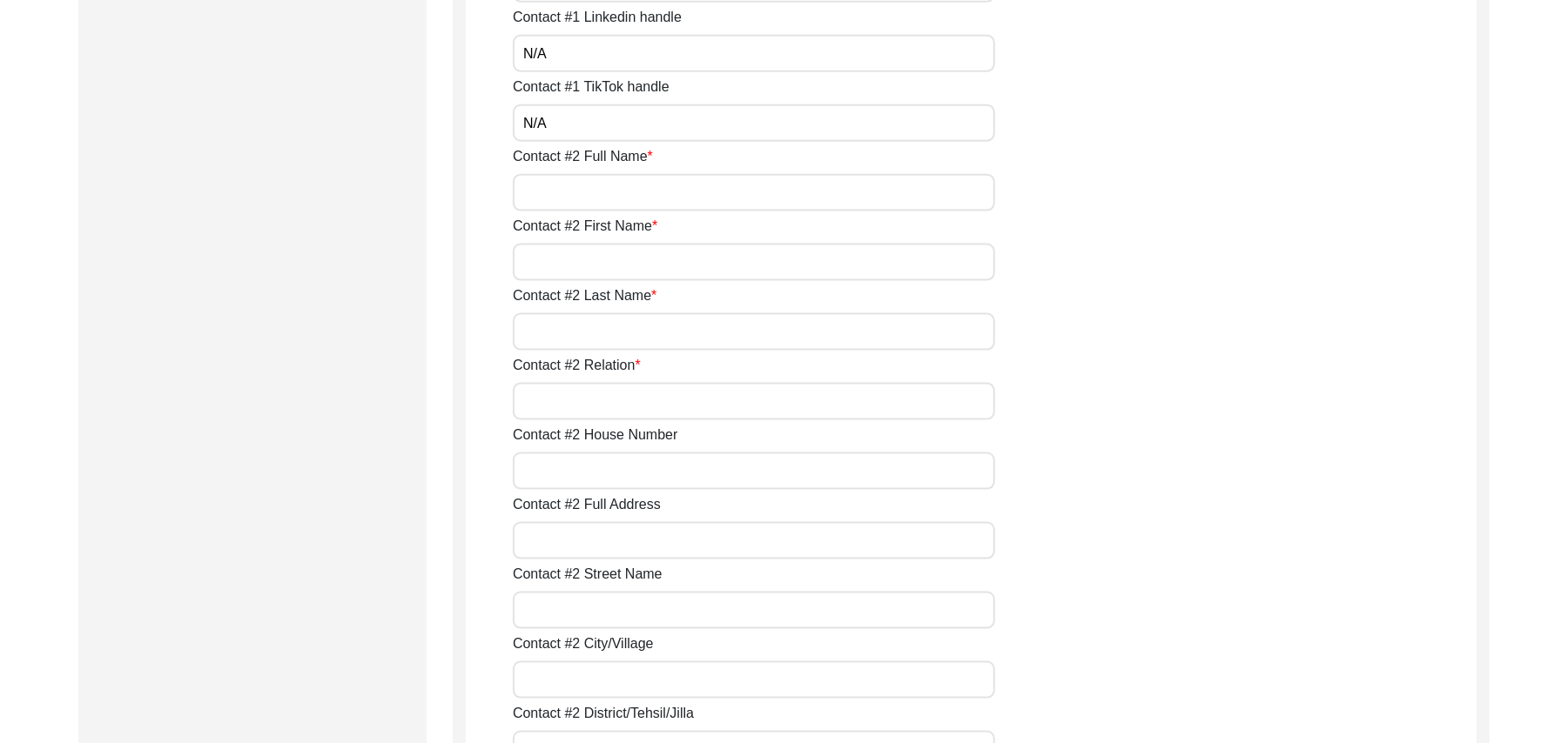
click at [738, 197] on input "Contact #2 Full Name" at bounding box center [754, 193] width 482 height 38
click at [697, 271] on input "Contact #2 First Name" at bounding box center [754, 262] width 482 height 38
click at [669, 338] on input "Contact #2 Last Name" at bounding box center [754, 333] width 482 height 38
click at [635, 397] on input "Contact #2 Relation" at bounding box center [754, 402] width 482 height 38
click at [610, 471] on input "Contact #2 House Number" at bounding box center [754, 472] width 482 height 38
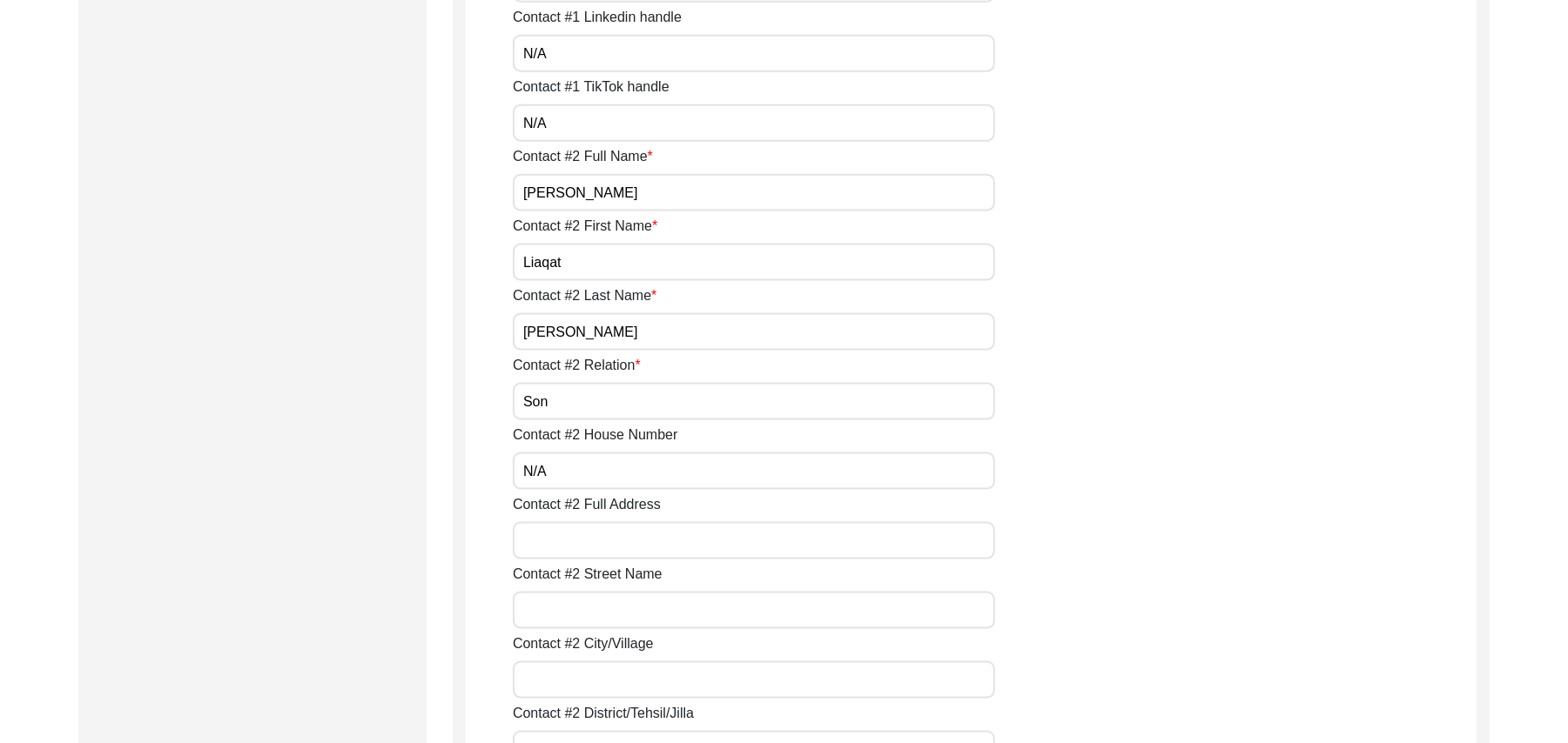
click at [587, 546] on input "Contact #2 Full Address" at bounding box center [754, 541] width 482 height 38
click at [583, 616] on input "Contact #2 Street Name" at bounding box center [754, 610] width 482 height 38
click at [583, 690] on input "Contact #2 City/Village" at bounding box center [754, 681] width 482 height 38
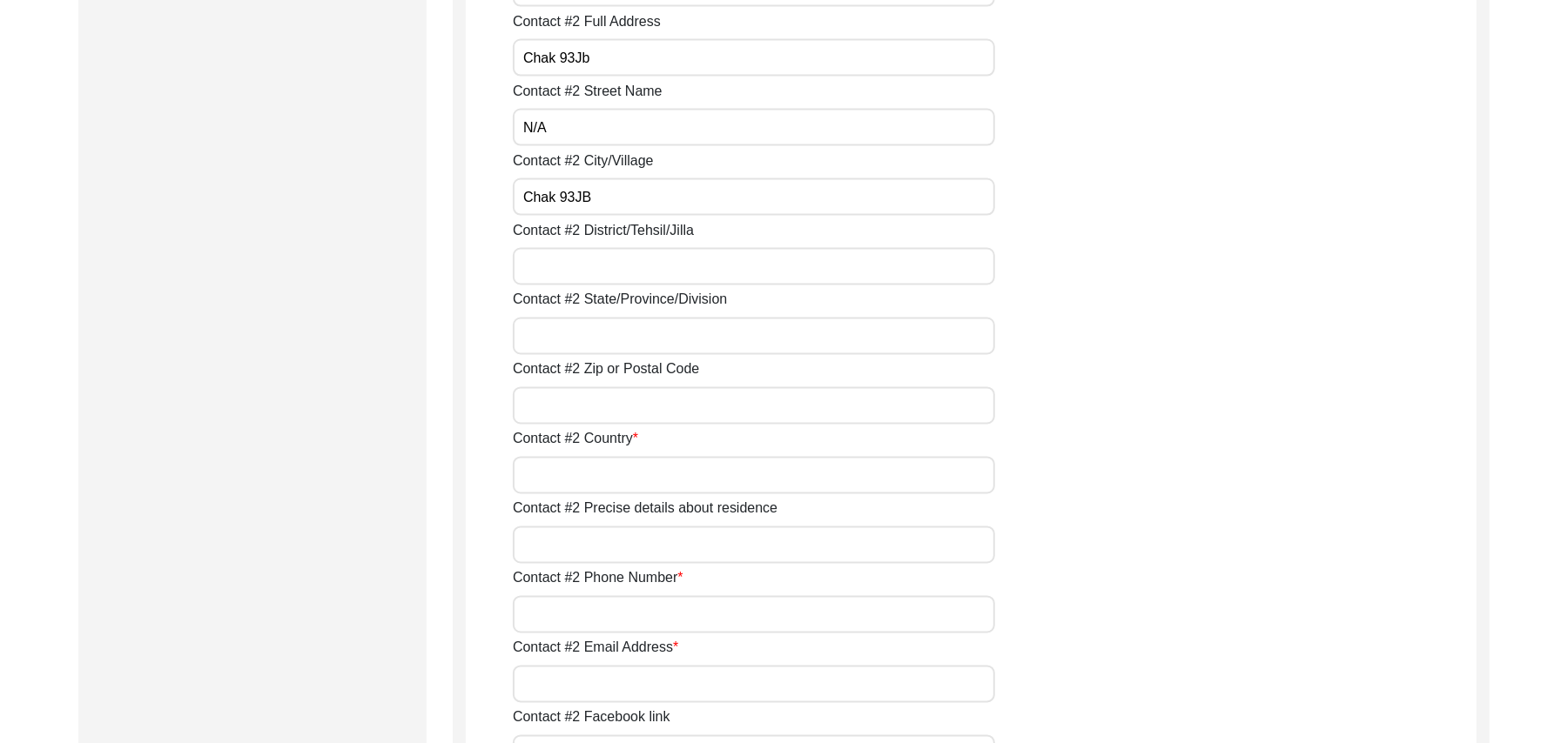
scroll to position [2115, 0]
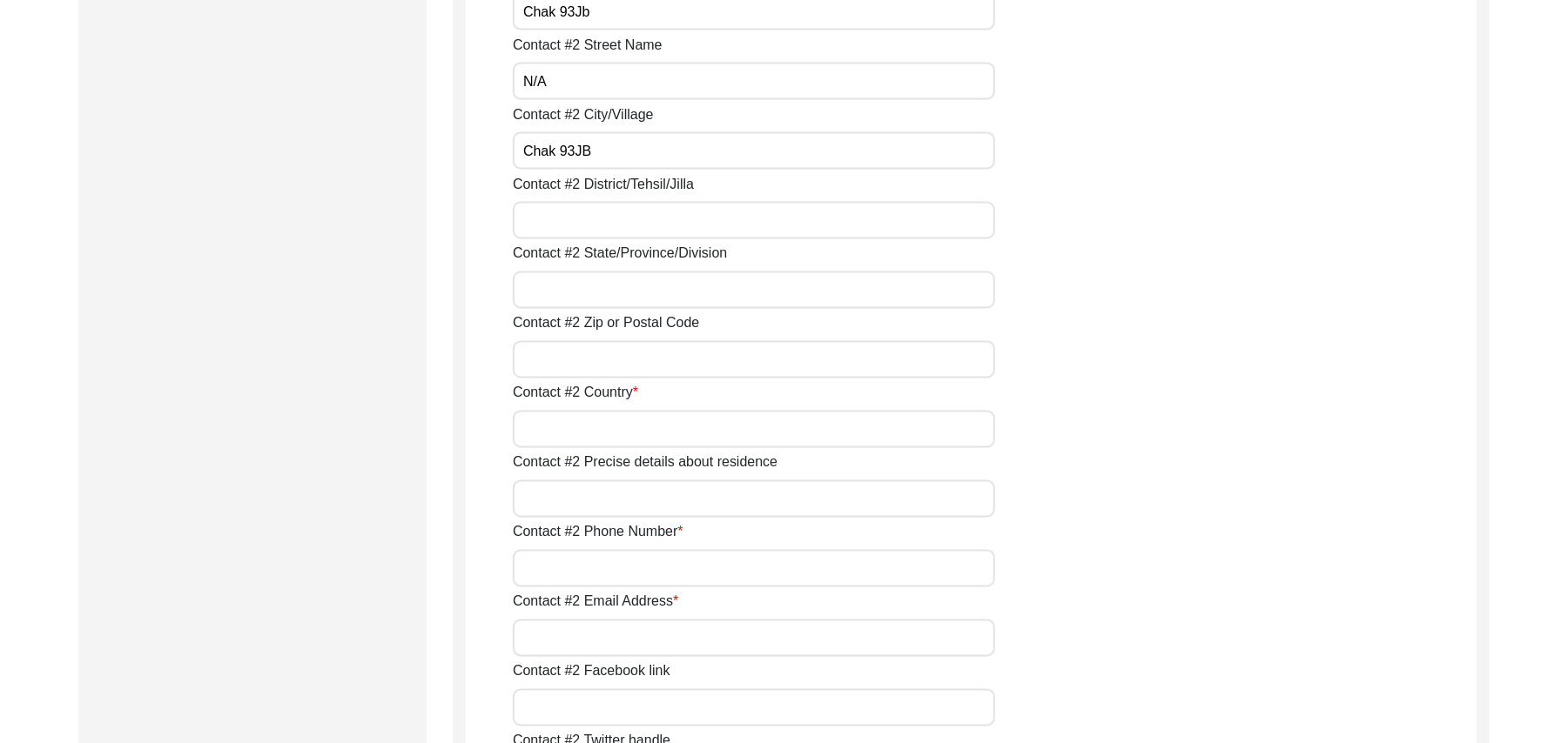
click at [623, 228] on input "Contact #2 District/Tehsil/Jilla" at bounding box center [754, 221] width 482 height 38
click at [604, 288] on input "Contact #2 State/Province/Division" at bounding box center [754, 290] width 482 height 38
click at [575, 383] on label "Contact #2 Country" at bounding box center [575, 393] width 125 height 21
click at [575, 411] on input "Contact #2 Country" at bounding box center [754, 430] width 482 height 38
click at [569, 357] on input "Contact #2 Zip or Postal Code" at bounding box center [754, 360] width 482 height 38
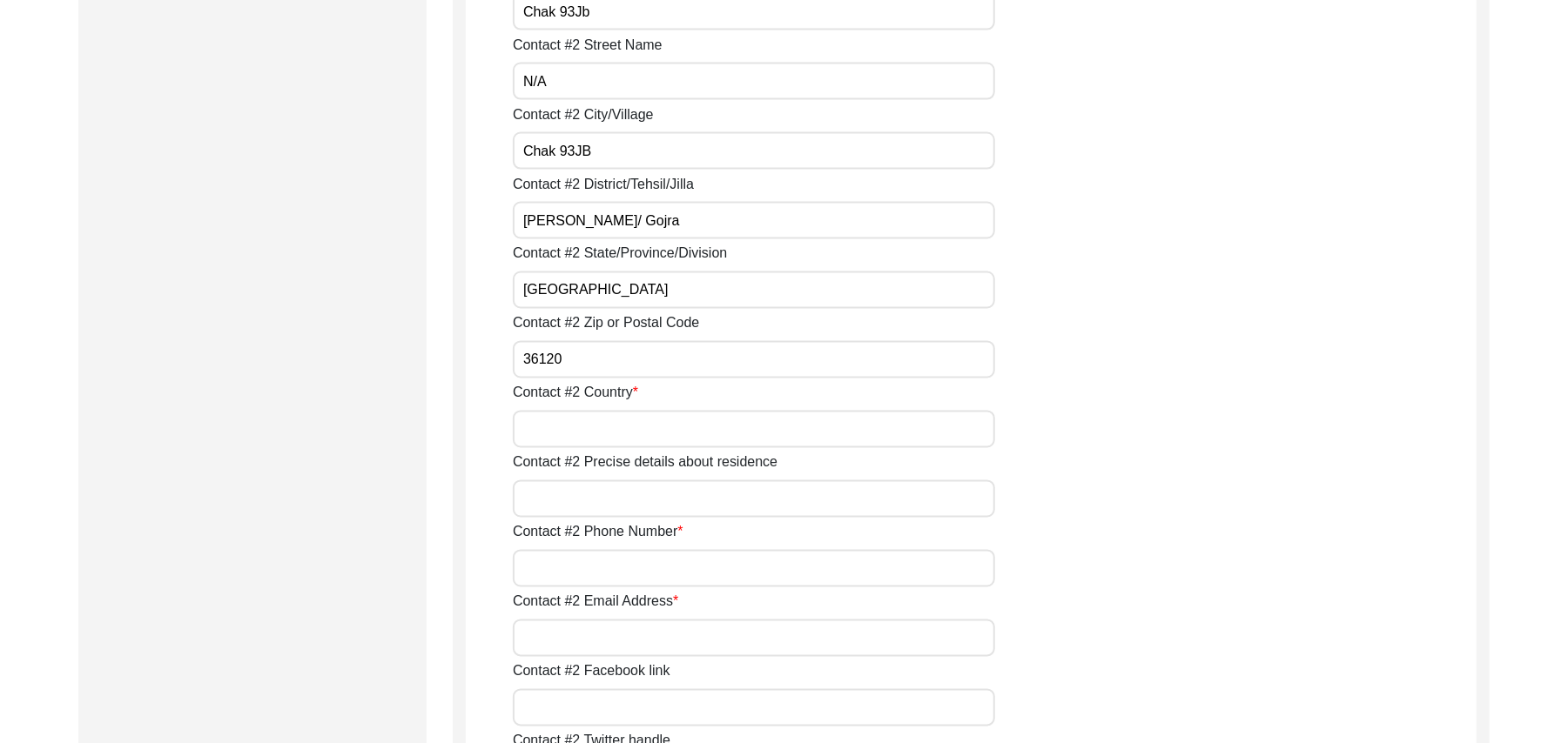
click at [545, 436] on input "Contact #2 Country" at bounding box center [754, 430] width 482 height 38
click at [547, 495] on input "Contact #2 Precise details about residence" at bounding box center [754, 500] width 482 height 38
click at [558, 564] on input "Contact #2 Phone Number" at bounding box center [754, 569] width 482 height 38
click at [565, 642] on input "Contact #2 Email Address" at bounding box center [754, 638] width 482 height 38
click at [574, 707] on input "Contact #2 Facebook link" at bounding box center [754, 709] width 482 height 38
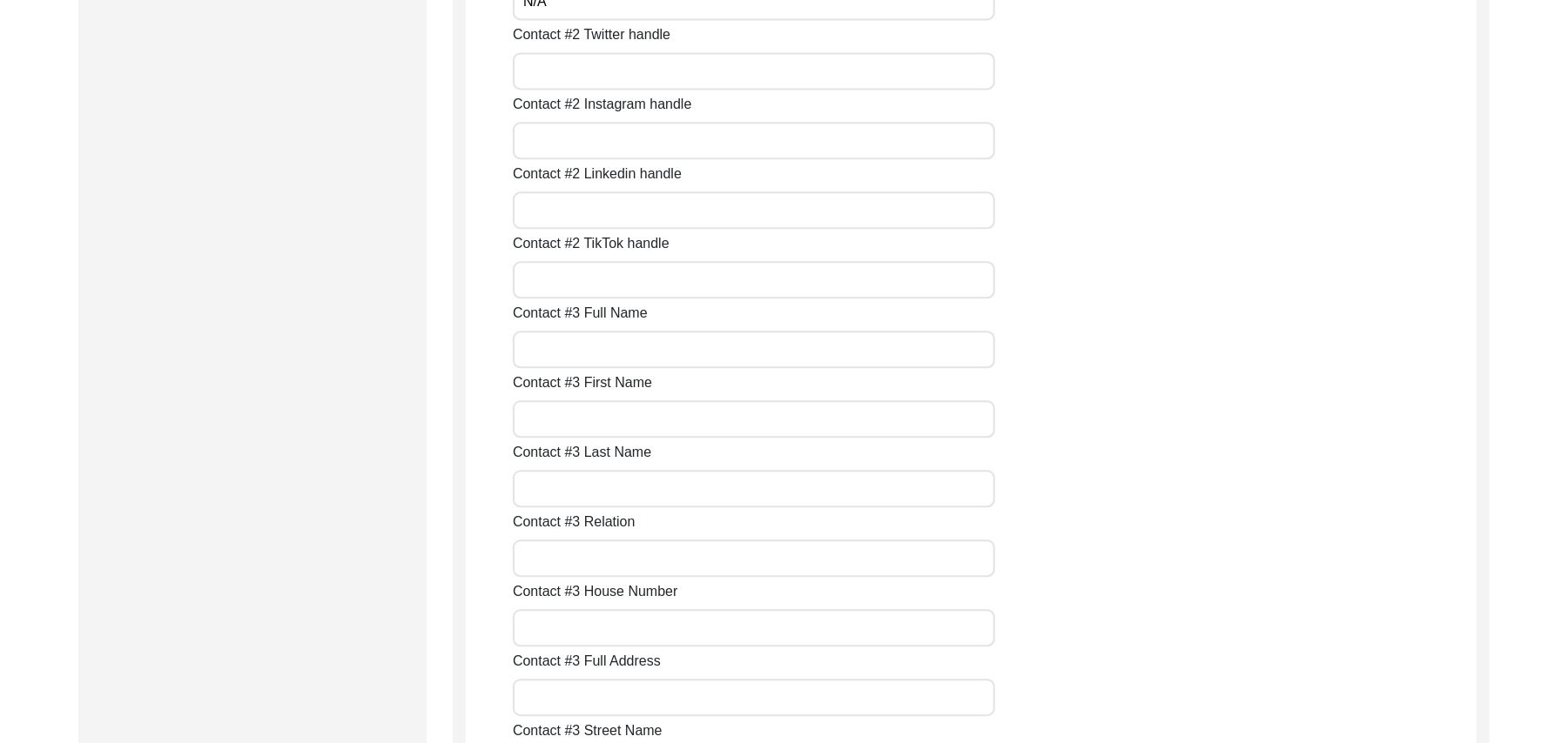
scroll to position [2801, 0]
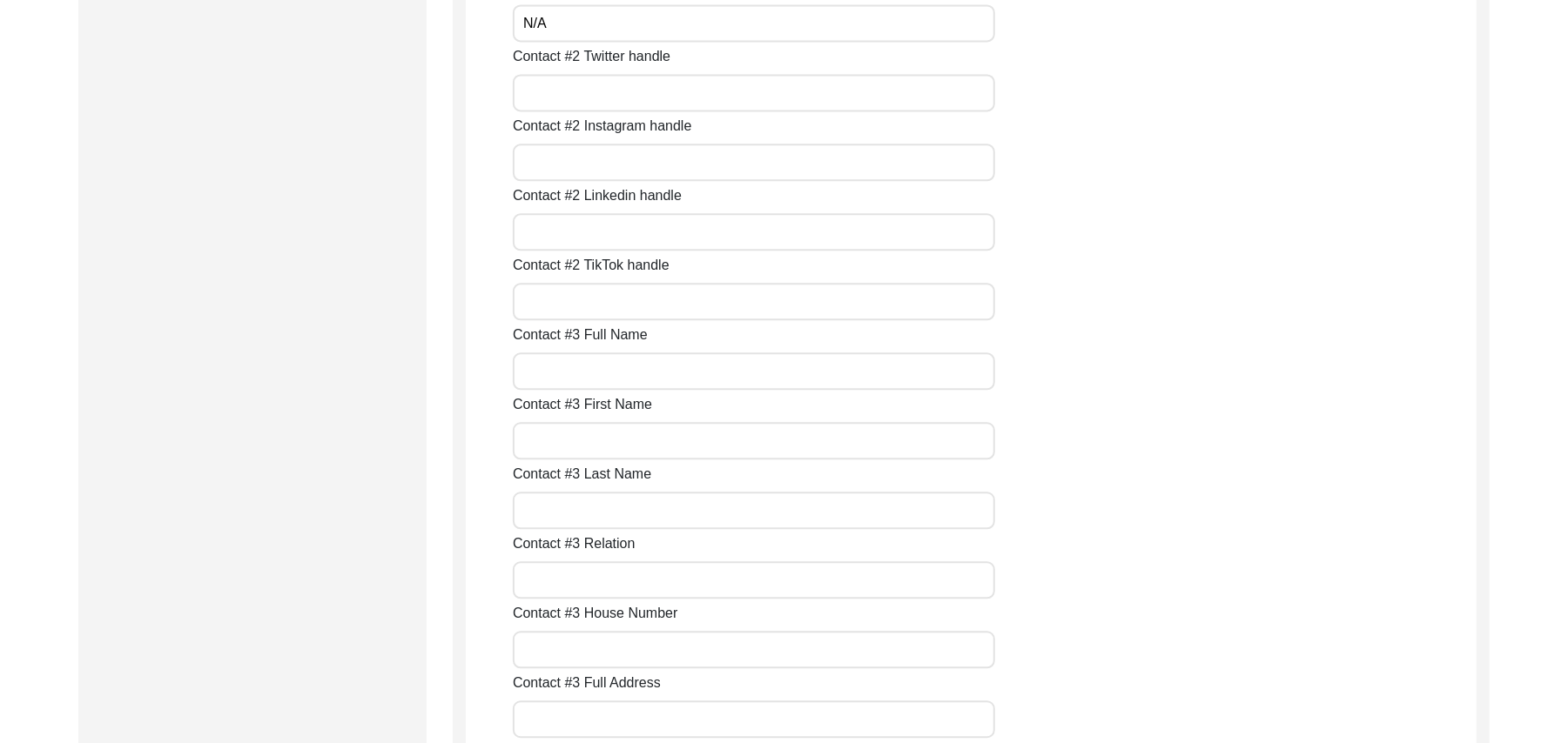
click at [819, 105] on input "Contact #2 Twitter handle" at bounding box center [754, 93] width 482 height 38
click at [735, 167] on input "Contact #2 Instagram handle" at bounding box center [754, 162] width 482 height 38
click at [675, 228] on input "Contact #2 Linkedin handle" at bounding box center [754, 233] width 482 height 38
click at [602, 310] on input "Contact #2 TikTok handle" at bounding box center [754, 302] width 482 height 38
click at [564, 380] on input "Contact #3 Full Name" at bounding box center [754, 372] width 482 height 38
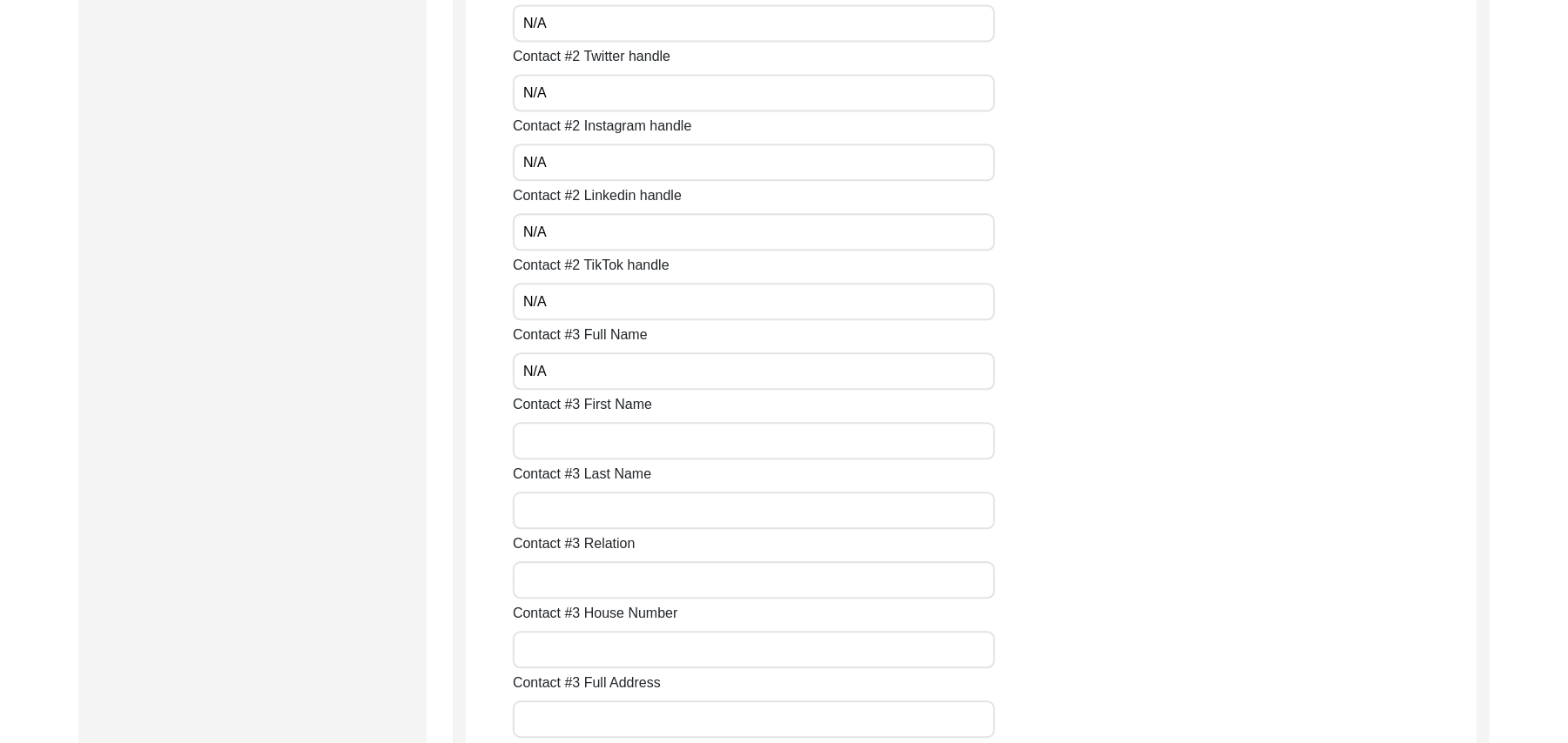
click at [558, 439] on input "Contact #3 First Name" at bounding box center [754, 441] width 482 height 38
click at [555, 507] on input "Contact #3 Last Name" at bounding box center [754, 510] width 482 height 38
click at [559, 582] on input "Contact #3 Relation" at bounding box center [754, 581] width 482 height 38
click at [565, 656] on input "Contact #3 House Number" at bounding box center [754, 650] width 482 height 38
click at [568, 717] on input "Contact #3 Full Address" at bounding box center [754, 720] width 482 height 38
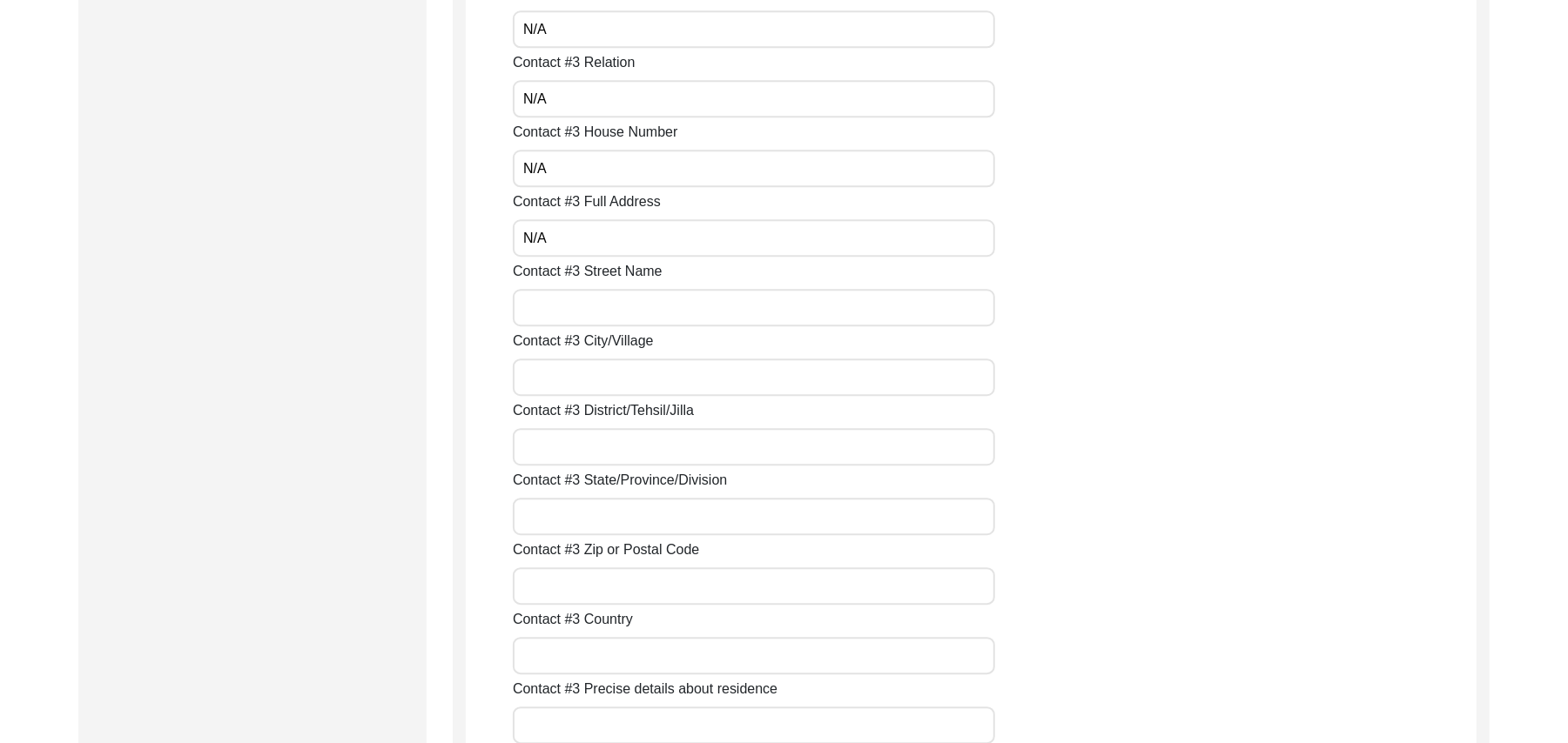
scroll to position [3344, 0]
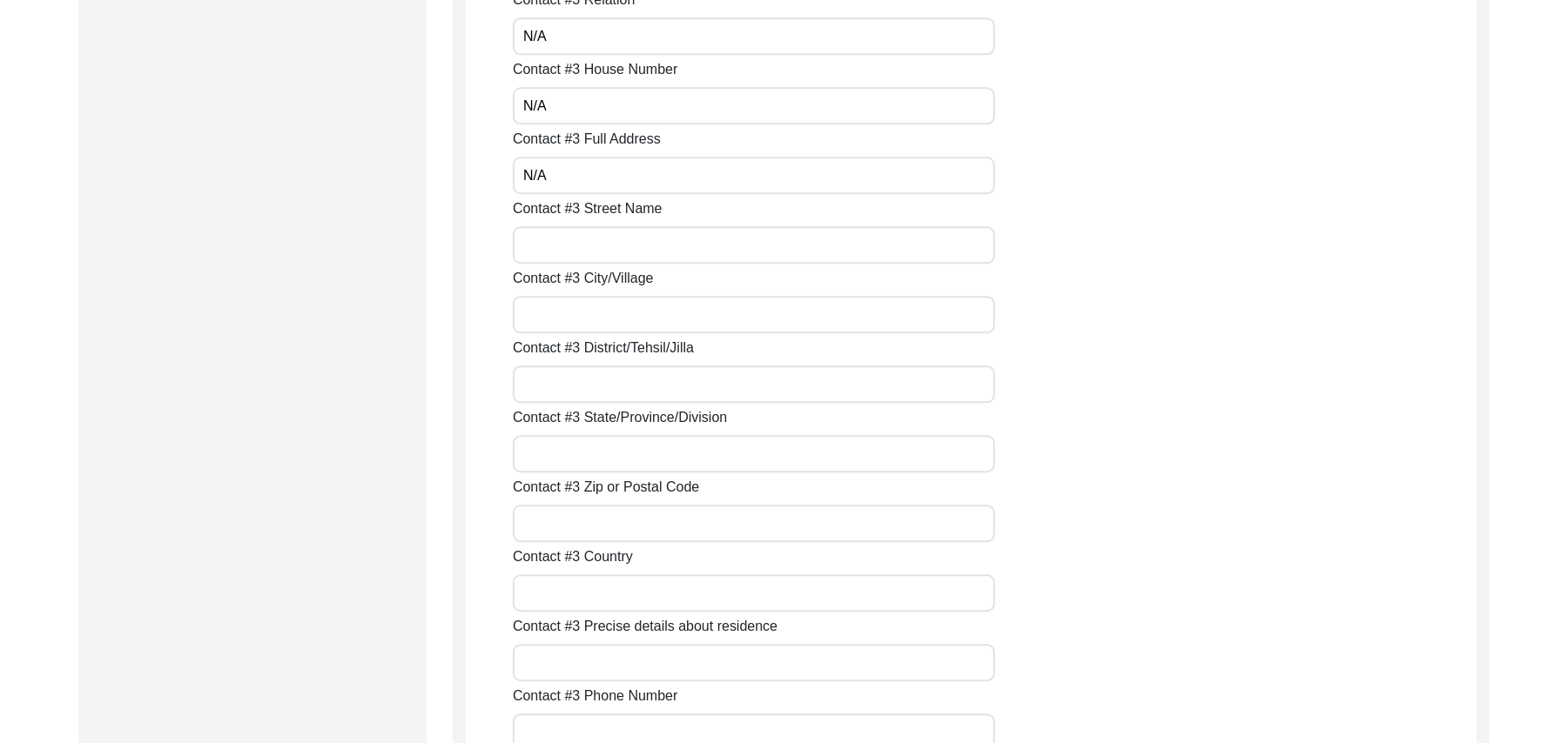
click at [677, 251] on input "Contact #3 Street Name" at bounding box center [754, 245] width 482 height 38
click at [625, 316] on input "Contact #3 City/Village" at bounding box center [754, 315] width 482 height 38
click at [600, 389] on input "Contact #3 District/Tehsil/Jilla" at bounding box center [754, 384] width 482 height 38
click at [585, 450] on input "Contact #3 State/Province/Division" at bounding box center [754, 454] width 482 height 38
click at [576, 527] on input "Contact #3 Zip or Postal Code" at bounding box center [754, 524] width 482 height 38
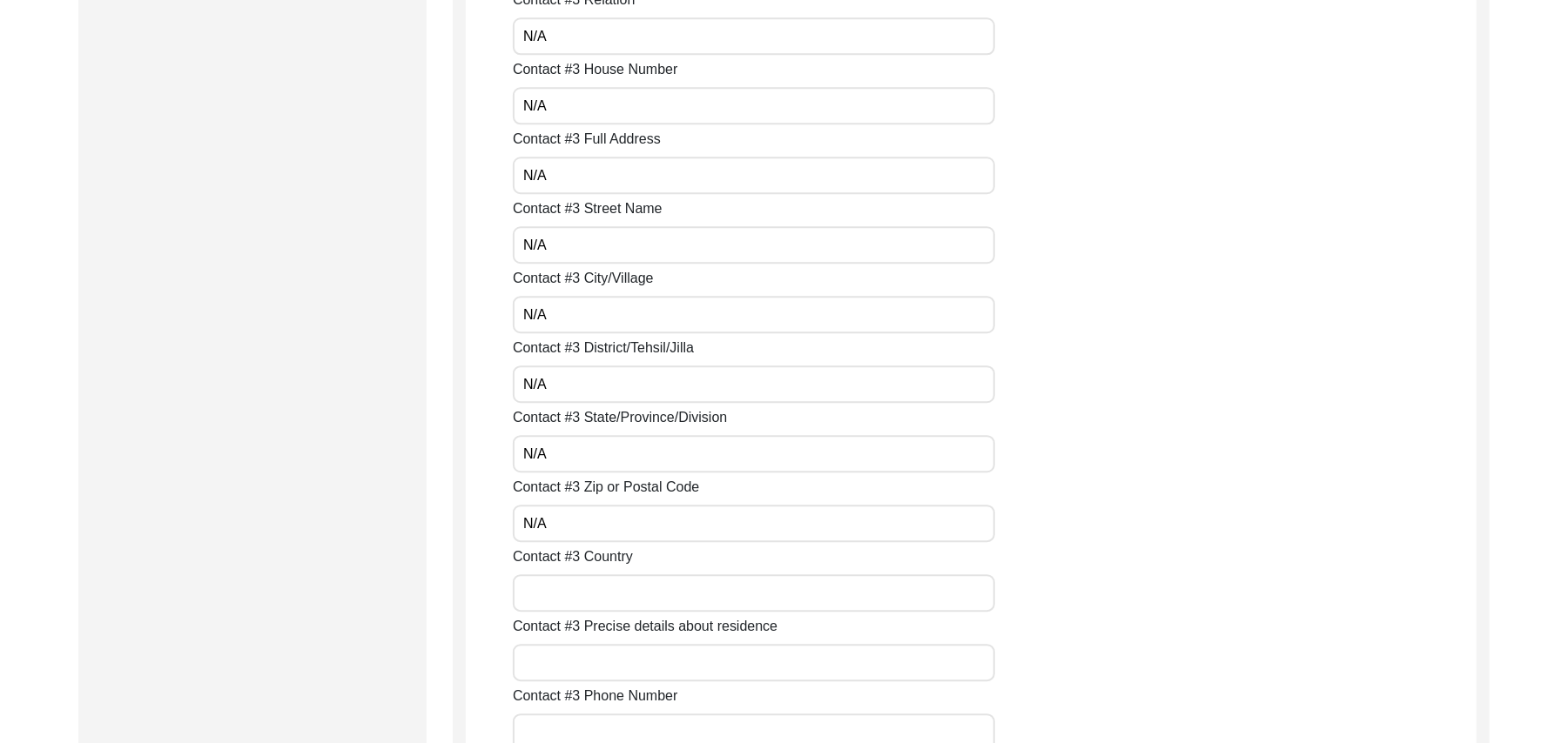
click at [583, 592] on input "Contact #3 Country" at bounding box center [754, 593] width 482 height 38
click at [574, 656] on input "Contact #3 Precise details about residence" at bounding box center [754, 663] width 482 height 38
click at [578, 729] on input "Contact #3 Phone Number" at bounding box center [754, 733] width 482 height 38
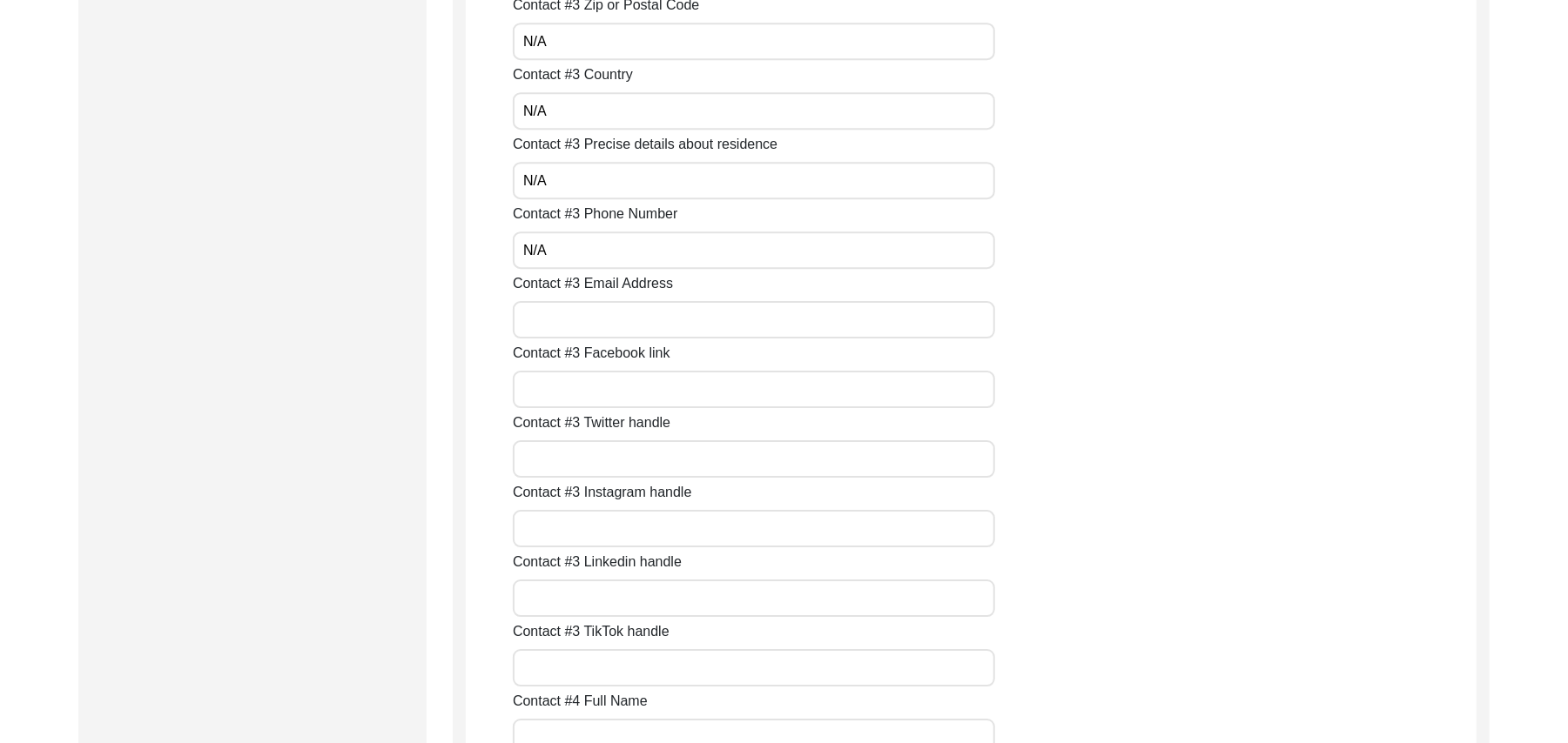
scroll to position [3935, 0]
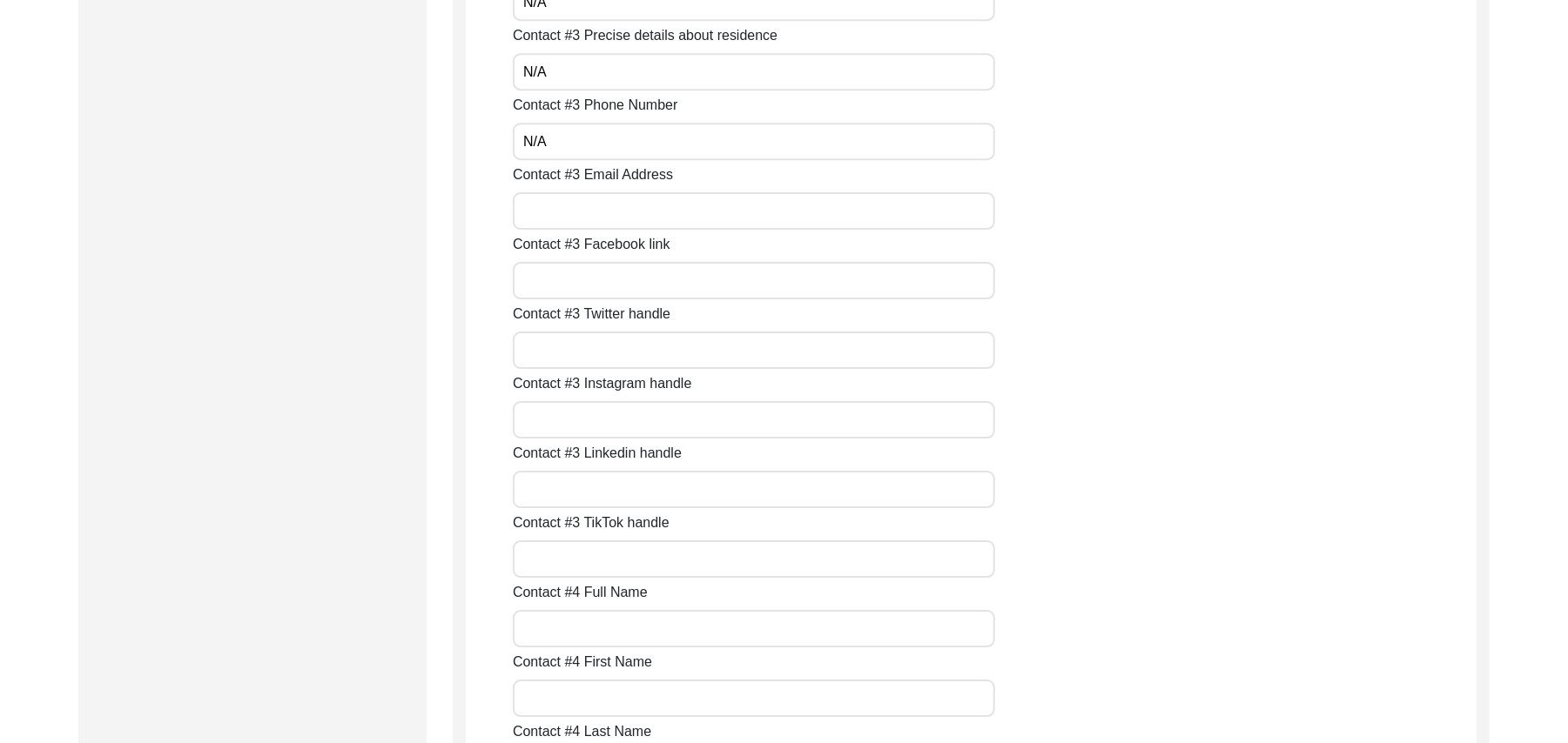
click at [565, 216] on input "Contact #3 Email Address" at bounding box center [754, 211] width 482 height 38
click at [559, 288] on input "Contact #3 Facebook link" at bounding box center [754, 281] width 482 height 38
click at [555, 353] on input "Contact #3 Twitter handle" at bounding box center [754, 351] width 482 height 38
click at [550, 412] on input "Contact #3 Instagram handle" at bounding box center [754, 420] width 482 height 38
click at [554, 490] on input "Contact #3 Linkedin handle" at bounding box center [754, 490] width 482 height 38
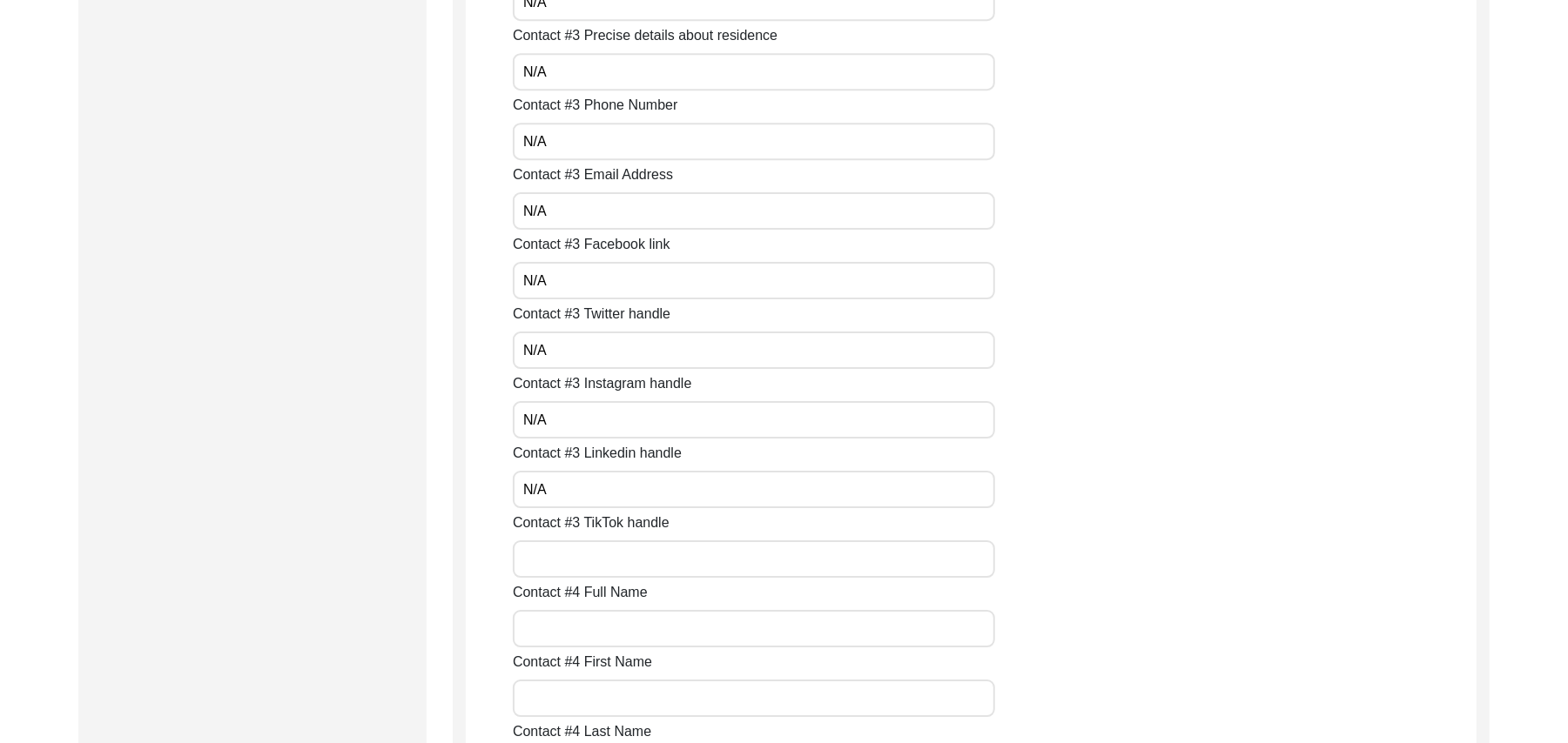
click at [555, 555] on input "Contact #3 TikTok handle" at bounding box center [754, 559] width 482 height 38
click at [559, 630] on input "Contact #4 Full Name" at bounding box center [754, 629] width 482 height 38
click at [558, 693] on input "Contact #4 First Name" at bounding box center [754, 699] width 482 height 38
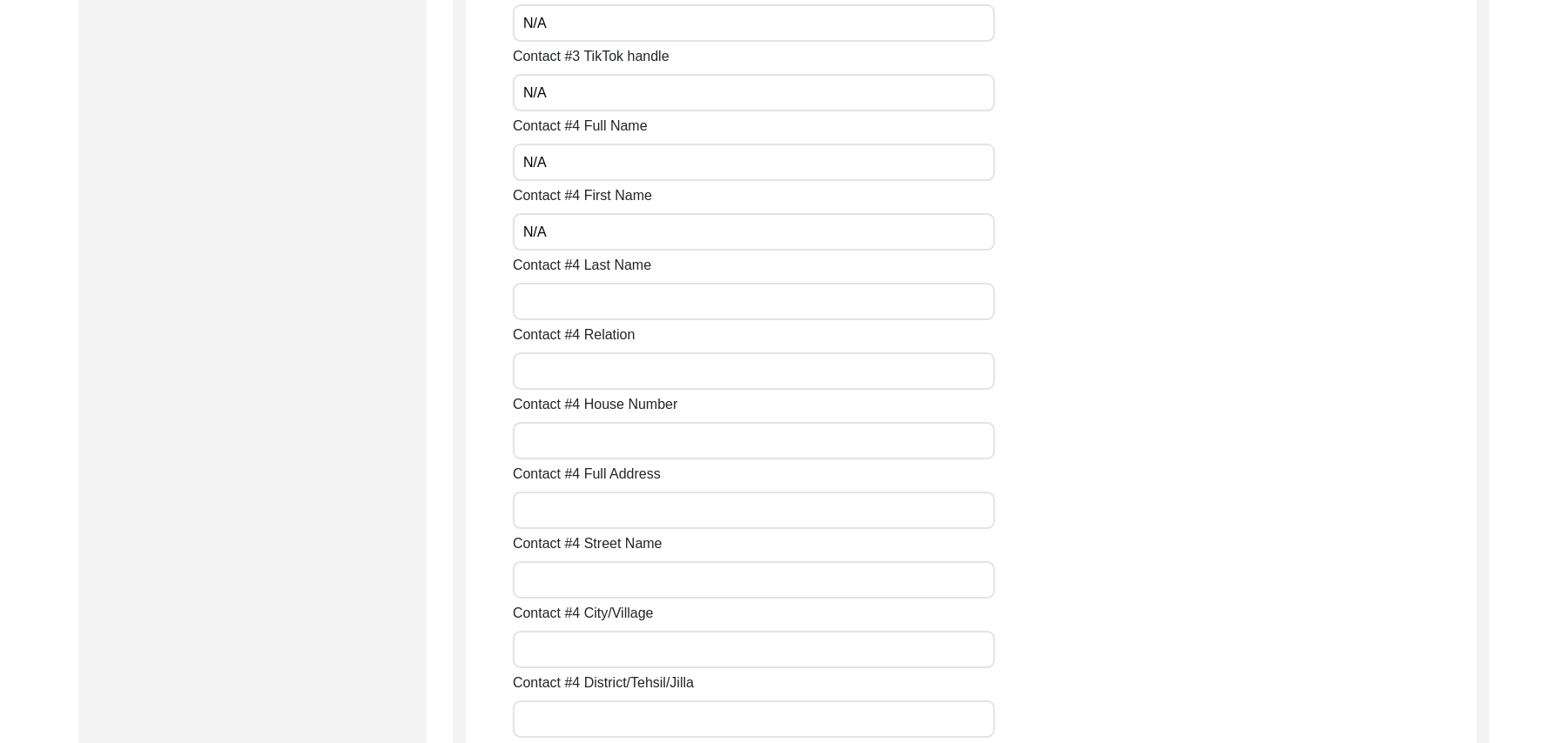
scroll to position [4510, 0]
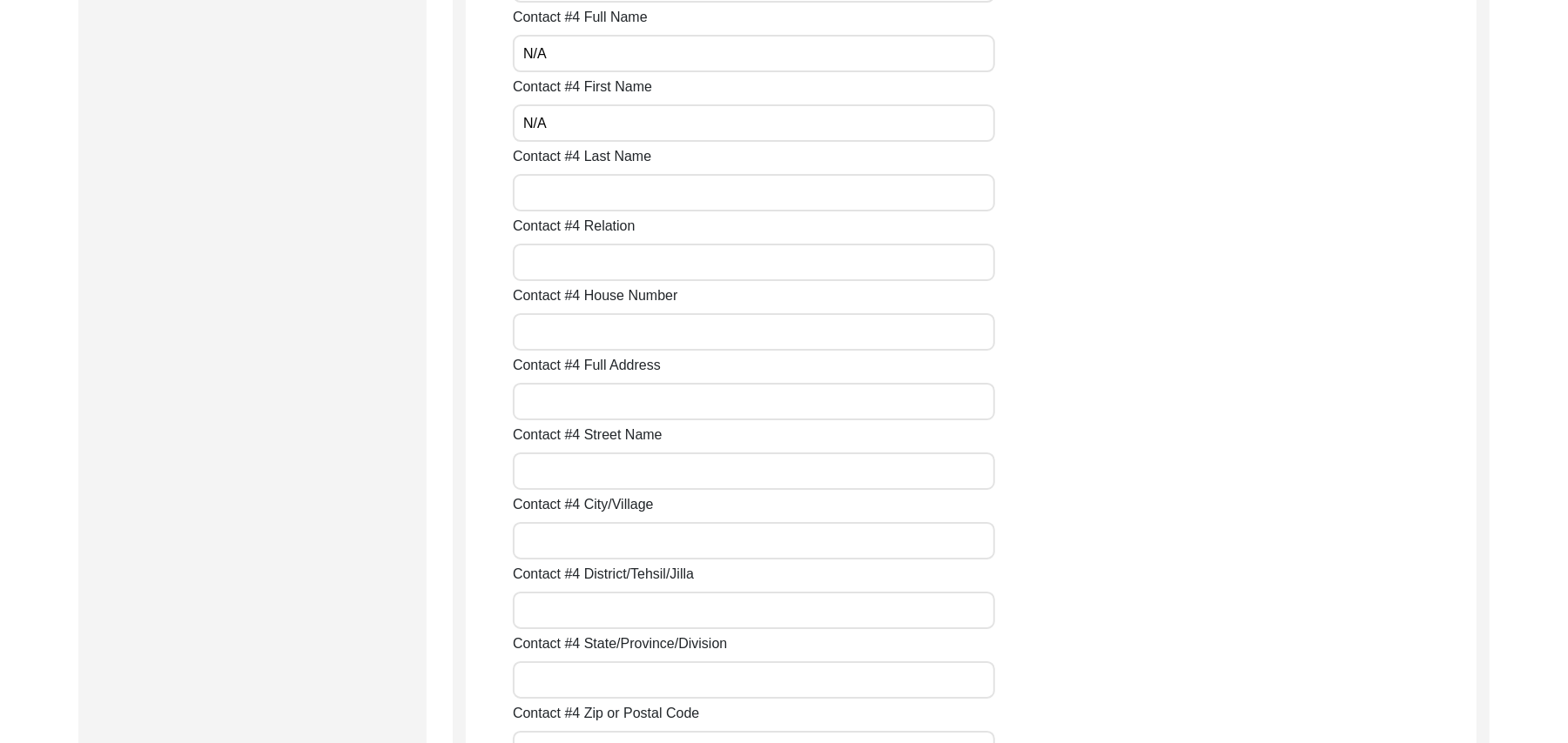
click at [555, 197] on input "Contact #4 Last Name" at bounding box center [754, 193] width 482 height 38
click at [559, 266] on input "Contact #4 Relation" at bounding box center [754, 262] width 482 height 38
click at [565, 328] on input "Contact #4 House Number" at bounding box center [754, 333] width 482 height 38
click at [572, 397] on input "Contact #4 Full Address" at bounding box center [754, 402] width 482 height 38
click at [569, 464] on input "Contact #4 Street Name" at bounding box center [754, 472] width 482 height 38
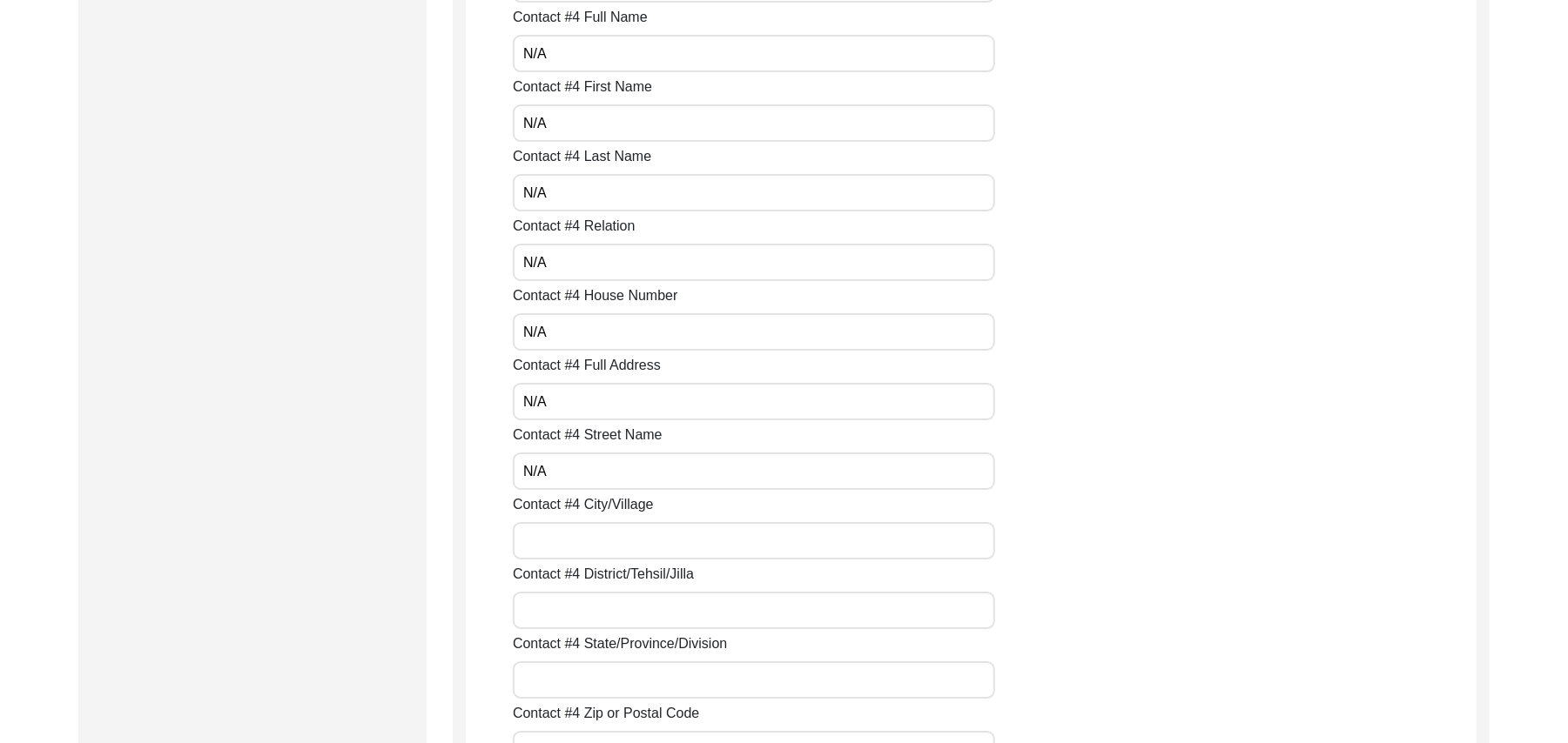
click at [572, 527] on input "Contact #4 City/Village" at bounding box center [754, 541] width 482 height 38
click at [579, 615] on input "Contact #4 District/Tehsil/Jilla" at bounding box center [754, 610] width 482 height 38
click at [586, 668] on input "Contact #4 State/Province/Division" at bounding box center [754, 681] width 482 height 38
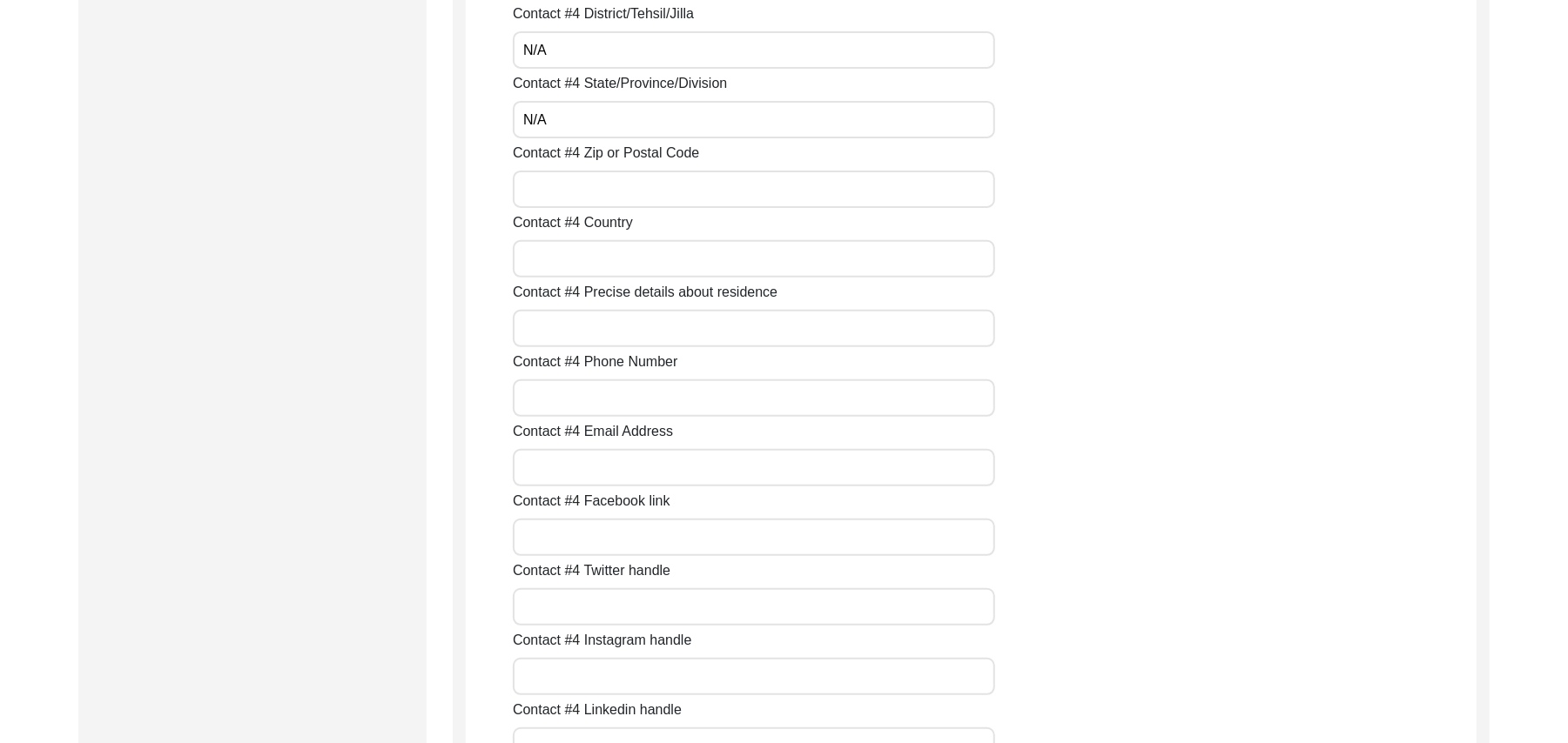
scroll to position [5118, 0]
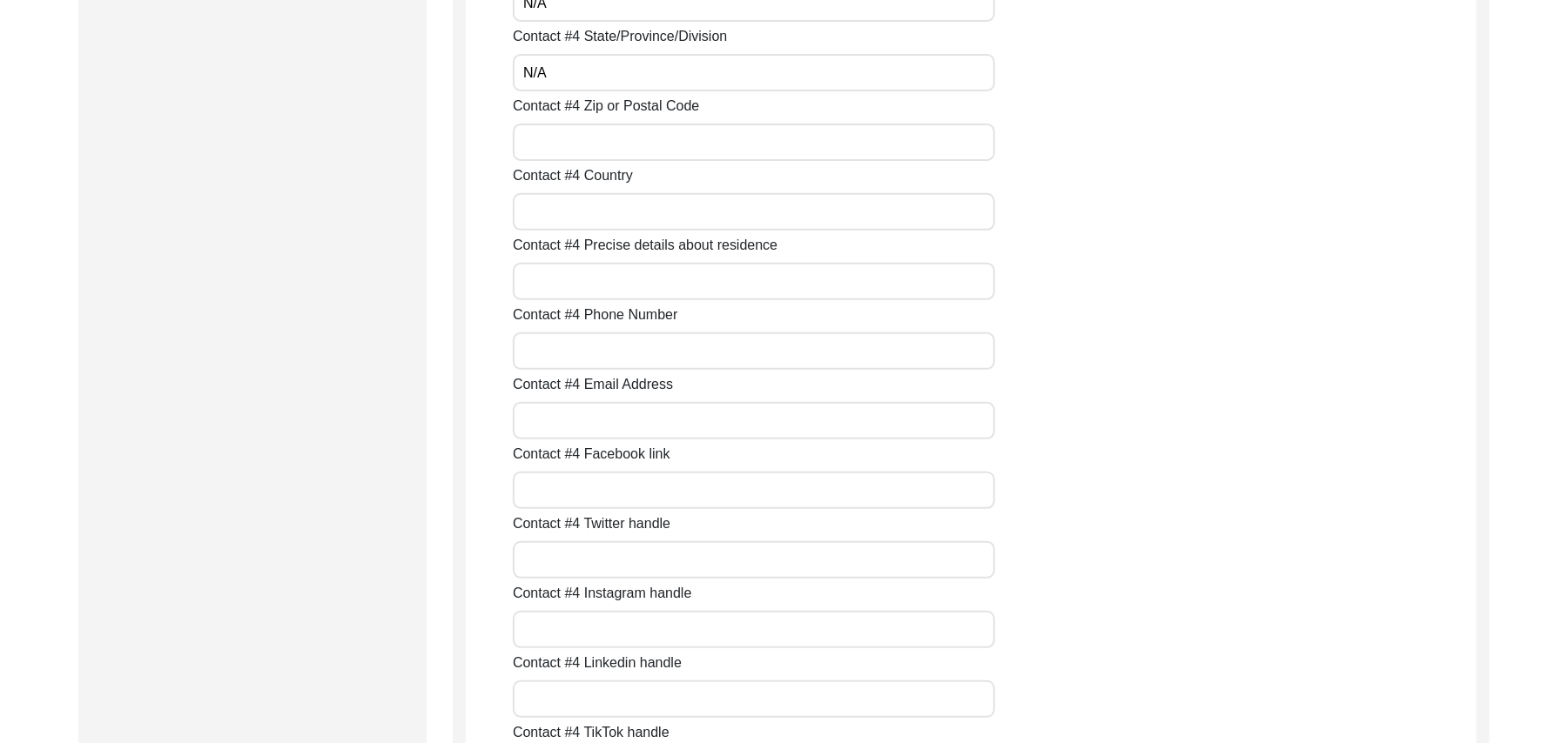
click at [604, 153] on input "Contact #4 Zip or Postal Code" at bounding box center [754, 142] width 482 height 38
click at [563, 216] on input "Contact #4 Country" at bounding box center [754, 212] width 482 height 38
click at [565, 282] on input "Contact #4 Precise details about residence" at bounding box center [754, 282] width 482 height 38
click at [550, 357] on input "Contact #4 Phone Number" at bounding box center [754, 352] width 482 height 38
click at [555, 430] on input "Contact #4 Email Address" at bounding box center [754, 421] width 482 height 38
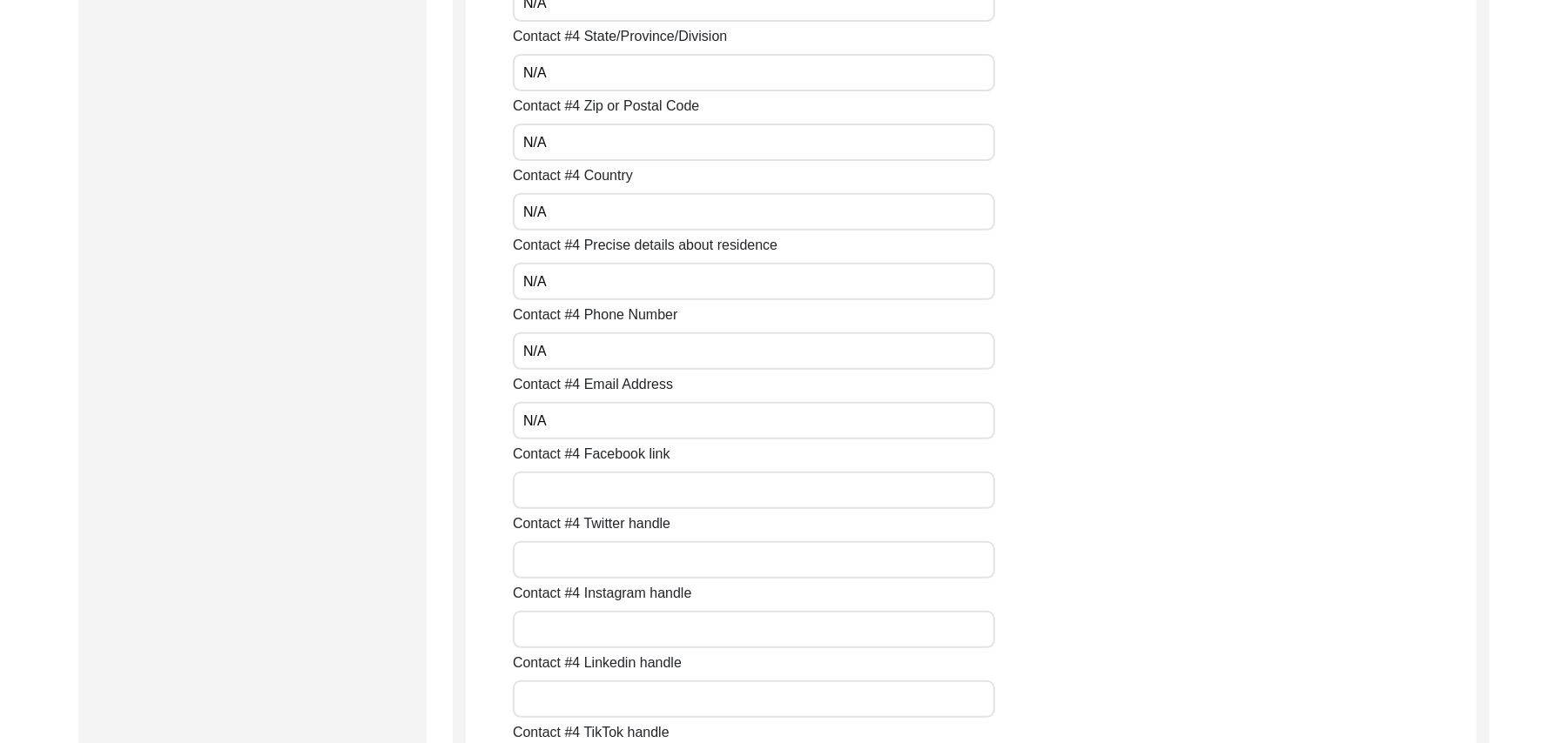
click at [555, 482] on input "Contact #4 Facebook link" at bounding box center [754, 491] width 482 height 38
click at [555, 552] on input "Contact #4 Twitter handle" at bounding box center [754, 560] width 482 height 38
click at [558, 630] on input "Contact #4 Instagram handle" at bounding box center [754, 630] width 482 height 38
click at [567, 704] on input "Contact #4 Linkedin handle" at bounding box center [754, 700] width 482 height 38
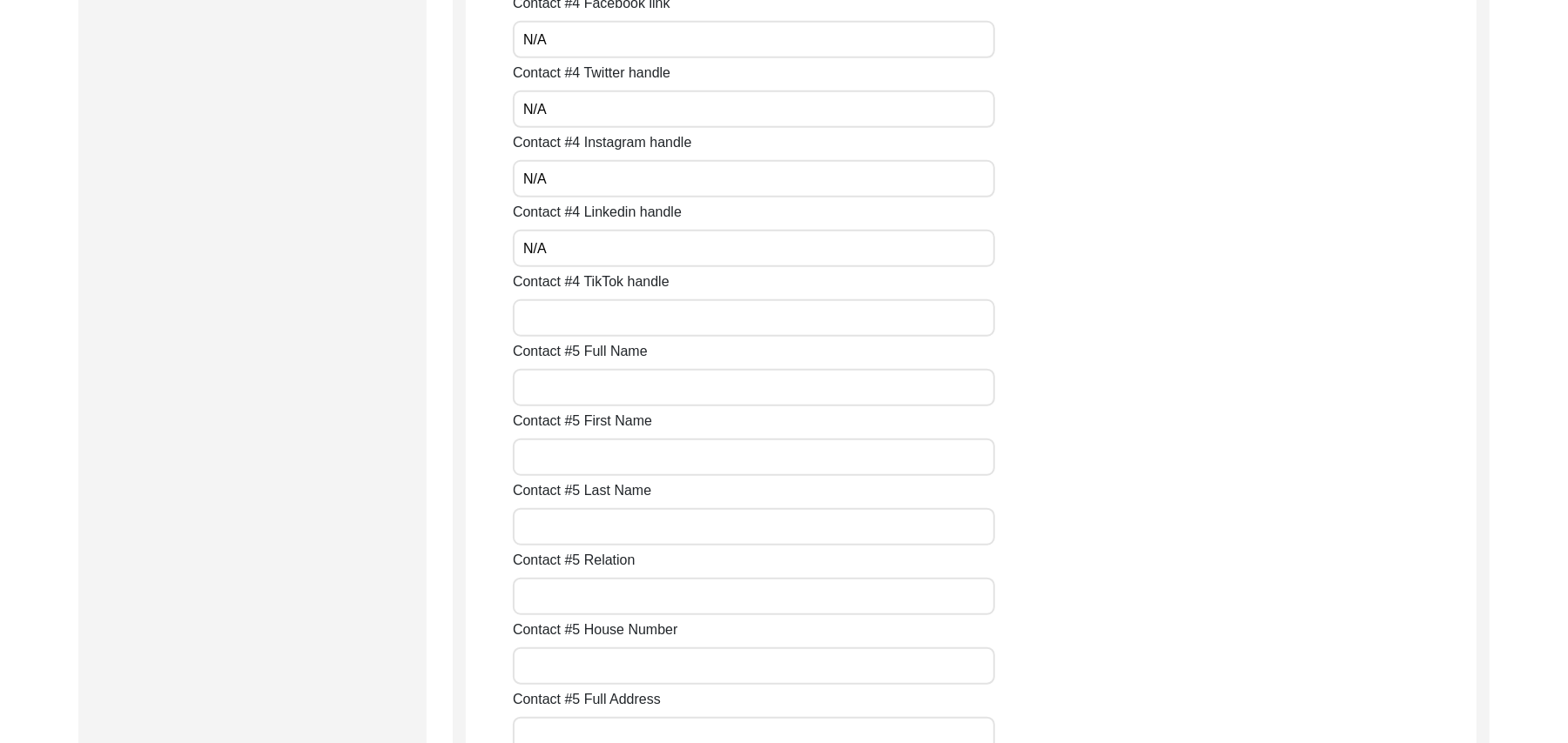
scroll to position [5709, 0]
click at [644, 170] on input "Contact #4 TikTok handle" at bounding box center [754, 179] width 482 height 38
click at [635, 256] on input "Contact #5 Full Name" at bounding box center [754, 249] width 482 height 38
click at [628, 312] on input "Contact #5 First Name" at bounding box center [754, 318] width 482 height 38
click at [608, 393] on input "Contact #5 Last Name" at bounding box center [754, 388] width 482 height 38
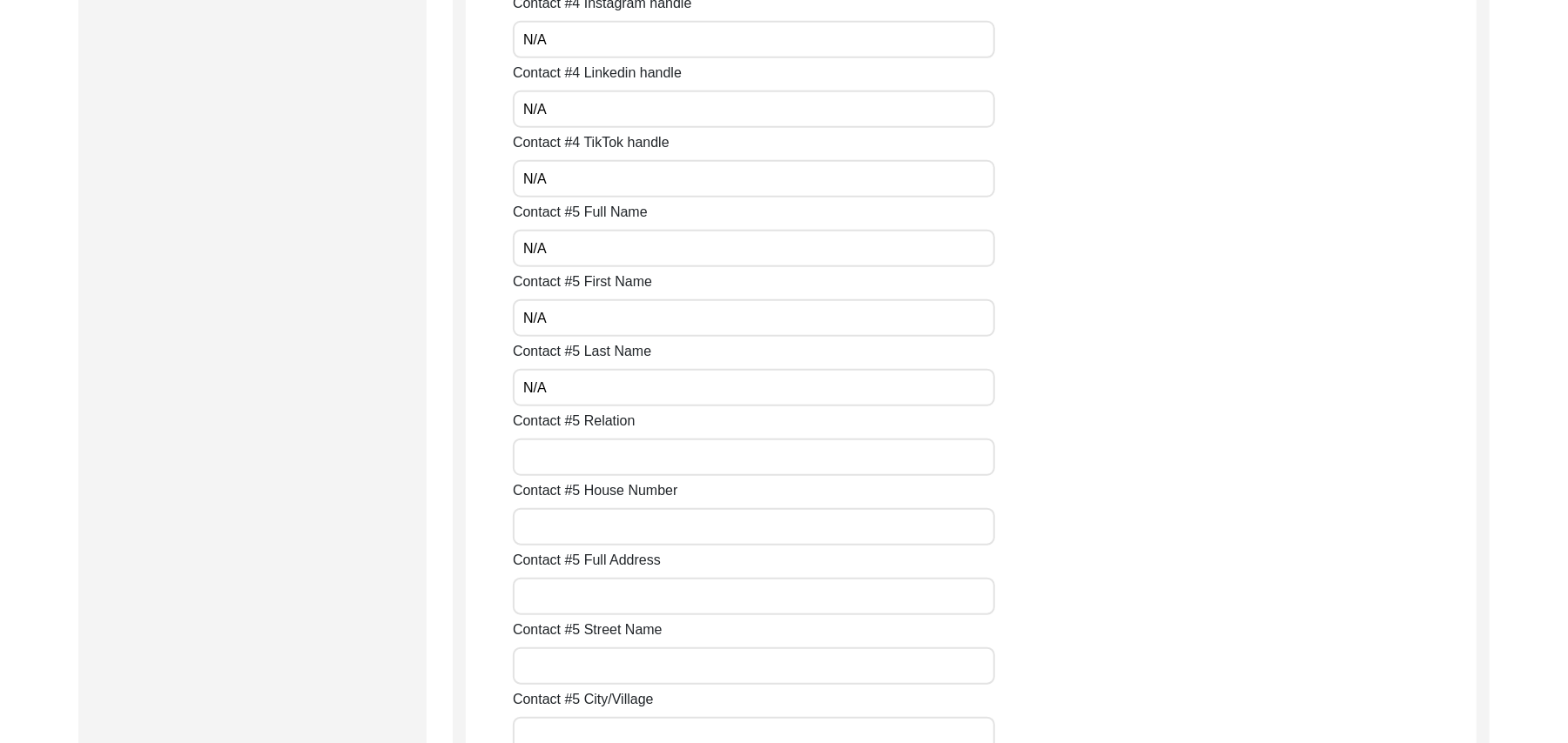
click at [596, 458] on input "Contact #5 Relation" at bounding box center [754, 458] width 482 height 38
click at [595, 524] on input "Contact #5 House Number" at bounding box center [754, 527] width 482 height 38
click at [587, 601] on input "Contact #5 Full Address" at bounding box center [754, 597] width 482 height 38
click at [591, 664] on input "Contact #5 Street Name" at bounding box center [754, 666] width 482 height 38
click at [586, 728] on input "Contact #5 City/Village" at bounding box center [754, 736] width 482 height 38
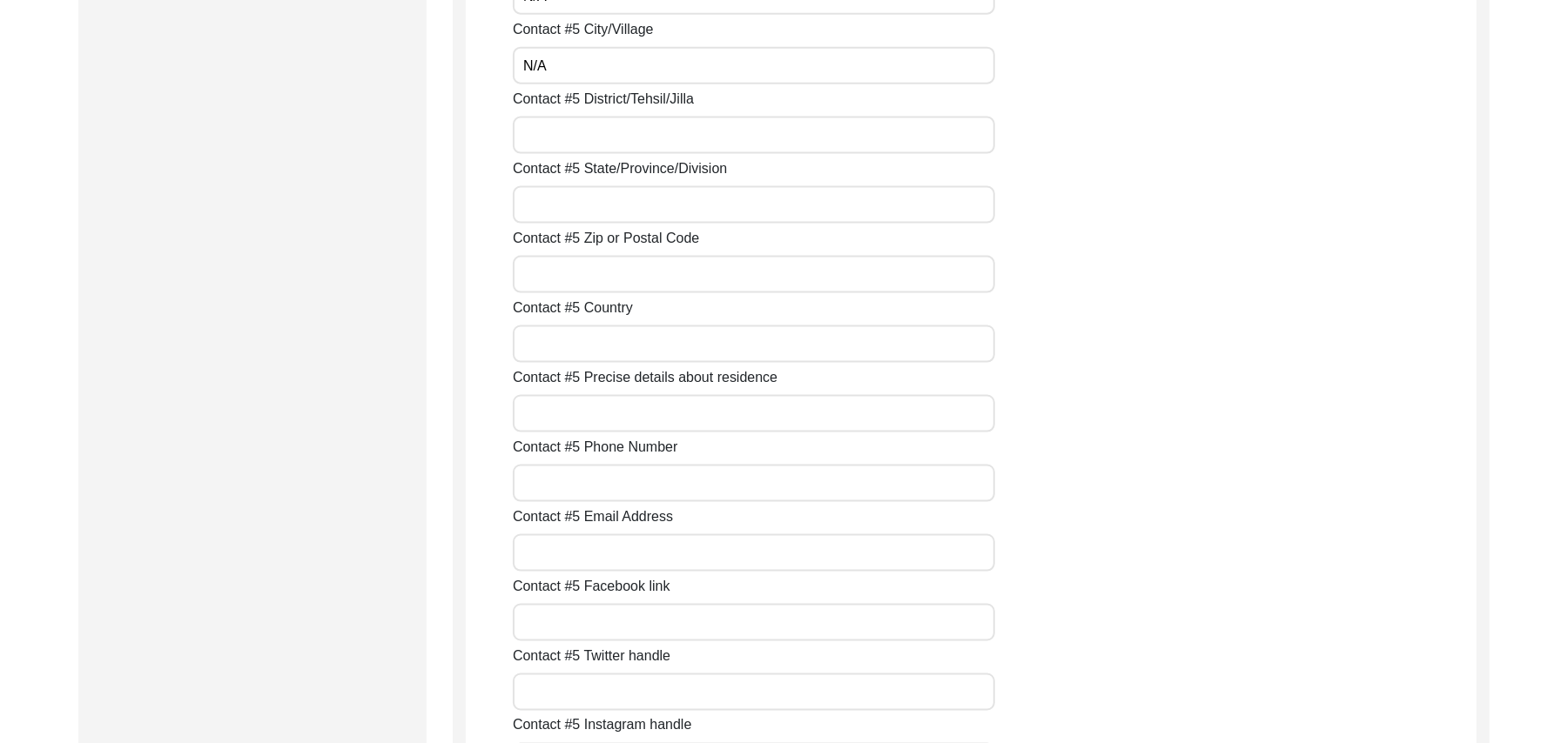
scroll to position [6410, 0]
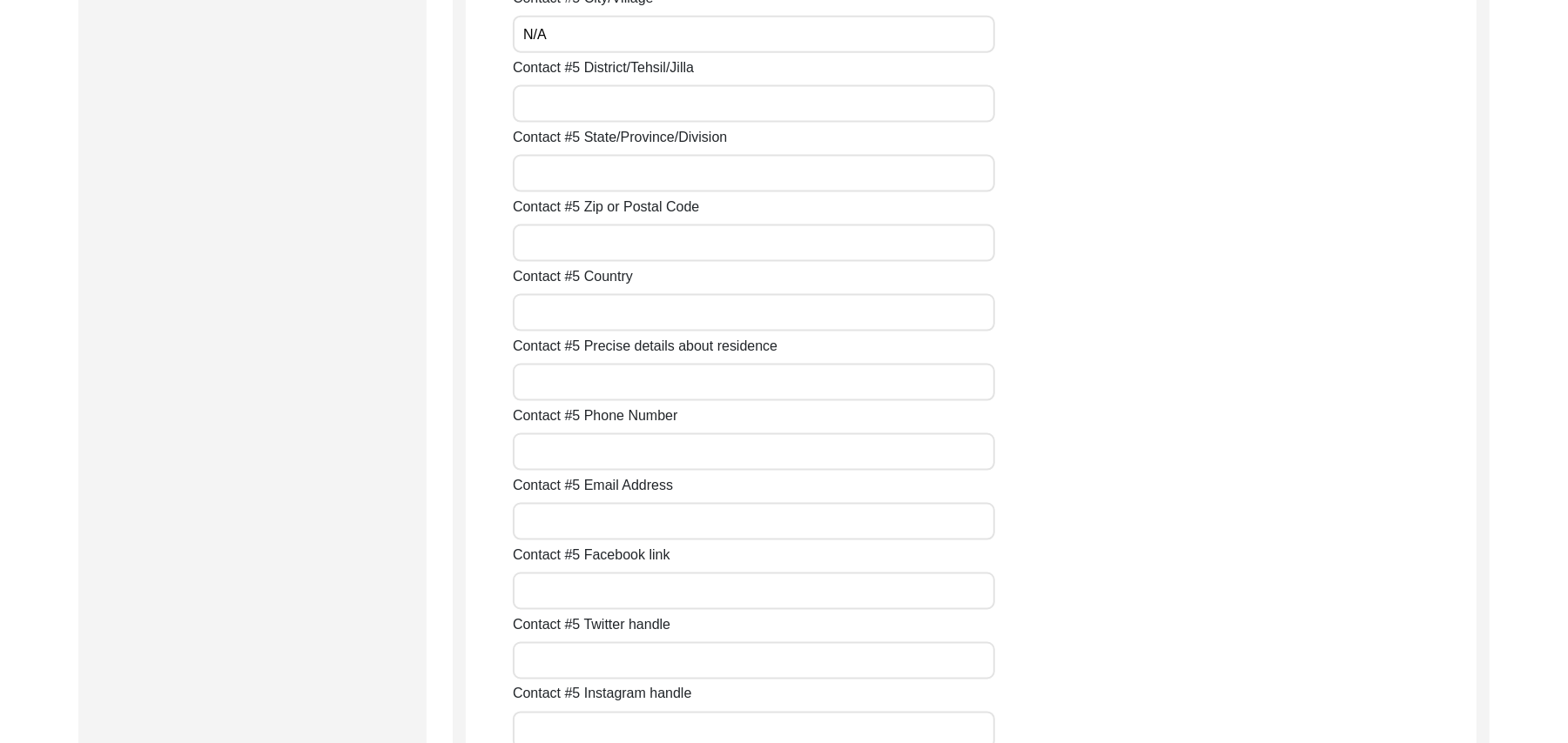
click at [582, 118] on input "Contact #5 District/Tehsil/Jilla" at bounding box center [754, 105] width 482 height 38
click at [565, 188] on input "Contact #5 State/Province/Division" at bounding box center [754, 174] width 482 height 38
click at [564, 240] on input "Contact #5 Zip or Postal Code" at bounding box center [754, 243] width 482 height 38
click at [555, 312] on input "Contact #5 Country" at bounding box center [754, 313] width 482 height 38
click at [558, 387] on input "Contact #5 Precise details about residence" at bounding box center [754, 383] width 482 height 38
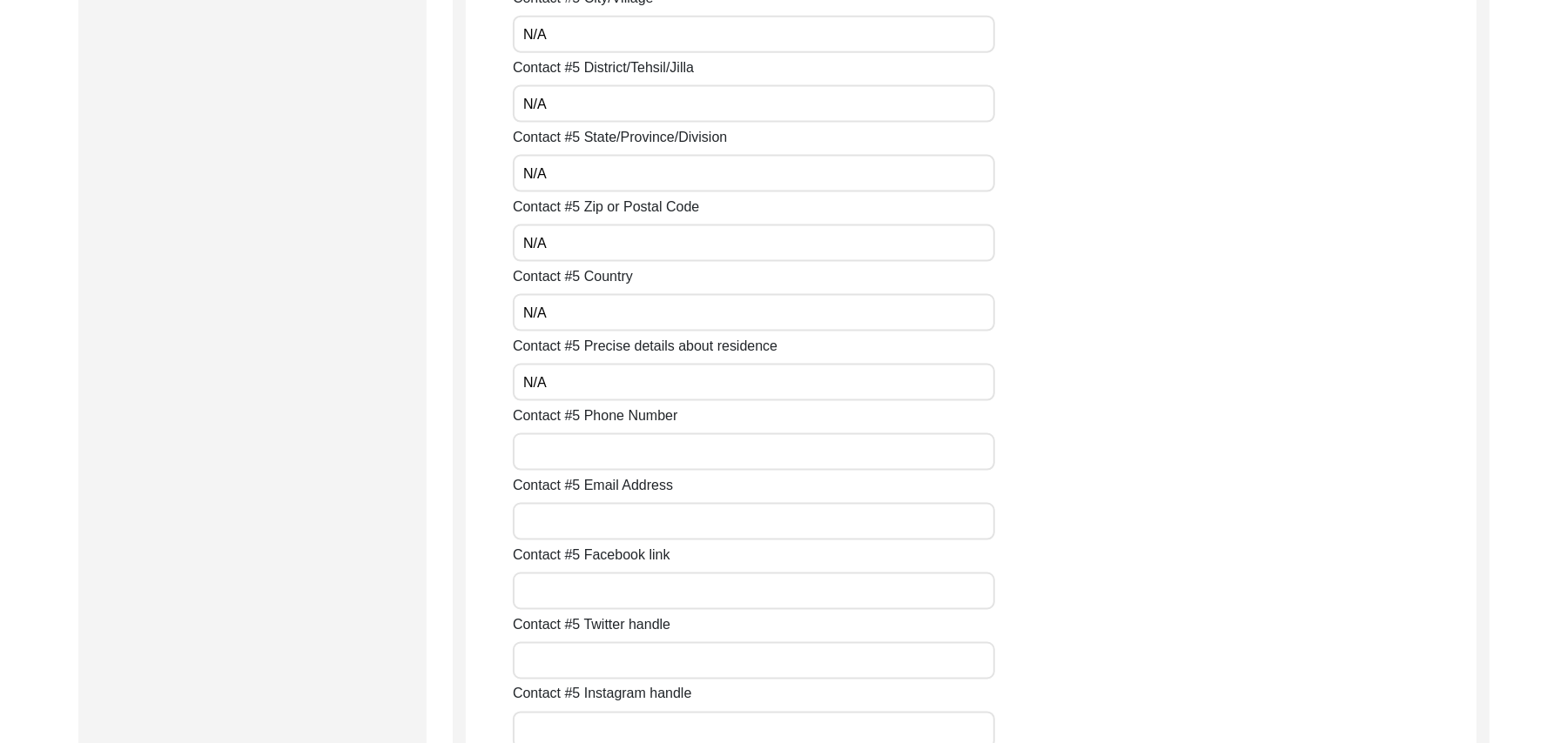
click at [558, 453] on input "Contact #5 Phone Number" at bounding box center [754, 453] width 482 height 38
click at [558, 503] on input "Contact #5 Email Address" at bounding box center [754, 522] width 482 height 38
click at [558, 601] on input "Contact #5 Facebook link" at bounding box center [754, 592] width 482 height 38
click at [562, 676] on input "Contact #5 Twitter handle" at bounding box center [754, 661] width 482 height 38
click at [565, 729] on input "Contact #5 Instagram handle" at bounding box center [754, 731] width 482 height 38
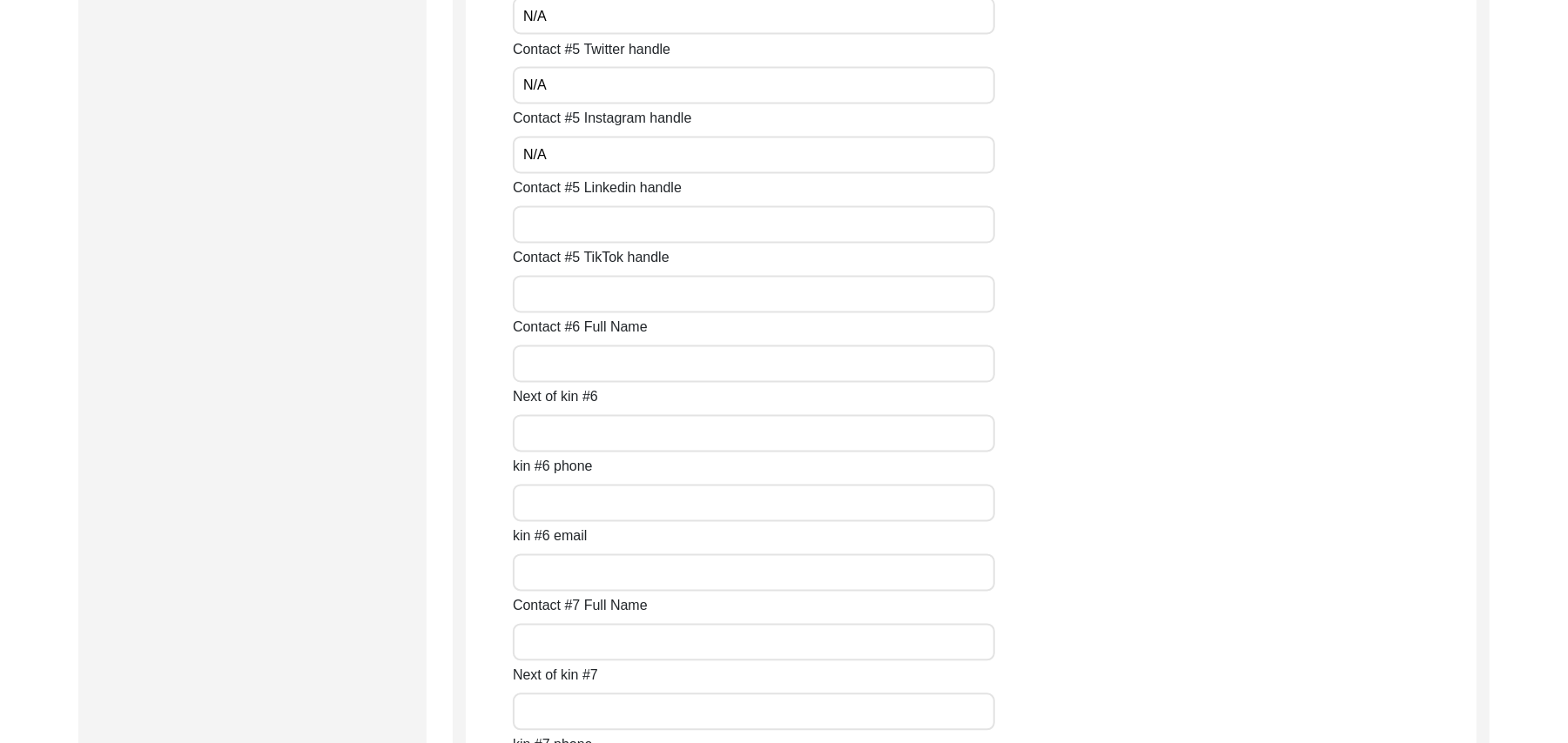
scroll to position [7094, 0]
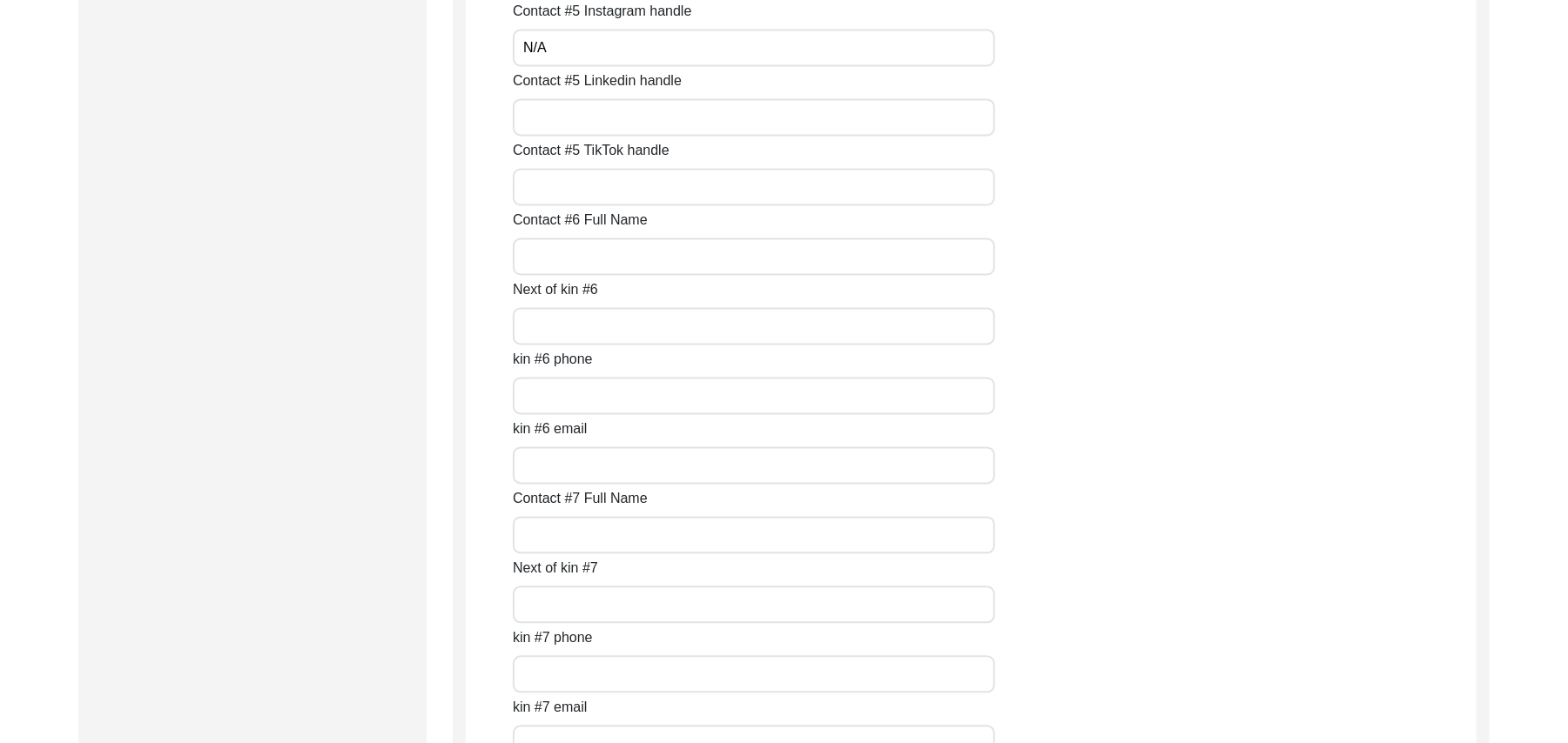
click at [815, 112] on input "Contact #5 Linkedin handle" at bounding box center [754, 117] width 482 height 38
click at [739, 188] on input "Contact #5 TikTok handle" at bounding box center [754, 187] width 482 height 38
click at [666, 252] on input "Contact #6 Full Name" at bounding box center [754, 257] width 482 height 38
click at [597, 331] on input "Next of kin #6" at bounding box center [754, 326] width 482 height 38
click at [571, 411] on input "kin #6 phone" at bounding box center [754, 396] width 482 height 38
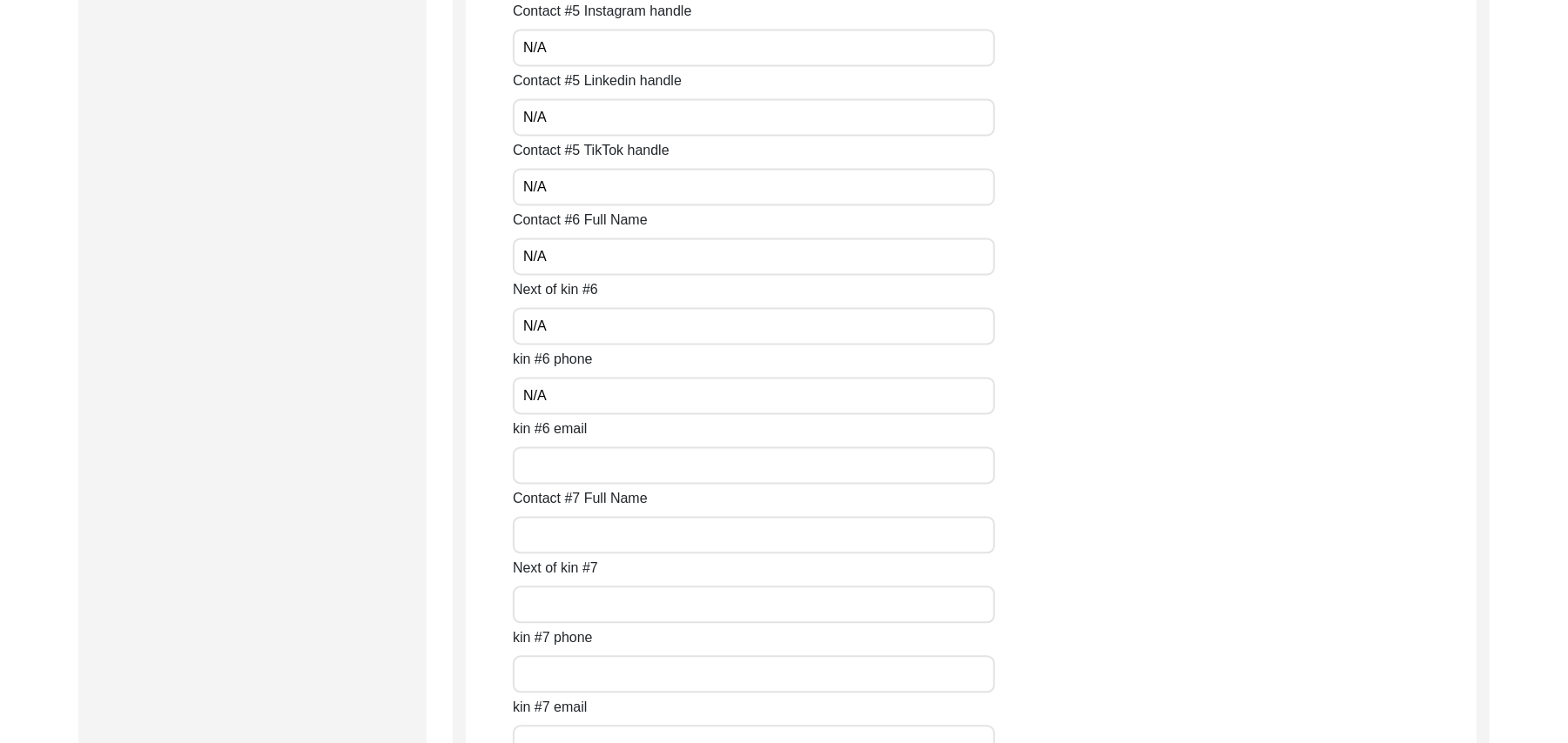
click at [558, 460] on input "kin #6 email" at bounding box center [754, 465] width 482 height 38
click at [548, 527] on input "Contact #7 Full Name" at bounding box center [754, 535] width 482 height 38
click at [548, 606] on input "Next of kin #7" at bounding box center [754, 605] width 482 height 38
click at [551, 668] on input "kin #7 phone" at bounding box center [754, 674] width 482 height 38
click at [568, 729] on input "kin #7 email" at bounding box center [754, 744] width 482 height 38
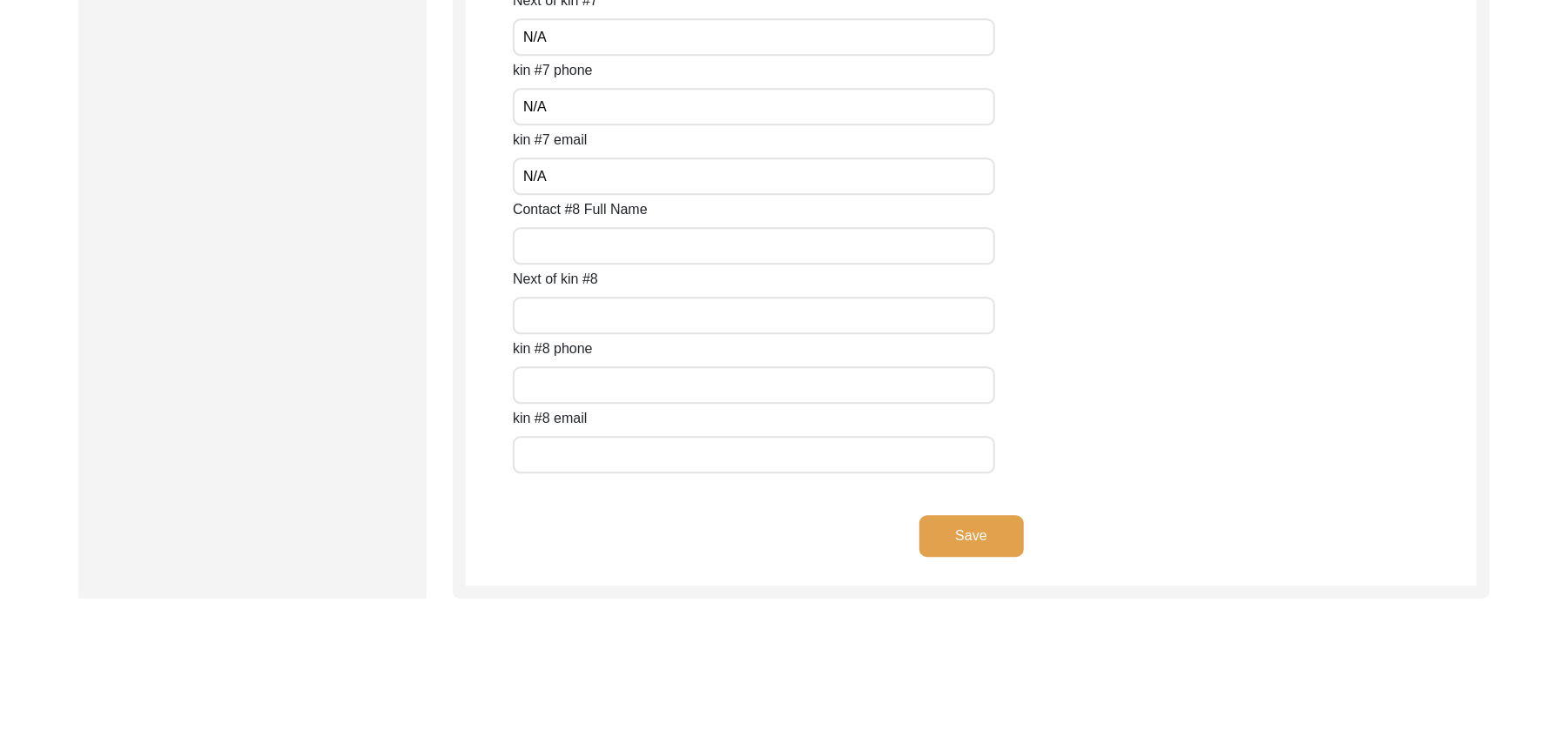
scroll to position [7707, 0]
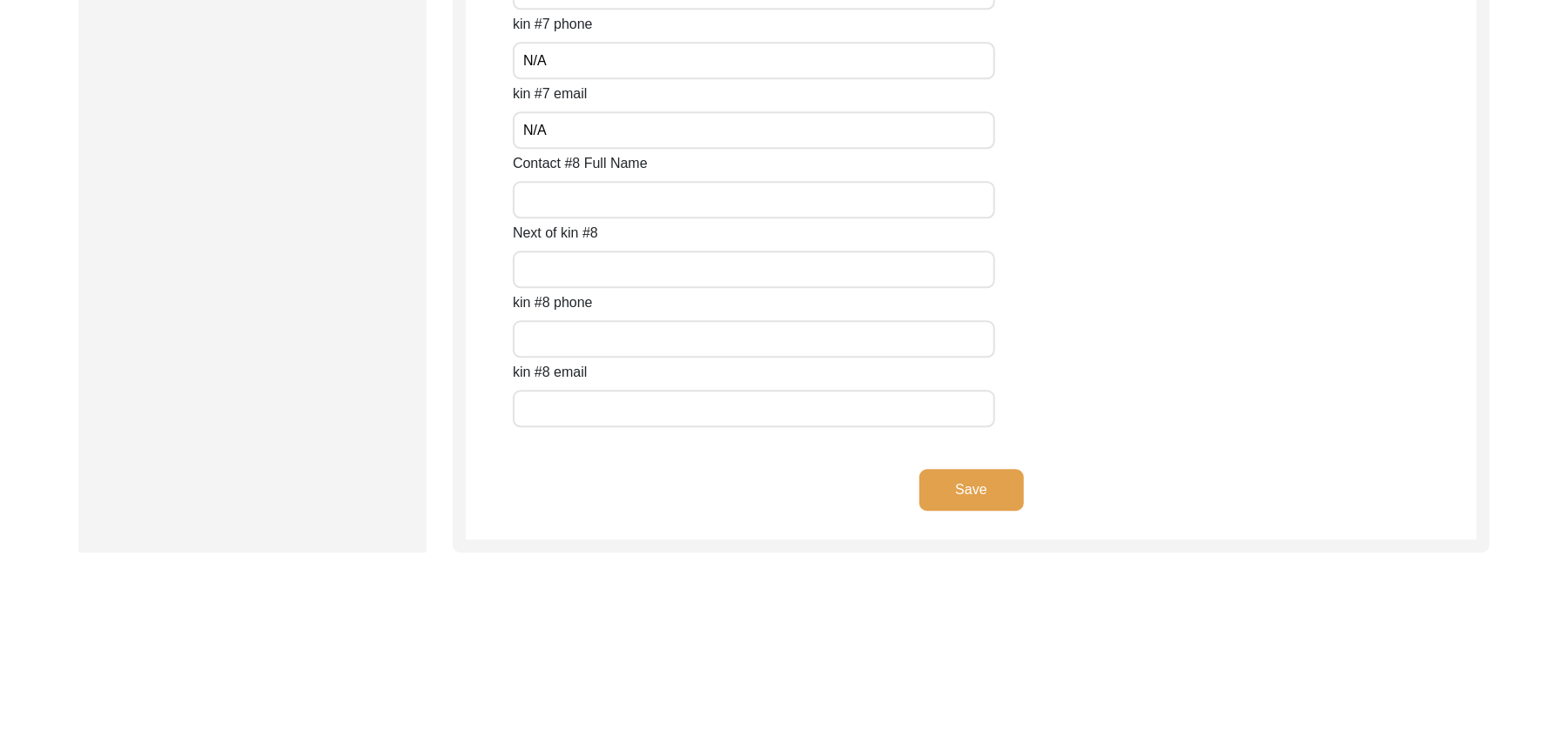
click at [647, 203] on input "Contact #8 Full Name" at bounding box center [754, 200] width 482 height 38
click at [610, 268] on input "Next of kin #8" at bounding box center [754, 270] width 482 height 38
click at [589, 346] on input "text" at bounding box center [754, 339] width 482 height 38
click at [574, 415] on input "text" at bounding box center [754, 408] width 482 height 38
click at [972, 482] on button "Save" at bounding box center [971, 490] width 105 height 41
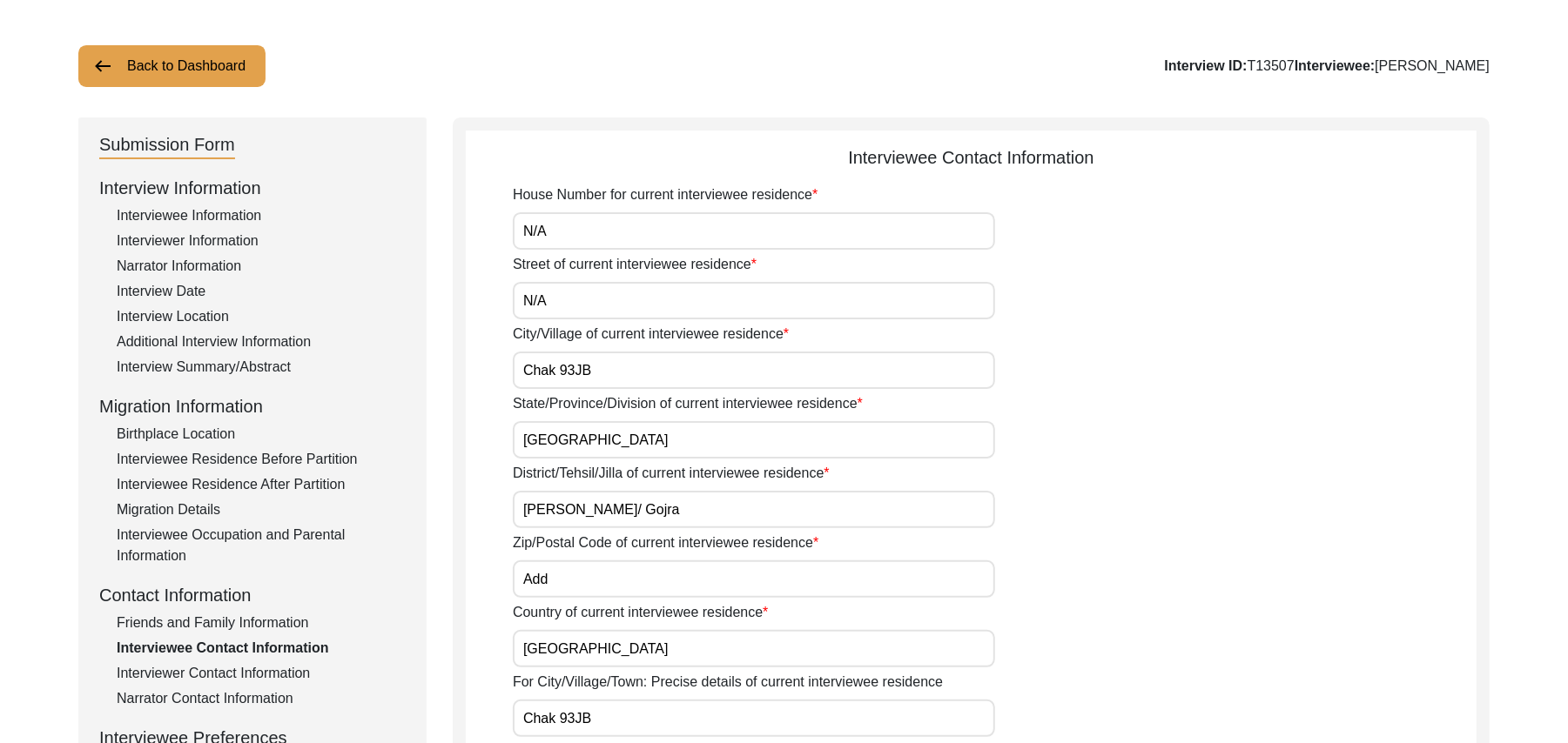
scroll to position [0, 0]
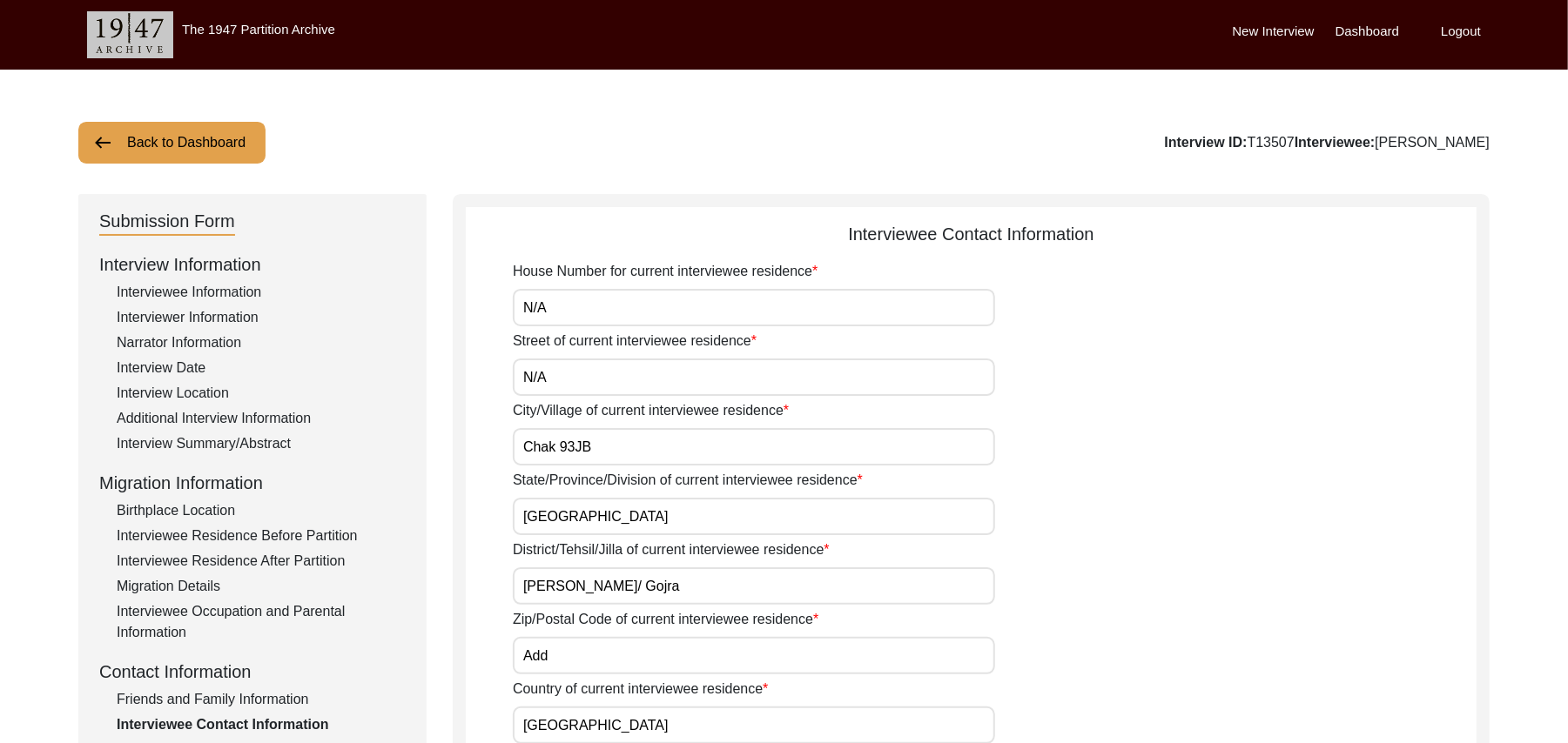
click at [231, 140] on button "Back to Dashboard" at bounding box center [172, 142] width 188 height 41
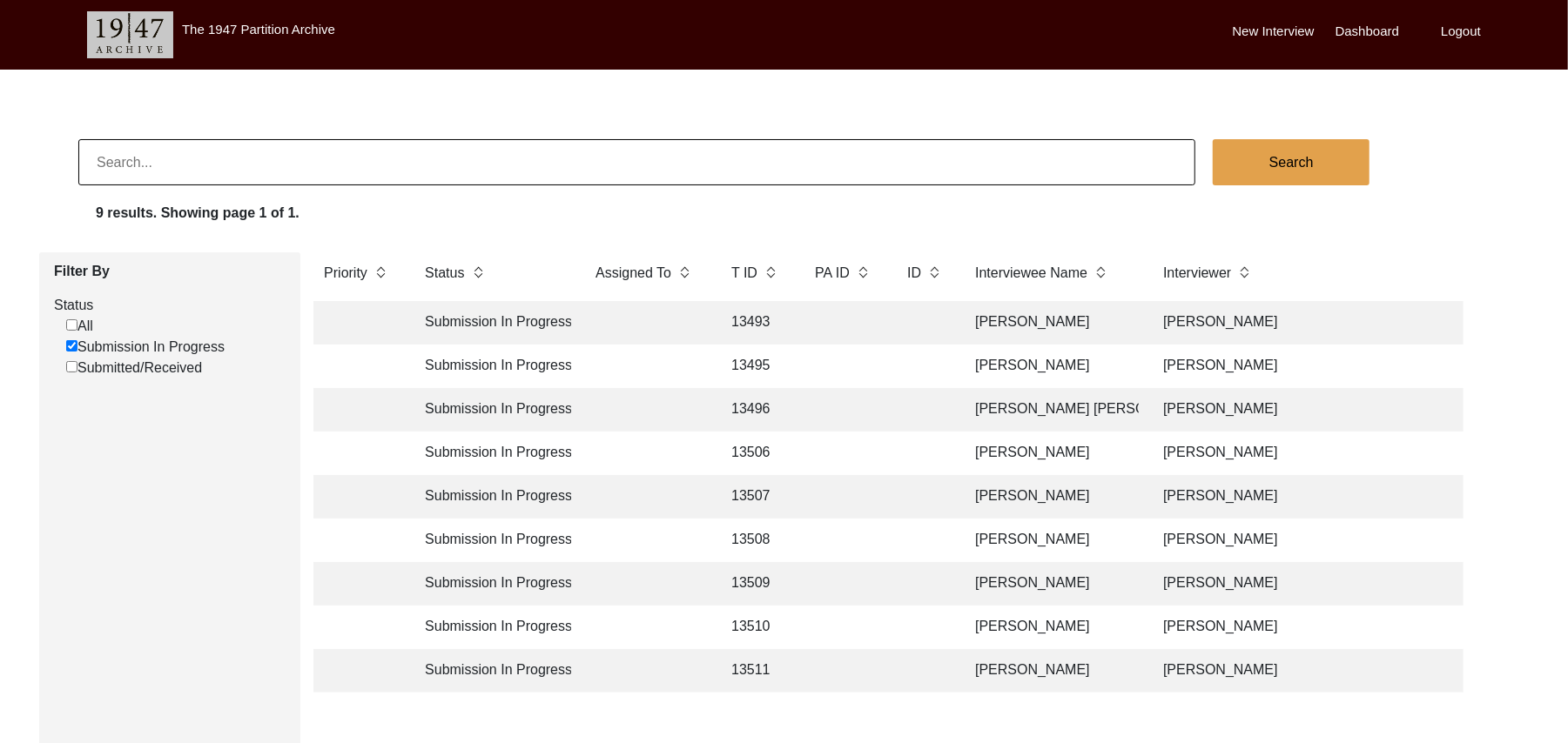
click at [1042, 538] on td "[PERSON_NAME]" at bounding box center [1051, 540] width 174 height 43
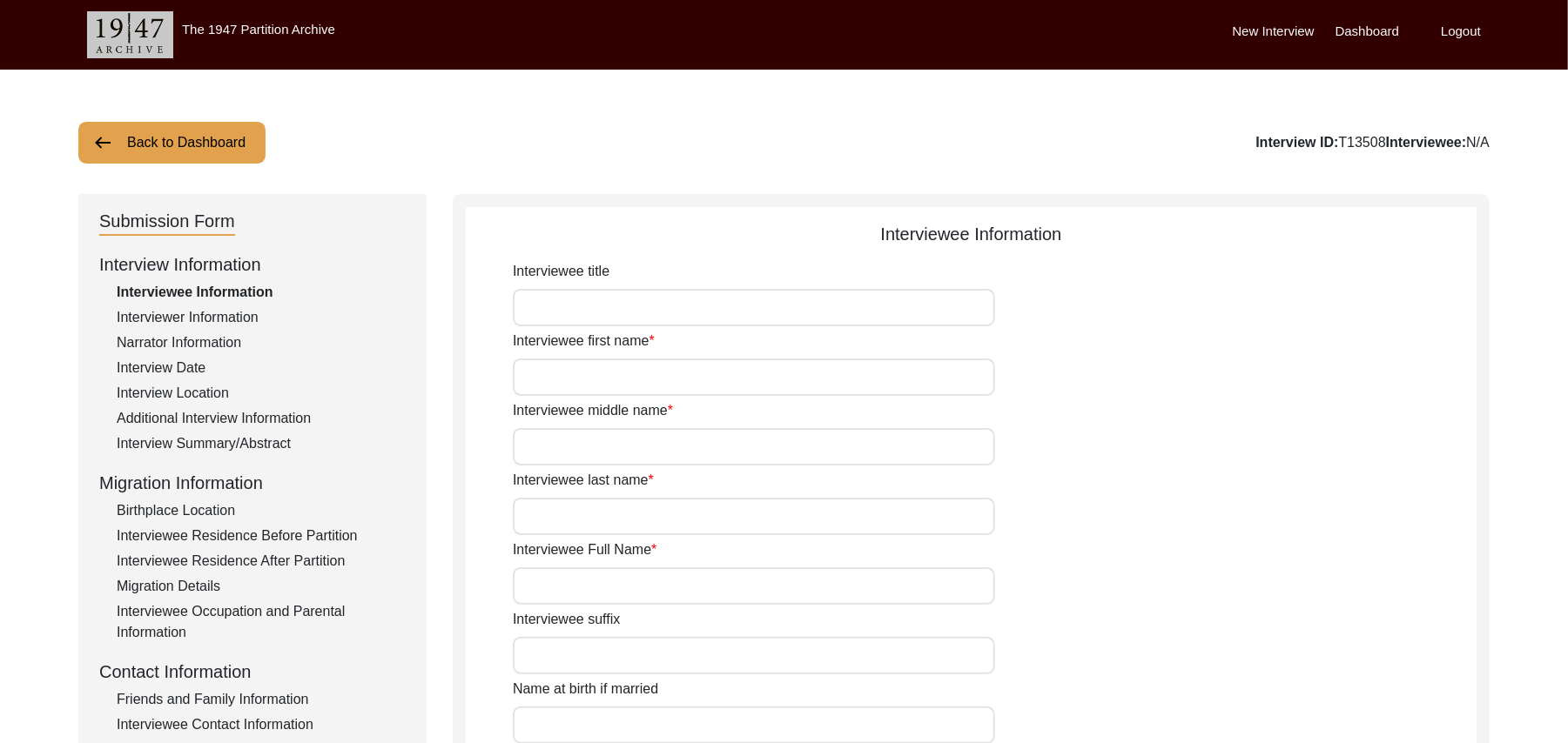
click at [289, 693] on div "Friends and Family Information" at bounding box center [261, 700] width 289 height 21
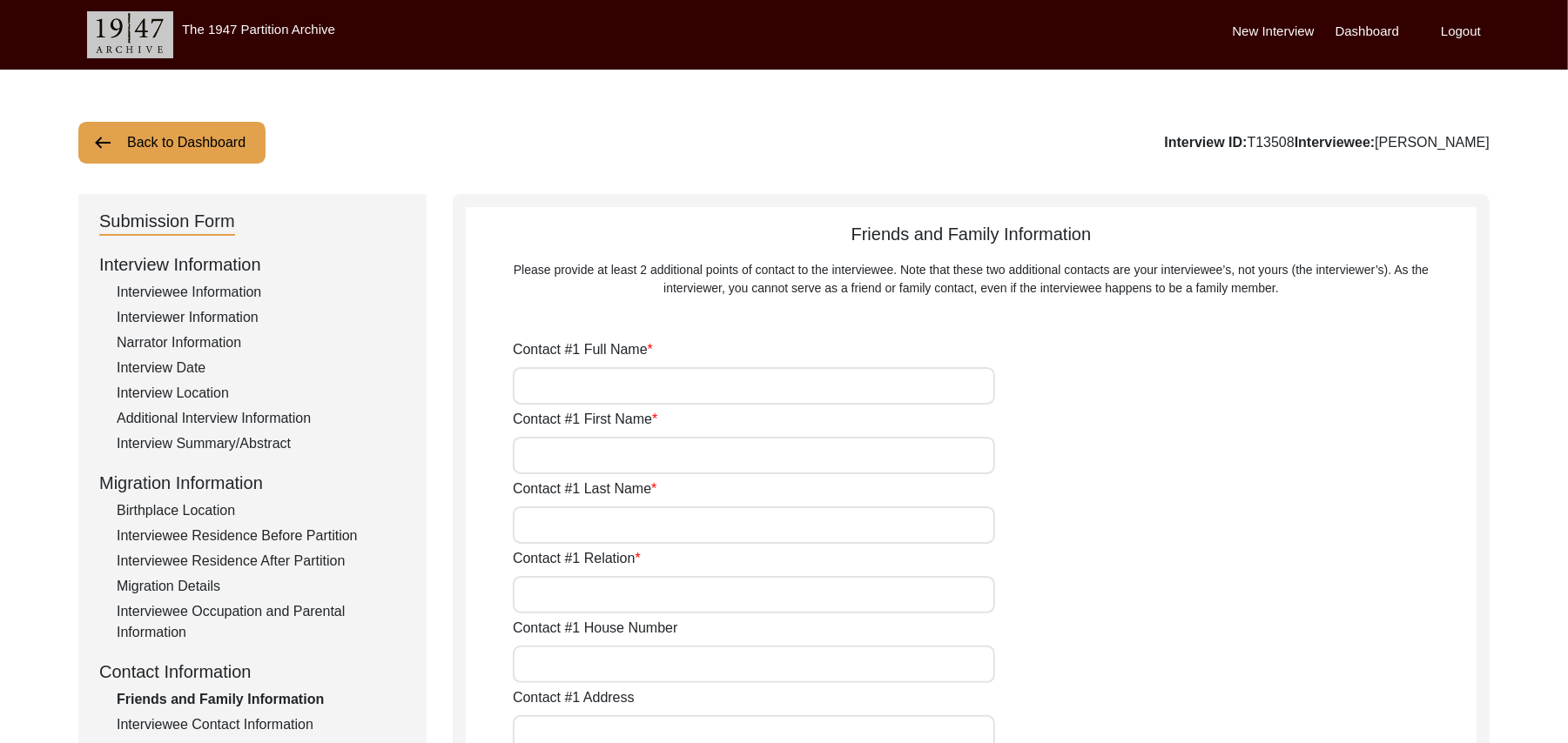
click at [554, 398] on input "Contact #1 Full Name" at bounding box center [754, 386] width 482 height 38
click at [548, 462] on input "Contact #1 First Name" at bounding box center [754, 456] width 482 height 38
click at [548, 534] on input "Contact #1 Last Name" at bounding box center [754, 526] width 482 height 38
click at [547, 607] on input "Contact #1 Relation" at bounding box center [754, 595] width 482 height 38
click at [559, 676] on input "Contact #1 House Number" at bounding box center [754, 665] width 482 height 38
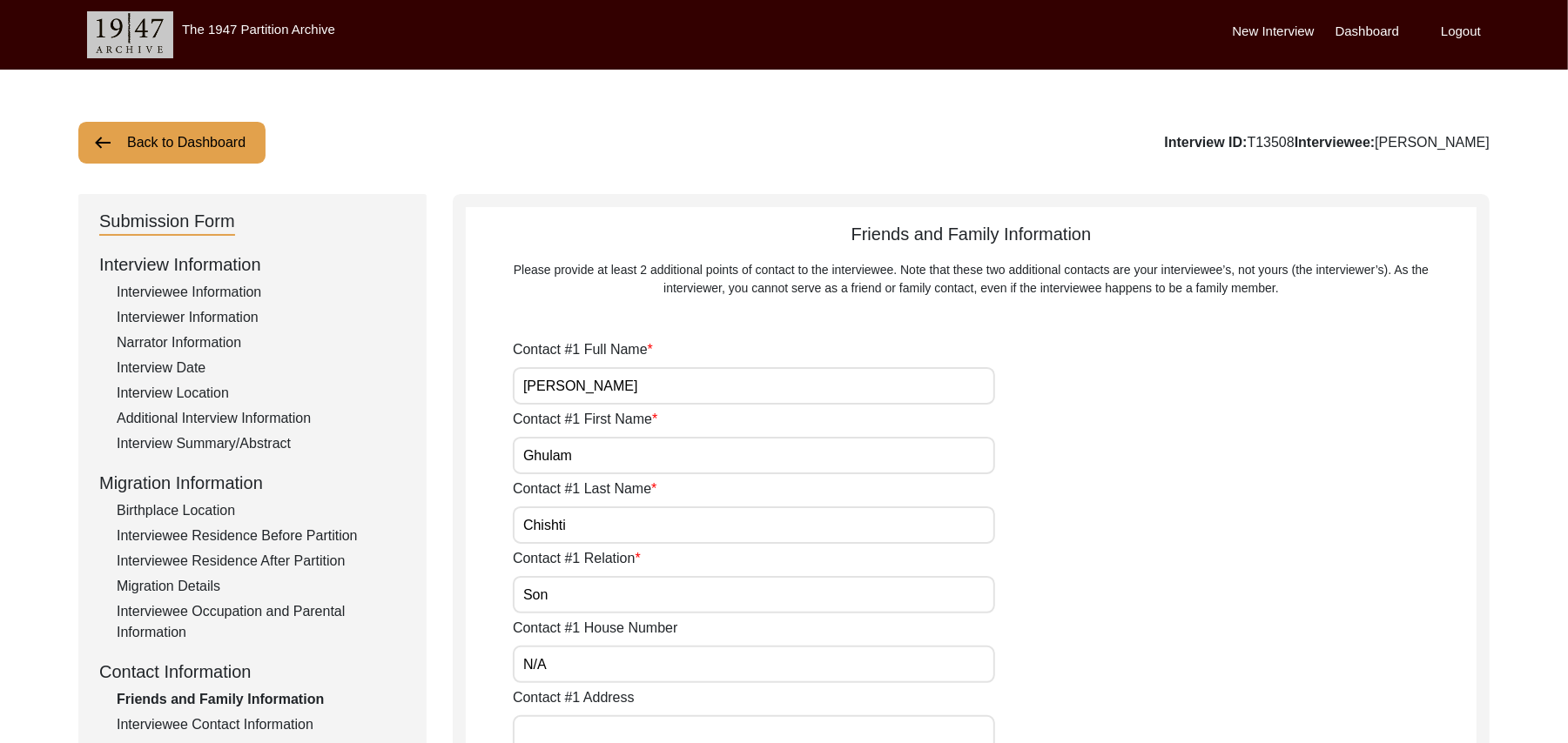
click at [572, 732] on input "Contact #1 Address" at bounding box center [754, 735] width 482 height 38
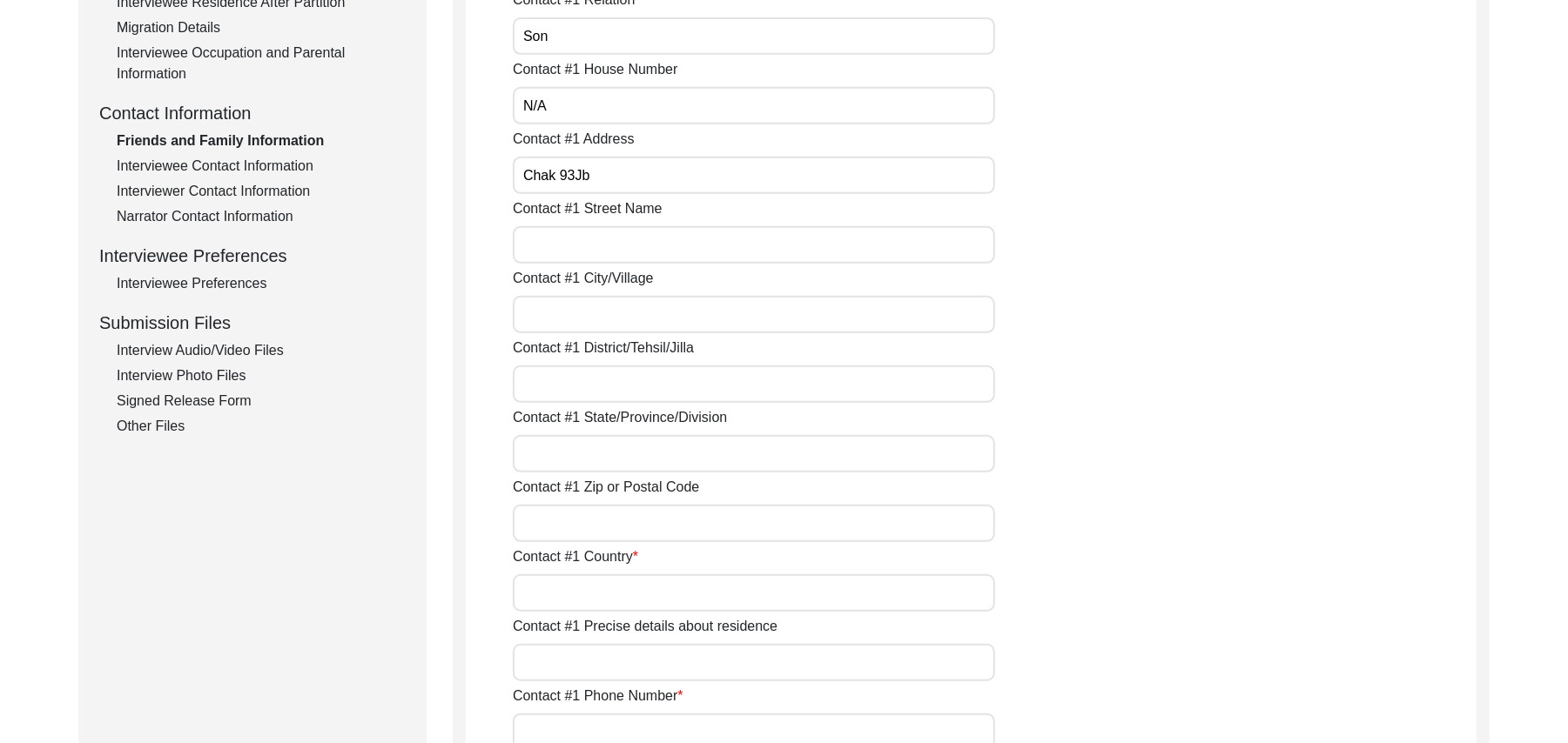
scroll to position [575, 0]
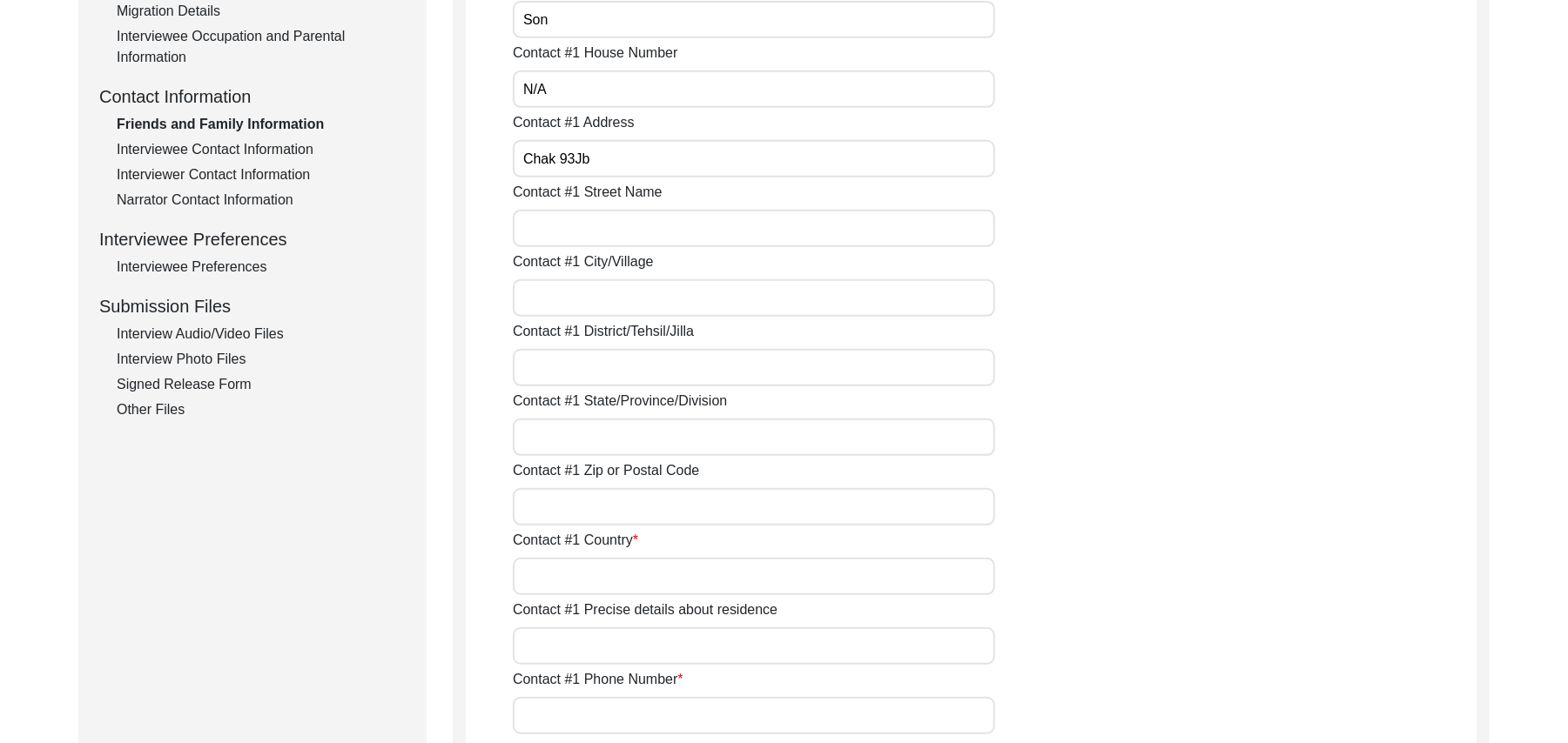
click at [651, 231] on input "Contact #1 Street Name" at bounding box center [754, 229] width 482 height 38
click at [623, 301] on input "Contact #1 City/Village" at bounding box center [754, 298] width 482 height 38
click at [603, 374] on input "Contact #1 District/Tehsil/Jilla" at bounding box center [754, 368] width 482 height 38
click at [603, 440] on input "Contact #1 State/Province/Division" at bounding box center [754, 437] width 482 height 38
click at [591, 509] on input "Contact #1 Zip or Postal Code" at bounding box center [754, 508] width 482 height 38
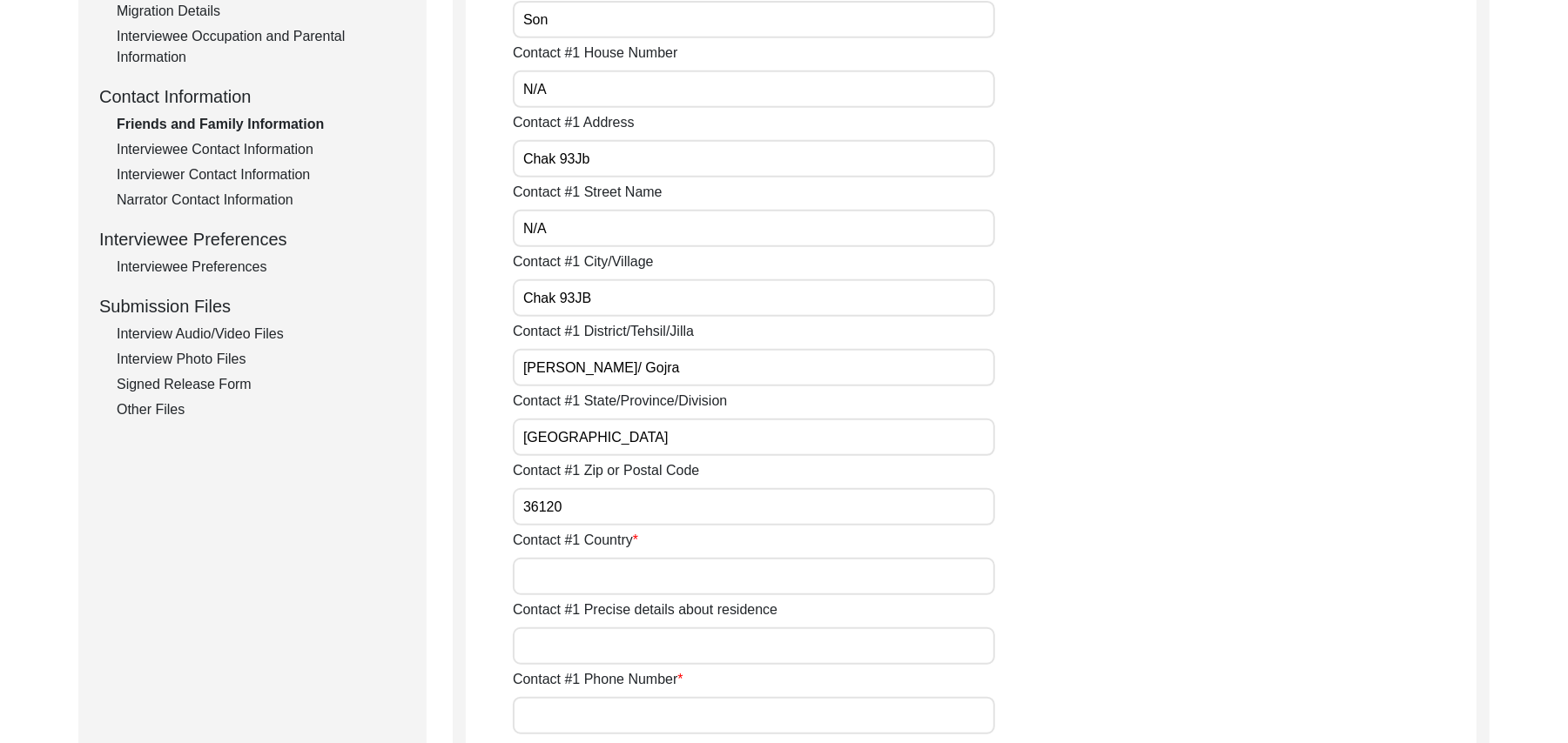
click at [580, 582] on input "Contact #1 Country" at bounding box center [754, 577] width 482 height 38
click at [582, 652] on input "Contact #1 Precise details about residence" at bounding box center [754, 647] width 482 height 38
click at [576, 718] on input "Contact #1 Phone Number" at bounding box center [754, 716] width 482 height 38
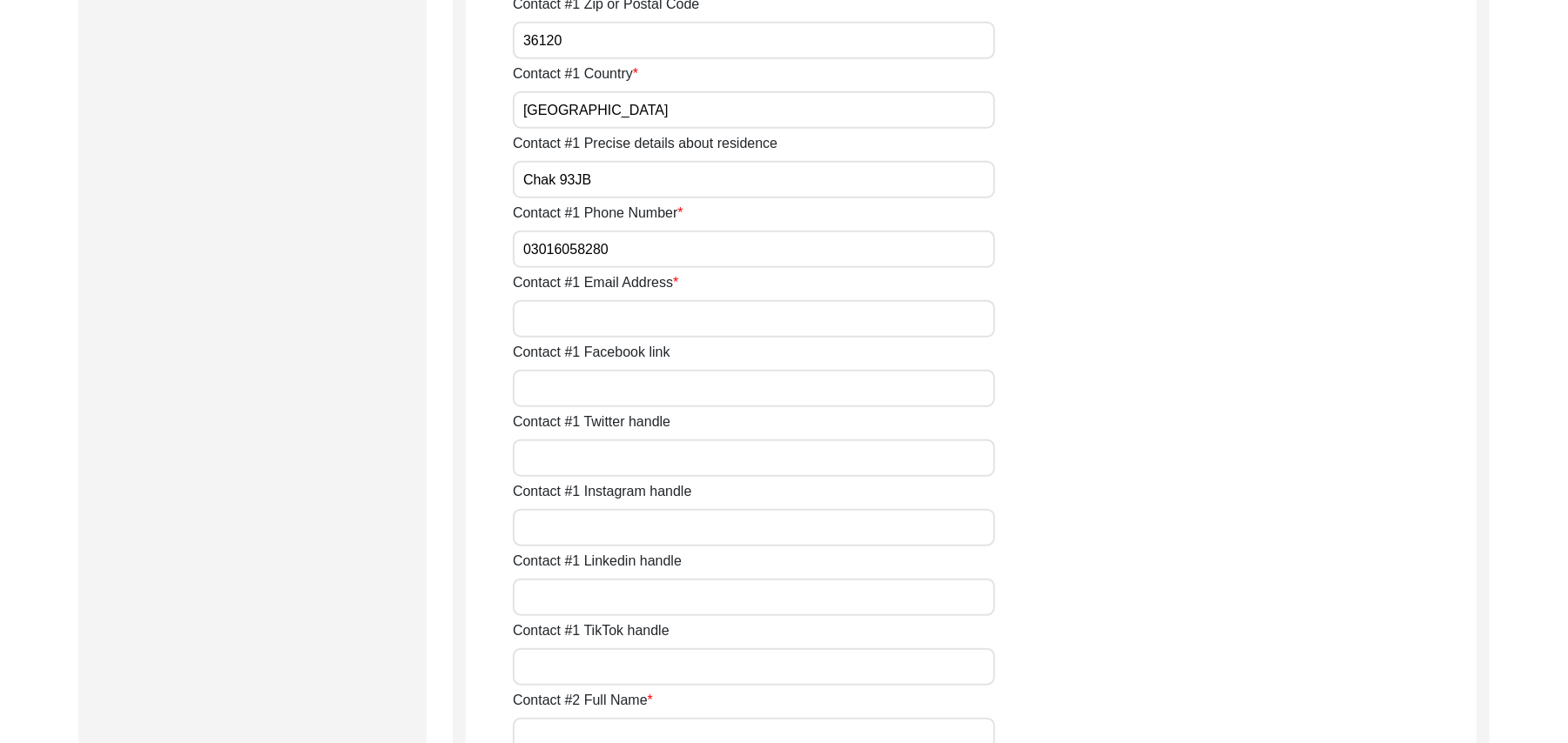
scroll to position [1104, 0]
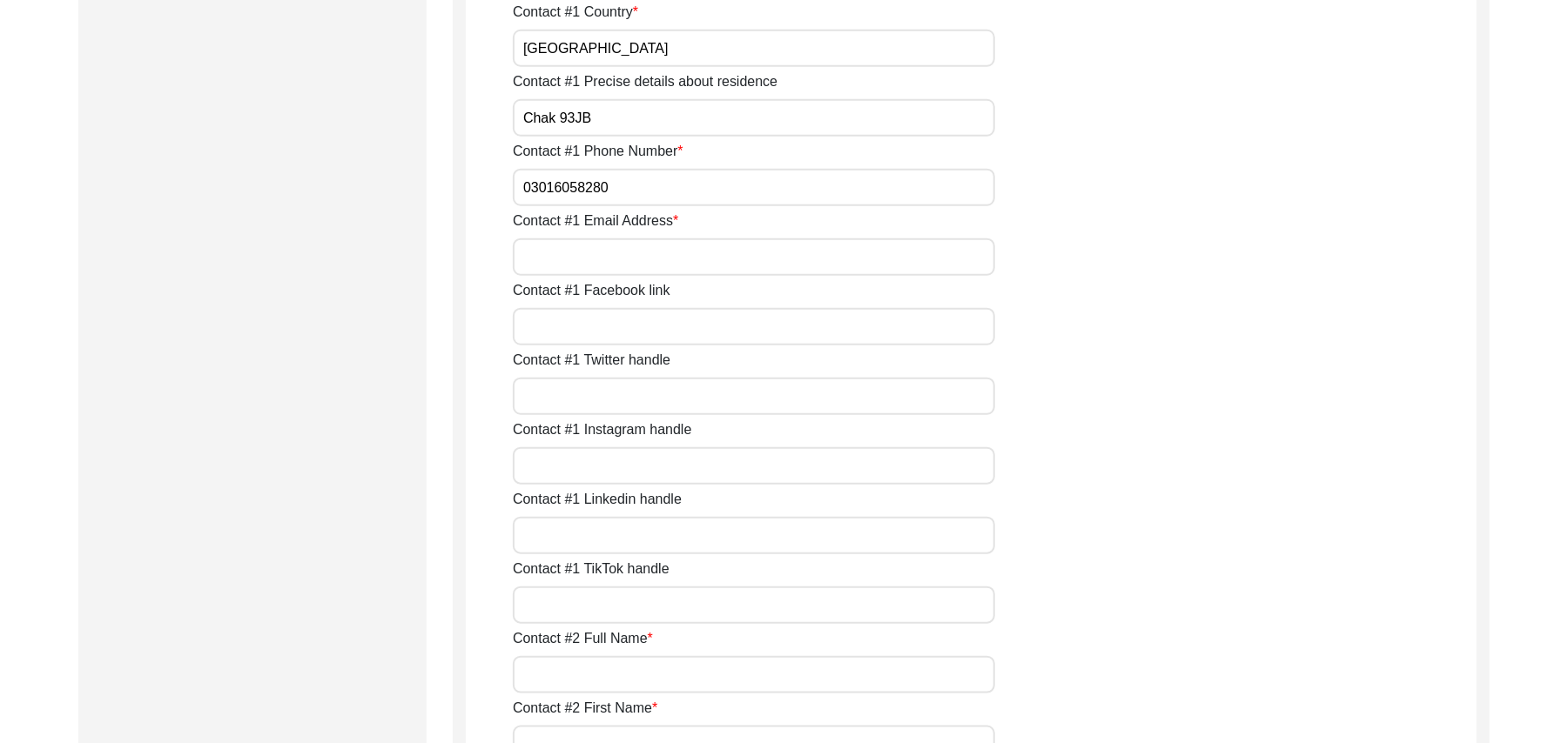
click at [638, 261] on input "Contact #1 Email Address" at bounding box center [754, 258] width 482 height 38
click at [628, 331] on input "Contact #1 Facebook link" at bounding box center [754, 327] width 482 height 38
click at [595, 397] on input "Contact #1 Twitter handle" at bounding box center [754, 397] width 482 height 38
click at [590, 482] on input "Contact #1 Instagram handle" at bounding box center [754, 466] width 482 height 38
click at [579, 534] on input "Contact #1 Linkedin handle" at bounding box center [754, 536] width 482 height 38
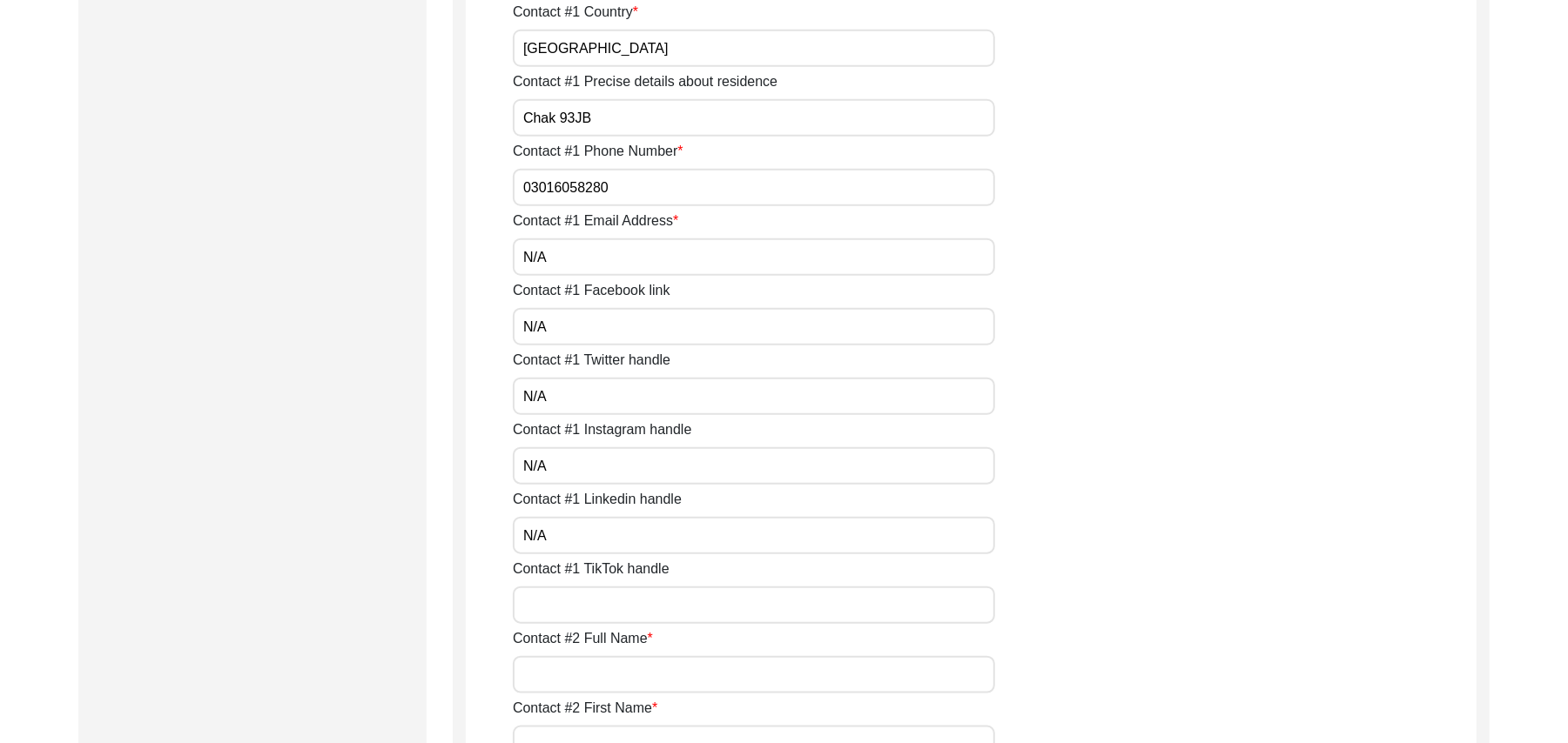
click at [572, 600] on input "Contact #1 TikTok handle" at bounding box center [754, 606] width 482 height 38
click at [568, 669] on input "Contact #2 Full Name" at bounding box center [754, 675] width 482 height 38
click at [602, 729] on input "Contact #2 First Name" at bounding box center [754, 745] width 482 height 38
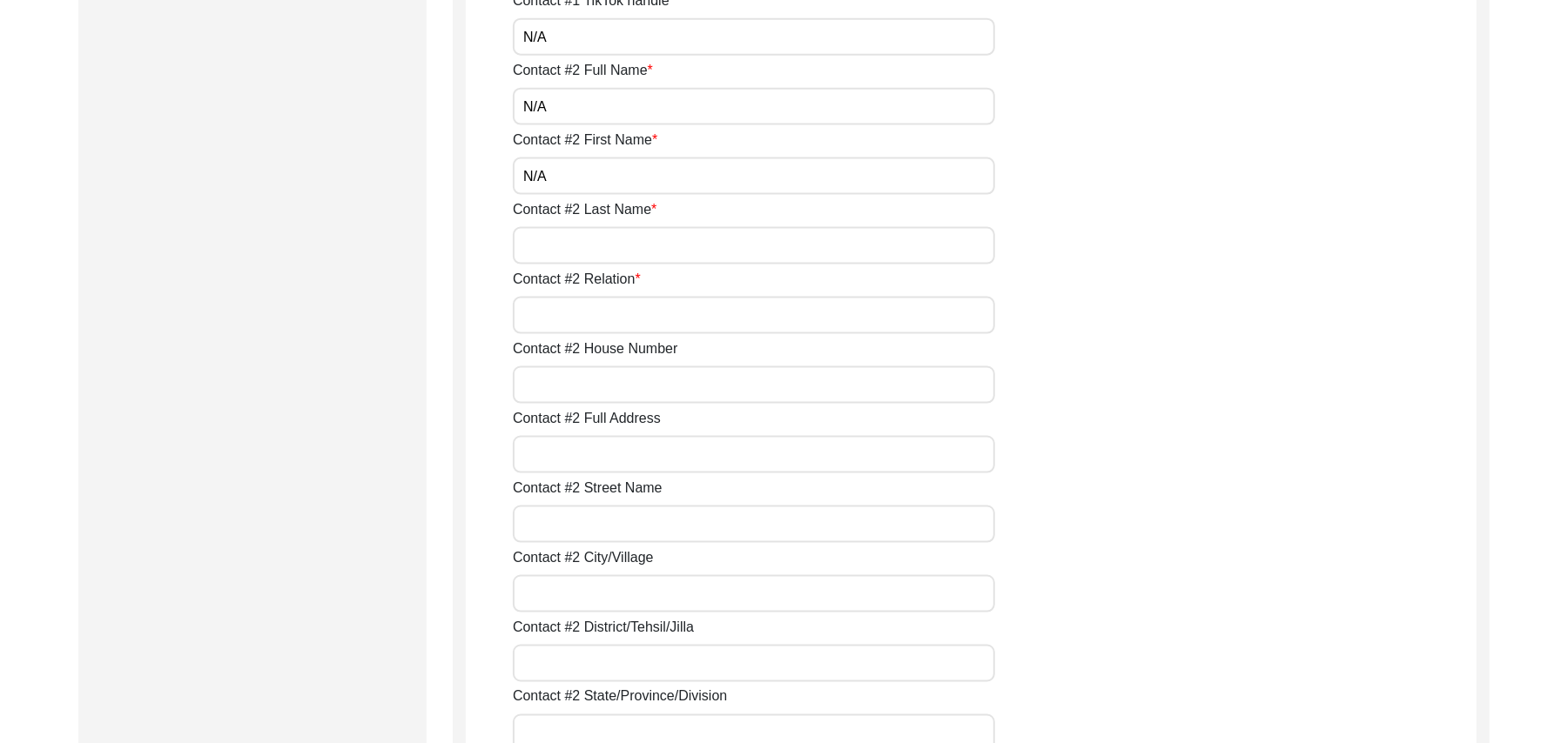
scroll to position [1703, 0]
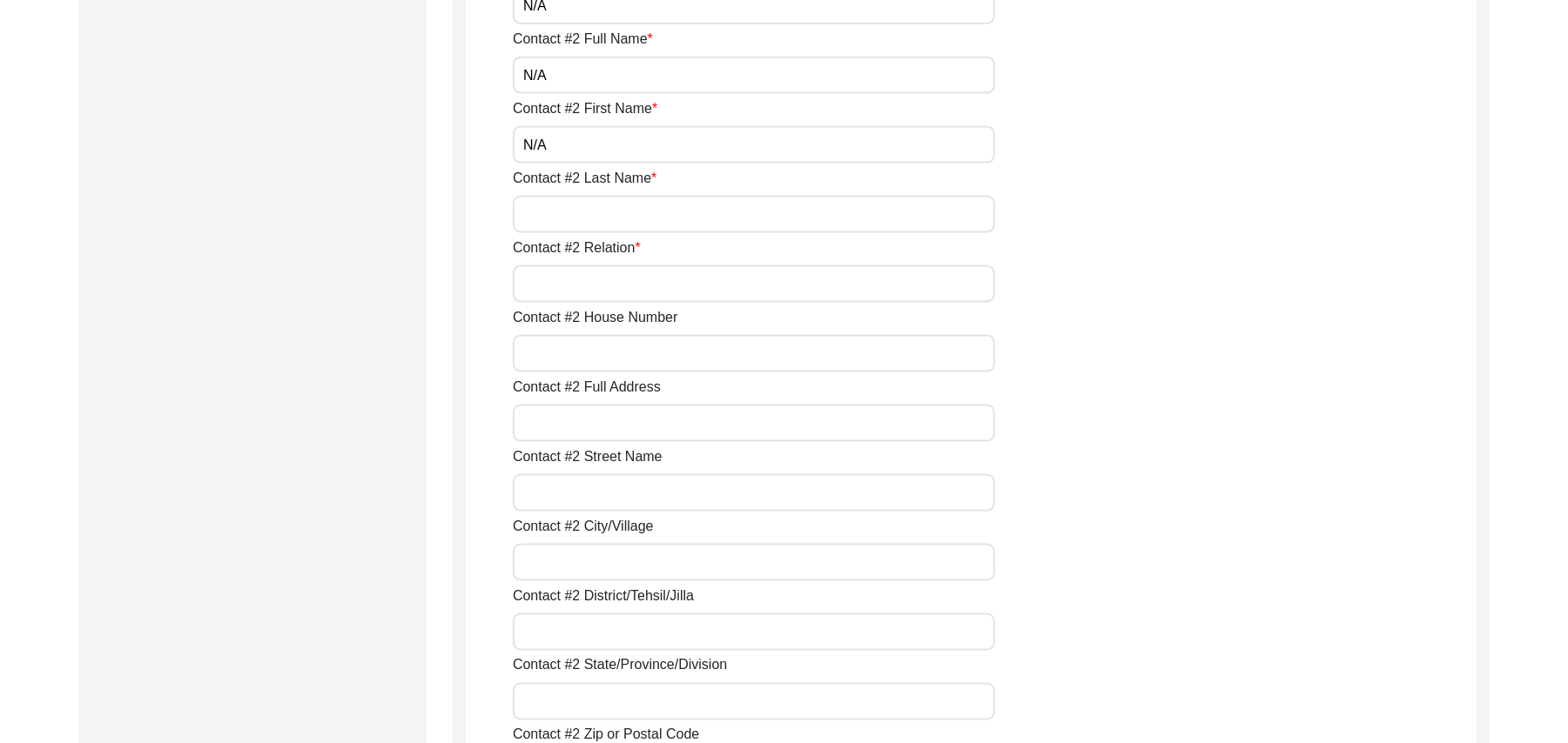
click at [613, 221] on input "Contact #2 Last Name" at bounding box center [754, 215] width 482 height 38
click at [593, 296] on input "Contact #2 Relation" at bounding box center [754, 284] width 482 height 38
click at [573, 80] on input "N/A" at bounding box center [754, 76] width 482 height 38
click at [561, 158] on input "N/A" at bounding box center [754, 145] width 482 height 38
click at [565, 231] on input "N/A" at bounding box center [754, 215] width 482 height 38
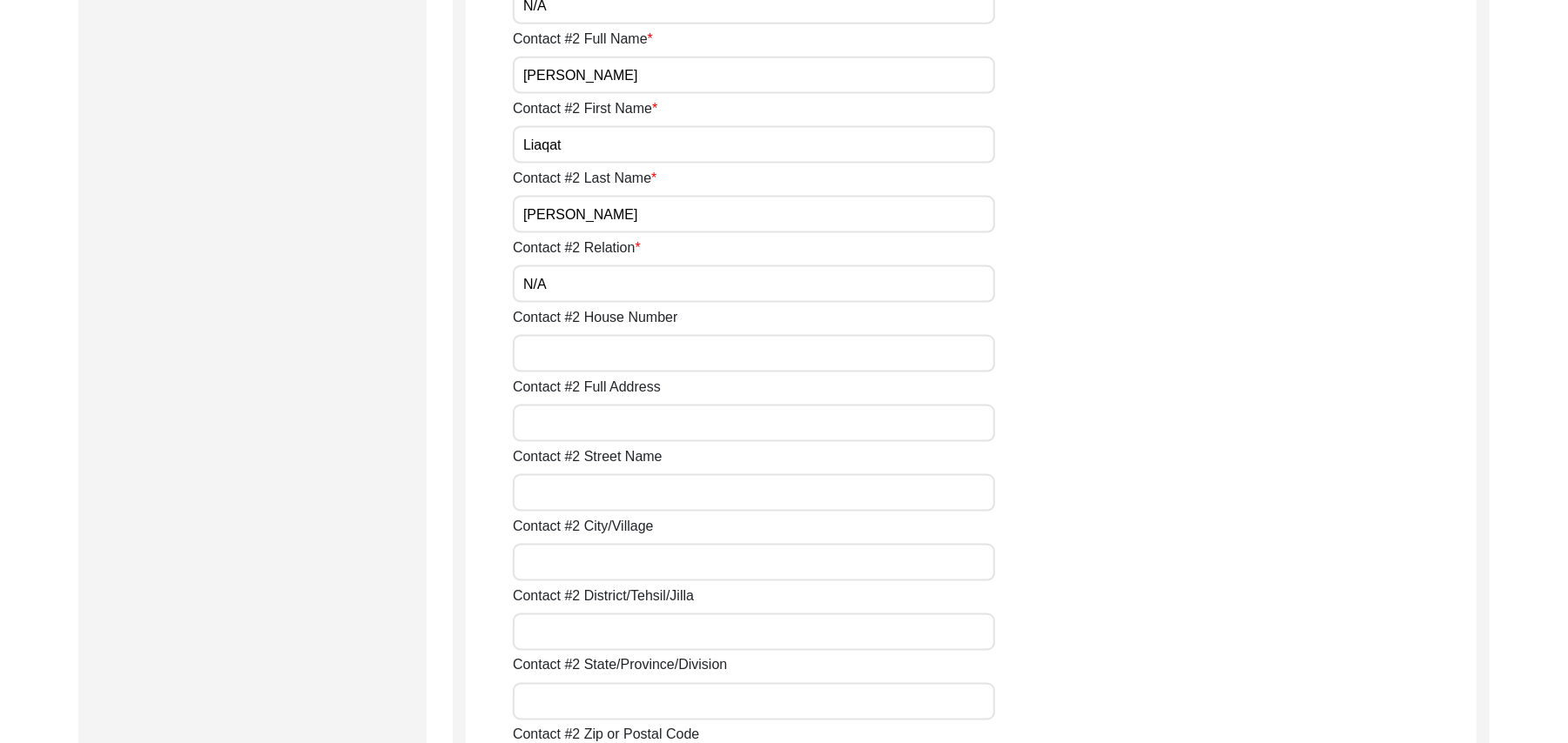
click at [562, 289] on input "N/A" at bounding box center [754, 284] width 482 height 38
click at [563, 349] on input "Contact #2 House Number" at bounding box center [754, 354] width 482 height 38
click at [557, 433] on input "Contact #2 Full Address" at bounding box center [754, 424] width 482 height 38
click at [561, 492] on input "Contact #2 Street Name" at bounding box center [754, 493] width 482 height 38
click at [571, 567] on input "Contact #2 City/Village" at bounding box center [754, 563] width 482 height 38
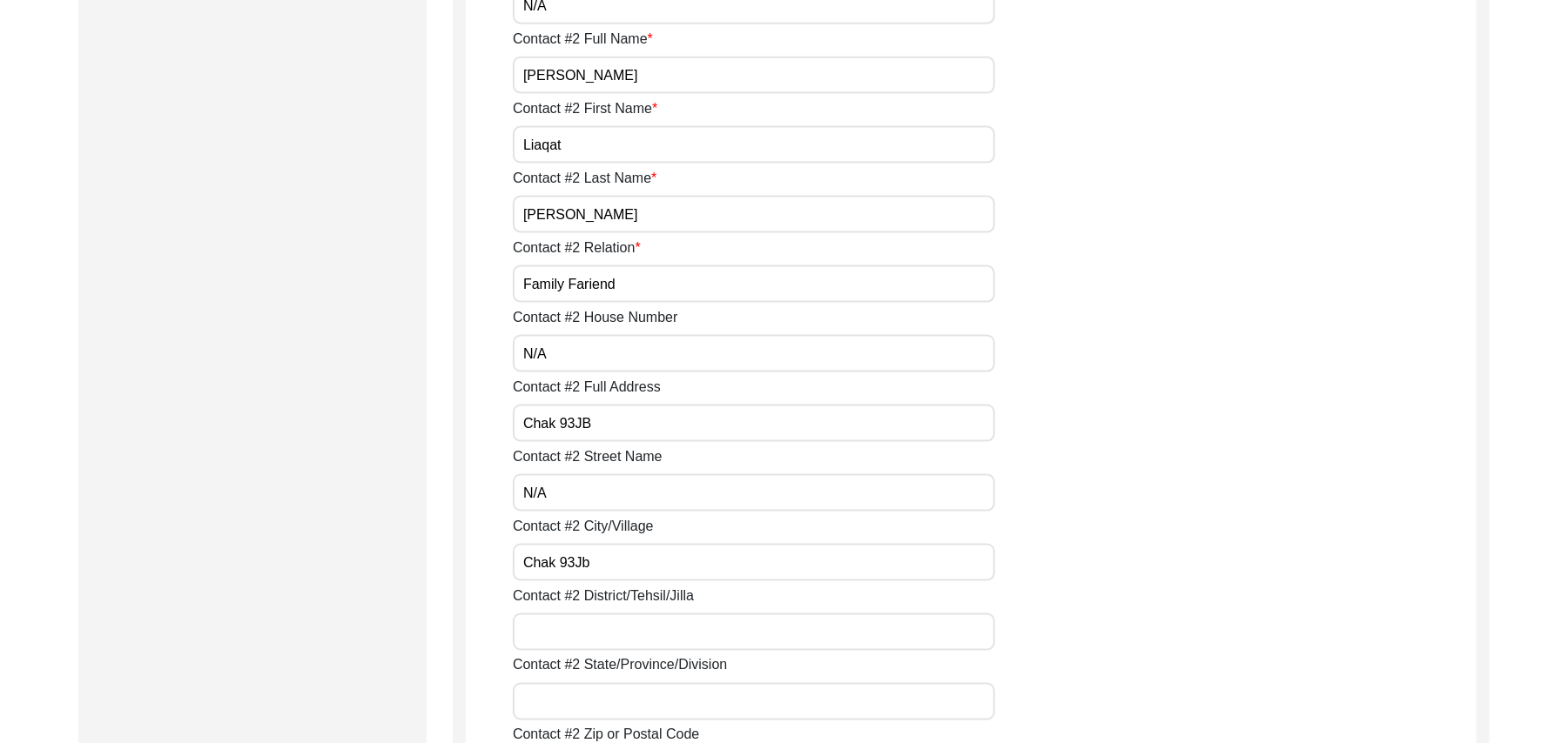
click at [583, 636] on input "Contact #2 District/Tehsil/Jilla" at bounding box center [754, 633] width 482 height 38
click at [585, 702] on input "Contact #2 State/Province/Division" at bounding box center [754, 702] width 482 height 38
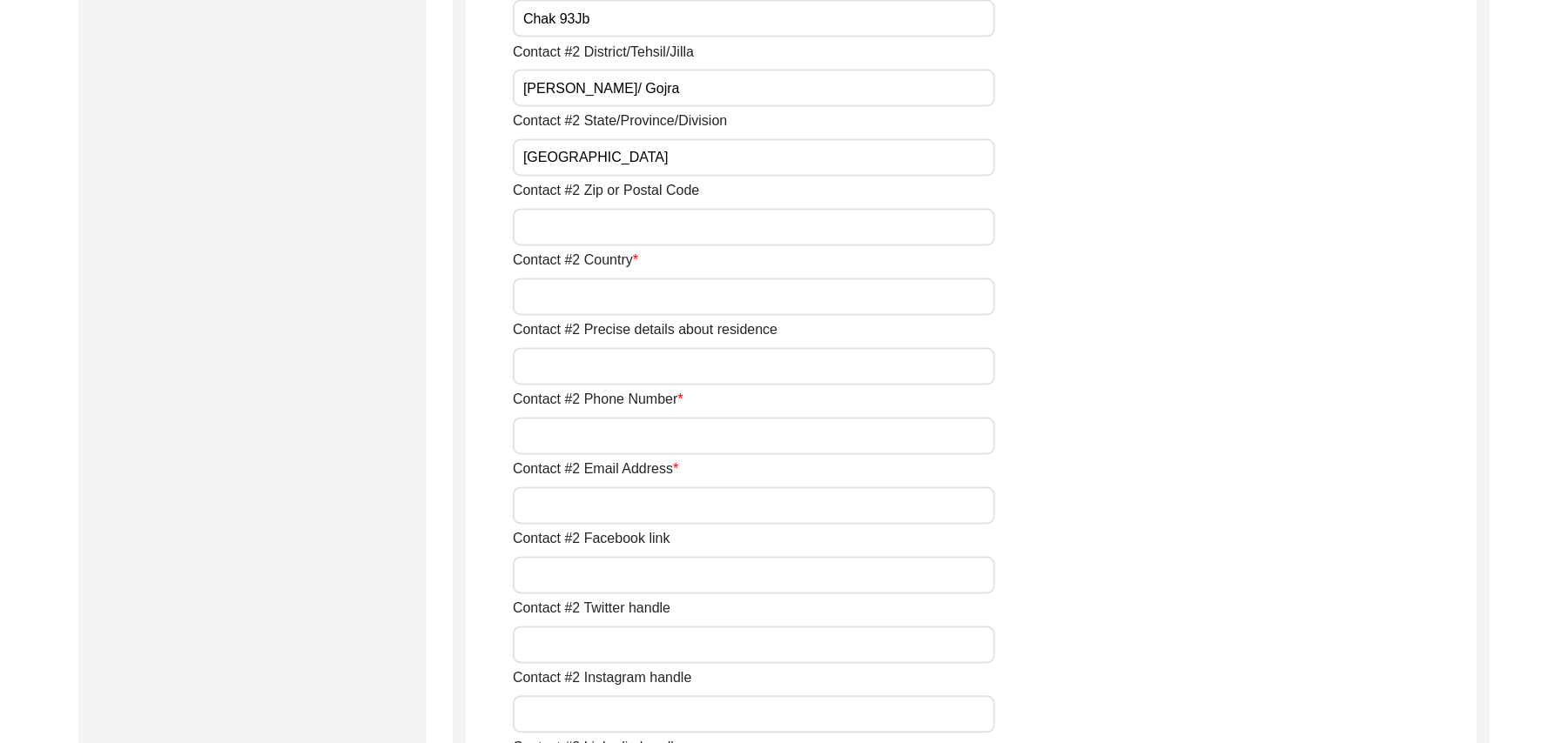
scroll to position [2310, 0]
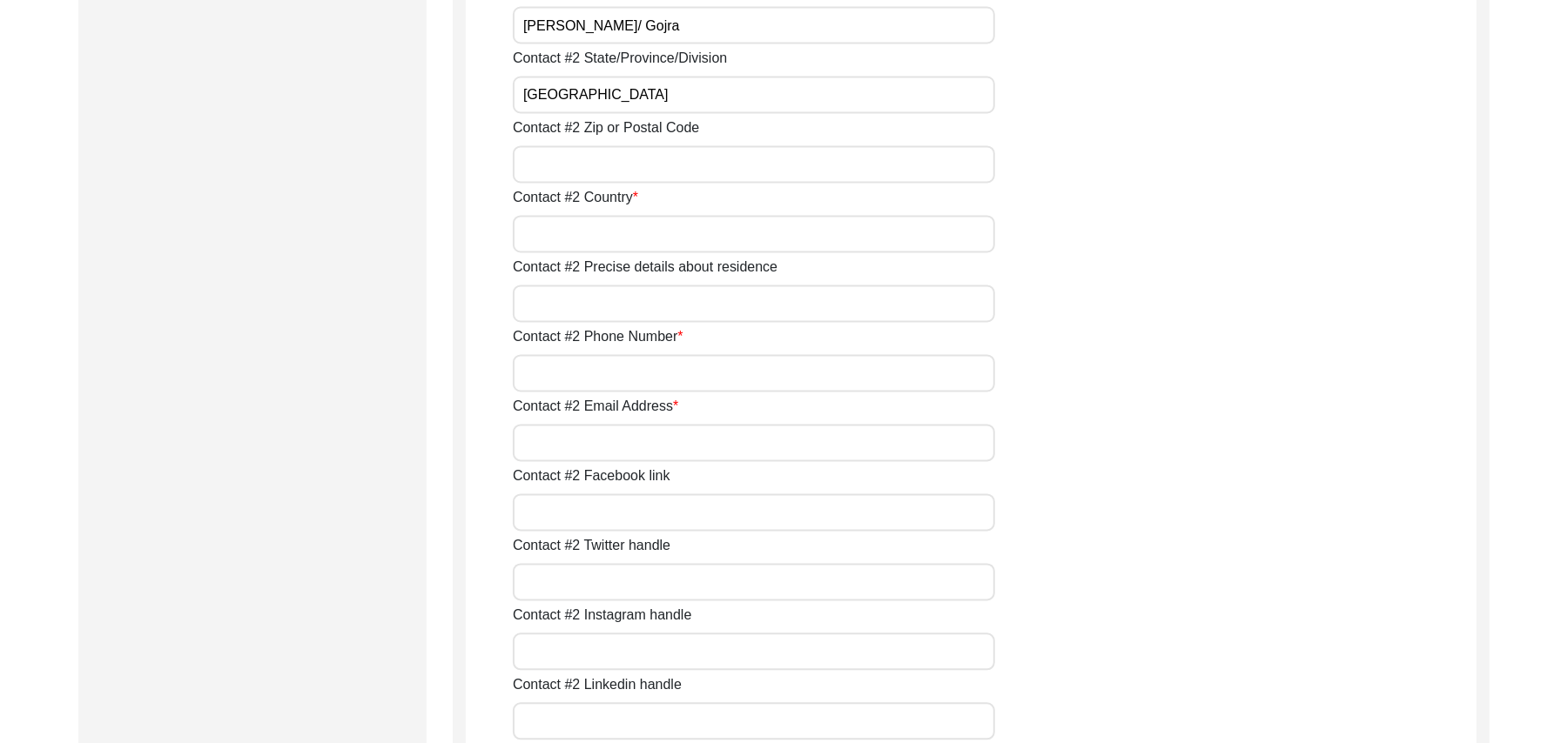
click at [573, 168] on input "Contact #2 Zip or Postal Code" at bounding box center [754, 165] width 482 height 38
click at [568, 237] on input "Contact #2 Country" at bounding box center [754, 234] width 482 height 38
click at [565, 303] on input "Contact #2 Precise details about residence" at bounding box center [754, 305] width 482 height 38
click at [582, 378] on input "Contact #2 Phone Number" at bounding box center [754, 374] width 482 height 38
click at [586, 437] on input "Contact #2 Email Address" at bounding box center [754, 444] width 482 height 38
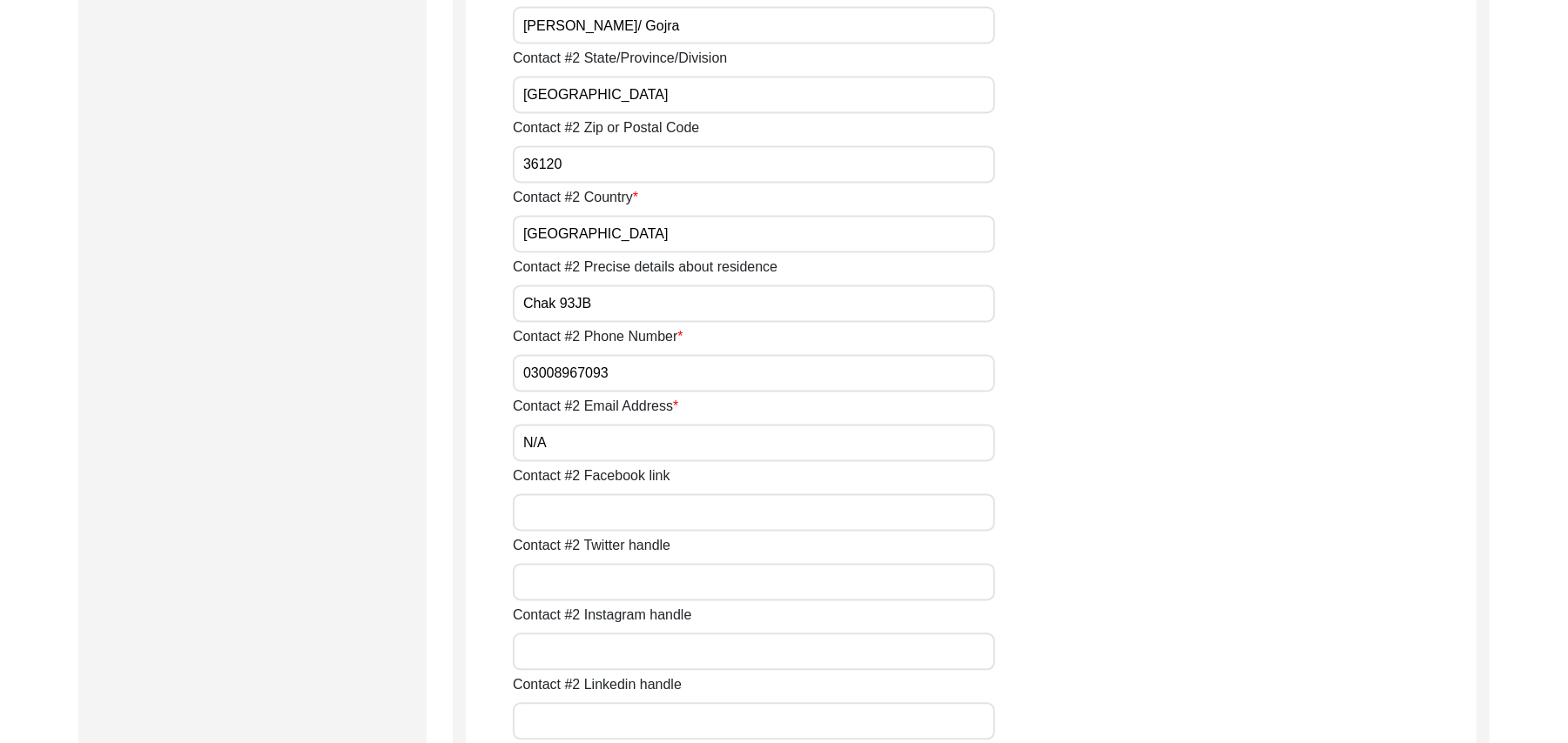
click at [582, 510] on input "Contact #2 Facebook link" at bounding box center [754, 513] width 482 height 38
click at [582, 580] on input "Contact #2 Twitter handle" at bounding box center [754, 583] width 482 height 38
click at [582, 653] on input "Contact #2 Instagram handle" at bounding box center [754, 653] width 482 height 38
click at [579, 729] on input "Contact #2 Linkedin handle" at bounding box center [754, 722] width 482 height 38
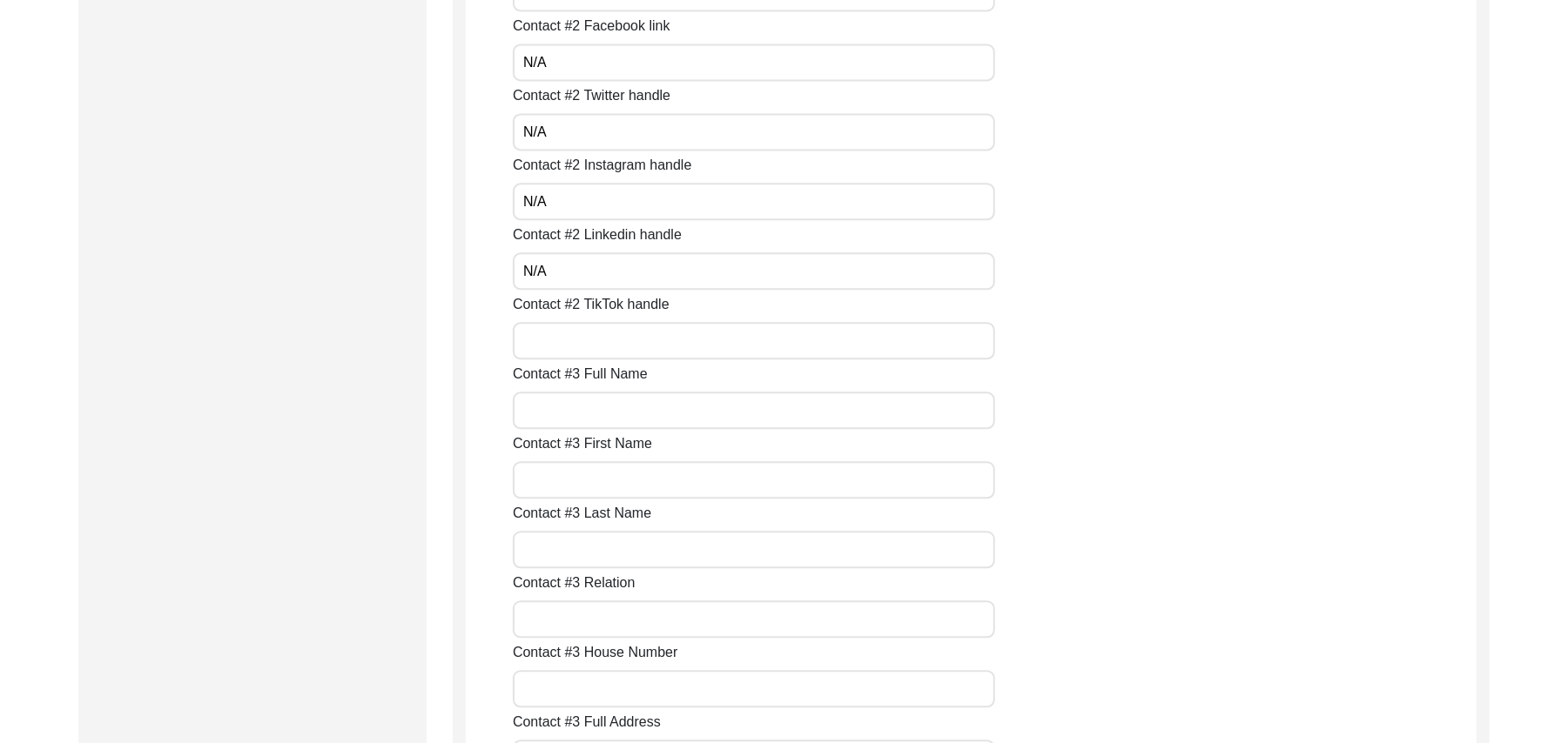
scroll to position [2885, 0]
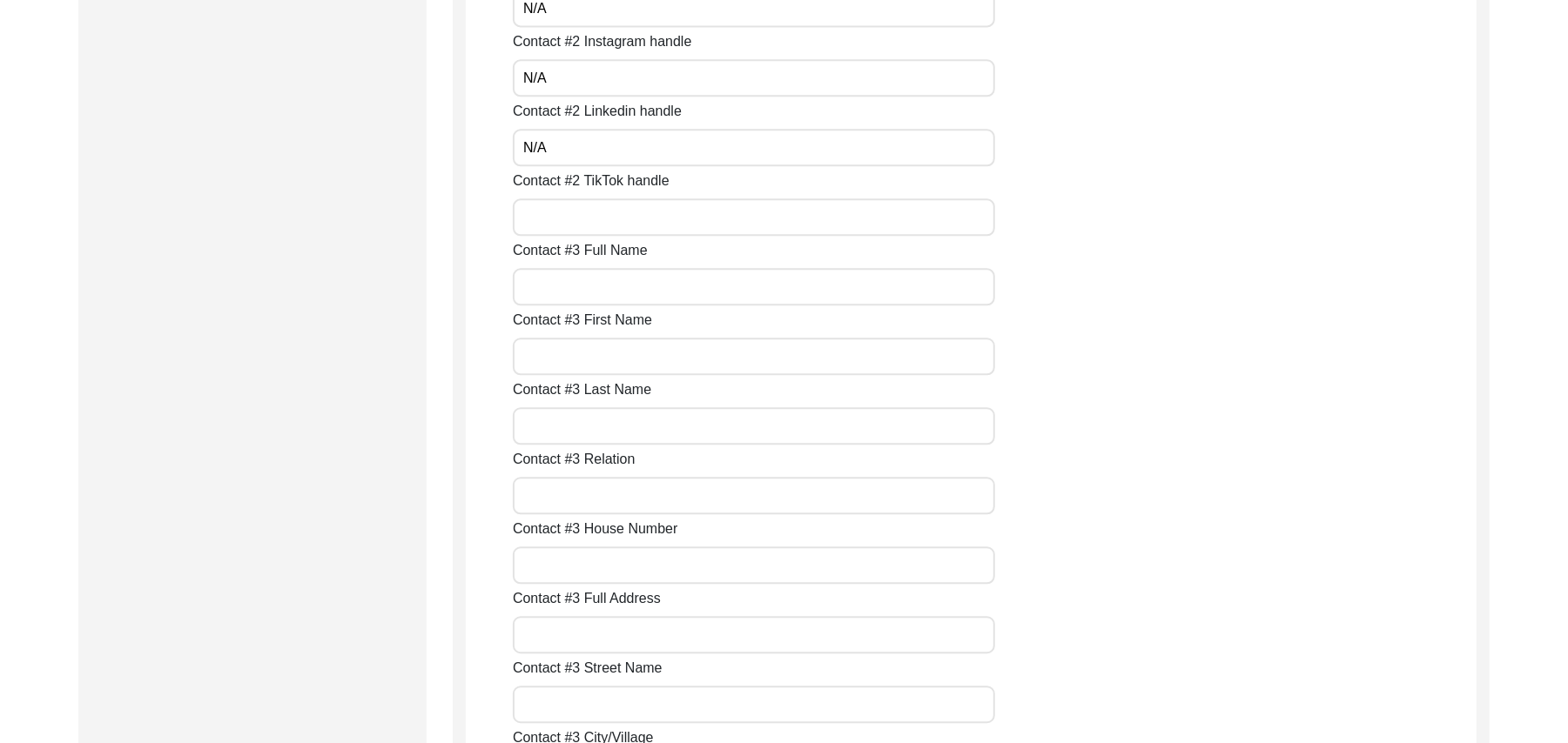
click at [672, 221] on input "Contact #2 TikTok handle" at bounding box center [754, 217] width 482 height 38
click at [613, 293] on input "Contact #3 Full Name" at bounding box center [754, 287] width 482 height 38
click at [591, 362] on input "Contact #3 First Name" at bounding box center [754, 357] width 482 height 38
click at [585, 426] on input "Contact #3 Last Name" at bounding box center [754, 427] width 482 height 38
click at [586, 500] on input "Contact #3 Relation" at bounding box center [754, 496] width 482 height 38
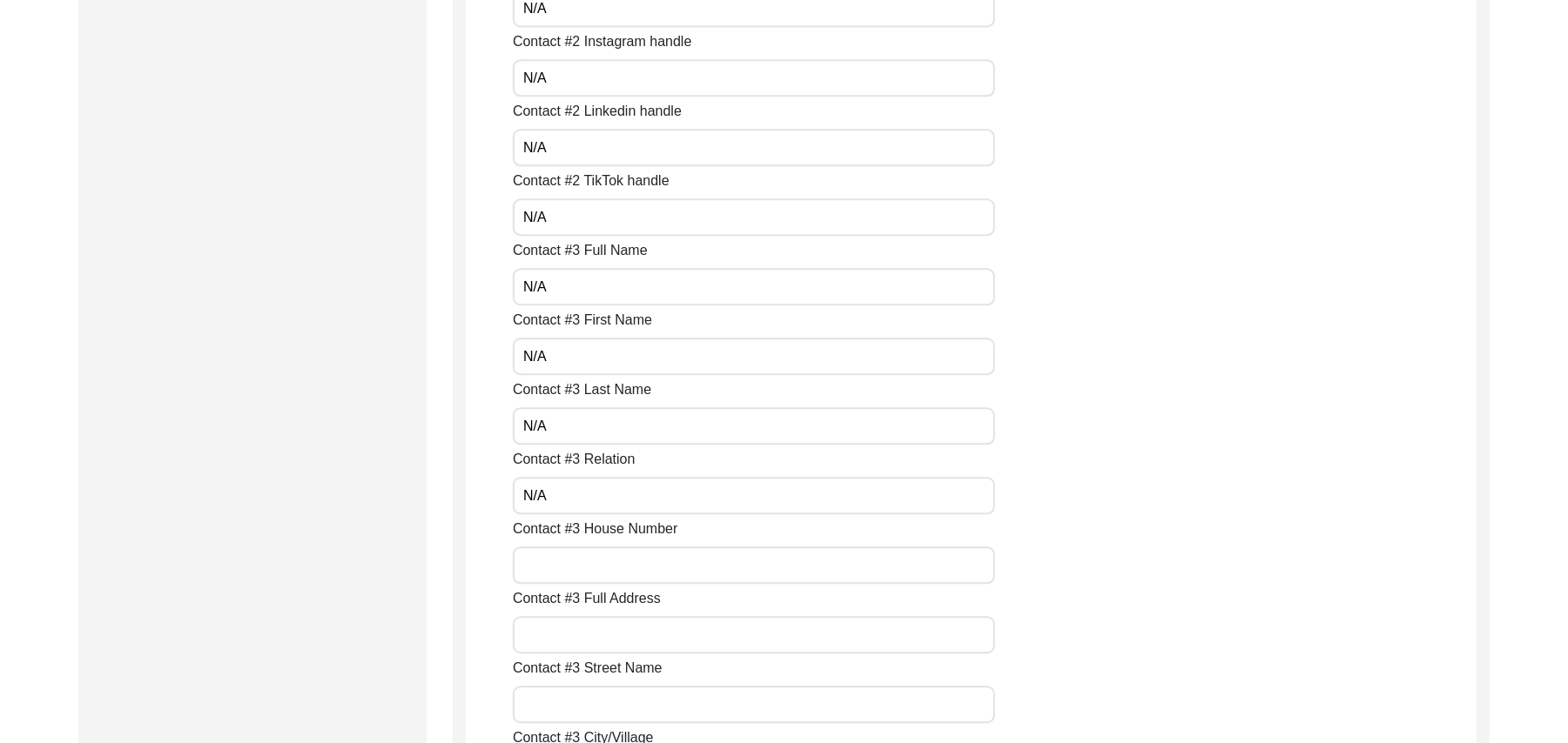
click at [580, 563] on input "Contact #3 House Number" at bounding box center [754, 565] width 482 height 38
click at [582, 631] on input "Contact #3 Full Address" at bounding box center [754, 635] width 482 height 38
click at [578, 708] on input "Contact #3 Street Name" at bounding box center [754, 705] width 482 height 38
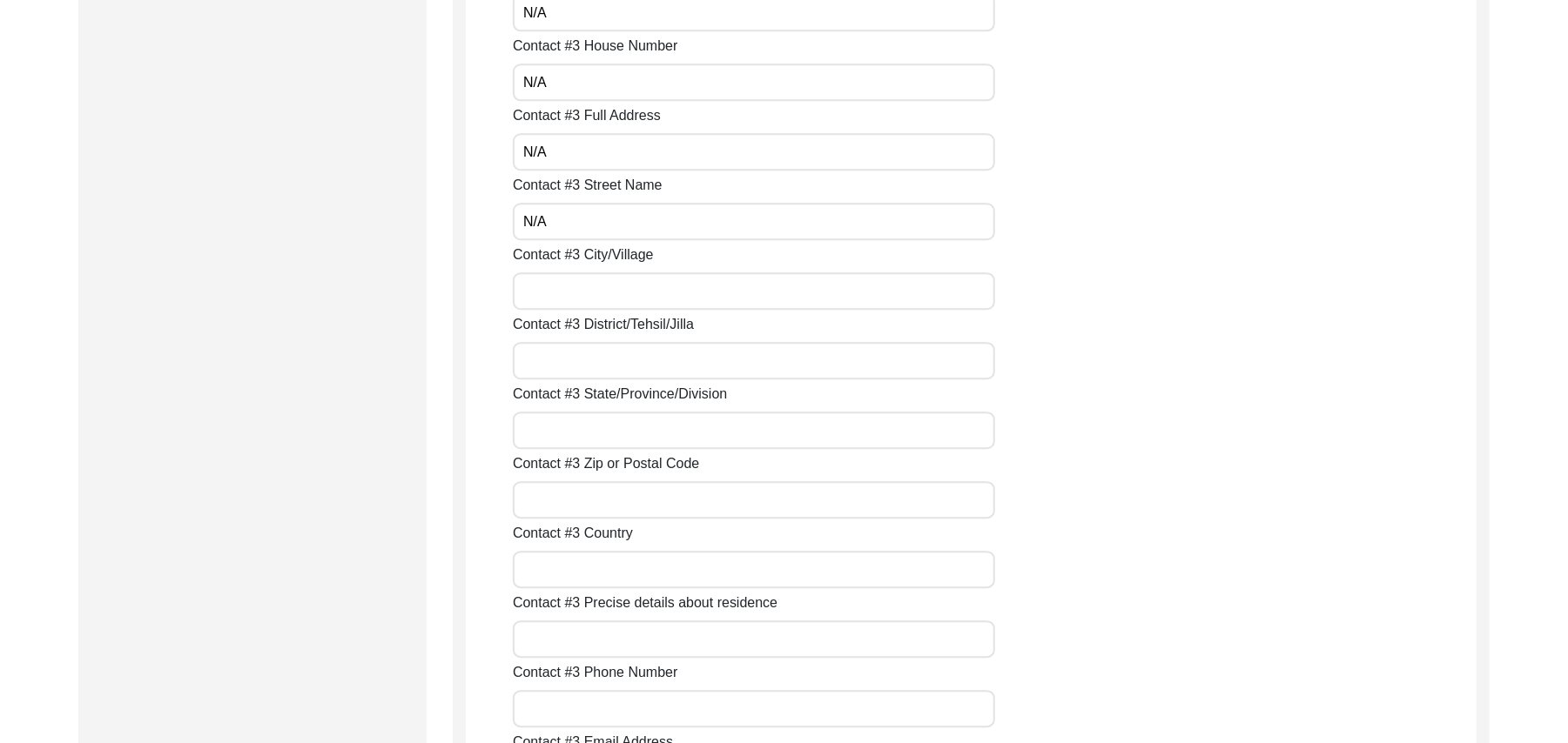
scroll to position [3429, 0]
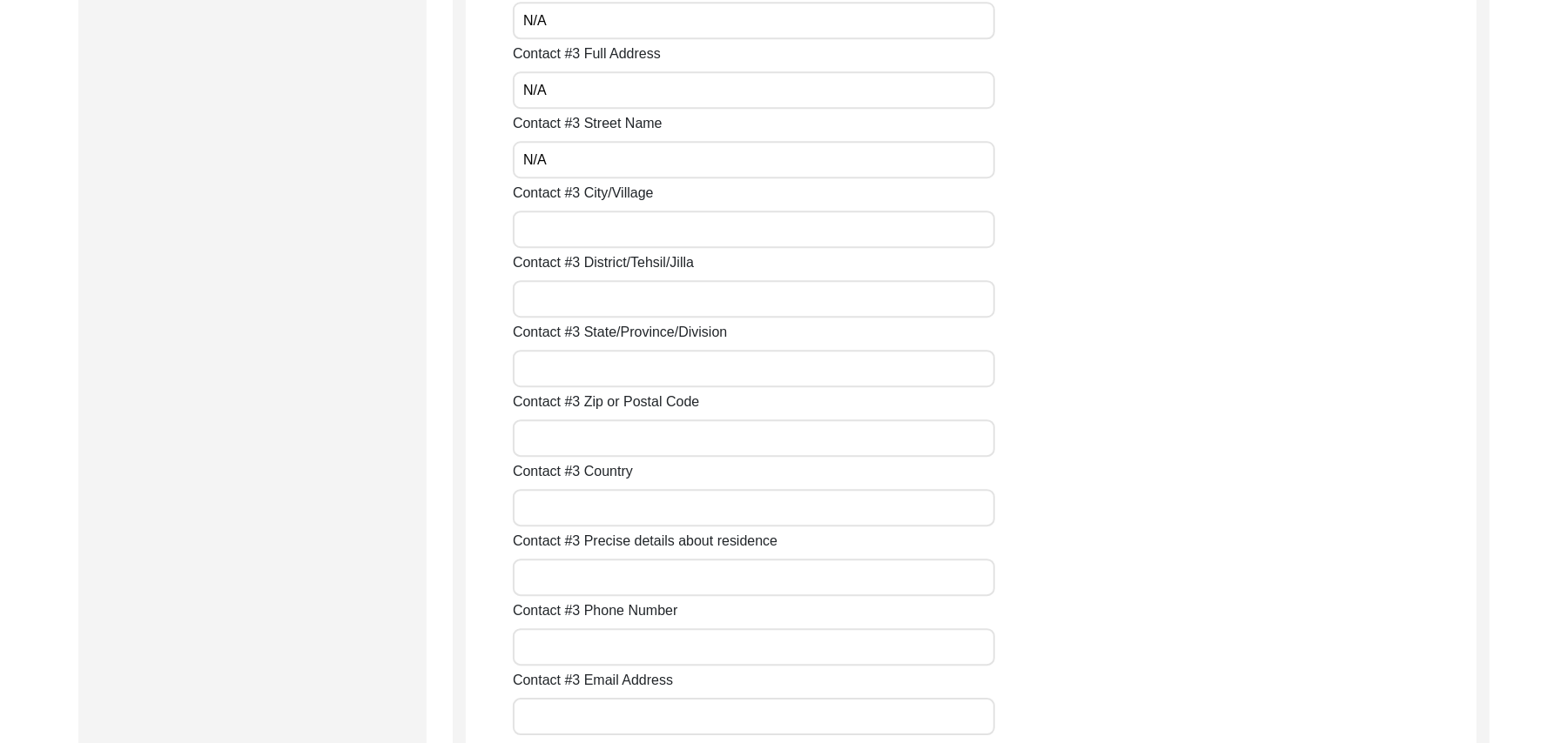
click at [547, 225] on input "Contact #3 City/Village" at bounding box center [754, 230] width 482 height 38
click at [550, 305] on input "Contact #3 District/Tehsil/Jilla" at bounding box center [754, 299] width 482 height 38
click at [548, 360] on input "Contact #3 State/Province/Division" at bounding box center [754, 369] width 482 height 38
click at [550, 425] on input "Contact #3 Zip or Postal Code" at bounding box center [754, 438] width 482 height 38
click at [551, 506] on input "Contact #3 Country" at bounding box center [754, 509] width 482 height 38
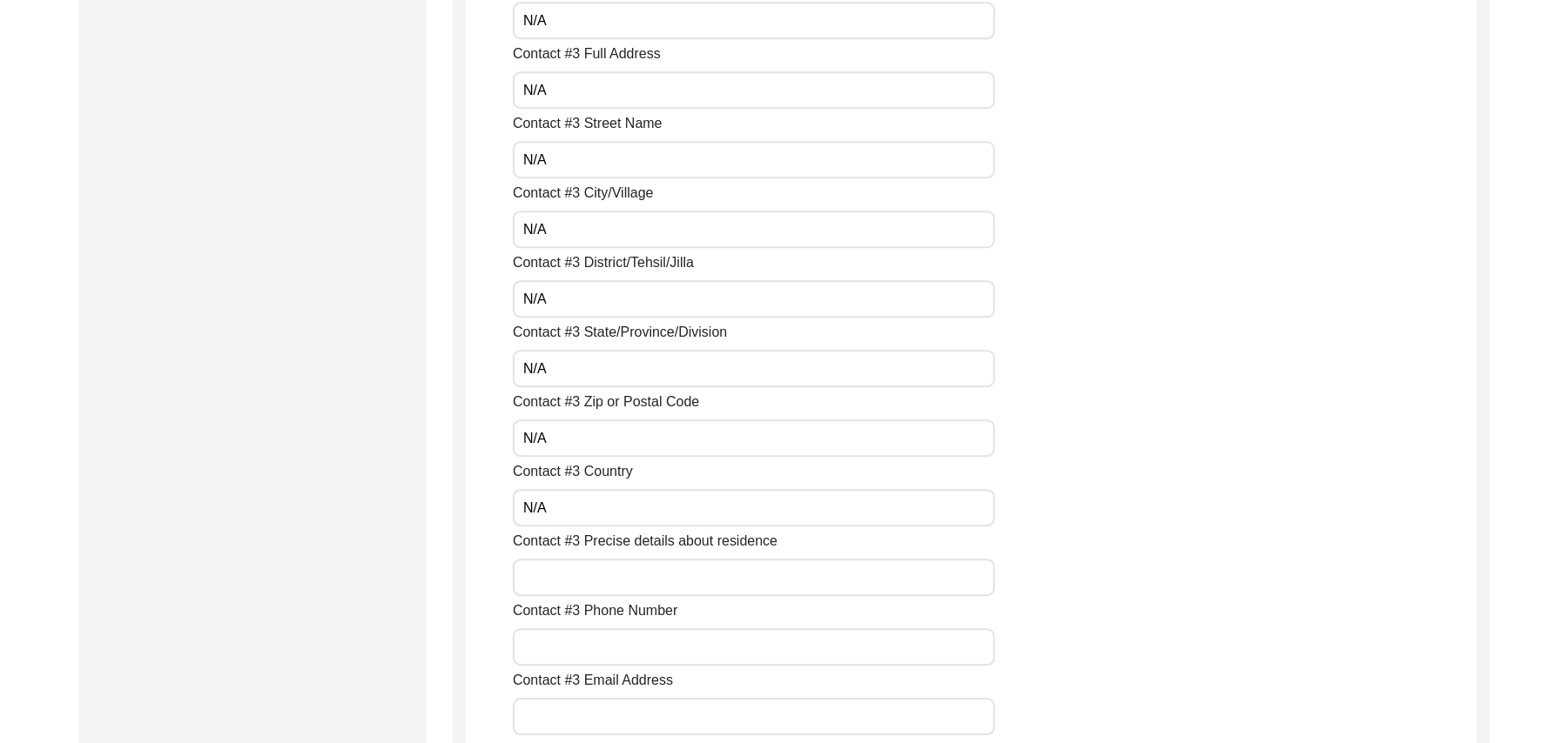
click at [559, 571] on input "Contact #3 Precise details about residence" at bounding box center [754, 578] width 482 height 38
click at [562, 642] on input "Contact #3 Phone Number" at bounding box center [754, 647] width 482 height 38
click at [561, 708] on input "Contact #3 Email Address" at bounding box center [754, 717] width 482 height 38
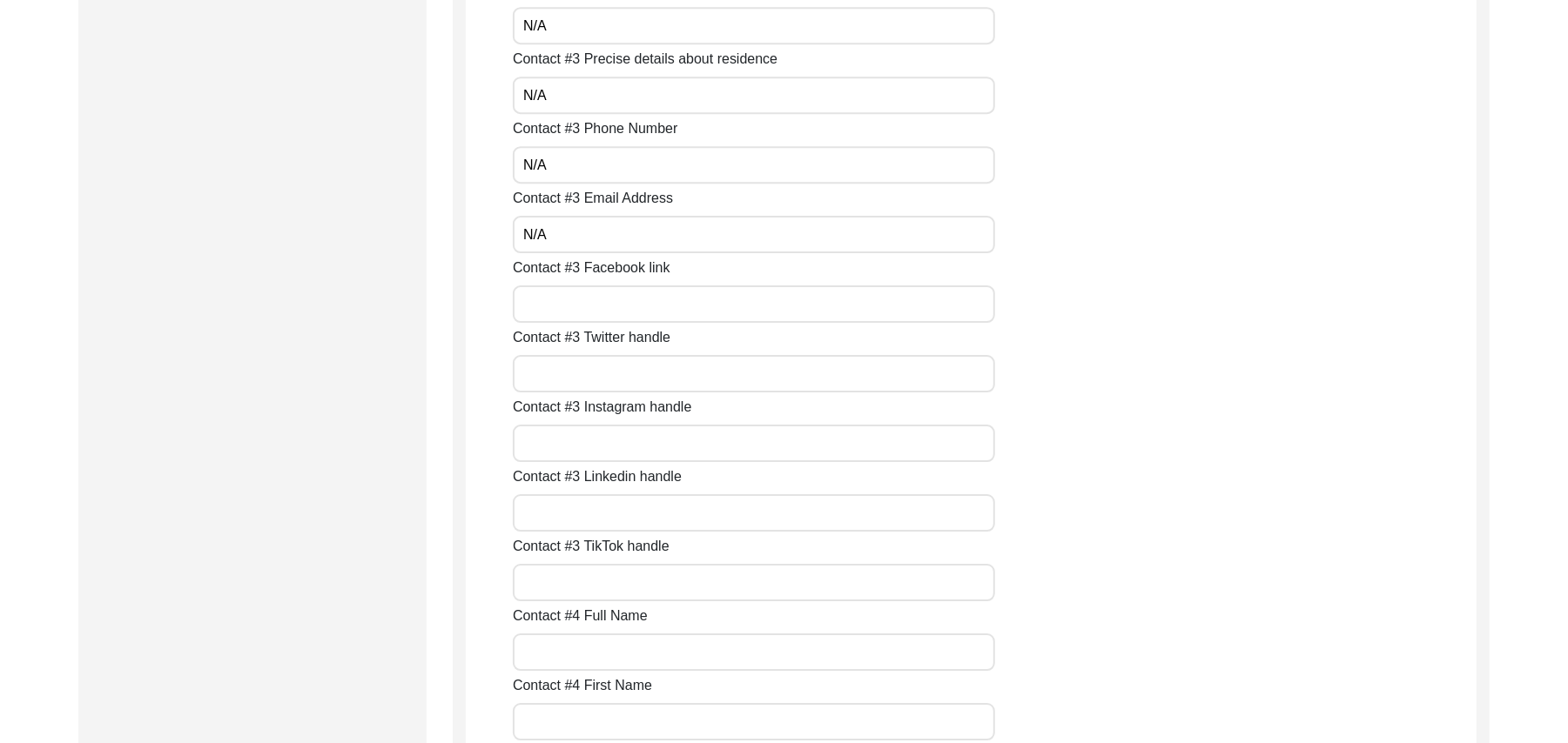
scroll to position [4051, 0]
click at [726, 161] on input "Contact #3 Facebook link" at bounding box center [754, 165] width 482 height 38
click at [665, 225] on input "Contact #3 Twitter handle" at bounding box center [754, 234] width 482 height 38
click at [575, 317] on input "Contact #3 Instagram handle" at bounding box center [754, 305] width 482 height 38
click at [544, 390] on input "Contact #3 Linkedin handle" at bounding box center [754, 374] width 482 height 38
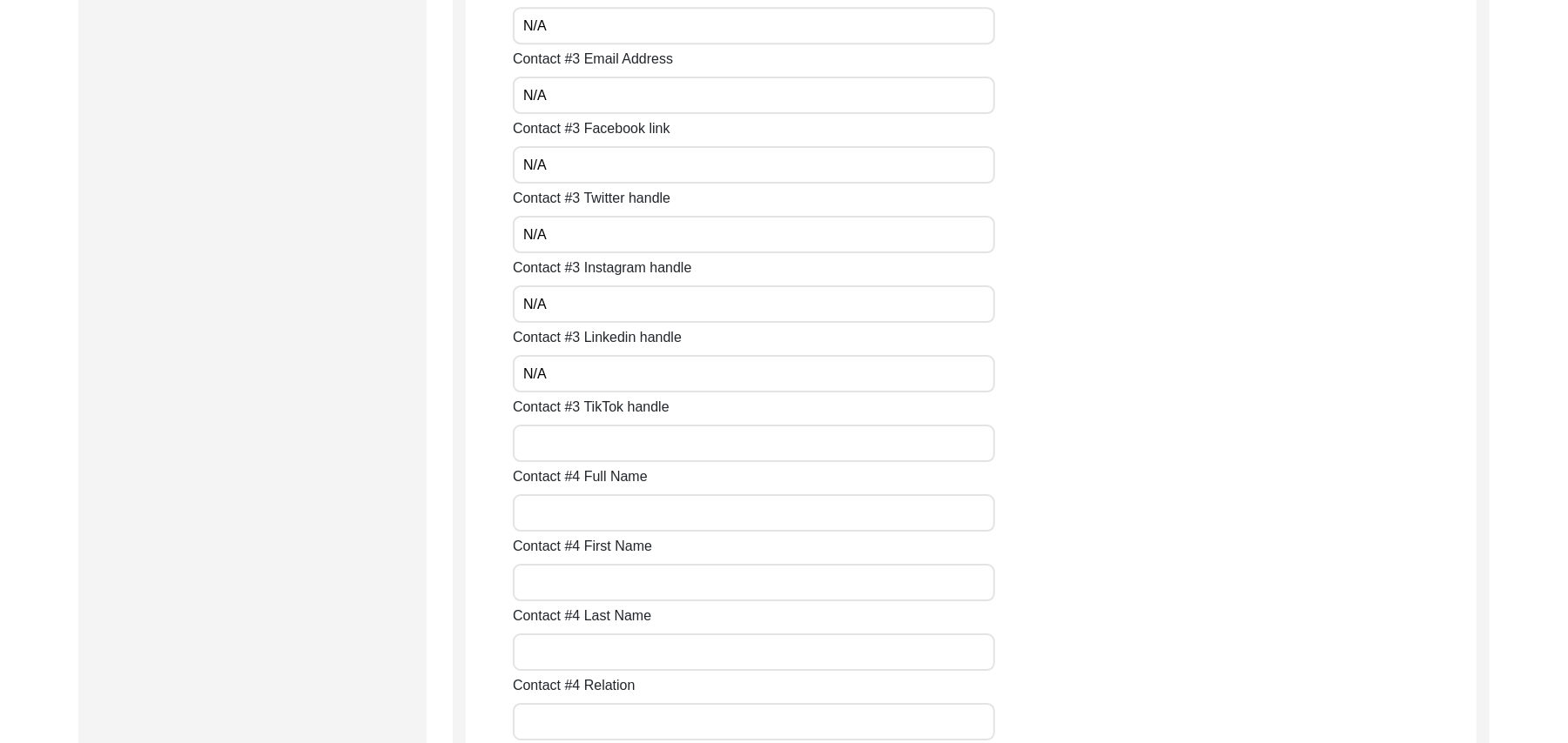
click at [536, 440] on input "Contact #3 TikTok handle" at bounding box center [754, 444] width 482 height 38
click at [538, 524] on input "Contact #4 Full Name" at bounding box center [754, 513] width 482 height 38
click at [544, 582] on input "Contact #4 First Name" at bounding box center [754, 583] width 482 height 38
click at [555, 659] on input "Contact #4 Last Name" at bounding box center [754, 653] width 482 height 38
click at [554, 718] on input "Contact #4 Relation" at bounding box center [754, 722] width 482 height 38
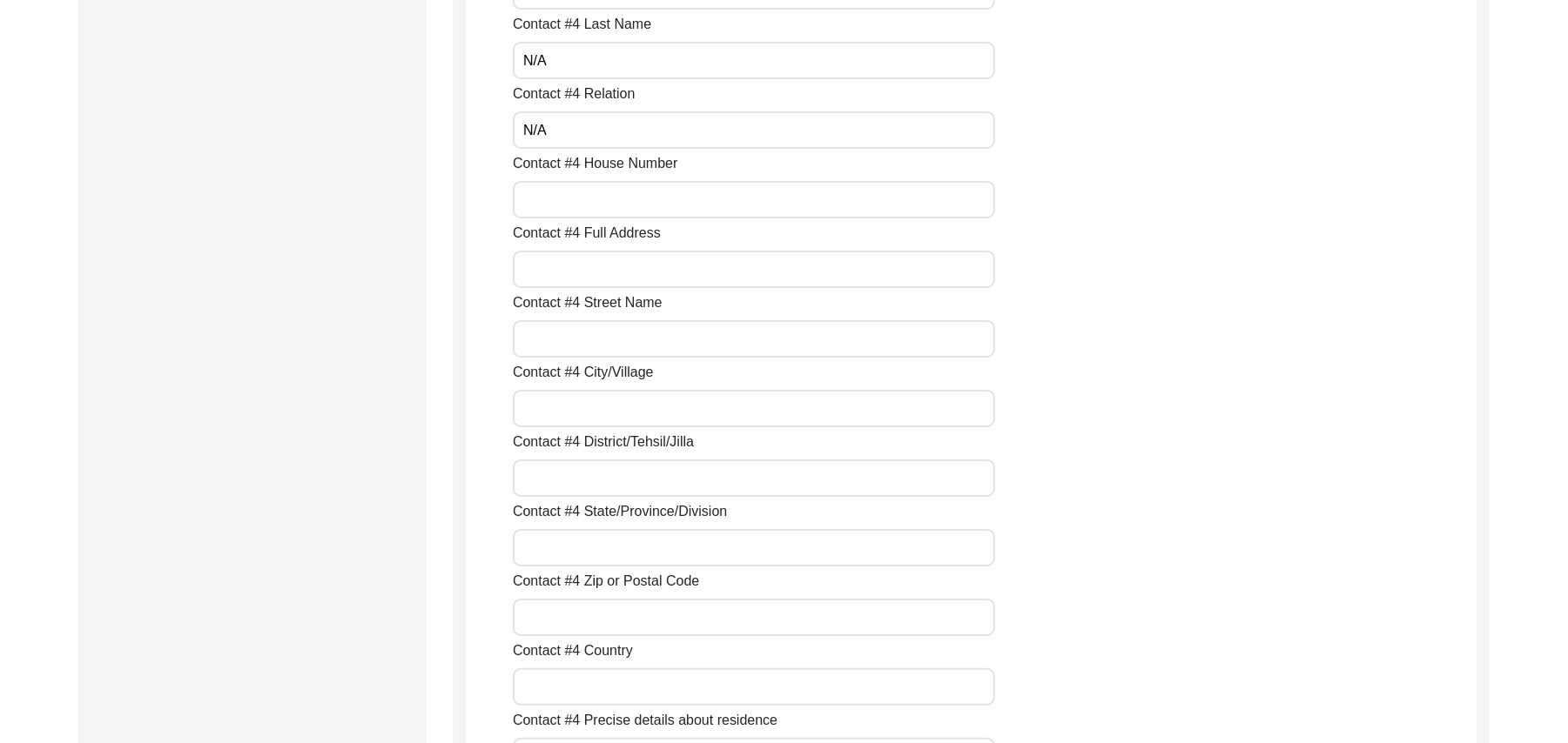
scroll to position [4721, 0]
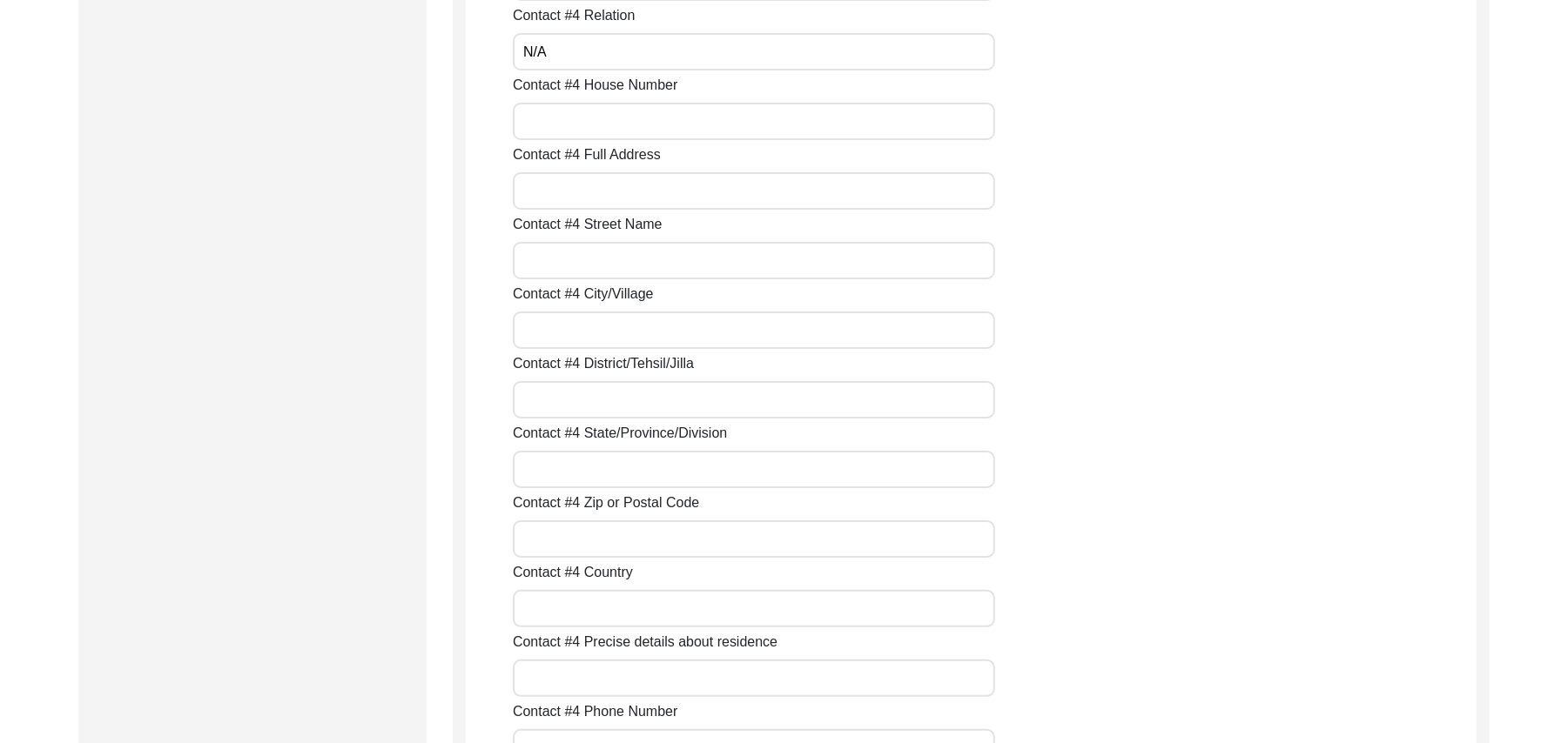
click at [714, 105] on input "Contact #4 House Number" at bounding box center [754, 122] width 482 height 38
click at [660, 176] on input "Contact #4 Full Address" at bounding box center [754, 191] width 482 height 38
click at [606, 260] on input "Contact #4 Street Name" at bounding box center [754, 261] width 482 height 38
click at [578, 339] on input "Contact #4 City/Village" at bounding box center [754, 331] width 482 height 38
click at [559, 399] on input "Contact #4 District/Tehsil/Jilla" at bounding box center [754, 400] width 482 height 38
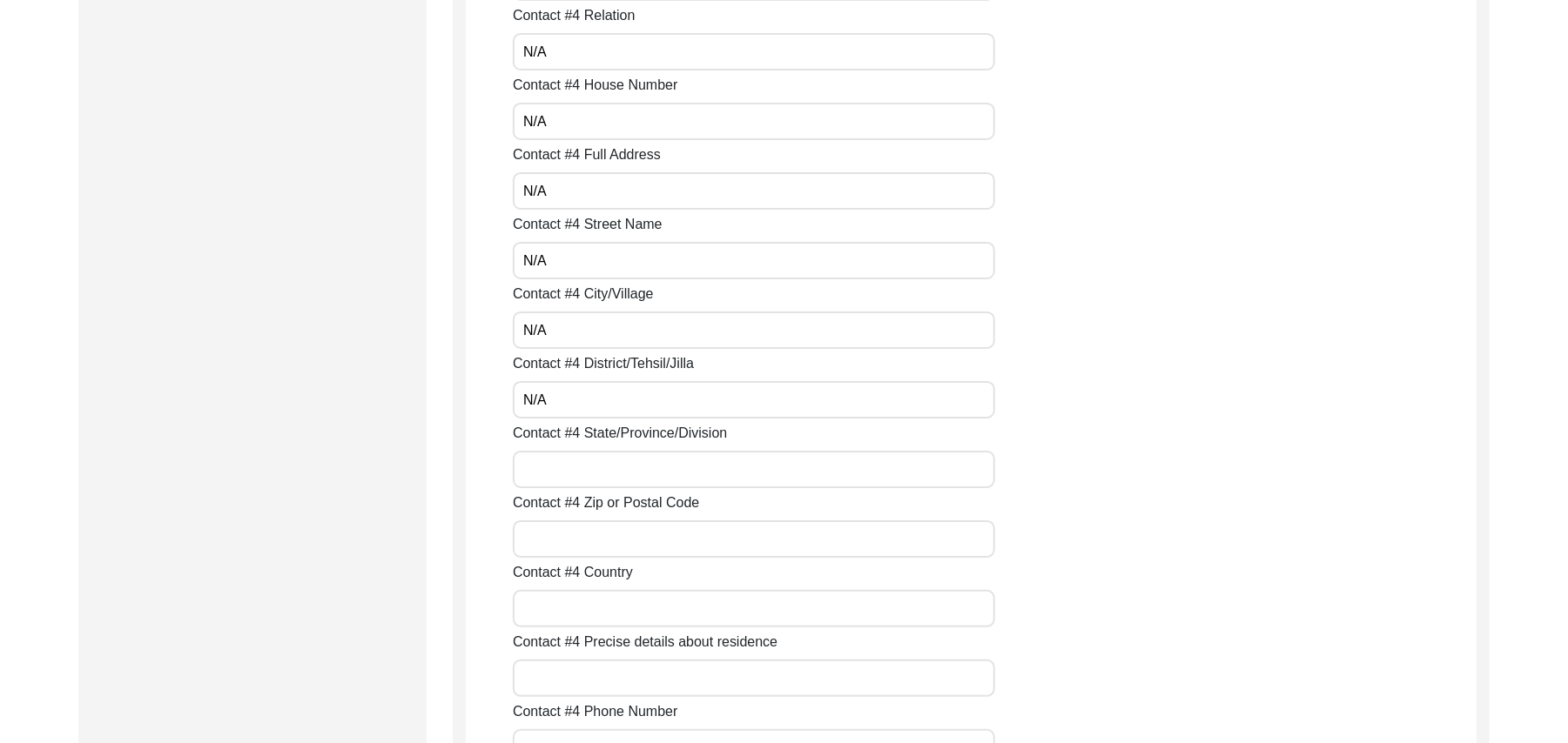
click at [559, 458] on input "Contact #4 State/Province/Division" at bounding box center [754, 470] width 482 height 38
click at [551, 538] on input "Contact #4 Zip or Postal Code" at bounding box center [754, 539] width 482 height 38
click at [550, 611] on input "Contact #4 Country" at bounding box center [754, 610] width 482 height 38
click at [548, 673] on input "Contact #4 Precise details about residence" at bounding box center [754, 679] width 482 height 38
click at [559, 729] on input "Contact #4 Phone Number" at bounding box center [754, 748] width 482 height 38
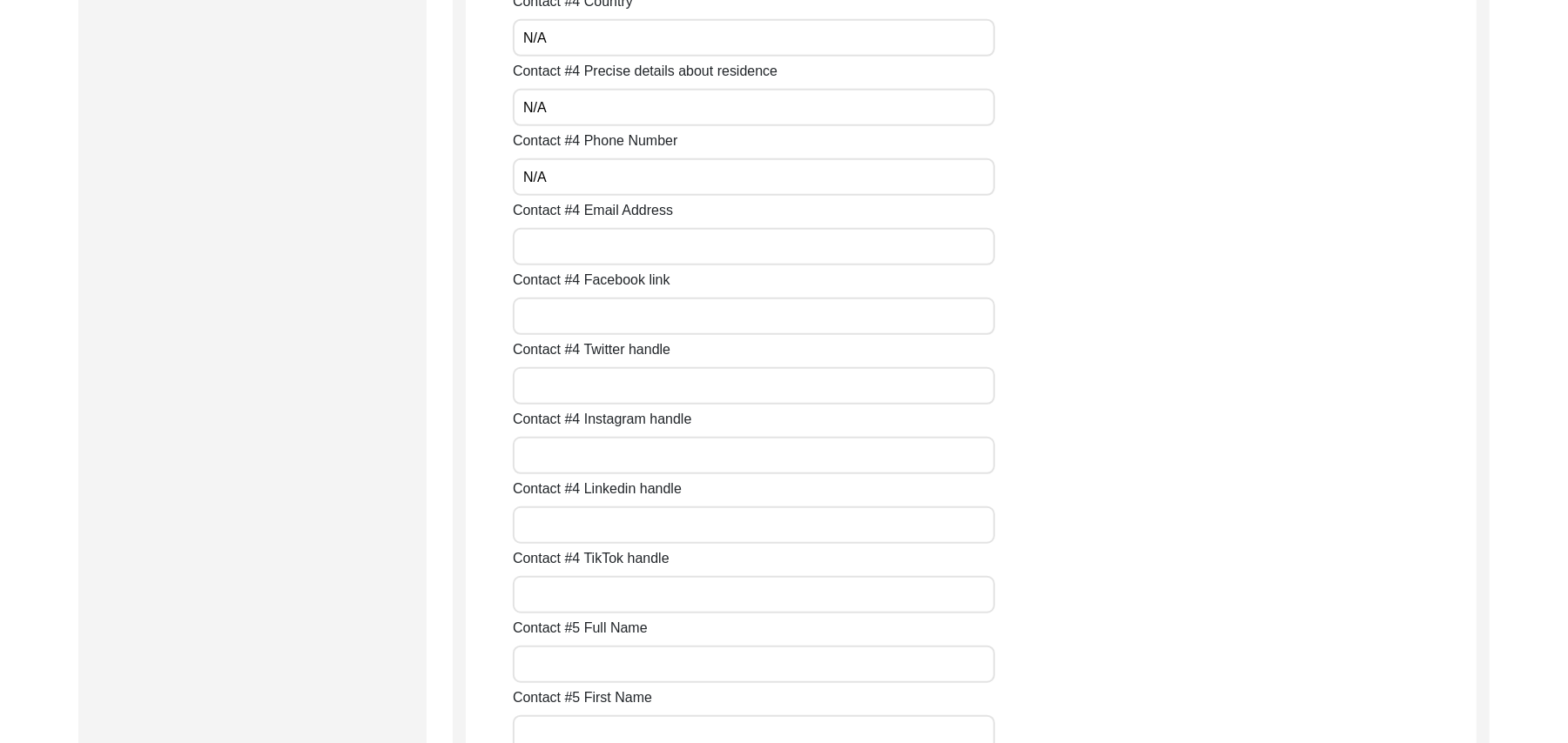
scroll to position [5370, 0]
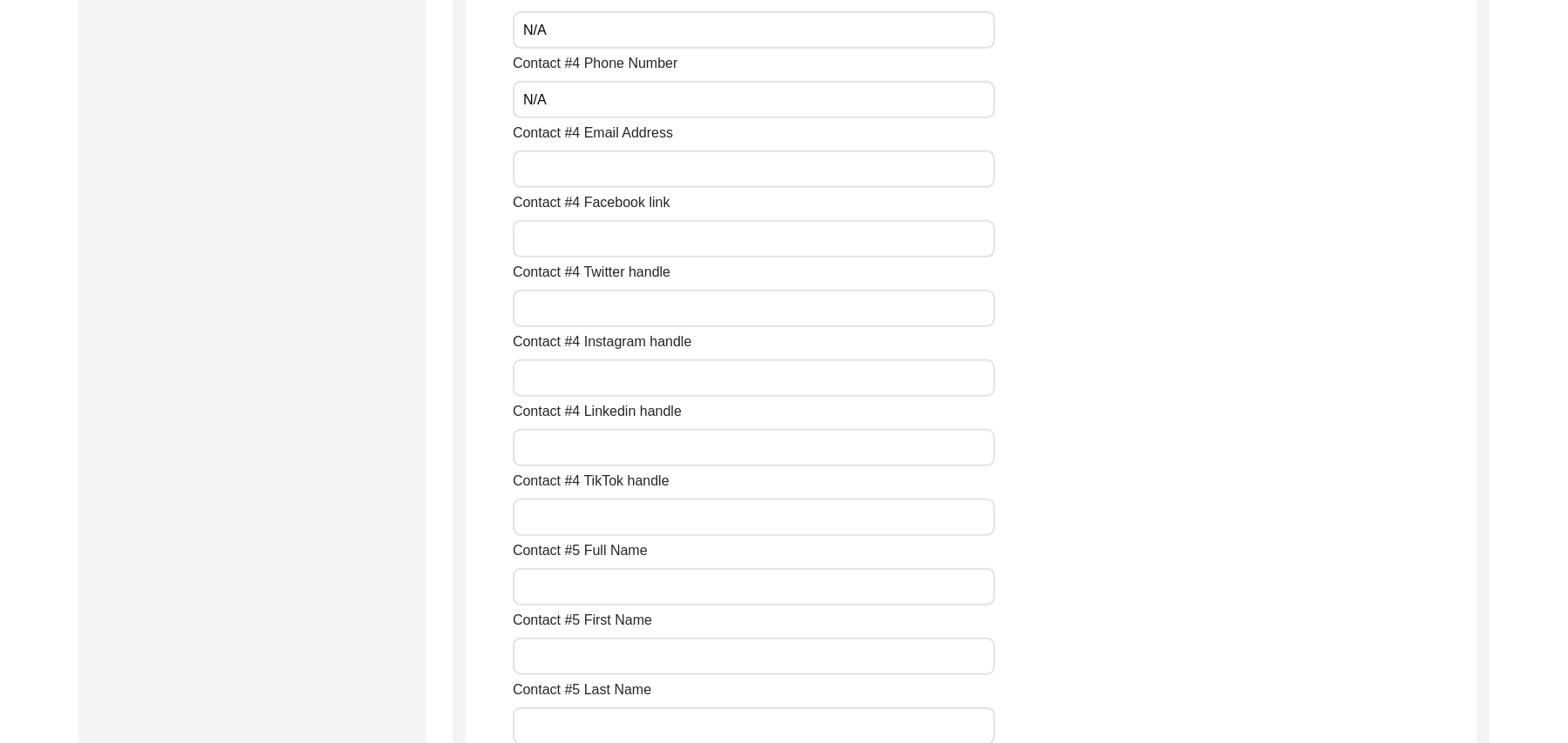
click at [663, 171] on input "Contact #4 Email Address" at bounding box center [754, 170] width 482 height 38
click at [631, 241] on input "Contact #4 Facebook link" at bounding box center [754, 239] width 482 height 38
click at [595, 310] on input "Contact #4 Twitter handle" at bounding box center [754, 308] width 482 height 38
click at [571, 373] on input "Contact #4 Instagram handle" at bounding box center [754, 379] width 482 height 38
click at [562, 443] on input "Contact #4 Linkedin handle" at bounding box center [754, 448] width 482 height 38
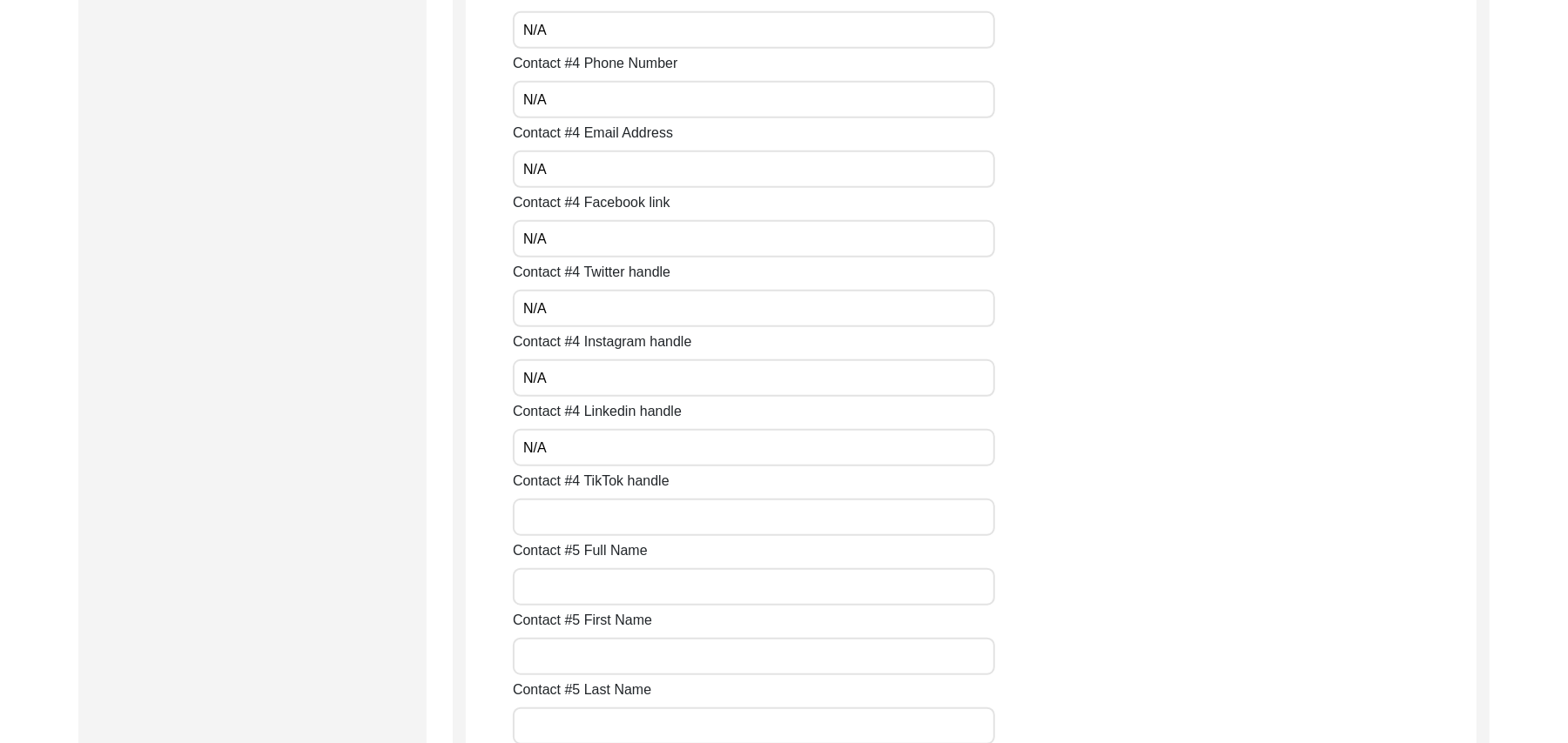
click at [554, 517] on input "Contact #4 TikTok handle" at bounding box center [754, 518] width 482 height 38
click at [550, 578] on input "Contact #5 Full Name" at bounding box center [754, 587] width 482 height 38
click at [540, 656] on input "Contact #5 First Name" at bounding box center [754, 657] width 482 height 38
click at [543, 726] on input "Contact #5 Last Name" at bounding box center [754, 727] width 482 height 38
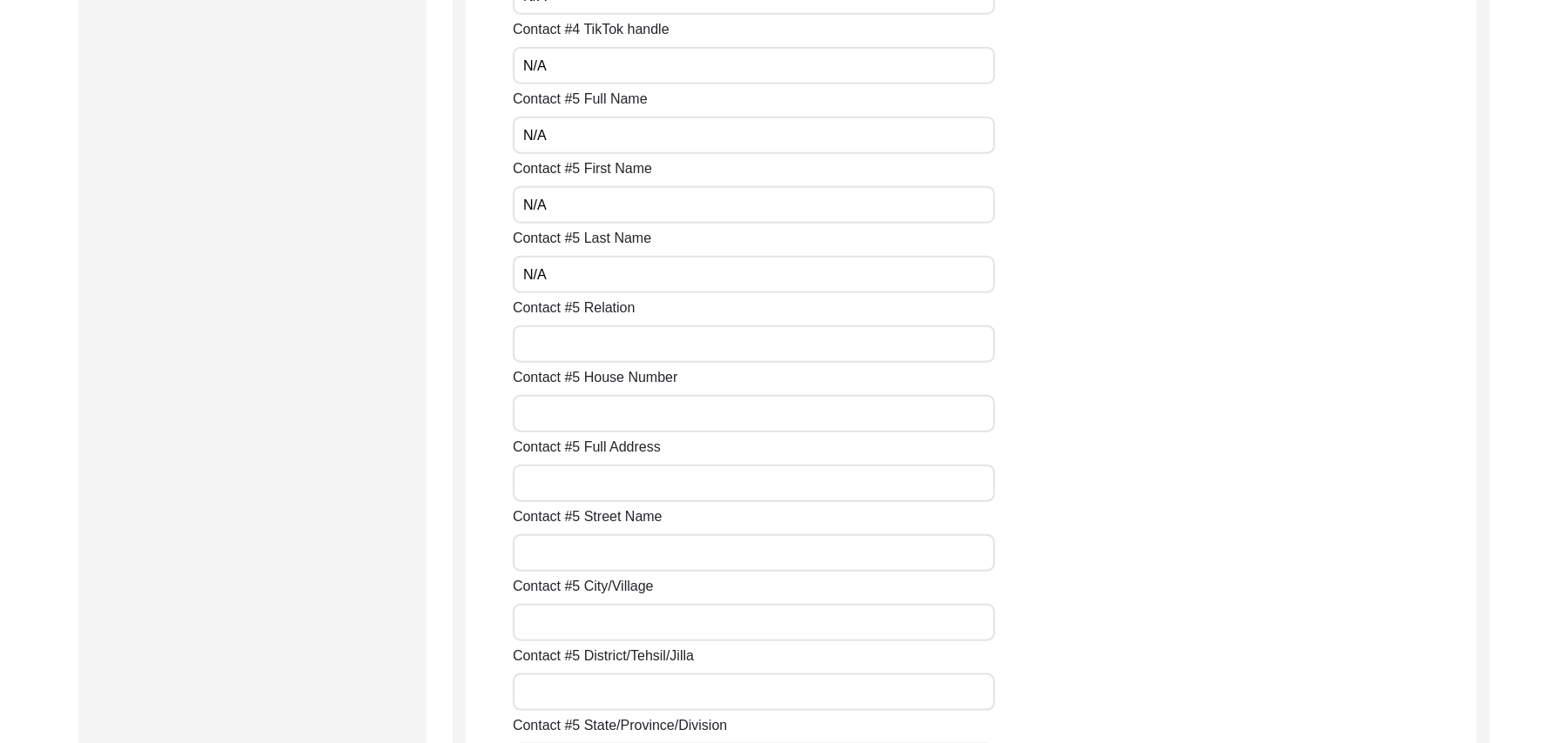
scroll to position [5930, 0]
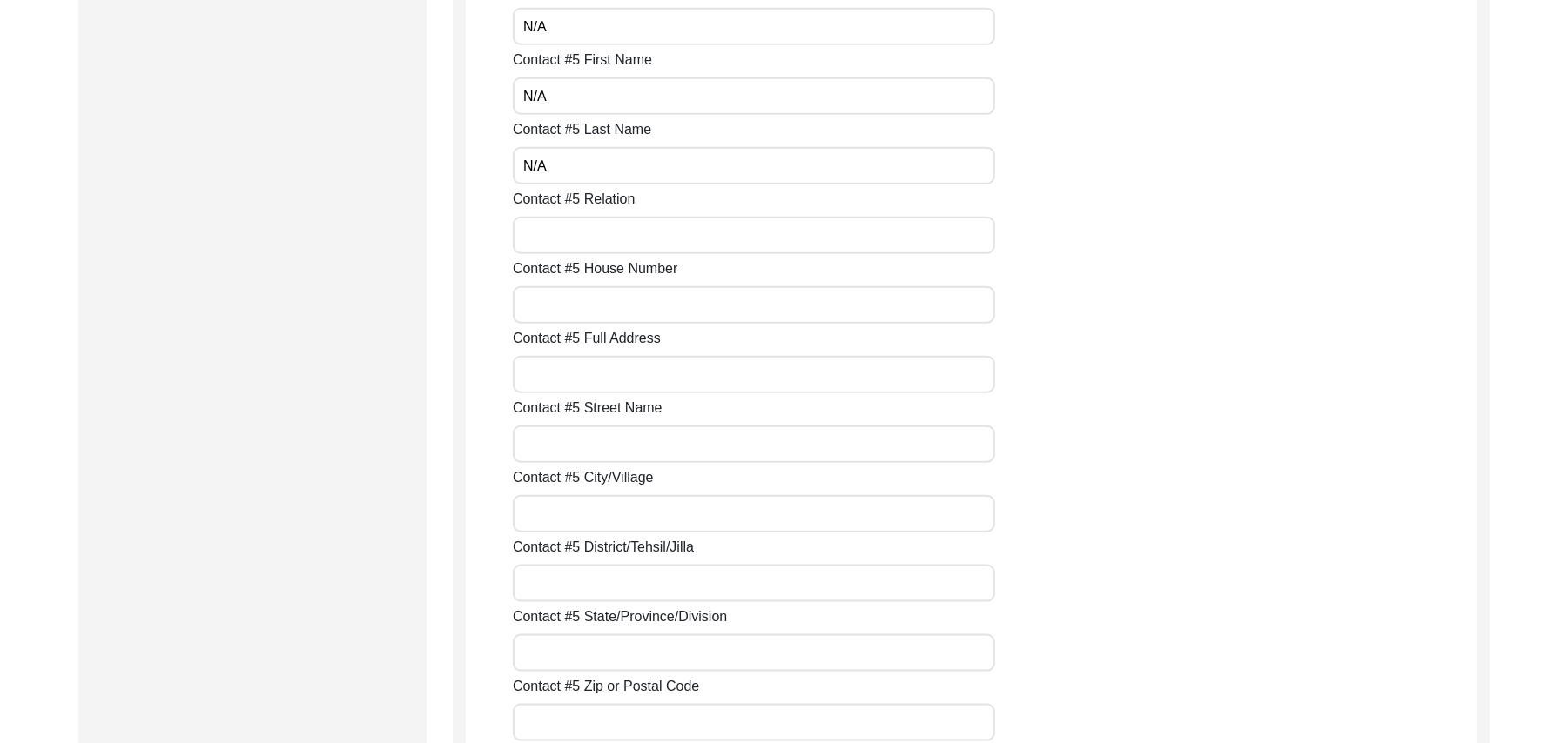
click at [545, 244] on input "Contact #5 Relation" at bounding box center [754, 235] width 482 height 38
click at [548, 301] on input "Contact #5 House Number" at bounding box center [754, 306] width 482 height 38
click at [548, 381] on input "Contact #5 Full Address" at bounding box center [754, 375] width 482 height 38
click at [550, 445] on input "Contact #5 Street Name" at bounding box center [754, 445] width 482 height 38
click at [543, 513] on input "Contact #5 City/Village" at bounding box center [754, 514] width 482 height 38
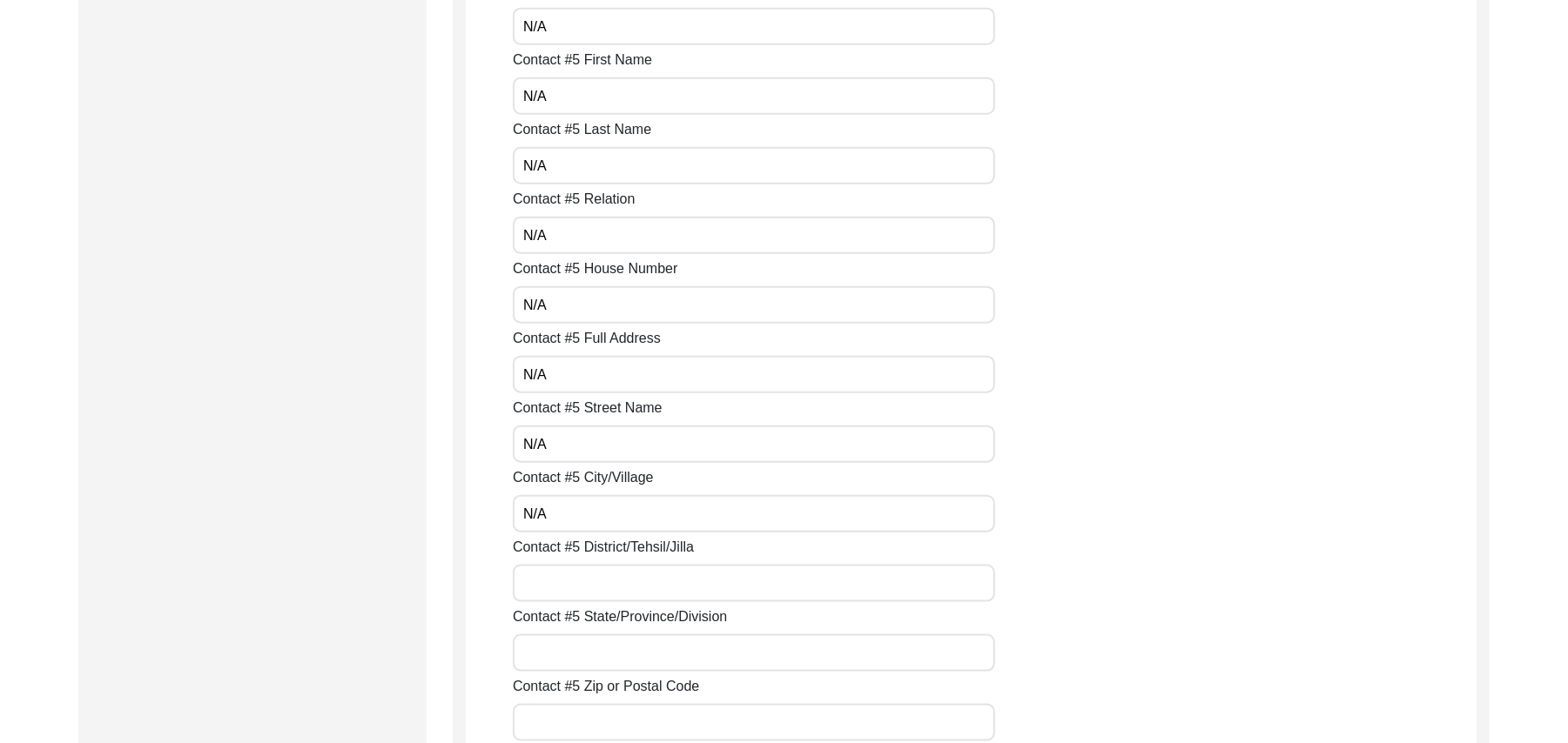
click at [548, 595] on input "Contact #5 District/Tehsil/Jilla" at bounding box center [754, 584] width 482 height 38
click at [545, 652] on input "Contact #5 State/Province/Division" at bounding box center [754, 654] width 482 height 38
click at [552, 709] on input "Contact #5 Zip or Postal Code" at bounding box center [754, 723] width 482 height 38
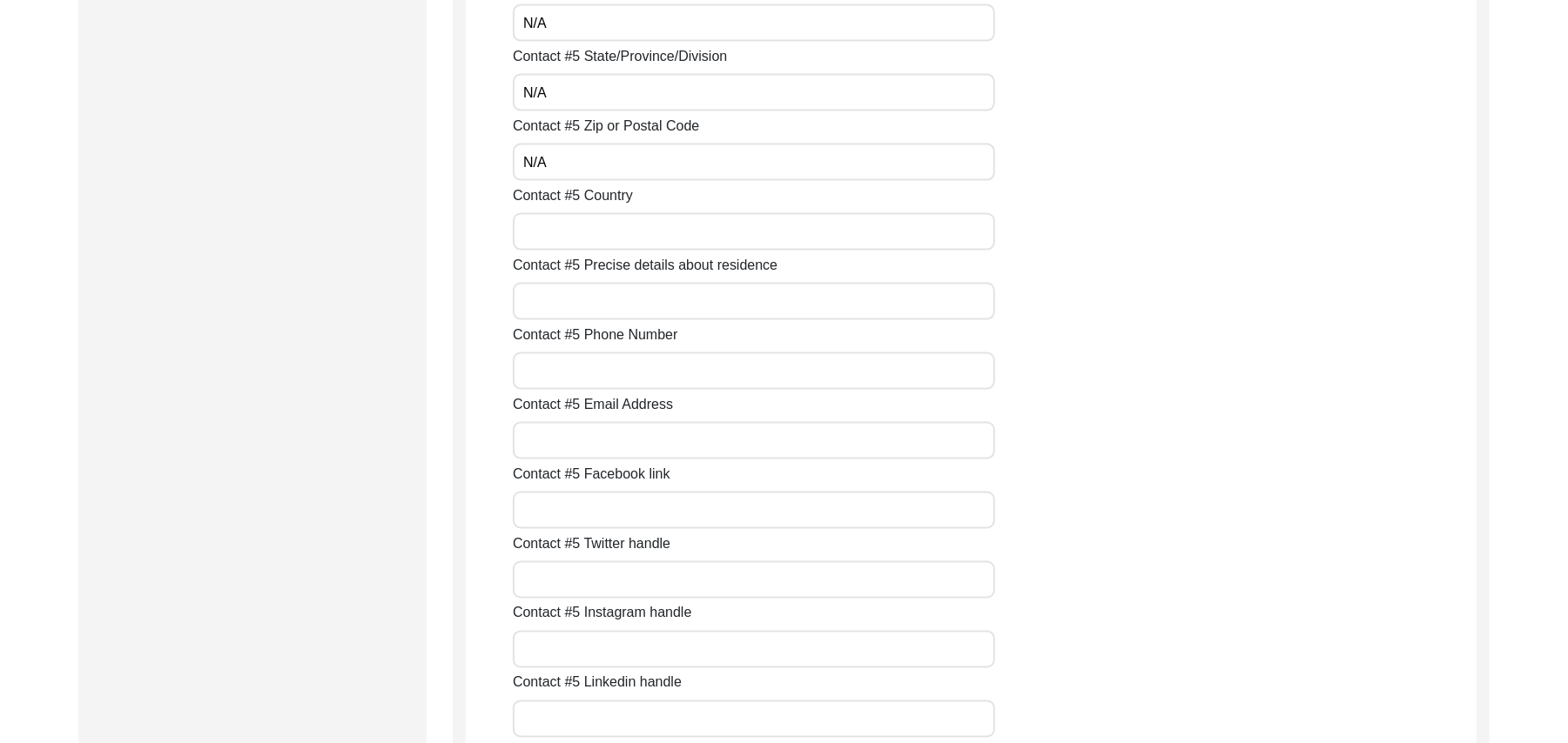
scroll to position [6600, 0]
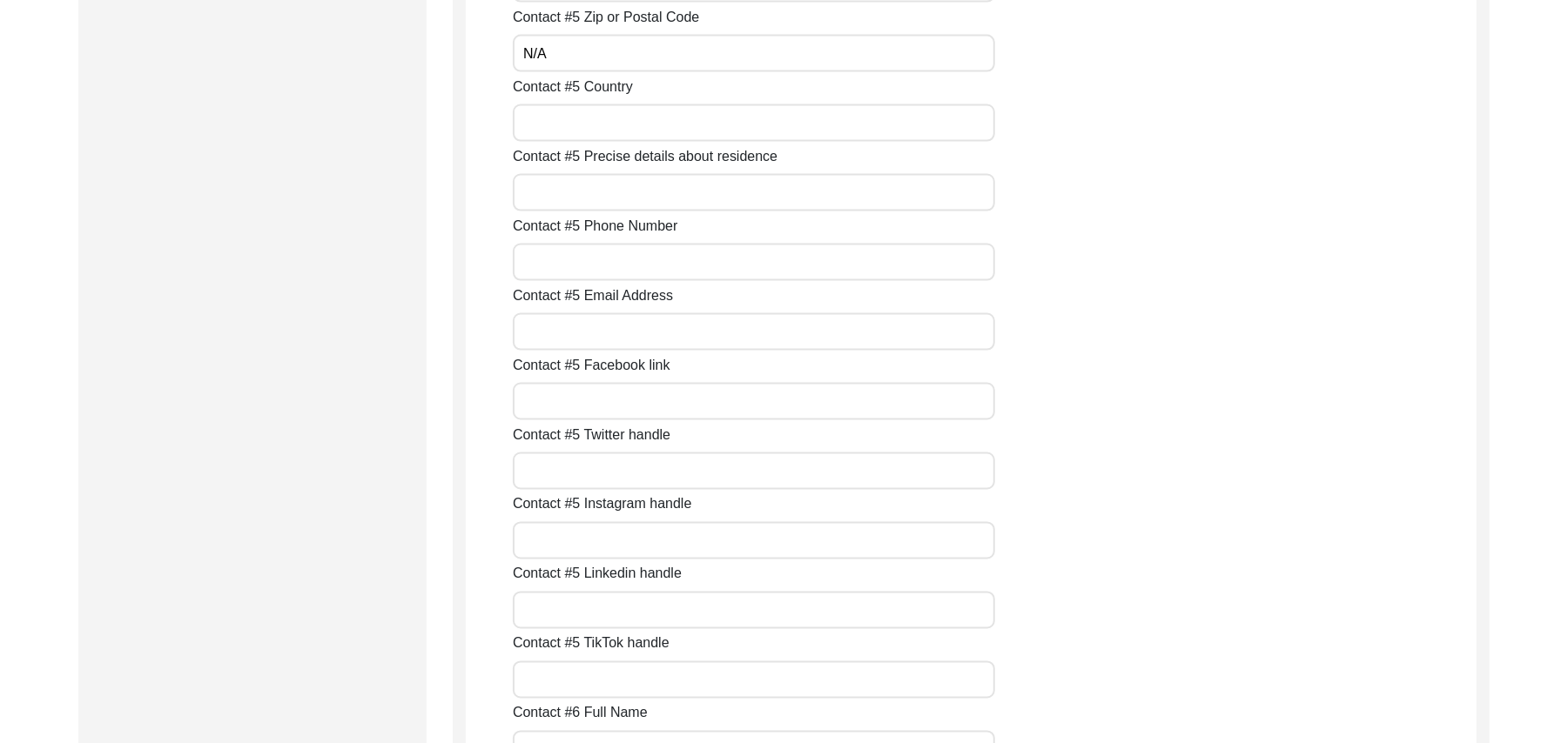
click at [582, 113] on input "Contact #5 Country" at bounding box center [754, 124] width 482 height 38
click at [565, 206] on input "Contact #5 Precise details about residence" at bounding box center [754, 193] width 482 height 38
click at [555, 264] on input "Contact #5 Phone Number" at bounding box center [754, 262] width 482 height 38
click at [558, 331] on input "Contact #5 Email Address" at bounding box center [754, 333] width 482 height 38
click at [558, 401] on input "Contact #5 Facebook link" at bounding box center [754, 402] width 482 height 38
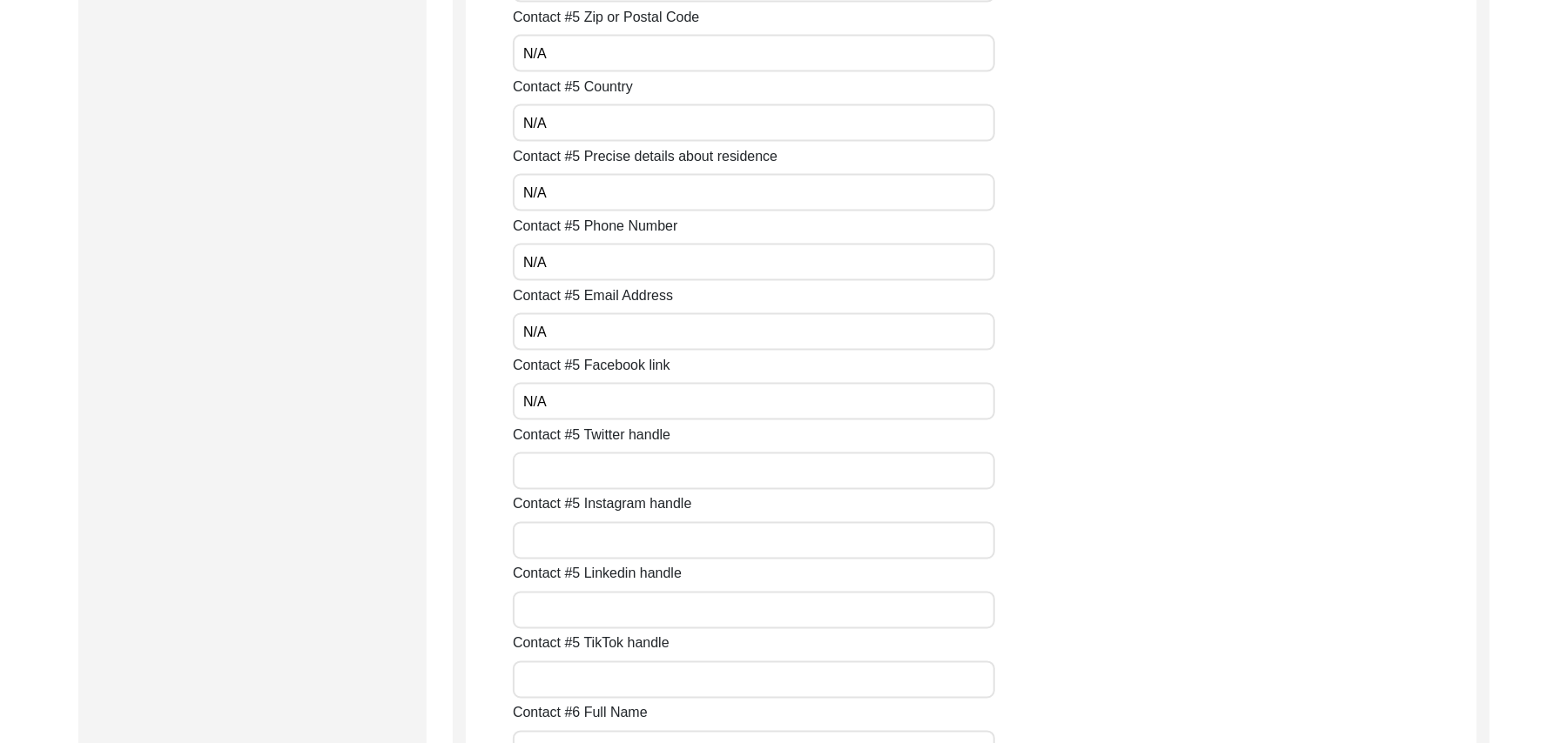
click at [561, 467] on input "Contact #5 Twitter handle" at bounding box center [754, 472] width 482 height 38
click at [558, 540] on input "Contact #5 Instagram handle" at bounding box center [754, 541] width 482 height 38
click at [557, 607] on input "Contact #5 Linkedin handle" at bounding box center [754, 610] width 482 height 38
click at [561, 675] on input "Contact #5 TikTok handle" at bounding box center [754, 681] width 482 height 38
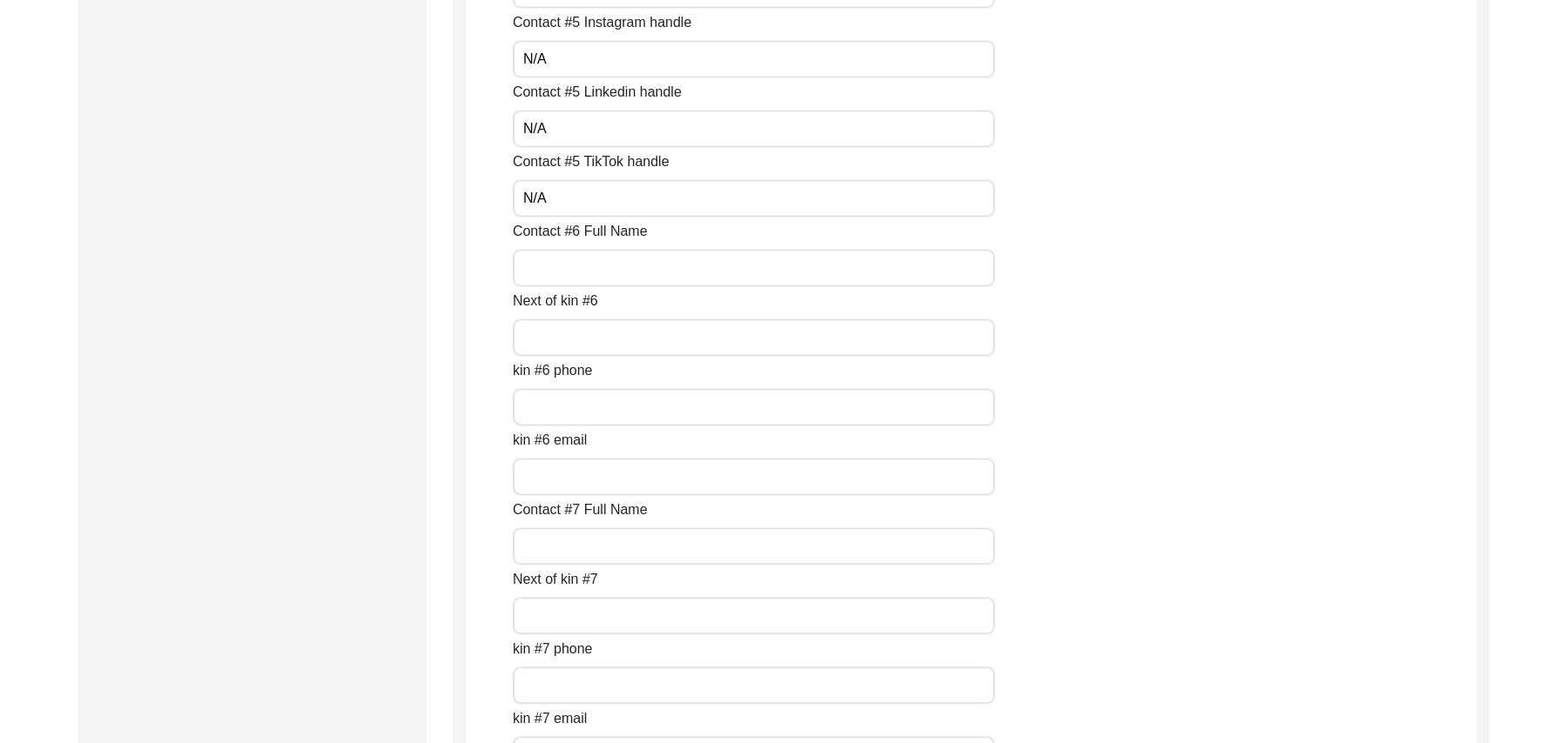
scroll to position [7191, 0]
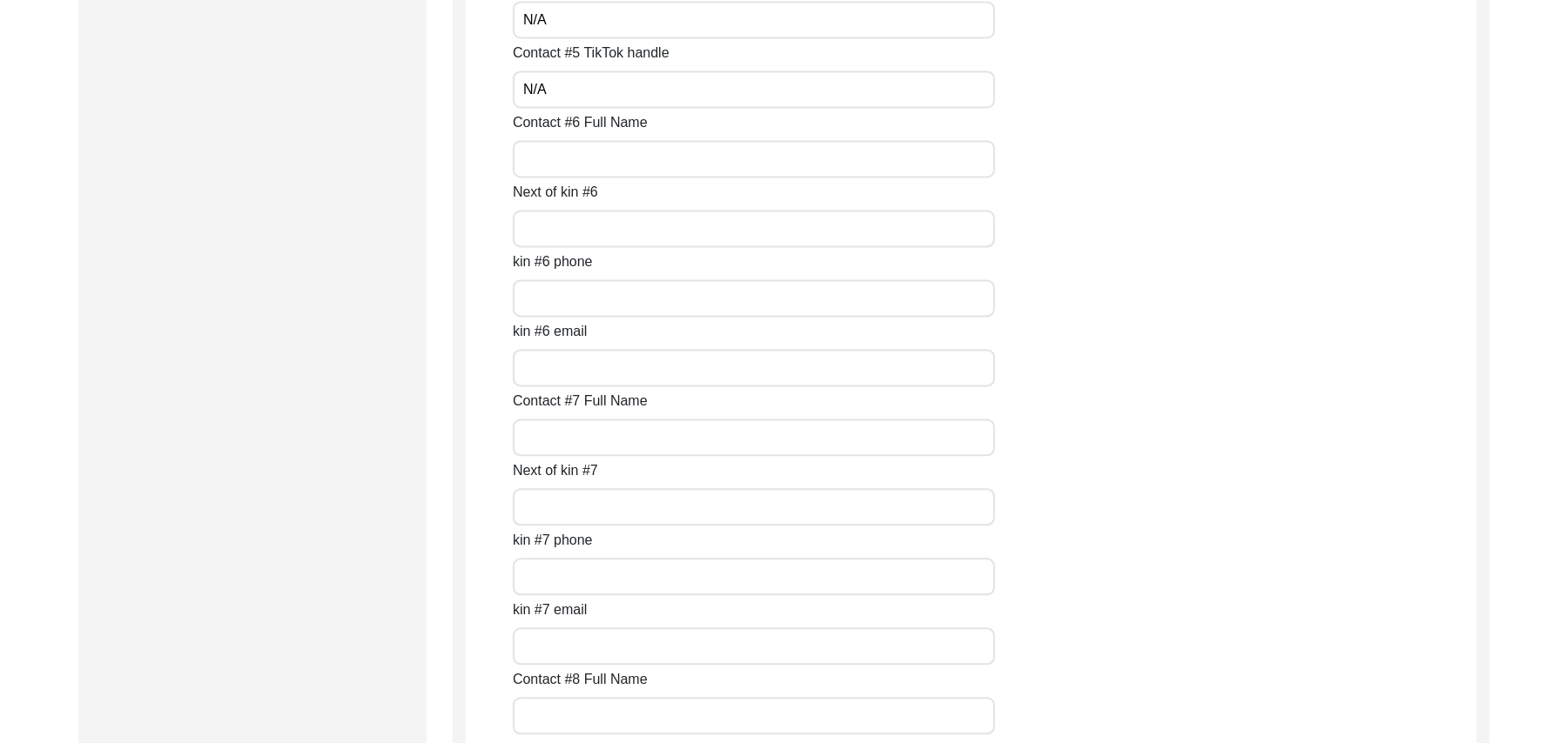
click at [641, 161] on input "Contact #6 Full Name" at bounding box center [754, 159] width 482 height 38
click at [597, 240] on input "Next of kin #6" at bounding box center [754, 229] width 482 height 38
click at [580, 298] on input "kin #6 phone" at bounding box center [754, 298] width 482 height 38
click at [558, 378] on input "kin #6 email" at bounding box center [754, 368] width 482 height 38
click at [555, 440] on input "Contact #7 Full Name" at bounding box center [754, 437] width 482 height 38
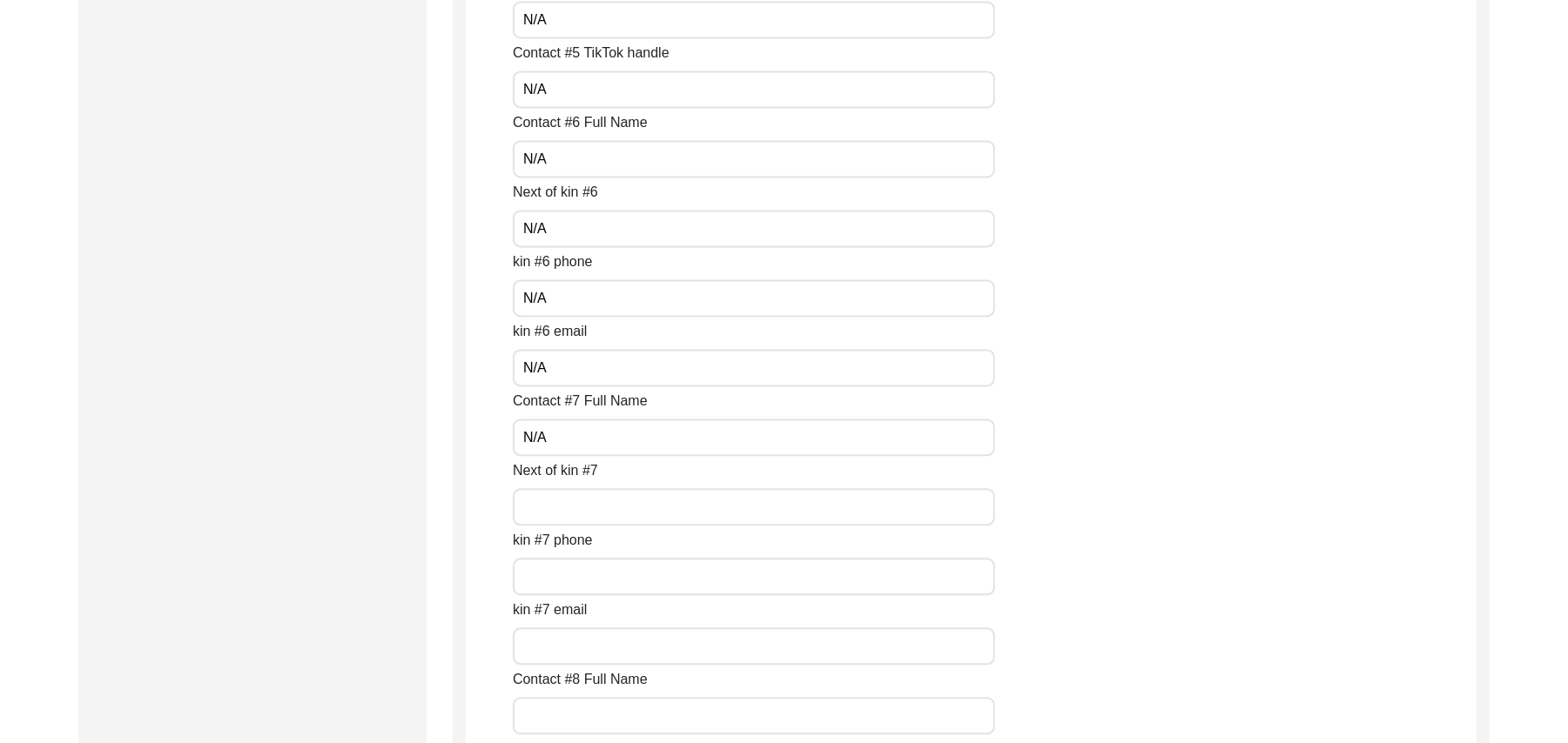
click at [555, 501] on input "Next of kin #7" at bounding box center [754, 508] width 482 height 38
click at [555, 573] on input "kin #7 phone" at bounding box center [754, 577] width 482 height 38
click at [554, 642] on input "kin #7 email" at bounding box center [754, 647] width 482 height 38
click at [555, 711] on input "Contact #8 Full Name" at bounding box center [754, 716] width 482 height 38
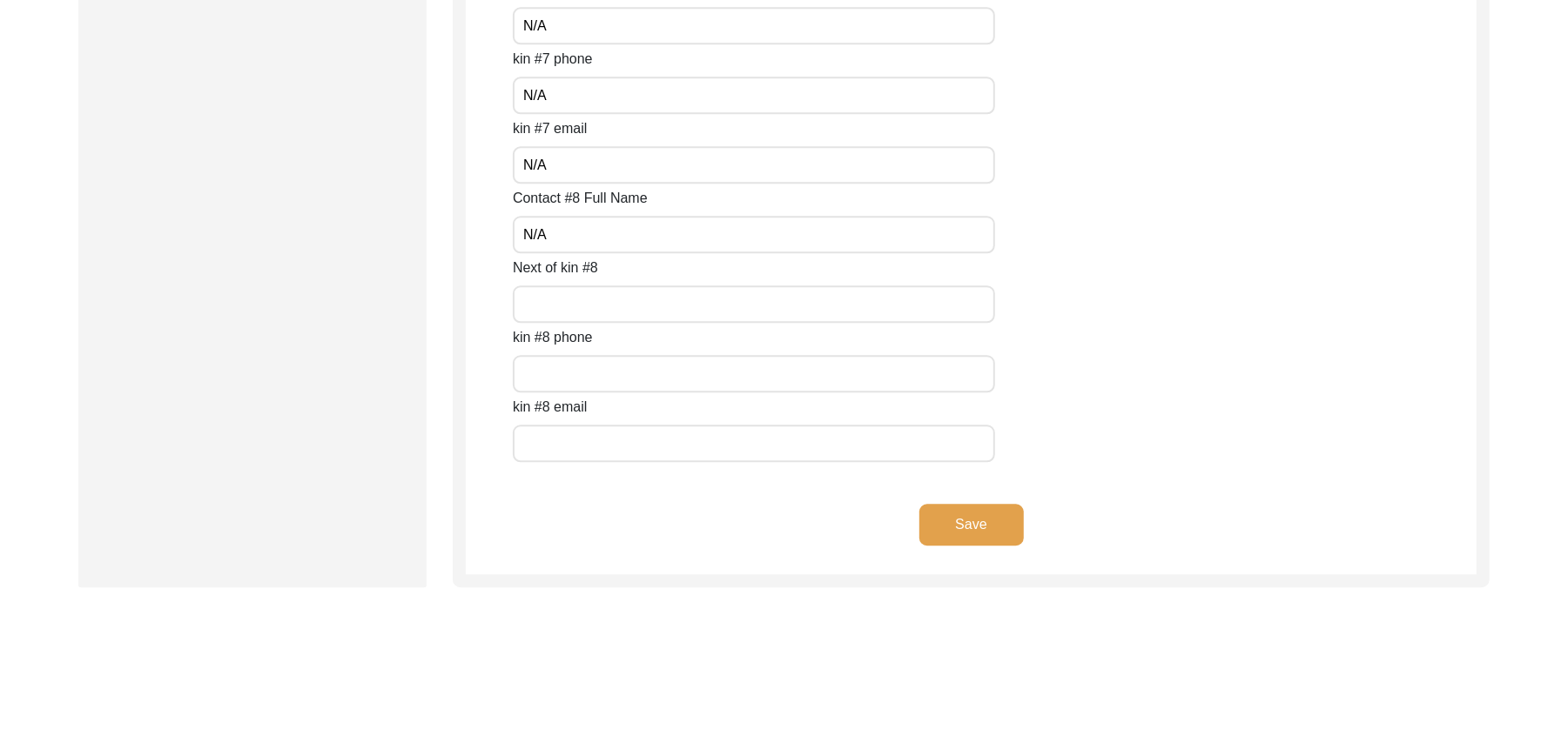
scroll to position [7750, 0]
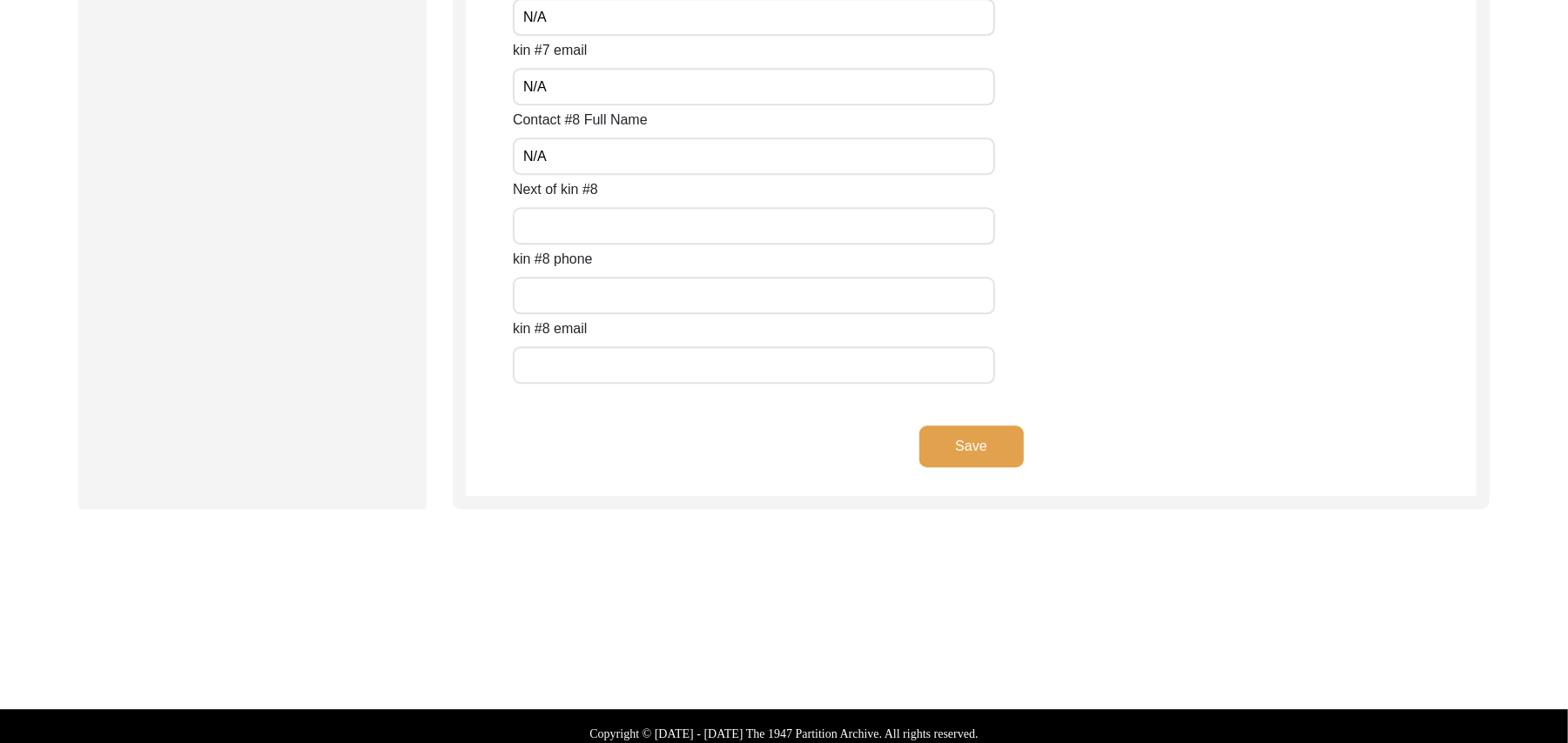
click at [535, 231] on input "Next of kin #8" at bounding box center [754, 226] width 482 height 38
click at [544, 289] on input "text" at bounding box center [754, 296] width 482 height 38
click at [547, 352] on input "text" at bounding box center [754, 365] width 482 height 38
click at [945, 443] on button "Save" at bounding box center [971, 446] width 105 height 41
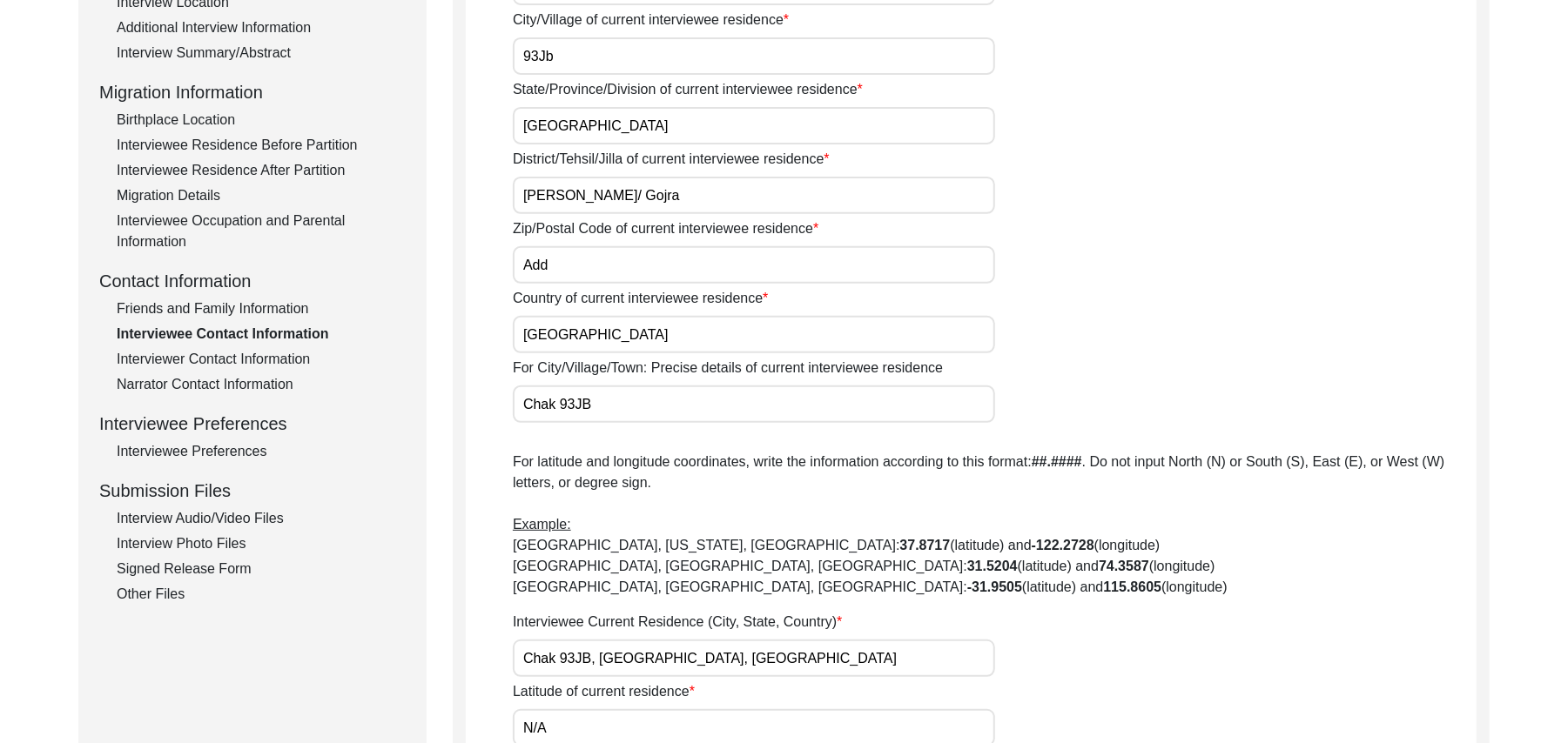
scroll to position [63, 0]
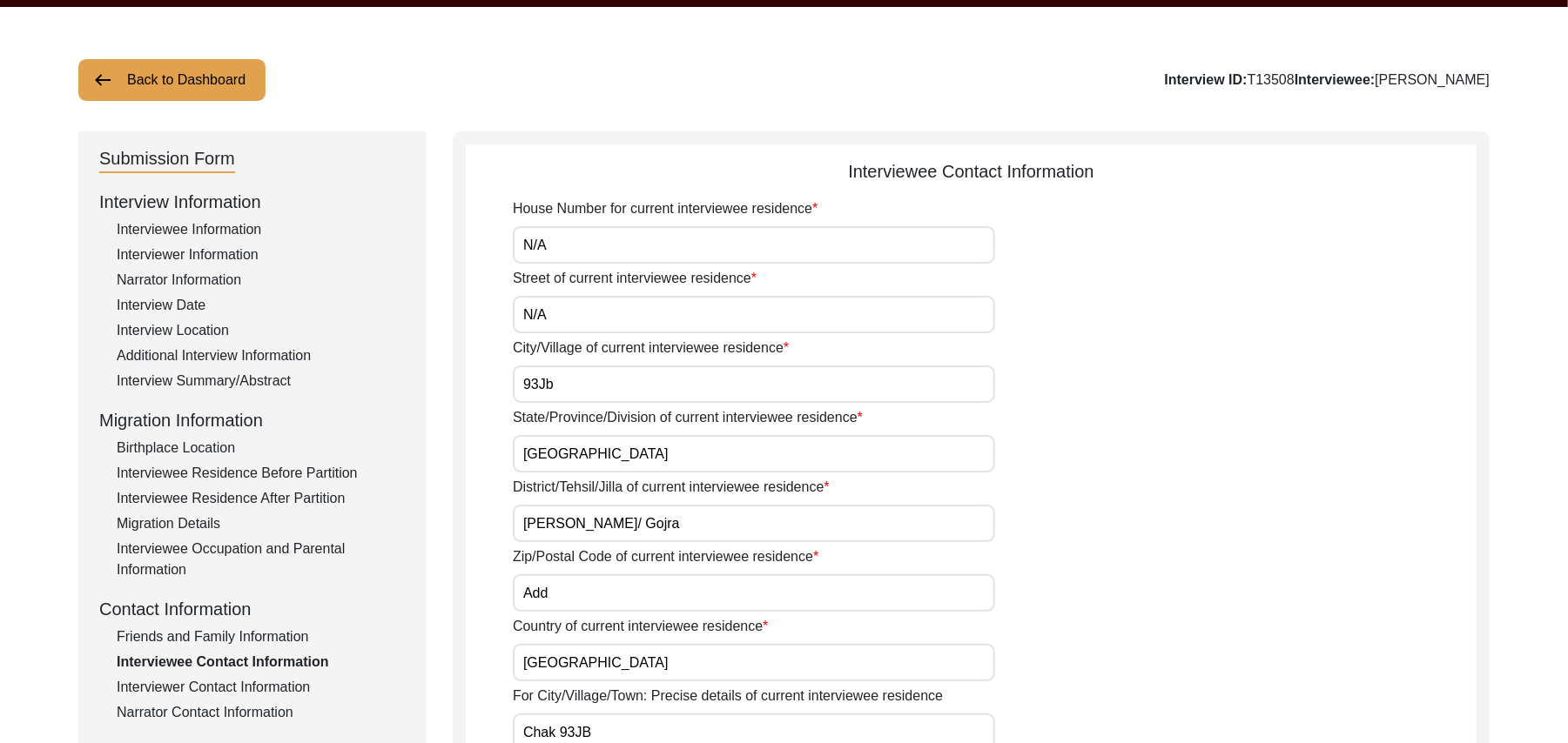
click at [555, 600] on input "Add" at bounding box center [754, 593] width 482 height 38
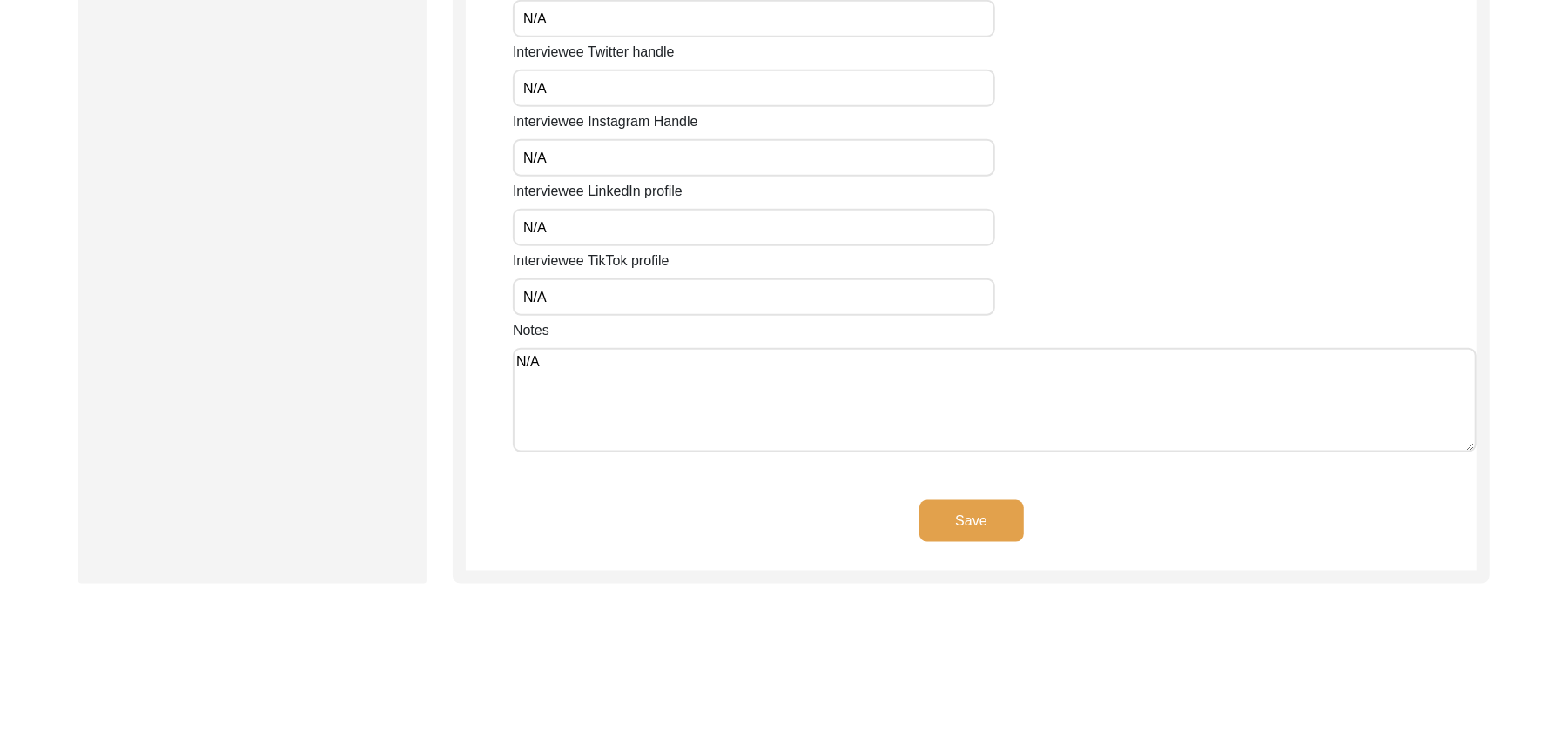
scroll to position [1371, 0]
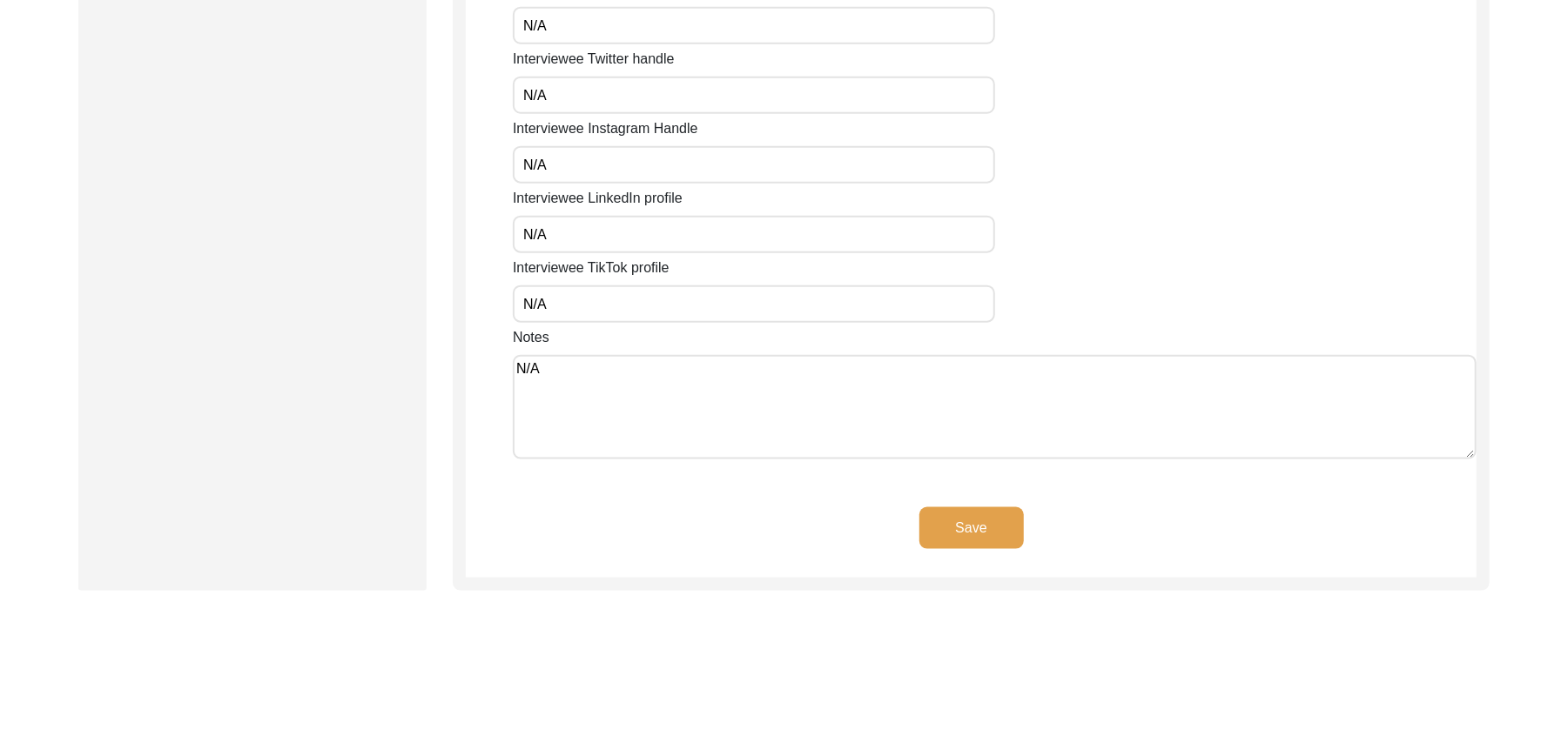
click at [977, 522] on button "Save" at bounding box center [971, 528] width 105 height 41
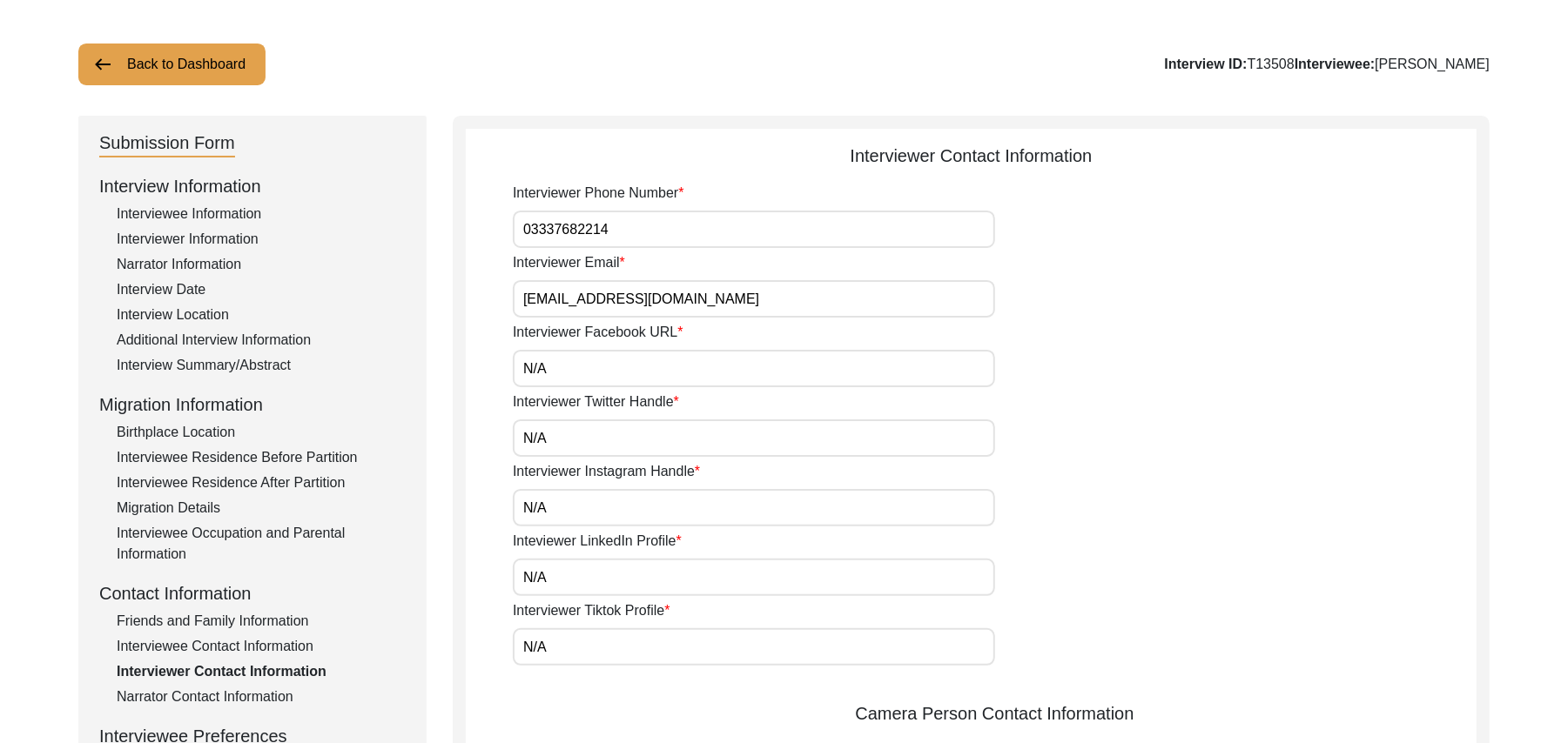
scroll to position [0, 0]
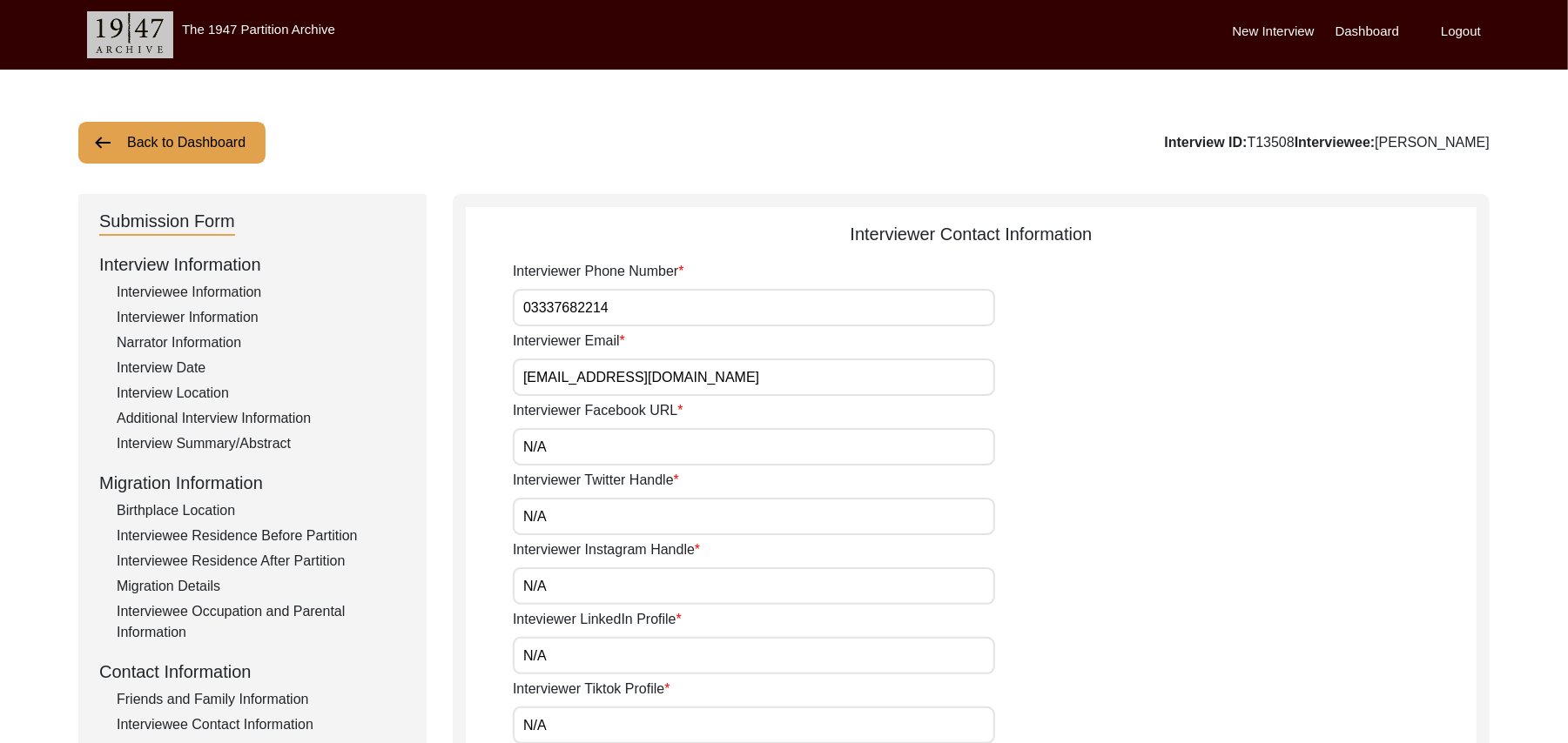
click at [199, 391] on div "Interview Location" at bounding box center [261, 393] width 289 height 21
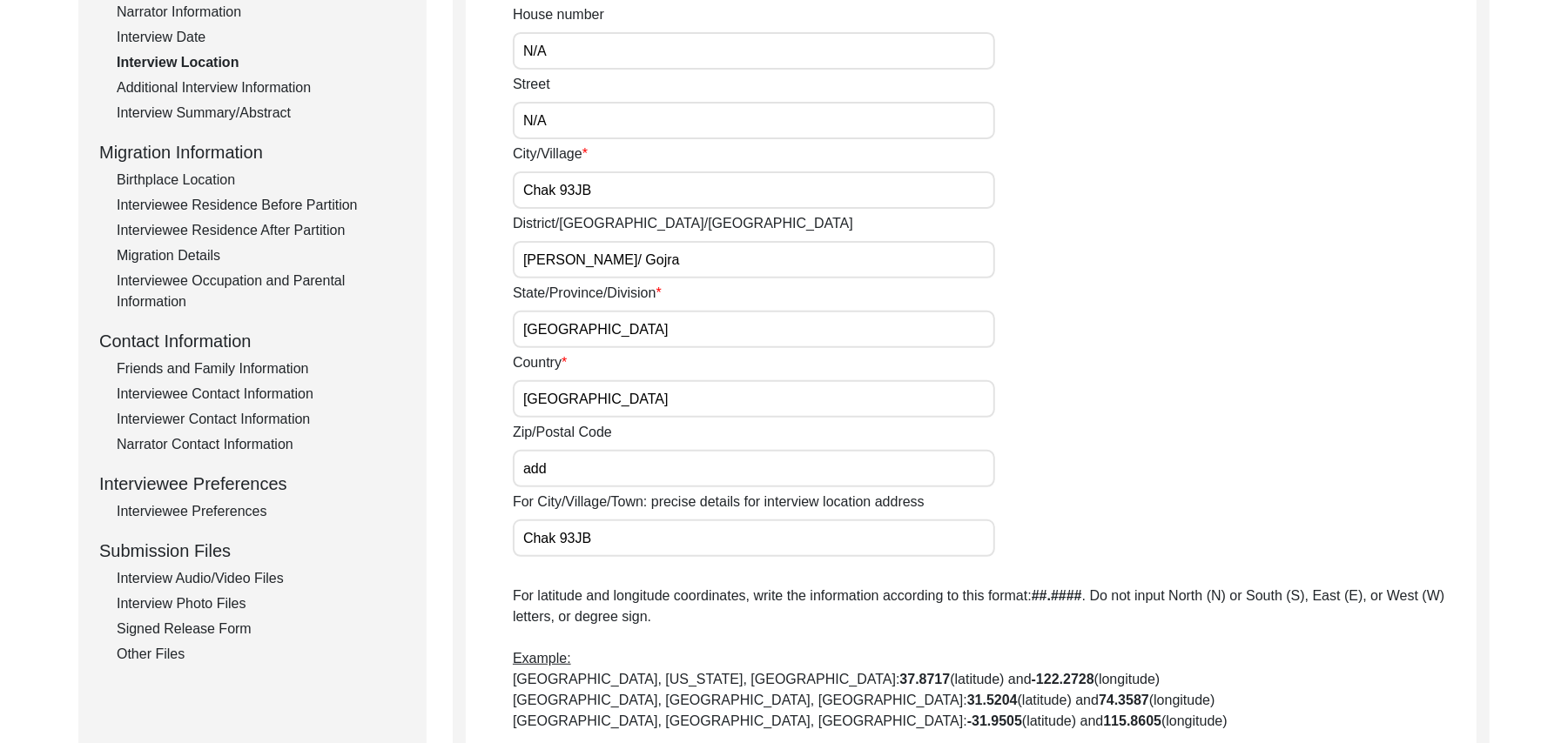
scroll to position [390, 0]
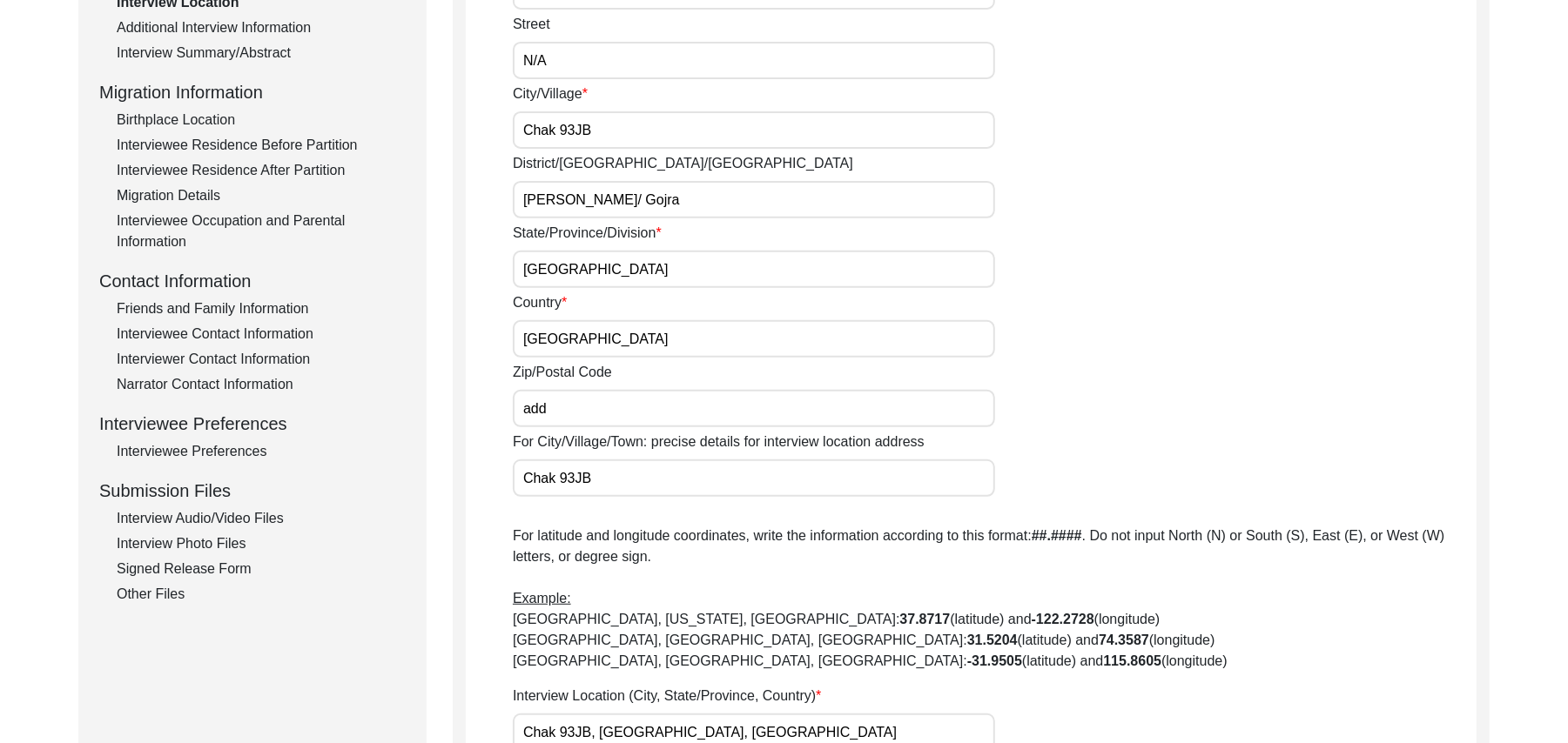
click at [575, 415] on input "add" at bounding box center [754, 408] width 482 height 38
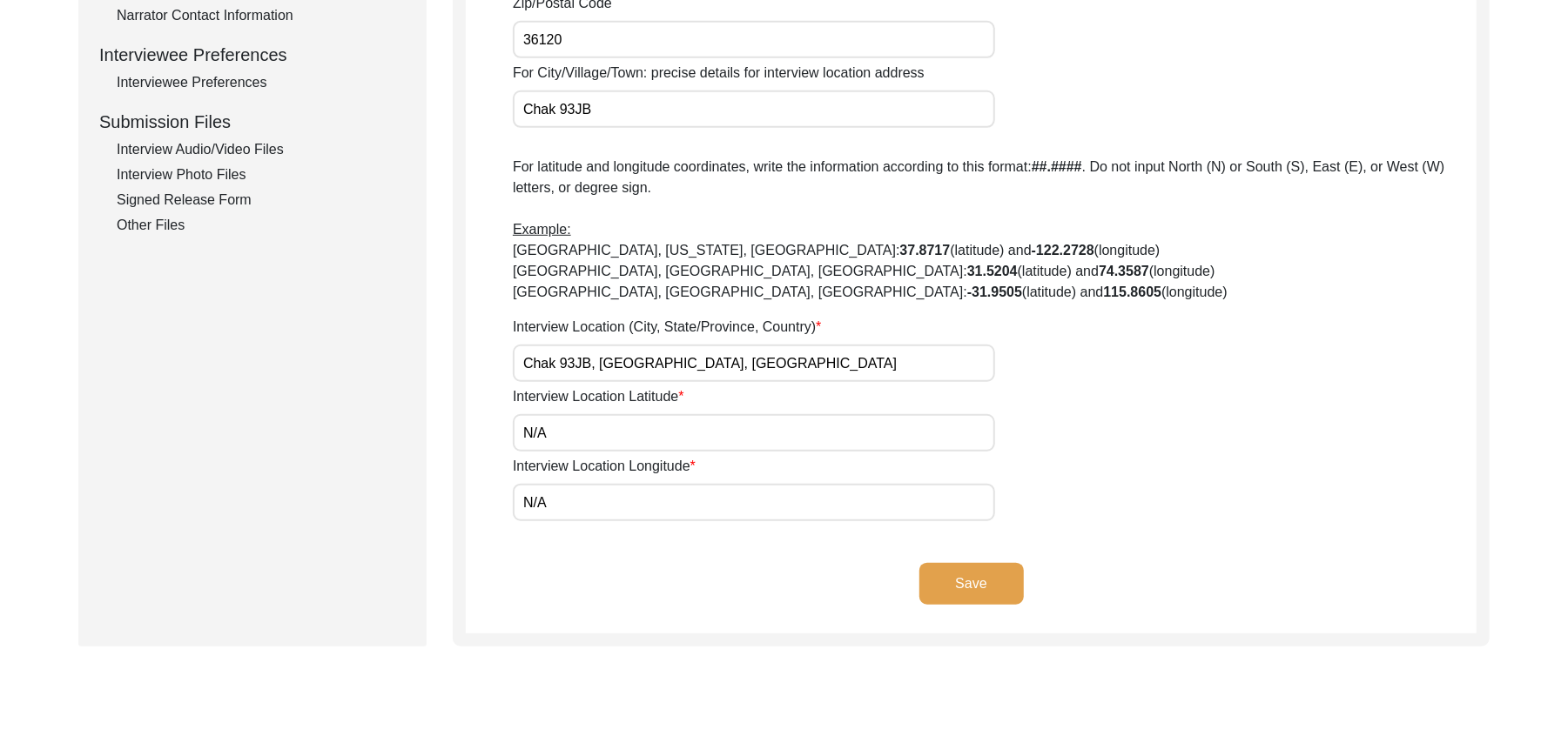
scroll to position [837, 0]
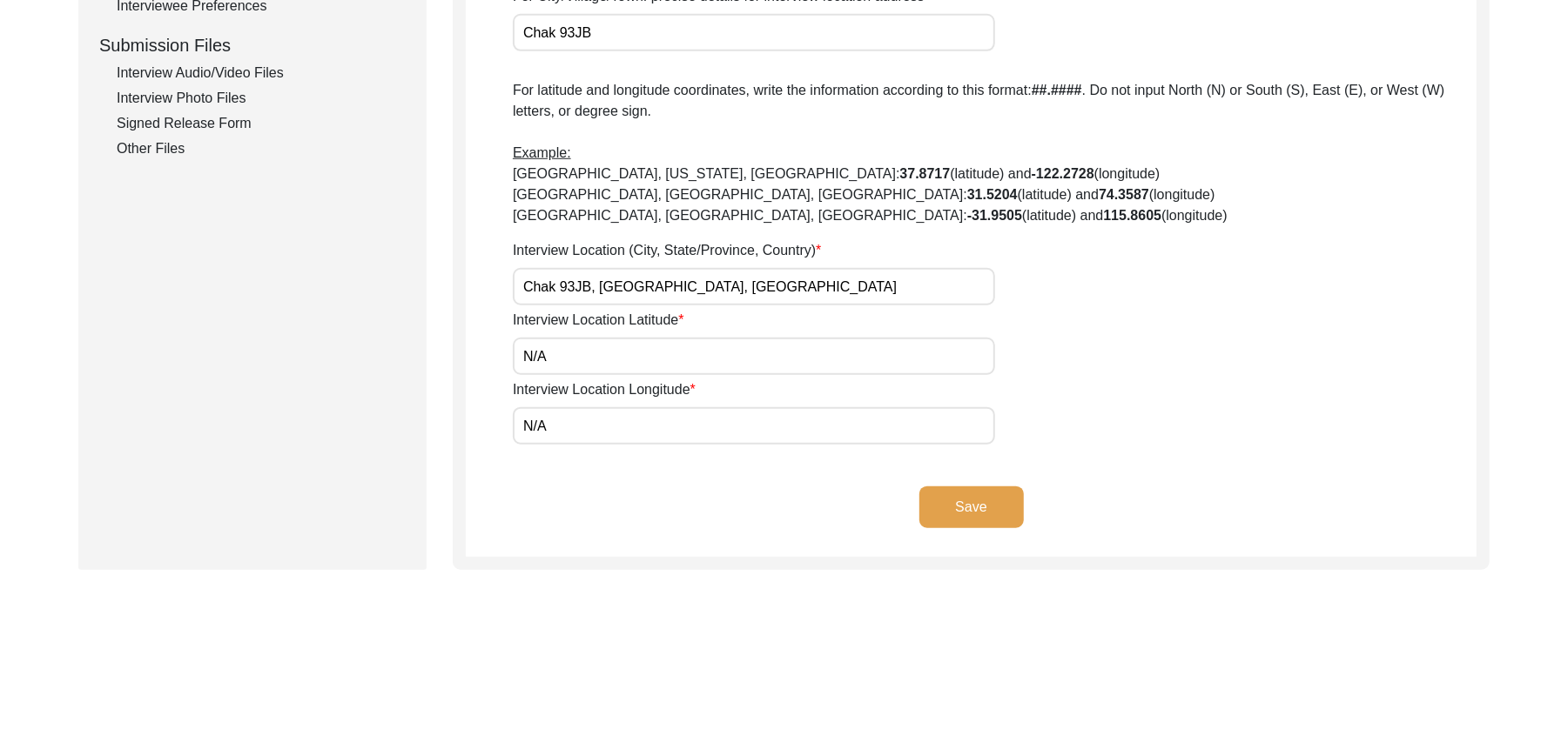
click at [984, 502] on button "Save" at bounding box center [971, 508] width 105 height 41
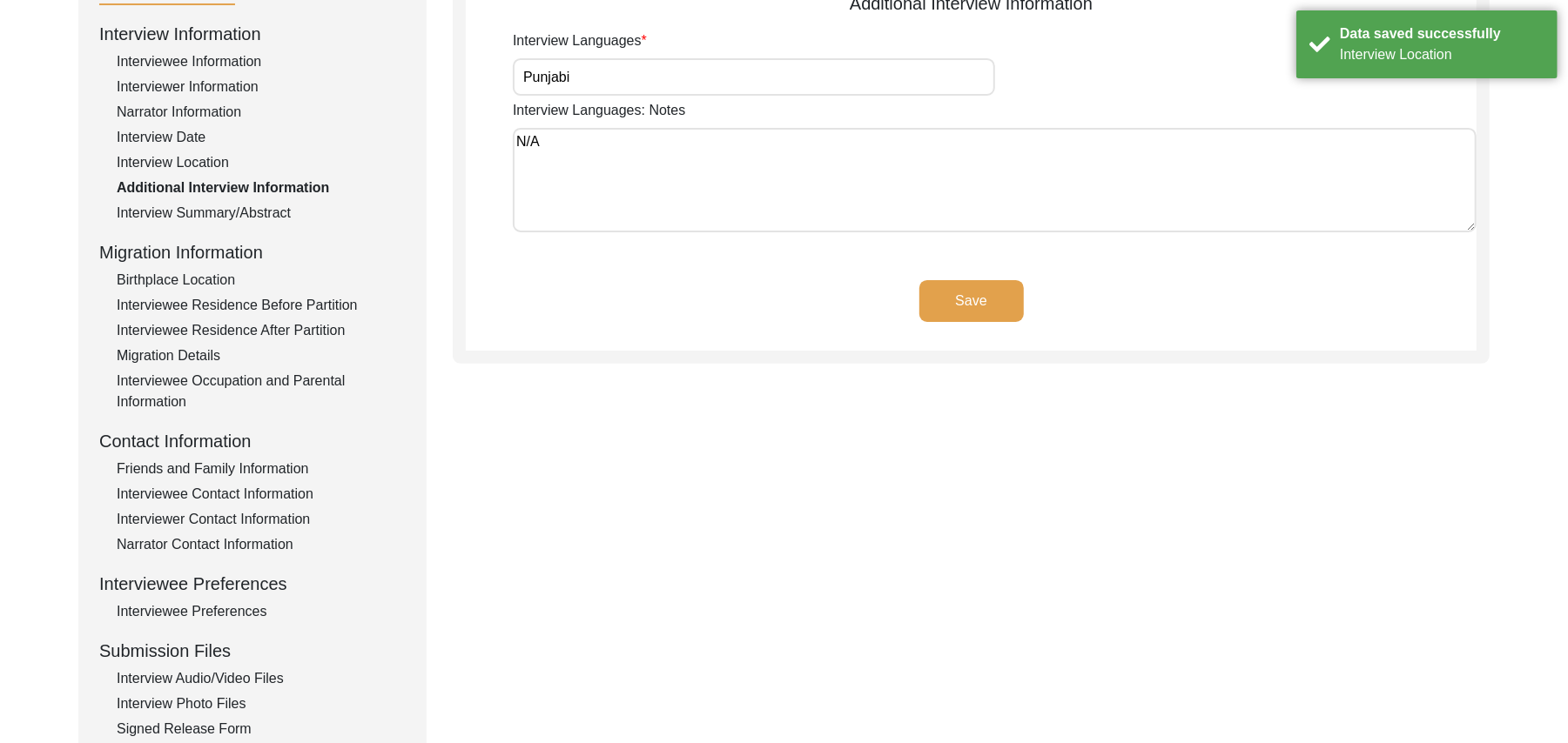
scroll to position [176, 0]
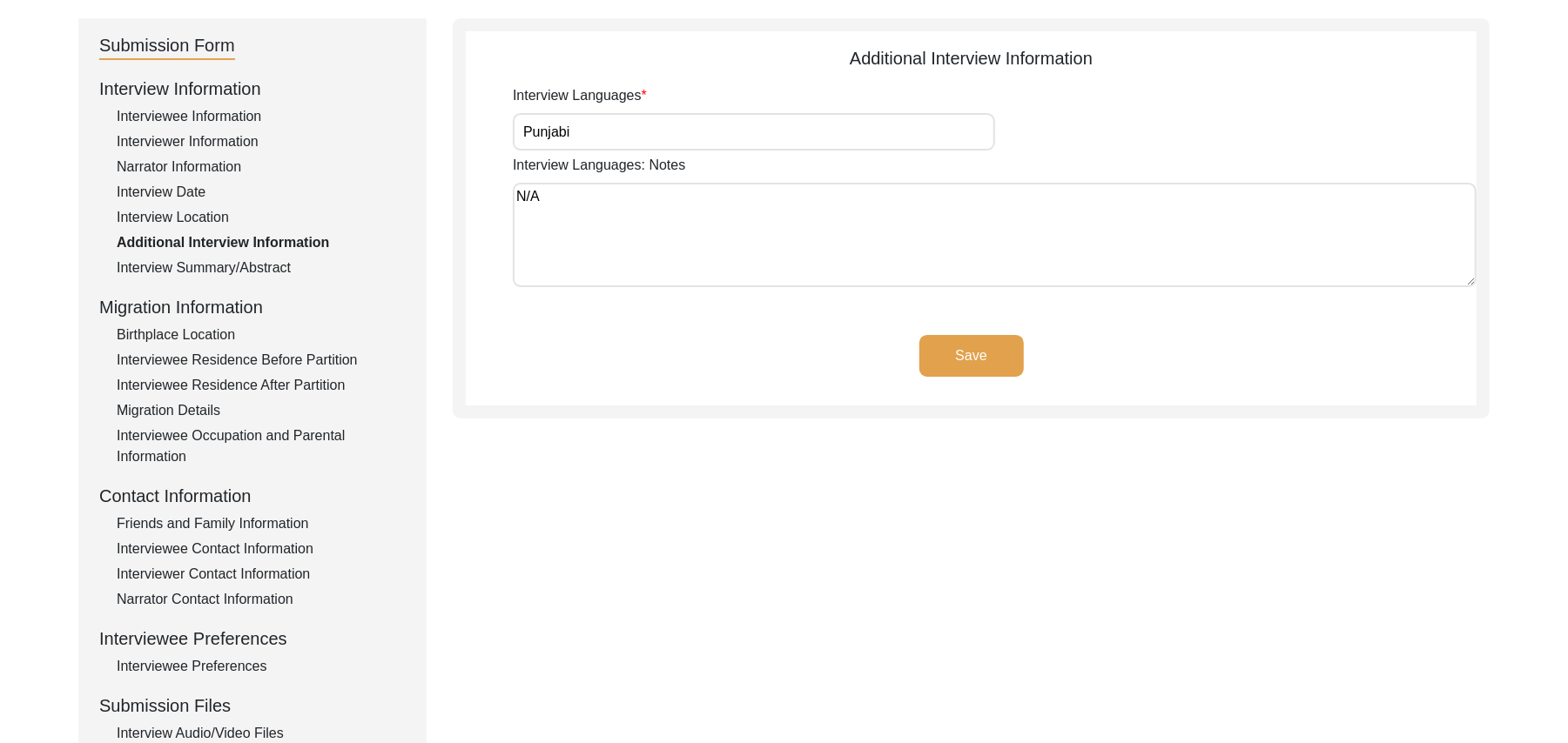
click at [311, 387] on div "Interviewee Residence After Partition" at bounding box center [261, 385] width 289 height 21
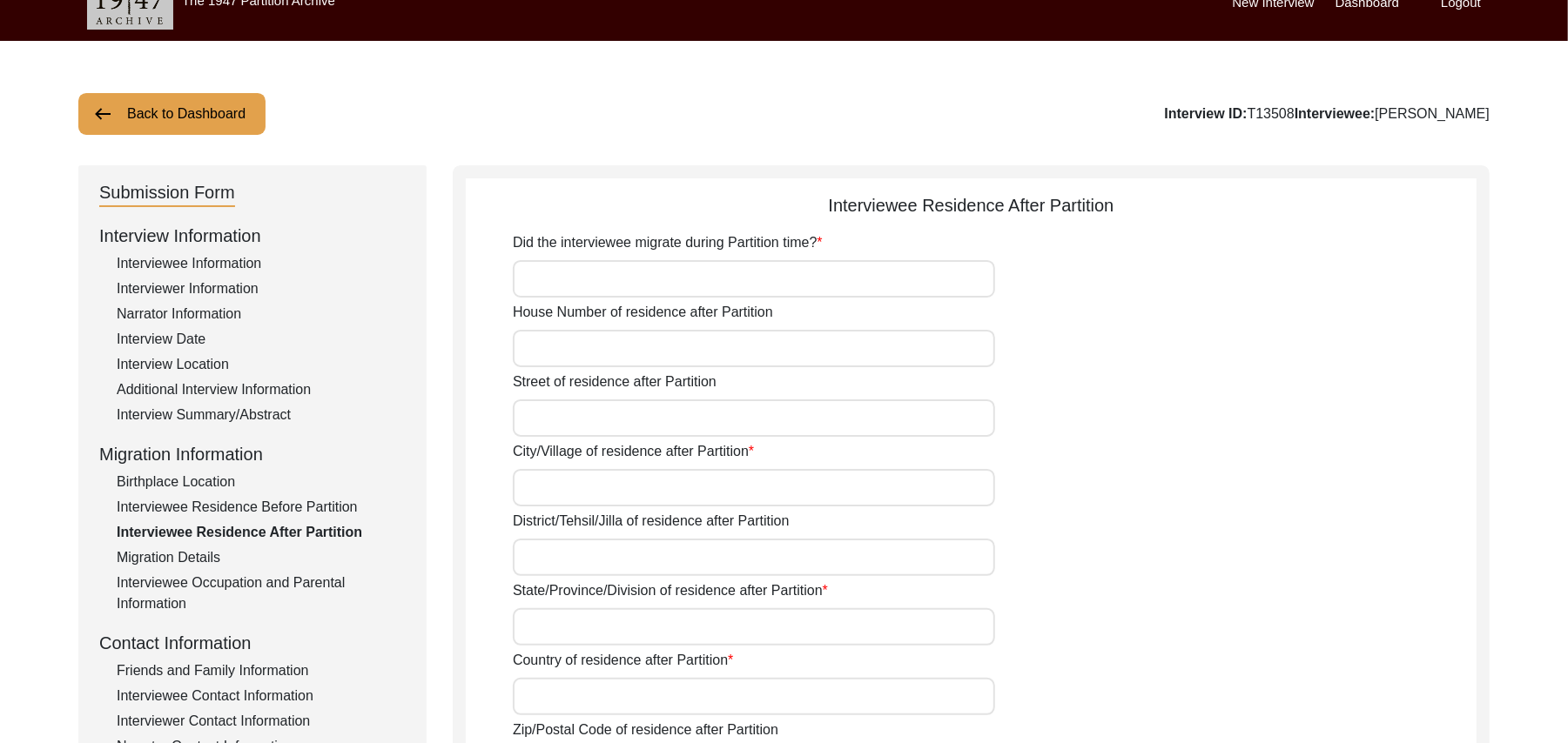
scroll to position [0, 0]
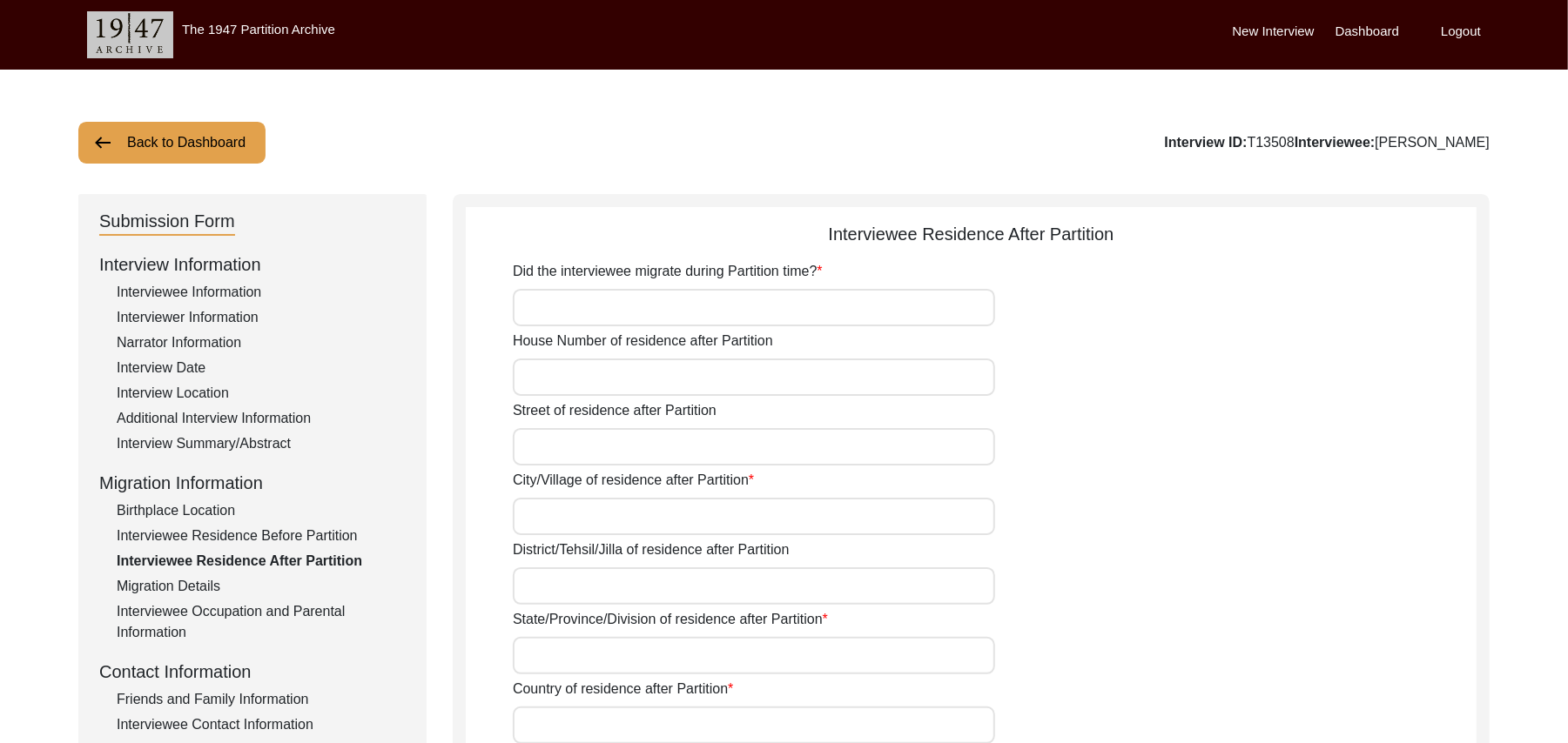
click at [225, 510] on div "Birthplace Location" at bounding box center [261, 510] width 289 height 21
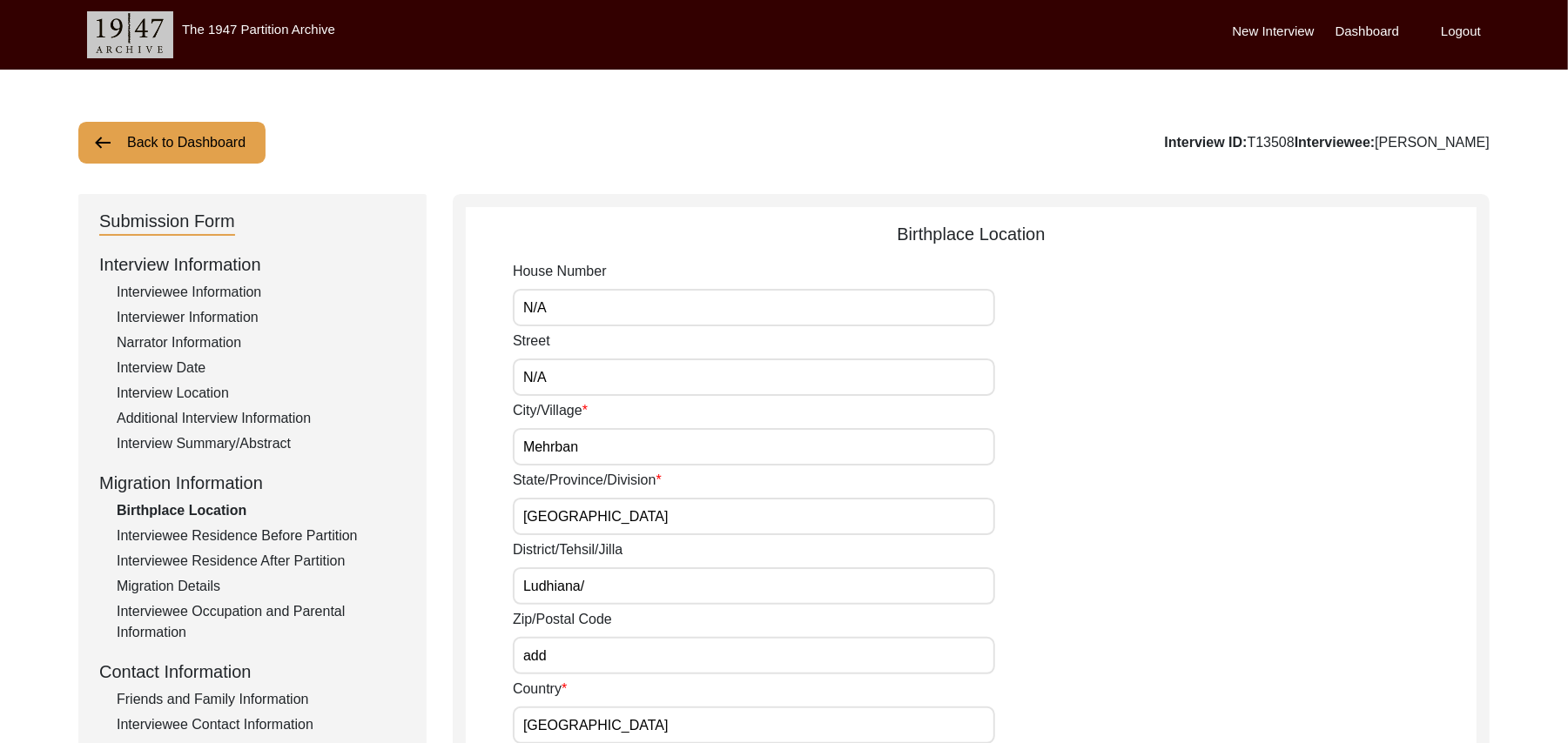
click at [231, 139] on button "Back to Dashboard" at bounding box center [172, 142] width 188 height 41
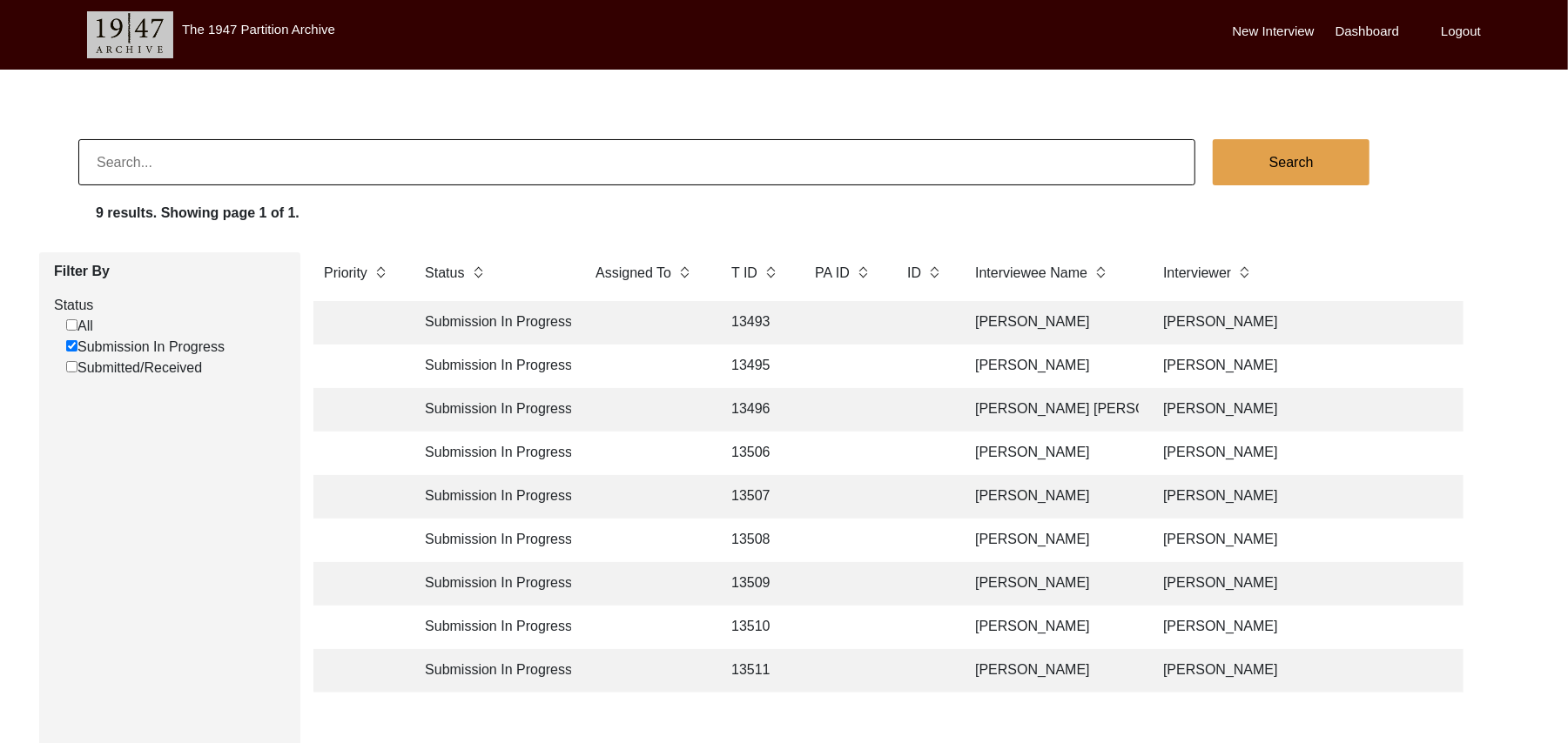
click at [752, 451] on td "13506" at bounding box center [755, 454] width 69 height 43
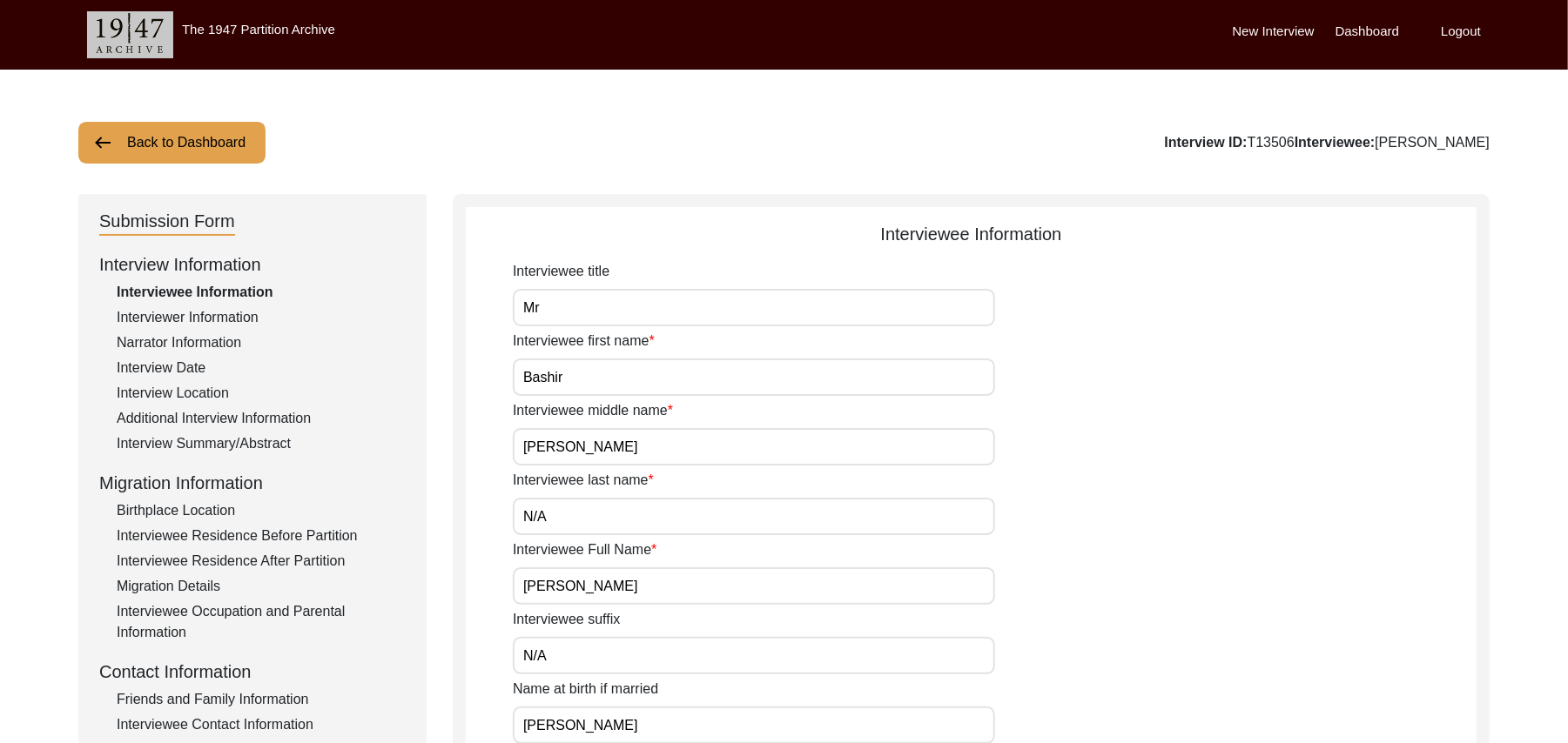
click at [221, 509] on div "Birthplace Location" at bounding box center [261, 510] width 289 height 21
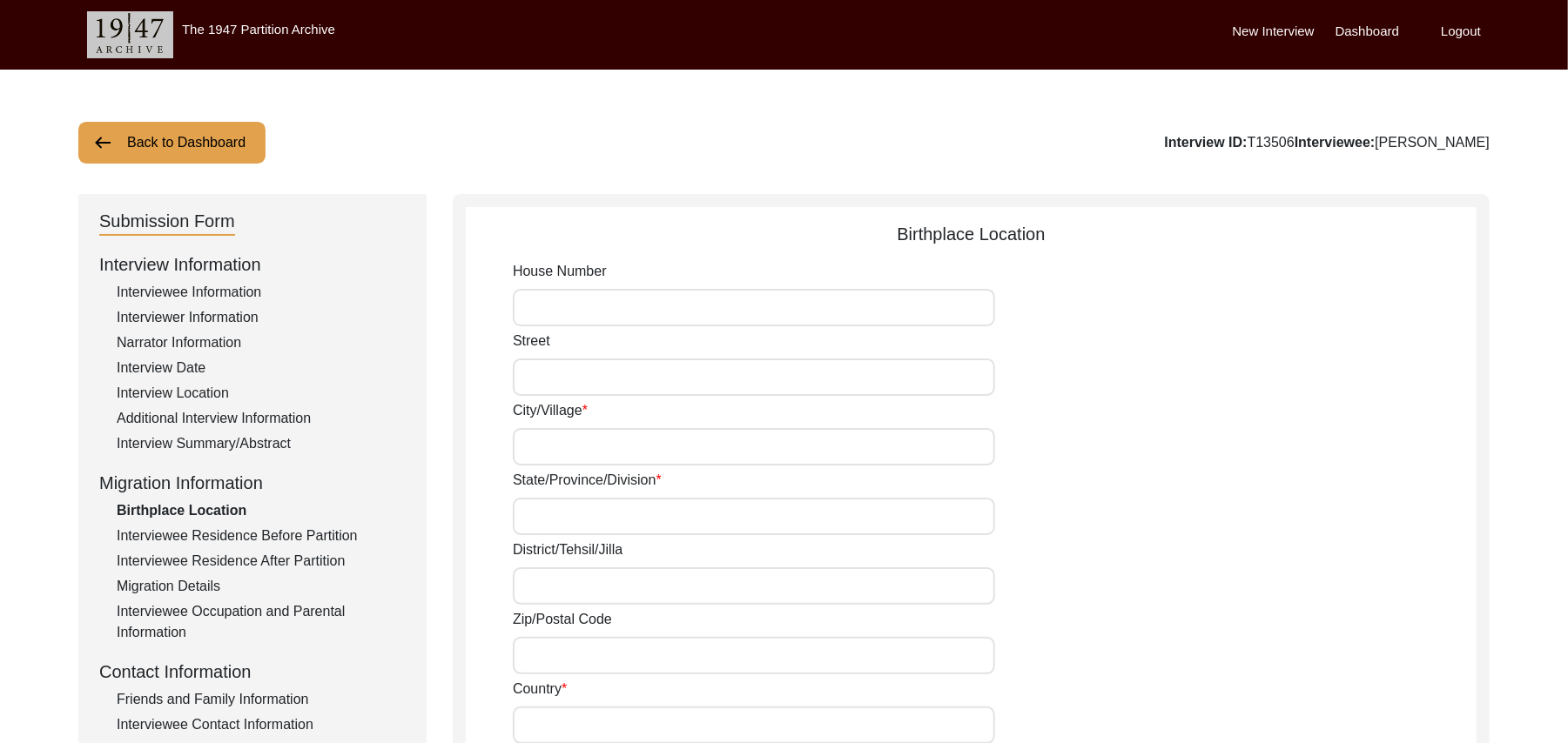
click at [540, 312] on input "House Number" at bounding box center [754, 307] width 482 height 38
click at [543, 387] on input "Street" at bounding box center [754, 378] width 482 height 38
click at [545, 454] on input "City/Village" at bounding box center [754, 447] width 482 height 38
click at [543, 518] on input "State/Province/Division" at bounding box center [754, 517] width 482 height 38
click at [572, 517] on input "State/Province/Division" at bounding box center [754, 517] width 482 height 38
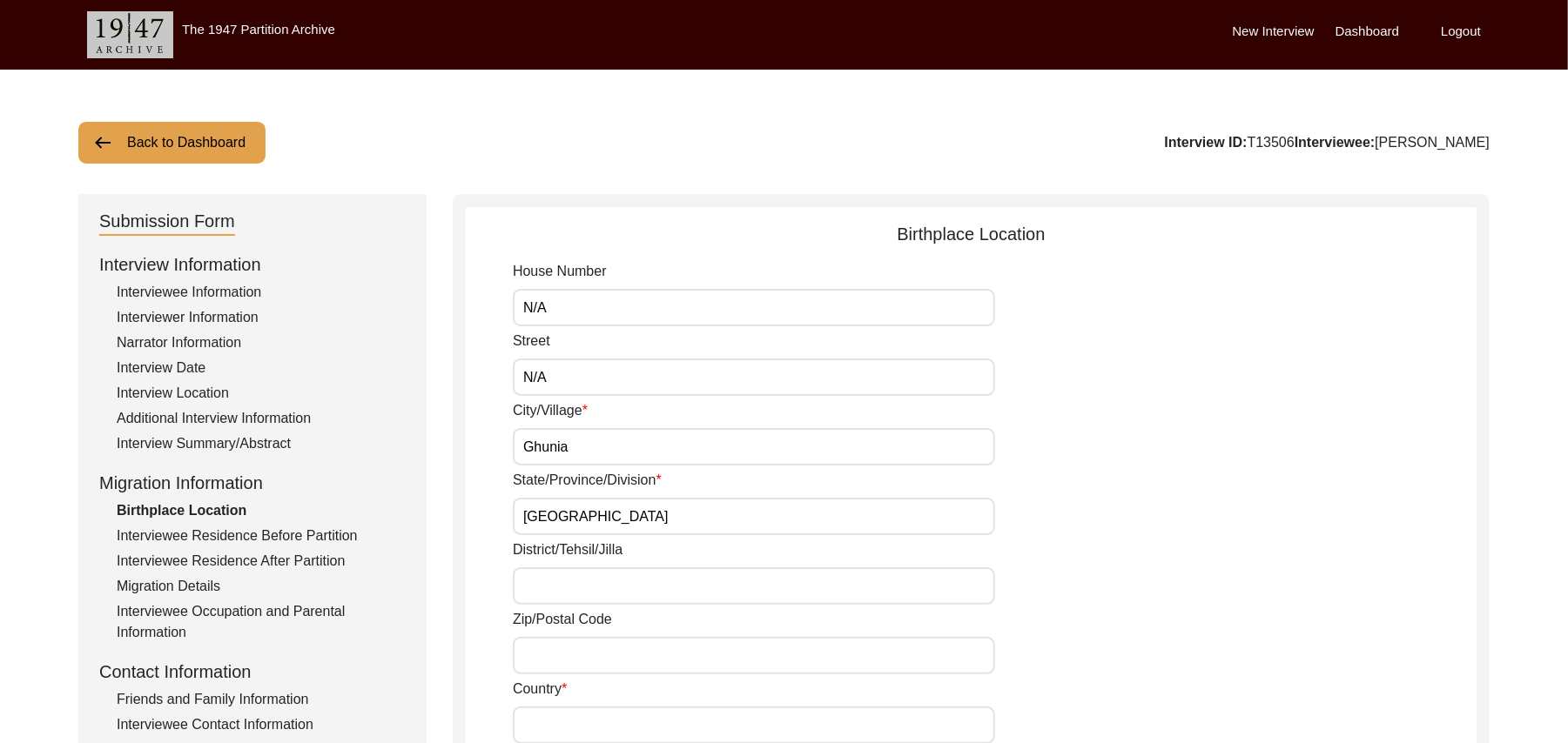
click at [546, 590] on input "District/Tehsil/Jilla" at bounding box center [754, 586] width 482 height 38
click at [546, 658] on input "Zip/Postal Code" at bounding box center [754, 656] width 482 height 38
click at [574, 453] on input "Ghunia" at bounding box center [754, 447] width 482 height 38
click at [558, 651] on input "Zip/Postal Code" at bounding box center [754, 656] width 482 height 38
click at [565, 729] on input "Country" at bounding box center [754, 726] width 482 height 38
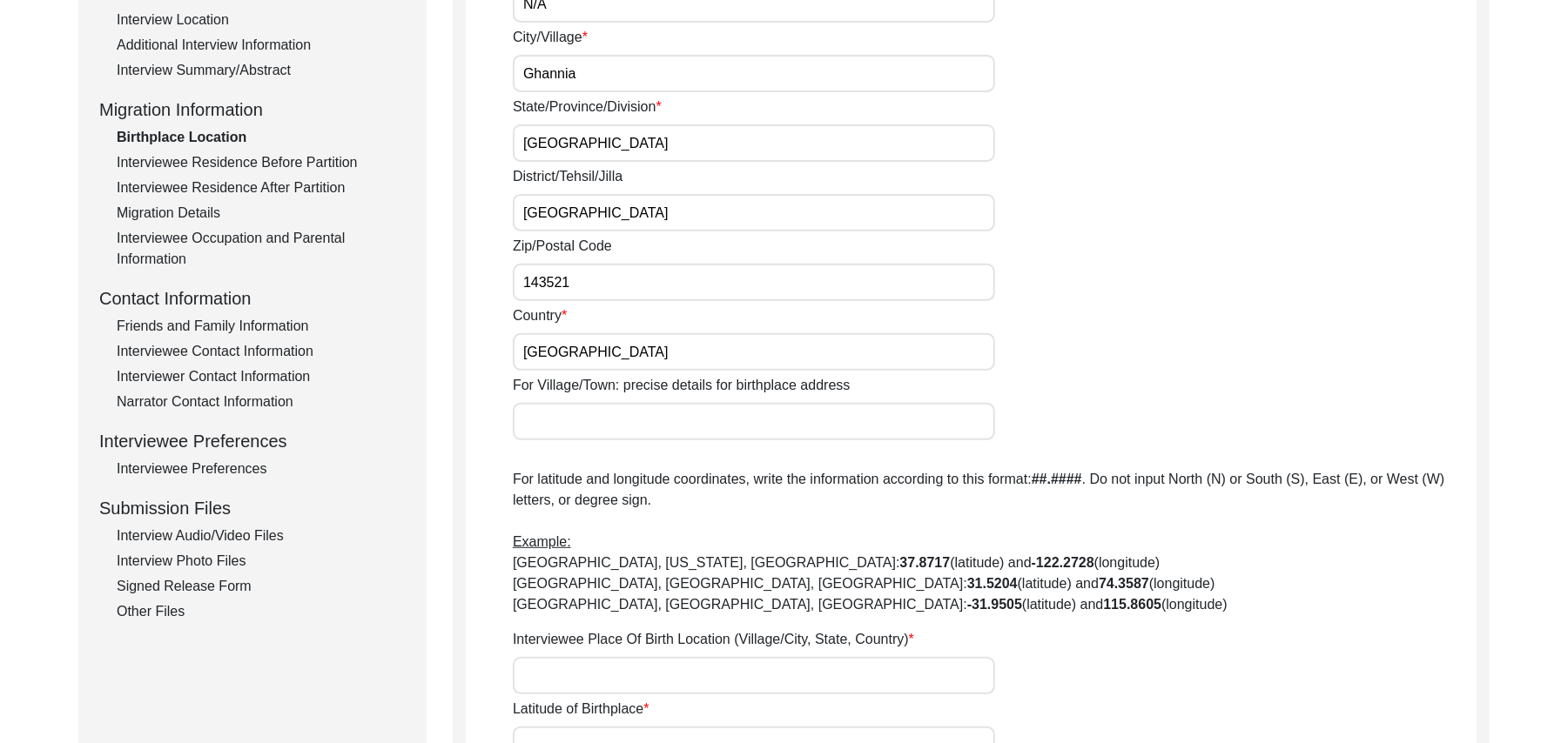
scroll to position [466, 0]
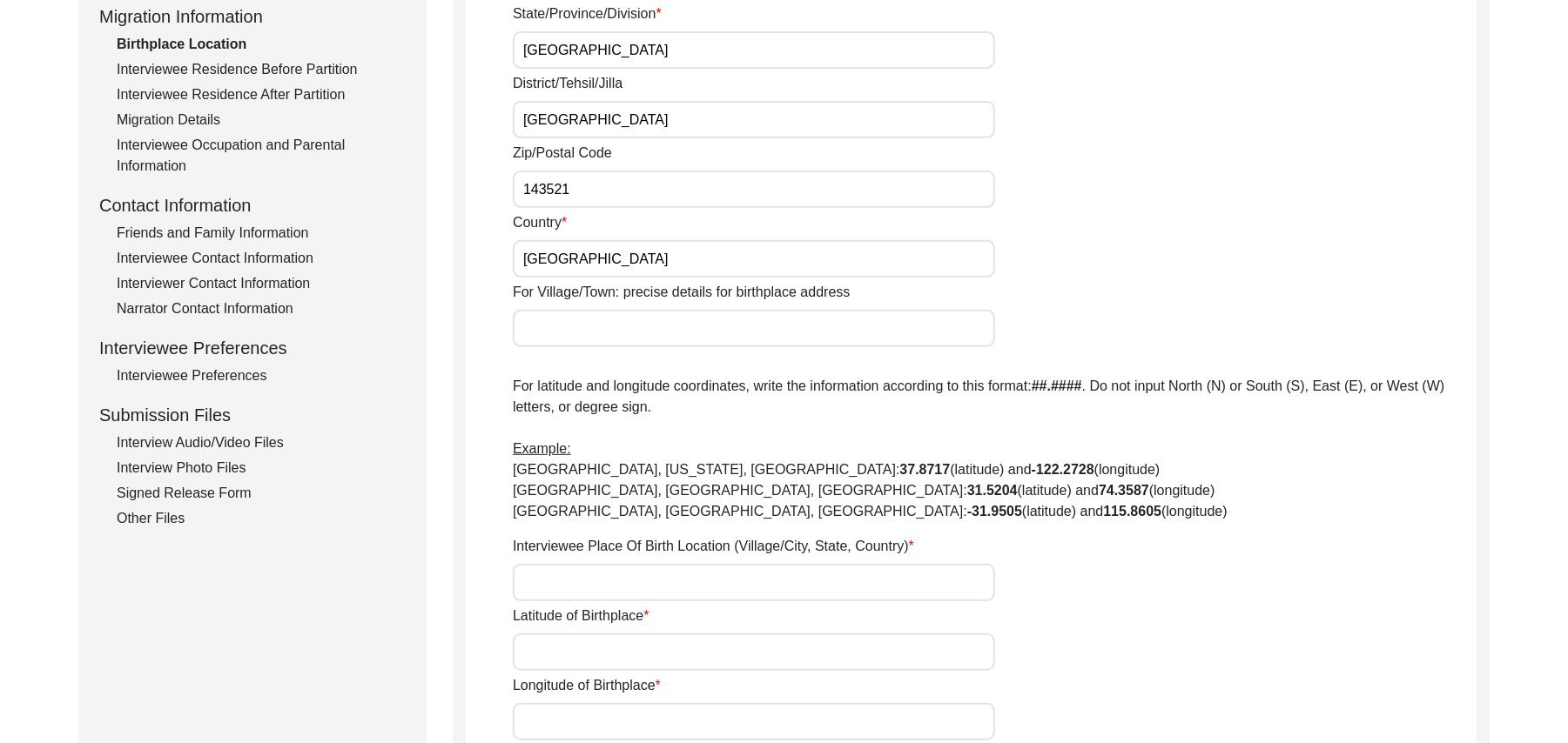
click at [656, 332] on input "For Village/Town: precise details for birthplace address" at bounding box center [754, 329] width 482 height 38
click at [555, 586] on input "Interviewee Place Of Birth Location (Village/City, State, Country)" at bounding box center [754, 583] width 482 height 38
click at [561, 652] on input "Latitude of Birthplace" at bounding box center [754, 653] width 482 height 38
click at [563, 718] on input "Longitude of Birthplace" at bounding box center [754, 722] width 482 height 38
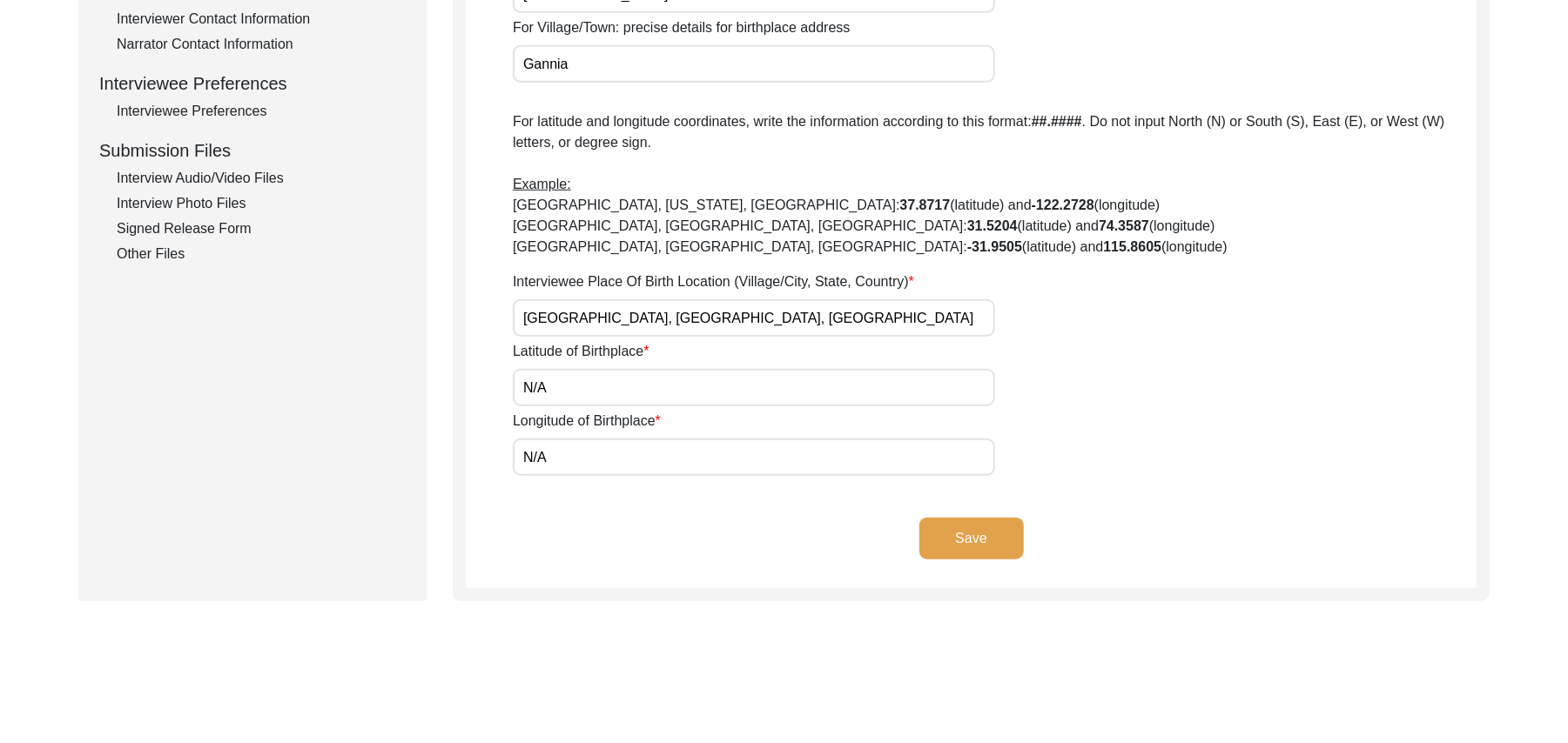
scroll to position [837, 0]
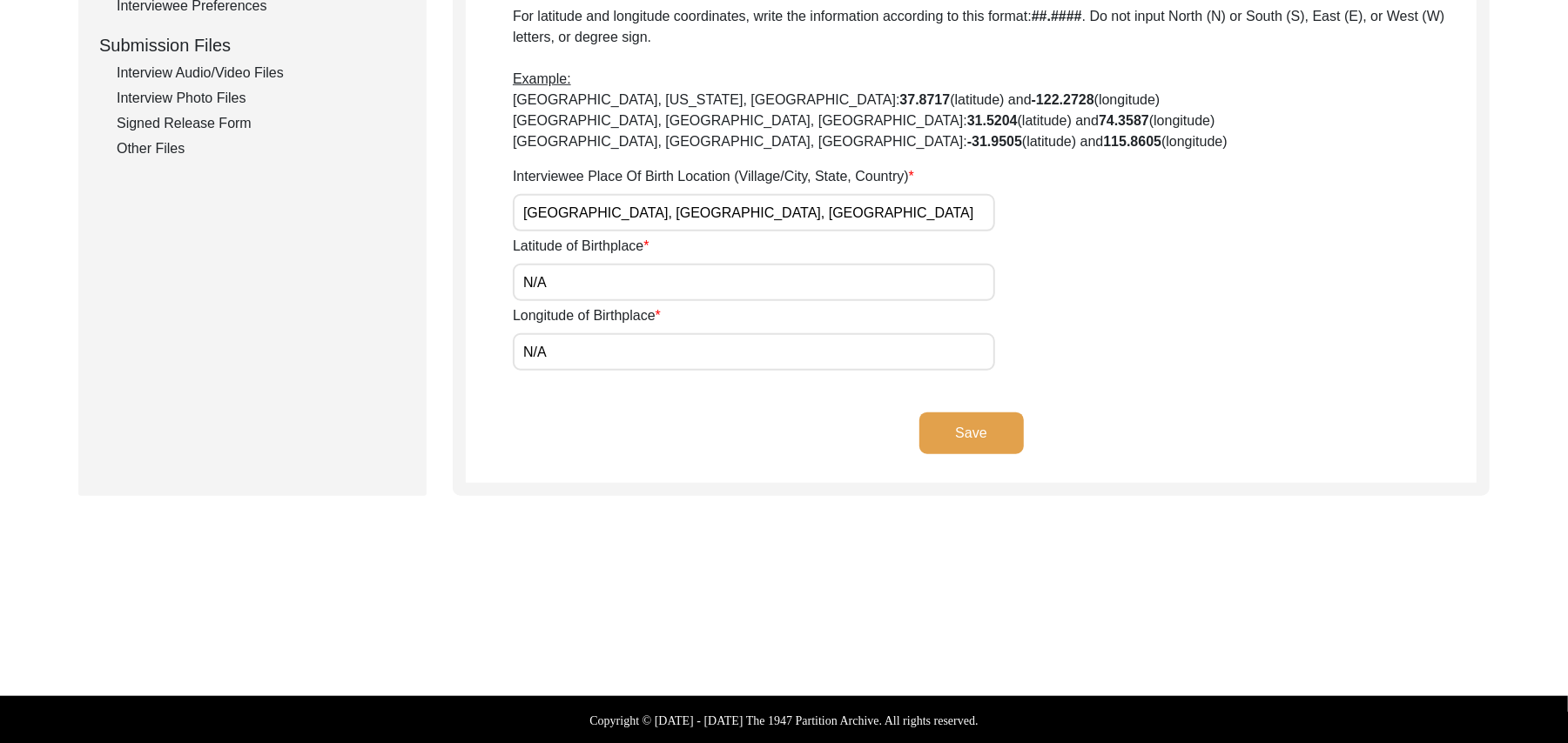
click at [979, 423] on button "Save" at bounding box center [971, 434] width 105 height 41
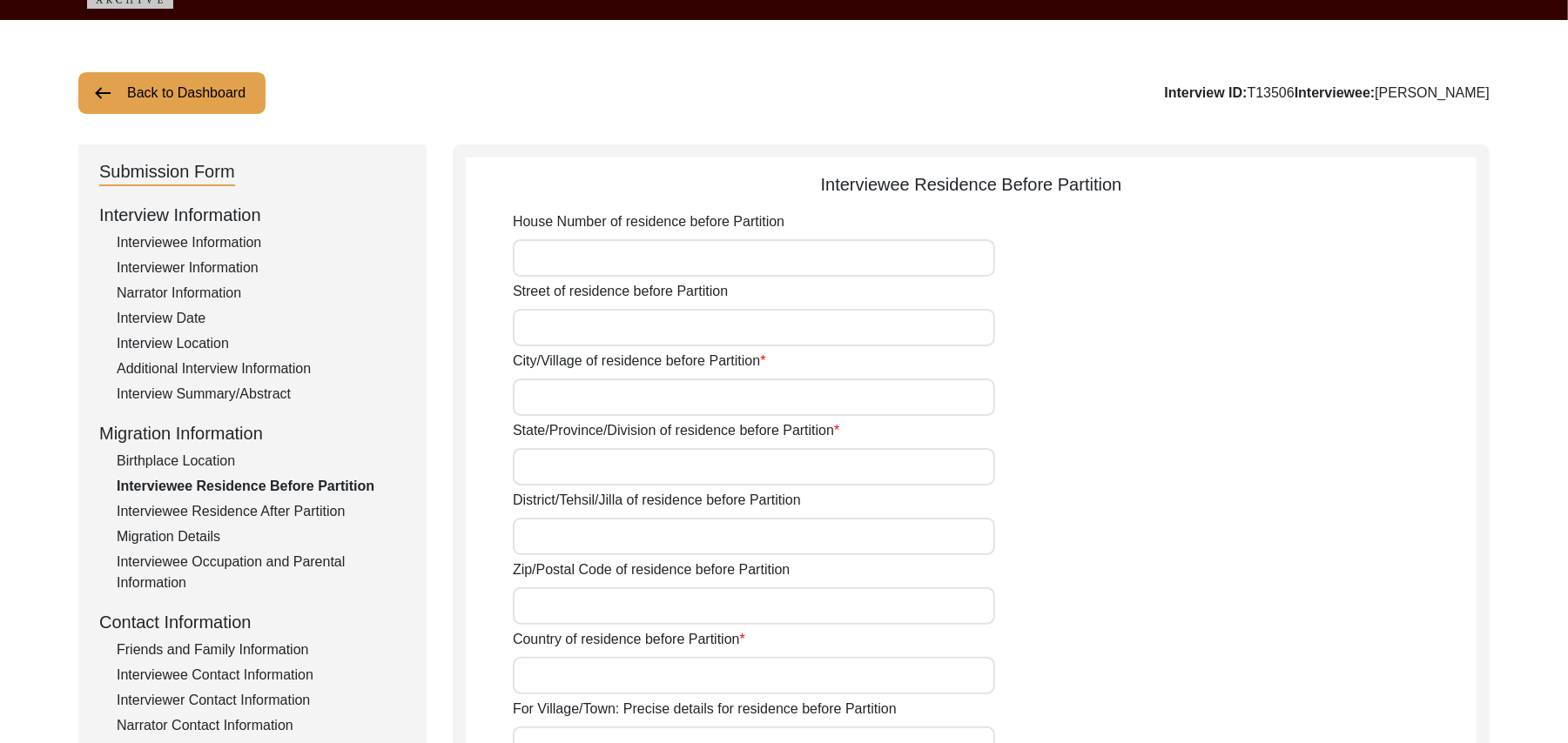
scroll to position [47, 0]
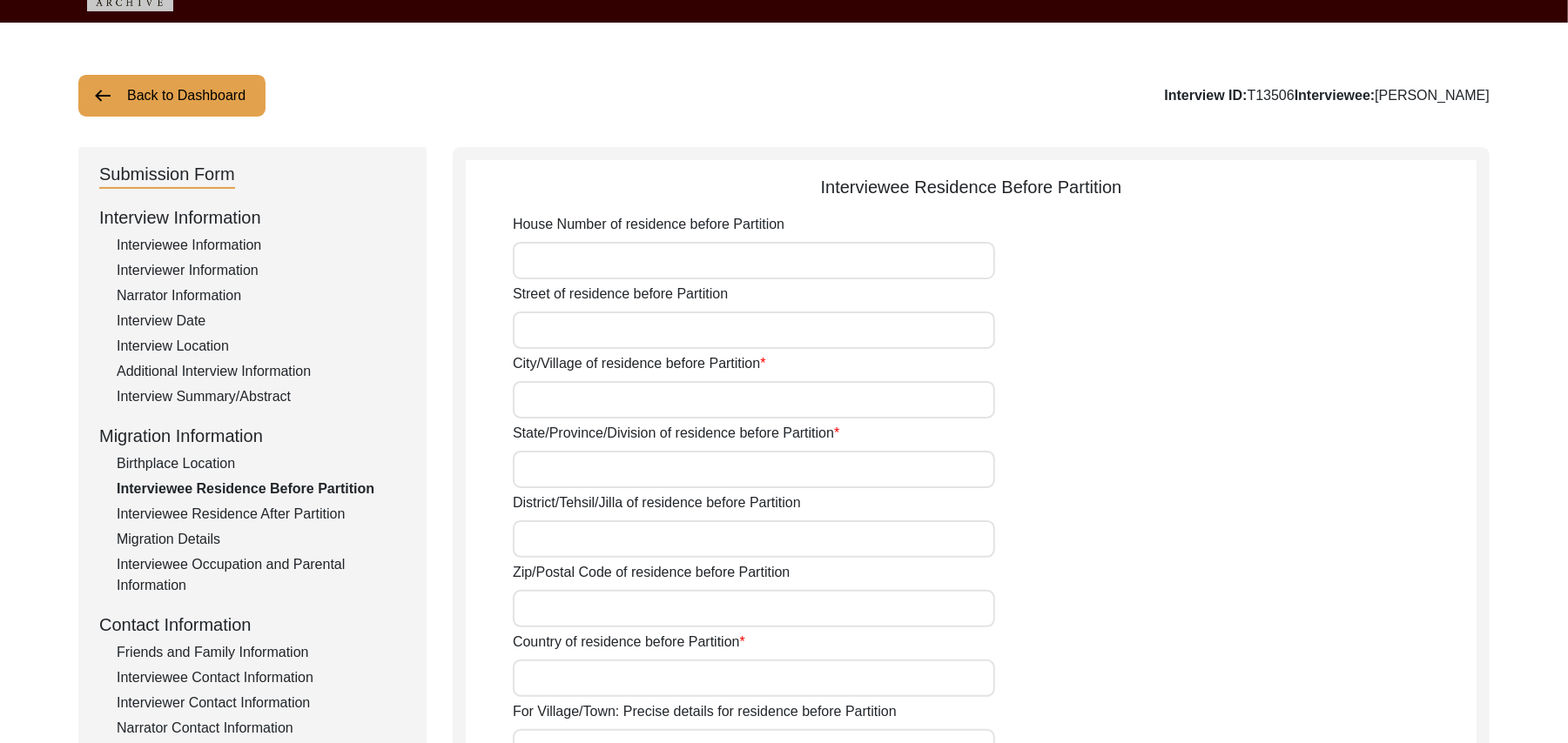
click at [741, 266] on input "House Number of residence before Partition" at bounding box center [754, 261] width 482 height 38
click at [611, 338] on input "Street of residence before Partition" at bounding box center [754, 331] width 482 height 38
click at [591, 397] on input "City/Village of residence before Partition" at bounding box center [754, 400] width 482 height 38
click at [561, 464] on input "State/Province/Division of residence before Partition" at bounding box center [754, 470] width 482 height 38
click at [546, 543] on input "District/Tehsil/Jilla of residence before Partition" at bounding box center [754, 539] width 482 height 38
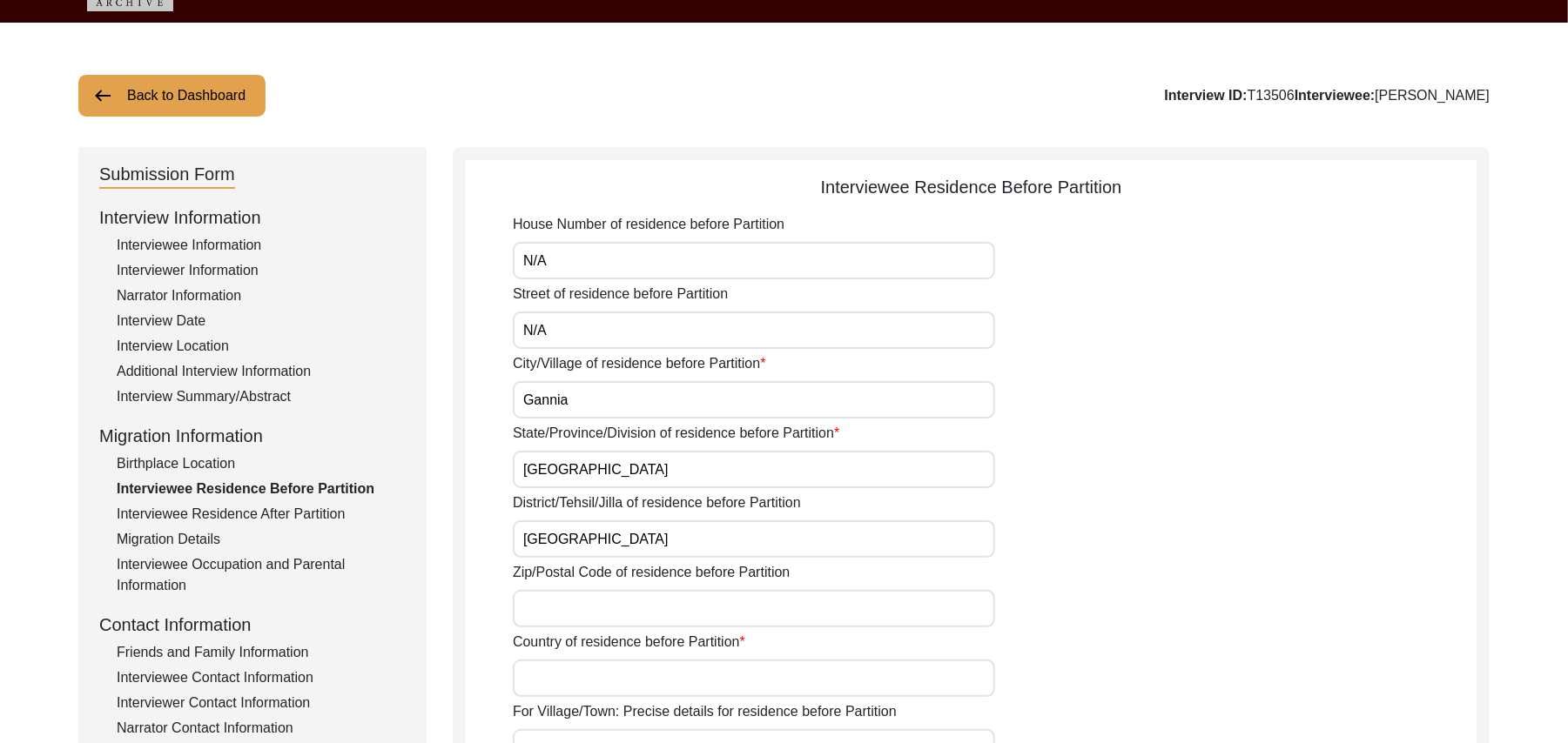
click at [547, 607] on input "Zip/Postal Code of residence before Partition" at bounding box center [754, 610] width 482 height 38
click at [552, 673] on input "Country of residence before Partition" at bounding box center [754, 679] width 482 height 38
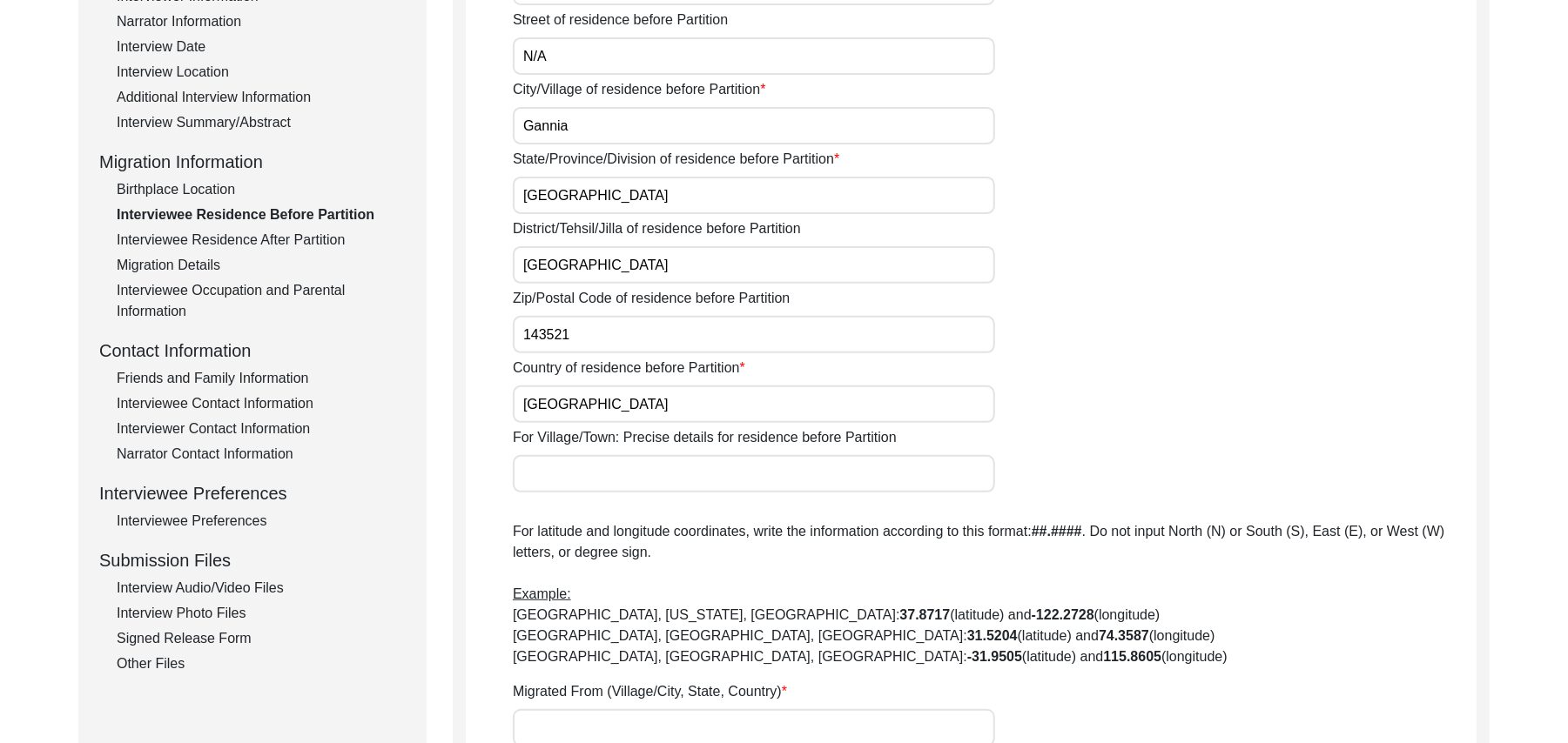
scroll to position [324, 0]
click at [687, 462] on input "For Village/Town: Precise details for residence before Partition" at bounding box center [754, 472] width 482 height 38
click at [634, 711] on input "Migrated From (Village/City, State, Country)" at bounding box center [754, 726] width 482 height 38
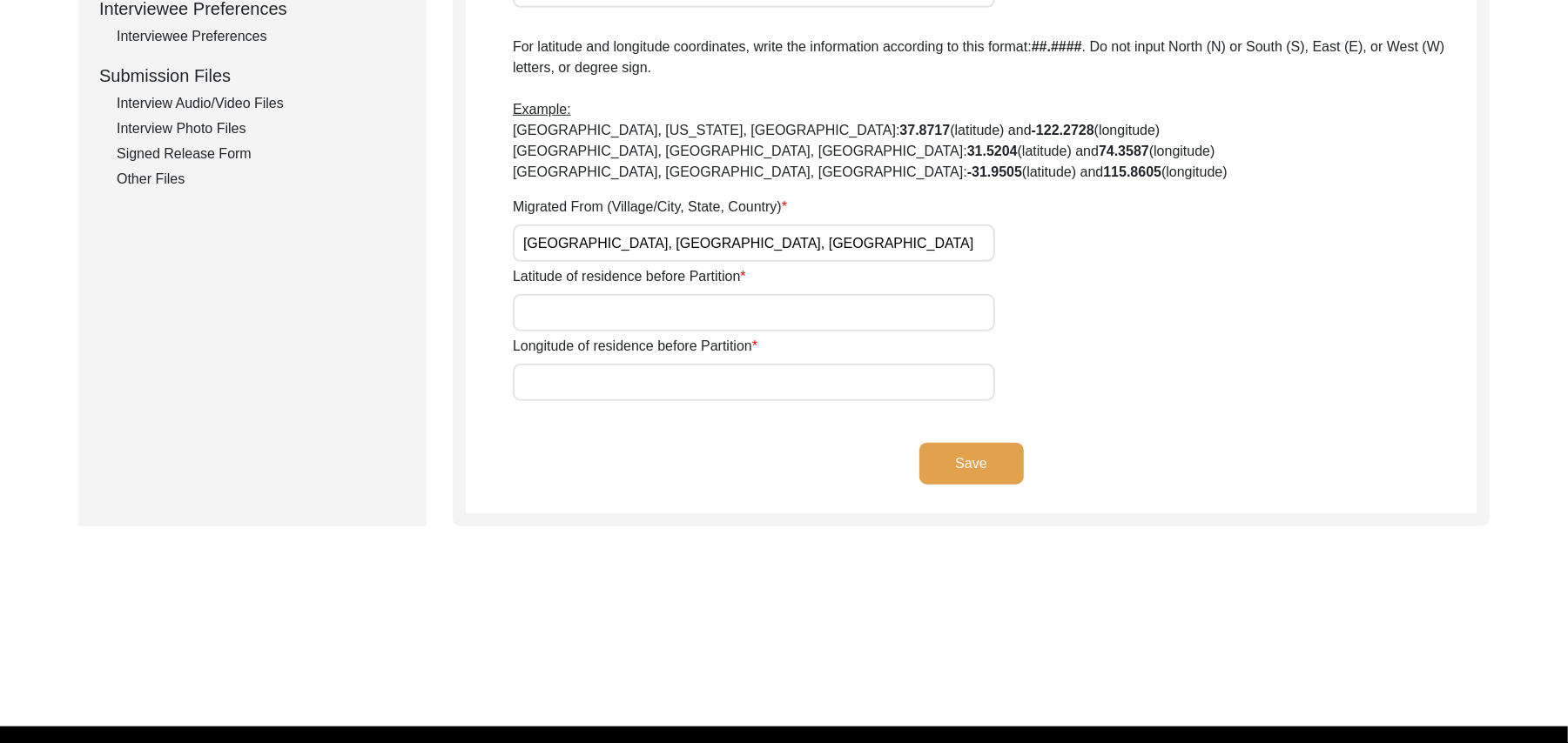
scroll to position [821, 0]
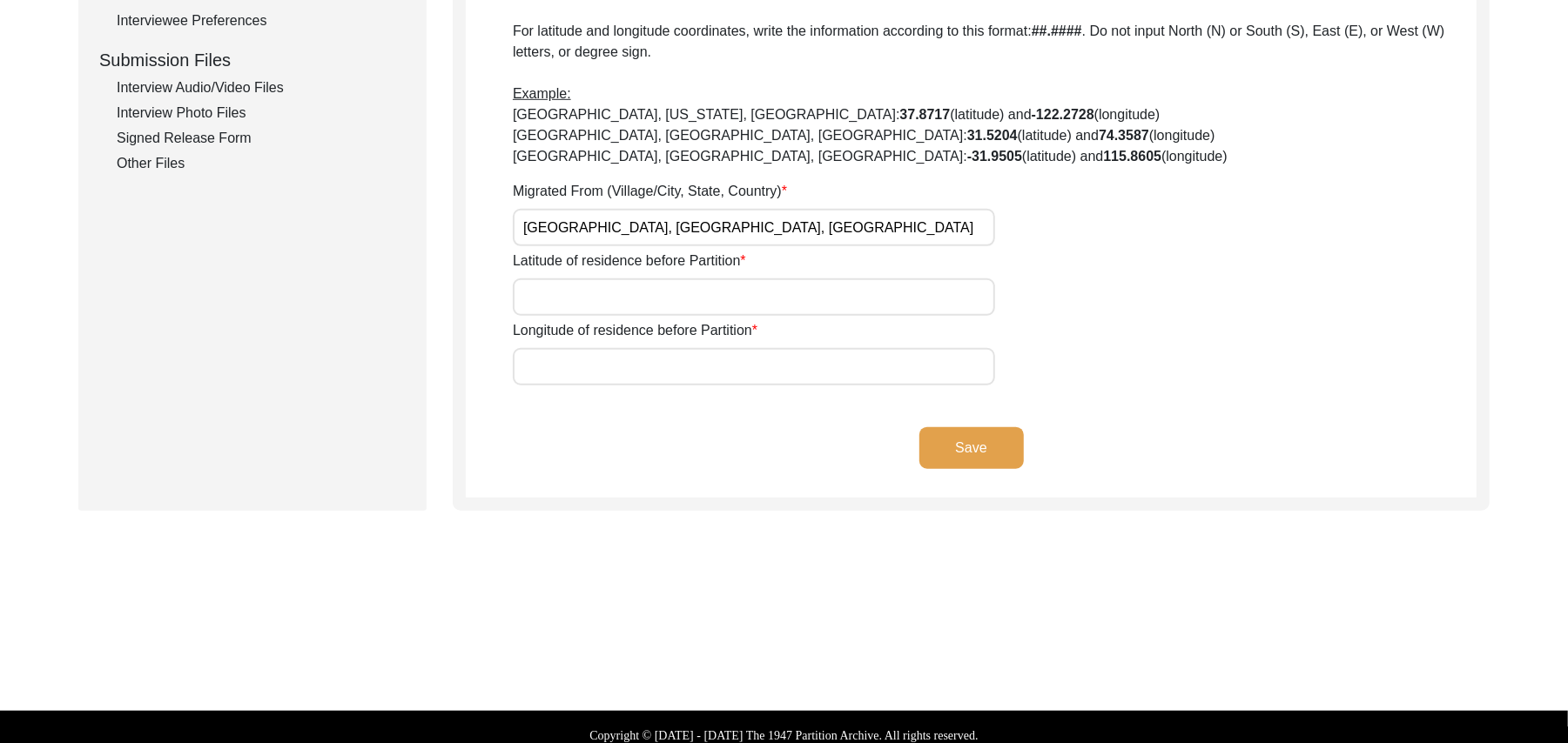
click at [703, 303] on input "Latitude of residence before Partition" at bounding box center [754, 298] width 482 height 38
click at [679, 362] on input "Longitude of residence before Partition" at bounding box center [754, 367] width 482 height 38
click at [951, 434] on button "Save" at bounding box center [971, 448] width 105 height 41
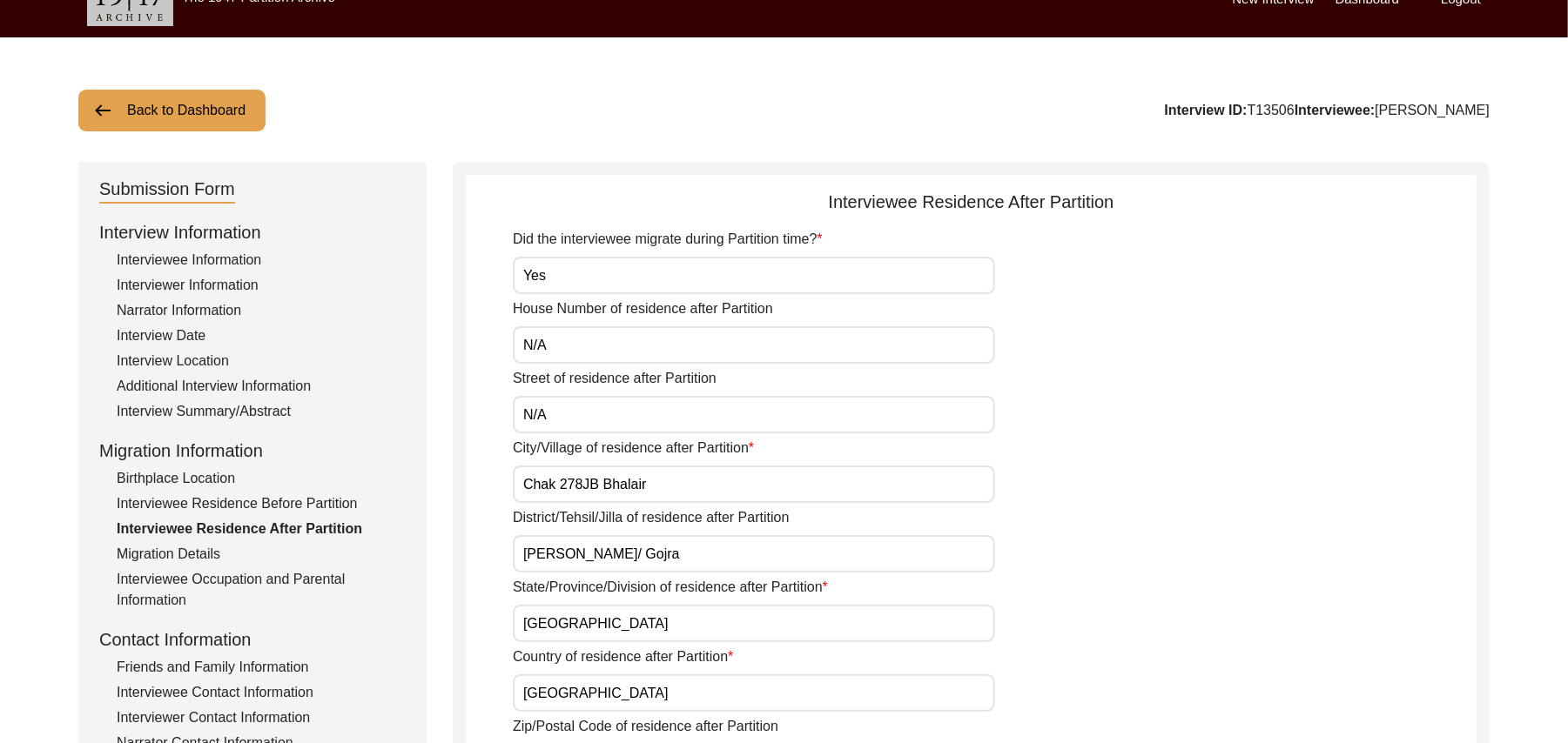
scroll to position [0, 0]
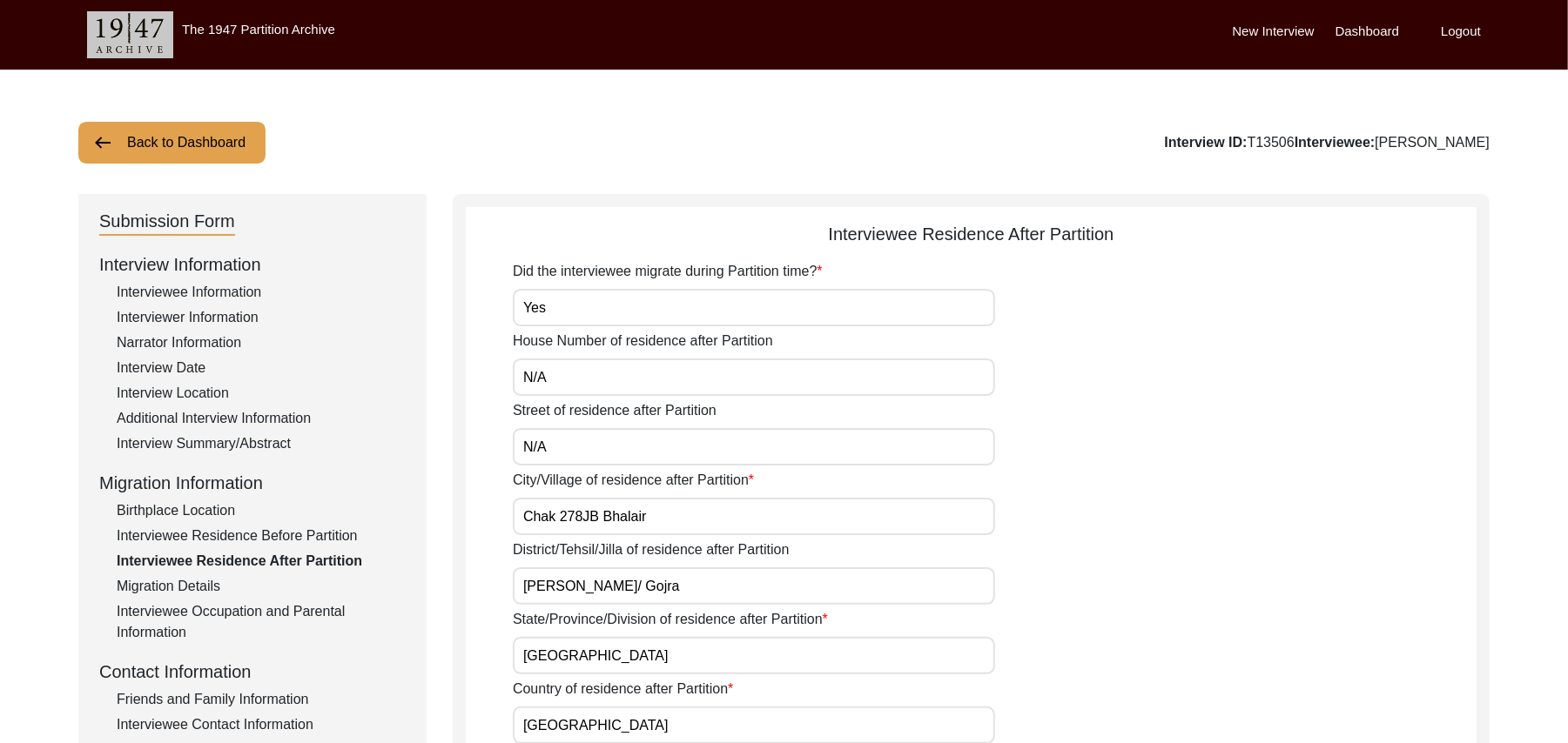
click at [239, 143] on button "Back to Dashboard" at bounding box center [172, 142] width 188 height 41
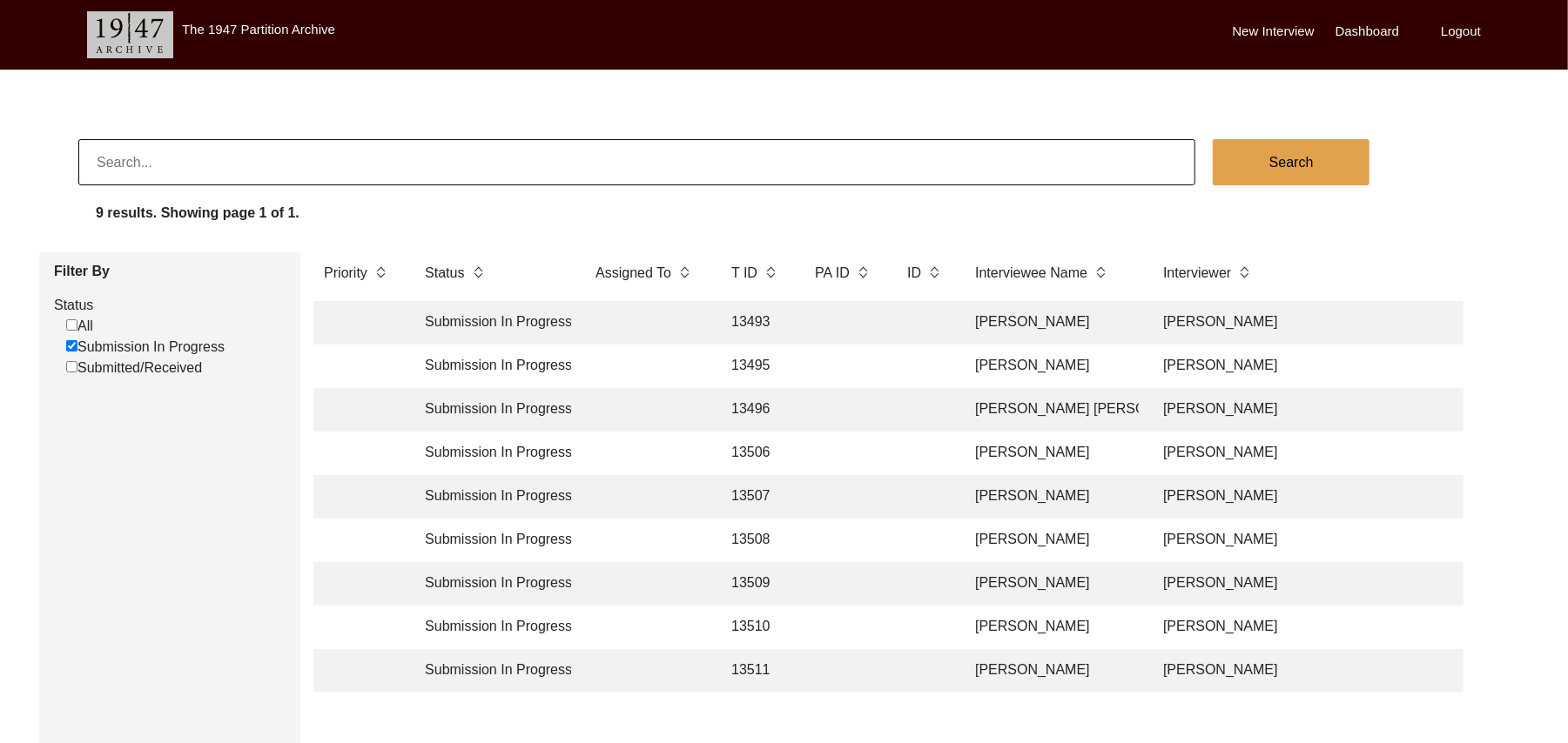
click at [1007, 495] on td "[PERSON_NAME]" at bounding box center [1051, 497] width 174 height 43
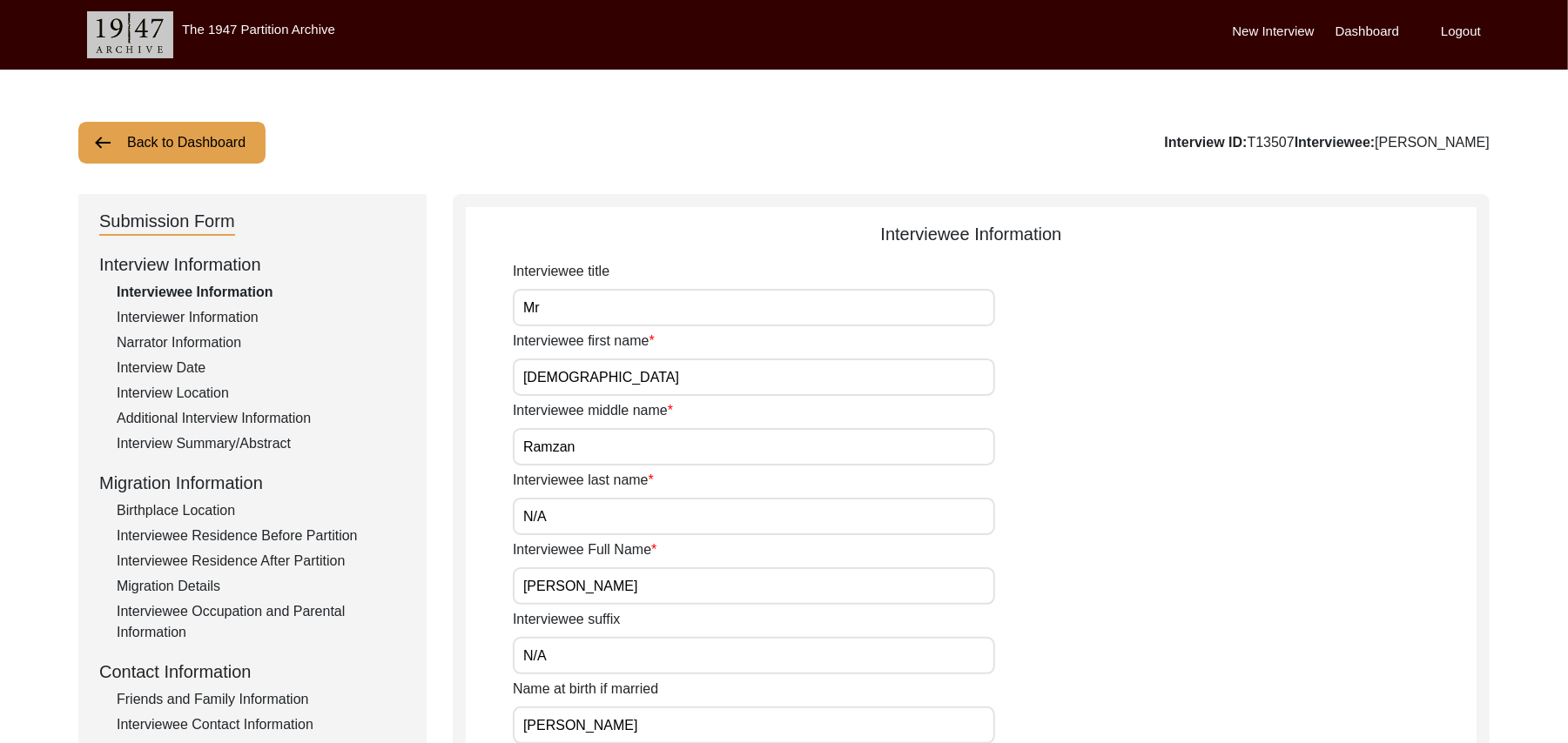
click at [220, 503] on div "Birthplace Location" at bounding box center [261, 510] width 289 height 21
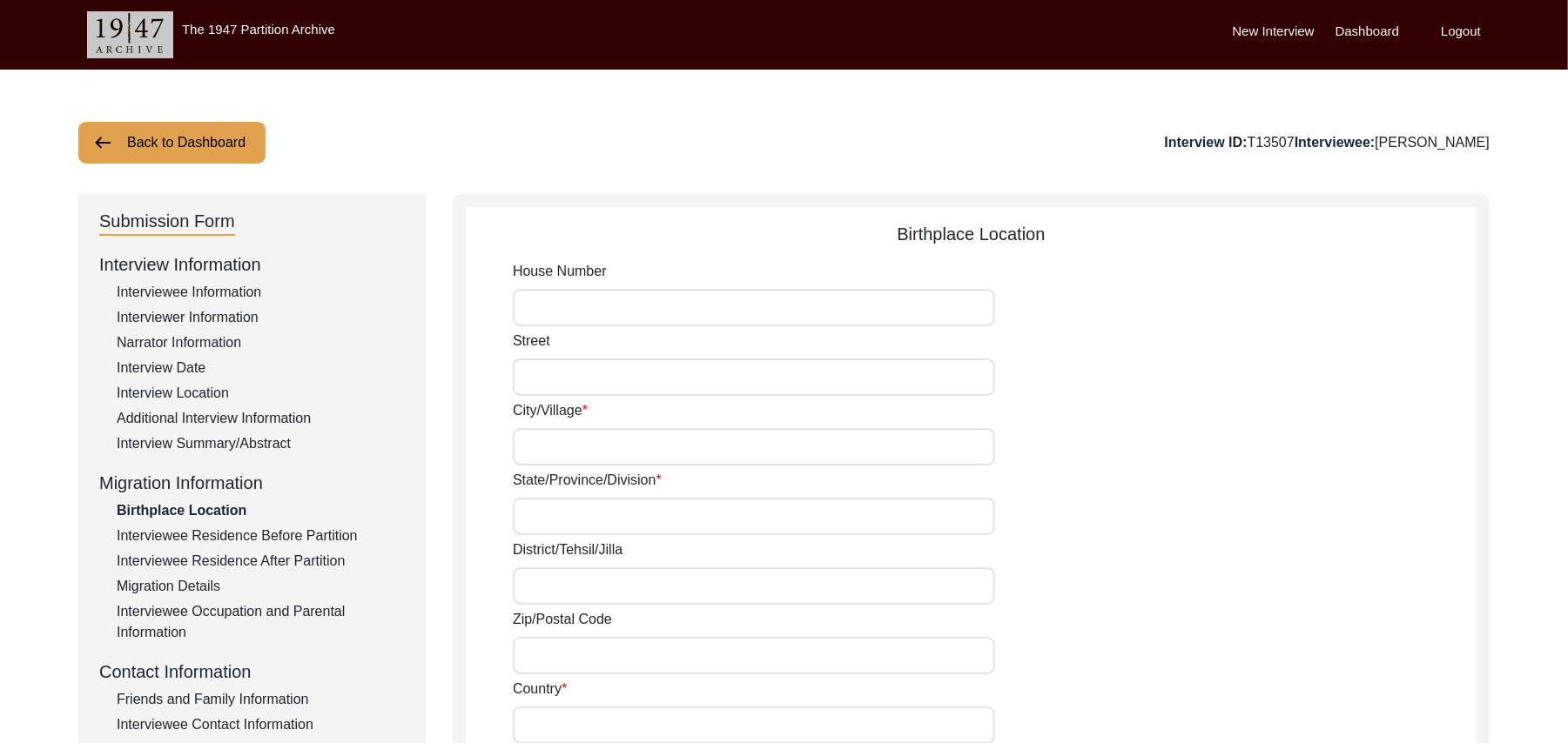
click at [540, 314] on input "House Number" at bounding box center [754, 307] width 482 height 38
click at [533, 380] on input "Street" at bounding box center [754, 378] width 482 height 38
click at [538, 454] on input "City/Village" at bounding box center [754, 447] width 482 height 38
click at [548, 522] on input "State/Province/Division" at bounding box center [754, 517] width 482 height 38
click at [543, 592] on input "District/Tehsil/Jilla" at bounding box center [754, 586] width 482 height 38
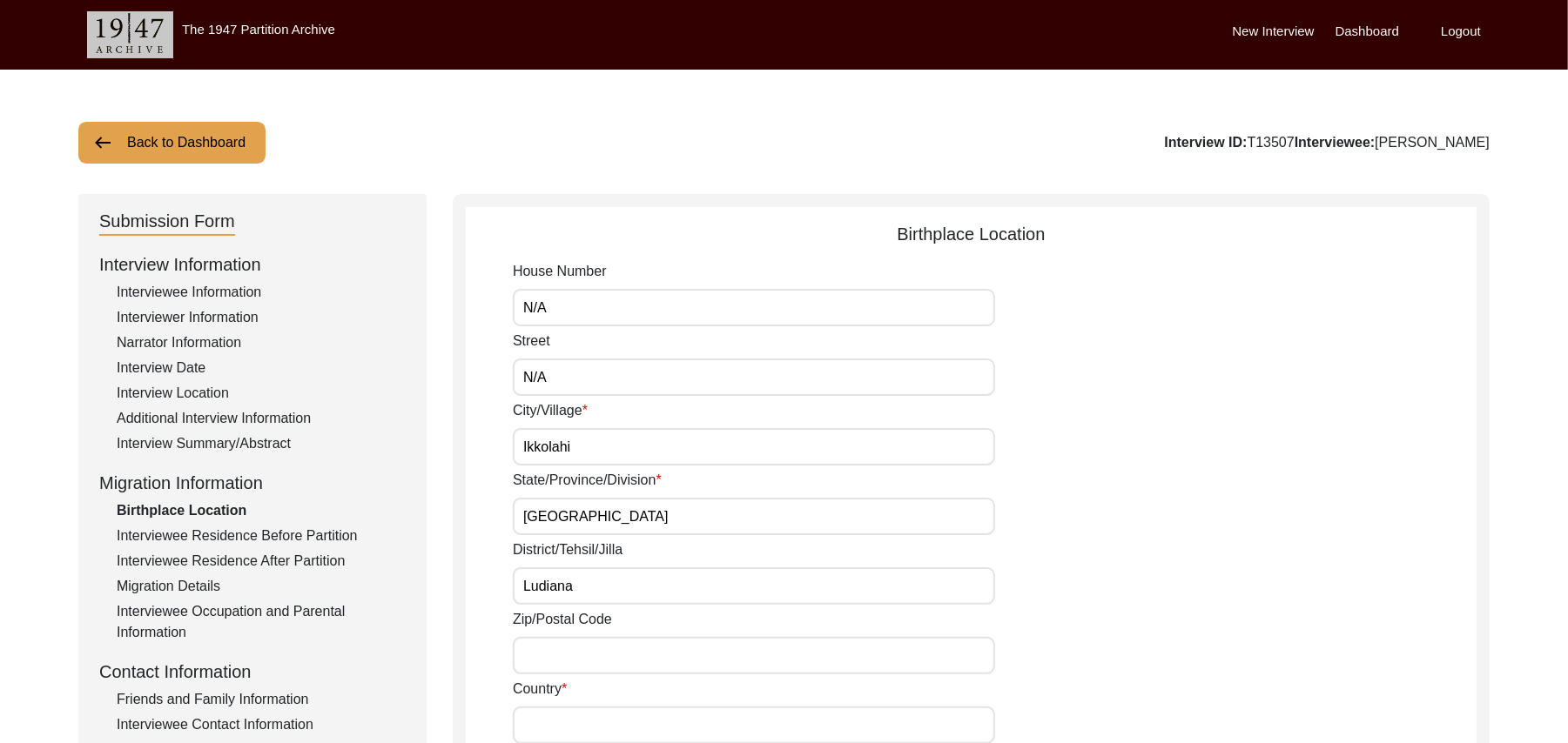
click at [573, 659] on input "Zip/Postal Code" at bounding box center [754, 656] width 482 height 38
click at [564, 725] on input "Country" at bounding box center [754, 726] width 482 height 38
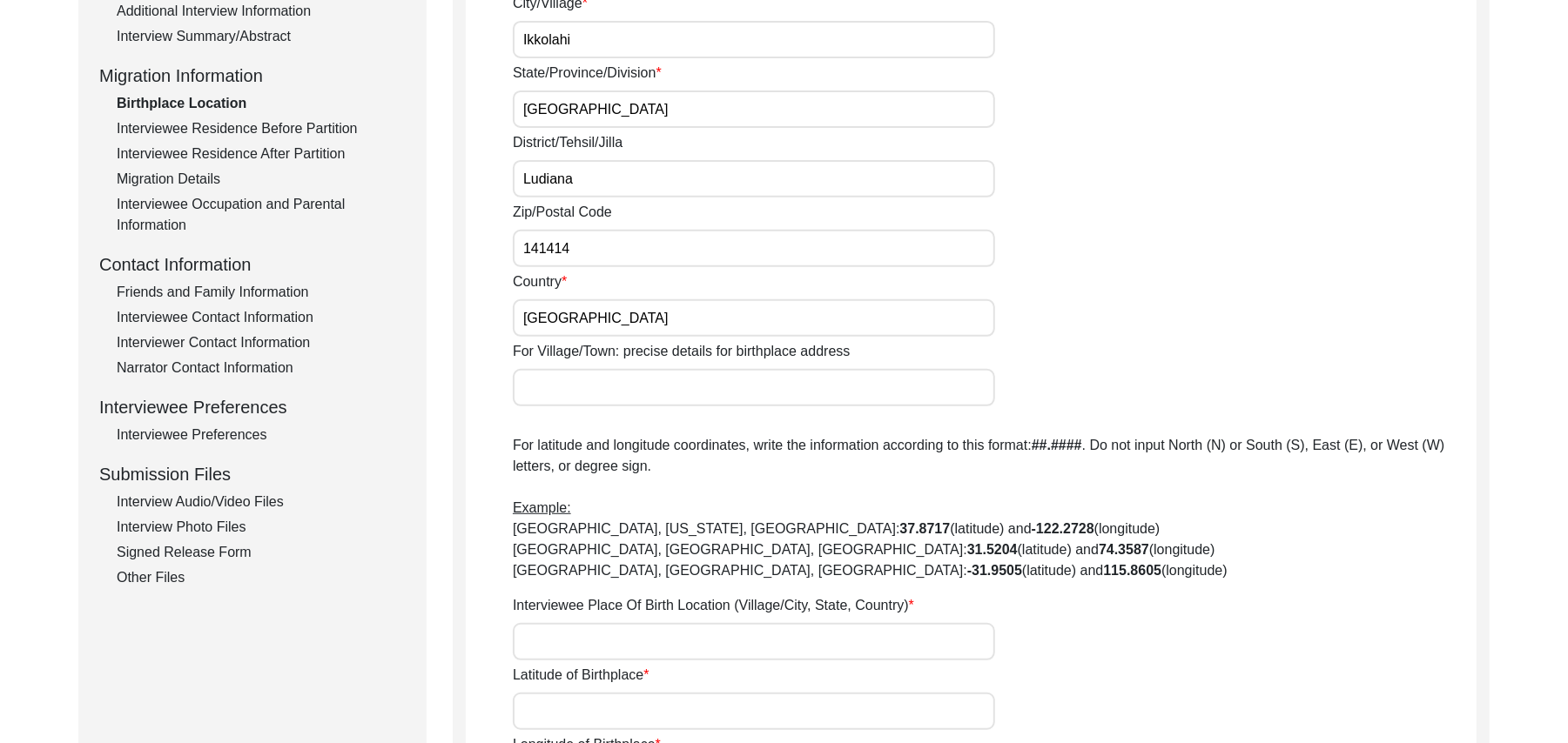
scroll to position [421, 0]
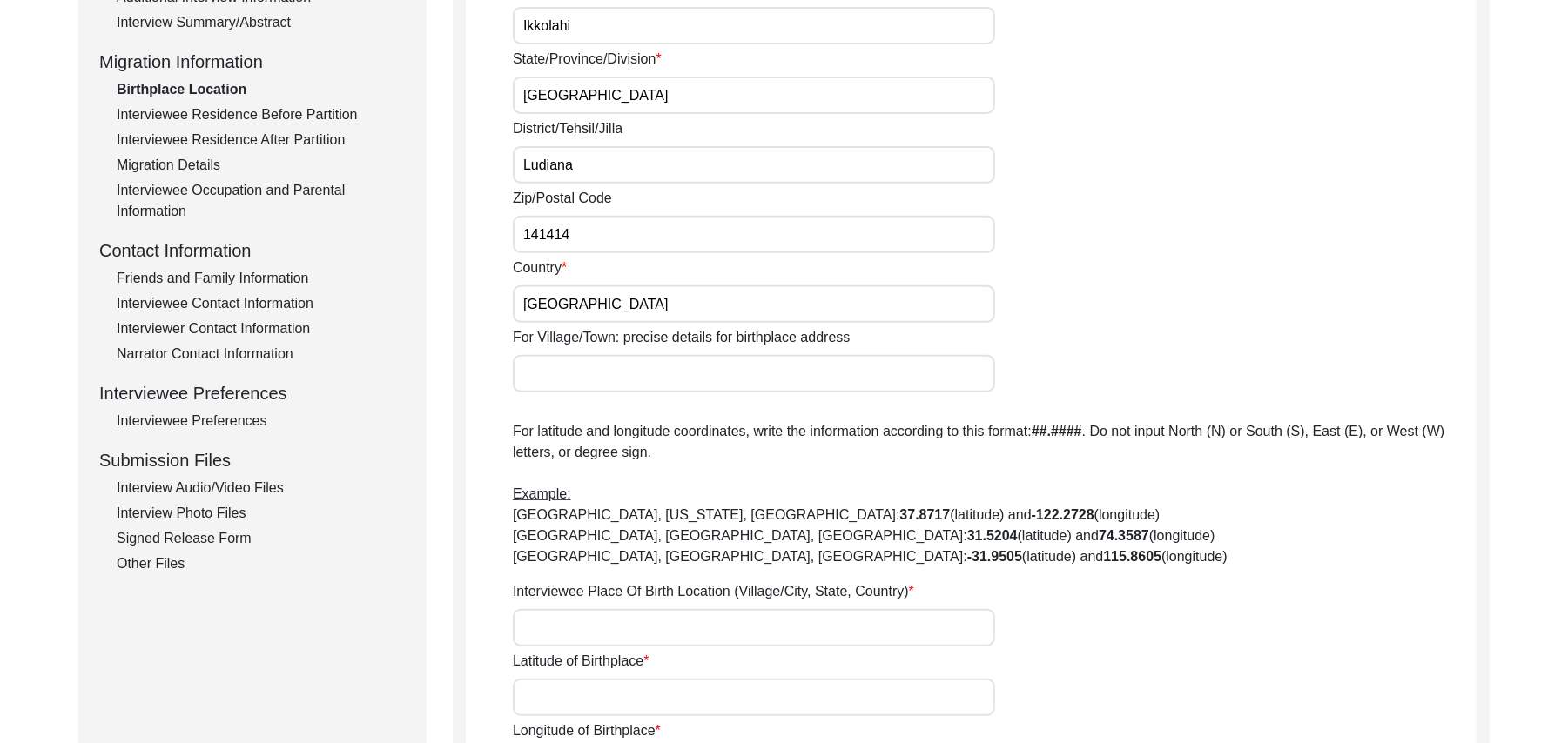
click at [604, 380] on input "For Village/Town: precise details for birthplace address" at bounding box center [754, 374] width 482 height 38
click at [606, 623] on input "Interviewee Place Of Birth Location (Village/City, State, Country)" at bounding box center [754, 628] width 482 height 38
click at [624, 705] on input "Latitude of Birthplace" at bounding box center [754, 698] width 482 height 38
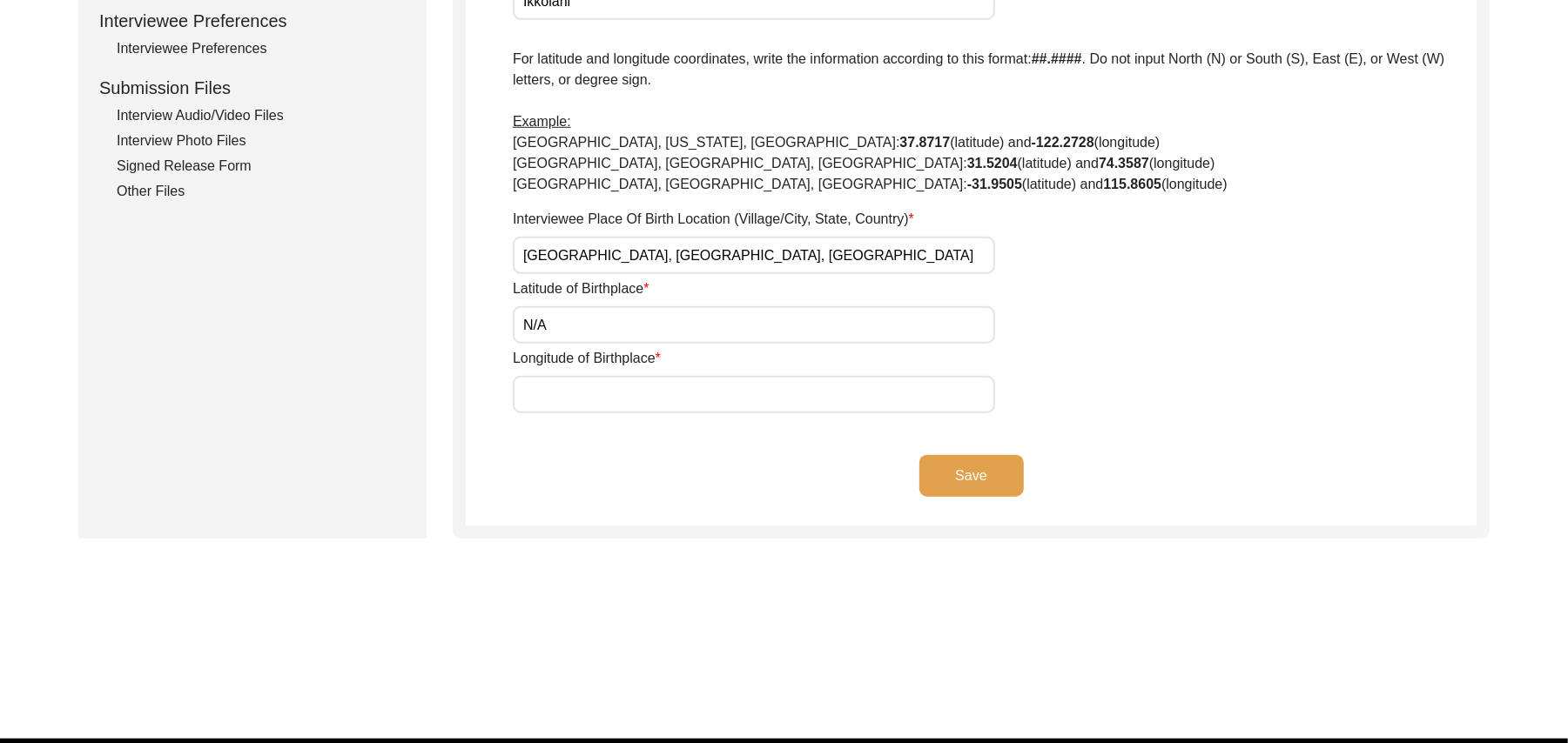
scroll to position [837, 0]
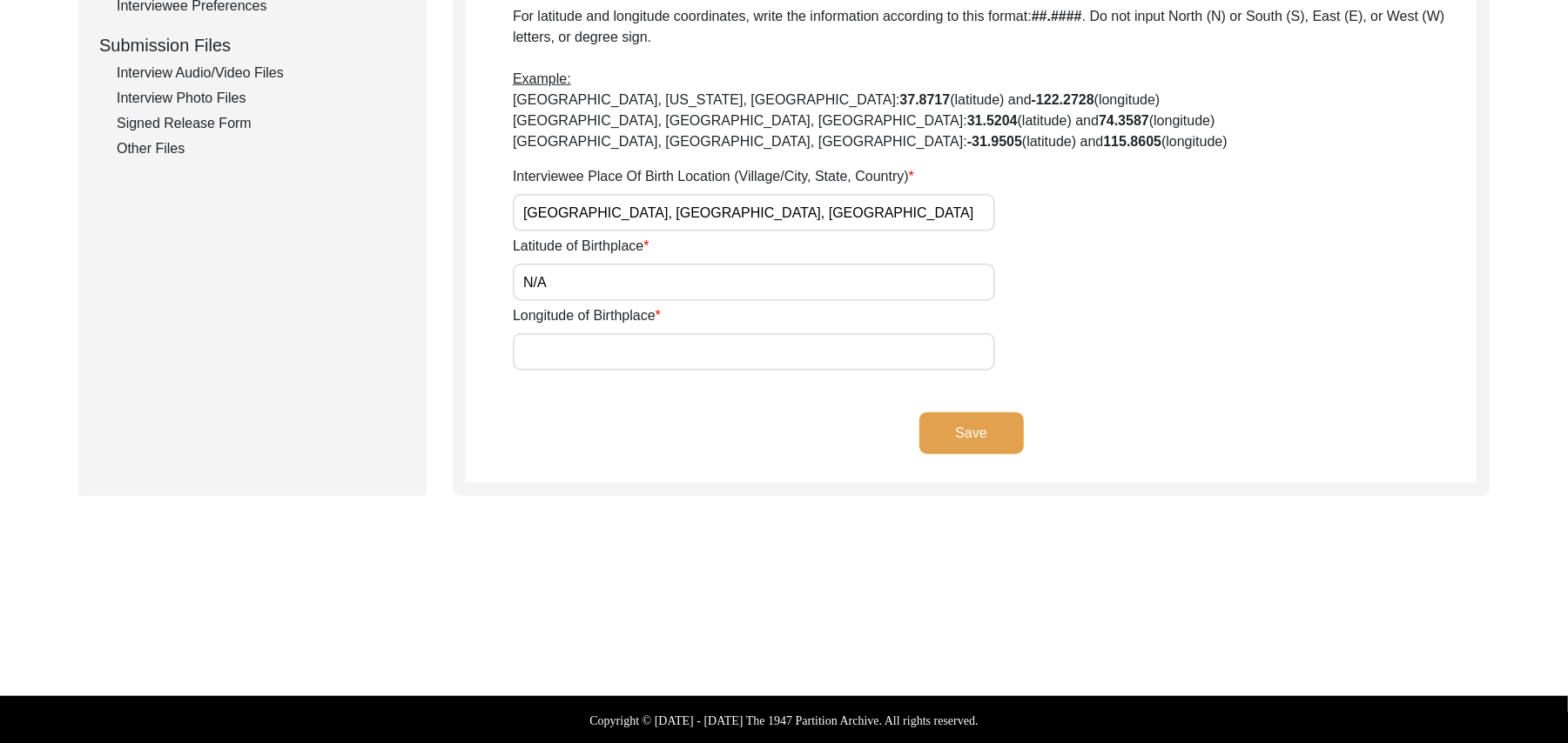
click at [670, 349] on input "Longitude of Birthplace" at bounding box center [754, 353] width 482 height 38
click at [947, 429] on button "Save" at bounding box center [971, 434] width 105 height 41
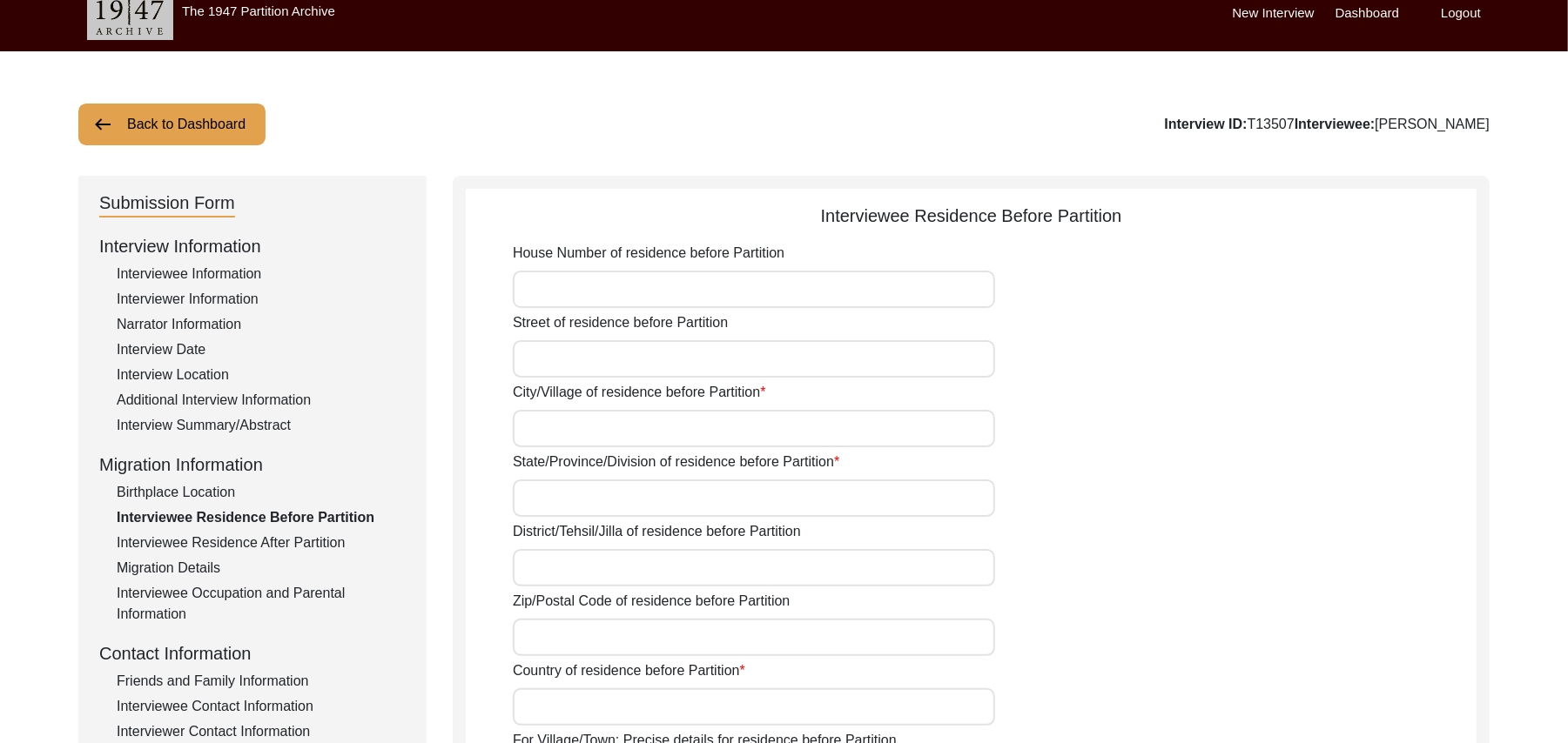
scroll to position [13, 0]
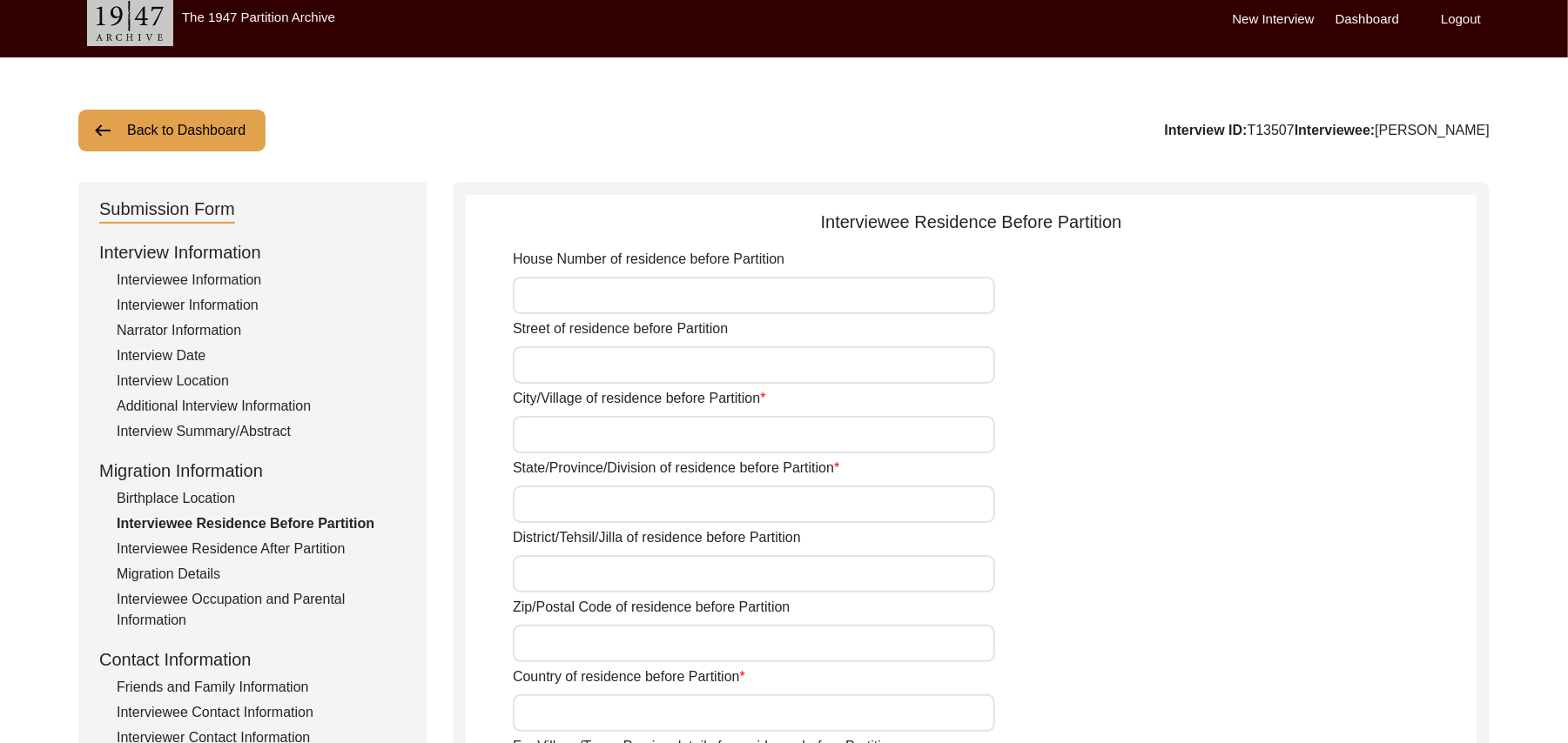
click at [701, 290] on input "House Number of residence before Partition" at bounding box center [754, 296] width 482 height 38
click at [655, 353] on input "Street of residence before Partition" at bounding box center [754, 365] width 482 height 38
click at [606, 440] on input "City/Village of residence before Partition" at bounding box center [754, 435] width 482 height 38
click at [585, 502] on input "State/Province/Division of residence before Partition" at bounding box center [754, 505] width 482 height 38
click at [552, 572] on input "District/Tehsil/Jilla of residence before Partition" at bounding box center [754, 574] width 482 height 38
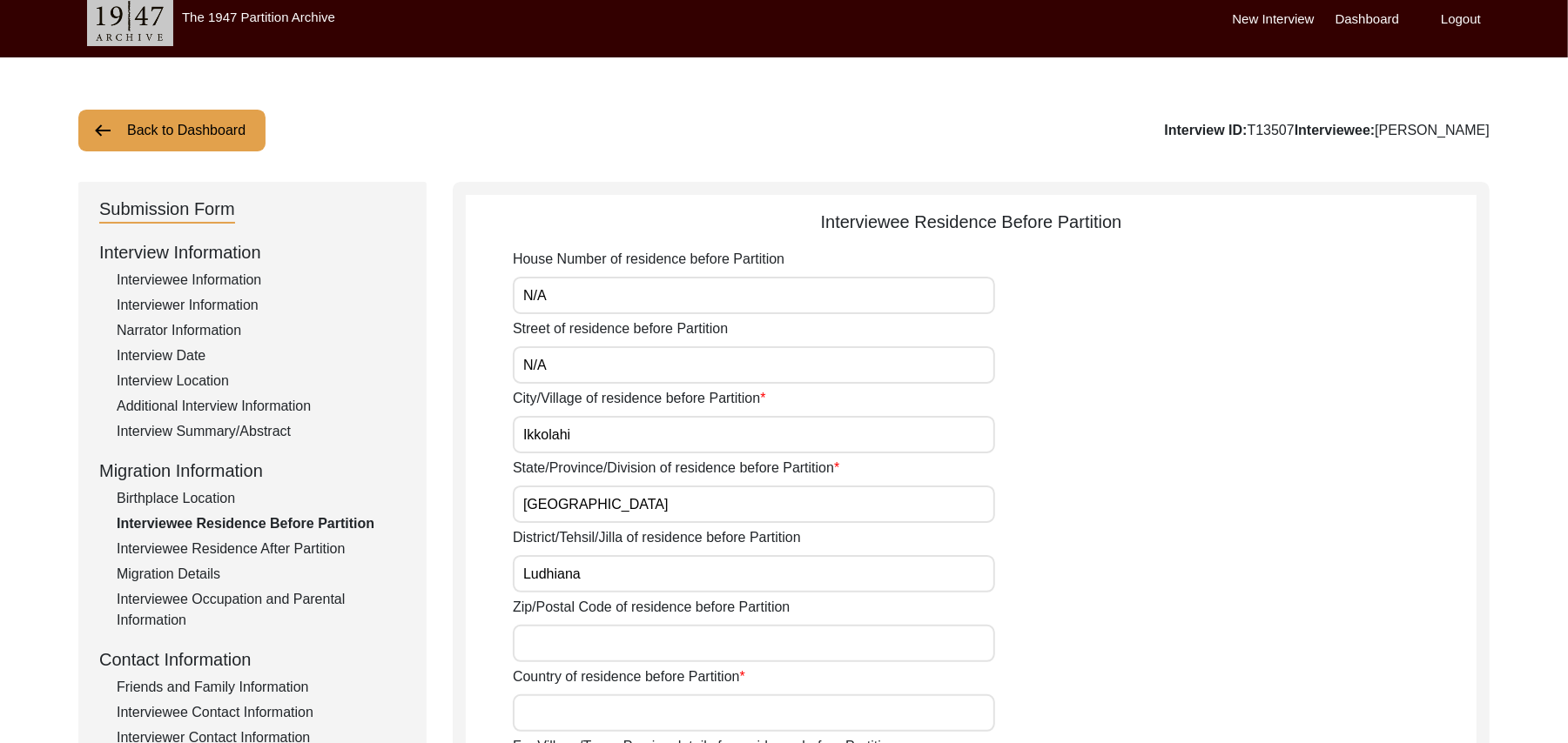
click at [551, 648] on input "Zip/Postal Code of residence before Partition" at bounding box center [754, 644] width 482 height 38
click at [559, 708] on input "Country of residence before Partition" at bounding box center [754, 713] width 482 height 38
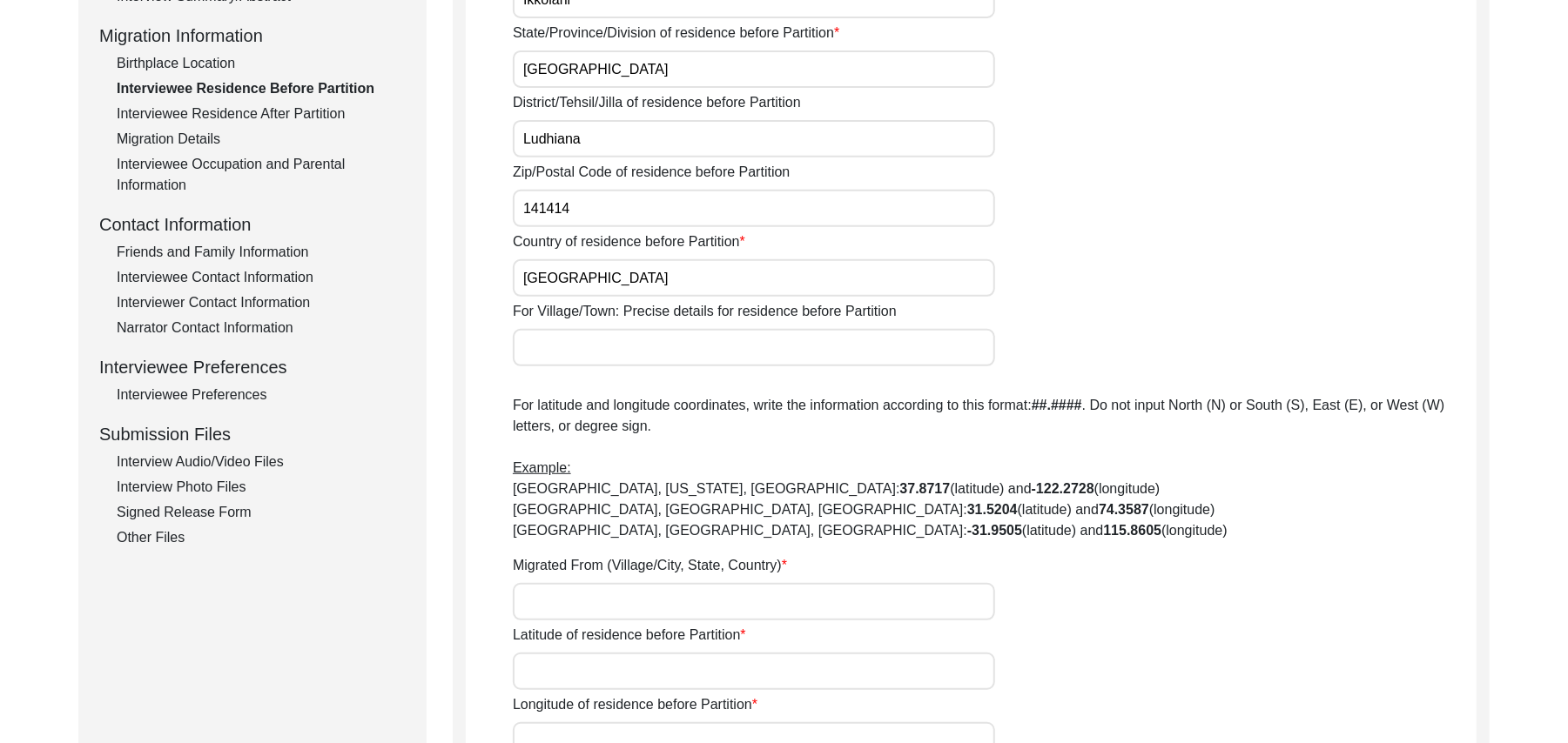
scroll to position [479, 0]
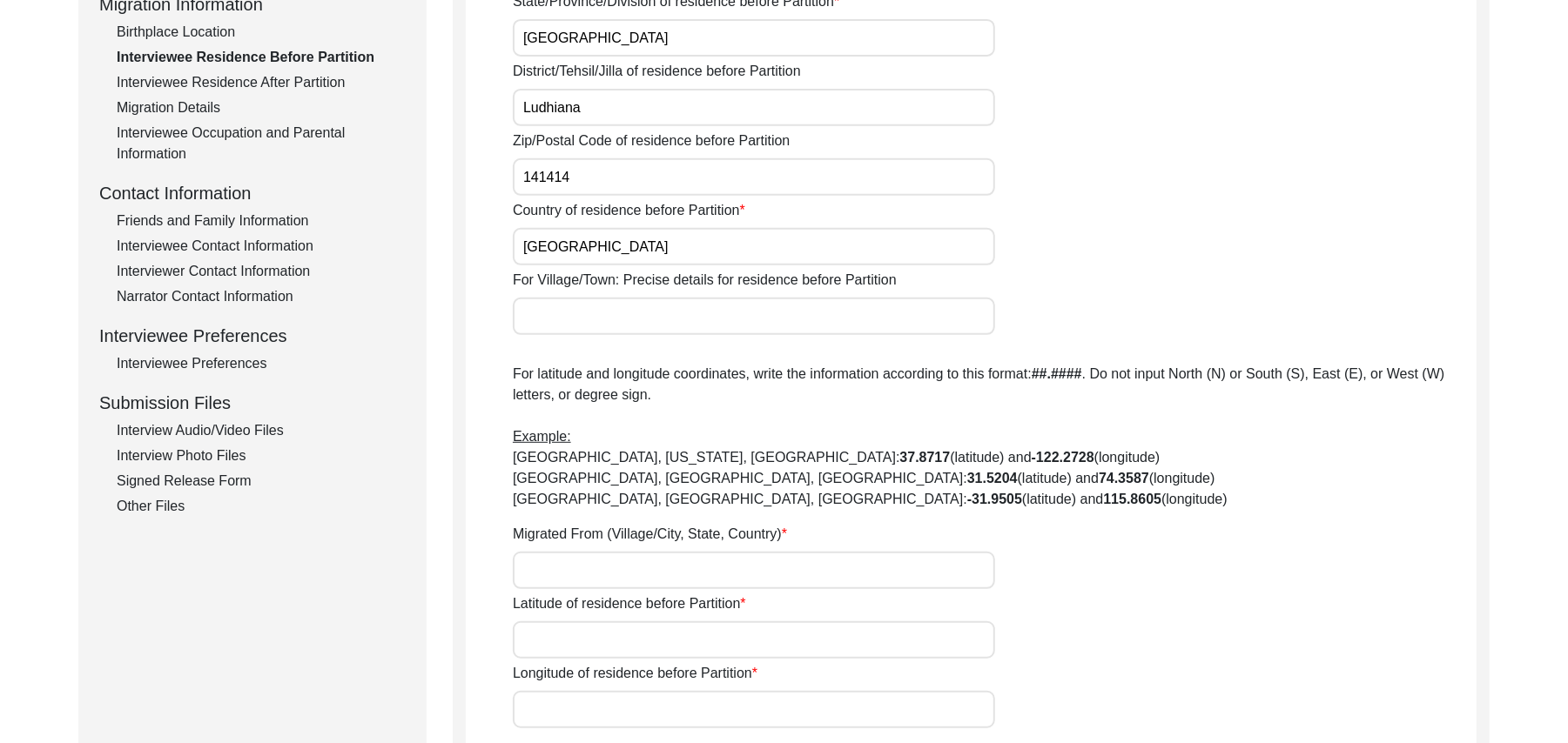
click at [621, 314] on input "For Village/Town: Precise details for residence before Partition" at bounding box center [754, 316] width 482 height 38
click at [579, 565] on input "Migrated From (Village/City, State, Country)" at bounding box center [754, 571] width 482 height 38
click at [580, 641] on input "Latitude of residence before Partition" at bounding box center [754, 640] width 482 height 38
click at [587, 704] on input "Longitude of residence before Partition" at bounding box center [754, 710] width 482 height 38
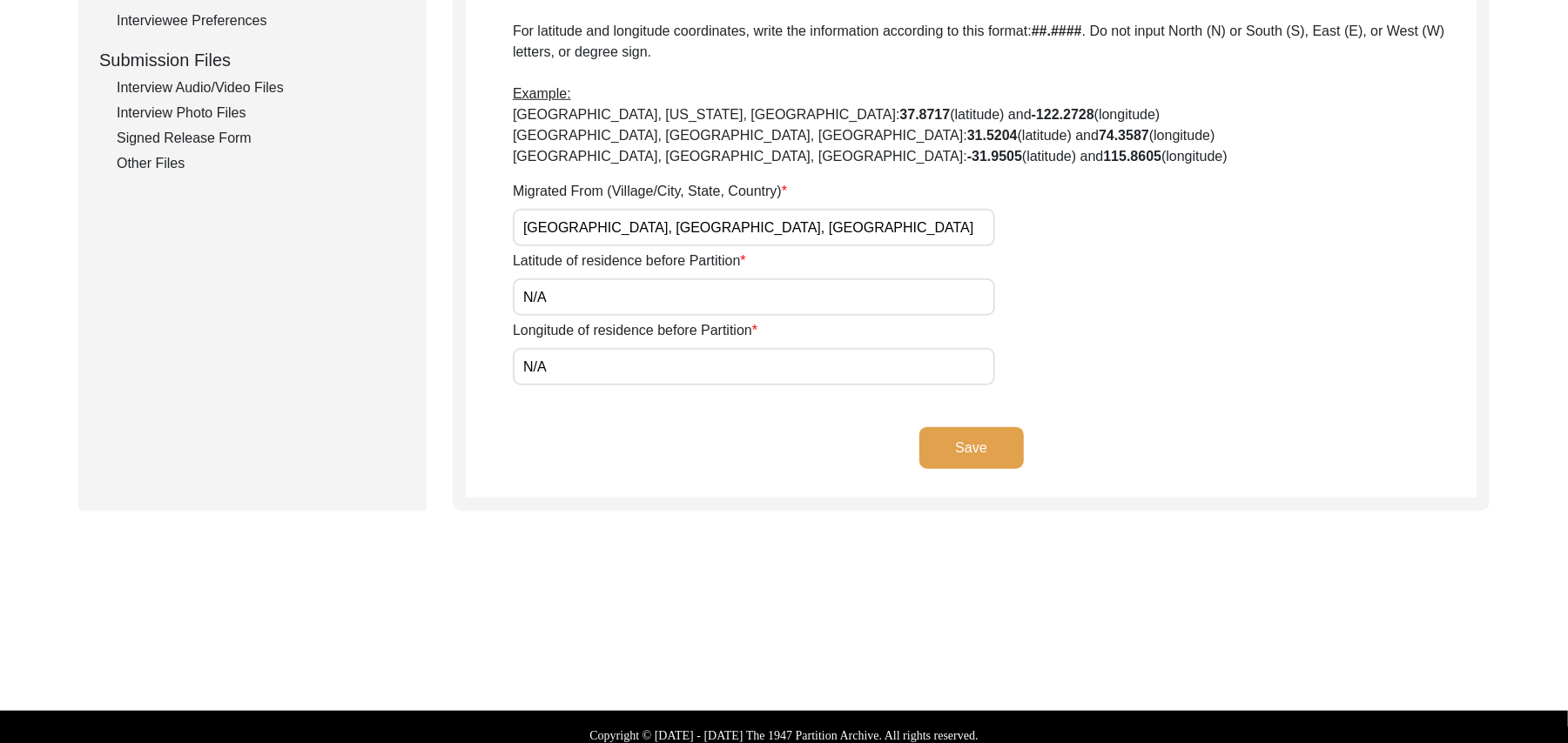
scroll to position [837, 0]
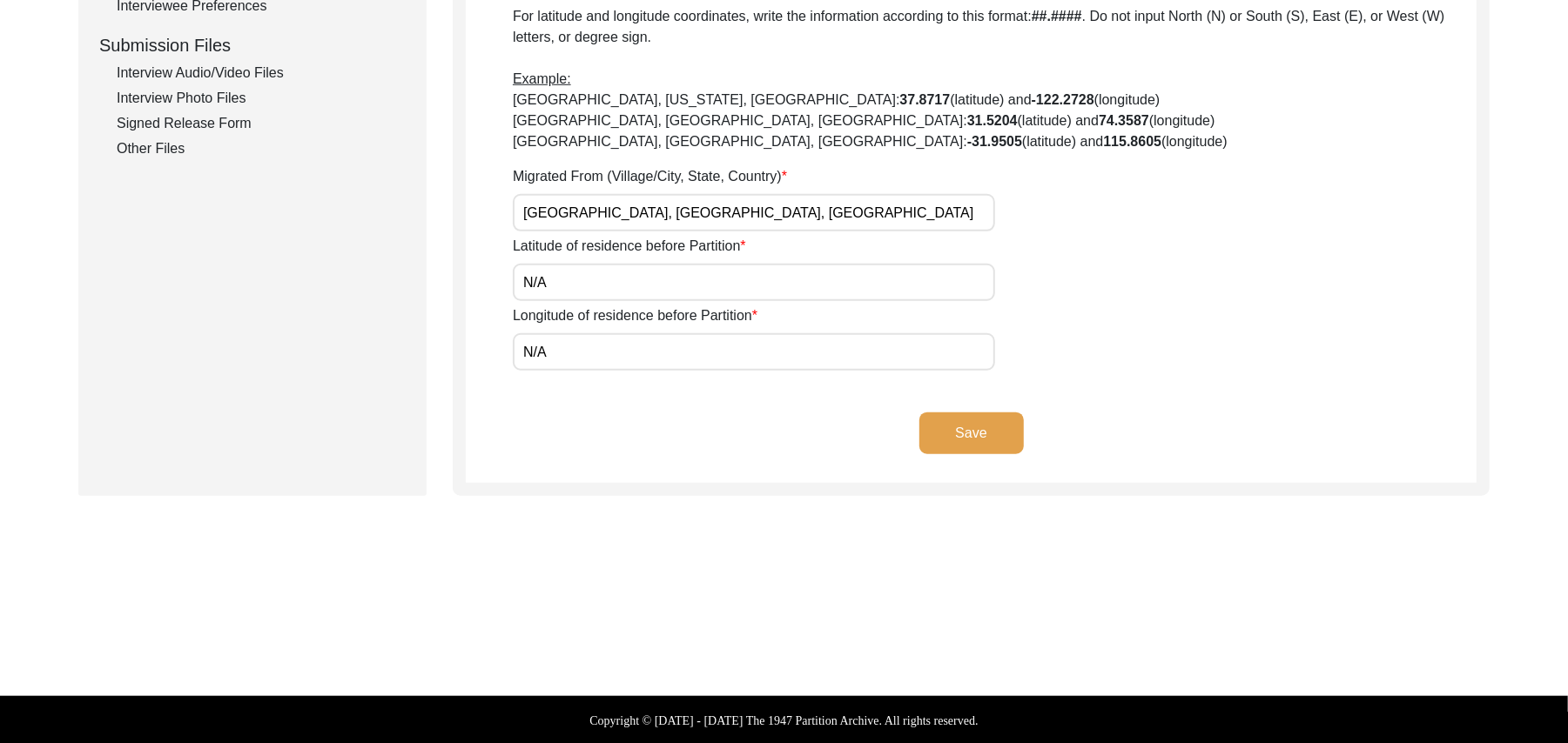
click at [983, 425] on button "Save" at bounding box center [971, 434] width 105 height 41
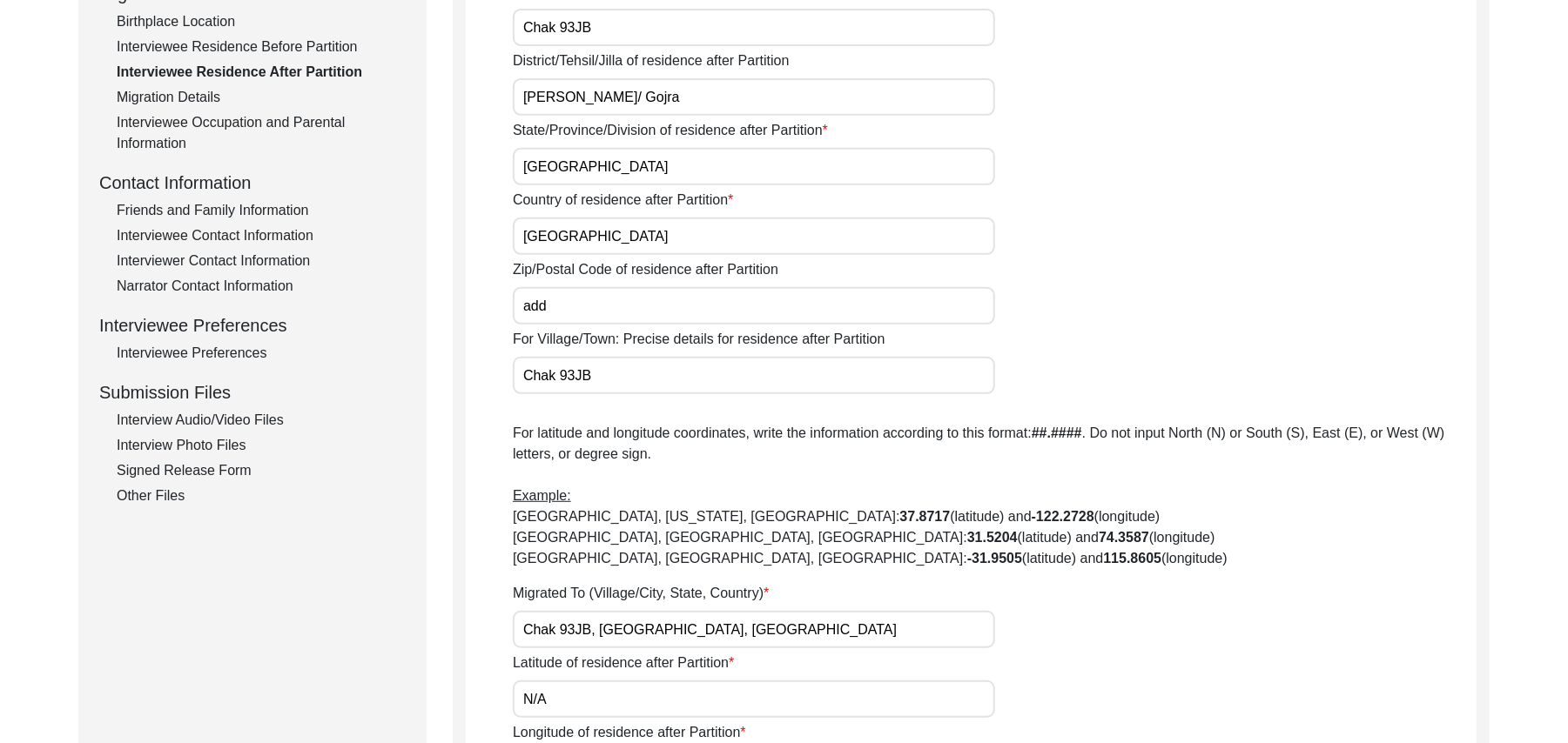
scroll to position [485, 0]
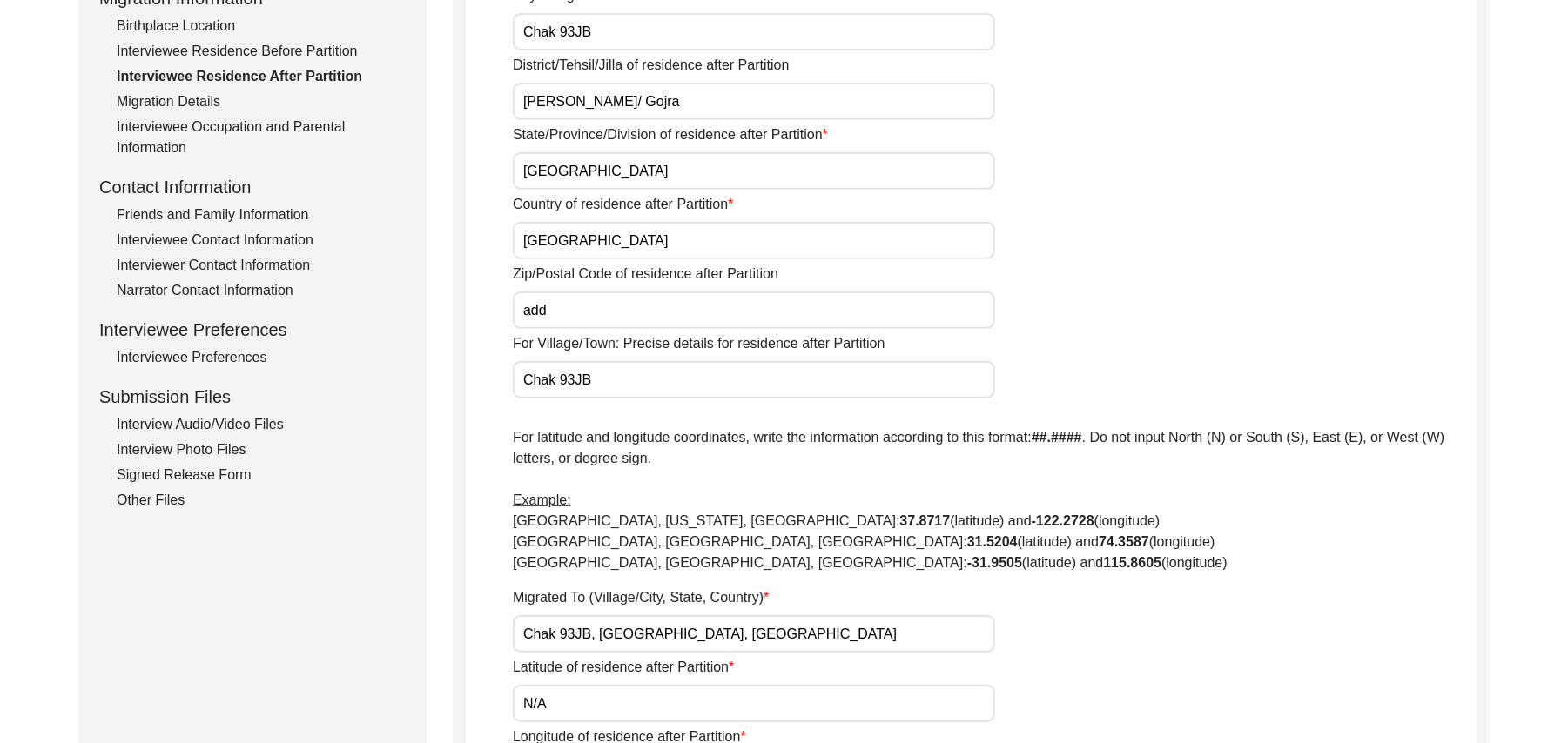
click at [634, 334] on label "For Village/Town: Precise details for residence after Partition" at bounding box center [699, 344] width 371 height 21
click at [634, 362] on input "Chak 93JB" at bounding box center [754, 381] width 482 height 38
click at [592, 315] on input "add" at bounding box center [754, 310] width 482 height 38
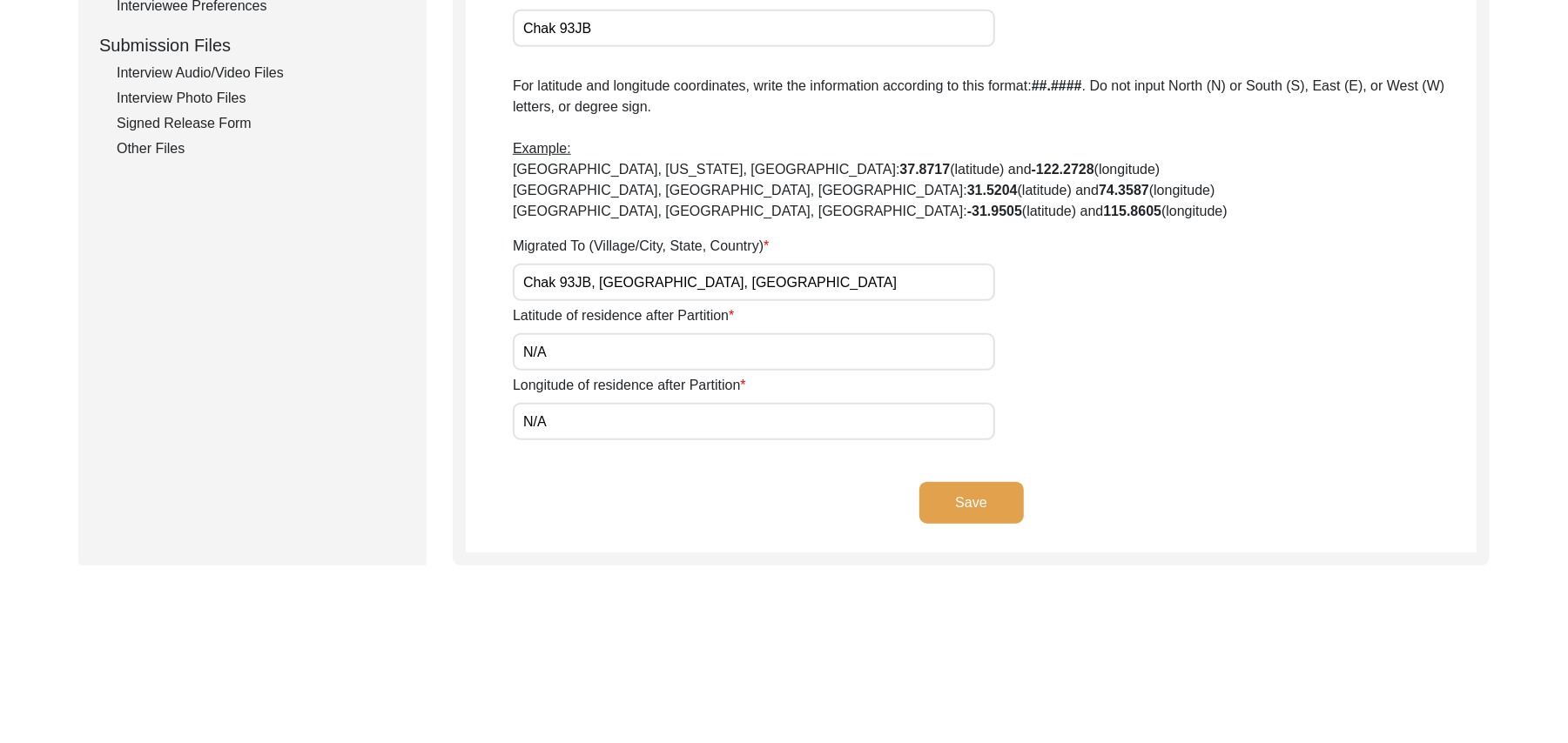
scroll to position [826, 0]
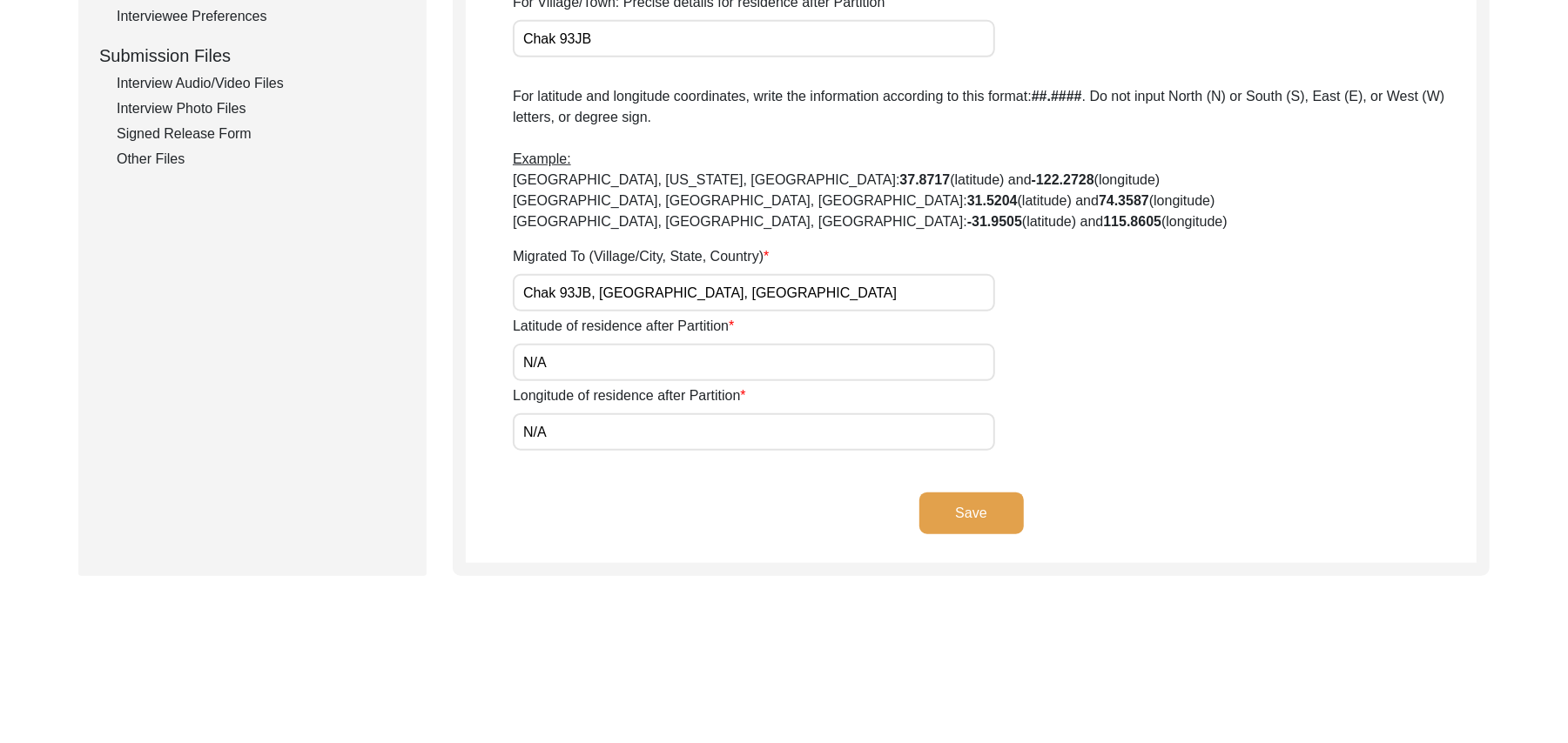
click at [994, 505] on button "Save" at bounding box center [971, 513] width 105 height 41
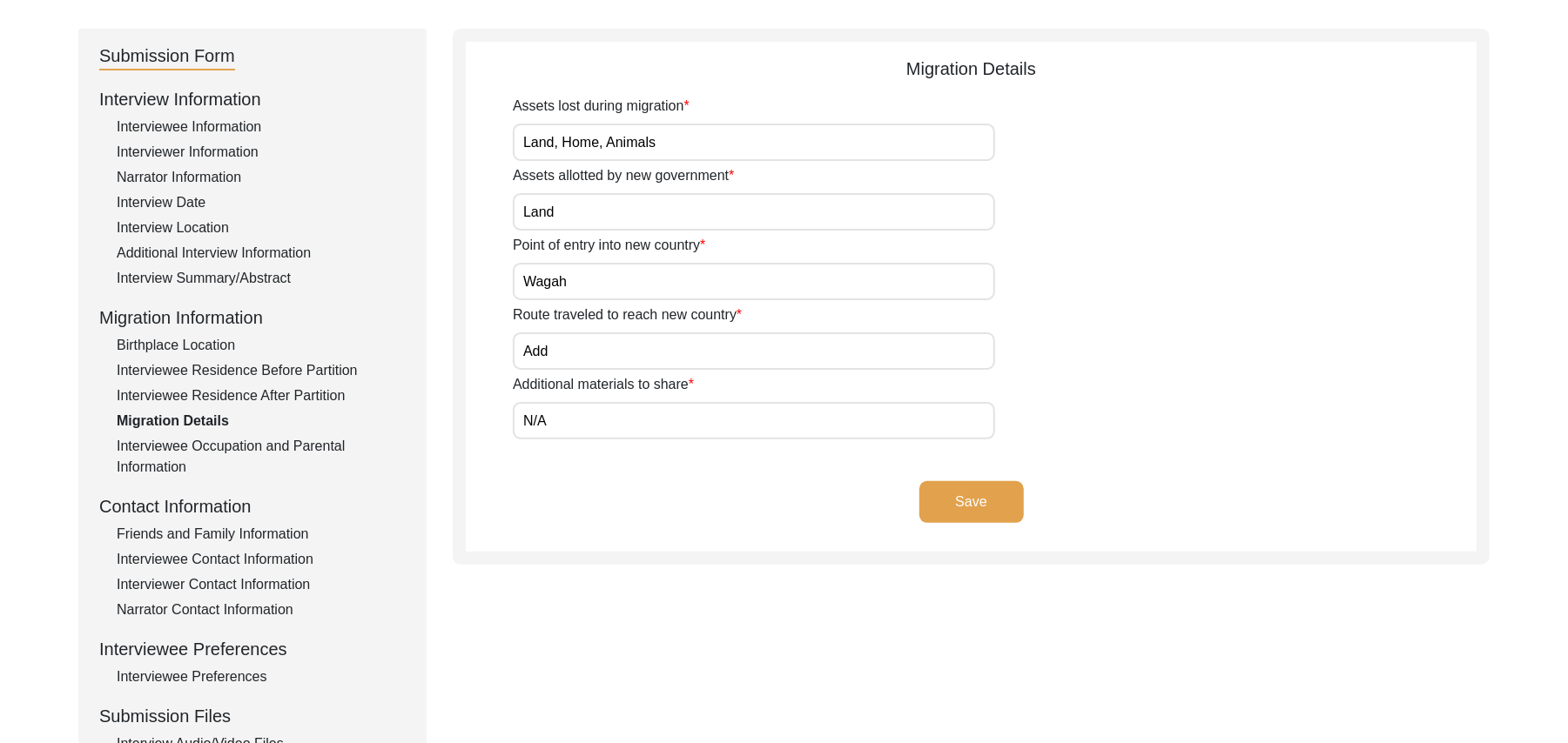
scroll to position [163, 0]
click at [273, 534] on div "Friends and Family Information" at bounding box center [261, 536] width 289 height 21
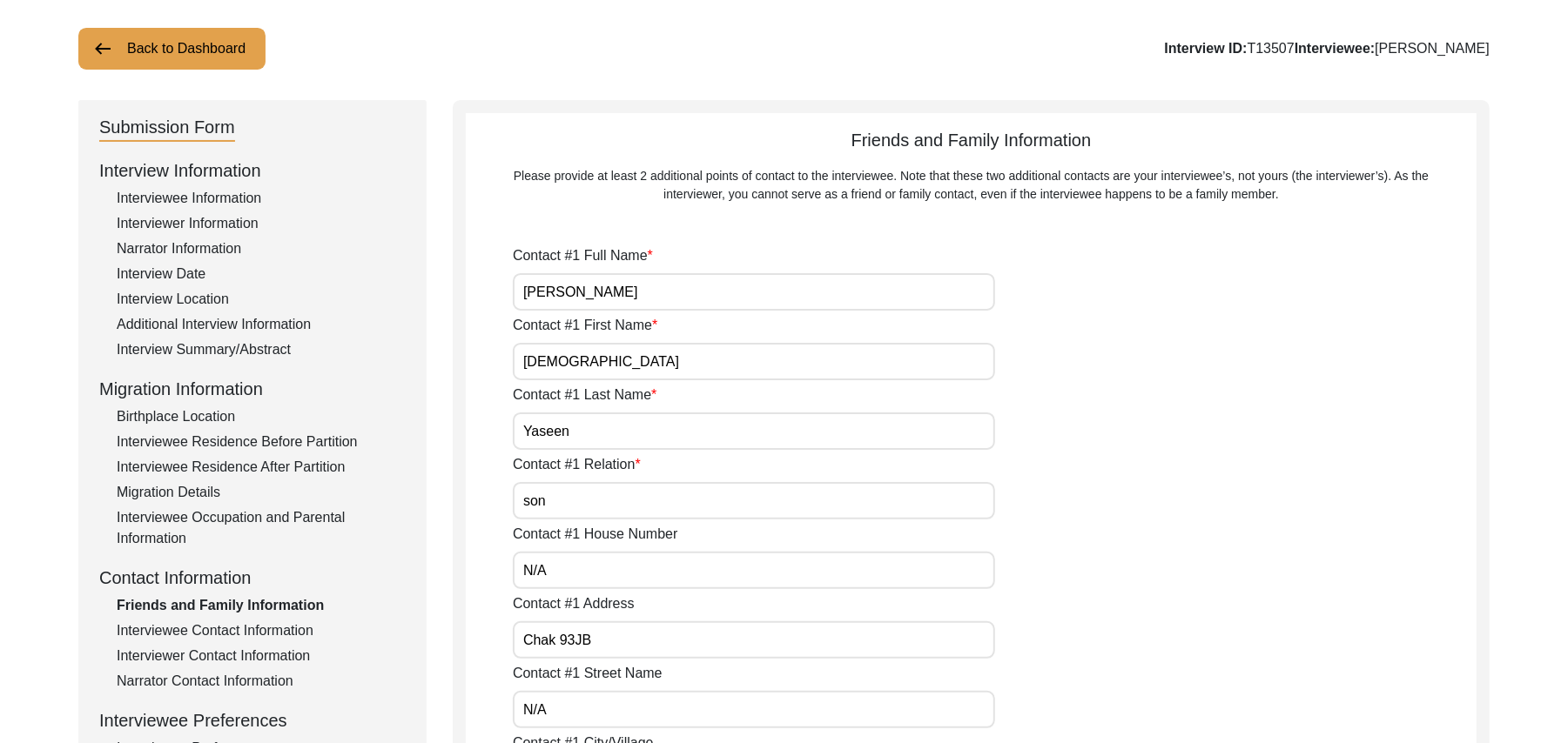
scroll to position [0, 0]
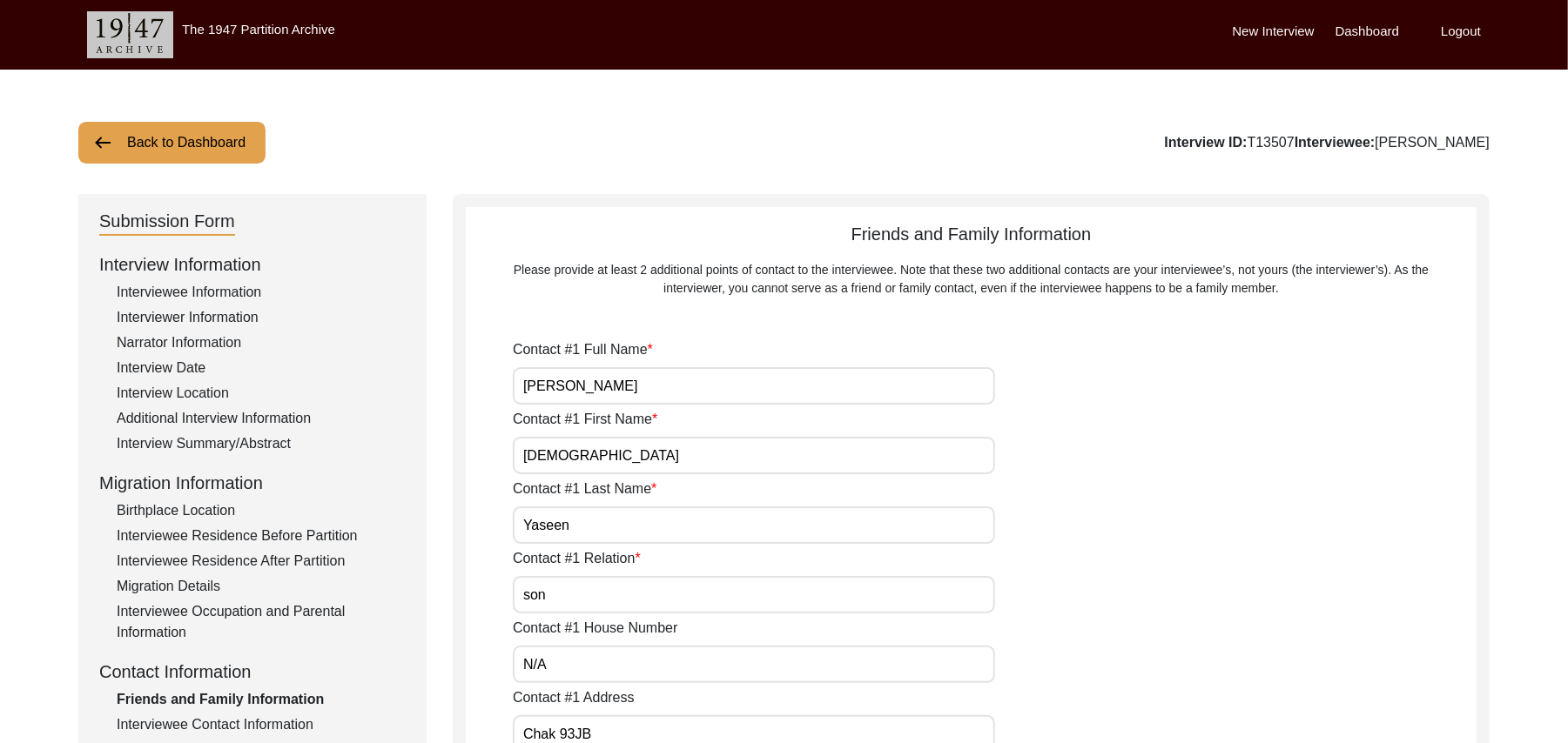
click at [226, 139] on button "Back to Dashboard" at bounding box center [172, 142] width 188 height 41
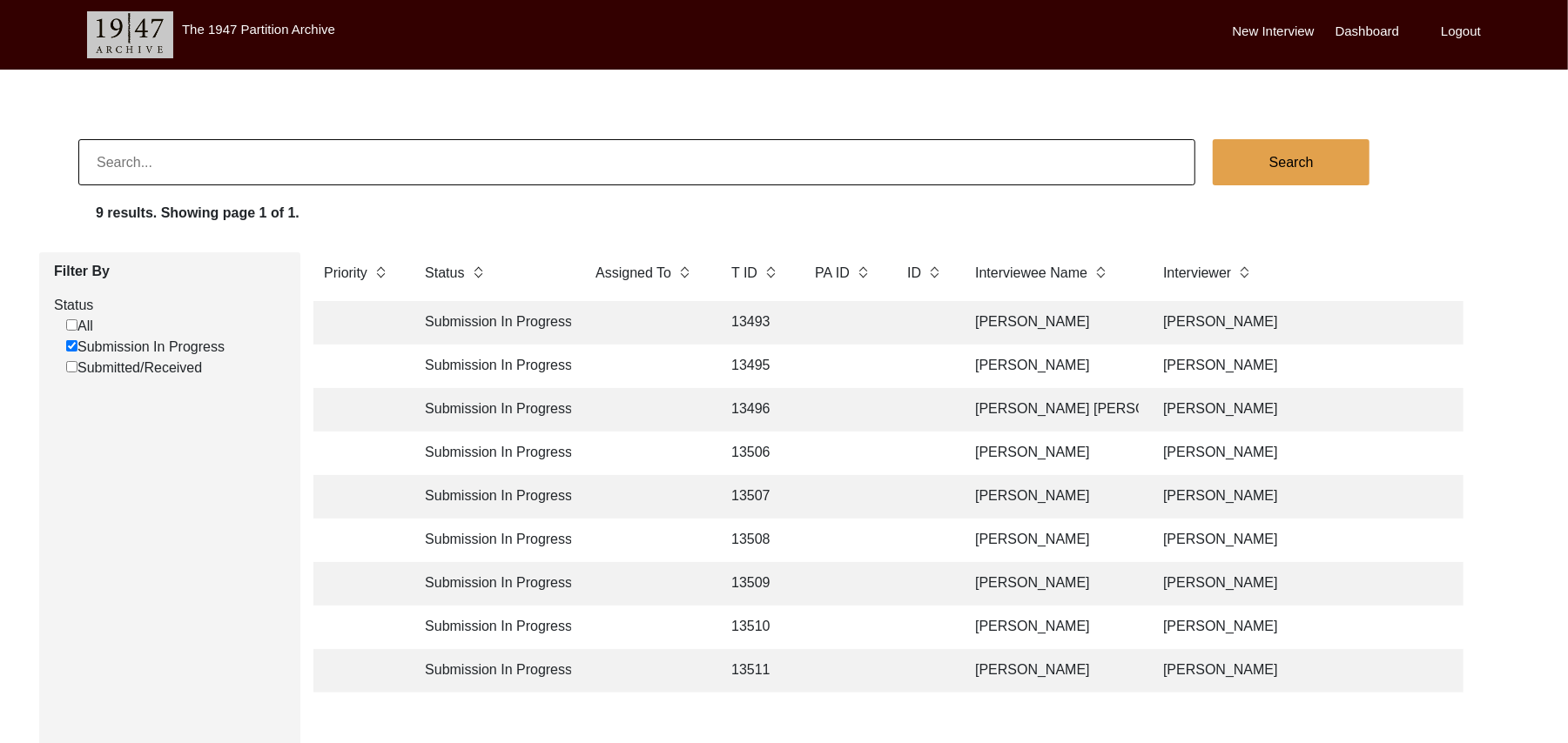
click at [760, 582] on td "13509" at bounding box center [755, 584] width 69 height 43
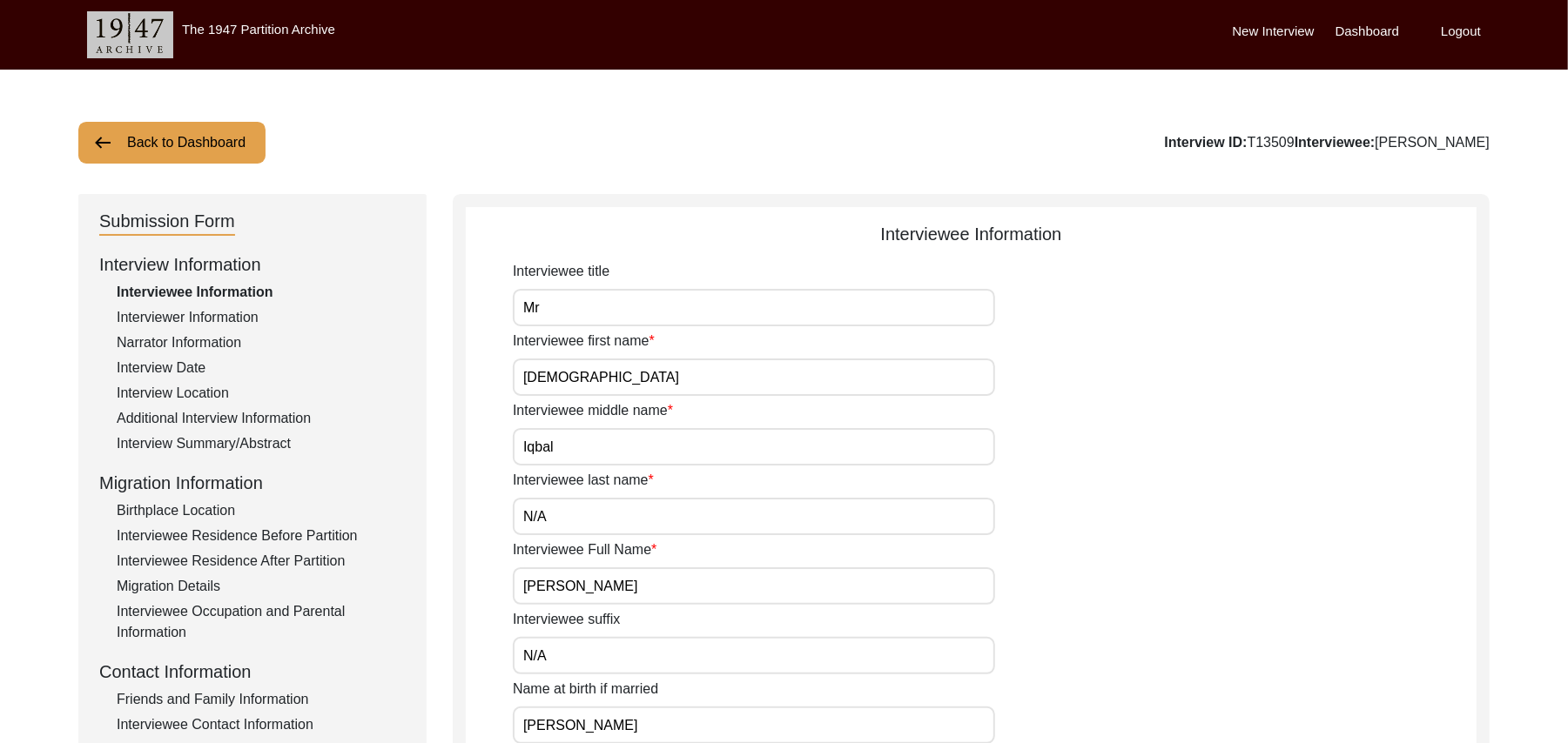
click at [220, 509] on div "Birthplace Location" at bounding box center [261, 510] width 289 height 21
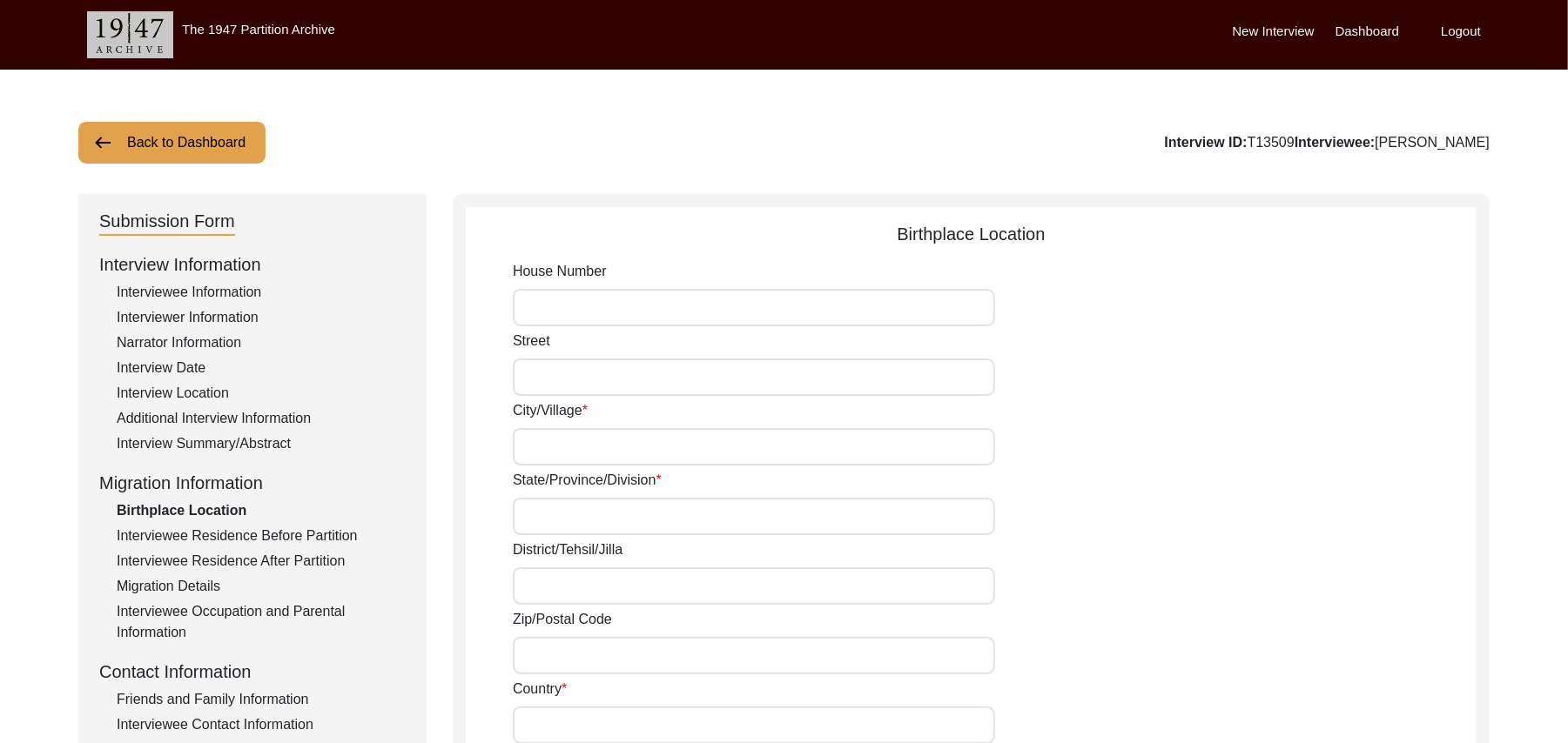
click at [555, 308] on input "House Number" at bounding box center [754, 307] width 482 height 38
click at [547, 377] on input "Street" at bounding box center [754, 378] width 482 height 38
click at [551, 460] on input "City/Village" at bounding box center [754, 447] width 482 height 38
click at [544, 512] on input "State/Province/Division" at bounding box center [754, 517] width 482 height 38
click at [557, 592] on input "District/Tehsil/Jilla" at bounding box center [754, 586] width 482 height 38
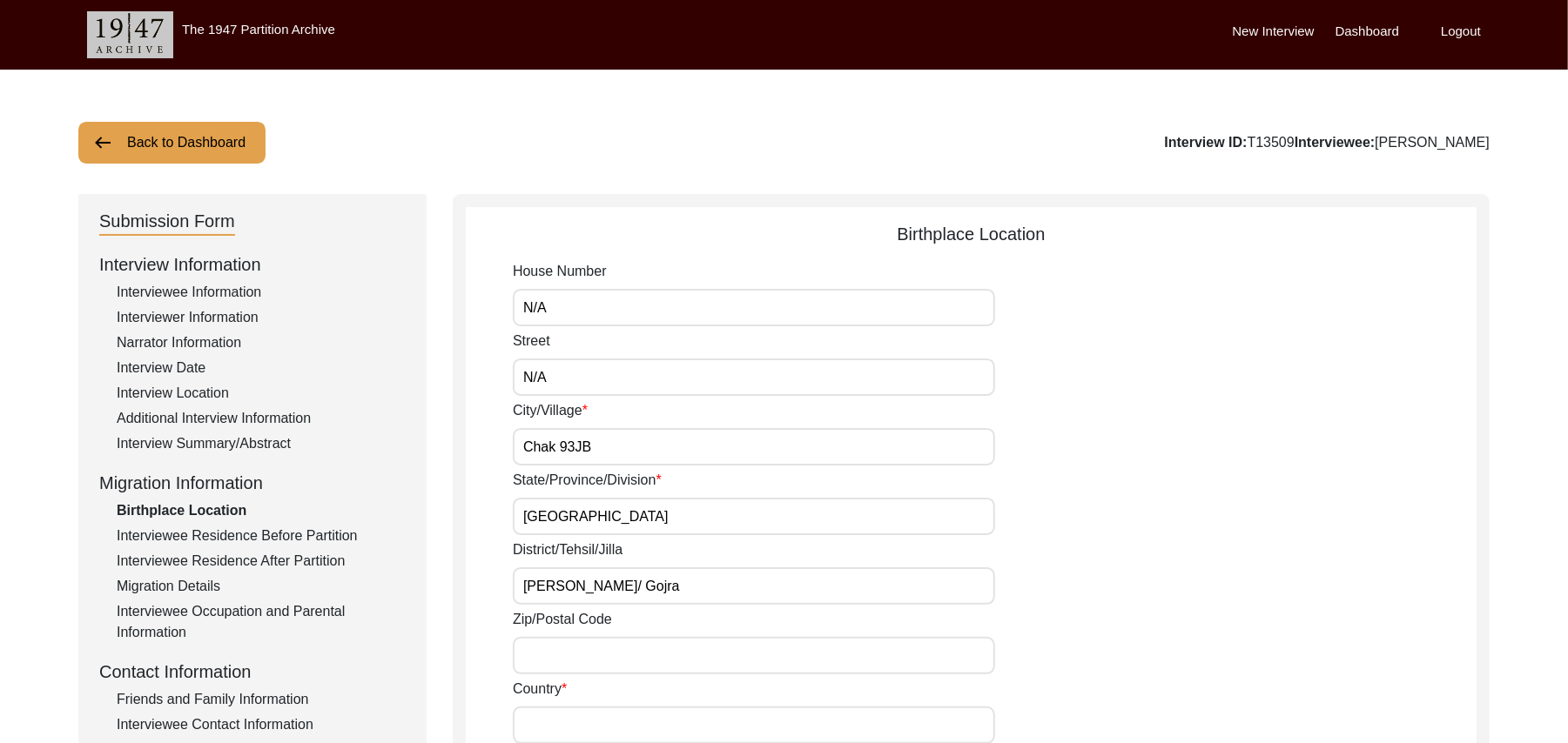
click at [554, 665] on input "Zip/Postal Code" at bounding box center [754, 656] width 482 height 38
click at [548, 717] on input "Country" at bounding box center [754, 726] width 482 height 38
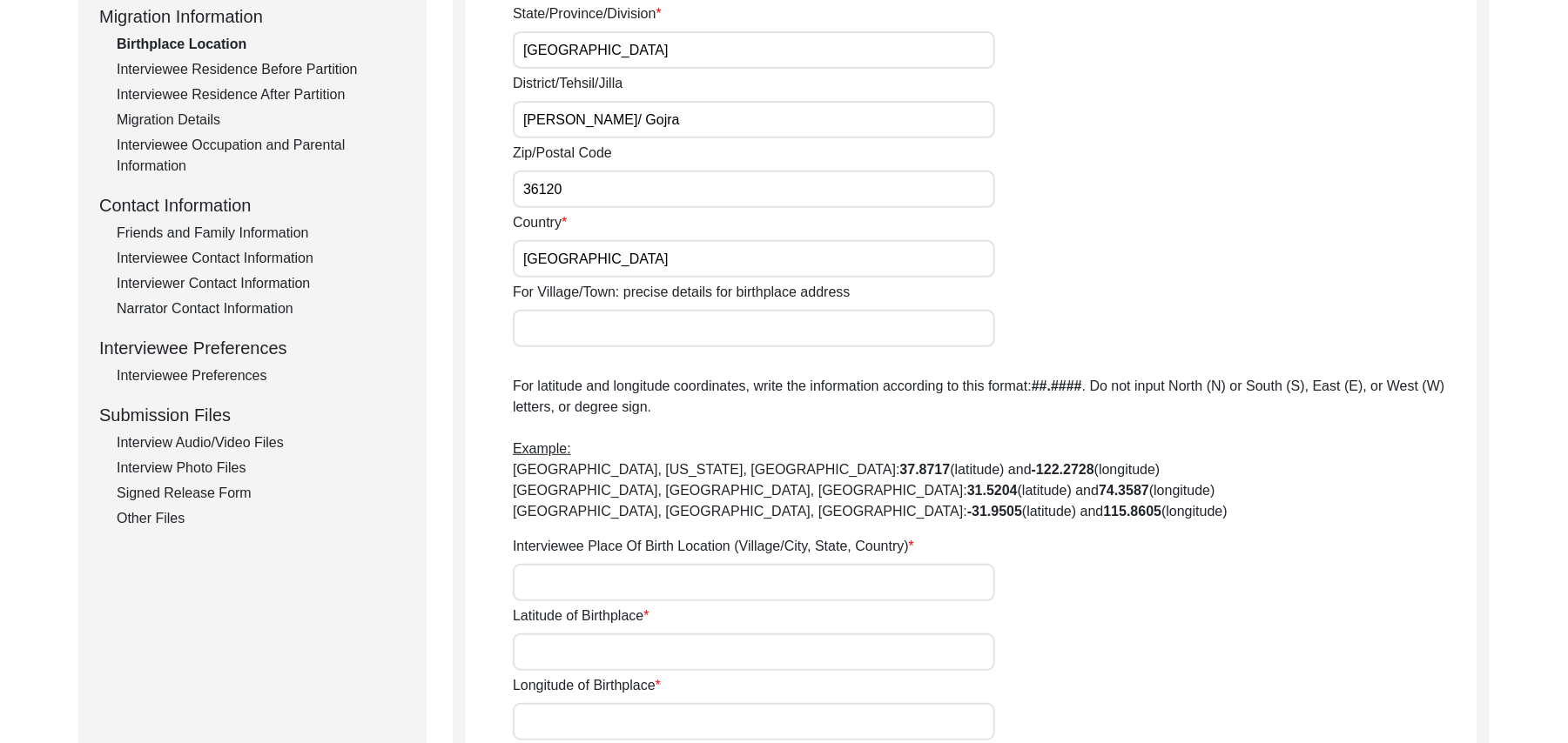
scroll to position [575, 0]
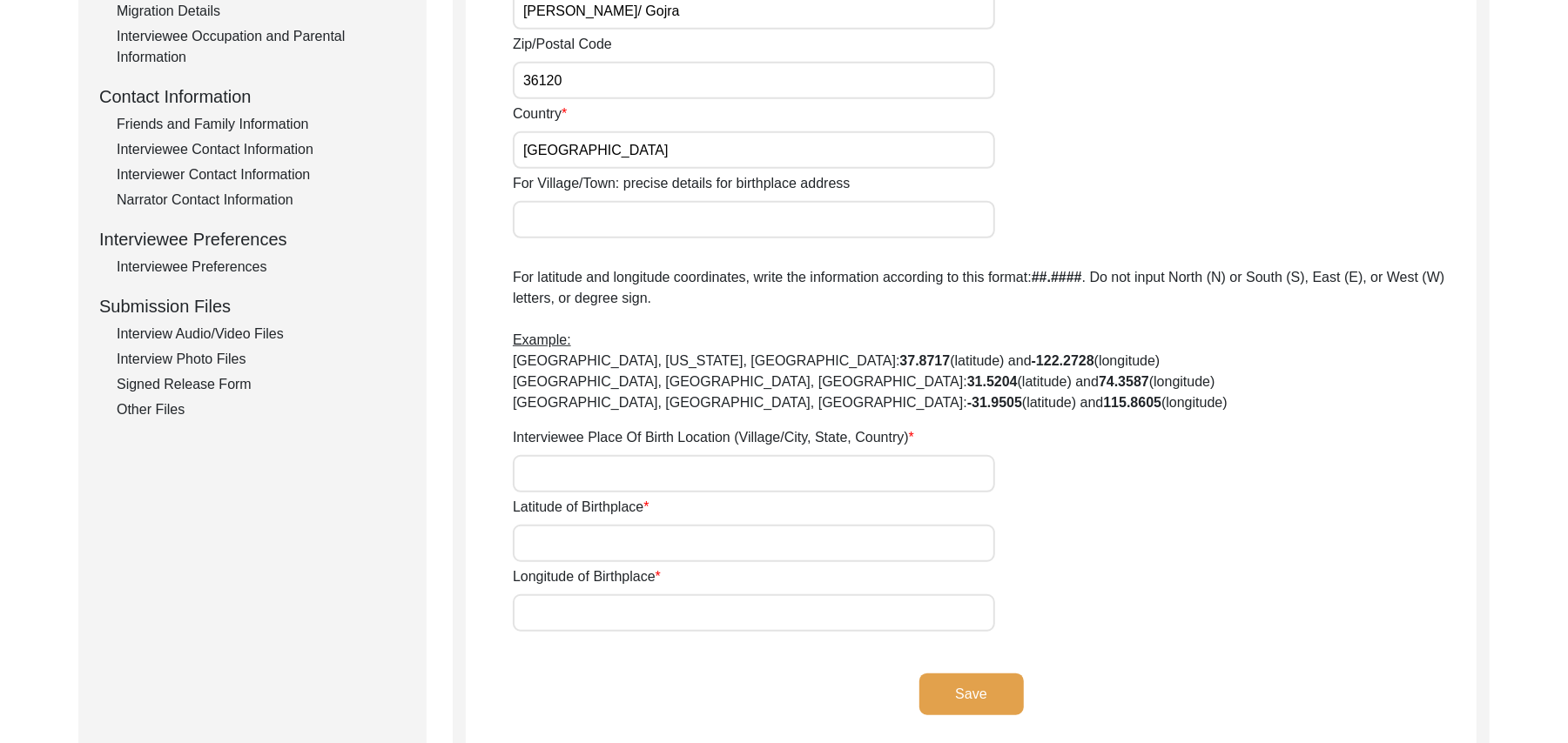
click at [558, 217] on input "For Village/Town: precise details for birthplace address" at bounding box center [754, 220] width 482 height 38
click at [557, 463] on input "Interviewee Place Of Birth Location (Village/City, State, Country)" at bounding box center [754, 474] width 482 height 38
click at [562, 540] on input "Latitude of Birthplace" at bounding box center [754, 544] width 482 height 38
click at [565, 617] on input "Longitude of Birthplace" at bounding box center [754, 613] width 482 height 38
click at [963, 691] on button "Save" at bounding box center [971, 694] width 105 height 41
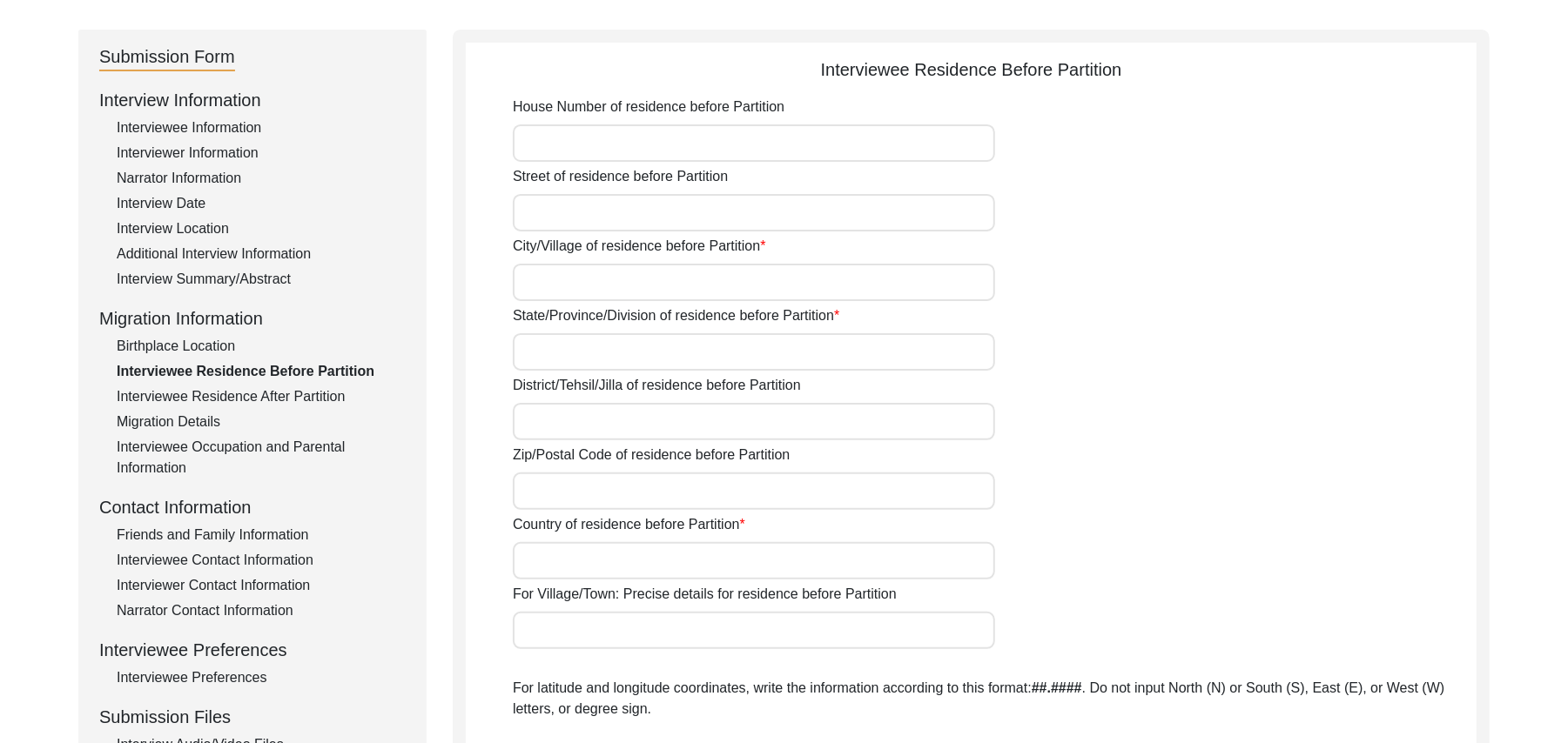
scroll to position [113, 0]
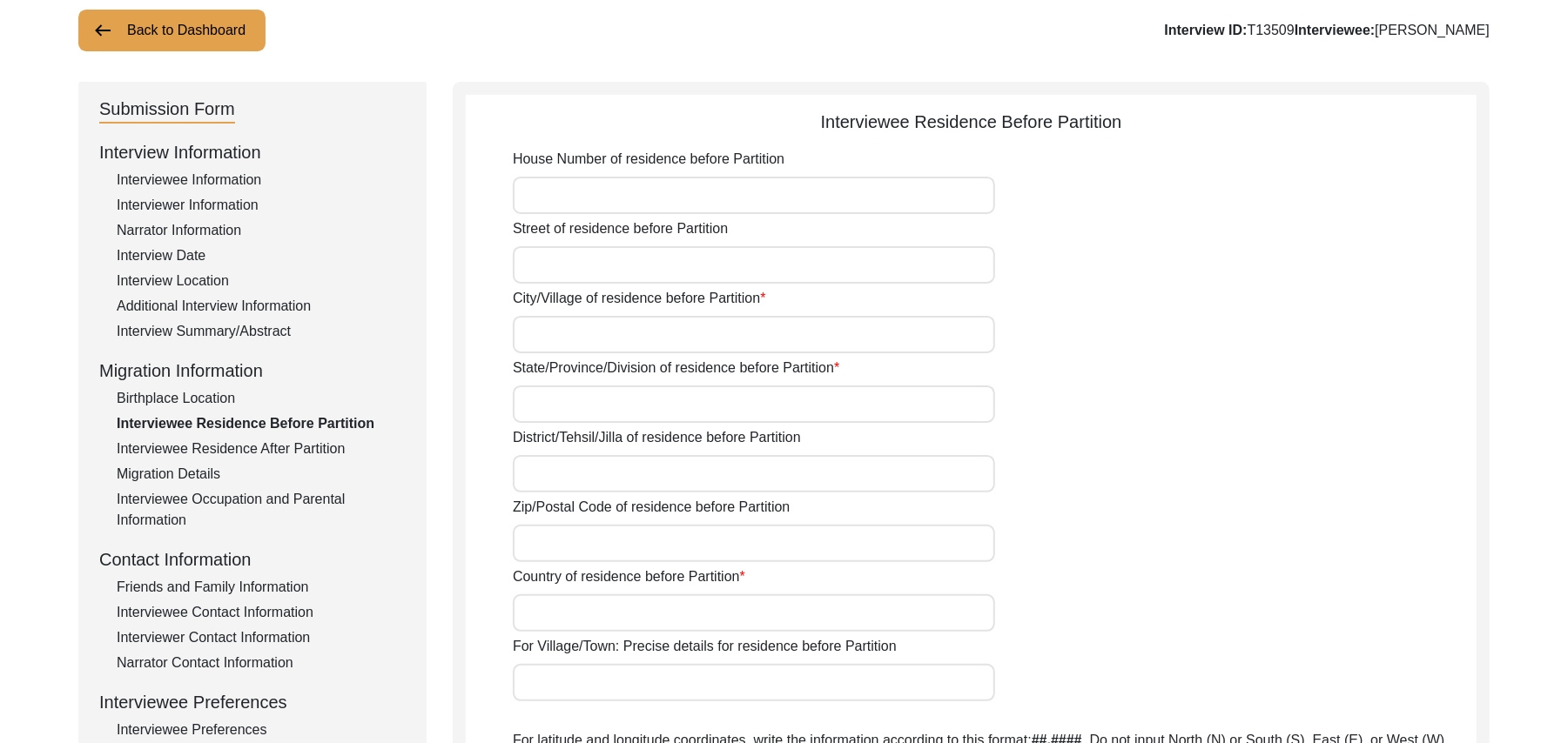
click at [601, 200] on input "House Number of residence before Partition" at bounding box center [754, 196] width 482 height 38
click at [593, 269] on input "Street of residence before Partition" at bounding box center [754, 265] width 482 height 38
click at [591, 338] on input "City/Village of residence before Partition" at bounding box center [754, 335] width 482 height 38
click at [564, 408] on input "State/Province/Division of residence before Partition" at bounding box center [754, 405] width 482 height 38
click at [550, 475] on input "District/Tehsil/Jilla of residence before Partition" at bounding box center [754, 474] width 482 height 38
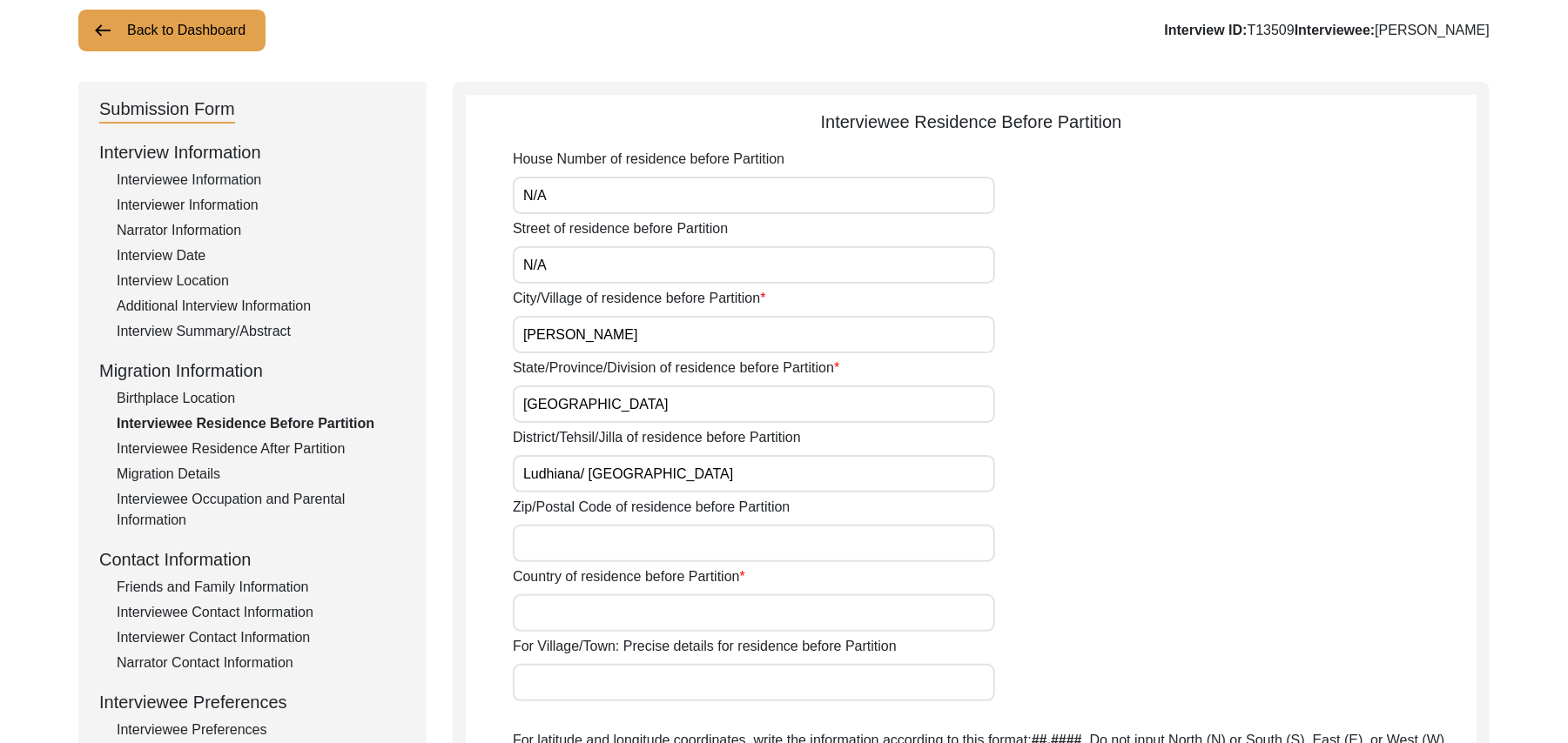
click at [548, 544] on input "Zip/Postal Code of residence before Partition" at bounding box center [754, 544] width 482 height 38
click at [576, 548] on input "Zip/Postal Code of residence before Partition" at bounding box center [754, 544] width 482 height 38
click at [558, 620] on input "Country of residence before Partition" at bounding box center [754, 613] width 482 height 38
click at [564, 690] on input "For Village/Town: Precise details for residence before Partition" at bounding box center [754, 683] width 482 height 38
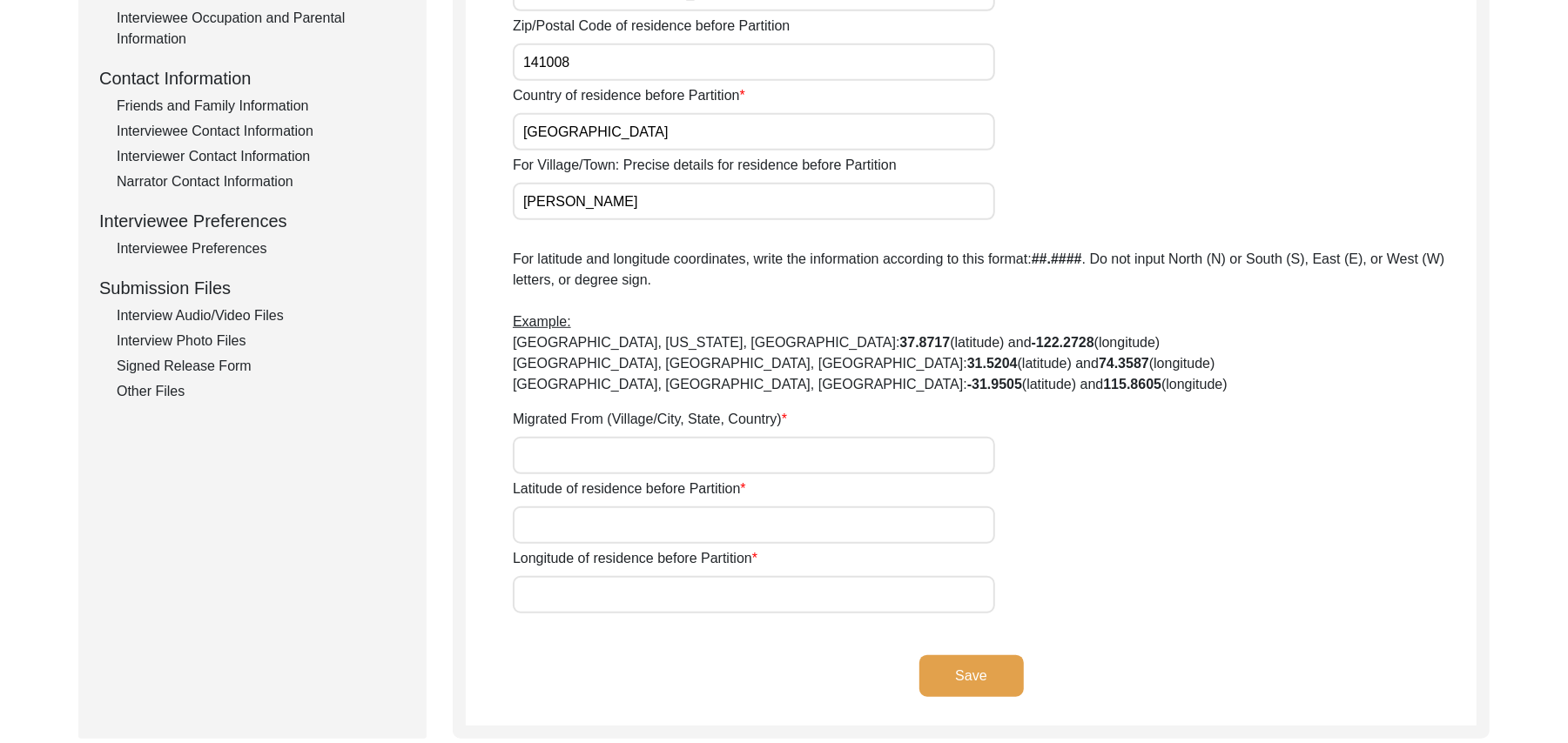
scroll to position [656, 0]
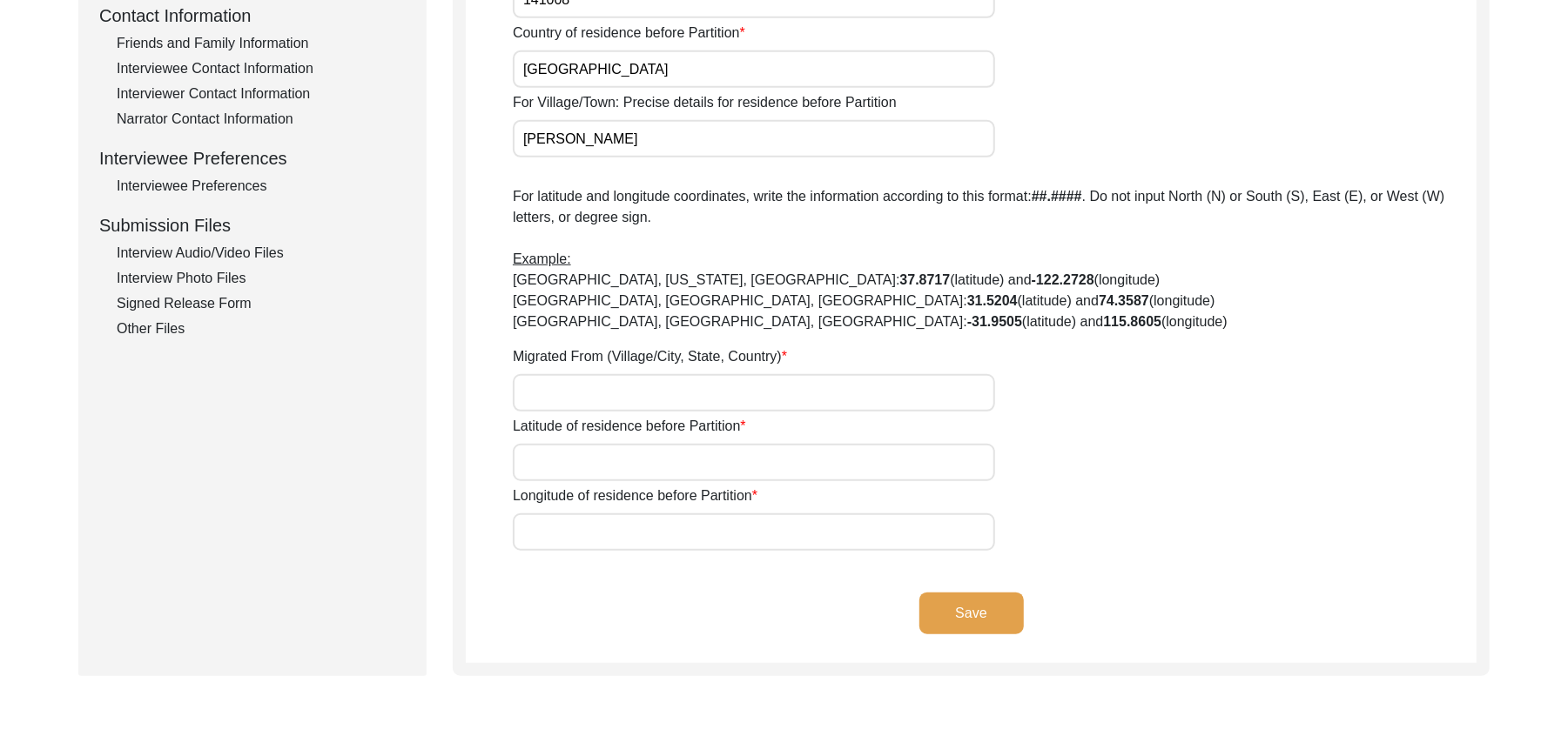
click at [601, 391] on input "Migrated From (Village/City, State, Country)" at bounding box center [754, 393] width 482 height 38
click at [601, 390] on input "Ladian" at bounding box center [754, 393] width 482 height 38
click at [602, 464] on input "Latitude of residence before Partition" at bounding box center [754, 463] width 482 height 38
click at [607, 527] on input "Longitude of residence before Partition" at bounding box center [754, 533] width 482 height 38
click at [943, 610] on button "Save" at bounding box center [971, 613] width 105 height 41
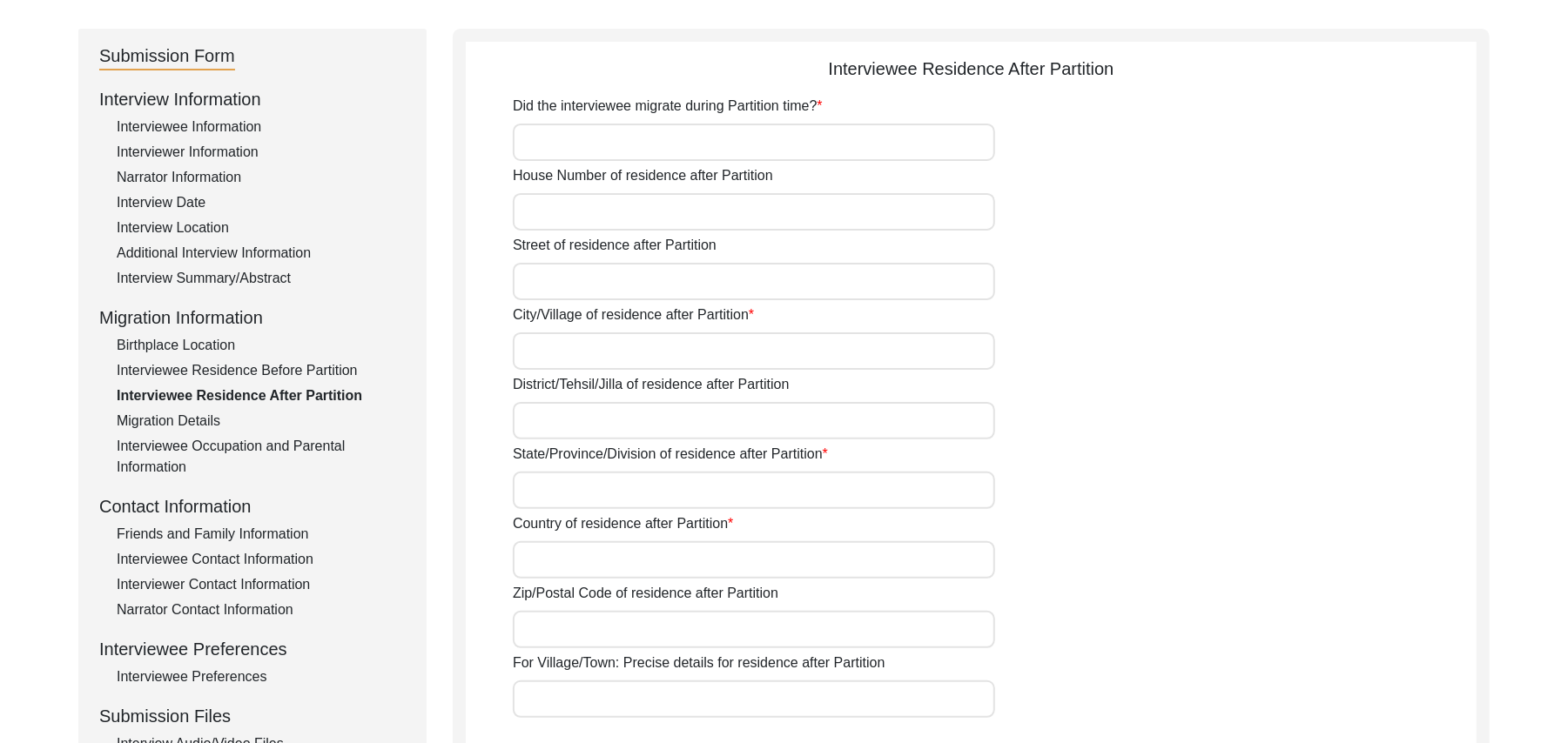
scroll to position [162, 0]
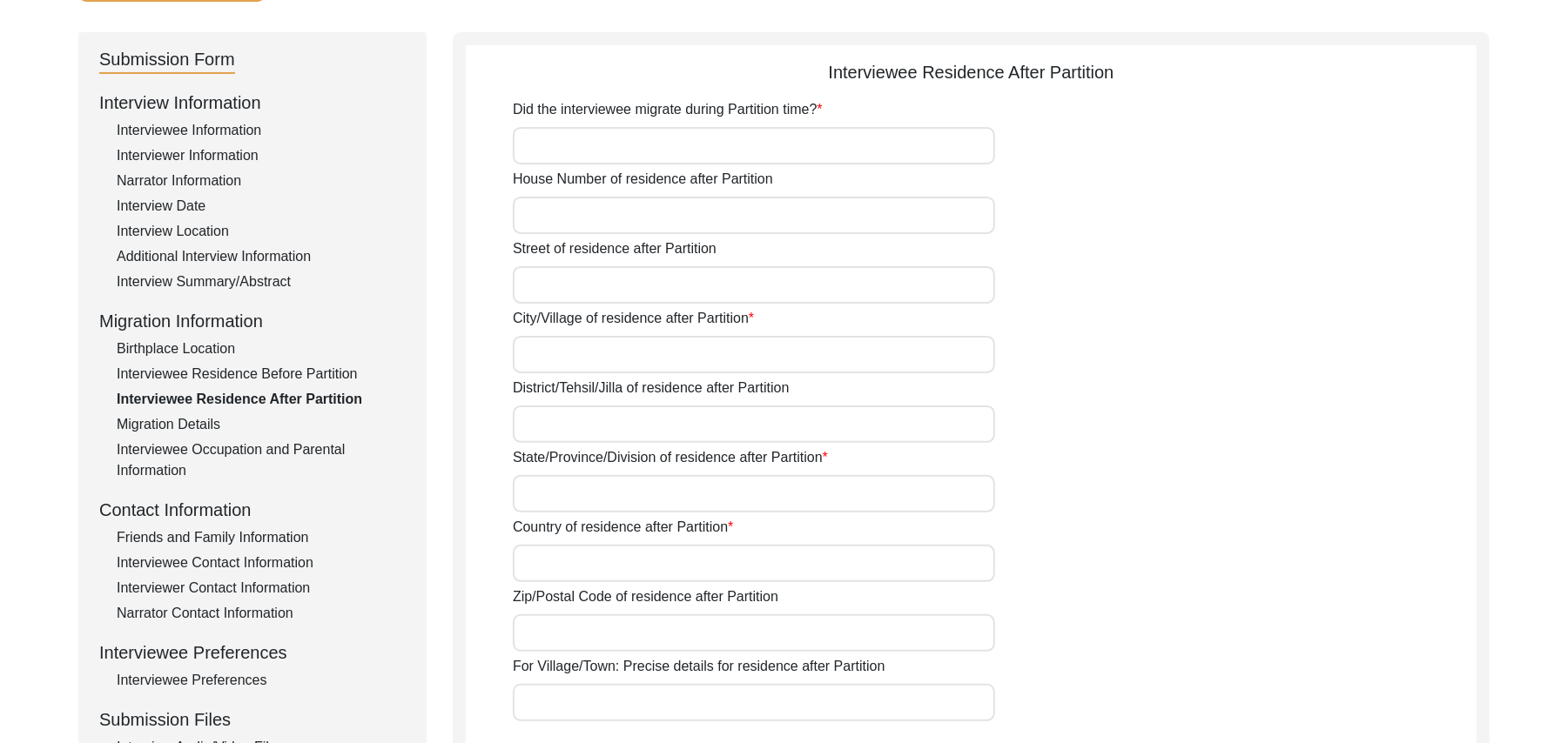
click at [618, 146] on input "Did the interviewee migrate during Partition time?" at bounding box center [754, 146] width 482 height 38
click at [597, 220] on input "House Number of residence after Partition" at bounding box center [754, 216] width 482 height 38
click at [582, 283] on input "Street of residence after Partition" at bounding box center [754, 285] width 482 height 38
click at [567, 348] on input "City/Village of residence after Partition" at bounding box center [754, 355] width 482 height 38
click at [554, 428] on input "District/Tehsil/Jilla of residence after Partition" at bounding box center [754, 425] width 482 height 38
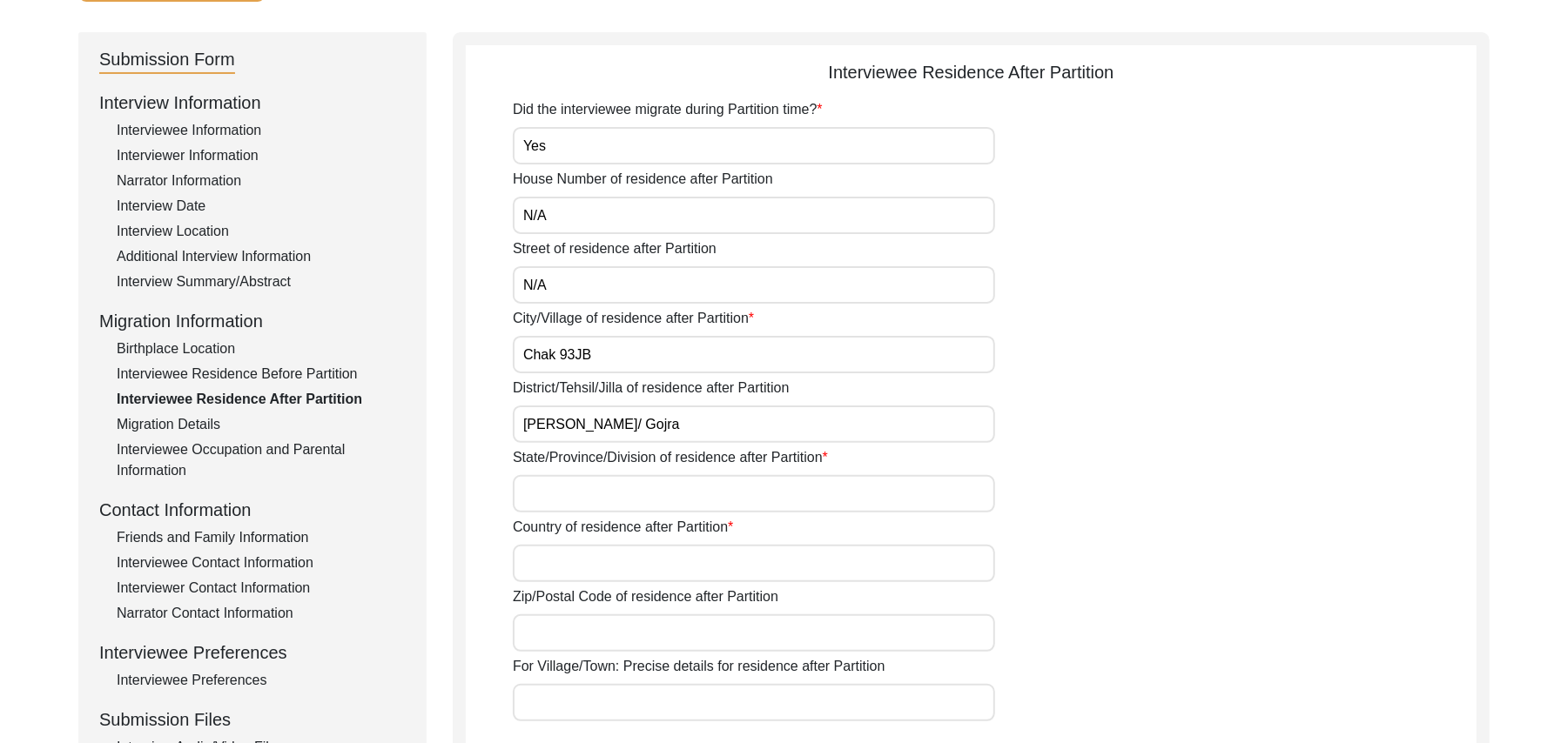
click at [552, 489] on input "State/Province/Division of residence after Partition" at bounding box center [754, 494] width 482 height 38
click at [555, 567] on input "Country of residence after Partition" at bounding box center [754, 564] width 482 height 38
click at [557, 638] on input "Zip/Postal Code of residence after Partition" at bounding box center [754, 634] width 482 height 38
click at [563, 707] on input "For Village/Town: Precise details for residence after Partition" at bounding box center [754, 703] width 482 height 38
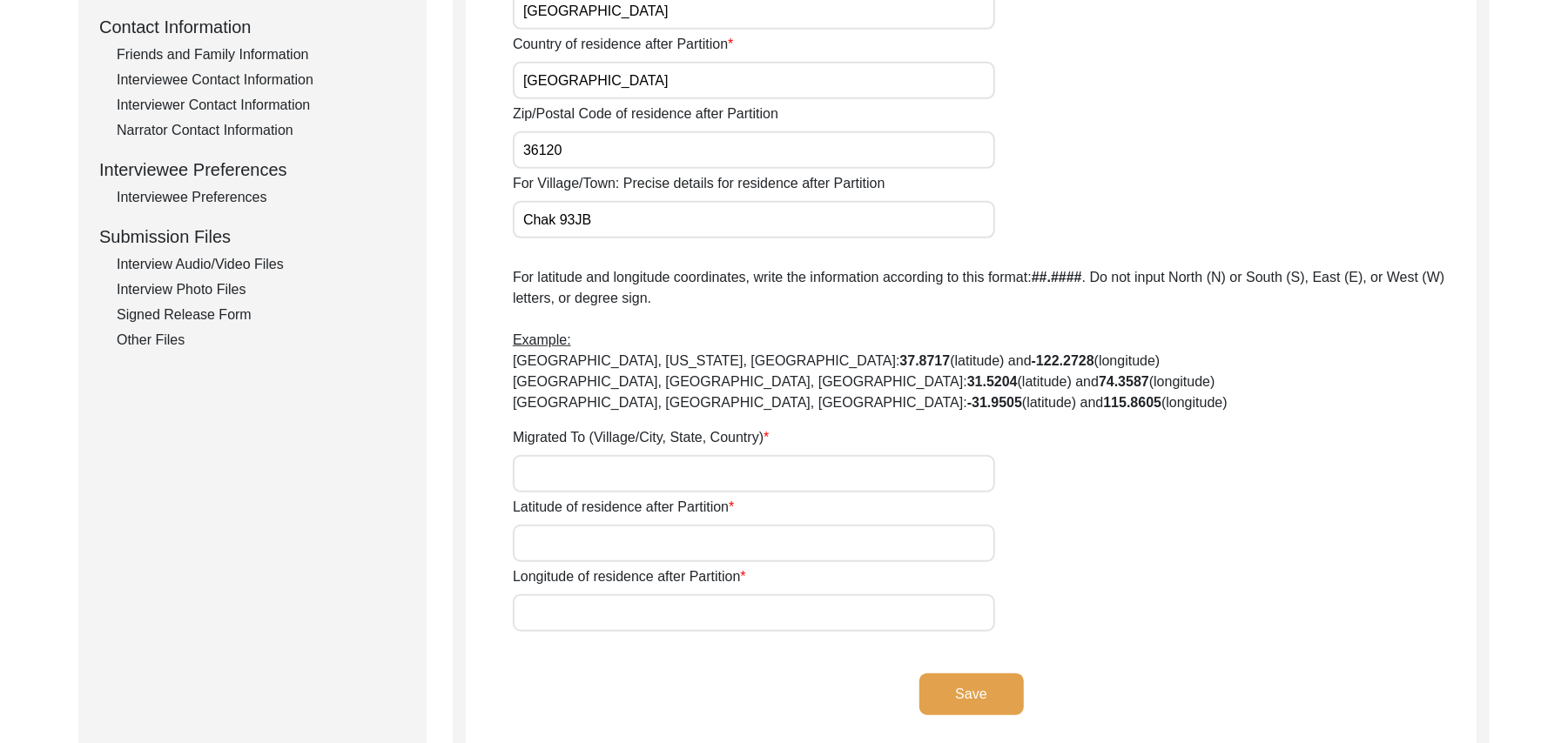
scroll to position [707, 0]
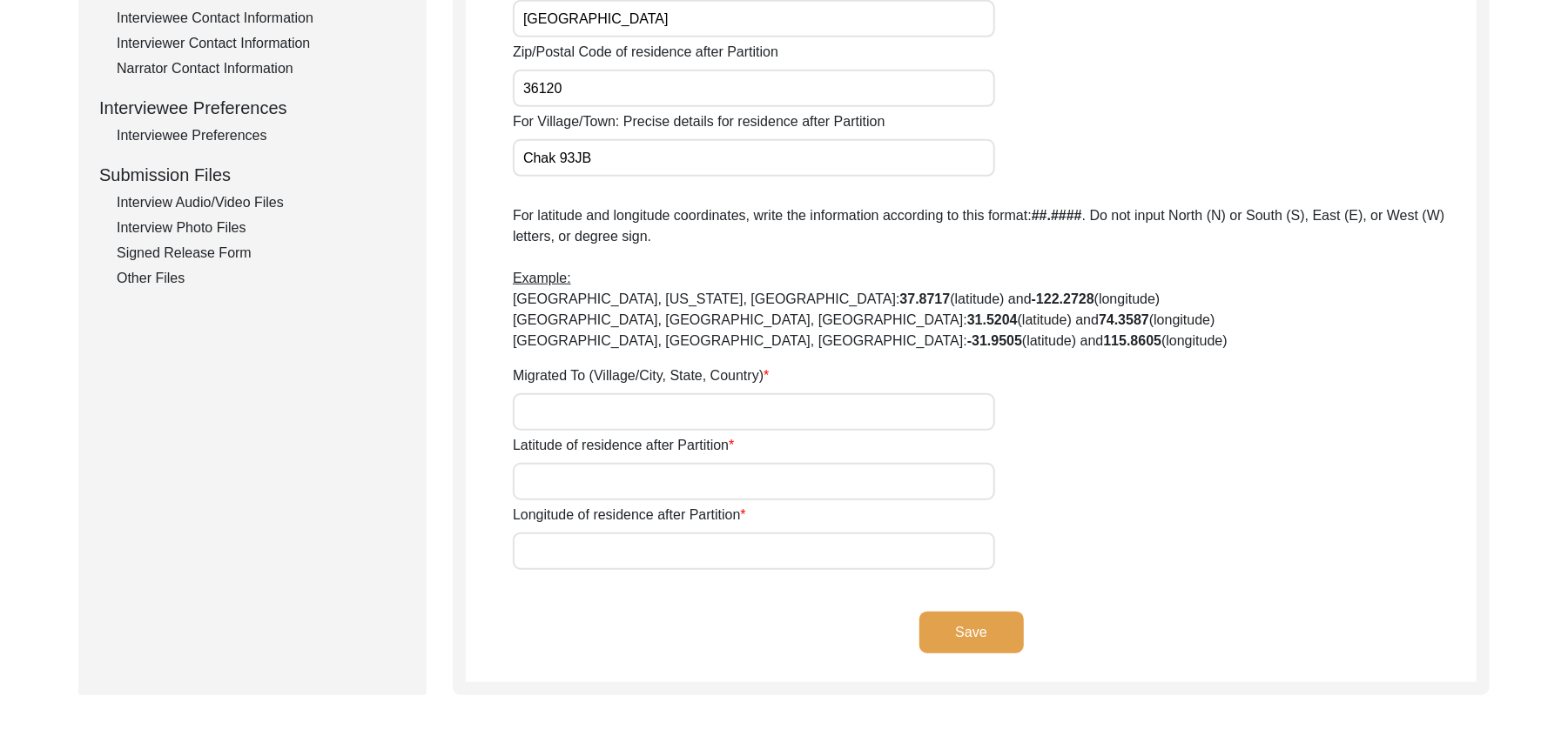
click at [656, 421] on input "Migrated To (Village/City, State, Country)" at bounding box center [754, 412] width 482 height 38
click at [656, 475] on input "Latitude of residence after Partition" at bounding box center [754, 482] width 482 height 38
click at [663, 561] on input "Longitude of residence after Partition" at bounding box center [754, 552] width 482 height 38
click at [938, 624] on button "Save" at bounding box center [971, 633] width 105 height 41
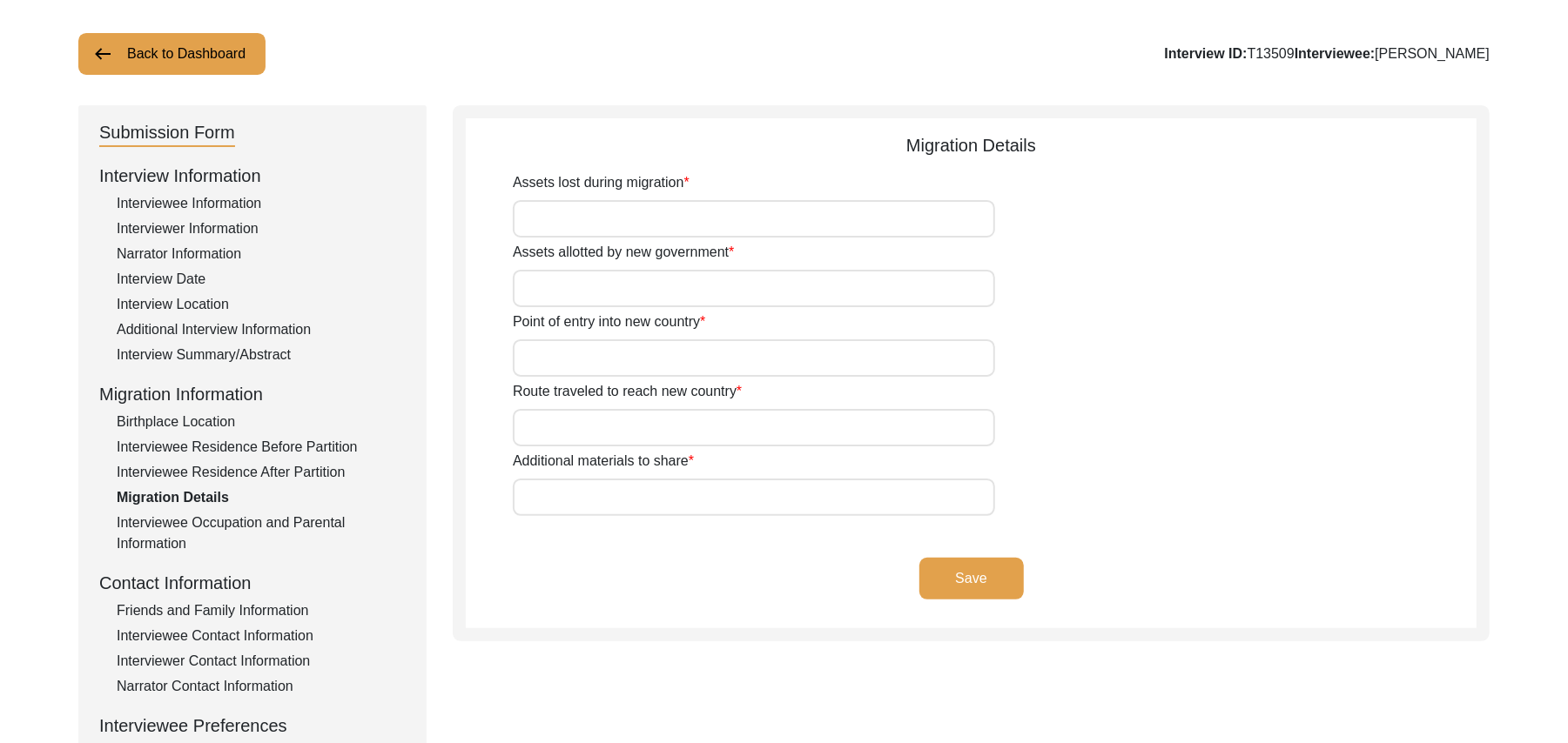
scroll to position [78, 0]
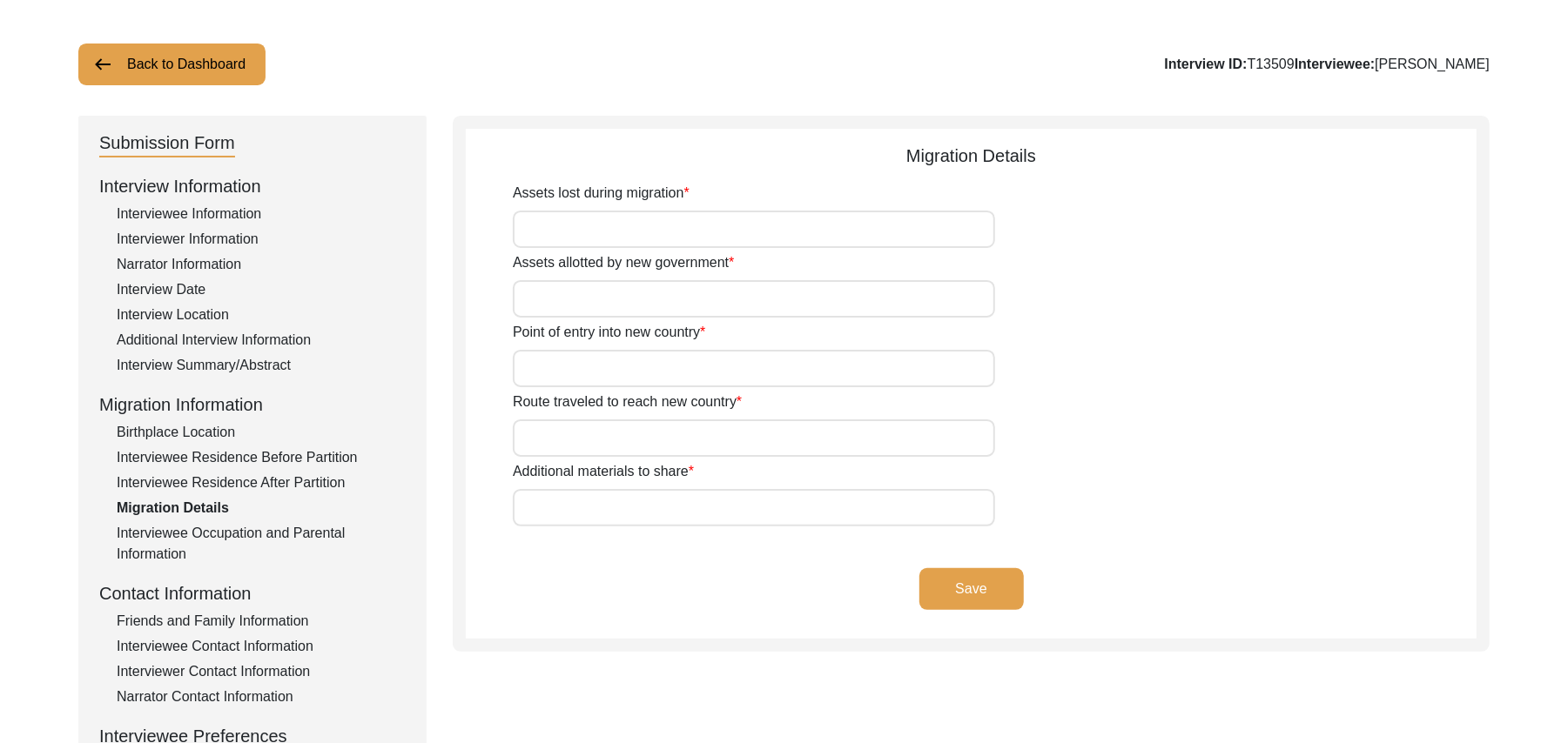
click at [798, 240] on input "Assets lost during migration" at bounding box center [754, 230] width 482 height 38
click at [677, 297] on input "Assets allotted by new government" at bounding box center [754, 299] width 482 height 38
click at [638, 374] on input "Point of entry into new country" at bounding box center [754, 369] width 482 height 38
click at [614, 434] on input "Route traveled to reach new country" at bounding box center [754, 438] width 482 height 38
click at [595, 512] on input "Additional materials to share" at bounding box center [754, 509] width 482 height 38
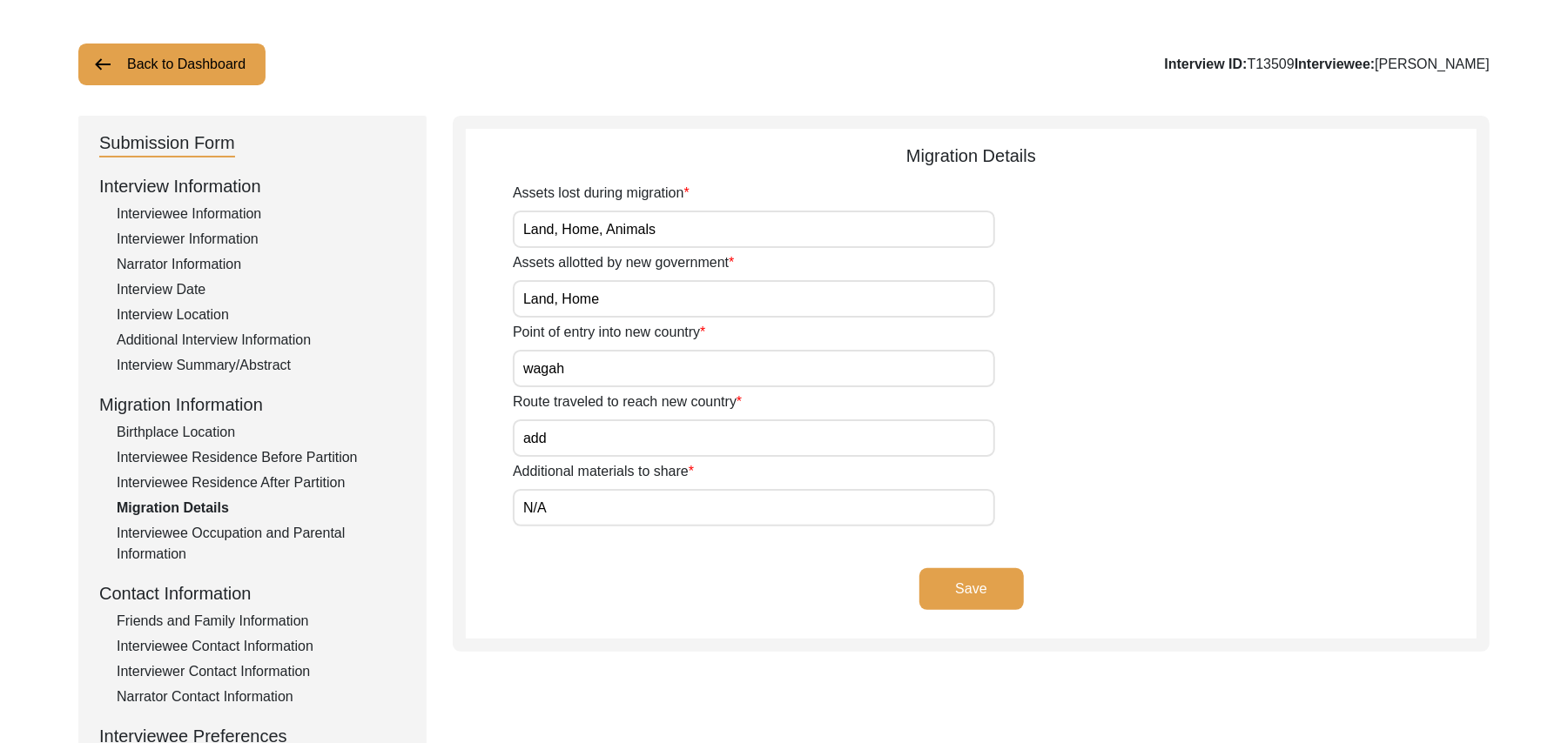
click at [952, 585] on button "Save" at bounding box center [971, 589] width 105 height 41
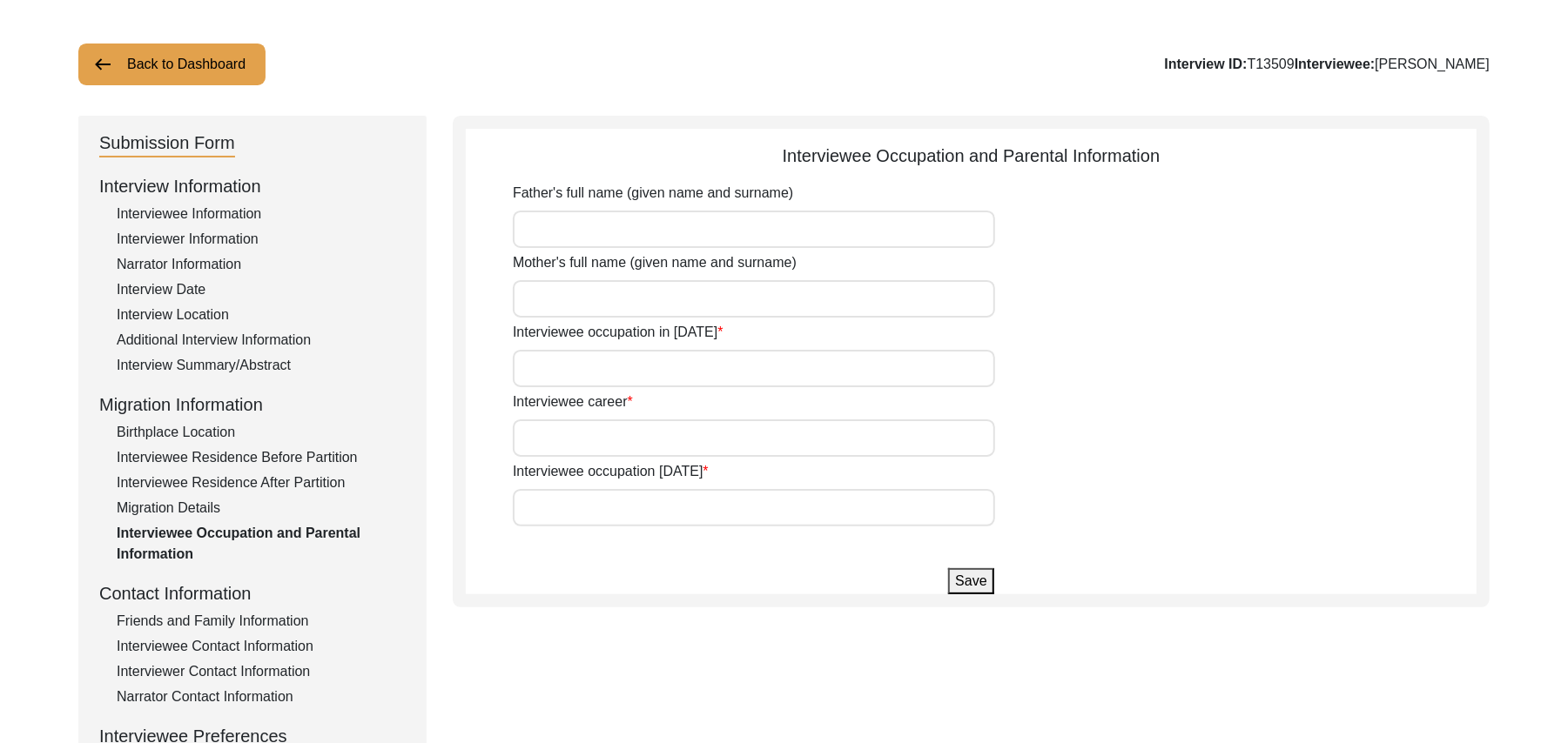
click at [548, 221] on input "Father's full name (given name and surname)" at bounding box center [754, 230] width 482 height 38
click at [551, 297] on input "Mother's full name (given name and surname)" at bounding box center [754, 299] width 482 height 38
click at [548, 369] on input "Interviewee occupation in 1947" at bounding box center [754, 369] width 482 height 38
click at [559, 444] on input "Interviewee career" at bounding box center [754, 438] width 482 height 38
click at [567, 514] on input "Interviewee occupation today" at bounding box center [754, 509] width 482 height 38
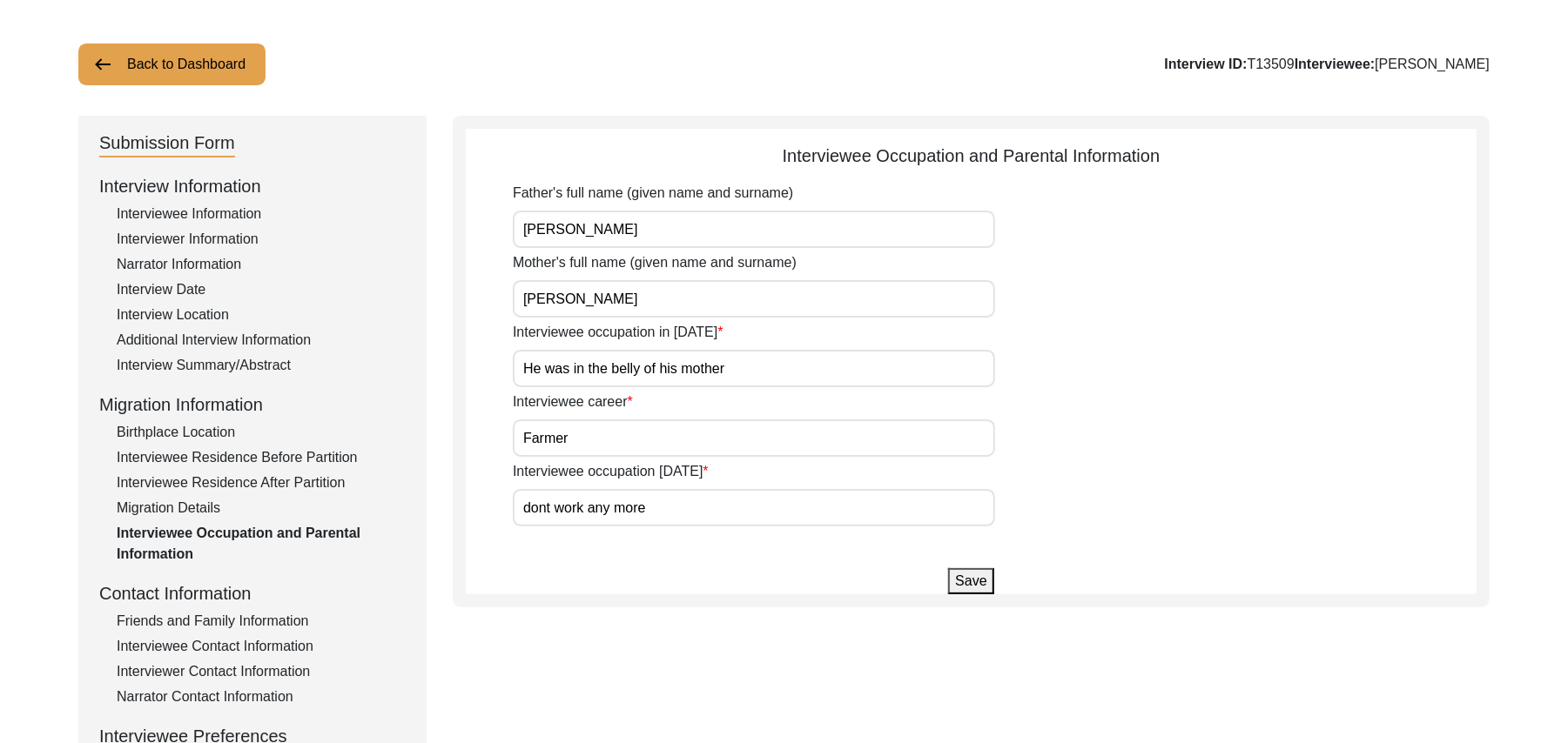
click at [967, 578] on button "Save" at bounding box center [970, 581] width 45 height 26
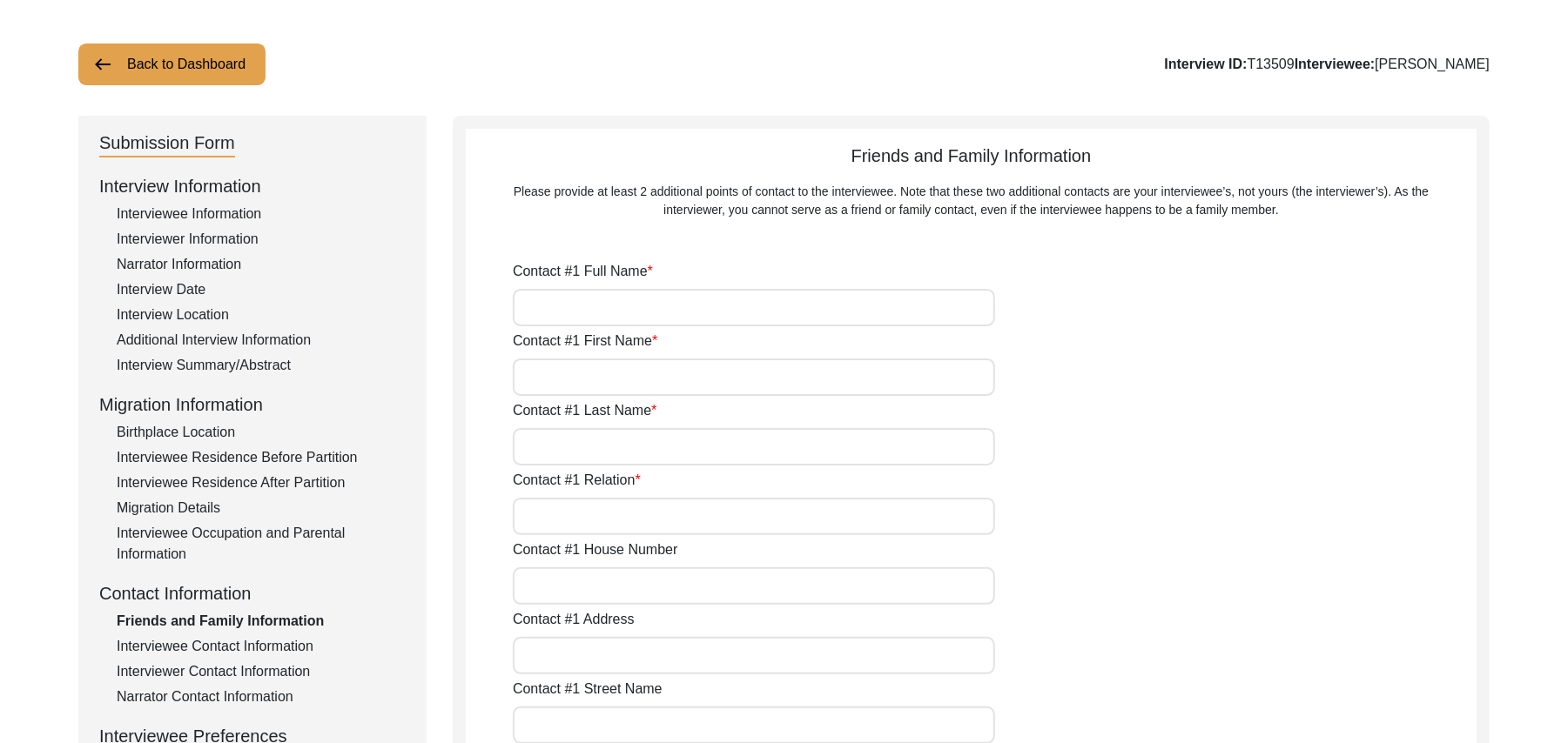
click at [632, 307] on input "Contact #1 Full Name" at bounding box center [754, 307] width 482 height 38
click at [614, 390] on input "Contact #1 First Name" at bounding box center [754, 378] width 482 height 38
click at [616, 454] on input "Contact #1 Last Name" at bounding box center [754, 447] width 482 height 38
click at [636, 514] on input "Contact #1 Relation" at bounding box center [754, 517] width 482 height 38
click at [619, 590] on input "Contact #1 House Number" at bounding box center [754, 586] width 482 height 38
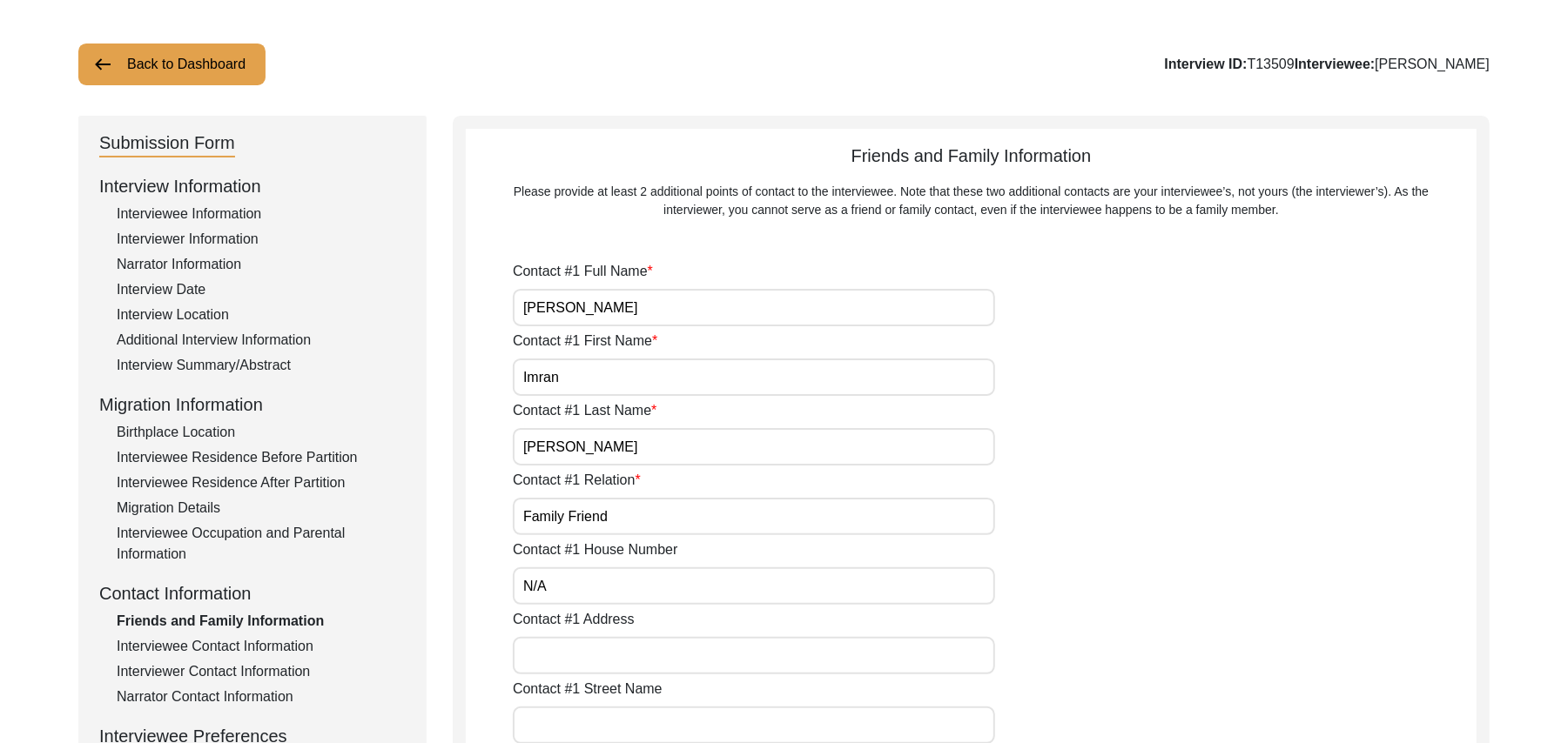
click at [596, 656] on input "Contact #1 Address" at bounding box center [754, 656] width 482 height 38
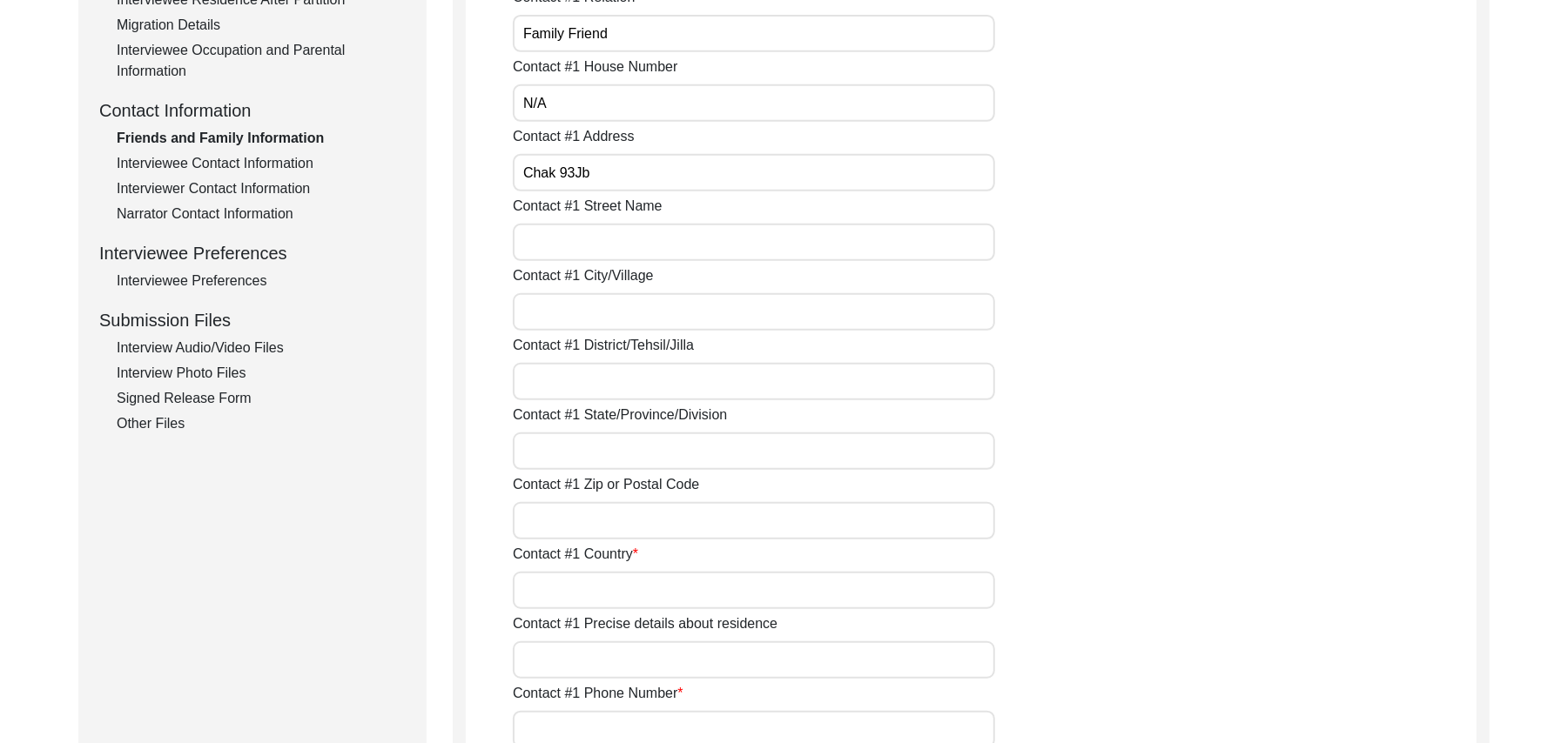
scroll to position [623, 0]
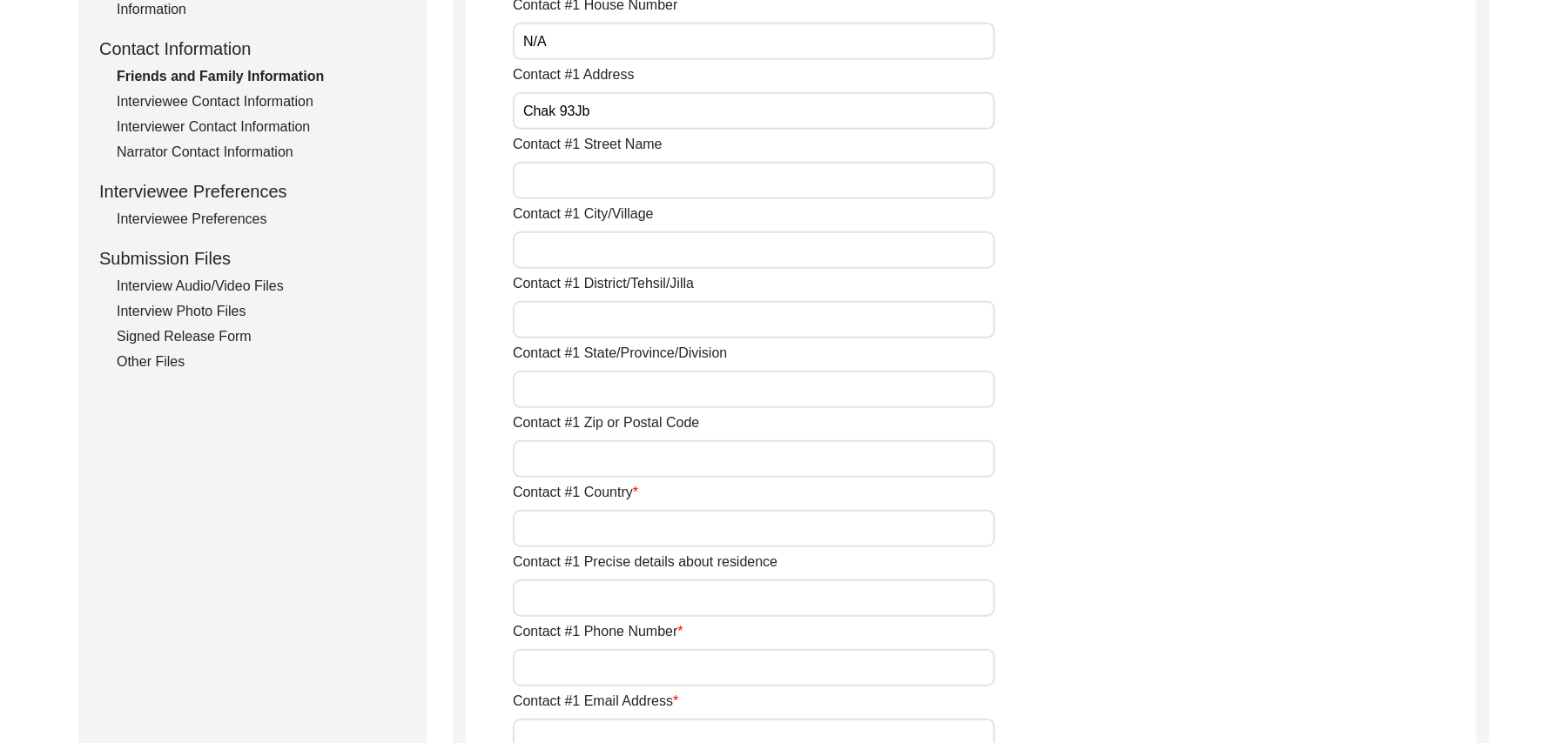
click at [576, 175] on input "Contact #1 Street Name" at bounding box center [754, 181] width 482 height 38
click at [563, 259] on input "Contact #1 City/Village" at bounding box center [754, 251] width 482 height 38
click at [559, 326] on input "Contact #1 District/Tehsil/Jilla" at bounding box center [754, 320] width 482 height 38
click at [565, 387] on input "Contact #1 State/Province/Division" at bounding box center [754, 390] width 482 height 38
click at [565, 468] on input "Contact #1 Zip or Postal Code" at bounding box center [754, 459] width 482 height 38
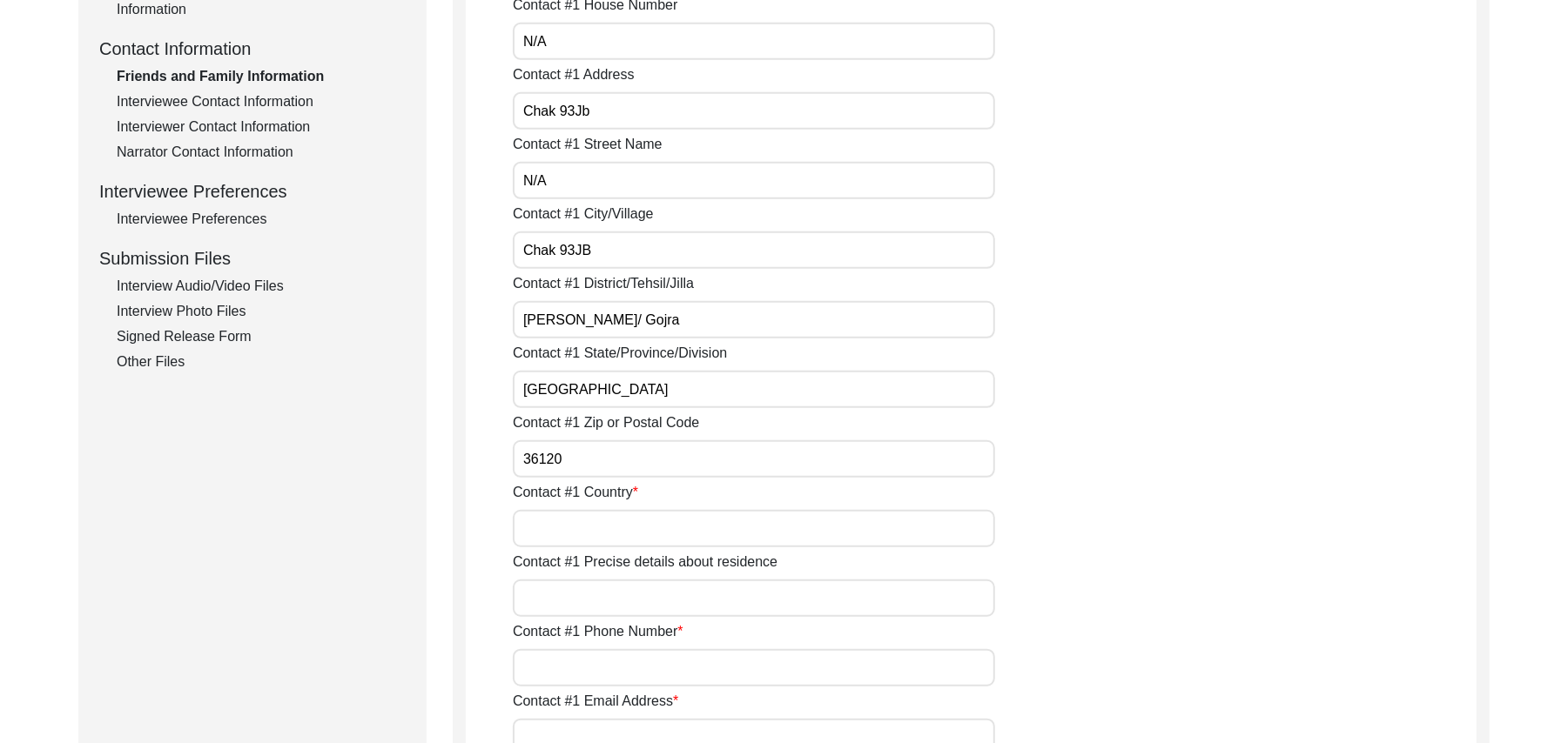
click at [564, 526] on input "Contact #1 Country" at bounding box center [754, 529] width 482 height 38
click at [558, 602] on input "Contact #1 Precise details about residence" at bounding box center [754, 599] width 482 height 38
click at [564, 673] on input "Contact #1 Phone Number" at bounding box center [754, 668] width 482 height 38
click at [578, 731] on input "Contact #1 Email Address" at bounding box center [754, 738] width 482 height 38
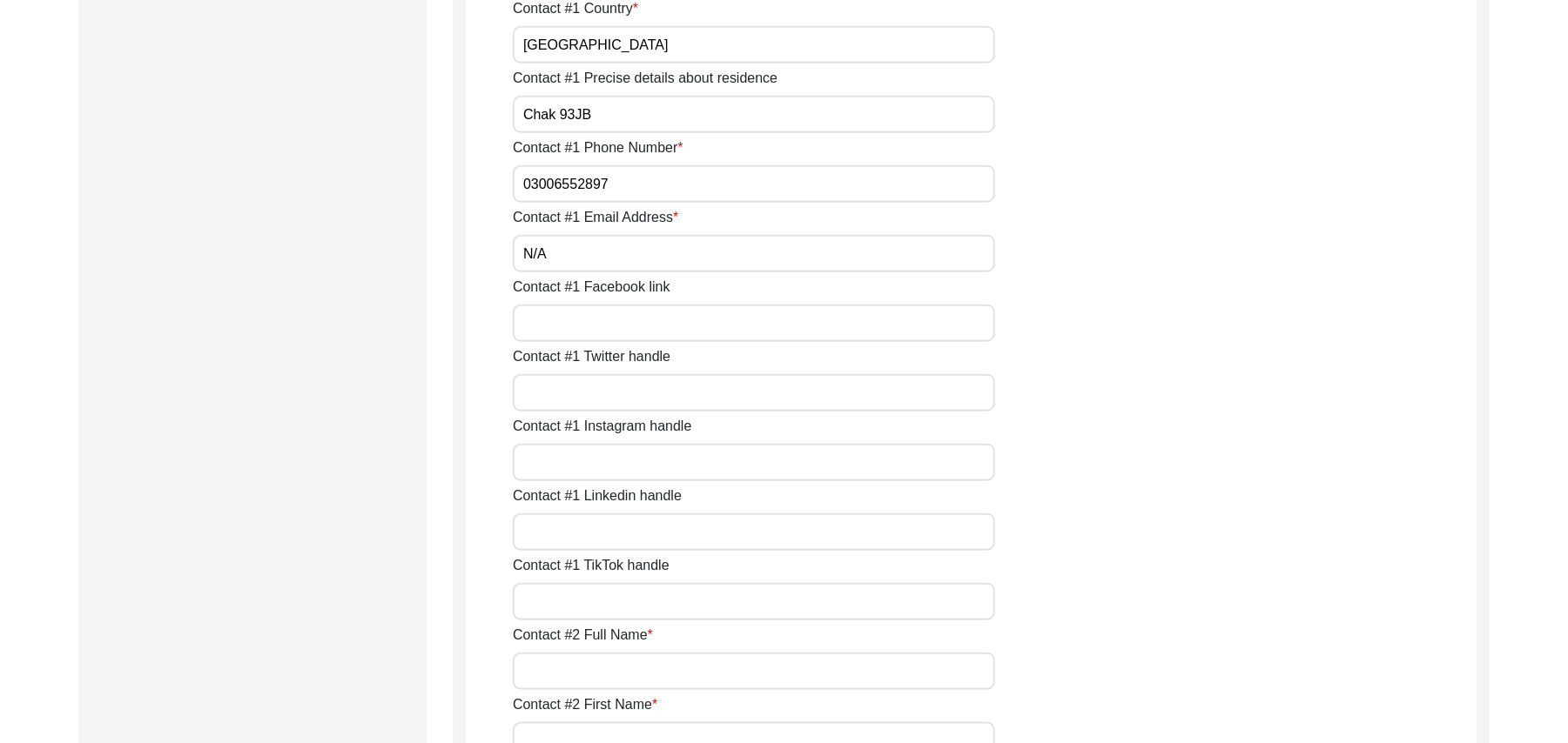
scroll to position [1231, 0]
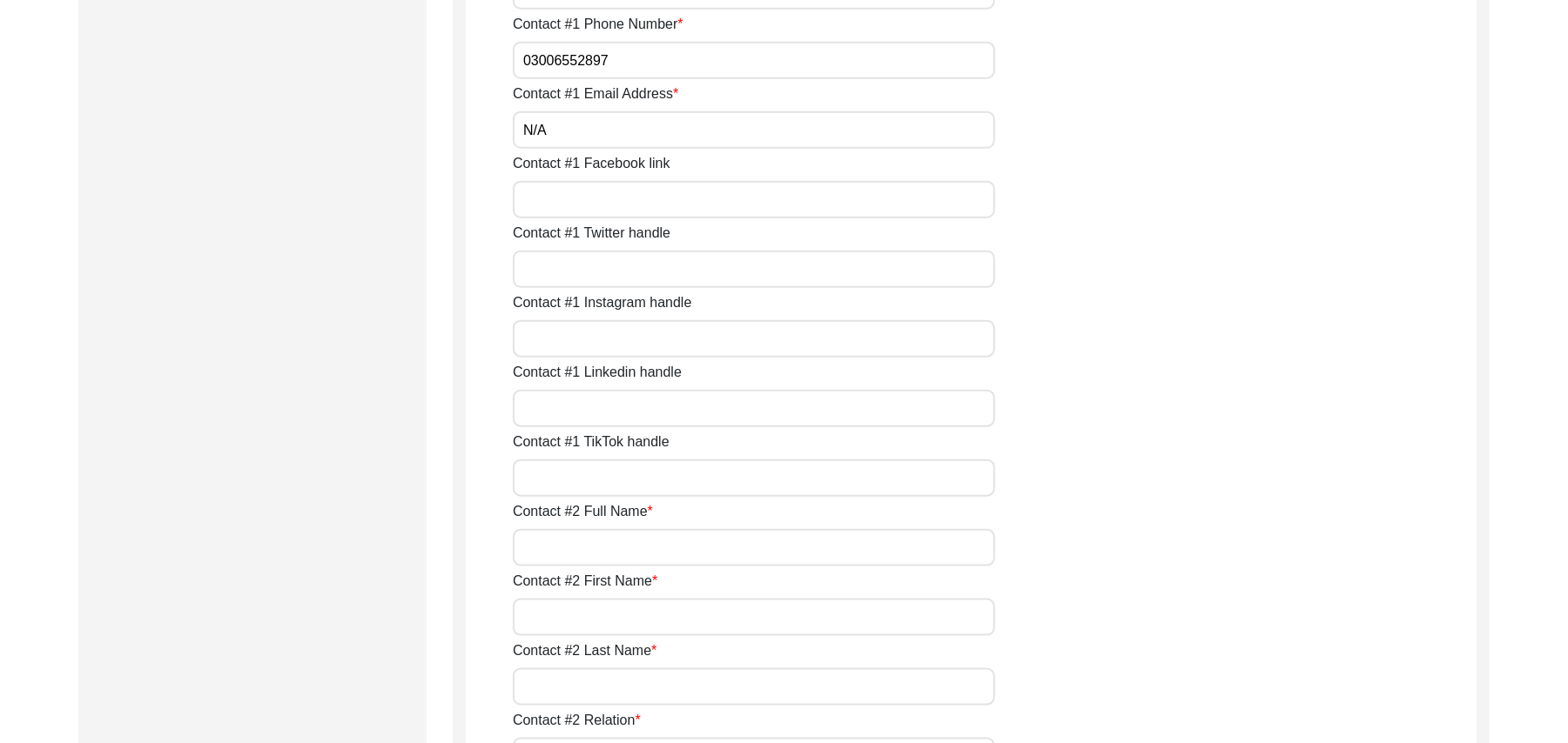
click at [628, 204] on input "Contact #1 Facebook link" at bounding box center [754, 200] width 482 height 38
click at [604, 280] on input "Contact #1 Twitter handle" at bounding box center [754, 270] width 482 height 38
click at [591, 346] on input "Contact #1 Instagram handle" at bounding box center [754, 339] width 482 height 38
click at [586, 412] on input "Contact #1 Linkedin handle" at bounding box center [754, 408] width 482 height 38
click at [579, 481] on input "Contact #1 TikTok handle" at bounding box center [754, 479] width 482 height 38
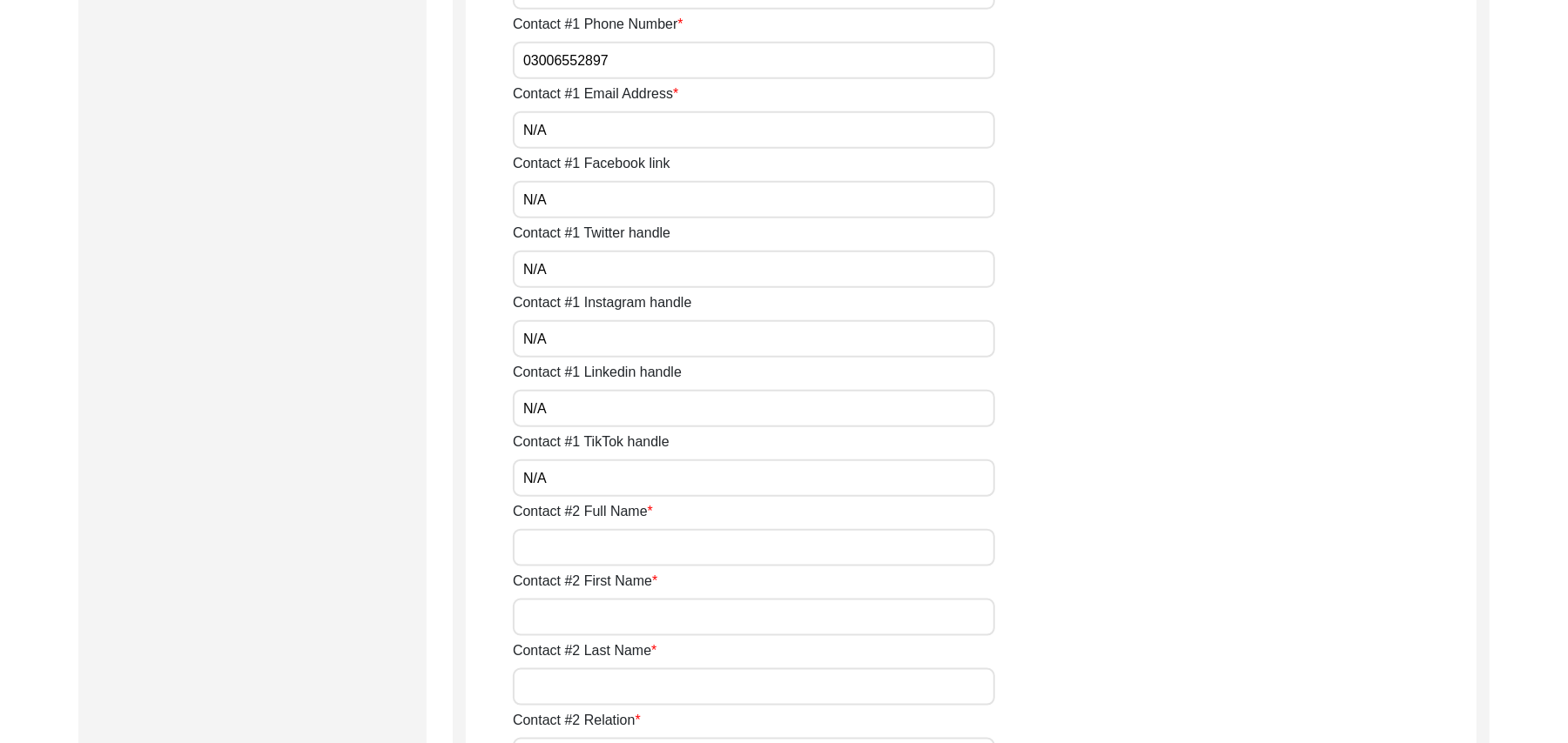
click at [578, 558] on input "Contact #2 Full Name" at bounding box center [754, 548] width 482 height 38
click at [580, 623] on input "Contact #2 First Name" at bounding box center [754, 618] width 482 height 38
click at [583, 691] on input "Contact #2 Last Name" at bounding box center [754, 687] width 482 height 38
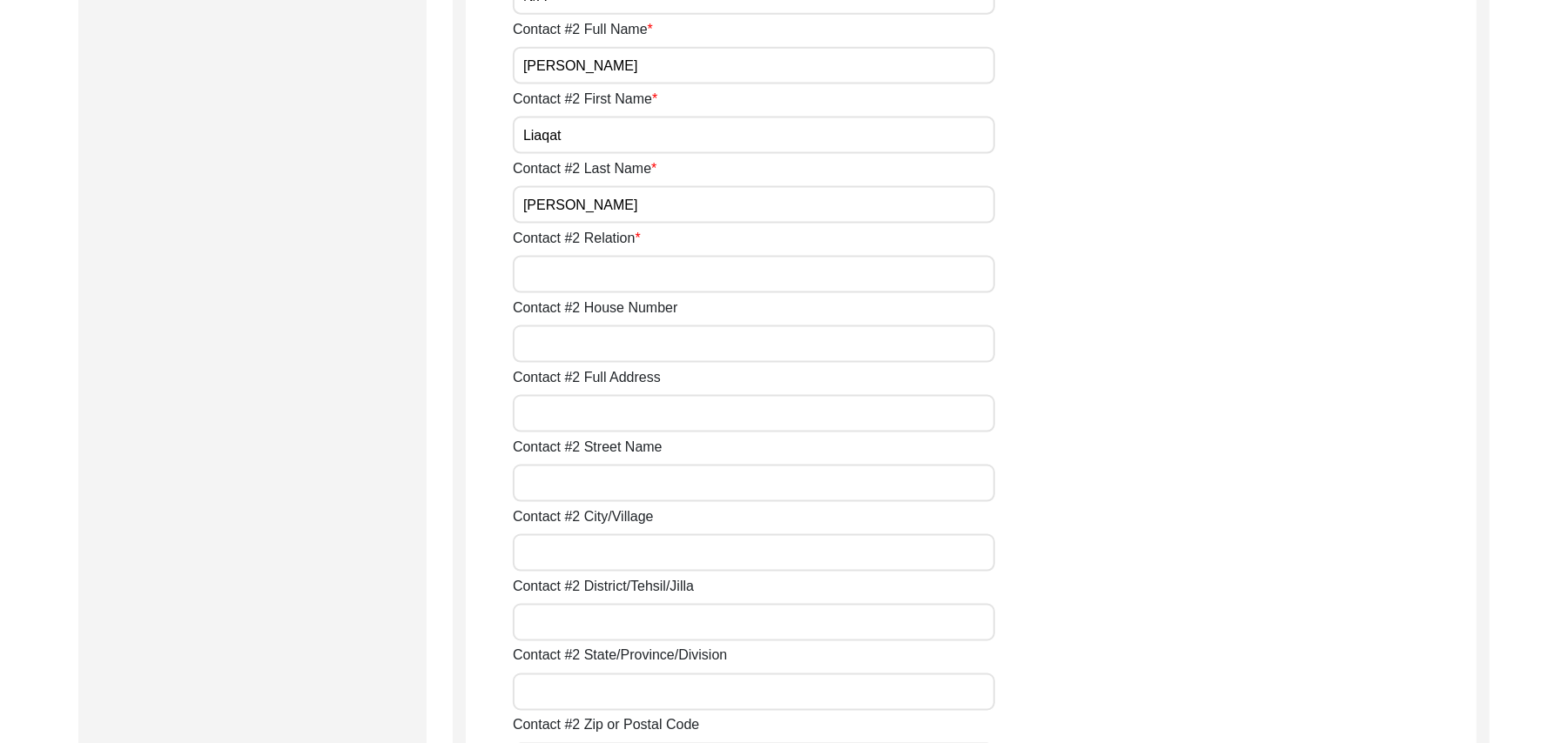
scroll to position [1899, 0]
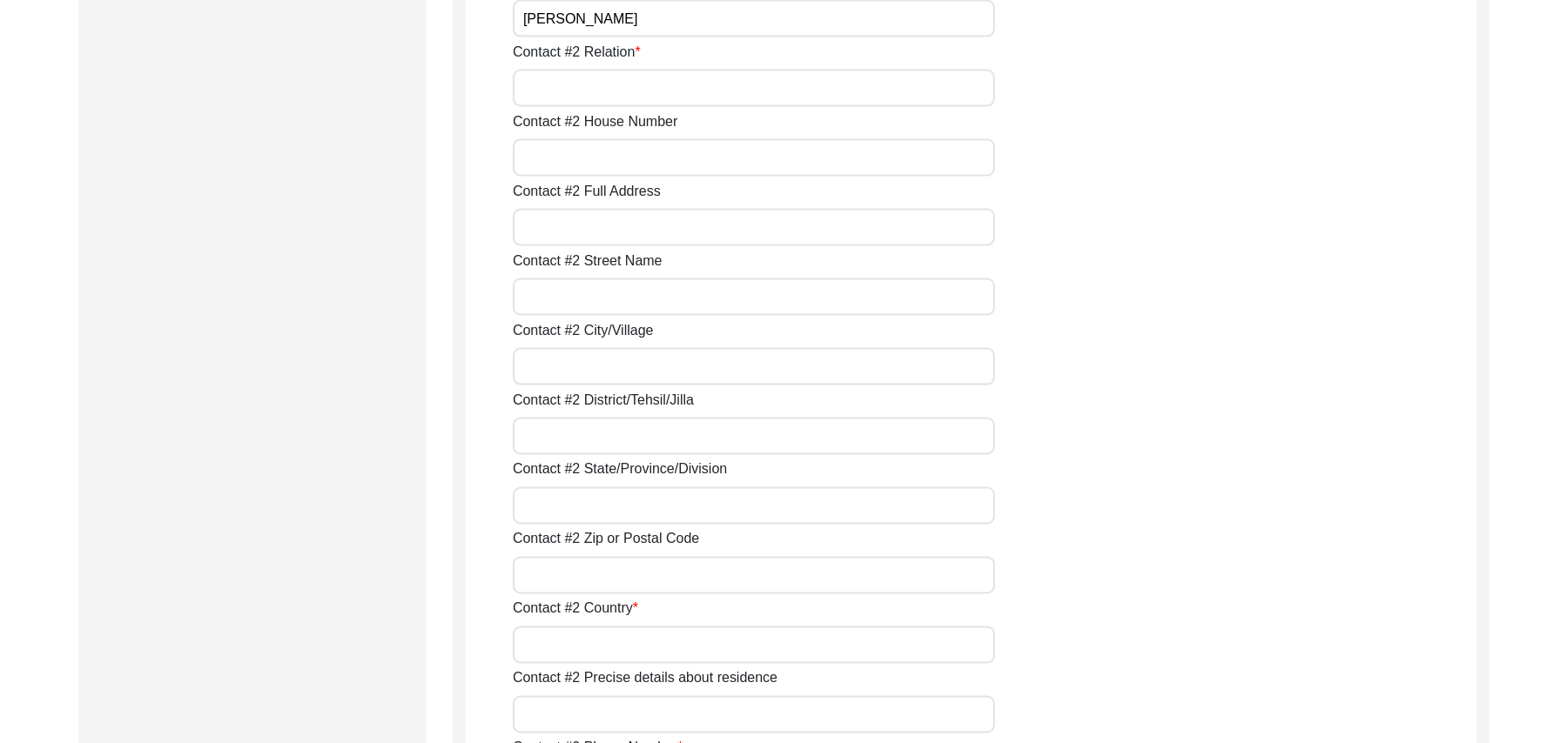
click at [593, 91] on input "Contact #2 Relation" at bounding box center [754, 88] width 482 height 38
click at [591, 165] on input "Contact #2 House Number" at bounding box center [754, 158] width 482 height 38
click at [590, 227] on input "Contact #2 Full Address" at bounding box center [754, 228] width 482 height 38
click at [573, 308] on input "Contact #2 Street Name" at bounding box center [754, 298] width 482 height 38
click at [569, 365] on input "Contact #2 City/Village" at bounding box center [754, 367] width 482 height 38
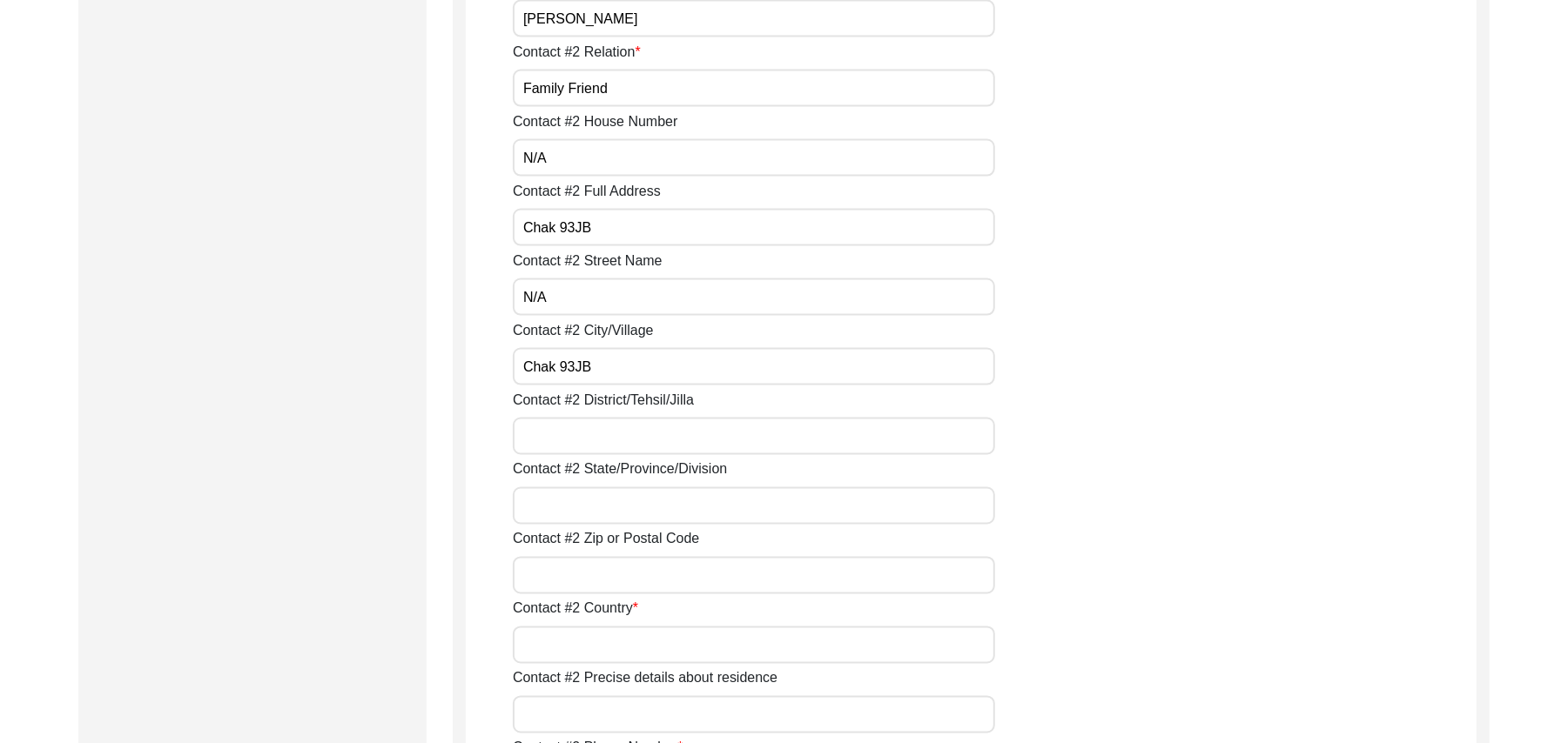
click at [572, 437] on input "Contact #2 District/Tehsil/Jilla" at bounding box center [754, 436] width 482 height 38
click at [580, 513] on input "Contact #2 State/Province/Division" at bounding box center [754, 507] width 482 height 38
click at [569, 578] on input "Contact #2 Zip or Postal Code" at bounding box center [754, 576] width 482 height 38
click at [568, 644] on input "Contact #2 Country" at bounding box center [754, 646] width 482 height 38
click at [591, 717] on input "Contact #2 Precise details about residence" at bounding box center [754, 715] width 482 height 38
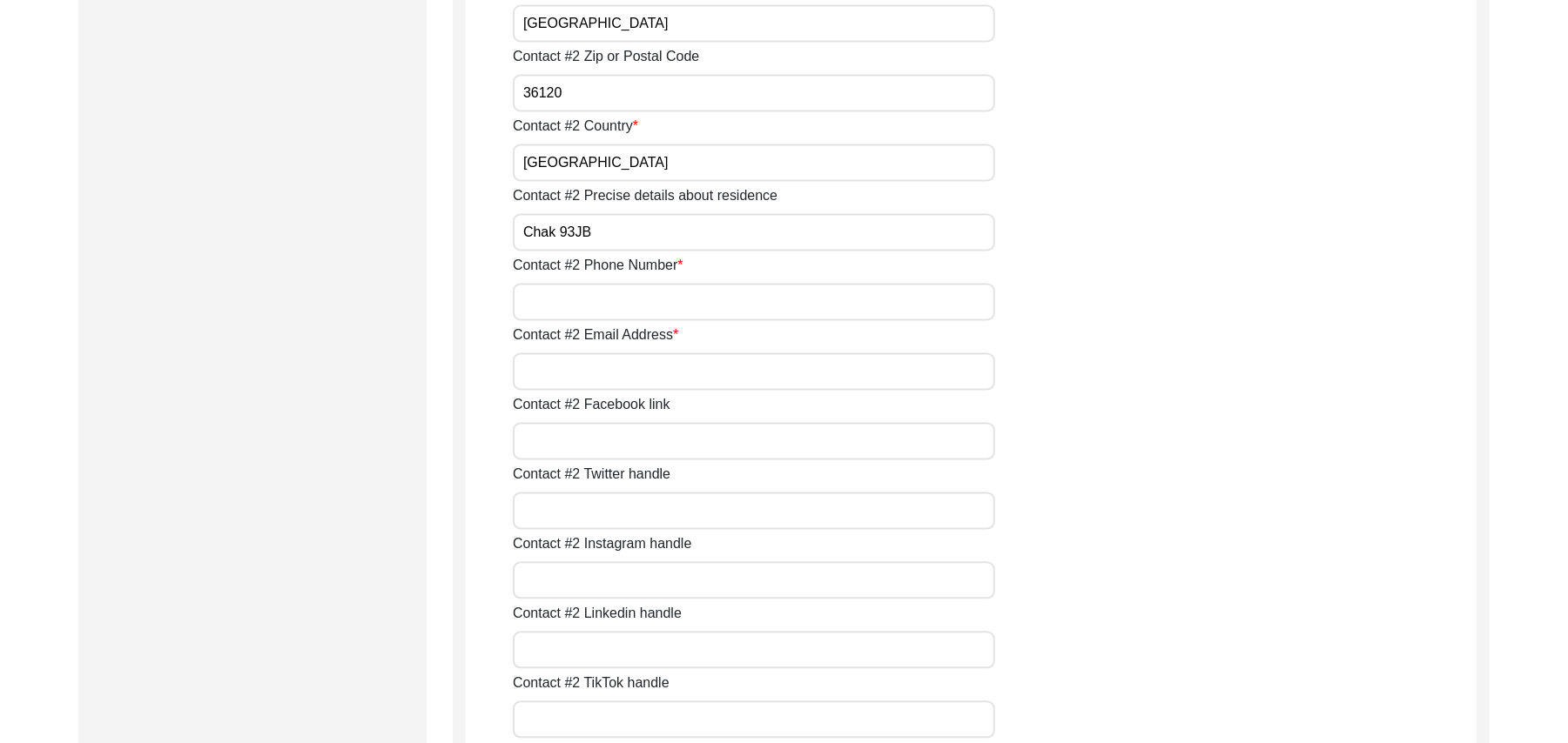
scroll to position [2445, 0]
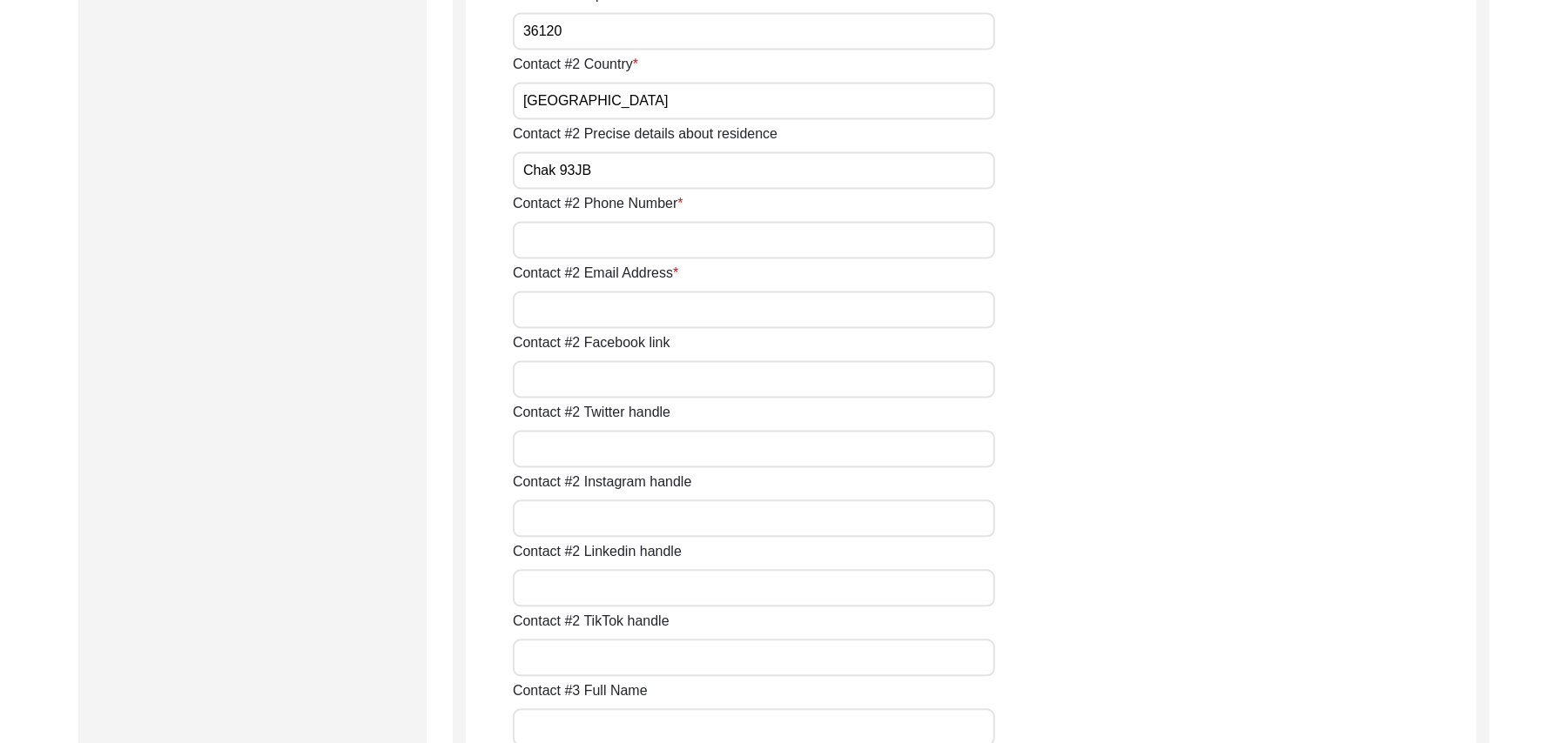
click at [621, 234] on input "Contact #2 Phone Number" at bounding box center [754, 240] width 482 height 38
click at [597, 315] on input "Contact #2 Email Address" at bounding box center [754, 309] width 482 height 38
click at [596, 381] on input "Contact #2 Facebook link" at bounding box center [754, 380] width 482 height 38
click at [580, 445] on input "Contact #2 Twitter handle" at bounding box center [754, 449] width 482 height 38
click at [574, 522] on input "Contact #2 Instagram handle" at bounding box center [754, 518] width 482 height 38
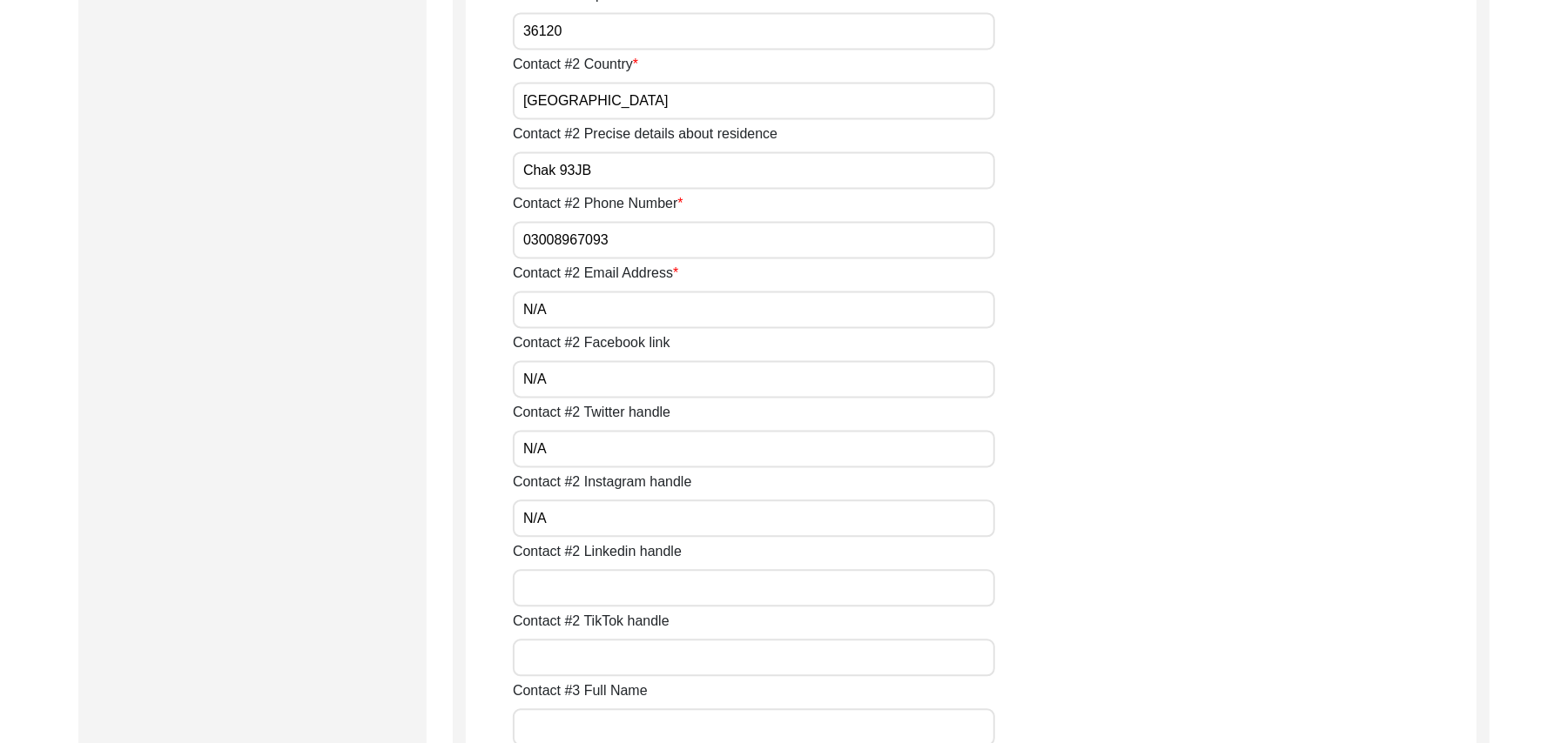
click at [565, 574] on input "Contact #2 Linkedin handle" at bounding box center [754, 588] width 482 height 38
click at [567, 662] on input "Contact #2 TikTok handle" at bounding box center [754, 658] width 482 height 38
click at [572, 729] on input "Contact #3 Full Name" at bounding box center [754, 728] width 482 height 38
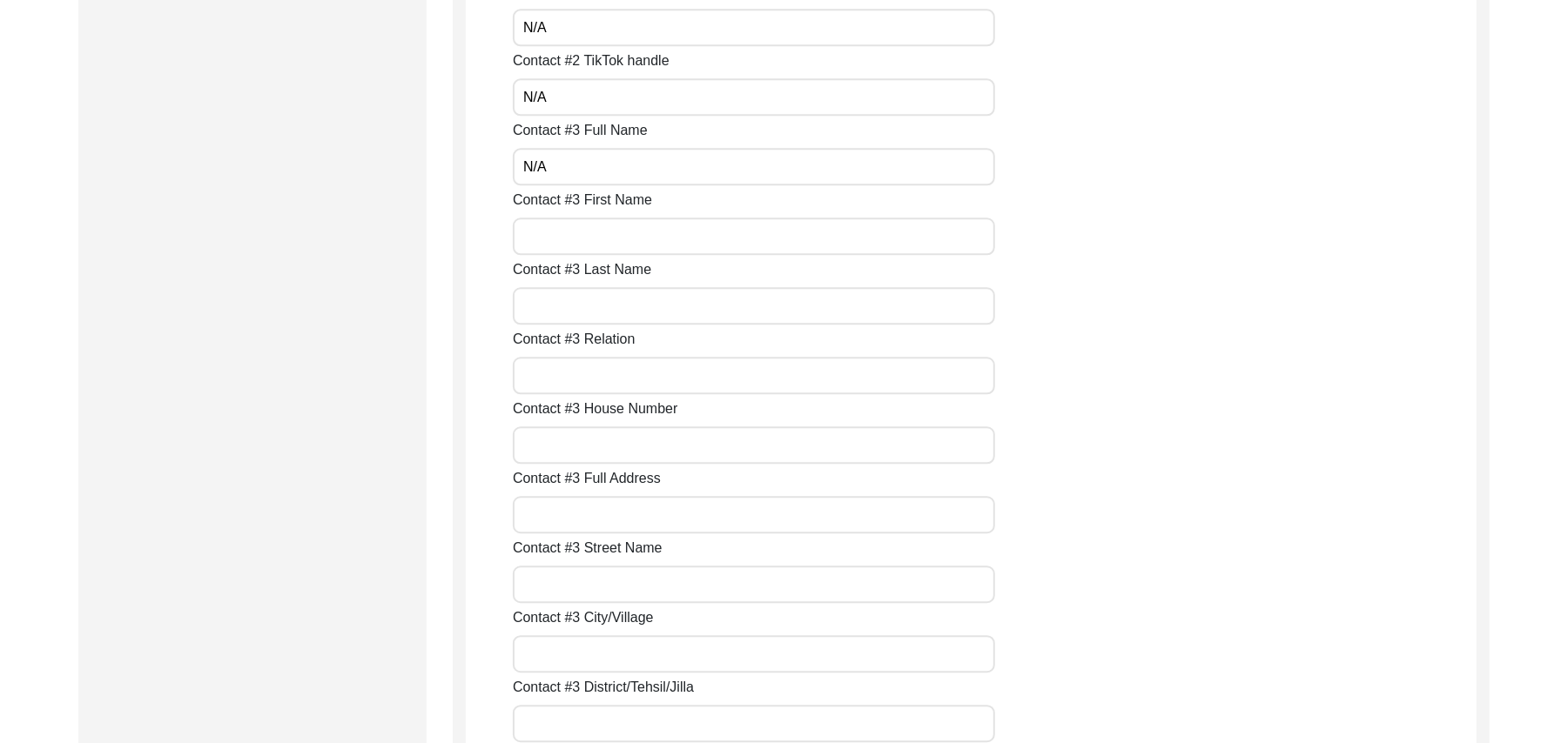
scroll to position [3020, 0]
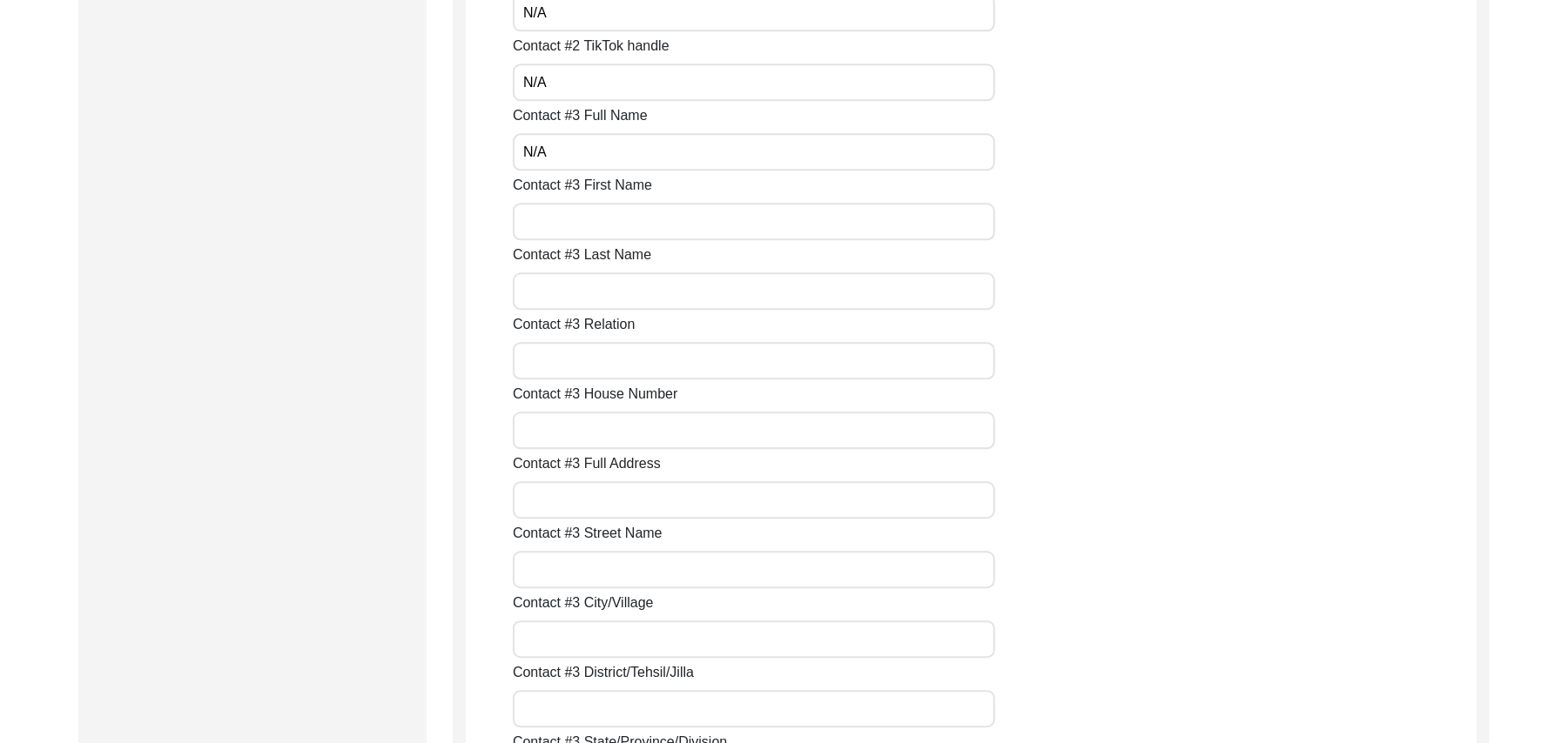
click at [600, 221] on input "Contact #3 First Name" at bounding box center [754, 222] width 482 height 38
click at [569, 292] on input "Contact #3 Last Name" at bounding box center [754, 291] width 482 height 38
click at [559, 362] on input "Contact #3 Relation" at bounding box center [754, 361] width 482 height 38
click at [562, 428] on input "Contact #3 House Number" at bounding box center [754, 431] width 482 height 38
click at [565, 505] on input "Contact #3 Full Address" at bounding box center [754, 500] width 482 height 38
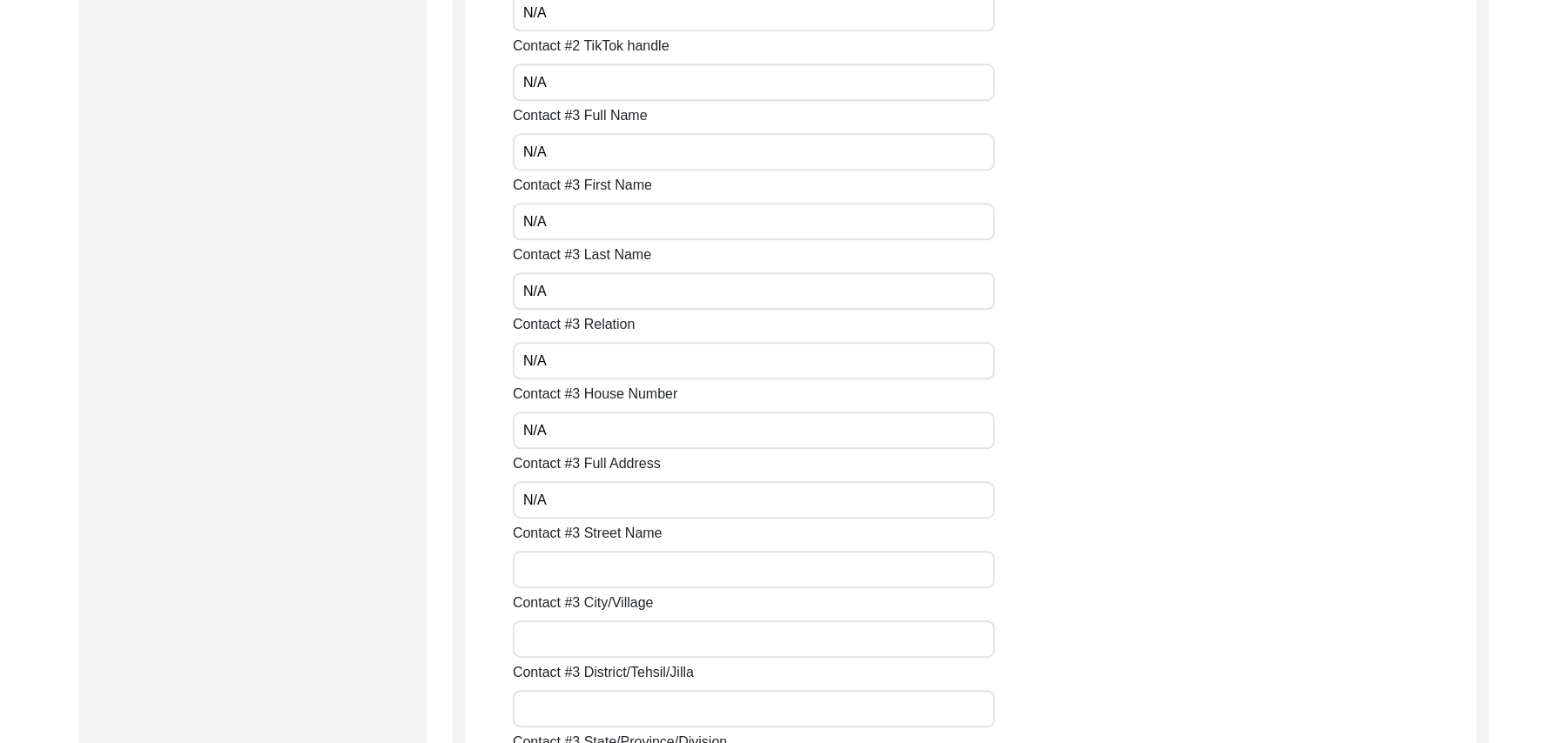
click at [569, 565] on input "Contact #3 Street Name" at bounding box center [754, 570] width 482 height 38
click at [565, 636] on input "Contact #3 City/Village" at bounding box center [754, 639] width 482 height 38
click at [568, 716] on input "Contact #3 District/Tehsil/Jilla" at bounding box center [754, 710] width 482 height 38
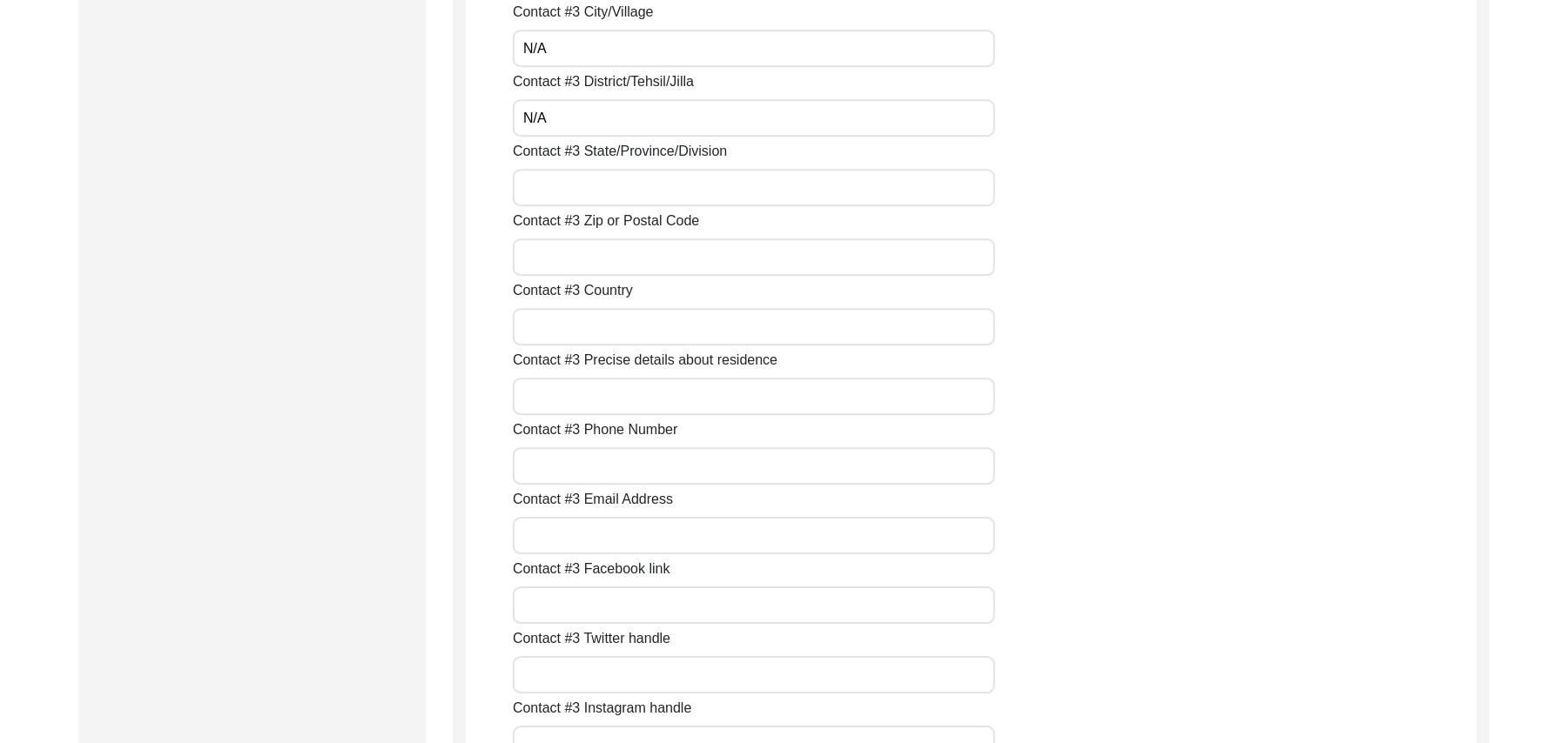
scroll to position [3657, 0]
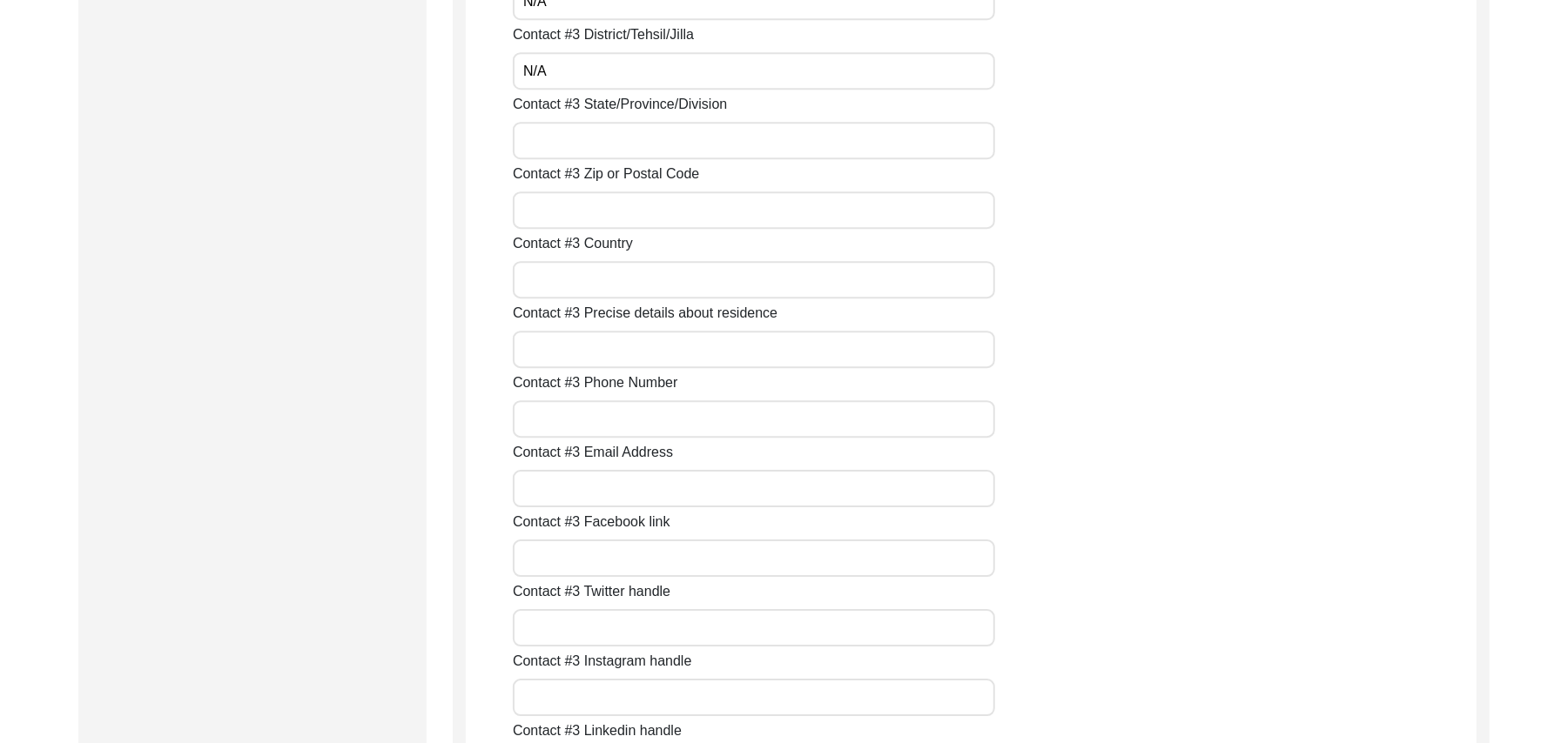
click at [547, 137] on input "Contact #3 State/Province/Division" at bounding box center [754, 141] width 482 height 38
click at [552, 202] on input "Contact #3 Zip or Postal Code" at bounding box center [754, 210] width 482 height 38
click at [558, 286] on input "Contact #3 Country" at bounding box center [754, 280] width 482 height 38
click at [555, 350] on input "Contact #3 Precise details about residence" at bounding box center [754, 350] width 482 height 38
click at [561, 421] on input "Contact #3 Phone Number" at bounding box center [754, 419] width 482 height 38
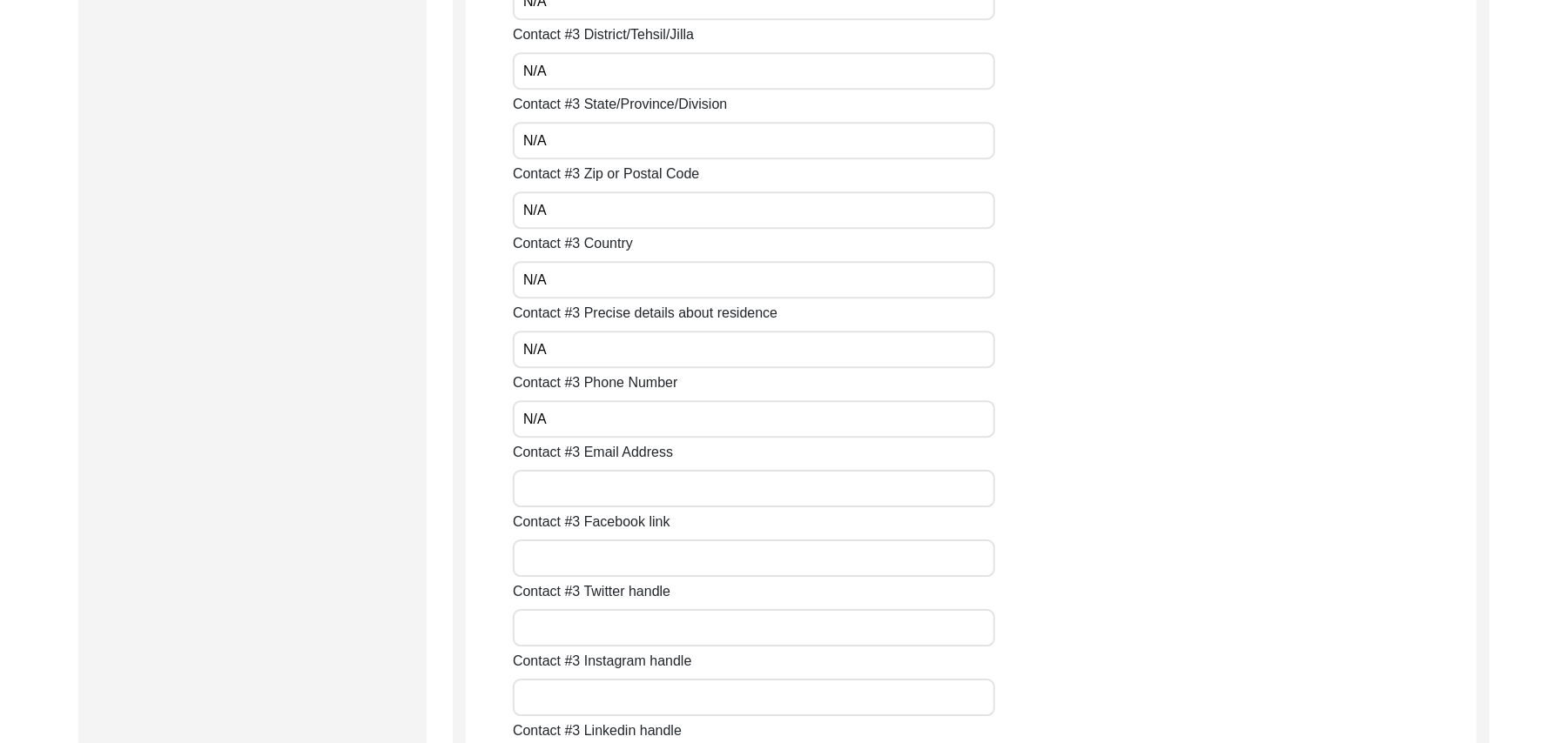
click at [559, 492] on input "Contact #3 Email Address" at bounding box center [754, 489] width 482 height 38
click at [561, 558] on input "Contact #3 Facebook link" at bounding box center [754, 559] width 482 height 38
click at [550, 627] on input "Contact #3 Twitter handle" at bounding box center [754, 628] width 482 height 38
click at [558, 703] on input "Contact #3 Instagram handle" at bounding box center [754, 698] width 482 height 38
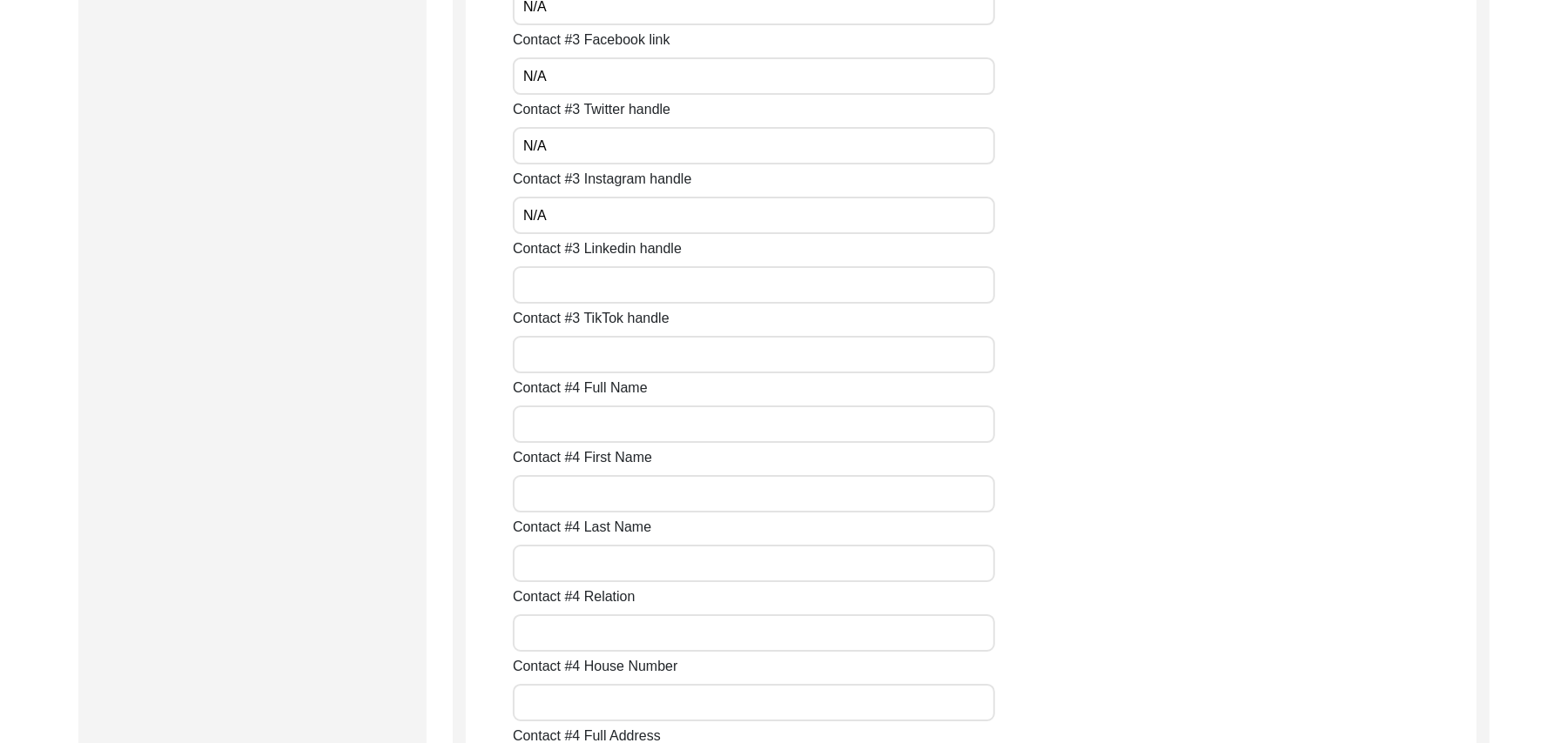
scroll to position [4249, 0]
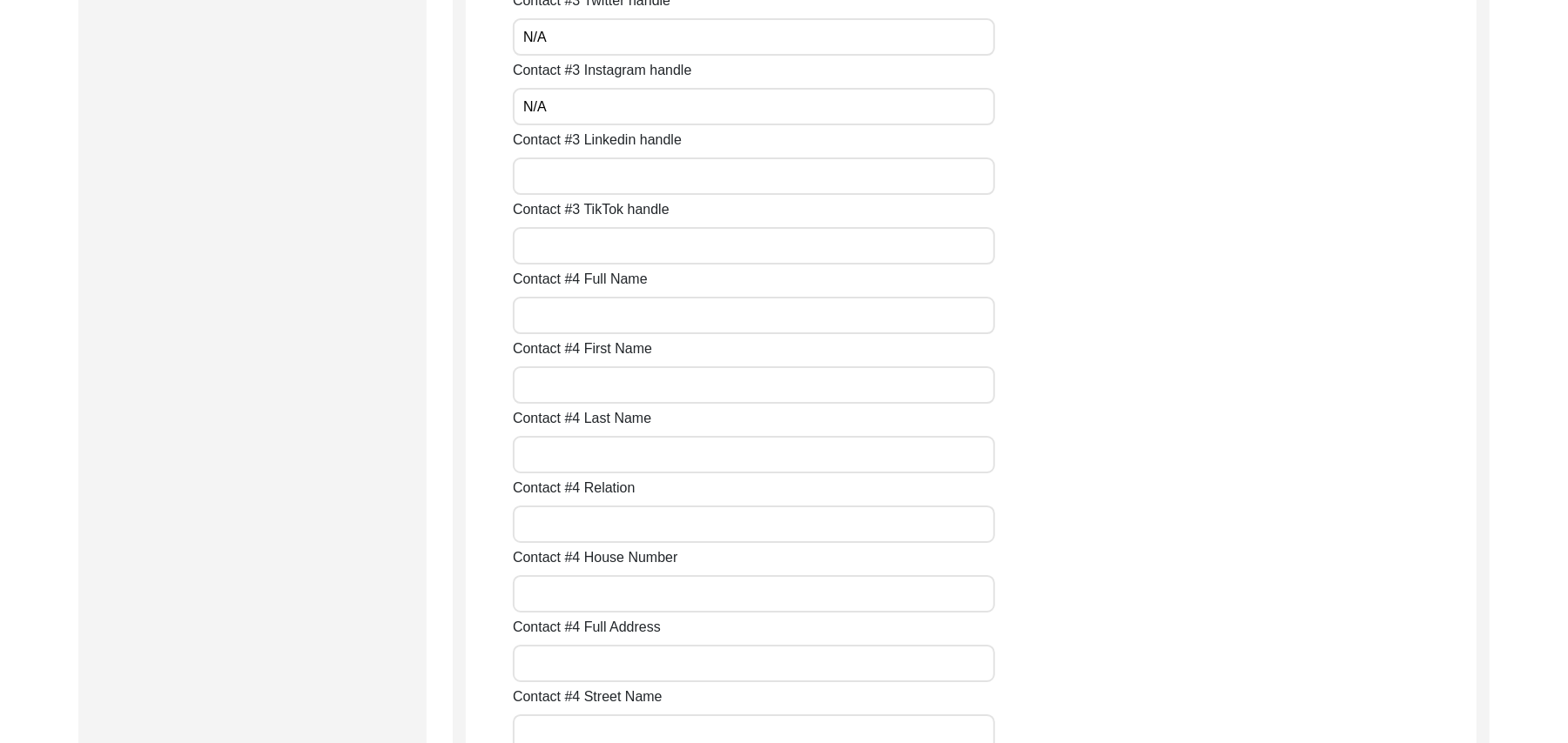
click at [656, 176] on input "Contact #3 Linkedin handle" at bounding box center [754, 177] width 482 height 38
click at [600, 243] on input "Contact #3 TikTok handle" at bounding box center [754, 246] width 482 height 38
click at [567, 327] on input "Contact #4 Full Name" at bounding box center [754, 316] width 482 height 38
click at [548, 387] on input "Contact #4 First Name" at bounding box center [754, 385] width 482 height 38
click at [552, 464] on input "Contact #4 Last Name" at bounding box center [754, 455] width 482 height 38
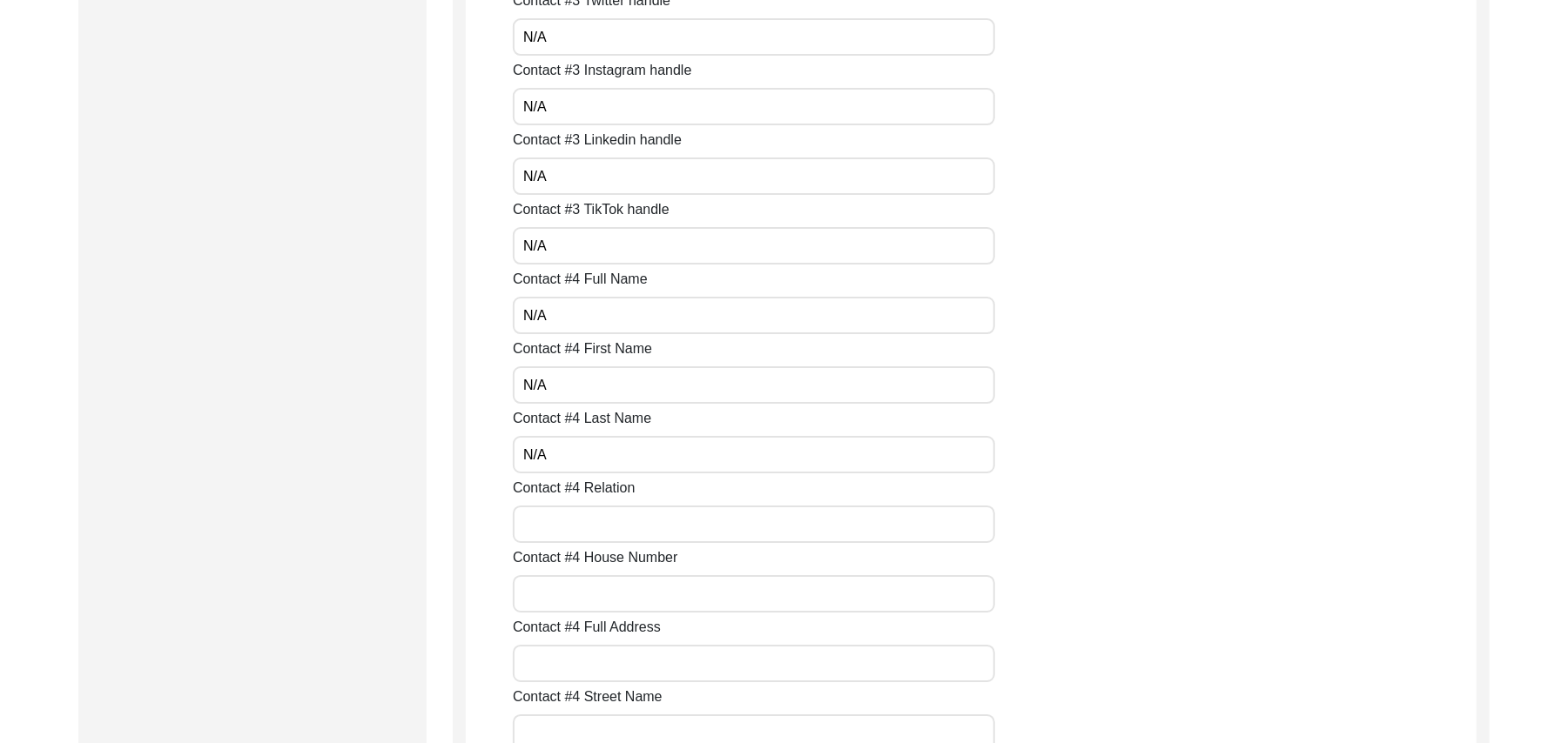
click at [565, 535] on input "Contact #4 Relation" at bounding box center [754, 525] width 482 height 38
click at [559, 597] on input "Contact #4 House Number" at bounding box center [754, 594] width 482 height 38
click at [559, 674] on input "Contact #4 Full Address" at bounding box center [754, 664] width 482 height 38
click at [559, 721] on input "Contact #4 Street Name" at bounding box center [754, 734] width 482 height 38
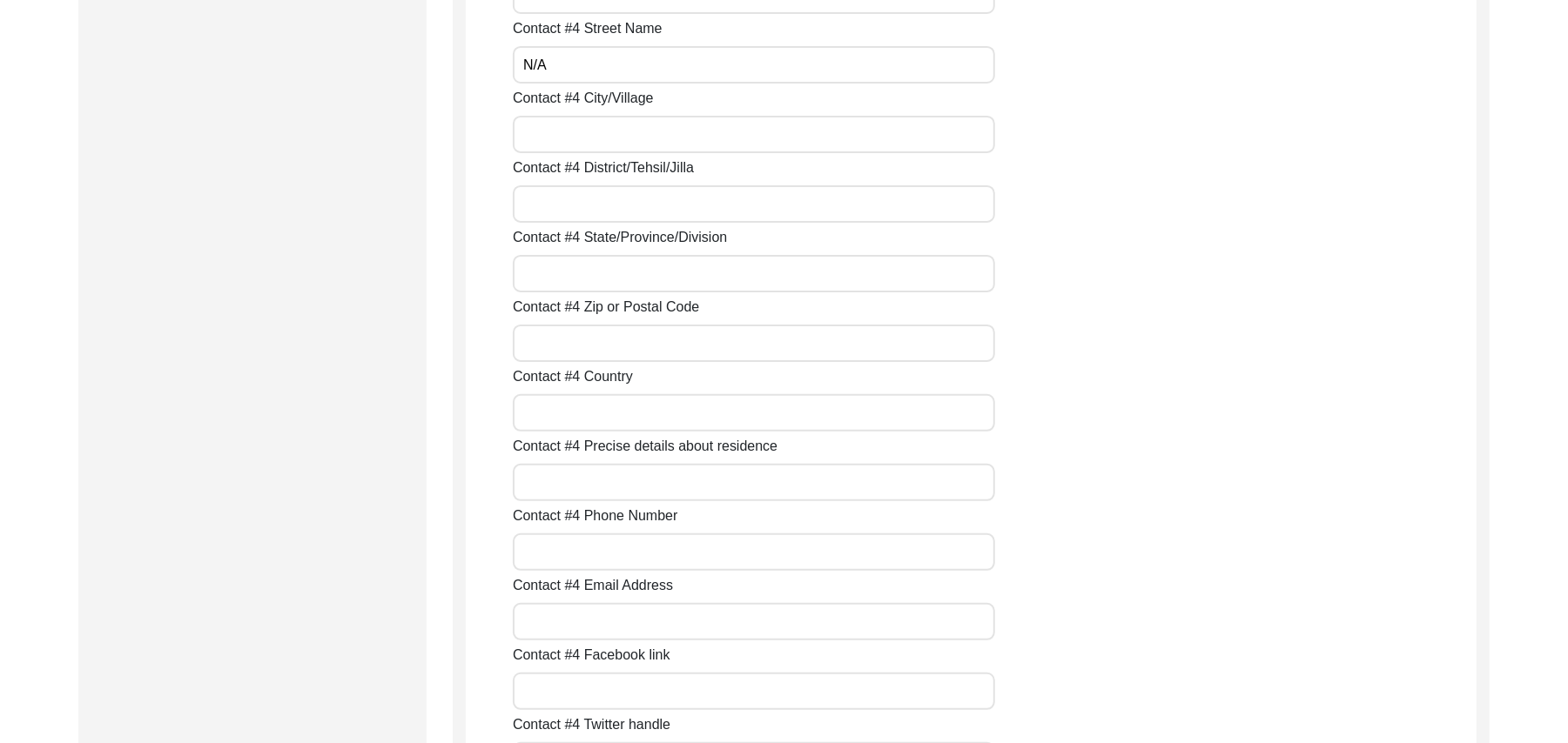
scroll to position [4965, 0]
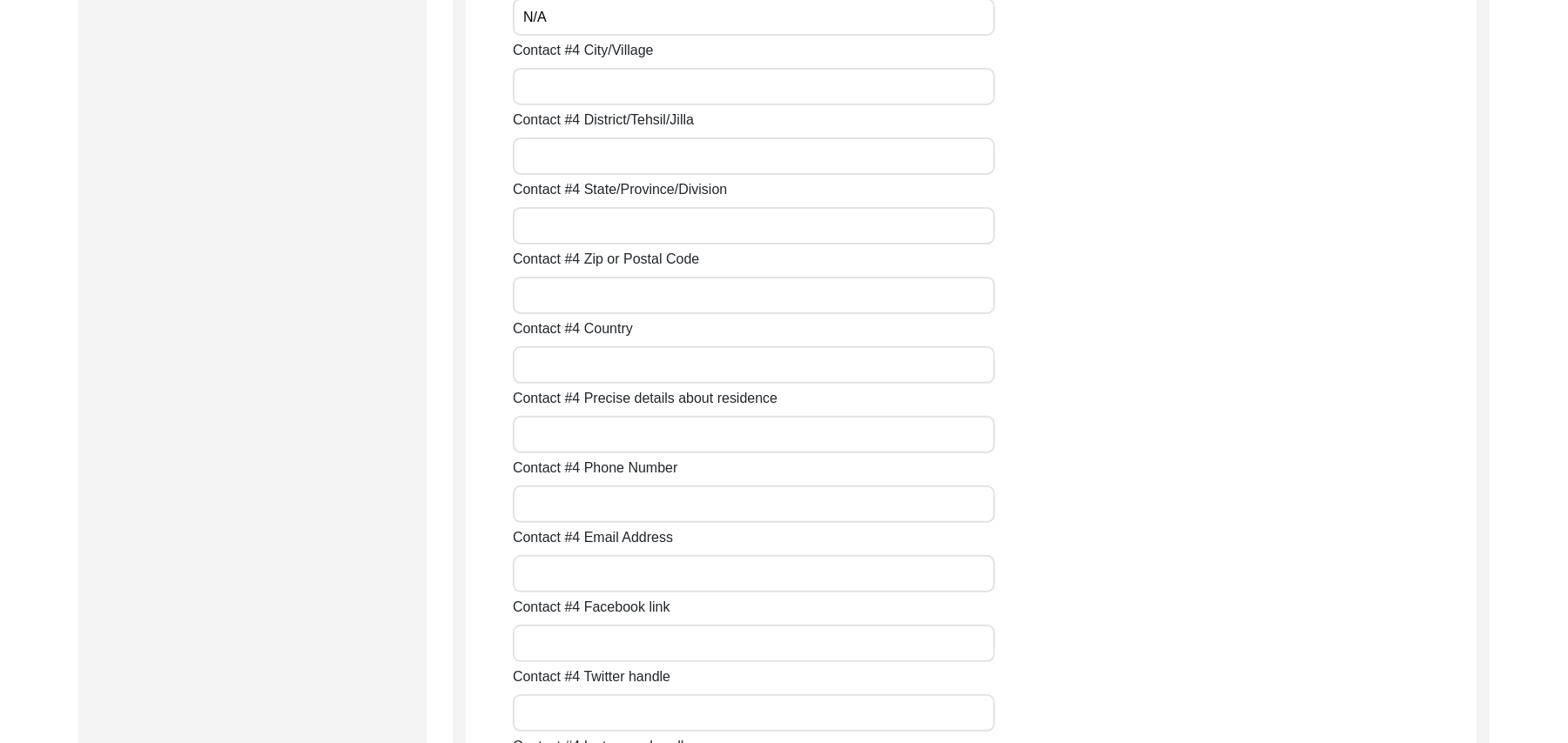
click at [543, 96] on input "Contact #4 City/Village" at bounding box center [754, 87] width 482 height 38
click at [545, 158] on input "Contact #4 District/Tehsil/Jilla" at bounding box center [754, 157] width 482 height 38
click at [548, 234] on input "Contact #4 State/Province/Division" at bounding box center [754, 226] width 482 height 38
click at [548, 296] on input "Contact #4 Zip or Postal Code" at bounding box center [754, 296] width 482 height 38
click at [546, 364] on input "Contact #4 Country" at bounding box center [754, 365] width 482 height 38
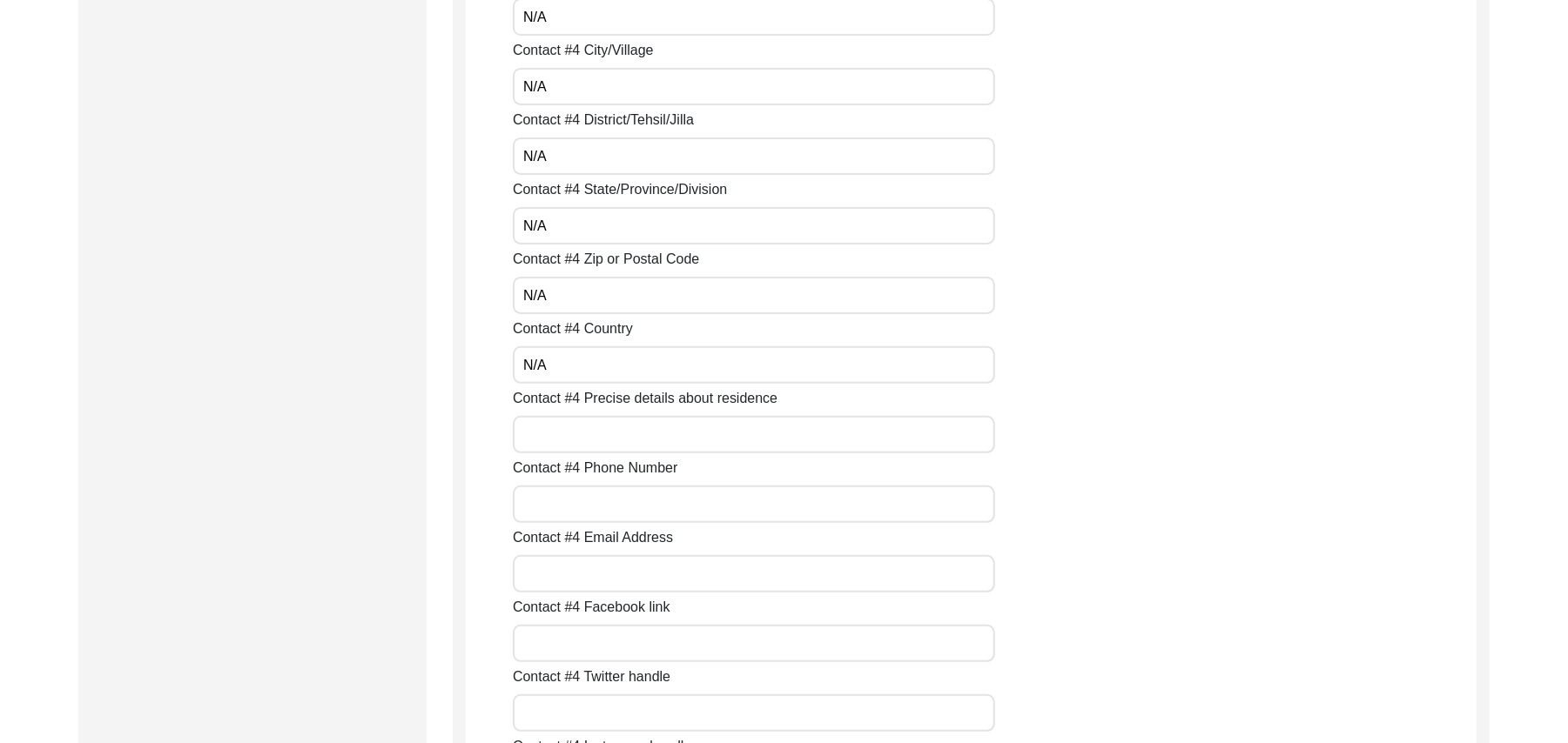
click at [541, 430] on input "Contact #4 Precise details about residence" at bounding box center [754, 435] width 482 height 38
click at [545, 505] on input "Contact #4 Phone Number" at bounding box center [754, 505] width 482 height 38
click at [551, 572] on input "Contact #4 Email Address" at bounding box center [754, 574] width 482 height 38
click at [561, 632] on input "Contact #4 Facebook link" at bounding box center [754, 644] width 482 height 38
click at [558, 707] on input "Contact #4 Twitter handle" at bounding box center [754, 713] width 482 height 38
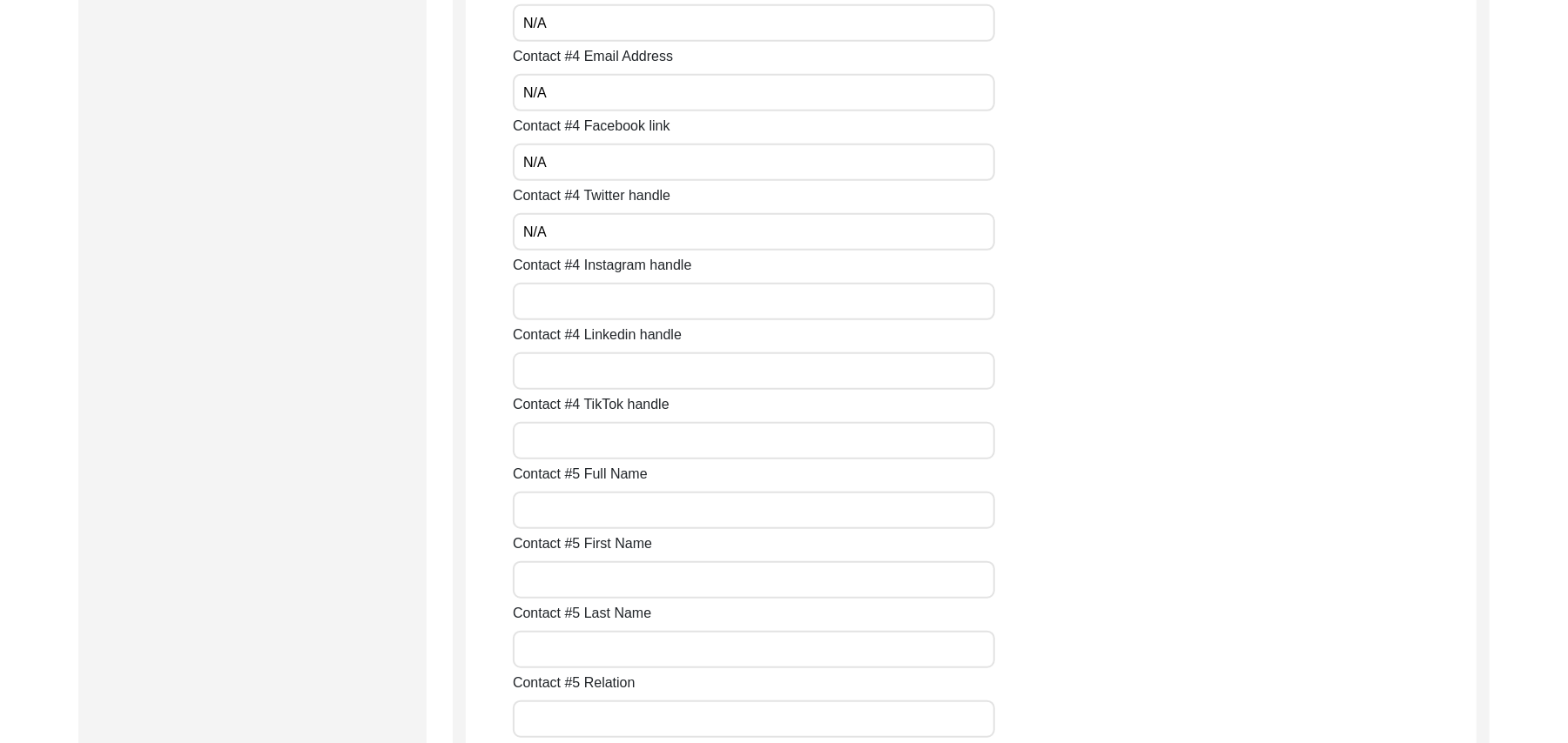
scroll to position [5555, 0]
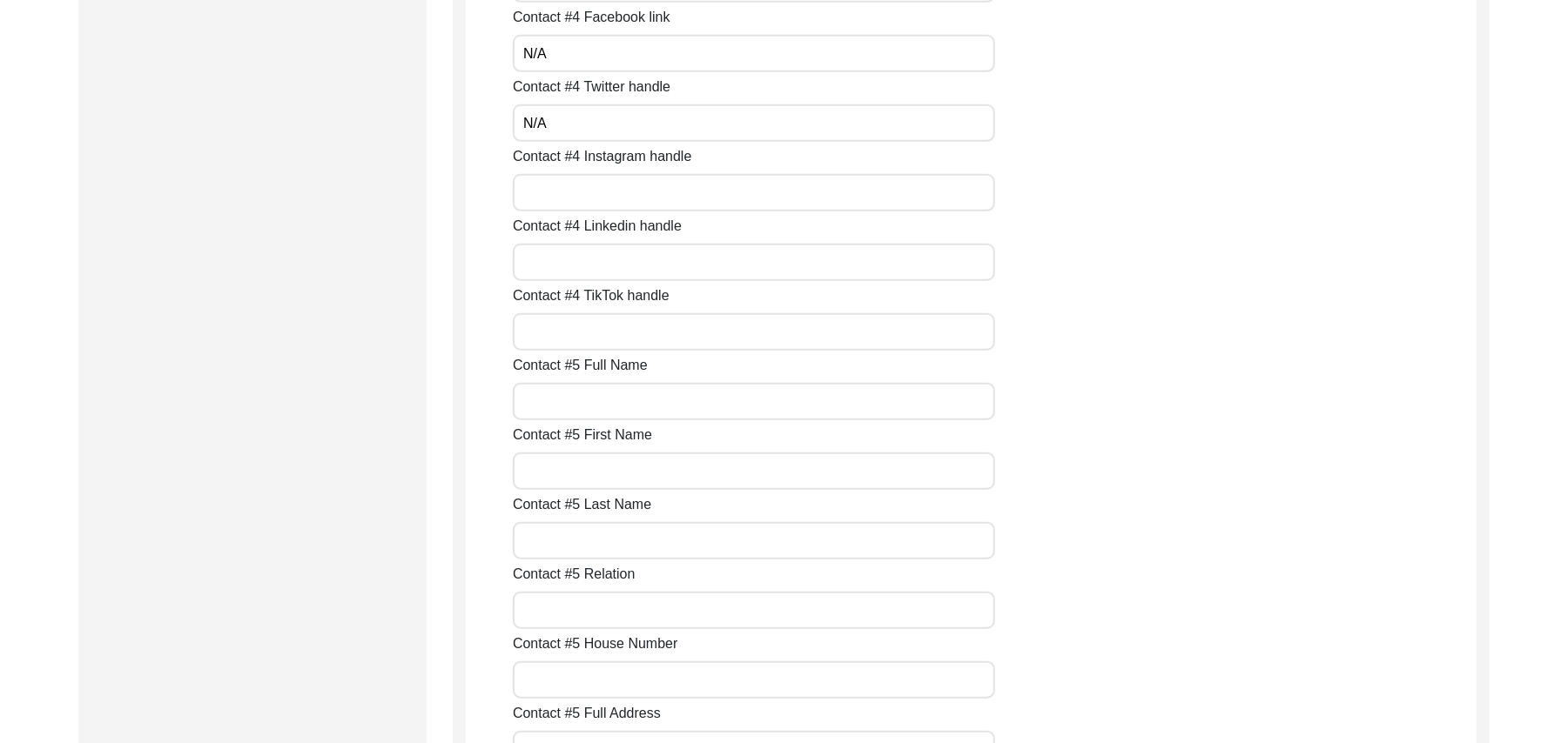
click at [535, 193] on input "Contact #4 Instagram handle" at bounding box center [754, 193] width 482 height 38
click at [536, 263] on input "Contact #4 Linkedin handle" at bounding box center [754, 262] width 482 height 38
click at [545, 335] on input "Contact #4 TikTok handle" at bounding box center [754, 333] width 482 height 38
click at [546, 412] on input "Contact #5 Full Name" at bounding box center [754, 402] width 482 height 38
click at [565, 478] on input "Contact #5 First Name" at bounding box center [754, 472] width 482 height 38
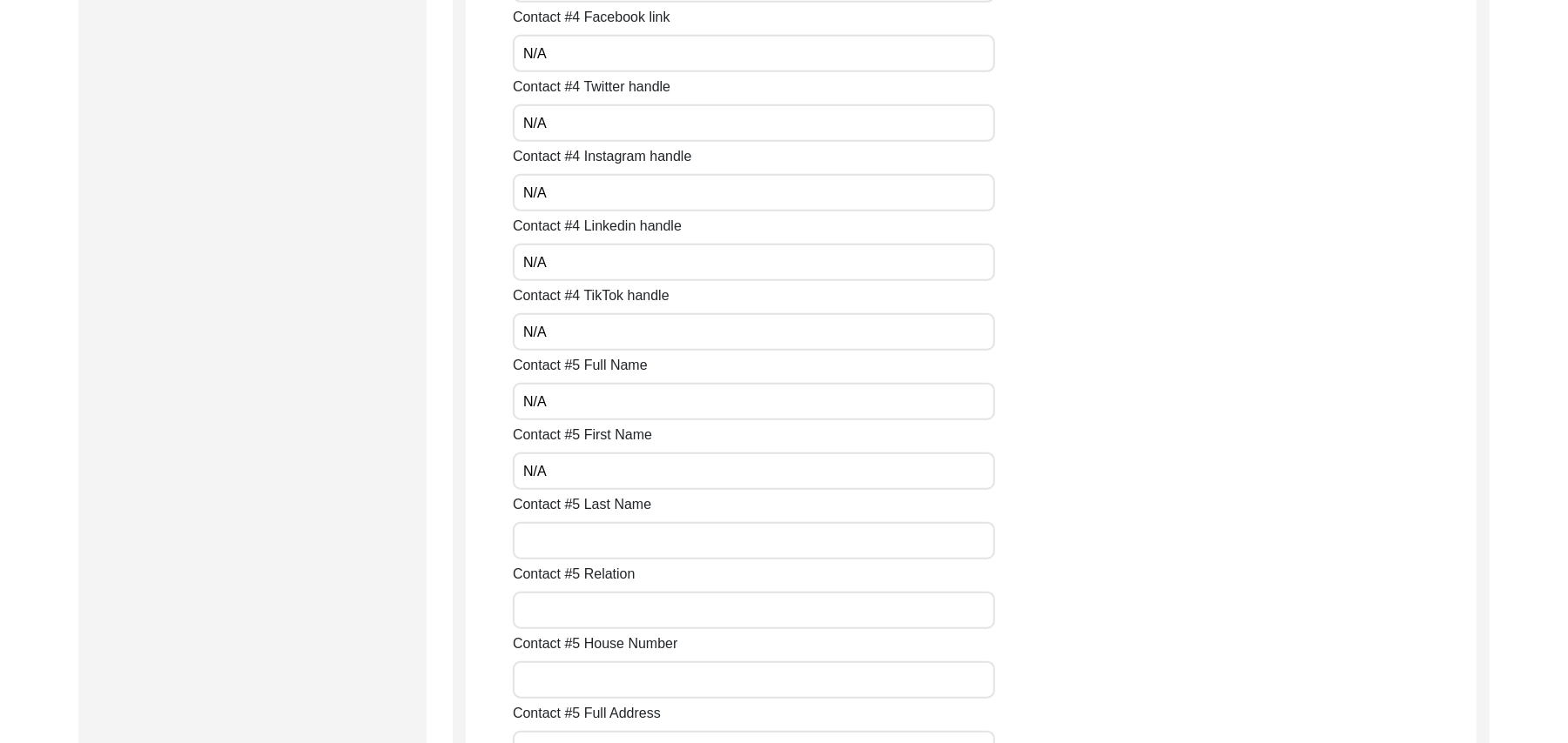
click at [567, 541] on input "Contact #5 Last Name" at bounding box center [754, 541] width 482 height 38
click at [571, 610] on input "Contact #5 Relation" at bounding box center [754, 610] width 482 height 38
click at [565, 683] on input "Contact #5 House Number" at bounding box center [754, 681] width 482 height 38
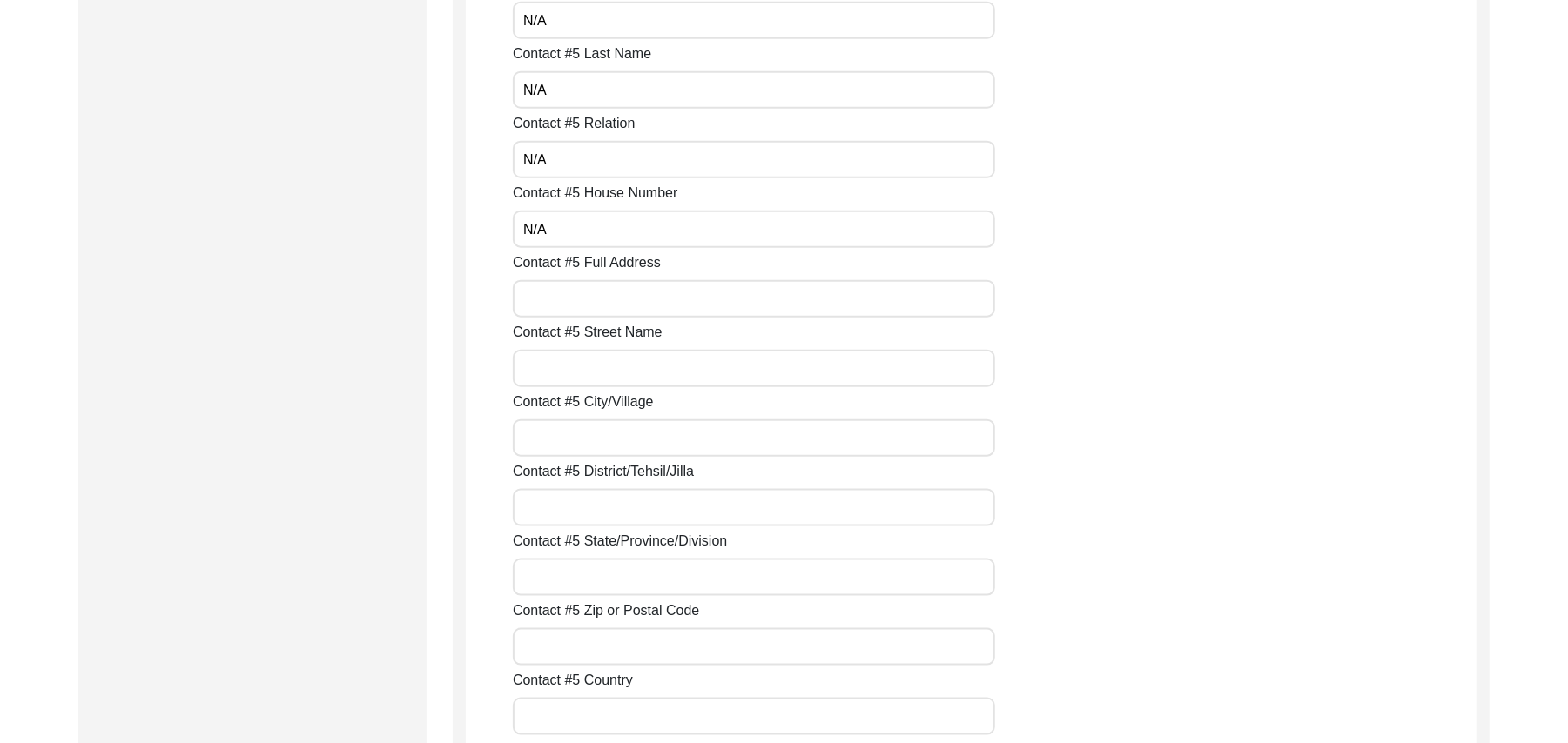
scroll to position [6100, 0]
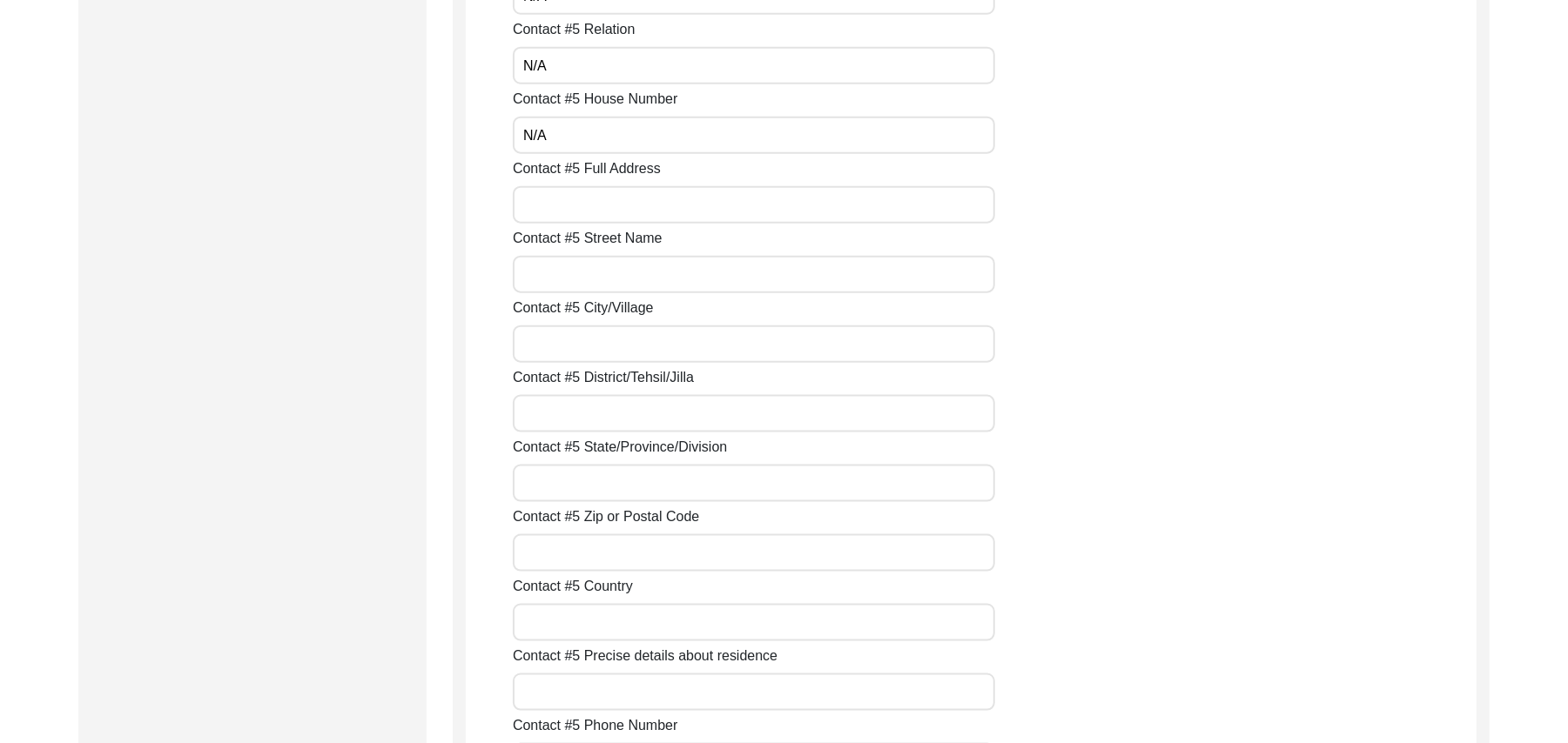
click at [552, 213] on input "Contact #5 Full Address" at bounding box center [754, 206] width 482 height 38
click at [551, 277] on input "Contact #5 Street Name" at bounding box center [754, 275] width 482 height 38
click at [541, 341] on input "Contact #5 City/Village" at bounding box center [754, 344] width 482 height 38
click at [537, 416] on input "Contact #5 District/Tehsil/Jilla" at bounding box center [754, 414] width 482 height 38
click at [537, 481] on input "Contact #5 State/Province/Division" at bounding box center [754, 483] width 482 height 38
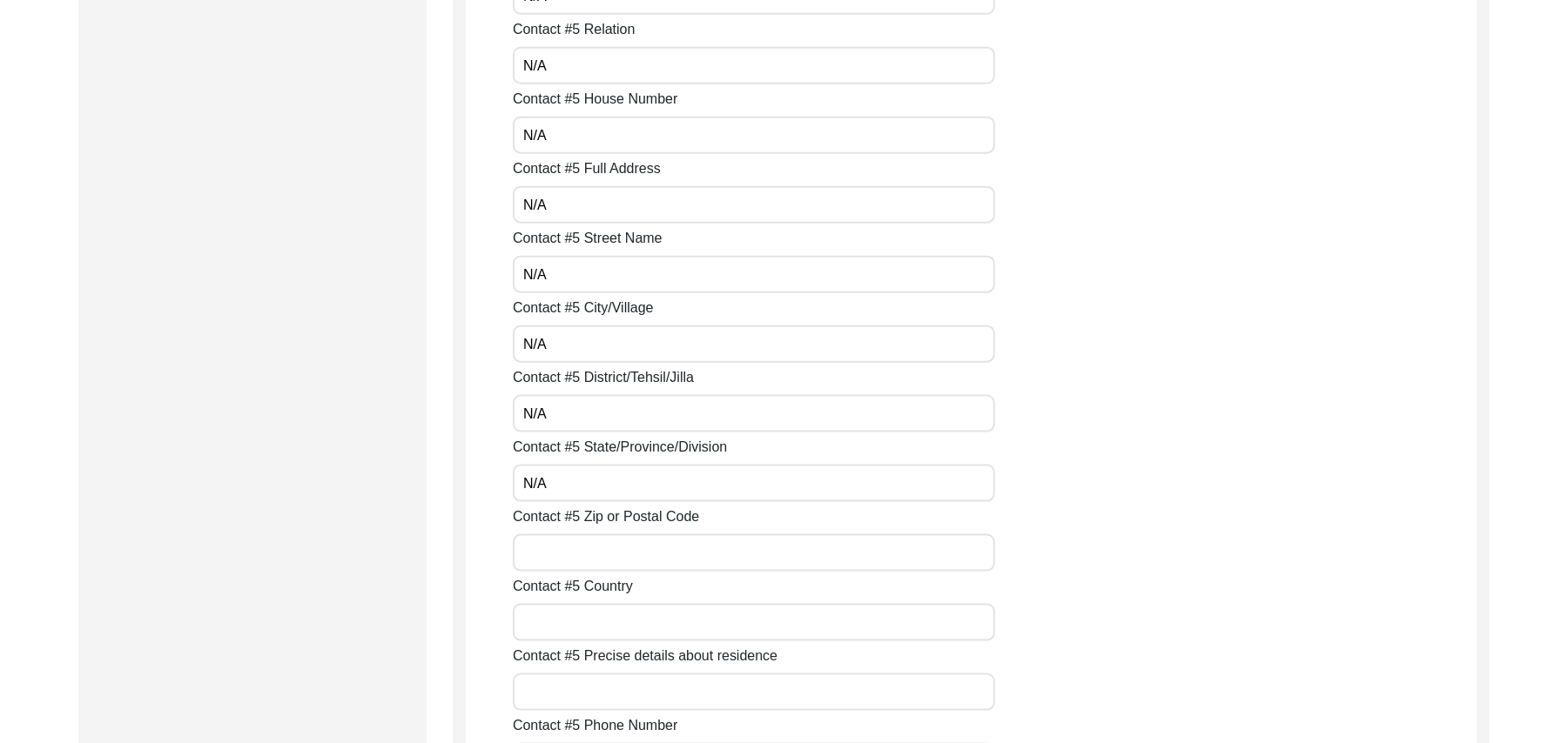
click at [536, 554] on input "Contact #5 Zip or Postal Code" at bounding box center [754, 554] width 482 height 38
click at [541, 632] on input "Contact #5 Country" at bounding box center [754, 623] width 482 height 38
click at [540, 698] on input "Contact #5 Precise details about residence" at bounding box center [754, 693] width 482 height 38
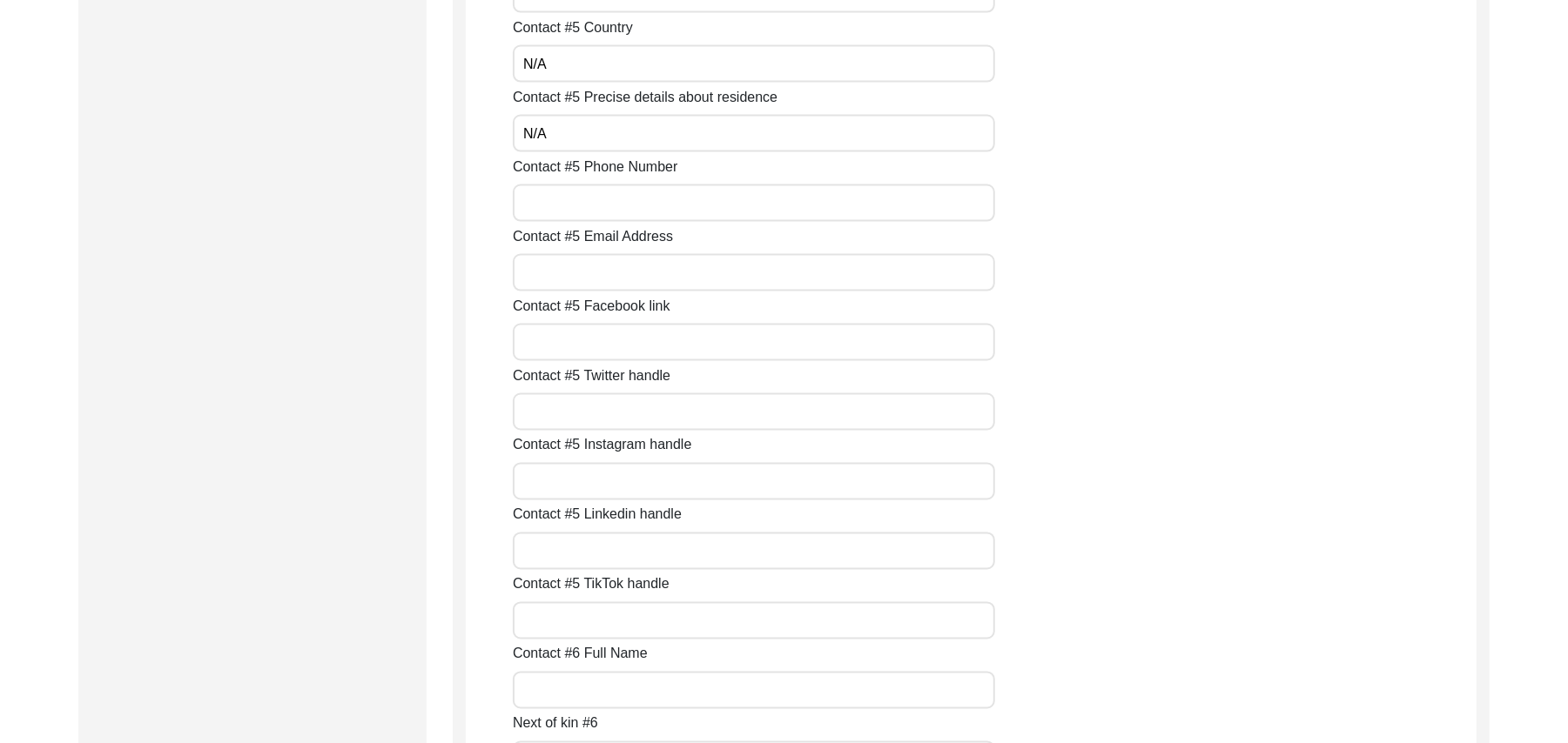
scroll to position [6721, 0]
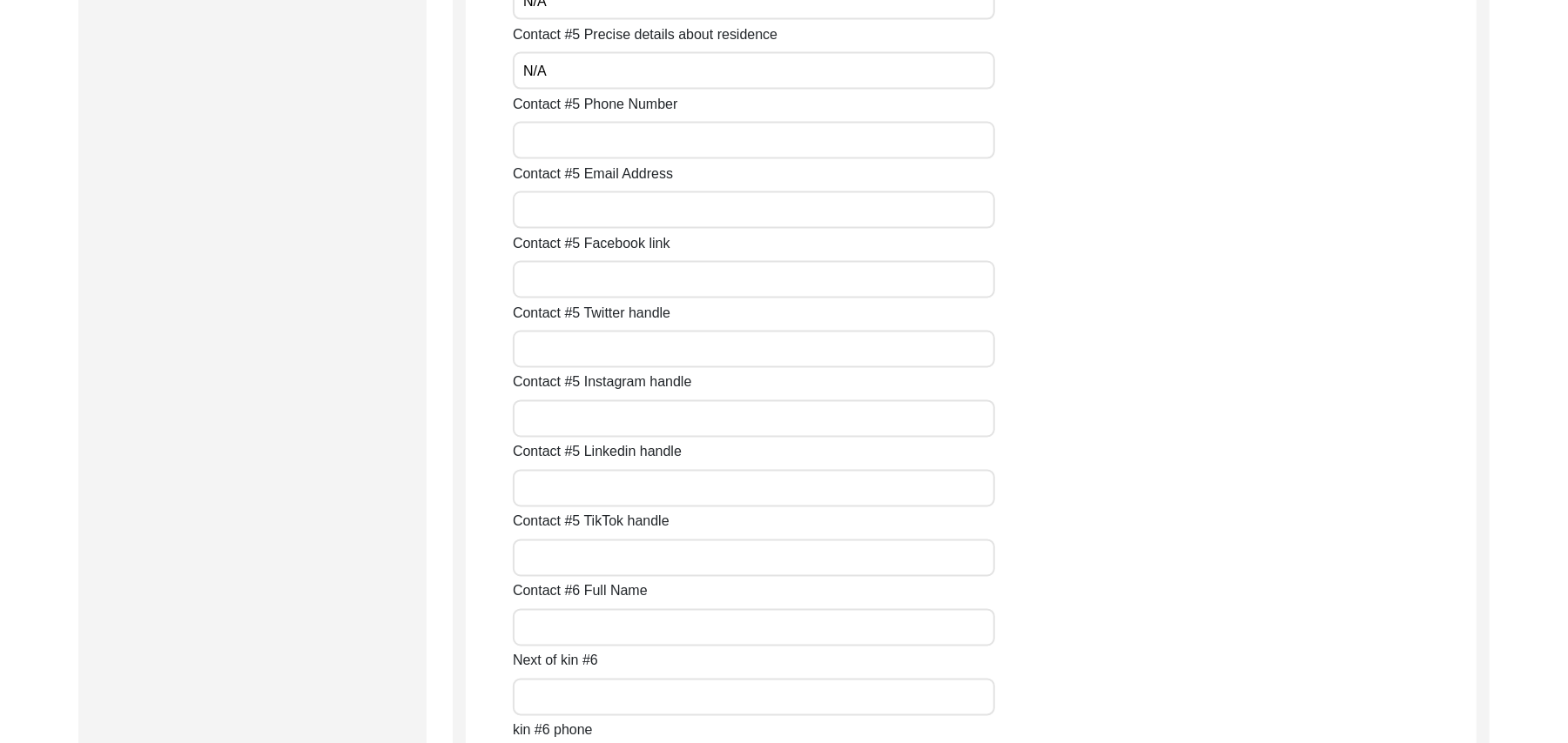
click at [599, 136] on input "Contact #5 Phone Number" at bounding box center [754, 141] width 482 height 38
click at [564, 219] on input "Contact #5 Email Address" at bounding box center [754, 210] width 482 height 38
click at [551, 286] on input "Contact #5 Facebook link" at bounding box center [754, 280] width 482 height 38
click at [554, 348] on input "Contact #5 Twitter handle" at bounding box center [754, 350] width 482 height 38
click at [552, 419] on input "Contact #5 Instagram handle" at bounding box center [754, 419] width 482 height 38
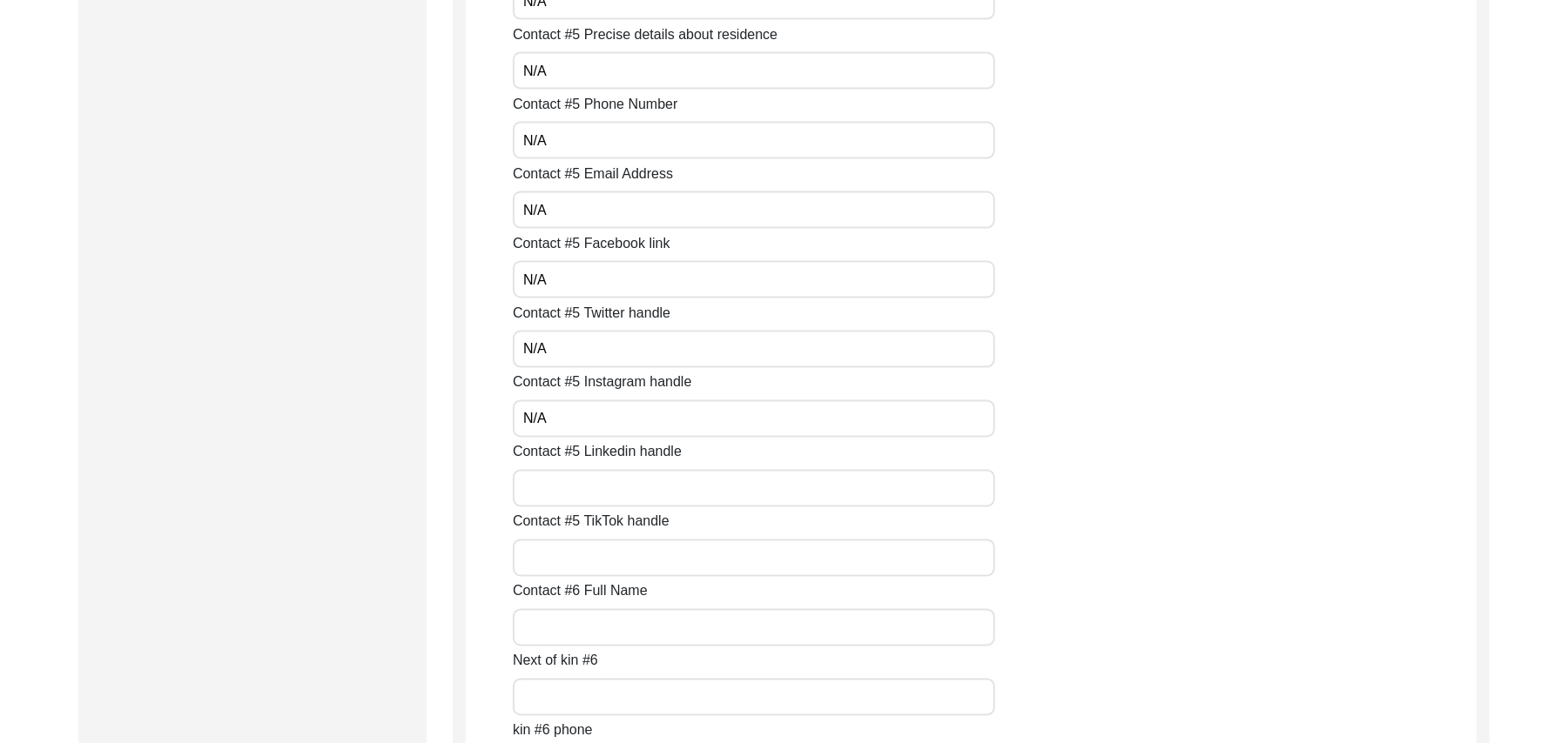
click at [554, 491] on input "Contact #5 Linkedin handle" at bounding box center [754, 489] width 482 height 38
click at [561, 554] on input "Contact #5 TikTok handle" at bounding box center [754, 559] width 482 height 38
click at [567, 625] on input "Contact #6 Full Name" at bounding box center [754, 628] width 482 height 38
click at [564, 691] on input "Next of kin #6" at bounding box center [754, 698] width 482 height 38
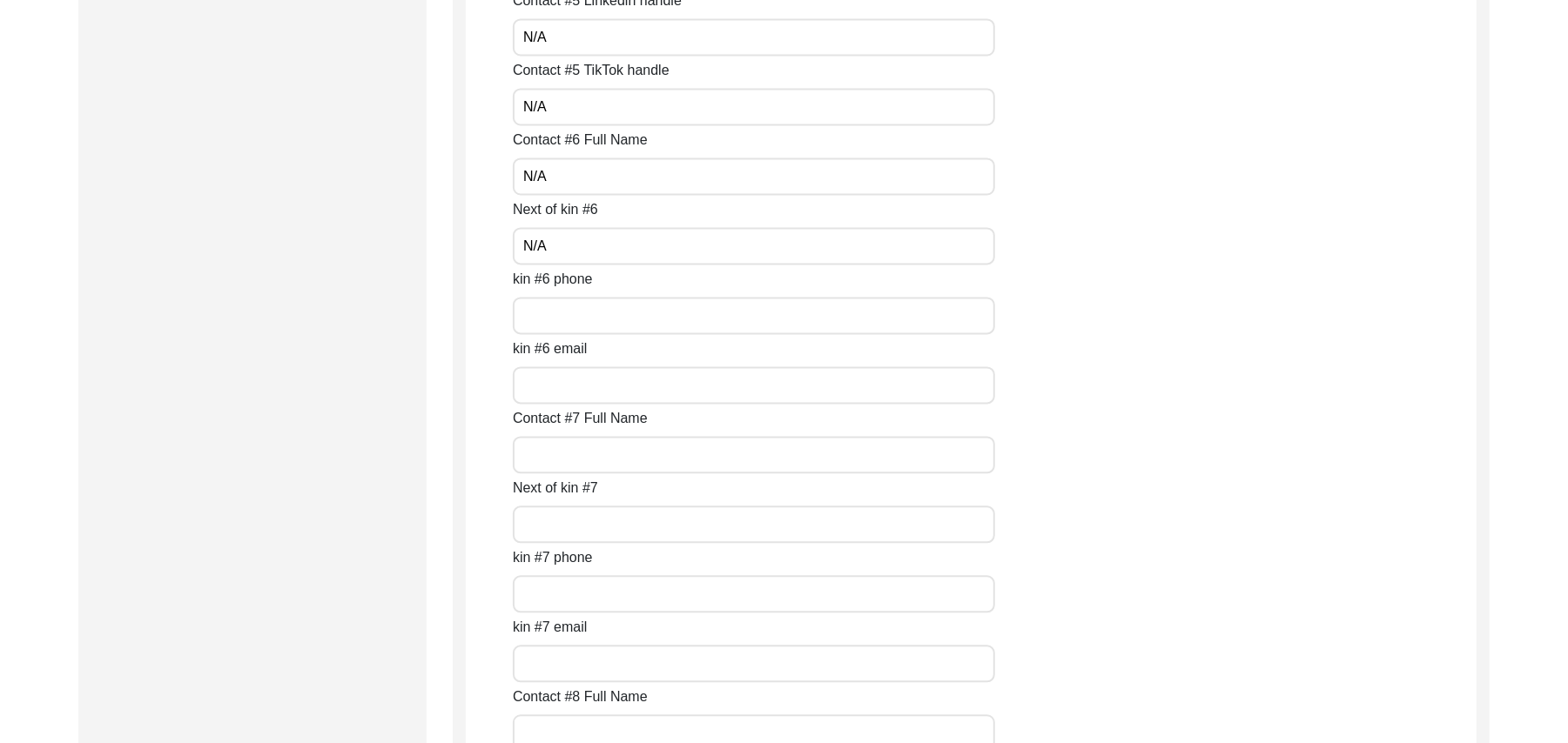
scroll to position [7281, 0]
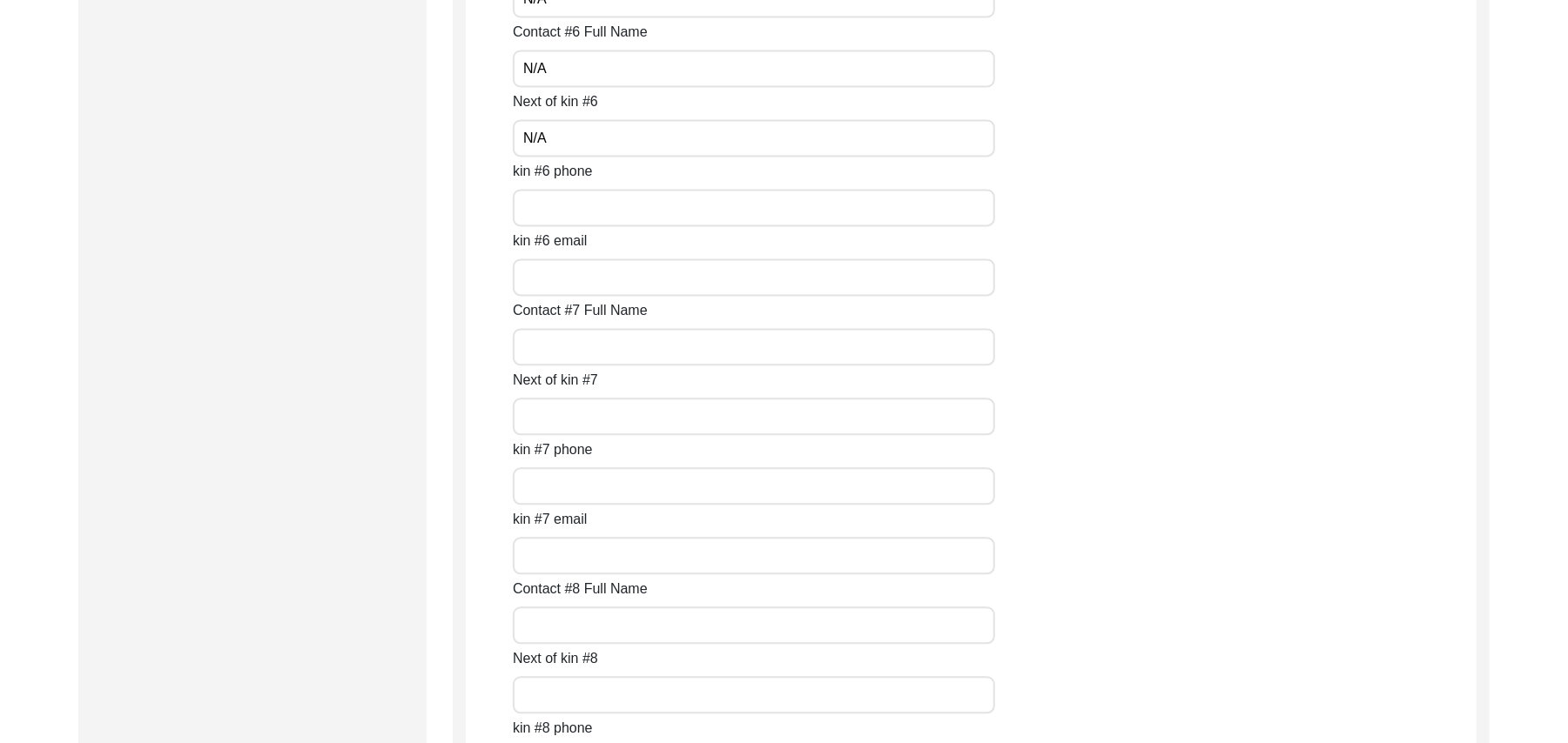
click at [562, 203] on input "kin #6 phone" at bounding box center [754, 207] width 482 height 38
click at [555, 282] on input "kin #6 email" at bounding box center [754, 278] width 482 height 38
click at [561, 352] on input "Contact #7 Full Name" at bounding box center [754, 347] width 482 height 38
click at [559, 417] on input "Next of kin #7" at bounding box center [754, 417] width 482 height 38
drag, startPoint x: 559, startPoint y: 418, endPoint x: 551, endPoint y: 495, distance: 77.4
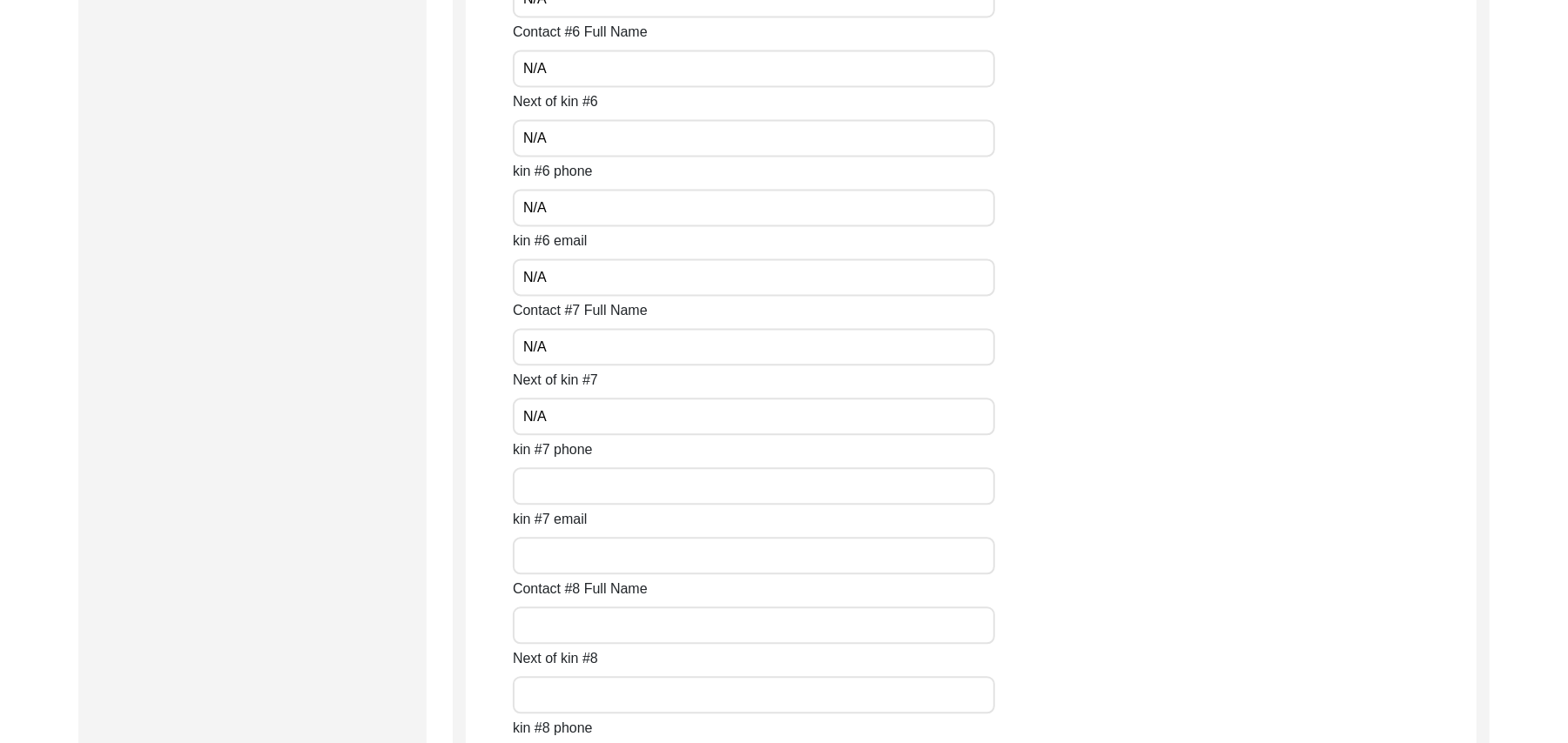
click at [551, 495] on input "kin #7 phone" at bounding box center [754, 486] width 482 height 38
click at [561, 558] on input "kin #7 email" at bounding box center [754, 556] width 482 height 38
click at [563, 627] on input "Contact #8 Full Name" at bounding box center [754, 626] width 482 height 38
click at [559, 697] on input "Next of kin #8" at bounding box center [754, 695] width 482 height 38
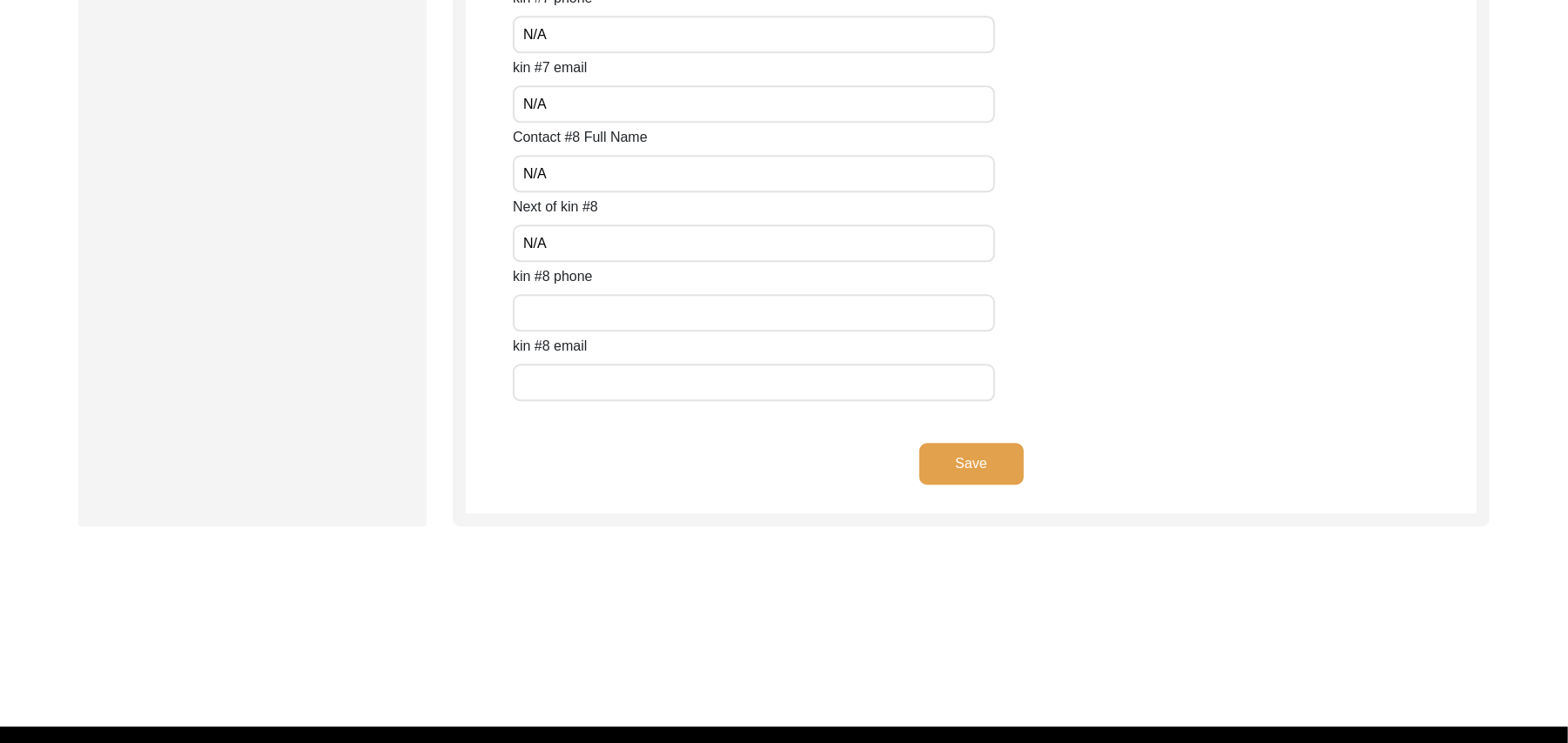
scroll to position [7765, 0]
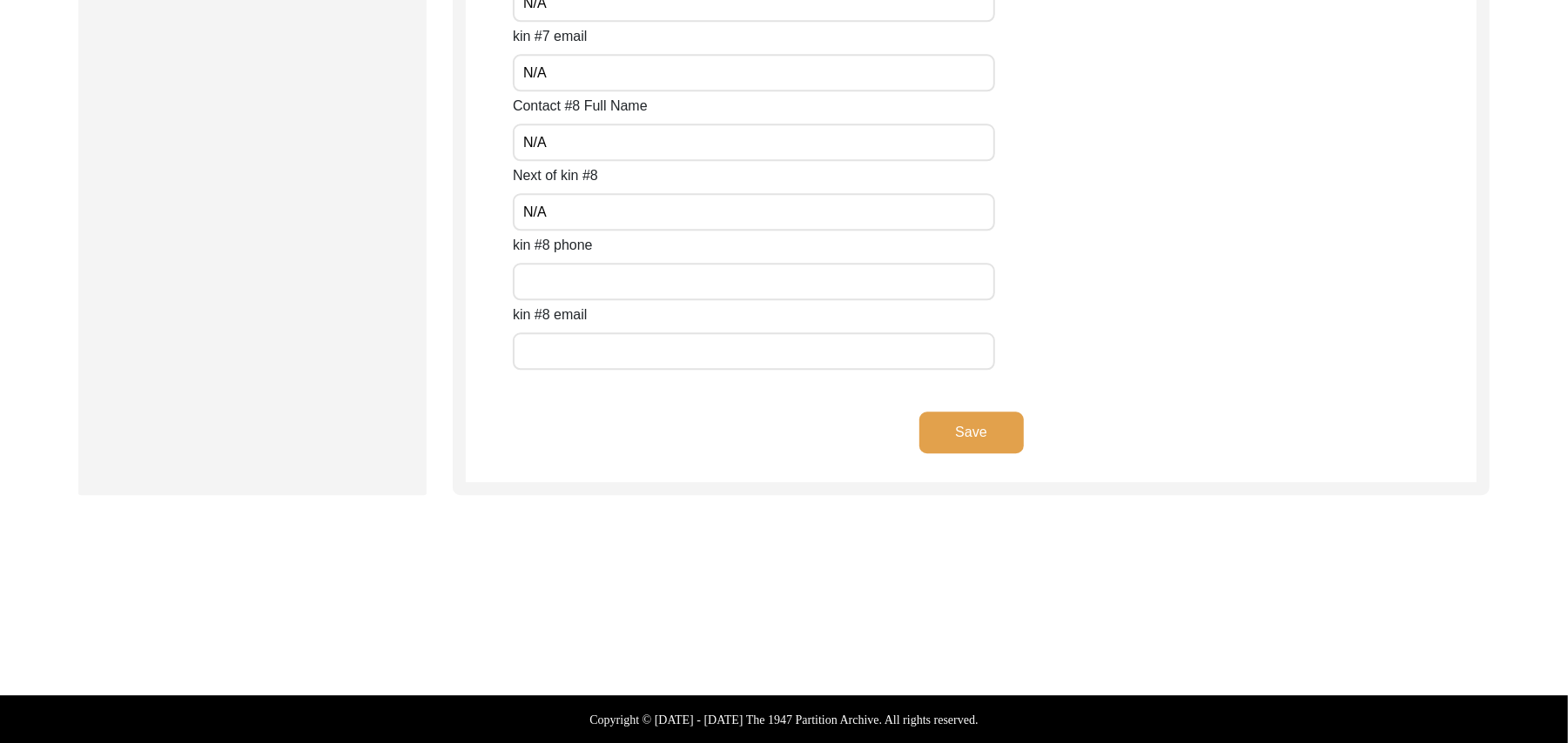
click at [565, 292] on input "text" at bounding box center [754, 282] width 482 height 38
click at [557, 352] on input "text" at bounding box center [754, 352] width 482 height 38
click at [950, 433] on button "Save" at bounding box center [971, 433] width 105 height 41
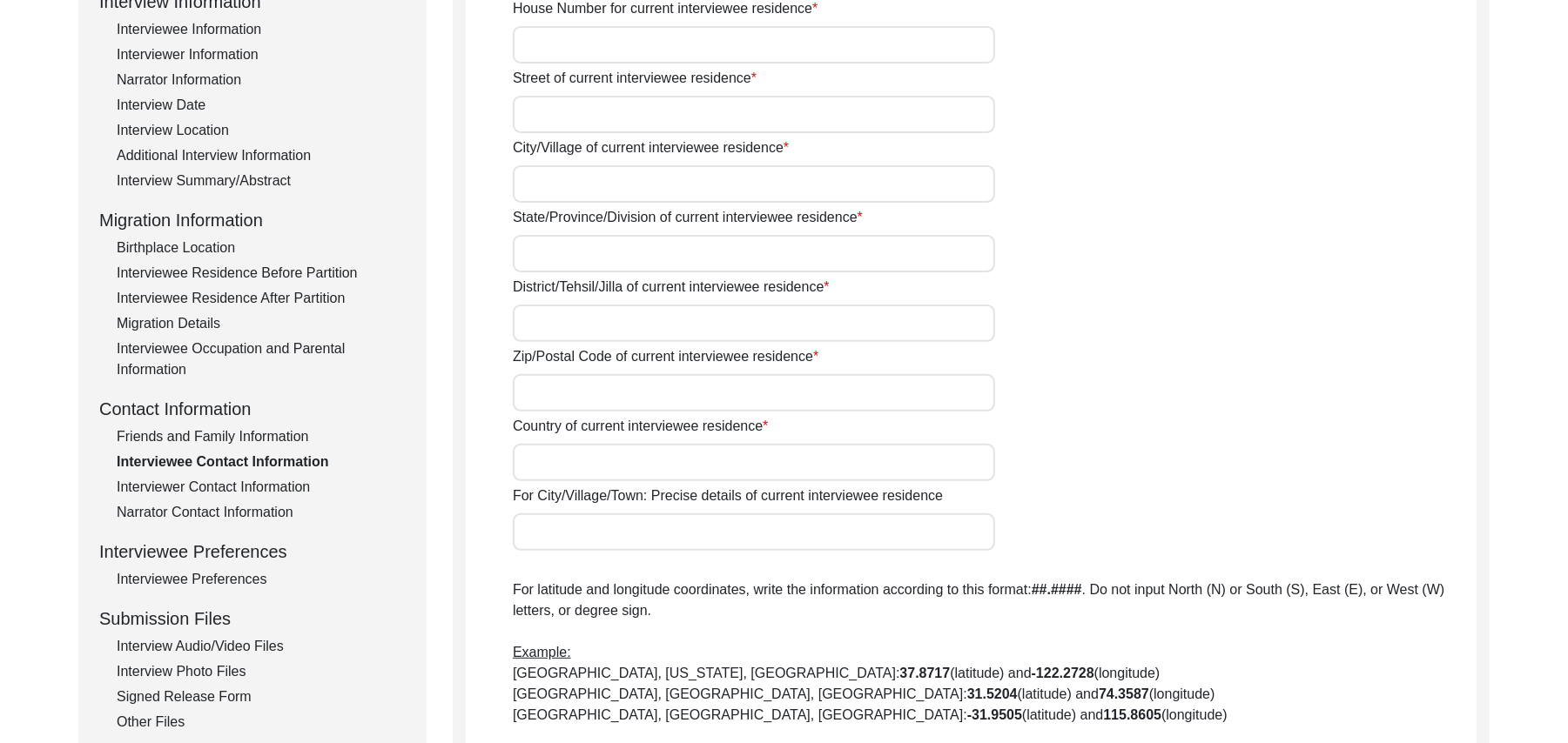
scroll to position [0, 0]
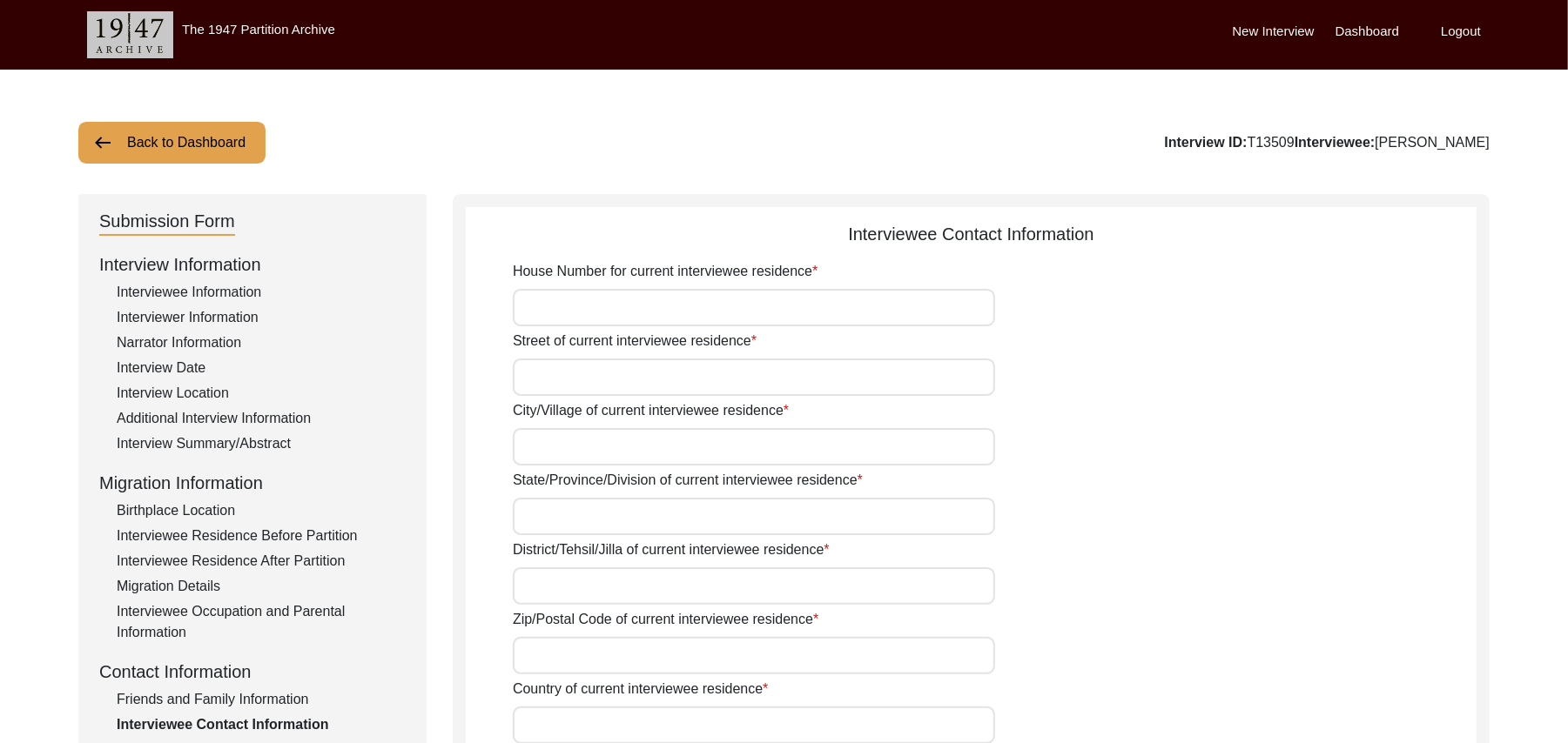
click at [655, 300] on input "House Number for current interviewee residence" at bounding box center [754, 307] width 482 height 38
click at [606, 380] on input "Street of current interviewee residence" at bounding box center [754, 378] width 482 height 38
click at [573, 449] on input "City/Village of current interviewee residence" at bounding box center [754, 447] width 482 height 38
click at [562, 523] on input "State/Province/Division of current interviewee residence" at bounding box center [754, 517] width 482 height 38
click at [552, 587] on input "District/Tehsil/Jilla of current interviewee residence" at bounding box center [754, 586] width 482 height 38
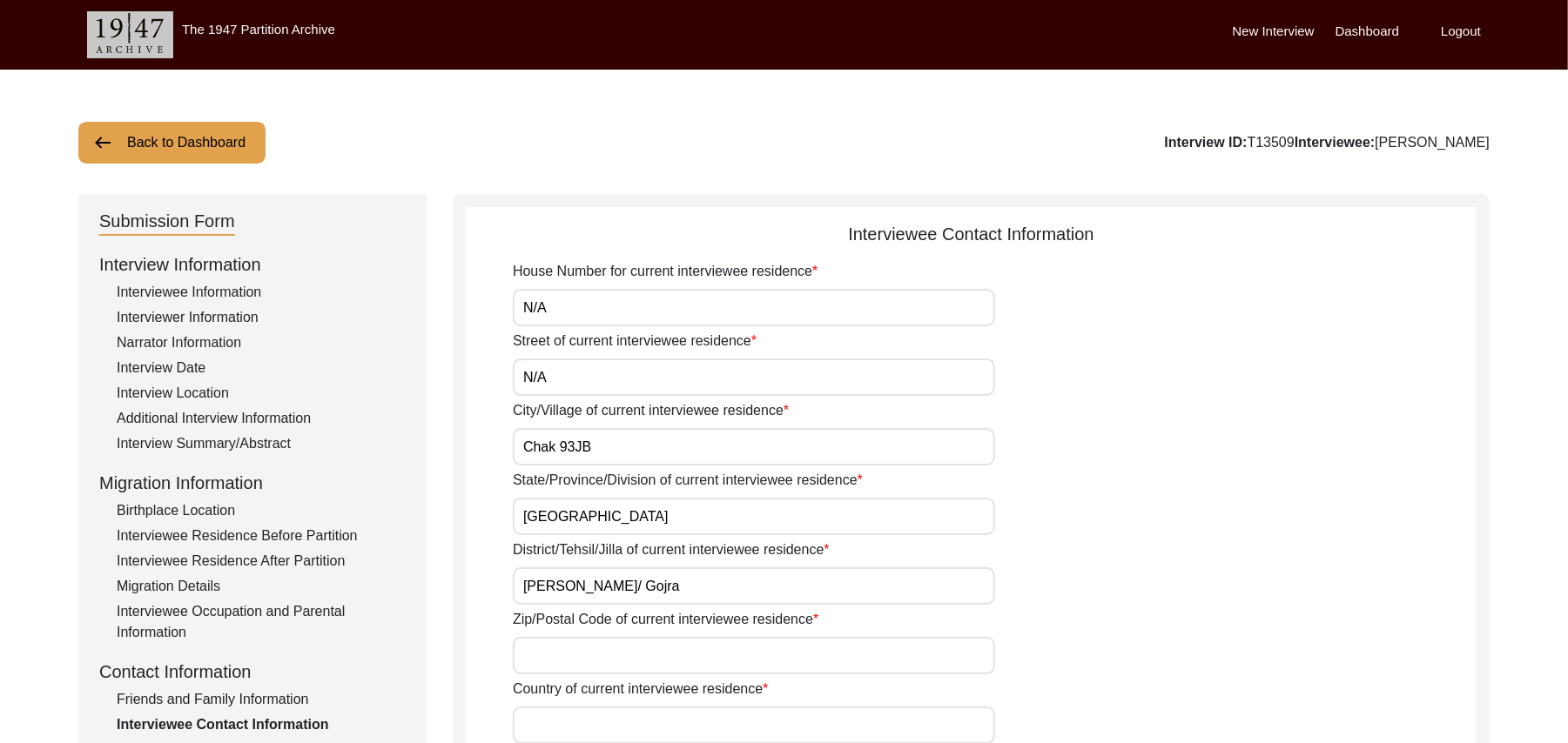
click at [548, 658] on input "Zip/Postal Code of current interviewee residence" at bounding box center [754, 656] width 482 height 38
click at [550, 726] on input "Country of current interviewee residence" at bounding box center [754, 726] width 482 height 38
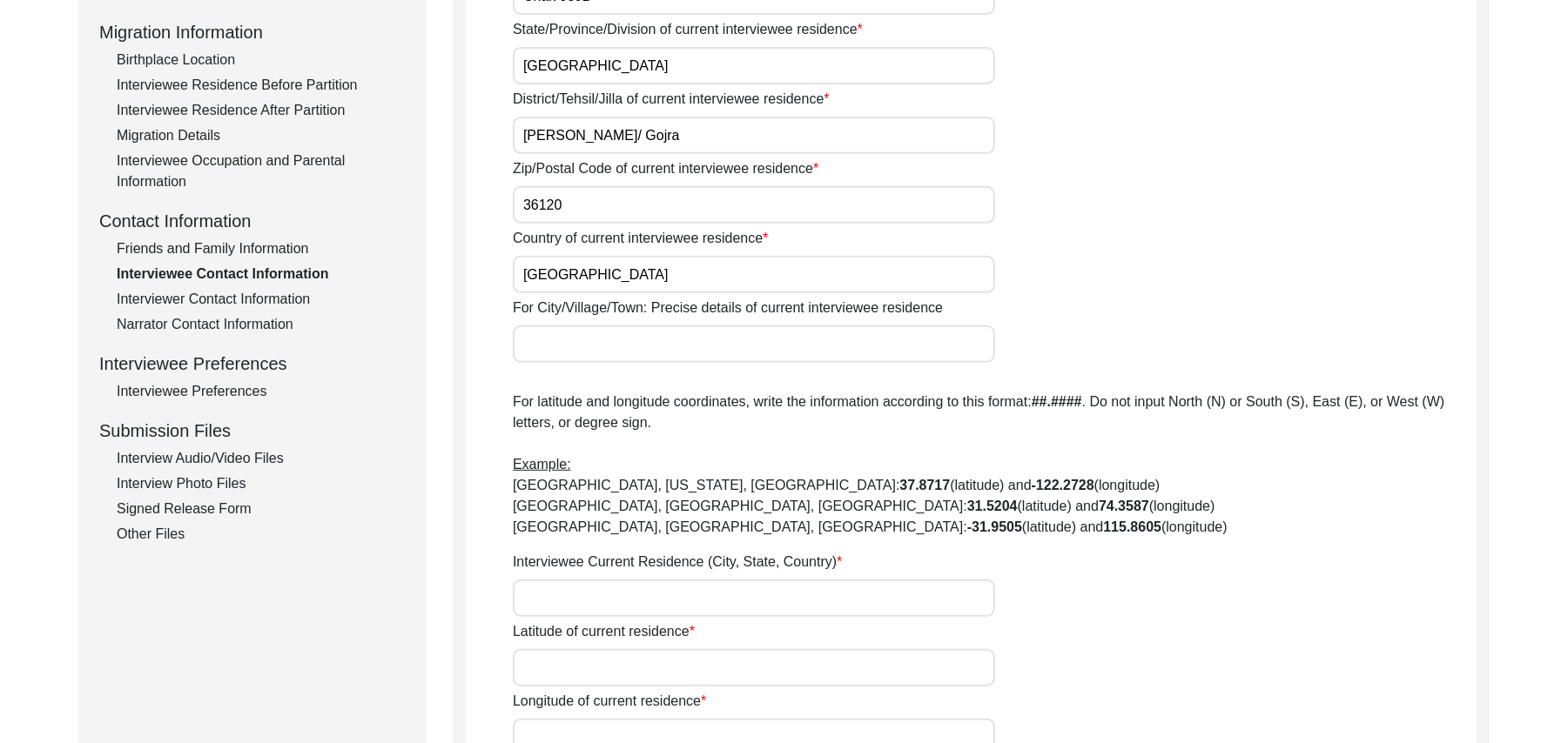
scroll to position [638, 0]
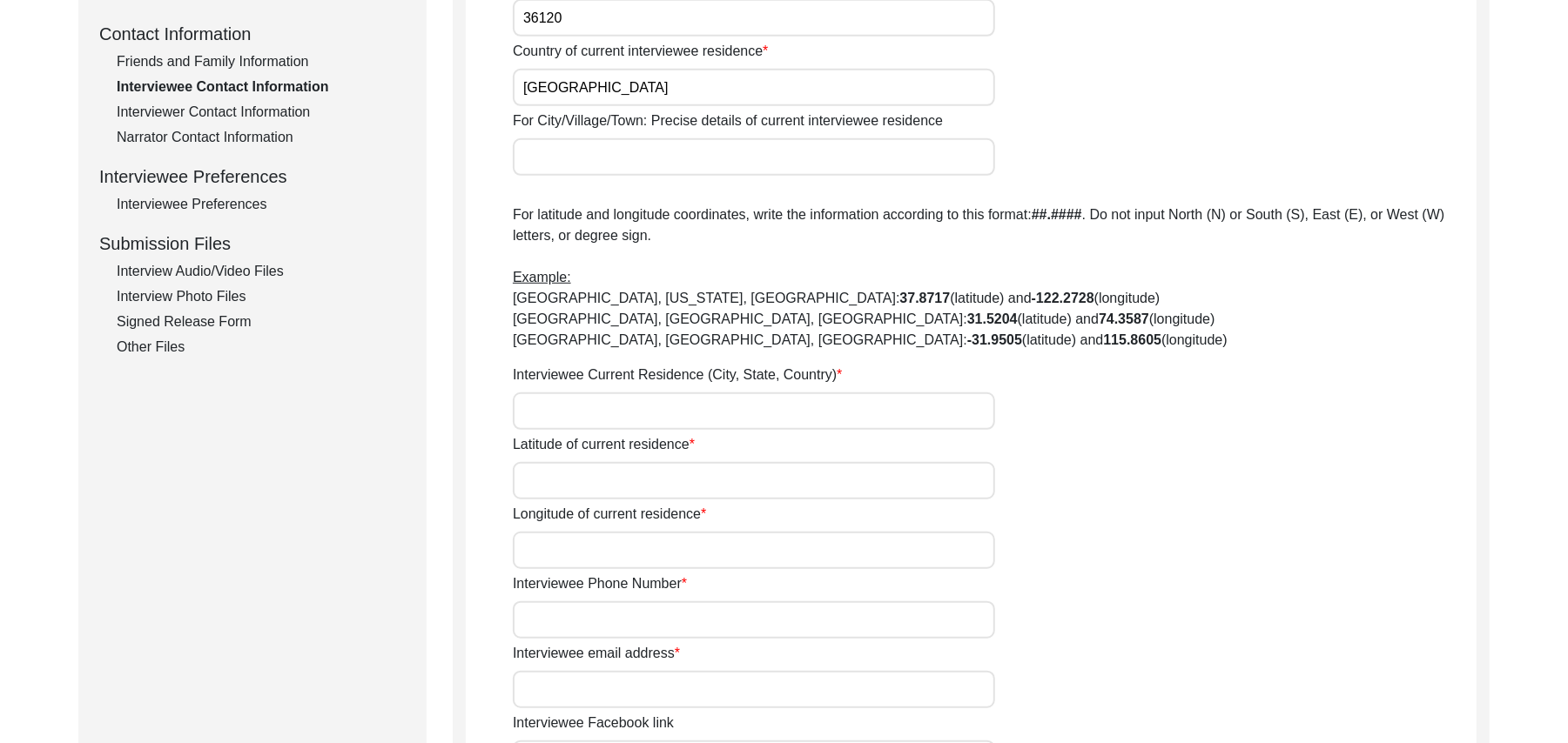
click at [698, 415] on input "Interviewee Current Residence (City, State, Country)" at bounding box center [754, 411] width 482 height 38
click at [582, 148] on input "For City/Village/Town: Precise details of current interviewee residence" at bounding box center [754, 157] width 482 height 38
click at [547, 409] on input "Interviewee Current Residence (City, State, Country)" at bounding box center [754, 411] width 482 height 38
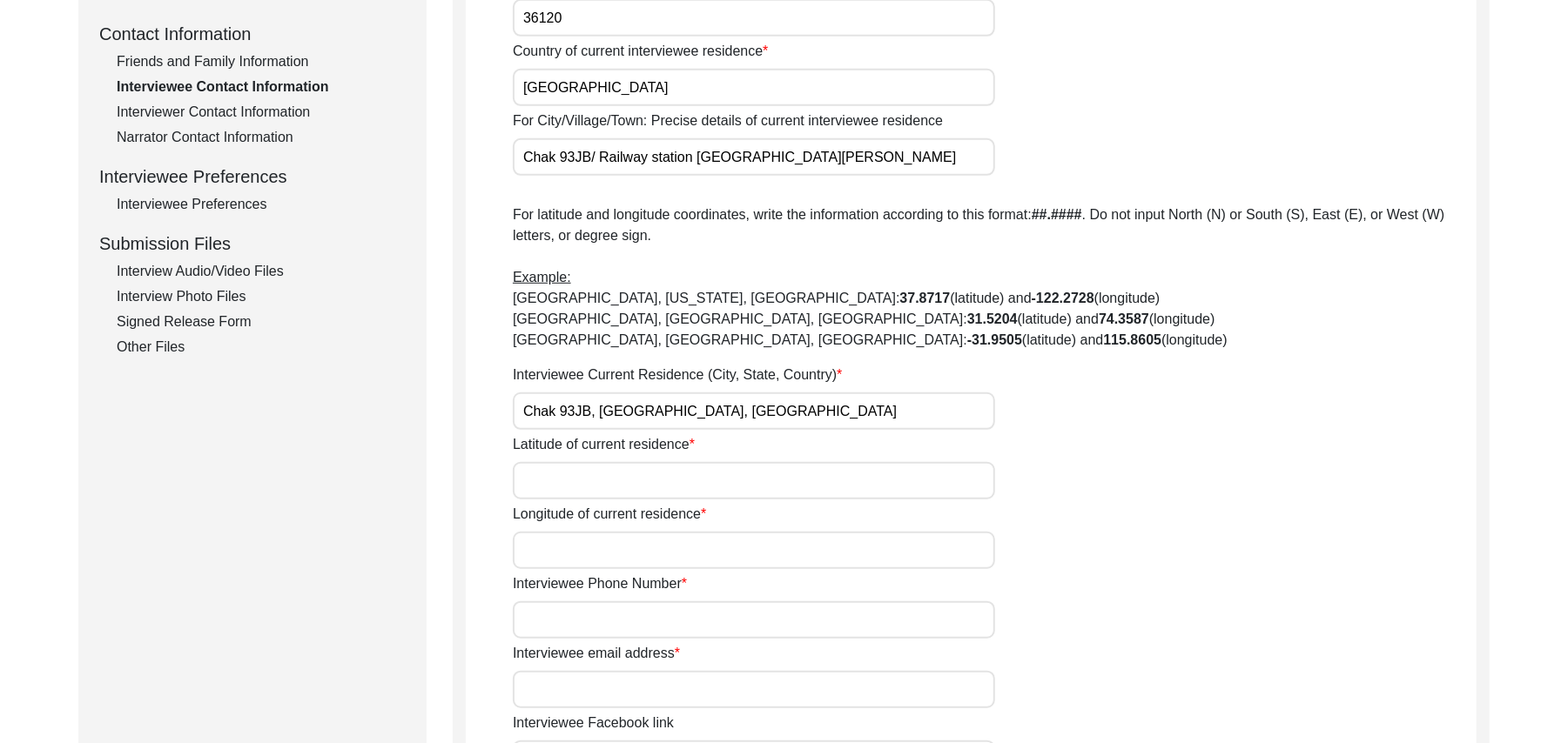
click at [551, 486] on input "Latitude of current residence" at bounding box center [754, 482] width 482 height 38
click at [561, 552] on input "Longitude of current residence" at bounding box center [754, 551] width 482 height 38
click at [568, 617] on input "Interviewee Phone Number" at bounding box center [754, 620] width 482 height 38
click at [576, 690] on input "Interviewee email address" at bounding box center [754, 690] width 482 height 38
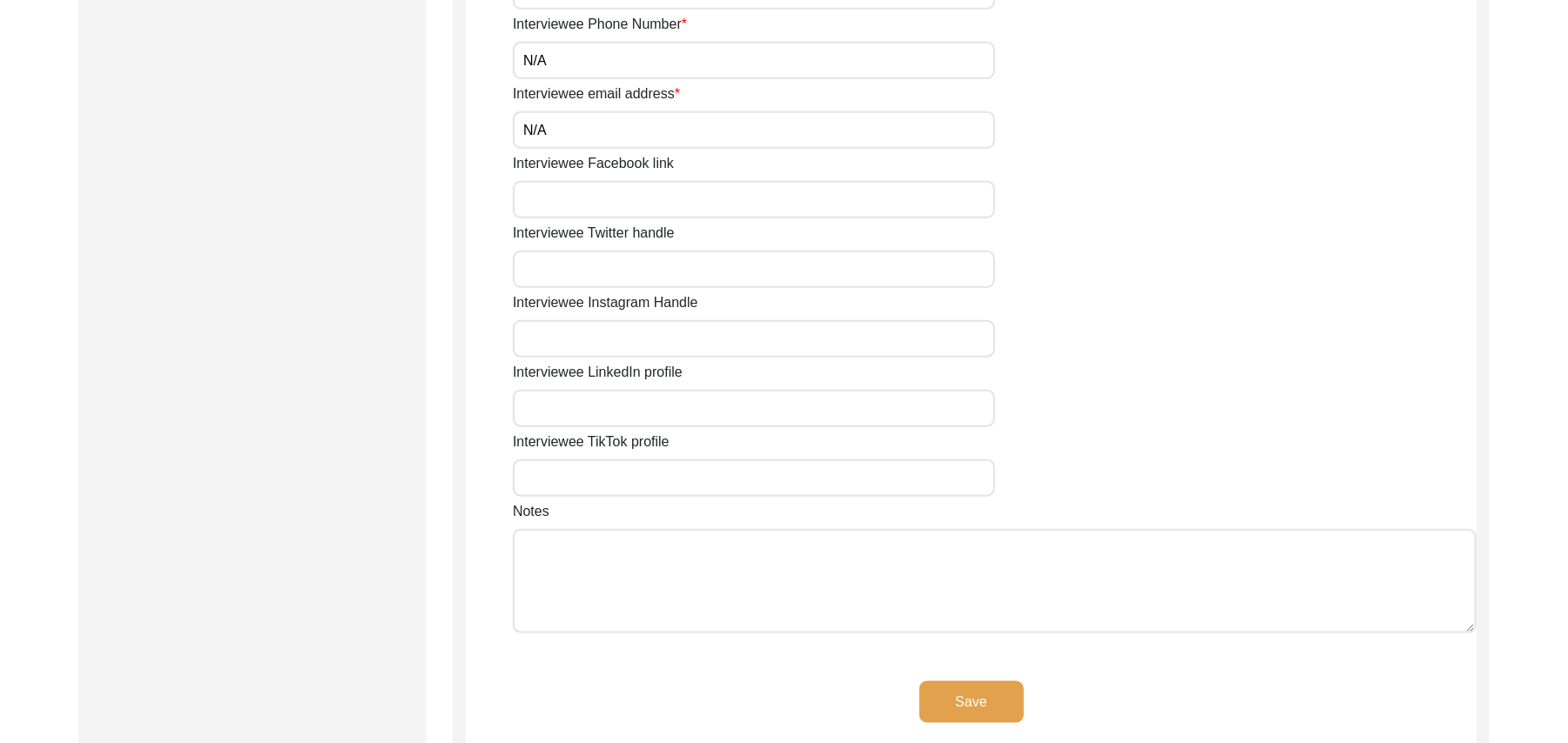
scroll to position [1243, 0]
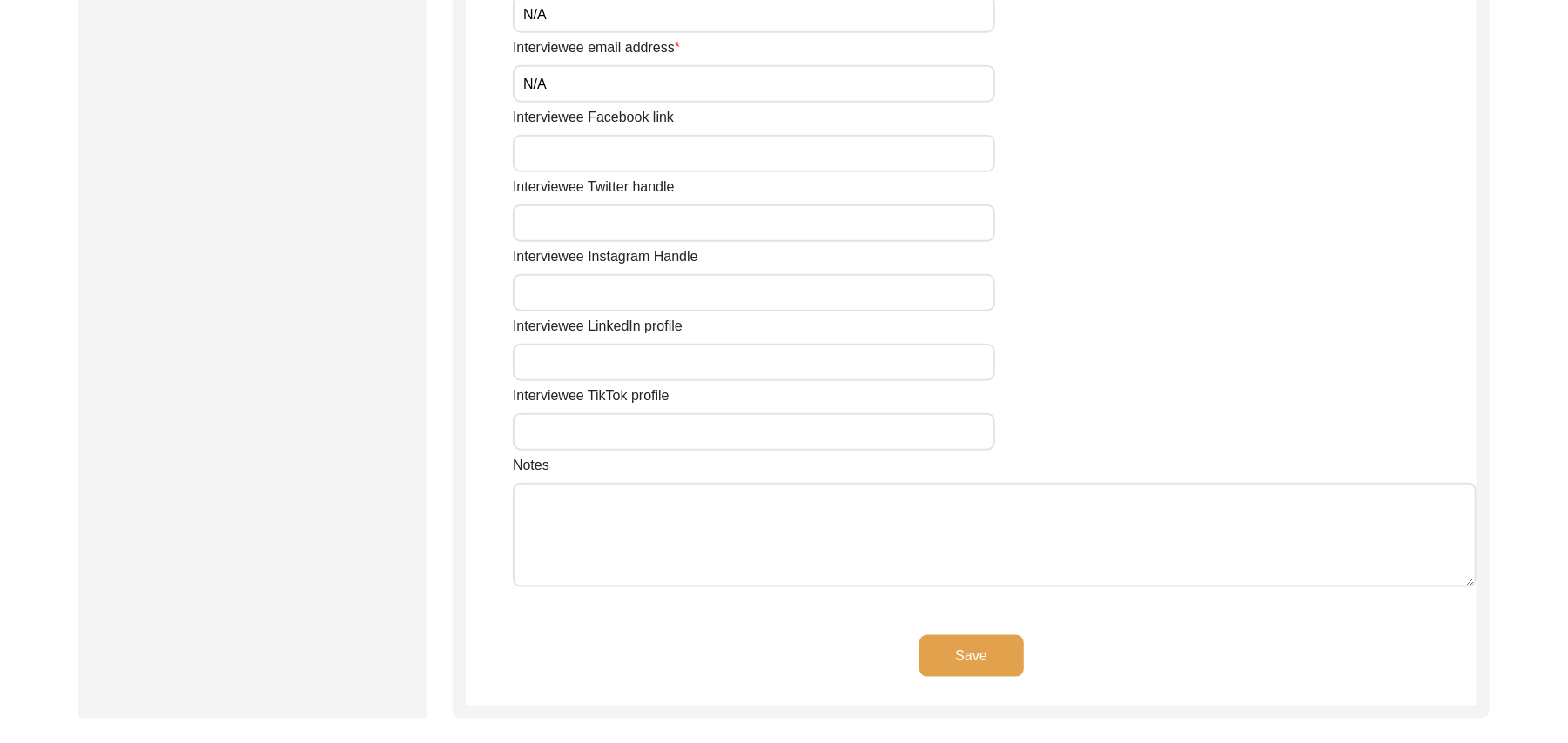
click at [608, 155] on input "Interviewee Facebook link" at bounding box center [754, 154] width 482 height 38
click at [604, 228] on input "Interviewee Twitter handle" at bounding box center [754, 224] width 482 height 38
click at [593, 294] on input "Interviewee Instagram Handle" at bounding box center [754, 293] width 482 height 38
click at [583, 370] on input "Interviewee LinkedIn profile" at bounding box center [754, 362] width 482 height 38
drag, startPoint x: 583, startPoint y: 370, endPoint x: 573, endPoint y: 436, distance: 66.8
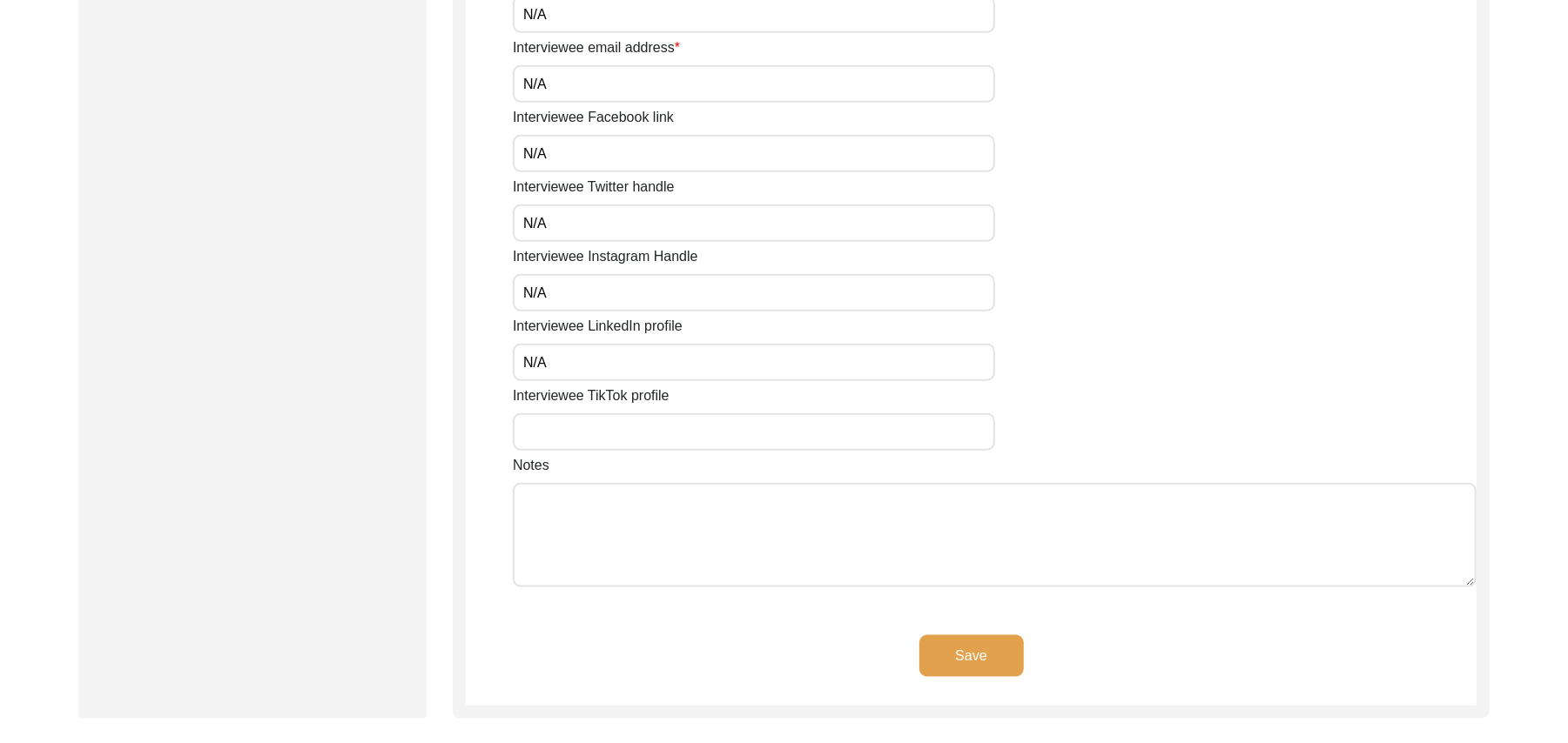
click at [573, 436] on input "Interviewee TikTok profile" at bounding box center [754, 433] width 482 height 38
click at [591, 527] on textarea "Notes" at bounding box center [995, 536] width 964 height 105
click at [940, 644] on button "Save" at bounding box center [971, 656] width 105 height 41
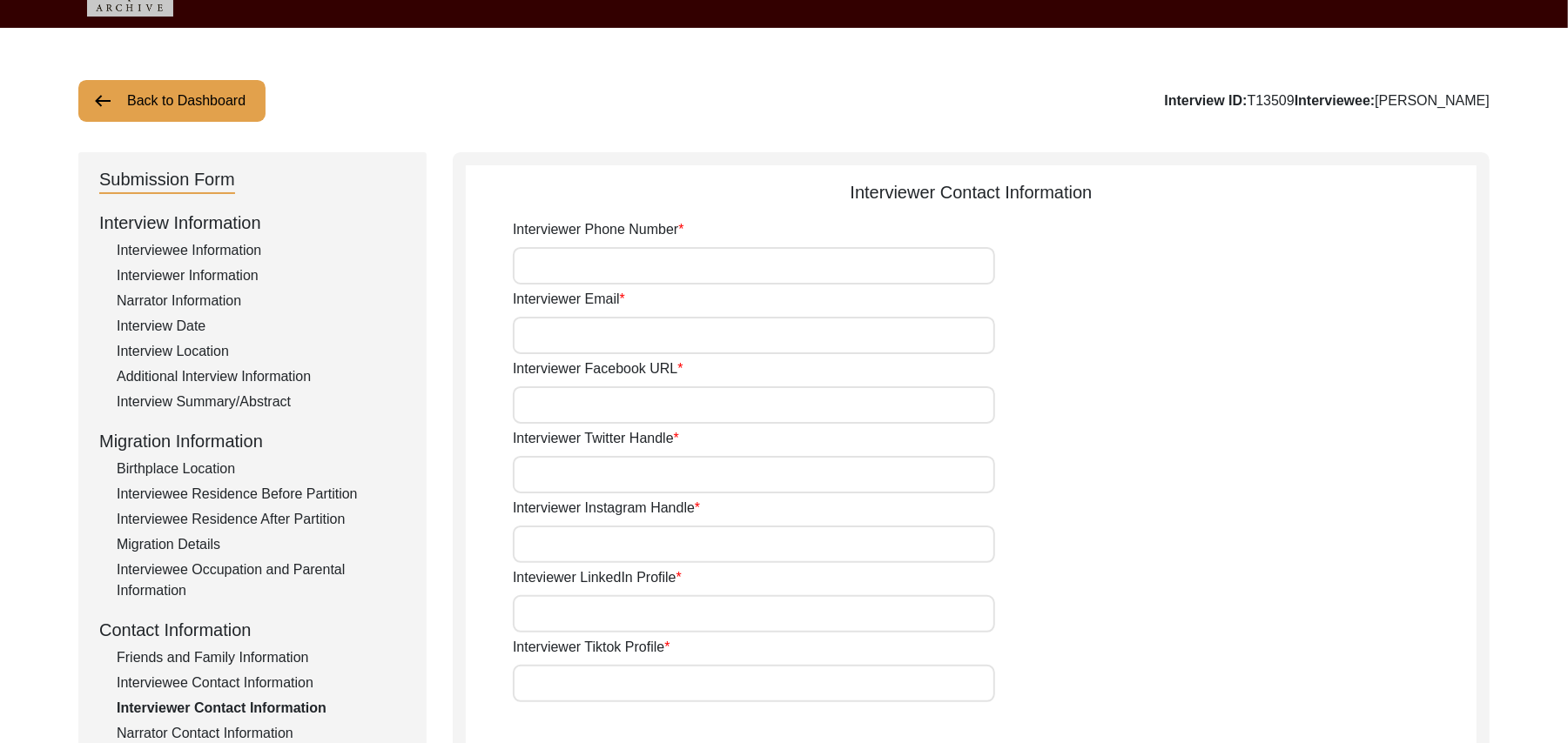
scroll to position [0, 0]
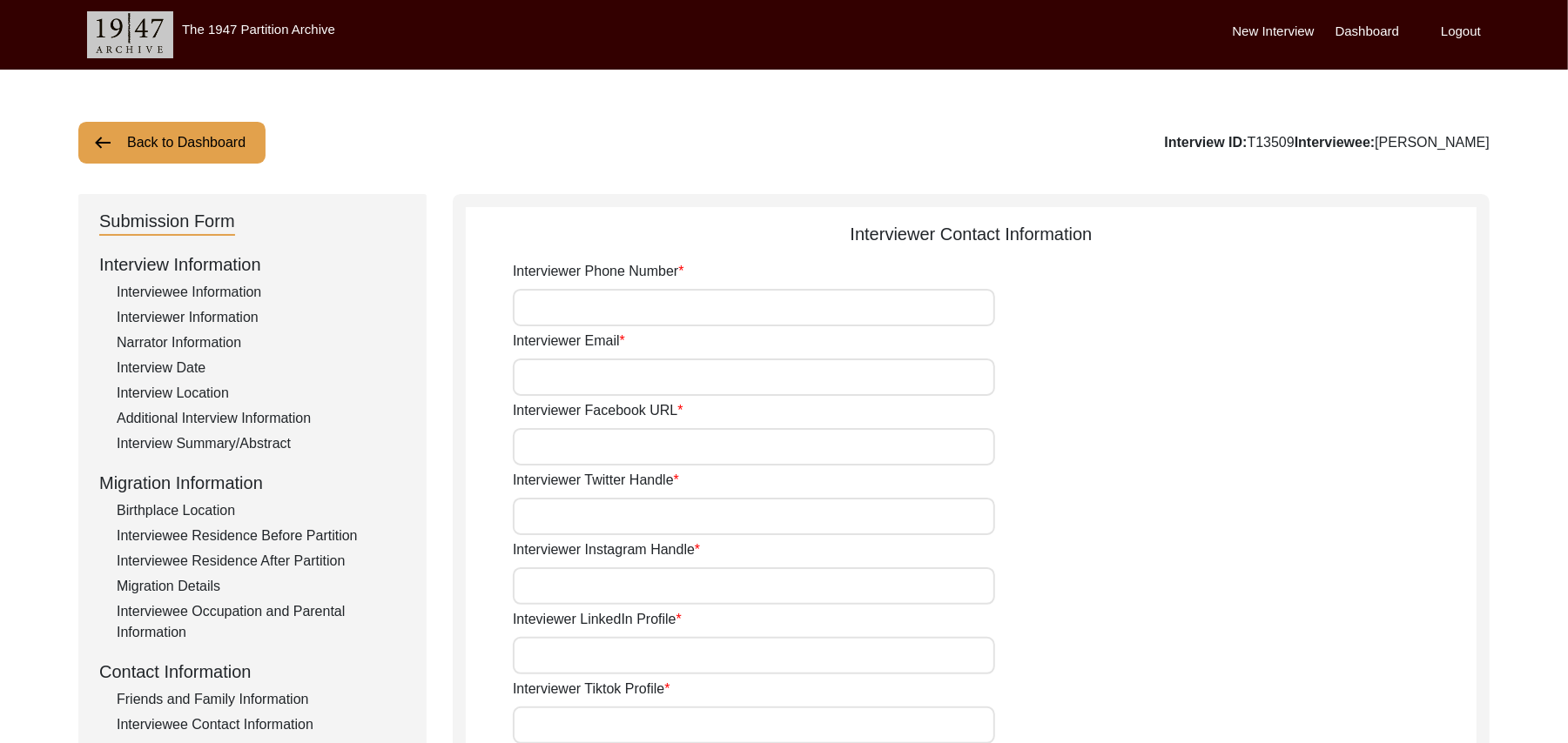
click at [660, 312] on input "Interviewer Phone Number" at bounding box center [754, 307] width 482 height 38
click at [611, 384] on input "Interviewer Email" at bounding box center [754, 378] width 482 height 38
click at [592, 456] on input "Interviewer Facebook URL" at bounding box center [754, 447] width 482 height 38
click at [582, 517] on input "Interviewer Twitter Handle" at bounding box center [754, 517] width 482 height 38
drag, startPoint x: 582, startPoint y: 517, endPoint x: 568, endPoint y: 592, distance: 76.3
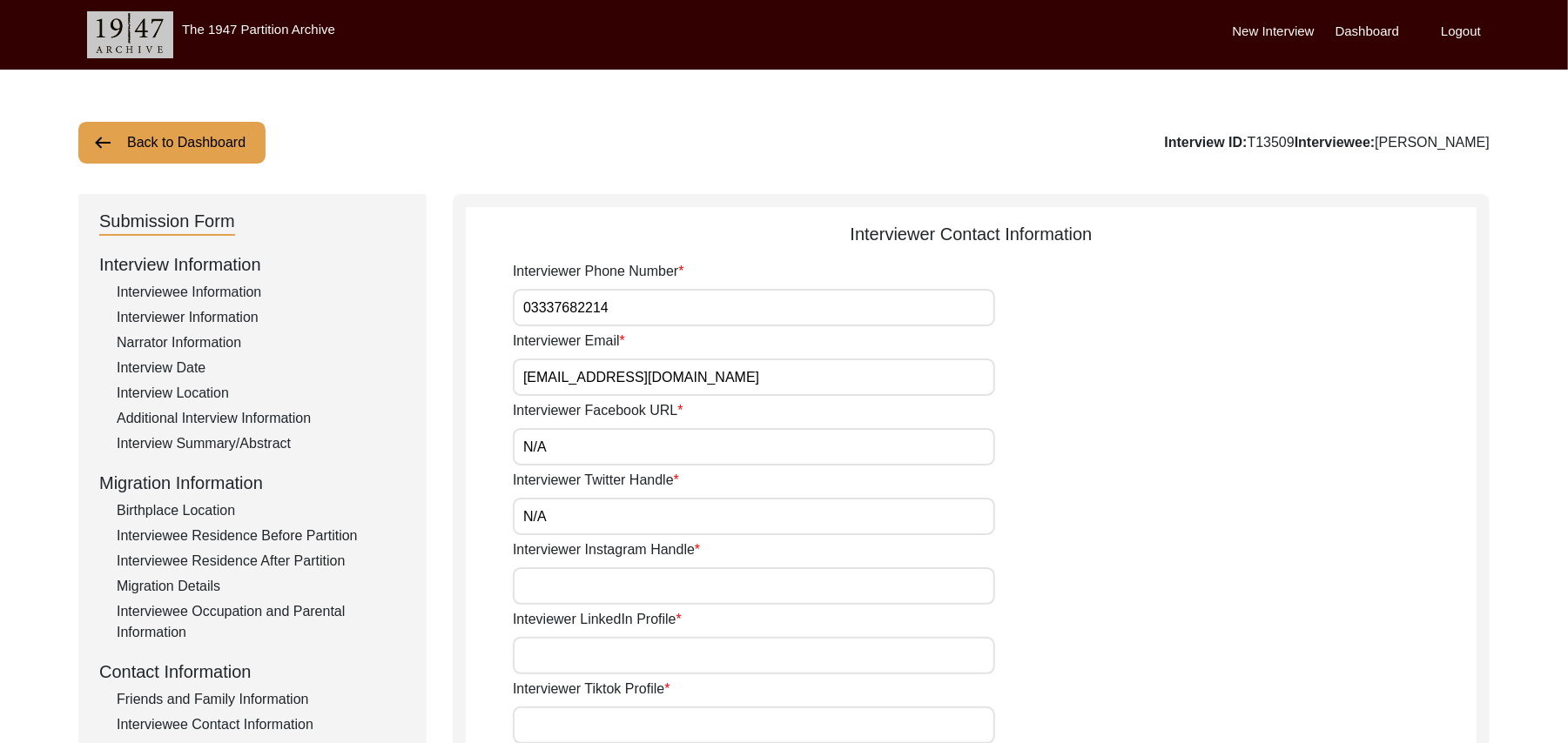
click at [568, 592] on input "Interviewer Instagram Handle" at bounding box center [754, 586] width 482 height 38
click at [563, 659] on input "Inteviewer LinkedIn Profile" at bounding box center [754, 656] width 482 height 38
click at [568, 724] on input "Interviewer Tiktok Profile" at bounding box center [754, 726] width 482 height 38
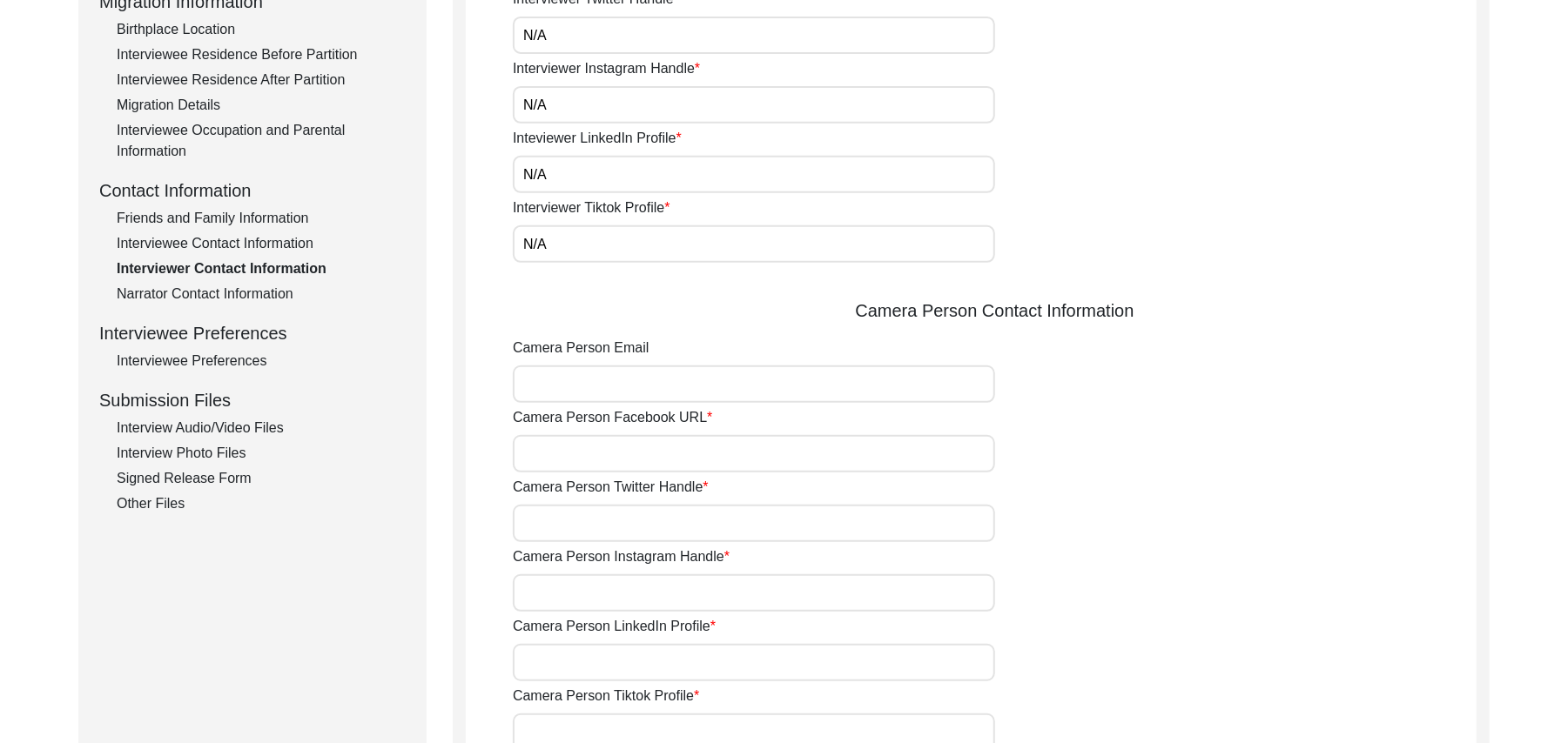
scroll to position [544, 0]
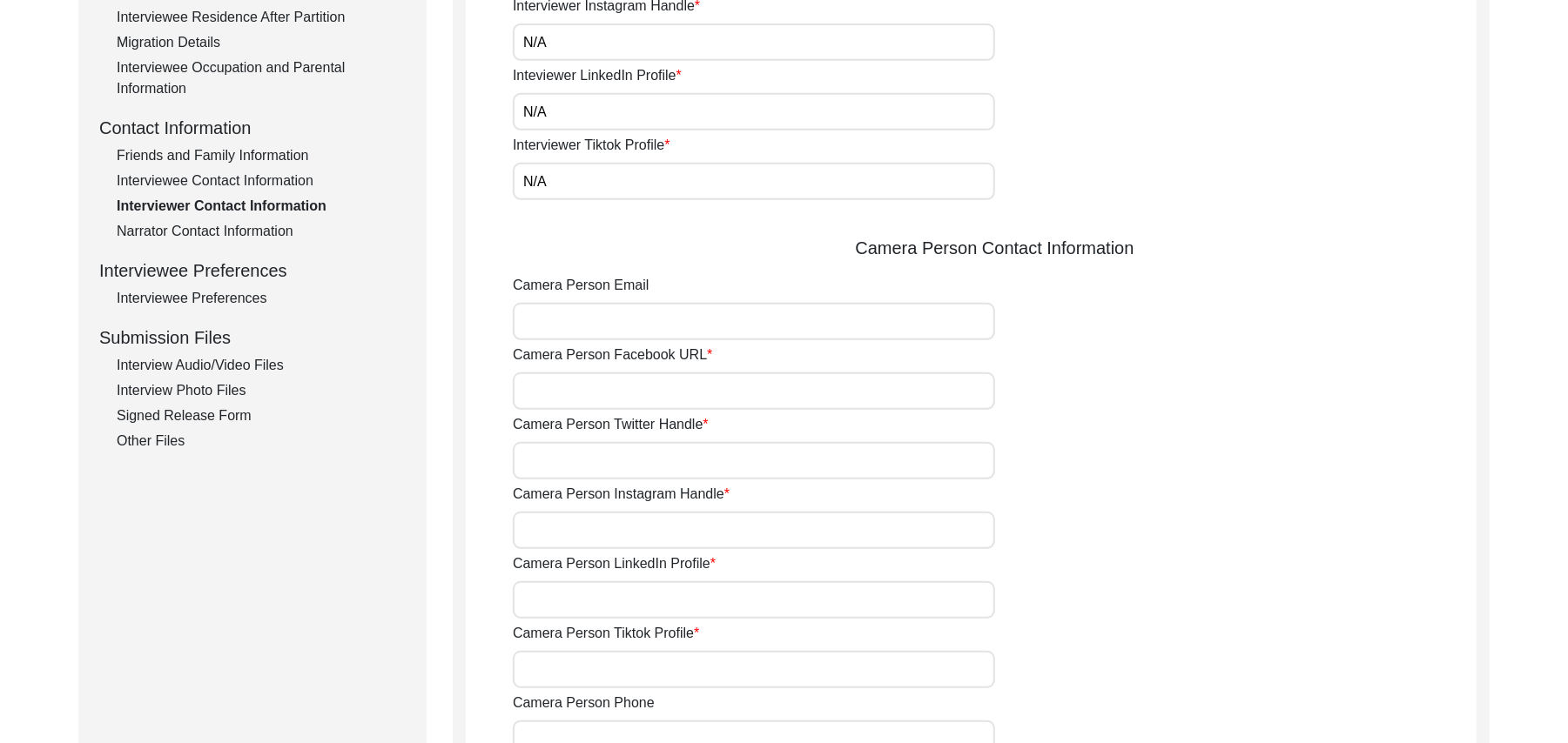
click at [547, 327] on input "Camera Person Email" at bounding box center [754, 322] width 482 height 38
click at [555, 399] on input "Camera Person Facebook URL" at bounding box center [754, 391] width 482 height 38
click at [555, 464] on input "Camera Person Twitter Handle" at bounding box center [754, 461] width 482 height 38
click at [557, 524] on input "Camera Person Instagram Handle" at bounding box center [754, 531] width 482 height 38
click at [562, 610] on input "Camera Person LinkedIn Profile" at bounding box center [754, 601] width 482 height 38
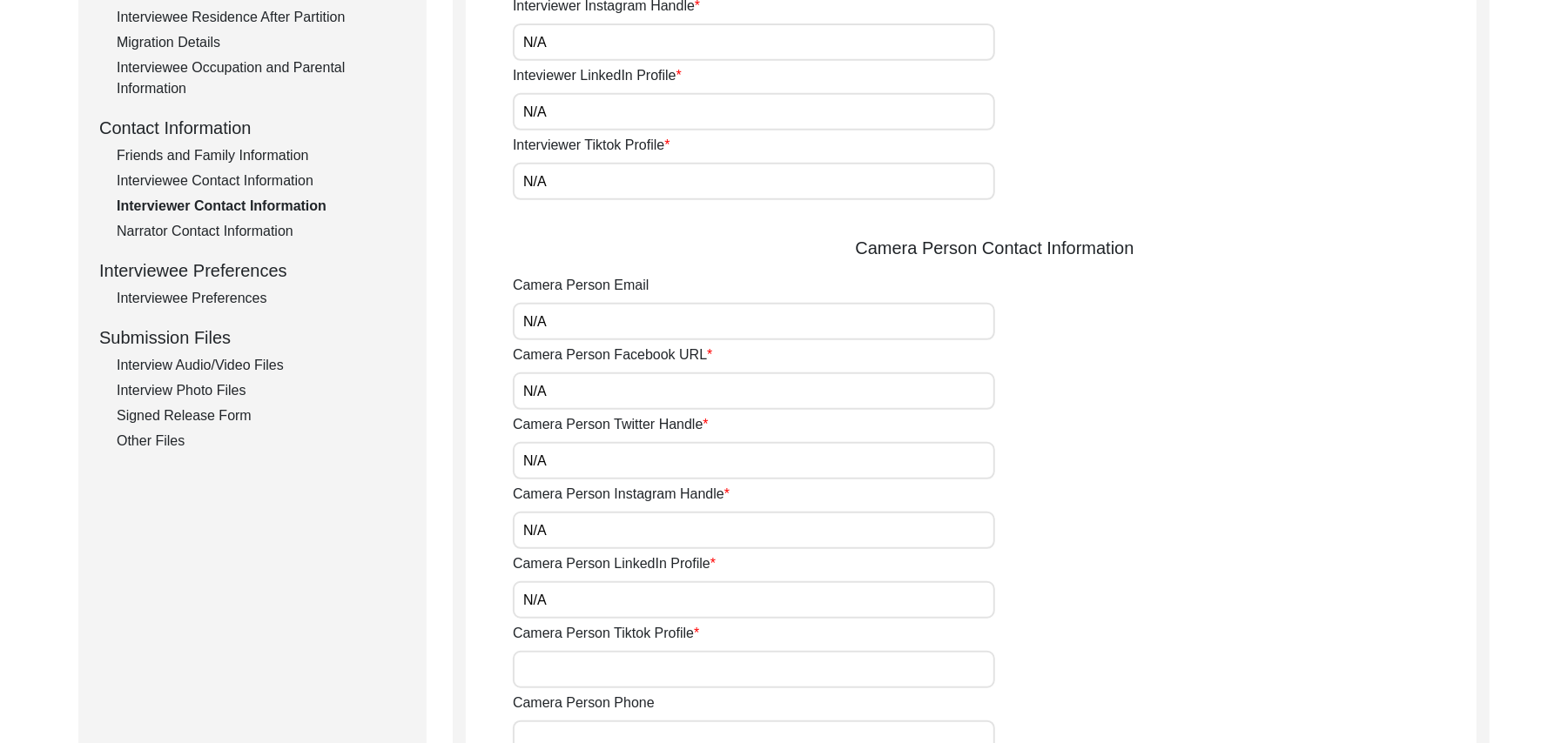
click at [557, 672] on input "Camera Person Tiktok Profile" at bounding box center [754, 670] width 482 height 38
click at [561, 733] on input "Camera Person Phone" at bounding box center [754, 739] width 482 height 38
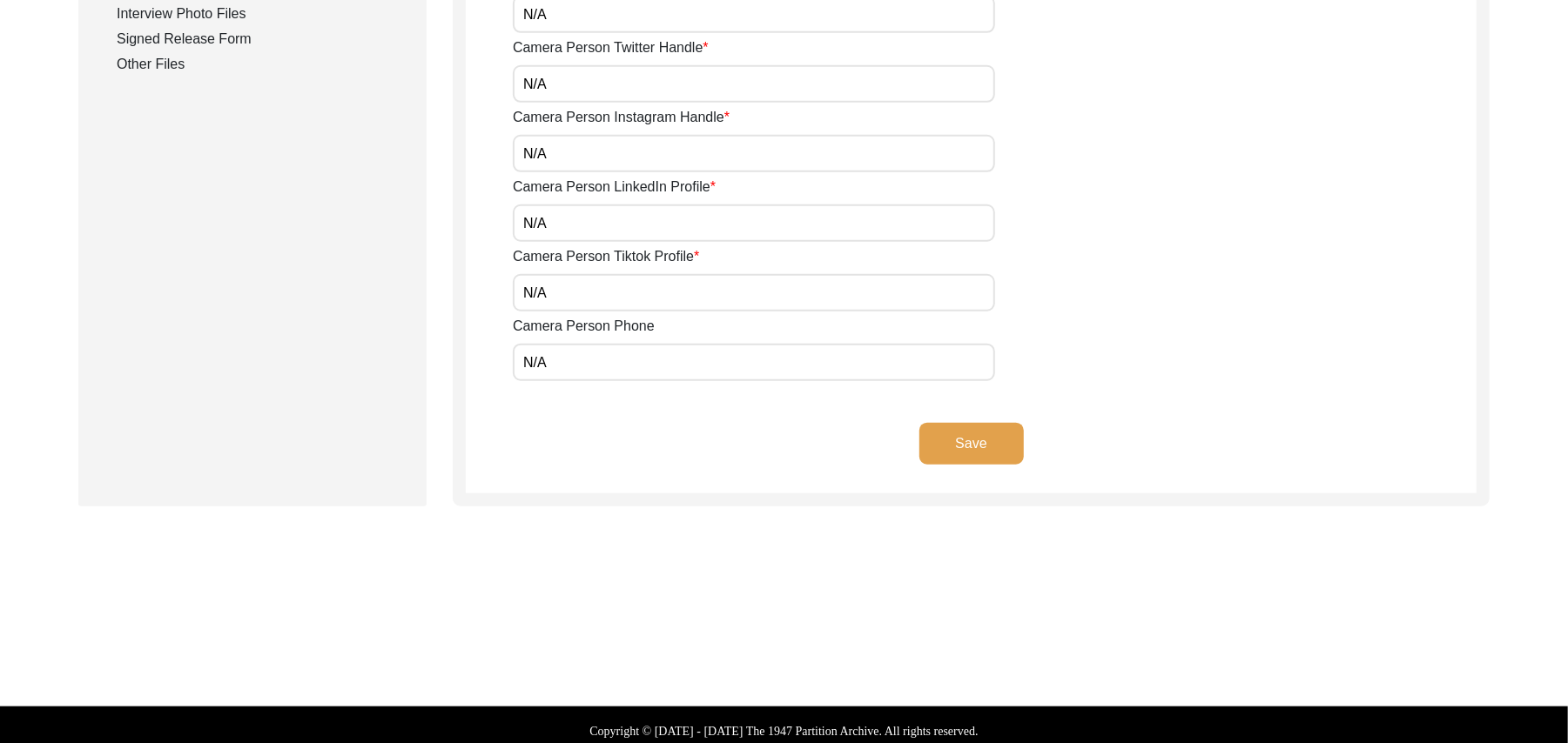
scroll to position [931, 0]
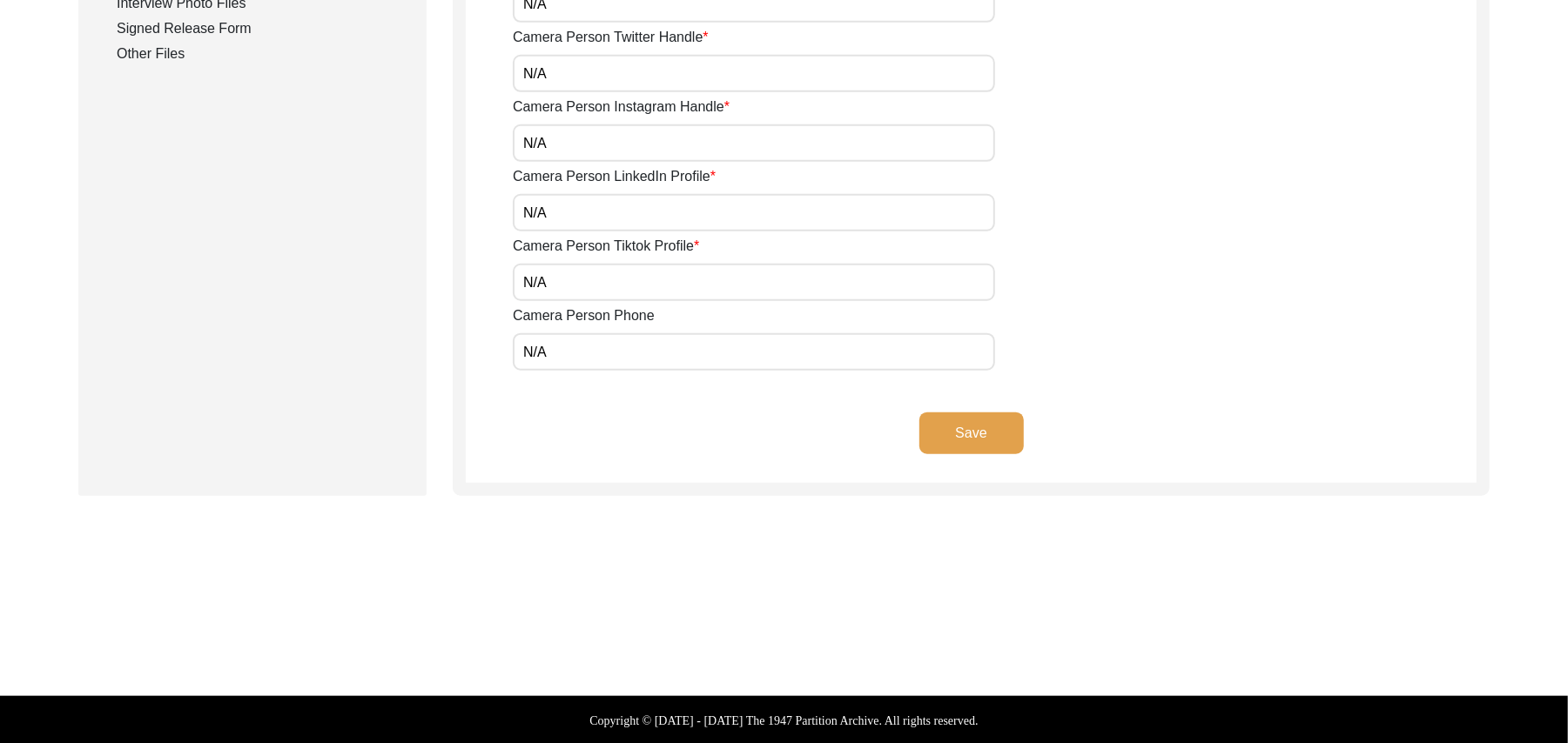
click at [997, 423] on button "Save" at bounding box center [971, 434] width 105 height 41
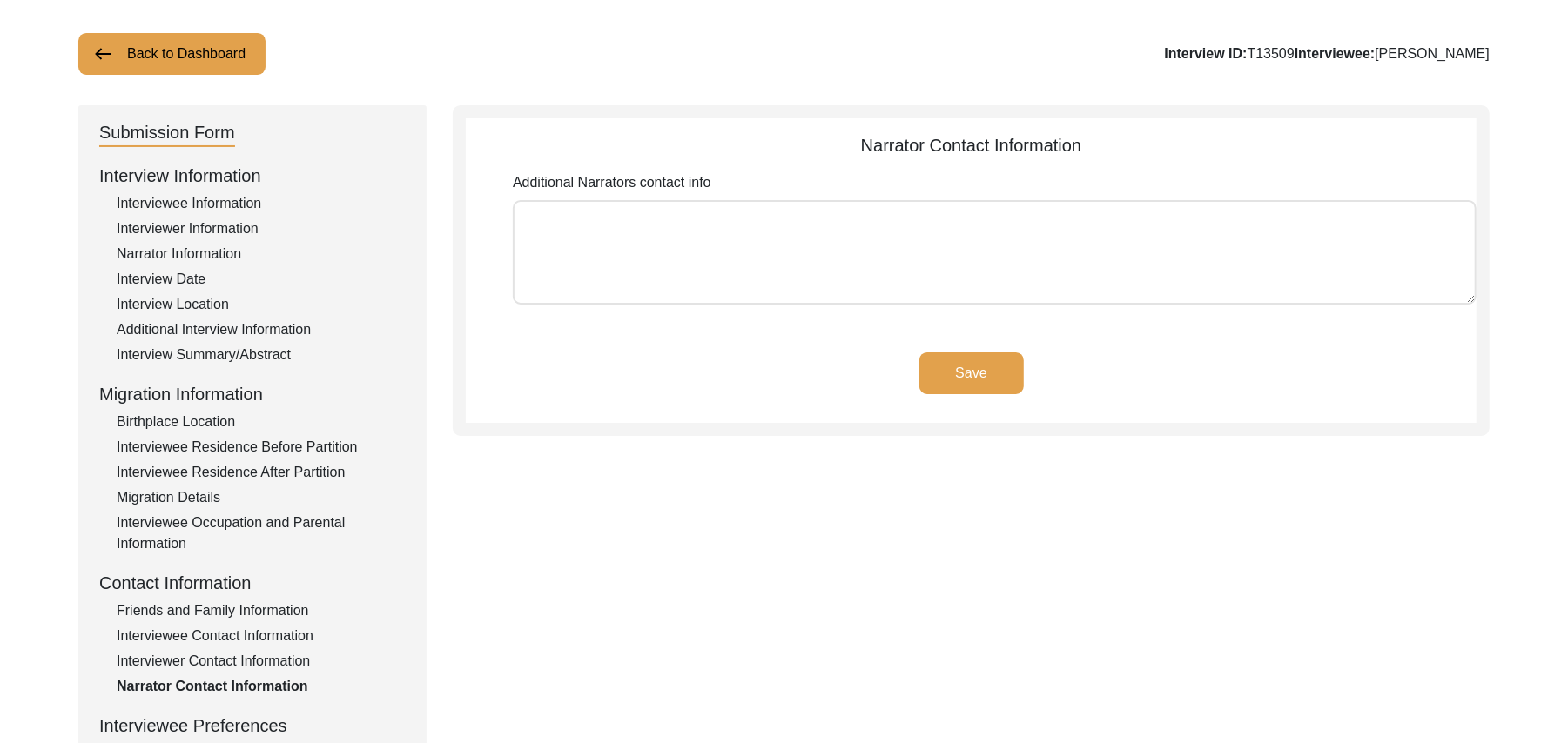
scroll to position [45, 0]
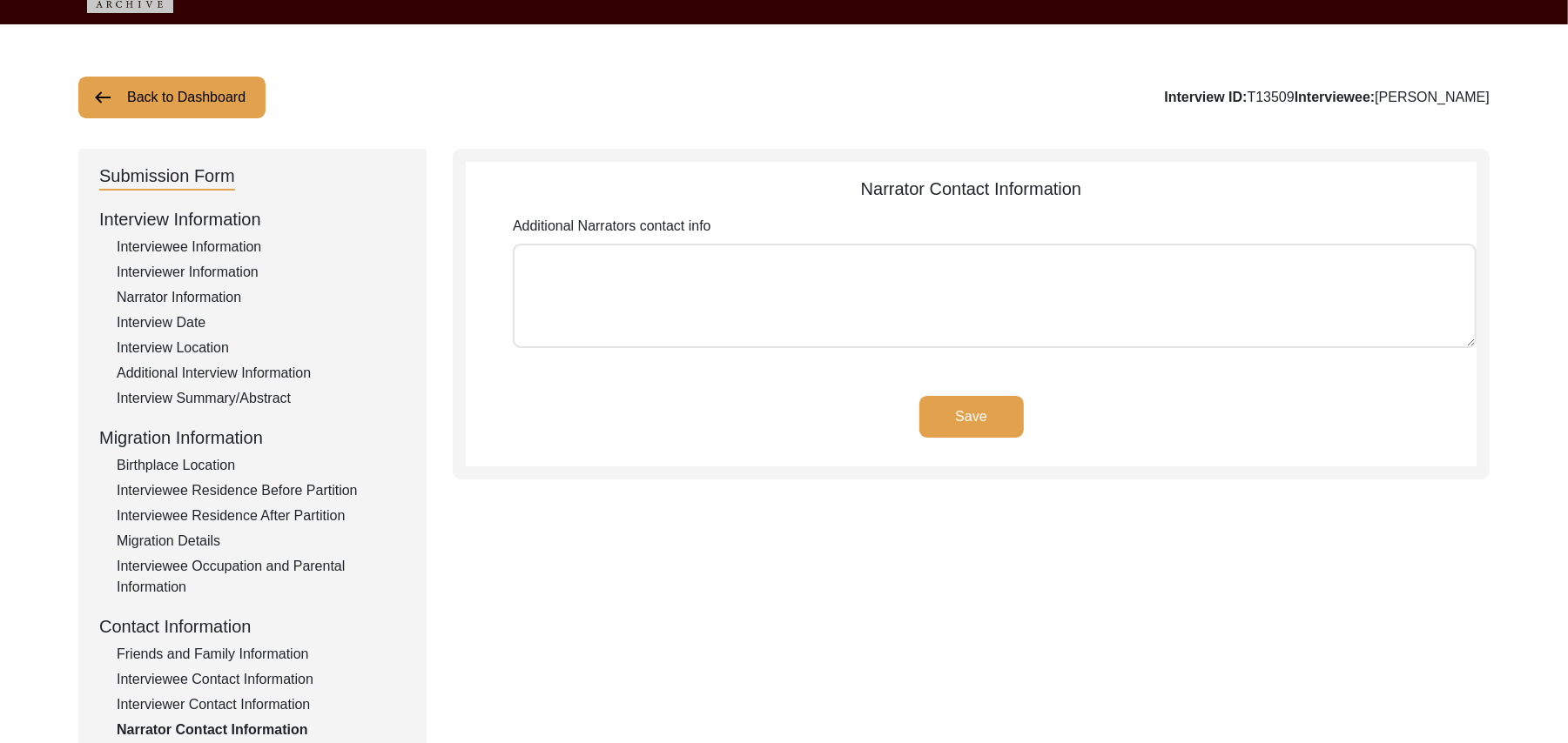
click at [889, 289] on textarea "Additional Narrators contact info" at bounding box center [995, 296] width 964 height 105
click at [989, 411] on button "Save" at bounding box center [971, 417] width 105 height 41
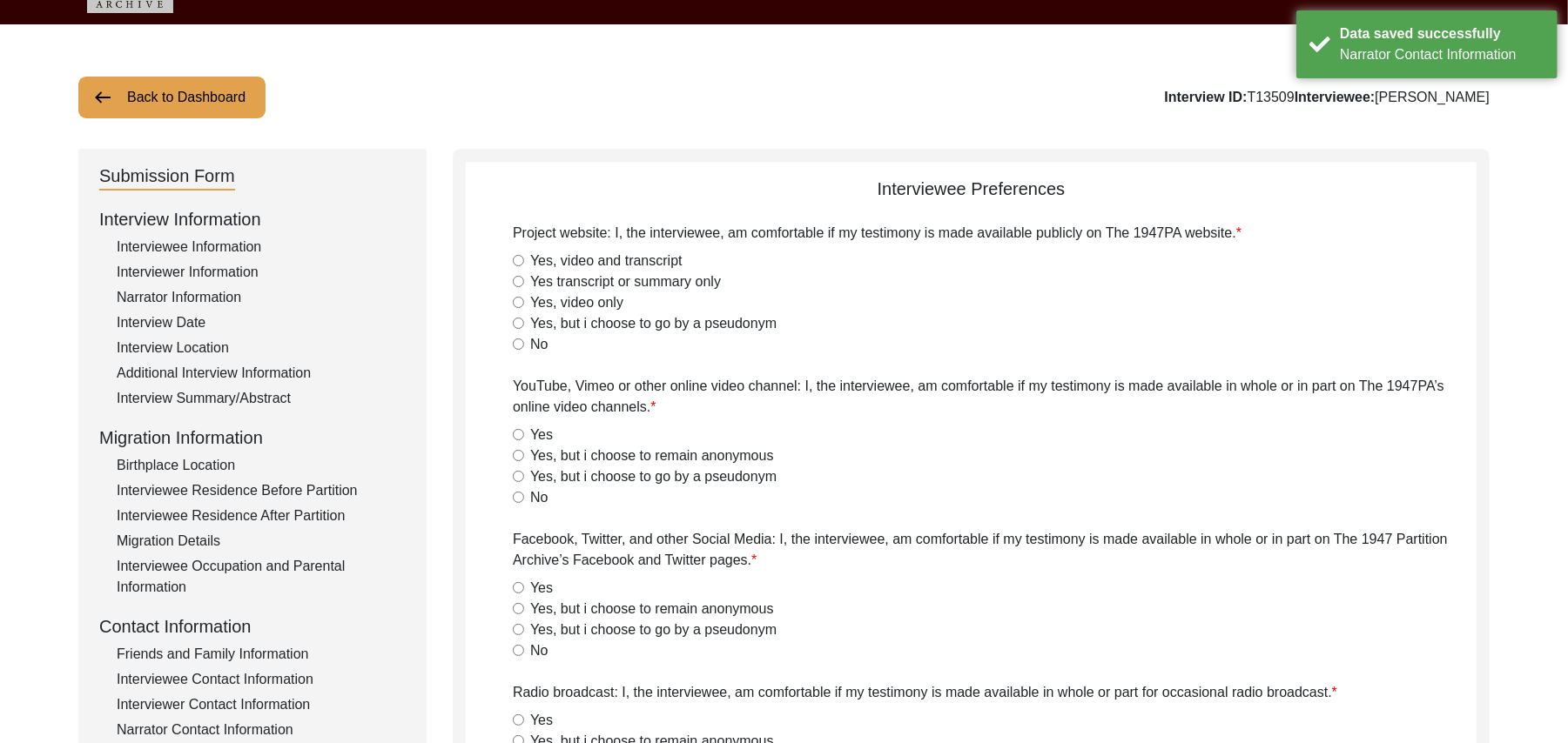
click at [517, 262] on input "Yes, video and transcript" at bounding box center [518, 261] width 12 height 12
click at [517, 436] on input "Yes" at bounding box center [518, 435] width 12 height 12
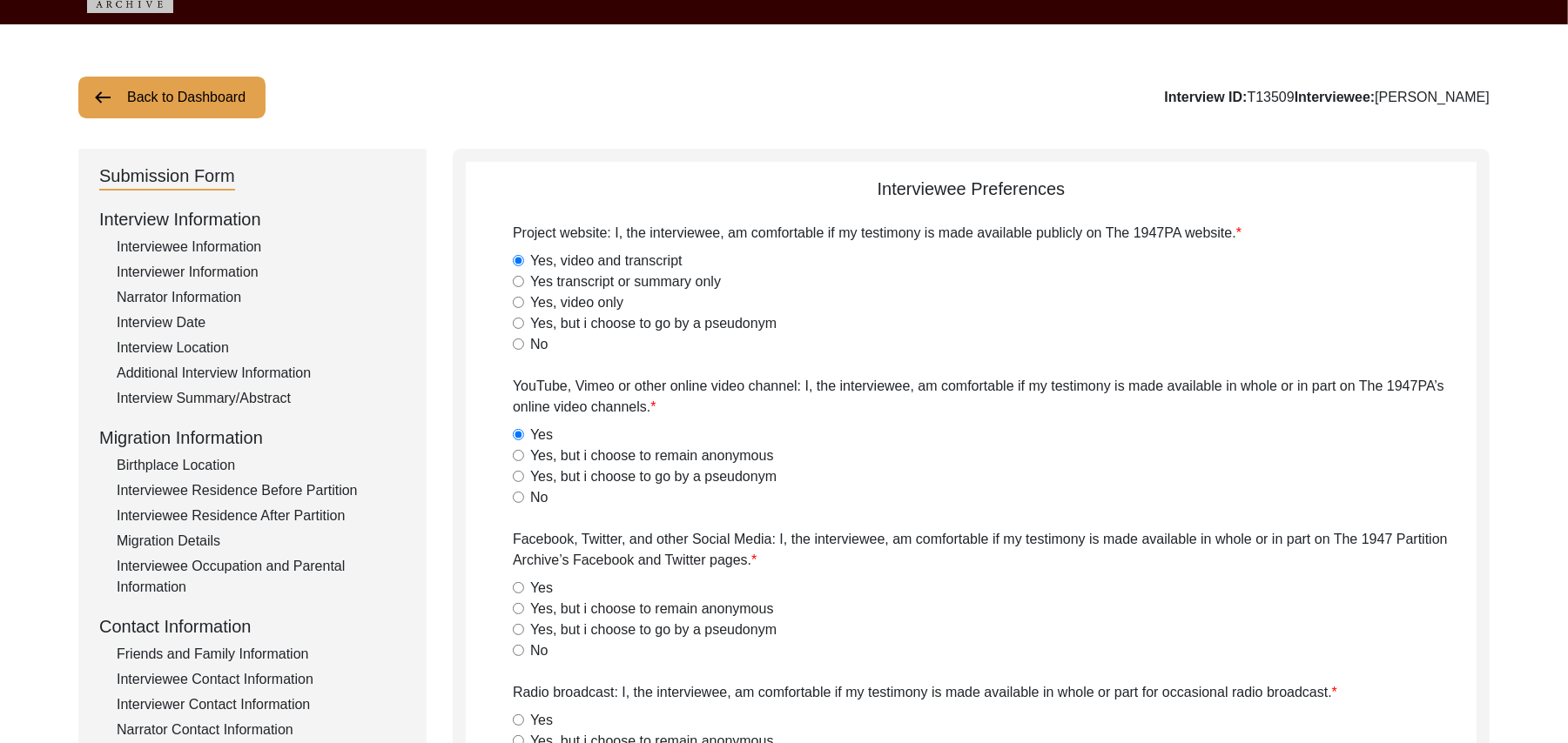
click at [518, 587] on input "Yes" at bounding box center [518, 588] width 12 height 12
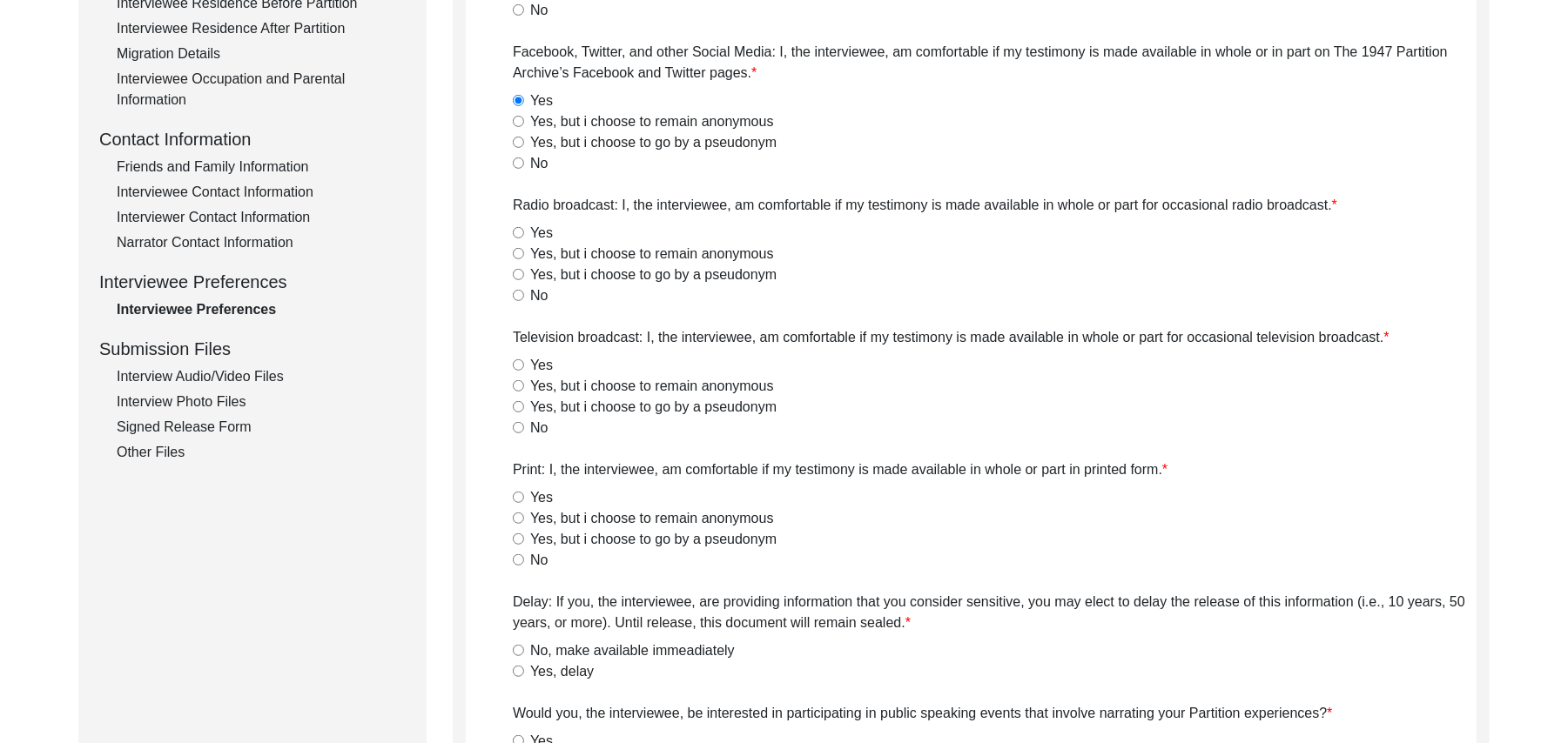
scroll to position [607, 0]
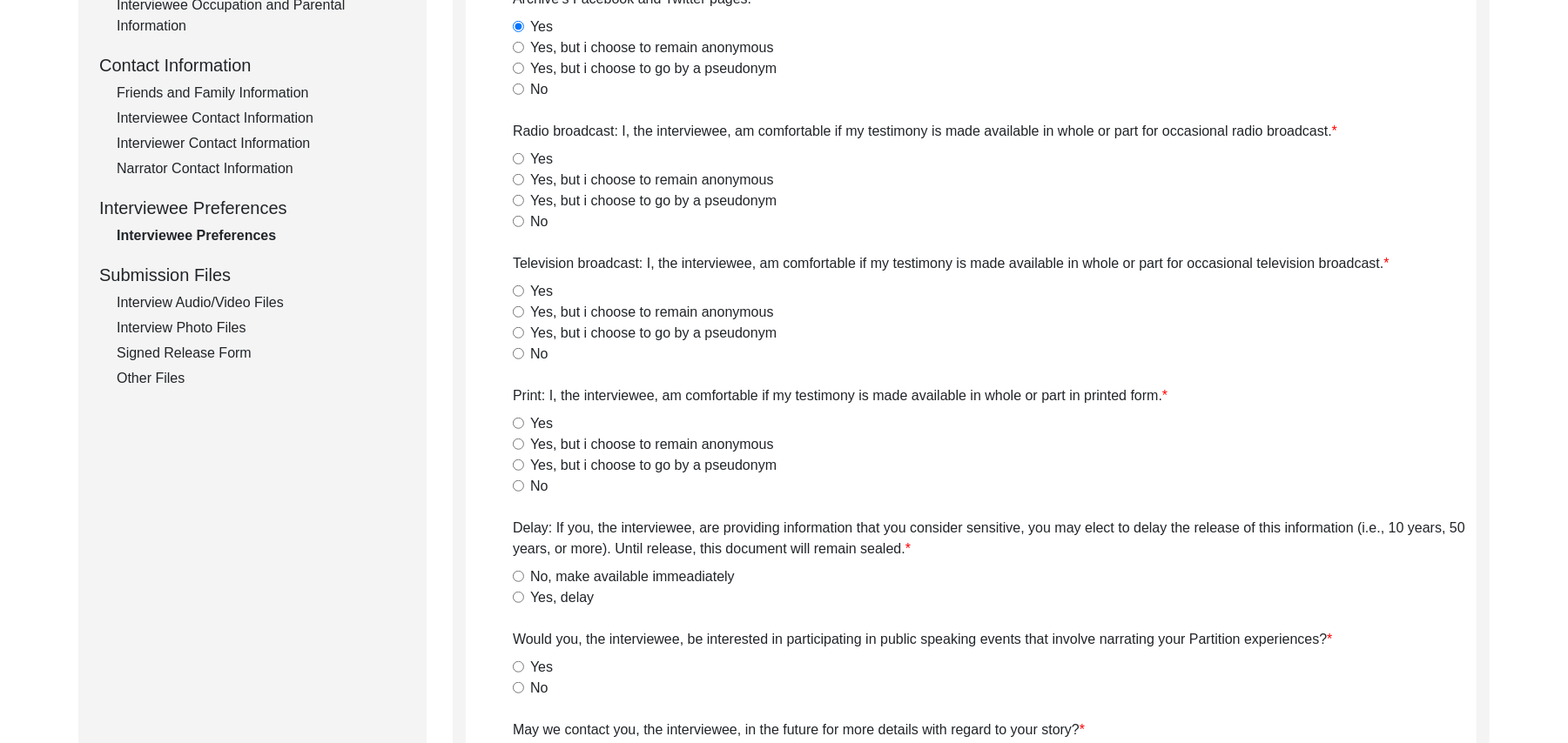
click at [516, 157] on input "Yes" at bounding box center [518, 159] width 12 height 12
click at [516, 286] on input "Yes" at bounding box center [518, 291] width 12 height 12
click at [517, 442] on input "Yes, but i choose to remain anonymous" at bounding box center [518, 445] width 12 height 12
click at [519, 422] on input "Yes" at bounding box center [518, 423] width 12 height 12
click at [518, 578] on input "No, make available immeadiately" at bounding box center [518, 576] width 12 height 12
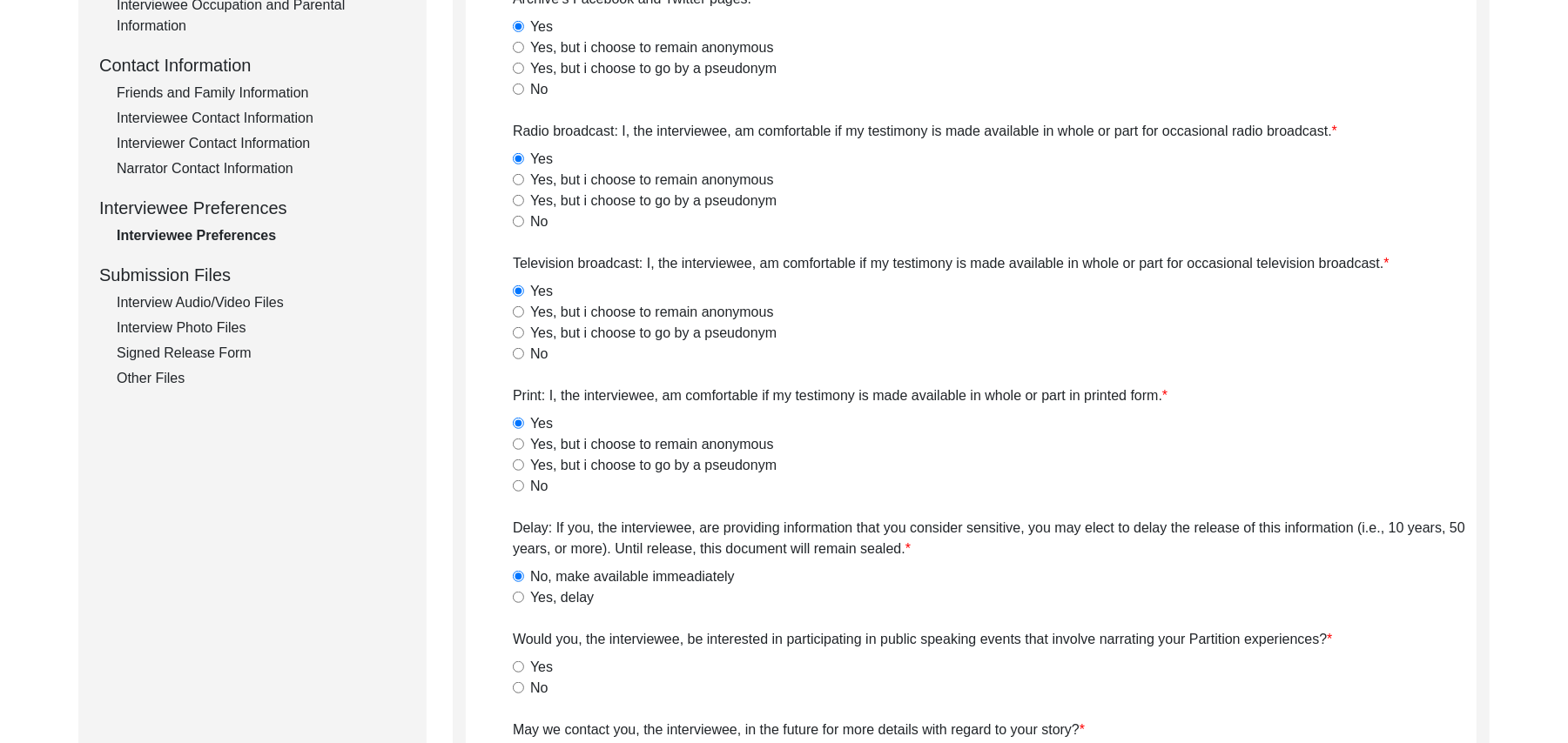
click at [518, 686] on input "No" at bounding box center [518, 688] width 12 height 12
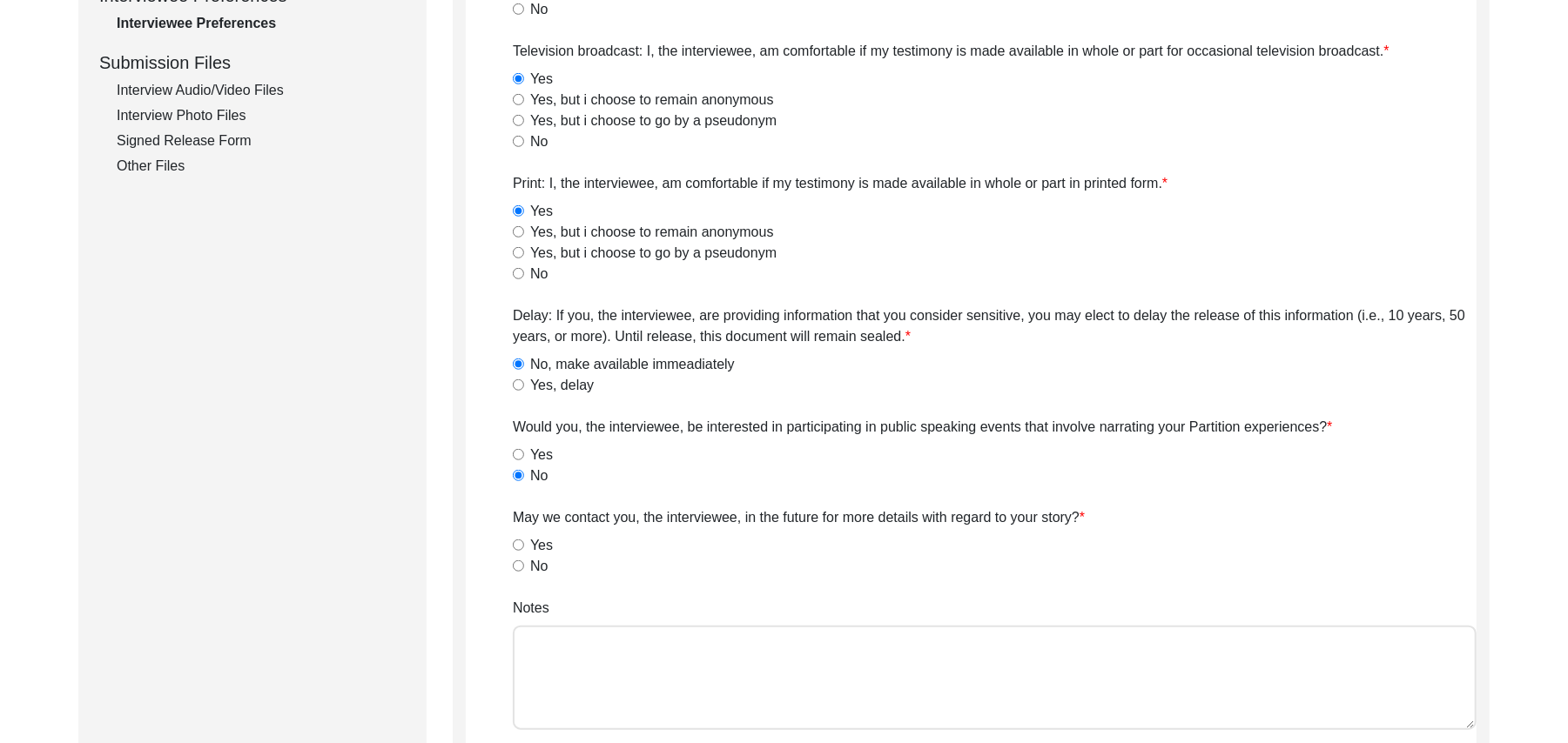
scroll to position [844, 0]
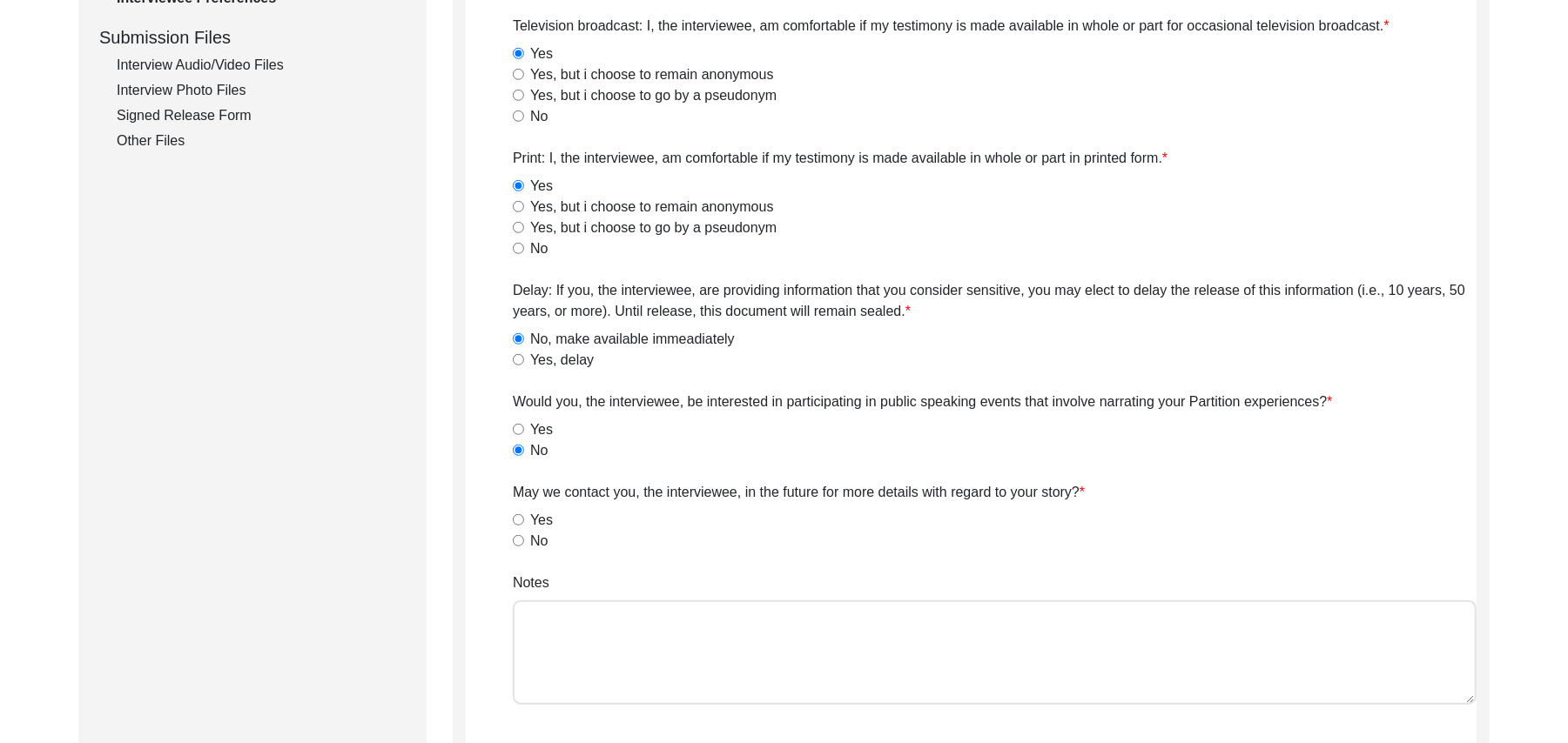
click at [520, 520] on input "Yes" at bounding box center [518, 520] width 12 height 12
click at [555, 638] on textarea "Notes" at bounding box center [995, 653] width 964 height 105
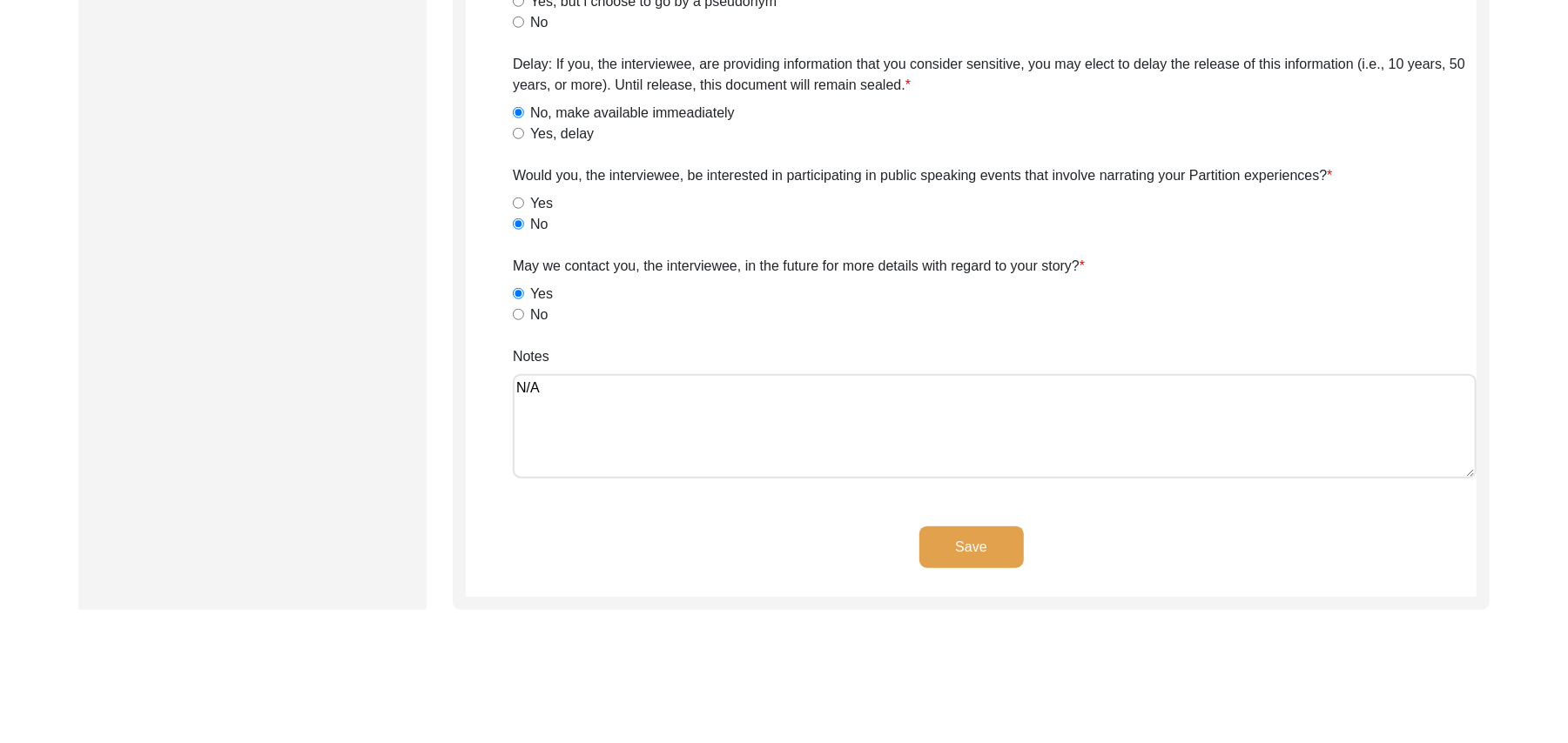
scroll to position [1116, 0]
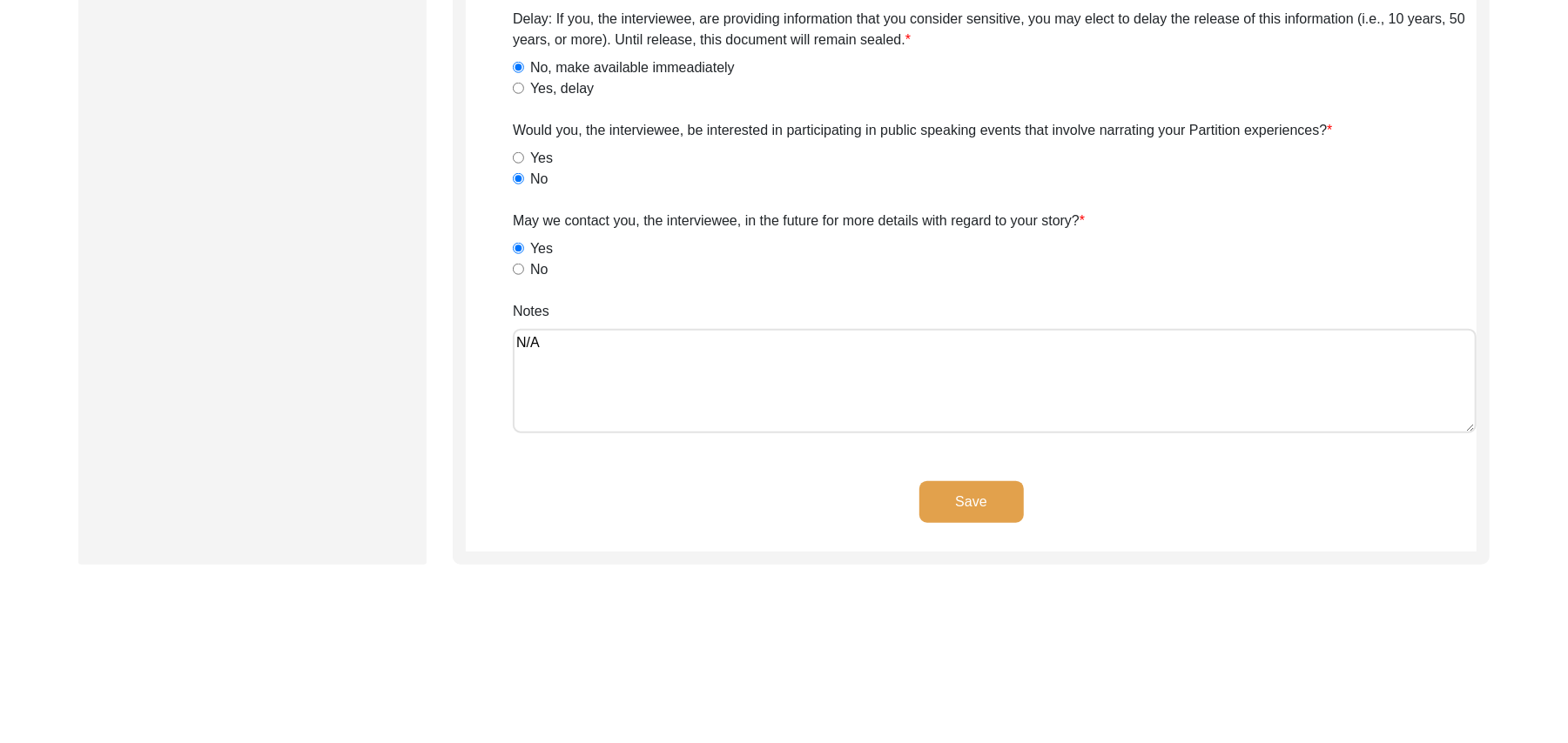
click at [971, 495] on button "Save" at bounding box center [971, 502] width 105 height 41
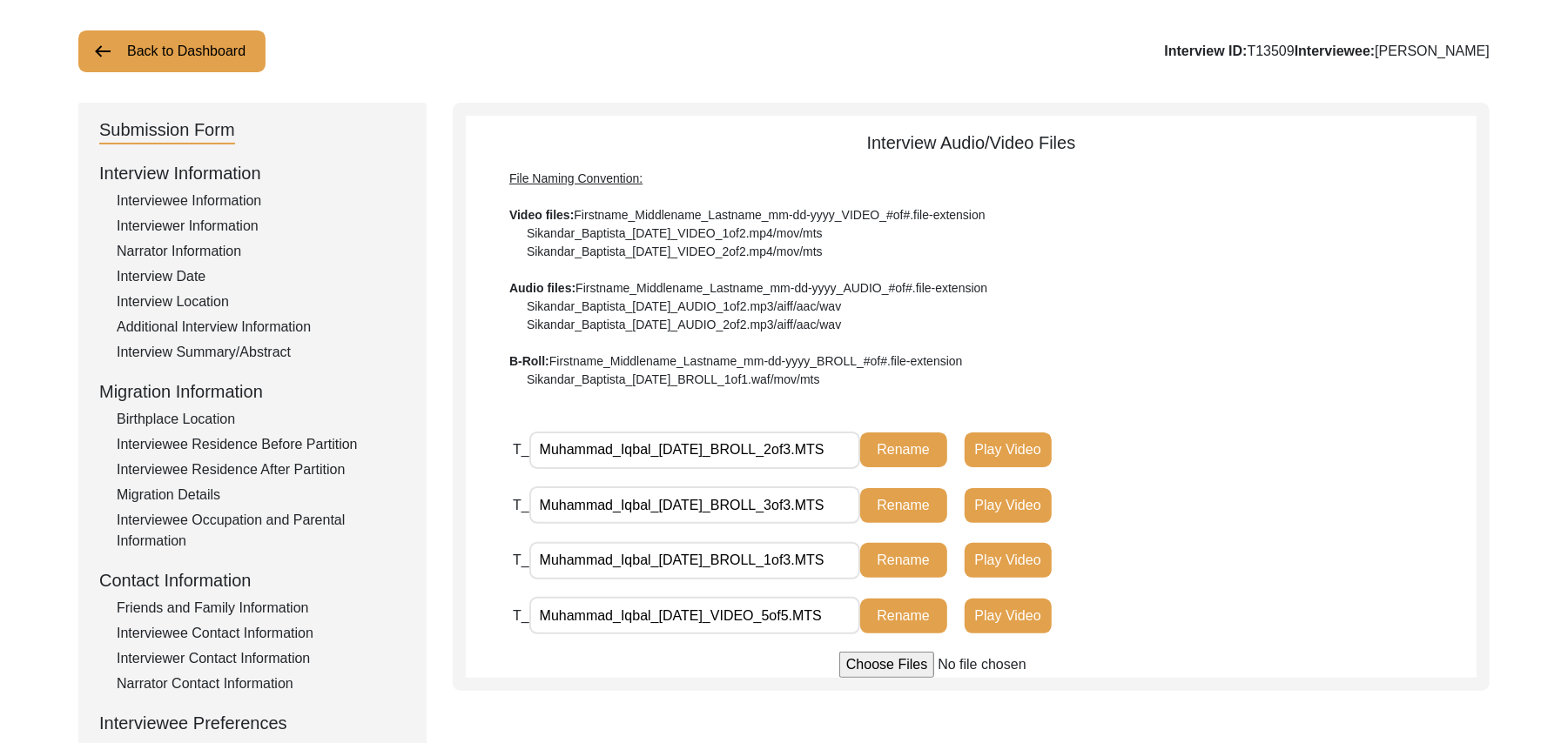
scroll to position [45, 0]
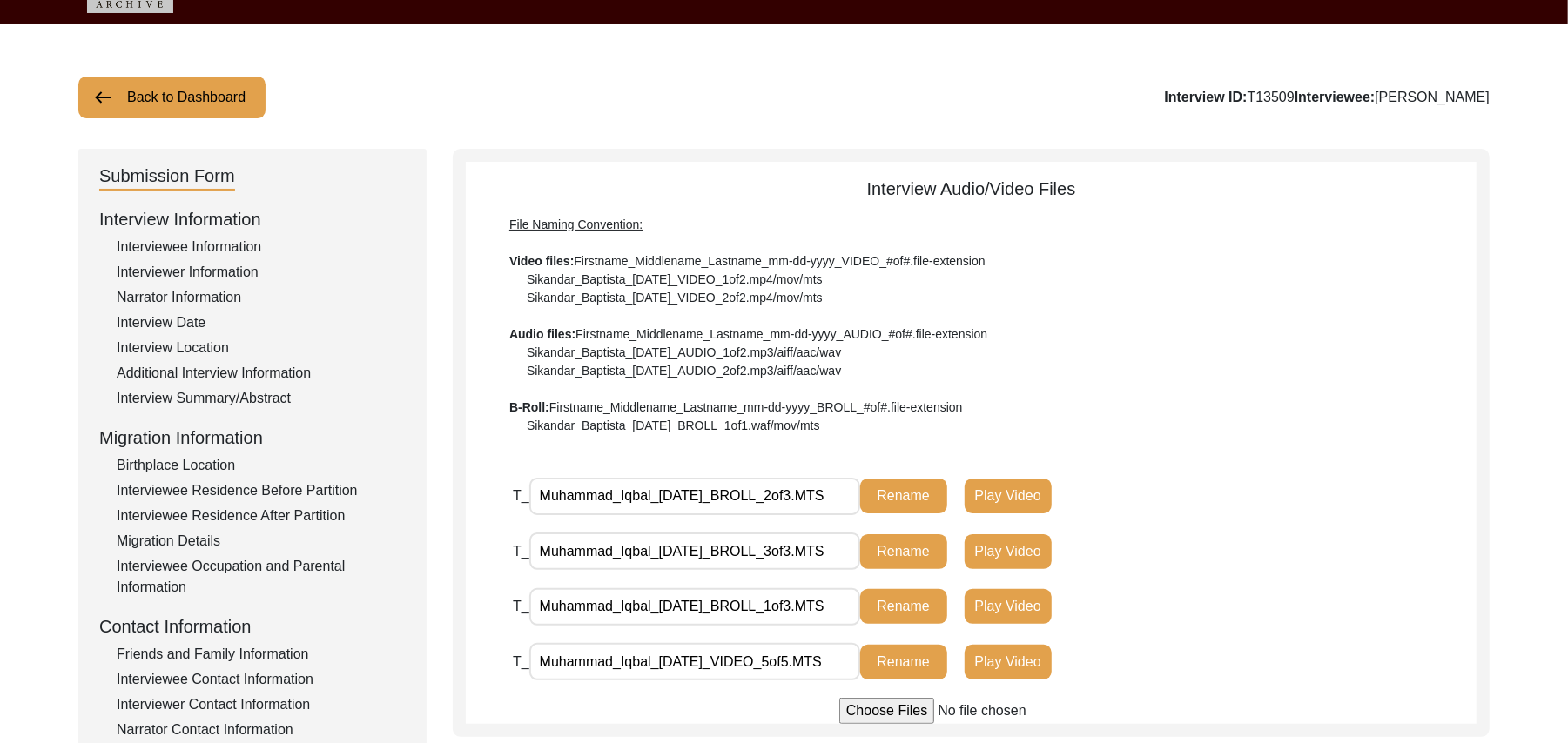
click at [241, 97] on button "Back to Dashboard" at bounding box center [172, 97] width 188 height 41
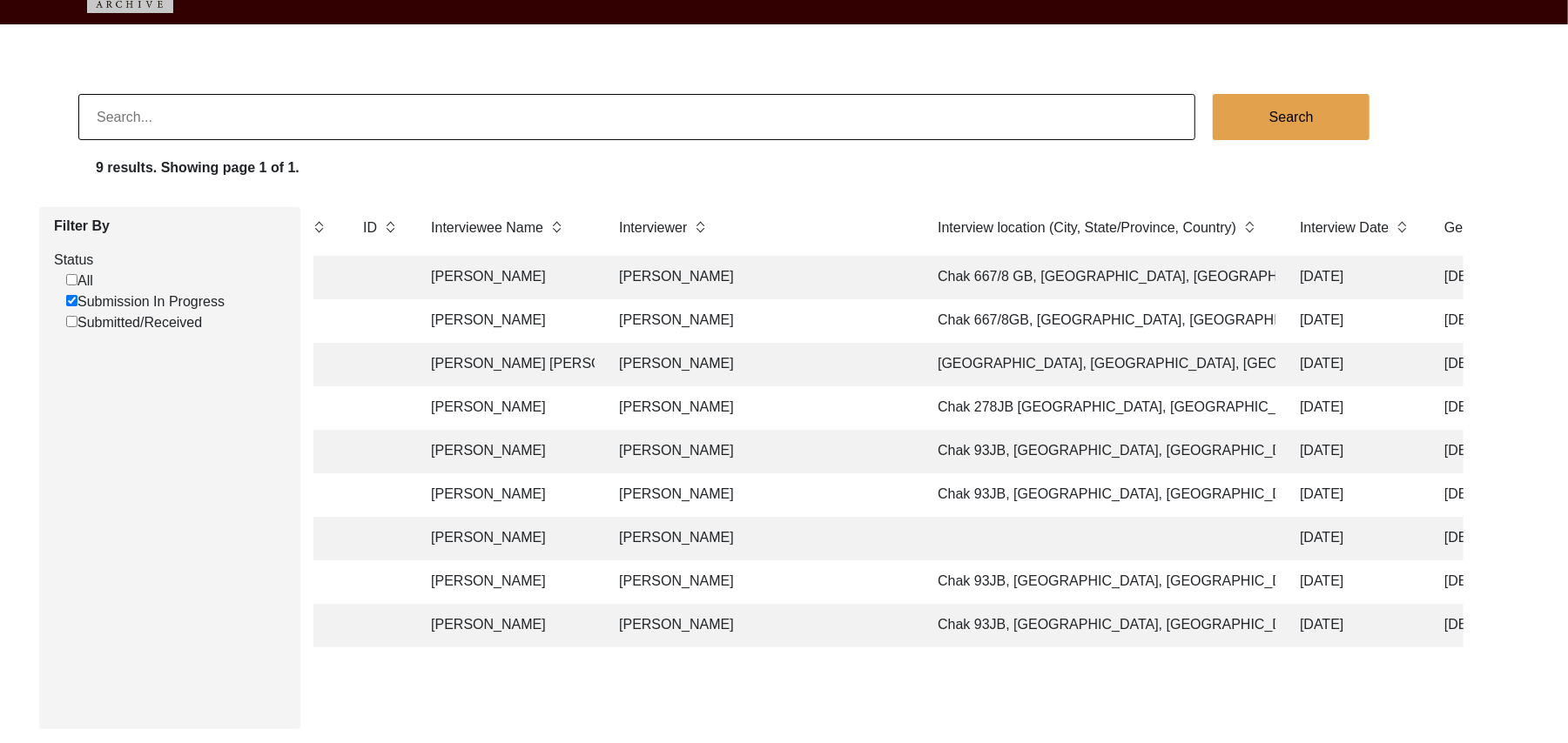
scroll to position [0, 590]
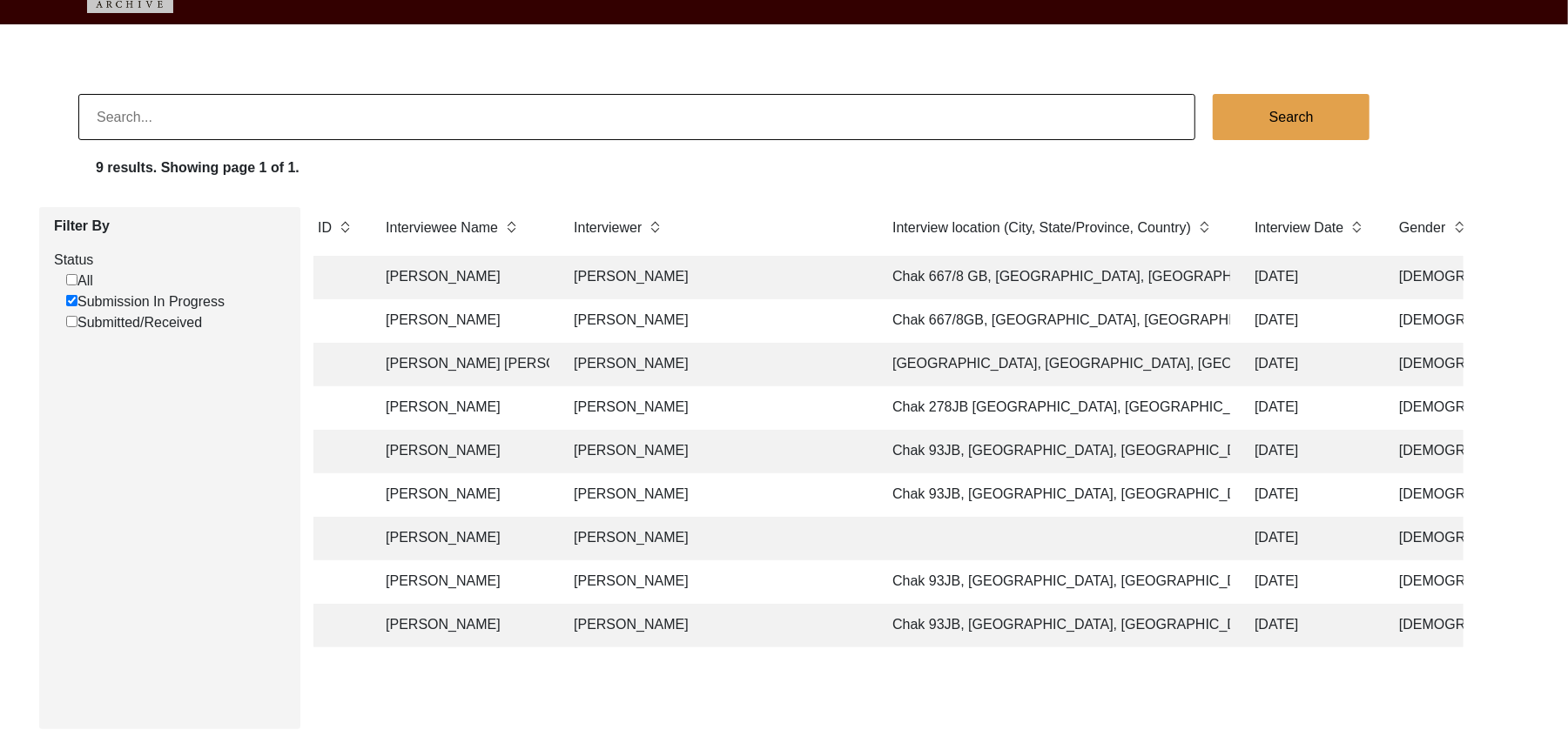
click at [658, 534] on td "[PERSON_NAME]" at bounding box center [716, 538] width 305 height 43
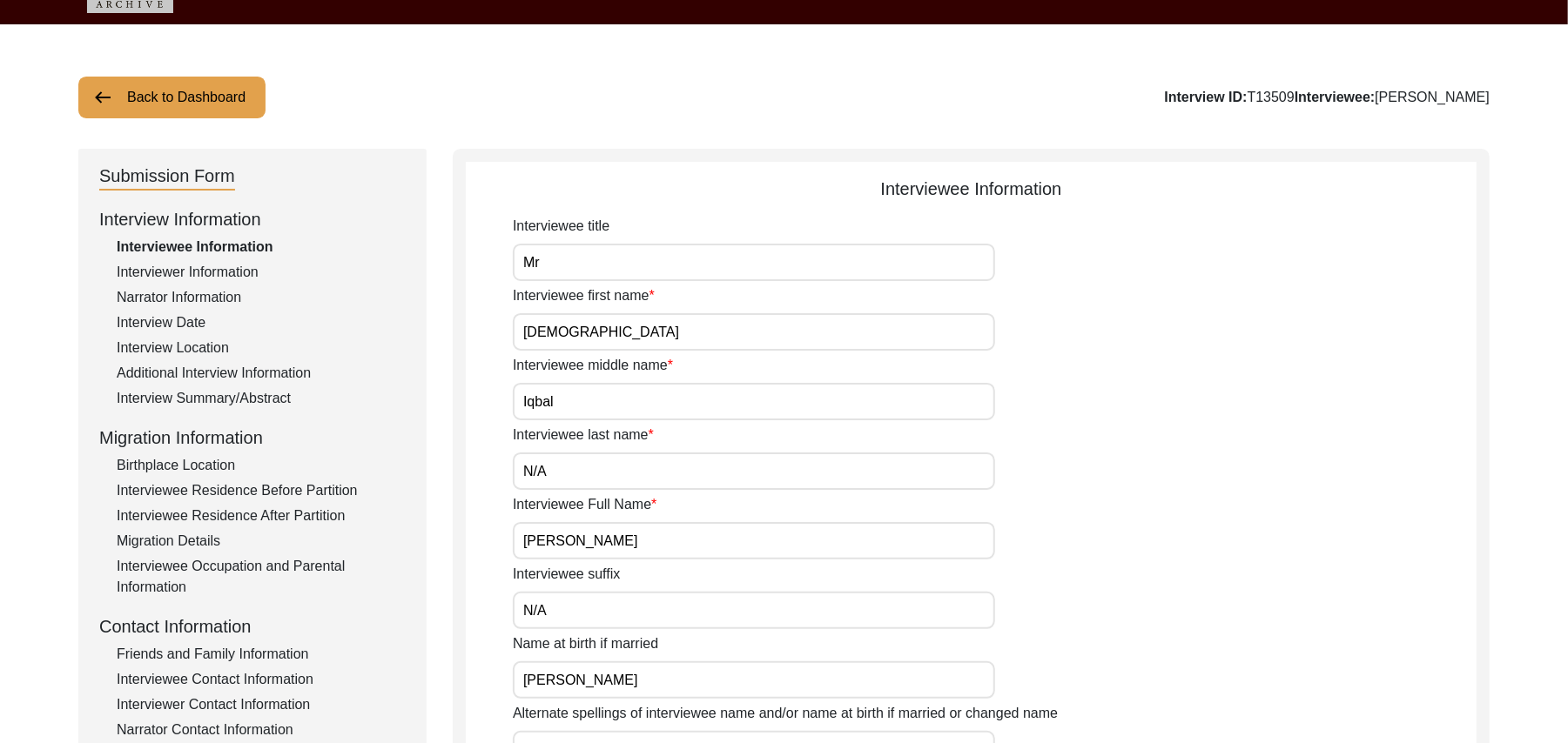
click at [213, 343] on div "Interview Location" at bounding box center [261, 348] width 289 height 21
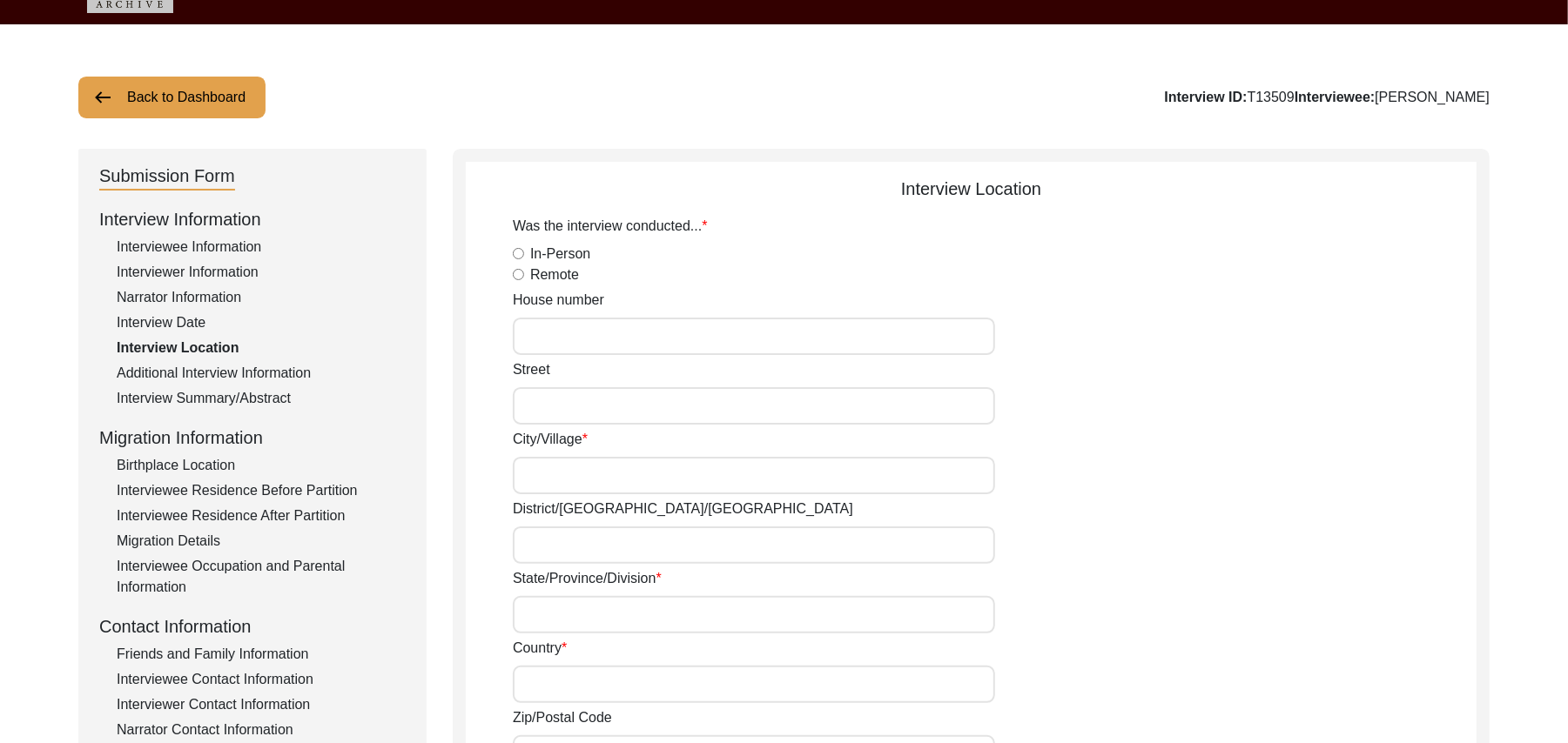
click at [517, 252] on input "In-Person" at bounding box center [518, 253] width 12 height 12
click at [544, 339] on input "House number" at bounding box center [754, 336] width 482 height 38
click at [544, 417] on input "Street" at bounding box center [754, 407] width 482 height 38
drag, startPoint x: 544, startPoint y: 418, endPoint x: 540, endPoint y: 478, distance: 60.1
click at [540, 478] on div "Was the interview conducted... In-Person Remote House number N/A Street N/A Cit…" at bounding box center [995, 725] width 964 height 1020
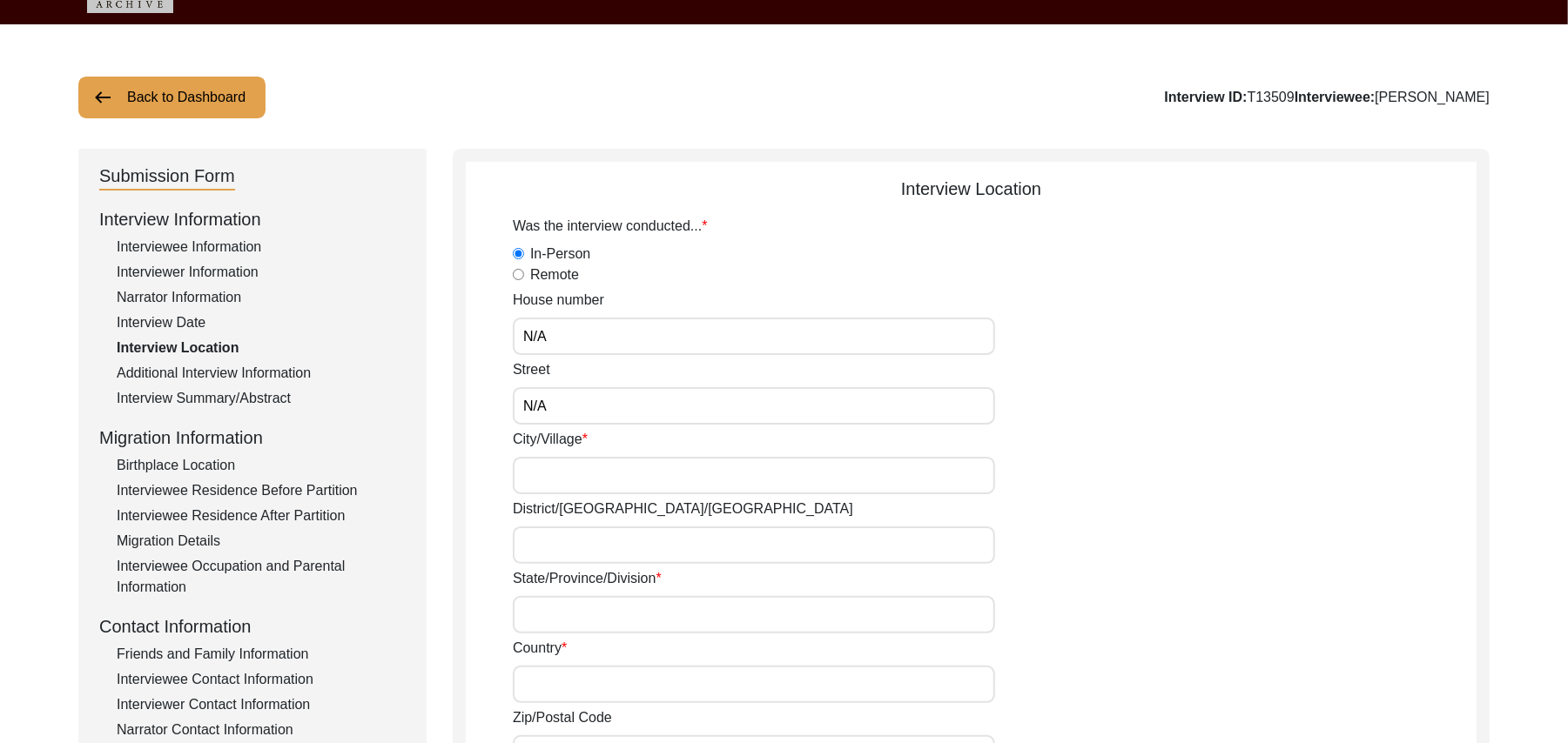
click at [540, 479] on input "City/Village" at bounding box center [754, 476] width 482 height 38
click at [548, 557] on input "District/tehsil/Jilla" at bounding box center [754, 546] width 482 height 38
click at [547, 627] on input "State/Province/Division" at bounding box center [754, 615] width 482 height 38
click at [536, 700] on input "Country" at bounding box center [754, 684] width 482 height 38
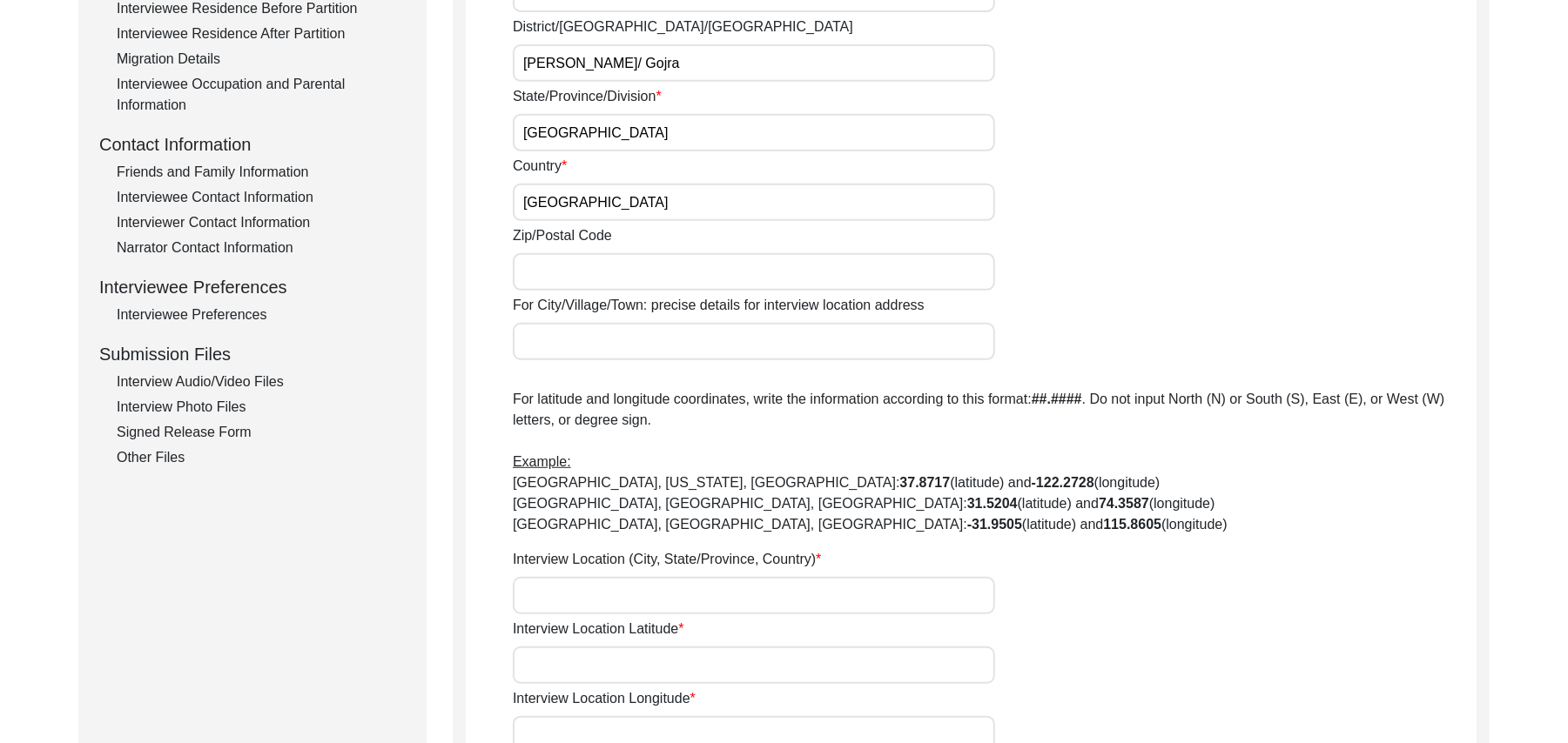
scroll to position [558, 0]
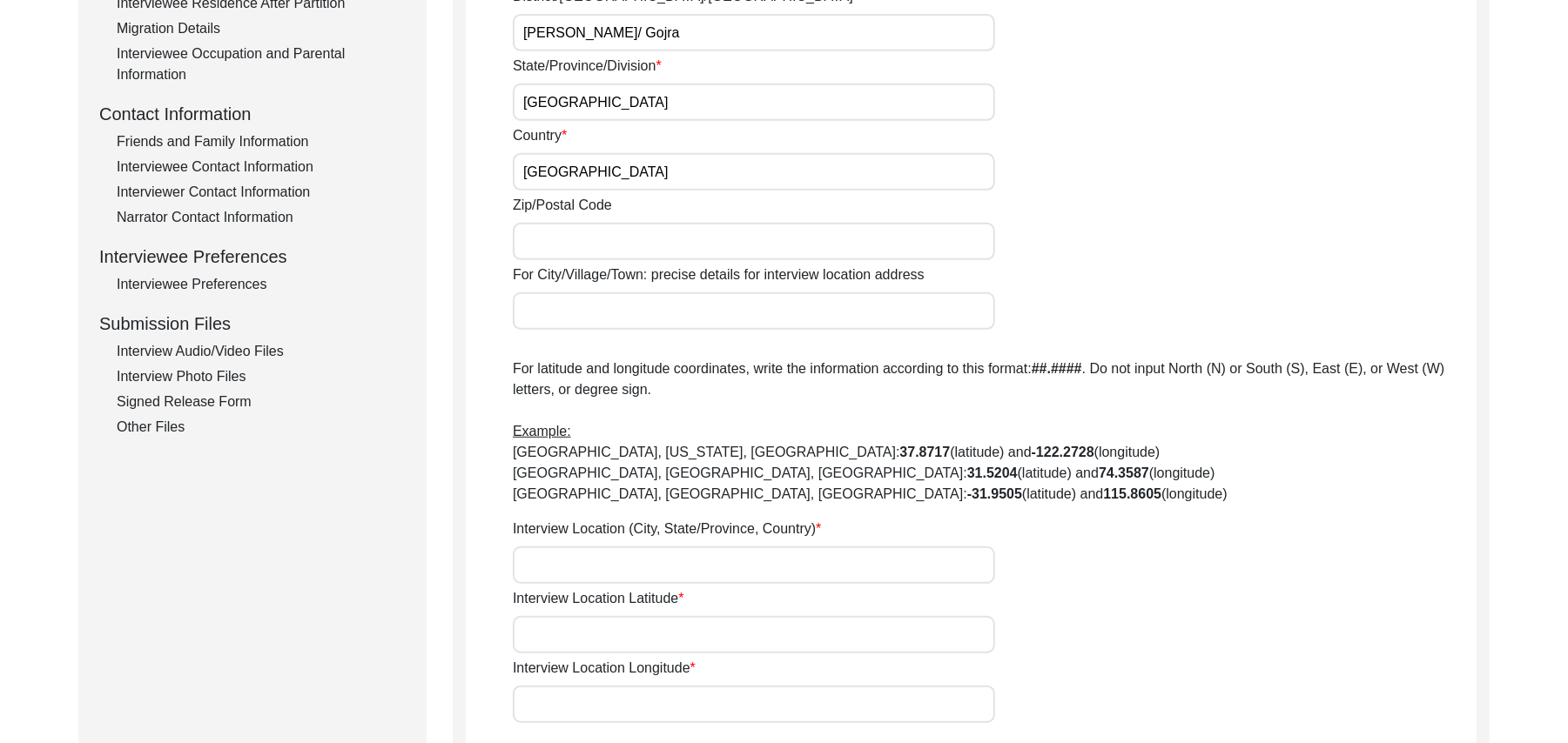
click at [555, 238] on input "Zip/Postal Code" at bounding box center [754, 242] width 482 height 38
click at [547, 324] on input "For City/Village/Town: precise details for interview location address" at bounding box center [754, 311] width 482 height 38
click at [546, 572] on input "Interview Location (City, State/Province, Country)" at bounding box center [754, 565] width 482 height 38
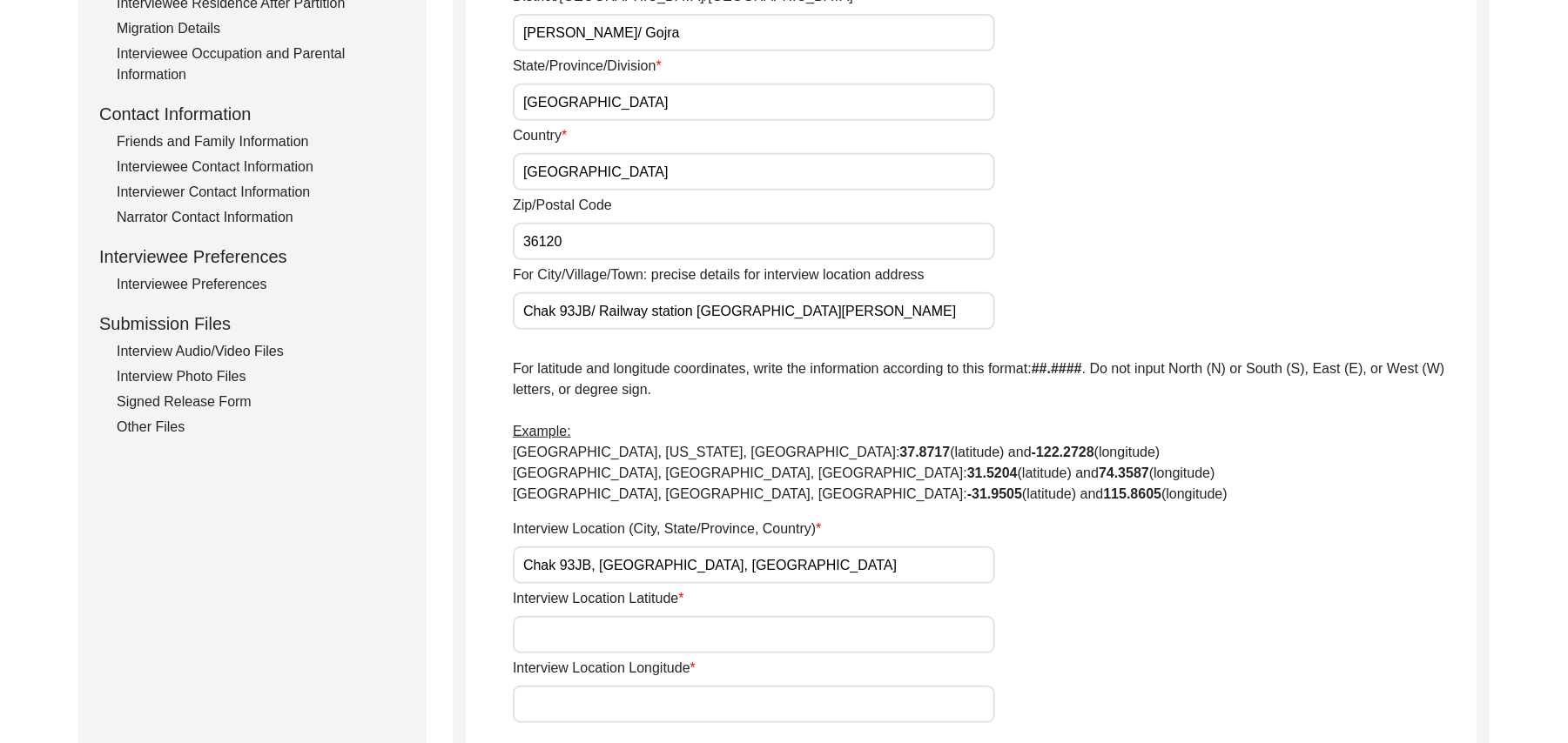
click at [558, 653] on div "Was the interview conducted... In-Person Remote House number N/A Street N/A Cit…" at bounding box center [995, 213] width 964 height 1020
click at [555, 636] on input "Interview Location Latitude" at bounding box center [754, 635] width 482 height 38
click at [558, 708] on input "Interview Location Longitude" at bounding box center [754, 705] width 482 height 38
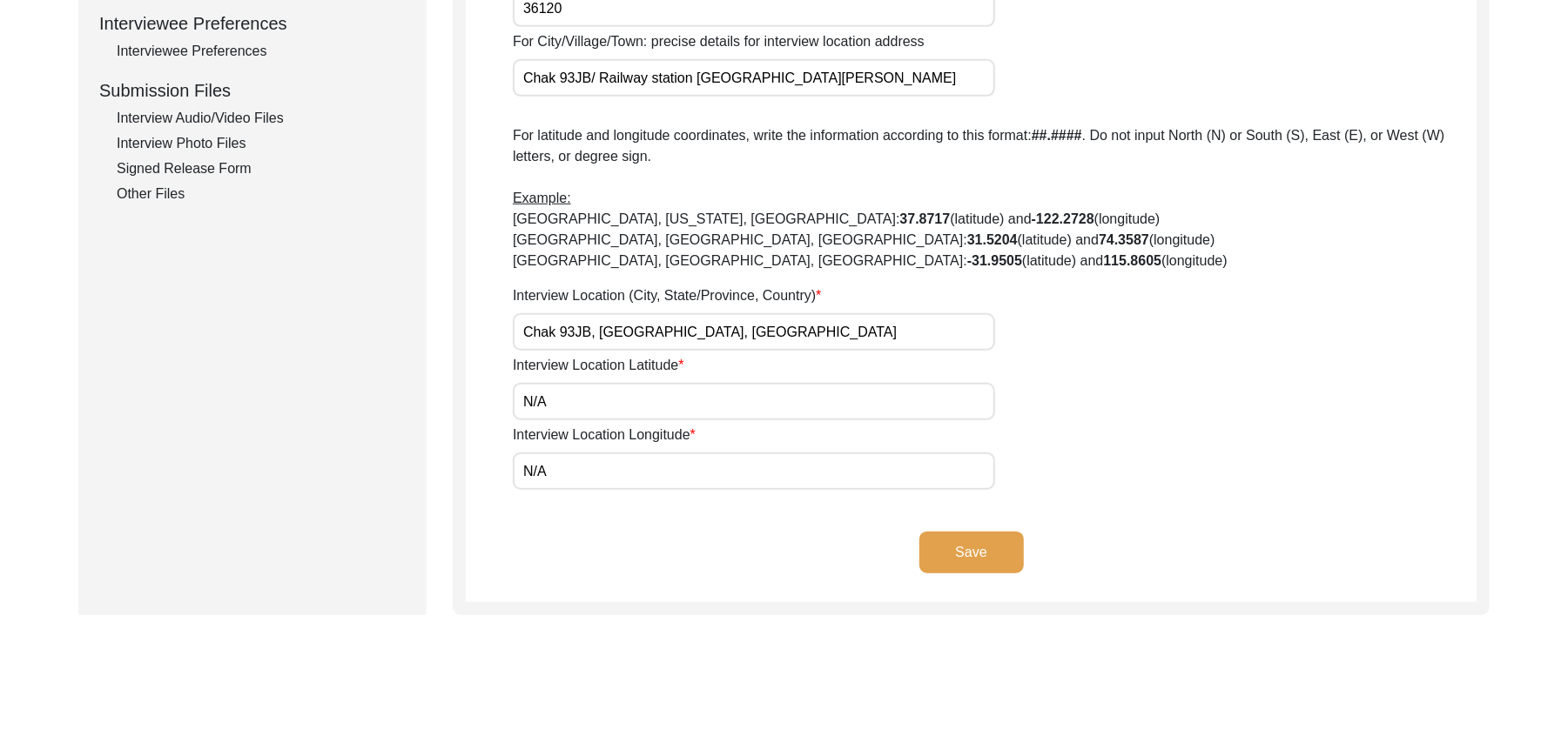
scroll to position [911, 0]
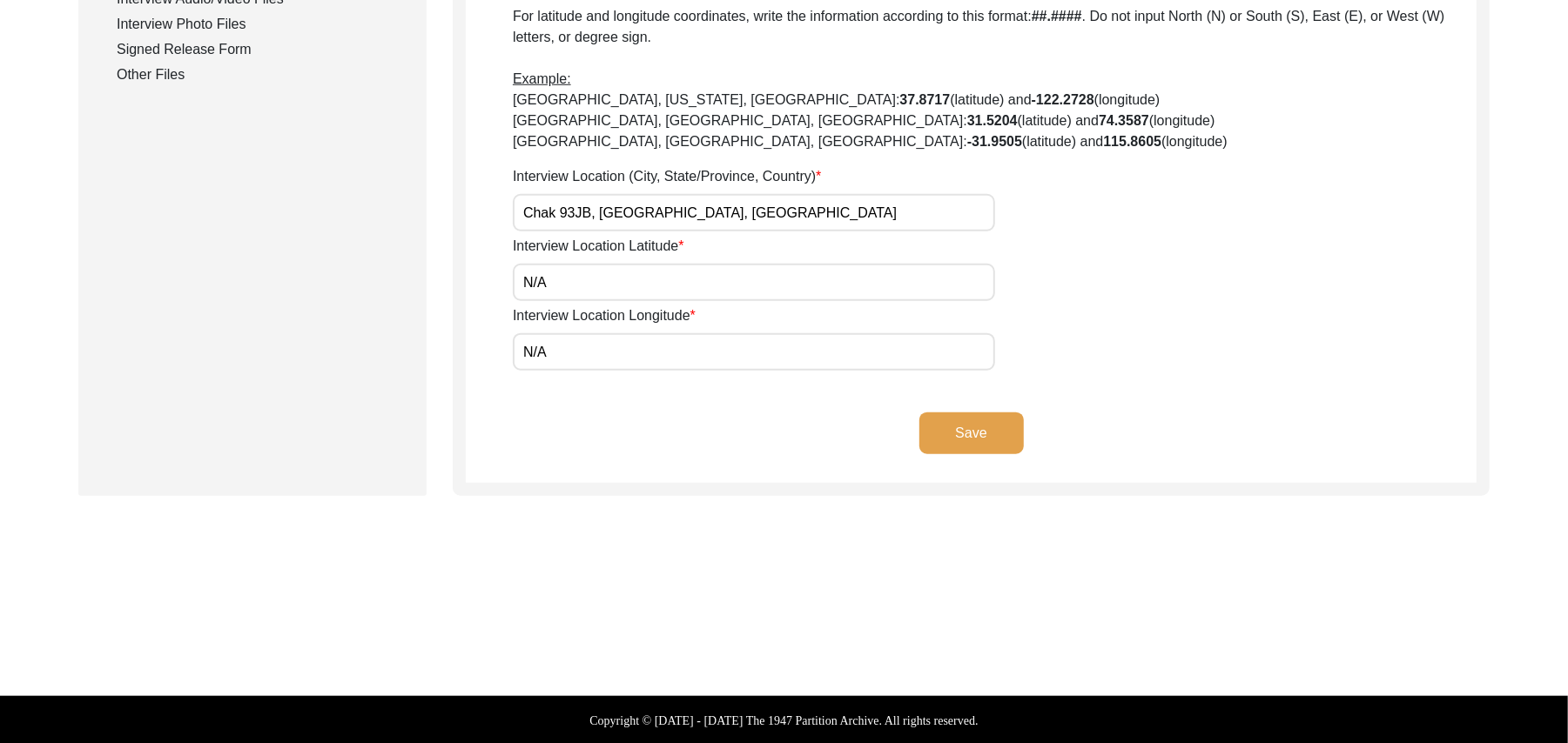
click at [980, 428] on button "Save" at bounding box center [971, 434] width 105 height 41
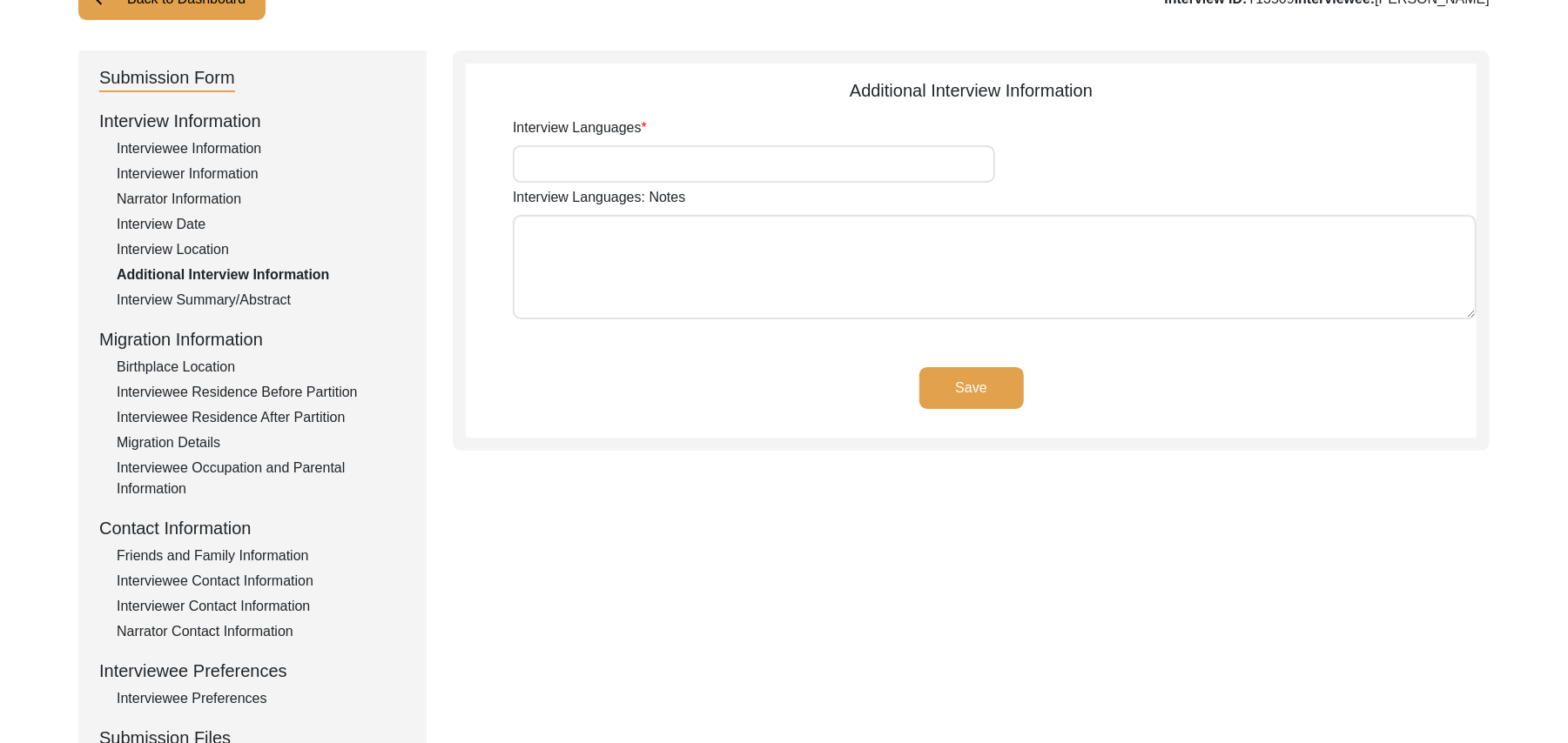
scroll to position [137, 0]
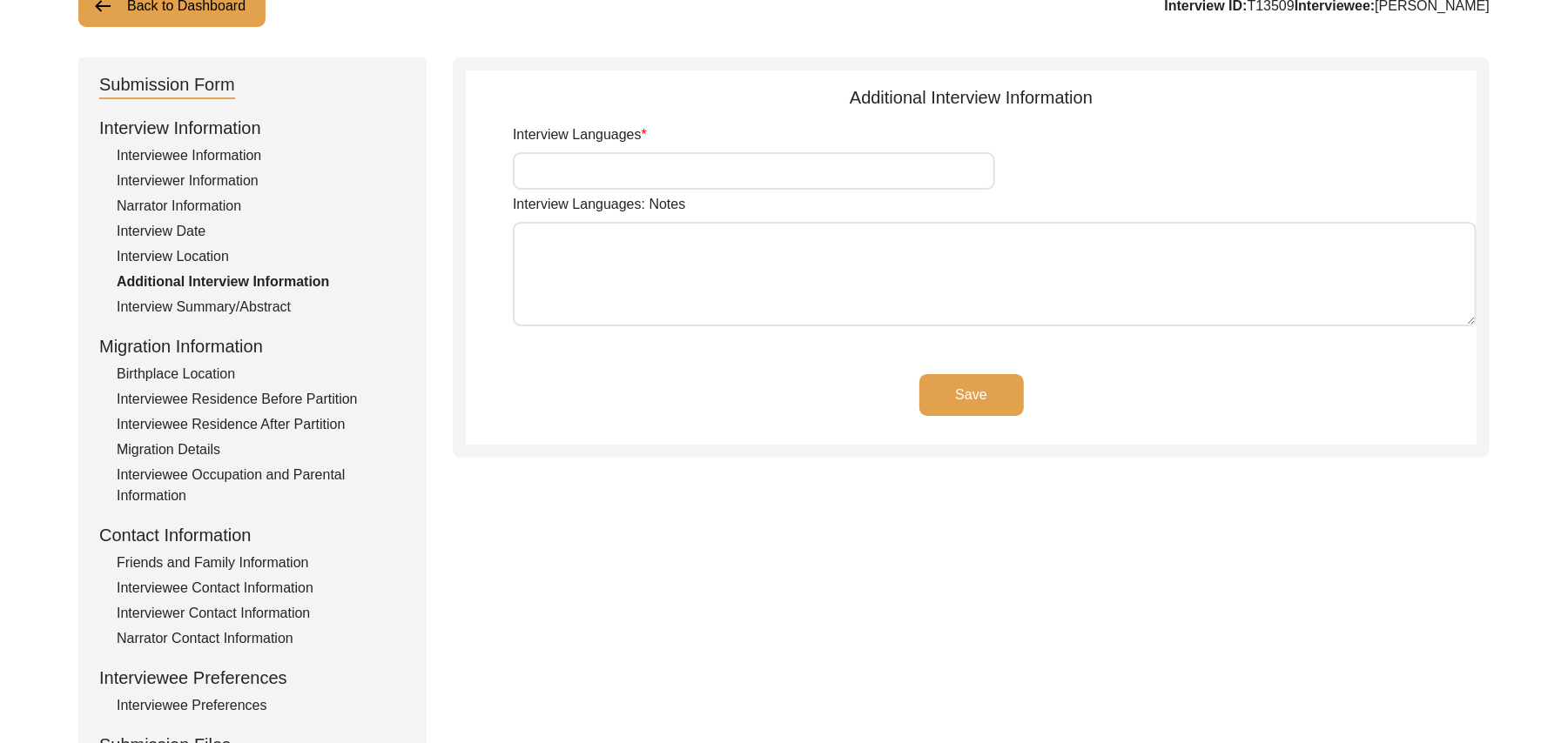
click at [830, 169] on input "Interview Languages" at bounding box center [754, 171] width 482 height 38
click at [766, 298] on textarea "Interview Languages: Notes" at bounding box center [995, 274] width 964 height 105
click at [952, 390] on button "Save" at bounding box center [971, 395] width 105 height 41
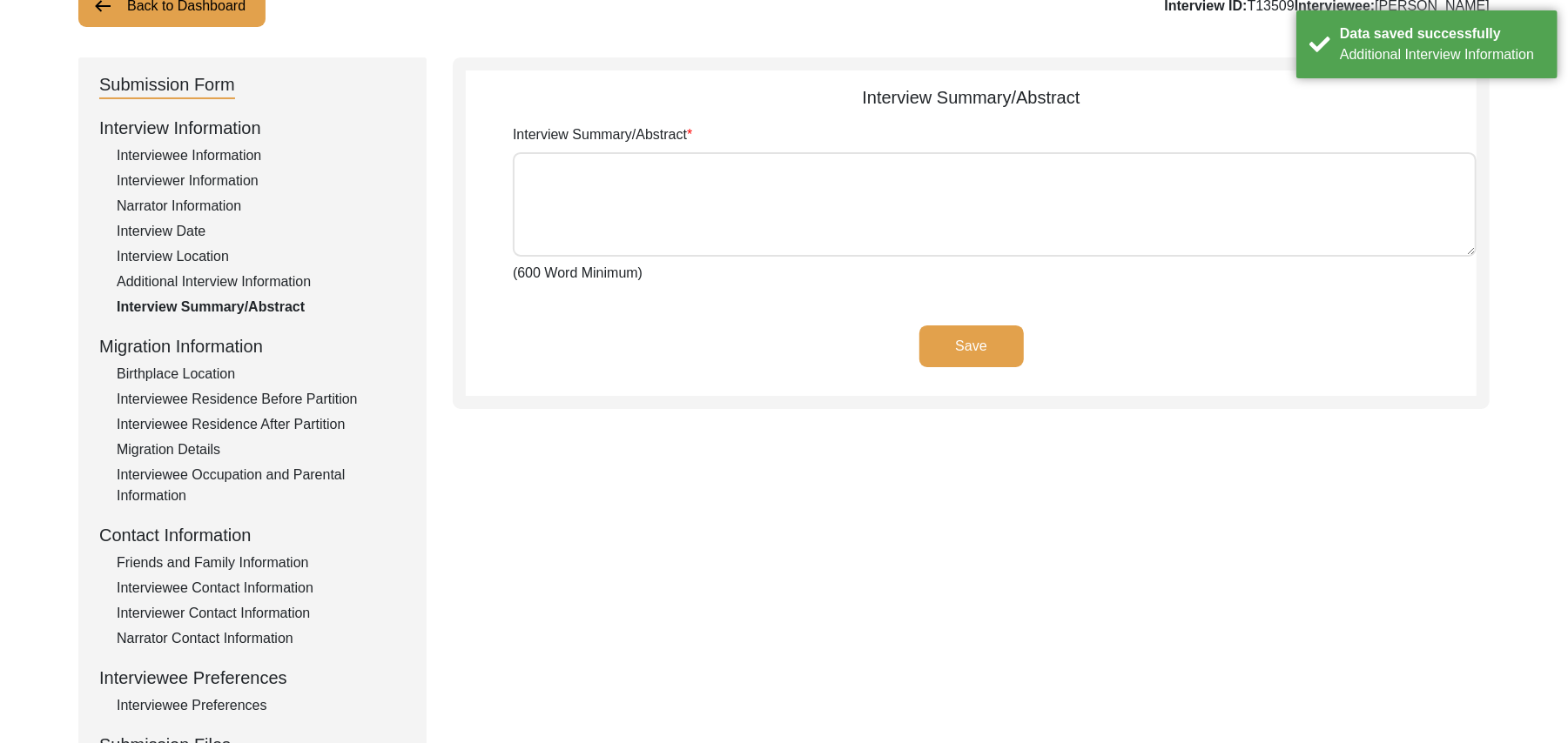
click at [225, 371] on div "Birthplace Location" at bounding box center [261, 374] width 289 height 21
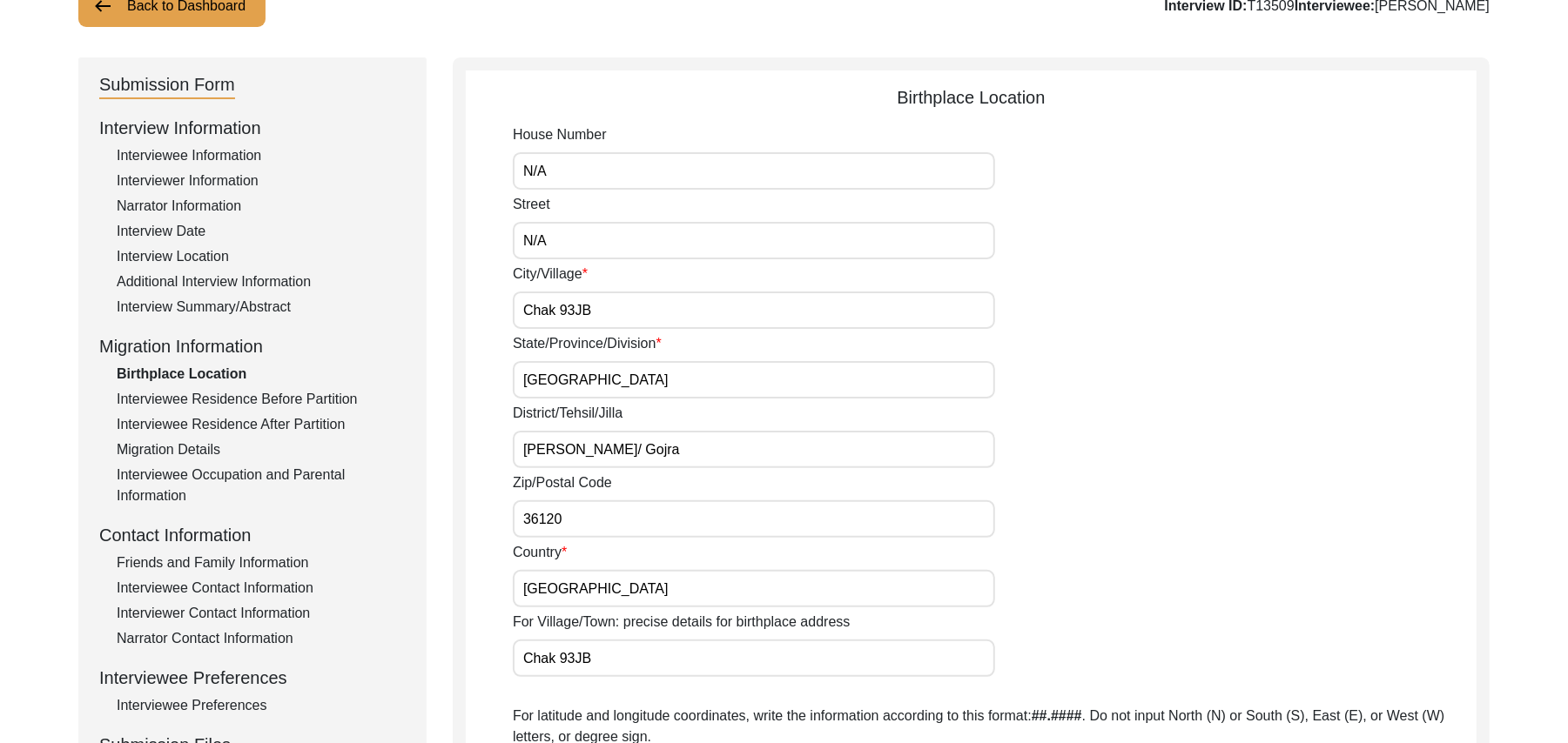
click at [206, 7] on button "Back to Dashboard" at bounding box center [172, 6] width 188 height 41
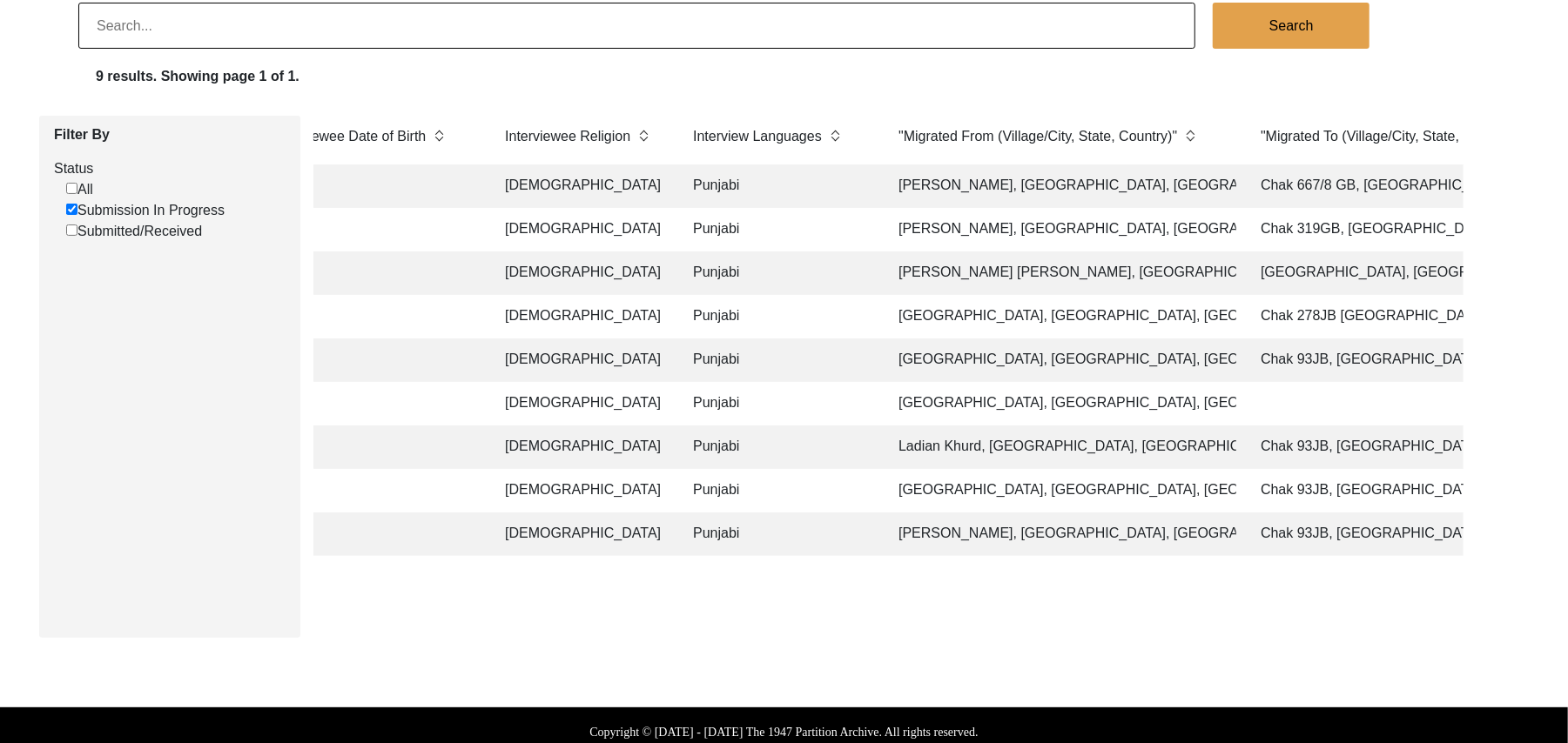
scroll to position [0, 1821]
click at [967, 405] on td "[GEOGRAPHIC_DATA], [GEOGRAPHIC_DATA], [GEOGRAPHIC_DATA]" at bounding box center [1057, 404] width 348 height 43
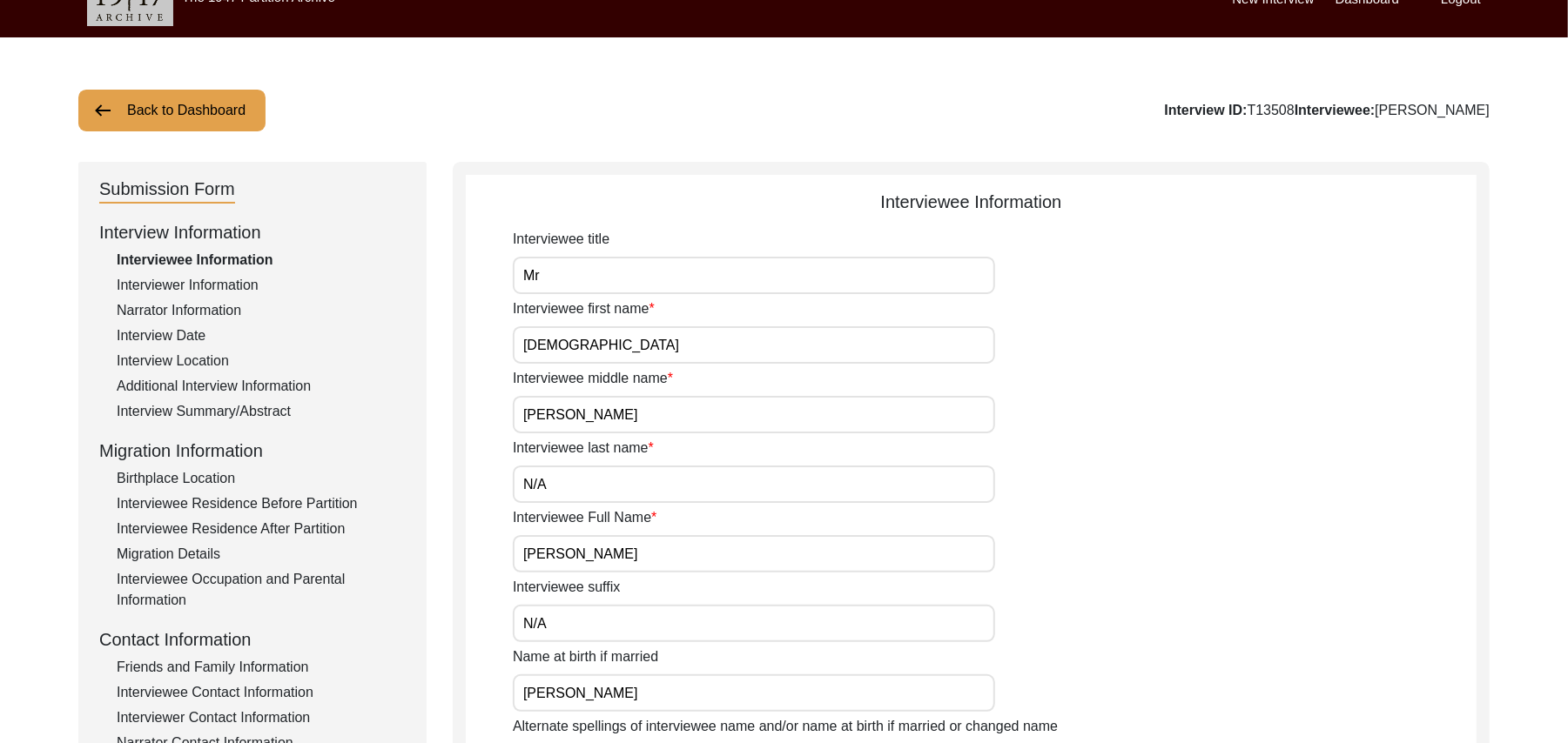
scroll to position [29, 0]
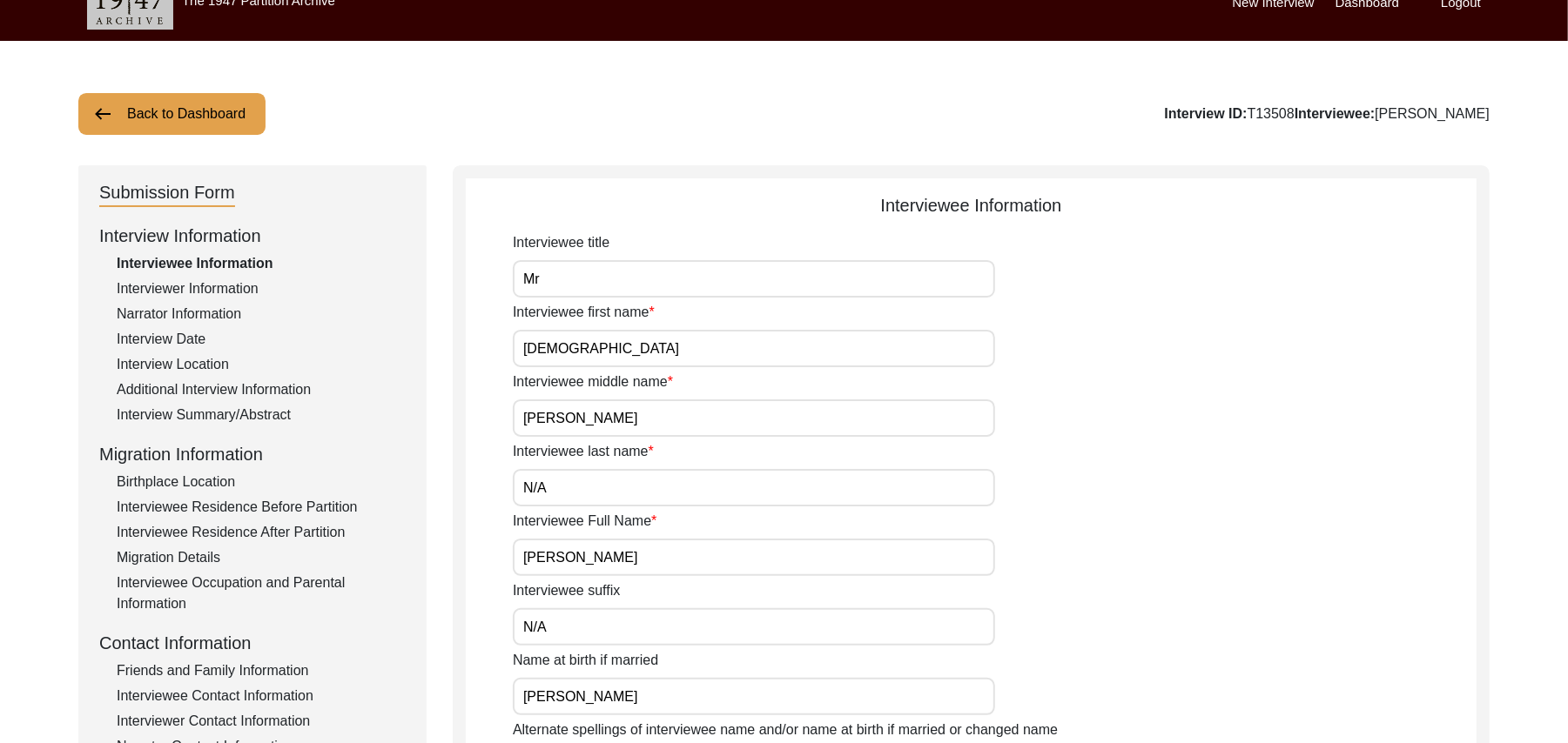
click at [308, 529] on div "Interviewee Residence After Partition" at bounding box center [261, 532] width 289 height 21
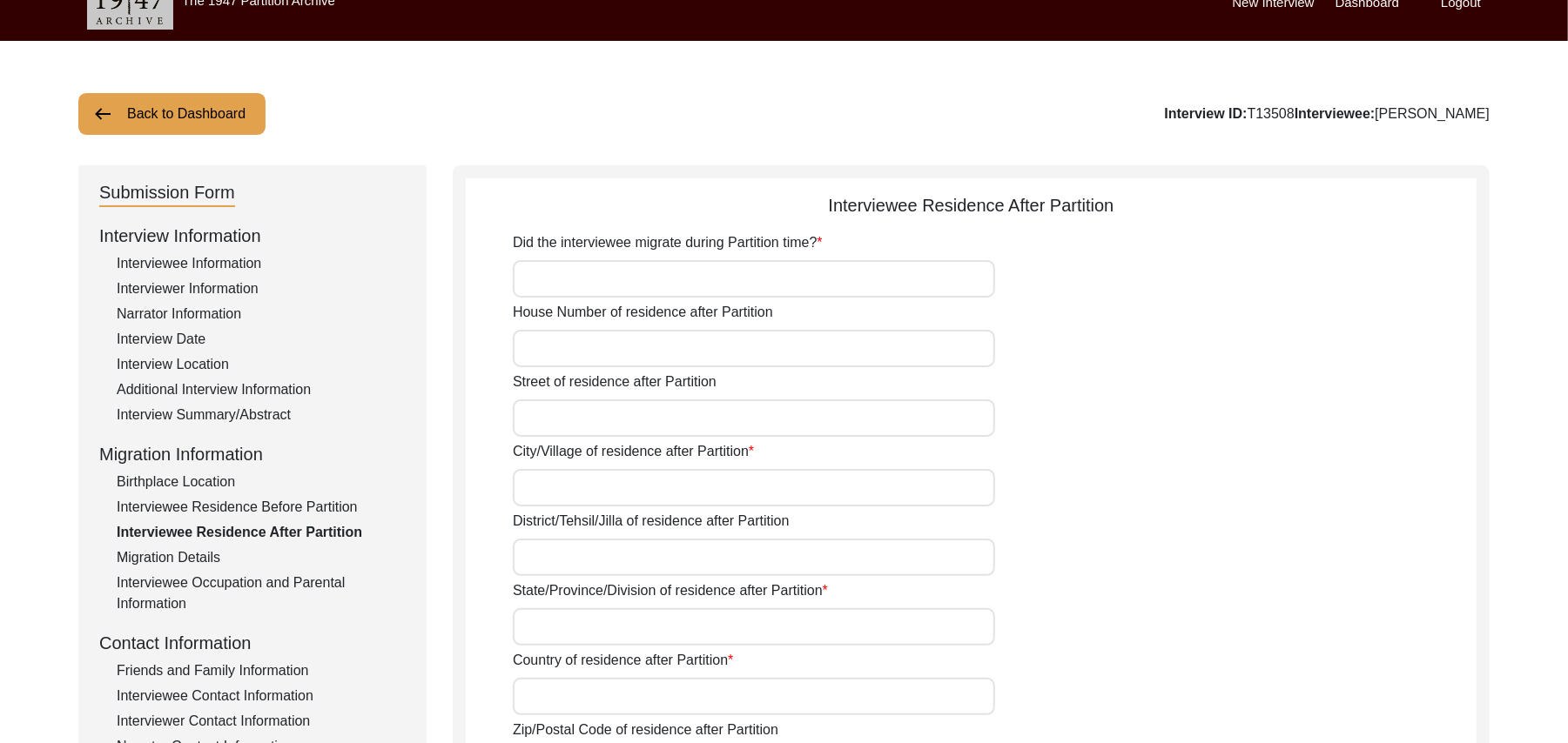
click at [583, 279] on input "Did the interviewee migrate during Partition time?" at bounding box center [754, 280] width 482 height 38
click at [576, 341] on input "House Number of residence after Partition" at bounding box center [754, 349] width 482 height 38
click at [543, 419] on input "Street of residence after Partition" at bounding box center [754, 418] width 482 height 38
click at [541, 488] on input "City/Village of residence after Partition" at bounding box center [754, 488] width 482 height 38
click at [544, 565] on input "District/Tehsil/Jilla of residence after Partition" at bounding box center [754, 558] width 482 height 38
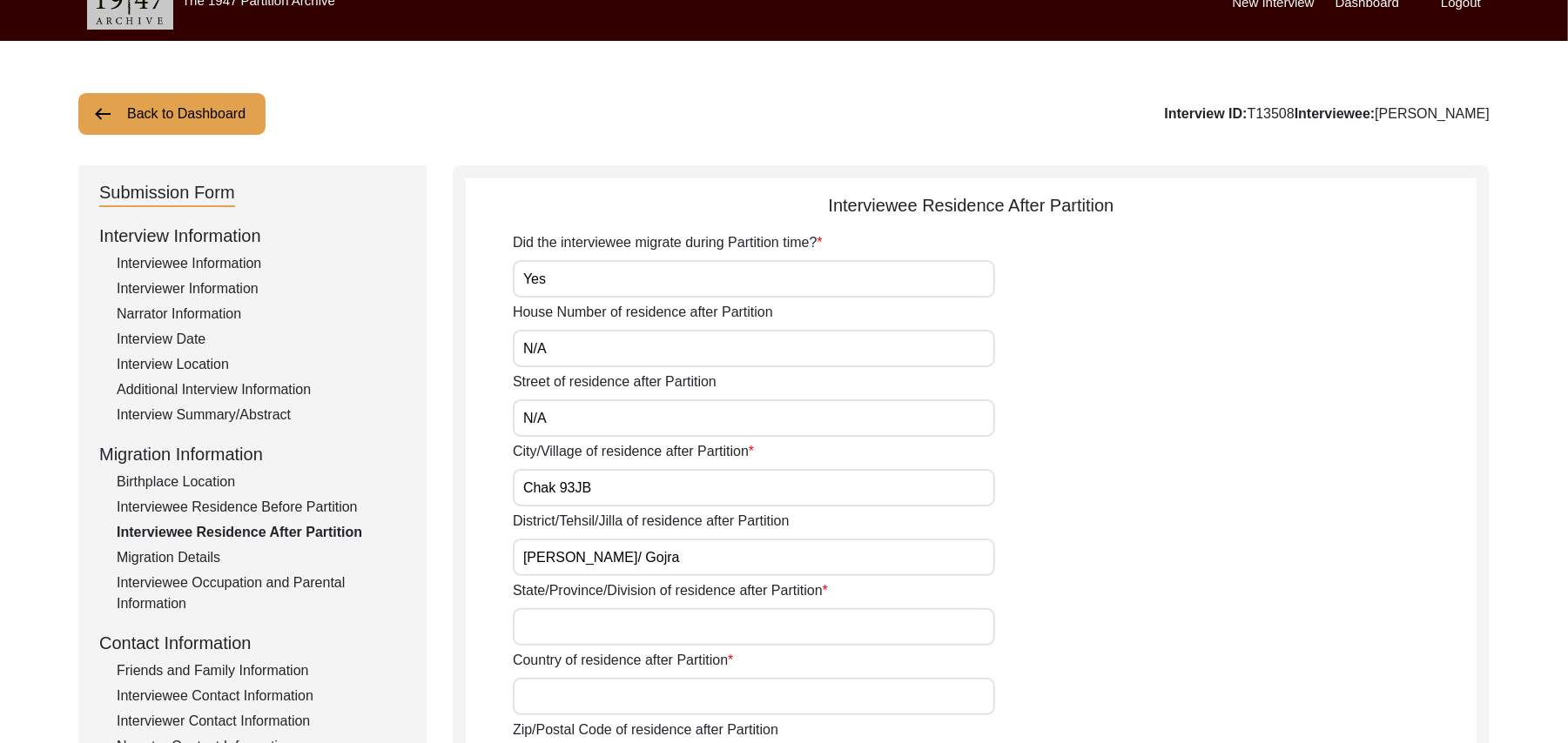
click at [544, 628] on input "State/Province/Division of residence after Partition" at bounding box center [754, 628] width 482 height 38
click at [545, 707] on input "Country of residence after Partition" at bounding box center [754, 697] width 482 height 38
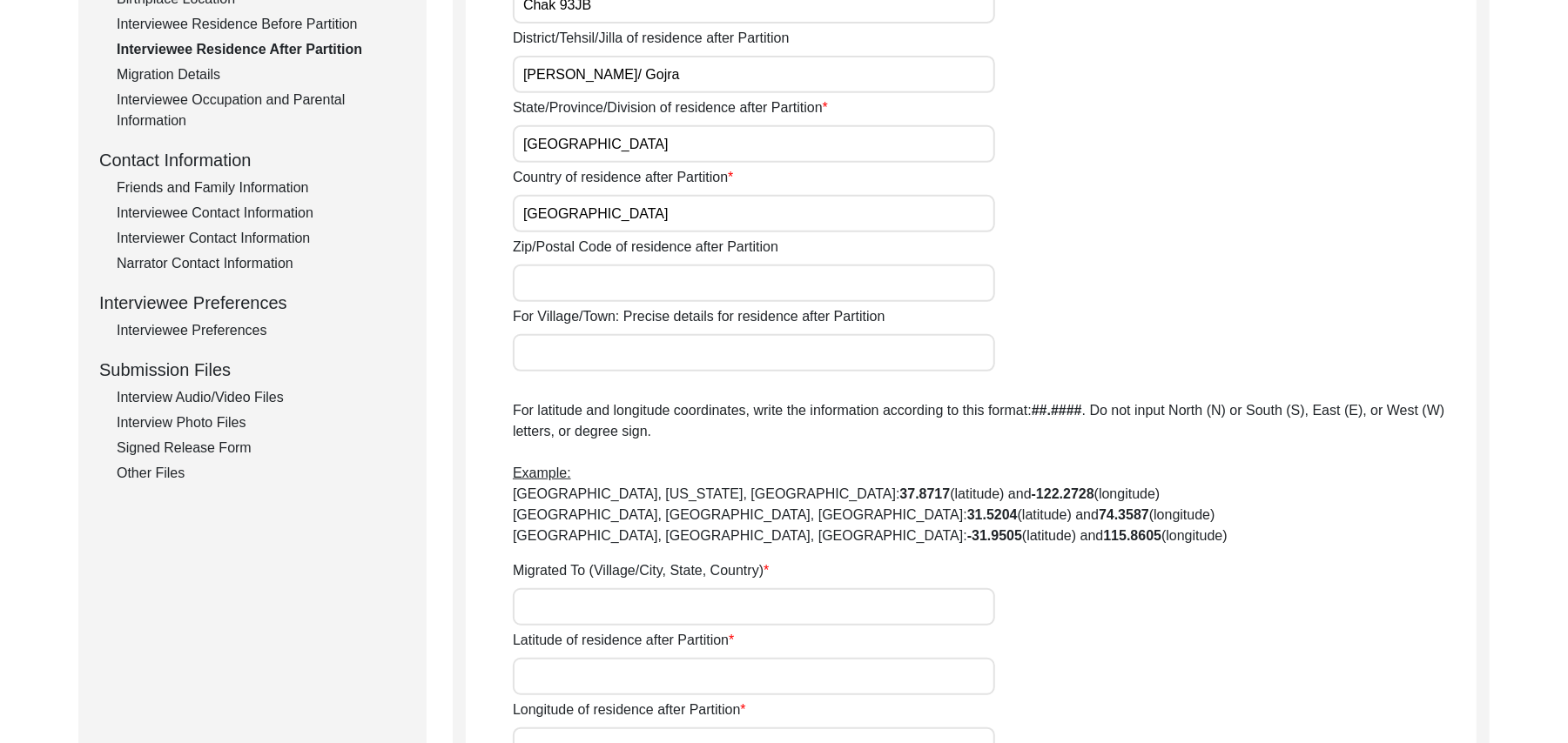
scroll to position [619, 0]
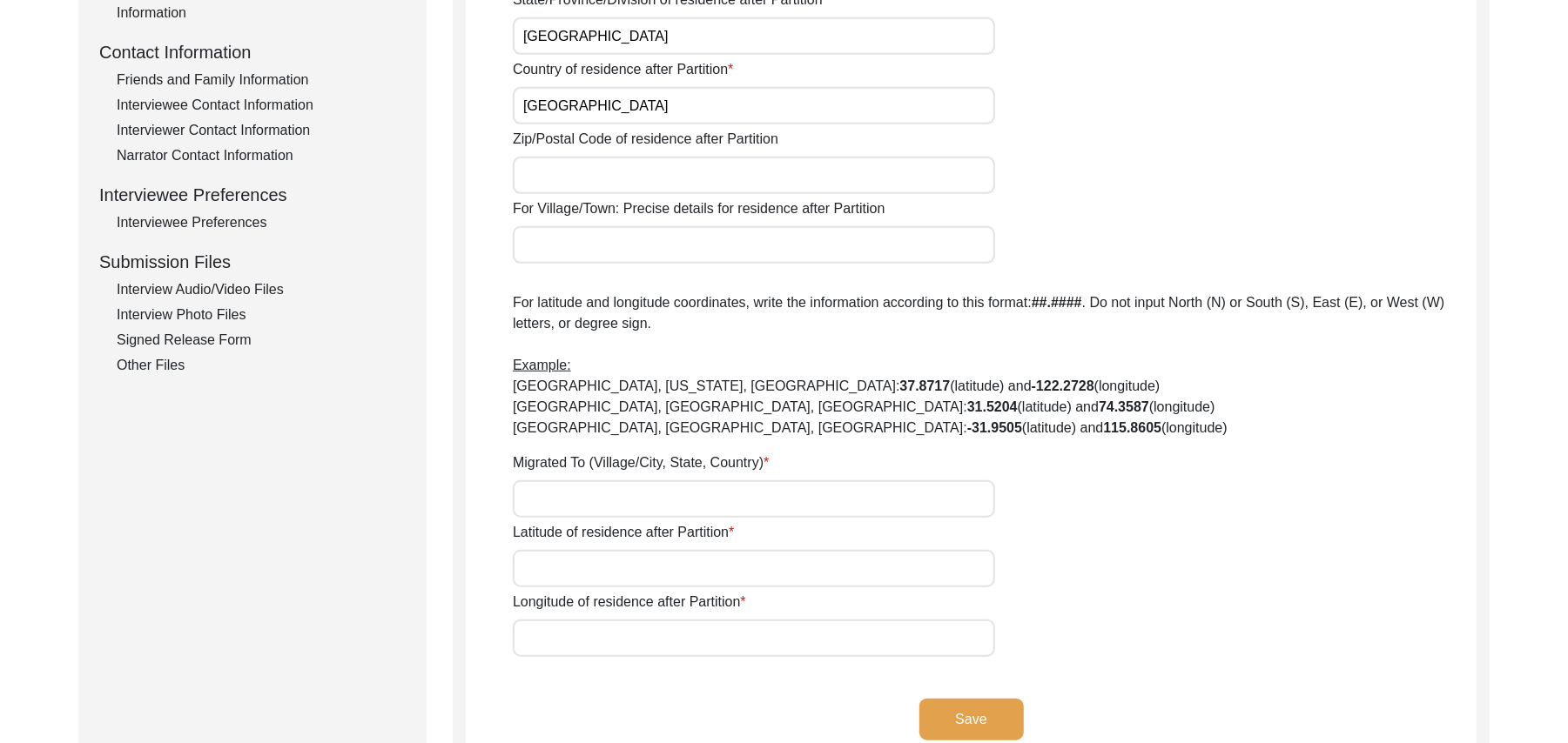
click at [601, 189] on input "Zip/Postal Code of residence after Partition" at bounding box center [754, 176] width 482 height 38
click at [582, 260] on input "For Village/Town: Precise details for residence after Partition" at bounding box center [754, 245] width 482 height 38
click at [564, 506] on input "Migrated To (Village/City, State, Country)" at bounding box center [754, 500] width 482 height 38
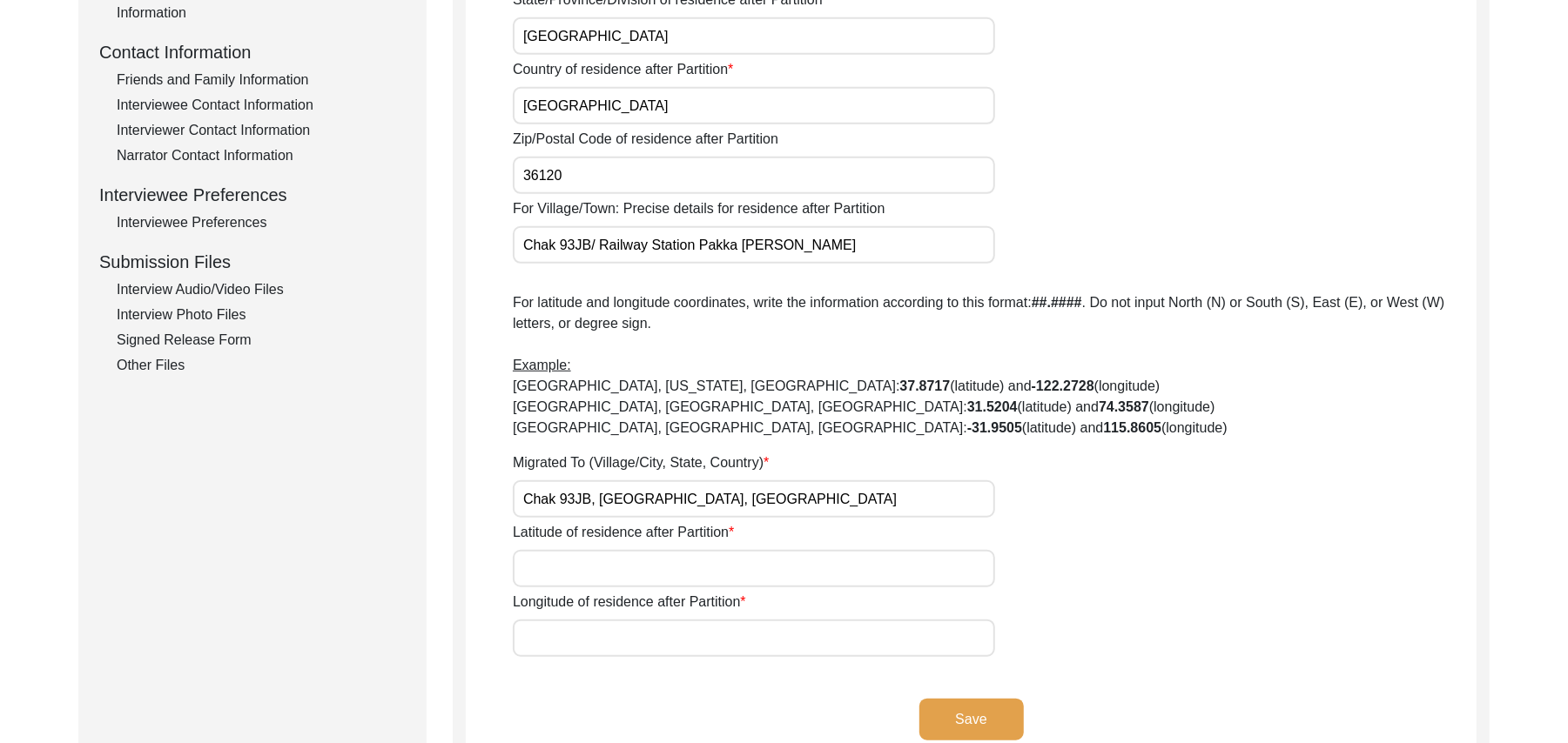
click at [565, 575] on input "Latitude of residence after Partition" at bounding box center [754, 569] width 482 height 38
click at [559, 632] on input "Longitude of residence after Partition" at bounding box center [754, 638] width 482 height 38
click at [994, 719] on button "Save" at bounding box center [971, 720] width 105 height 41
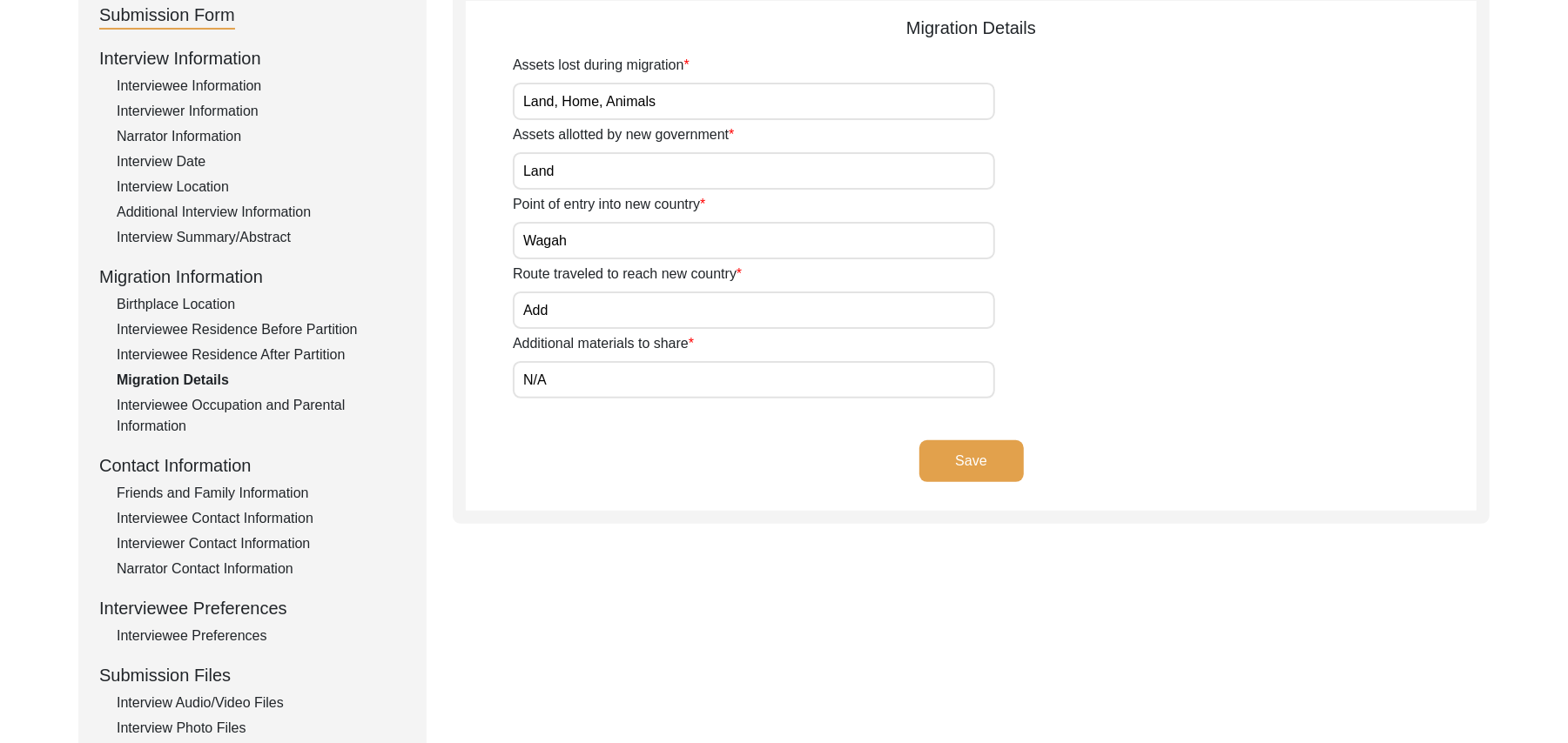
scroll to position [37, 0]
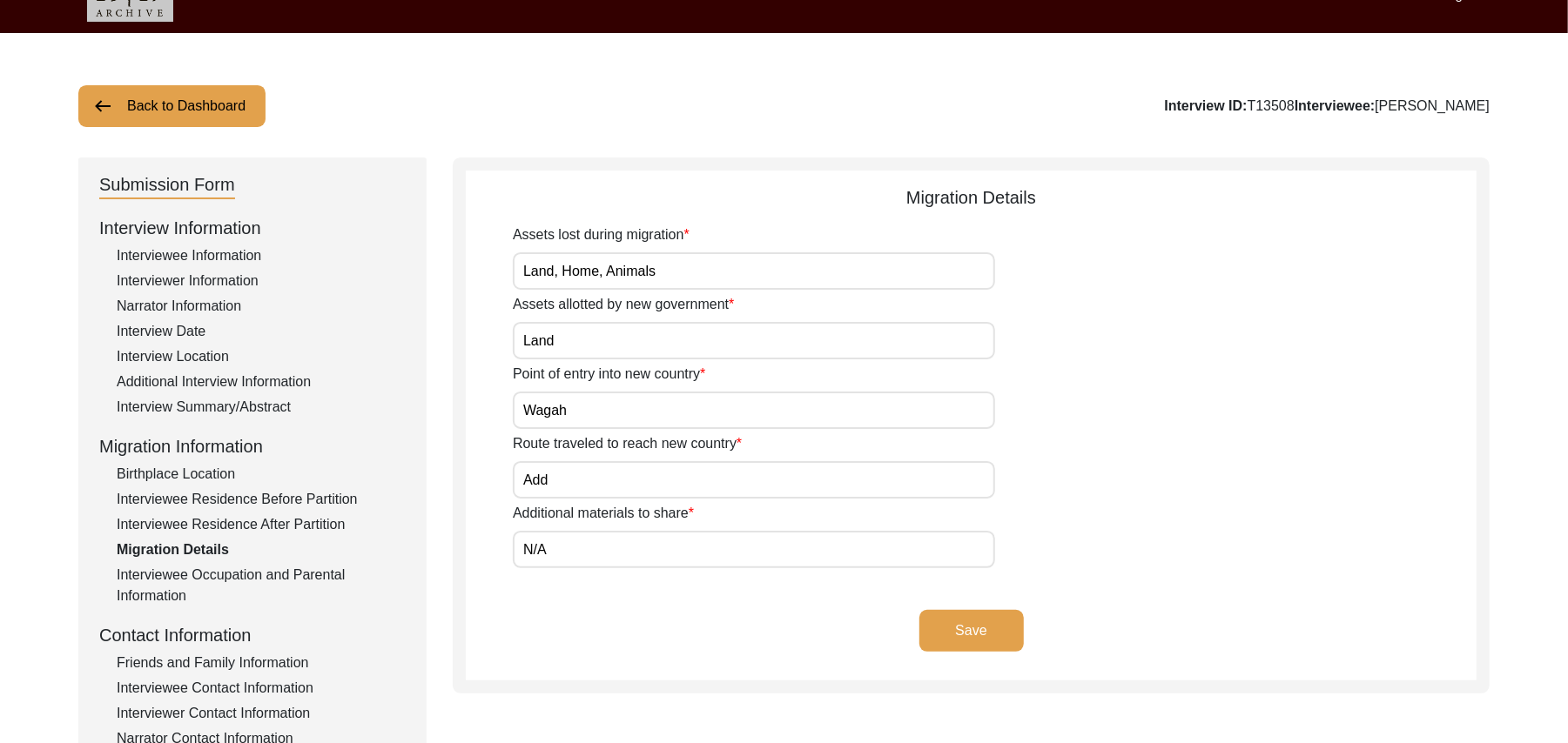
click at [185, 102] on button "Back to Dashboard" at bounding box center [172, 106] width 188 height 41
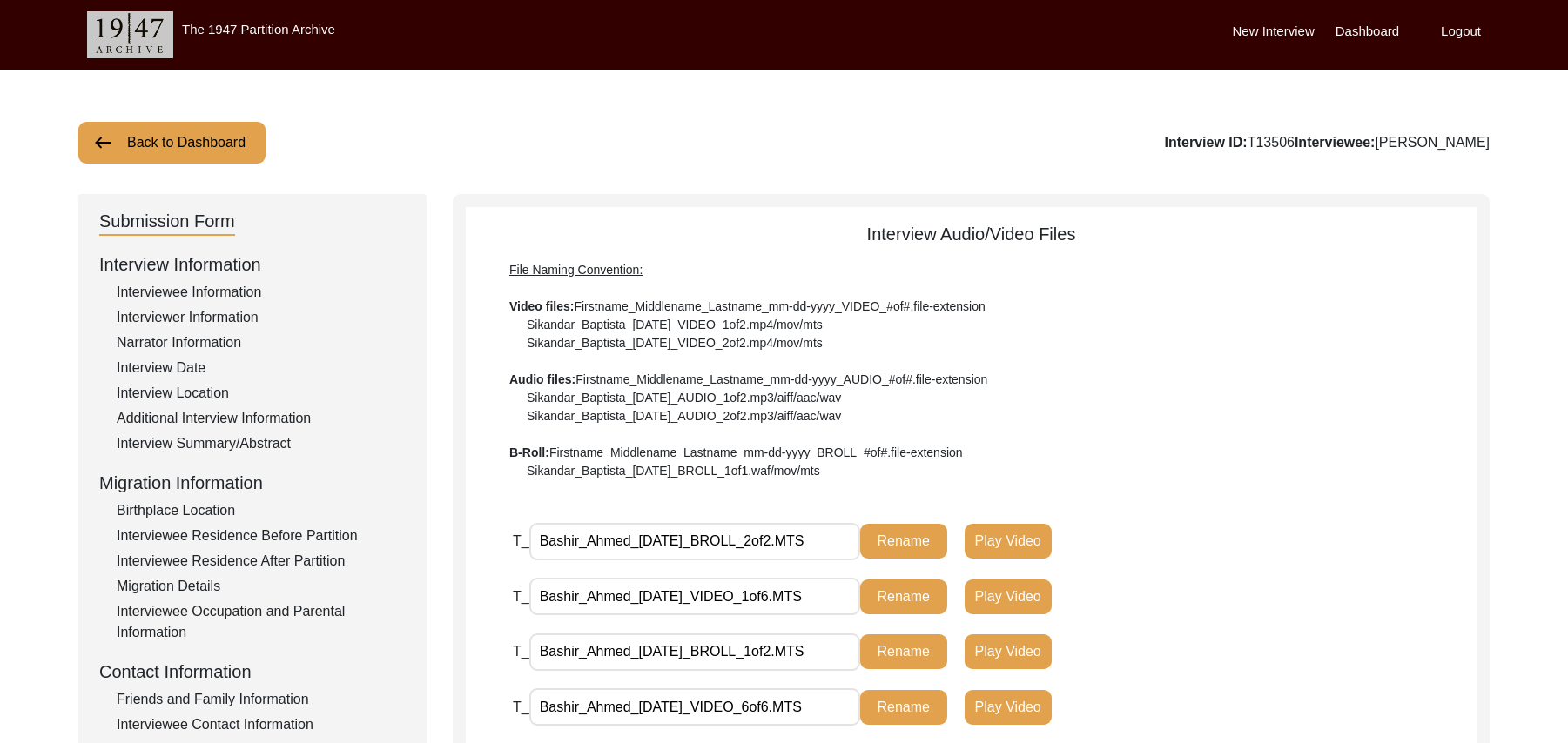
scroll to position [277, 0]
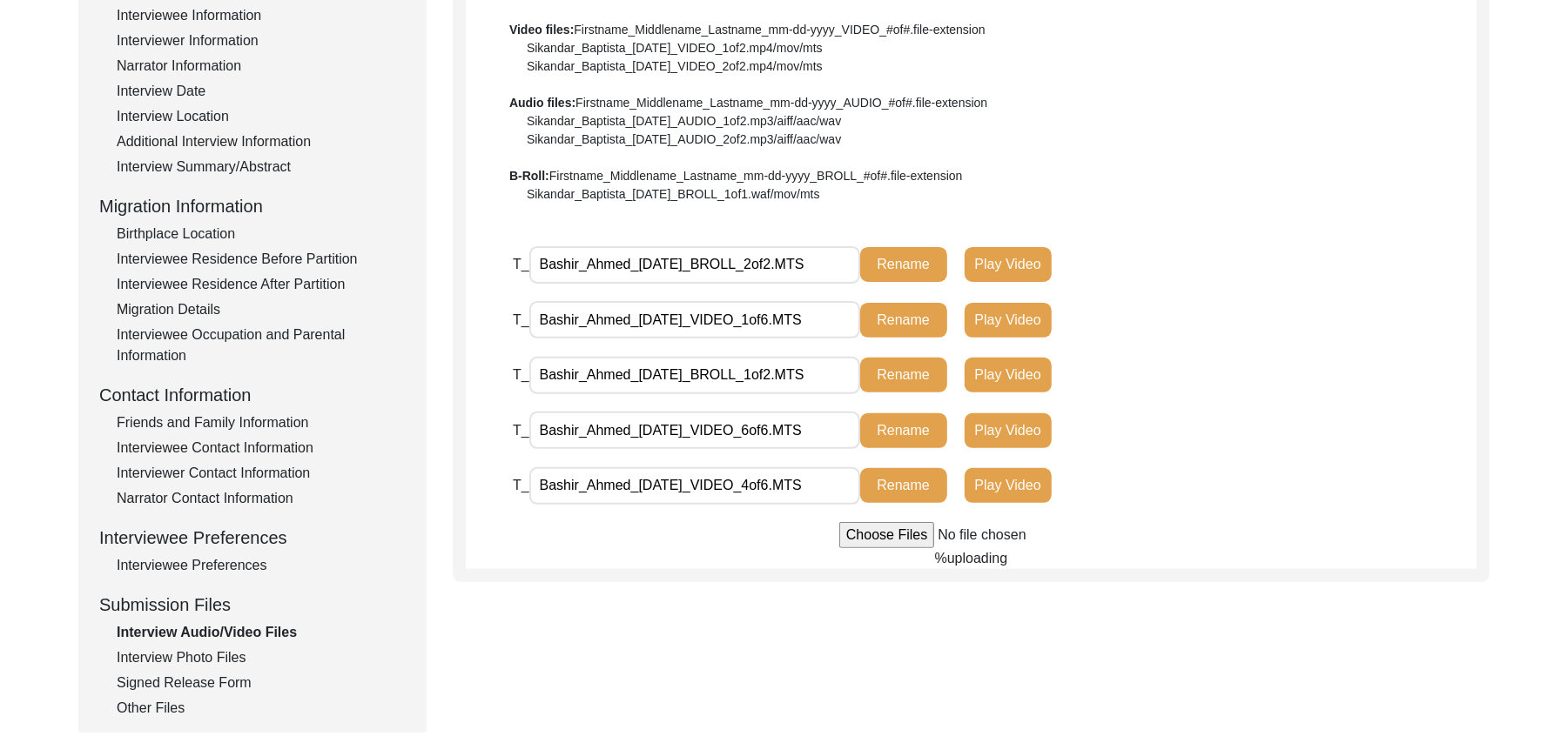
click at [881, 537] on input "file" at bounding box center [971, 535] width 264 height 26
click at [871, 531] on input "file" at bounding box center [971, 535] width 264 height 26
type input "C:\fakepath\Bashir_Ahmed_[DATE]_VIDEO_5of6.MTS"
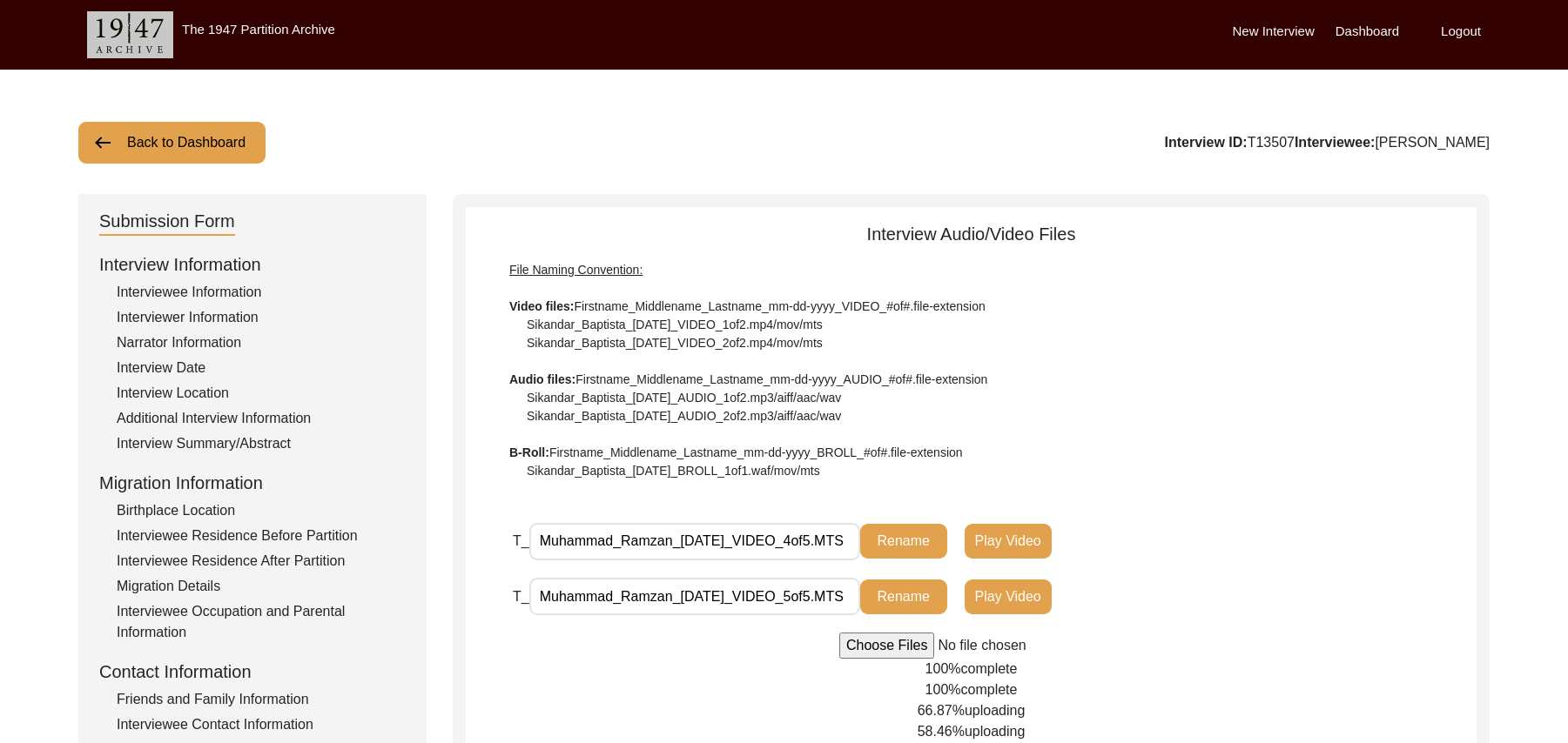
scroll to position [374, 0]
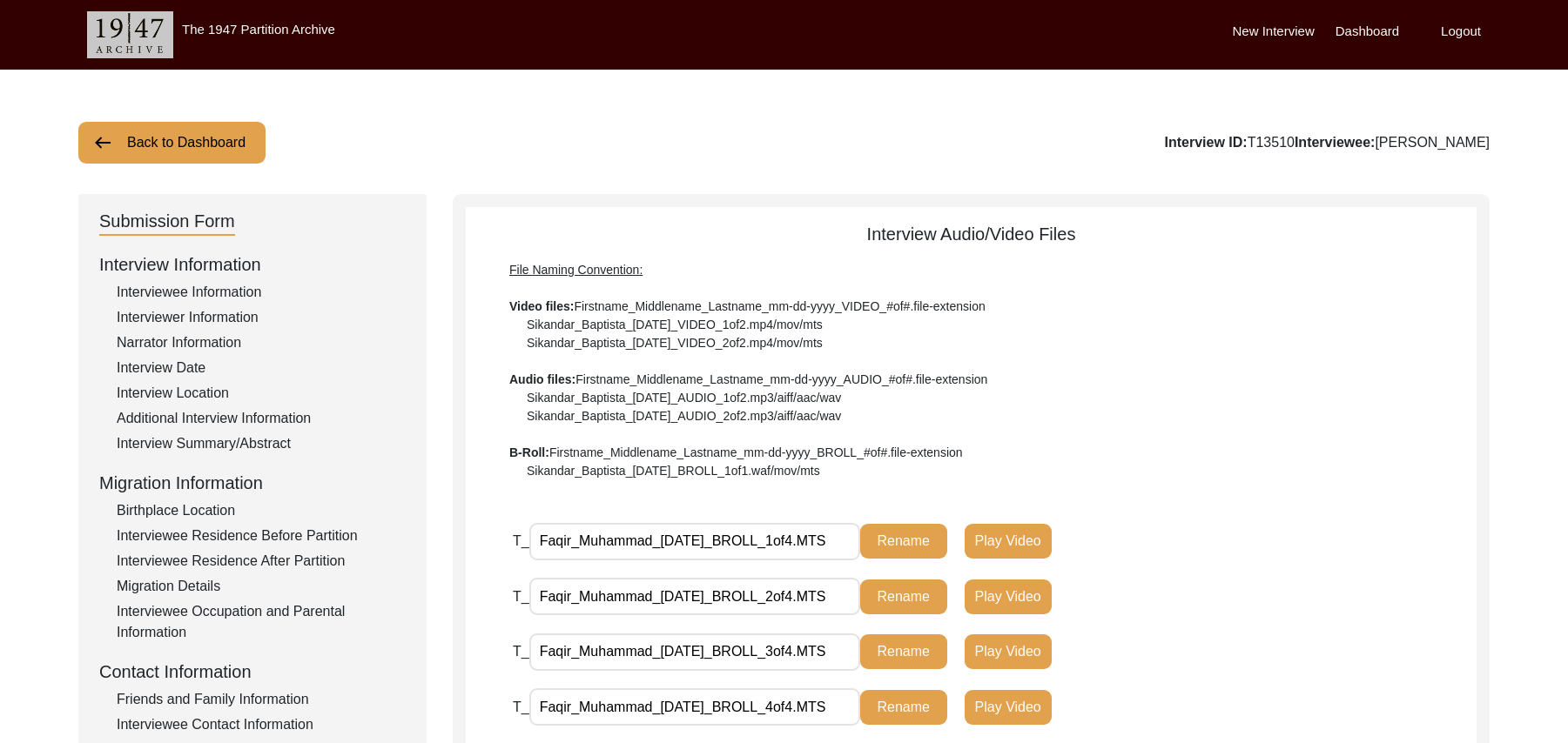
scroll to position [280, 0]
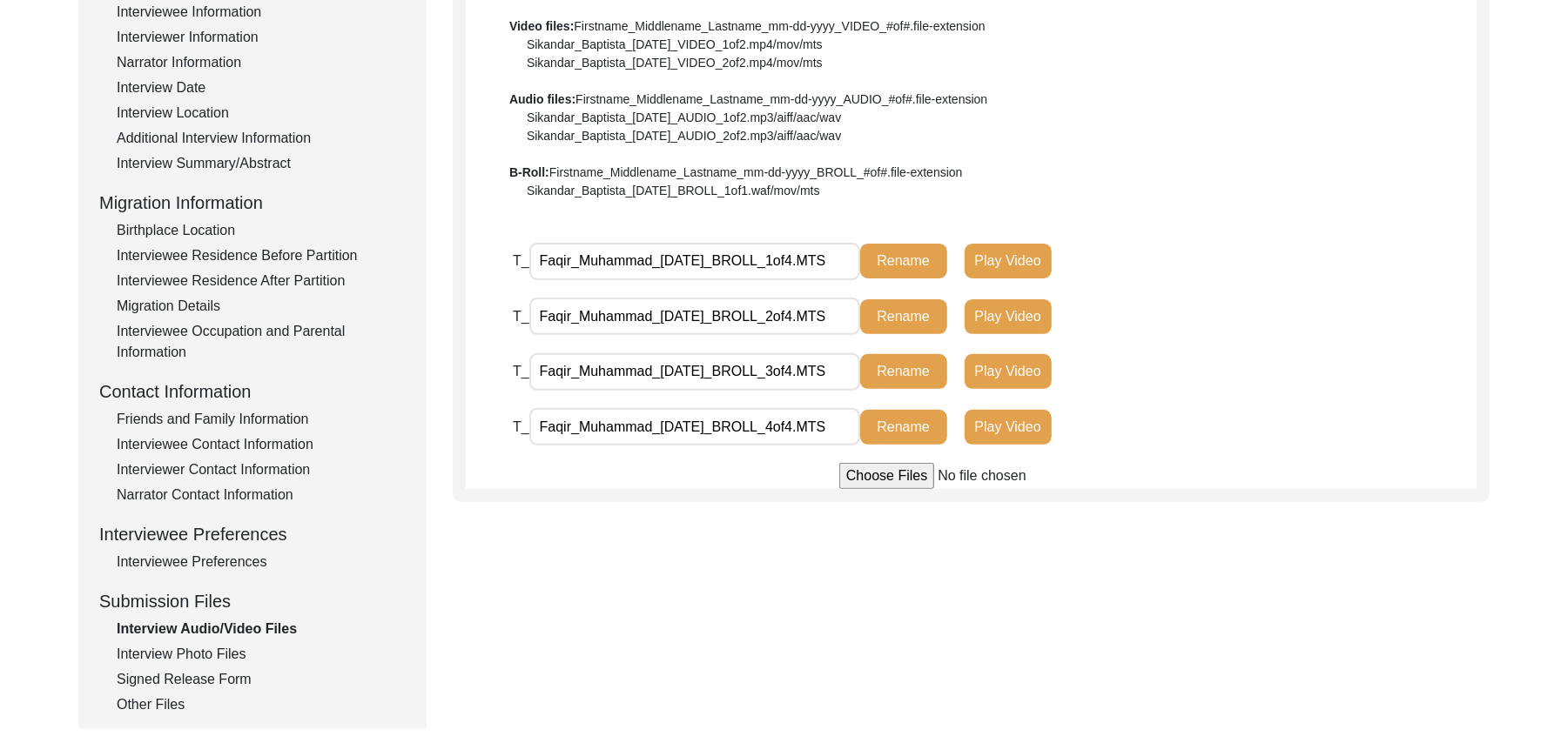
click at [857, 475] on input "file" at bounding box center [971, 476] width 264 height 26
type input "C:\fakepath\Faqir_Muhammad_[DATE]_VIDEO_1of12.MTS"
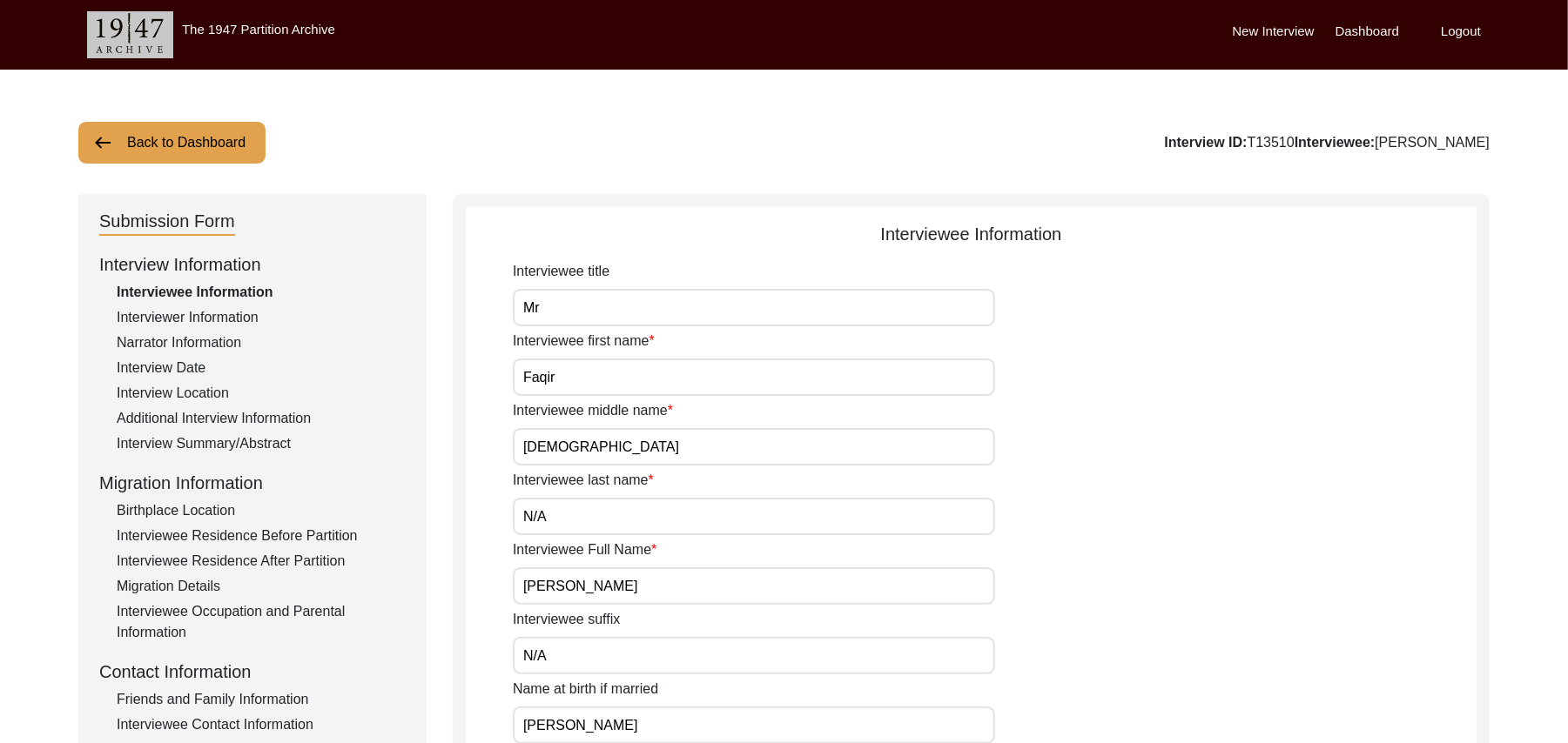
click at [207, 144] on button "Back to Dashboard" at bounding box center [172, 142] width 188 height 41
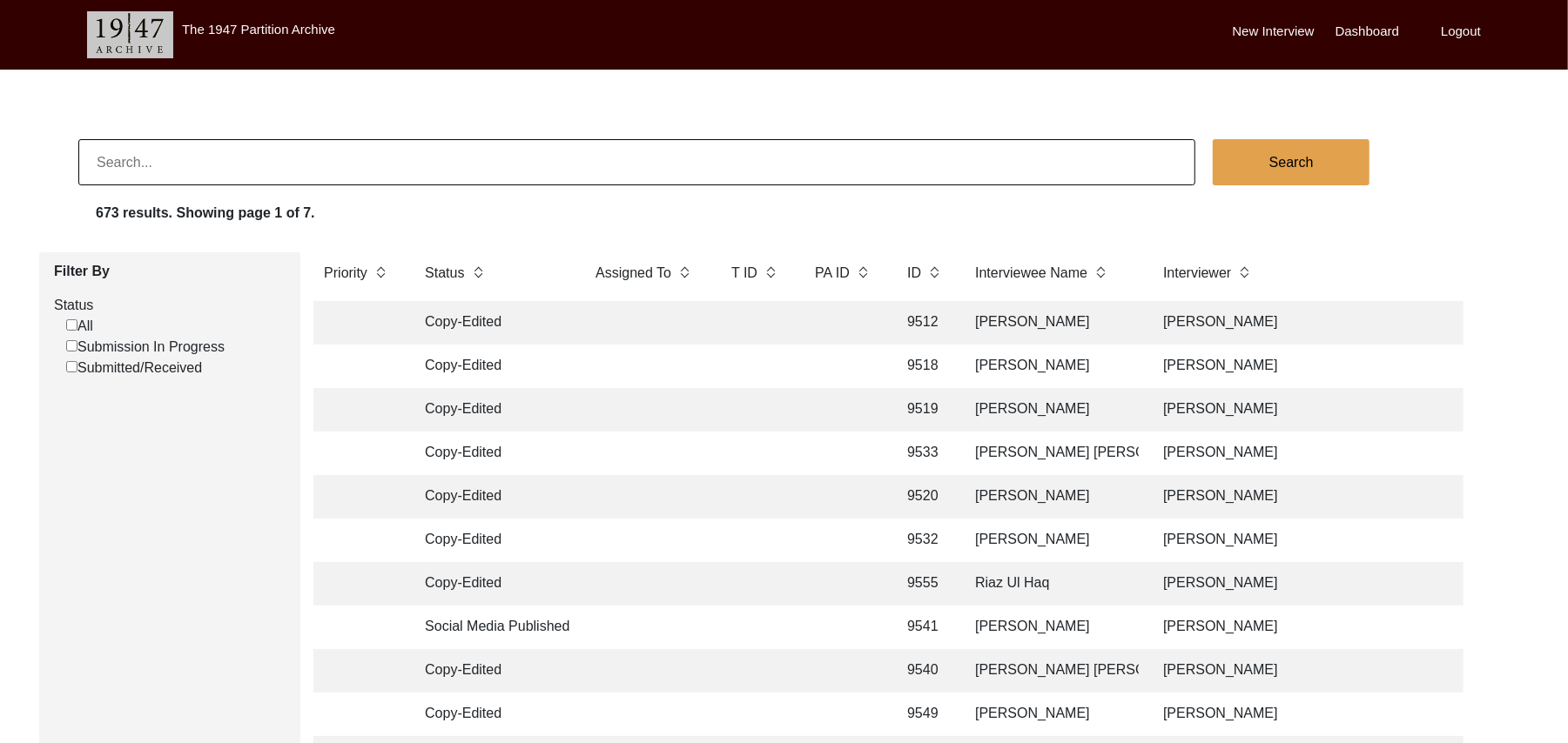
click at [73, 348] on input "Submission In Progress" at bounding box center [71, 345] width 12 height 12
checkbox input "false"
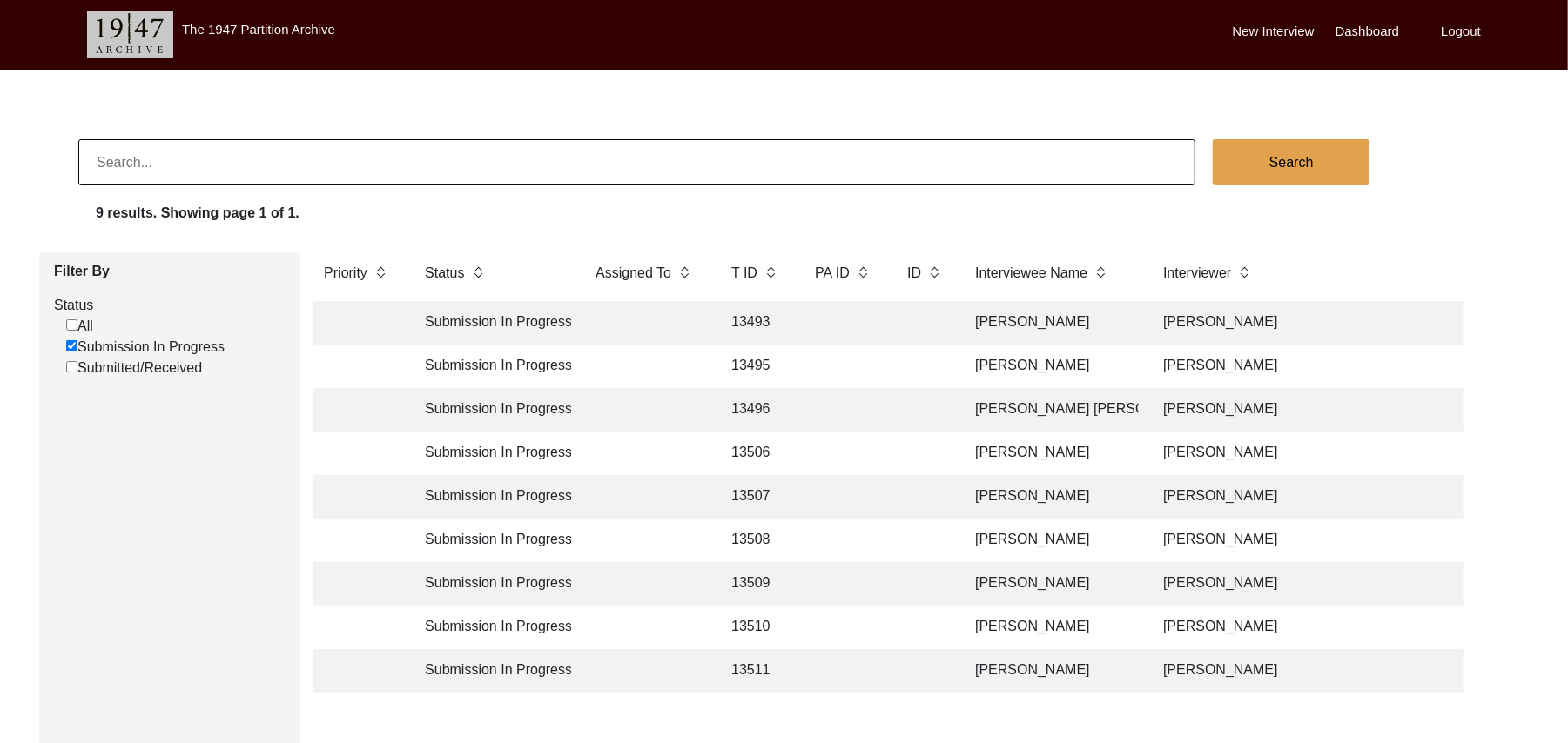
click at [757, 628] on td "13510" at bounding box center [755, 628] width 69 height 43
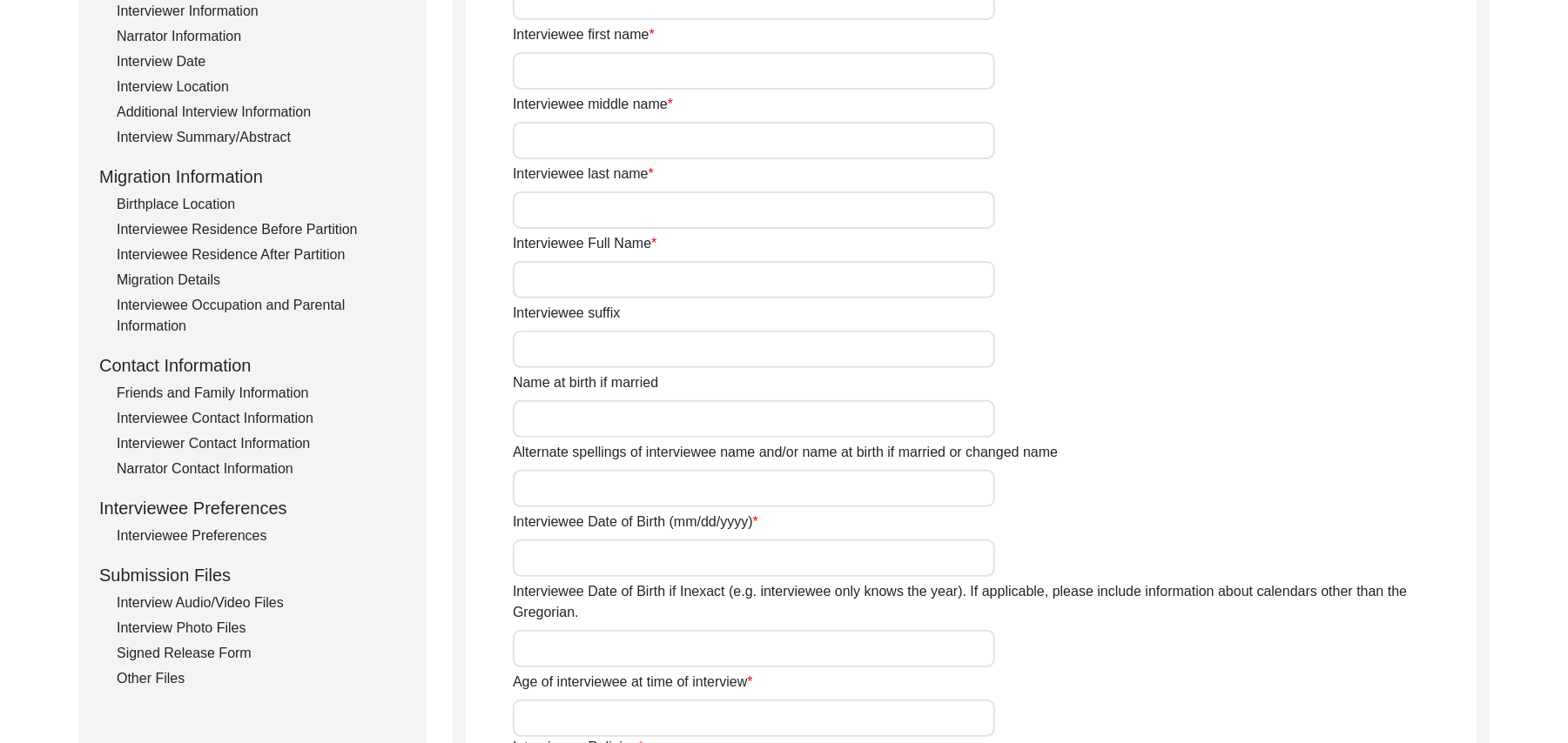
scroll to position [333, 0]
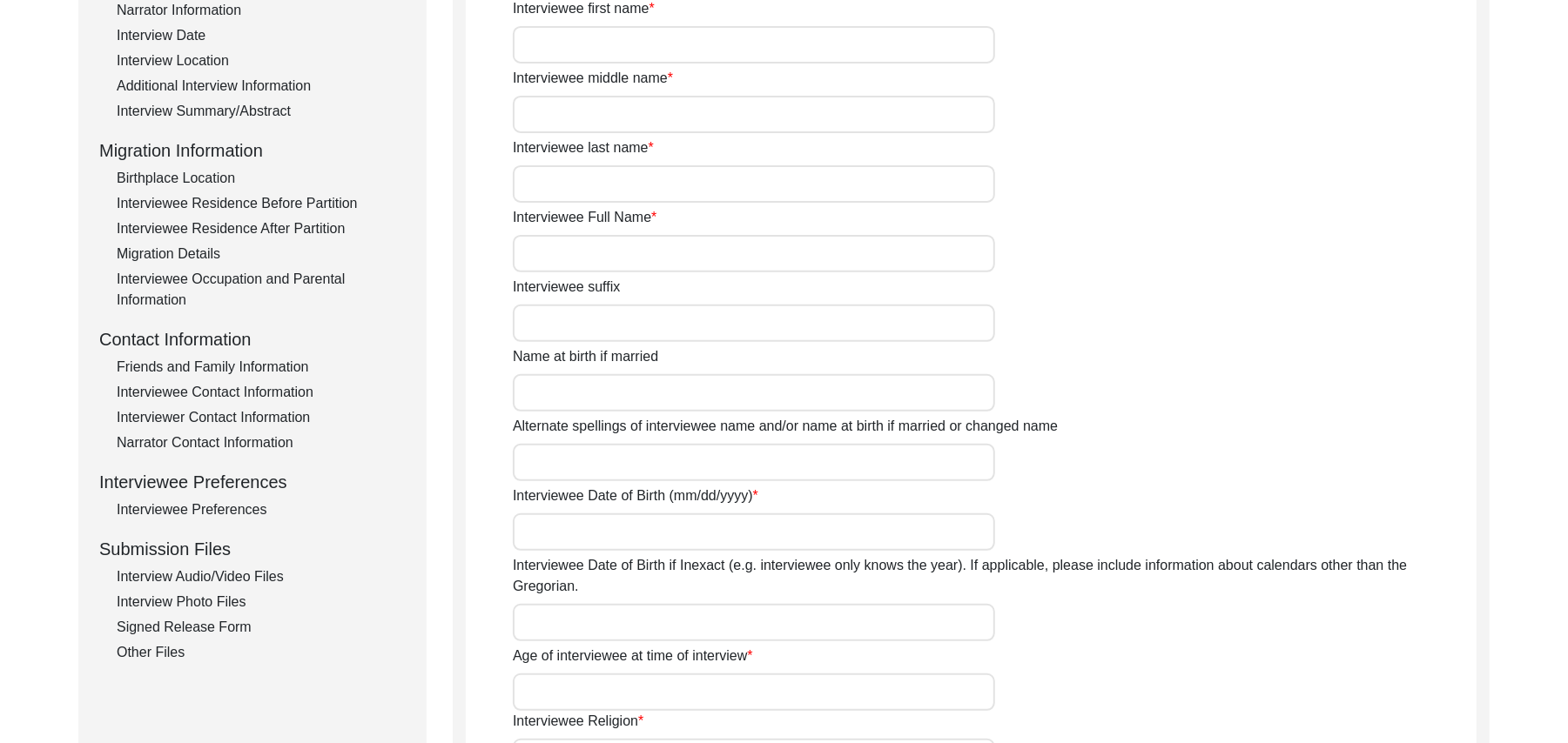
click at [262, 574] on div "Interview Audio/Video Files" at bounding box center [261, 576] width 289 height 21
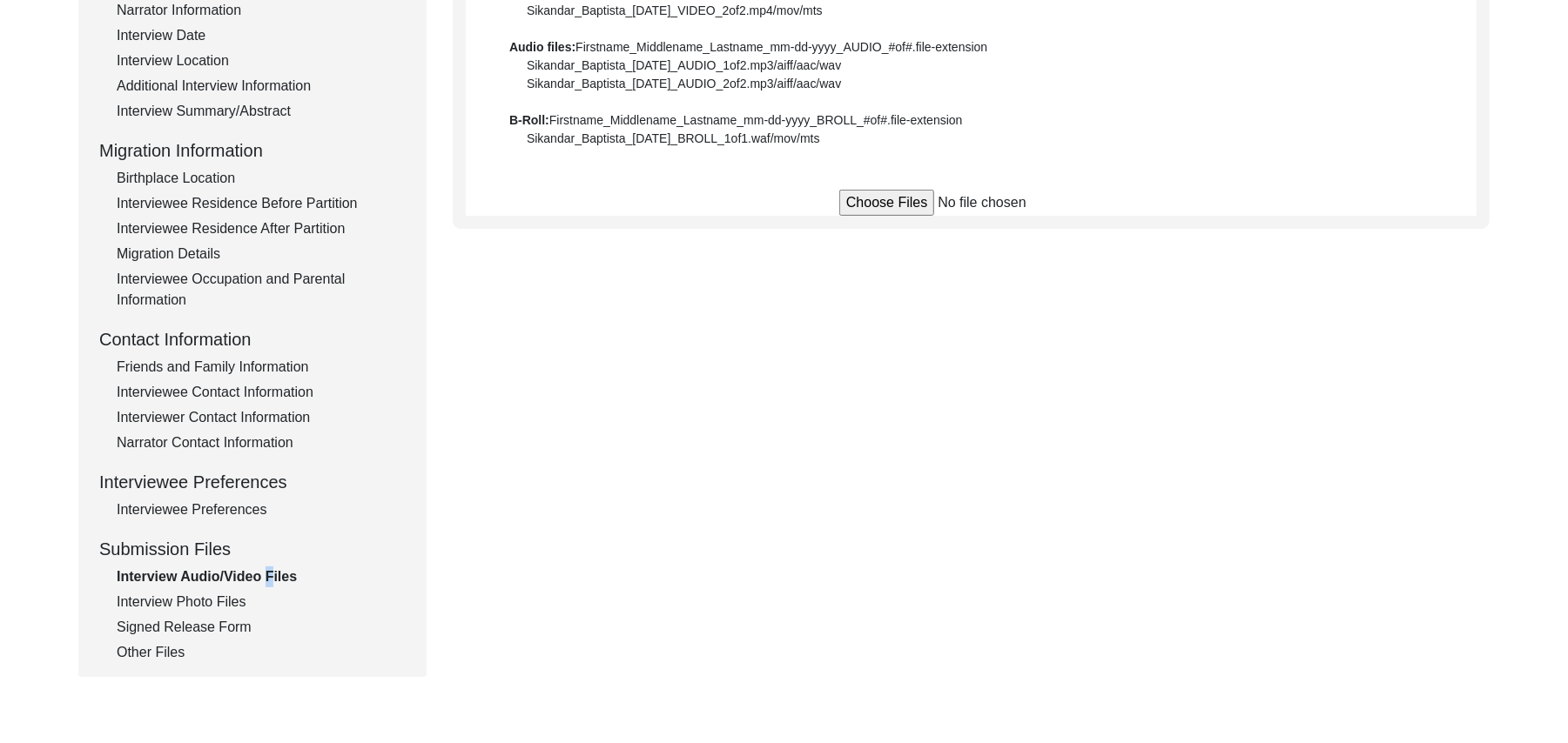
click at [262, 574] on div "Interview Audio/Video Files" at bounding box center [261, 576] width 289 height 21
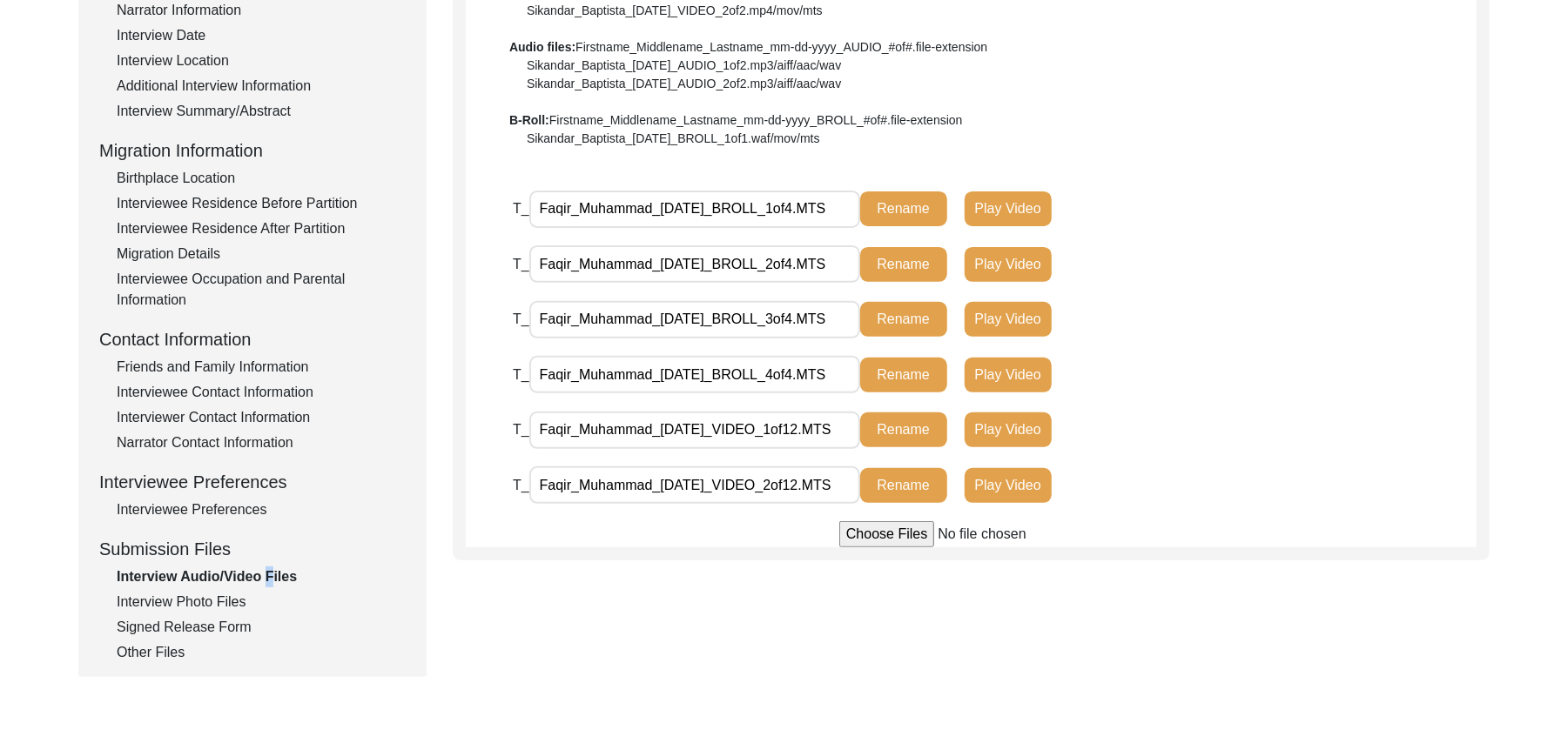
click at [876, 537] on input "file" at bounding box center [971, 534] width 264 height 26
click at [885, 533] on input "file" at bounding box center [971, 534] width 264 height 26
click at [867, 537] on input "file" at bounding box center [971, 534] width 264 height 26
type input "C:\fakepath\Faqir_Muhammad_[DATE]_VIDEO_4of12.MTS"
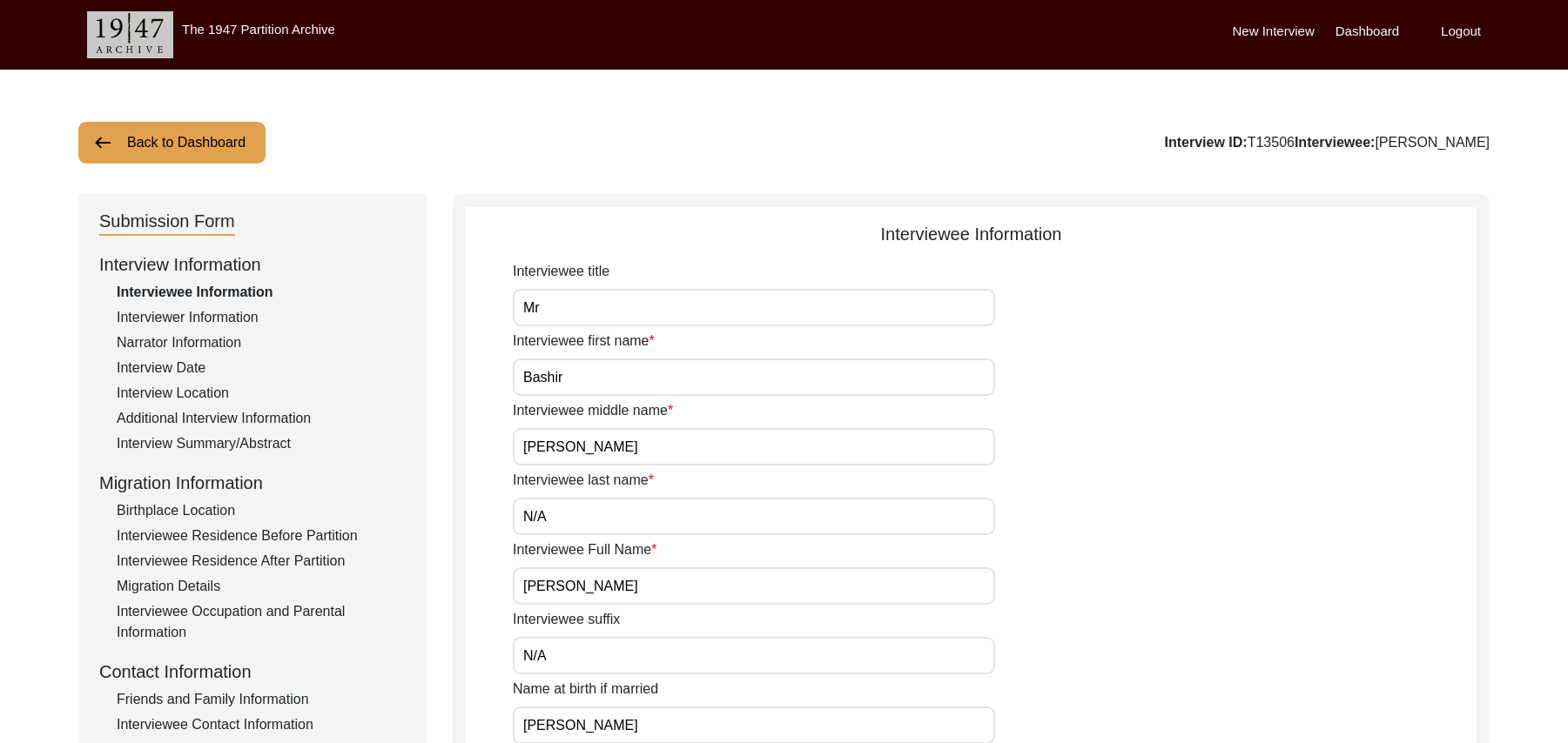
scroll to position [277, 0]
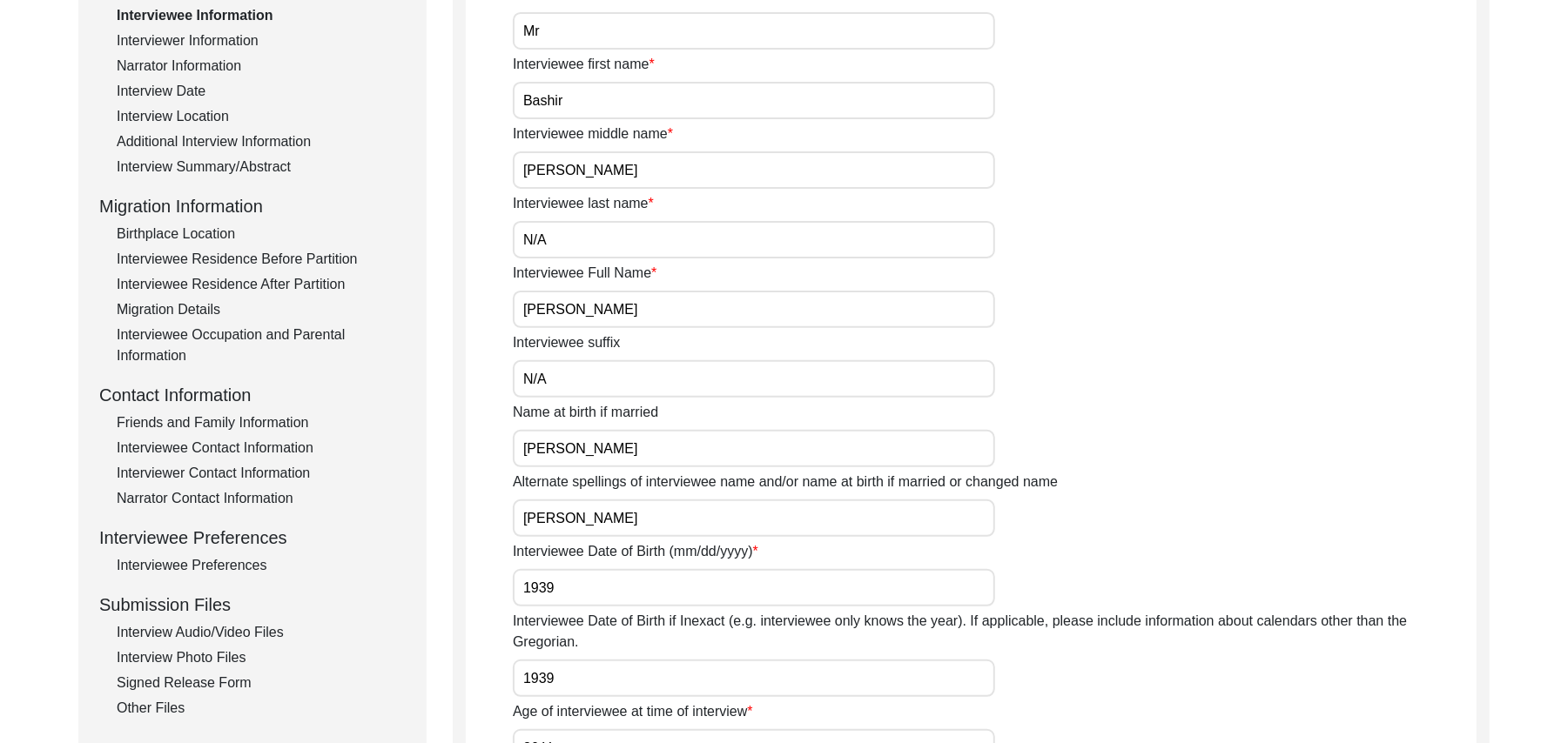
click at [268, 627] on div "Interview Audio/Video Files" at bounding box center [261, 632] width 289 height 21
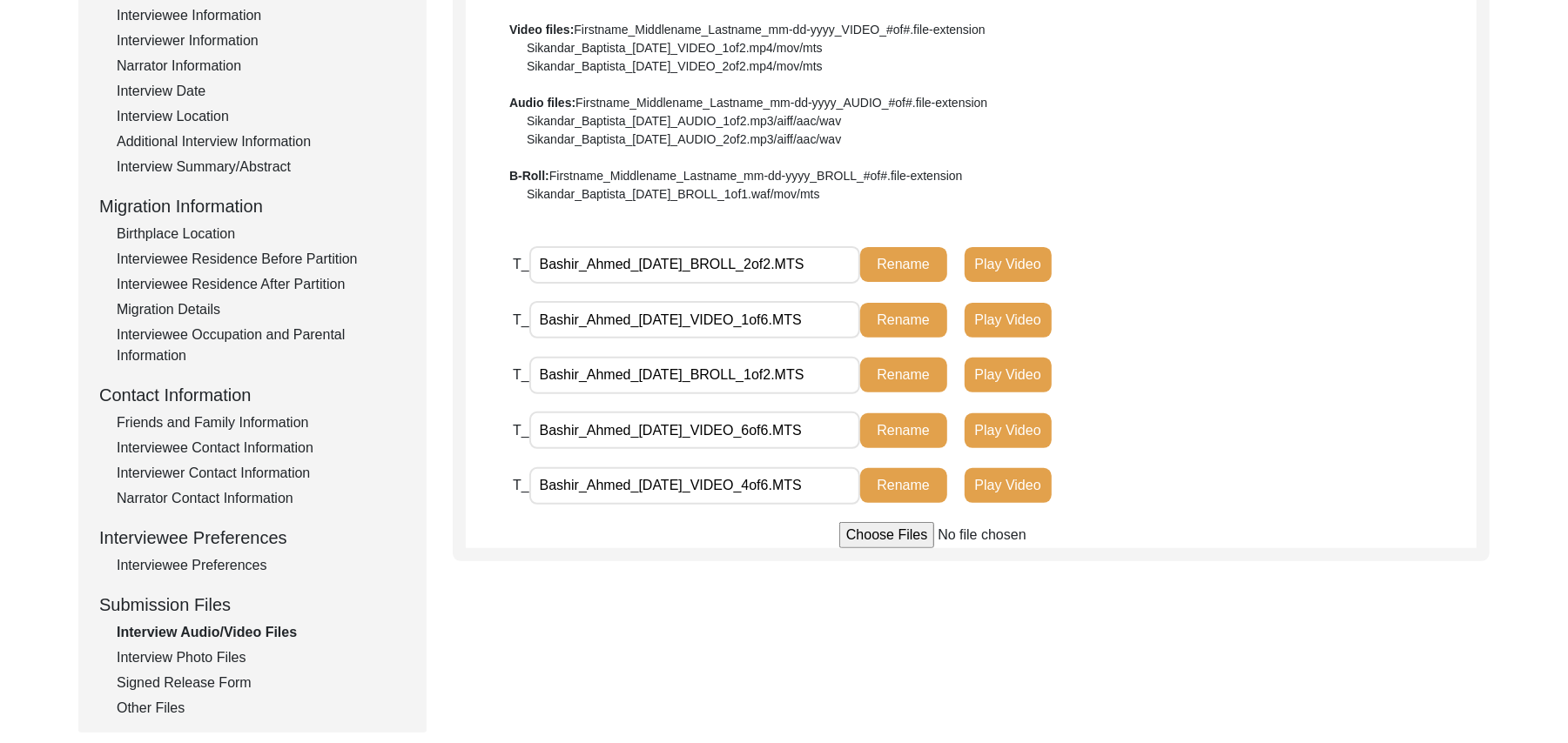
click at [885, 535] on input "file" at bounding box center [971, 535] width 264 height 26
click at [877, 537] on input "file" at bounding box center [971, 535] width 264 height 26
click at [898, 537] on input "file" at bounding box center [971, 535] width 264 height 26
click at [876, 535] on input "file" at bounding box center [971, 535] width 264 height 26
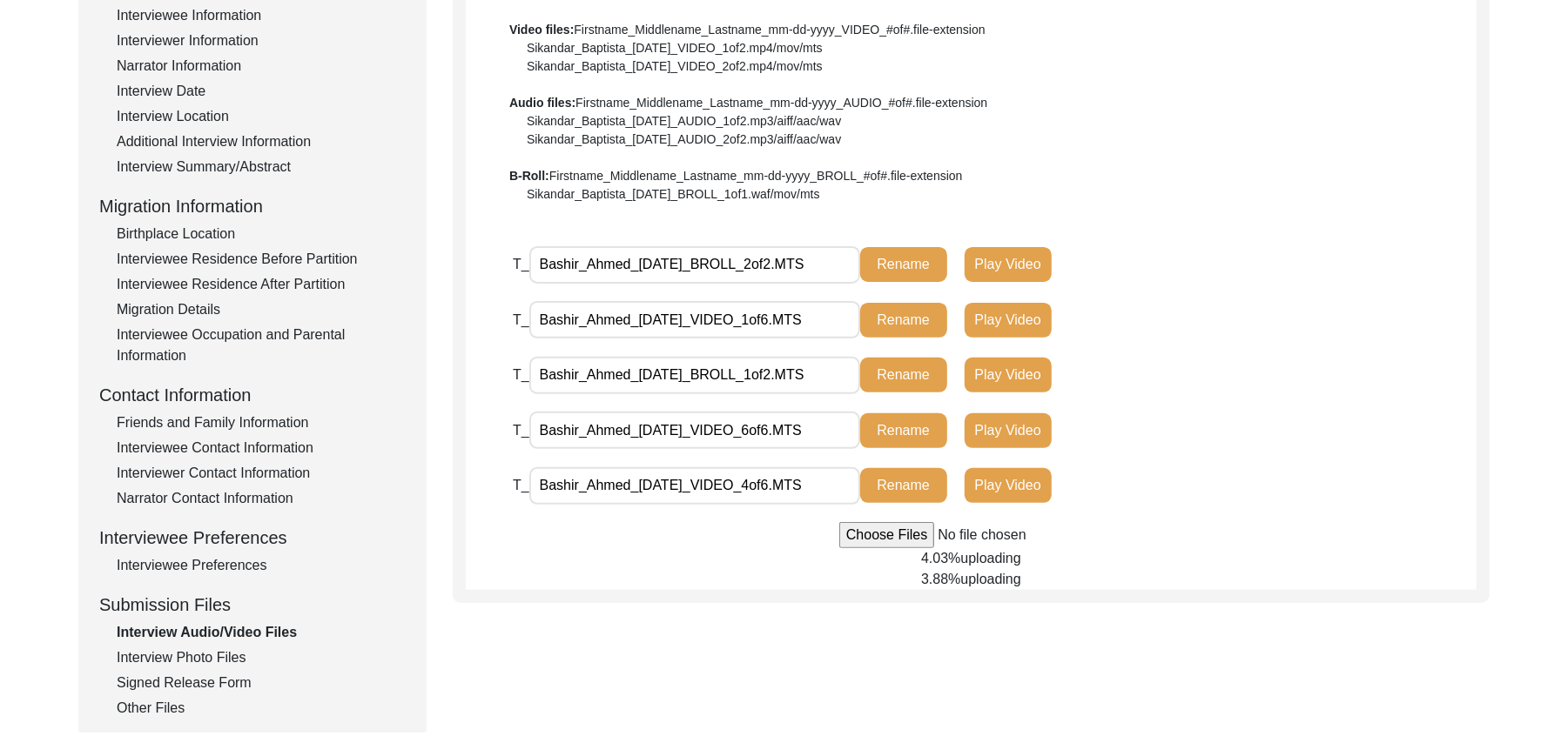
type input "C:\fakepath\Bashir_Ahmed_08-16-2025_VIDEO_5of6.MTS"
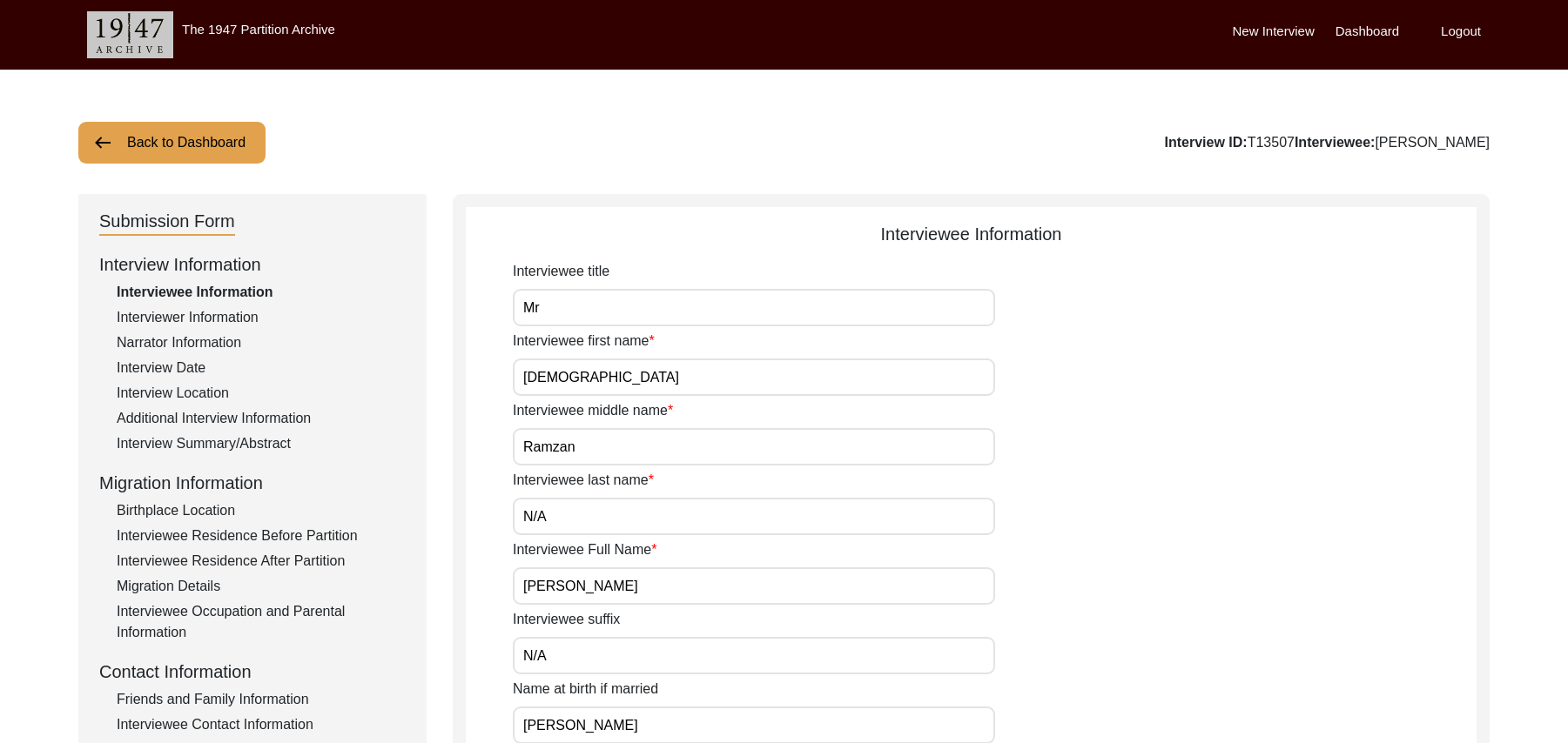
scroll to position [374, 0]
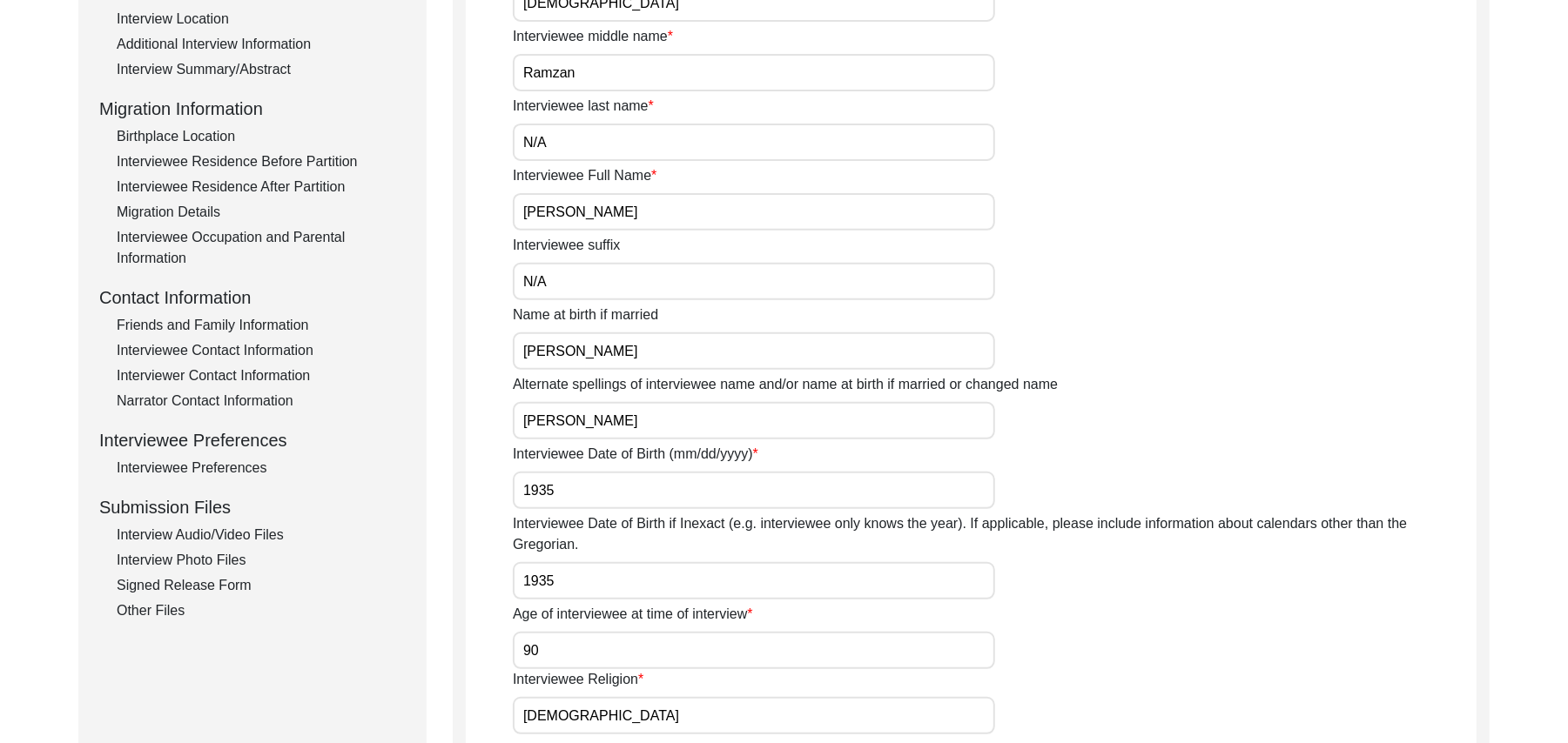
click at [266, 530] on div "Interview Audio/Video Files" at bounding box center [261, 535] width 289 height 21
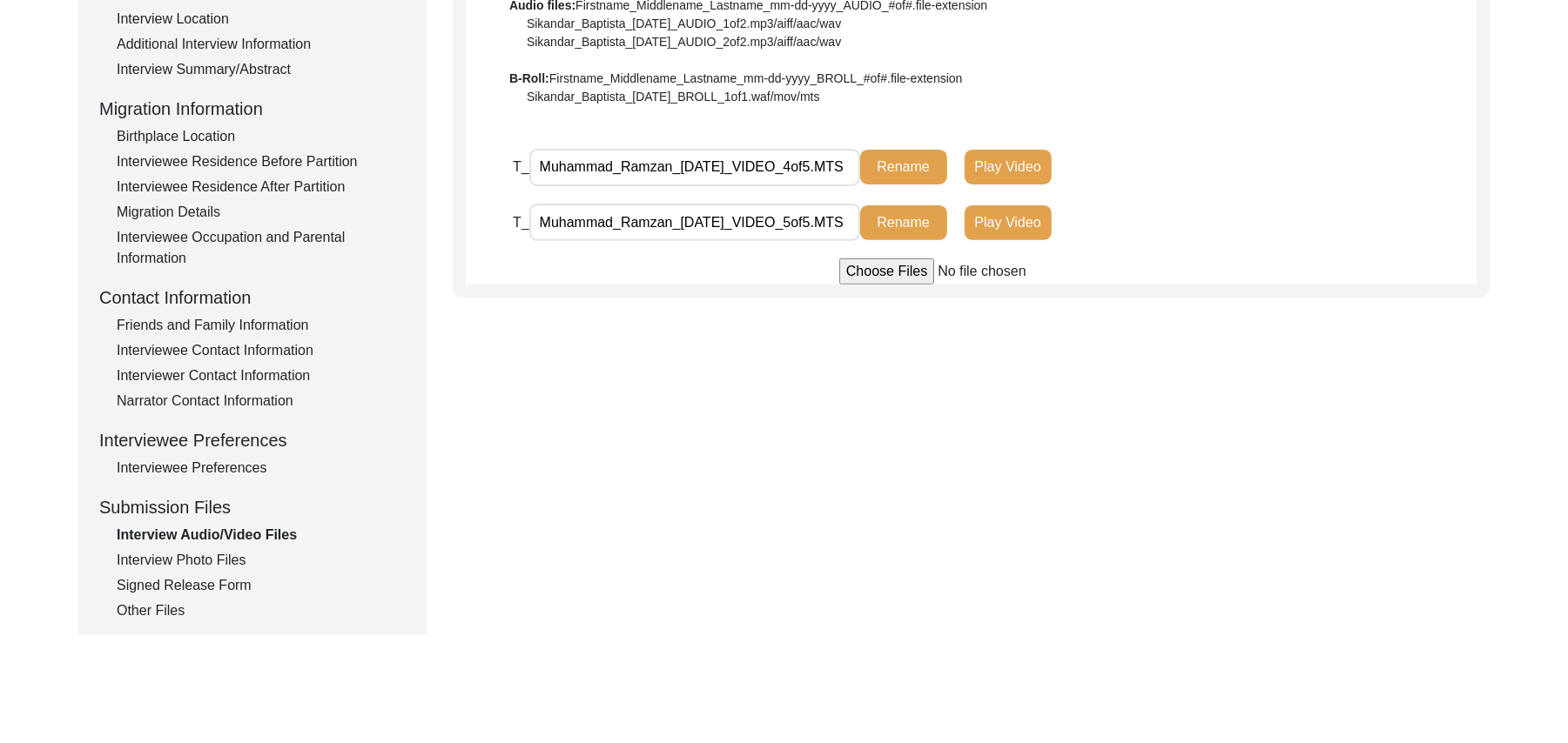
click at [882, 270] on input "file" at bounding box center [971, 271] width 264 height 26
click at [867, 275] on input "file" at bounding box center [971, 271] width 264 height 26
type input "C:\fakepath\Muhammad_Ramzan_[DATE]_VIDEO_2of5.MTS"
click at [865, 275] on input "file" at bounding box center [971, 271] width 264 height 26
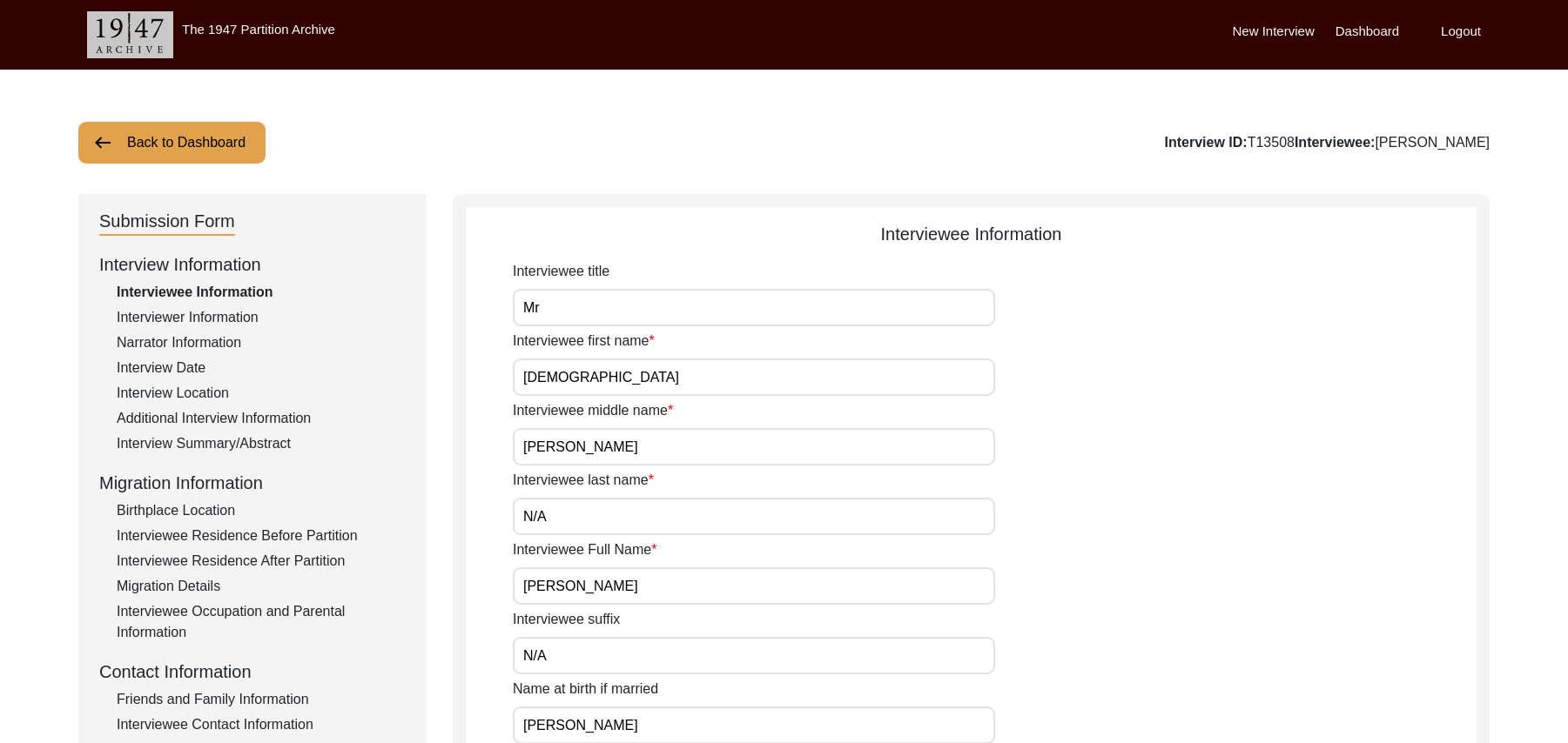
scroll to position [252, 0]
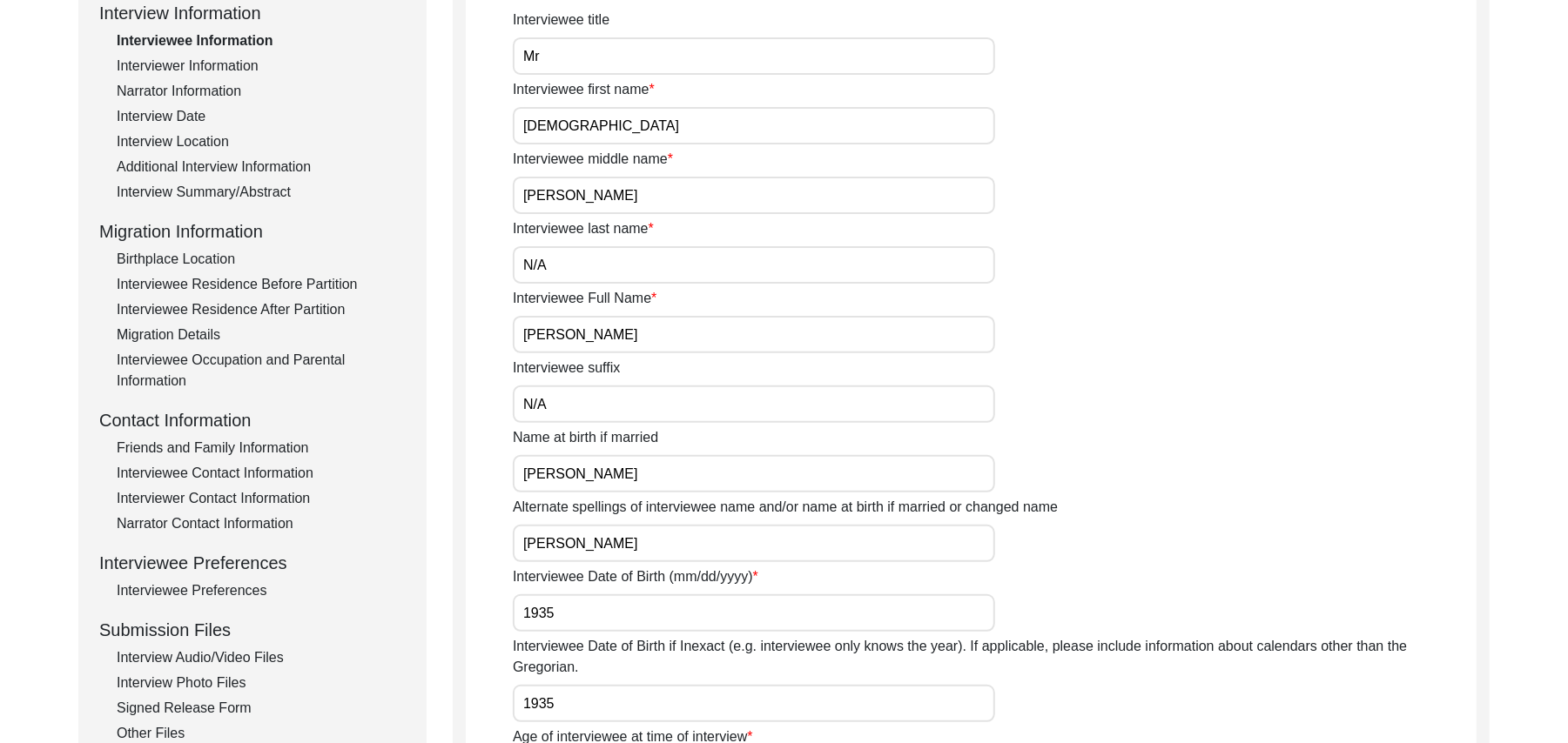
click at [269, 655] on div "Interview Audio/Video Files" at bounding box center [261, 657] width 289 height 21
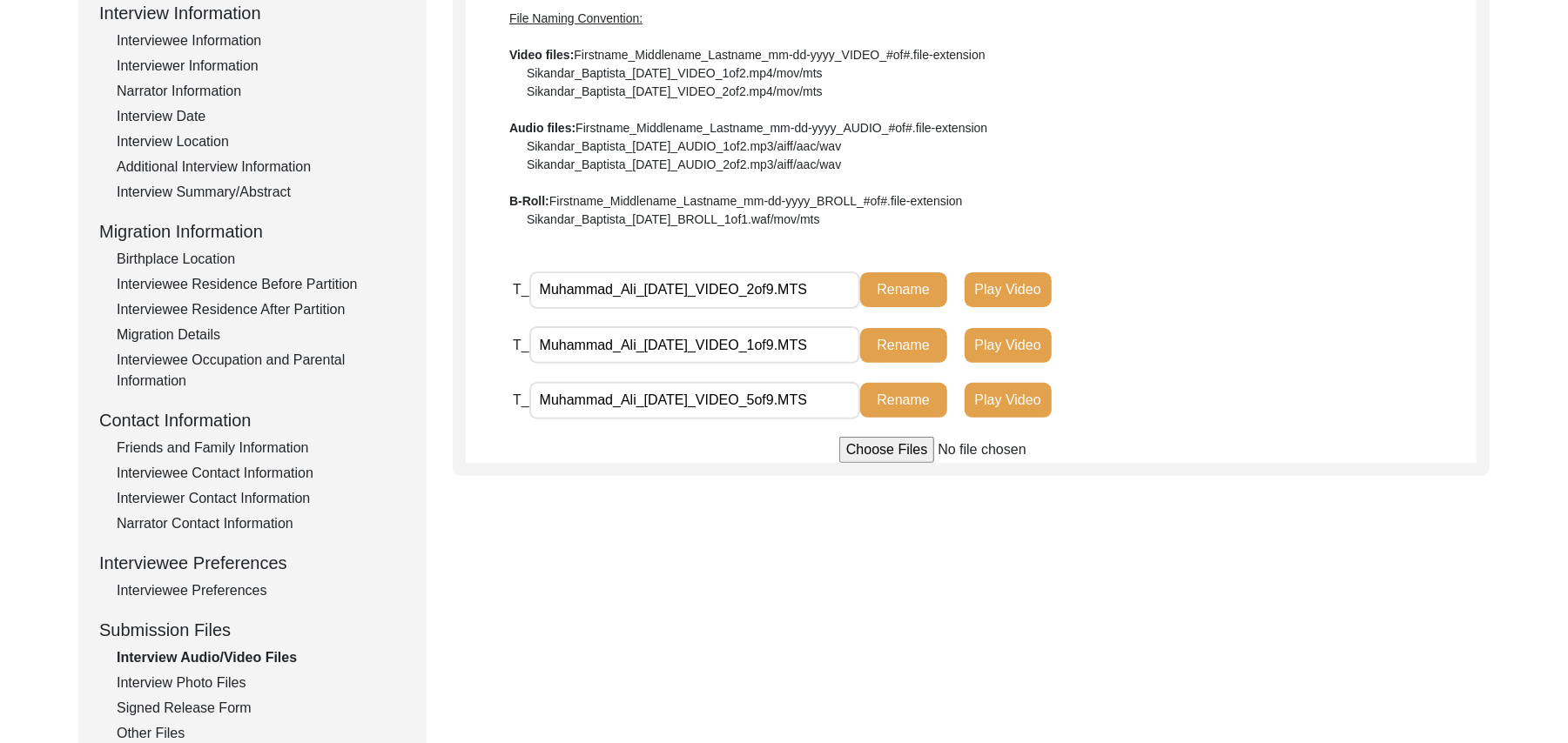
click at [877, 454] on input "file" at bounding box center [971, 450] width 264 height 26
click at [857, 450] on input "file" at bounding box center [971, 450] width 264 height 26
type input "C:\fakepath\Muhammad_Ali_[DATE]_VIDEO_4of9.MTS"
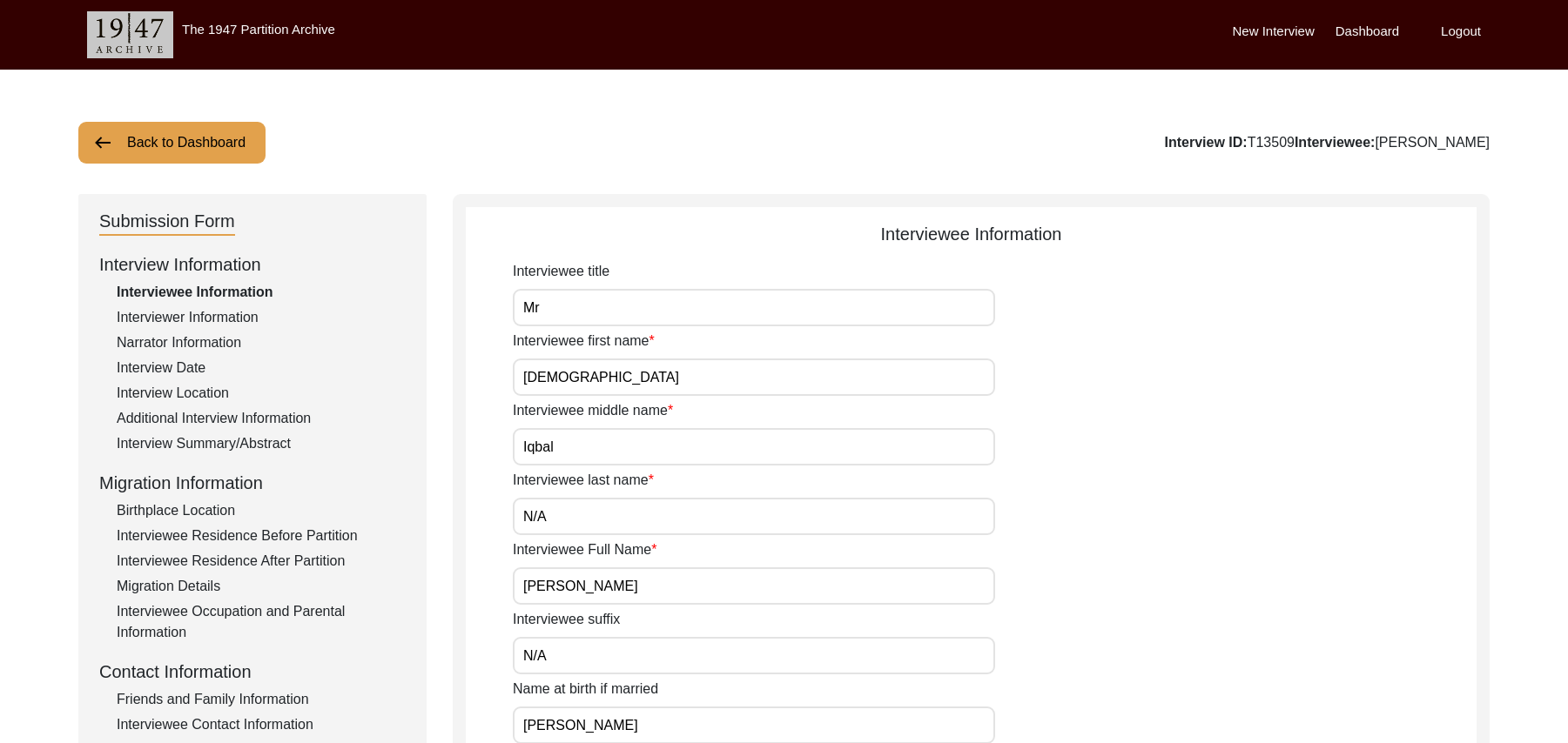
scroll to position [514, 0]
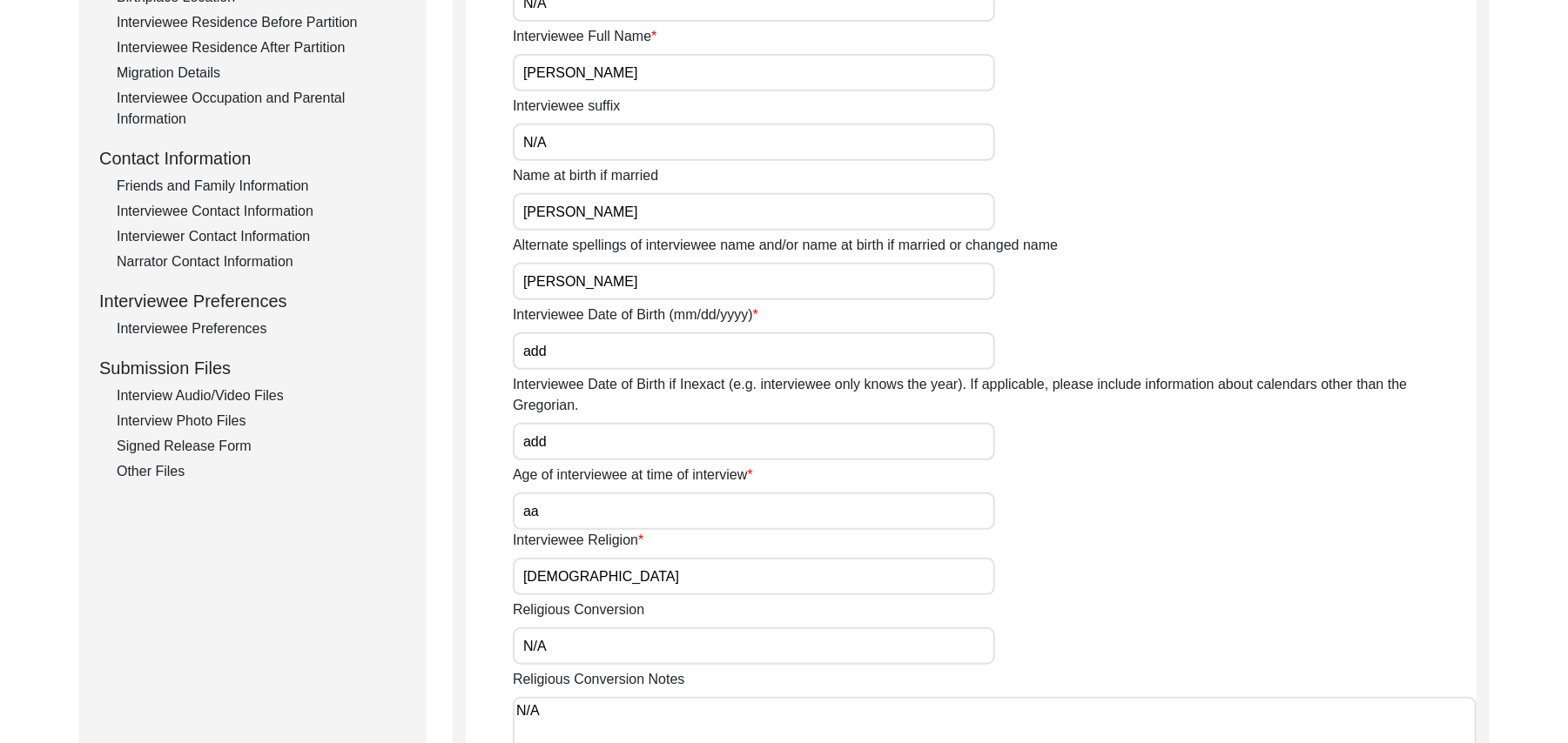
click at [263, 390] on div "Interview Audio/Video Files" at bounding box center [261, 396] width 289 height 21
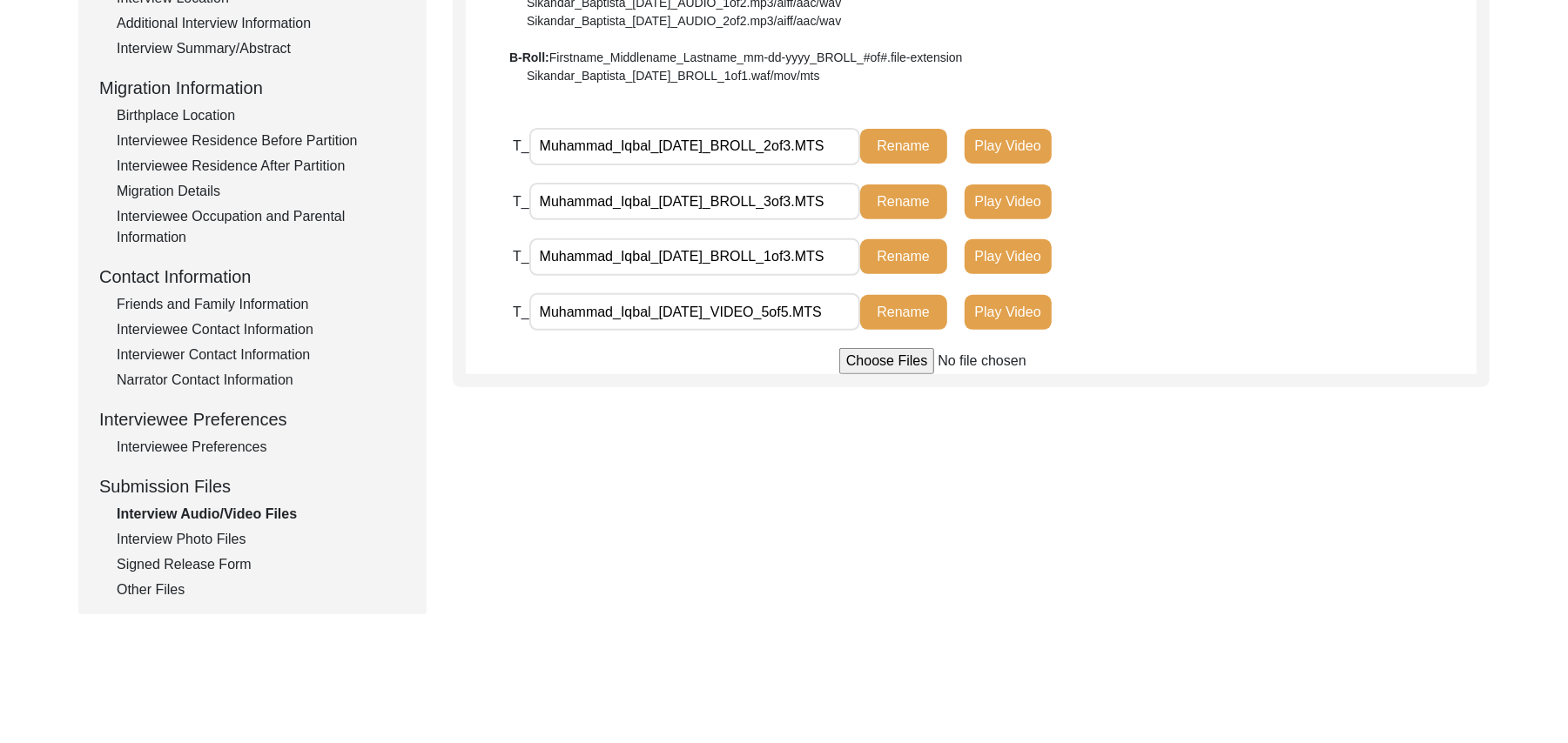
scroll to position [401, 0]
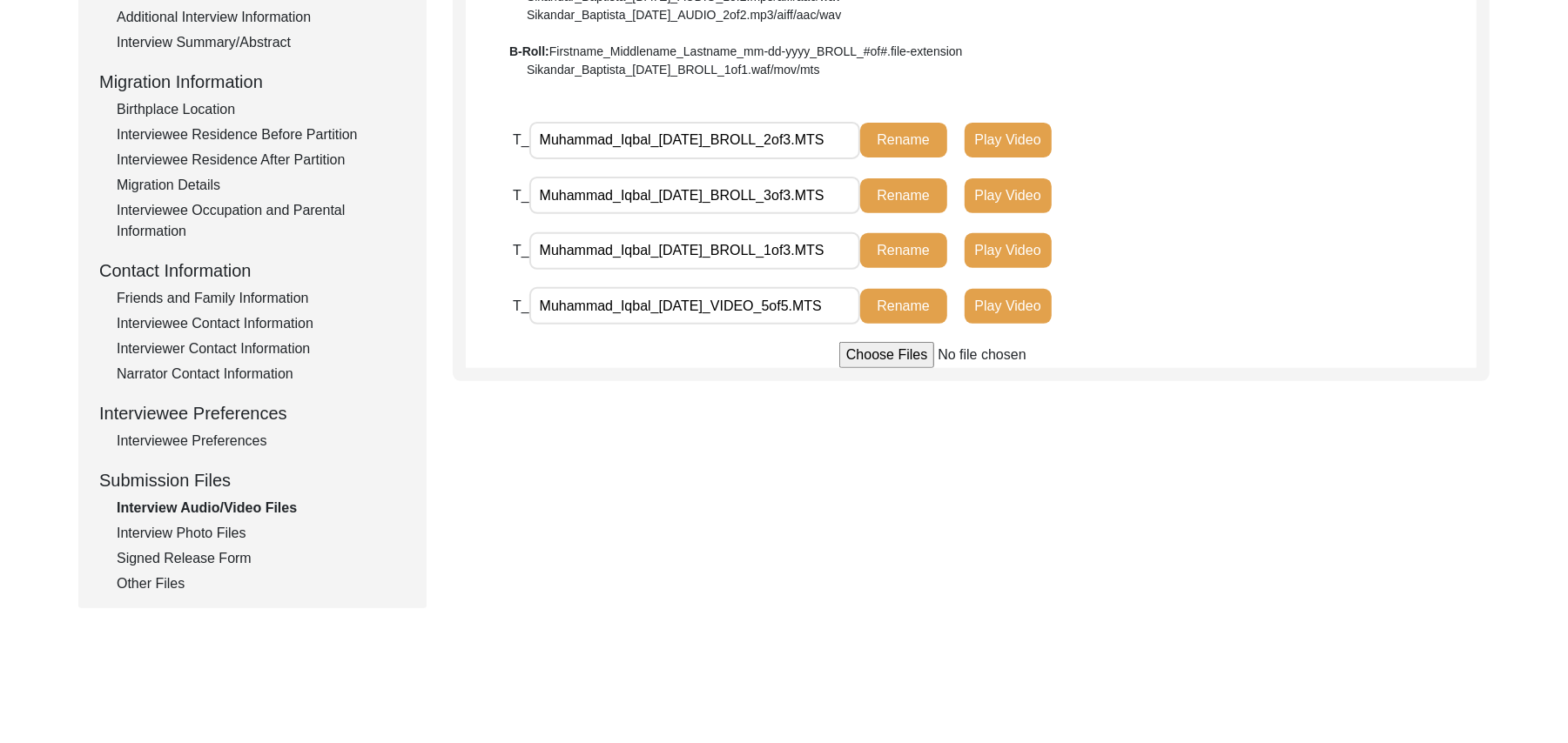
click at [903, 355] on input "file" at bounding box center [971, 354] width 264 height 26
click at [861, 356] on input "file" at bounding box center [971, 354] width 264 height 26
type input "C:\fakepath\Muhammad_Iqbal_[DATE]_VIDEO_2of5.MTS"
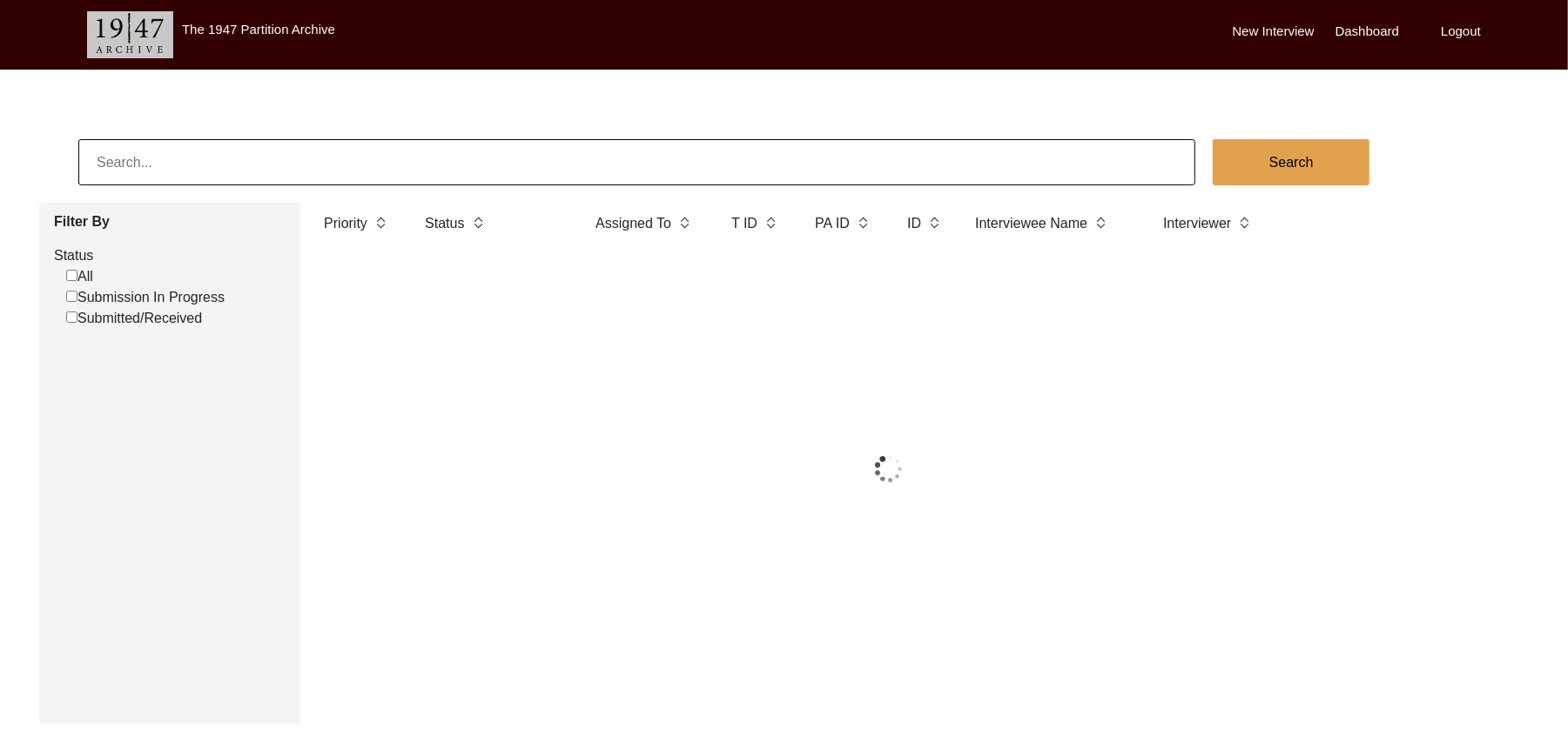
click at [71, 298] on input "Submission In Progress" at bounding box center [71, 296] width 12 height 12
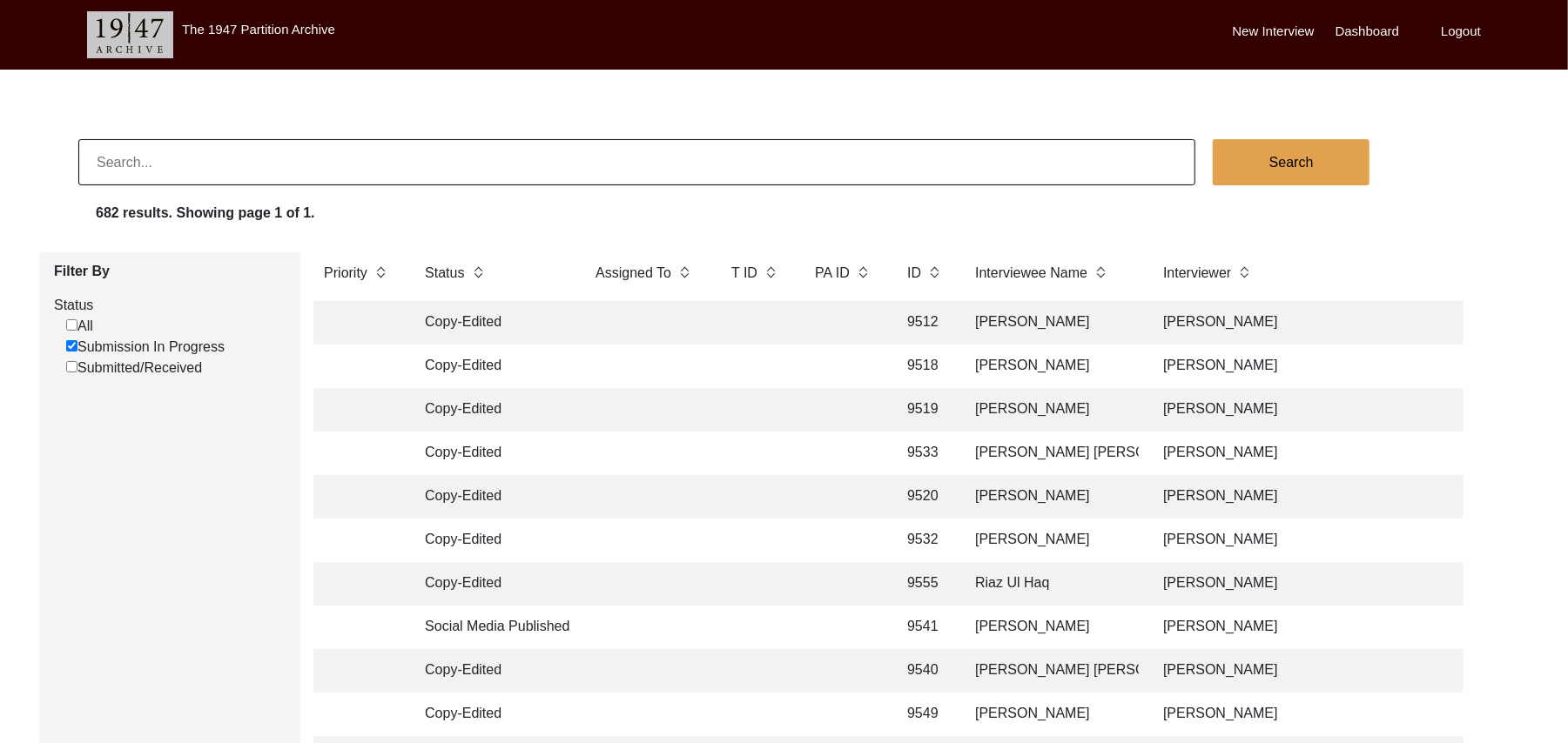
click at [69, 344] on input "Submission In Progress" at bounding box center [71, 345] width 12 height 12
click at [71, 346] on input "Submission In Progress" at bounding box center [71, 345] width 12 height 12
checkbox input "false"
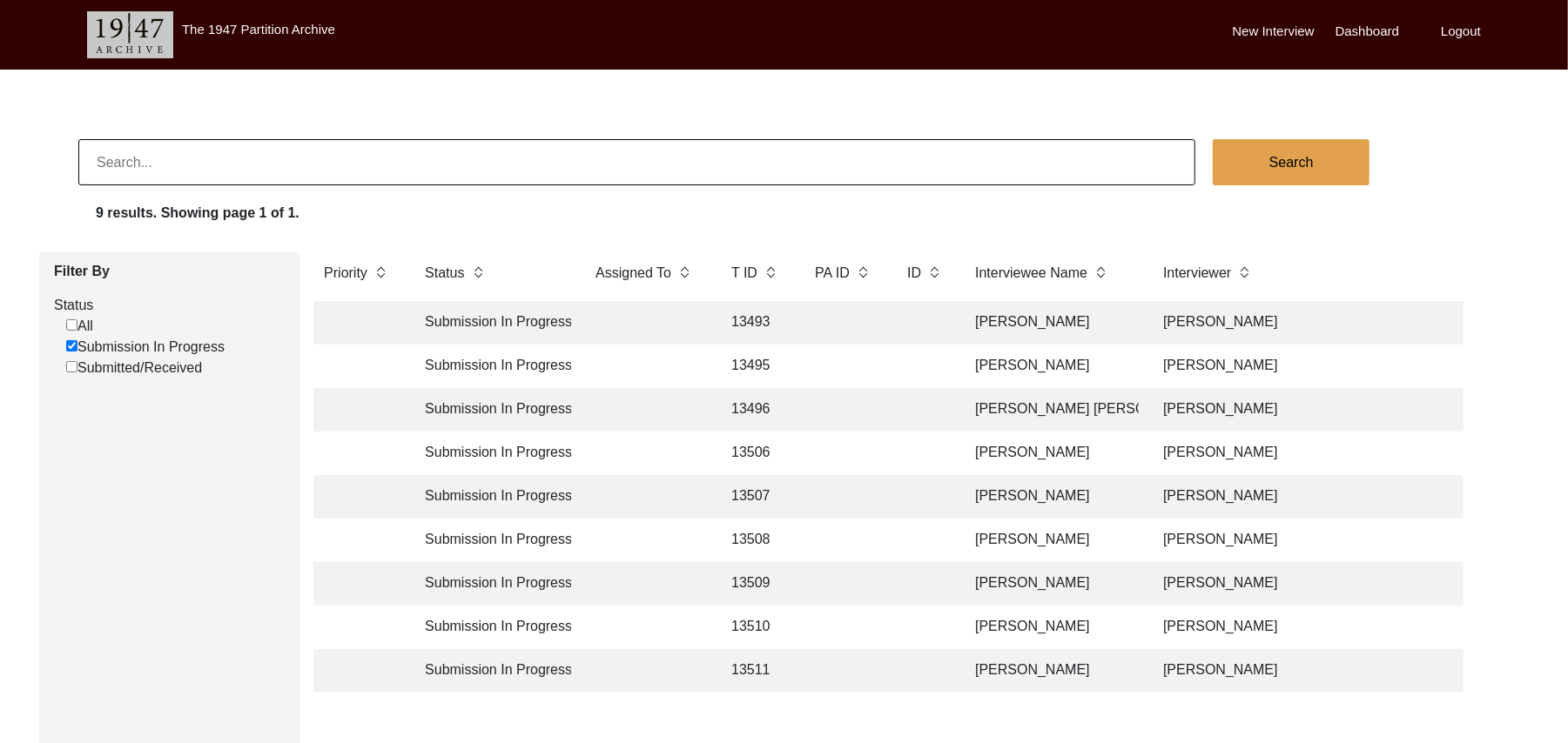
click at [749, 625] on td "13510" at bounding box center [755, 628] width 69 height 43
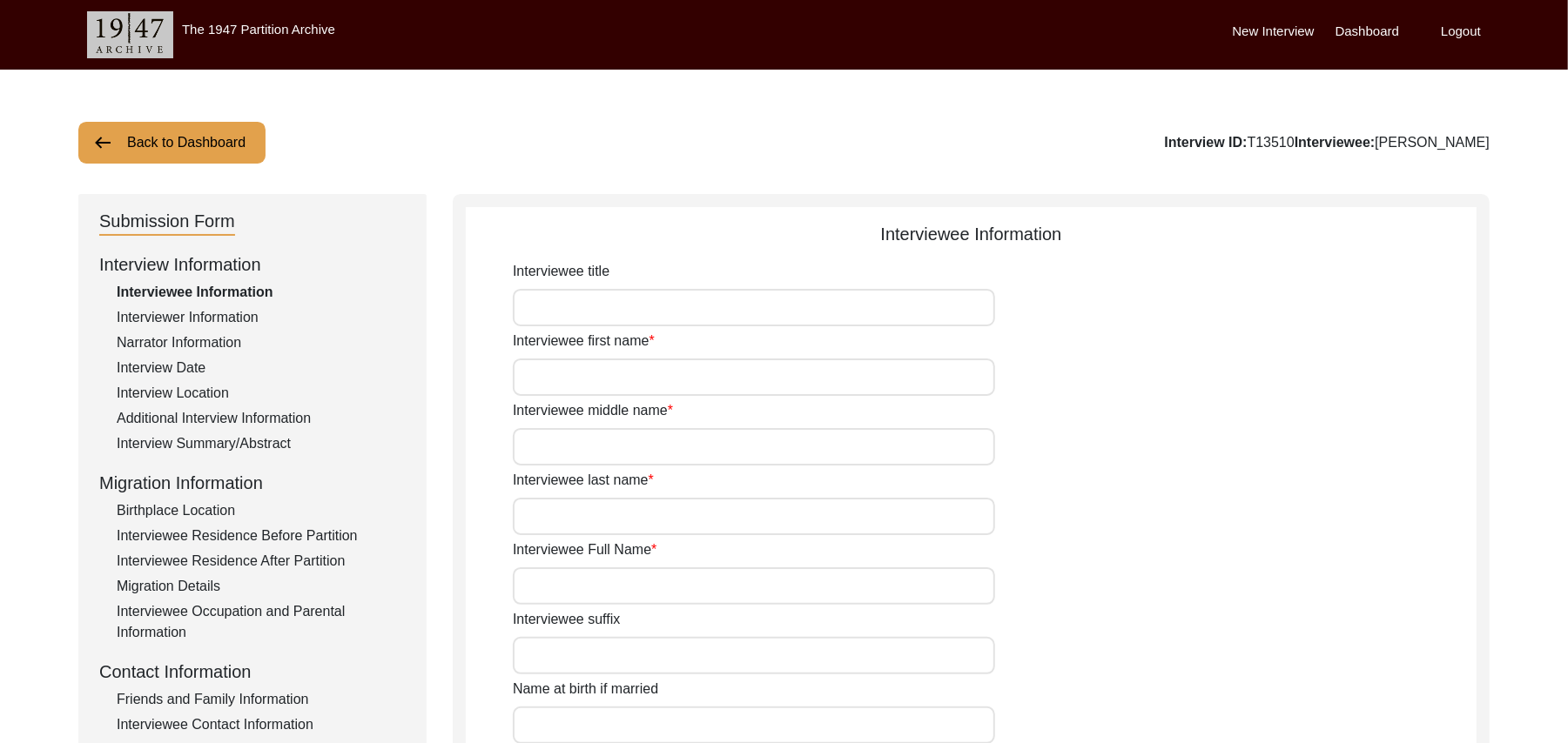
type input "Mr"
type input "Faqir"
type input "[DEMOGRAPHIC_DATA]"
type input "N/A"
type input "[PERSON_NAME]"
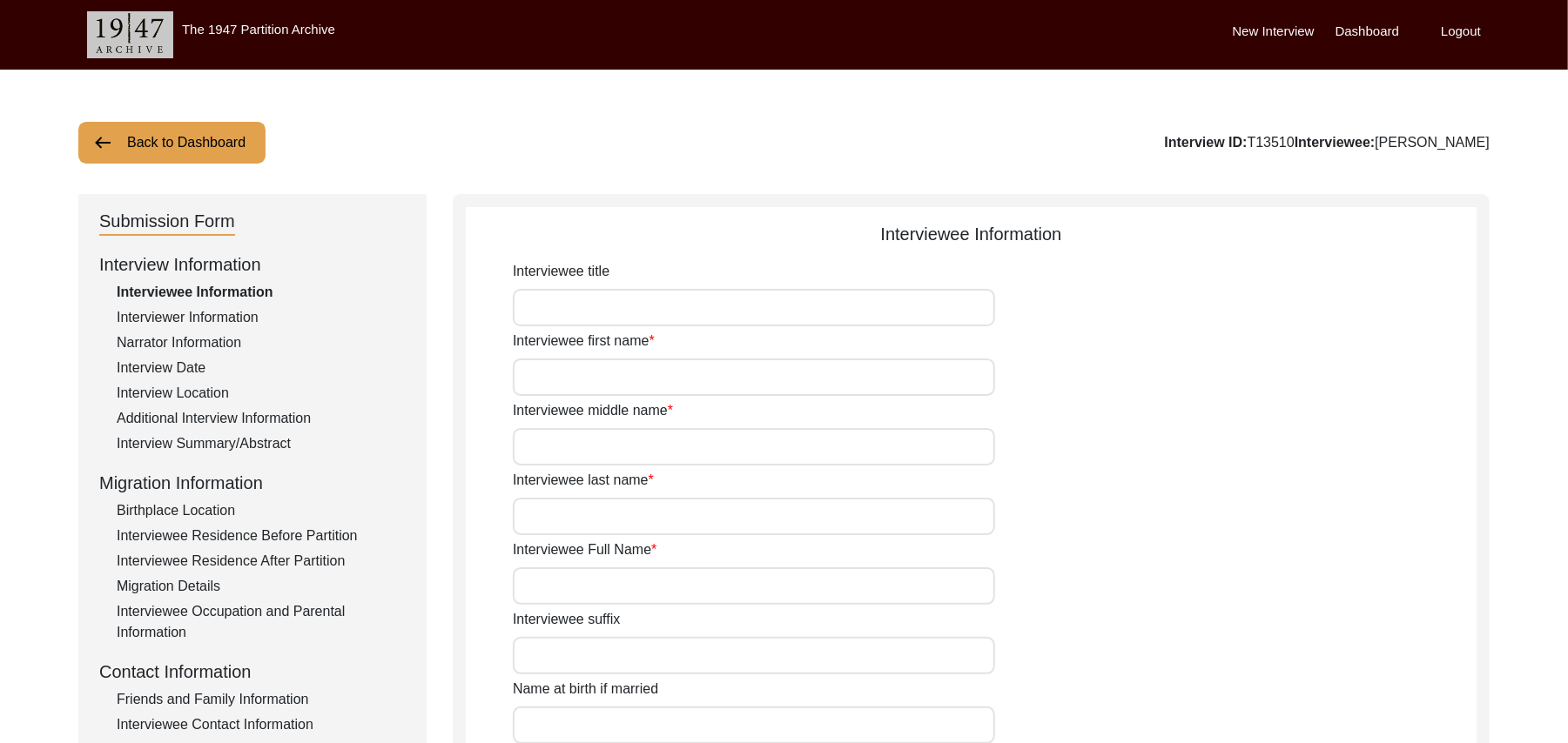
type input "N/A"
type input "[PERSON_NAME]"
type input "1925"
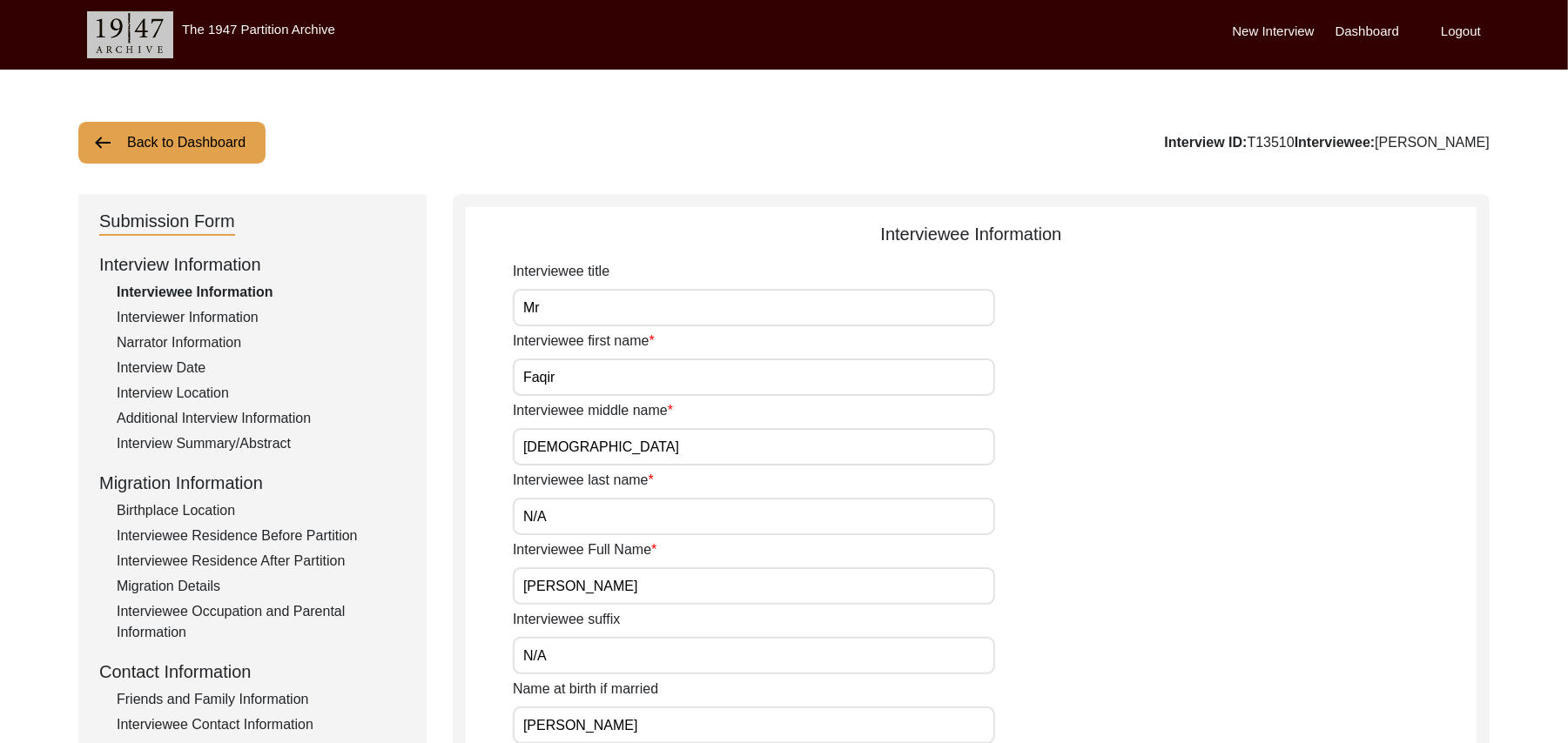
type input "!00 Years"
type input "[DEMOGRAPHIC_DATA]"
type input "N/A"
type textarea "N/A"
type input "Punjabi"
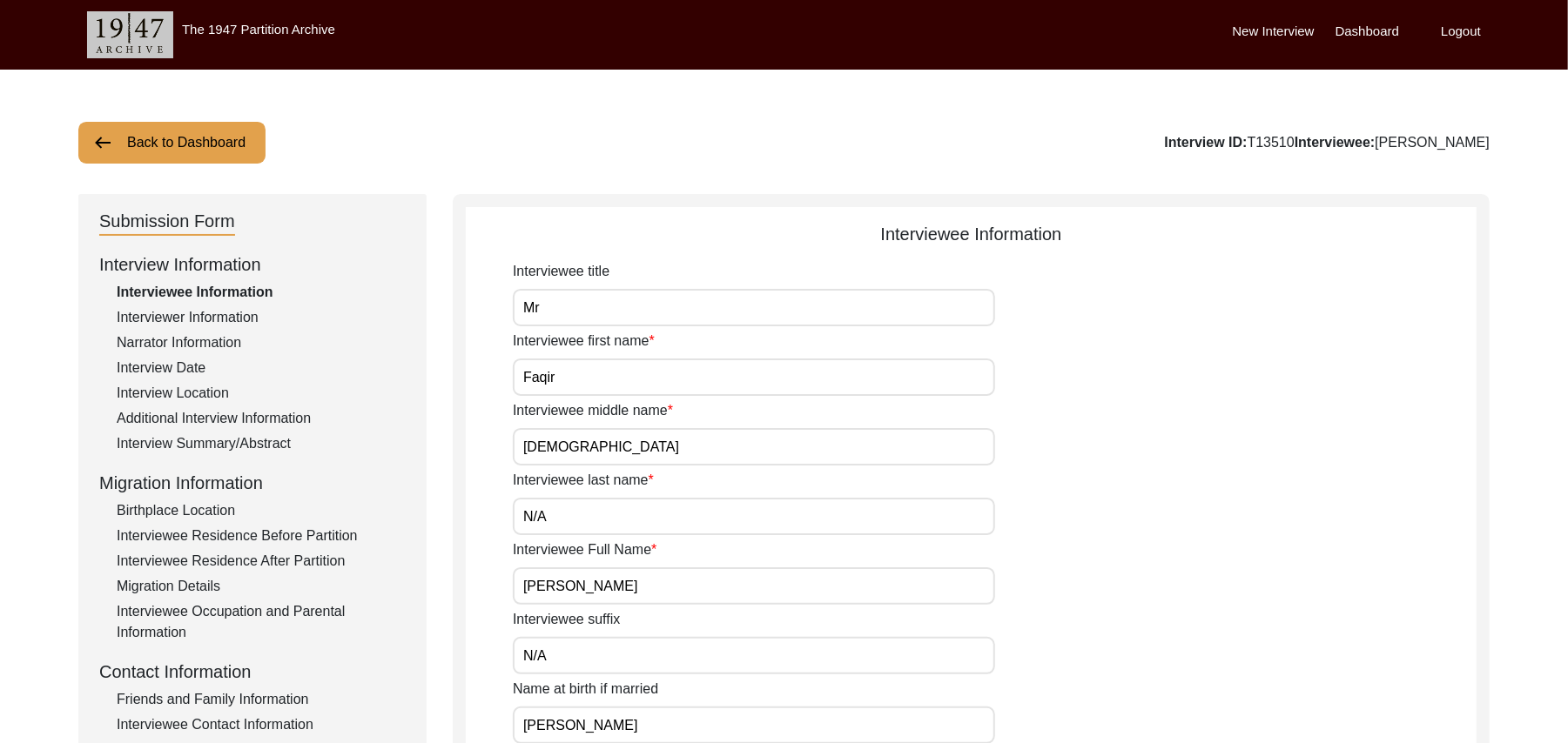
type input "Malwai"
type input "[DEMOGRAPHIC_DATA]"
type input "Jut"
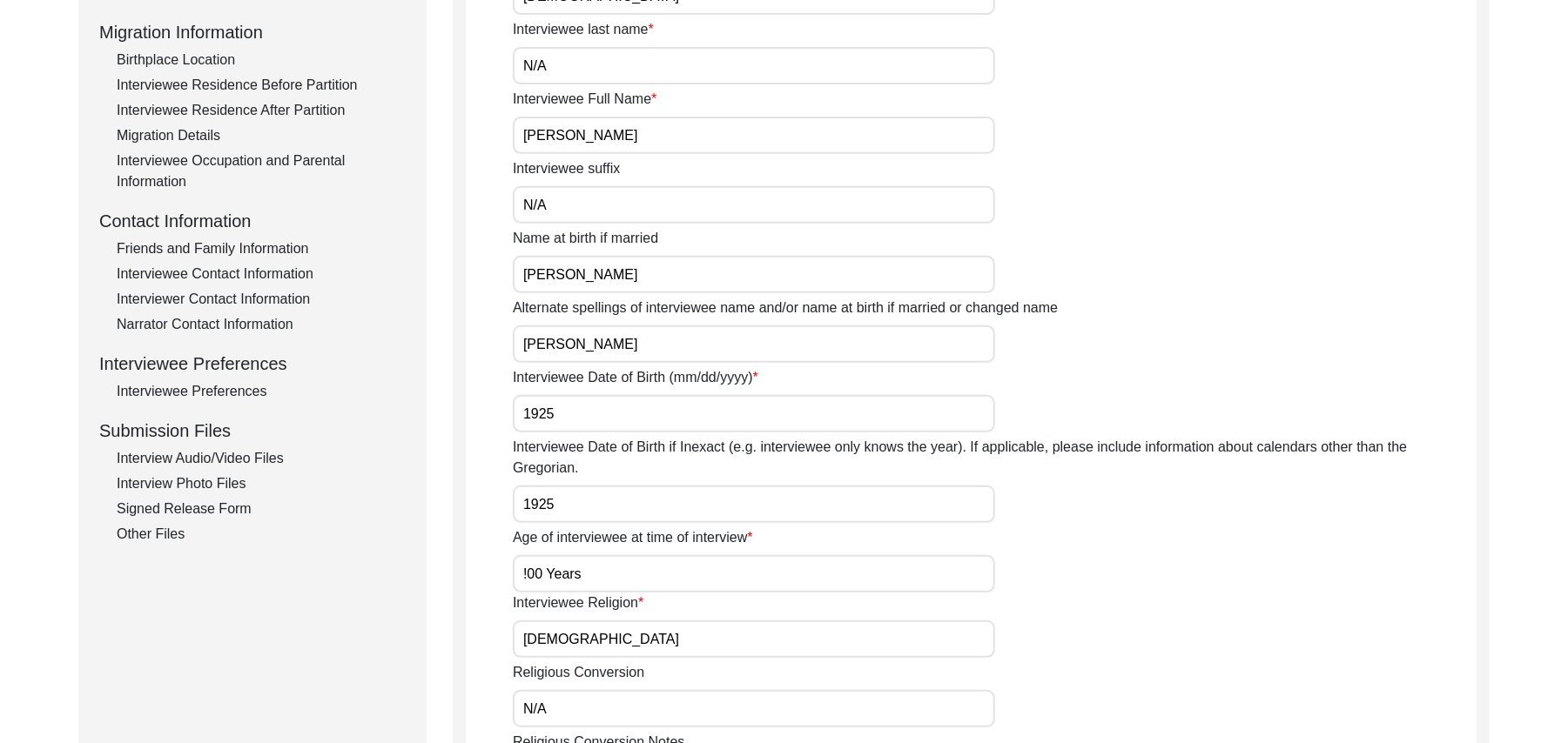
scroll to position [575, 0]
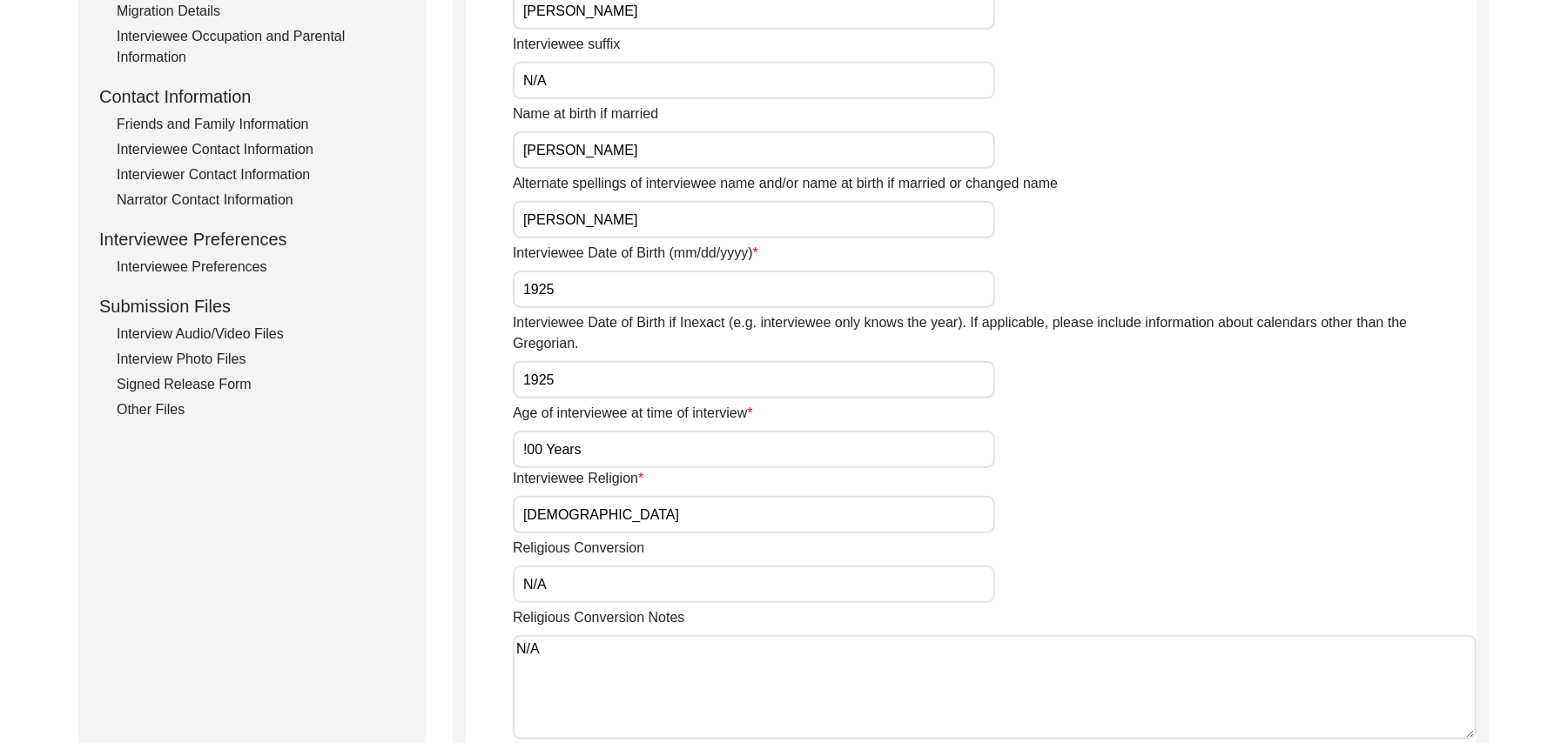
click at [228, 355] on div "Interview Photo Files" at bounding box center [261, 359] width 289 height 21
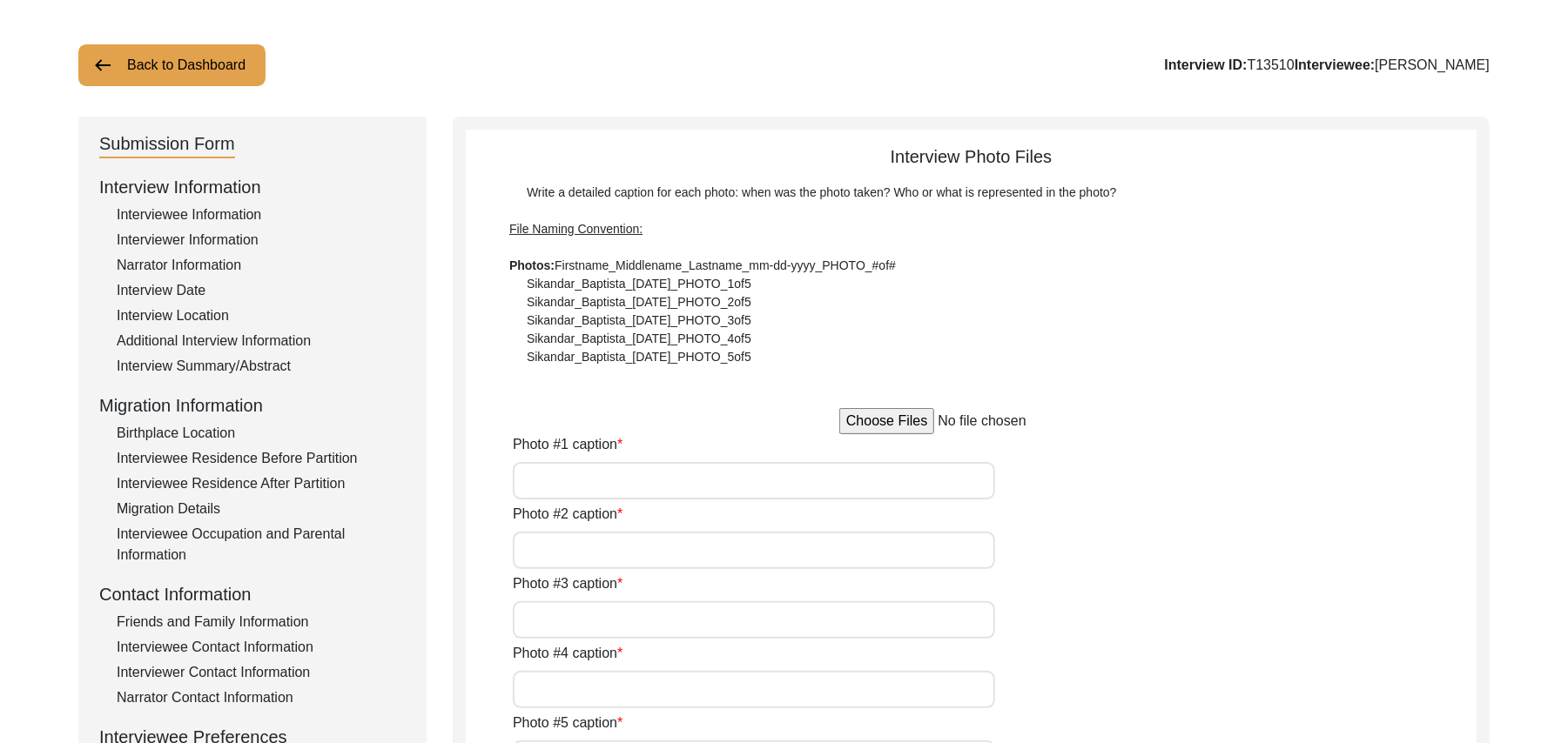
scroll to position [74, 0]
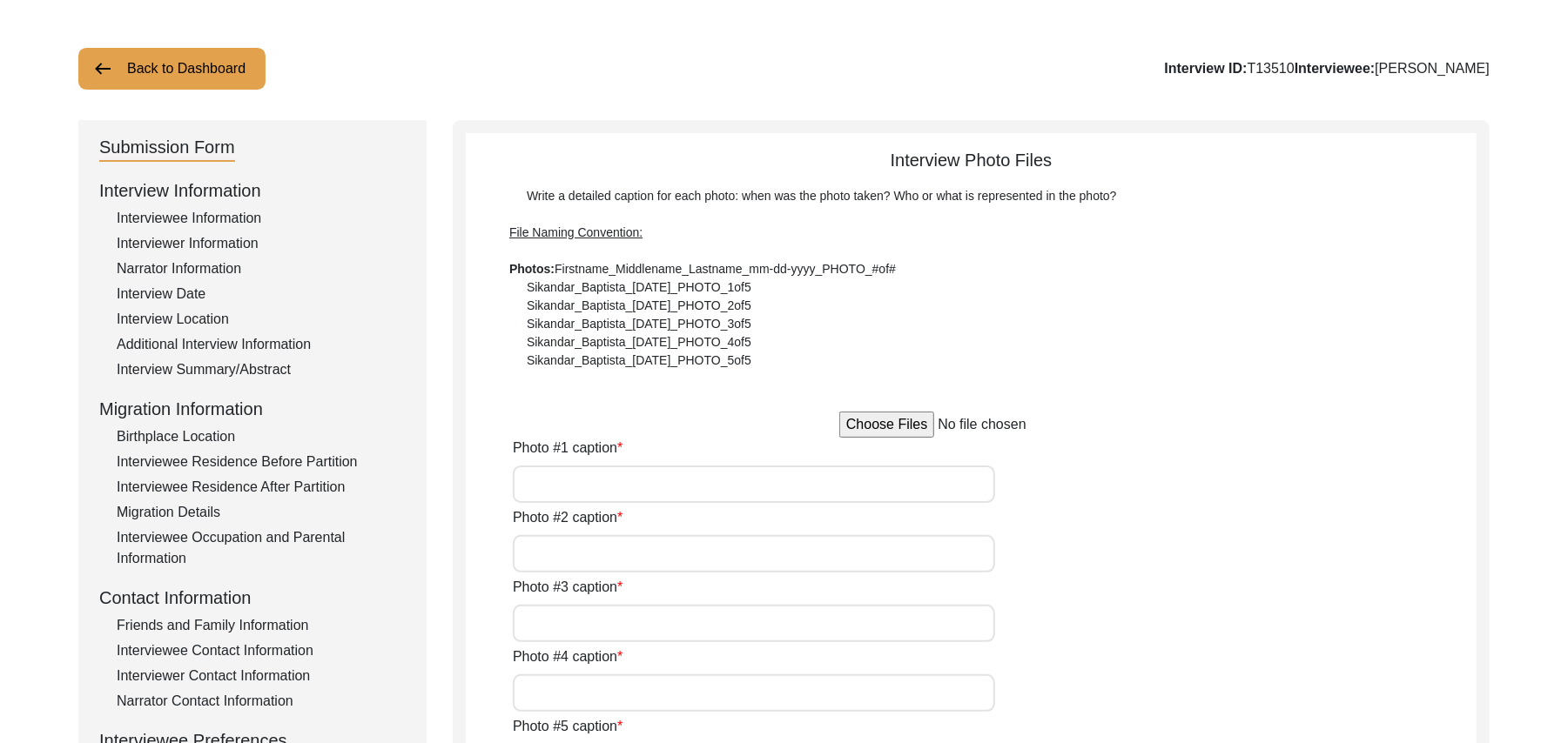
click at [866, 425] on input "file" at bounding box center [971, 425] width 264 height 26
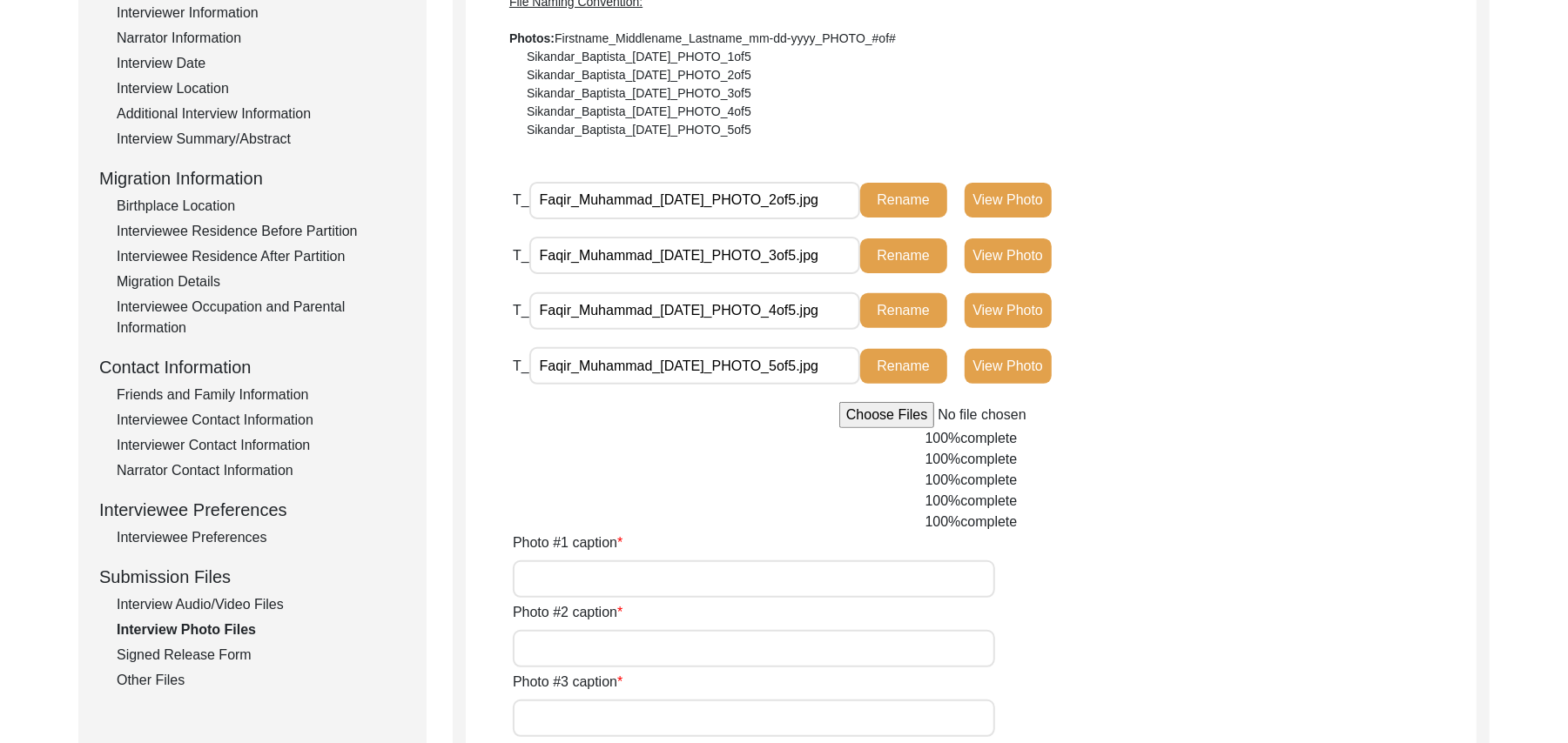
scroll to position [312, 0]
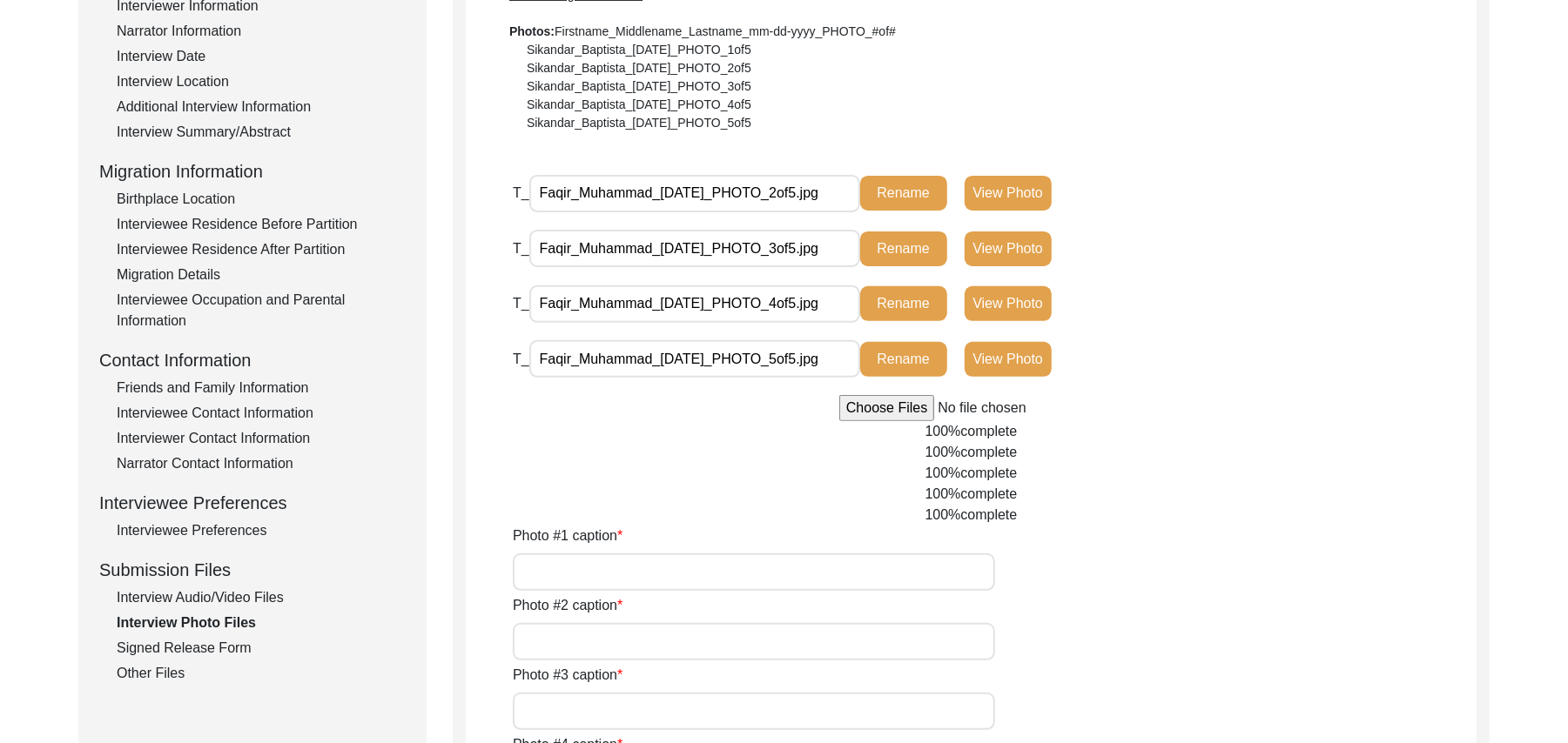
click at [879, 415] on input "file" at bounding box center [971, 408] width 264 height 26
type input "C:\fakepath\Faqir_Muhammad_[DATE]_PHOTO_1of5.jpg"
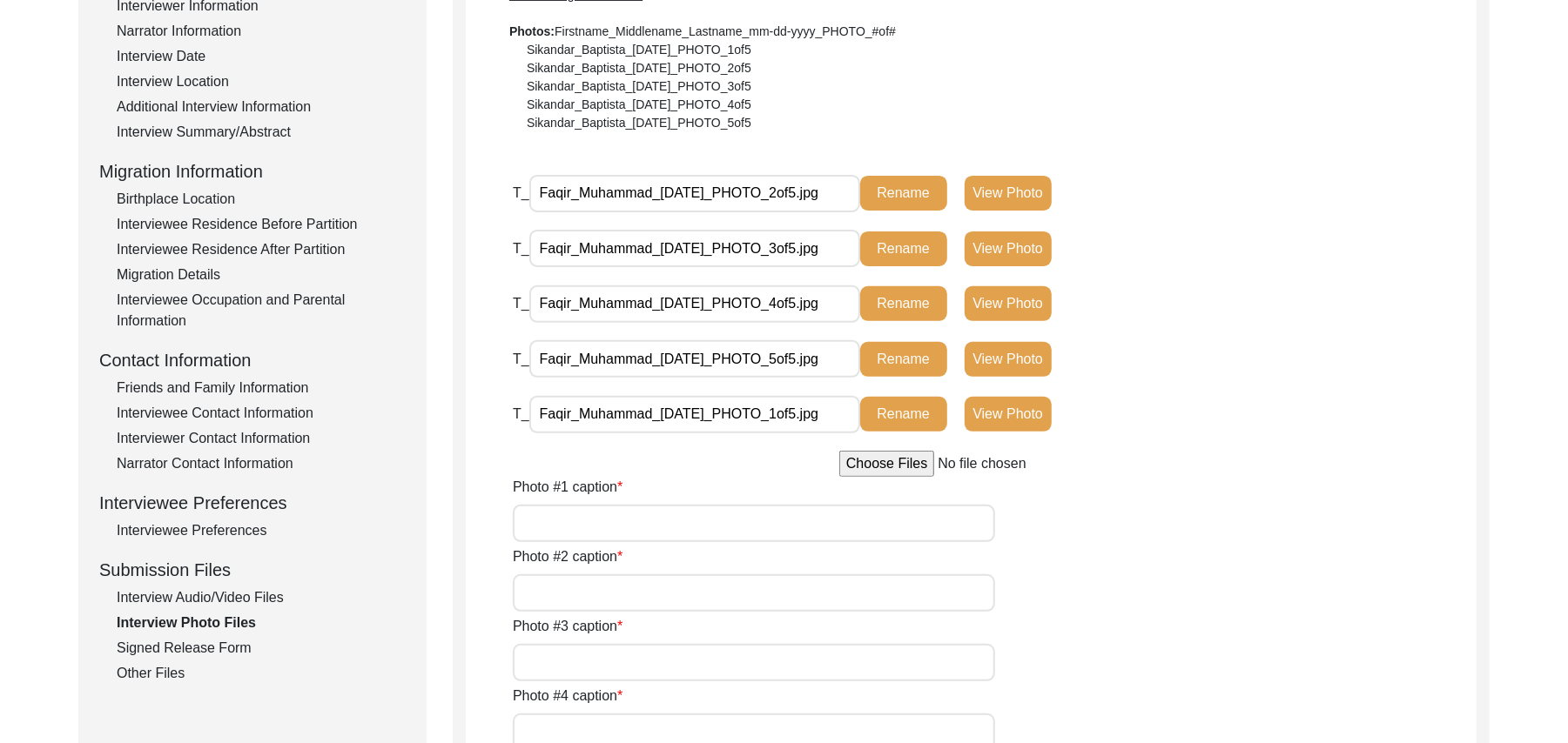
click at [619, 519] on input "Photo #1 caption" at bounding box center [754, 524] width 482 height 38
type input "[PERSON_NAME]"
click at [611, 587] on input "Photo #2 caption" at bounding box center [754, 593] width 482 height 38
paste input "[PERSON_NAME]"
type input "[PERSON_NAME]"
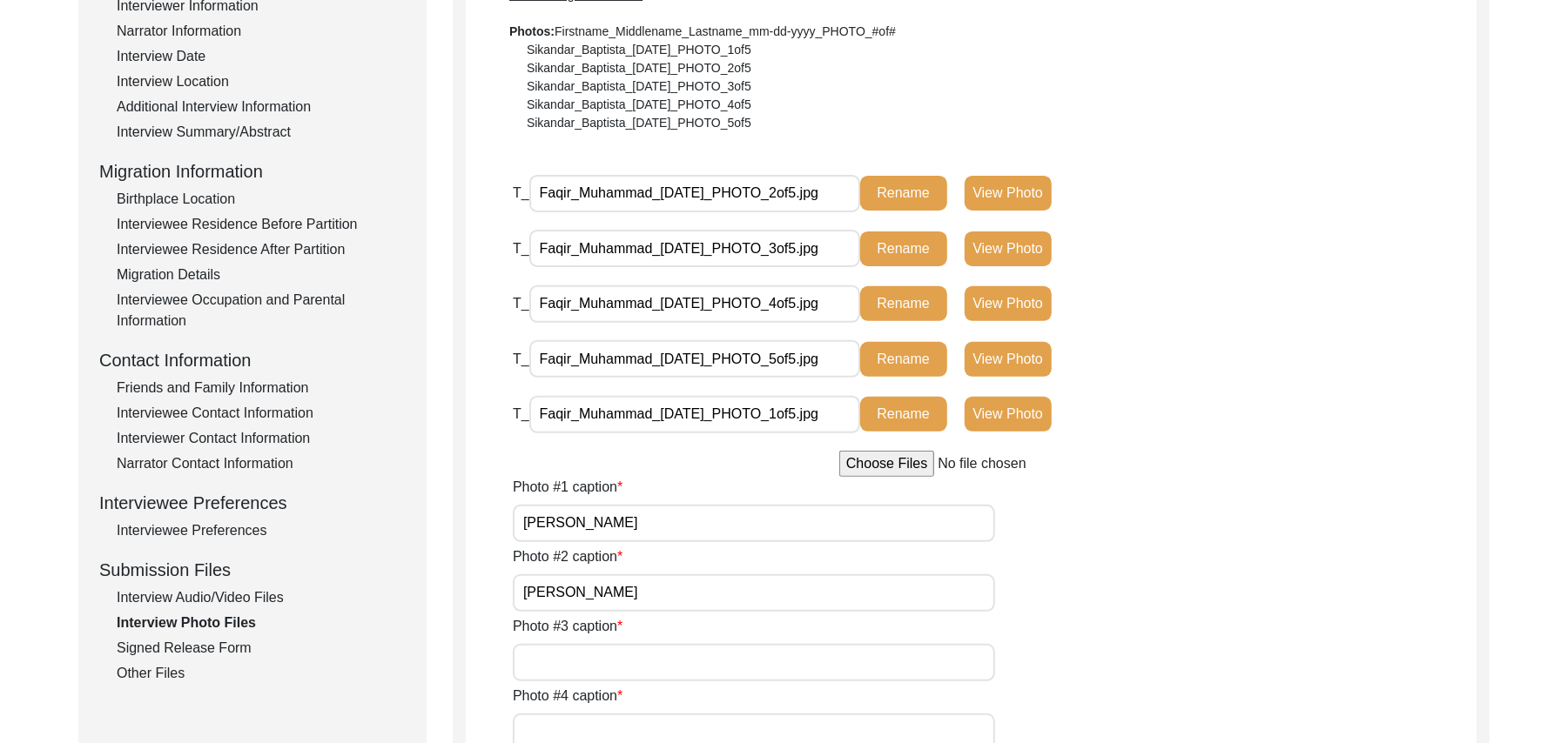
click at [595, 660] on input "Photo #3 caption" at bounding box center [754, 663] width 482 height 38
paste input "[PERSON_NAME]"
type input "[PERSON_NAME]"
click at [593, 729] on input "Photo #4 caption" at bounding box center [754, 733] width 482 height 38
paste input "[PERSON_NAME]"
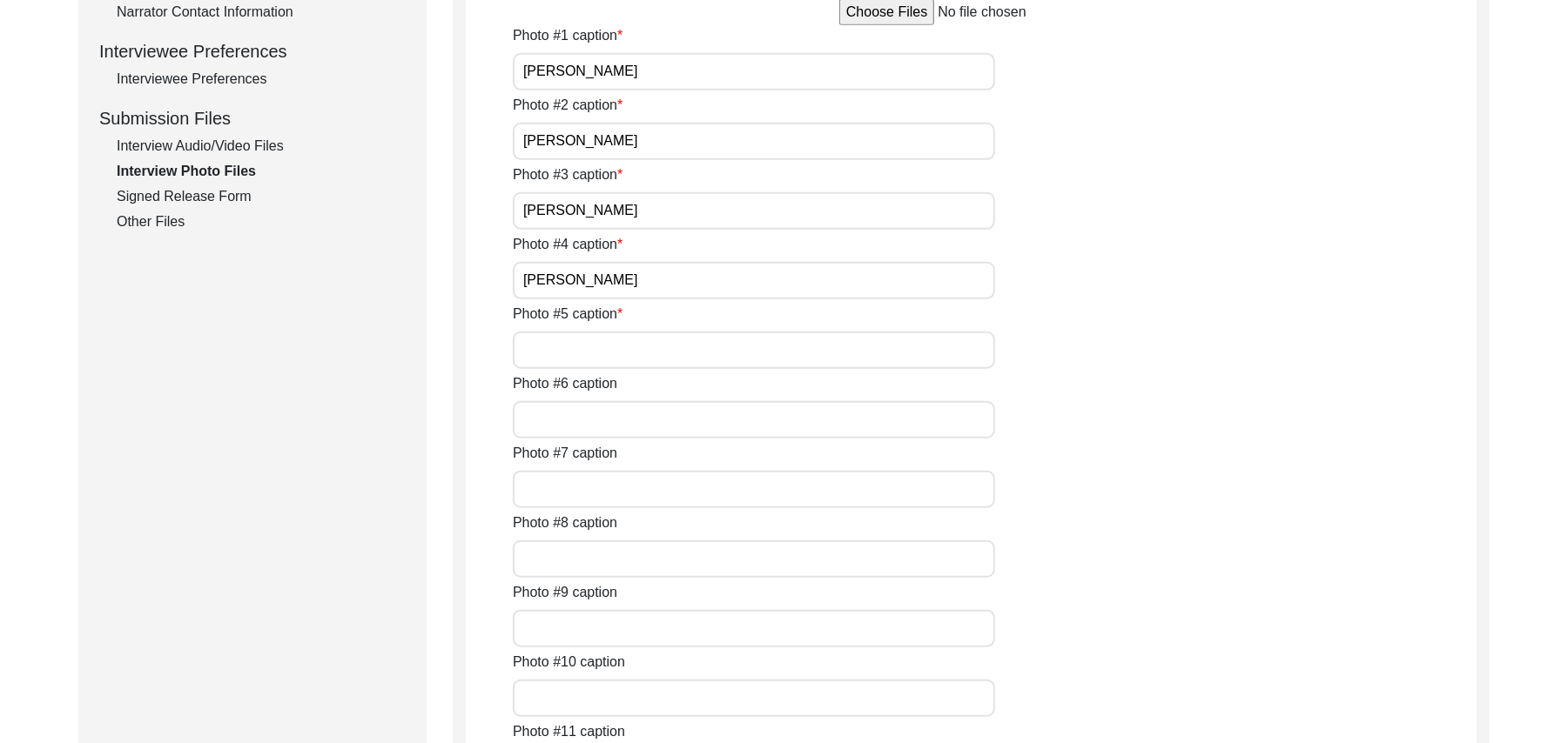
scroll to position [778, 0]
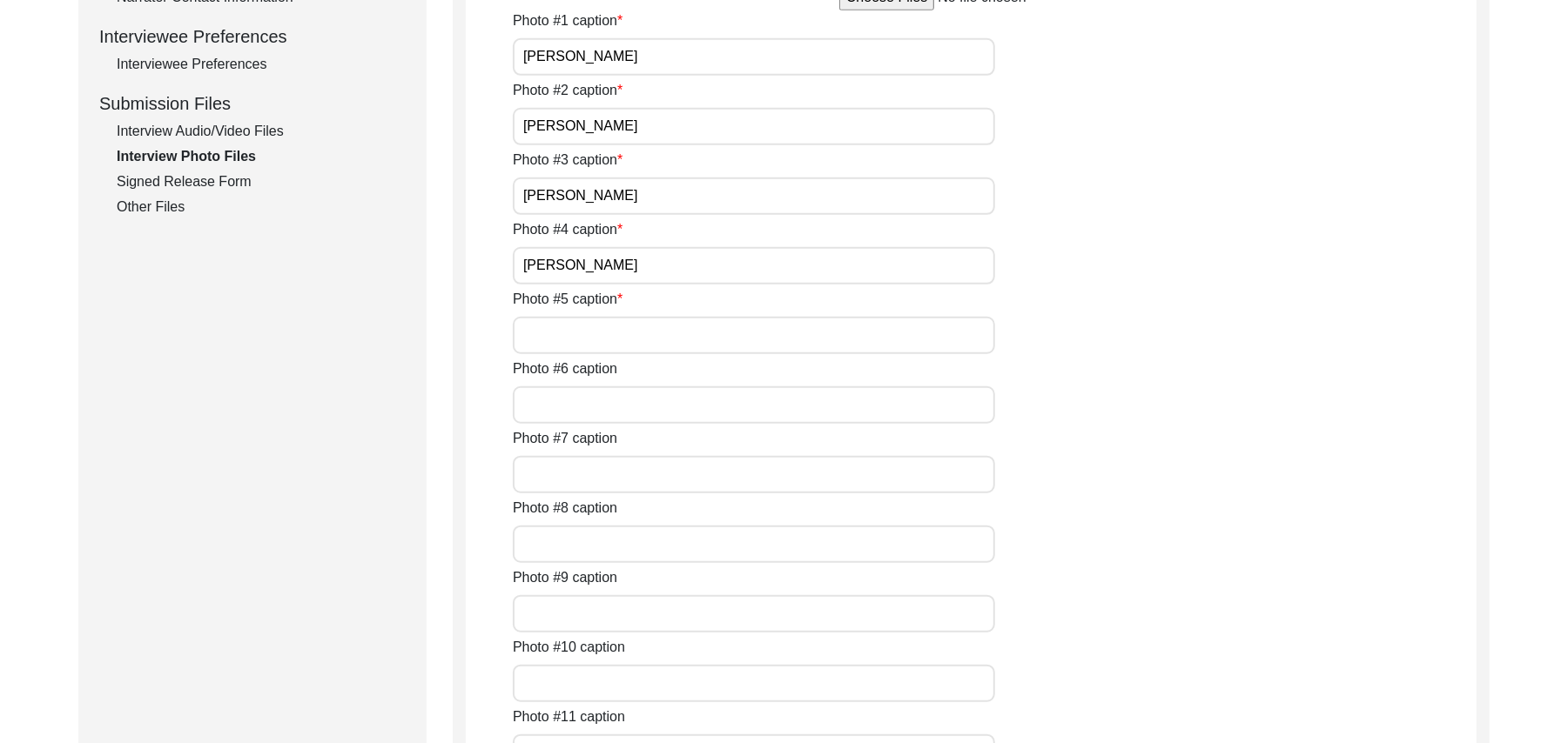
type input "[PERSON_NAME]"
click at [591, 345] on input "Photo #5 caption" at bounding box center [754, 335] width 482 height 38
paste input "[PERSON_NAME]"
type input "[PERSON_NAME]"
click at [582, 406] on input "Photo #6 caption" at bounding box center [754, 406] width 482 height 38
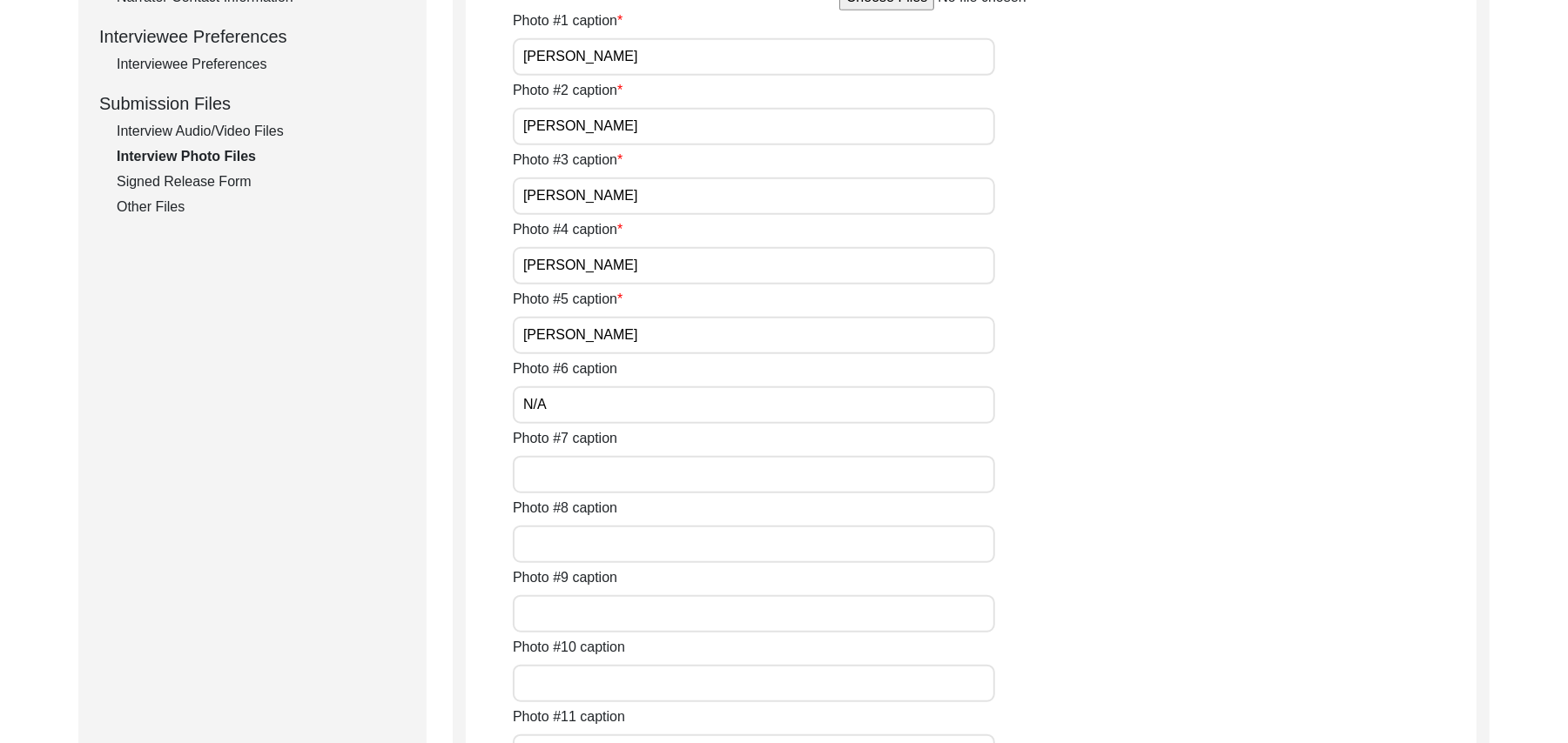
type input "N/A"
click at [569, 481] on input "Photo #7 caption" at bounding box center [754, 475] width 482 height 38
paste input "N/A"
type input "N/A"
click at [565, 545] on input "Photo #8 caption" at bounding box center [754, 545] width 482 height 38
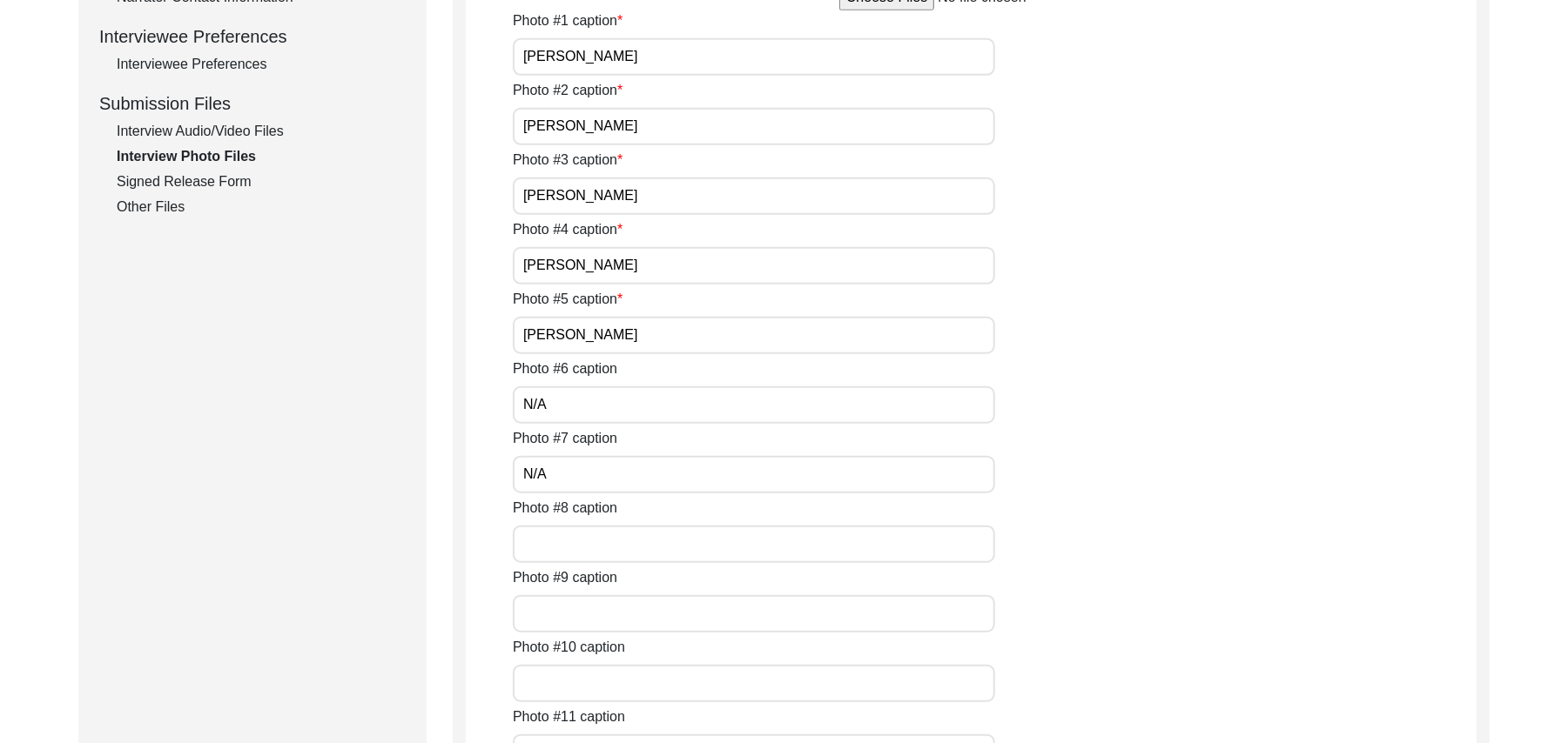
paste input "N/A"
type input "N/A"
click at [567, 611] on input "Photo #9 caption" at bounding box center [754, 614] width 482 height 38
paste input "N/A"
type input "N/A"
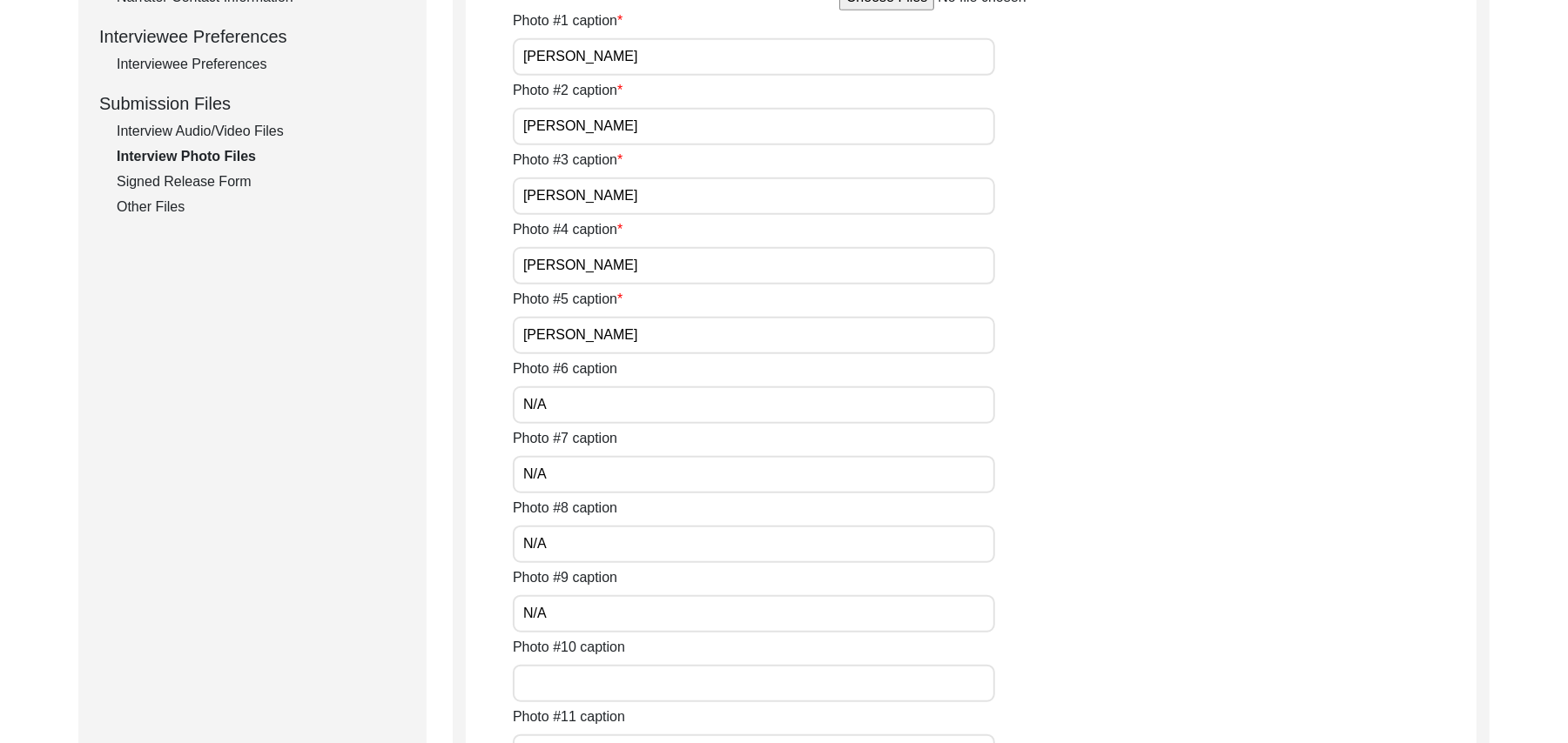
click at [571, 677] on input "Photo #10 caption" at bounding box center [754, 684] width 482 height 38
paste input "N/A"
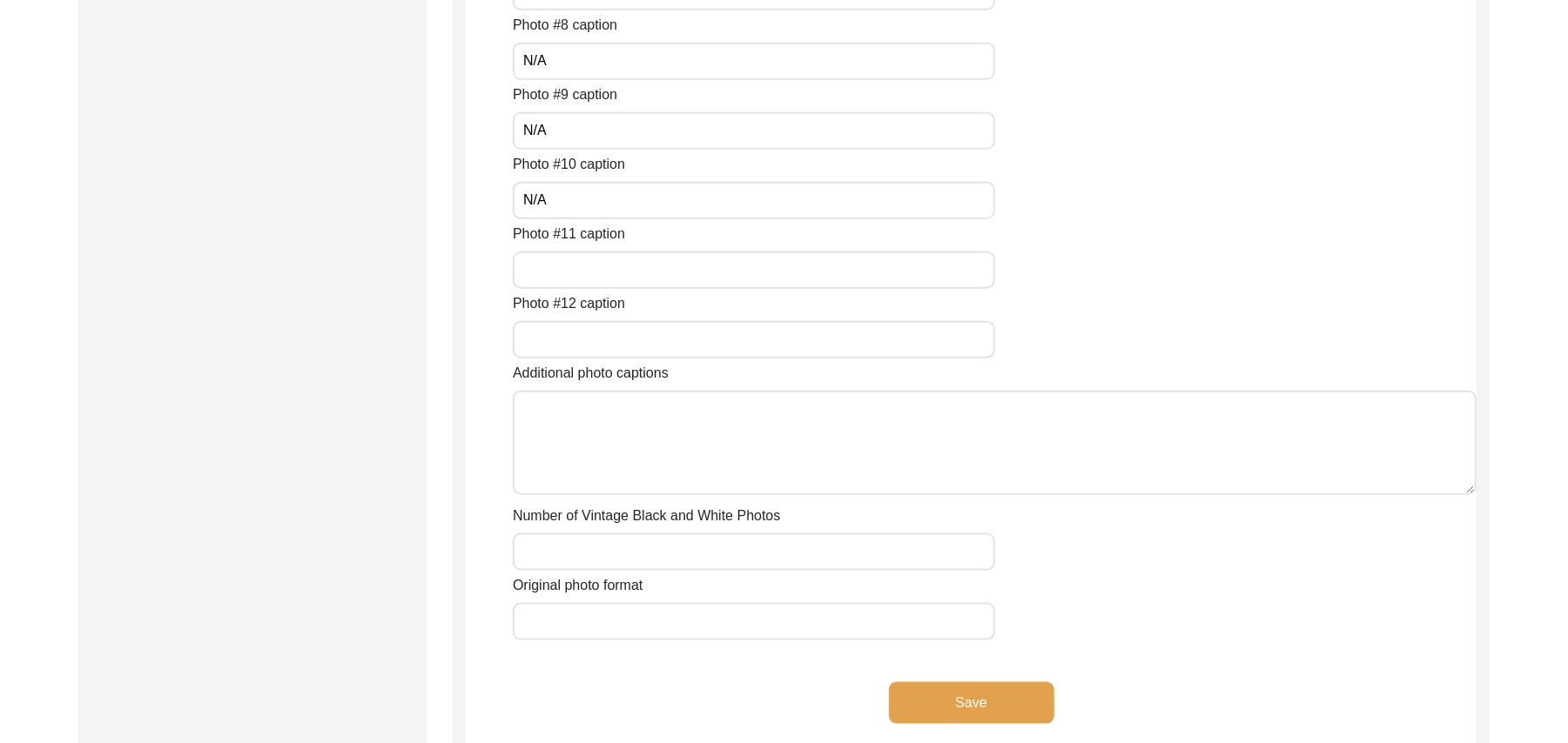
scroll to position [1307, 0]
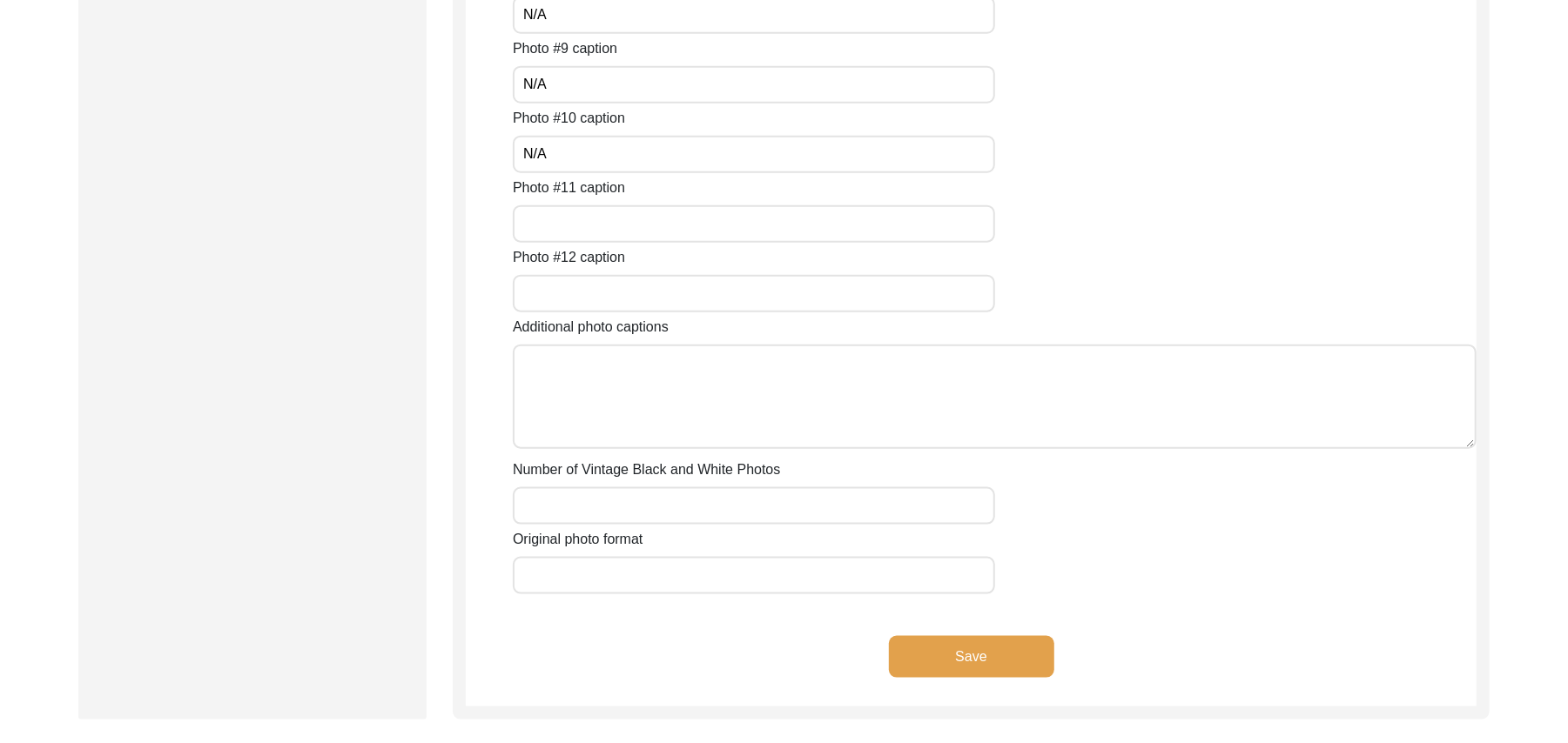
type input "N/A"
click at [565, 228] on input "Photo #11 caption" at bounding box center [754, 225] width 482 height 38
paste input "N/A"
type input "N/A"
click at [565, 288] on input "Photo #12 caption" at bounding box center [754, 294] width 482 height 38
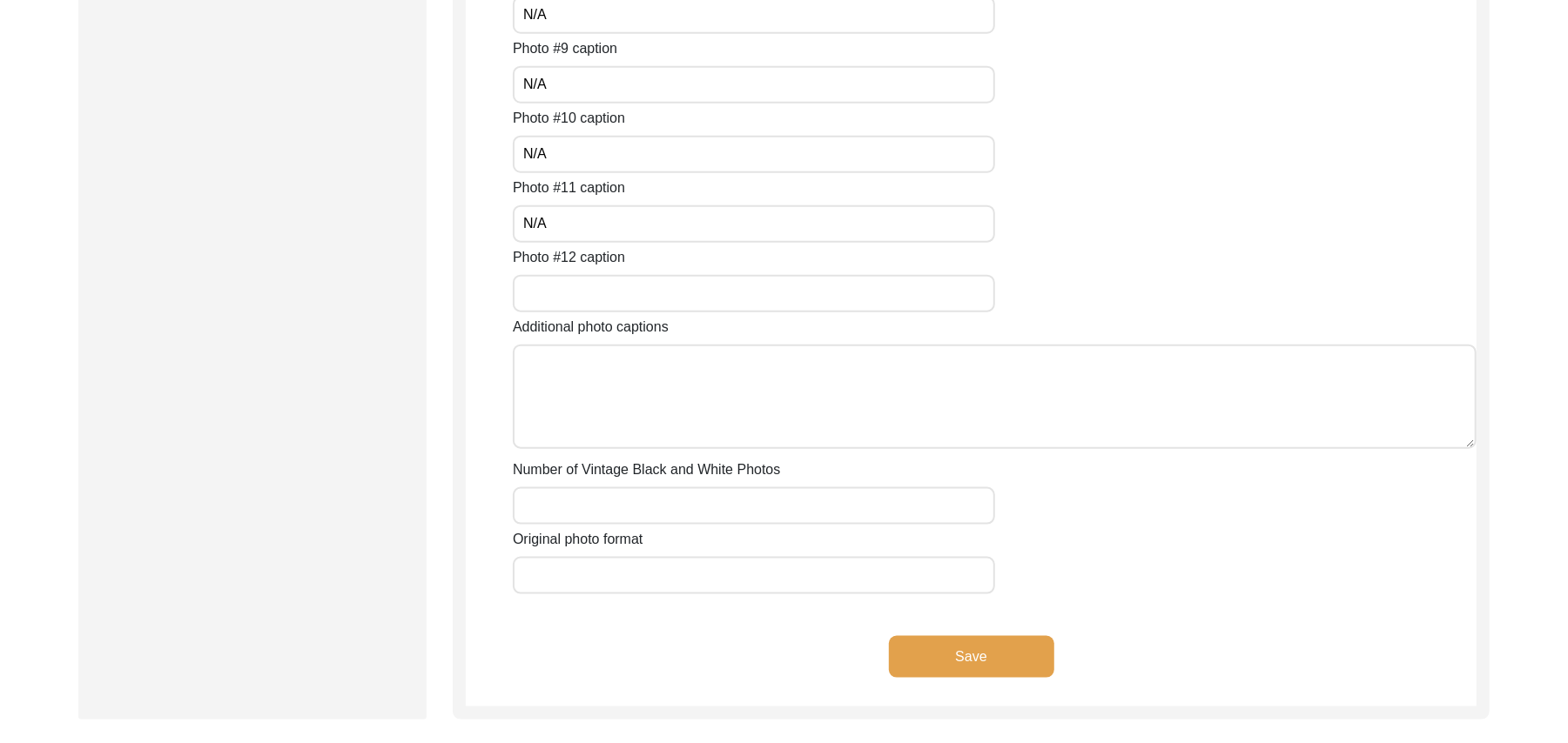
paste input "N/A"
type input "N/A"
click at [592, 387] on textarea "Additional photo captions" at bounding box center [995, 397] width 964 height 105
paste textarea "N/A"
type textarea "N/A"
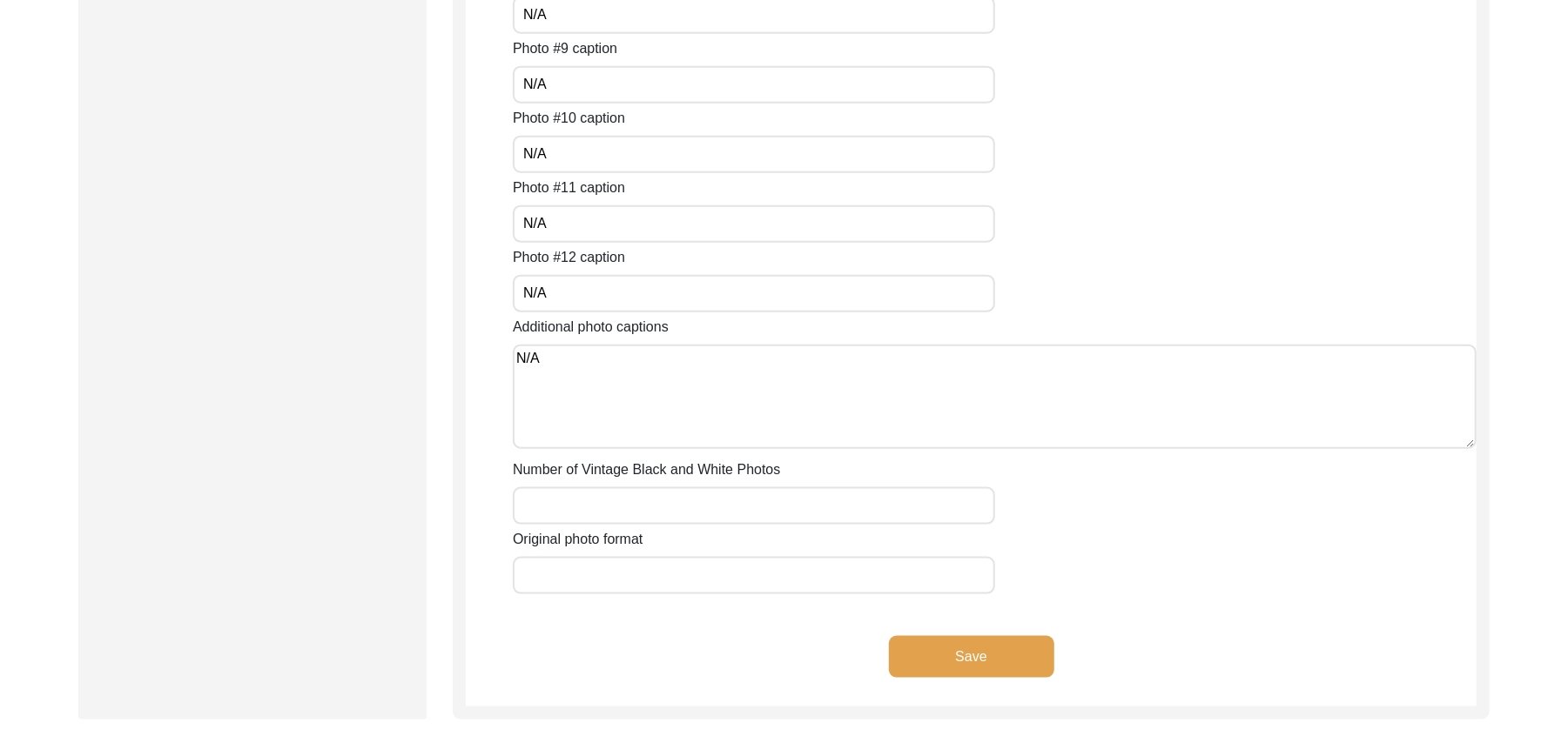
click at [583, 506] on input "Number of Vintage Black and White Photos" at bounding box center [754, 507] width 482 height 38
paste input "N/A"
type input "N/A"
click at [580, 578] on input "Original photo format" at bounding box center [754, 576] width 482 height 38
type input "JPG"
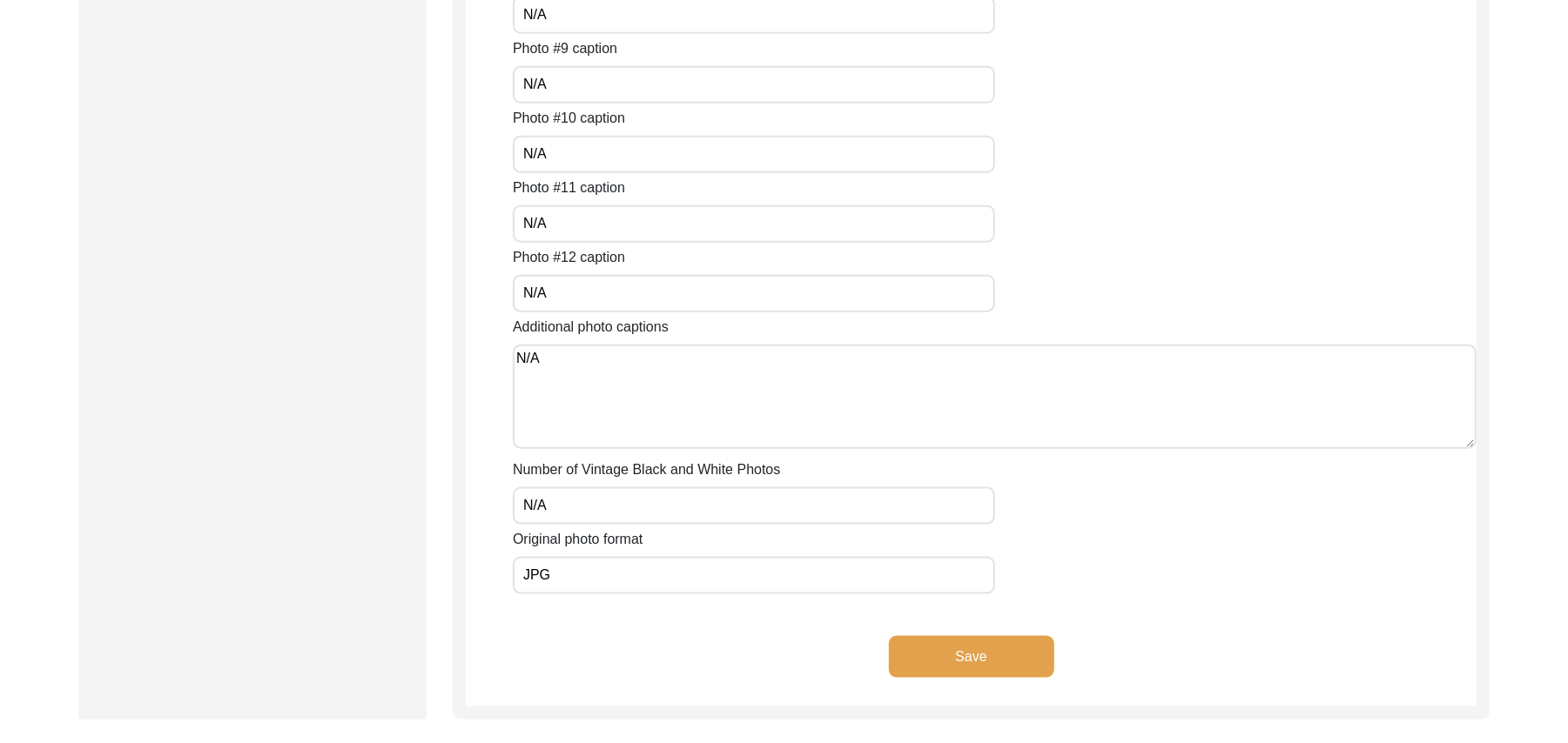
click at [913, 647] on button "Save" at bounding box center [971, 657] width 165 height 41
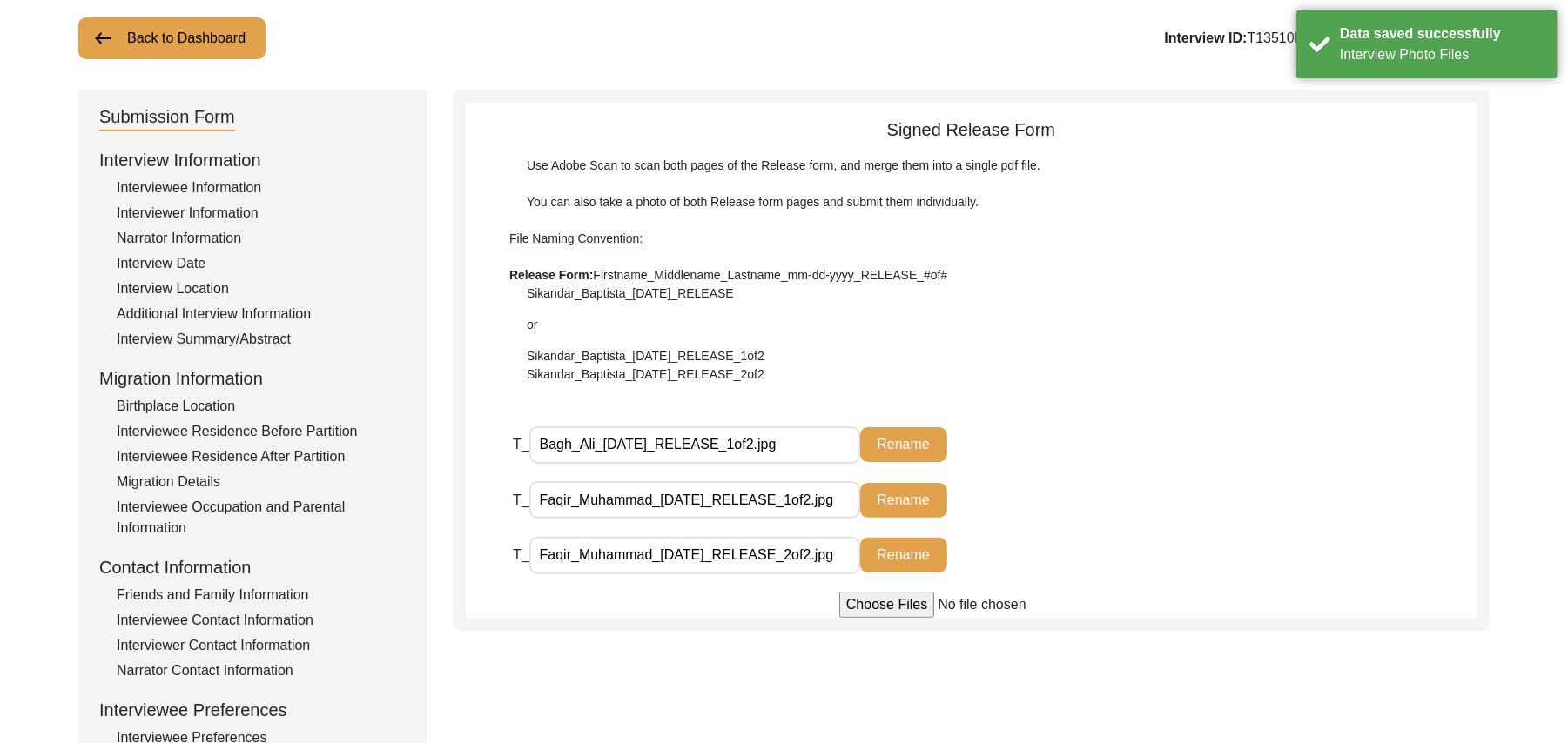
scroll to position [94, 0]
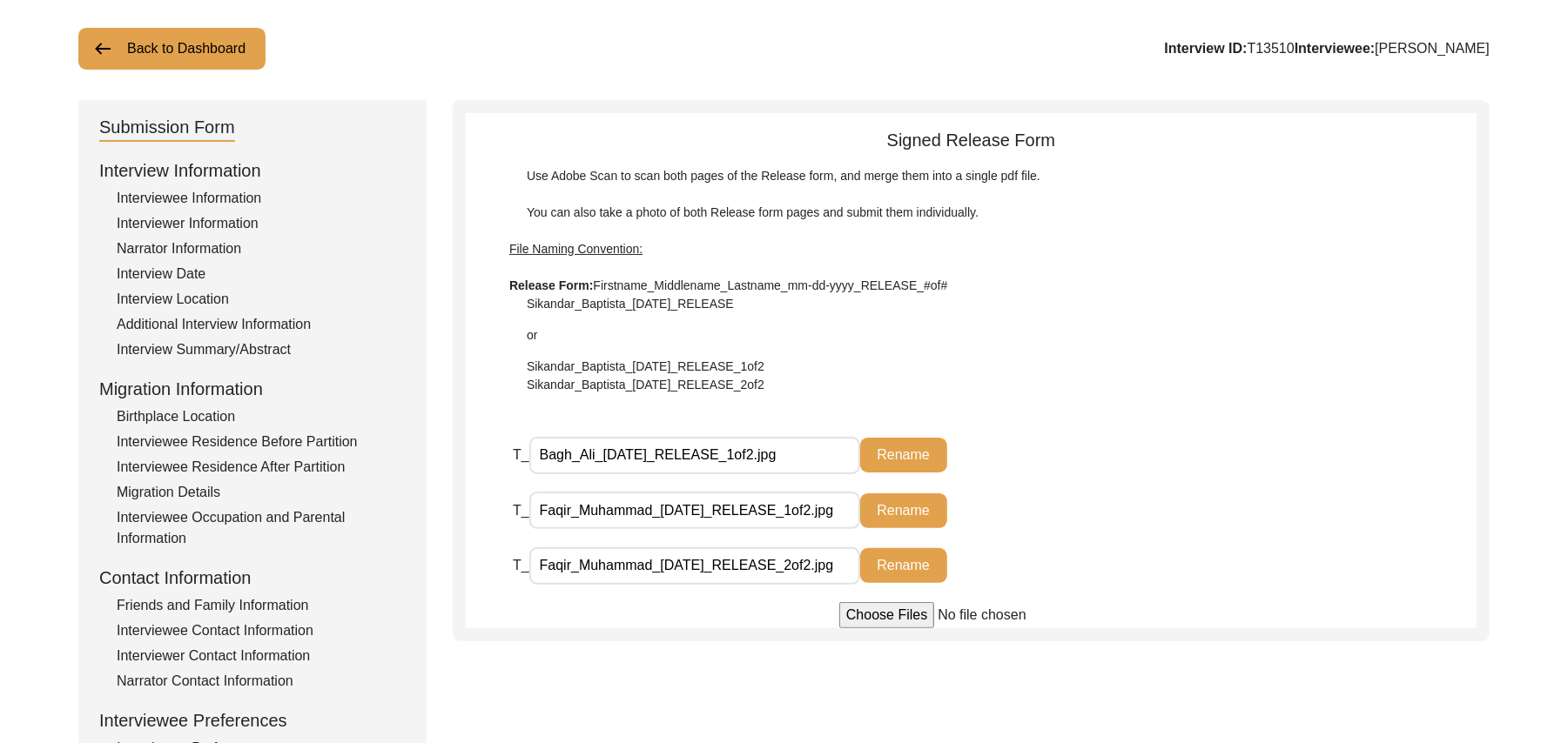
click at [203, 49] on button "Back to Dashboard" at bounding box center [172, 49] width 188 height 41
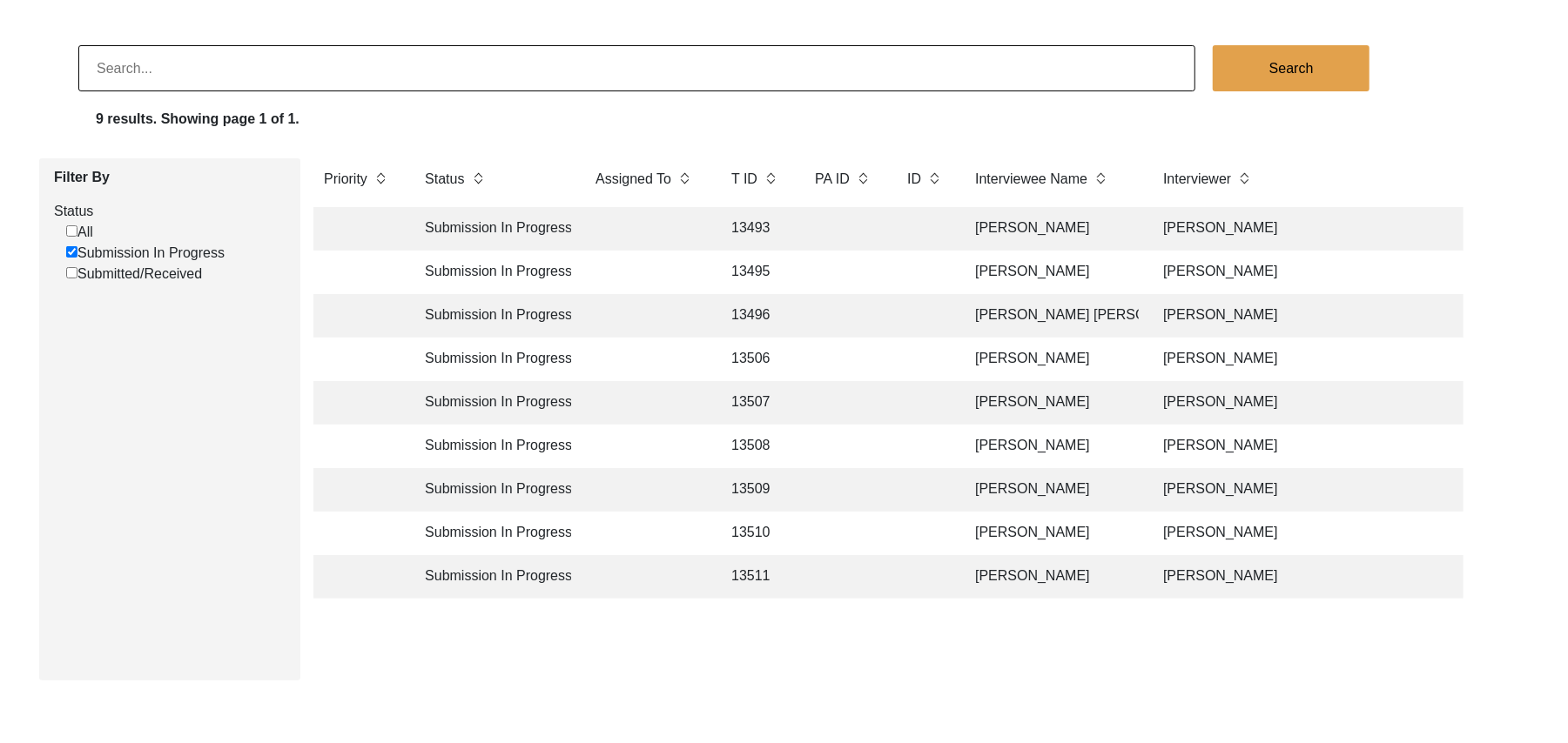
click at [745, 574] on td "13511" at bounding box center [755, 577] width 69 height 43
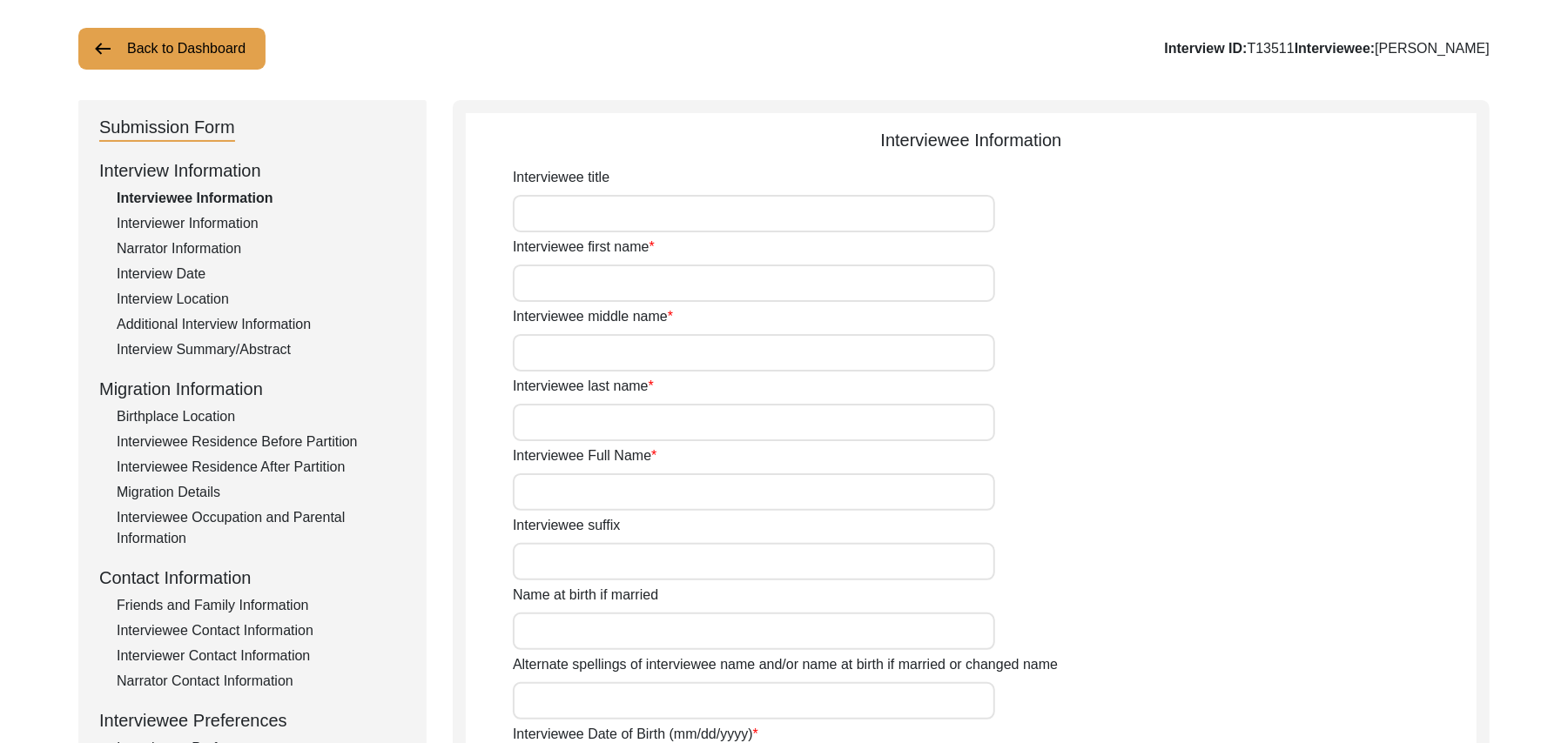
type input "Mr"
type input "Bagh"
type input "[PERSON_NAME]"
type input "N/A"
type input "[PERSON_NAME]"
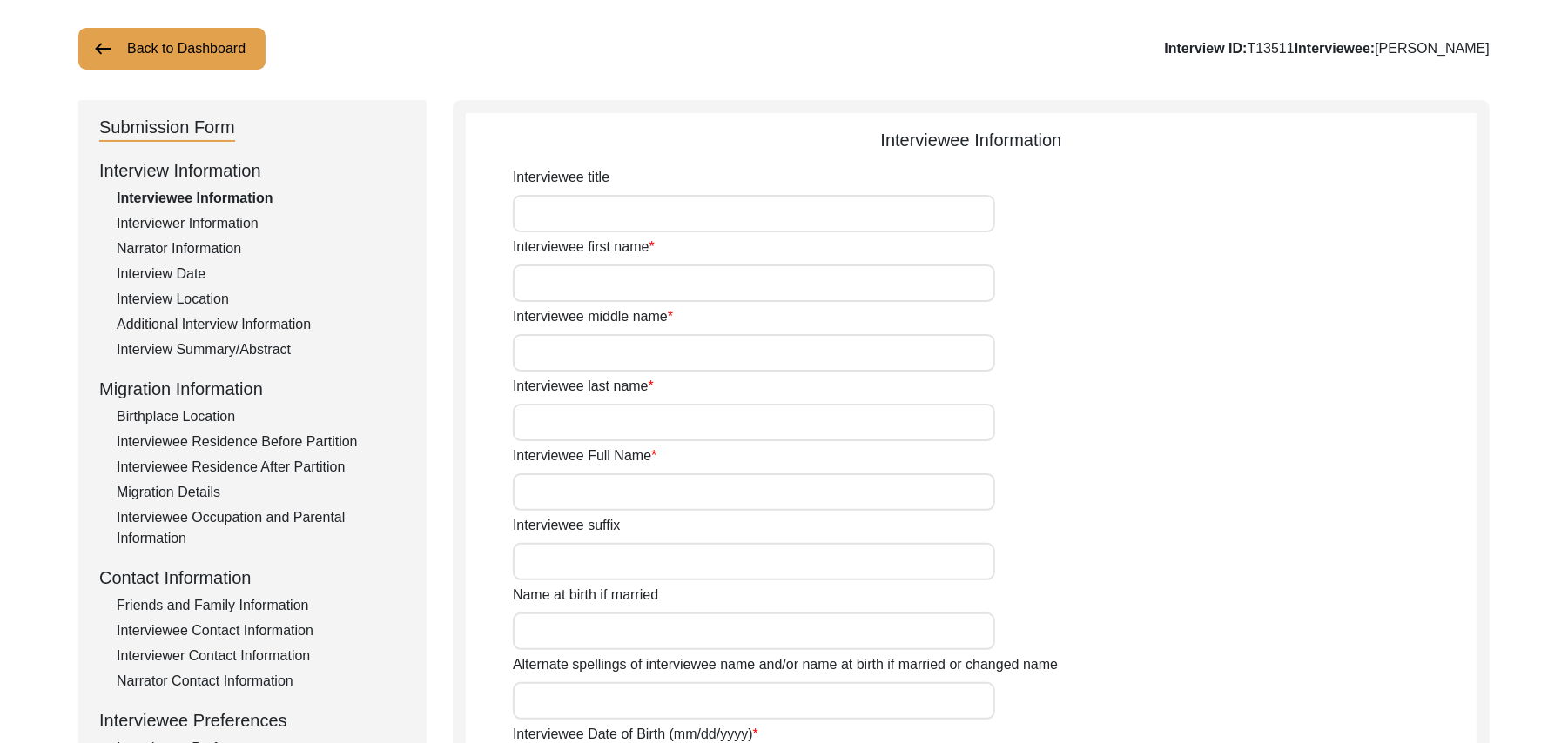
type input "N/A"
type input "[PERSON_NAME]"
type input "1937"
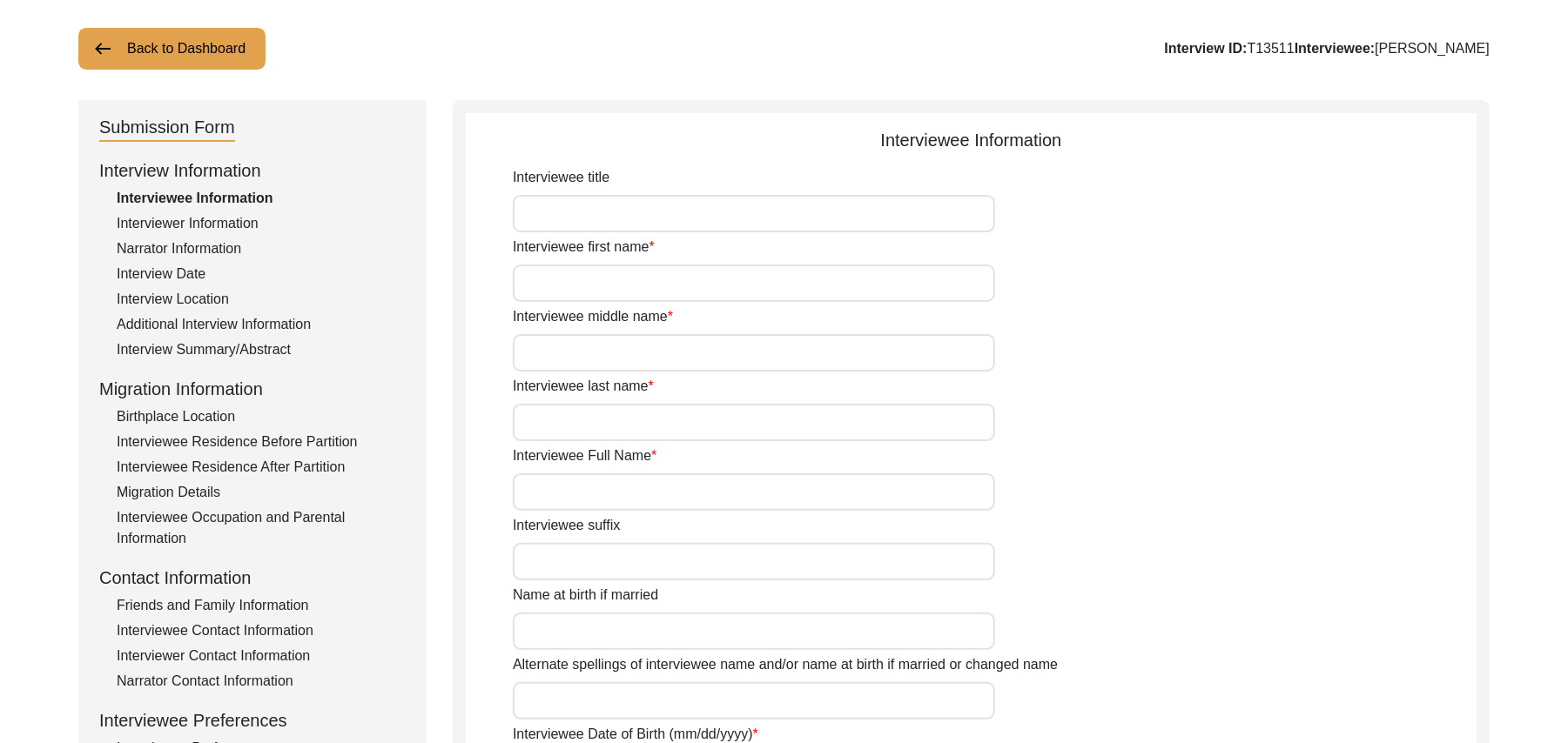
type input "88 Years"
type input "[DEMOGRAPHIC_DATA]"
type input "N/A"
type textarea "N/A"
type input "Punjabi"
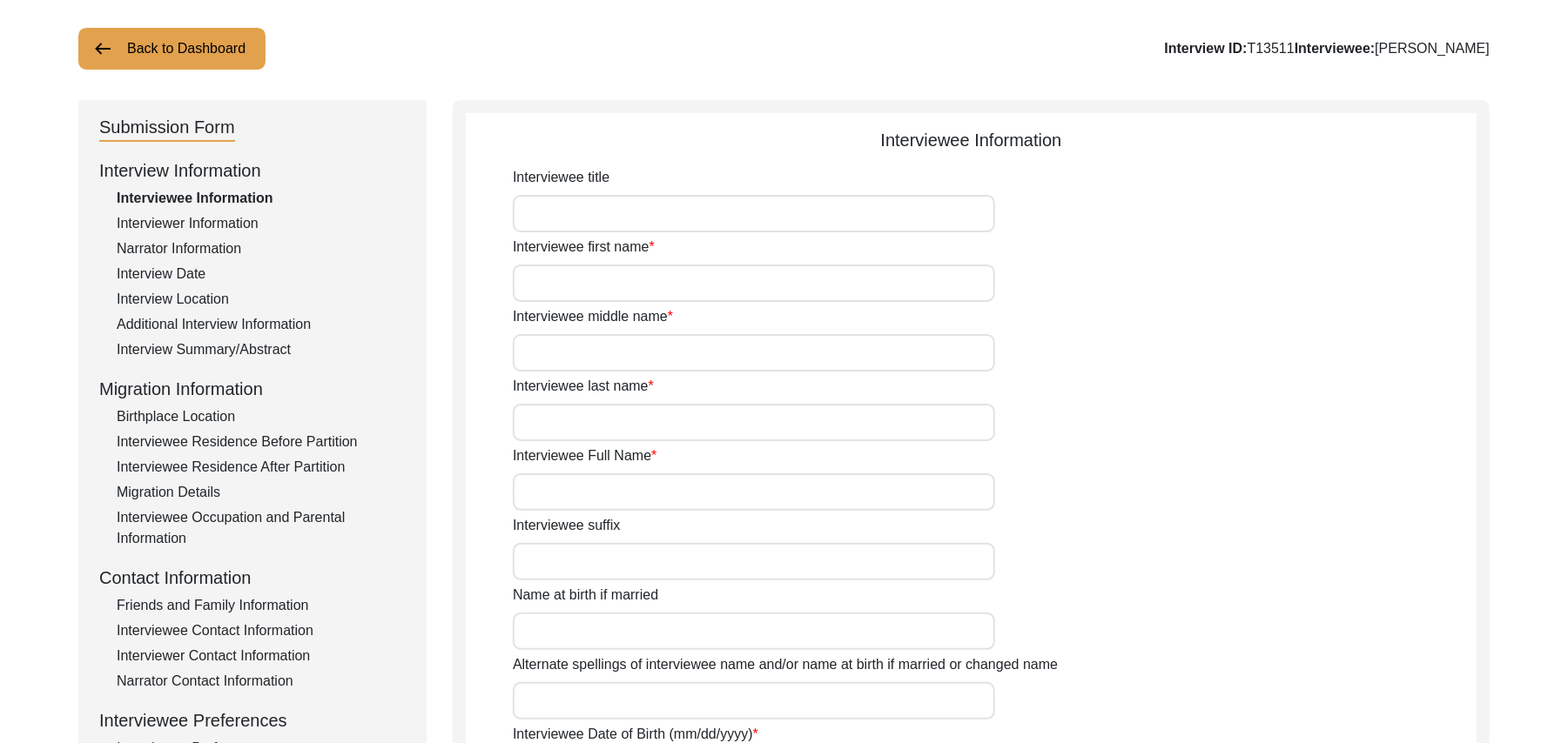
type input "Malwai"
type input "[DEMOGRAPHIC_DATA]"
type input "Jut"
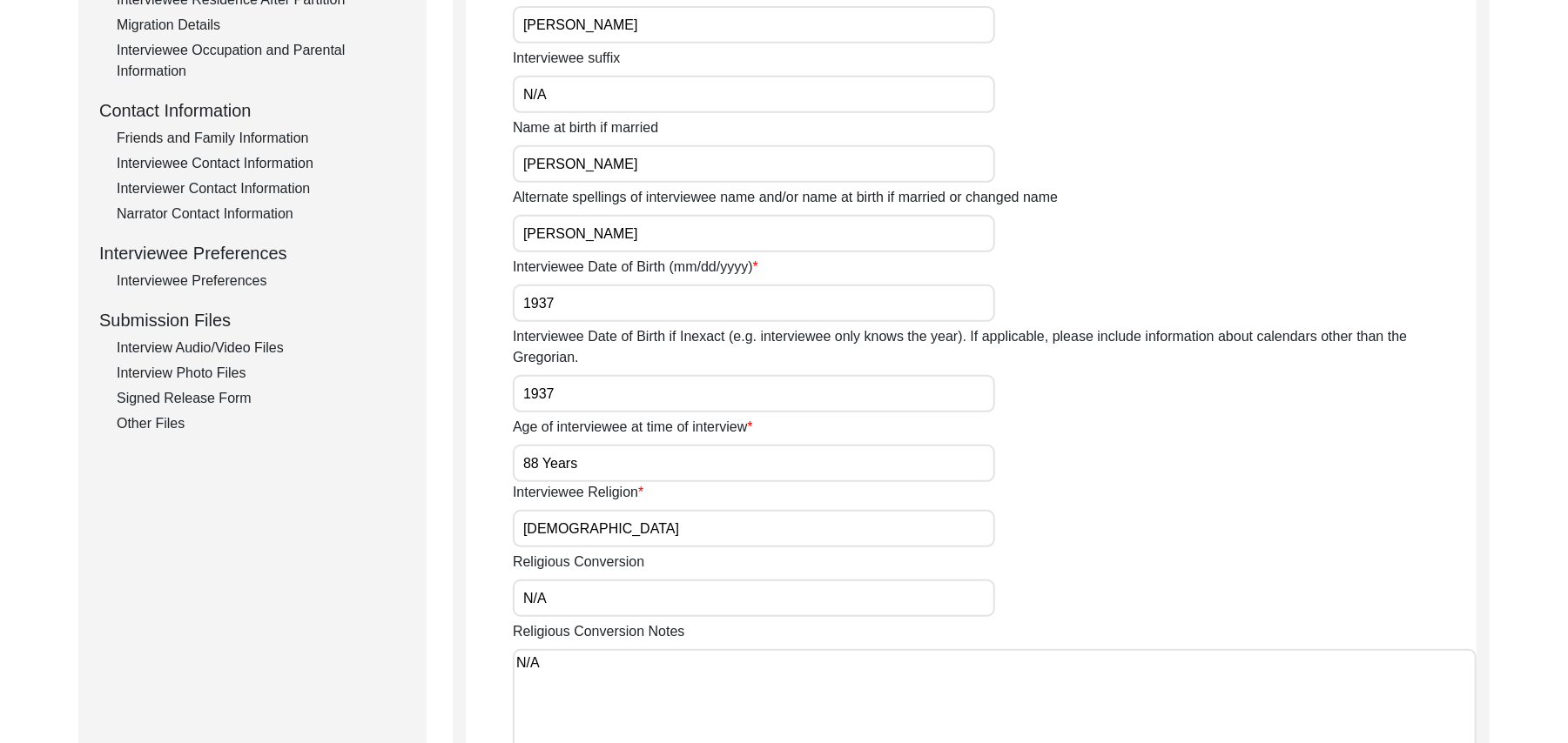
scroll to position [565, 0]
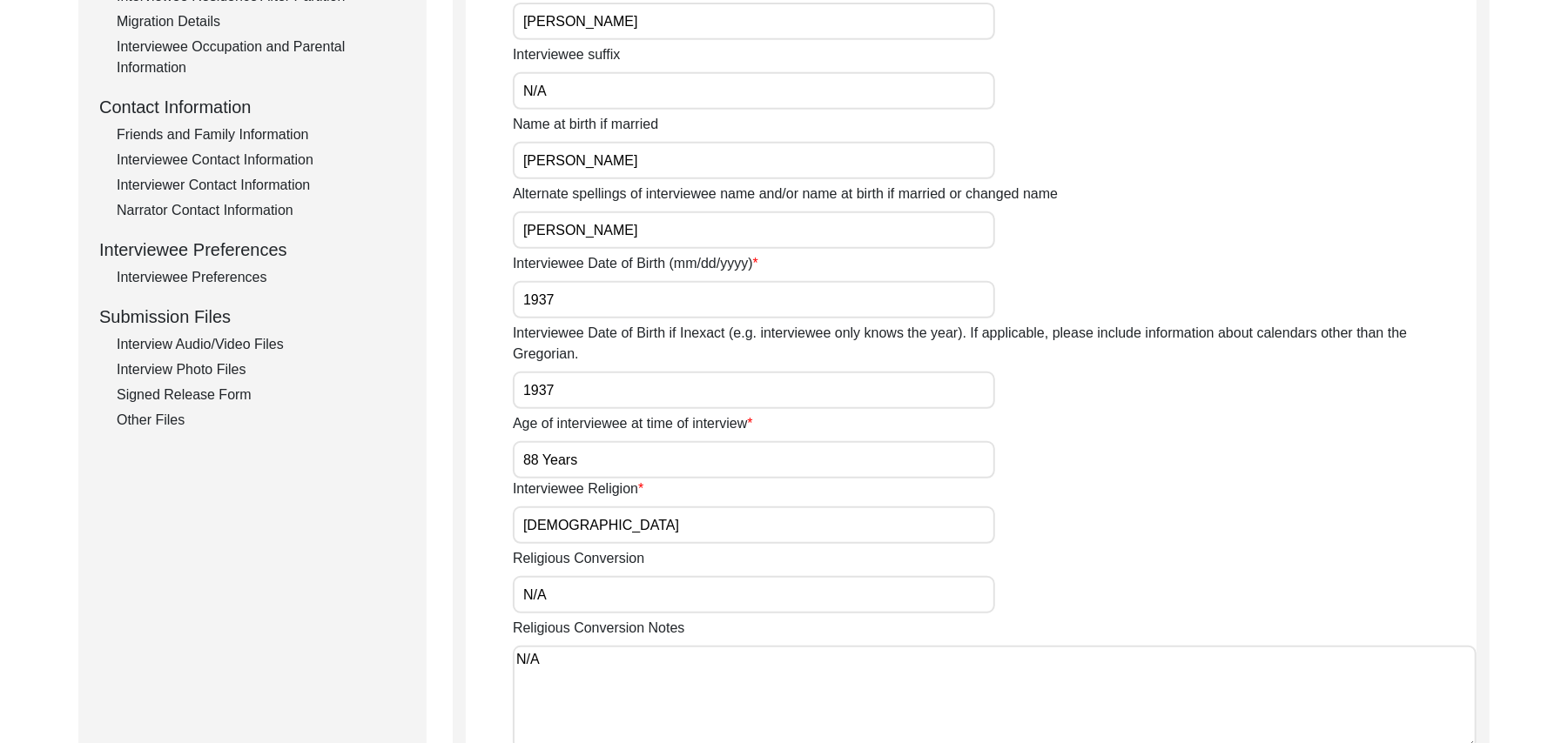
click at [230, 390] on div "Signed Release Form" at bounding box center [261, 395] width 289 height 21
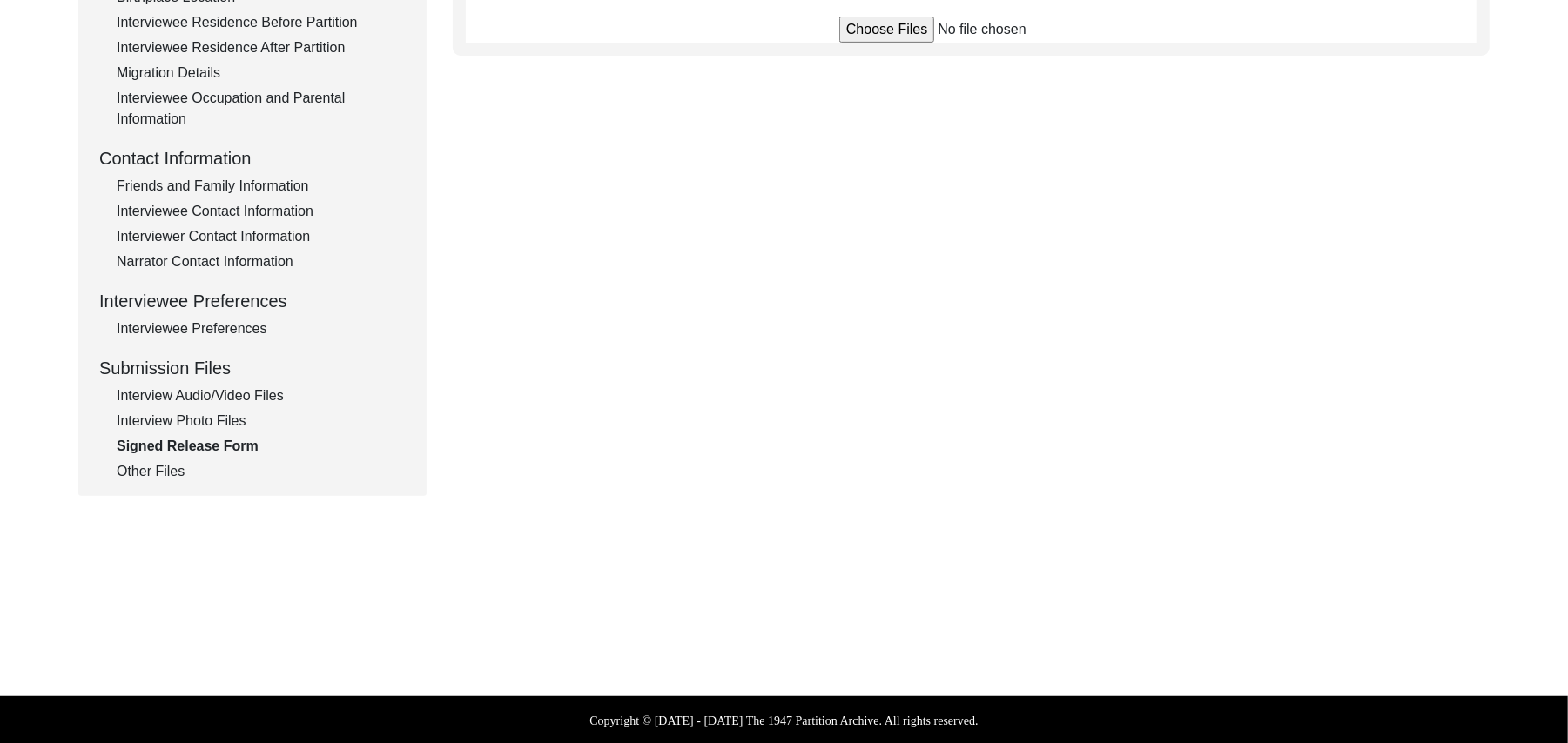
click at [221, 416] on div "Interview Photo Files" at bounding box center [261, 421] width 289 height 21
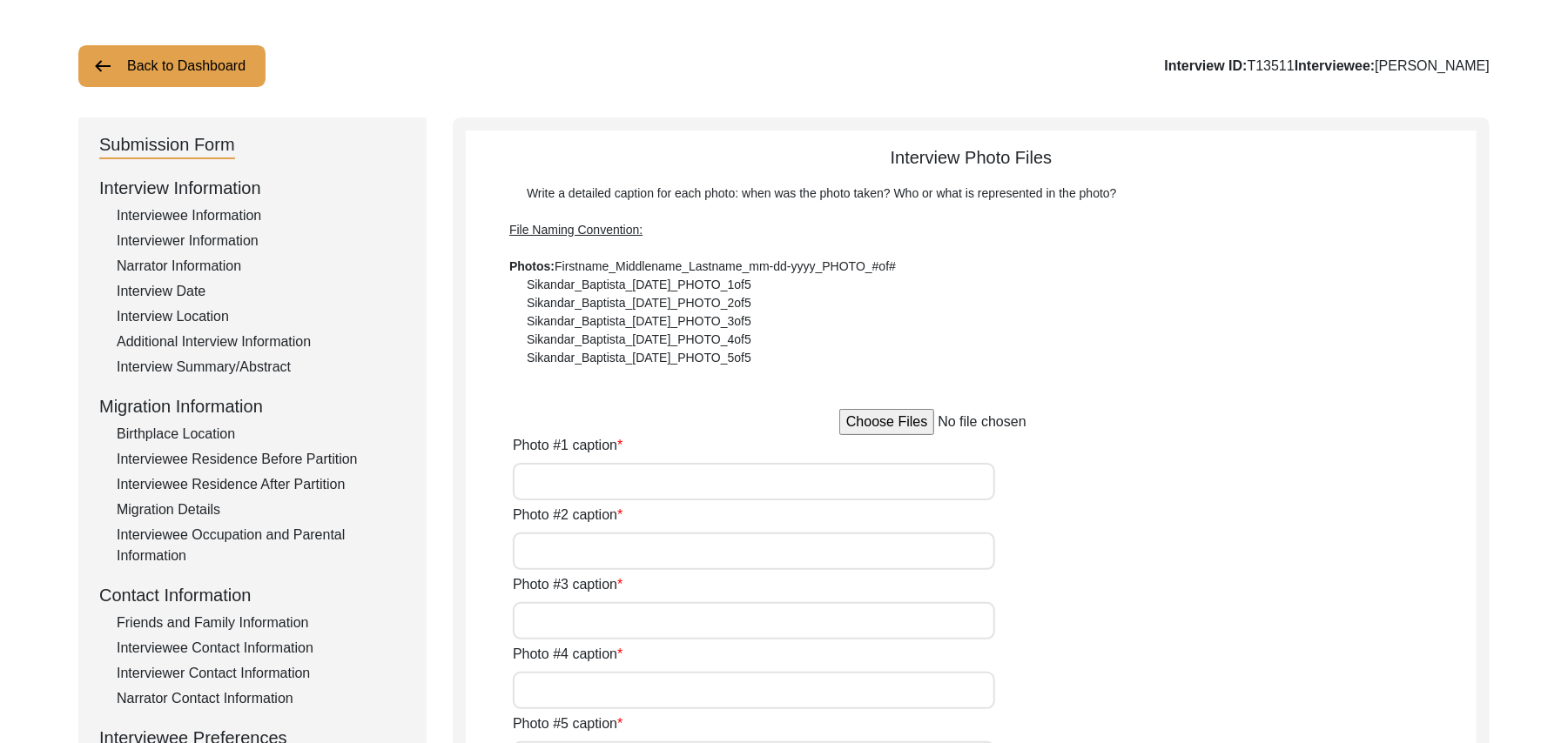
scroll to position [80, 0]
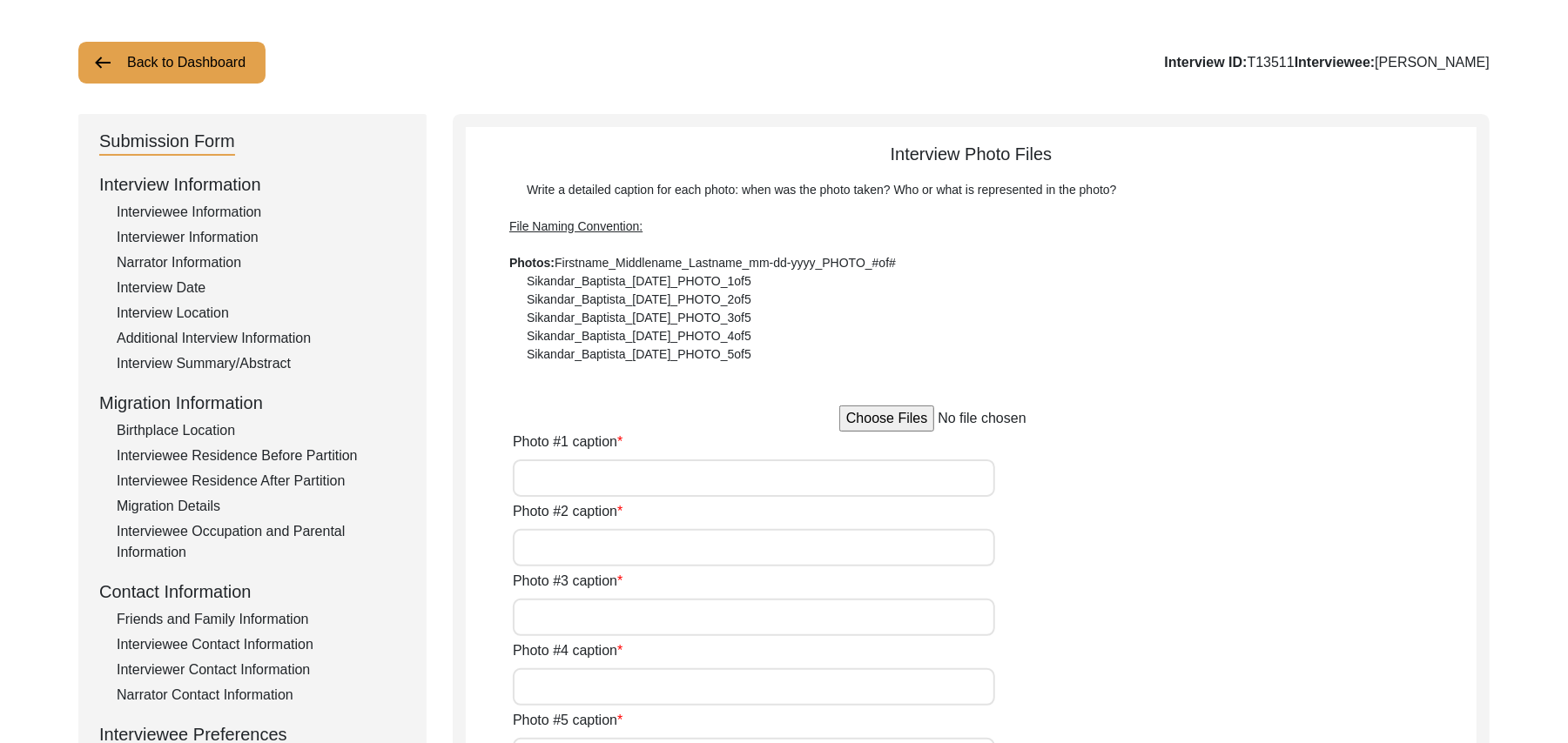
click at [903, 416] on input "file" at bounding box center [971, 418] width 264 height 26
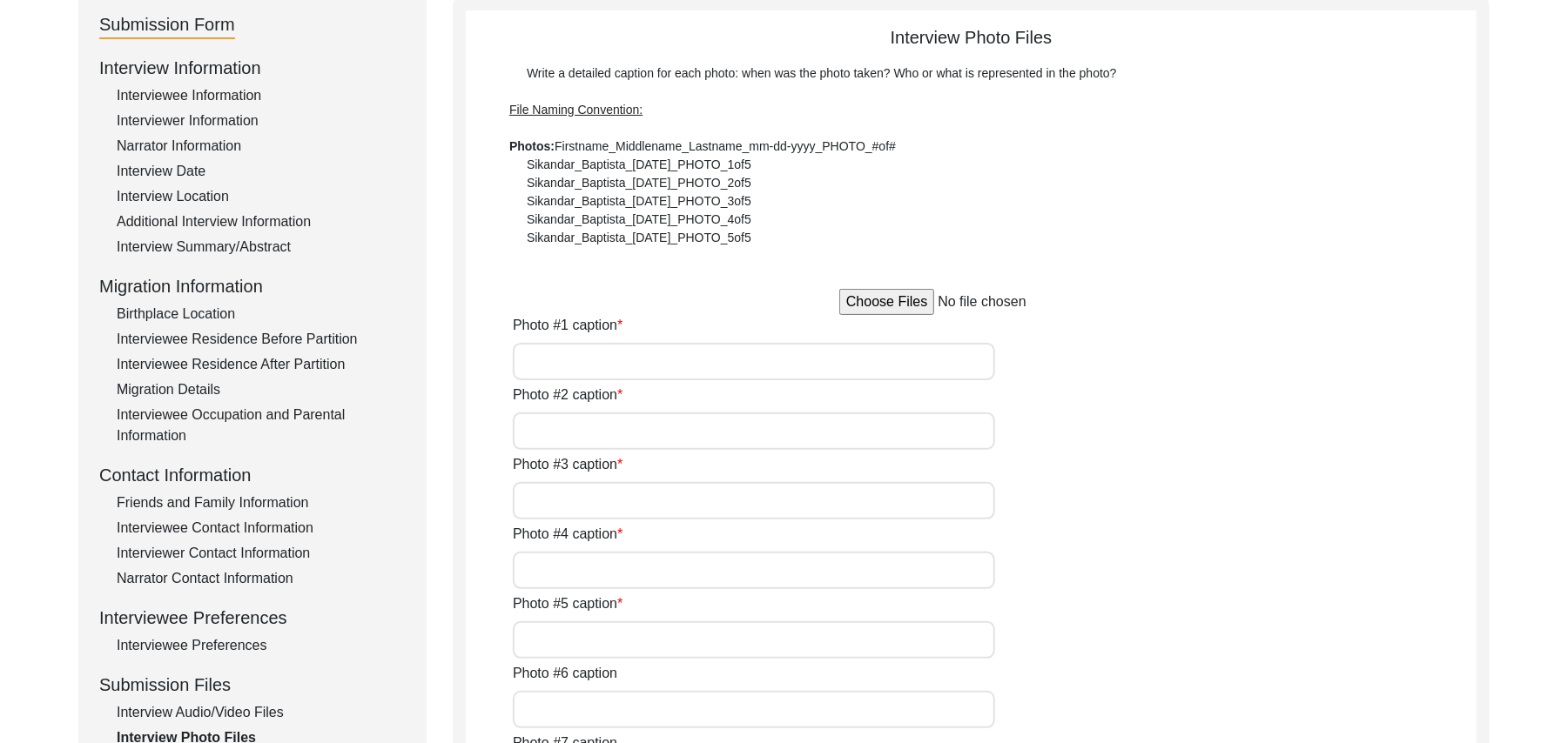
scroll to position [219, 0]
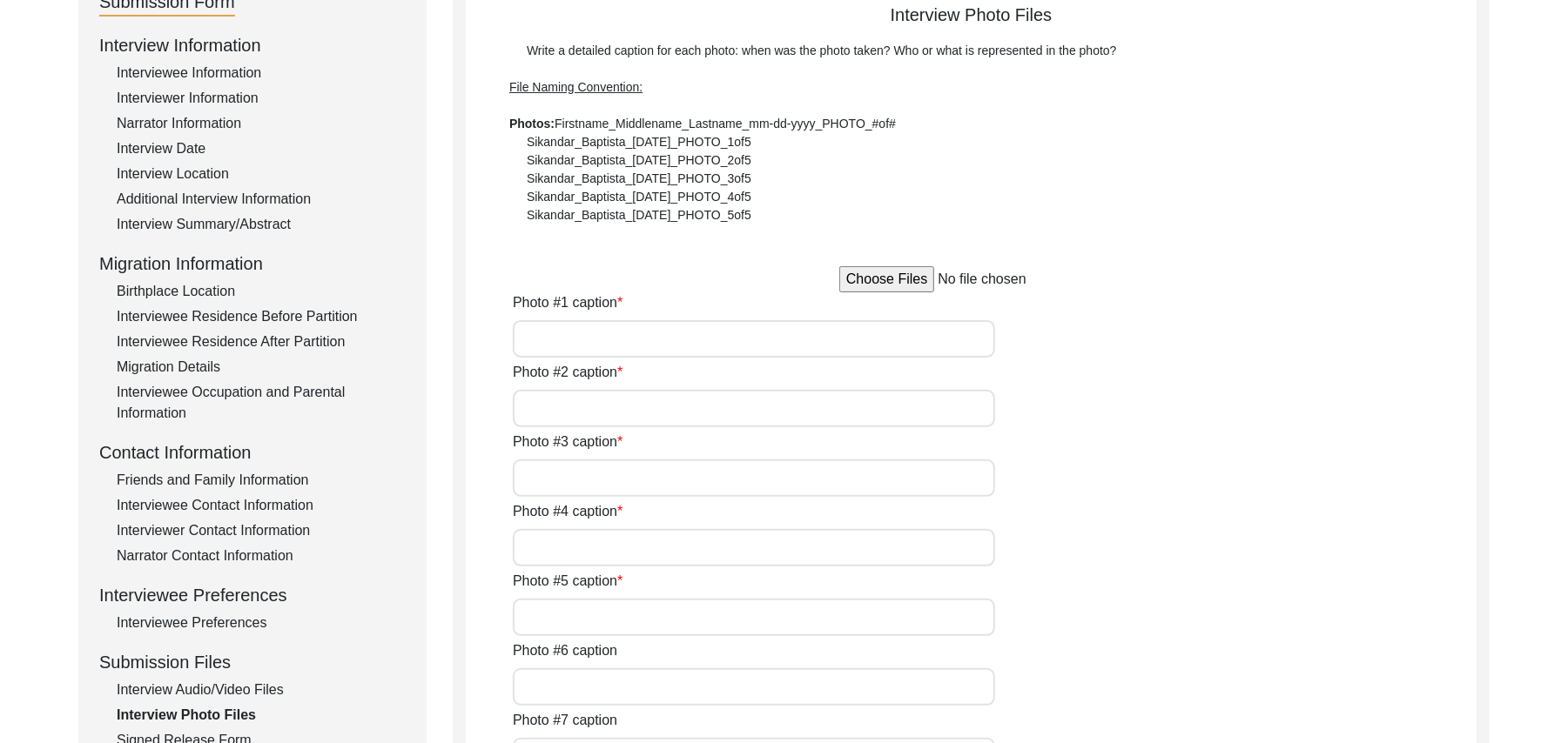
click at [252, 693] on div "Interview Audio/Video Files" at bounding box center [261, 690] width 289 height 21
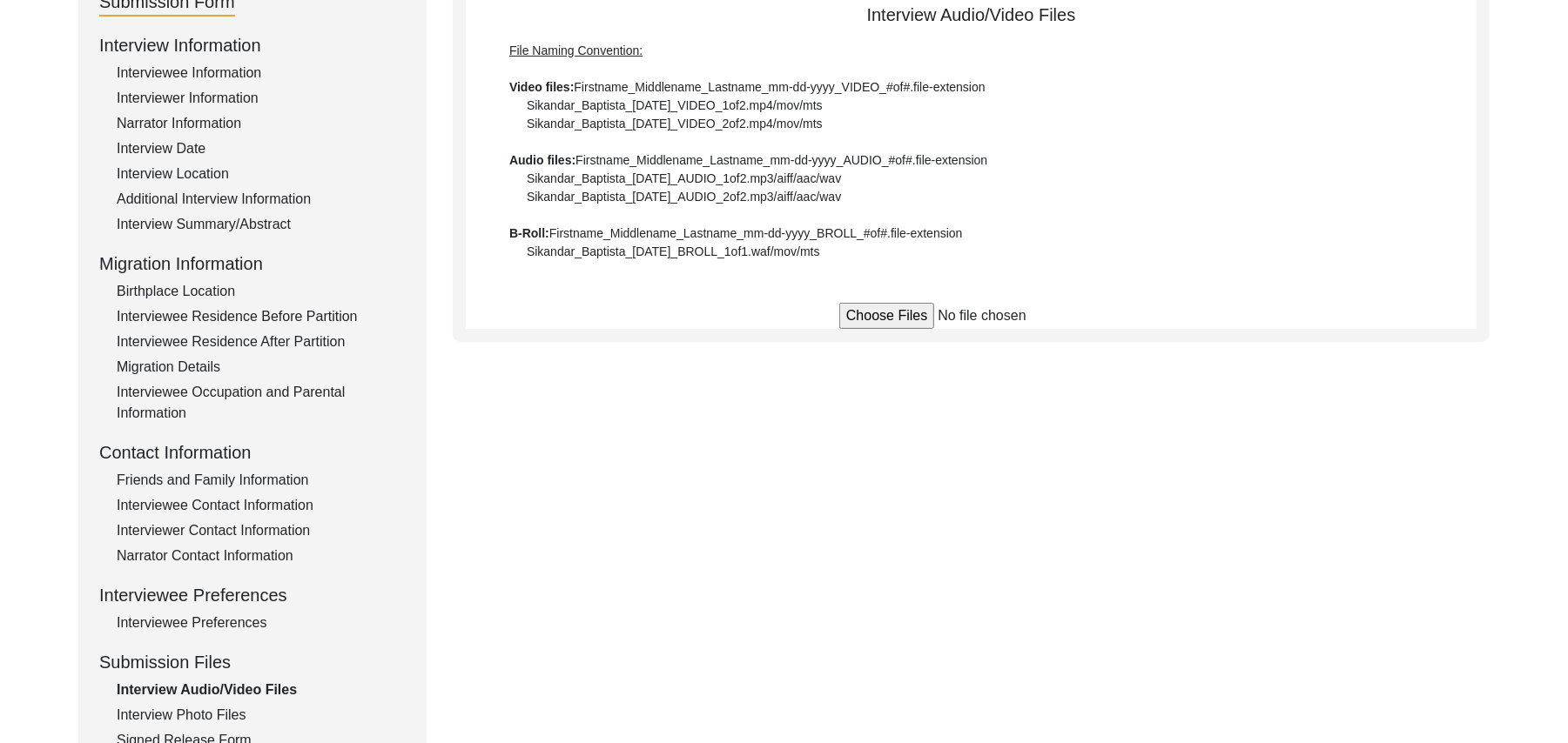
click at [854, 316] on input "file" at bounding box center [971, 316] width 264 height 26
type input "C:\fakepath\Bagh_Ali_[DATE]_BROLL_1of5.MTS"
